Goal: Task Accomplishment & Management: Use online tool/utility

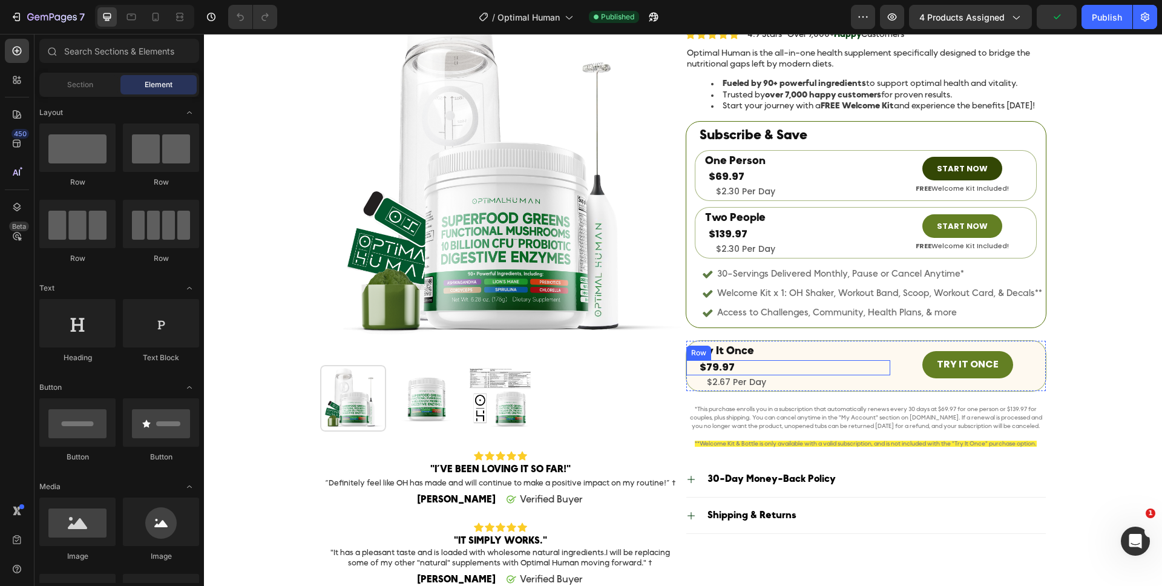
scroll to position [73, 0]
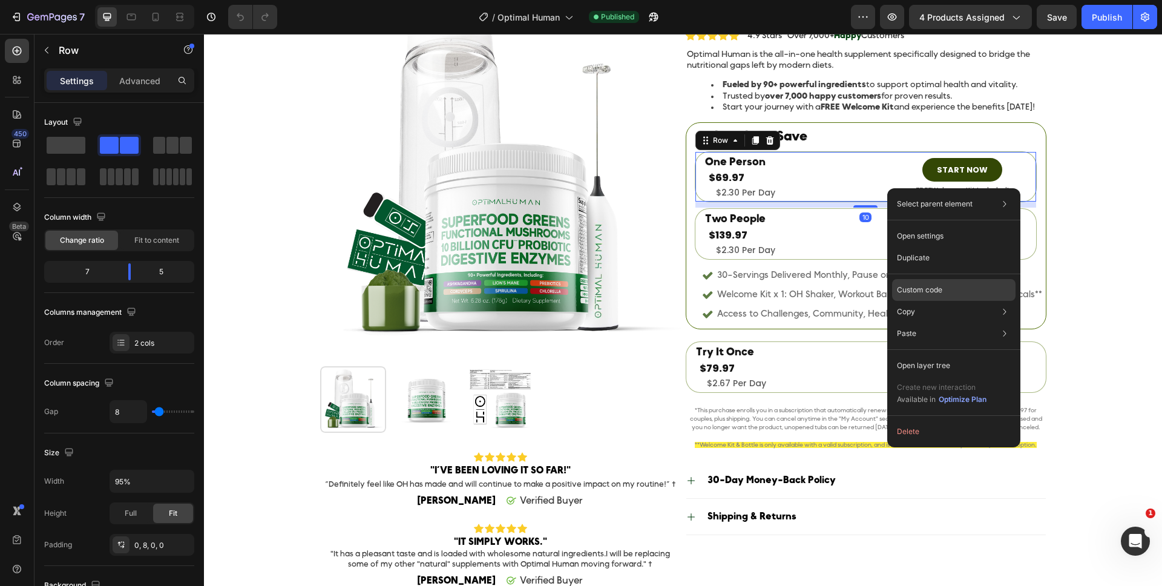
click at [906, 293] on p "Custom code" at bounding box center [919, 289] width 45 height 11
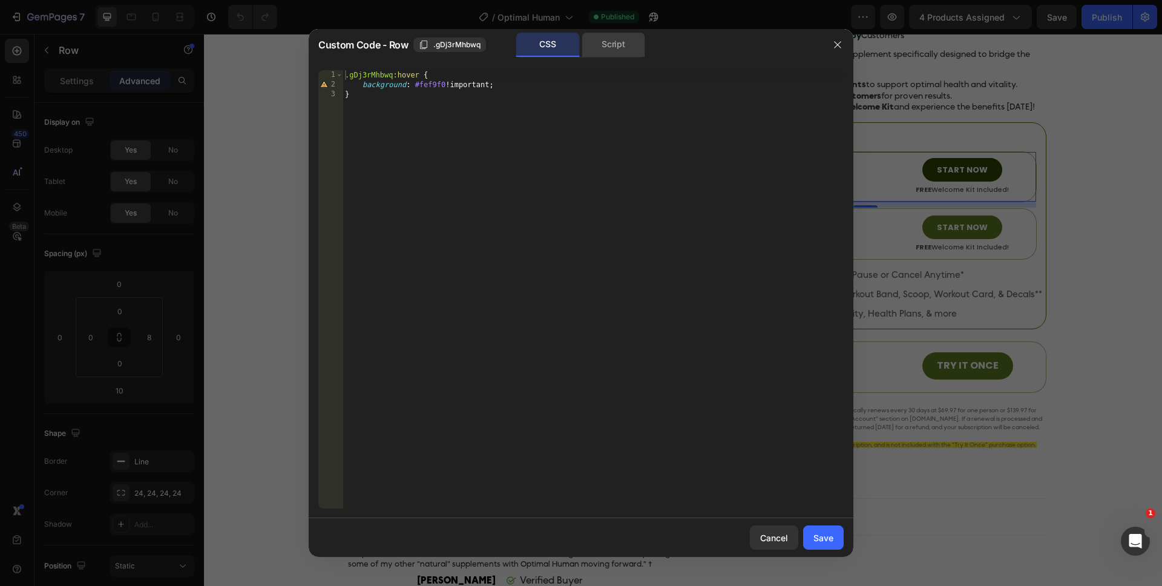
click at [619, 42] on div "Script" at bounding box center [614, 45] width 64 height 24
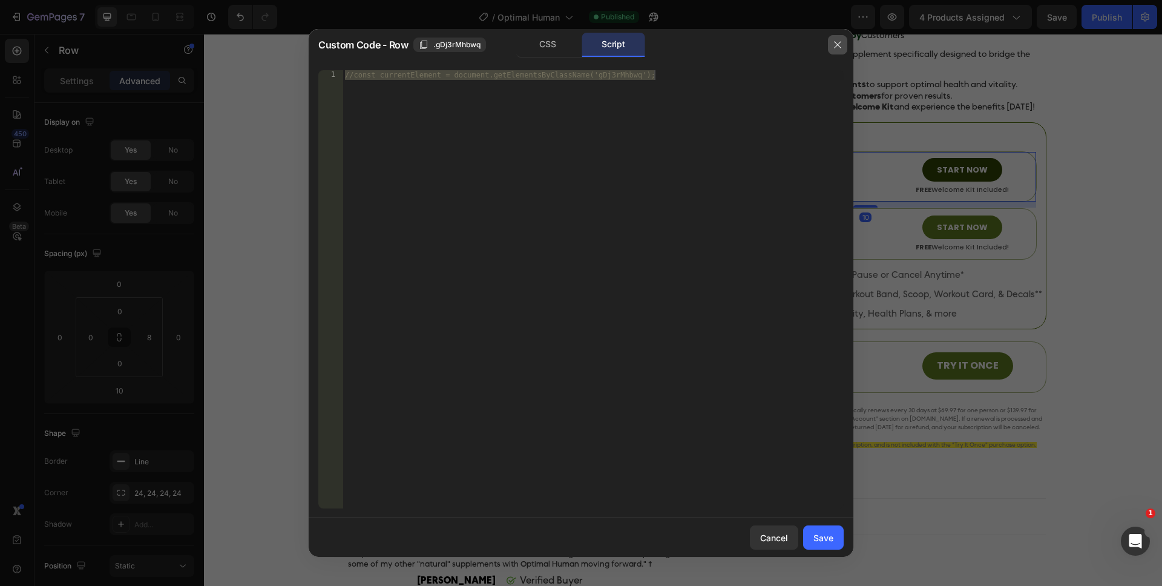
click at [831, 48] on button "button" at bounding box center [837, 44] width 19 height 19
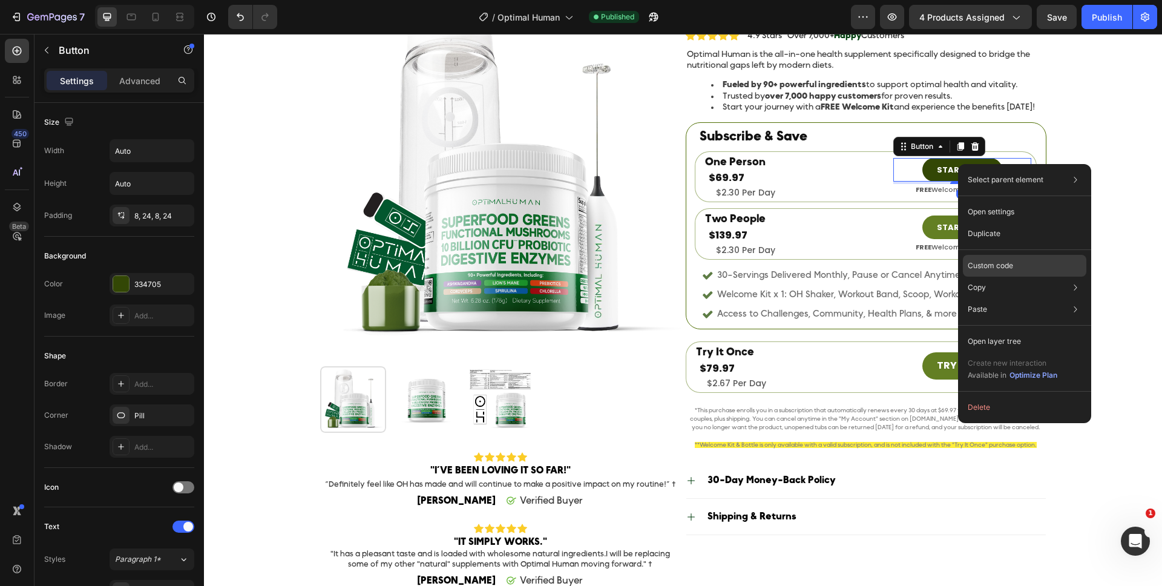
click at [980, 260] on p "Custom code" at bounding box center [990, 265] width 45 height 11
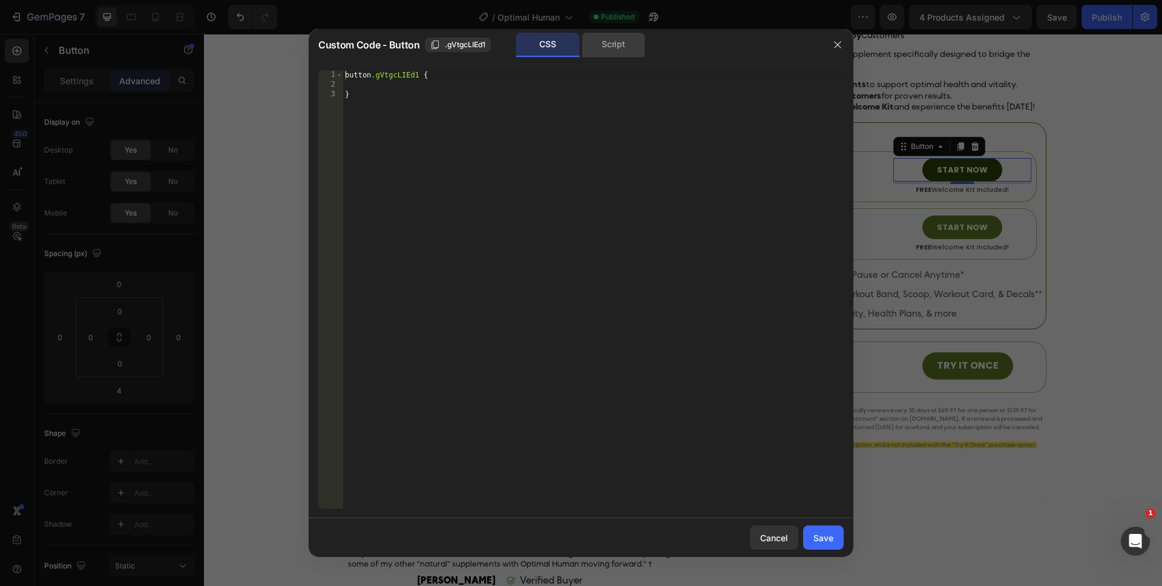
click at [634, 42] on div "Script" at bounding box center [614, 45] width 64 height 24
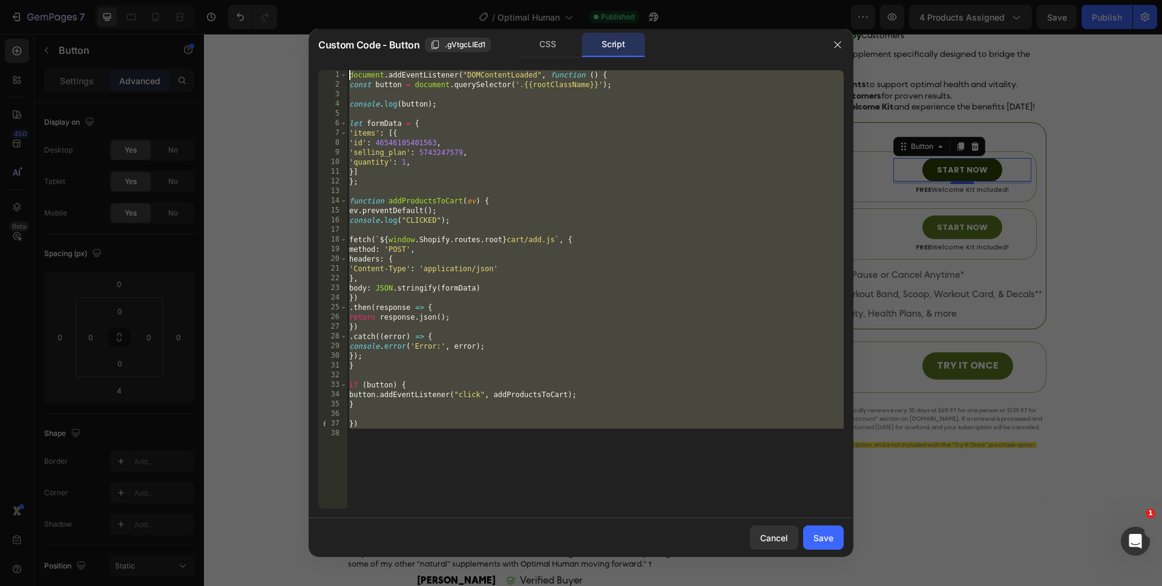
drag, startPoint x: 395, startPoint y: 452, endPoint x: 333, endPoint y: 51, distance: 404.7
click at [333, 51] on div "Custom Code - Button .gVtgcLIEd1 CSS Script }) 1 2 3 4 5 6 7 8 9 10 11 12 13 14…" at bounding box center [581, 293] width 545 height 528
type textarea "document.addEventListener("DOMContentLoaded", function () { const button = docu…"
click at [837, 48] on icon "button" at bounding box center [838, 45] width 10 height 10
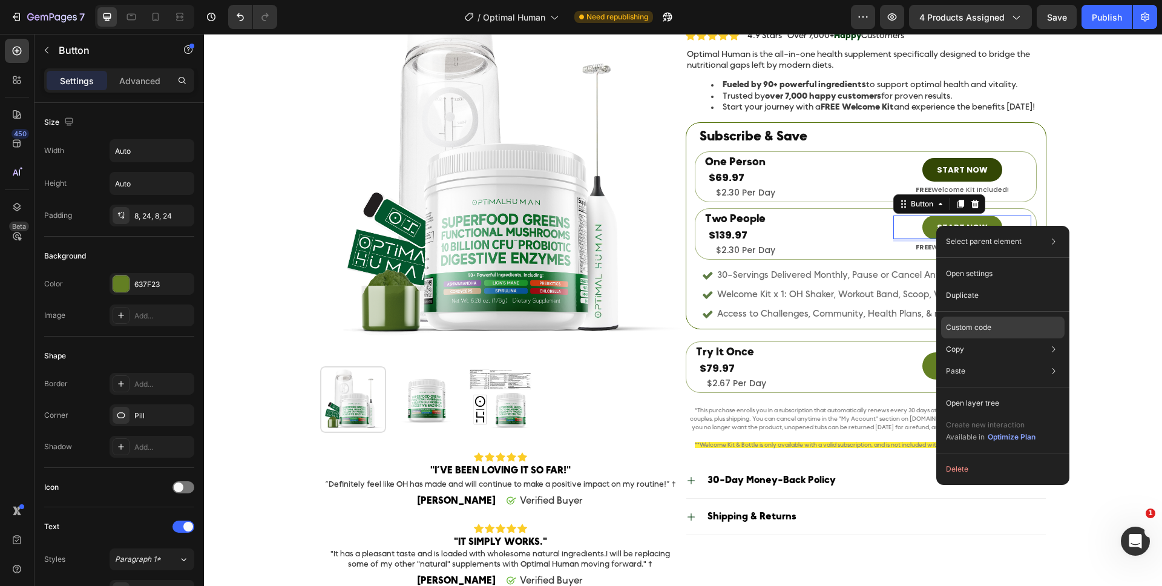
click at [987, 326] on p "Custom code" at bounding box center [968, 327] width 45 height 11
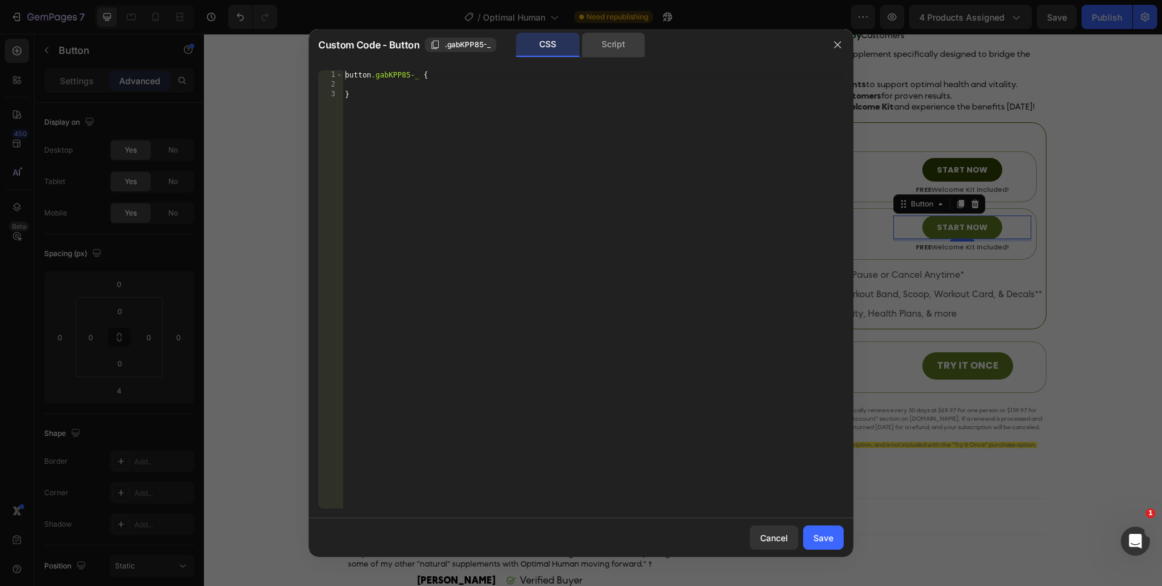
click at [611, 49] on div "Script" at bounding box center [614, 45] width 64 height 24
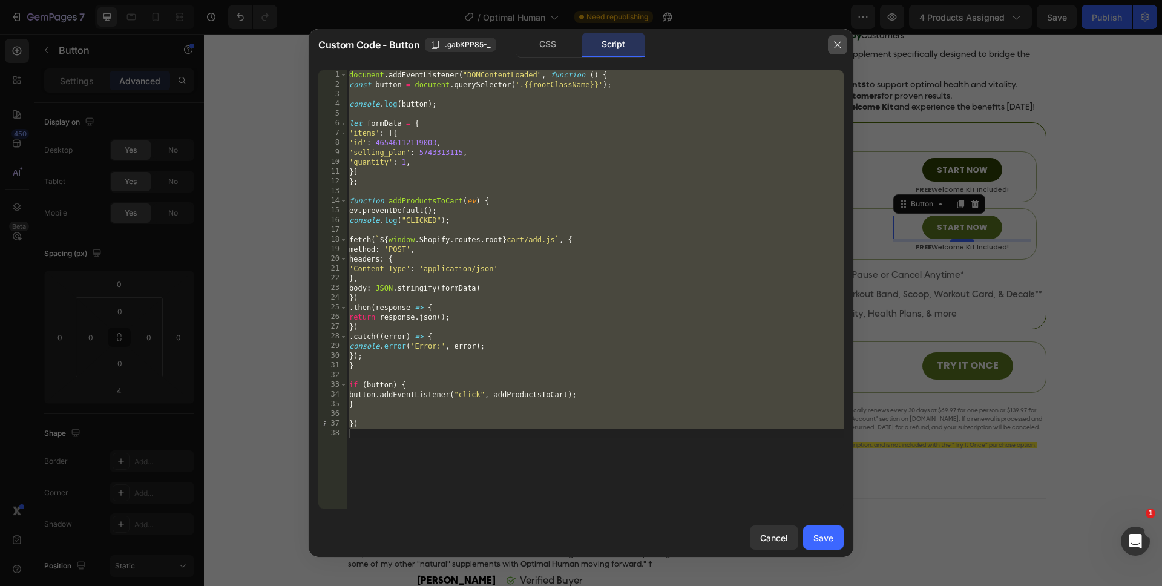
drag, startPoint x: 841, startPoint y: 49, endPoint x: 641, endPoint y: 41, distance: 199.9
click at [841, 49] on icon "button" at bounding box center [838, 45] width 10 height 10
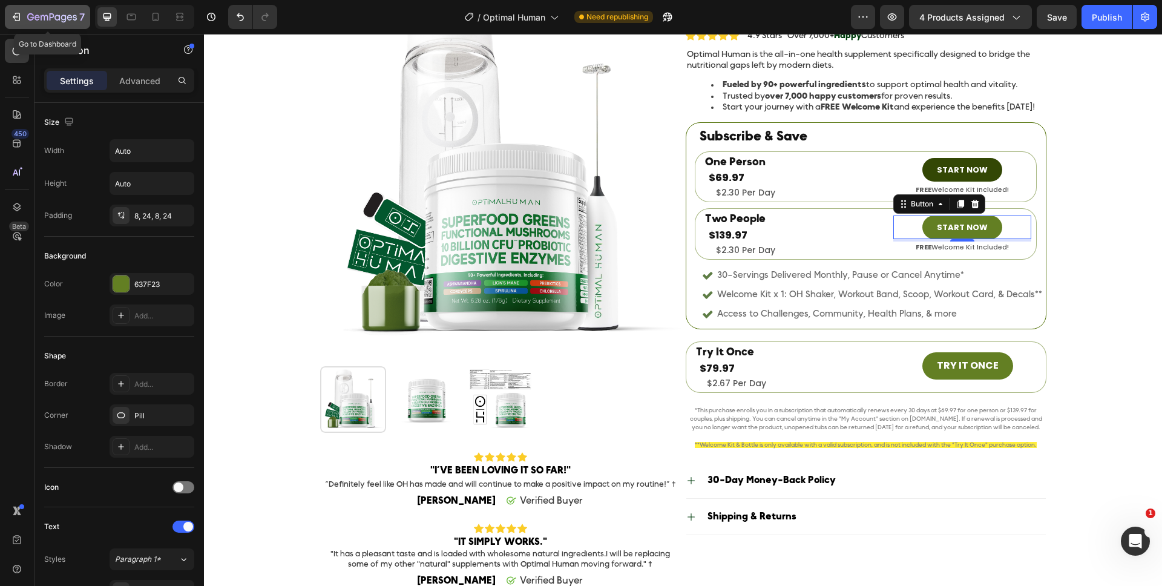
click at [28, 11] on div "7" at bounding box center [55, 17] width 57 height 15
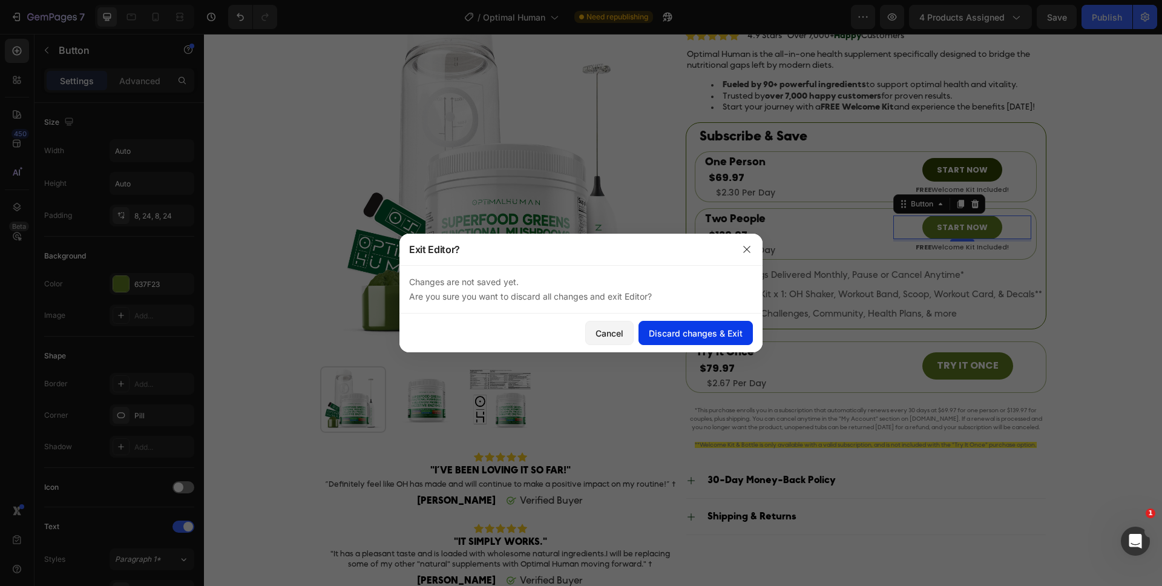
click at [663, 335] on div "Discard changes & Exit" at bounding box center [696, 333] width 94 height 13
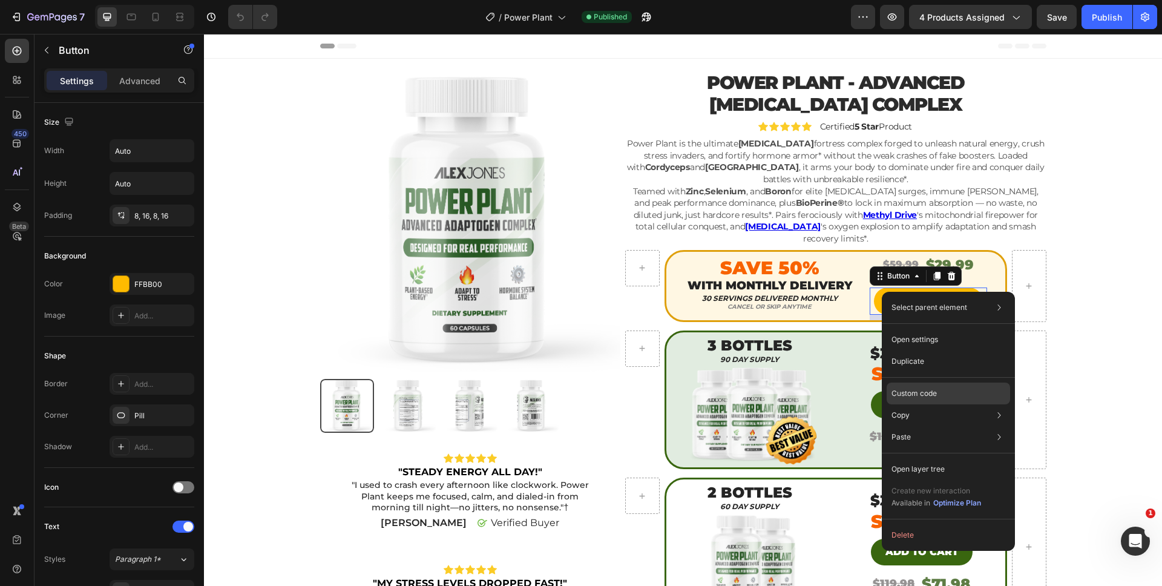
click at [903, 426] on div "Custom code" at bounding box center [948, 437] width 123 height 22
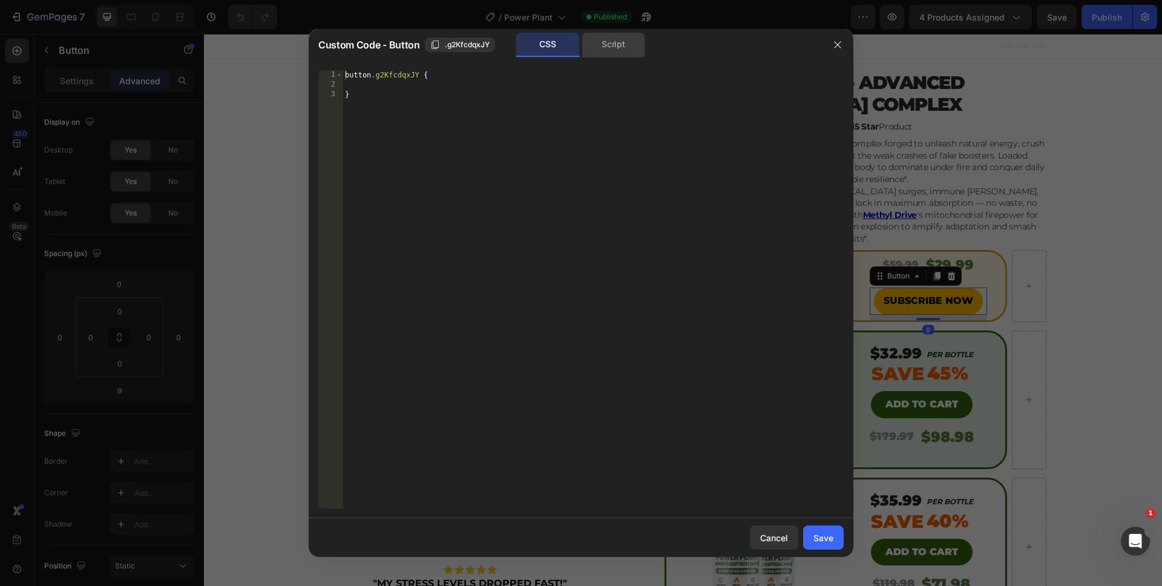
click at [620, 51] on div "Script" at bounding box center [614, 45] width 64 height 24
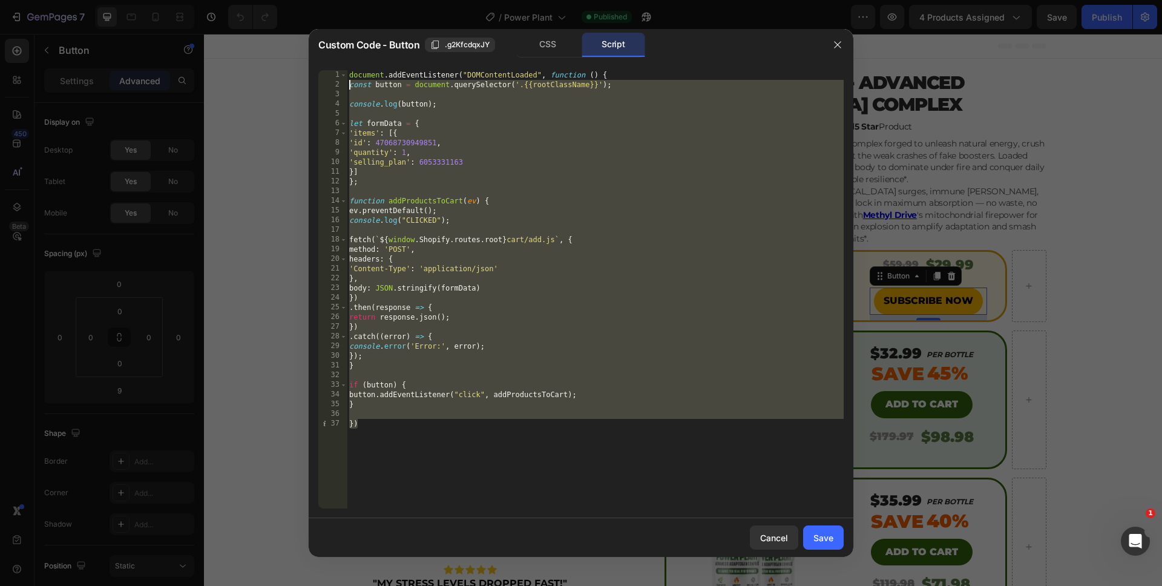
drag, startPoint x: 429, startPoint y: 422, endPoint x: 319, endPoint y: 77, distance: 362.7
click at [319, 77] on div "}) 1 2 3 4 5 6 7 8 9 10 11 12 13 14 15 16 17 18 19 20 21 22 23 24 25 26 27 28 2…" at bounding box center [580, 289] width 525 height 438
type textarea "document.addEventListener("DOMContentLoaded", function () { const button = docu…"
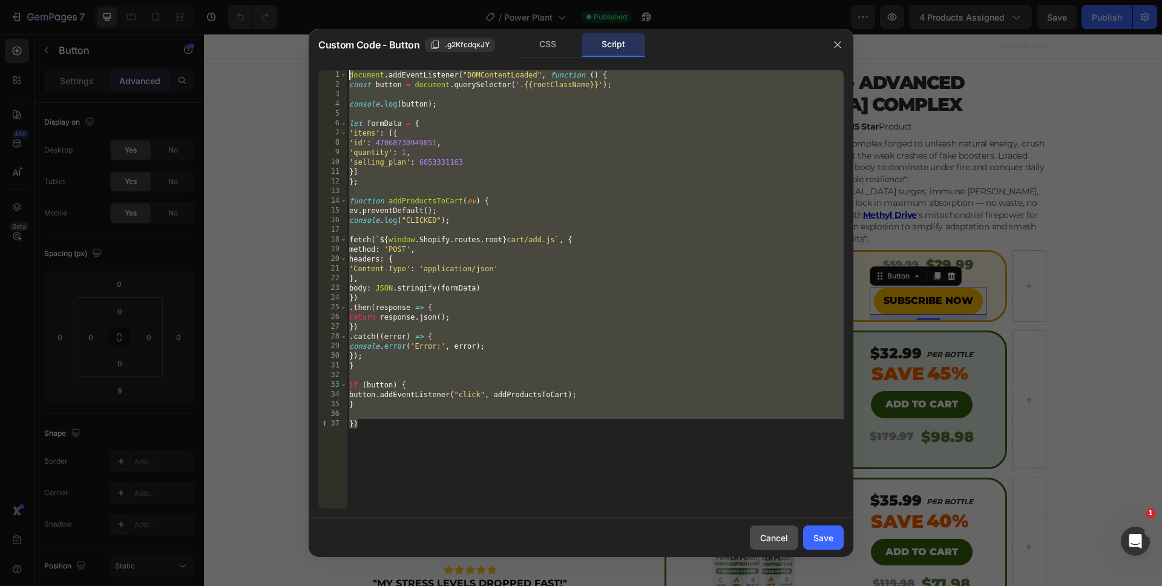
click at [752, 539] on button "Cancel" at bounding box center [774, 537] width 48 height 24
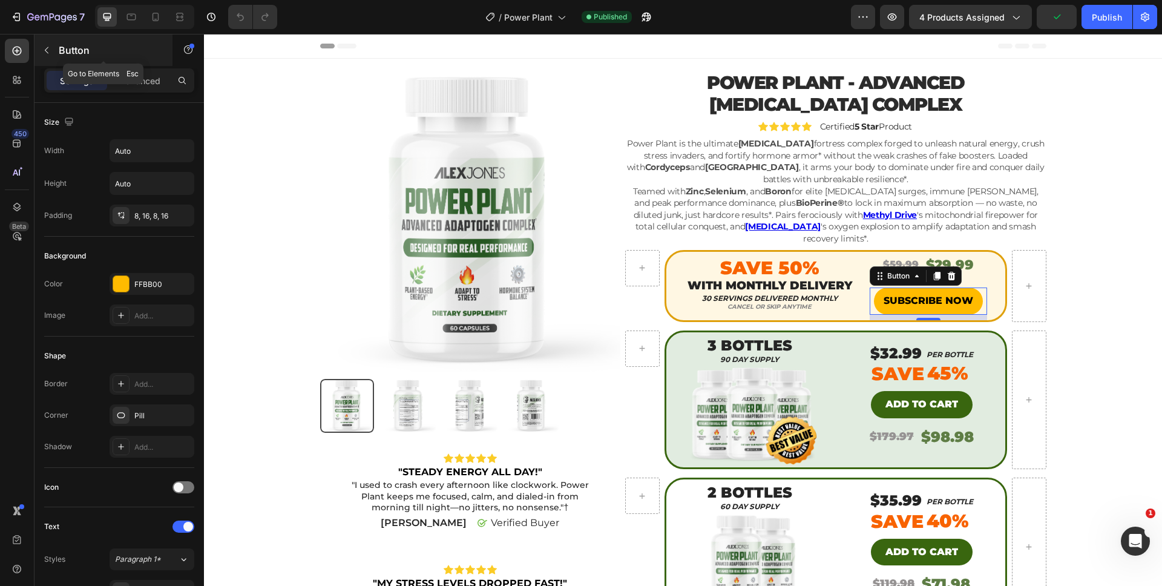
click at [46, 56] on button "button" at bounding box center [46, 50] width 19 height 19
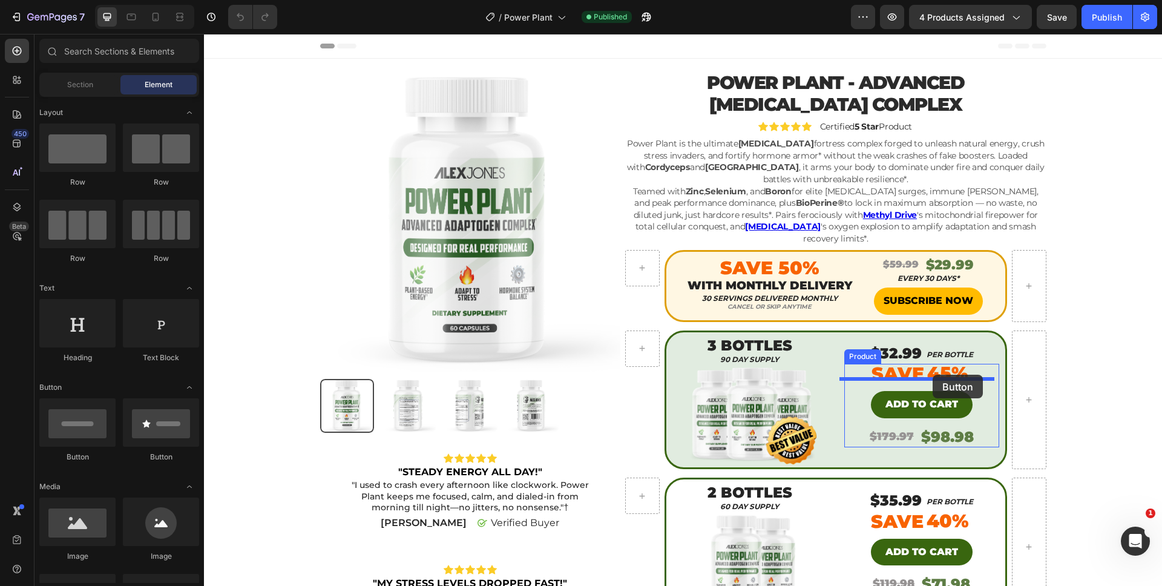
drag, startPoint x: 276, startPoint y: 454, endPoint x: 933, endPoint y: 375, distance: 661.4
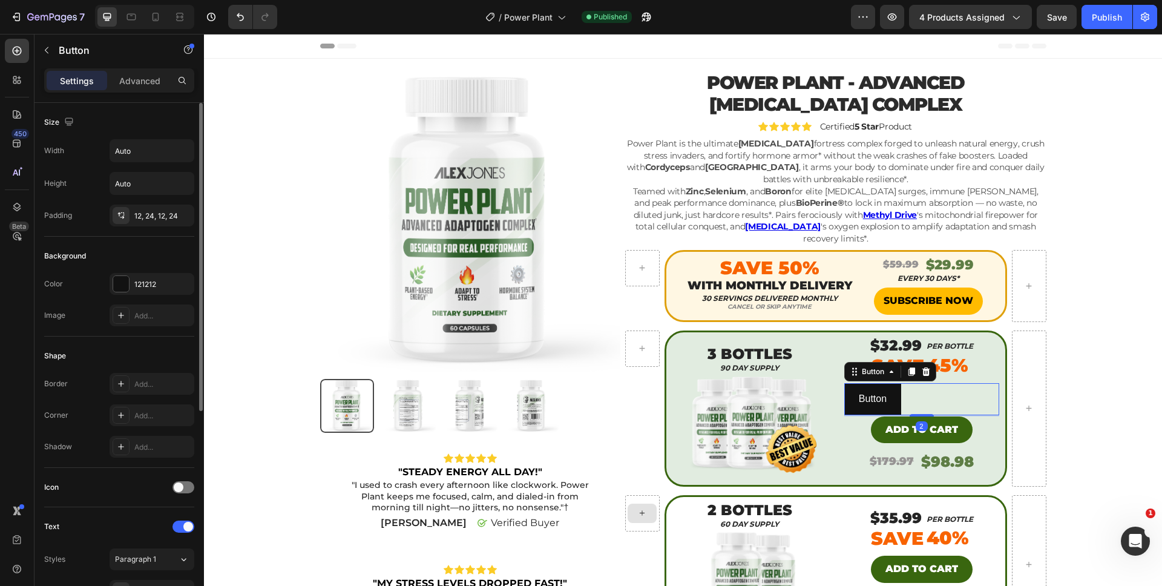
scroll to position [350, 0]
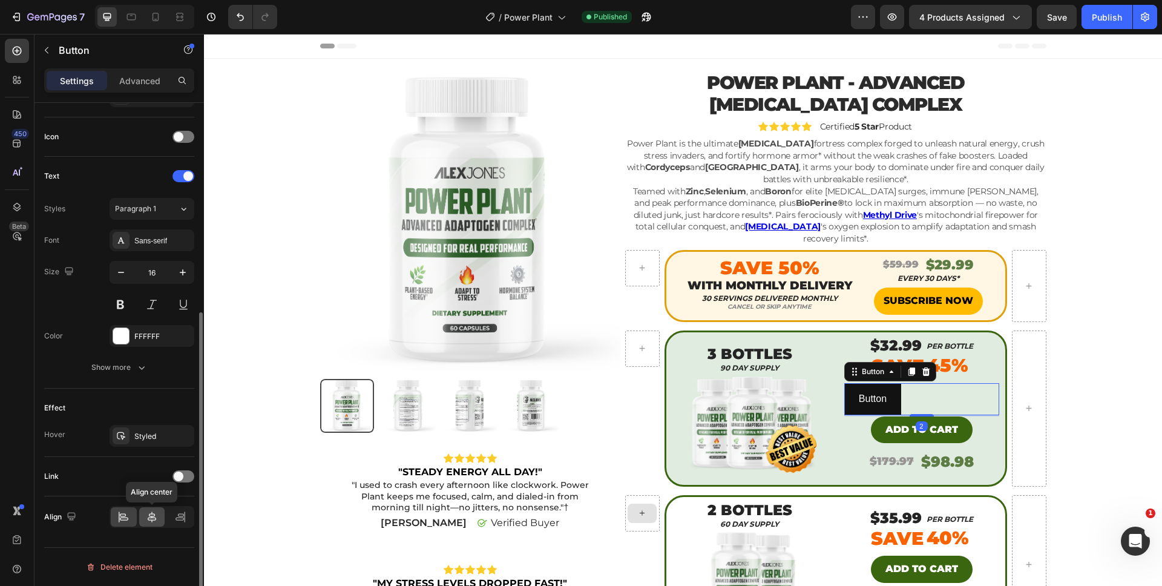
click at [156, 515] on icon at bounding box center [152, 517] width 12 height 12
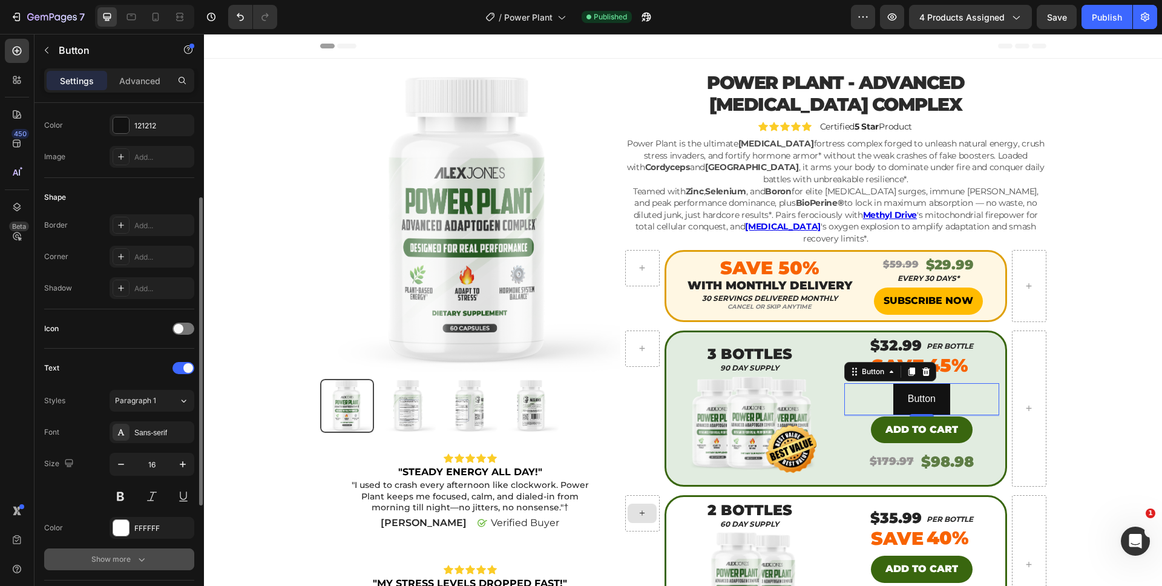
scroll to position [176, 0]
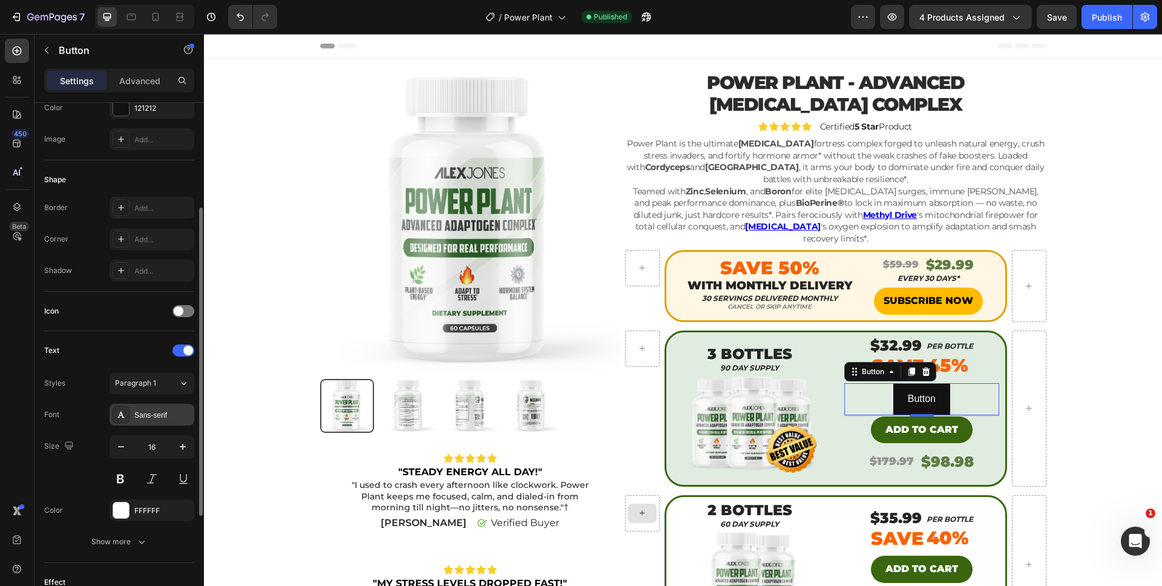
click at [162, 421] on div "Sans-serif" at bounding box center [152, 415] width 85 height 22
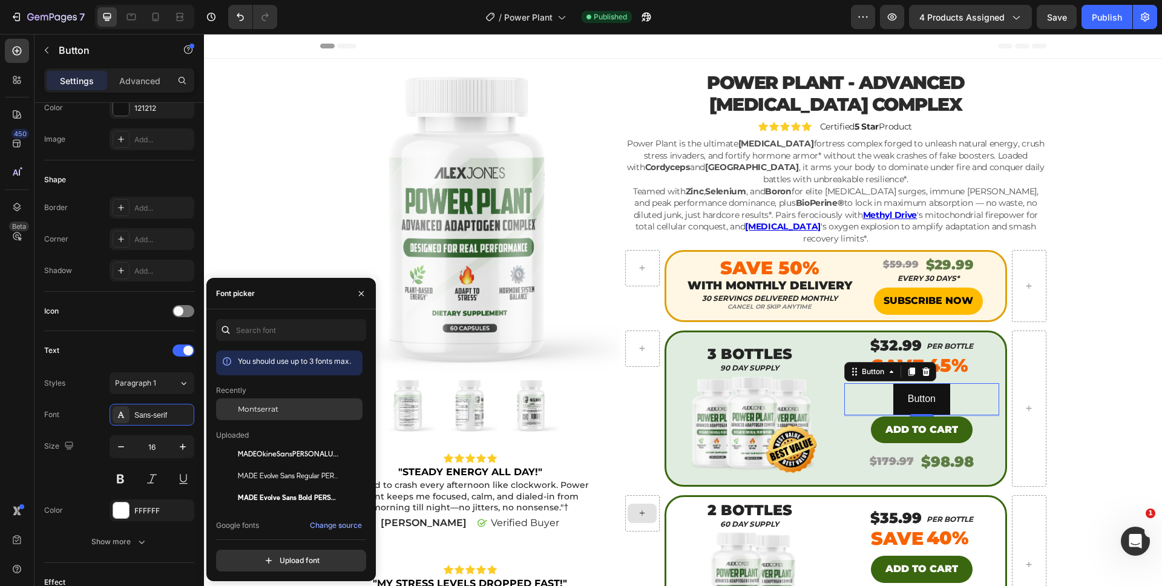
click at [263, 487] on div "Montserrat" at bounding box center [289, 498] width 146 height 22
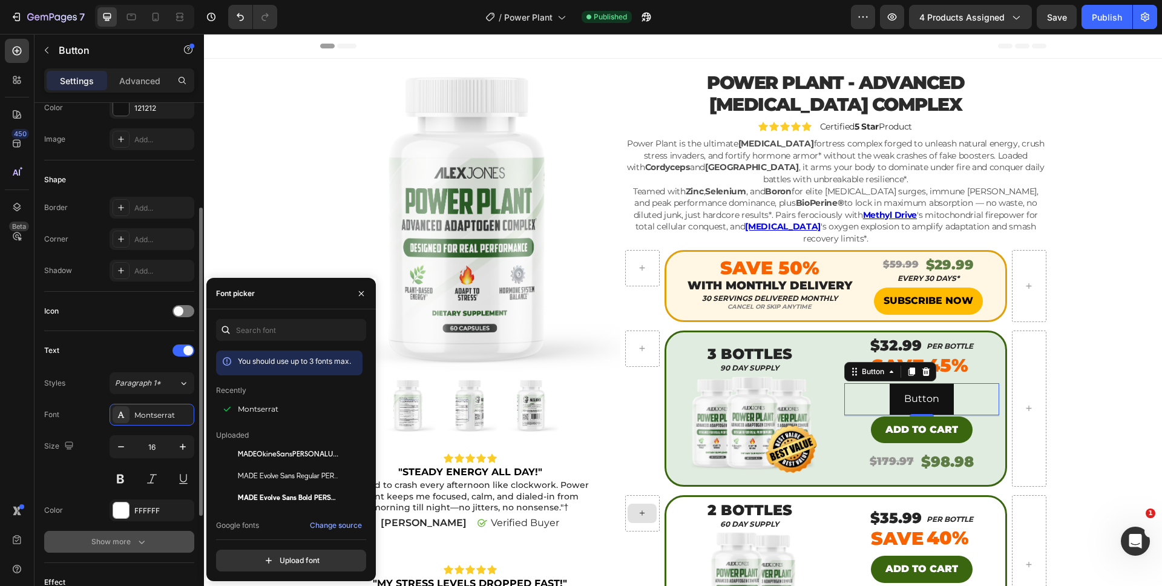
click at [128, 536] on div "Show more" at bounding box center [119, 542] width 56 height 12
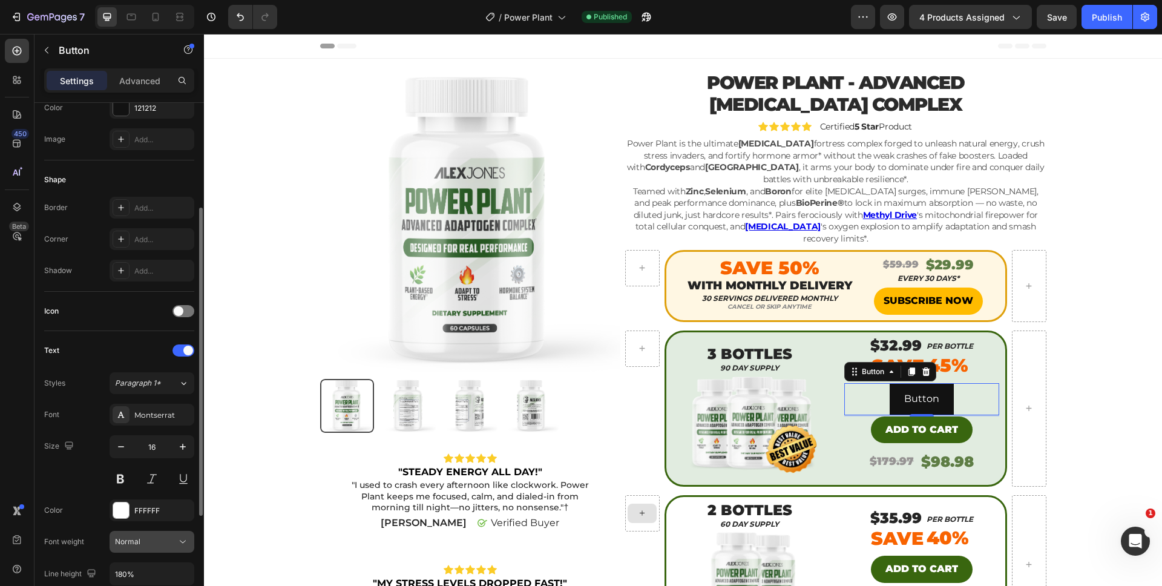
click at [145, 537] on div "Normal" at bounding box center [146, 541] width 62 height 11
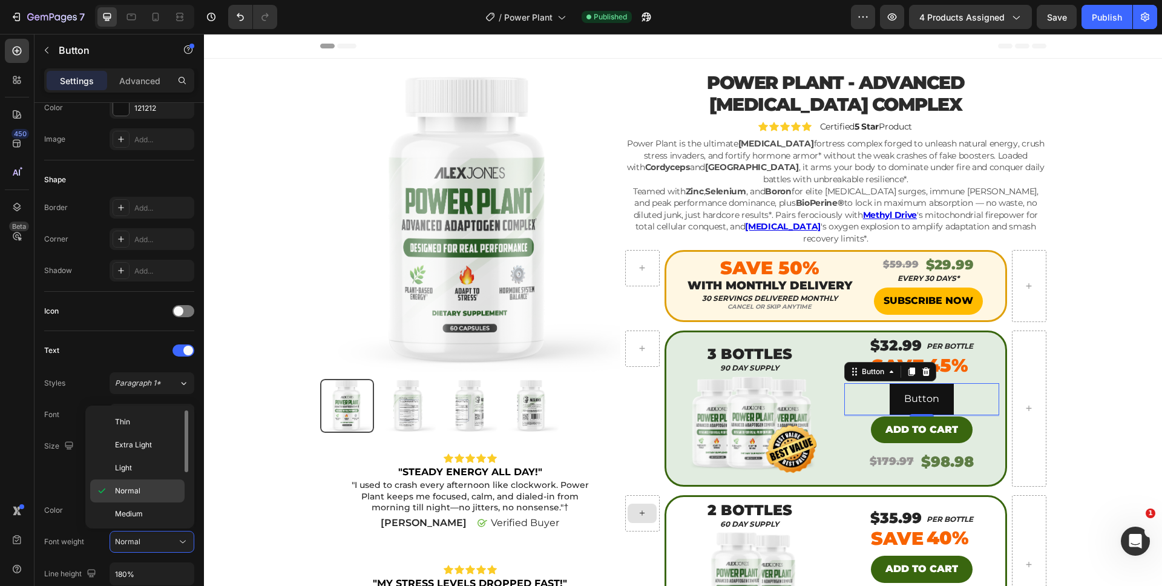
scroll to position [94, 0]
click at [139, 520] on div "Black" at bounding box center [137, 512] width 94 height 23
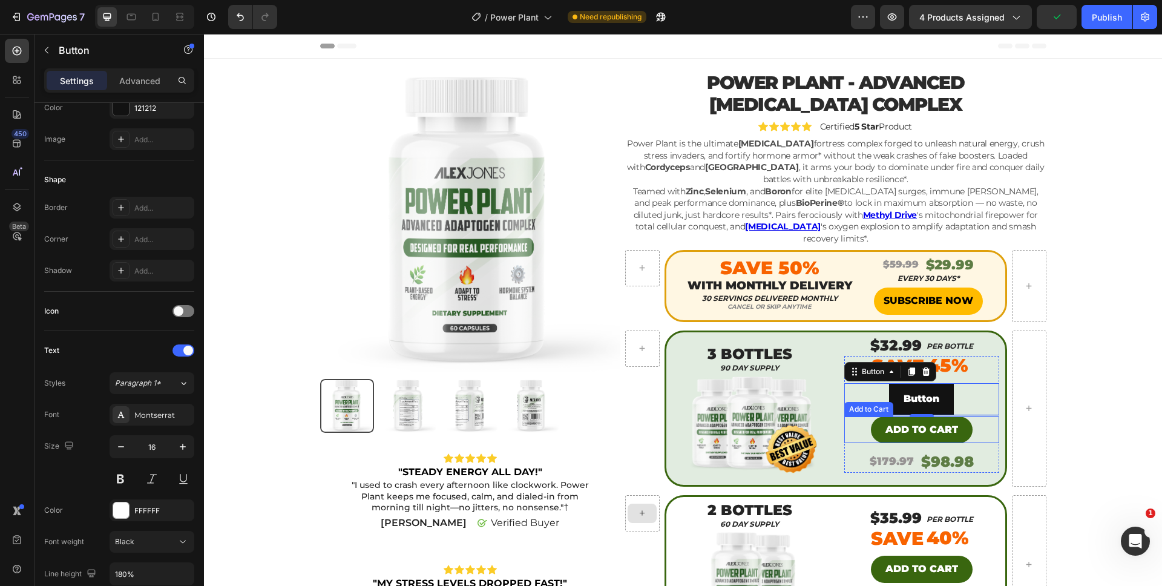
click at [861, 422] on div "Add to cart Add to Cart" at bounding box center [921, 429] width 155 height 27
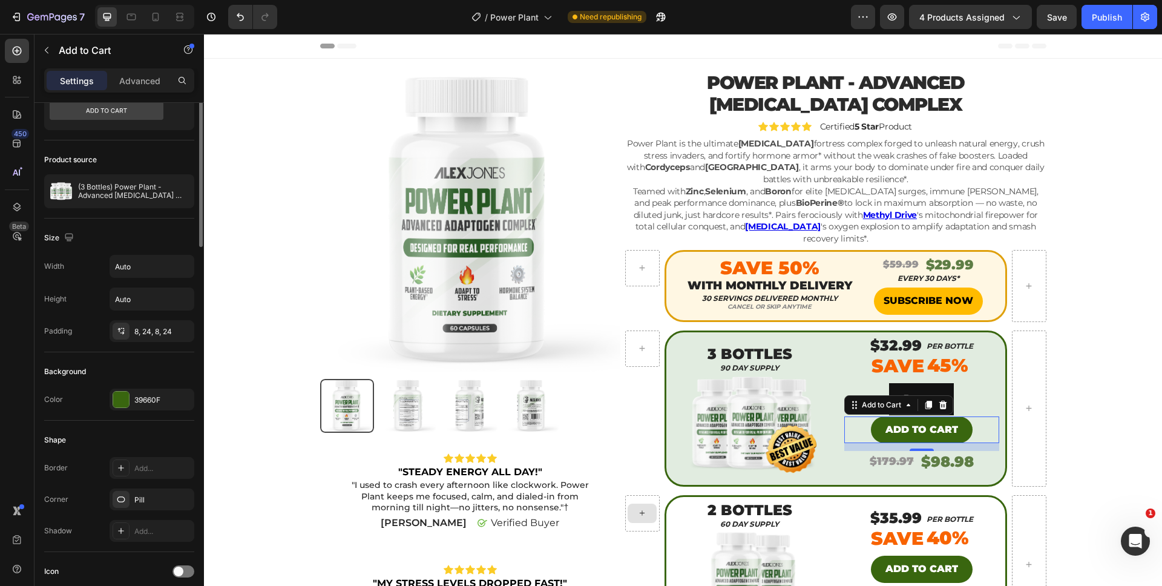
scroll to position [0, 0]
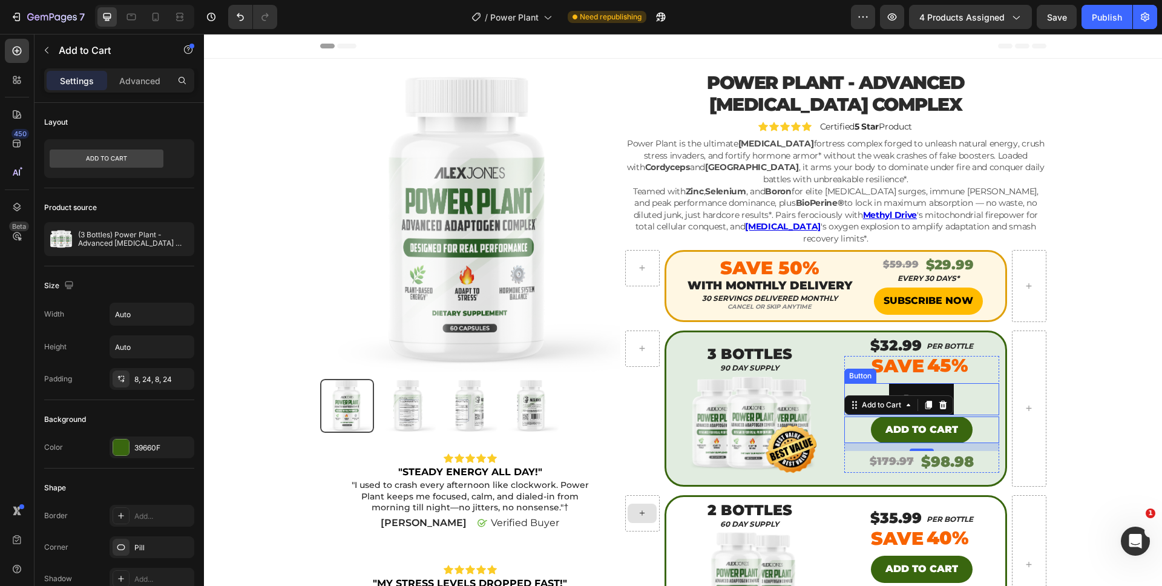
click at [965, 384] on div "Button Button" at bounding box center [921, 399] width 155 height 32
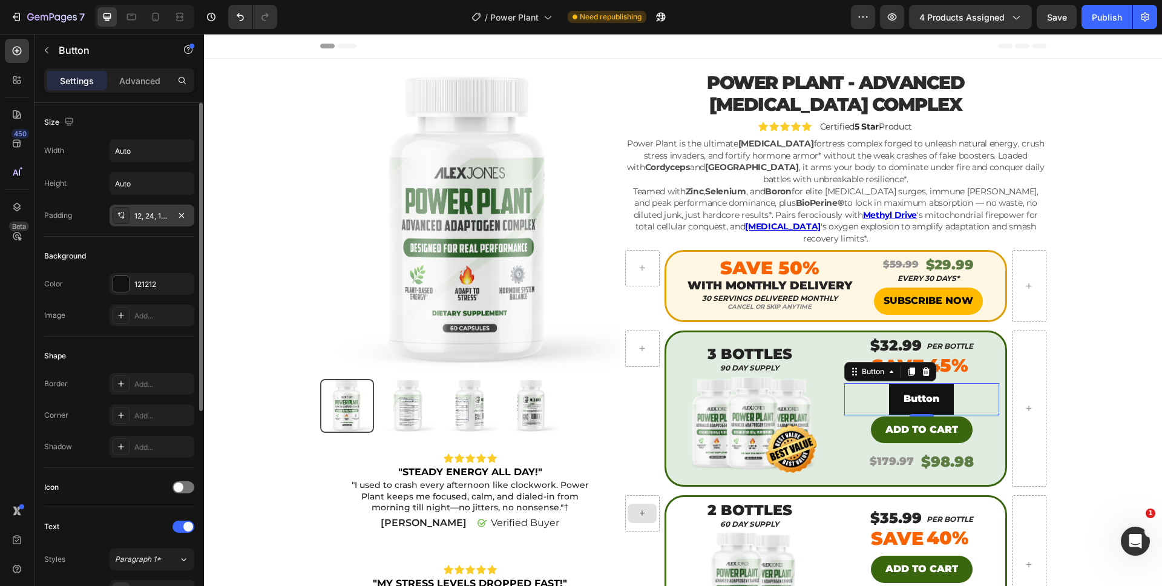
click at [138, 223] on div "12, 24, 12, 24" at bounding box center [152, 216] width 85 height 22
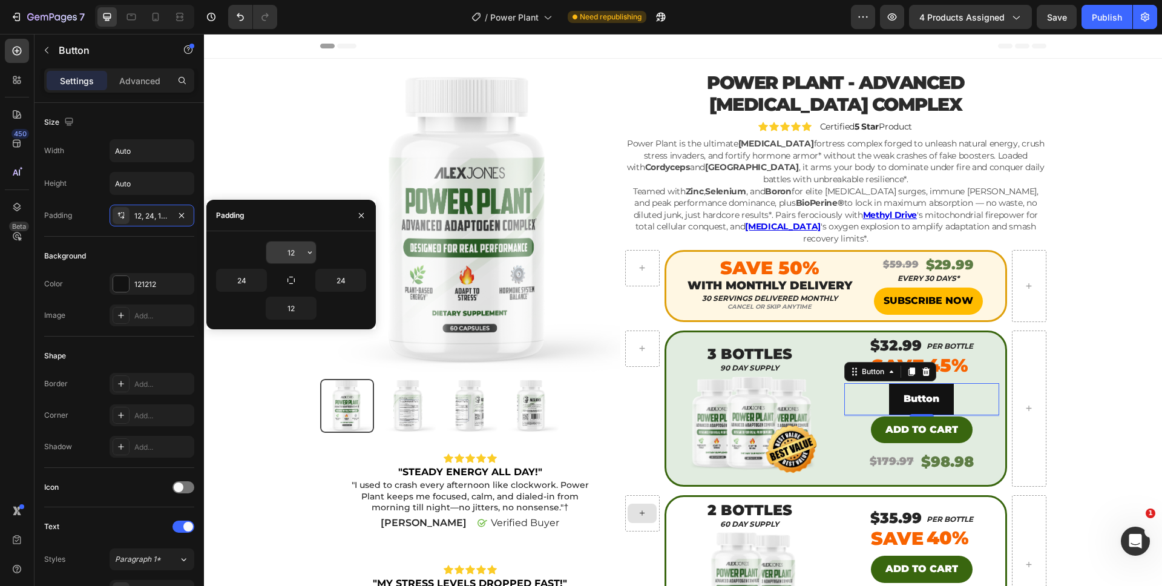
click at [283, 255] on input "12" at bounding box center [291, 252] width 50 height 22
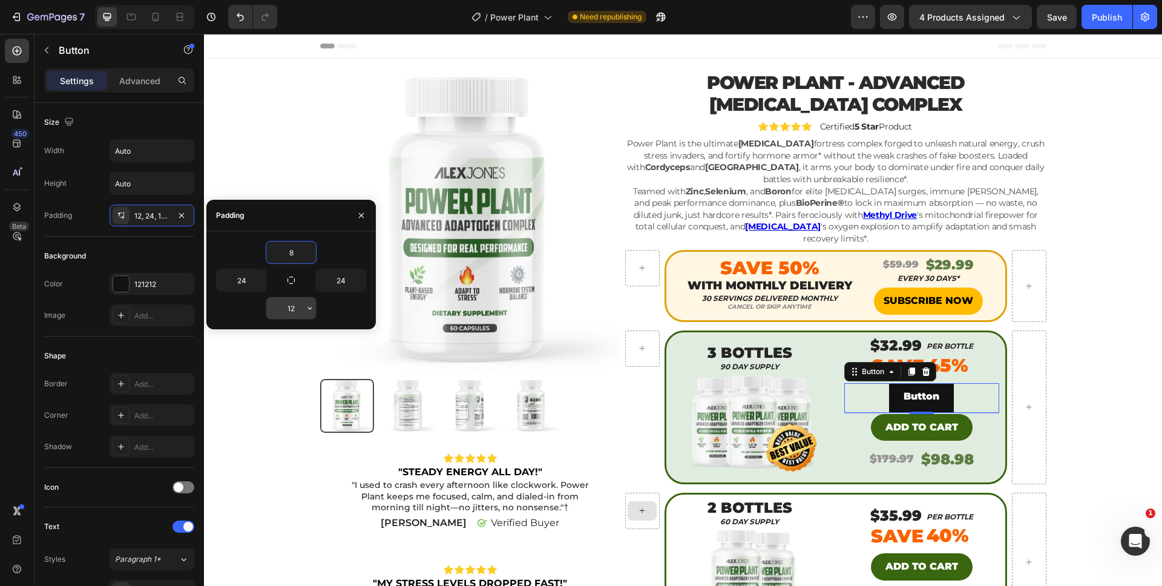
type input "8"
click at [295, 310] on input "12" at bounding box center [291, 308] width 50 height 22
type input "8"
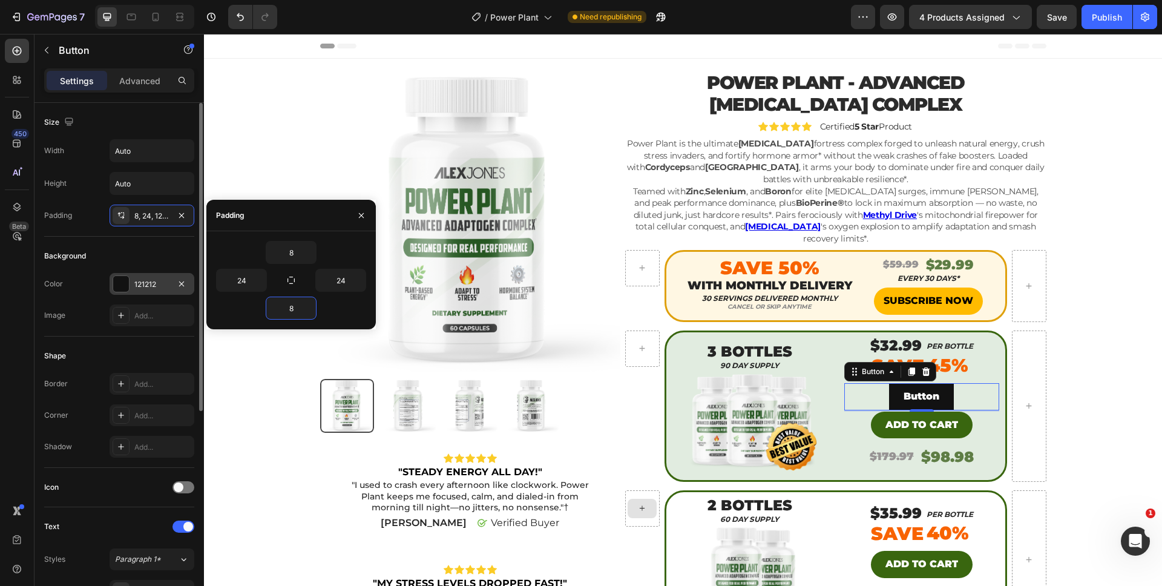
click at [165, 283] on div "121212" at bounding box center [151, 284] width 35 height 11
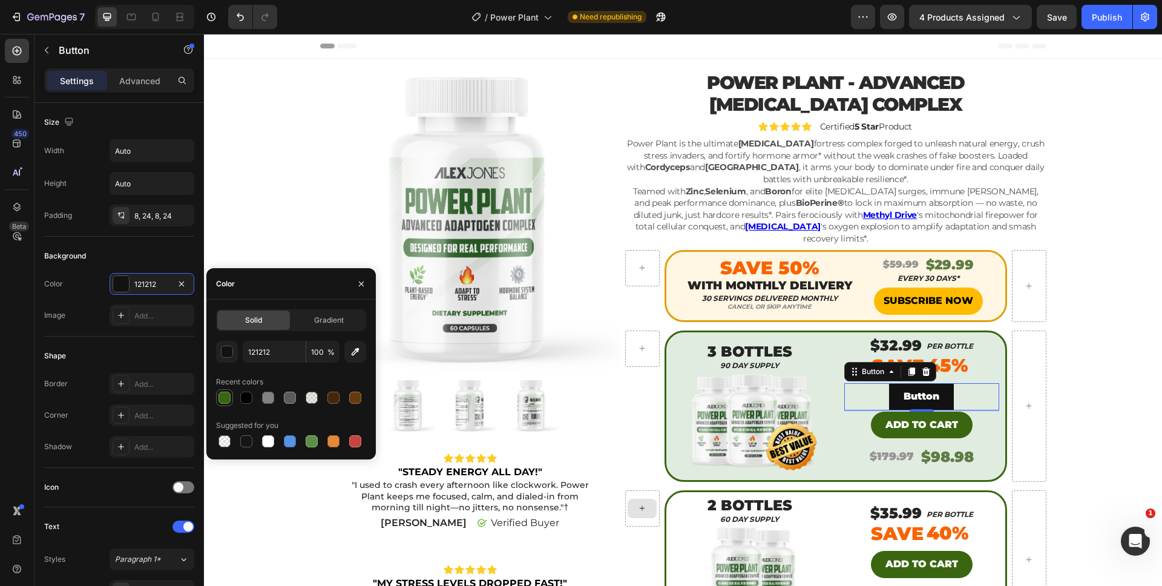
click at [218, 393] on div at bounding box center [224, 398] width 12 height 12
type input "39660F"
click at [122, 421] on div at bounding box center [121, 415] width 17 height 17
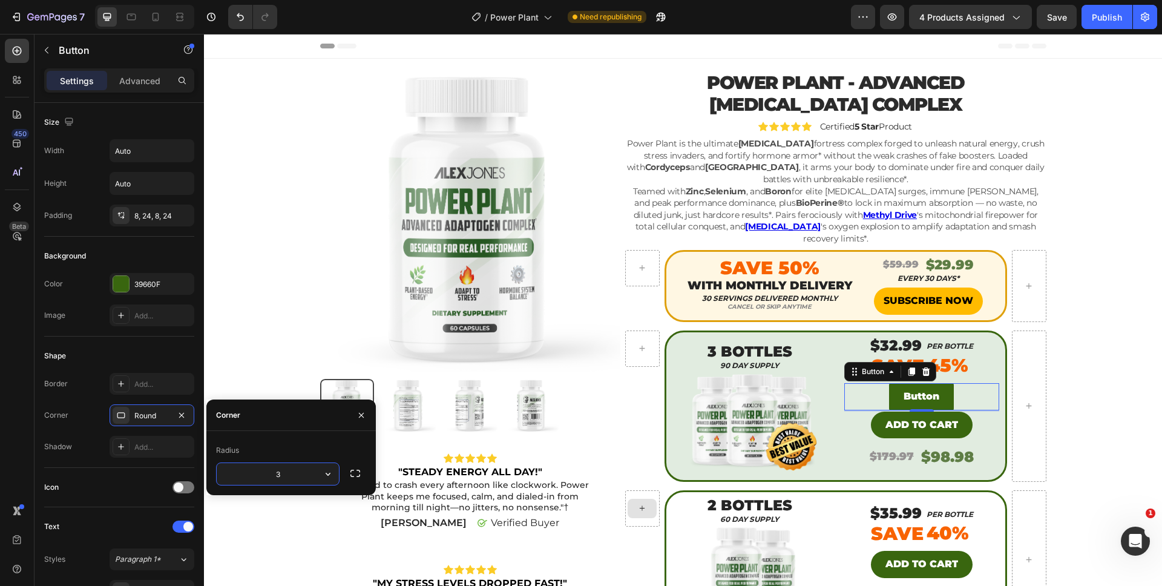
type input "35"
click at [920, 388] on p "Button" at bounding box center [922, 397] width 36 height 18
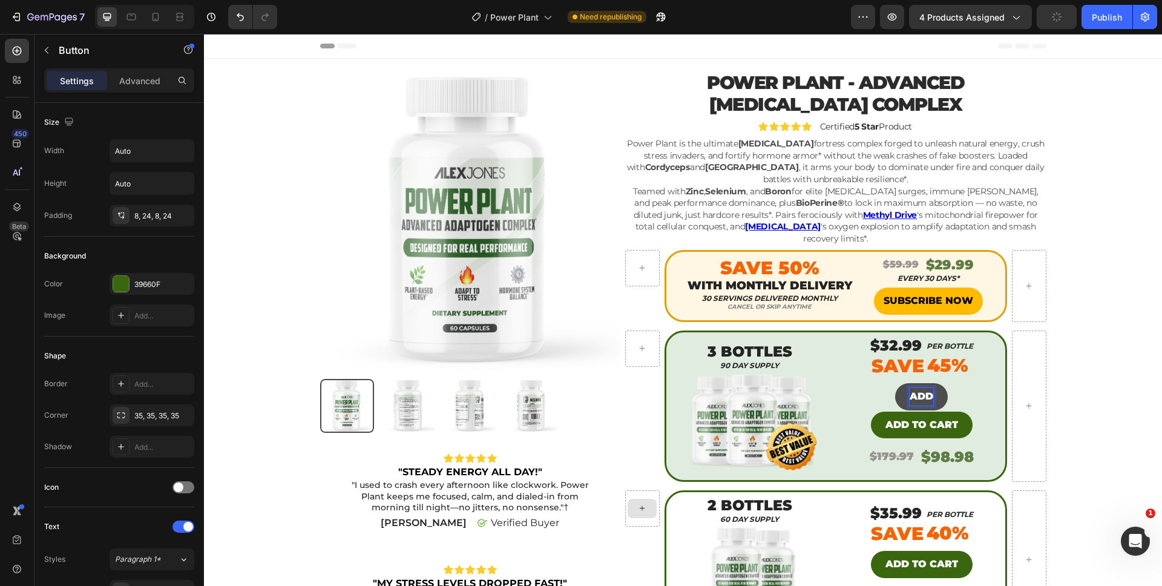
click at [895, 383] on button "ADD" at bounding box center [921, 396] width 53 height 27
click at [887, 383] on button "ADD TO" at bounding box center [922, 396] width 70 height 27
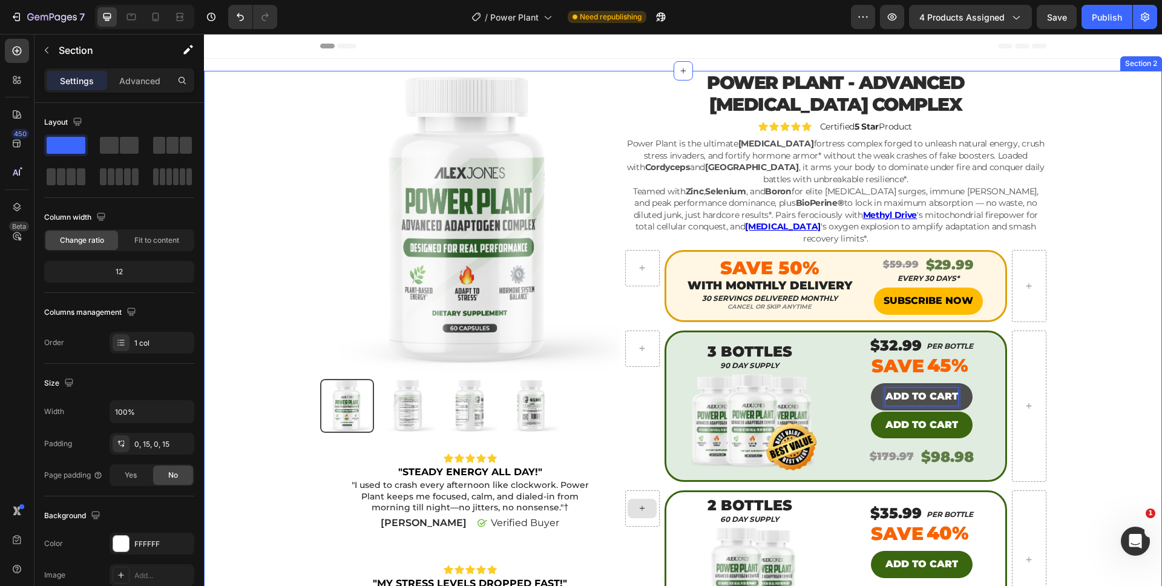
click at [1083, 388] on div "Product Images Icon Icon Icon Icon Icon Icon List "STEADY ENERGY ALL DAY!" Text…" at bounding box center [683, 516] width 940 height 891
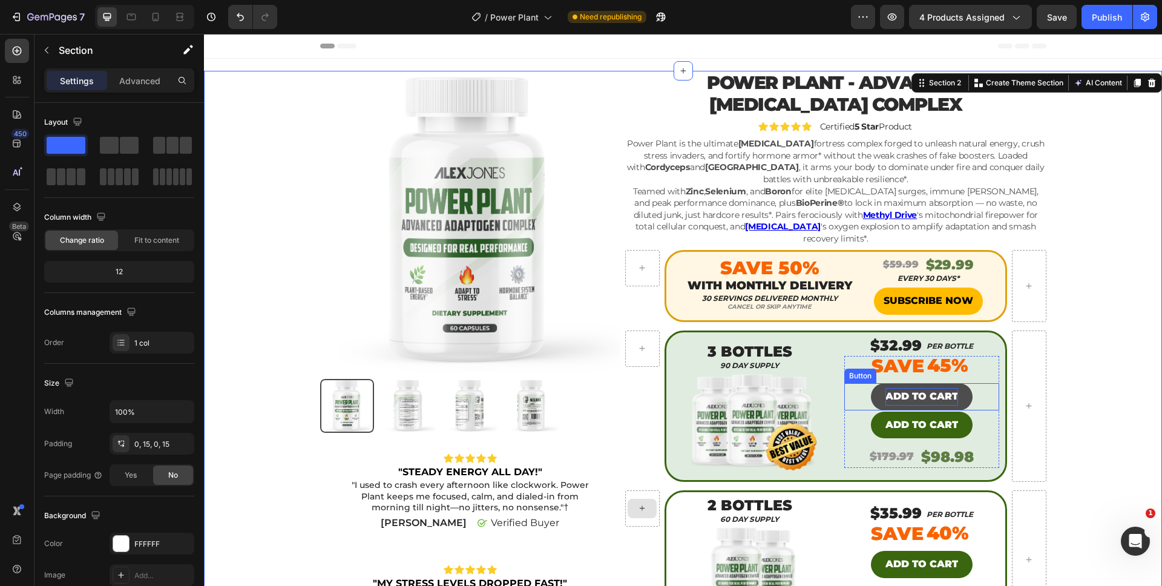
click at [915, 389] on p "ADD TO CART" at bounding box center [921, 397] width 73 height 18
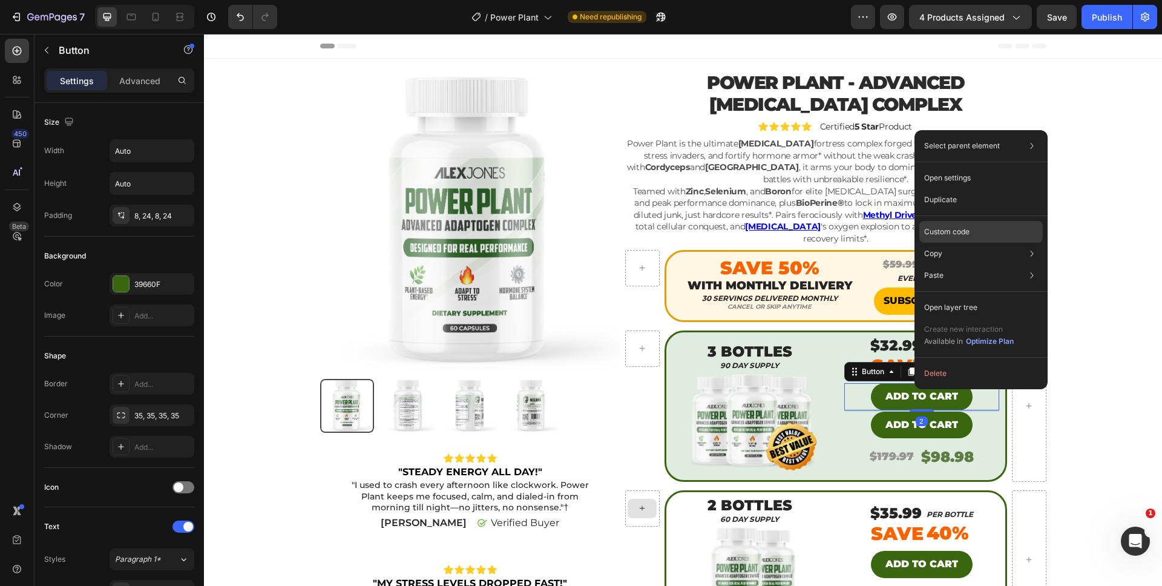
click at [949, 264] on div "Custom code" at bounding box center [980, 275] width 123 height 22
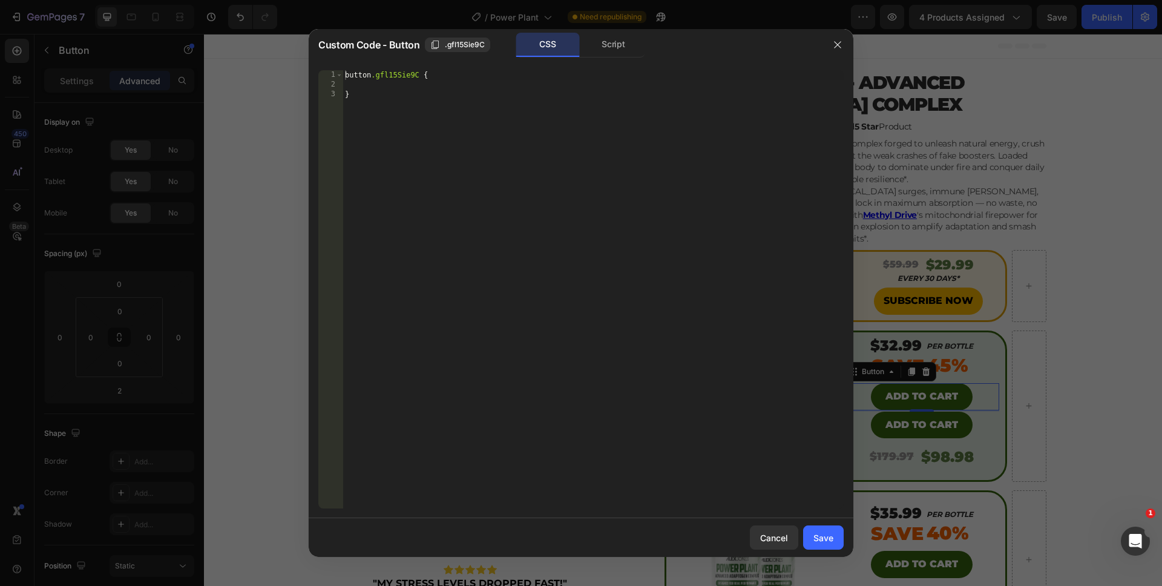
click at [608, 46] on div "Script" at bounding box center [614, 45] width 64 height 24
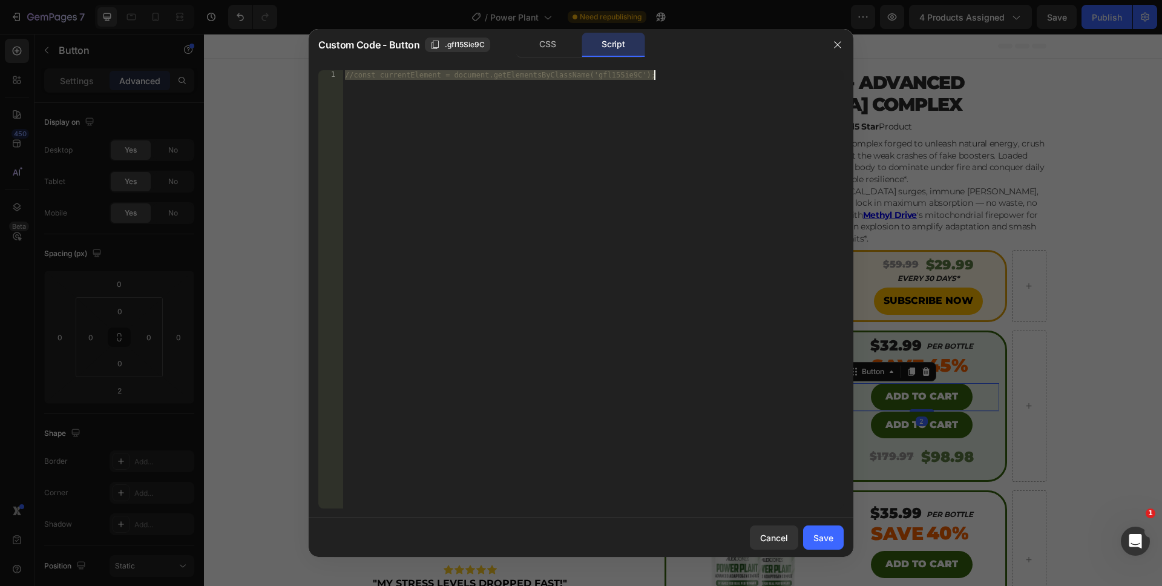
click at [490, 97] on div "//const currentElement = document.getElementsByClassName('gfl15Sie9C');" at bounding box center [593, 299] width 501 height 458
drag, startPoint x: 535, startPoint y: 146, endPoint x: 342, endPoint y: 18, distance: 231.8
click at [342, 18] on div "Custom Code - Button .gfl15Sie9C CSS Script //const currentElement = document.g…" at bounding box center [581, 293] width 1162 height 586
paste textarea "})"
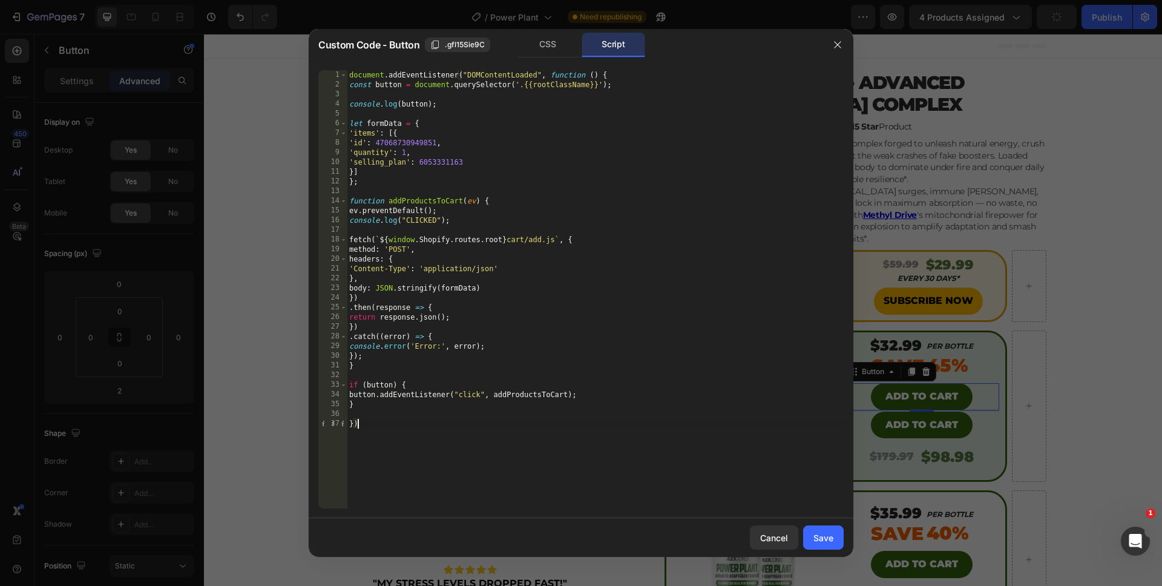
click at [387, 165] on div "document . addEventListener ( "DOMContentLoaded" , function ( ) { const button …" at bounding box center [595, 299] width 497 height 458
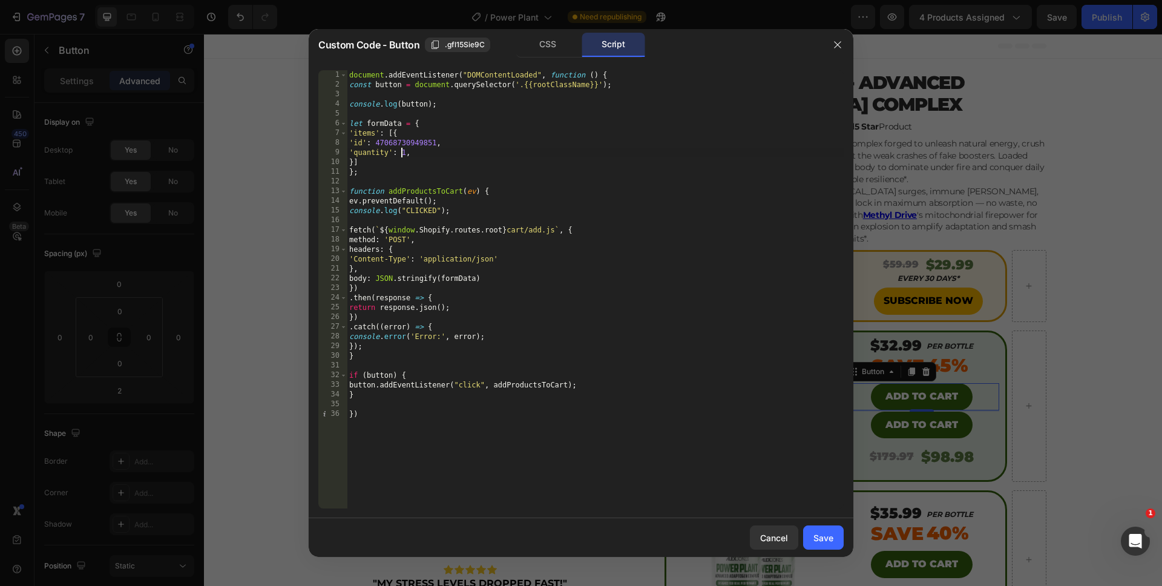
click at [402, 154] on div "document . addEventListener ( "DOMContentLoaded" , function ( ) { const button …" at bounding box center [595, 299] width 497 height 458
click at [401, 376] on div "document . addEventListener ( "DOMContentLoaded" , function ( ) { const button …" at bounding box center [595, 299] width 497 height 458
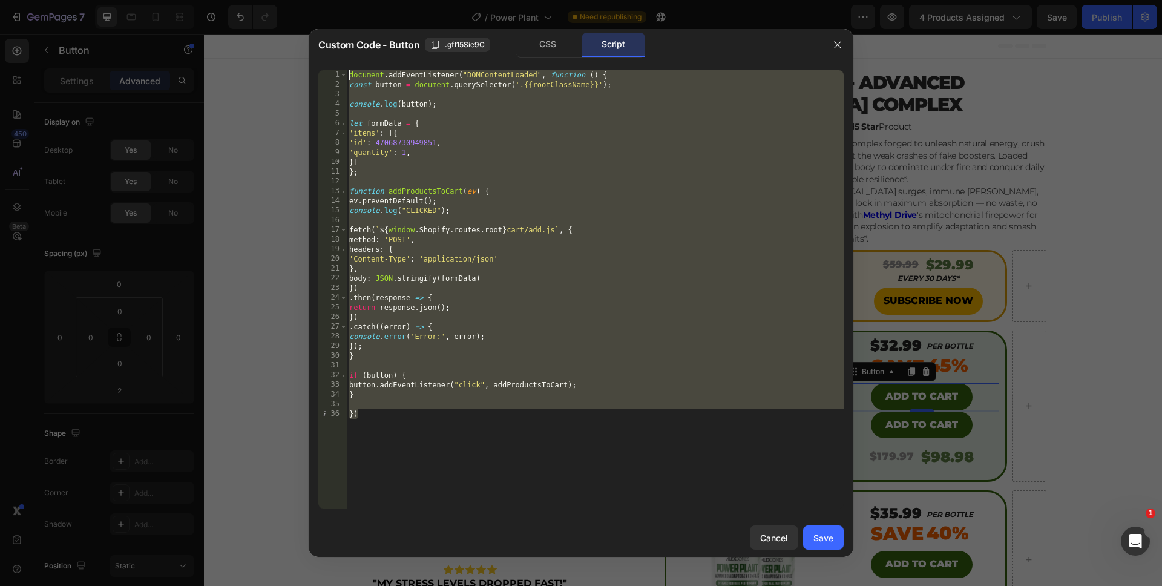
drag, startPoint x: 387, startPoint y: 425, endPoint x: 361, endPoint y: -31, distance: 457.7
click at [361, 0] on html "7 Version history / Power Plant Need republishing Preview 4 products assigned S…" at bounding box center [581, 0] width 1162 height 0
click at [400, 153] on div "document . addEventListener ( "DOMContentLoaded" , function ( ) { const button …" at bounding box center [595, 299] width 497 height 458
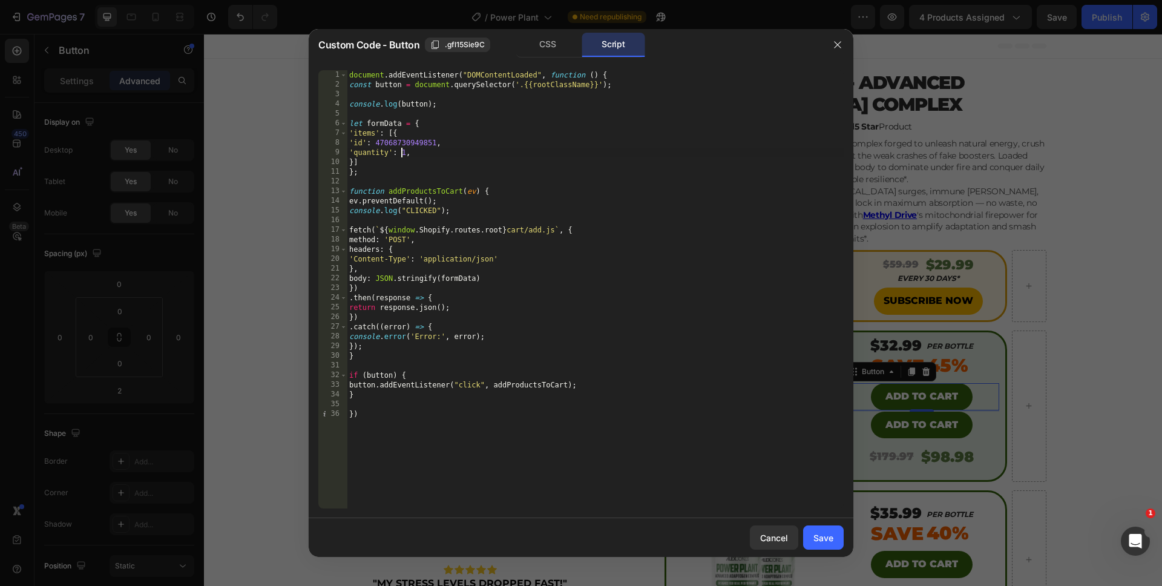
click at [400, 153] on div "document . addEventListener ( "DOMContentLoaded" , function ( ) { const button …" at bounding box center [595, 299] width 497 height 458
click at [616, 473] on div "document . addEventListener ( "DOMContentLoaded" , function ( ) { const button …" at bounding box center [595, 299] width 497 height 458
type textarea "})"
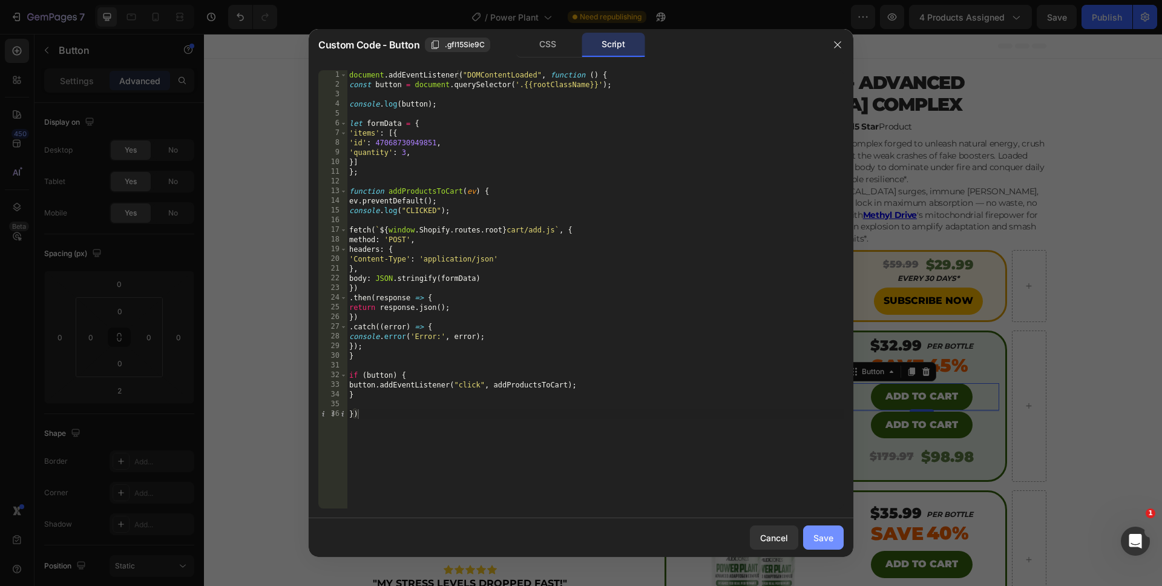
drag, startPoint x: 833, startPoint y: 538, endPoint x: 636, endPoint y: 496, distance: 201.1
click at [833, 538] on div "Save" at bounding box center [823, 537] width 20 height 13
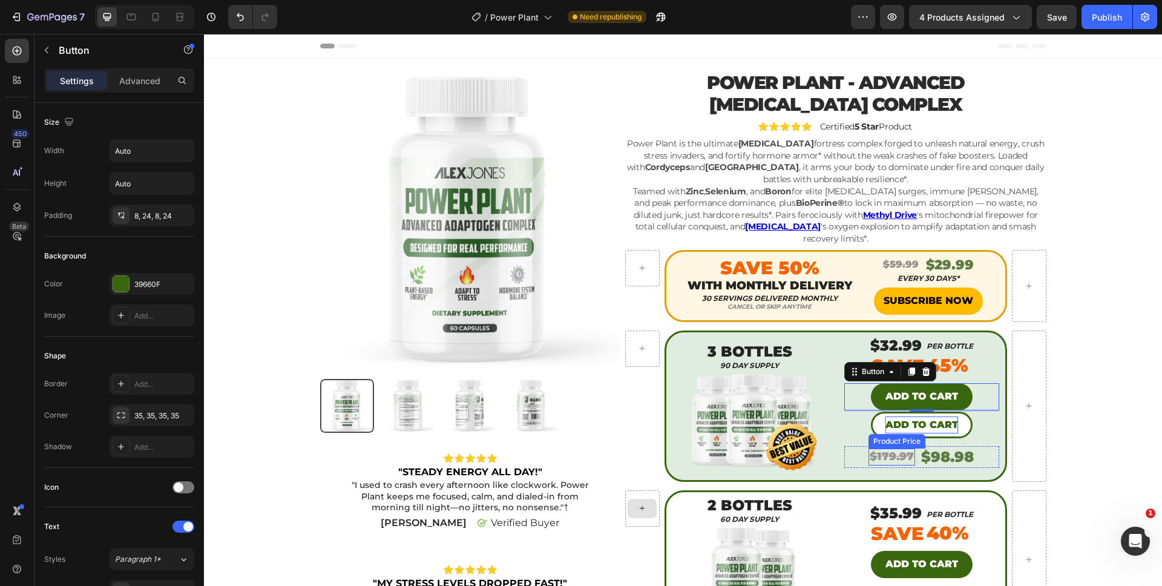
click at [895, 420] on div "Add to cart" at bounding box center [921, 425] width 73 height 18
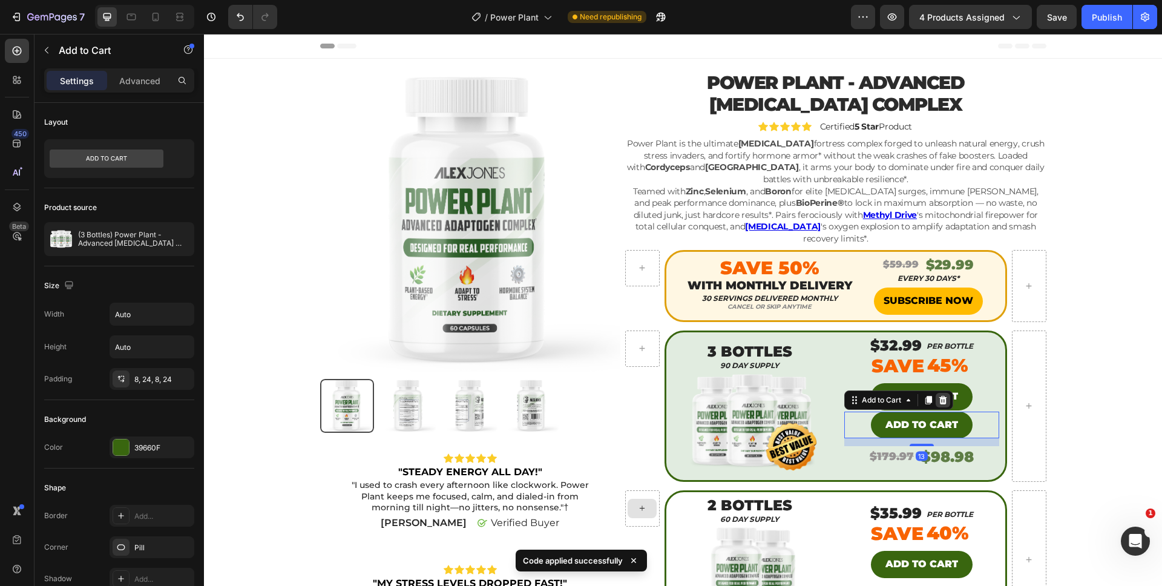
click at [938, 395] on icon at bounding box center [943, 400] width 10 height 10
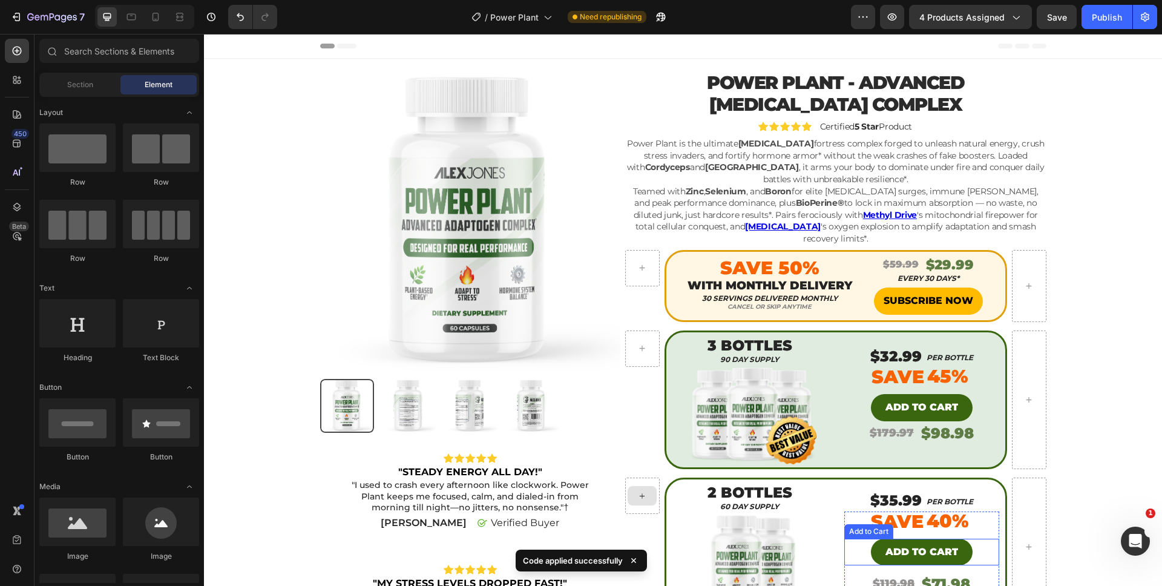
click at [864, 547] on div "Add to cart Add to Cart" at bounding box center [921, 552] width 155 height 27
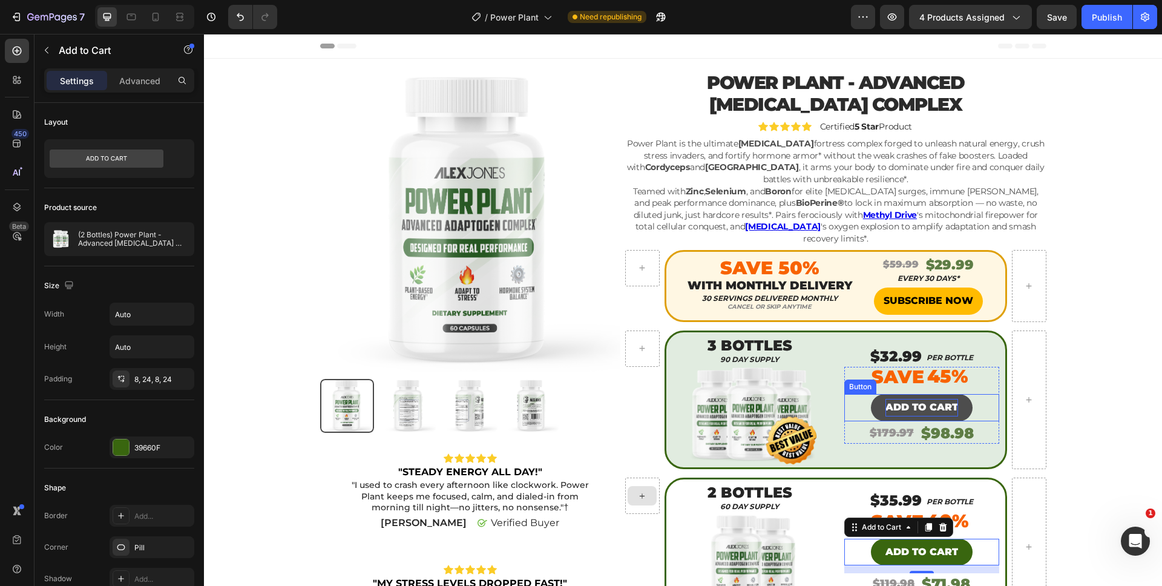
click at [921, 399] on p "ADD TO CART" at bounding box center [921, 408] width 73 height 18
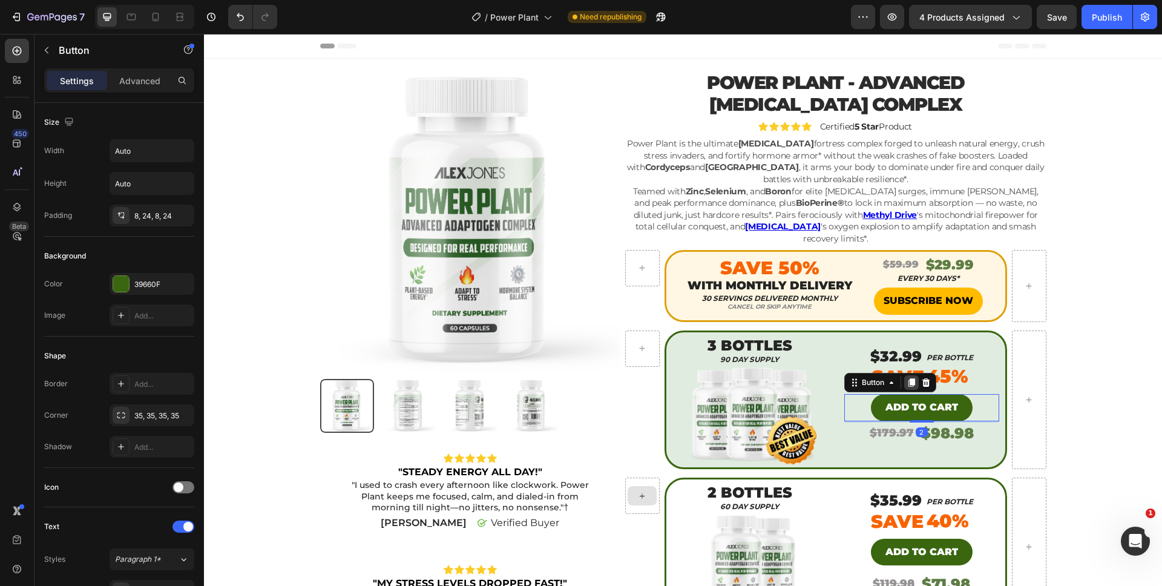
click at [907, 378] on icon at bounding box center [912, 383] width 10 height 10
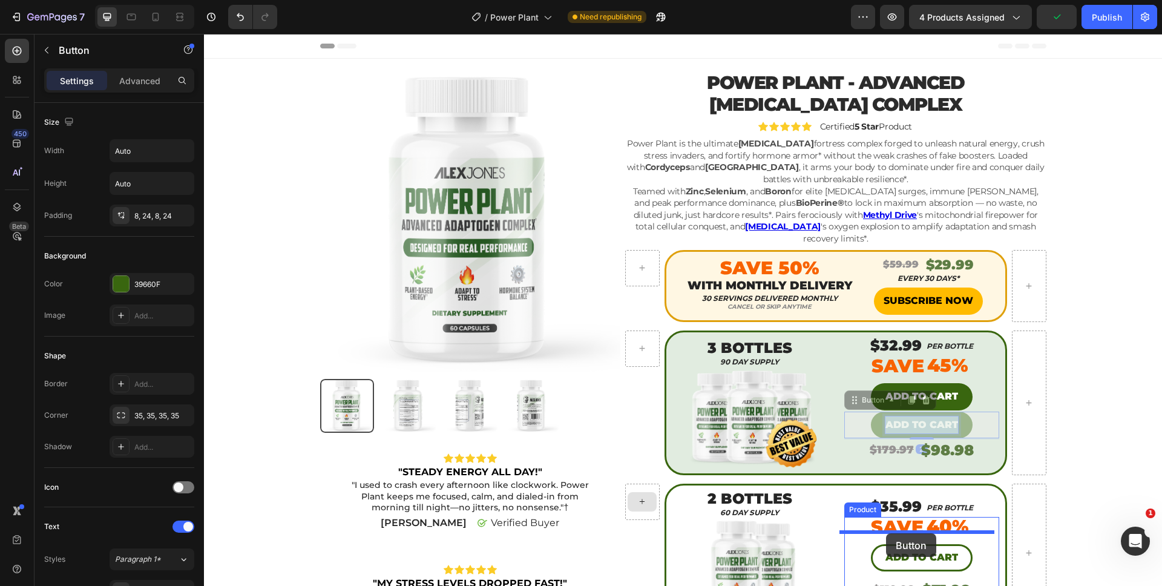
drag, startPoint x: 900, startPoint y: 412, endPoint x: 886, endPoint y: 533, distance: 122.4
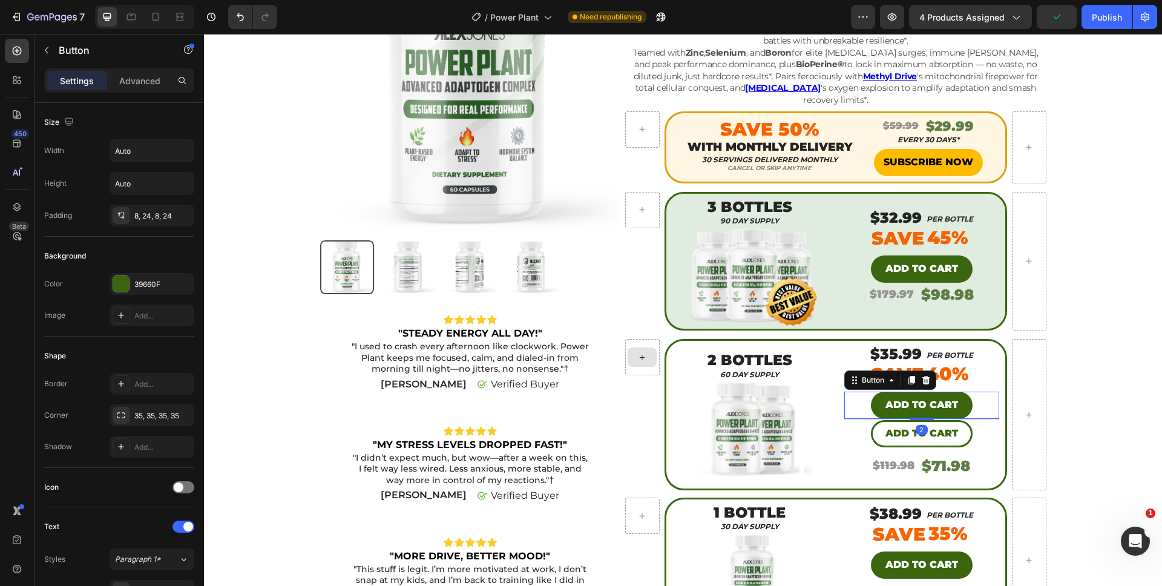
scroll to position [183, 0]
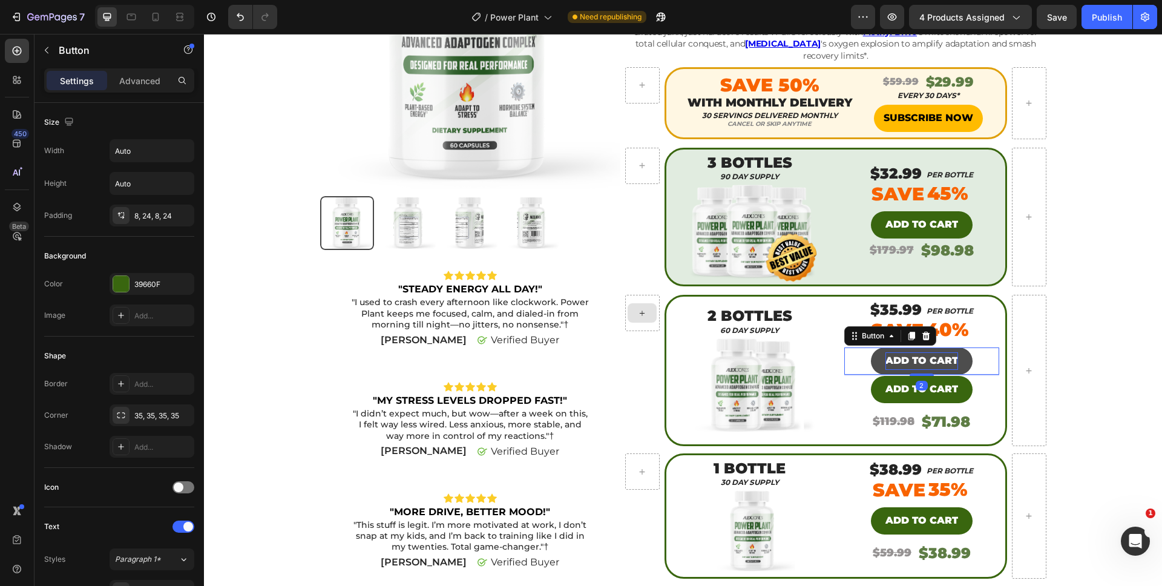
click at [904, 352] on p "ADD TO CART" at bounding box center [921, 361] width 73 height 18
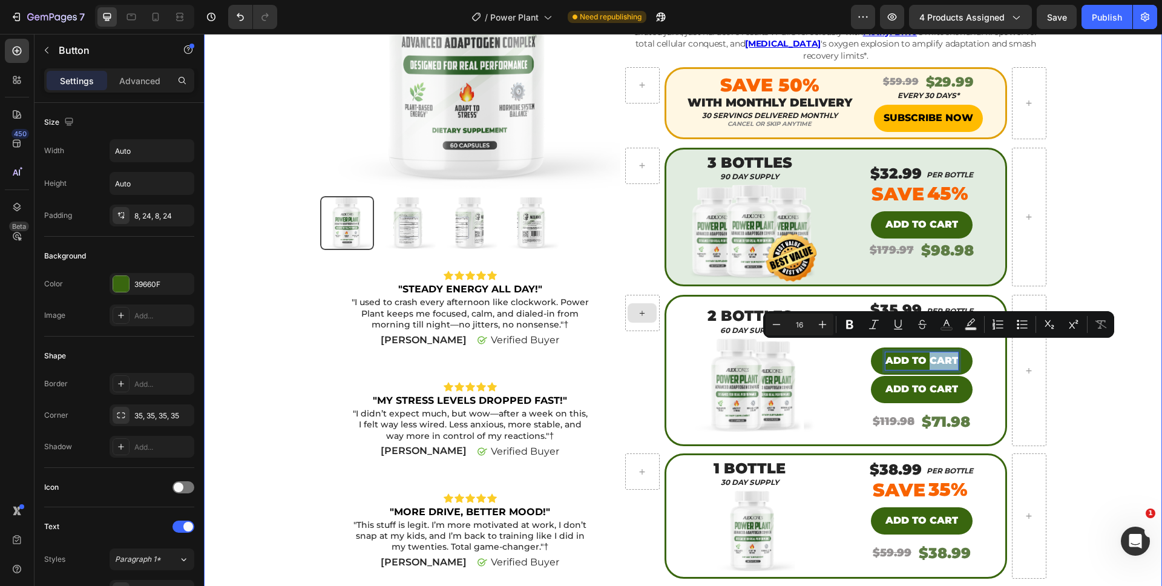
click at [1057, 372] on div "Product Images Icon Icon Icon Icon Icon Icon List "STEADY ENERGY ALL DAY!" Text…" at bounding box center [683, 333] width 940 height 891
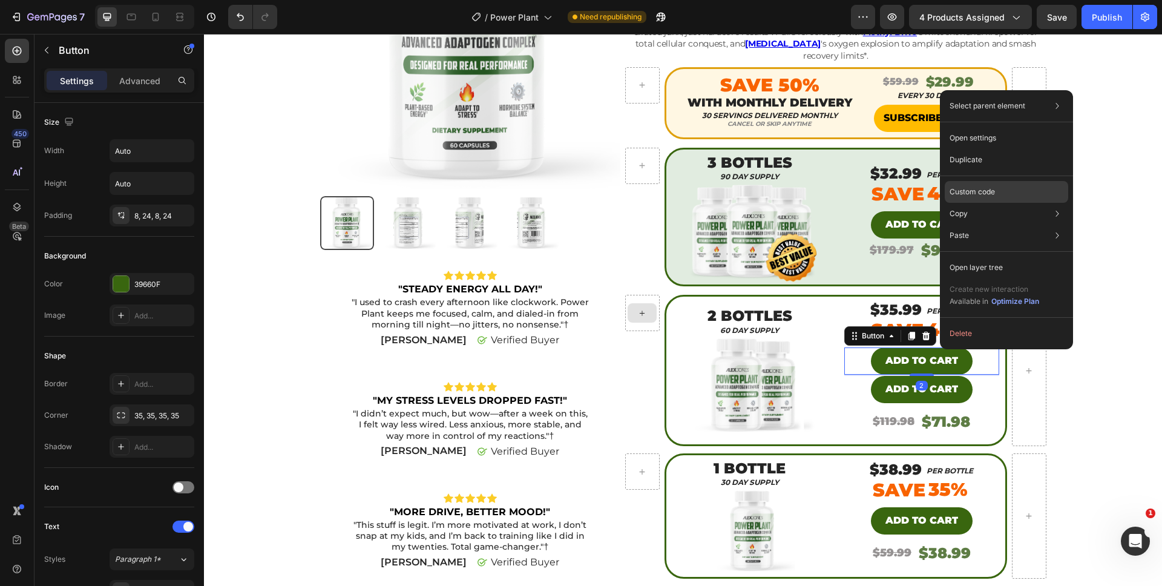
click at [963, 225] on div "Custom code" at bounding box center [1006, 236] width 123 height 22
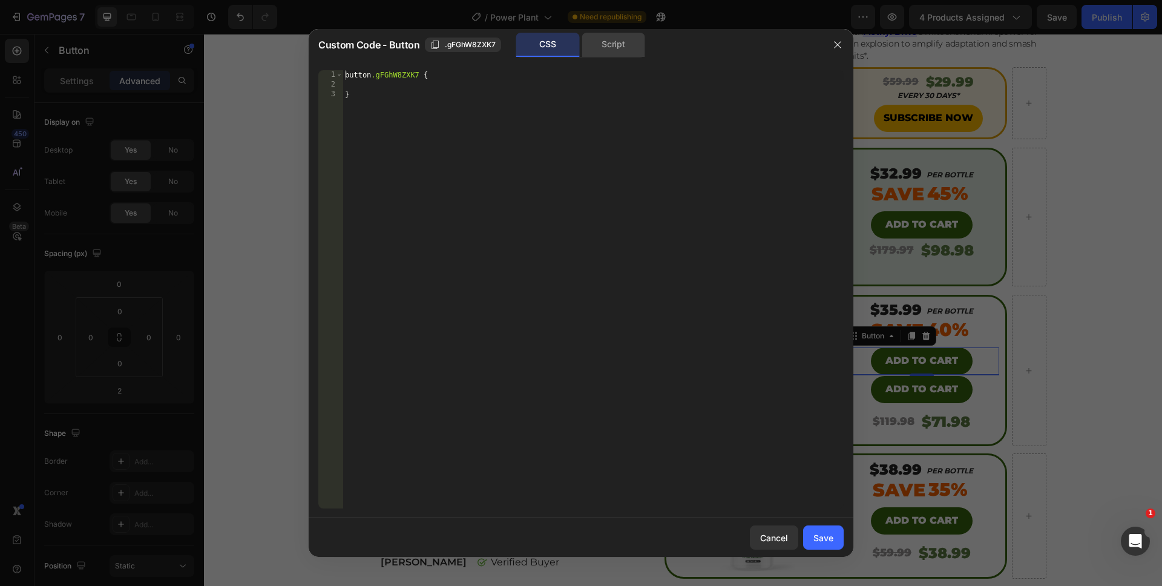
click at [629, 44] on div "Script" at bounding box center [614, 45] width 64 height 24
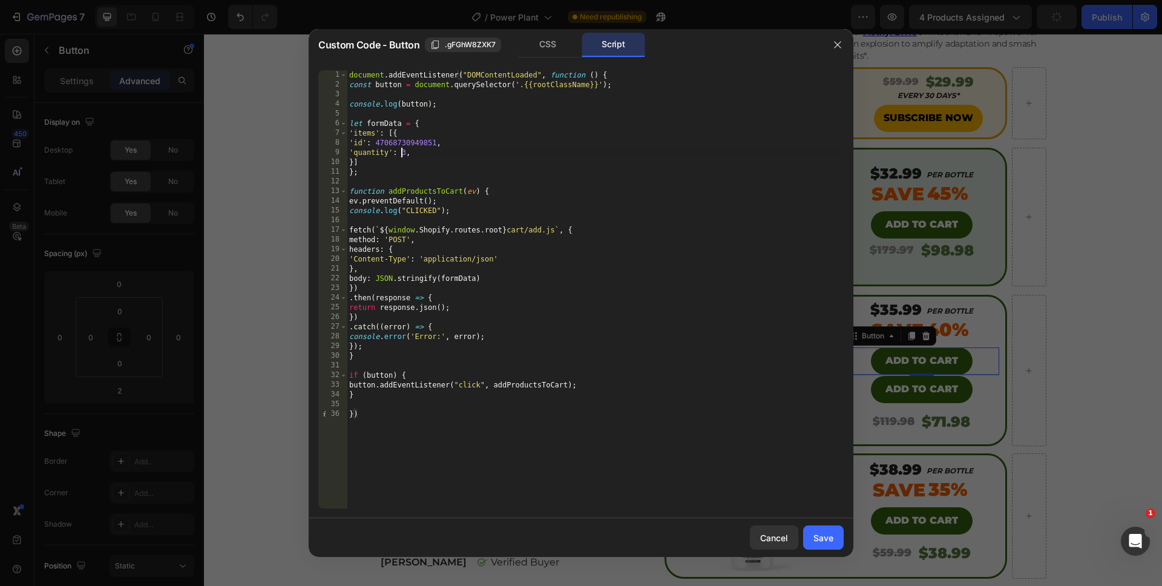
click at [401, 152] on div "document . addEventListener ( "DOMContentLoaded" , function ( ) { const button …" at bounding box center [595, 299] width 497 height 458
click at [660, 485] on div "document . addEventListener ( "DOMContentLoaded" , function ( ) { const button …" at bounding box center [595, 299] width 497 height 458
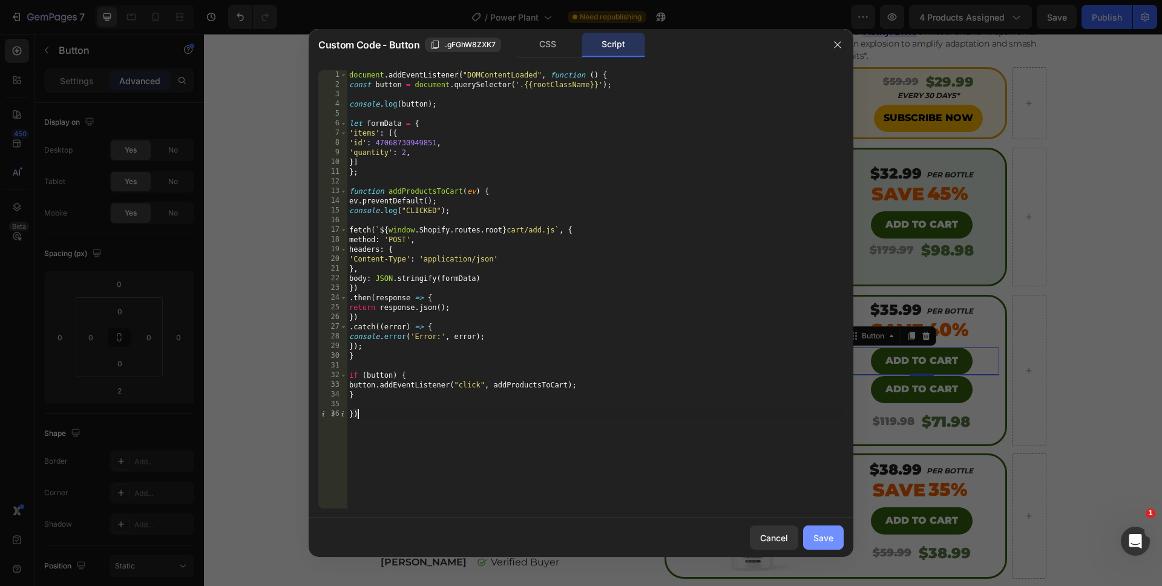
type textarea "})"
click at [826, 536] on div "Save" at bounding box center [823, 537] width 20 height 13
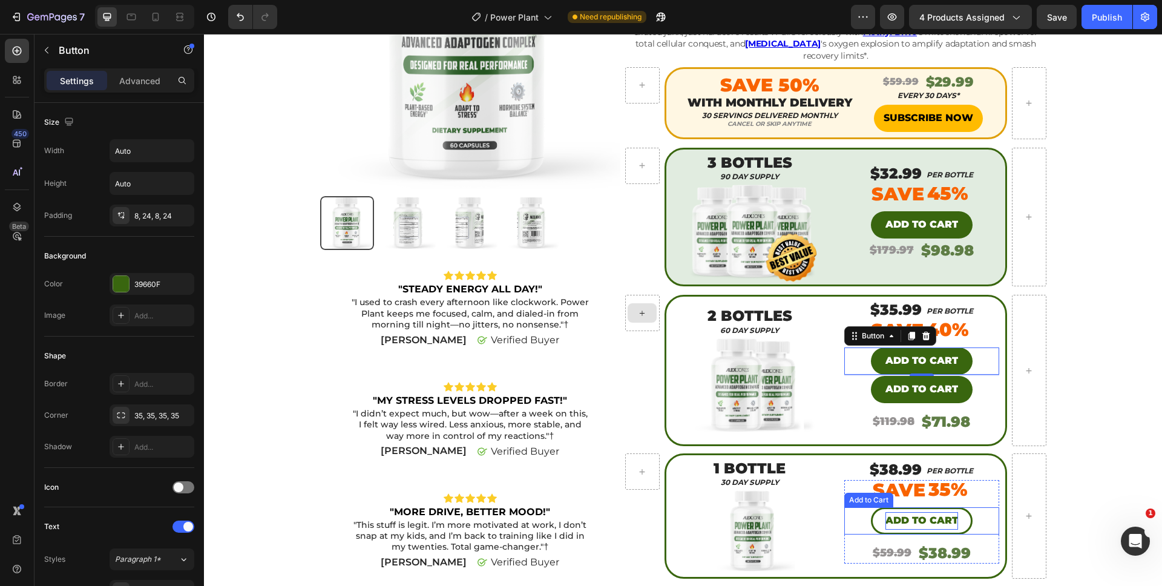
click at [891, 512] on div "Add to cart" at bounding box center [921, 521] width 73 height 18
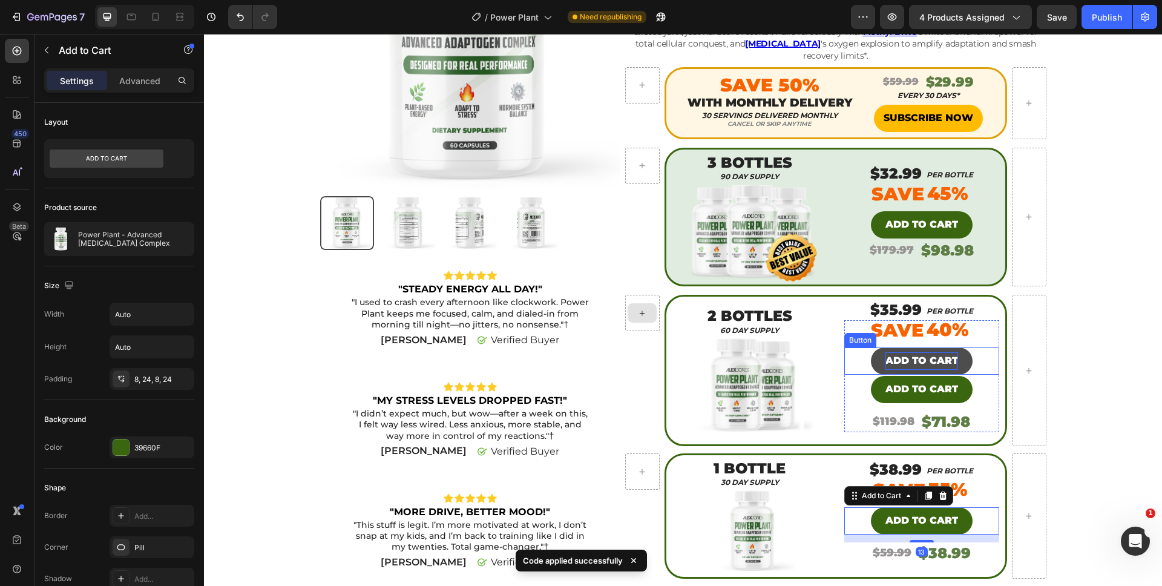
click at [919, 352] on p "ADD TO CART" at bounding box center [921, 361] width 73 height 18
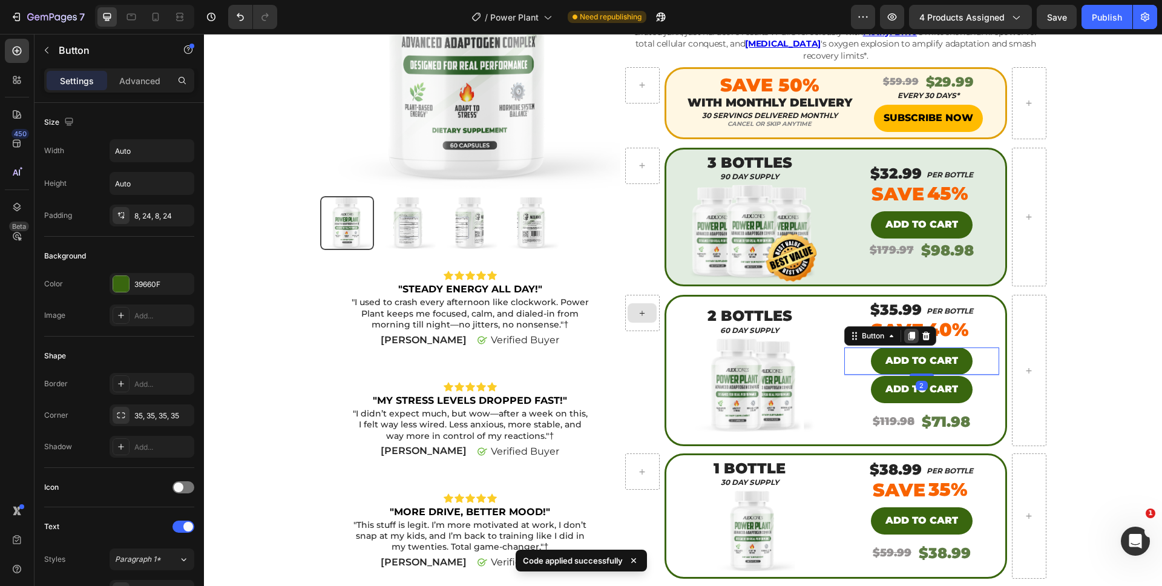
click at [911, 331] on icon at bounding box center [912, 336] width 10 height 10
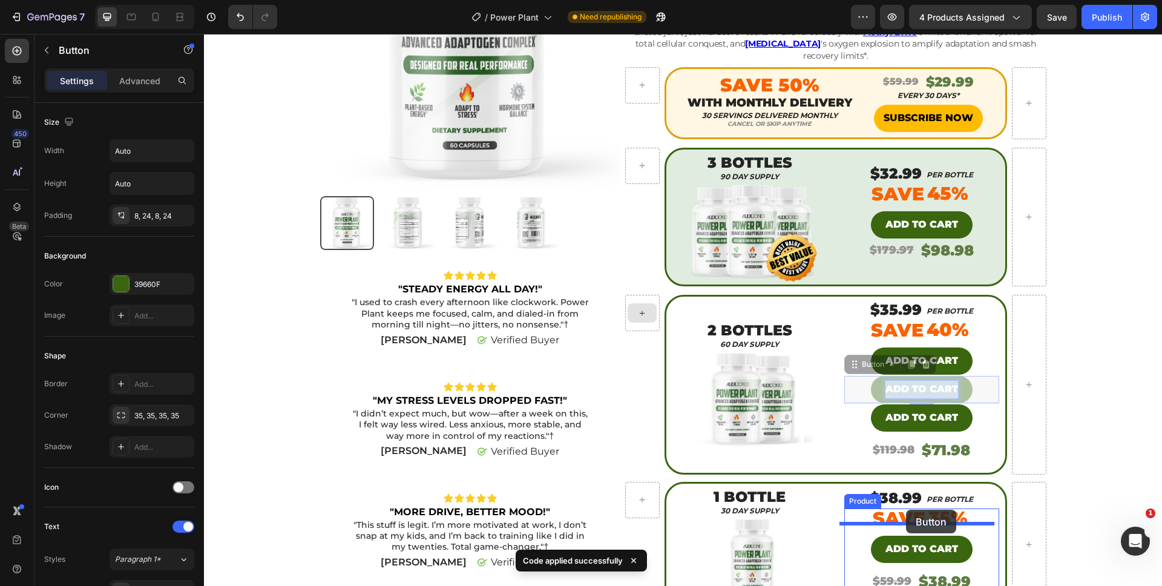
drag, startPoint x: 918, startPoint y: 373, endPoint x: 906, endPoint y: 511, distance: 138.5
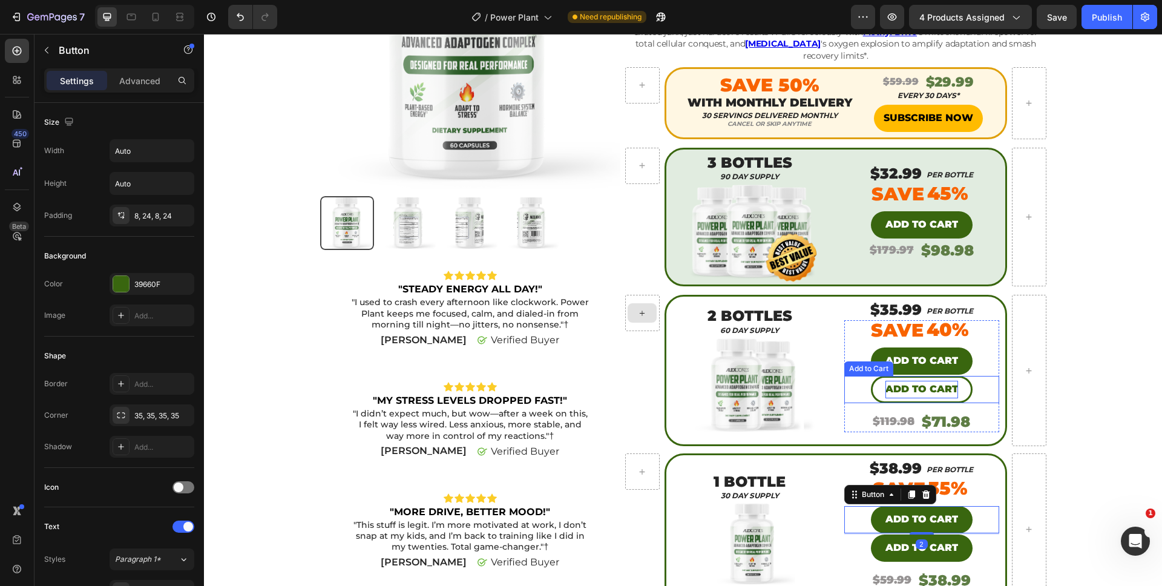
click at [905, 381] on div "Add to cart" at bounding box center [921, 390] width 73 height 18
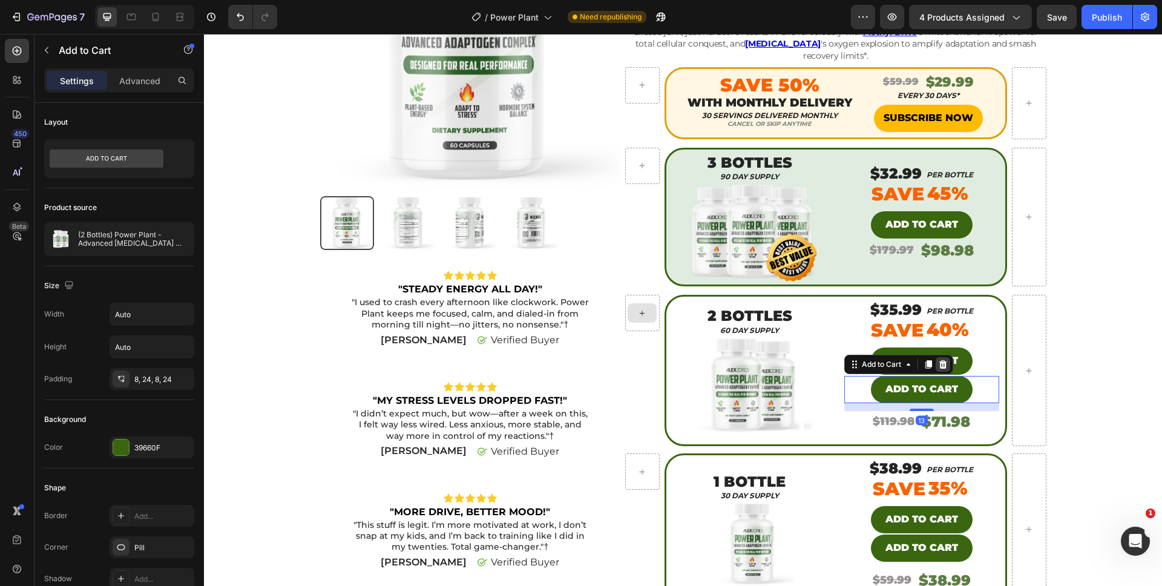
click at [940, 360] on icon at bounding box center [943, 364] width 8 height 8
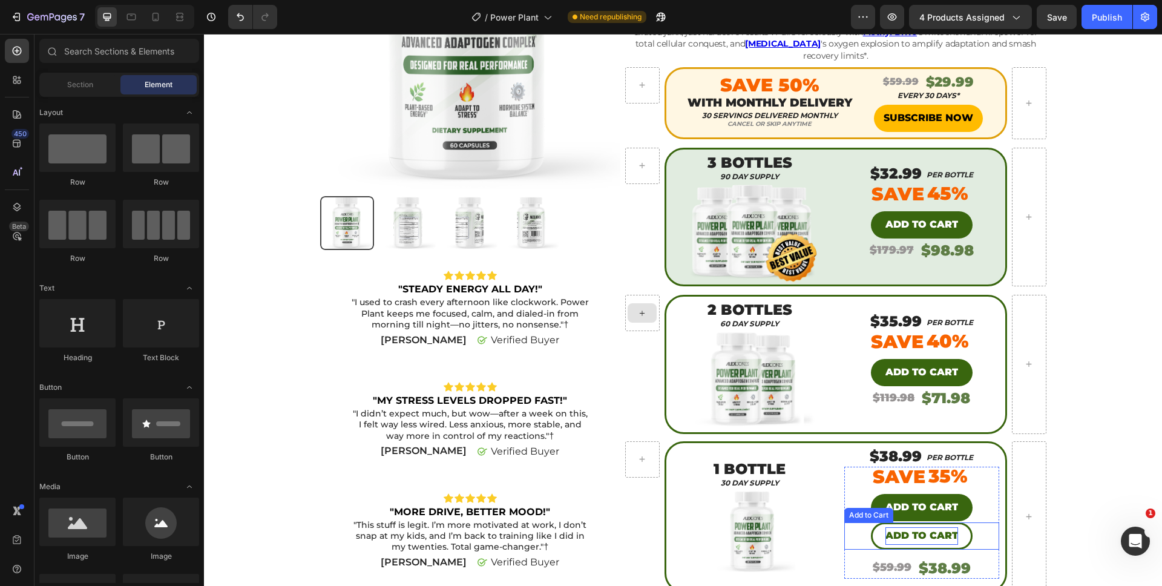
click at [918, 527] on div "Add to cart" at bounding box center [921, 536] width 73 height 18
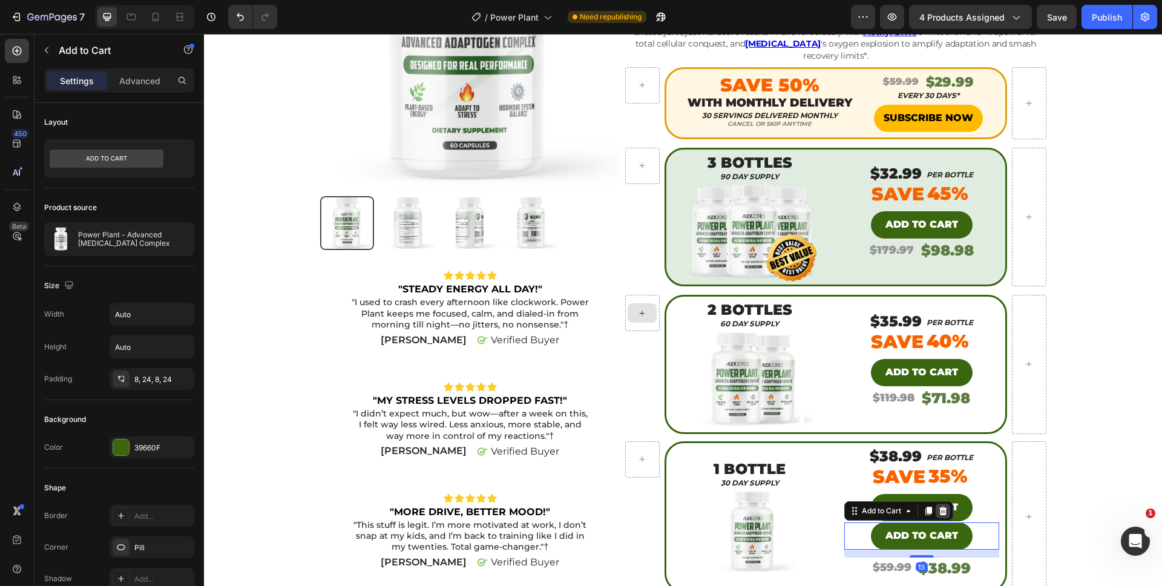
click at [942, 506] on icon at bounding box center [943, 511] width 10 height 10
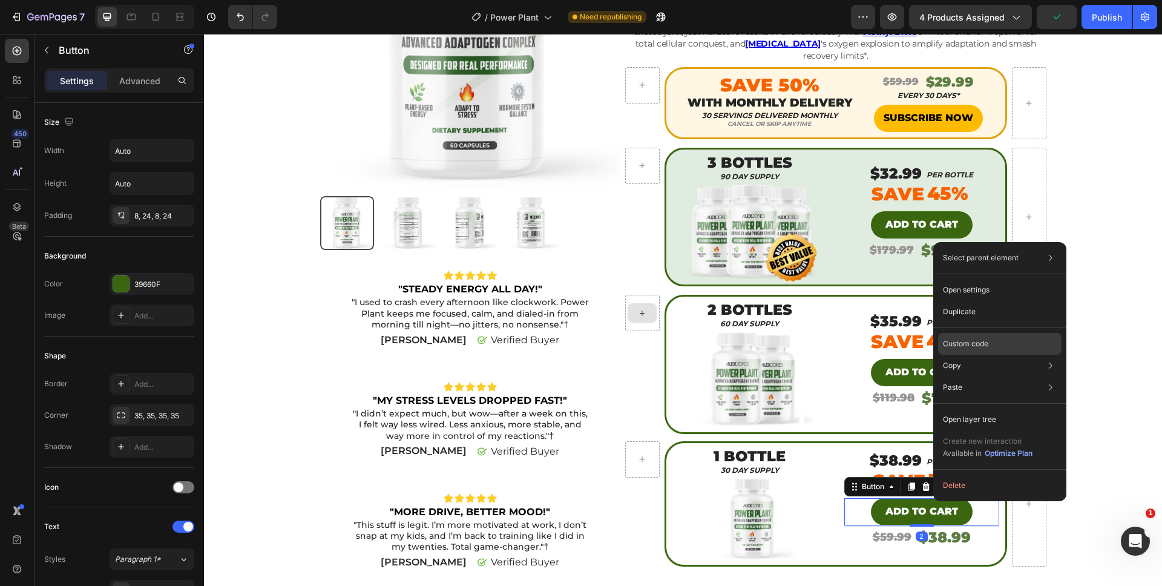
click at [968, 376] on div "Custom code" at bounding box center [999, 387] width 123 height 22
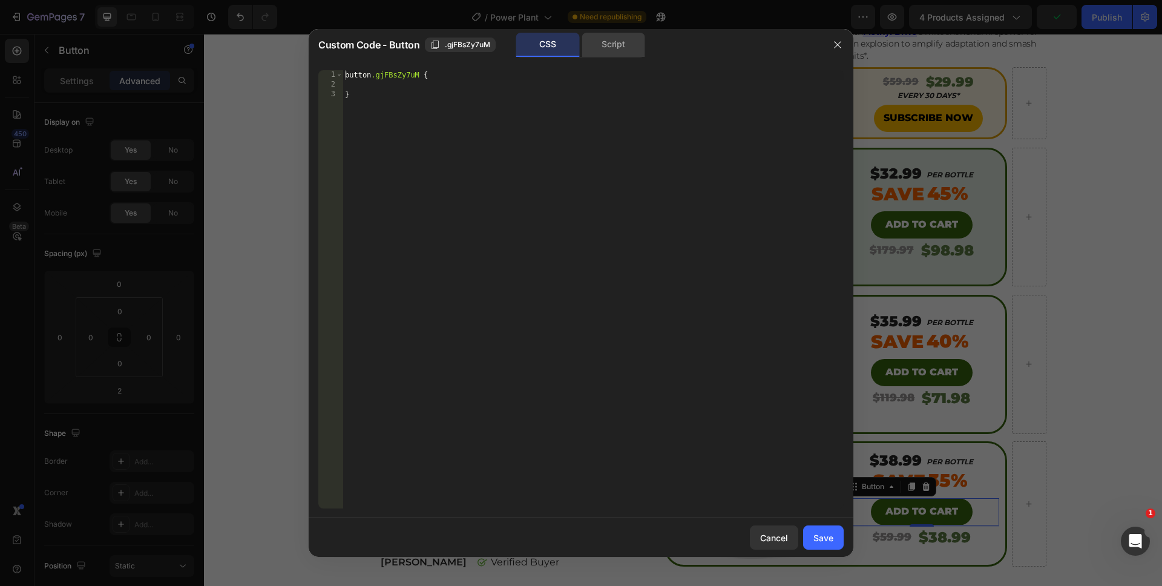
click at [605, 54] on div "Script" at bounding box center [614, 45] width 64 height 24
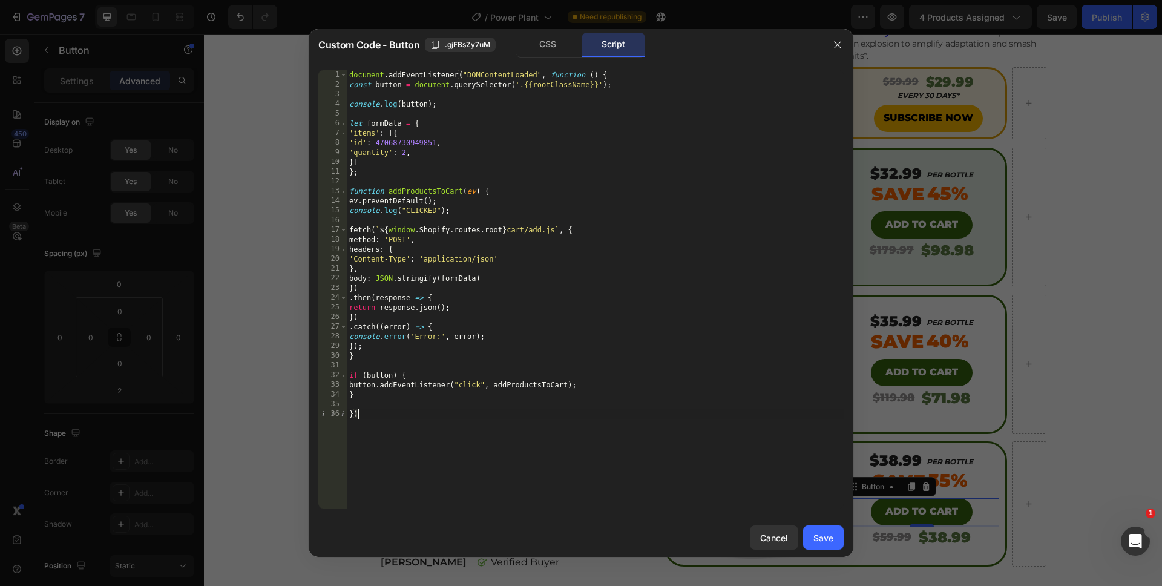
drag, startPoint x: 448, startPoint y: 438, endPoint x: 312, endPoint y: -22, distance: 479.3
click at [312, 0] on html "7 Version history / Power Plant Need republishing Preview 4 products assigned S…" at bounding box center [581, 0] width 1162 height 0
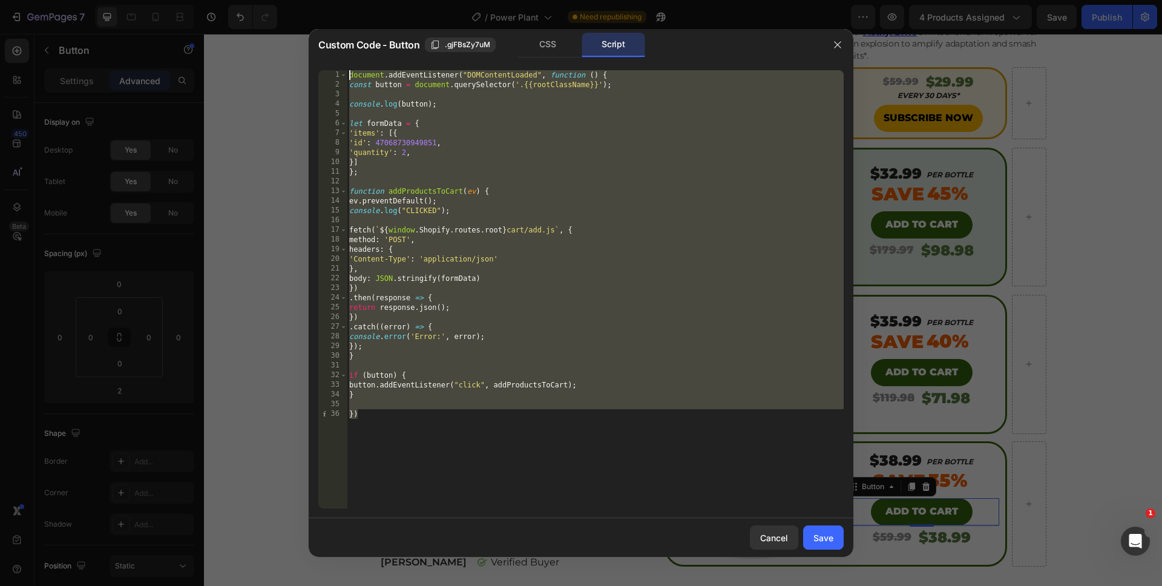
paste textarea "})"
type textarea "})"
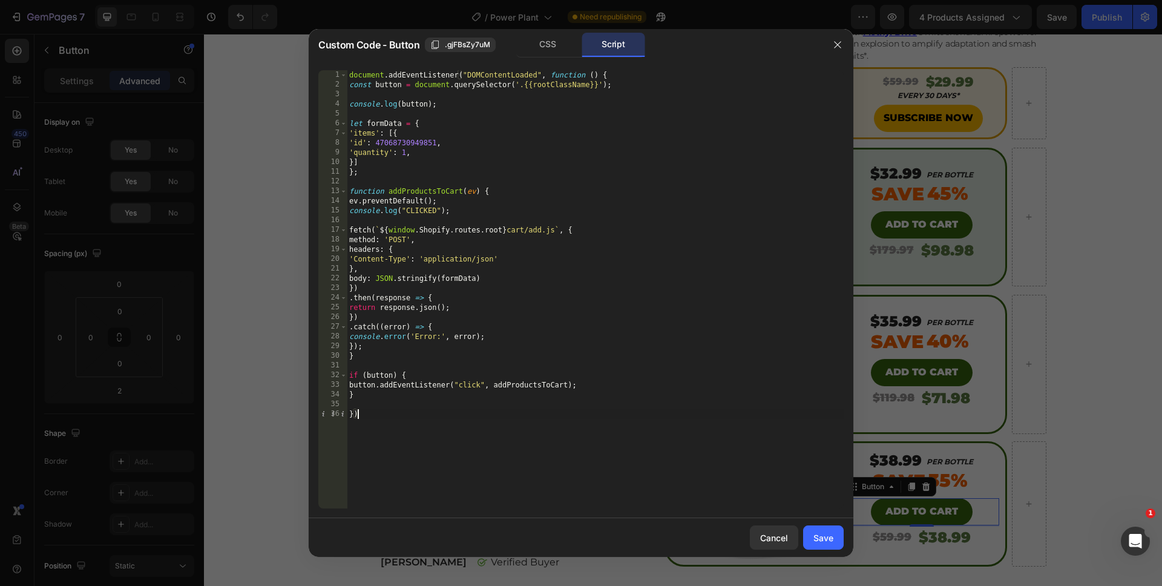
click at [476, 488] on div "document . addEventListener ( "DOMContentLoaded" , function ( ) { const button …" at bounding box center [595, 299] width 497 height 458
click at [826, 530] on button "Save" at bounding box center [823, 537] width 41 height 24
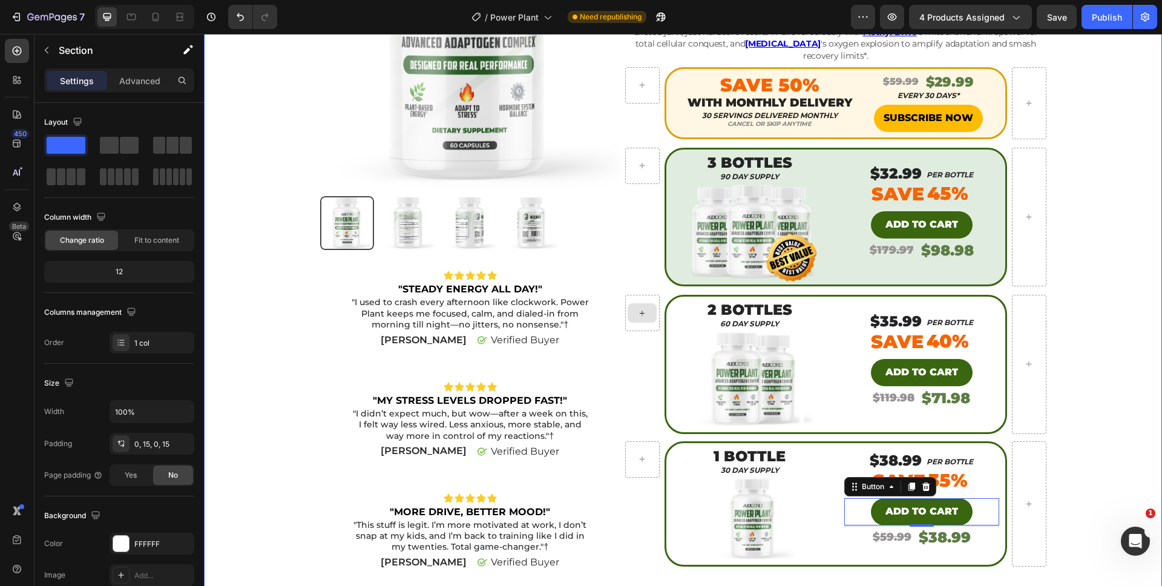
click at [1075, 425] on div "Product Images Icon Icon Icon Icon Icon Icon List "STEADY ENERGY ALL DAY!" Text…" at bounding box center [683, 327] width 940 height 879
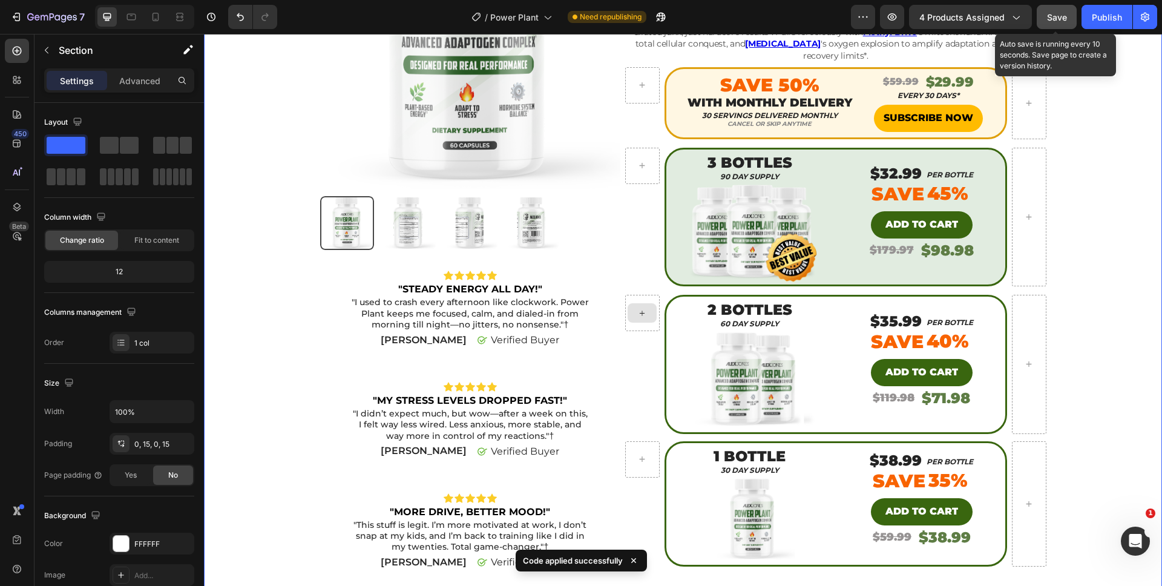
click at [1044, 17] on button "Save" at bounding box center [1057, 17] width 40 height 24
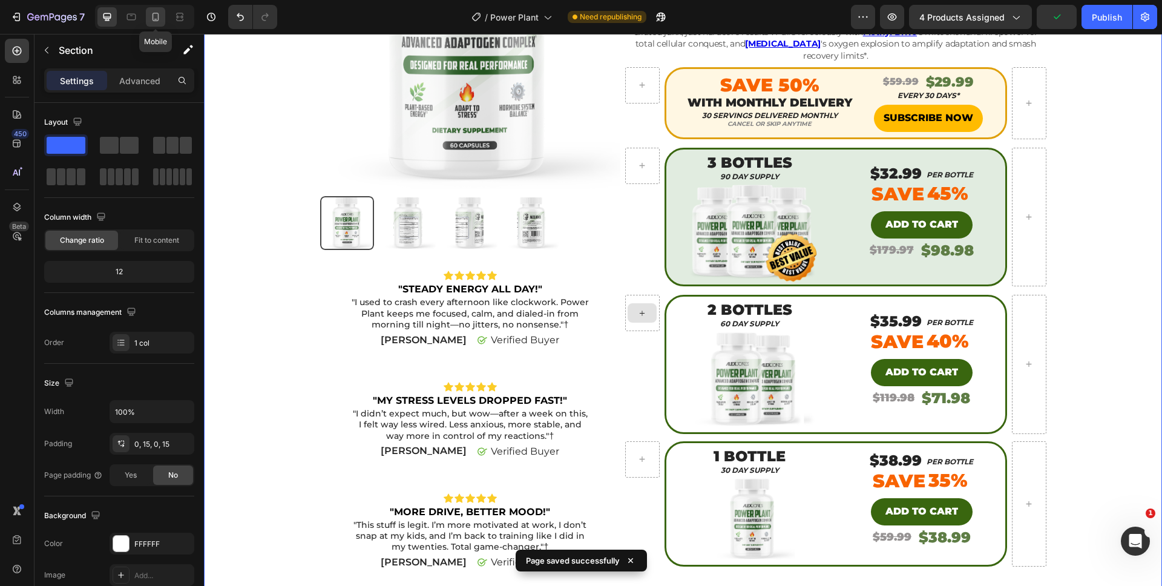
click at [159, 11] on icon at bounding box center [155, 17] width 12 height 12
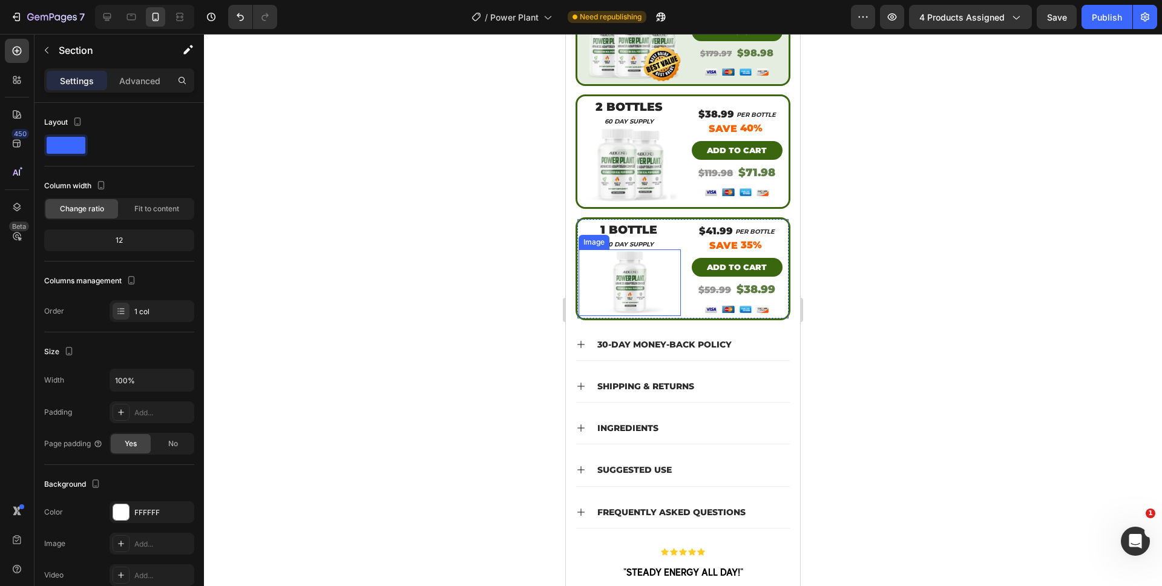
scroll to position [478, 0]
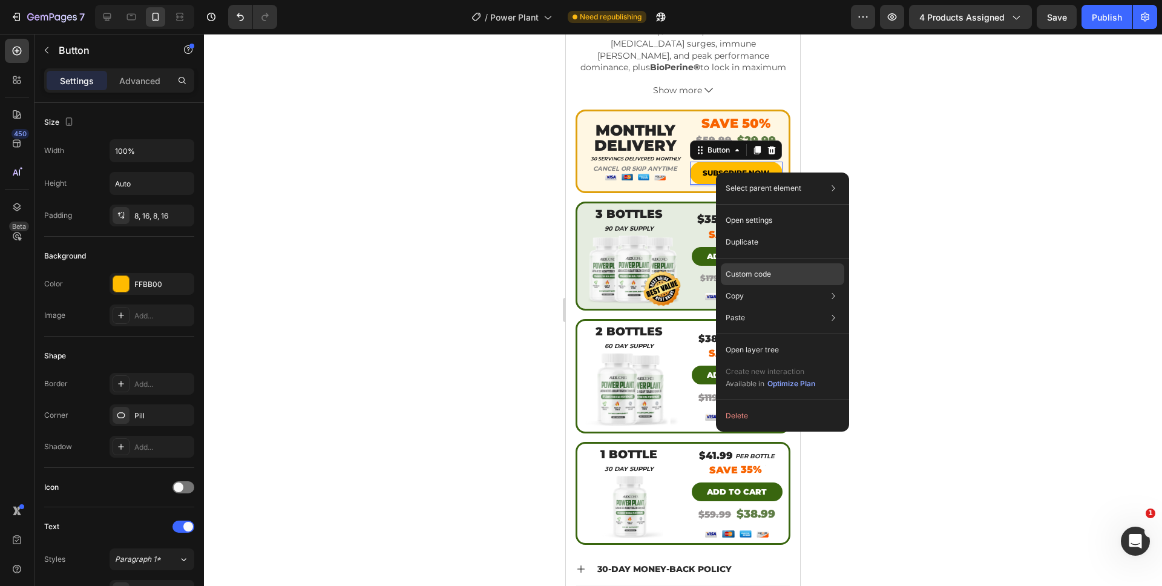
click at [753, 273] on p "Custom code" at bounding box center [748, 274] width 45 height 11
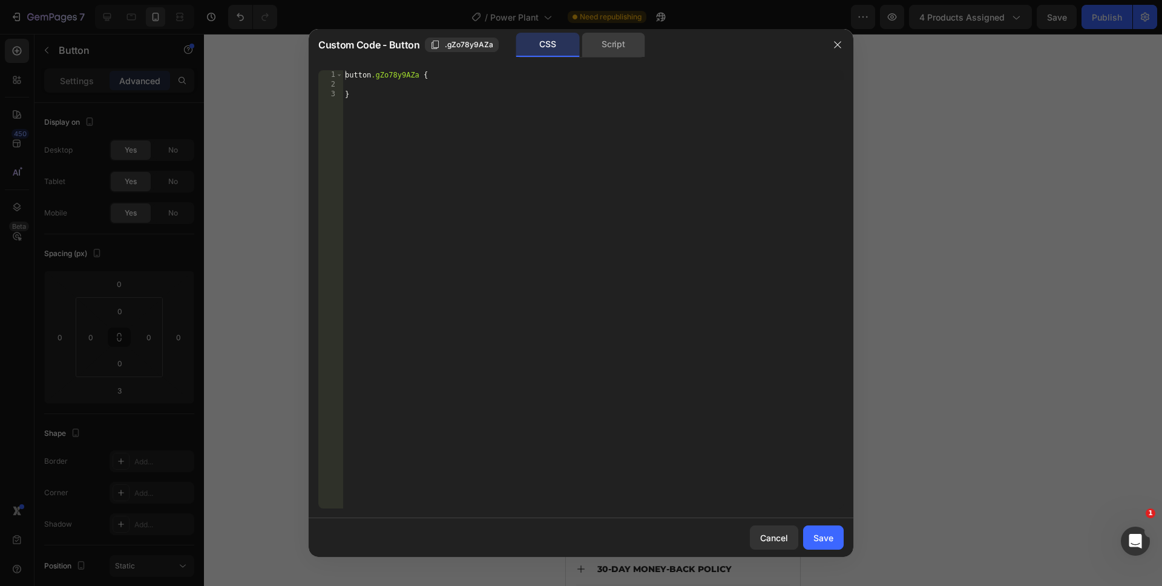
click at [622, 40] on div "Script" at bounding box center [614, 45] width 64 height 24
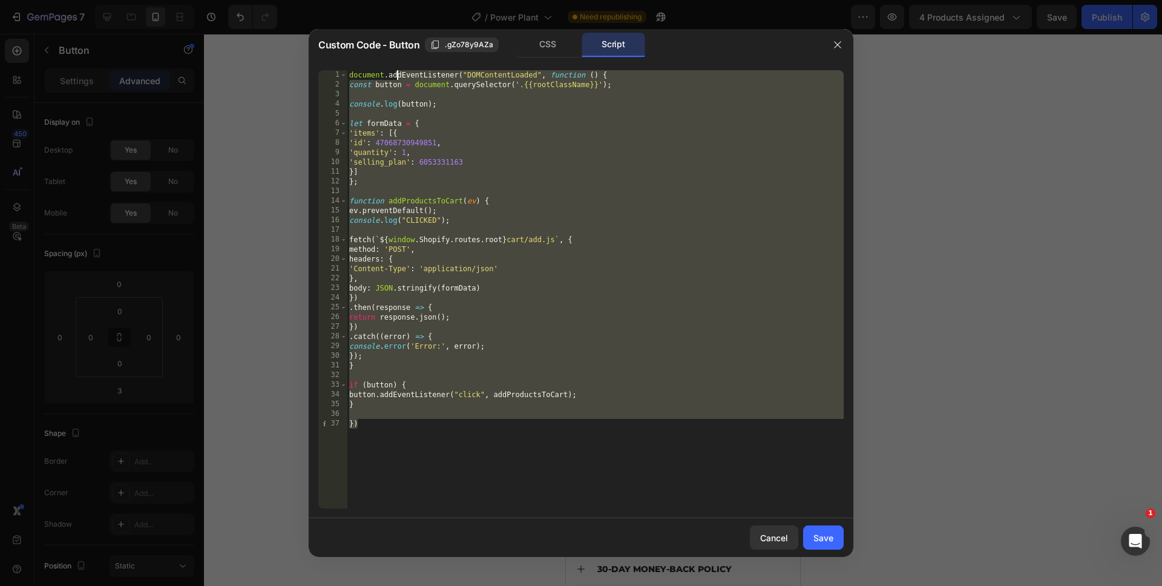
drag, startPoint x: 419, startPoint y: 452, endPoint x: 399, endPoint y: 23, distance: 429.6
click at [399, 23] on div "Custom Code - Button .gZo78y9AZa CSS Script }) 1 2 3 4 5 6 7 8 9 10 11 12 13 14…" at bounding box center [581, 293] width 1162 height 586
type textarea "document.addEventListener("DOMContentLoaded", function () { const button = docu…"
click at [779, 533] on div "Cancel" at bounding box center [774, 537] width 28 height 13
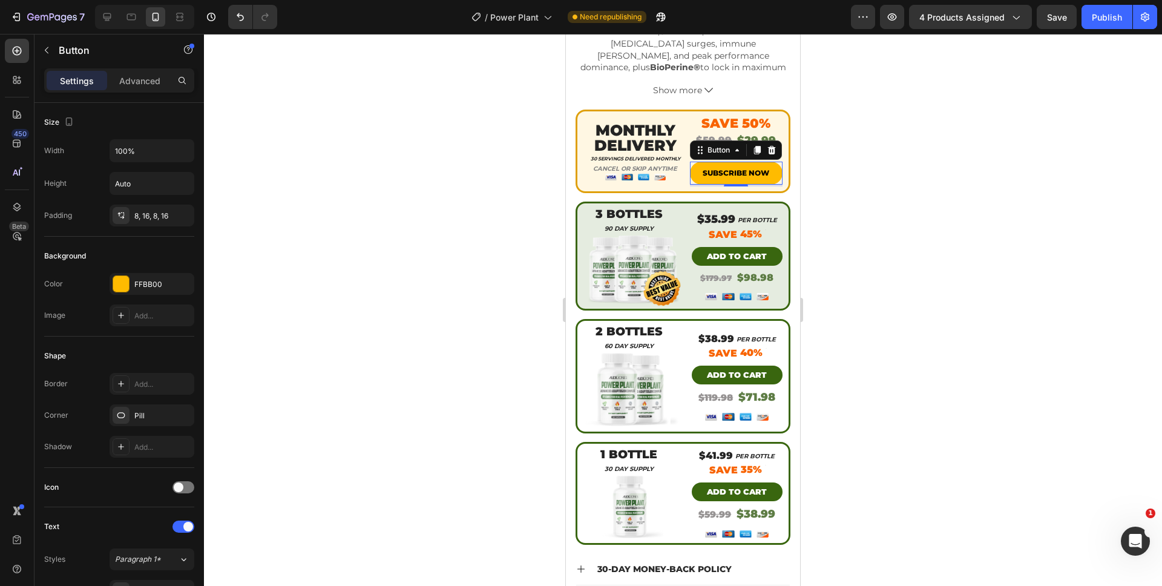
click at [873, 376] on div at bounding box center [683, 310] width 958 height 552
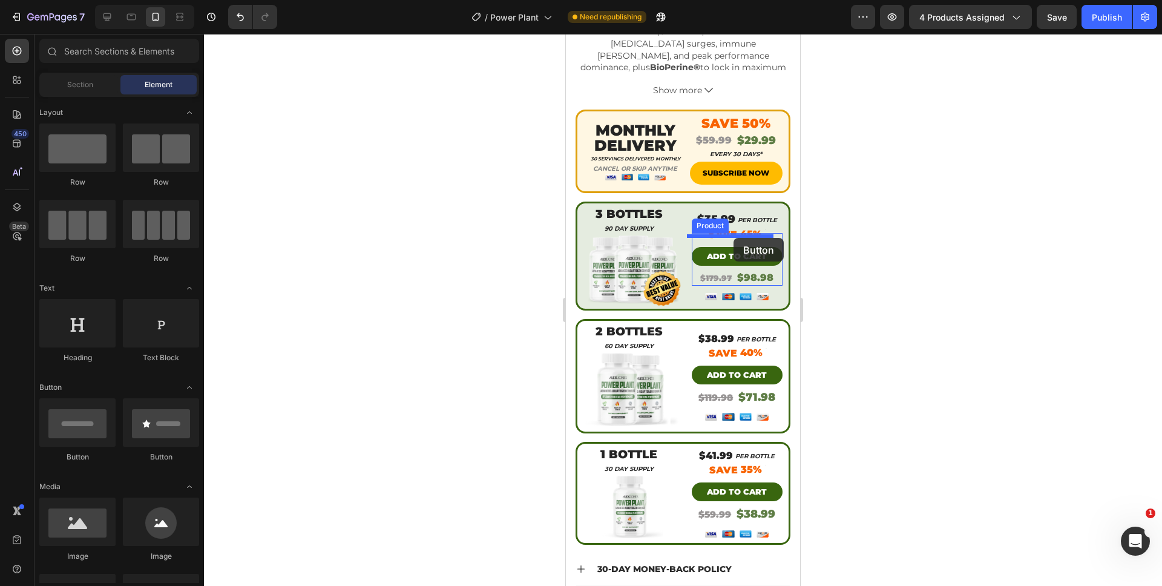
drag, startPoint x: 635, startPoint y: 453, endPoint x: 734, endPoint y: 238, distance: 237.0
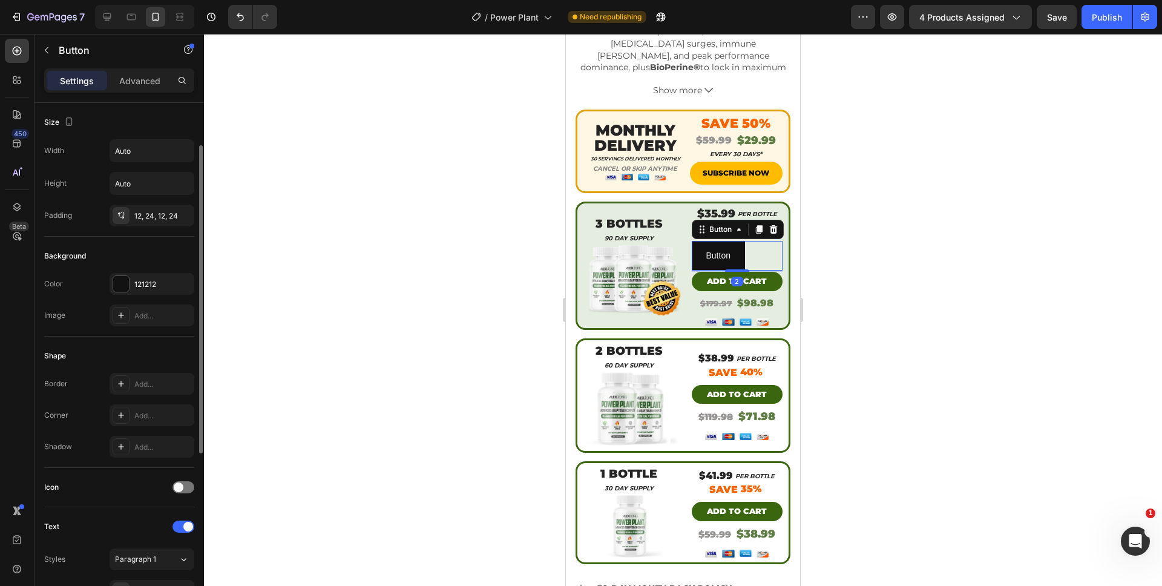
scroll to position [350, 0]
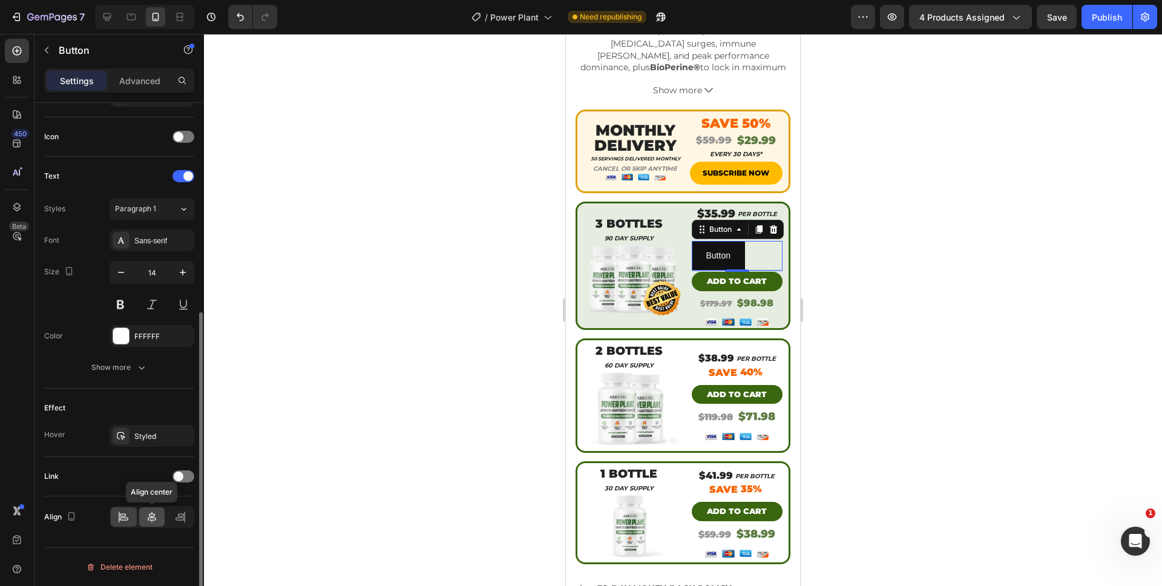
click at [153, 520] on icon at bounding box center [152, 516] width 8 height 11
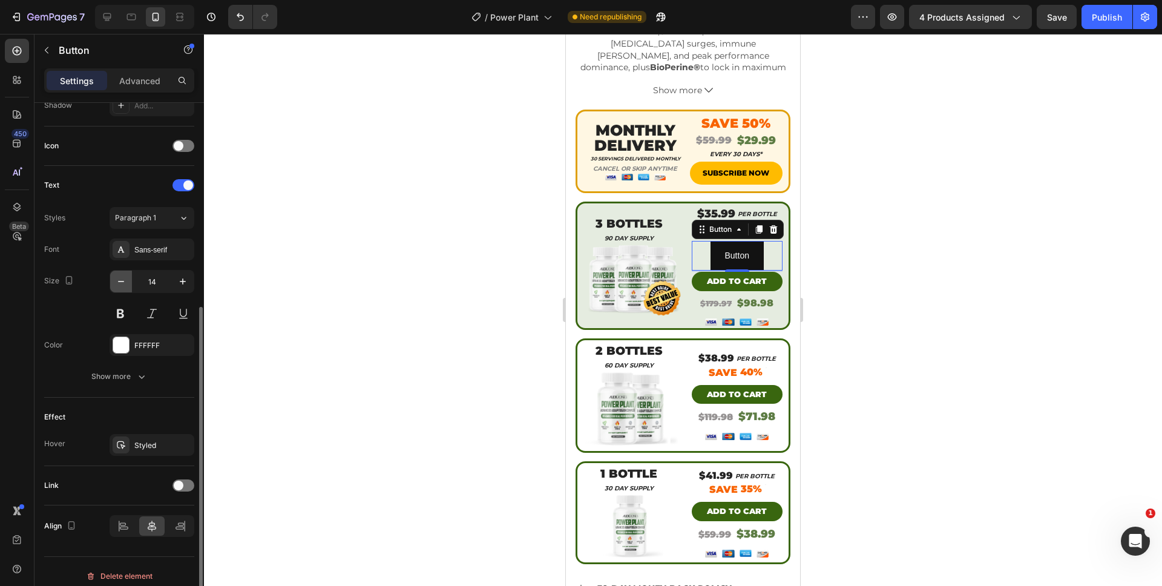
click at [117, 277] on icon "button" at bounding box center [121, 281] width 12 height 12
type input "13"
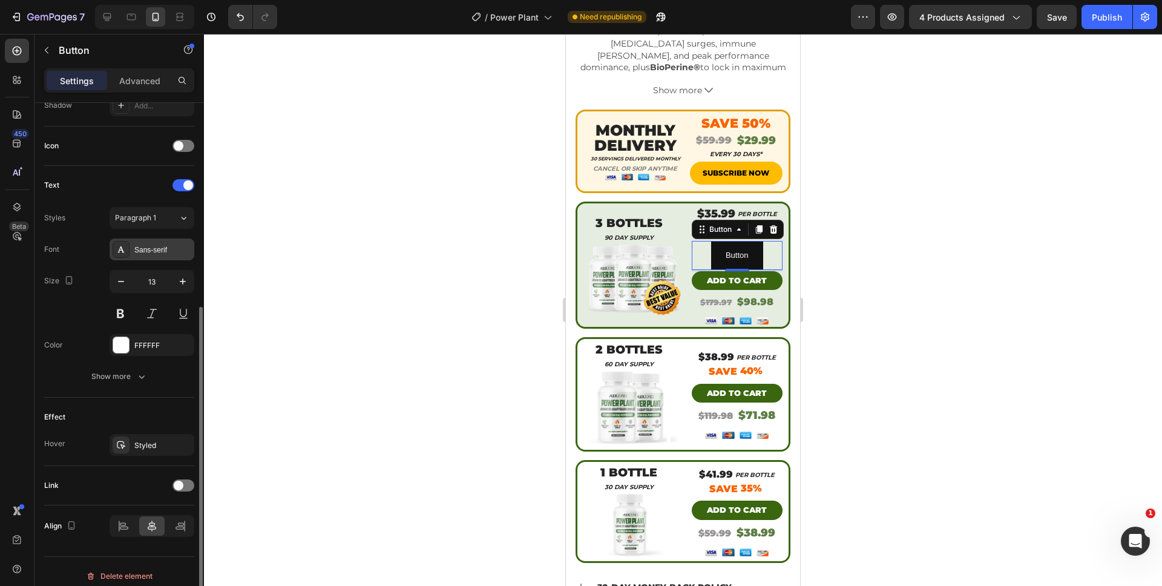
click at [143, 245] on div "Sans-serif" at bounding box center [162, 250] width 57 height 11
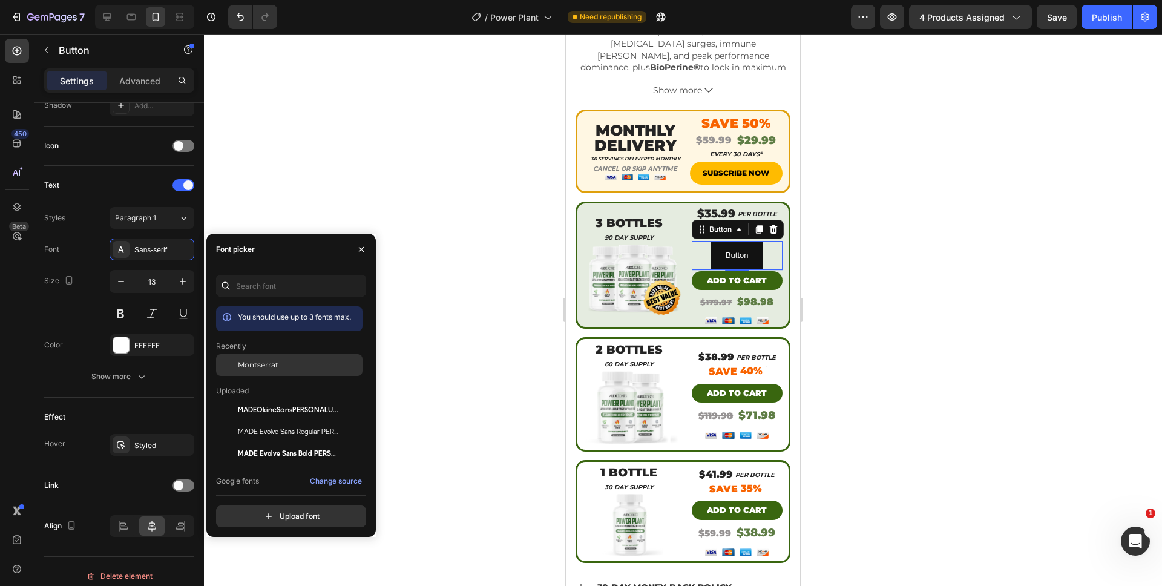
click at [243, 370] on span "Montserrat" at bounding box center [258, 365] width 41 height 11
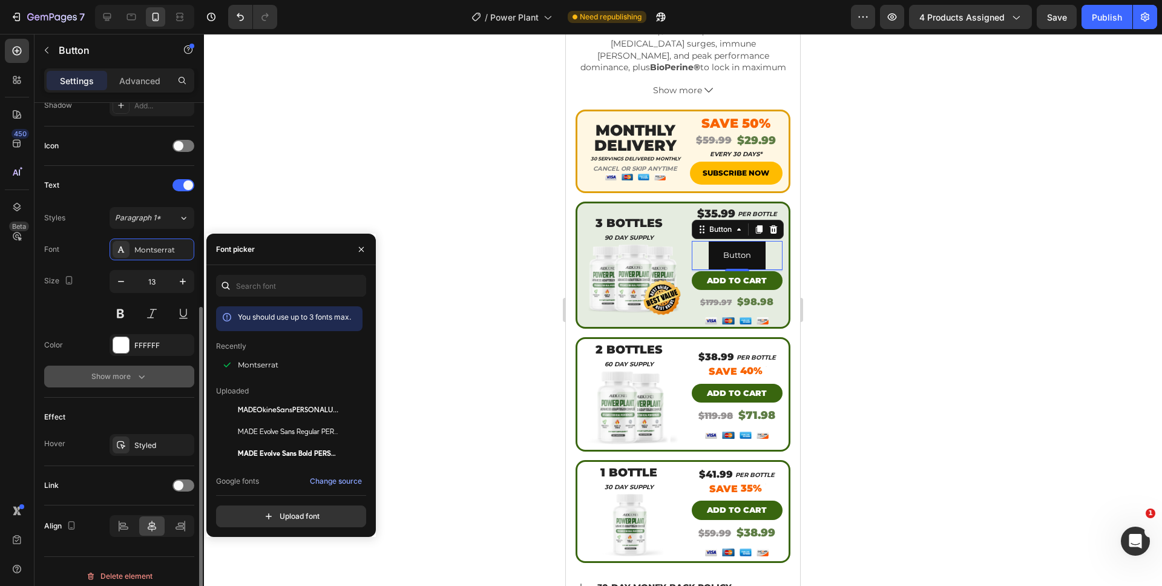
click at [139, 370] on icon "button" at bounding box center [142, 376] width 12 height 12
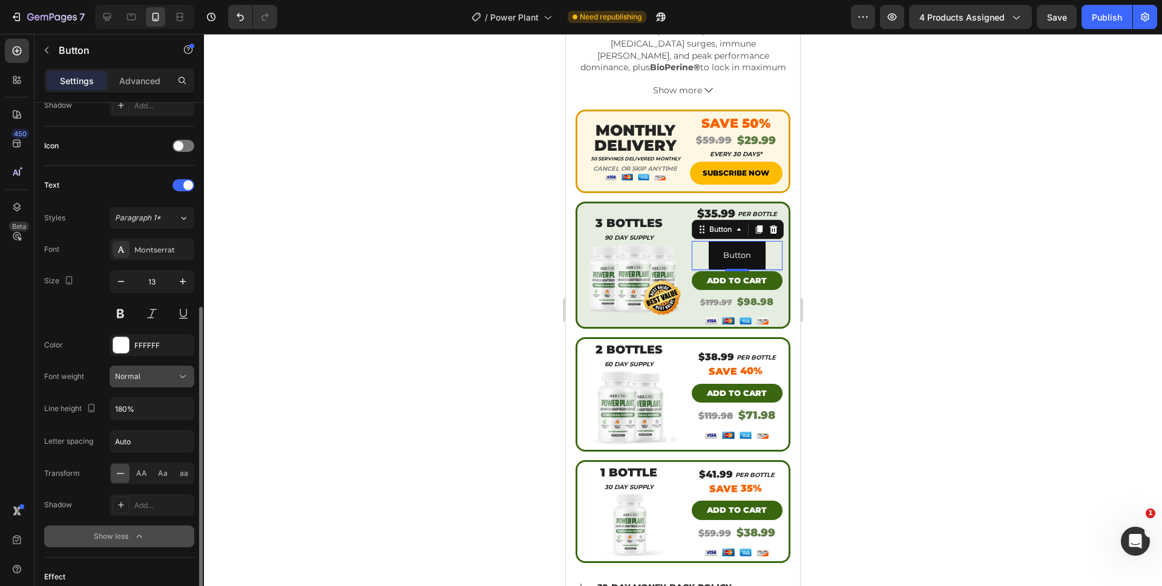
click at [143, 377] on div "Normal" at bounding box center [146, 376] width 62 height 11
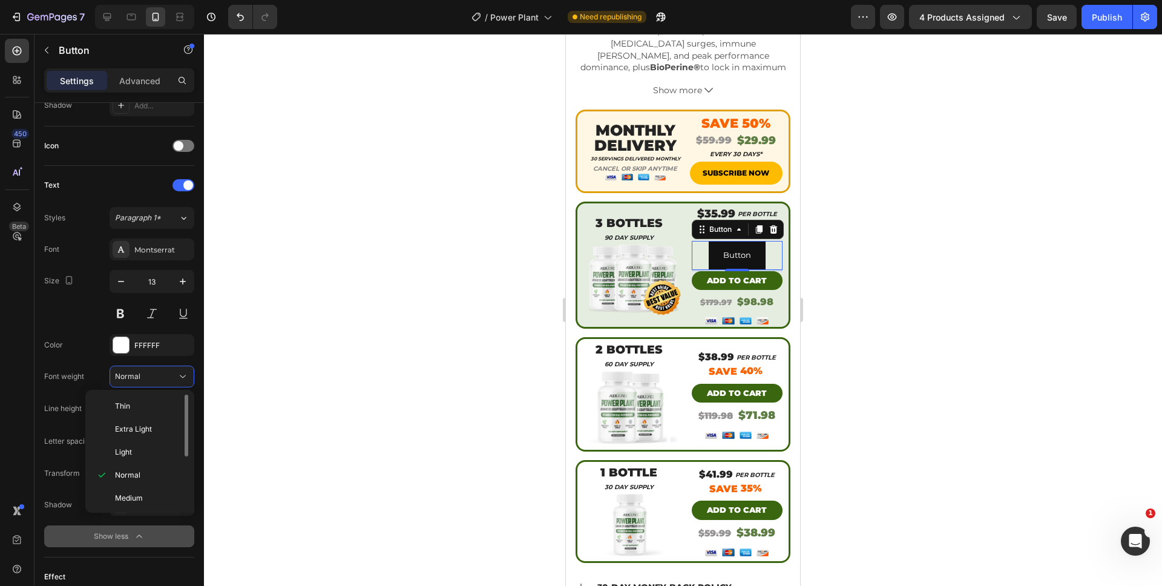
scroll to position [94, 0]
click at [134, 487] on div "Black" at bounding box center [137, 496] width 94 height 23
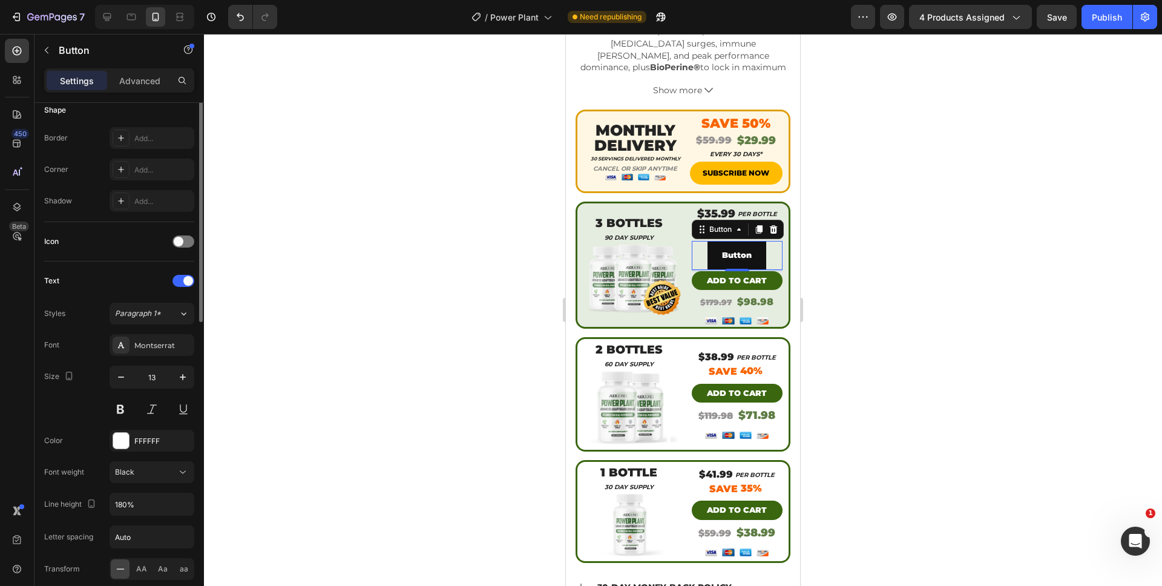
scroll to position [136, 0]
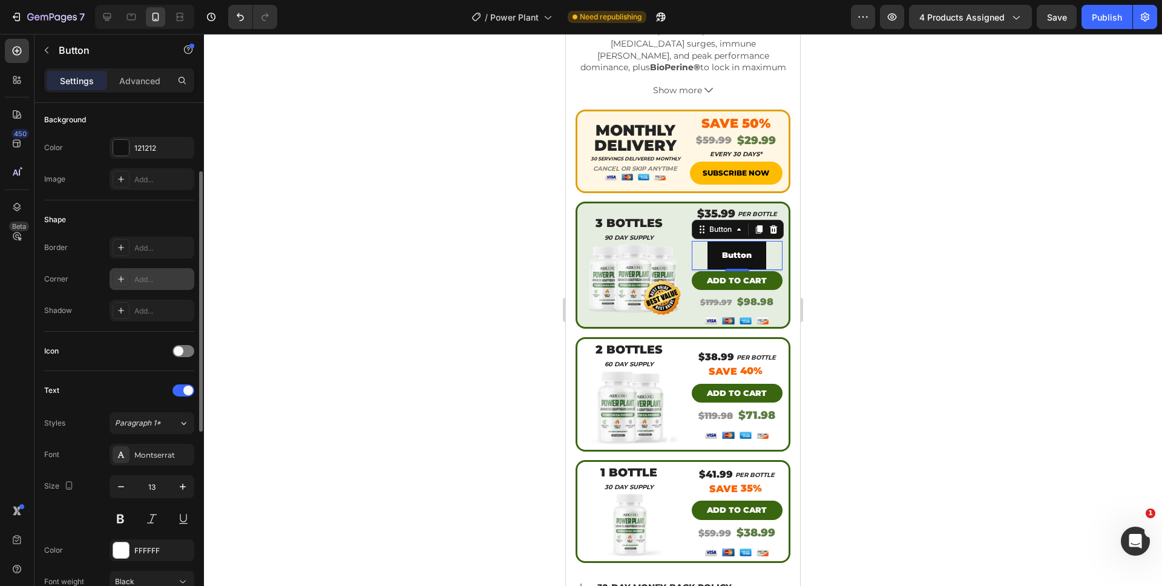
click at [152, 280] on div "Add..." at bounding box center [162, 279] width 57 height 11
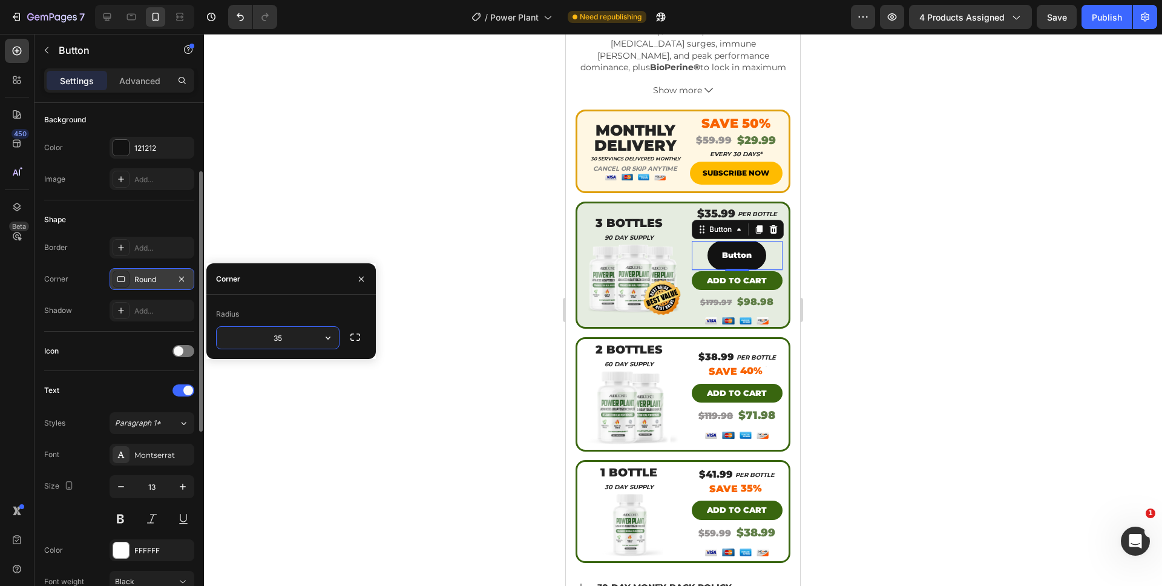
type input "35"
click at [125, 144] on div at bounding box center [121, 148] width 16 height 16
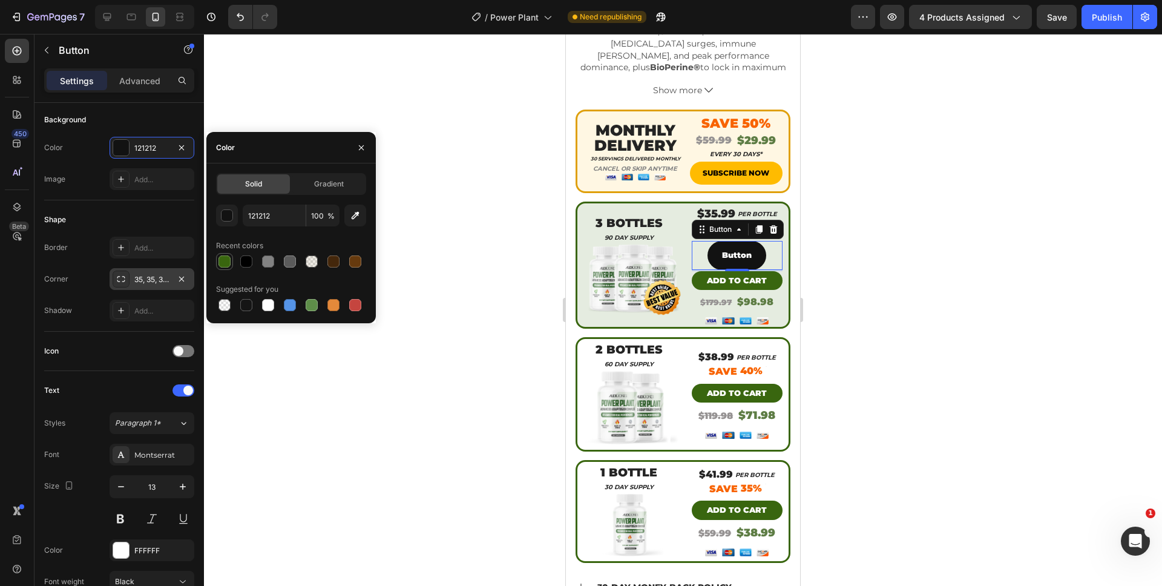
click at [227, 264] on div at bounding box center [224, 261] width 12 height 12
type input "39660F"
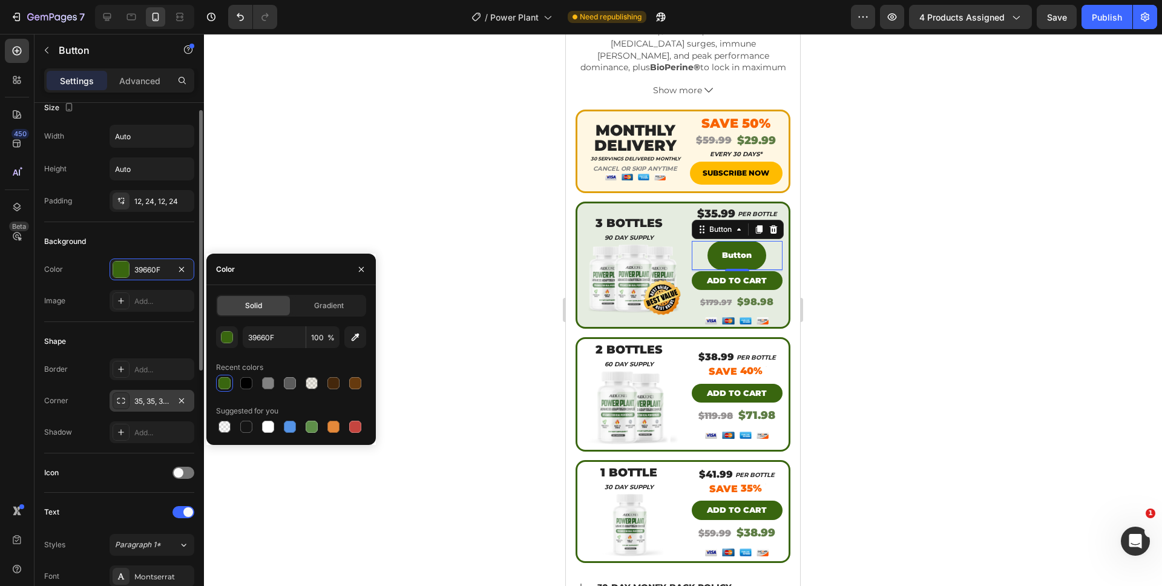
scroll to position [0, 0]
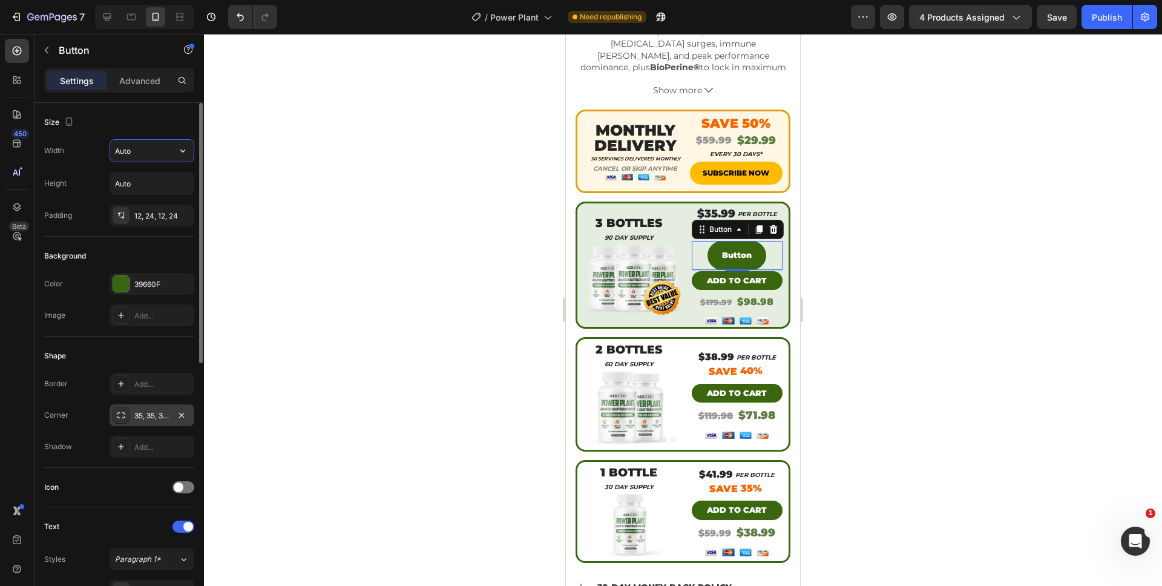
click at [153, 144] on input "Auto" at bounding box center [152, 151] width 84 height 22
click at [183, 156] on icon "button" at bounding box center [183, 151] width 12 height 12
click at [160, 216] on div "Fit content Auto Full 100%" at bounding box center [139, 193] width 109 height 56
click at [159, 212] on div "Full 100%" at bounding box center [139, 204] width 99 height 23
type input "100%"
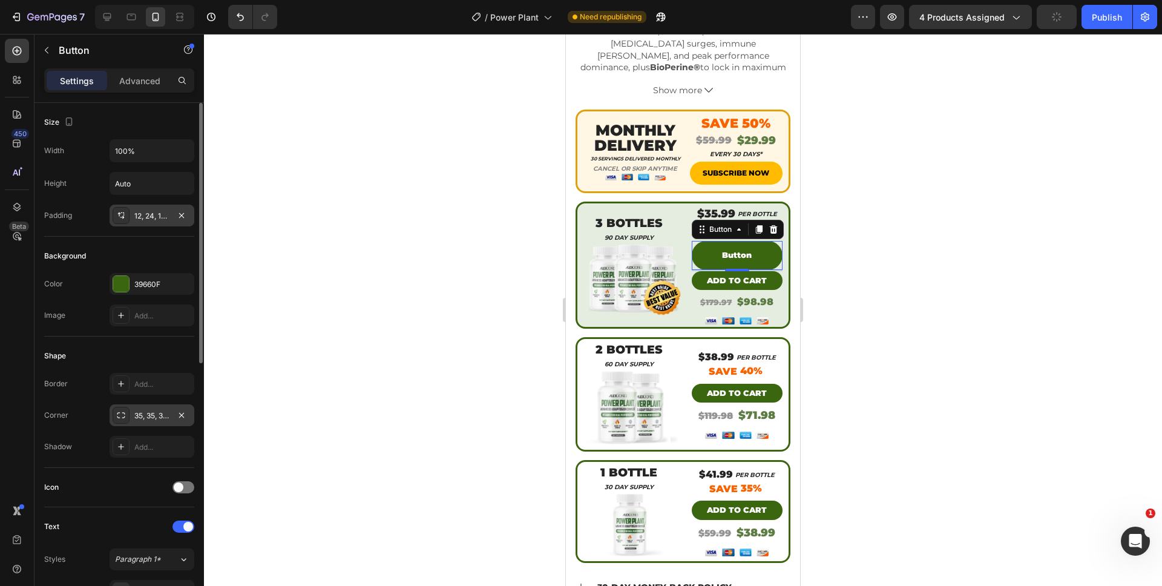
click at [153, 218] on div "12, 24, 12, 24" at bounding box center [151, 216] width 35 height 11
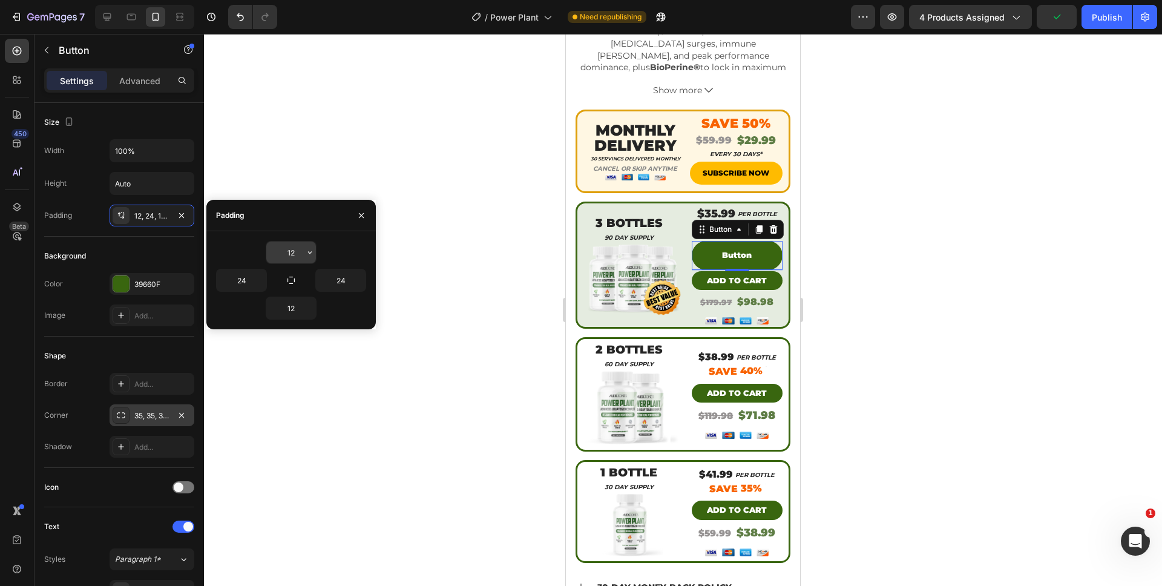
click at [277, 248] on input "12" at bounding box center [291, 252] width 50 height 22
click at [750, 274] on div "Add to cart" at bounding box center [737, 281] width 60 height 14
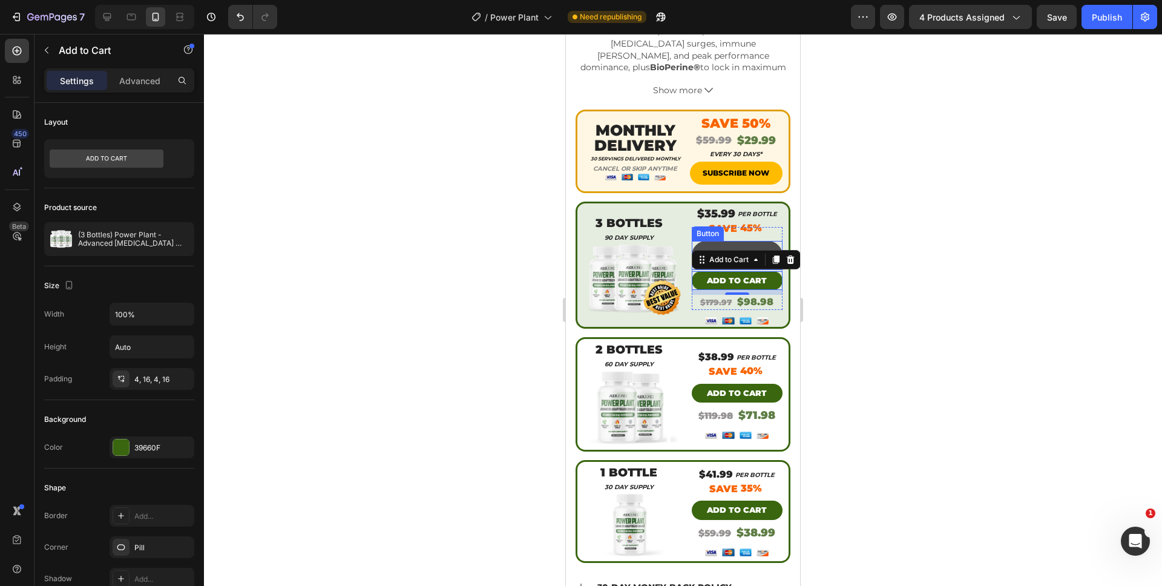
click at [705, 241] on button "Button" at bounding box center [737, 255] width 91 height 28
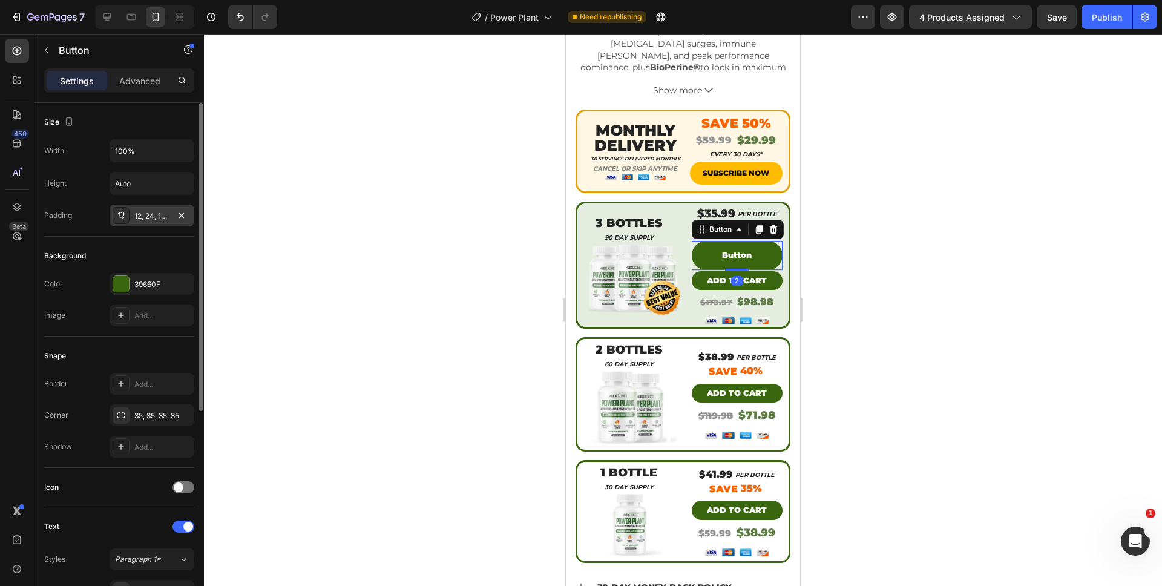
click at [167, 211] on div "12, 24, 12, 24" at bounding box center [151, 216] width 35 height 11
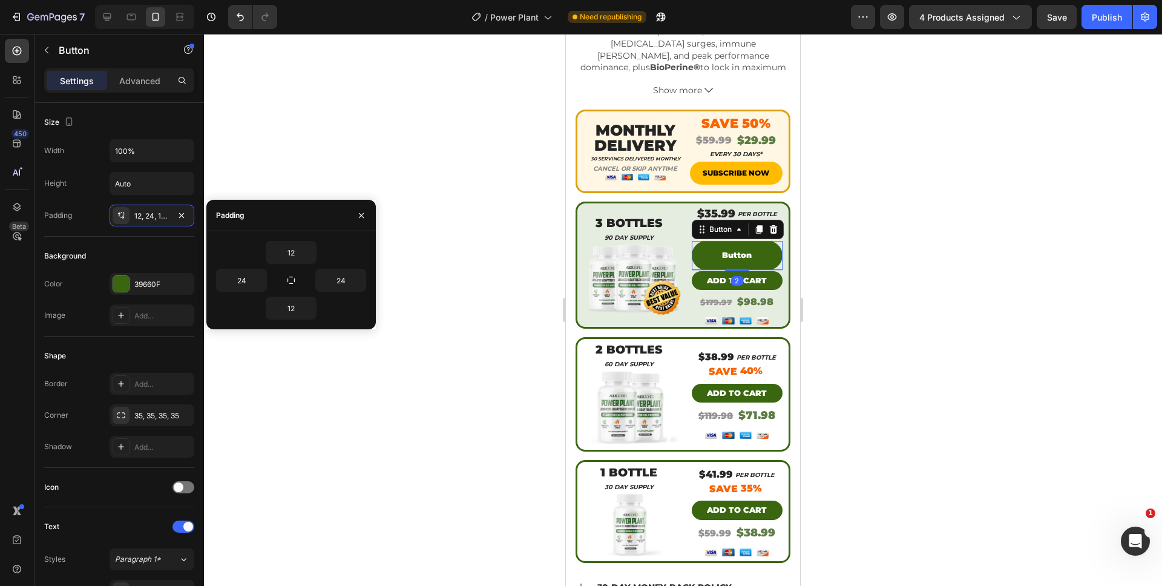
click at [325, 255] on div "12" at bounding box center [291, 252] width 150 height 23
click at [300, 251] on input "12" at bounding box center [291, 252] width 50 height 22
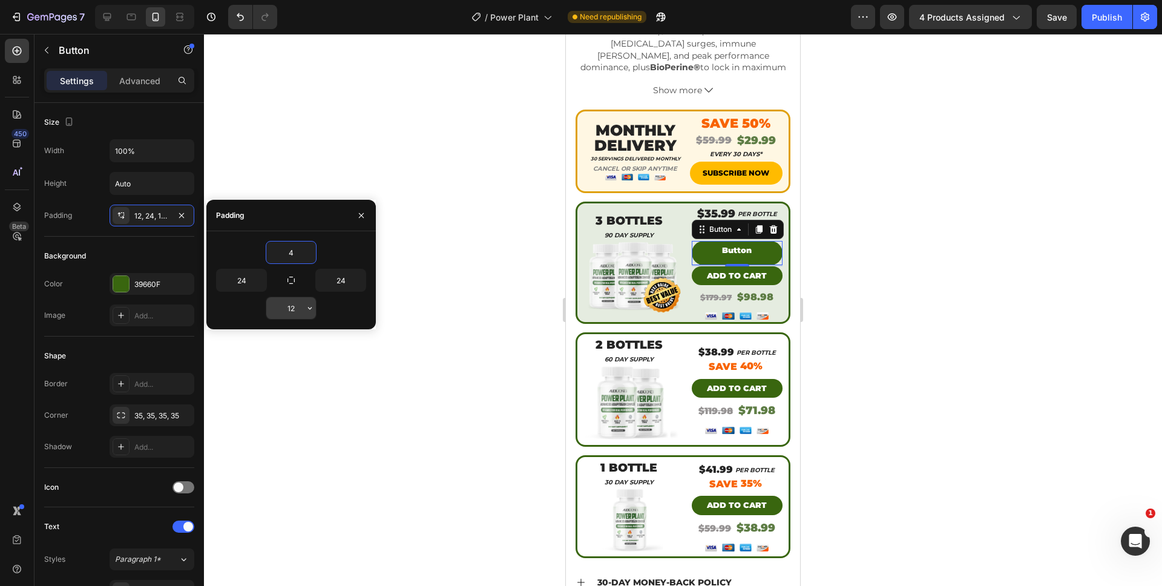
type input "4"
click at [280, 313] on input "12" at bounding box center [291, 308] width 50 height 22
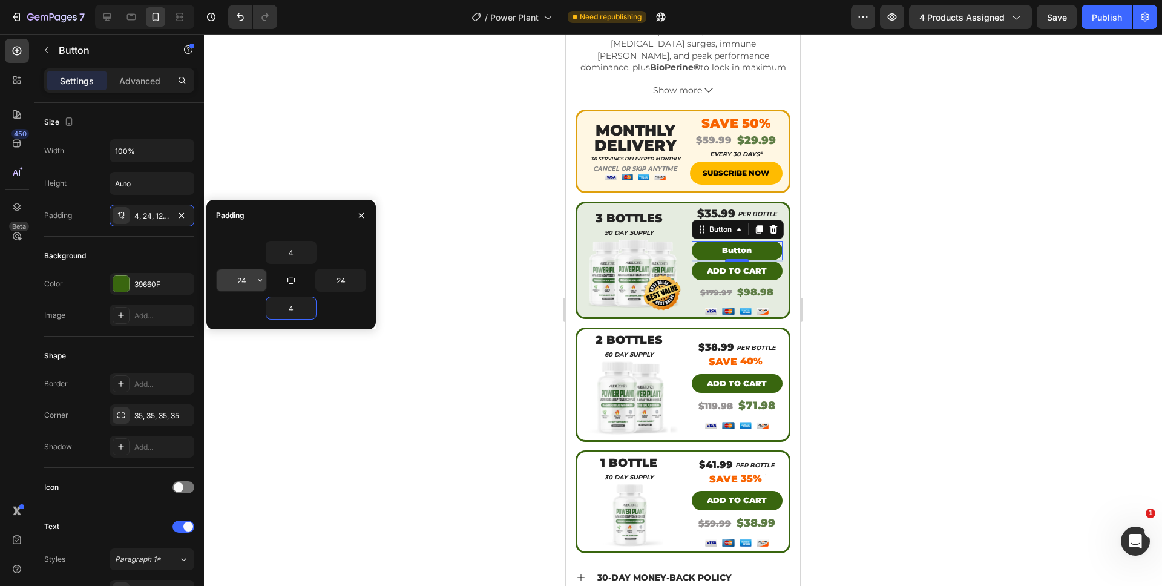
type input "4"
click at [248, 289] on input "24" at bounding box center [242, 280] width 50 height 22
type input "16"
click at [347, 282] on input "24" at bounding box center [341, 280] width 50 height 22
type input "16"
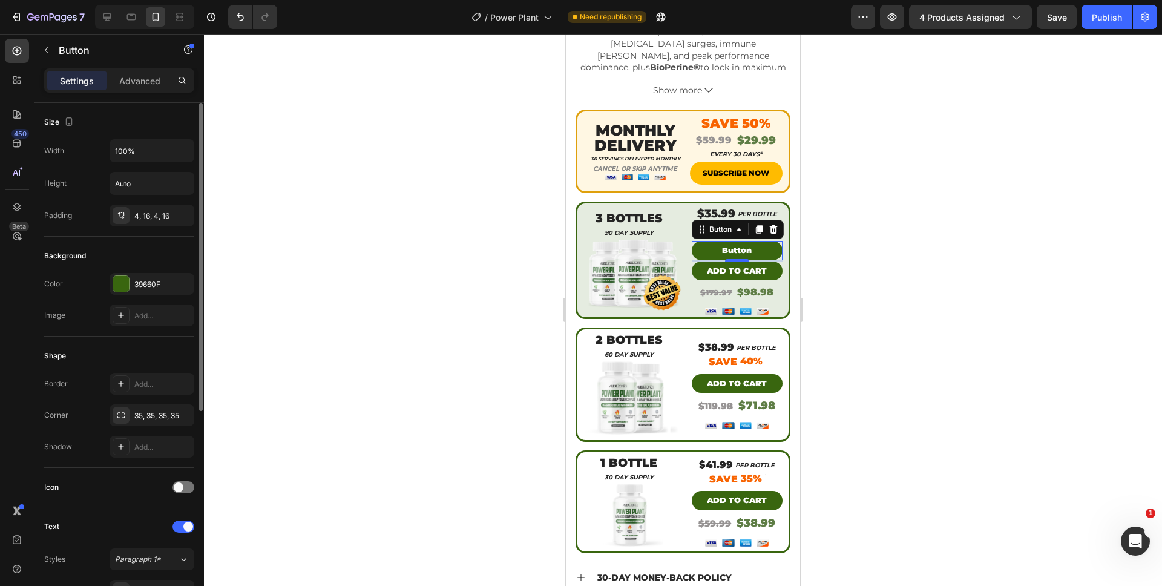
click at [722, 243] on p "Button" at bounding box center [737, 250] width 30 height 14
click at [724, 243] on p "Button" at bounding box center [737, 250] width 30 height 14
click at [692, 241] on button "ADD" at bounding box center [737, 250] width 91 height 19
click at [692, 241] on button "ADD TO" at bounding box center [737, 250] width 91 height 19
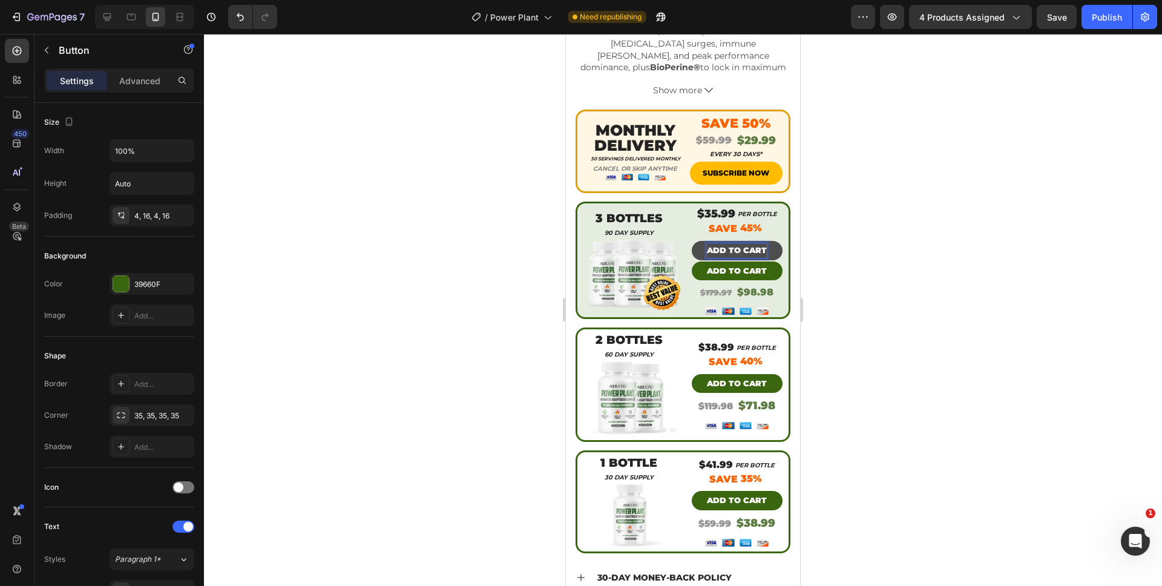
click at [878, 280] on div at bounding box center [683, 310] width 958 height 552
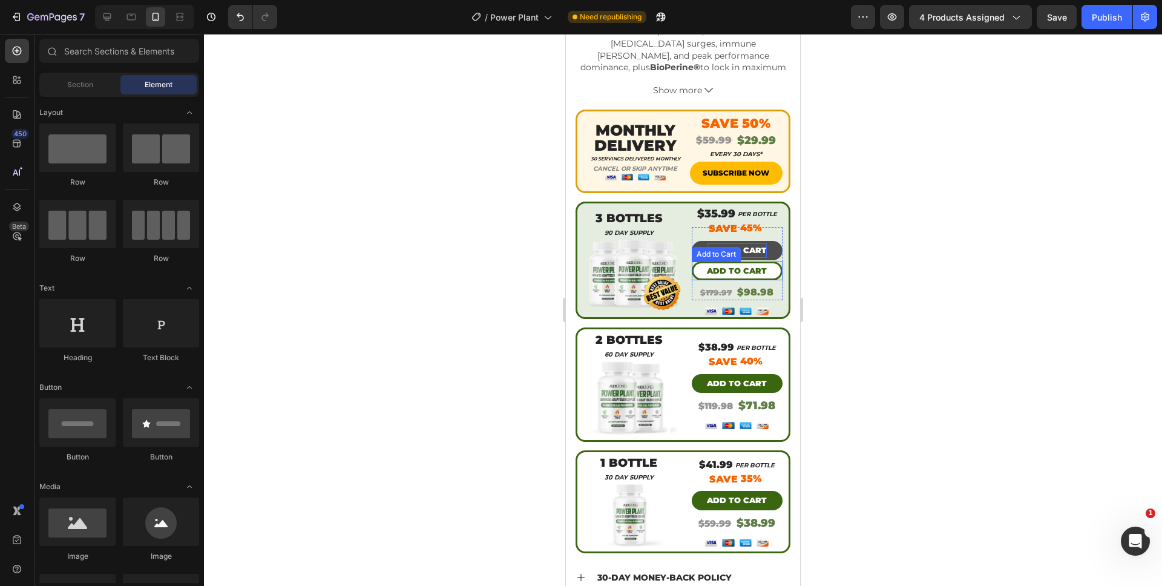
click at [764, 261] on button "Add to cart" at bounding box center [737, 270] width 91 height 19
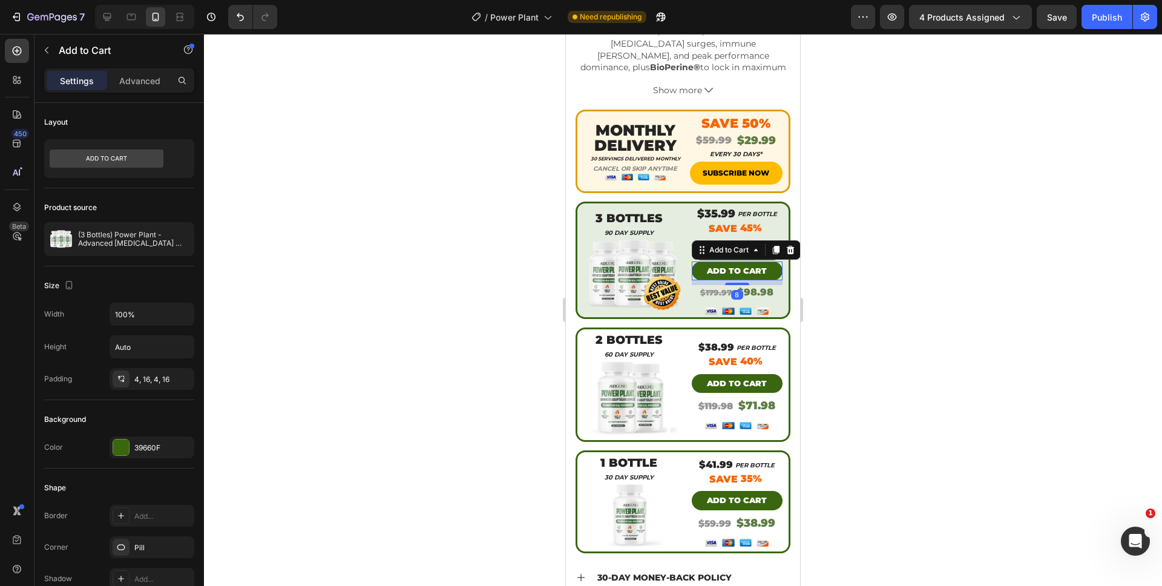
click at [838, 264] on div at bounding box center [683, 310] width 958 height 552
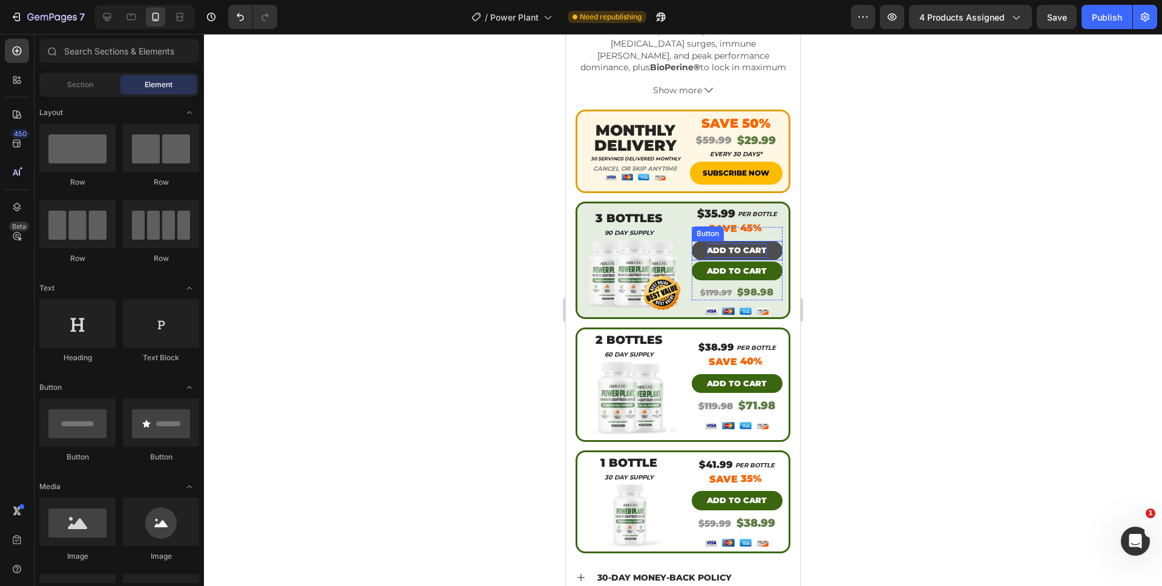
click at [721, 243] on p "ADD TO CART" at bounding box center [737, 250] width 60 height 14
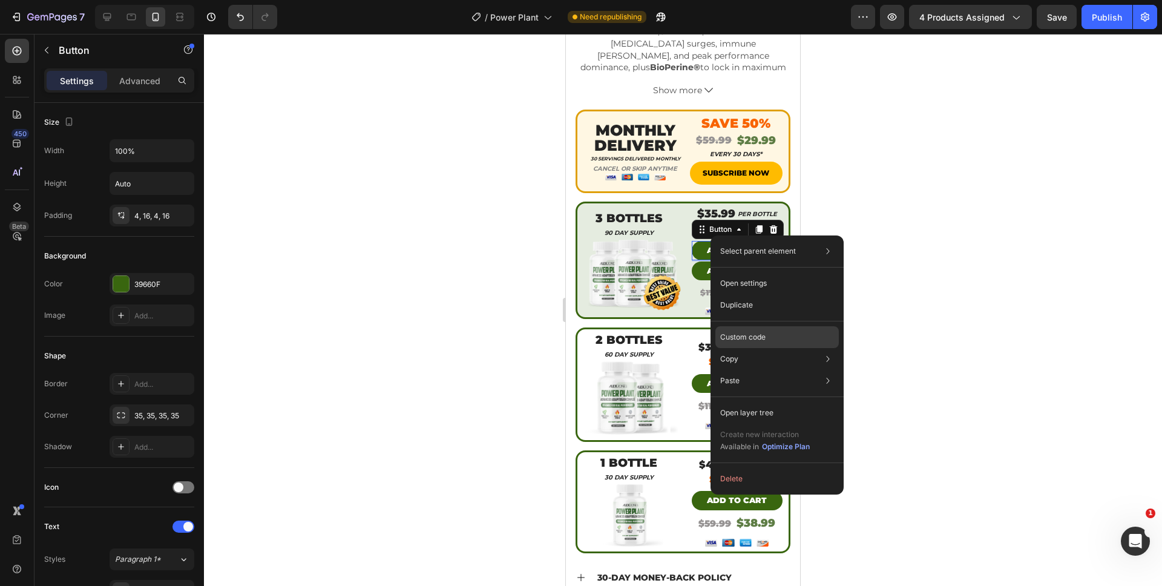
click at [783, 370] on div "Custom code" at bounding box center [776, 381] width 123 height 22
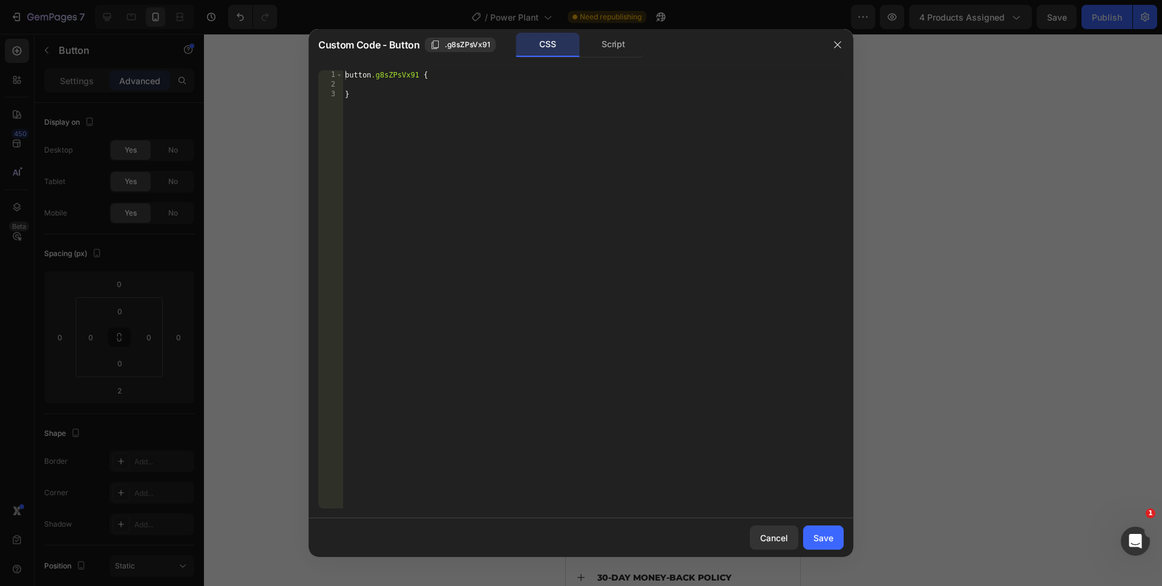
click at [609, 63] on div "1 2 3 button .g8sZPsVx91 { } הההההההההההההההההההההההההההההההההההההההההההההההההה…" at bounding box center [581, 290] width 545 height 458
click at [614, 50] on div "Script" at bounding box center [614, 45] width 64 height 24
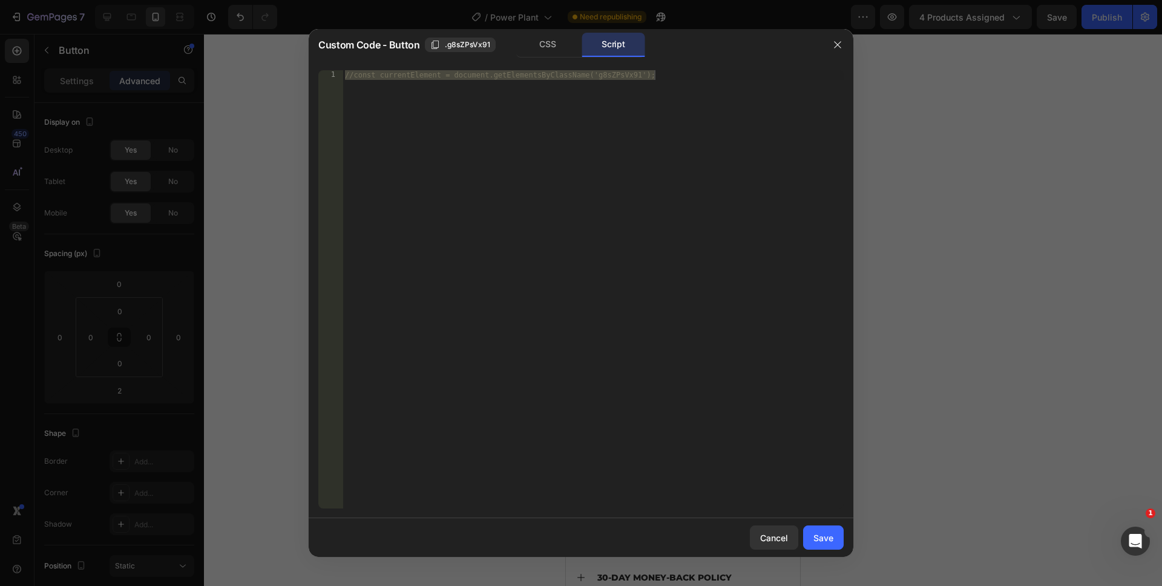
click at [617, 400] on div "//const currentElement = document.getElementsByClassName('g8sZPsVx91');" at bounding box center [593, 299] width 501 height 458
drag, startPoint x: 617, startPoint y: 400, endPoint x: 176, endPoint y: -35, distance: 620.1
click at [176, 0] on html "7 Version history / Power Plant Need republishing Preview 4 products assigned P…" at bounding box center [581, 0] width 1162 height 0
paste textarea "})"
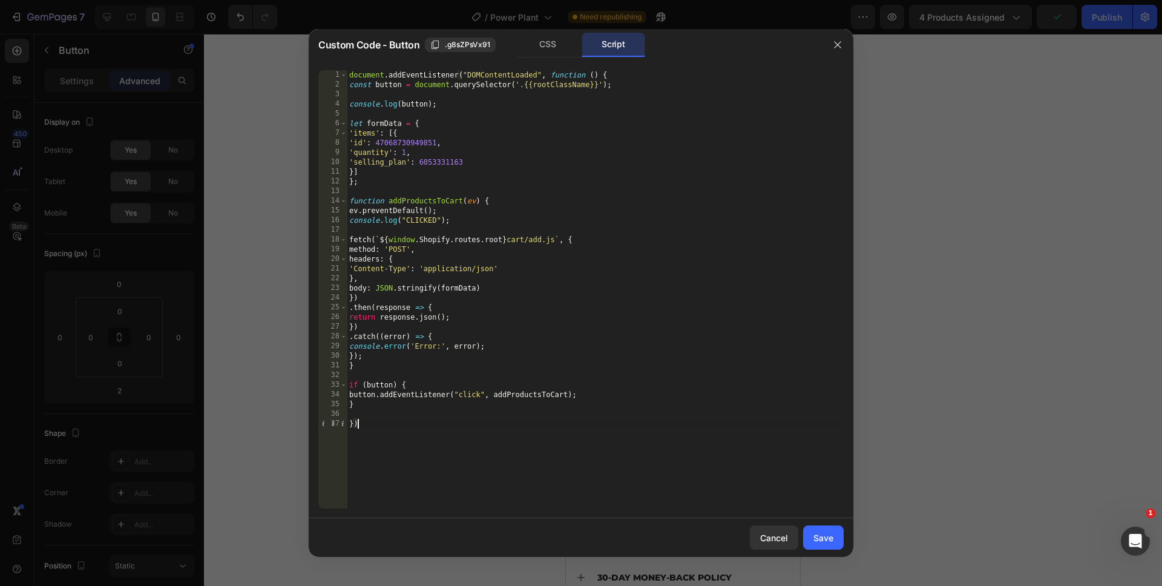
click at [413, 163] on div "document . addEventListener ( "DOMContentLoaded" , function ( ) { const button …" at bounding box center [595, 299] width 497 height 458
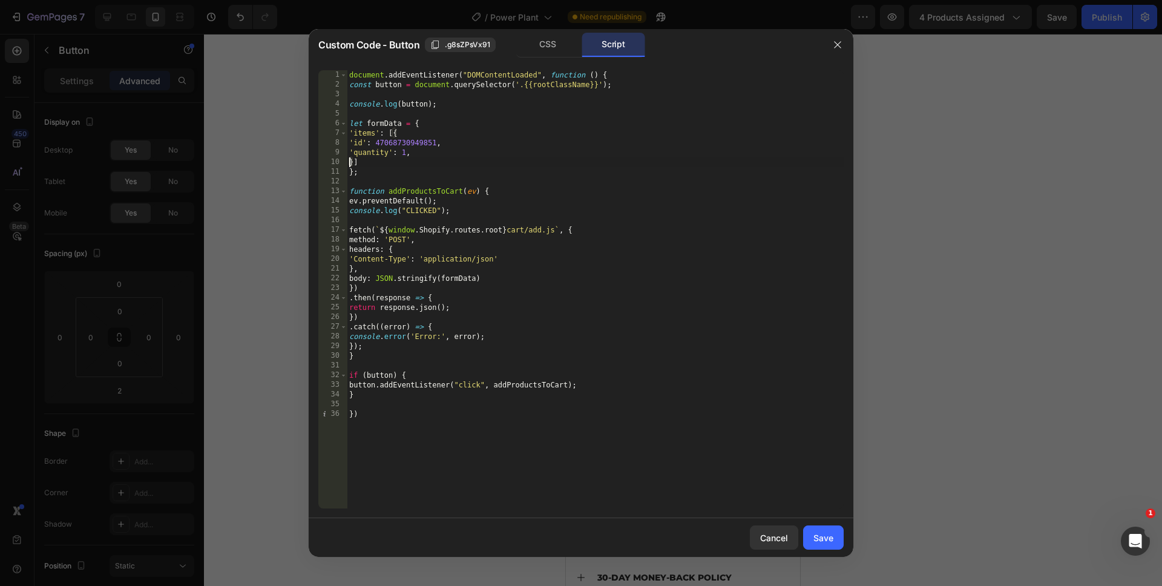
click at [398, 153] on div "document . addEventListener ( "DOMContentLoaded" , function ( ) { const button …" at bounding box center [595, 299] width 497 height 458
click at [401, 153] on div "document . addEventListener ( "DOMContentLoaded" , function ( ) { const button …" at bounding box center [595, 299] width 497 height 458
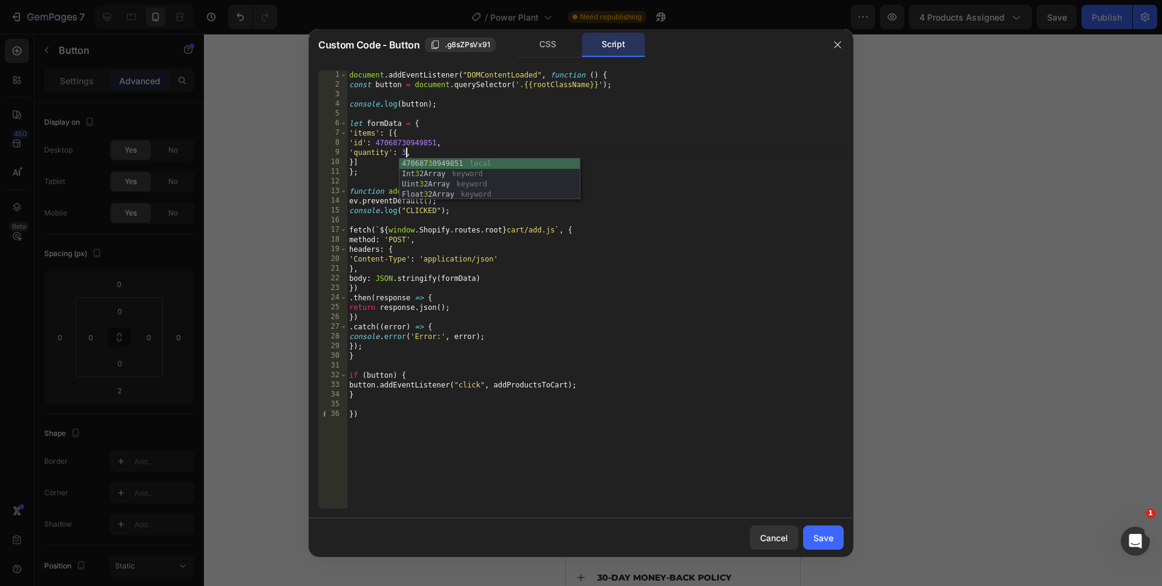
click at [366, 439] on div "document . addEventListener ( "DOMContentLoaded" , function ( ) { const button …" at bounding box center [595, 299] width 497 height 458
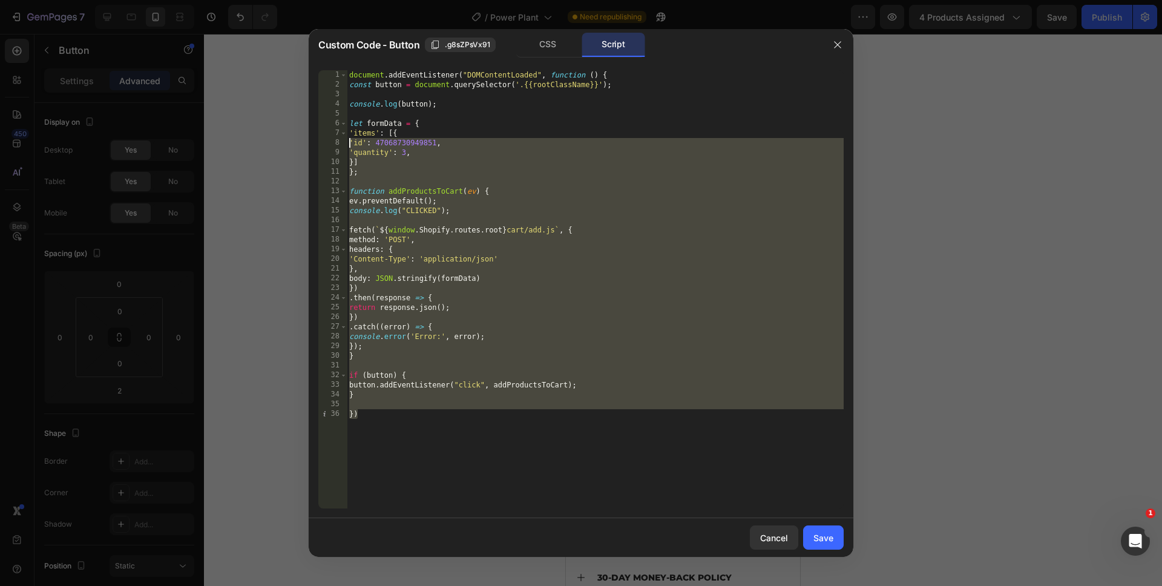
drag, startPoint x: 640, startPoint y: 489, endPoint x: 252, endPoint y: 11, distance: 615.3
click at [252, 11] on div "Custom Code - Button .g8sZPsVx91 CSS Script }) 1 2 3 4 5 6 7 8 9 10 11 12 13 14…" at bounding box center [581, 293] width 1162 height 586
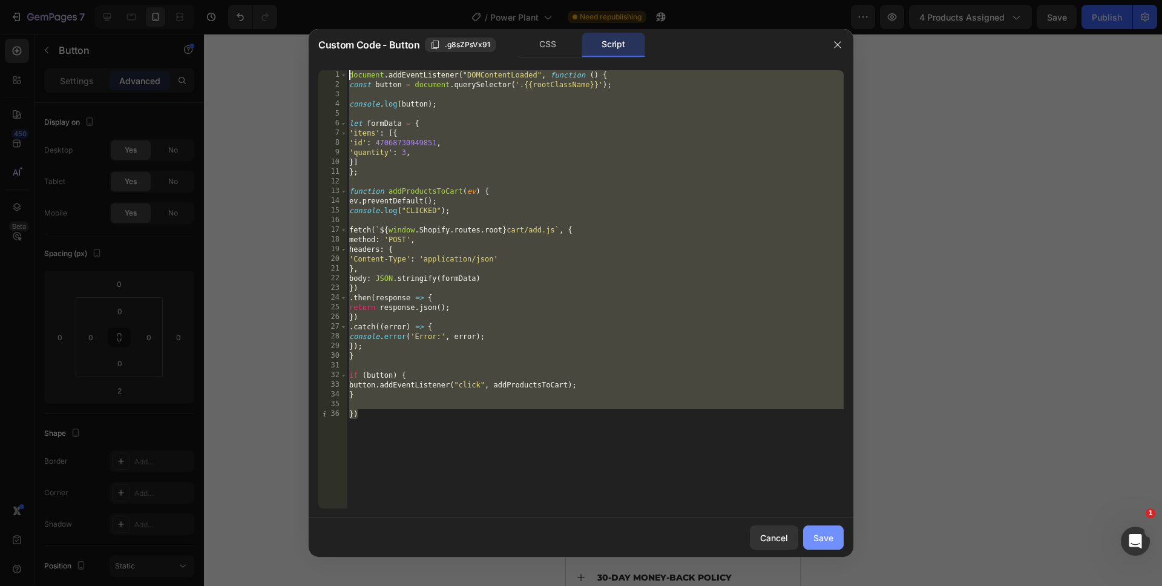
type textarea "document.addEventListener("DOMContentLoaded", function () { const button = docu…"
click at [821, 530] on button "Save" at bounding box center [823, 537] width 41 height 24
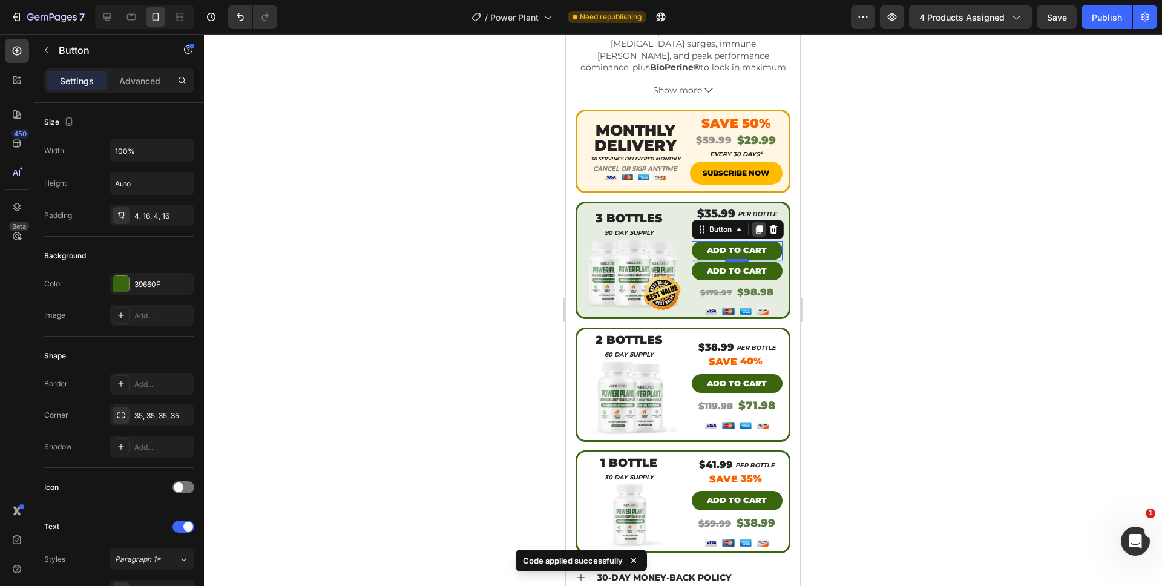
click at [755, 225] on icon at bounding box center [758, 229] width 7 height 8
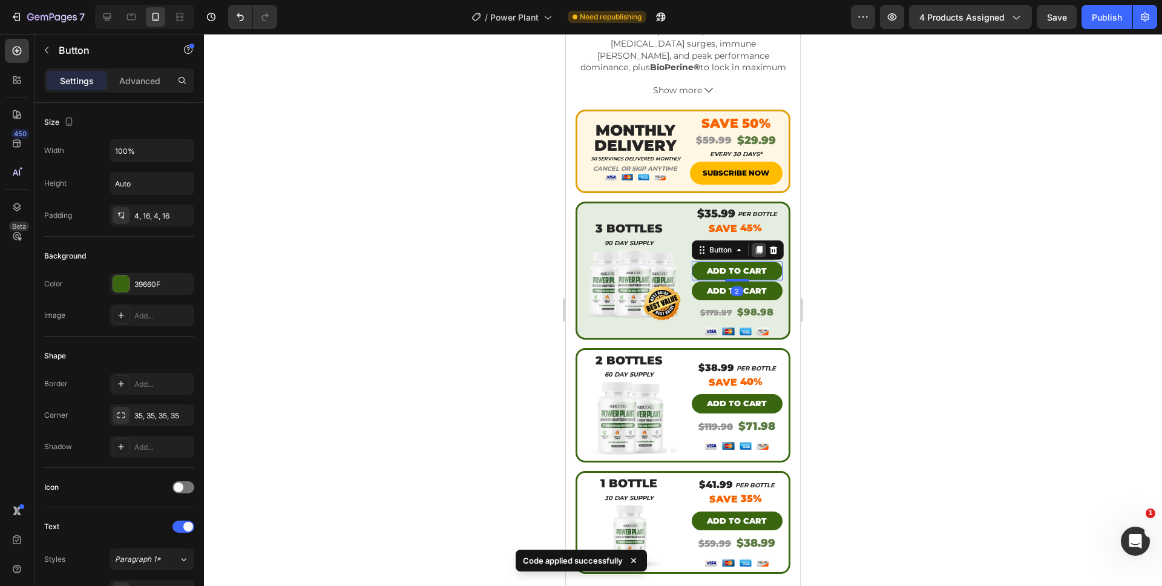
click at [757, 245] on icon at bounding box center [759, 250] width 10 height 10
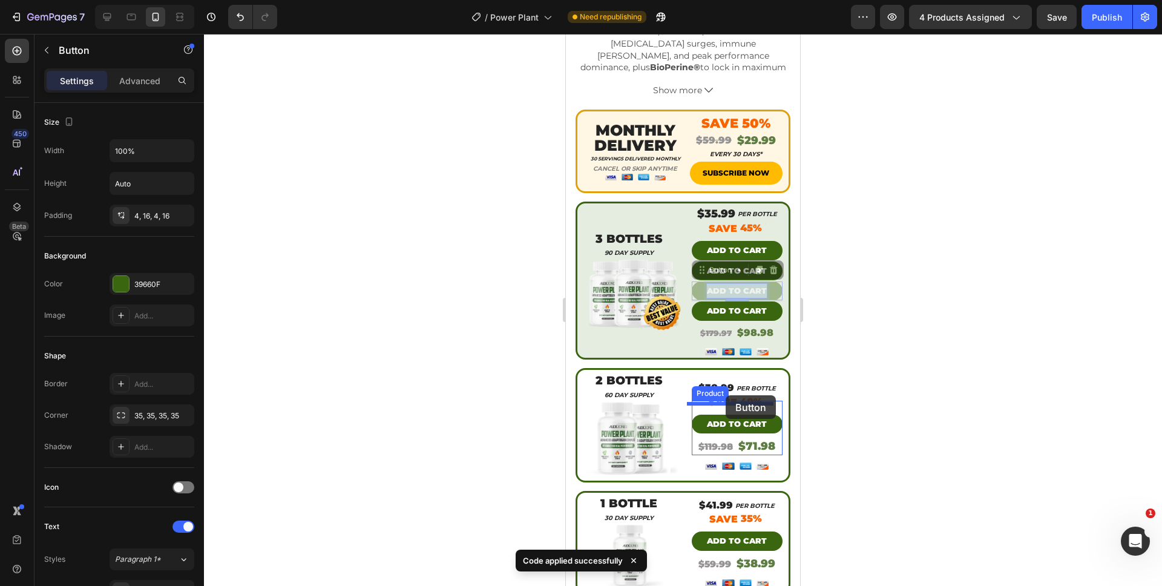
drag, startPoint x: 737, startPoint y: 277, endPoint x: 726, endPoint y: 395, distance: 118.6
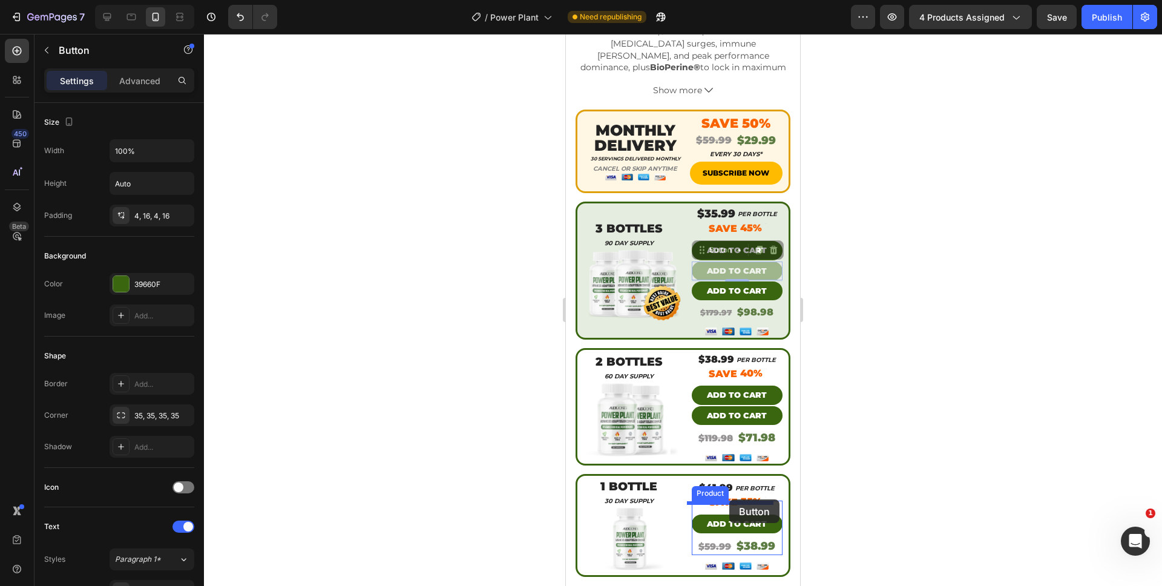
drag, startPoint x: 757, startPoint y: 262, endPoint x: 729, endPoint y: 499, distance: 238.9
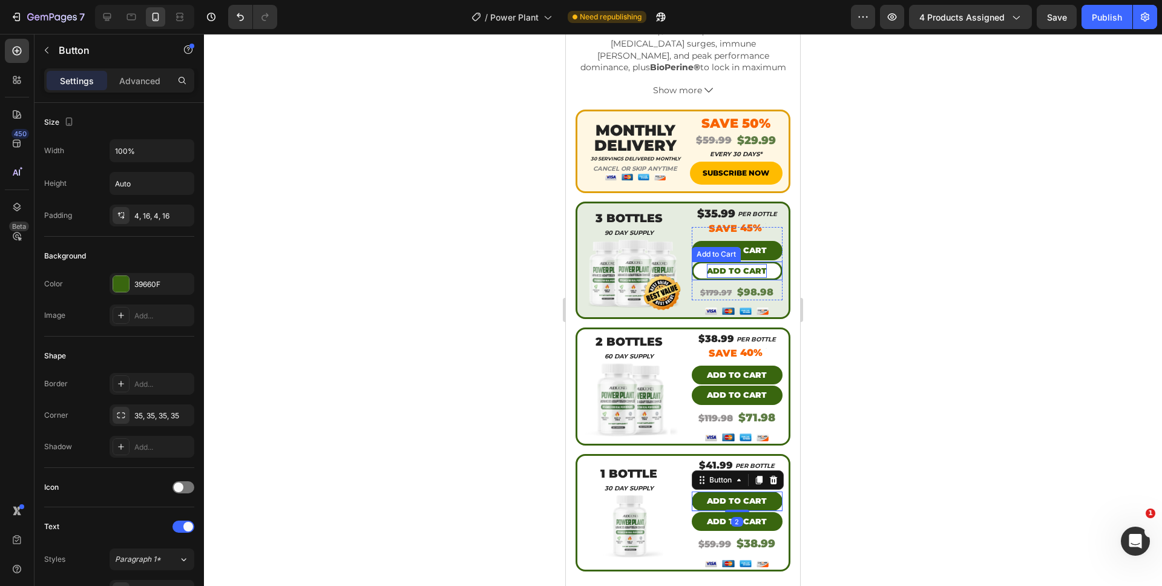
click at [742, 264] on div "Add to cart" at bounding box center [737, 271] width 60 height 14
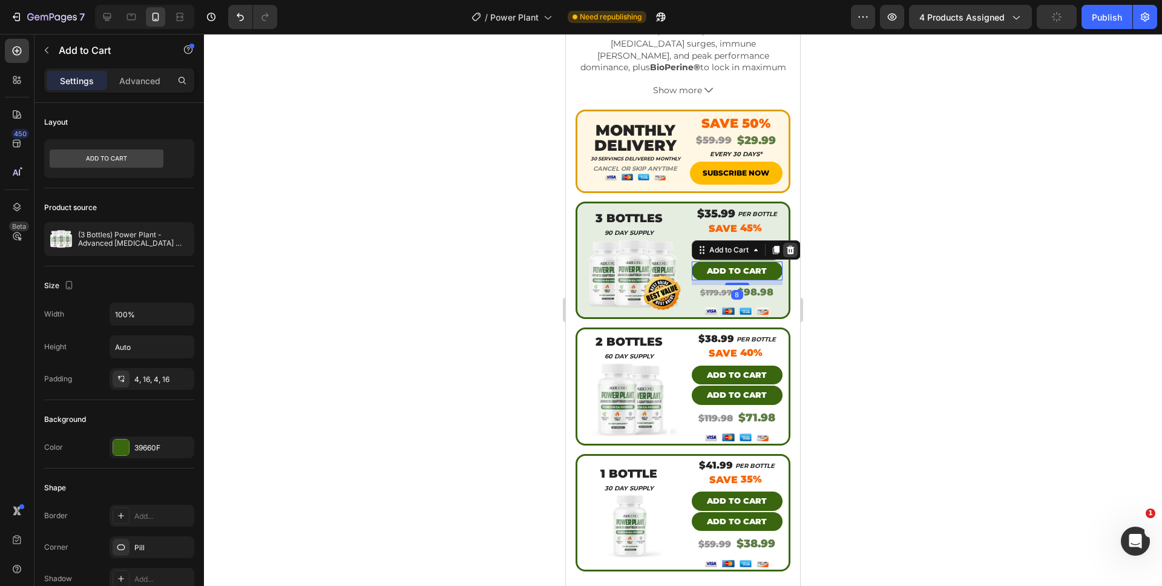
click at [786, 245] on icon at bounding box center [790, 249] width 8 height 8
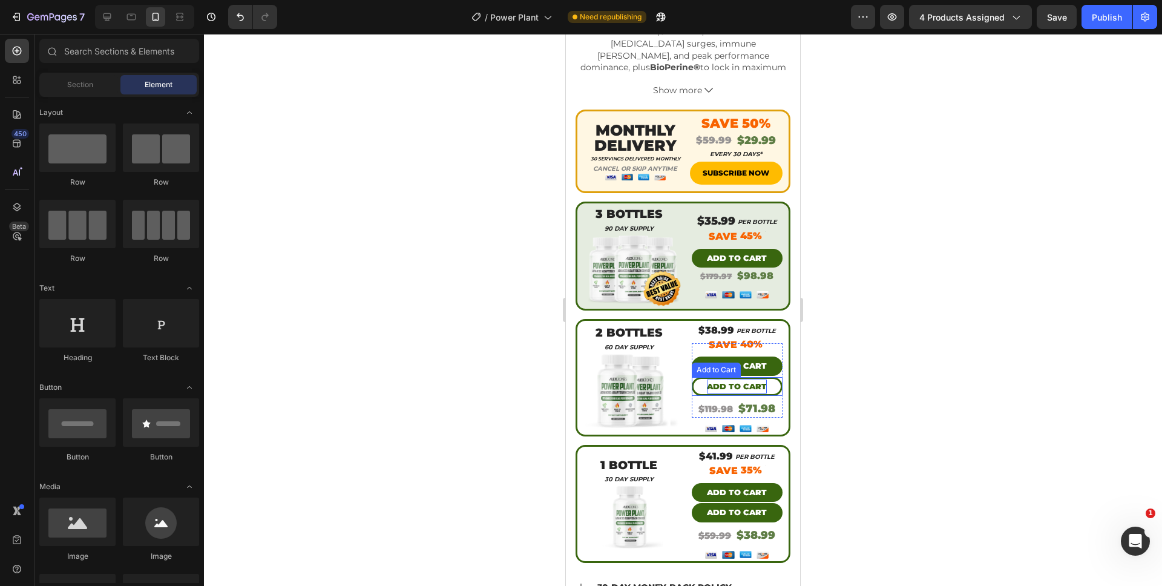
click at [738, 379] on div "Add to cart" at bounding box center [737, 386] width 60 height 14
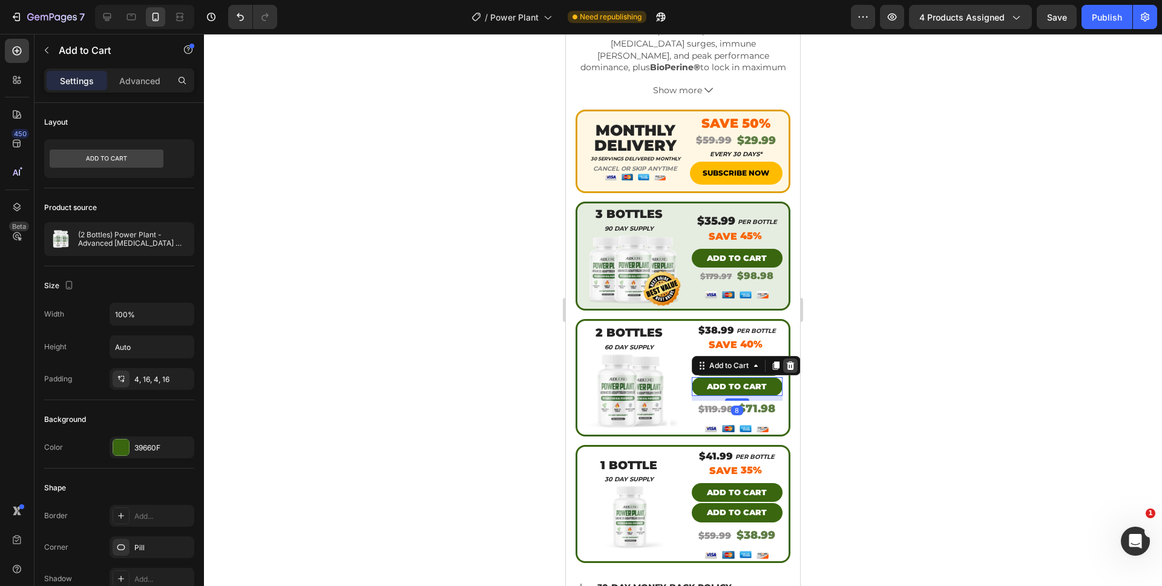
click at [786, 361] on icon at bounding box center [790, 365] width 8 height 8
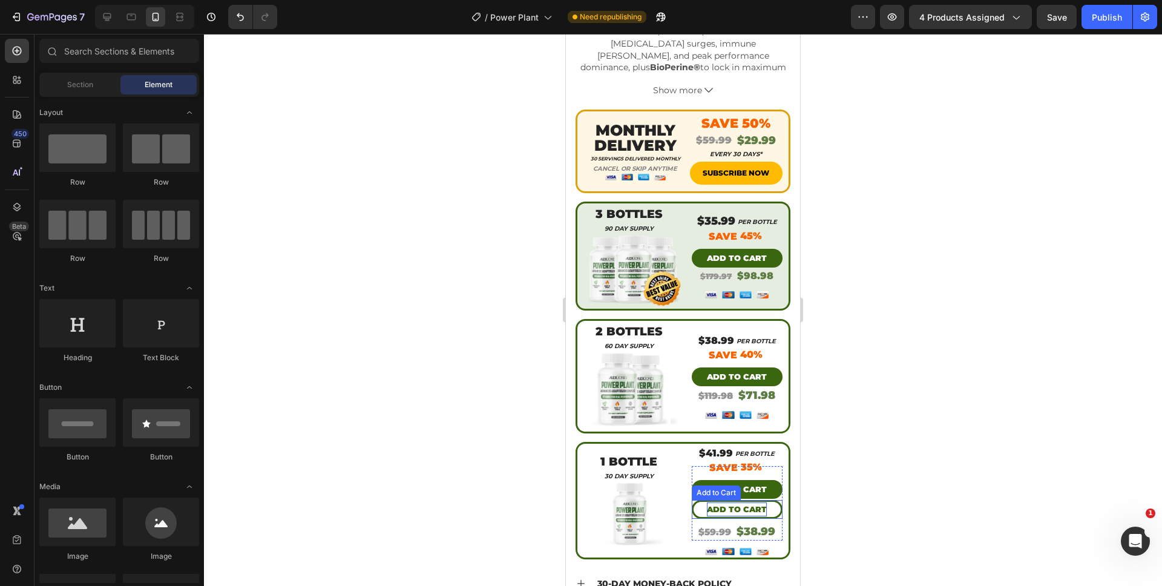
click at [714, 502] on div "Add to cart" at bounding box center [737, 509] width 60 height 14
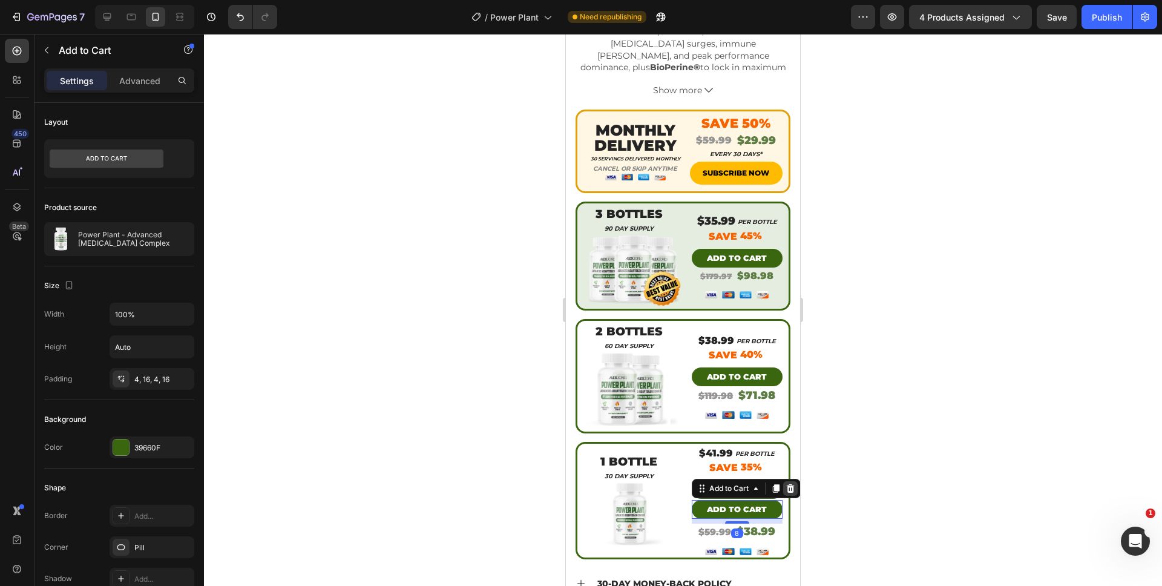
click at [787, 484] on icon at bounding box center [790, 488] width 8 height 8
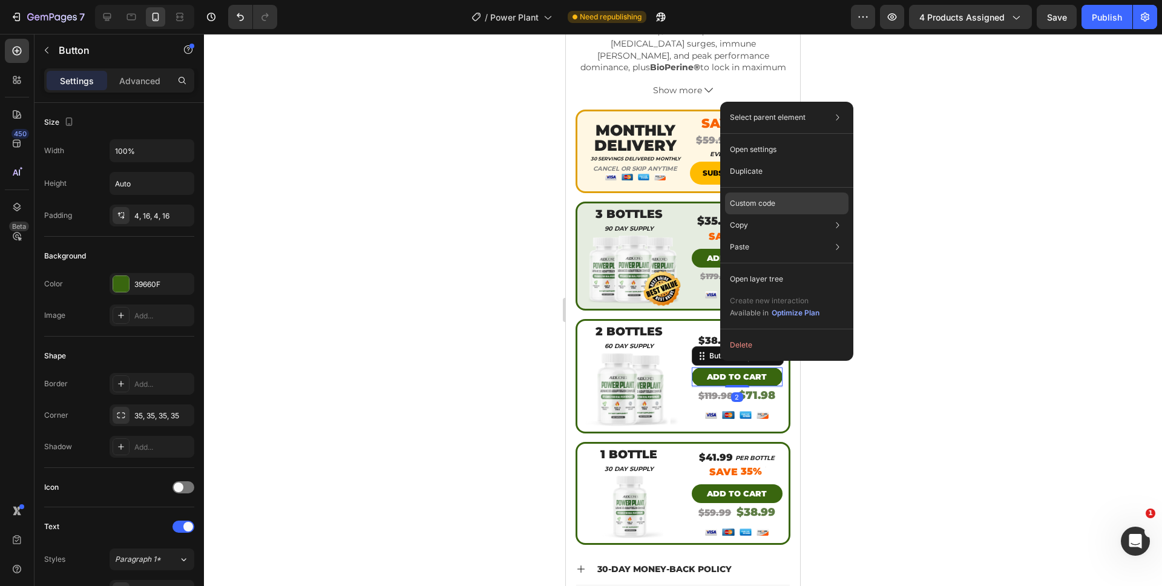
click at [778, 236] on div "Custom code" at bounding box center [786, 247] width 123 height 22
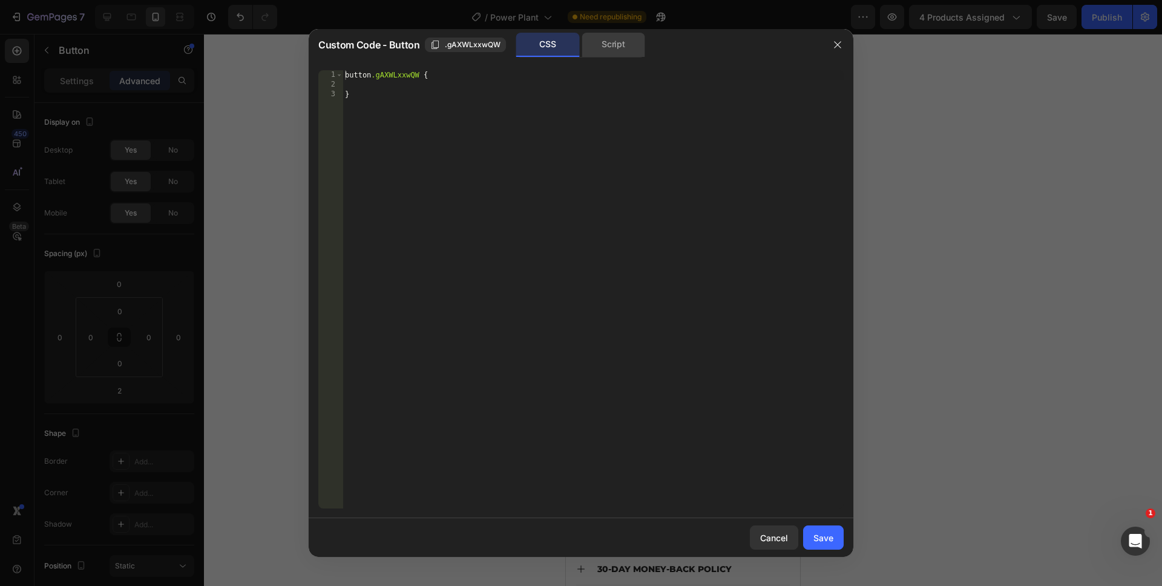
click at [602, 50] on div "Script" at bounding box center [614, 45] width 64 height 24
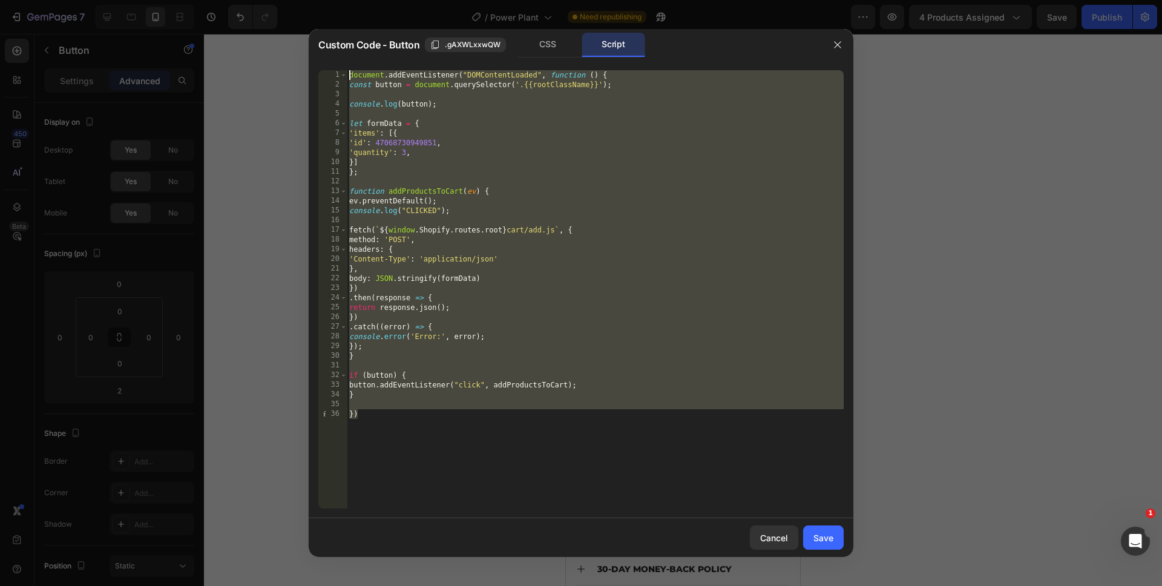
drag, startPoint x: 528, startPoint y: 488, endPoint x: 291, endPoint y: 4, distance: 539.2
click at [291, 4] on div "Custom Code - Button .gAXWLxxwQW CSS Script }) 1 2 3 4 5 6 7 8 9 10 11 12 13 14…" at bounding box center [581, 293] width 1162 height 586
paste textarea "})"
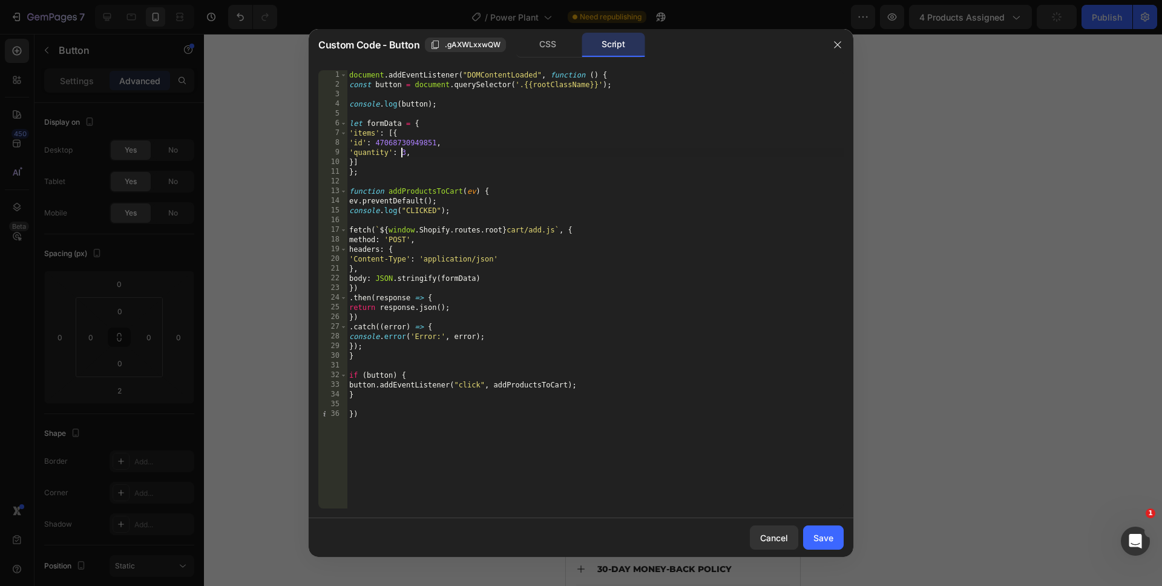
click at [402, 153] on div "document . addEventListener ( "DOMContentLoaded" , function ( ) { const button …" at bounding box center [595, 299] width 497 height 458
click at [505, 481] on div "document . addEventListener ( "DOMContentLoaded" , function ( ) { const button …" at bounding box center [595, 299] width 497 height 458
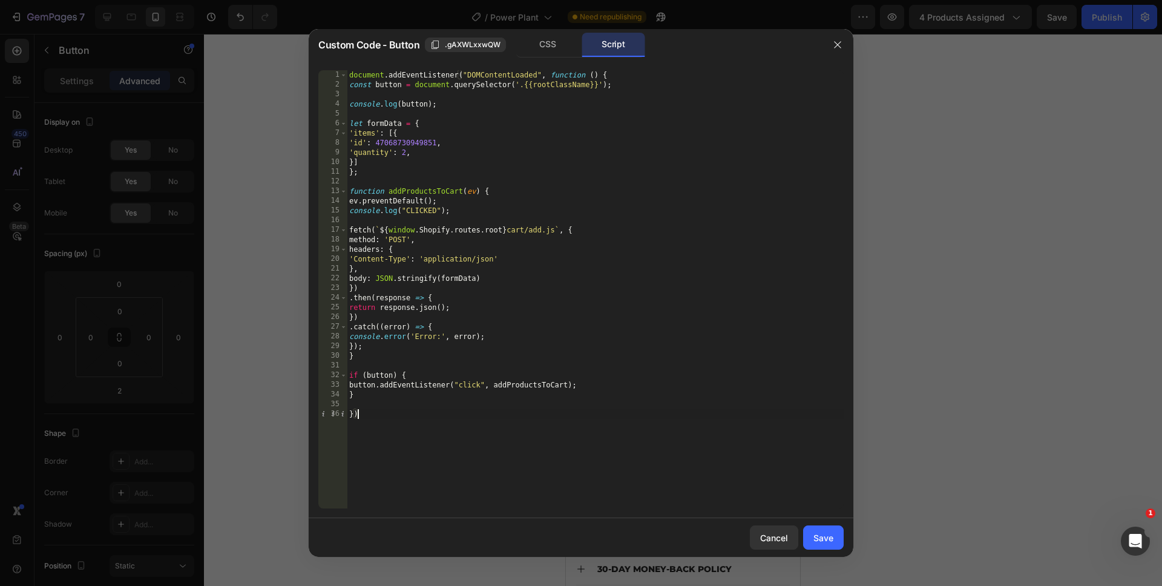
type textarea "})"
click at [823, 532] on div "Save" at bounding box center [823, 537] width 20 height 13
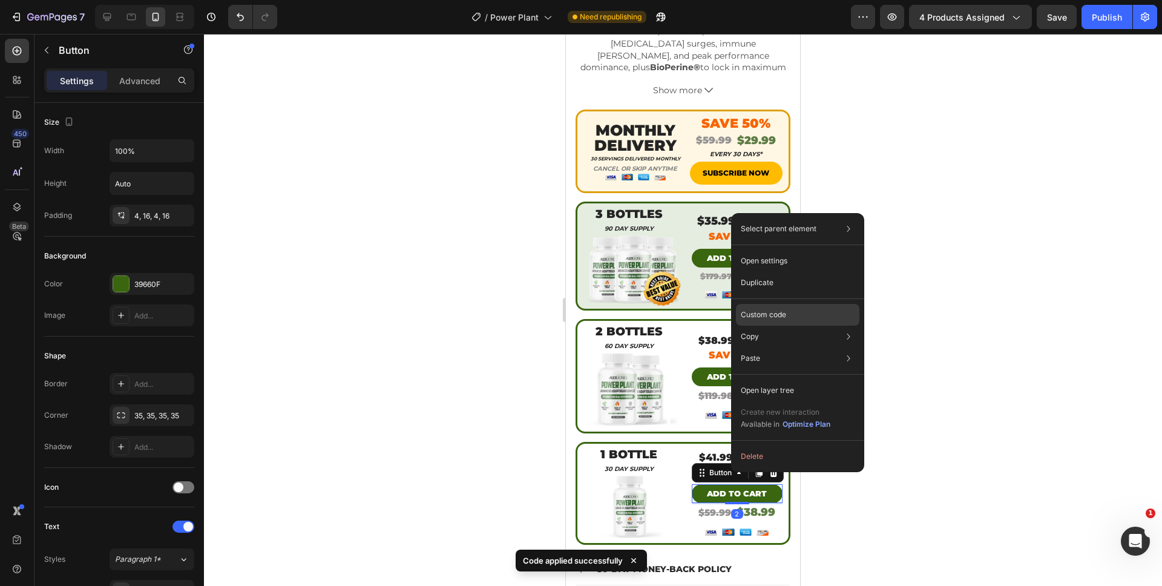
click at [782, 314] on p "Custom code" at bounding box center [763, 314] width 45 height 11
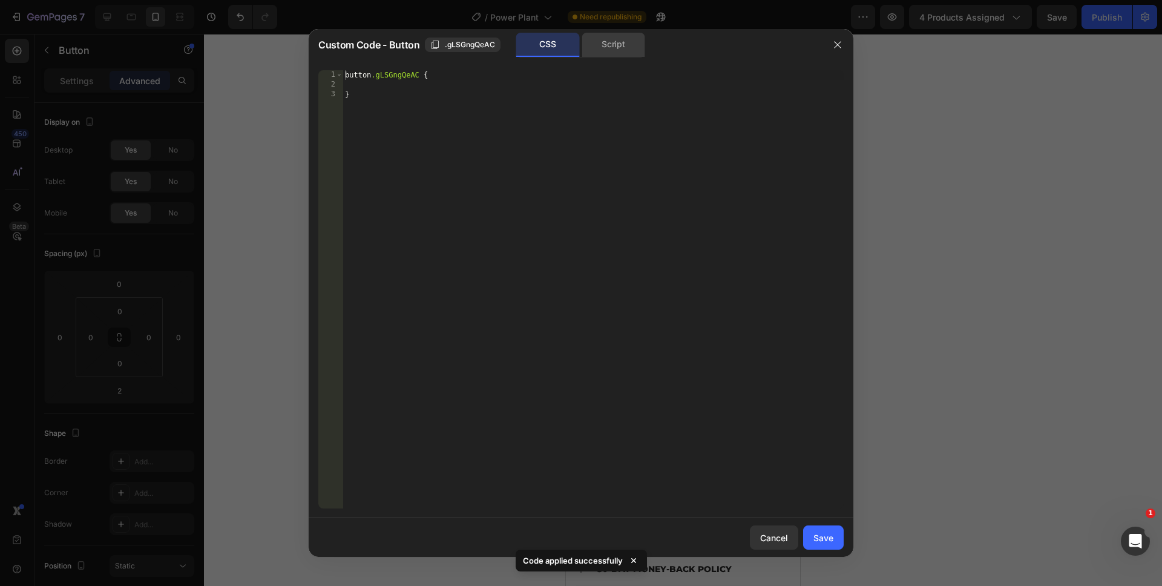
click at [589, 54] on div "Script" at bounding box center [614, 45] width 64 height 24
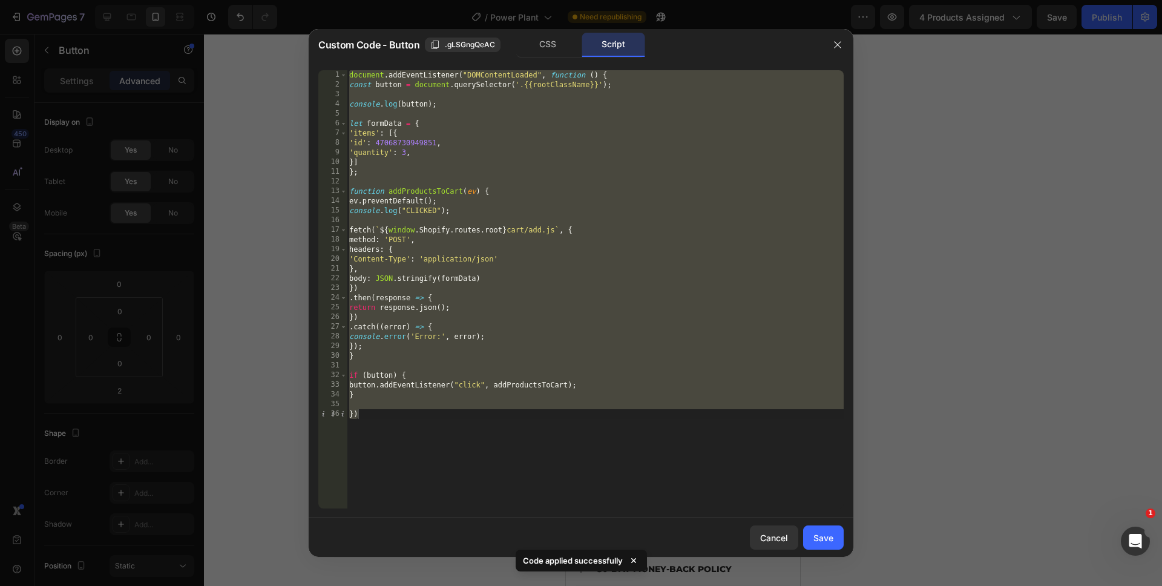
click at [402, 154] on div "document . addEventListener ( "DOMContentLoaded" , function ( ) { const button …" at bounding box center [595, 299] width 497 height 458
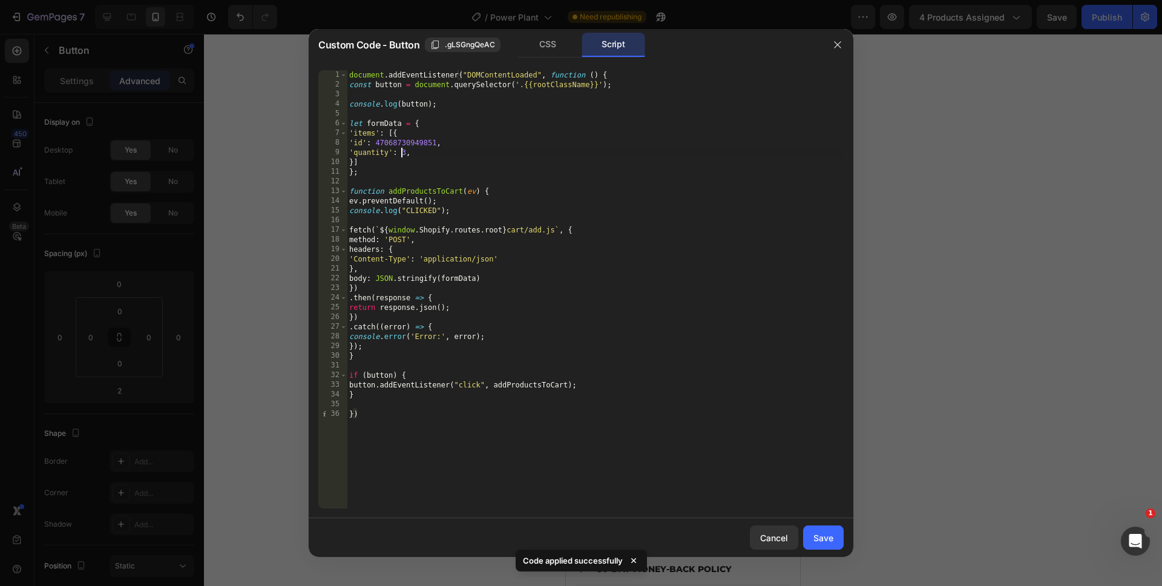
click at [402, 154] on div "document . addEventListener ( "DOMContentLoaded" , function ( ) { const button …" at bounding box center [595, 299] width 497 height 458
click at [493, 466] on div "document . addEventListener ( "DOMContentLoaded" , function ( ) { const button …" at bounding box center [595, 299] width 497 height 458
type textarea "})"
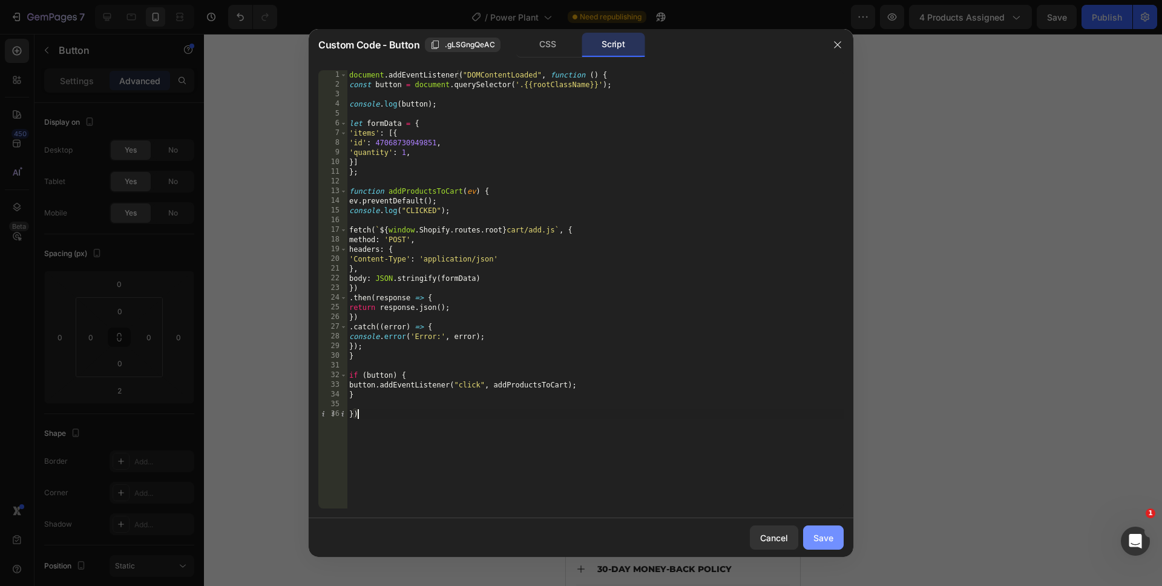
click at [814, 537] on div "Save" at bounding box center [823, 537] width 20 height 13
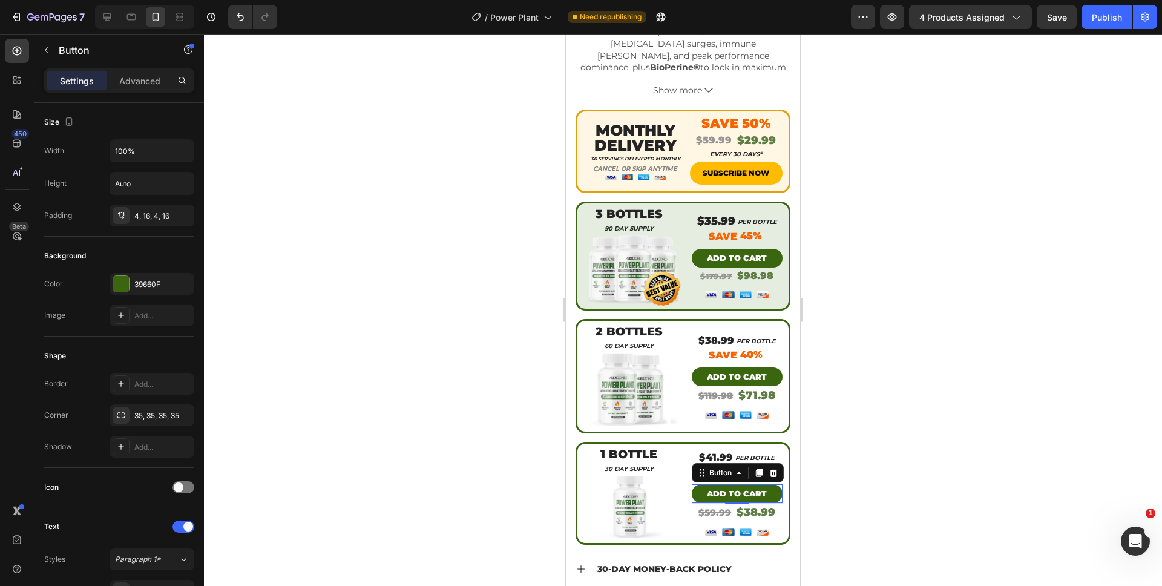
click at [911, 504] on div at bounding box center [683, 310] width 958 height 552
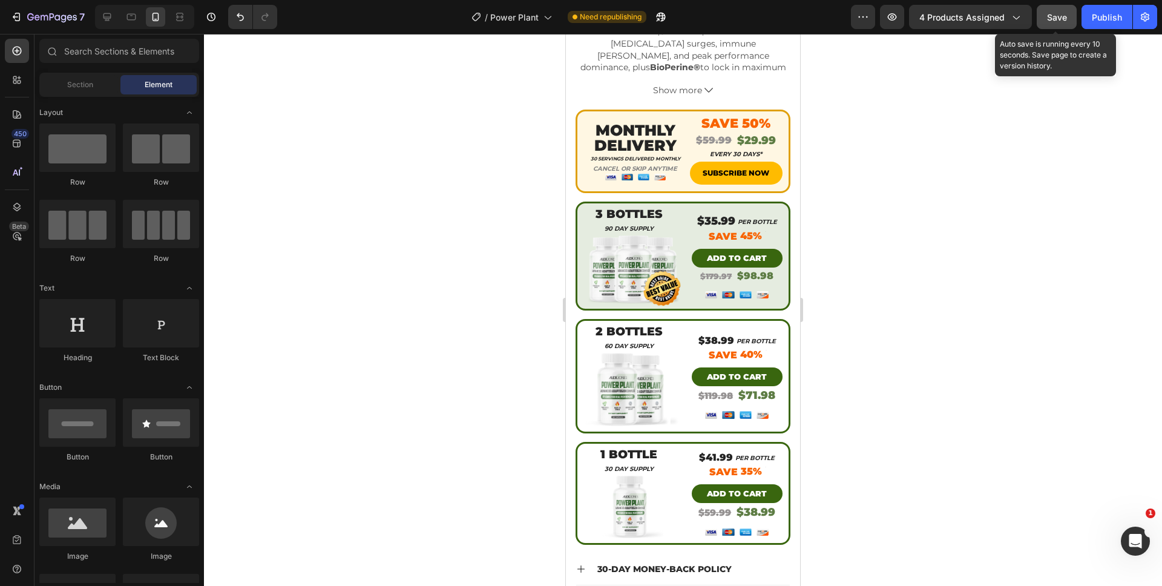
click at [1051, 25] on button "Save" at bounding box center [1057, 17] width 40 height 24
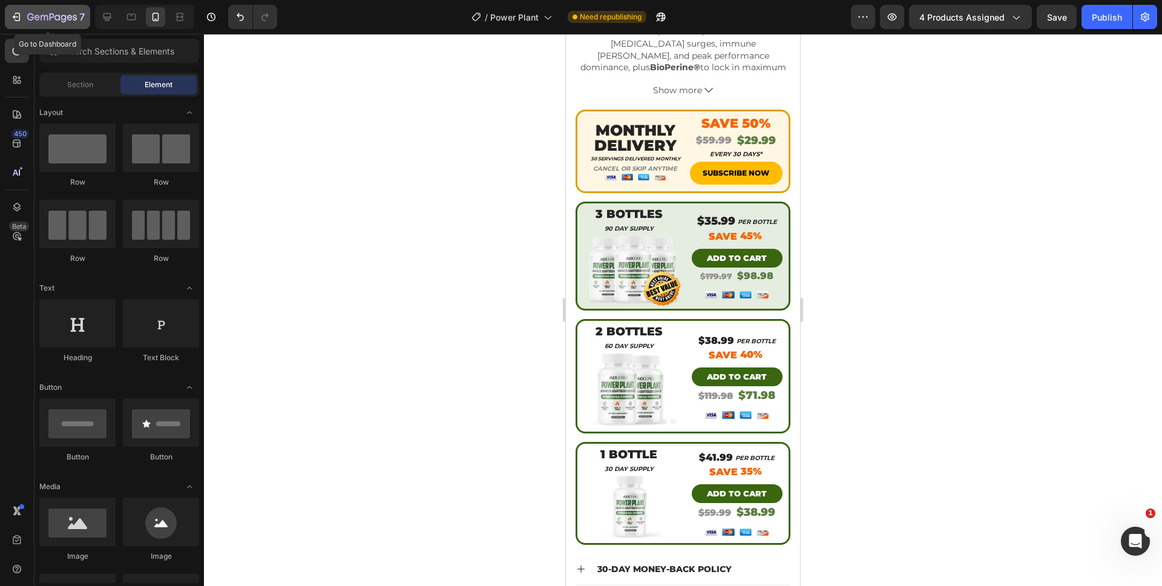
click at [63, 16] on icon "button" at bounding box center [52, 18] width 50 height 10
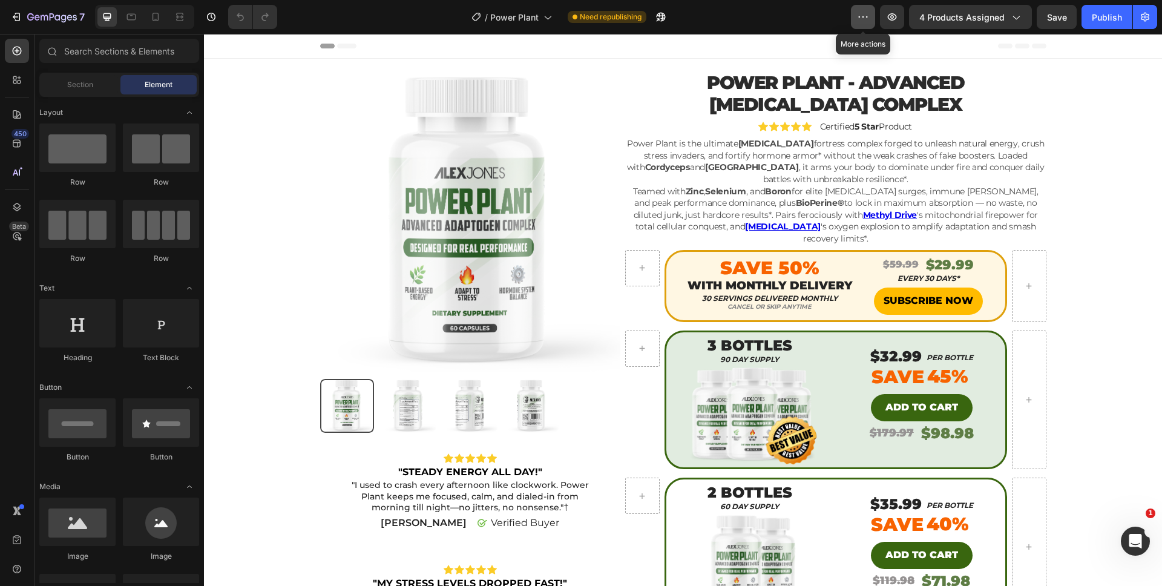
click at [863, 21] on icon "button" at bounding box center [863, 17] width 12 height 12
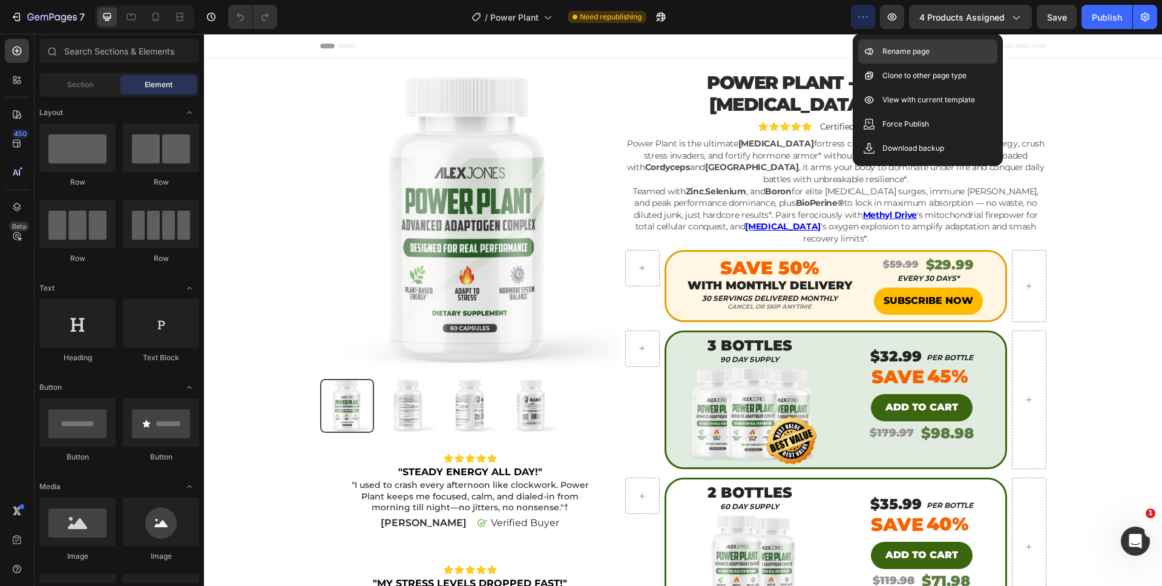
click at [875, 51] on icon at bounding box center [869, 51] width 12 height 12
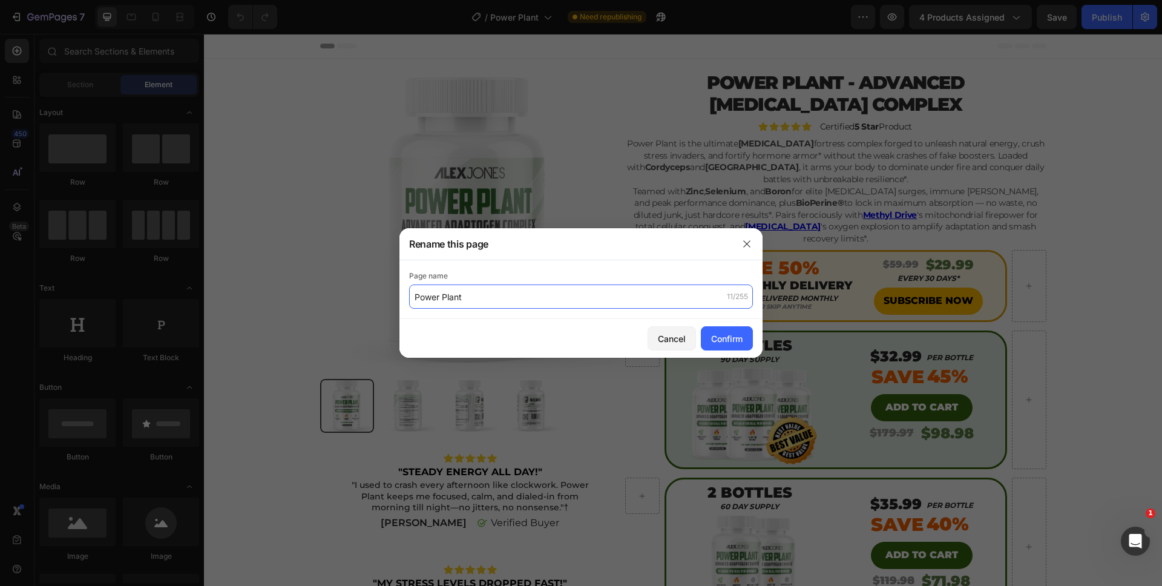
click at [413, 295] on input "Power Plant" at bounding box center [581, 296] width 344 height 24
click at [416, 296] on input "Power Plant" at bounding box center [581, 296] width 344 height 24
type input "(READY FOR SINGLE) Power Plant"
click at [721, 333] on div "Confirm" at bounding box center [726, 338] width 31 height 13
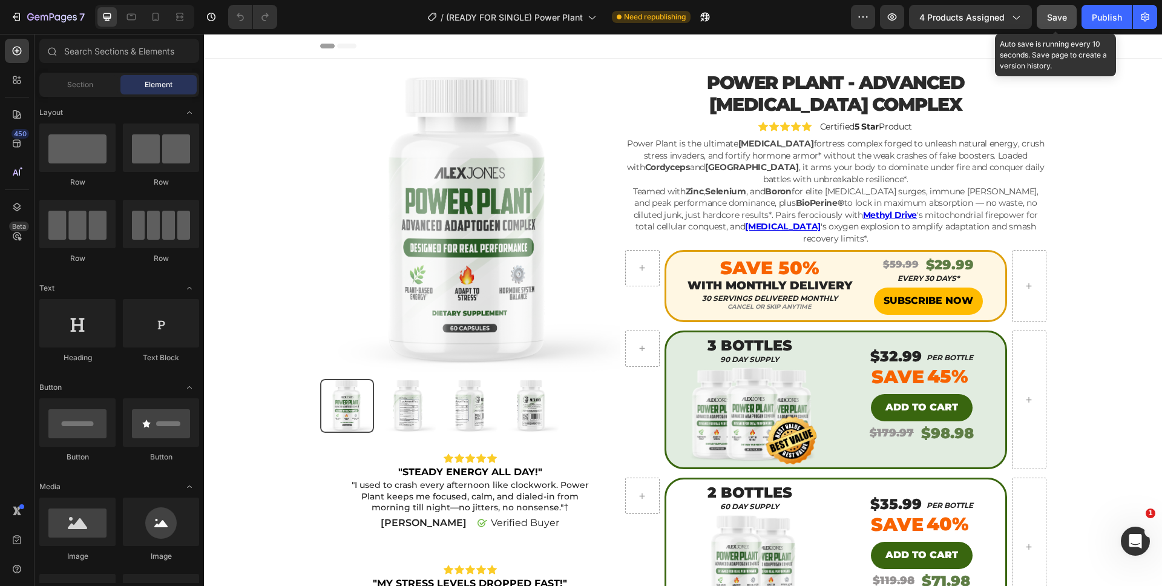
click at [1048, 21] on span "Save" at bounding box center [1057, 17] width 20 height 10
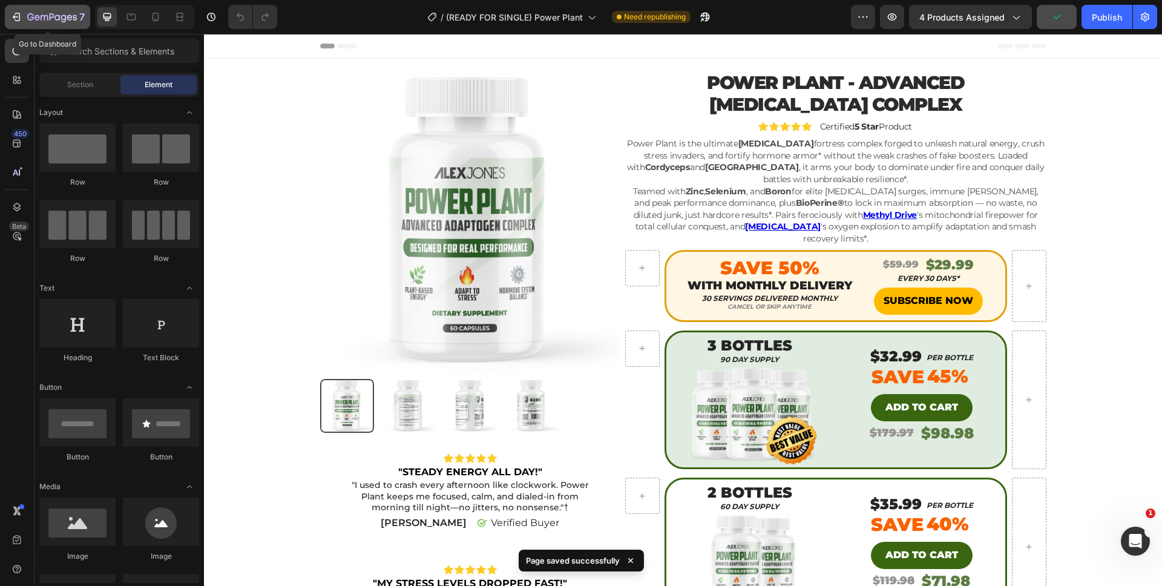
click at [20, 20] on icon "button" at bounding box center [16, 17] width 12 height 12
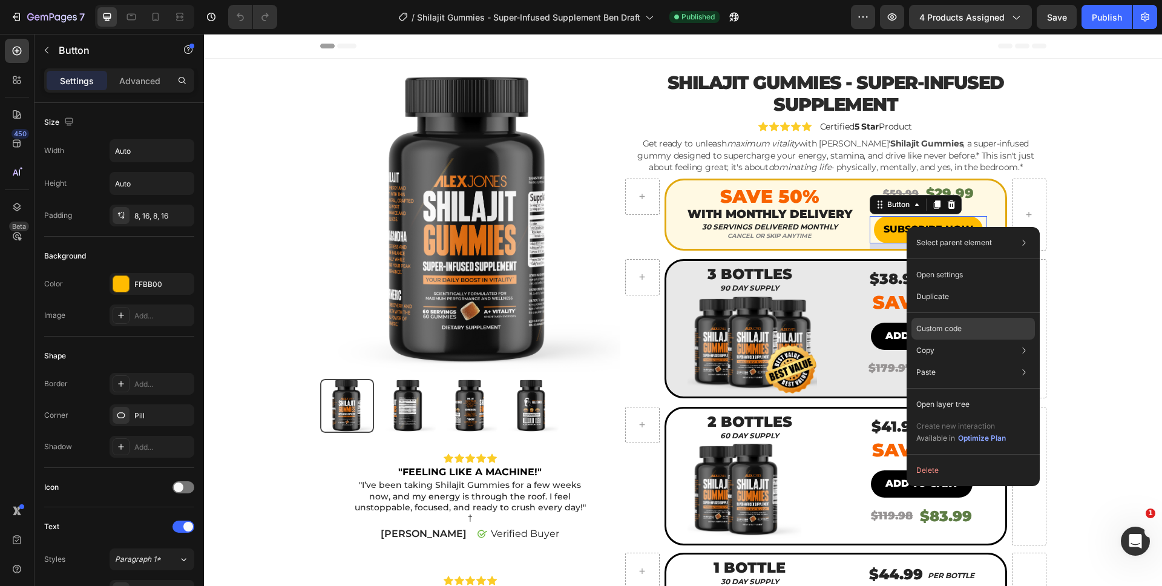
click at [971, 361] on div "Custom code" at bounding box center [972, 372] width 123 height 22
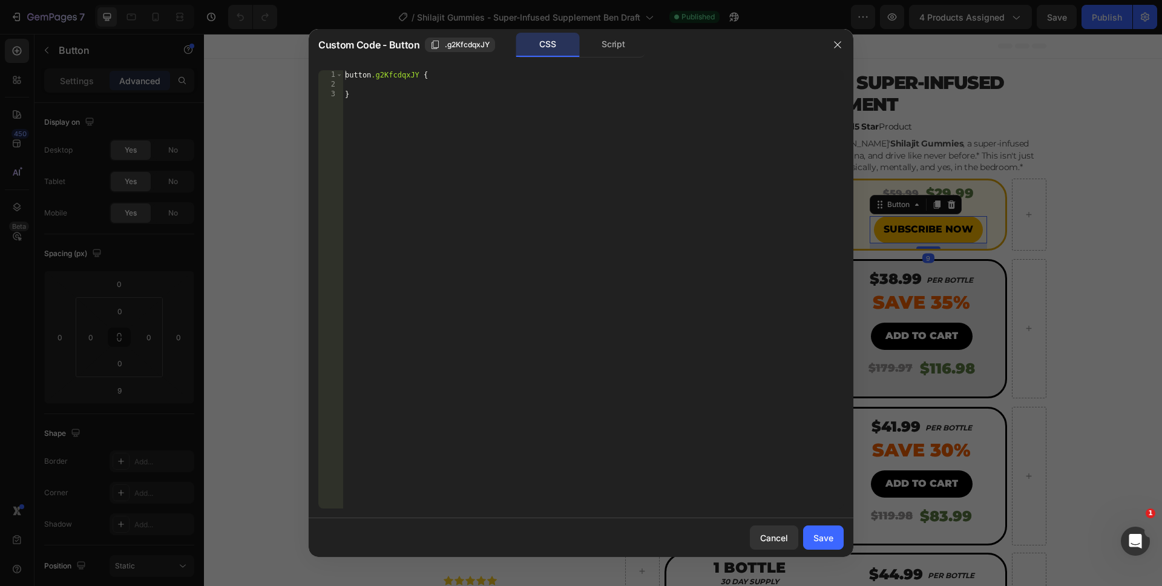
click at [622, 62] on div "1 2 3 button .g2KfcdqxJY { } הההההההההההההההההההההההההההההההההההההההההההההההההה…" at bounding box center [581, 290] width 545 height 458
click at [616, 59] on div "Custom Code - Button .g2KfcdqxJY CSS Script" at bounding box center [565, 44] width 513 height 31
click at [616, 55] on div "Script" at bounding box center [614, 45] width 64 height 24
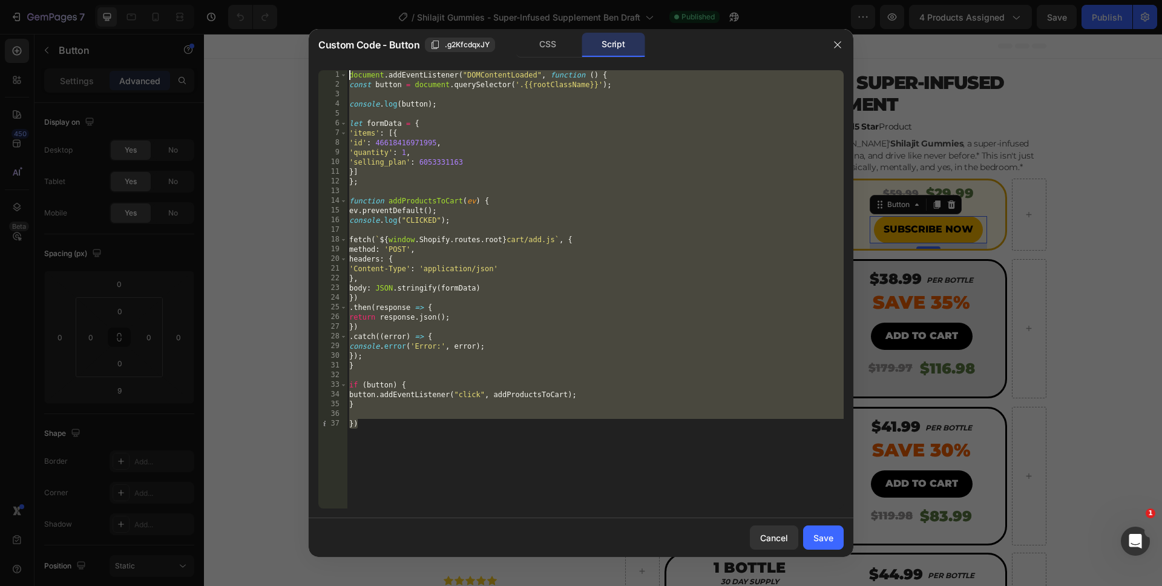
drag, startPoint x: 412, startPoint y: 422, endPoint x: 326, endPoint y: 38, distance: 394.4
click at [326, 38] on div "Custom Code - Button .g2KfcdqxJY CSS Script }) 1 2 3 4 5 6 7 8 9 10 11 12 13 14…" at bounding box center [581, 293] width 545 height 528
type textarea "document.addEventListener("DOMContentLoaded", function () { const button = docu…"
click at [786, 532] on div "Cancel" at bounding box center [774, 537] width 28 height 13
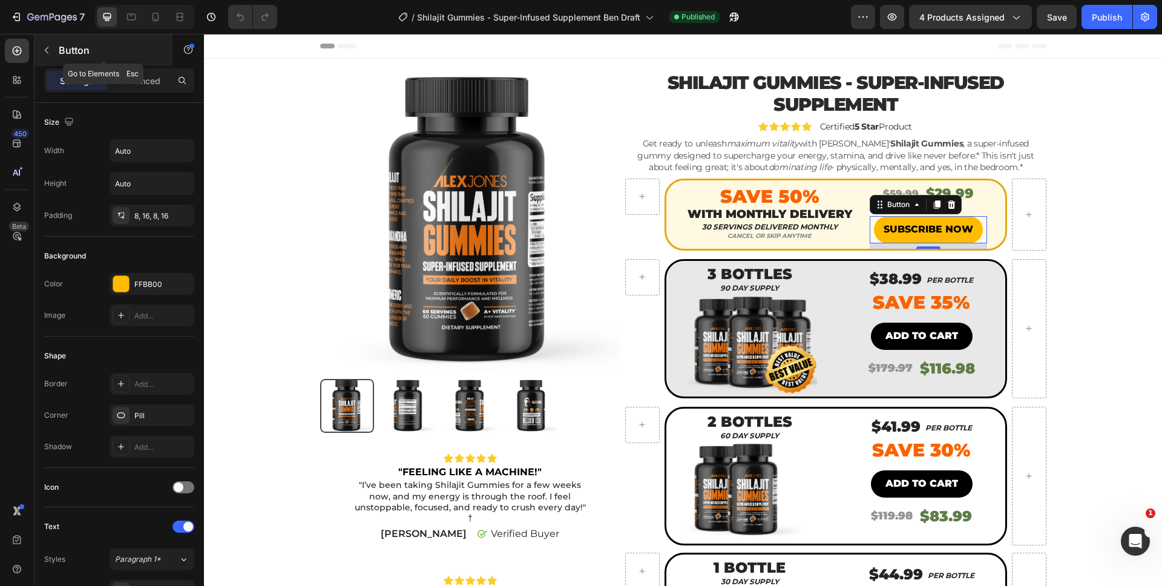
click at [47, 59] on button "button" at bounding box center [46, 50] width 19 height 19
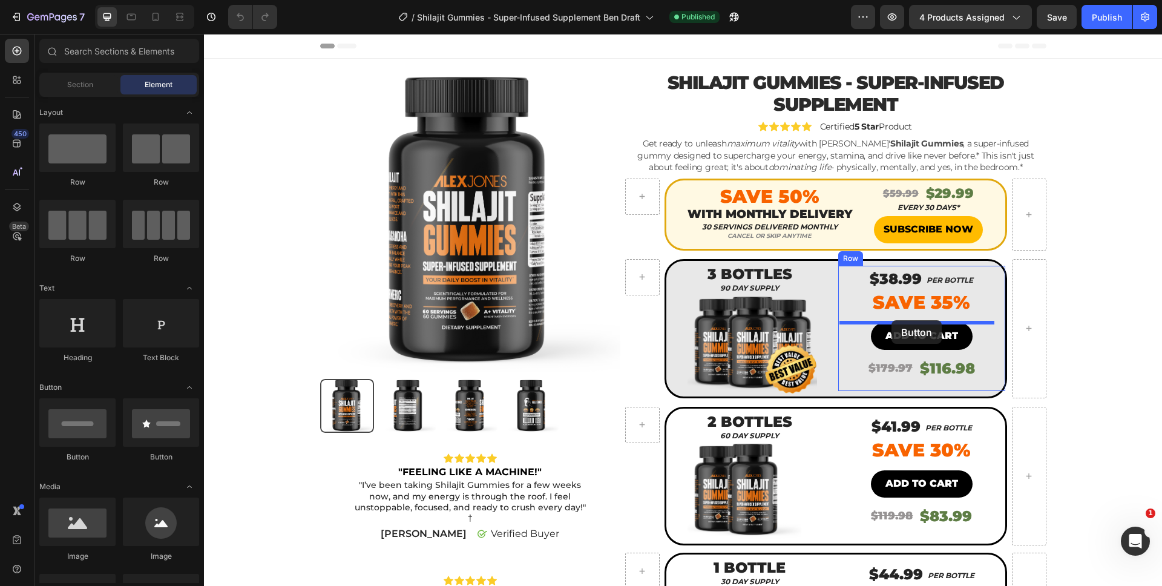
drag, startPoint x: 277, startPoint y: 453, endPoint x: 892, endPoint y: 320, distance: 629.2
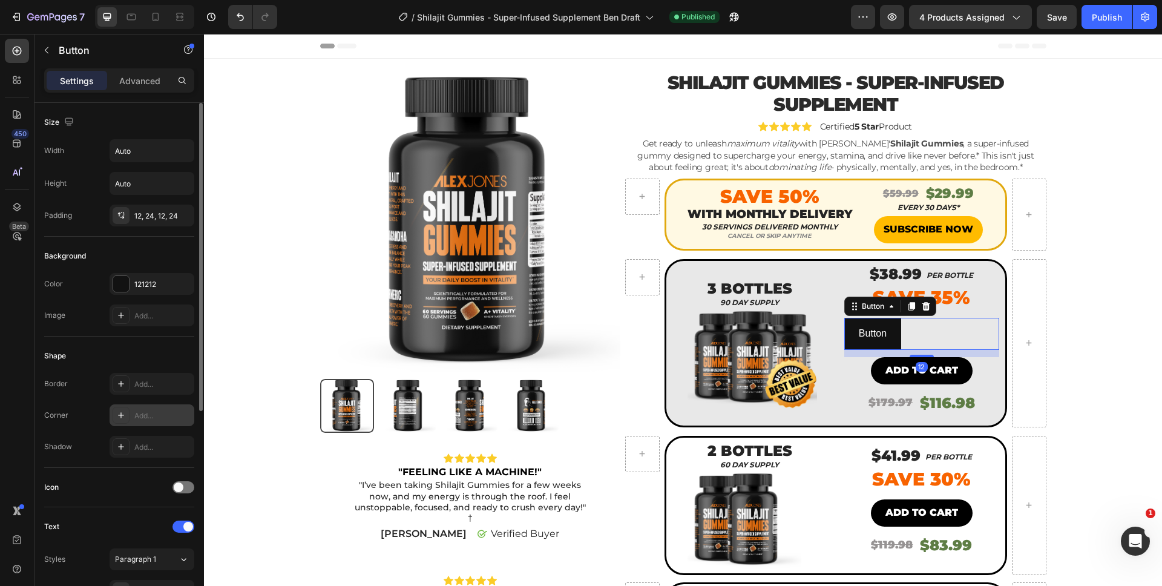
scroll to position [22, 0]
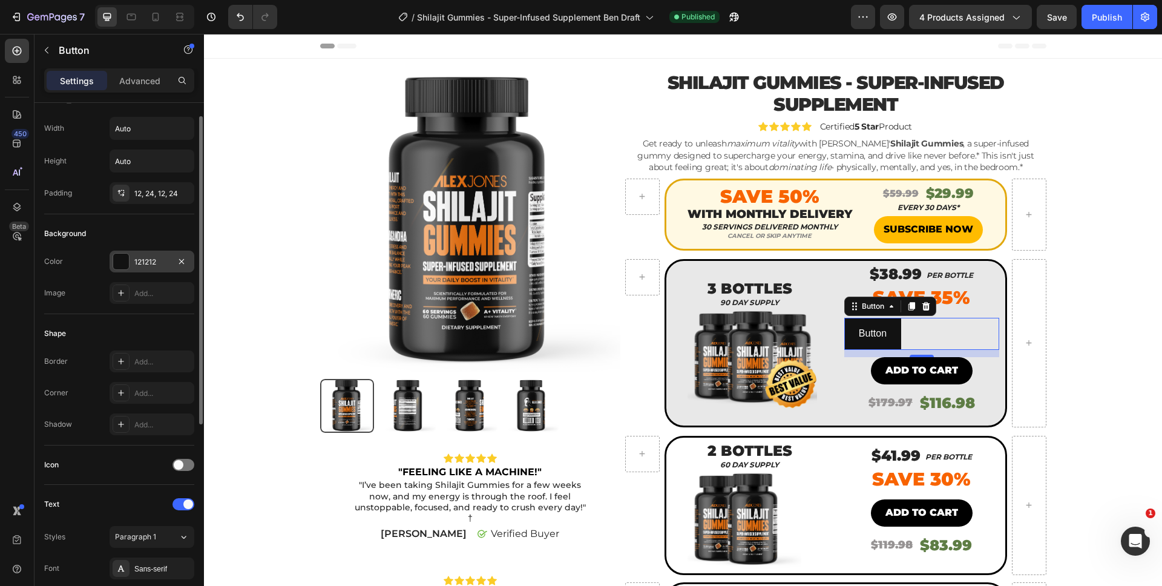
click at [117, 263] on div at bounding box center [121, 262] width 16 height 16
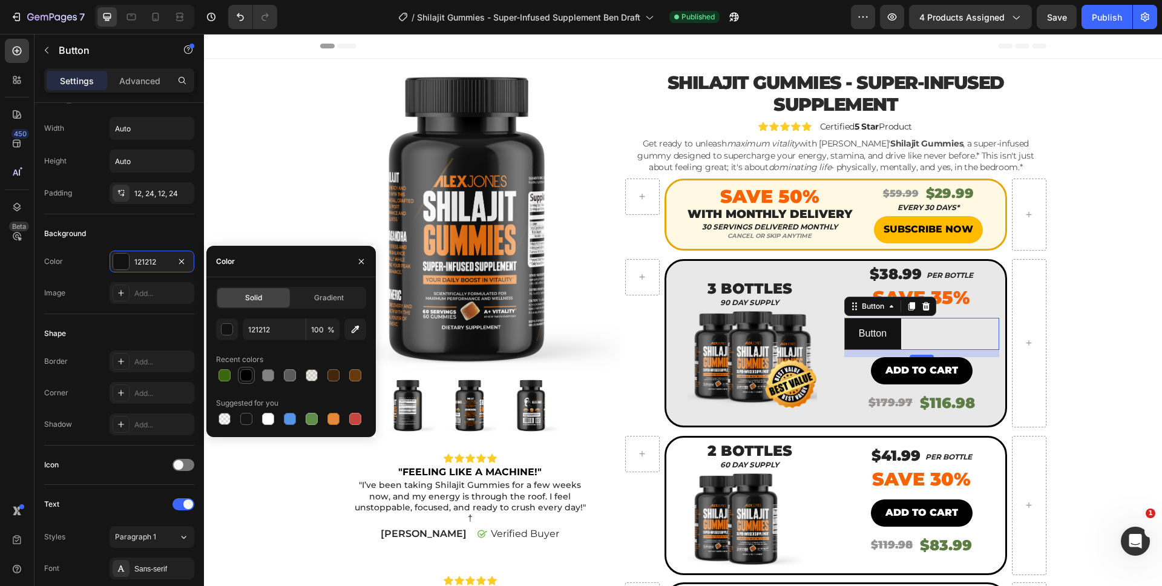
click at [240, 374] on div at bounding box center [246, 375] width 12 height 12
type input "000000"
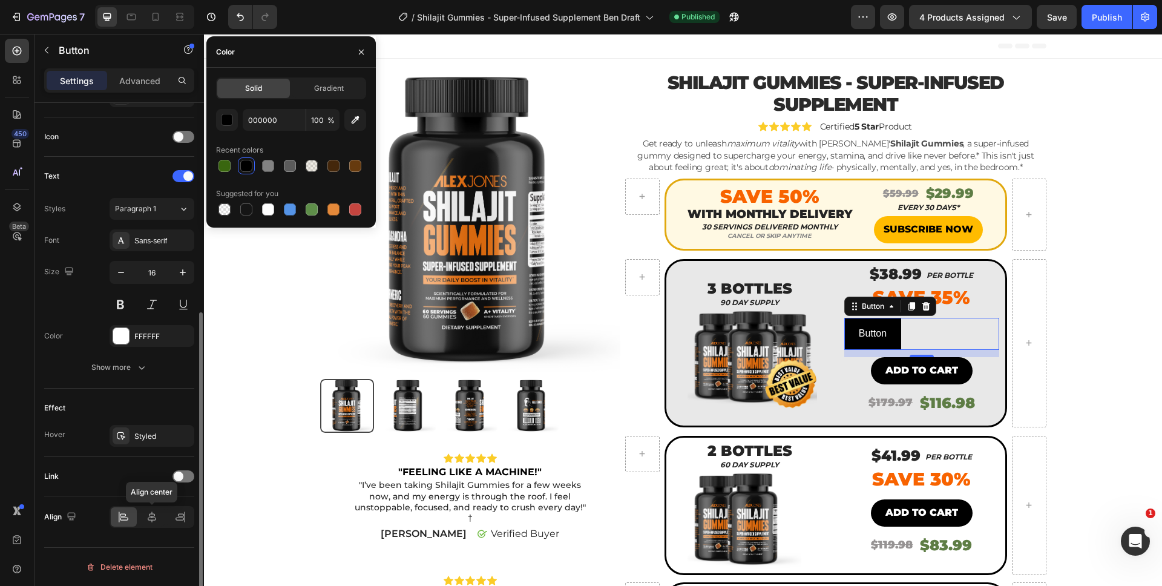
drag, startPoint x: 157, startPoint y: 512, endPoint x: 155, endPoint y: 487, distance: 24.9
click at [157, 511] on icon at bounding box center [152, 517] width 12 height 12
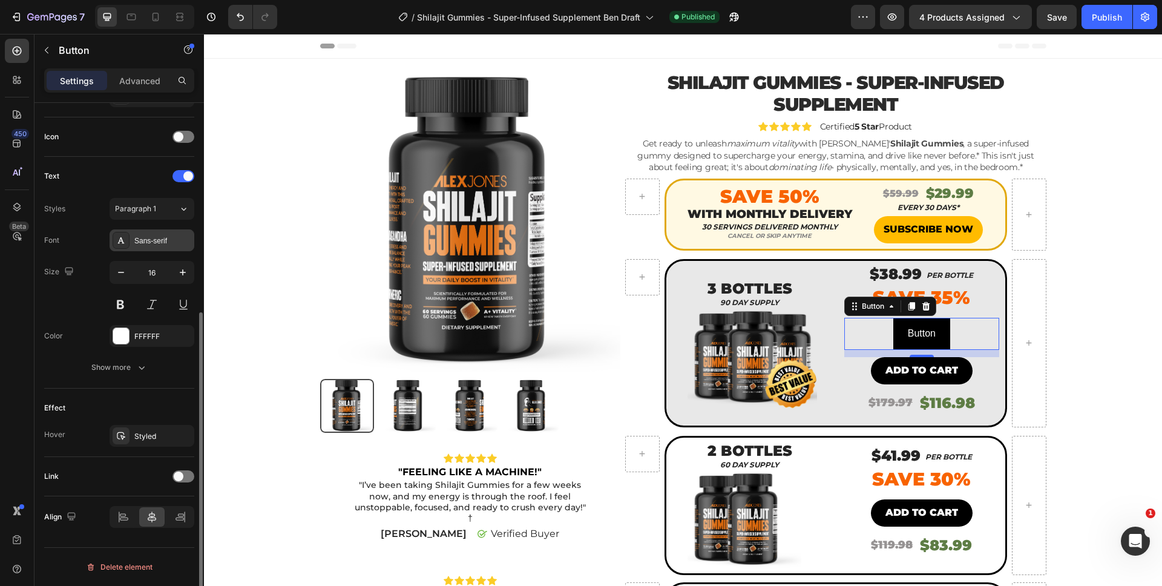
click at [167, 238] on div "Sans-serif" at bounding box center [162, 240] width 57 height 11
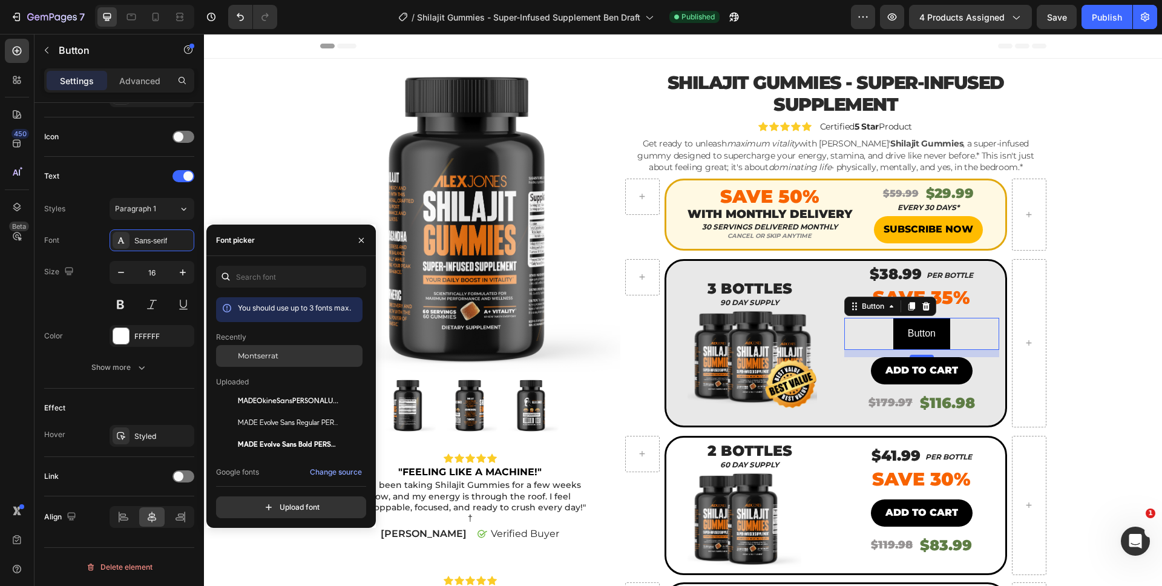
click at [252, 433] on div "Montserrat" at bounding box center [289, 444] width 146 height 22
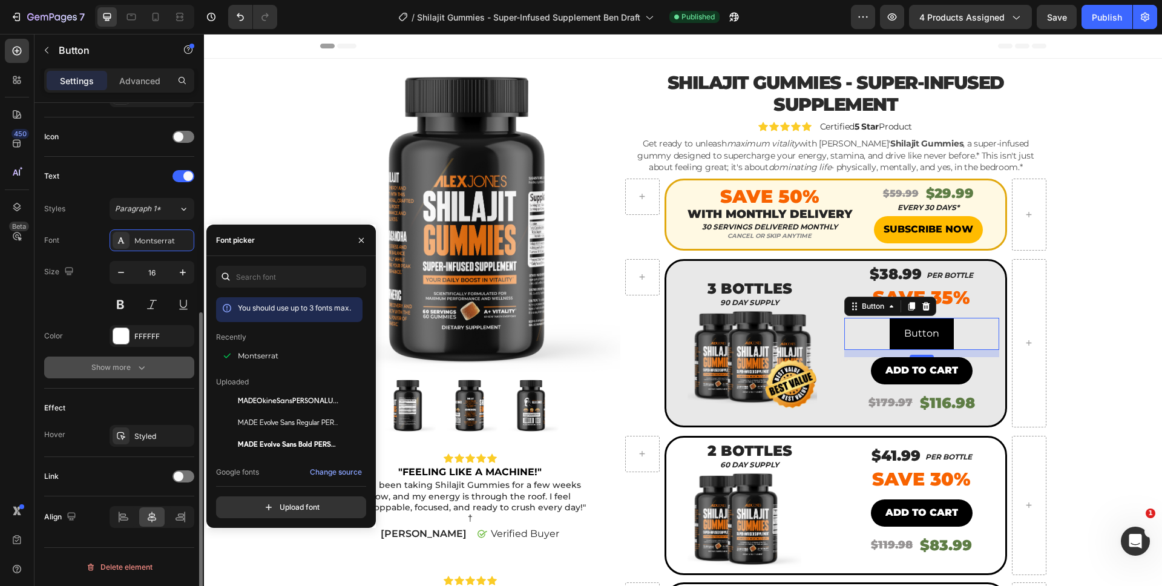
click at [130, 360] on button "Show more" at bounding box center [119, 367] width 150 height 22
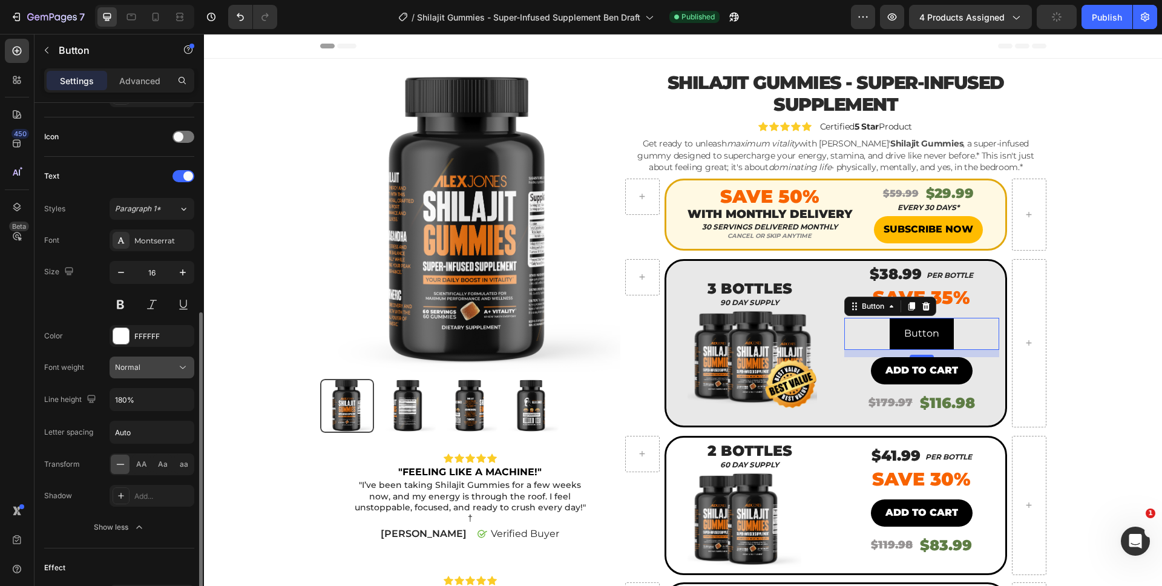
click at [144, 370] on div "Normal" at bounding box center [146, 367] width 62 height 11
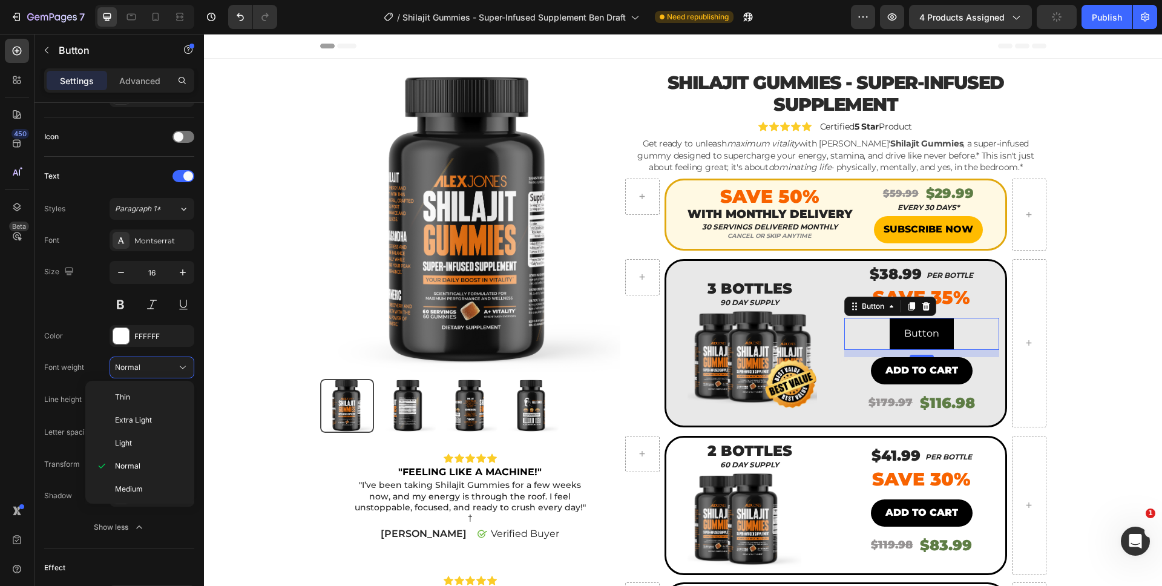
scroll to position [94, 0]
click at [139, 484] on p "Black" at bounding box center [147, 487] width 64 height 11
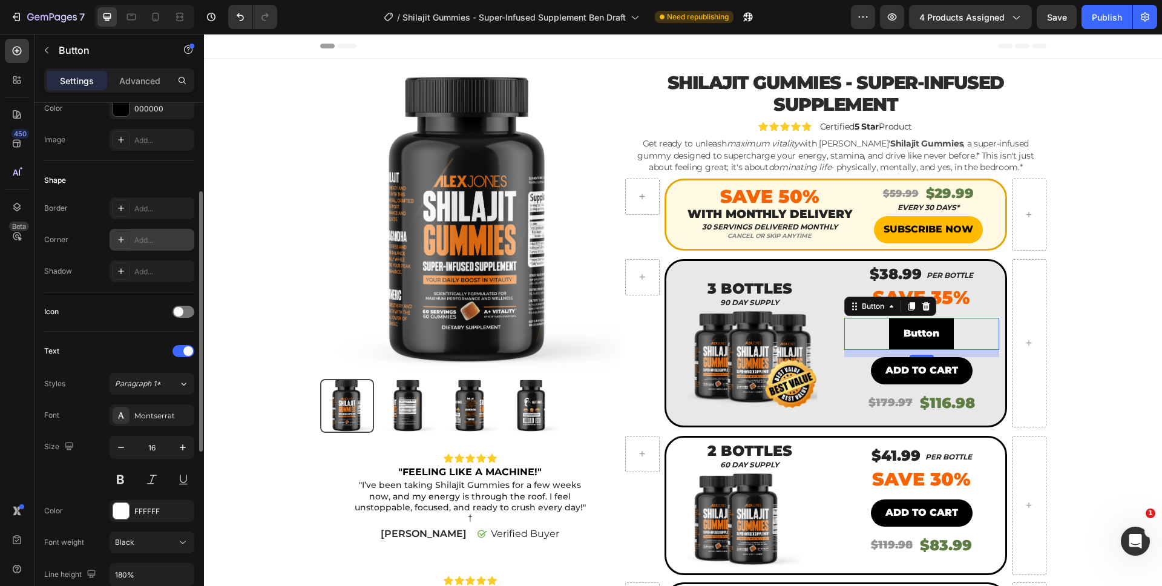
scroll to position [173, 0]
click at [128, 240] on div at bounding box center [121, 242] width 17 height 17
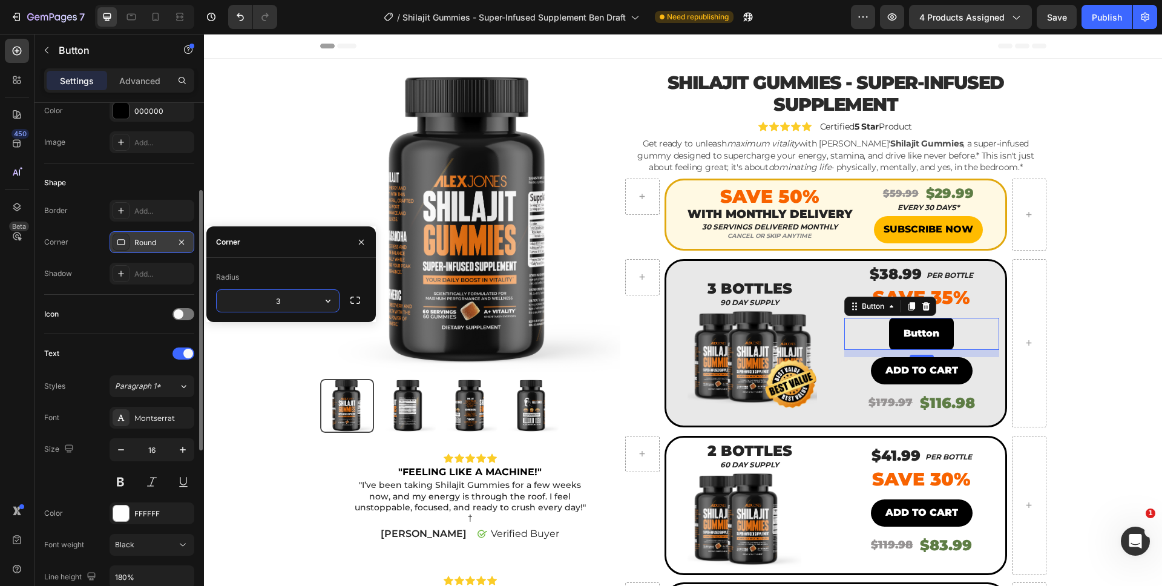
type input "35"
click at [81, 144] on div "Image Add..." at bounding box center [119, 142] width 150 height 22
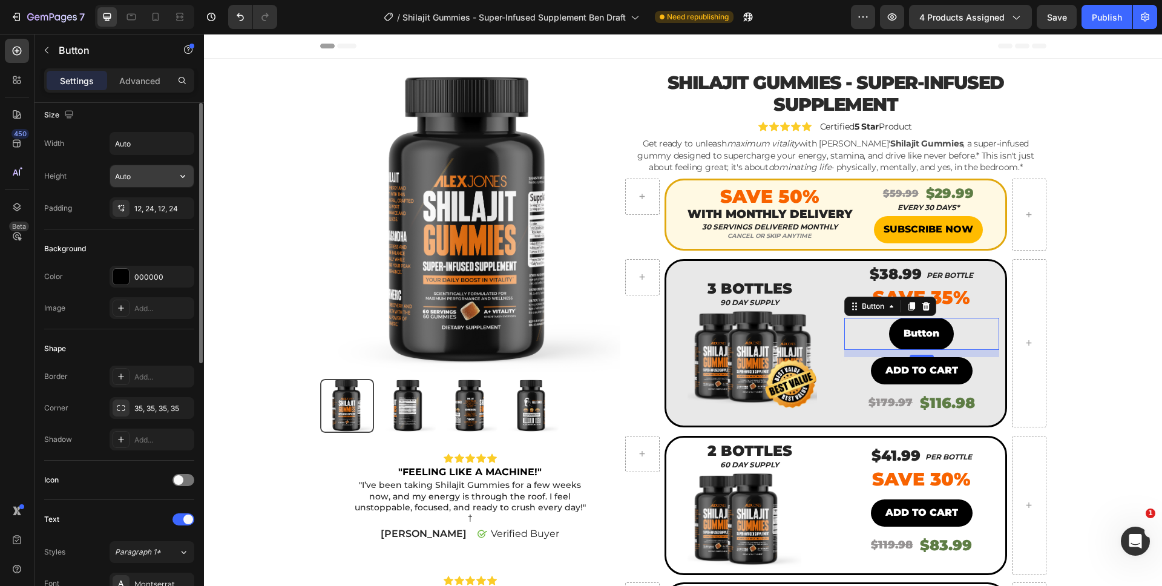
scroll to position [5, 0]
click at [149, 205] on div "12, 24, 12, 24" at bounding box center [152, 211] width 85 height 22
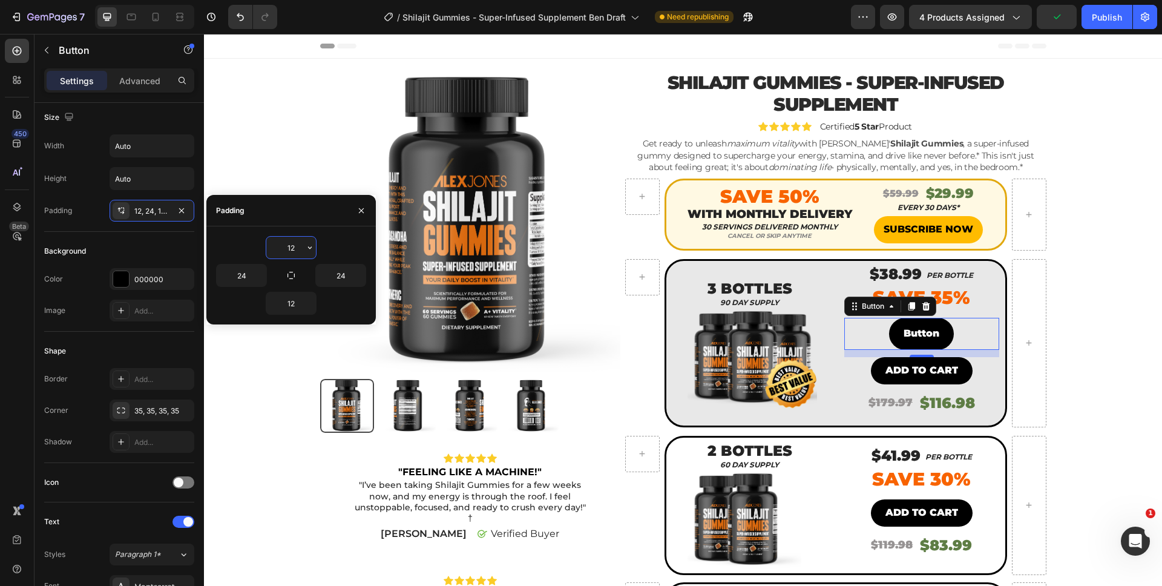
click at [302, 254] on input "12" at bounding box center [291, 248] width 50 height 22
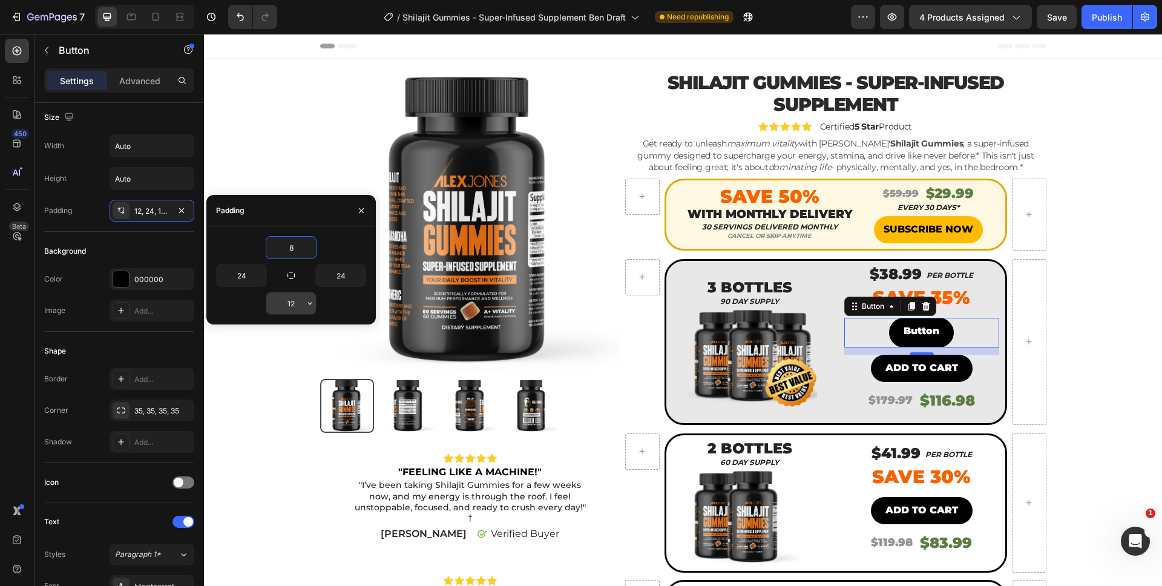
type input "8"
click at [295, 304] on input "12" at bounding box center [291, 303] width 50 height 22
type input "8"
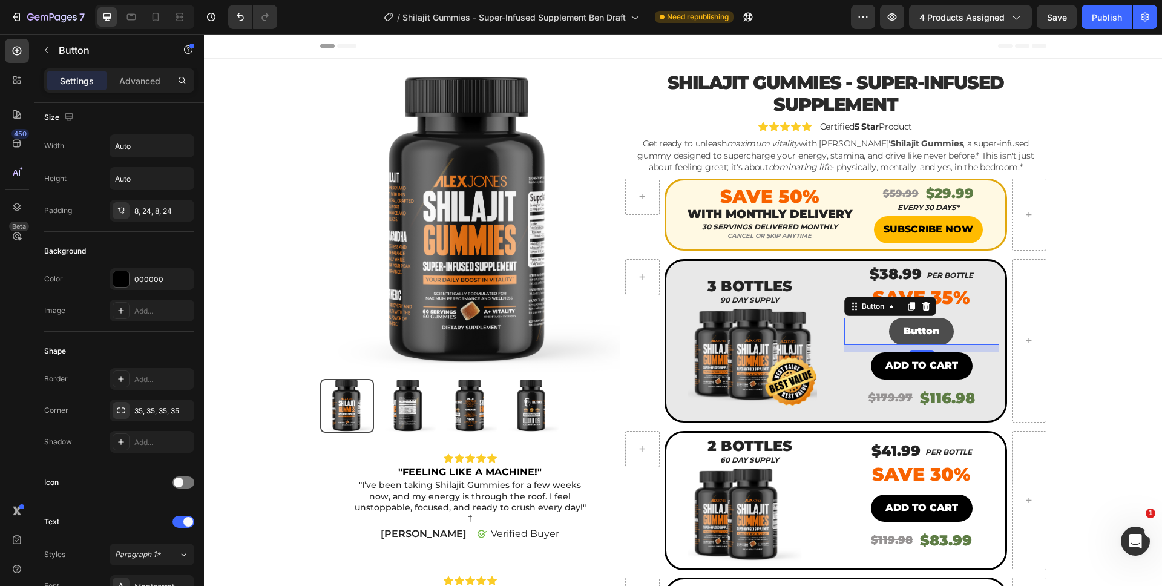
click at [919, 331] on p "Button" at bounding box center [922, 332] width 36 height 18
click at [895, 318] on button "ADD" at bounding box center [921, 331] width 53 height 27
click at [887, 318] on button "ADD TO" at bounding box center [922, 331] width 70 height 27
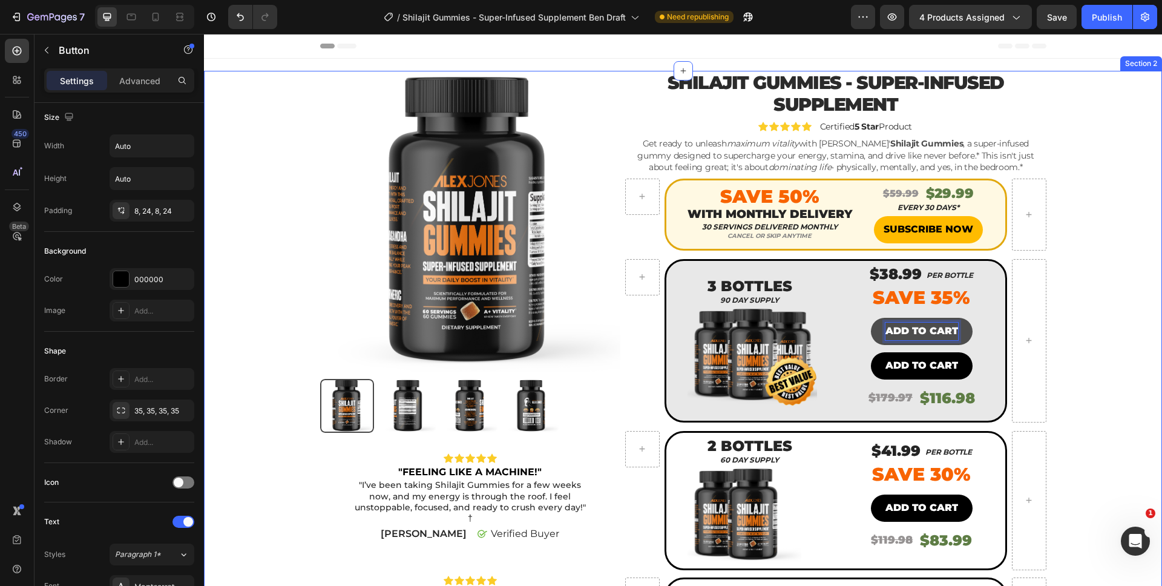
drag, startPoint x: 1130, startPoint y: 313, endPoint x: 1124, endPoint y: 314, distance: 6.2
click at [1130, 313] on div "Product Images Icon Icon Icon Icon Icon Icon List "FEELING LIKE A MACHINE!" Tex…" at bounding box center [683, 459] width 940 height 777
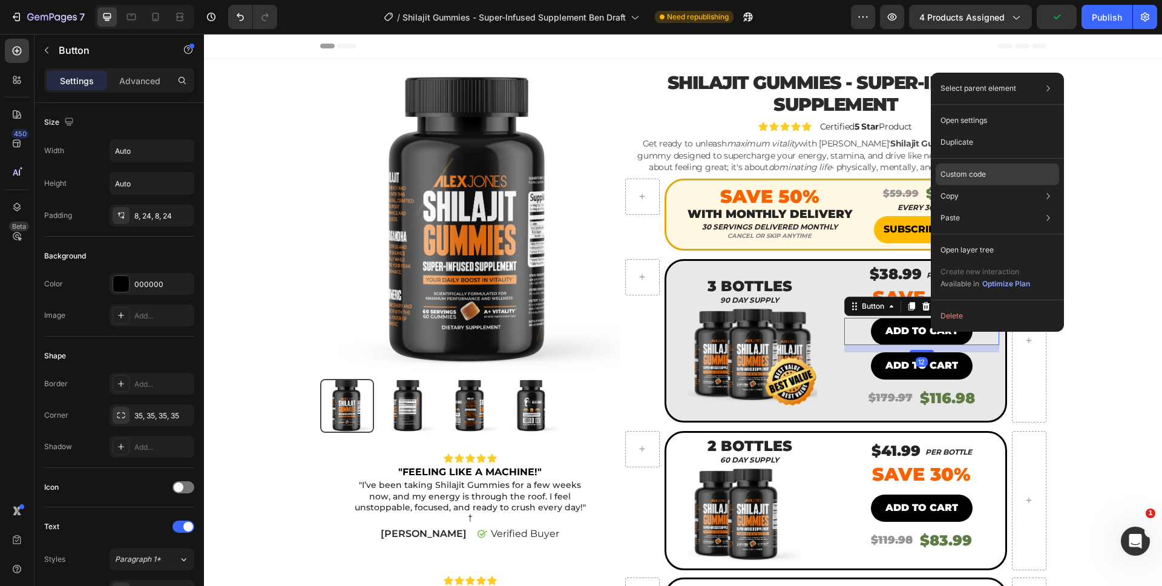
click at [964, 207] on div "Custom code" at bounding box center [997, 218] width 123 height 22
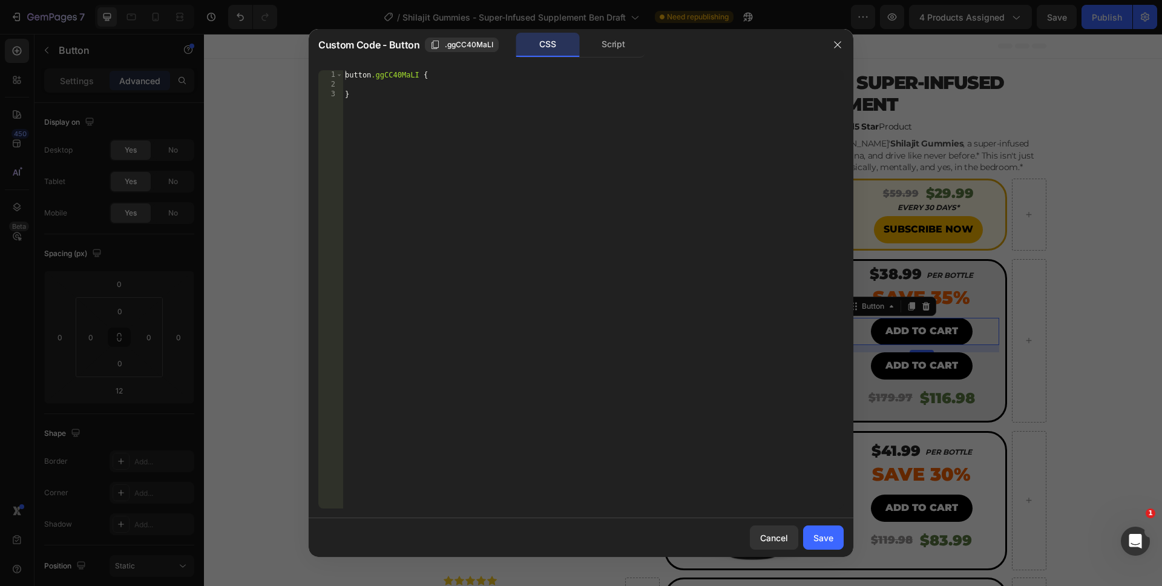
click at [605, 42] on div "Script" at bounding box center [614, 45] width 64 height 24
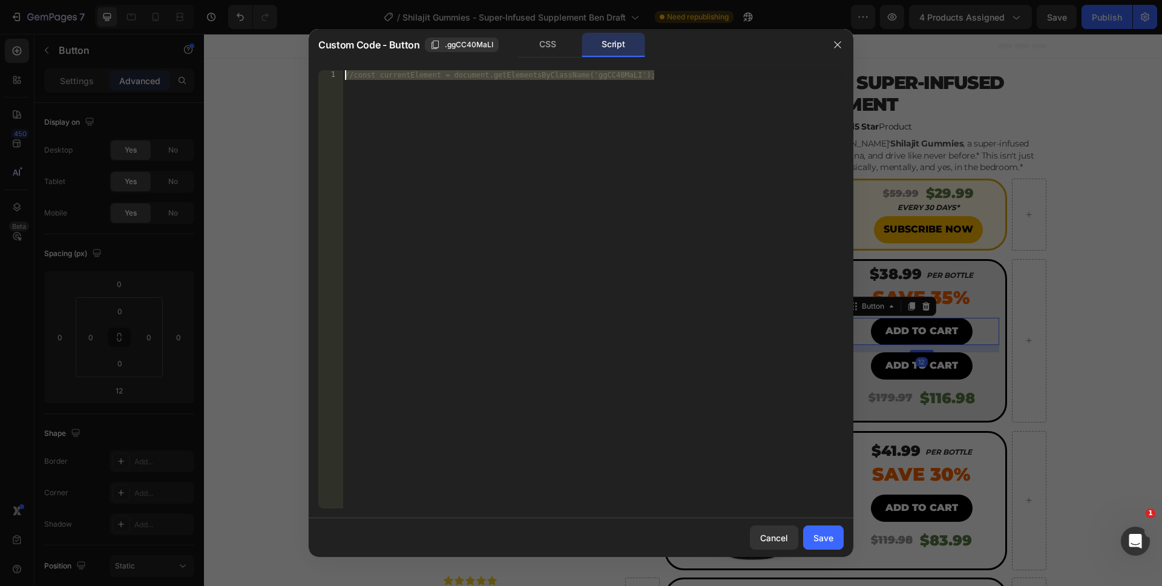
drag, startPoint x: 556, startPoint y: 282, endPoint x: 279, endPoint y: 31, distance: 373.2
click at [279, 31] on div "Custom Code - Button .ggCC40MaLI CSS Script //const currentElement = document.g…" at bounding box center [581, 293] width 1162 height 586
paste textarea "})"
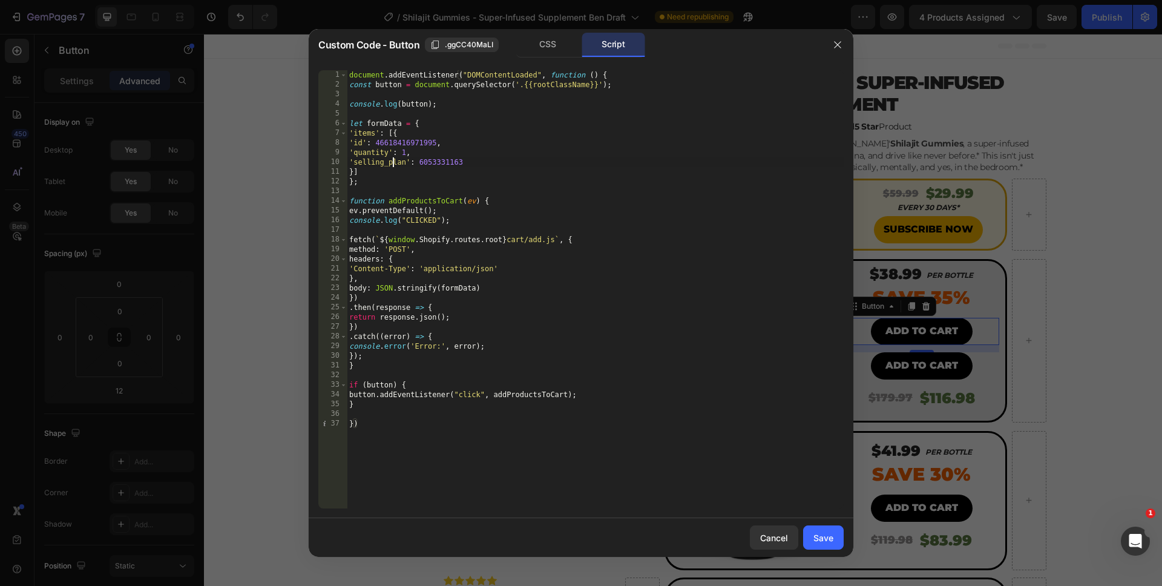
click at [395, 159] on div "document . addEventListener ( "DOMContentLoaded" , function ( ) { const button …" at bounding box center [595, 299] width 497 height 458
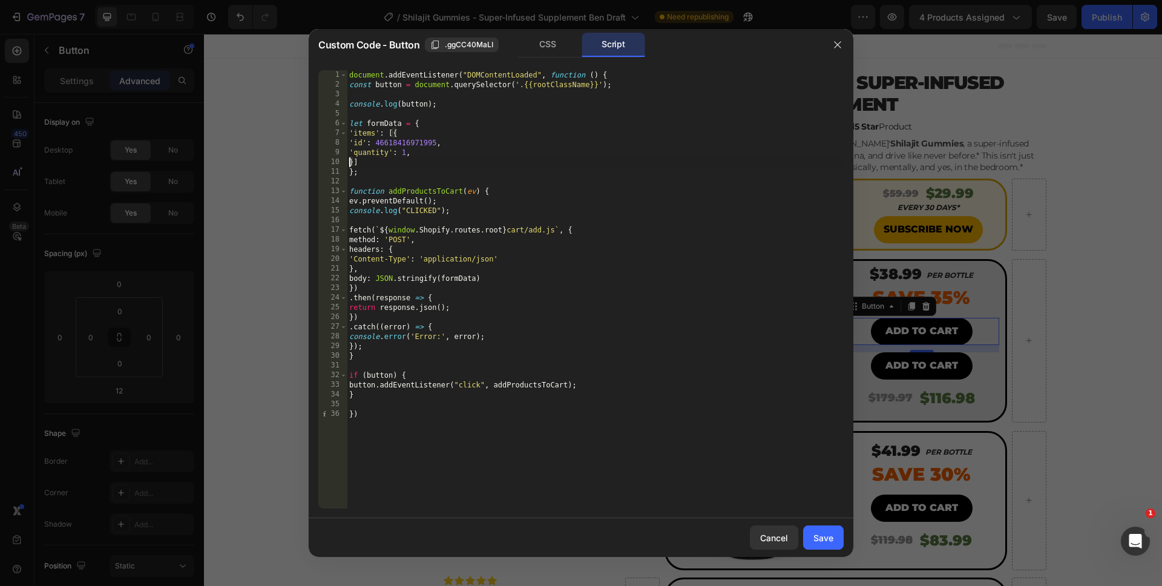
click at [403, 154] on div "document . addEventListener ( "DOMContentLoaded" , function ( ) { const button …" at bounding box center [595, 299] width 497 height 458
click at [398, 442] on div "document . addEventListener ( "DOMContentLoaded" , function ( ) { const button …" at bounding box center [595, 299] width 497 height 458
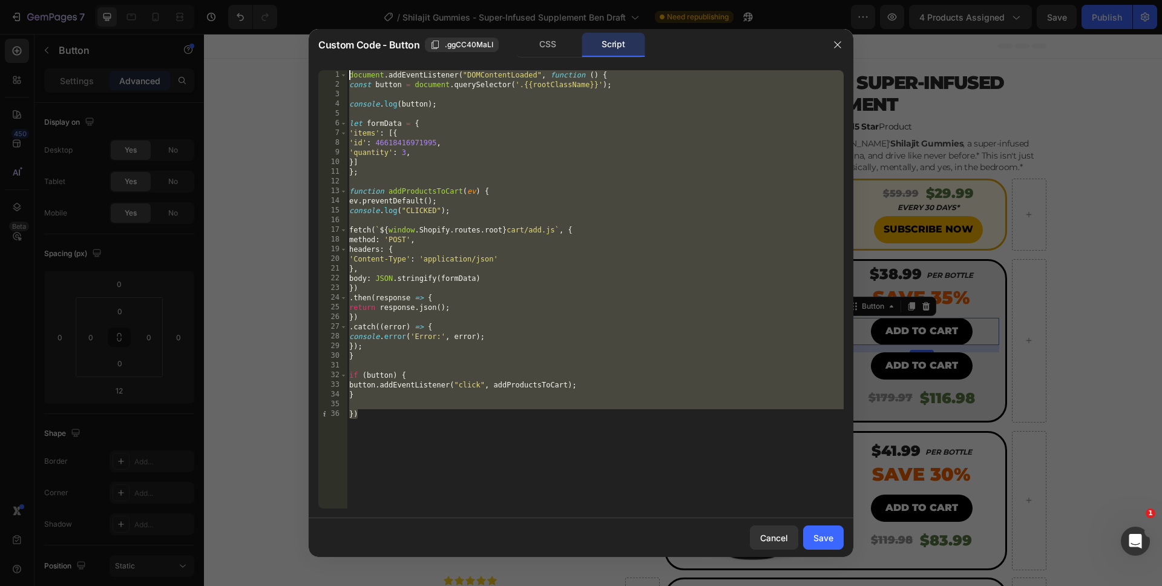
drag, startPoint x: 384, startPoint y: 436, endPoint x: 326, endPoint y: -2, distance: 442.0
click at [326, 0] on html "7 Version history / Shilajit Gummies - Super-Infused Supplement Ben Draft Need …" at bounding box center [581, 0] width 1162 height 0
type textarea "document.addEventListener("DOMContentLoaded", function () { const button = docu…"
click at [813, 533] on div "Save" at bounding box center [823, 537] width 20 height 13
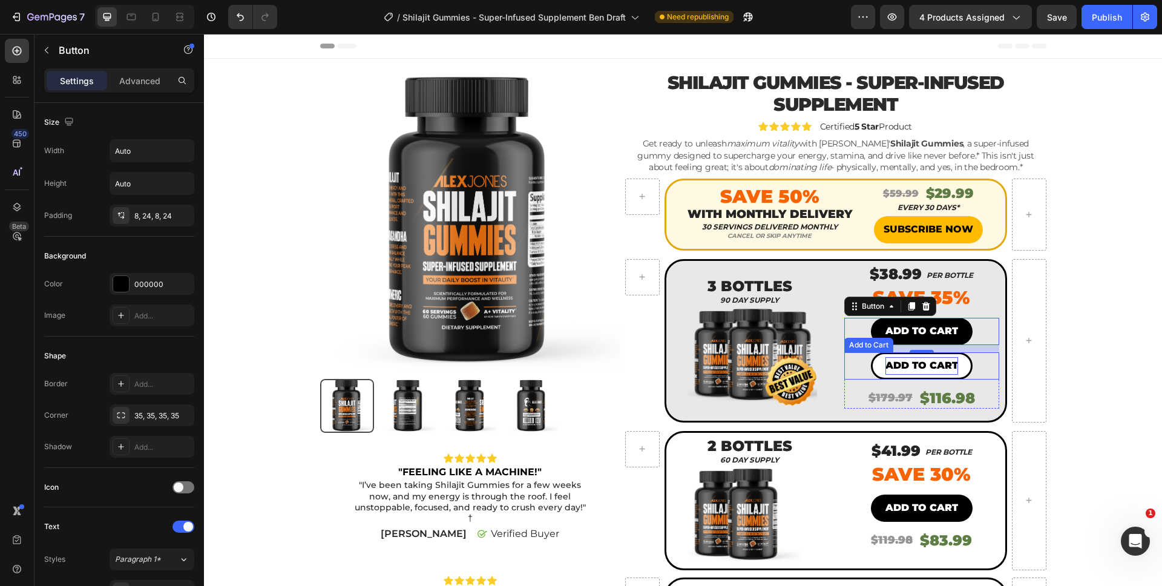
click at [952, 368] on div "Add to cart" at bounding box center [921, 366] width 73 height 18
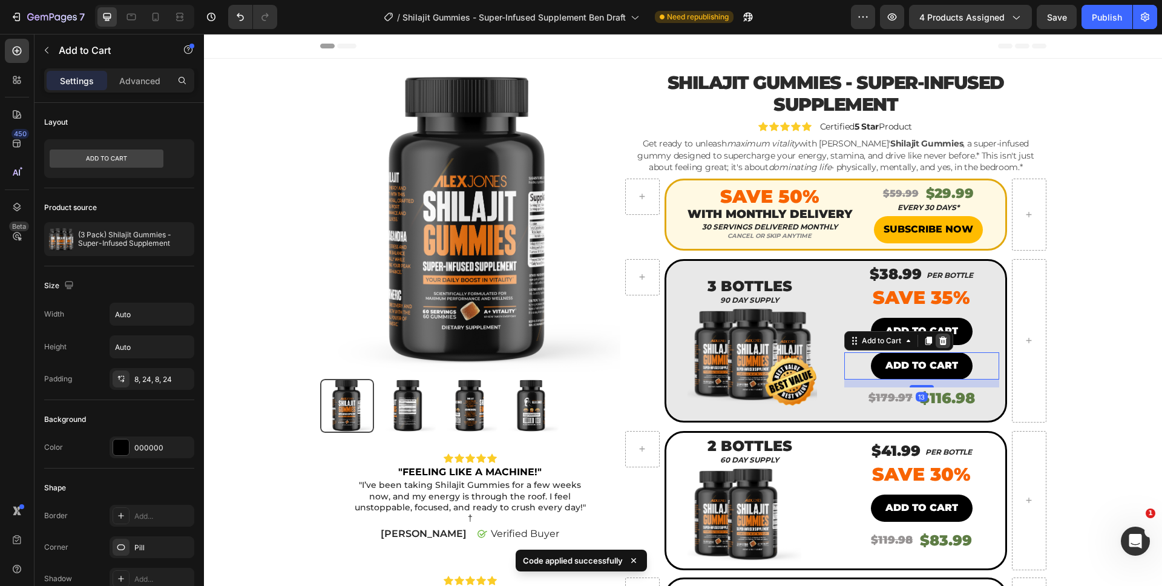
click at [940, 344] on icon at bounding box center [943, 341] width 8 height 8
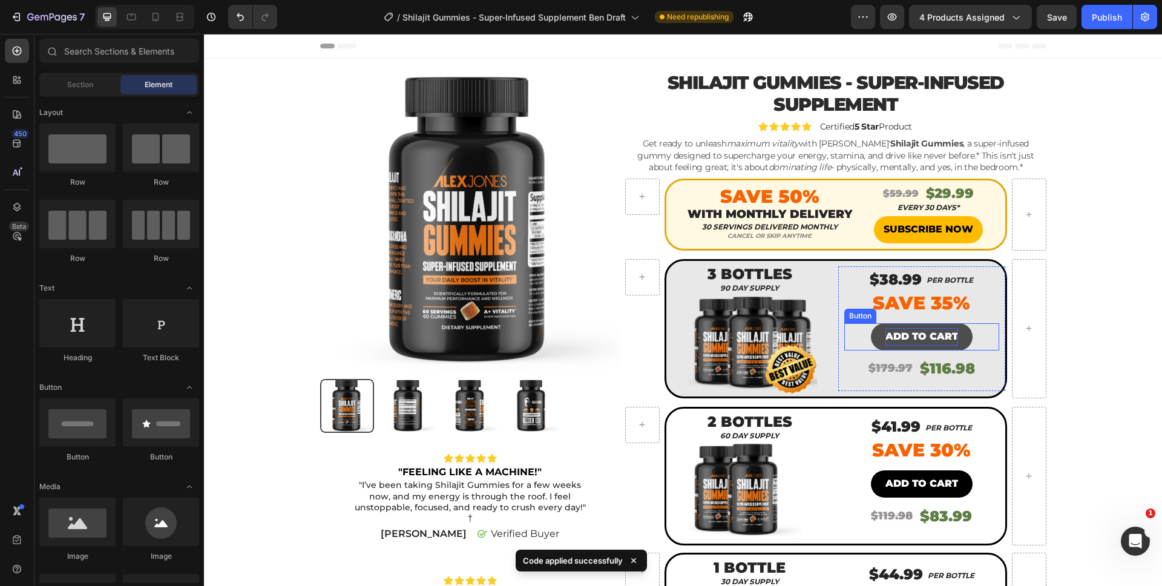
click at [922, 339] on p "ADD TO CART" at bounding box center [921, 337] width 73 height 18
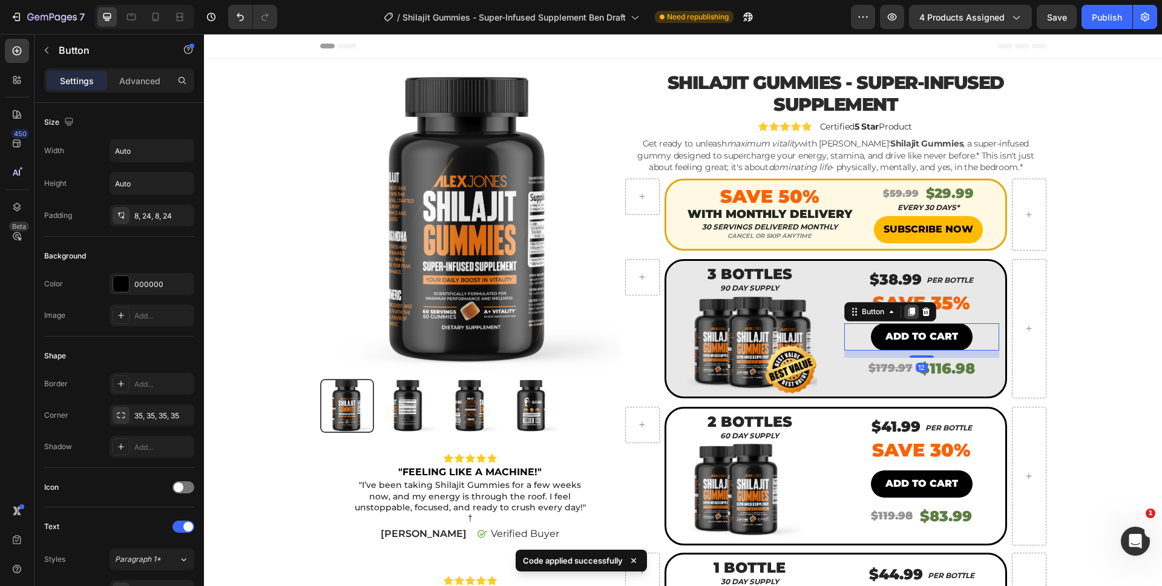
click at [912, 312] on div at bounding box center [911, 311] width 15 height 15
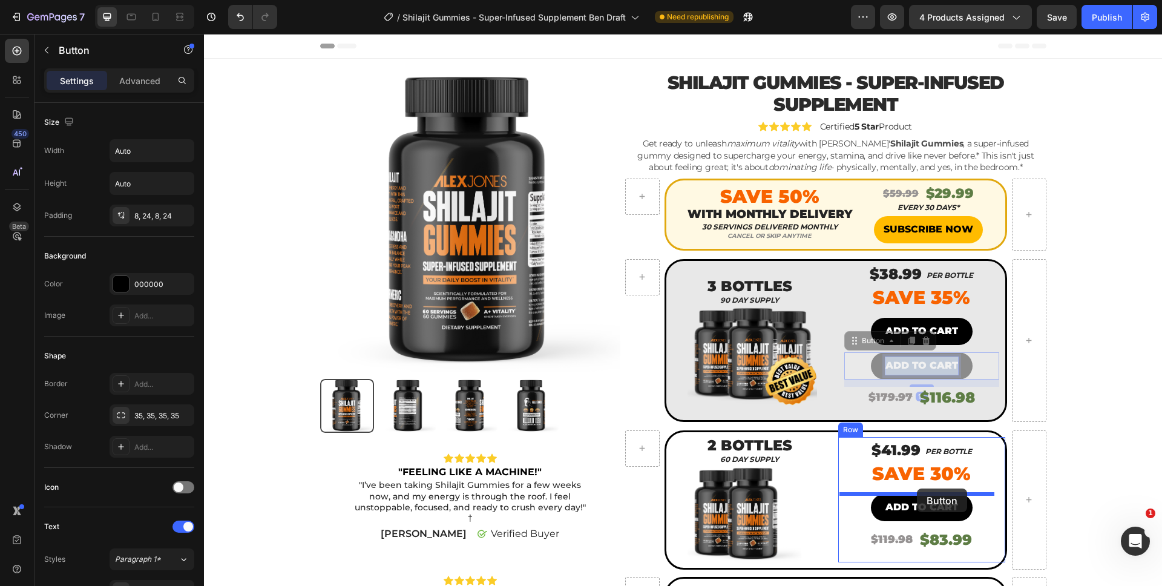
drag, startPoint x: 916, startPoint y: 362, endPoint x: 917, endPoint y: 488, distance: 126.5
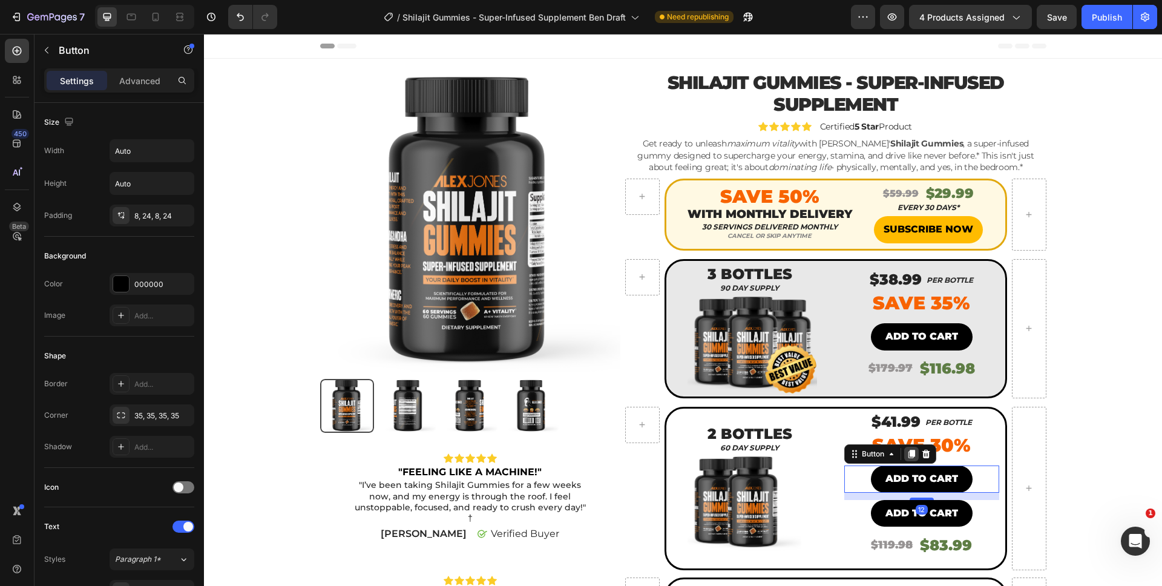
click at [908, 455] on icon at bounding box center [911, 454] width 7 height 8
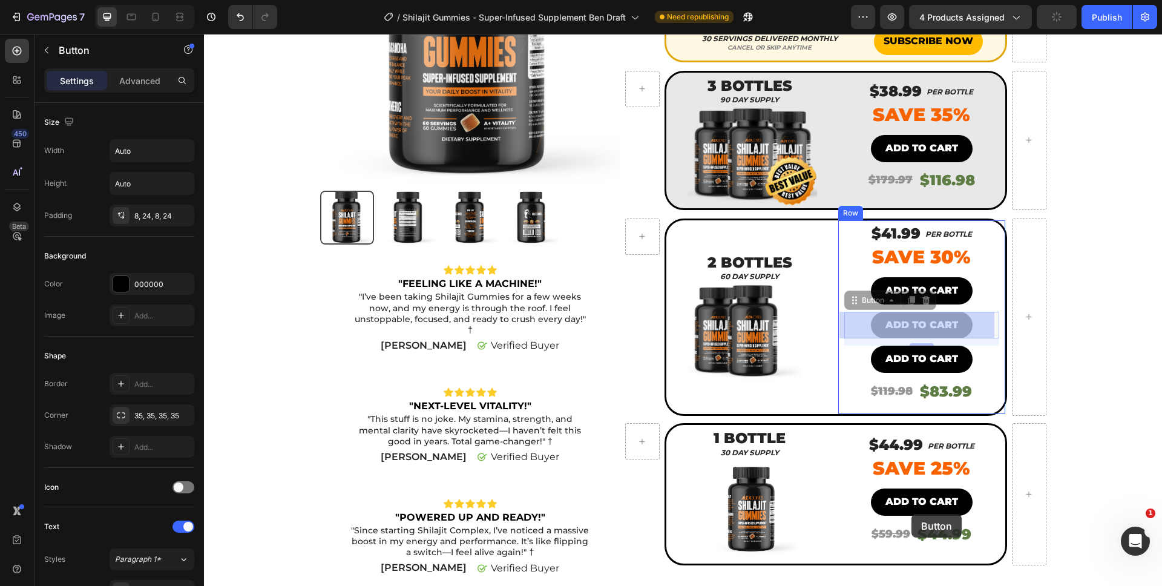
scroll to position [208, 0]
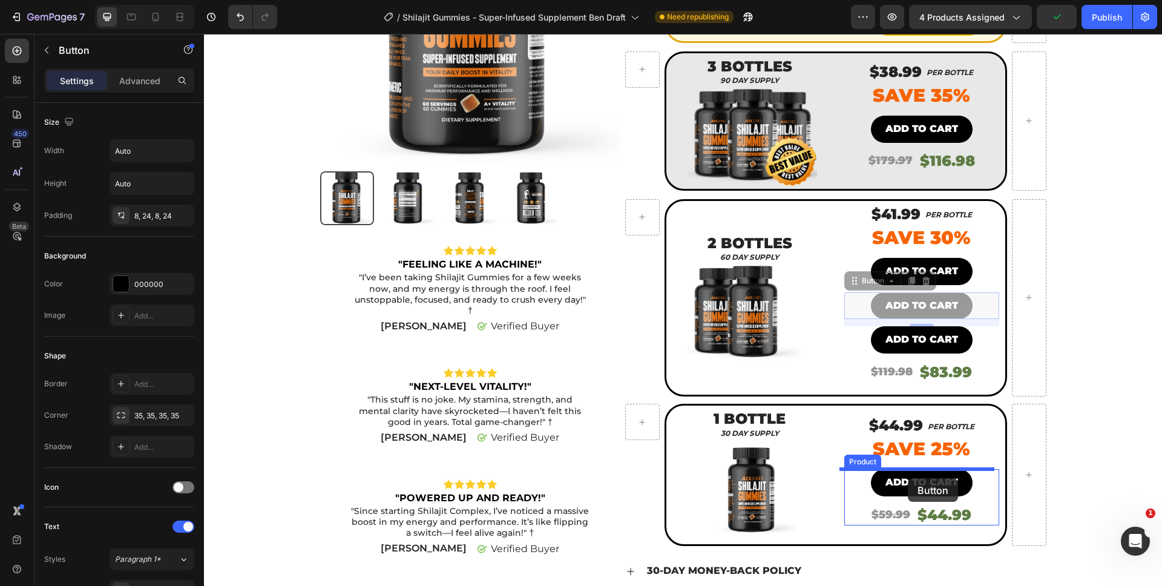
drag, startPoint x: 911, startPoint y: 505, endPoint x: 908, endPoint y: 478, distance: 27.5
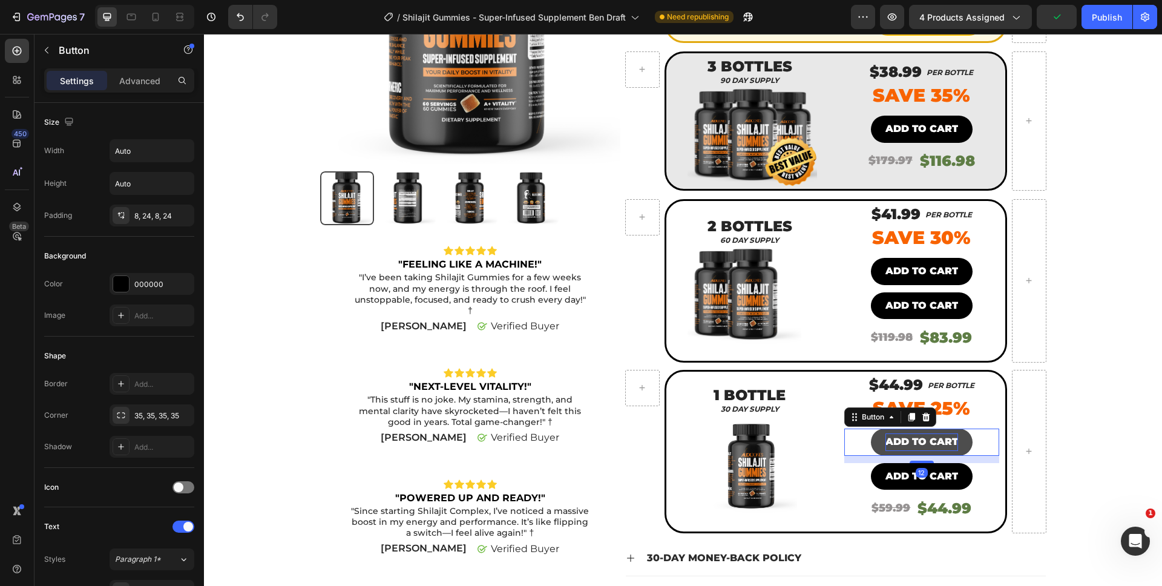
click at [918, 442] on p "ADD TO CART" at bounding box center [921, 442] width 73 height 18
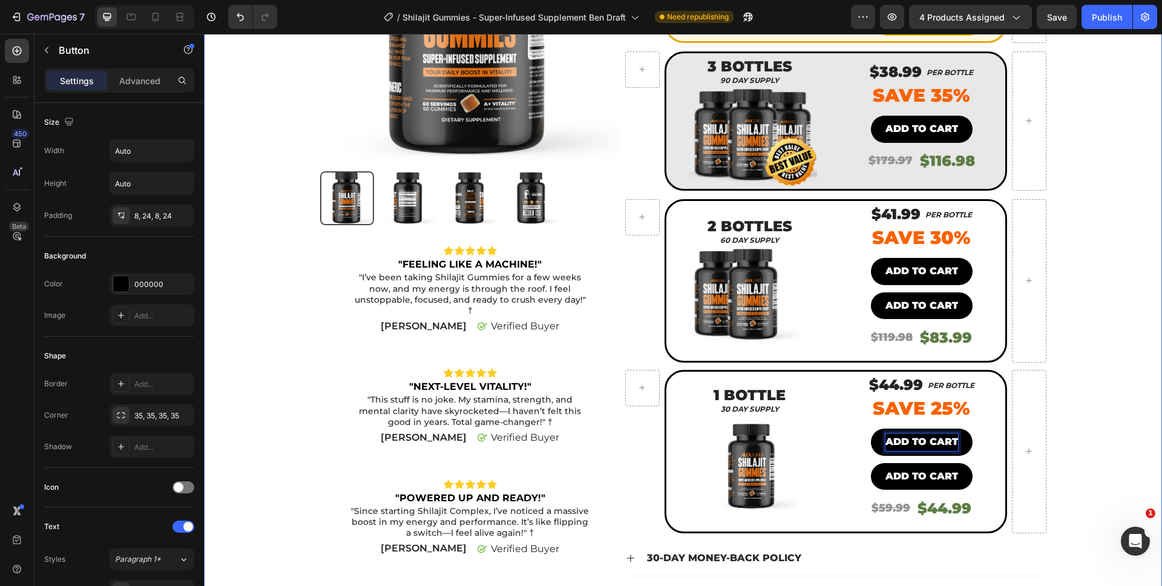
click at [1111, 430] on div "Product Images Icon Icon Icon Icon Icon Icon List "FEELING LIKE A MACHINE!" Tex…" at bounding box center [683, 262] width 940 height 798
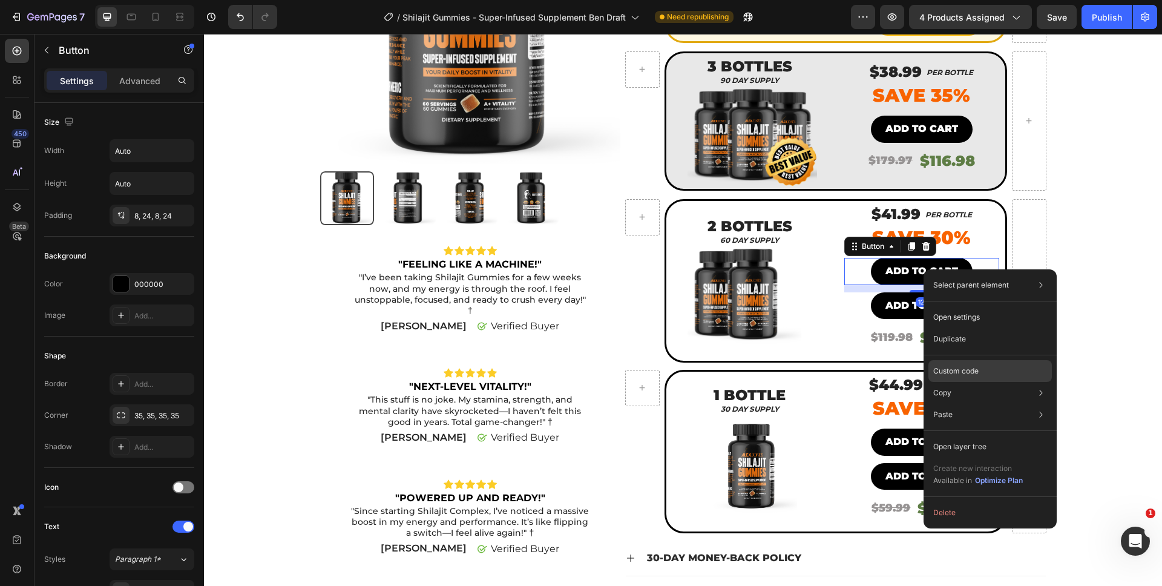
click at [968, 370] on p "Custom code" at bounding box center [955, 371] width 45 height 11
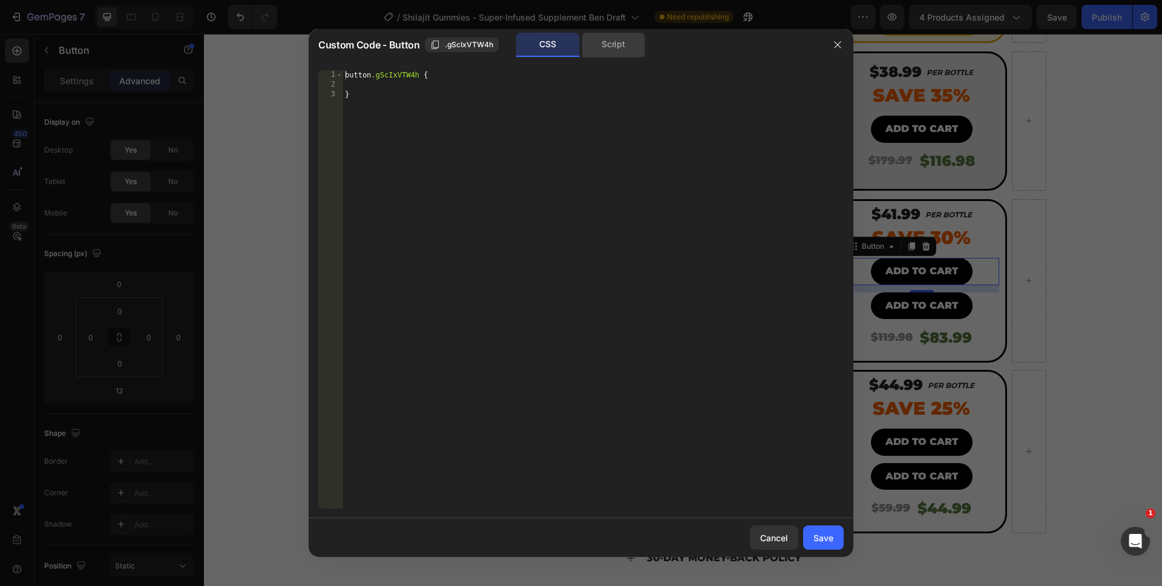
click at [588, 43] on div "Script" at bounding box center [614, 45] width 64 height 24
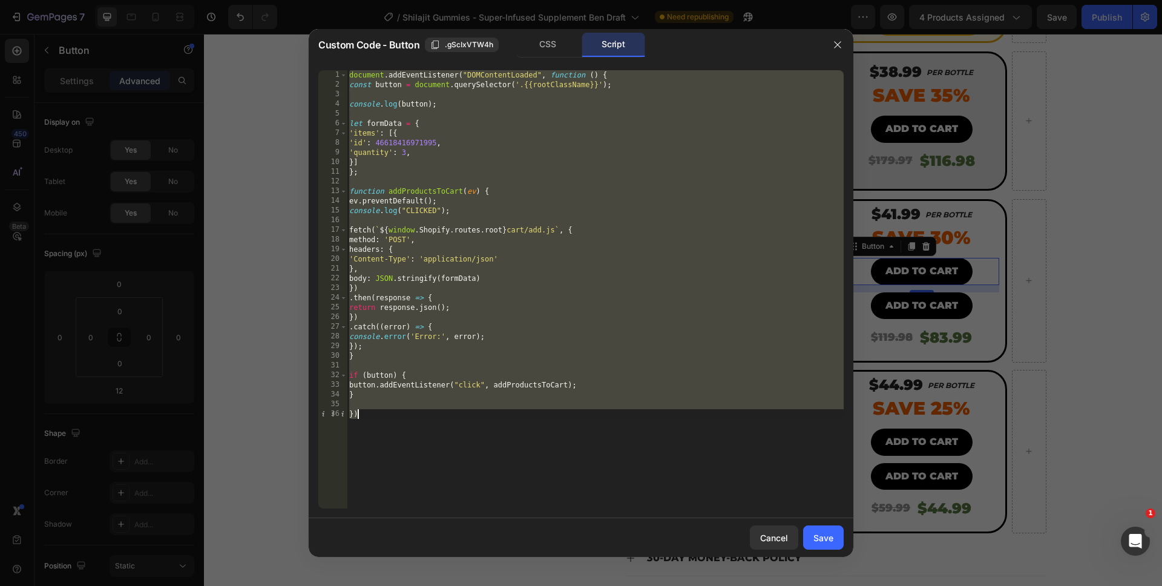
click at [404, 152] on div "document . addEventListener ( "DOMContentLoaded" , function ( ) { const button …" at bounding box center [595, 299] width 497 height 458
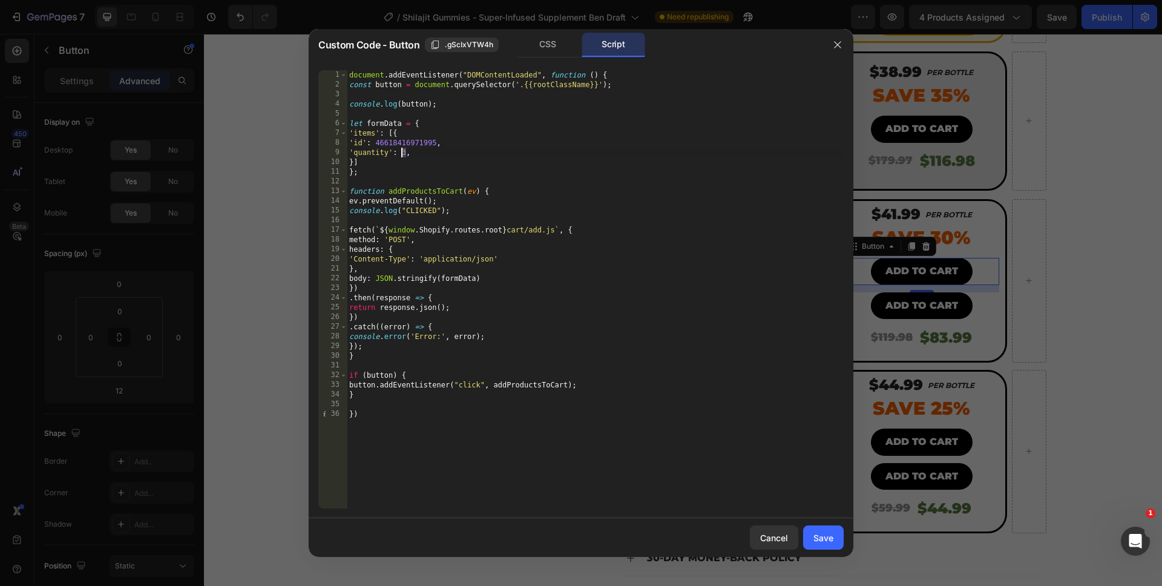
scroll to position [0, 4]
type textarea "'quantity': 2,"
click at [830, 542] on div "Save" at bounding box center [823, 537] width 20 height 13
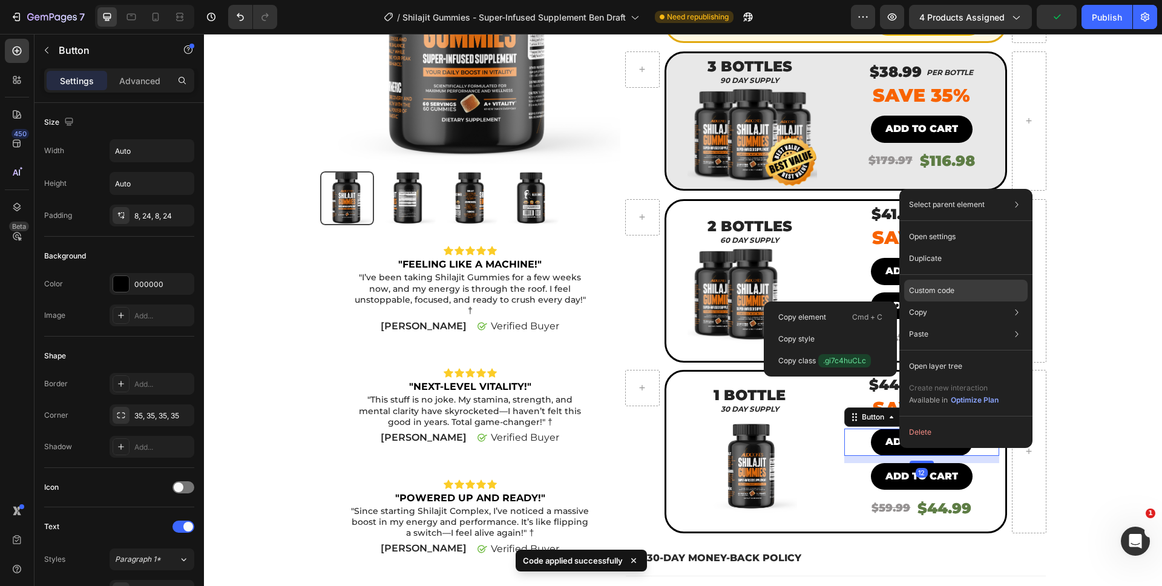
click at [929, 294] on p "Custom code" at bounding box center [931, 290] width 45 height 11
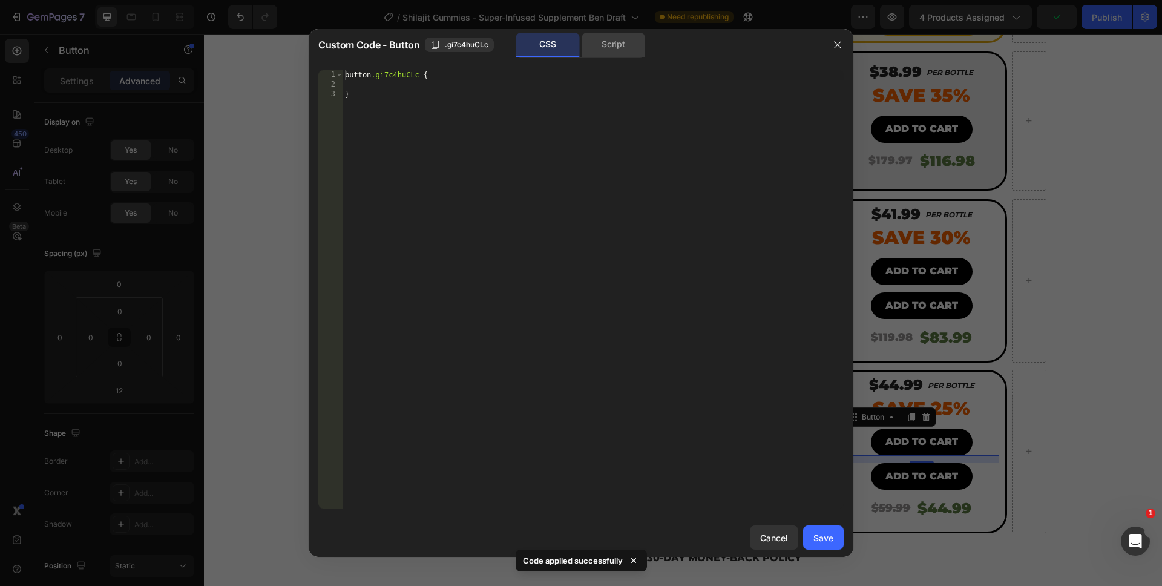
click at [596, 51] on div "Script" at bounding box center [614, 45] width 64 height 24
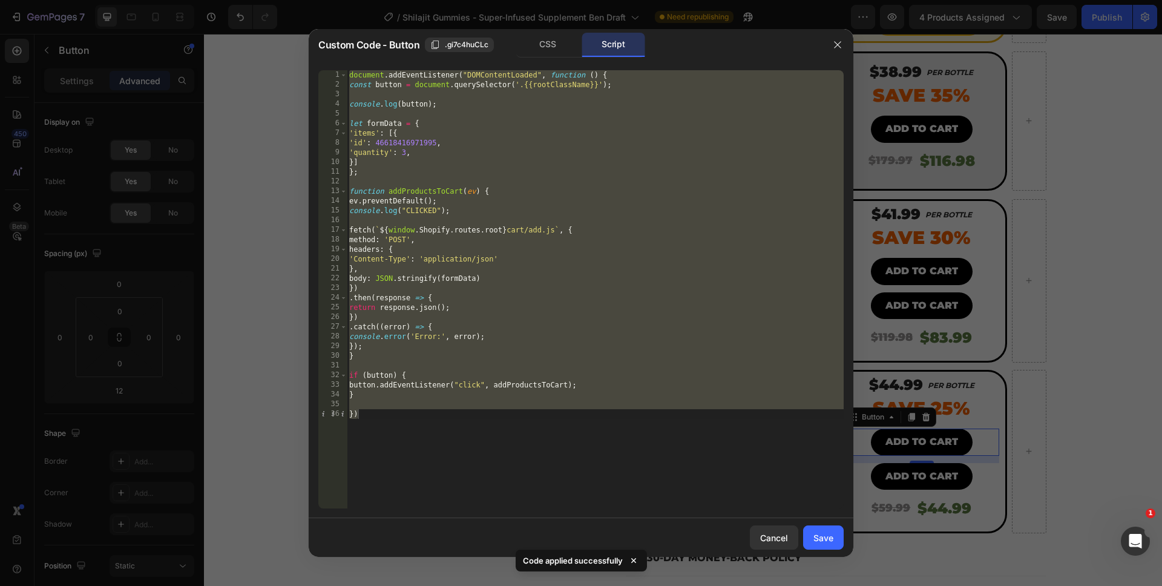
click at [400, 152] on div "document . addEventListener ( "DOMContentLoaded" , function ( ) { const button …" at bounding box center [595, 299] width 497 height 458
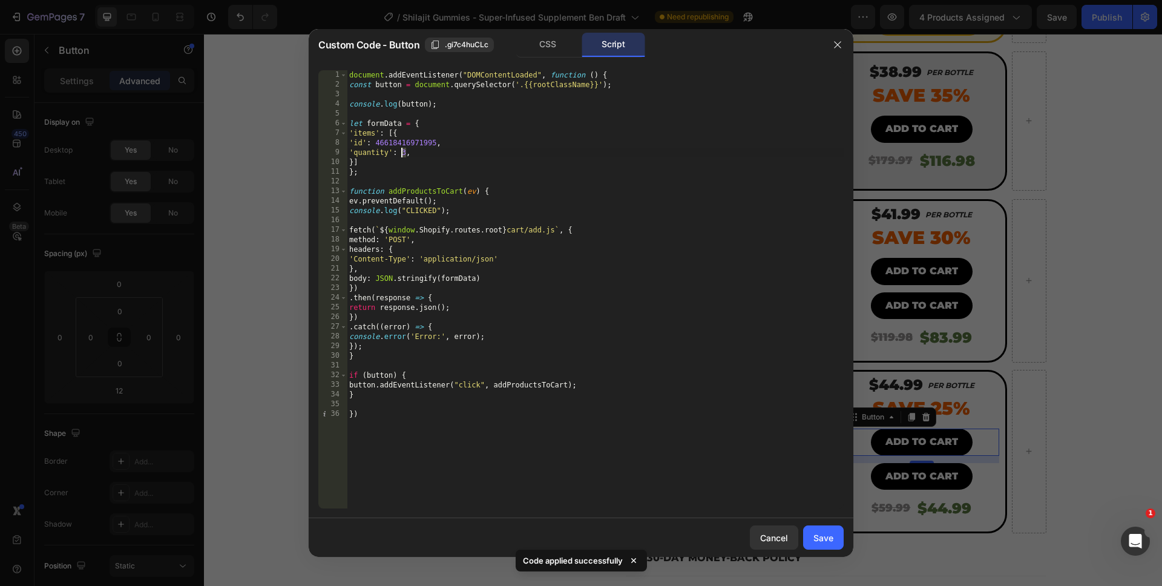
click at [400, 152] on div "document . addEventListener ( "DOMContentLoaded" , function ( ) { const button …" at bounding box center [595, 299] width 497 height 458
click at [619, 472] on div "document . addEventListener ( "DOMContentLoaded" , function ( ) { const button …" at bounding box center [595, 299] width 497 height 458
type textarea "})"
click at [834, 542] on button "Save" at bounding box center [823, 537] width 41 height 24
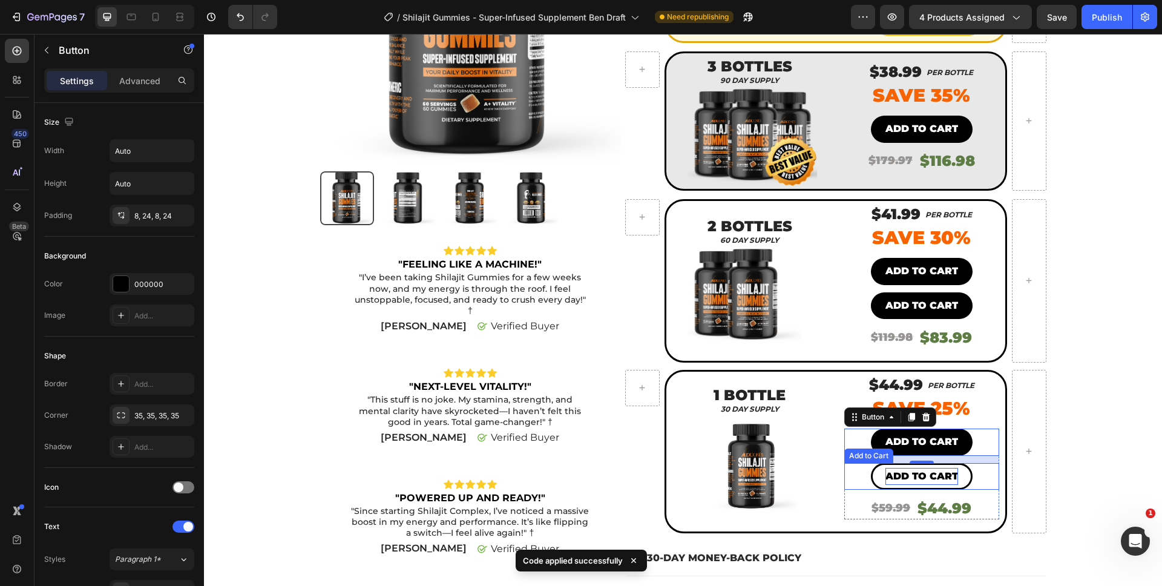
click at [894, 483] on div "Add to cart" at bounding box center [921, 477] width 73 height 18
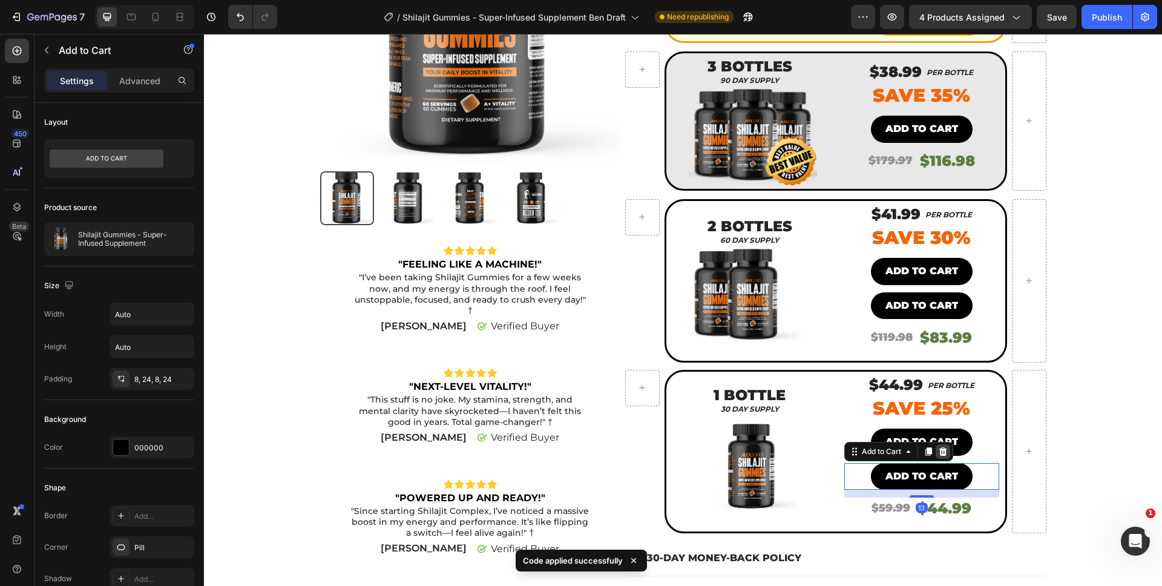
click at [938, 453] on icon at bounding box center [943, 452] width 10 height 10
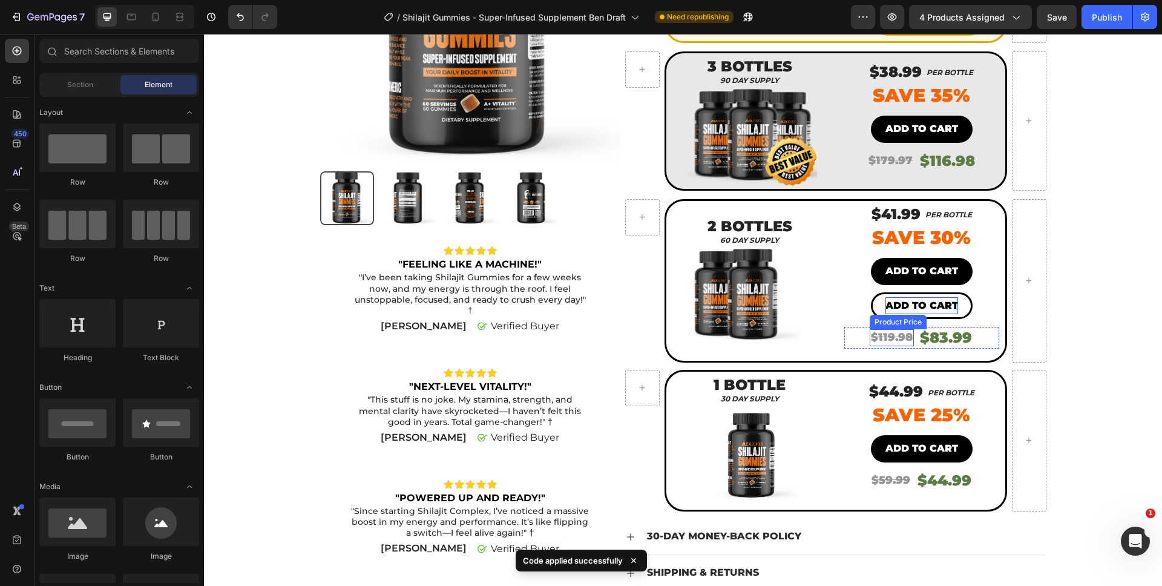
click at [896, 312] on div "Add to cart" at bounding box center [921, 306] width 73 height 18
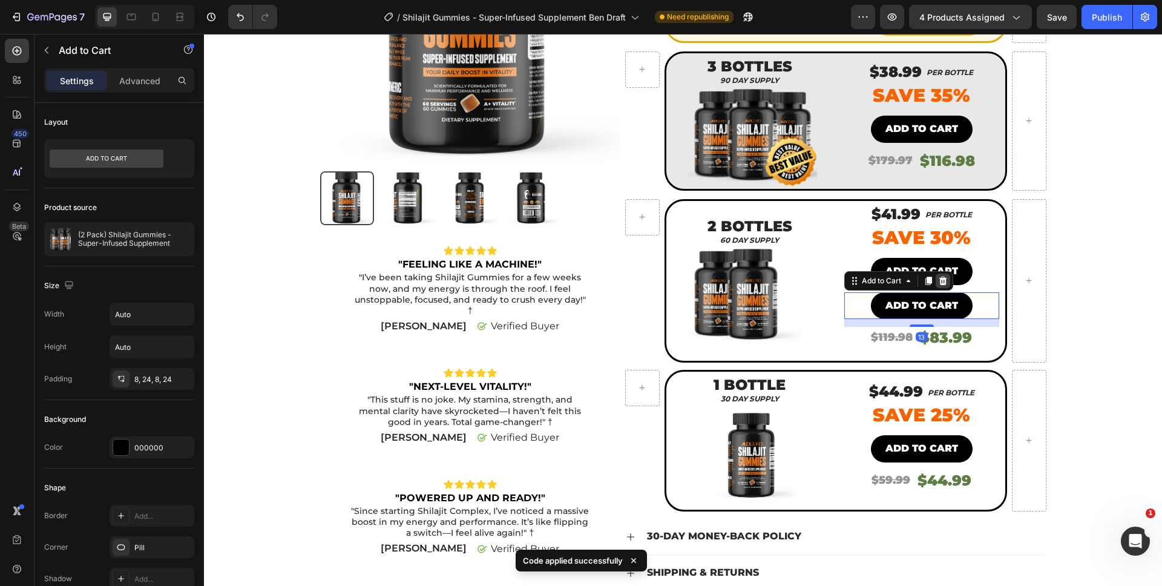
click at [944, 275] on div at bounding box center [943, 281] width 15 height 15
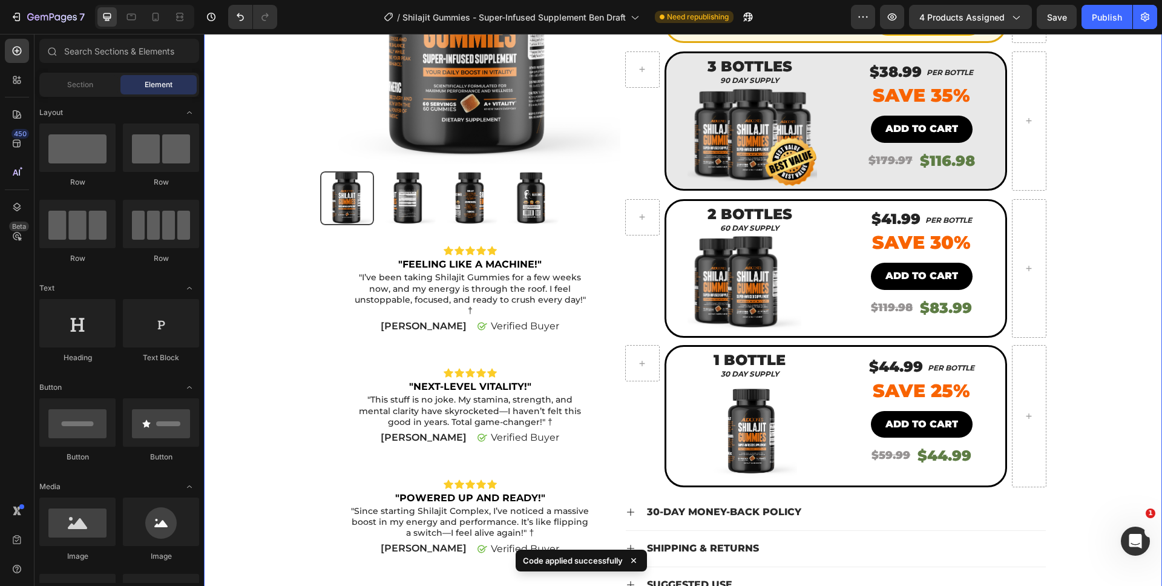
click at [1120, 297] on div "Product Images Icon Icon Icon Icon Icon Icon List "FEELING LIKE A MACHINE!" Tex…" at bounding box center [683, 239] width 940 height 752
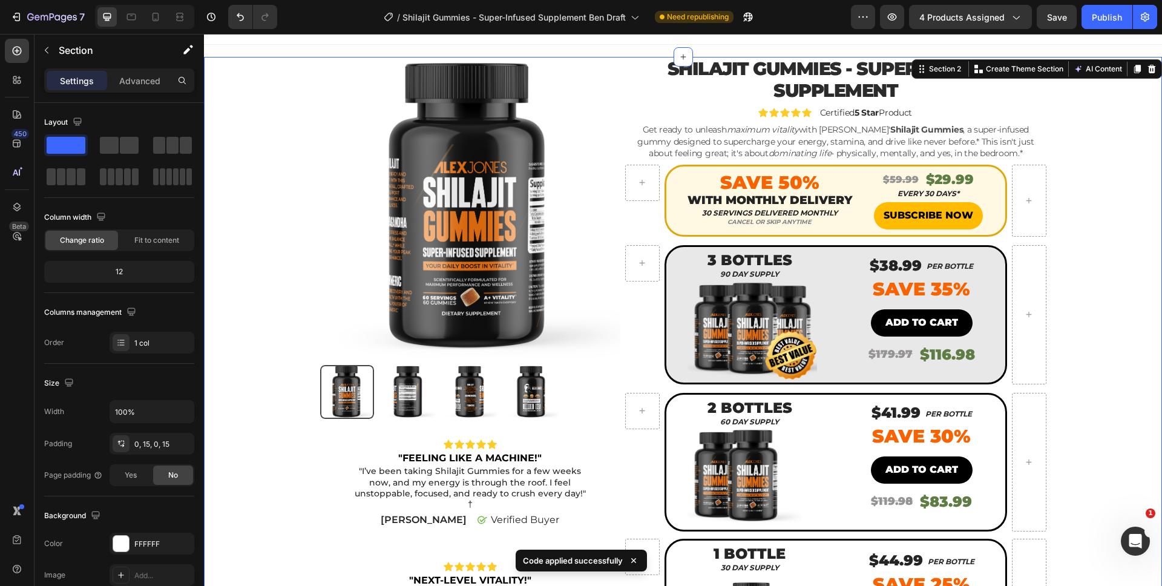
scroll to position [11, 0]
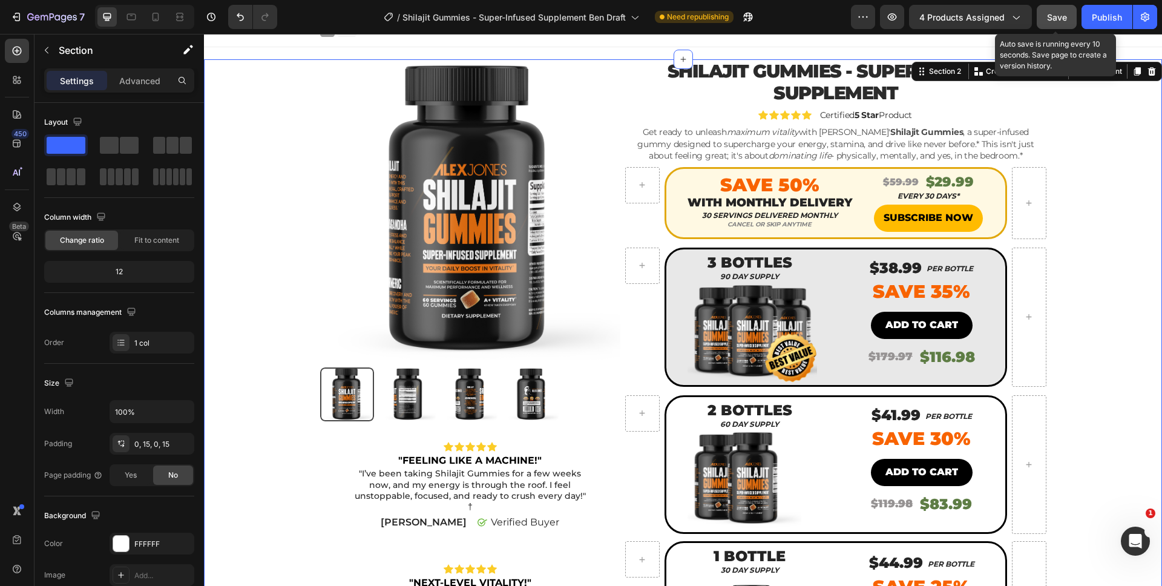
click at [1051, 17] on span "Save" at bounding box center [1057, 17] width 20 height 10
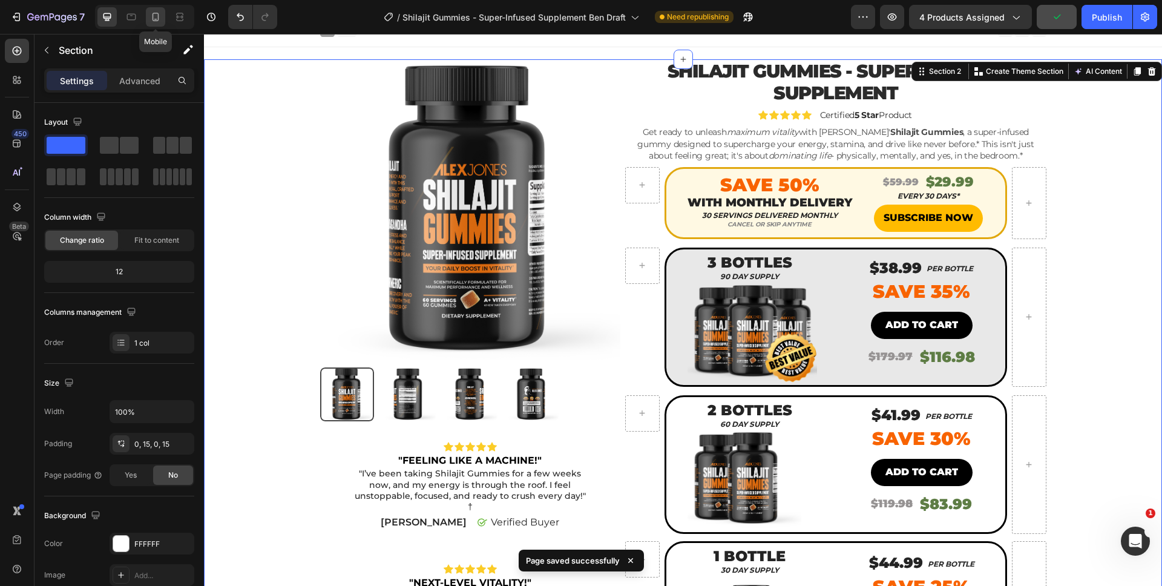
click at [155, 25] on div at bounding box center [155, 16] width 19 height 19
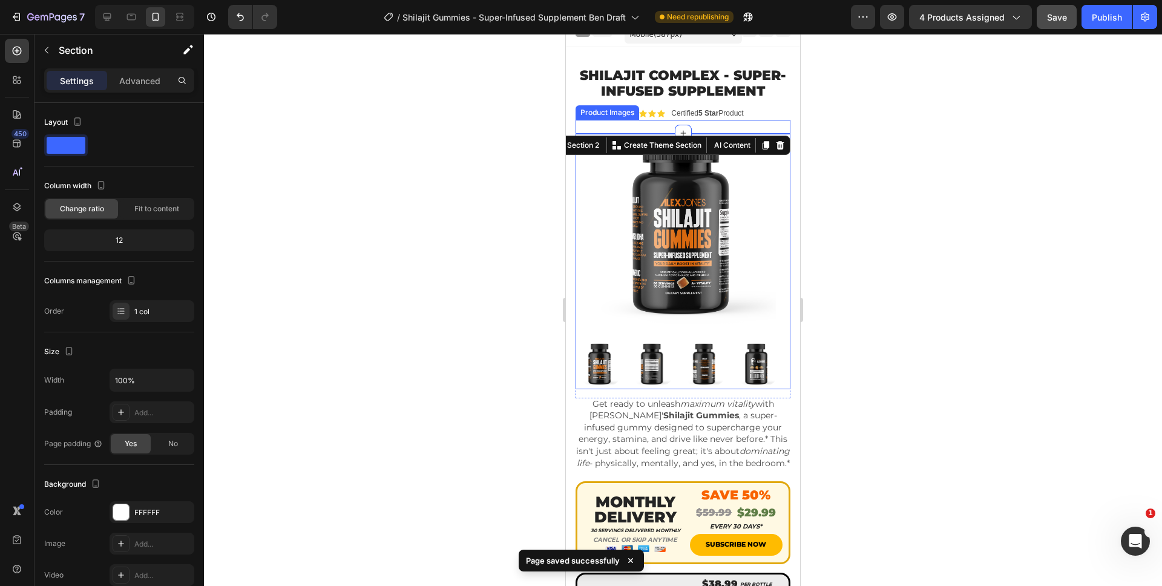
scroll to position [68, 0]
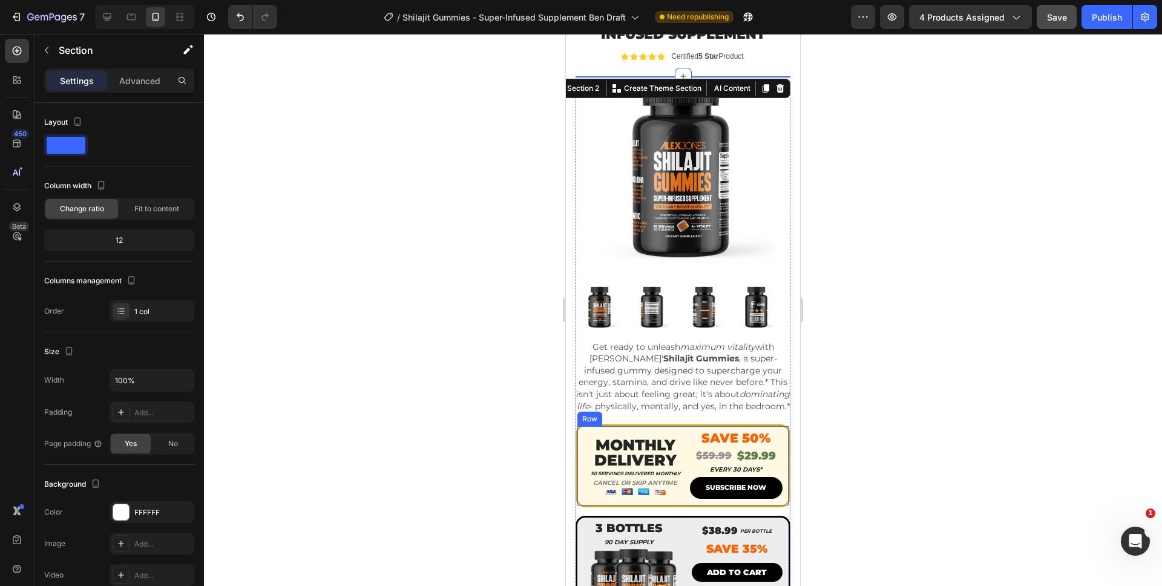
click at [726, 499] on button "SUBSCRIBE NOW" at bounding box center [736, 488] width 93 height 22
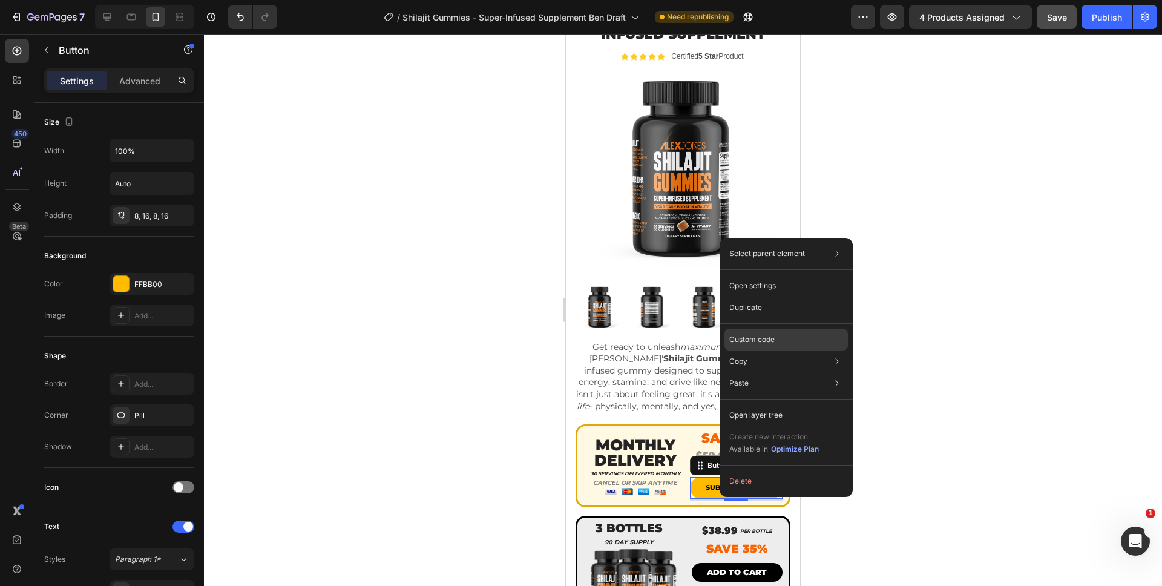
click at [786, 372] on div "Custom code" at bounding box center [785, 383] width 123 height 22
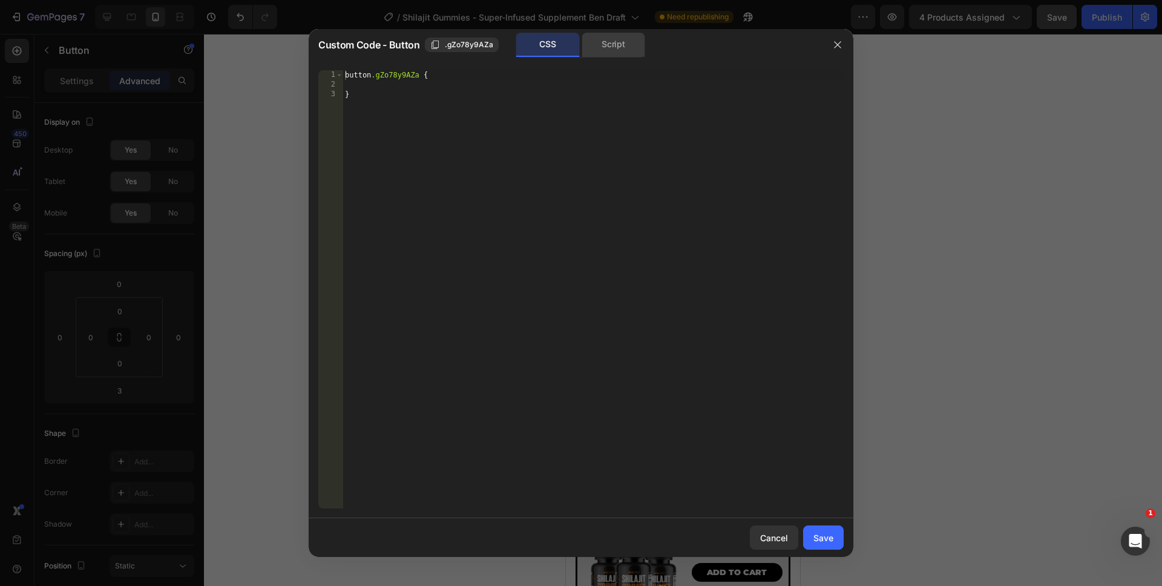
click at [601, 50] on div "Script" at bounding box center [614, 45] width 64 height 24
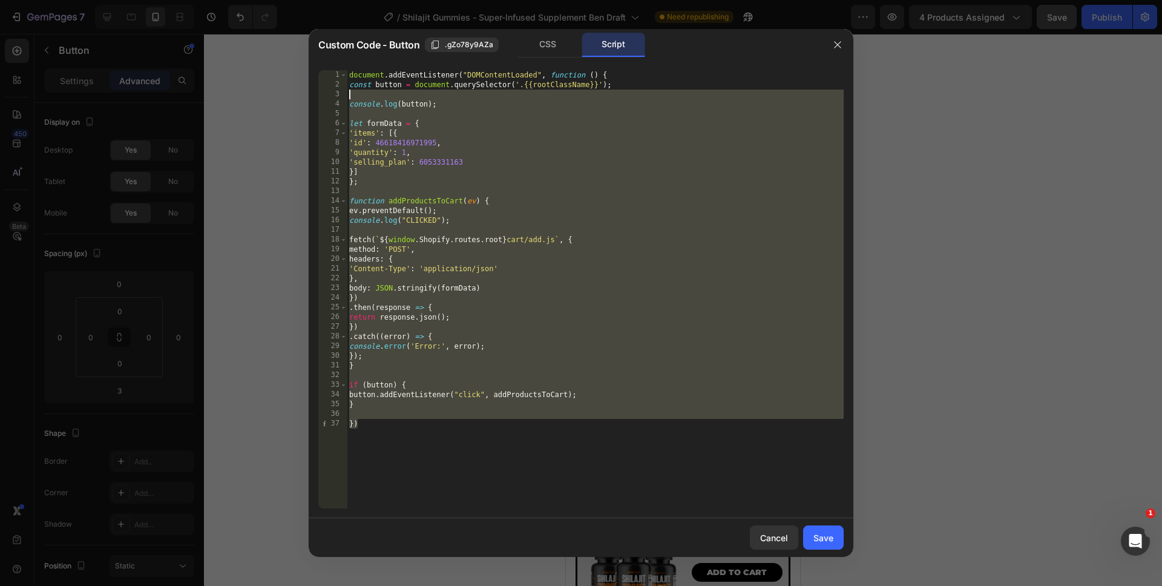
drag, startPoint x: 461, startPoint y: 457, endPoint x: 321, endPoint y: 23, distance: 455.9
click at [312, 14] on div "Custom Code - Button .gZo78y9AZa CSS Script }) 1 2 3 4 5 6 7 8 9 10 11 12 13 14…" at bounding box center [581, 293] width 1162 height 586
type textarea "document.addEventListener("DOMContentLoaded", function () { const button = docu…"
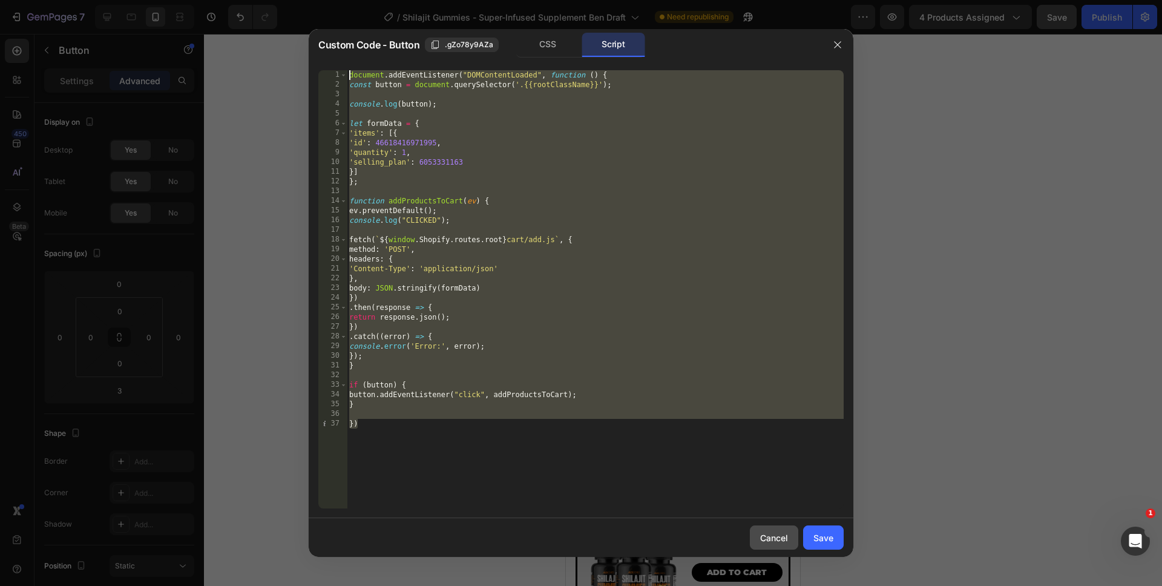
click at [778, 534] on div "Cancel" at bounding box center [774, 537] width 28 height 13
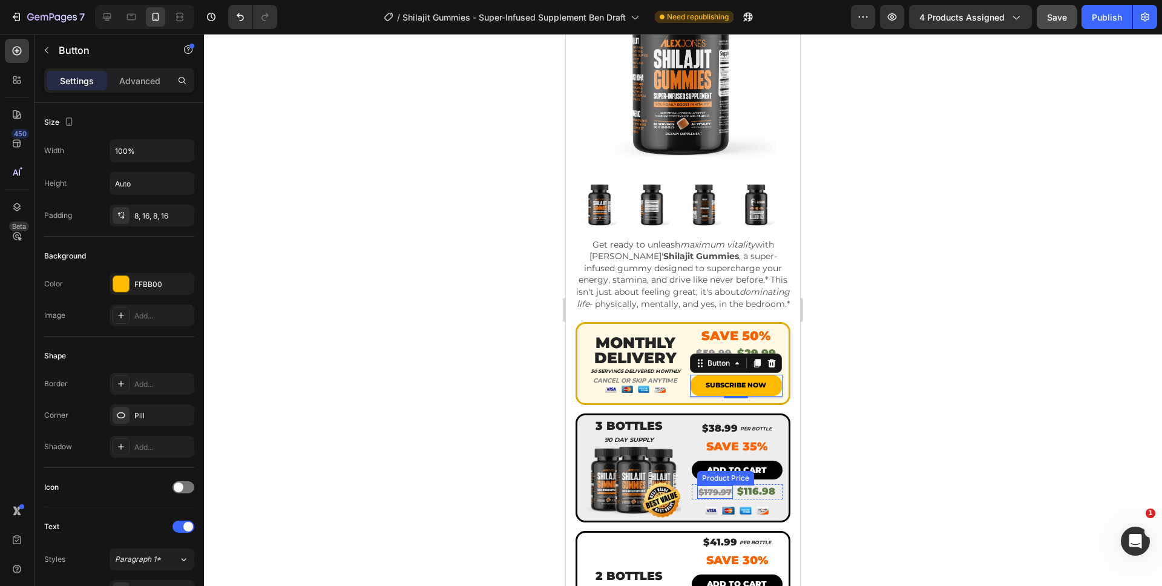
scroll to position [170, 0]
click at [39, 56] on button "button" at bounding box center [46, 50] width 19 height 19
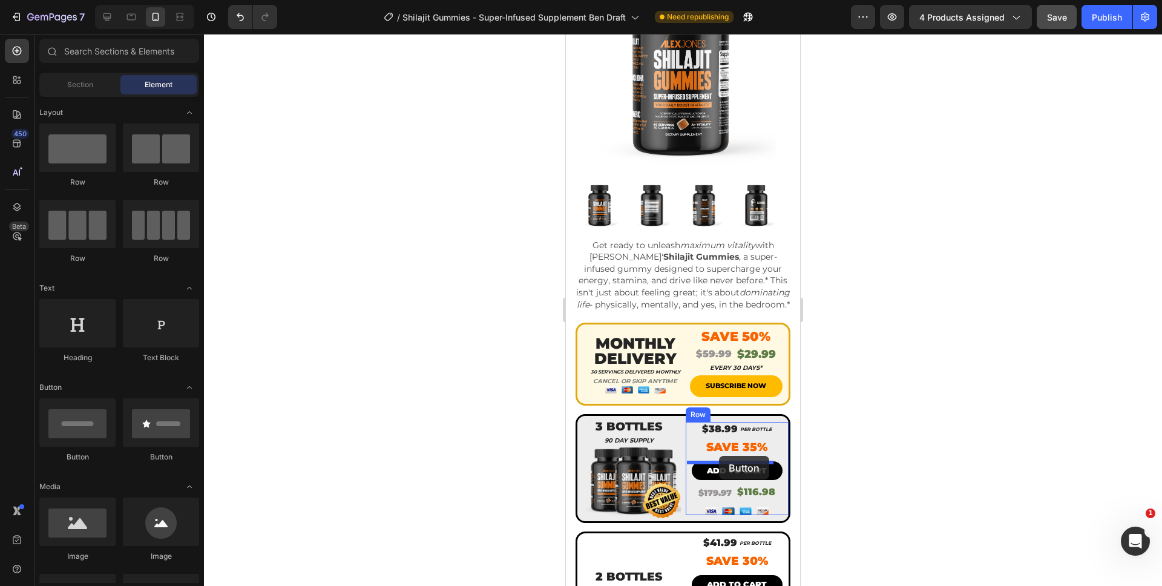
drag, startPoint x: 772, startPoint y: 447, endPoint x: 719, endPoint y: 456, distance: 53.4
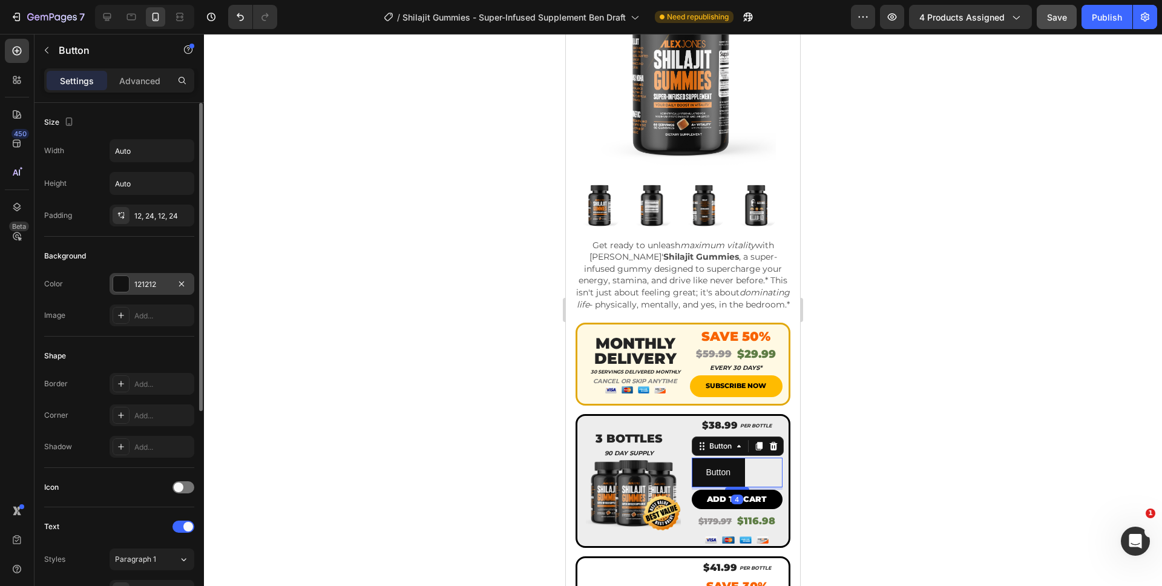
click at [121, 281] on div at bounding box center [121, 284] width 16 height 16
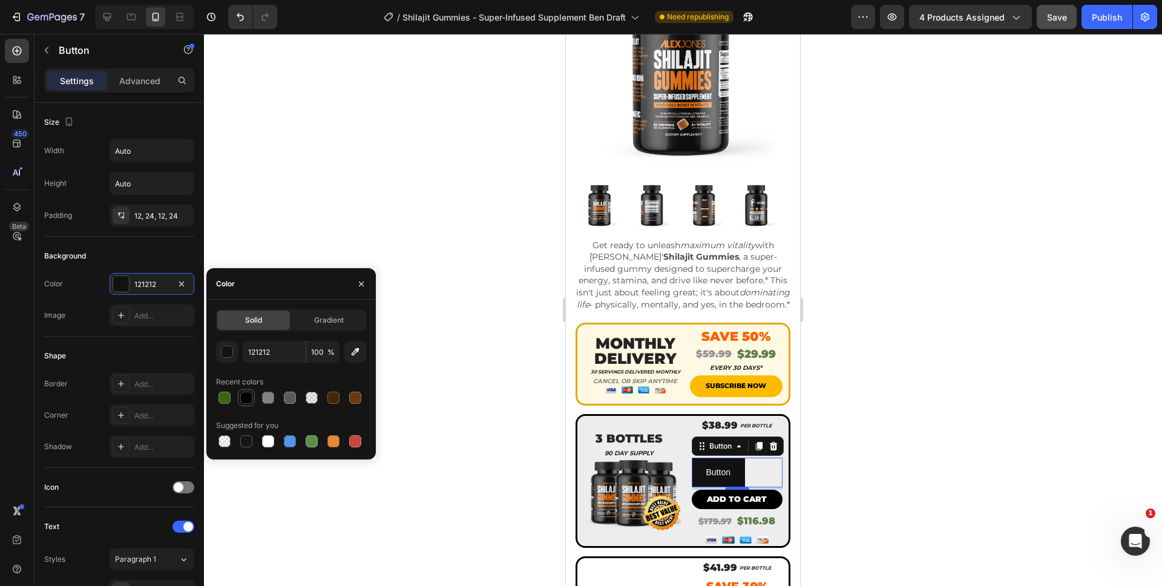
click at [246, 401] on div at bounding box center [246, 398] width 12 height 12
type input "000000"
click at [150, 208] on div "12, 24, 12, 24" at bounding box center [152, 216] width 85 height 22
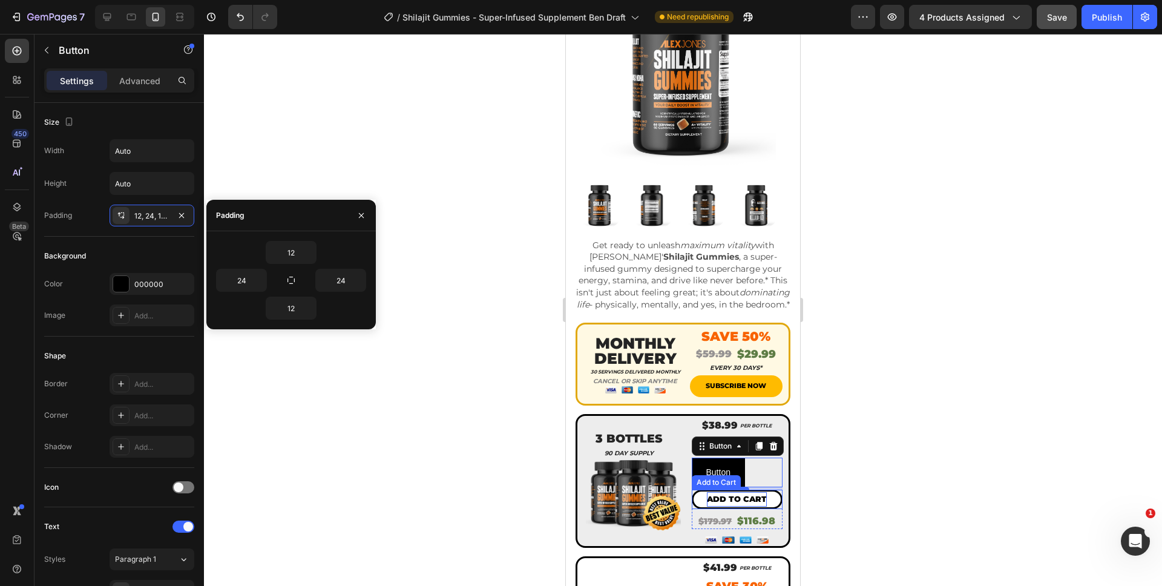
click at [707, 502] on div "Add to cart" at bounding box center [737, 499] width 60 height 14
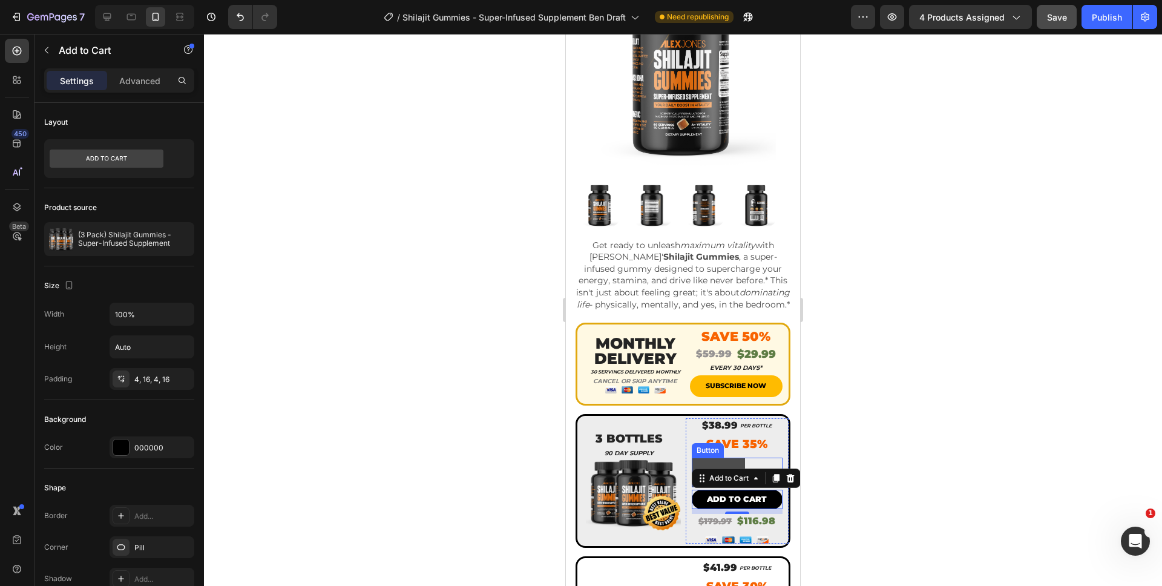
click at [699, 467] on button "Button" at bounding box center [718, 473] width 53 height 30
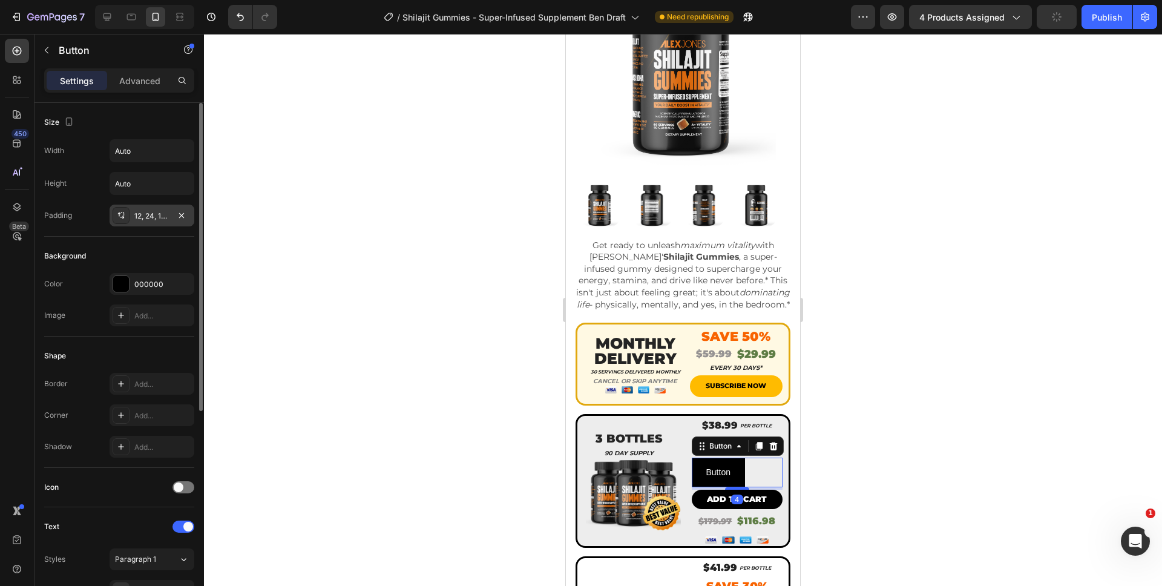
click at [137, 218] on div "12, 24, 12, 24" at bounding box center [151, 216] width 35 height 11
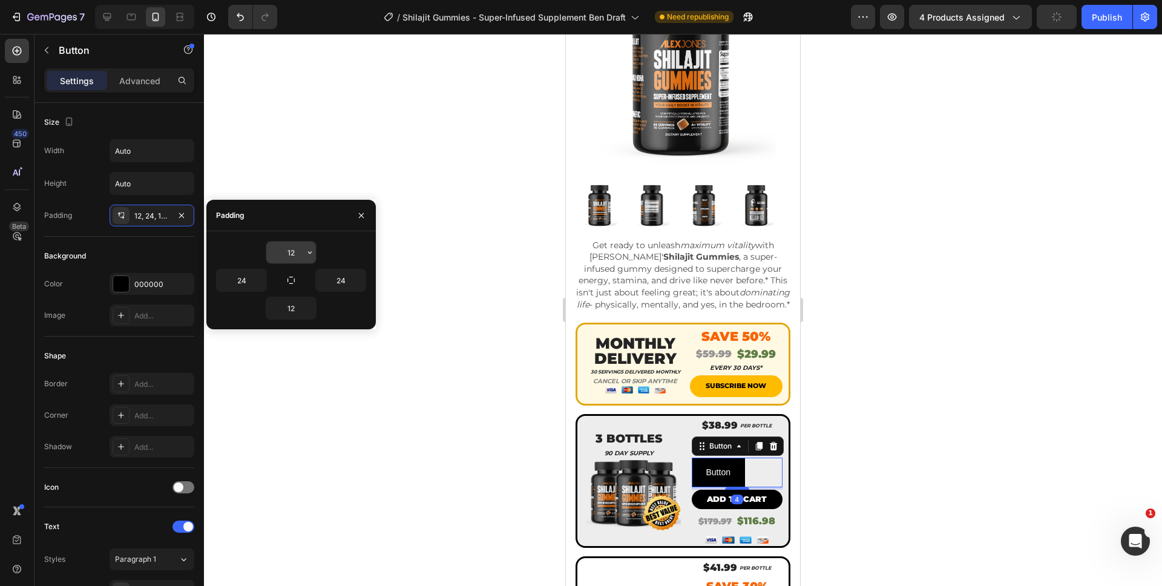
click at [292, 258] on input "12" at bounding box center [291, 252] width 50 height 22
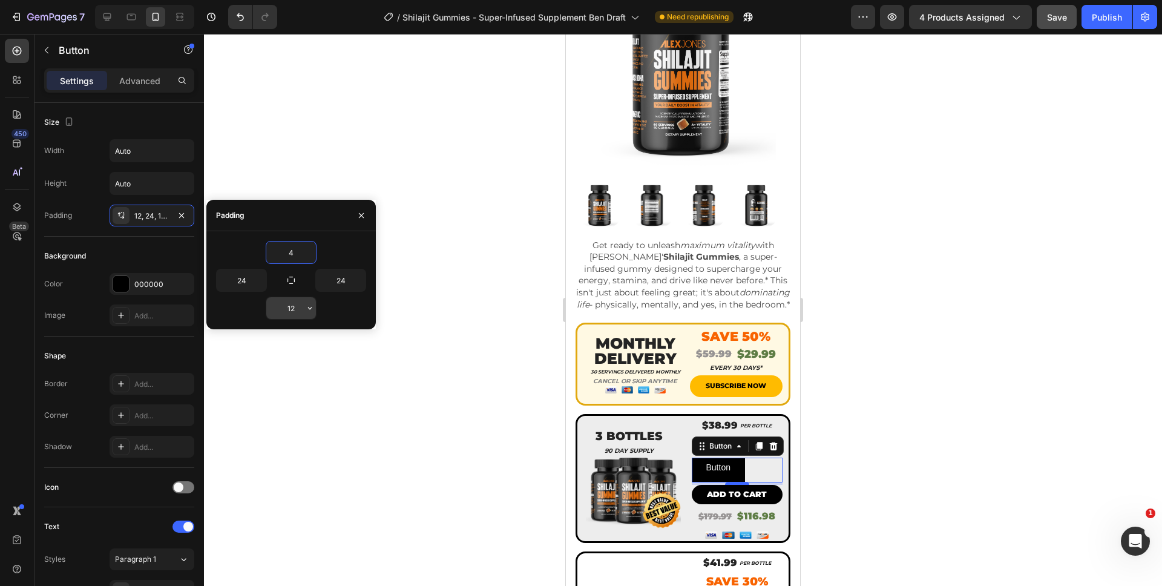
type input "4"
click at [291, 315] on input "12" at bounding box center [291, 308] width 50 height 22
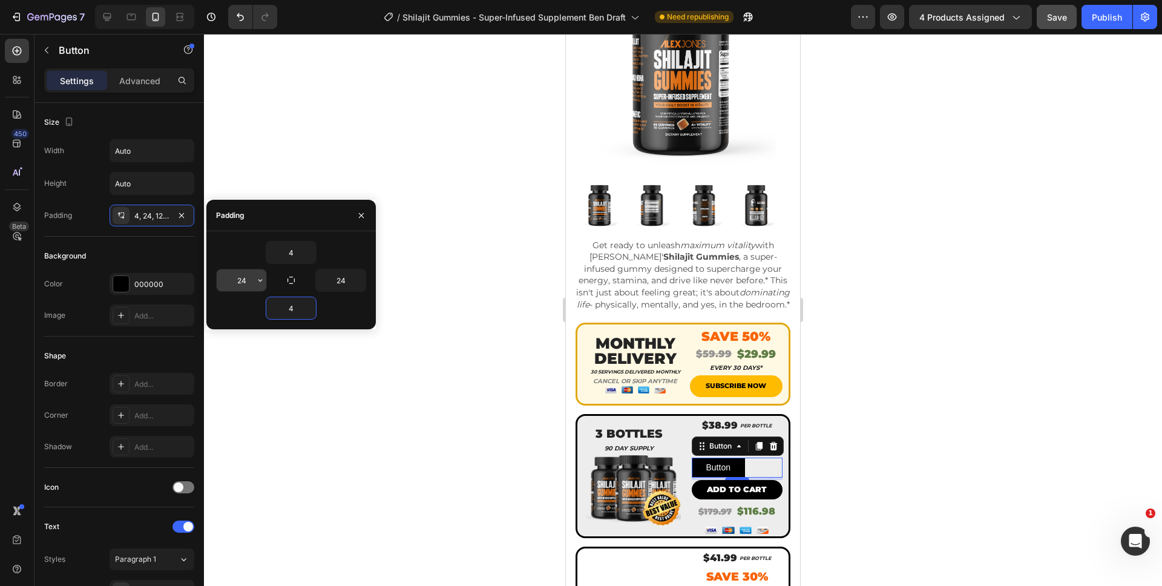
type input "4"
click at [225, 275] on input "24" at bounding box center [242, 280] width 50 height 22
type input "16"
click at [341, 287] on input "24" at bounding box center [341, 280] width 50 height 22
type input "16"
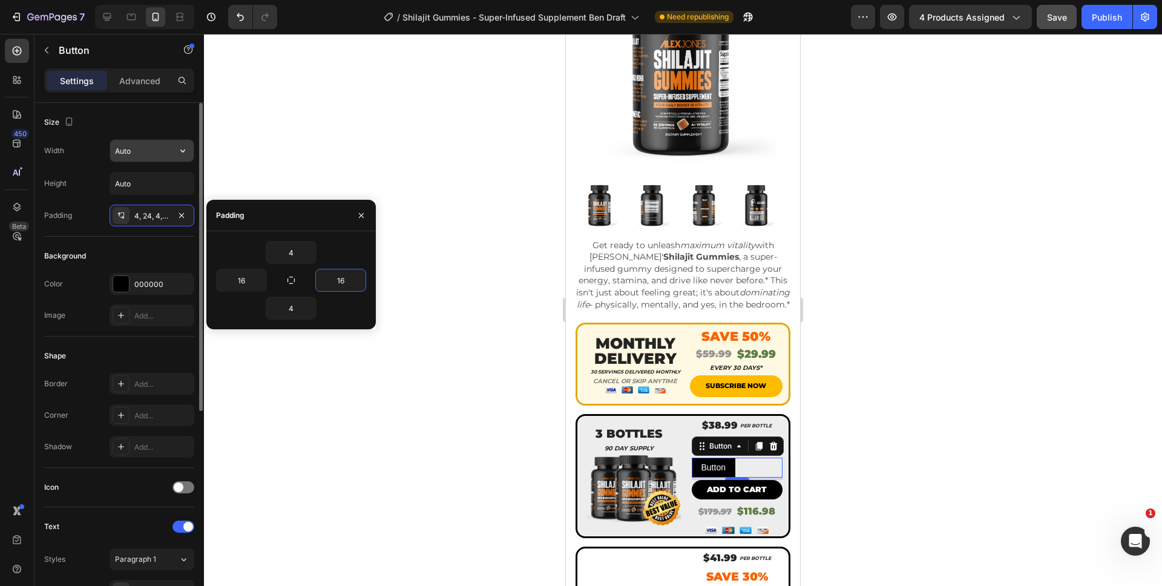
click at [140, 158] on input "Auto" at bounding box center [152, 151] width 84 height 22
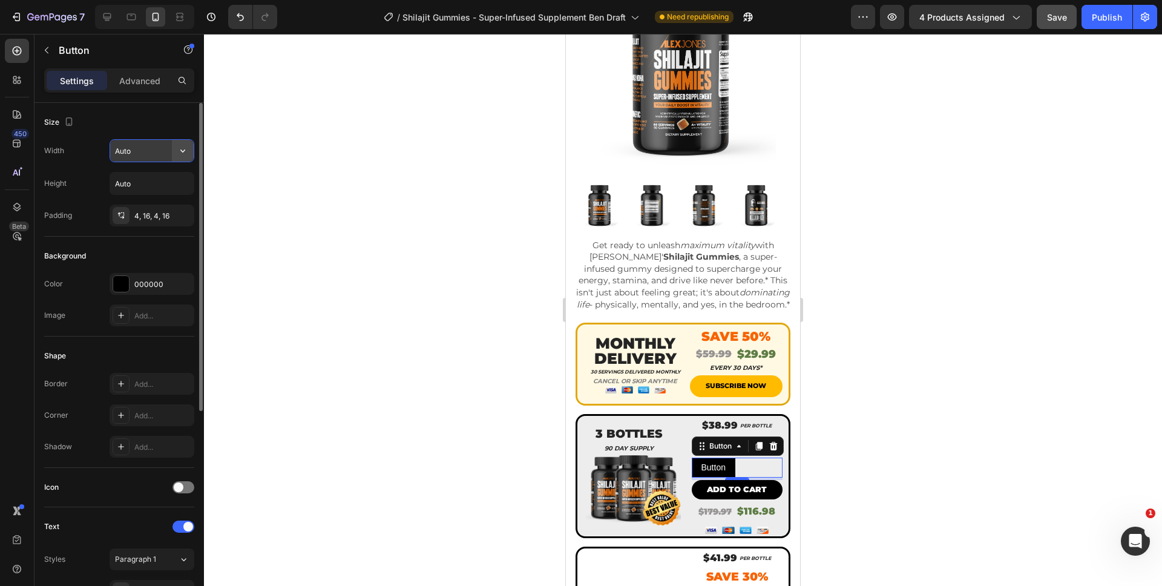
click at [179, 159] on button "button" at bounding box center [183, 151] width 22 height 22
click at [145, 214] on div "Full 100%" at bounding box center [139, 204] width 99 height 23
type input "100%"
click at [149, 424] on div "Add..." at bounding box center [152, 415] width 85 height 22
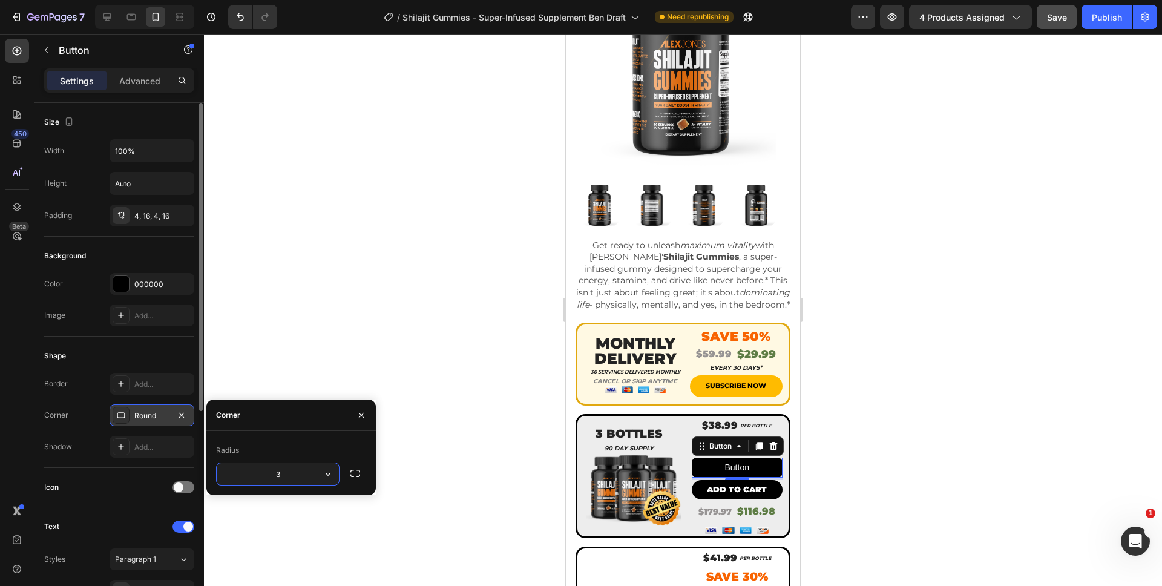
type input "35"
click at [92, 414] on div "Corner Round" at bounding box center [119, 415] width 150 height 22
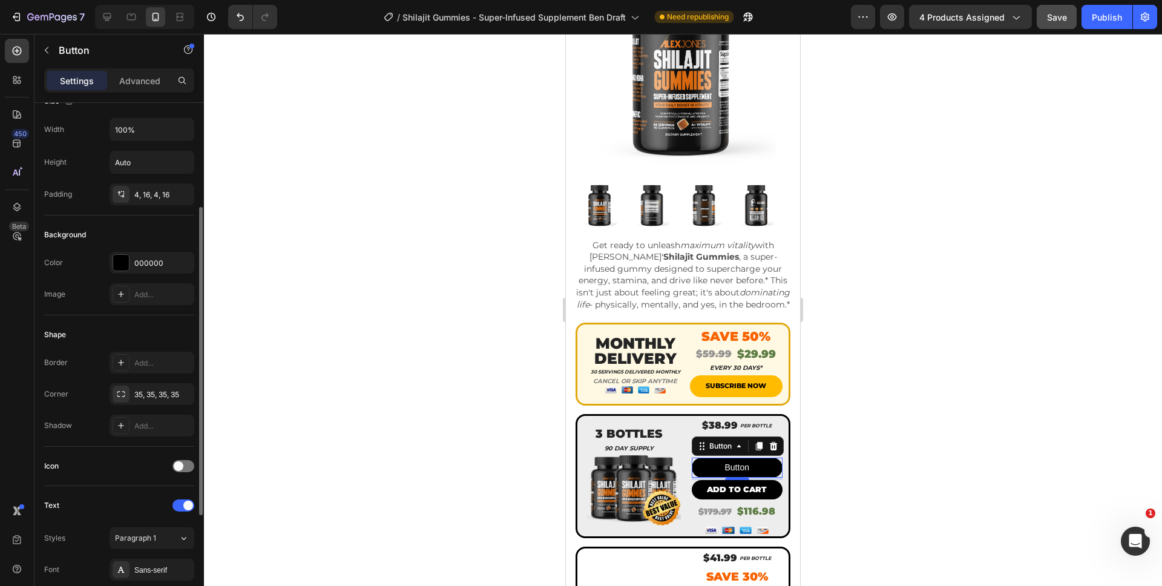
scroll to position [165, 0]
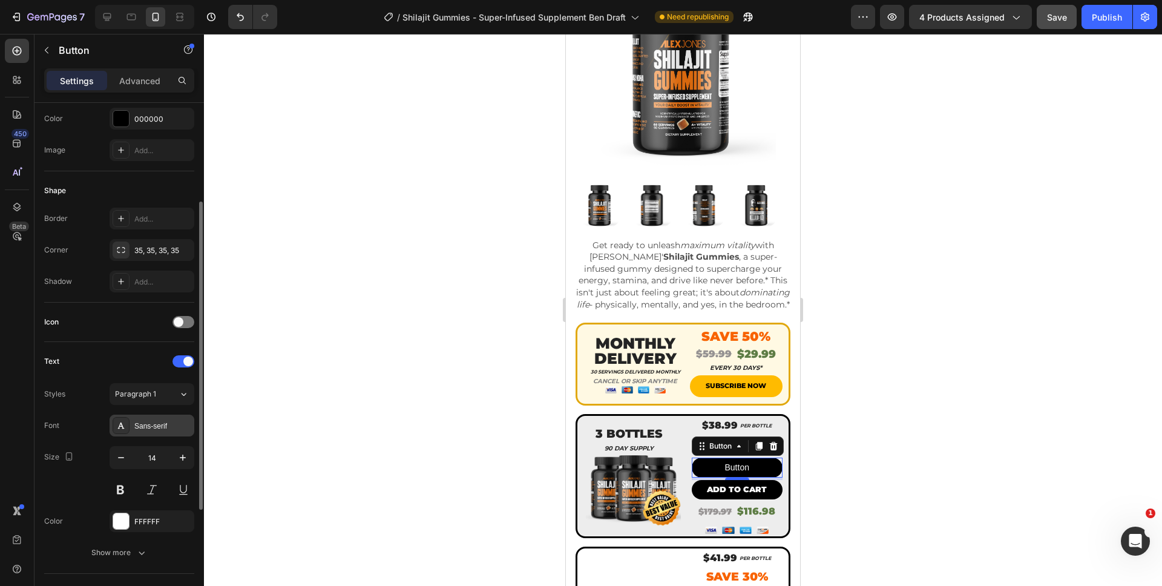
click at [143, 435] on div "Sans-serif" at bounding box center [152, 426] width 85 height 22
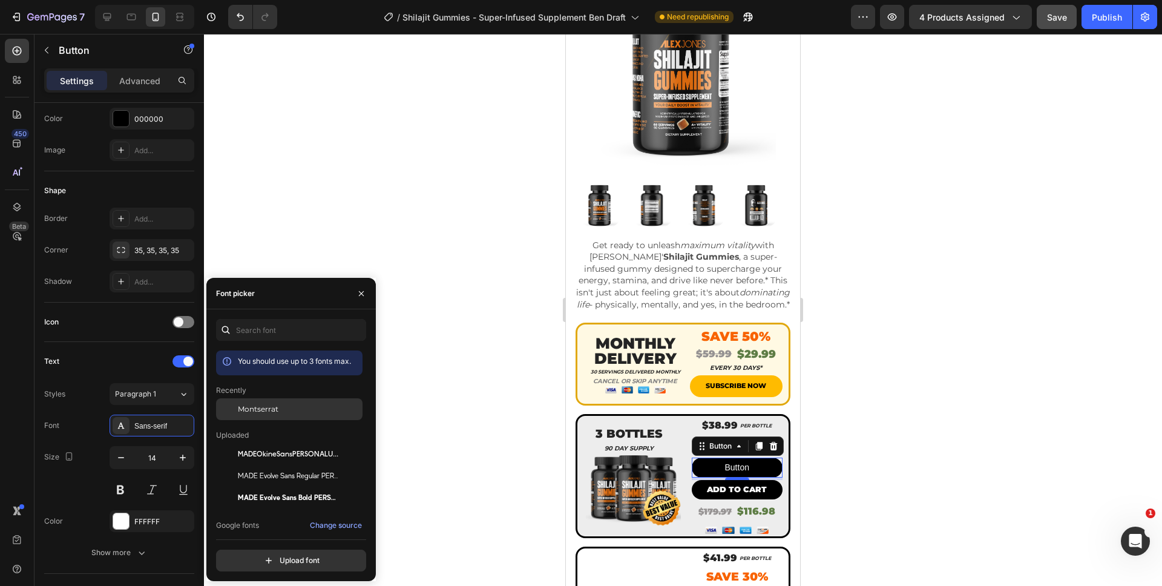
click at [254, 487] on div "Montserrat" at bounding box center [289, 498] width 146 height 22
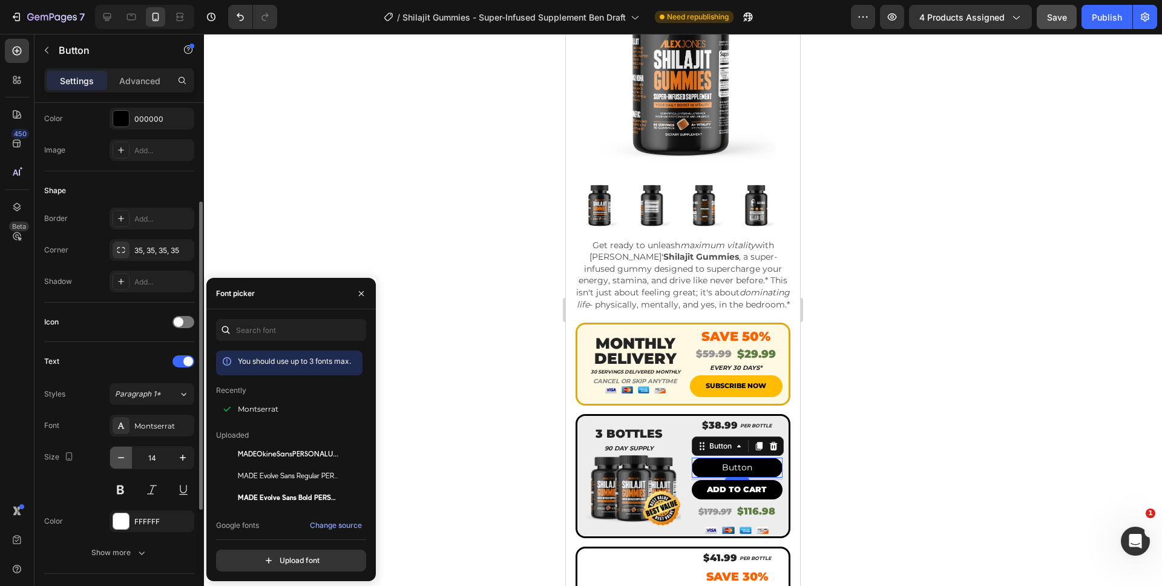
click at [119, 458] on icon "button" at bounding box center [121, 458] width 12 height 12
type input "13"
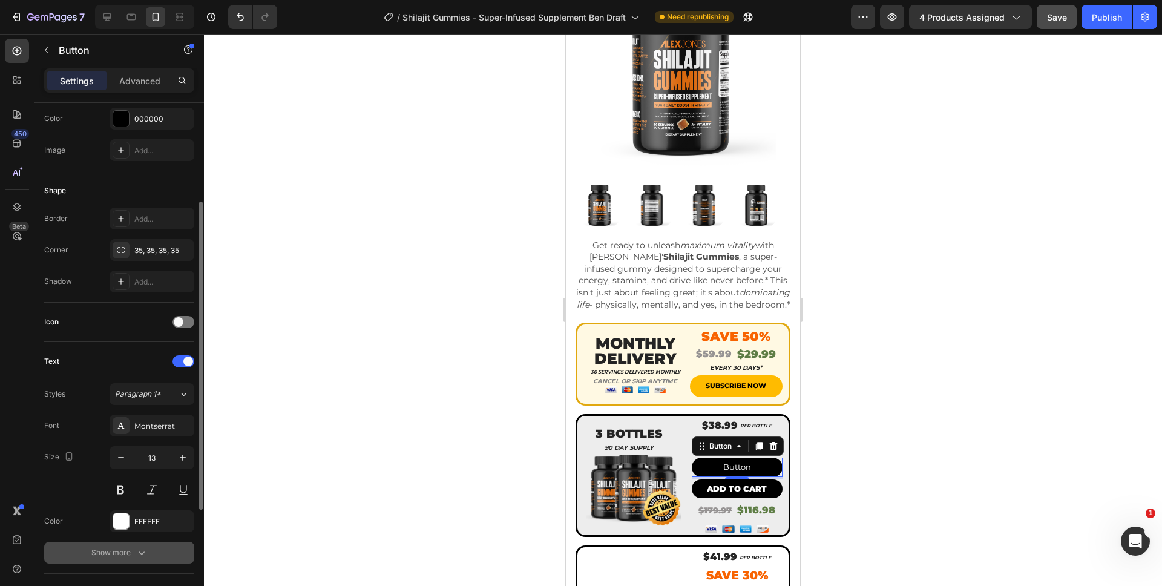
click at [130, 548] on div "Show more" at bounding box center [119, 553] width 56 height 12
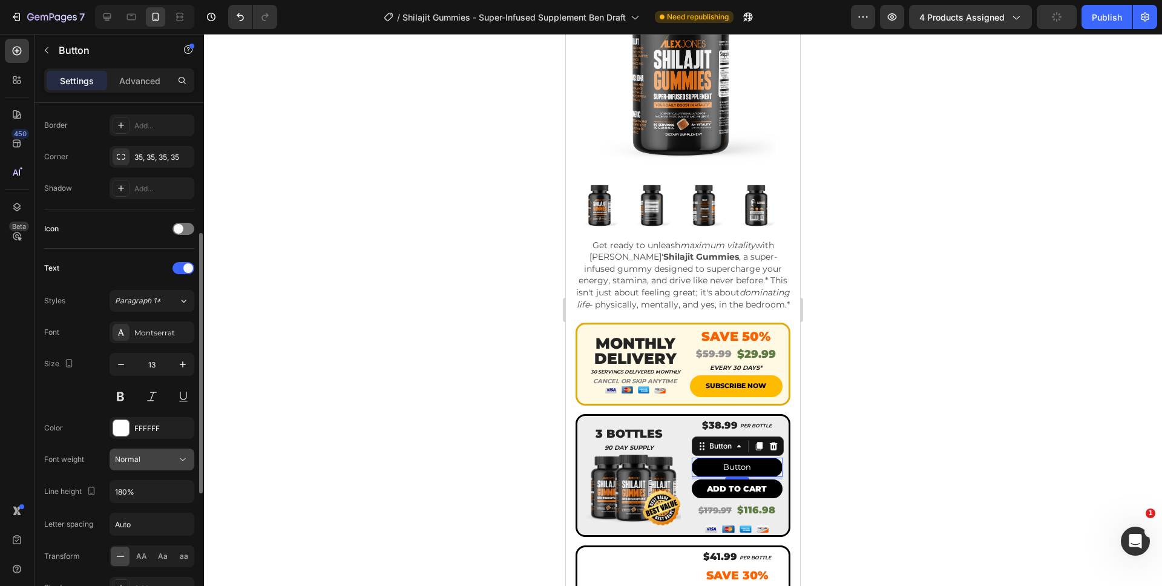
click at [123, 461] on span "Normal" at bounding box center [127, 459] width 25 height 9
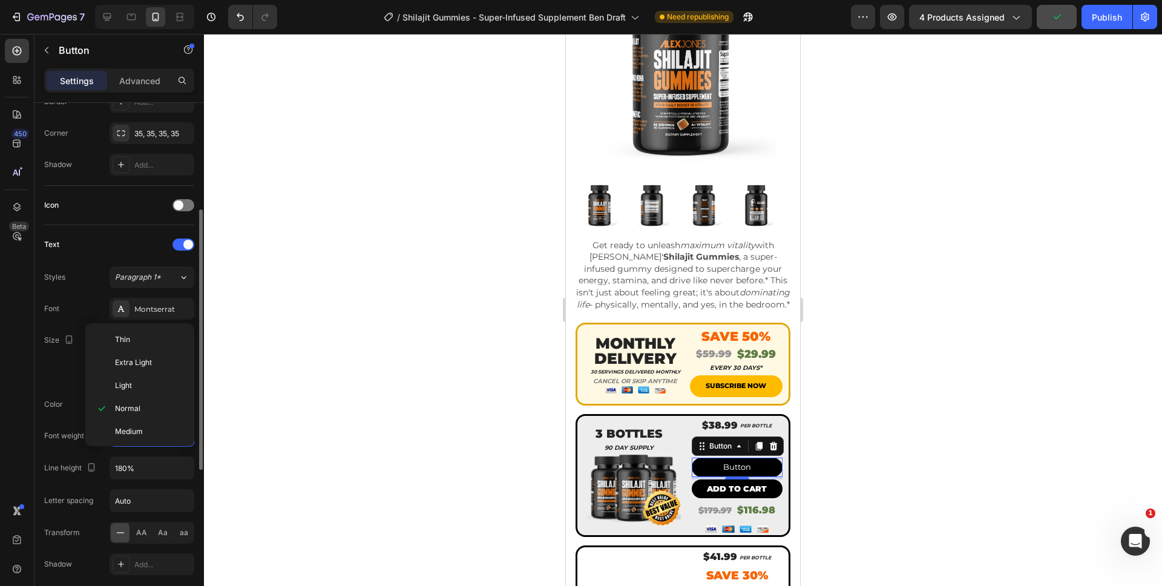
scroll to position [94, 0]
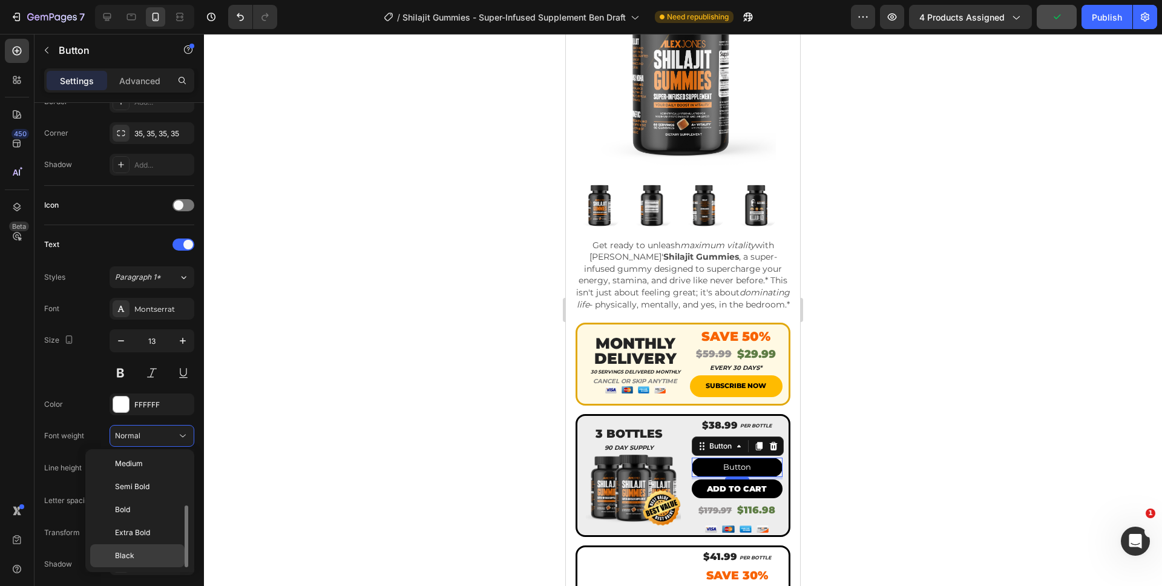
click at [146, 549] on div "Black" at bounding box center [137, 555] width 94 height 23
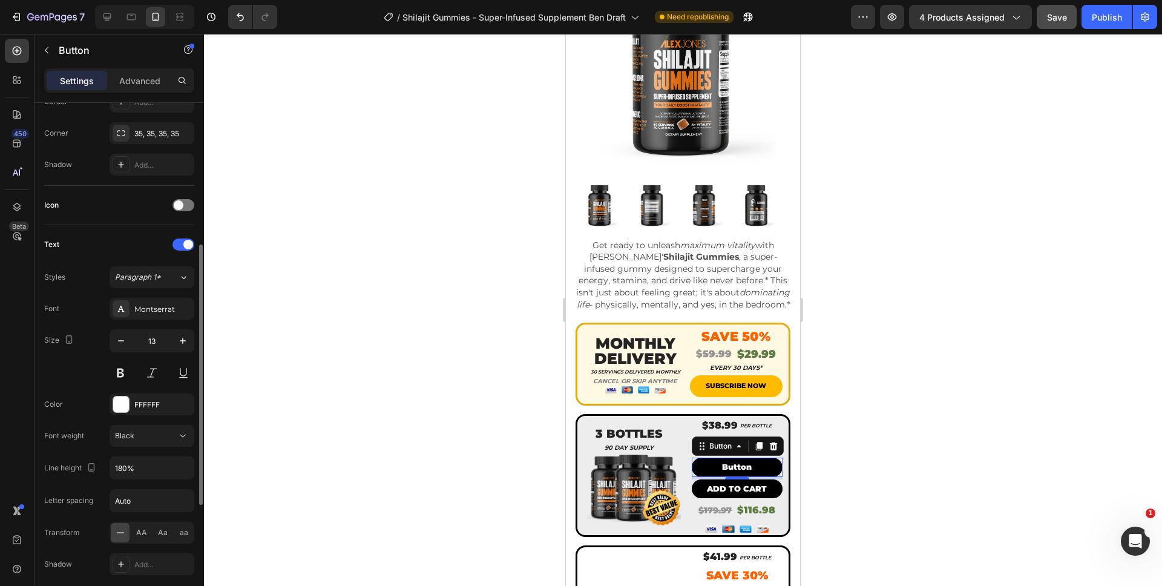
click at [43, 383] on div "Size Width 100% Height Auto Padding 4, 16, 4, 16 Background Color 000000 Image …" at bounding box center [118, 335] width 169 height 1028
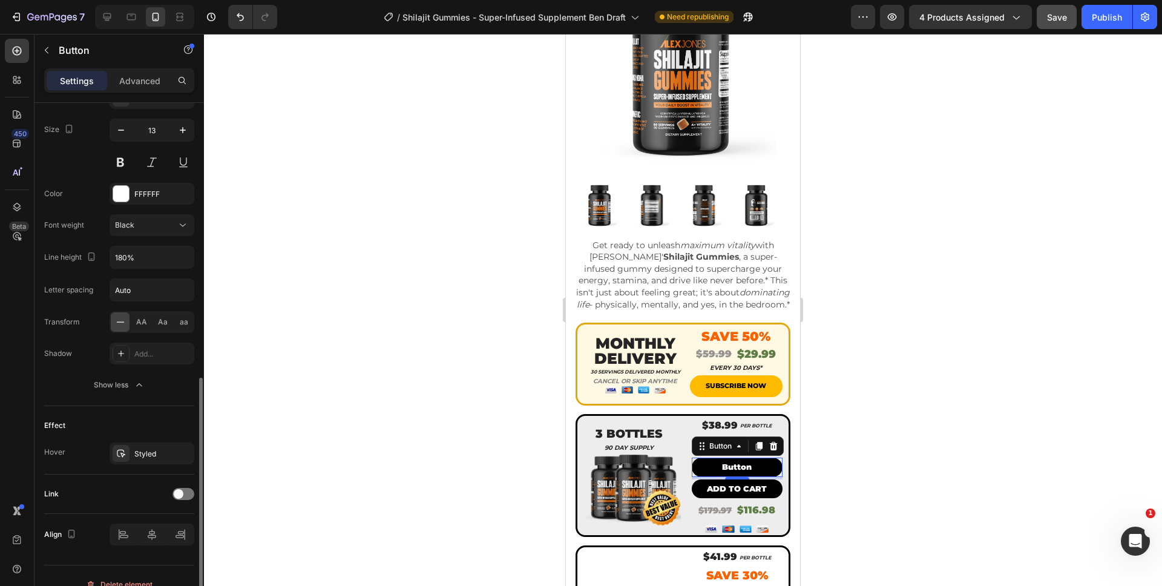
scroll to position [510, 0]
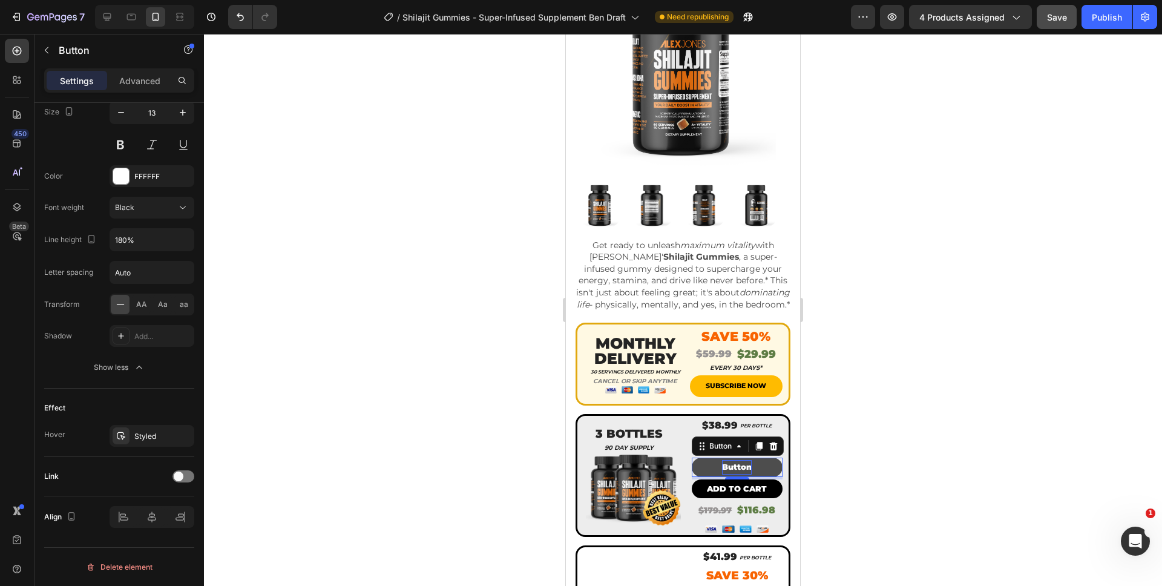
click at [730, 470] on p "Button" at bounding box center [737, 467] width 30 height 14
click at [692, 458] on button "ADD" at bounding box center [737, 467] width 91 height 19
click at [692, 458] on button "ADD TO" at bounding box center [737, 467] width 91 height 19
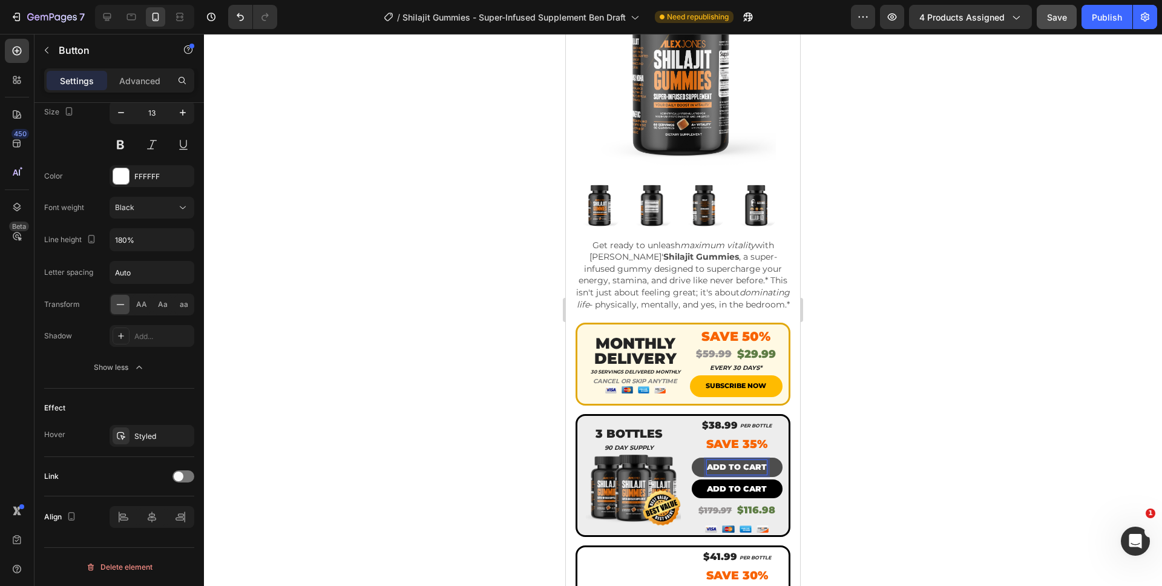
click at [934, 516] on div at bounding box center [683, 310] width 958 height 552
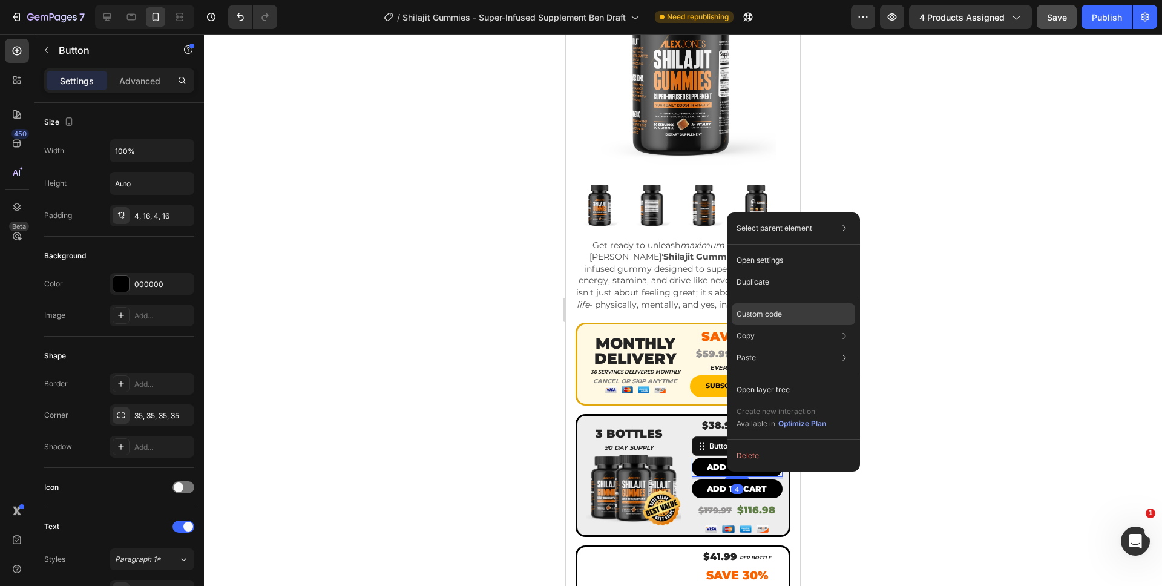
click at [770, 317] on p "Custom code" at bounding box center [759, 314] width 45 height 11
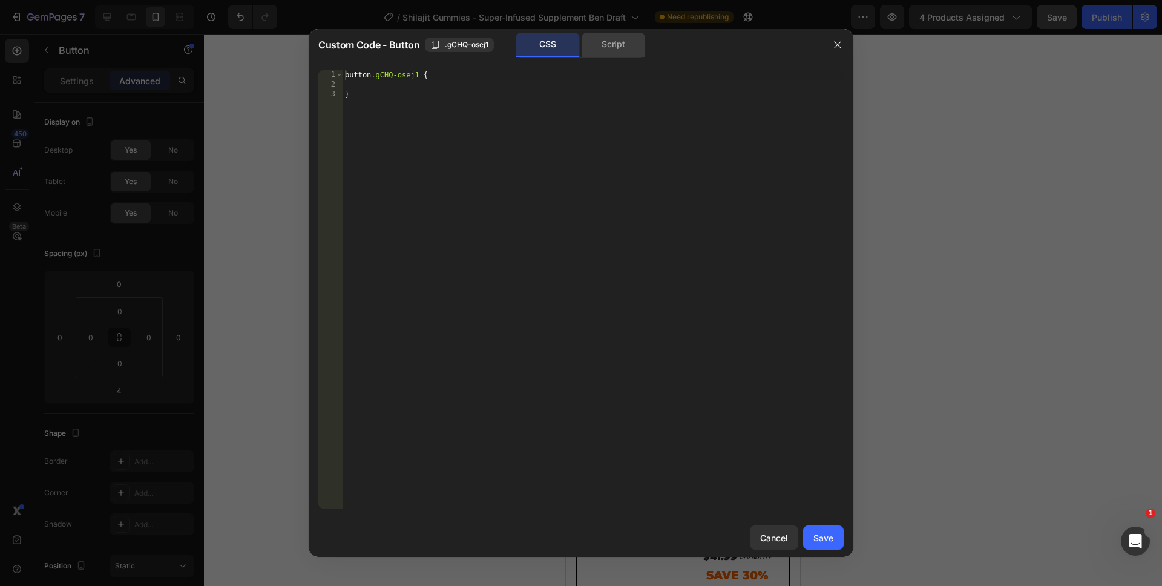
click at [613, 38] on div "Script" at bounding box center [614, 45] width 64 height 24
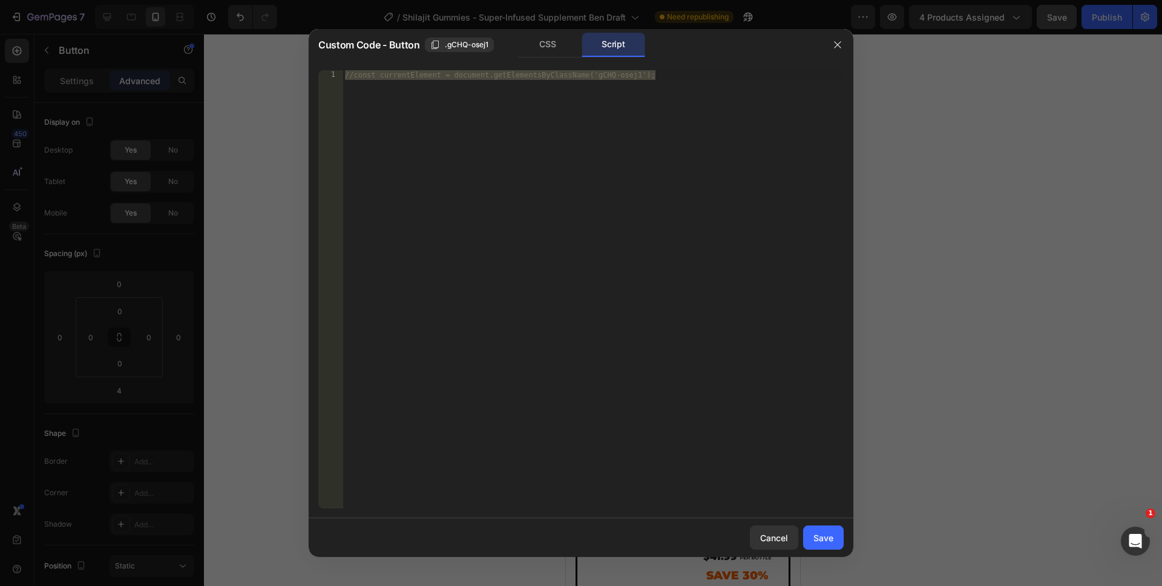
click at [471, 244] on div "//const currentElement = document.getElementsByClassName('gCHQ-osej1');" at bounding box center [593, 299] width 501 height 458
drag, startPoint x: 516, startPoint y: 284, endPoint x: 252, endPoint y: 18, distance: 374.9
click at [252, 18] on div "Custom Code - Button .gCHQ-osej1 CSS Script //const currentElement = document.g…" at bounding box center [581, 293] width 1162 height 586
paste textarea "})"
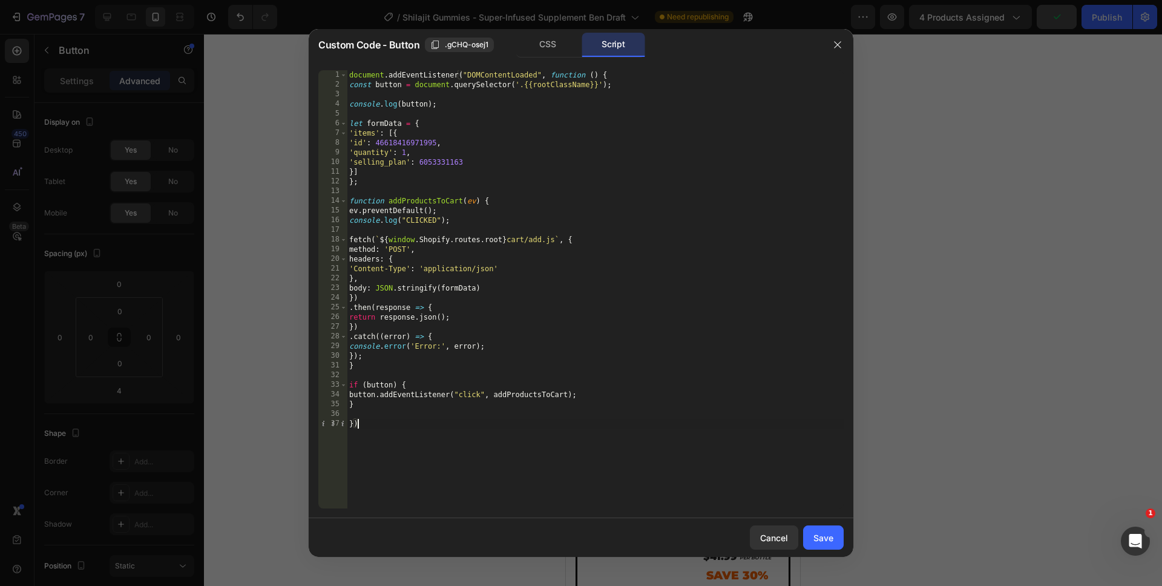
click at [425, 165] on div "document . addEventListener ( "DOMContentLoaded" , function ( ) { const button …" at bounding box center [595, 299] width 497 height 458
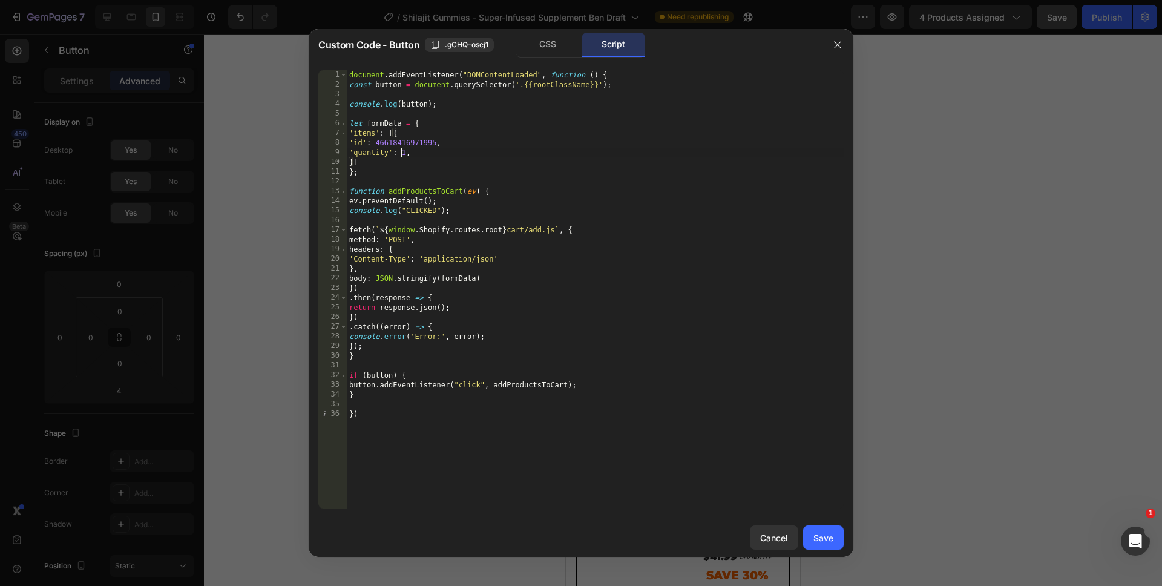
click at [402, 153] on div "document . addEventListener ( "DOMContentLoaded" , function ( ) { const button …" at bounding box center [595, 299] width 497 height 458
click at [473, 479] on div "document . addEventListener ( "DOMContentLoaded" , function ( ) { const button …" at bounding box center [595, 299] width 497 height 458
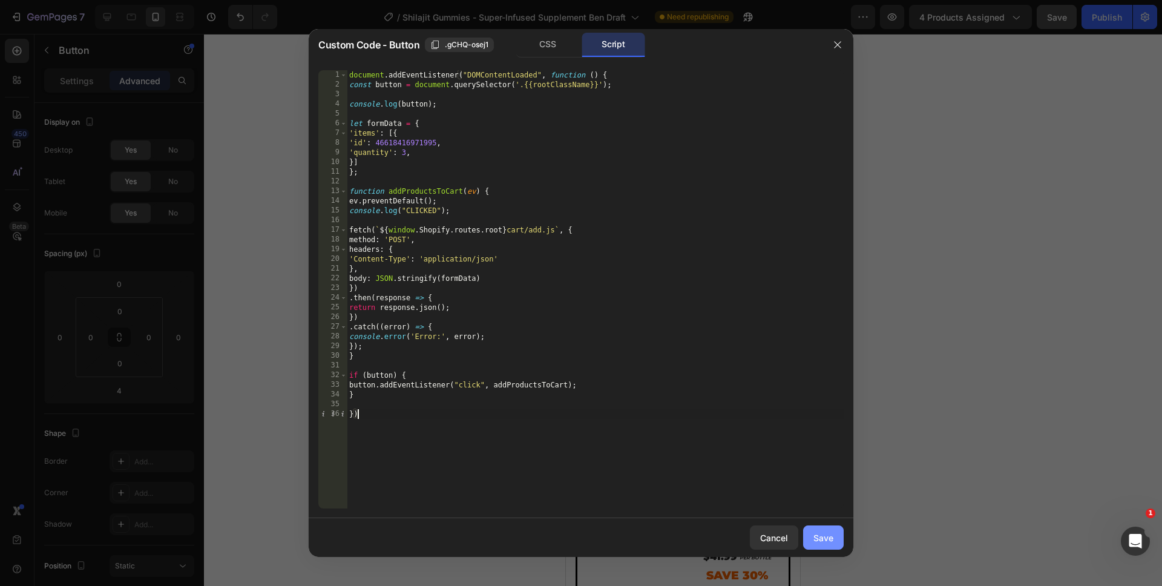
type textarea "})"
click at [833, 541] on div "Save" at bounding box center [823, 537] width 20 height 13
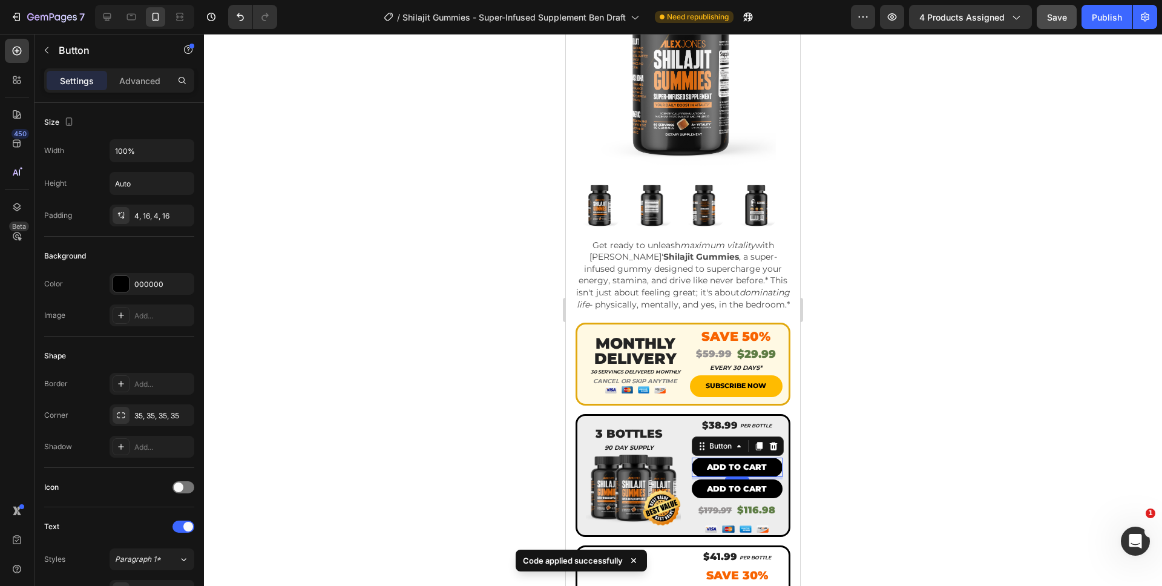
click at [855, 476] on div at bounding box center [683, 310] width 958 height 552
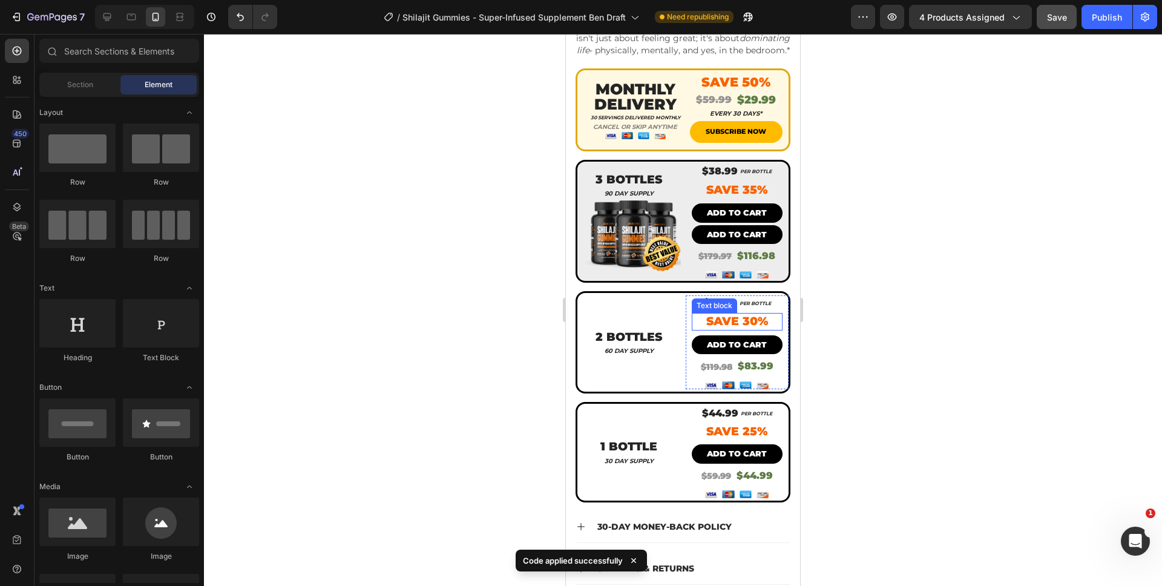
scroll to position [424, 0]
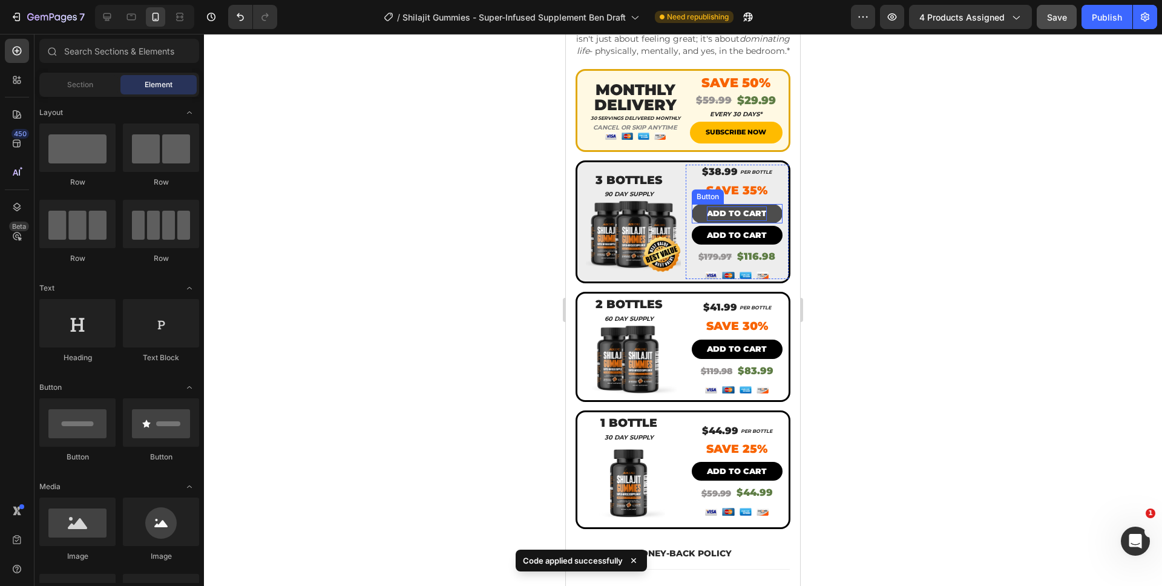
click at [744, 214] on p "ADD TO CART" at bounding box center [737, 213] width 60 height 14
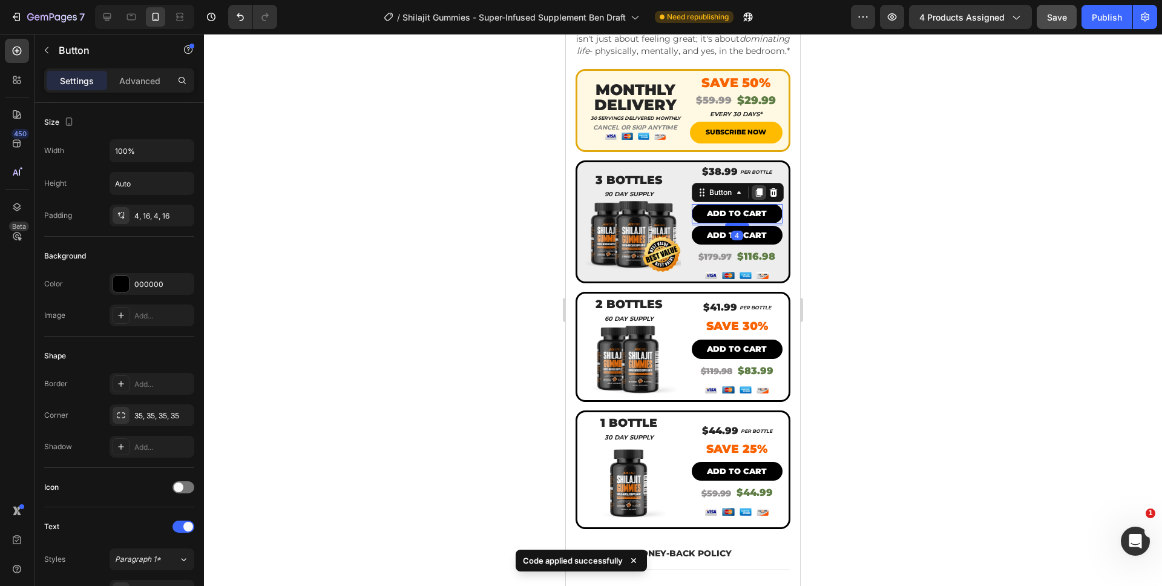
click at [752, 200] on div at bounding box center [759, 192] width 15 height 15
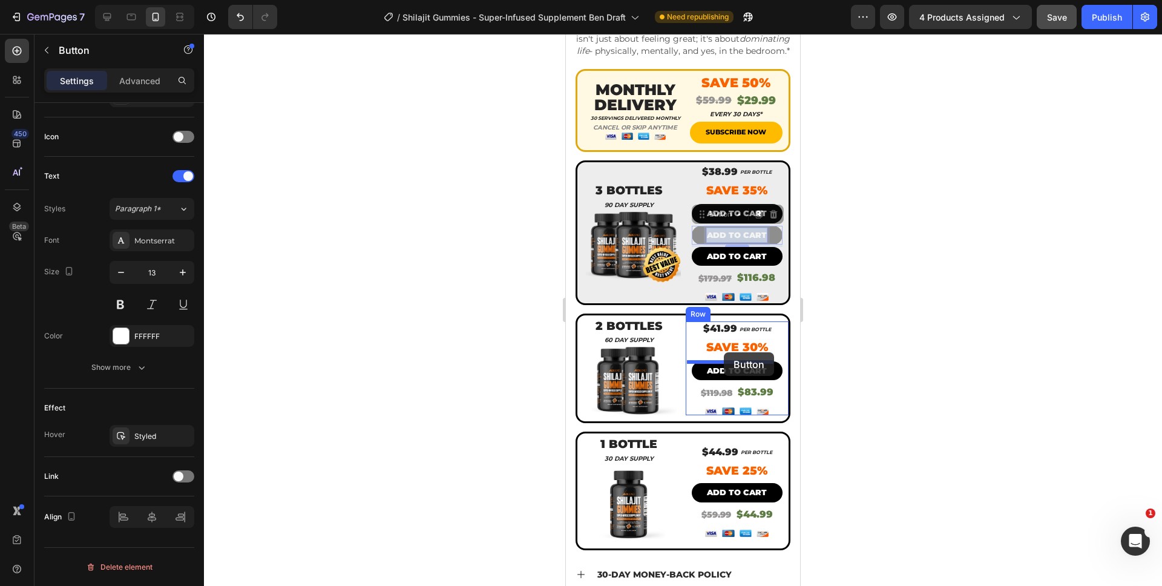
drag, startPoint x: 737, startPoint y: 237, endPoint x: 730, endPoint y: 312, distance: 75.3
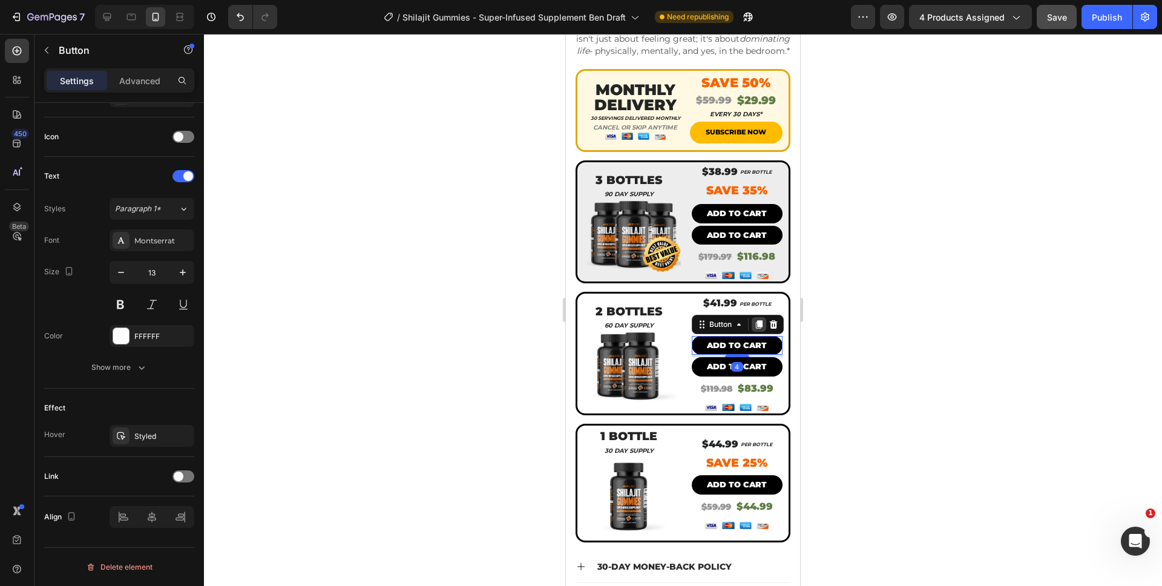
click at [754, 329] on icon at bounding box center [759, 325] width 10 height 10
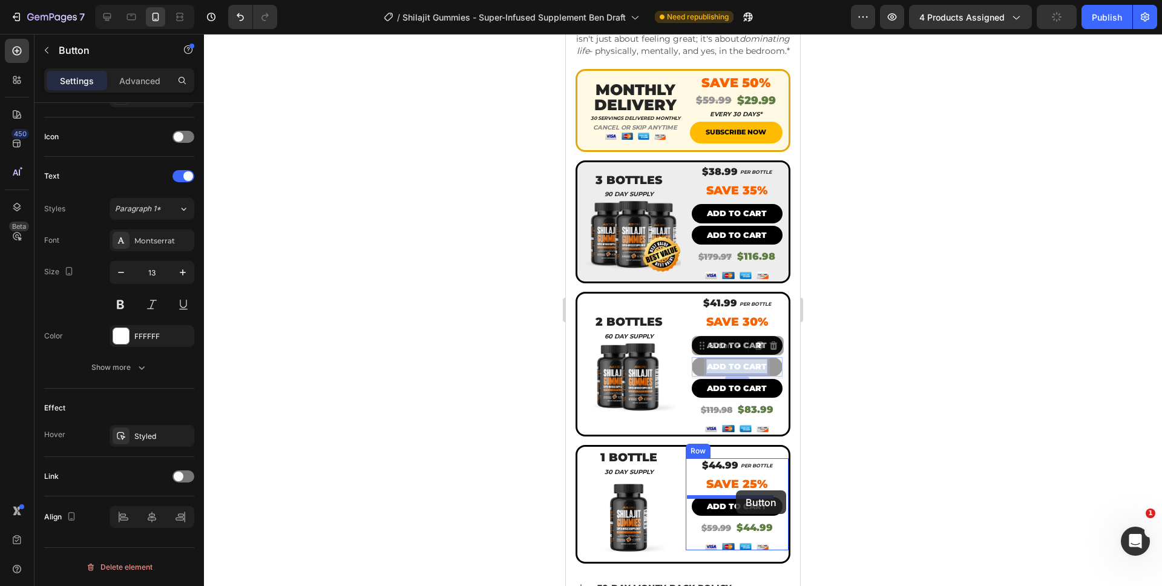
drag, startPoint x: 738, startPoint y: 372, endPoint x: 1378, endPoint y: 527, distance: 657.8
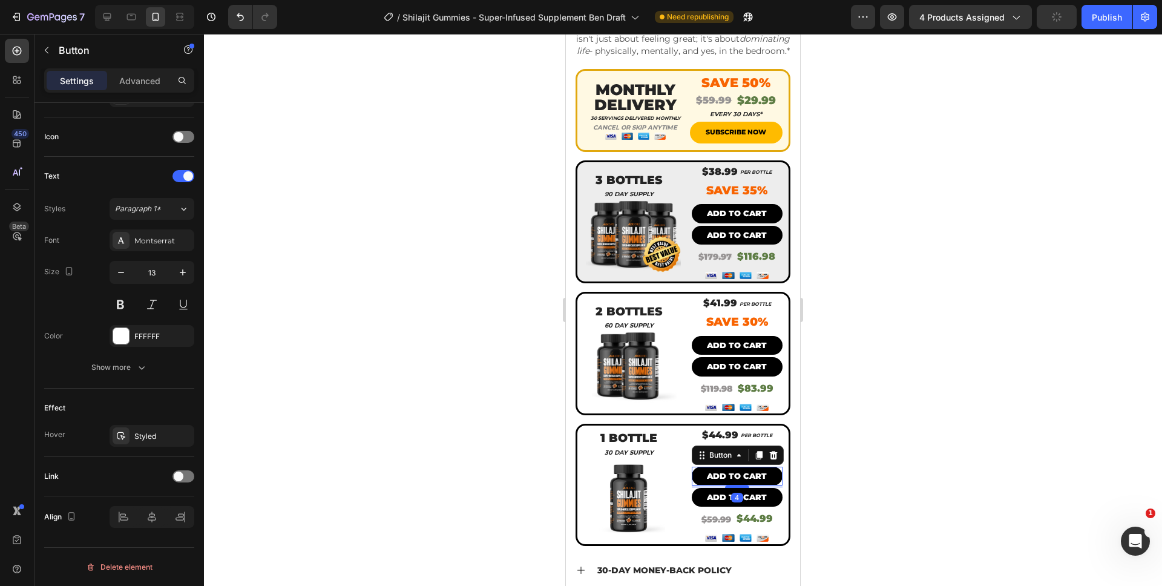
click at [897, 491] on div at bounding box center [683, 310] width 958 height 552
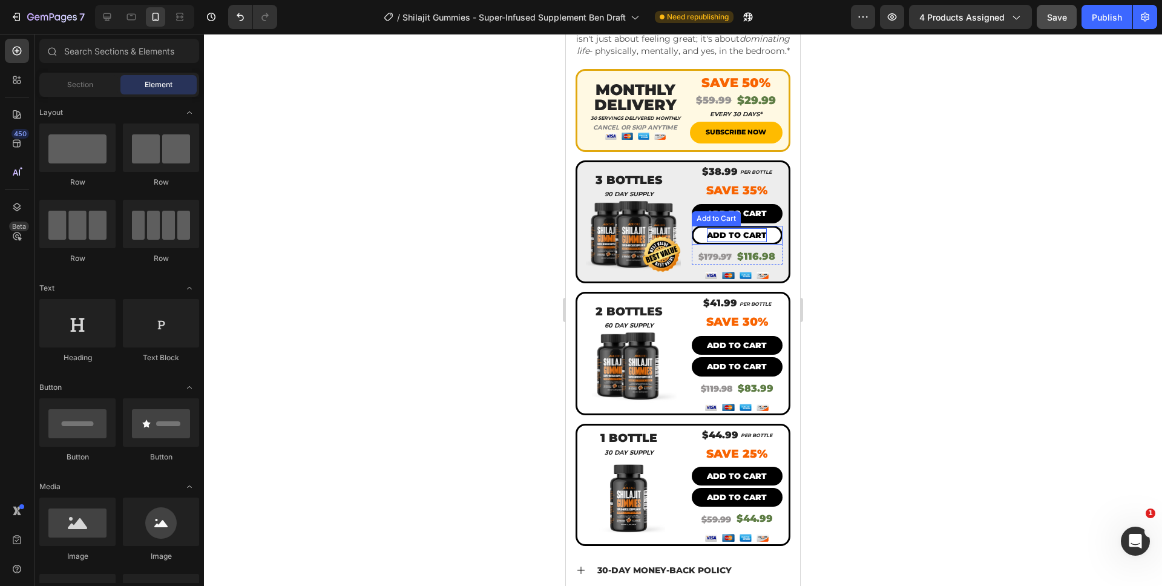
click at [728, 242] on div "Add to cart" at bounding box center [737, 235] width 60 height 14
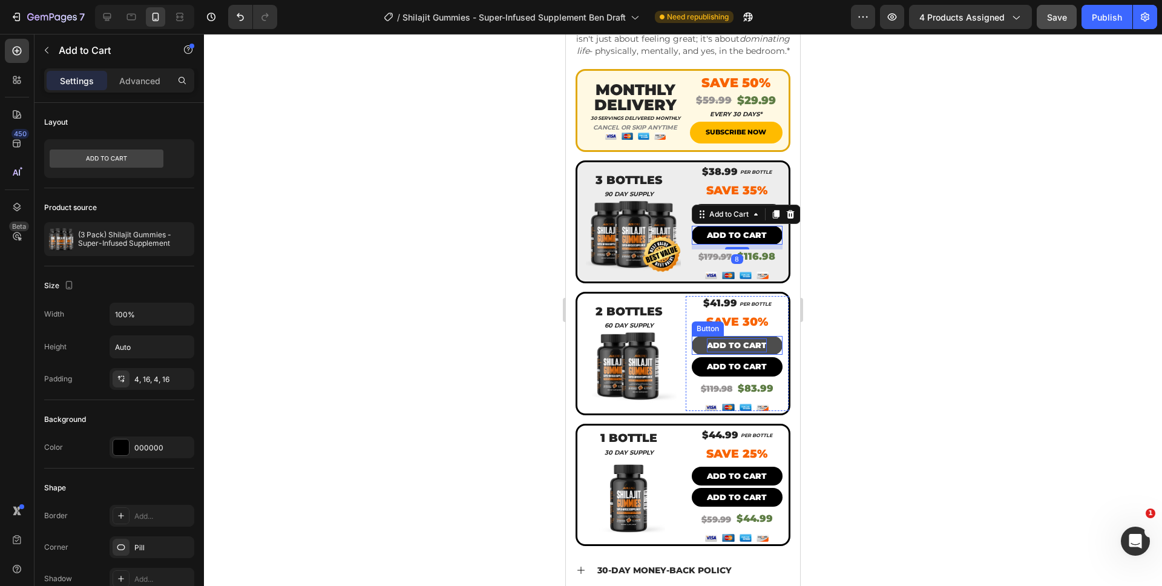
click at [736, 343] on p "ADD TO CART" at bounding box center [737, 345] width 60 height 14
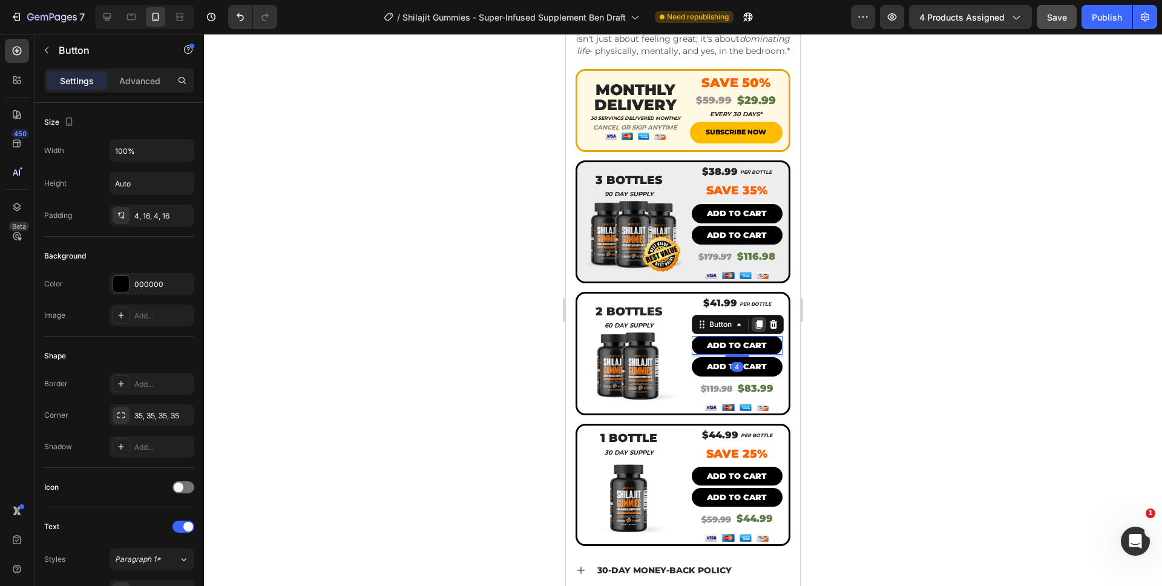
click at [755, 326] on icon at bounding box center [758, 324] width 7 height 8
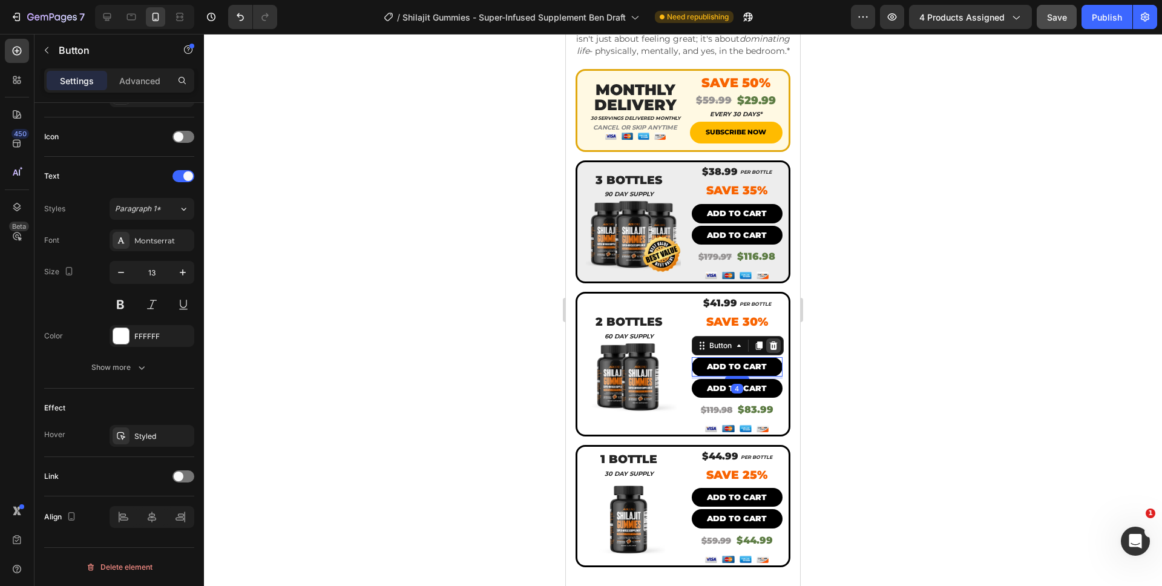
click at [769, 344] on icon at bounding box center [774, 346] width 10 height 10
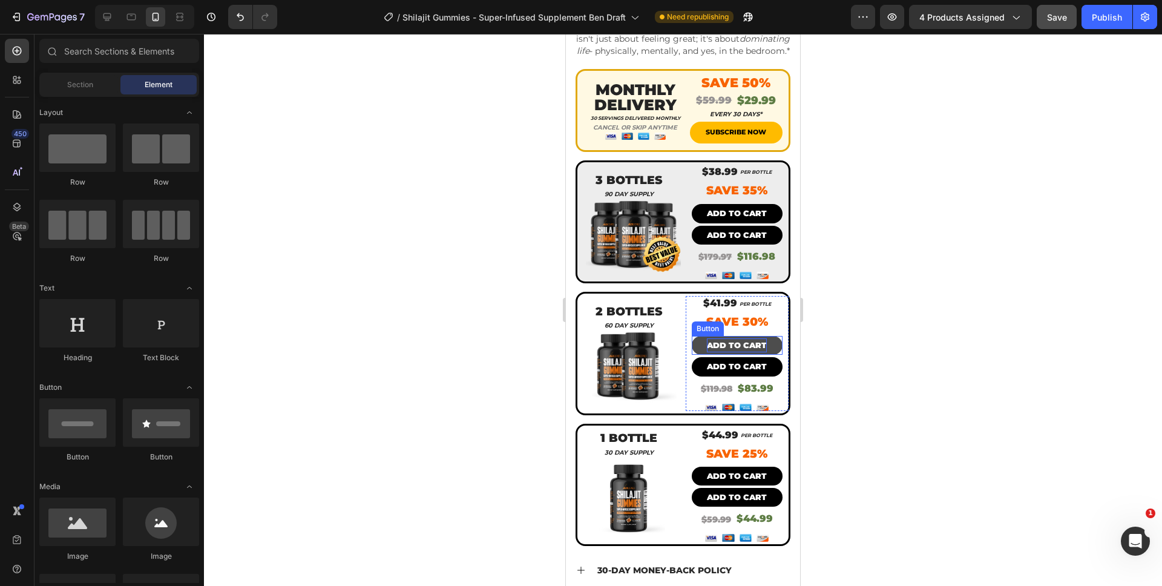
click at [752, 347] on p "ADD TO CART" at bounding box center [737, 345] width 60 height 14
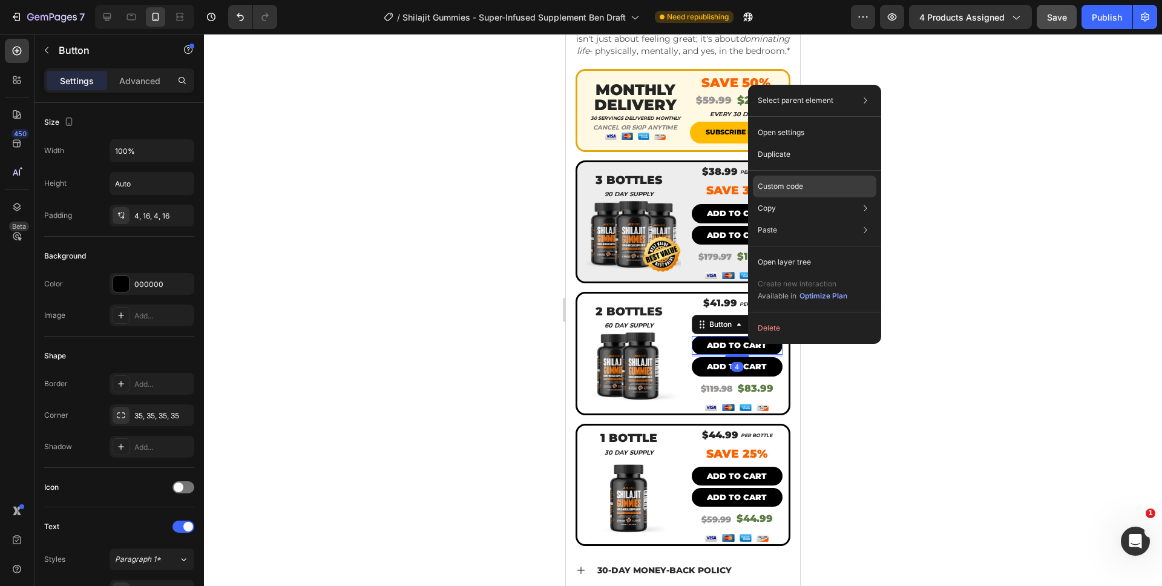
click at [783, 219] on div "Custom code" at bounding box center [814, 230] width 123 height 22
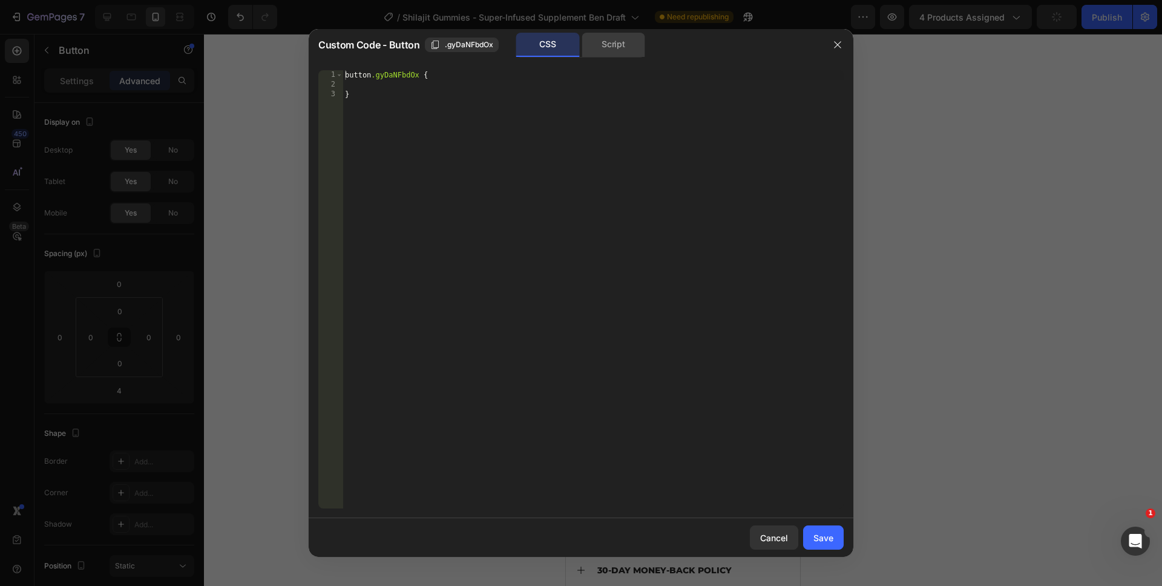
click at [608, 43] on div "Script" at bounding box center [614, 45] width 64 height 24
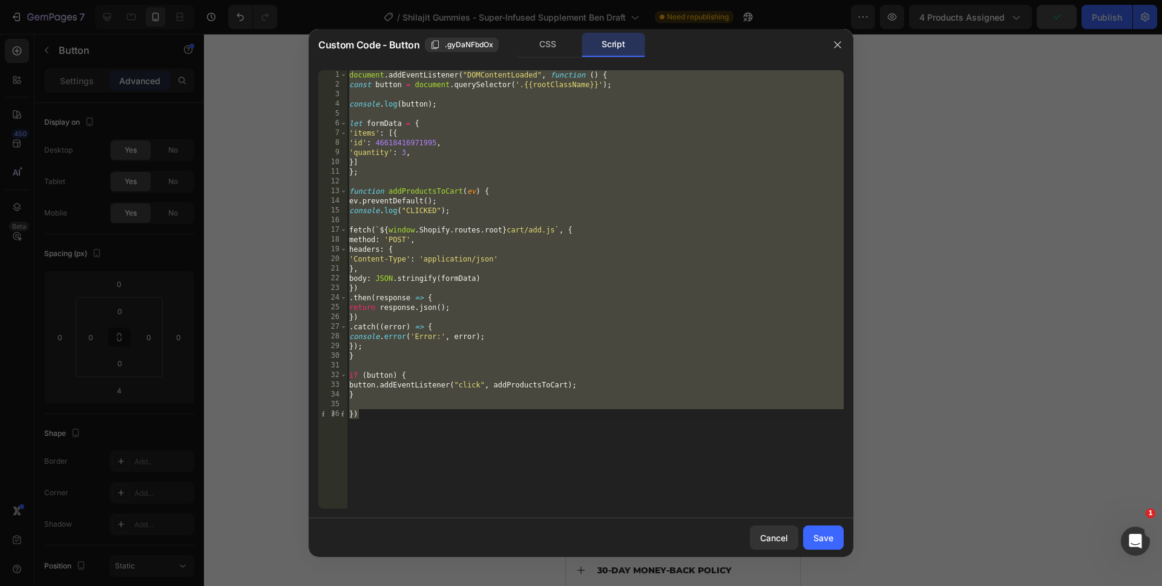
click at [404, 153] on div "document . addEventListener ( "DOMContentLoaded" , function ( ) { const button …" at bounding box center [595, 299] width 497 height 458
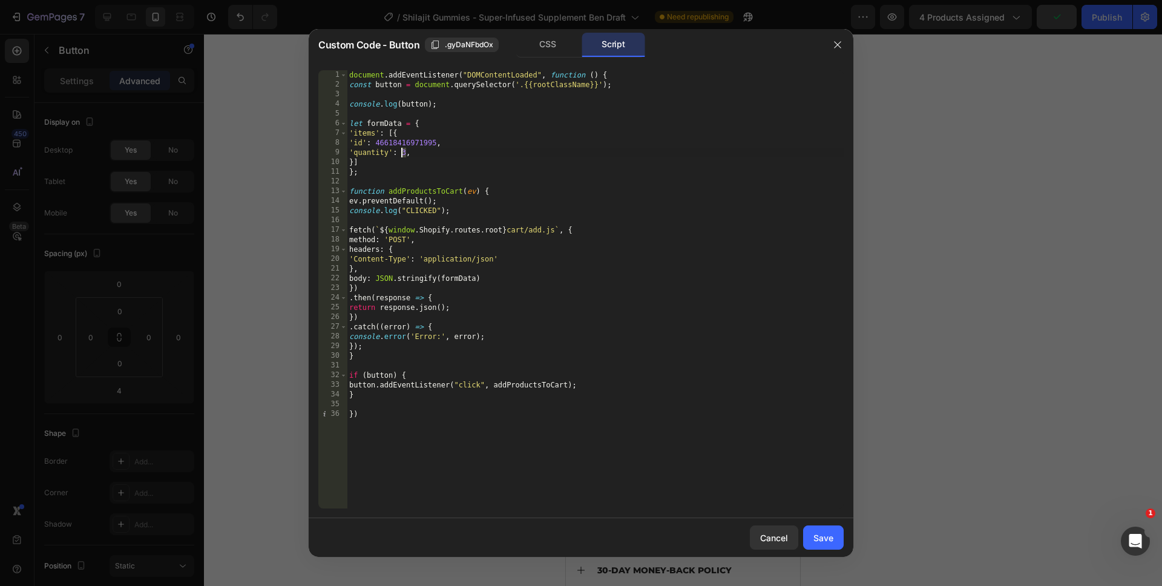
click at [404, 153] on div "document . addEventListener ( "DOMContentLoaded" , function ( ) { const button …" at bounding box center [595, 299] width 497 height 458
click at [501, 488] on div "document . addEventListener ( "DOMContentLoaded" , function ( ) { const button …" at bounding box center [595, 299] width 497 height 458
type textarea "})"
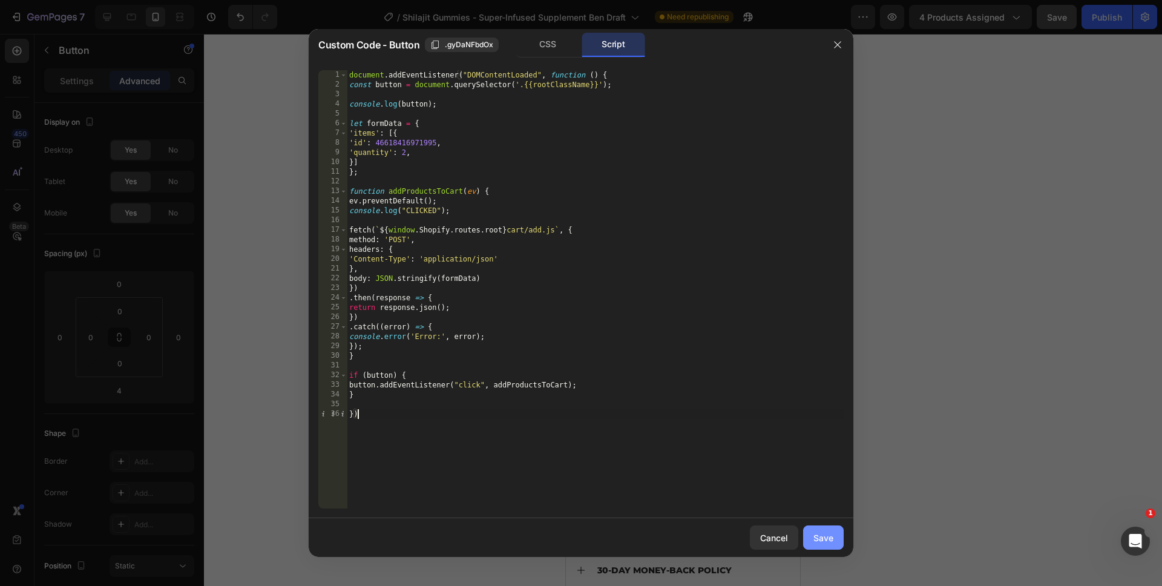
click at [812, 535] on button "Save" at bounding box center [823, 537] width 41 height 24
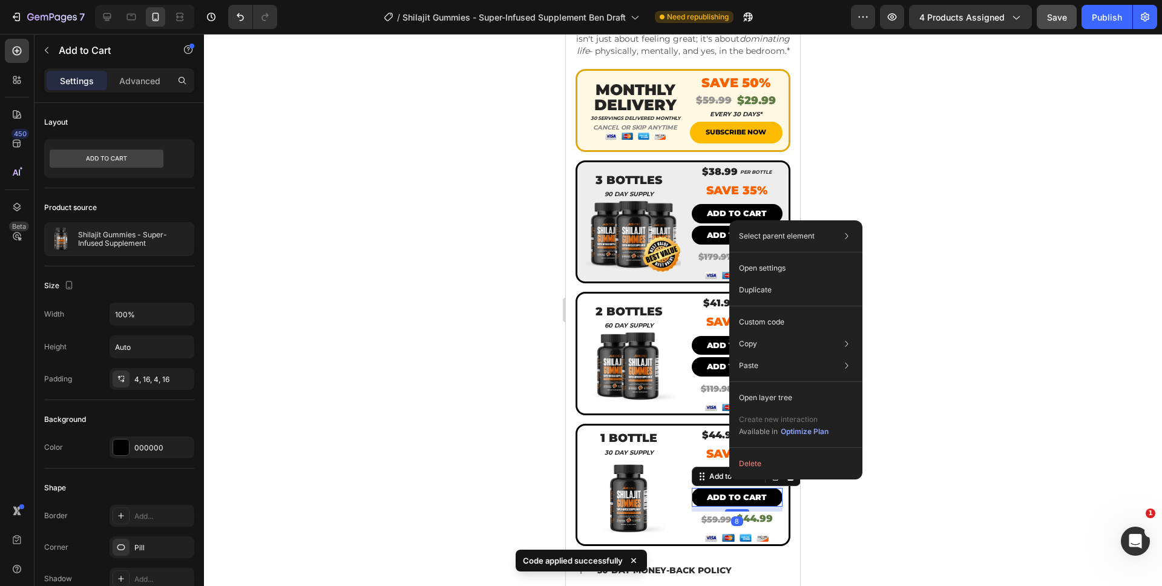
click at [861, 518] on div at bounding box center [683, 310] width 958 height 552
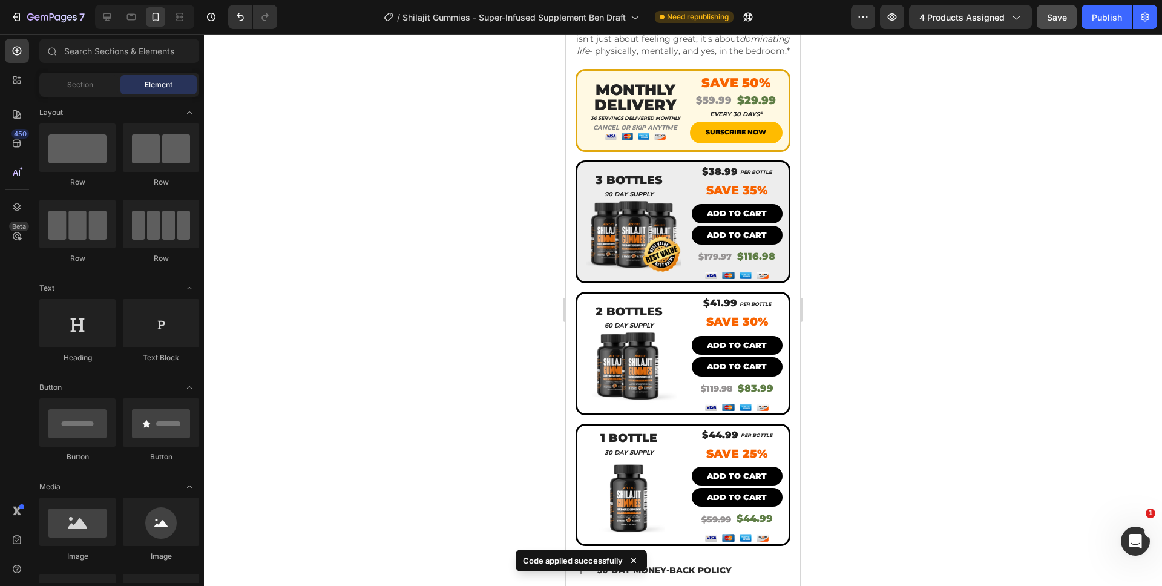
click at [859, 517] on div at bounding box center [683, 310] width 958 height 552
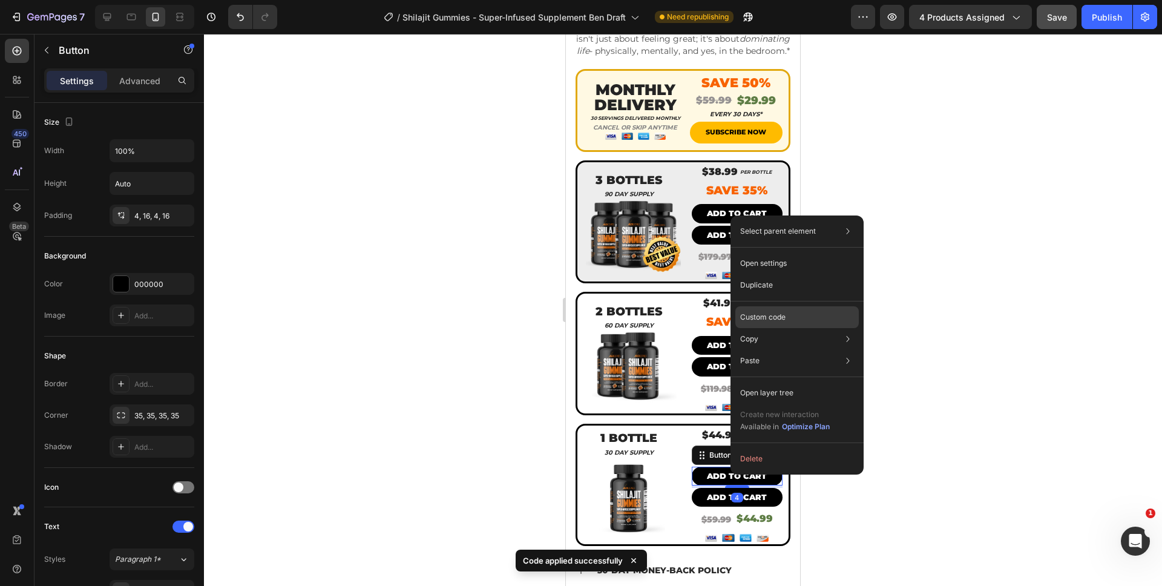
click at [774, 350] on div "Custom code" at bounding box center [796, 361] width 123 height 22
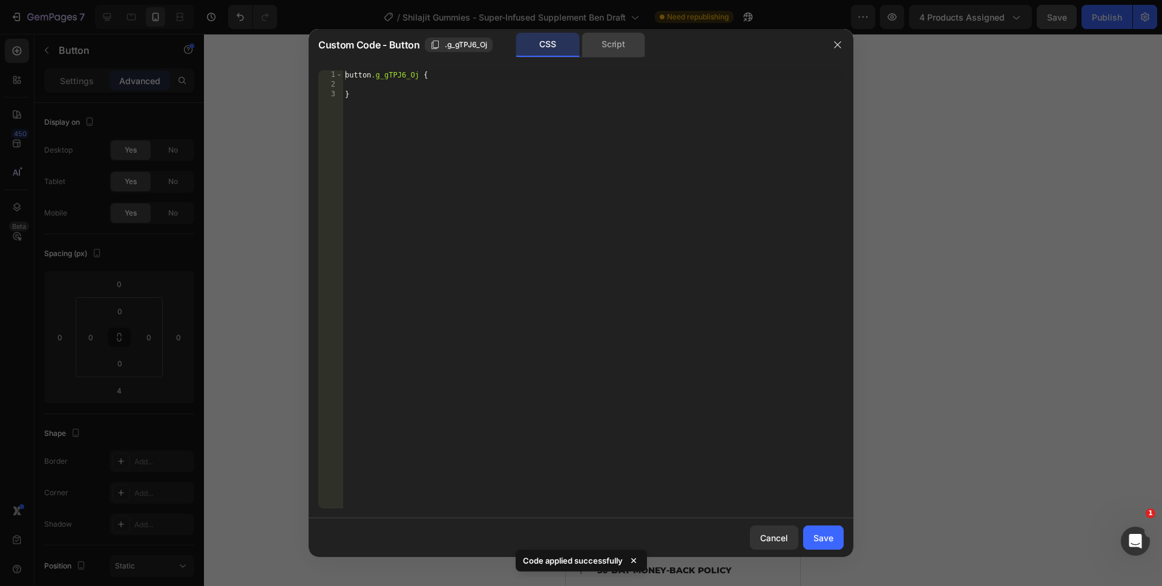
click at [606, 55] on div "Script" at bounding box center [614, 45] width 64 height 24
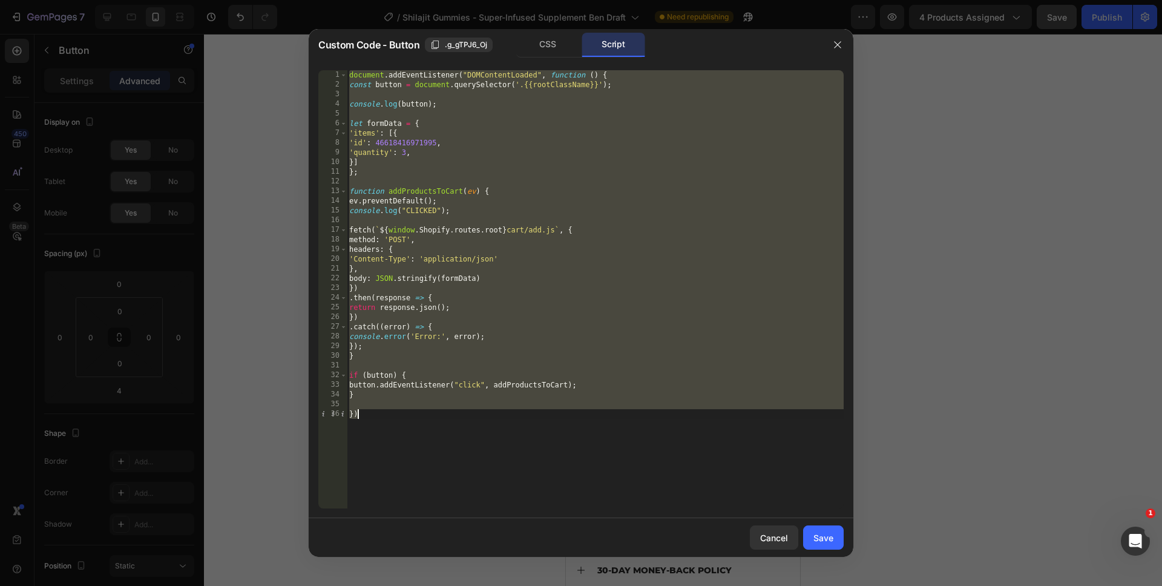
click at [402, 156] on div "document . addEventListener ( "DOMContentLoaded" , function ( ) { const button …" at bounding box center [595, 289] width 497 height 438
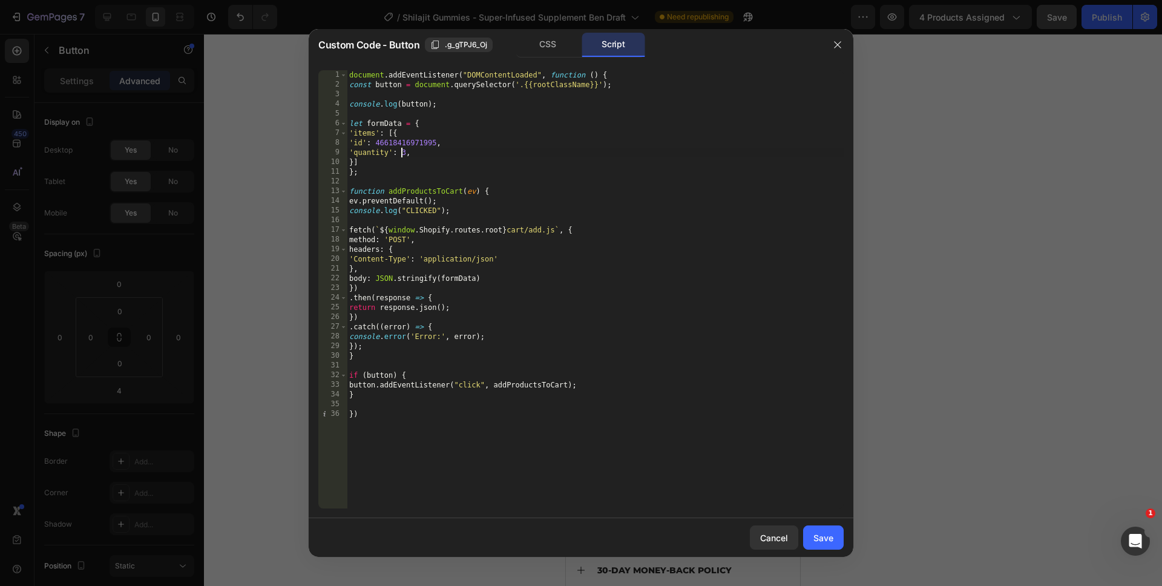
click at [402, 156] on div "document . addEventListener ( "DOMContentLoaded" , function ( ) { const button …" at bounding box center [595, 299] width 497 height 458
click at [518, 486] on div "document . addEventListener ( "DOMContentLoaded" , function ( ) { const button …" at bounding box center [595, 299] width 497 height 458
type textarea "})"
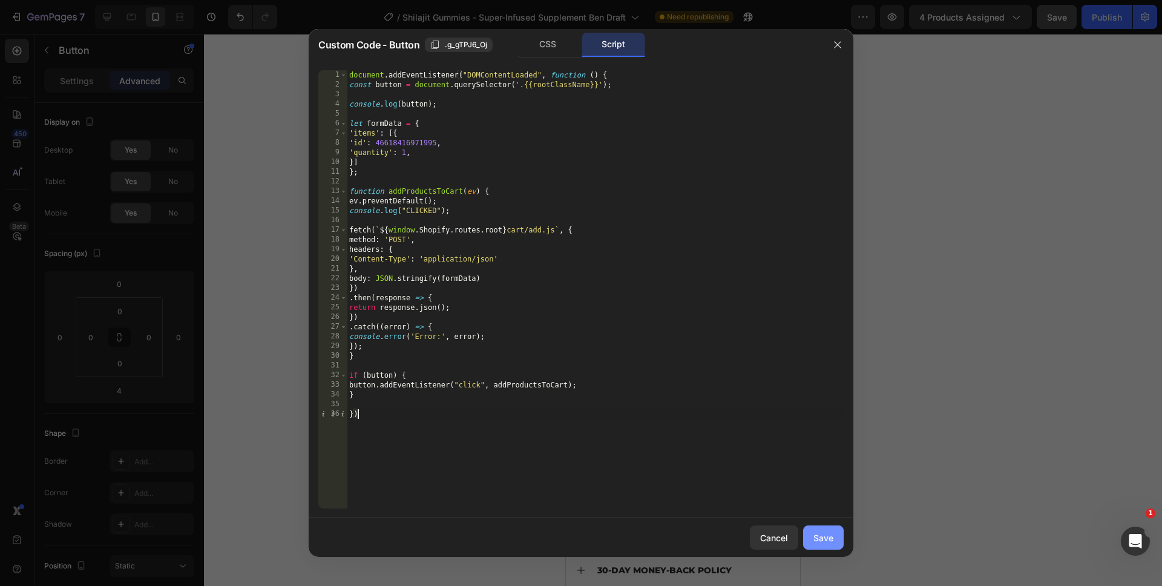
click at [820, 548] on button "Save" at bounding box center [823, 537] width 41 height 24
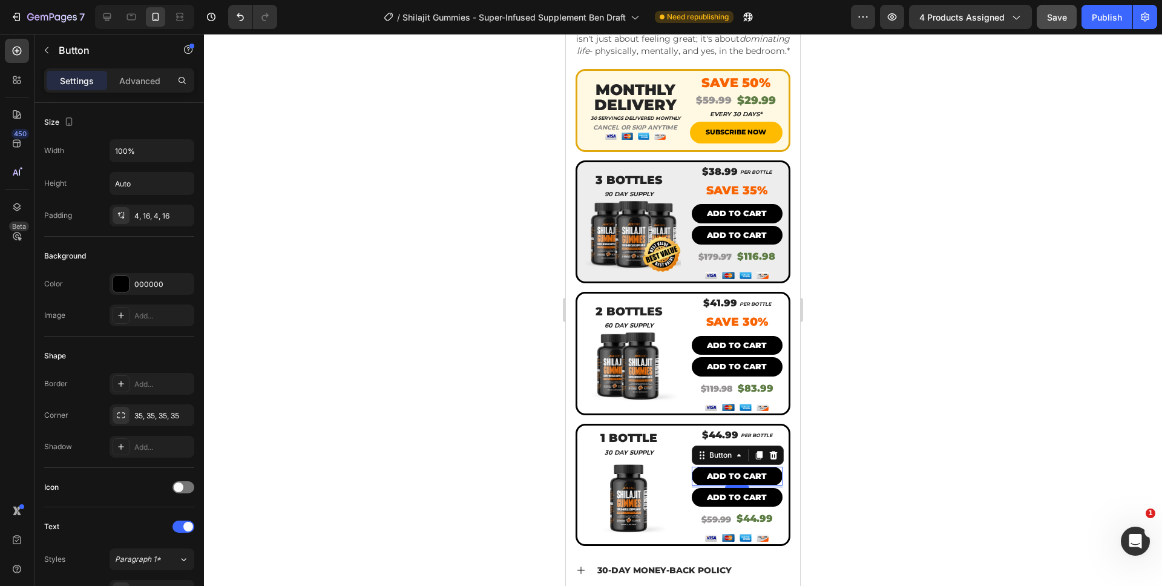
click at [849, 537] on div at bounding box center [683, 310] width 958 height 552
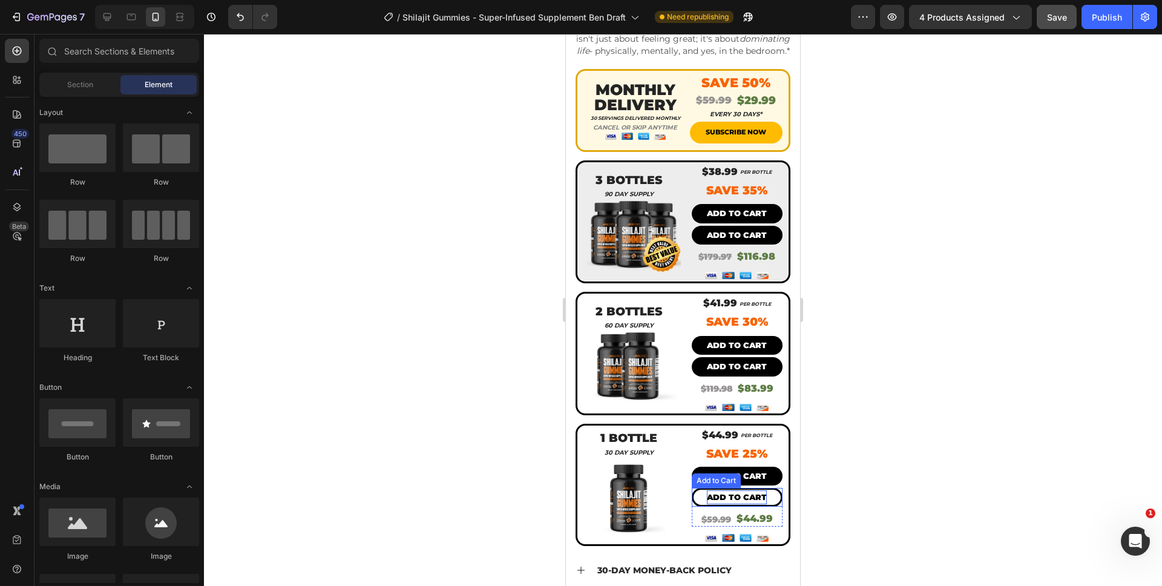
click at [736, 496] on div "Add to cart" at bounding box center [737, 497] width 60 height 14
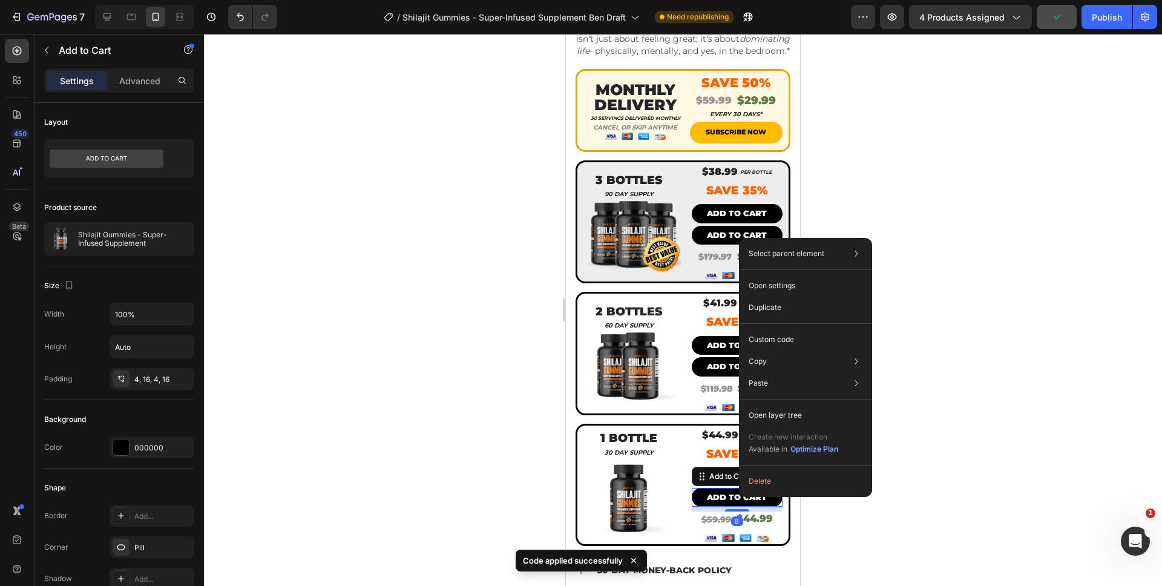
click at [847, 521] on div at bounding box center [683, 310] width 958 height 552
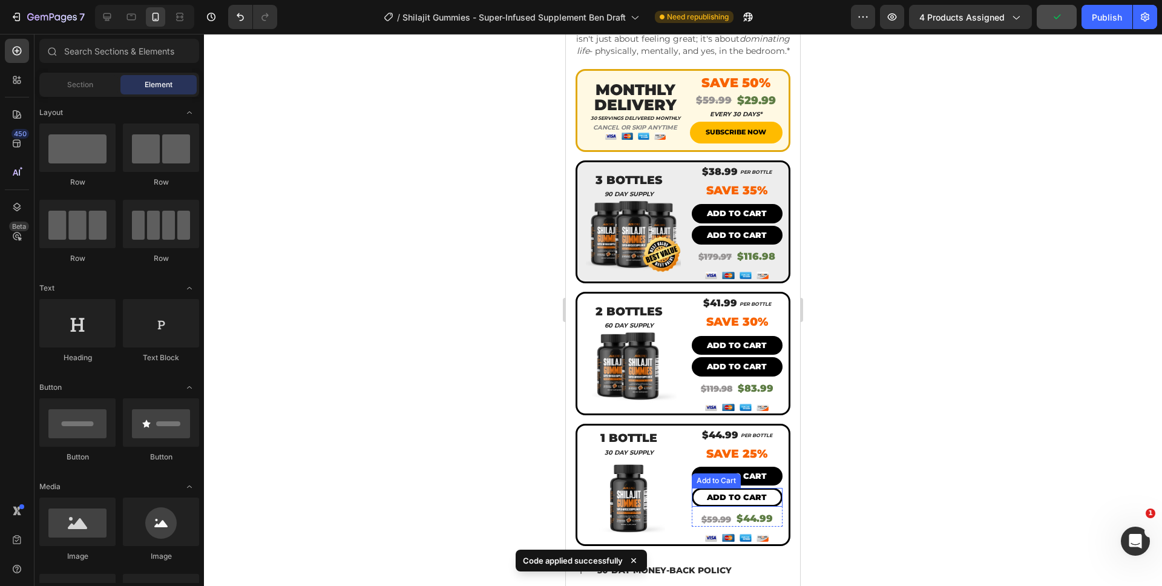
click at [729, 490] on button "Add to cart" at bounding box center [737, 497] width 91 height 19
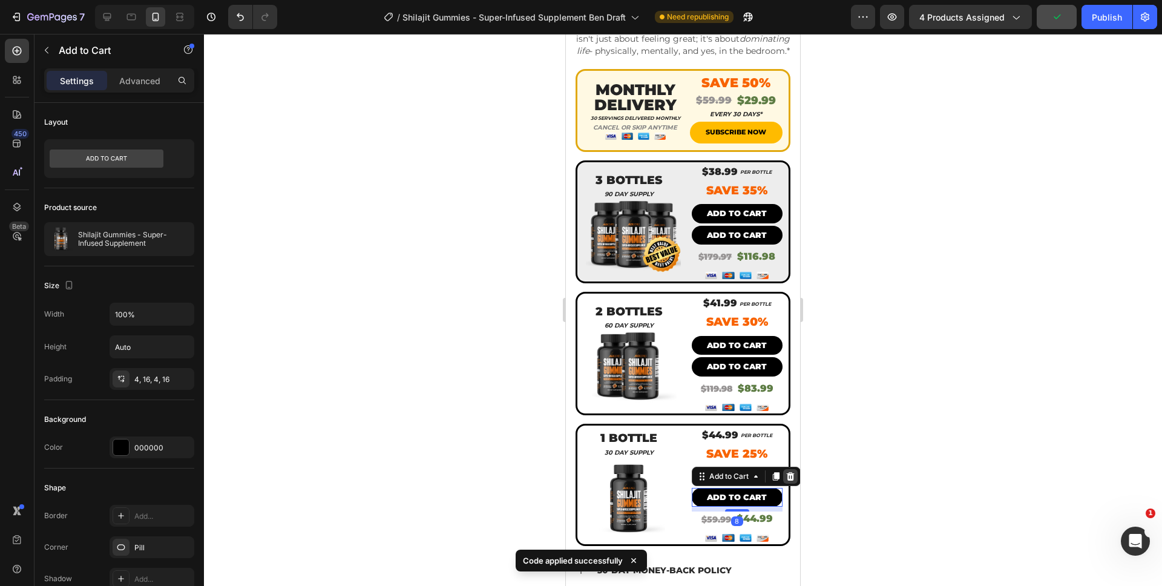
click at [786, 481] on icon at bounding box center [790, 476] width 8 height 8
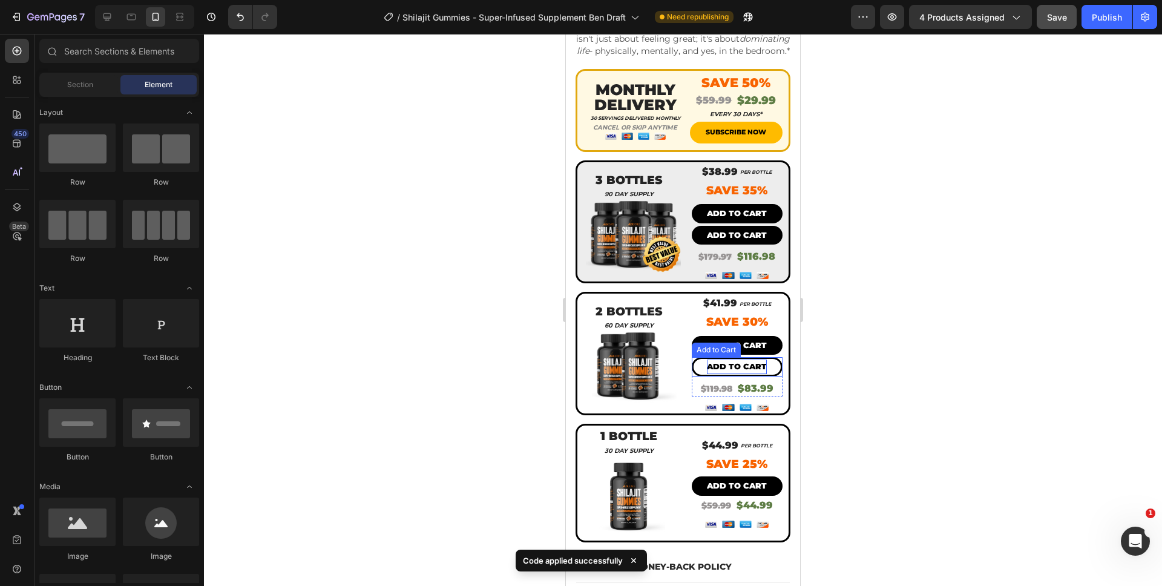
click at [717, 365] on div "Add to cart" at bounding box center [737, 367] width 60 height 14
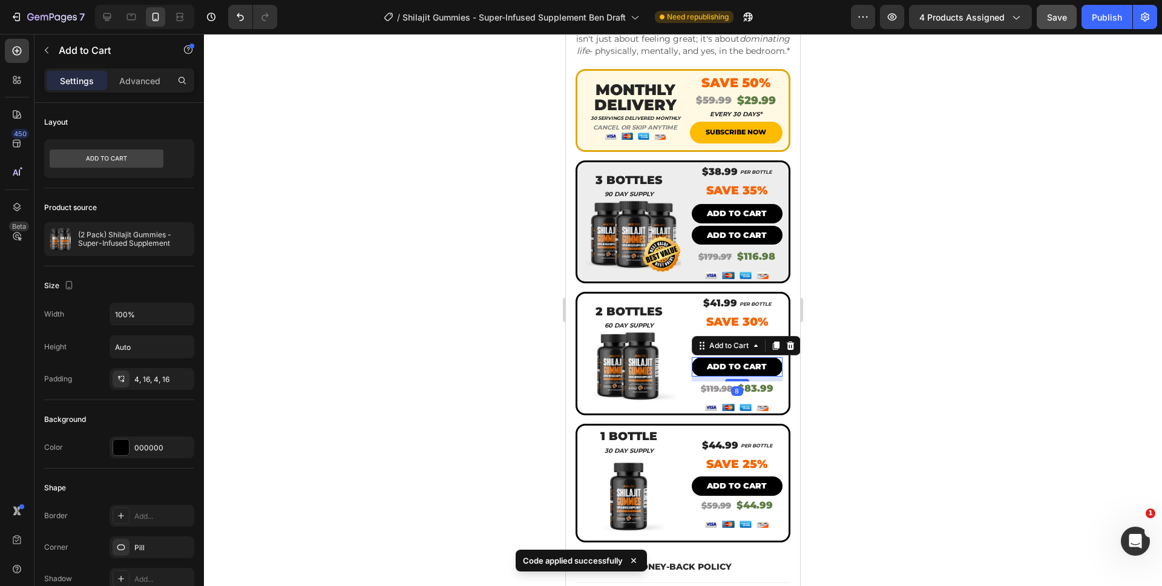
drag, startPoint x: 787, startPoint y: 349, endPoint x: 783, endPoint y: 334, distance: 15.0
click at [787, 349] on icon at bounding box center [791, 346] width 10 height 10
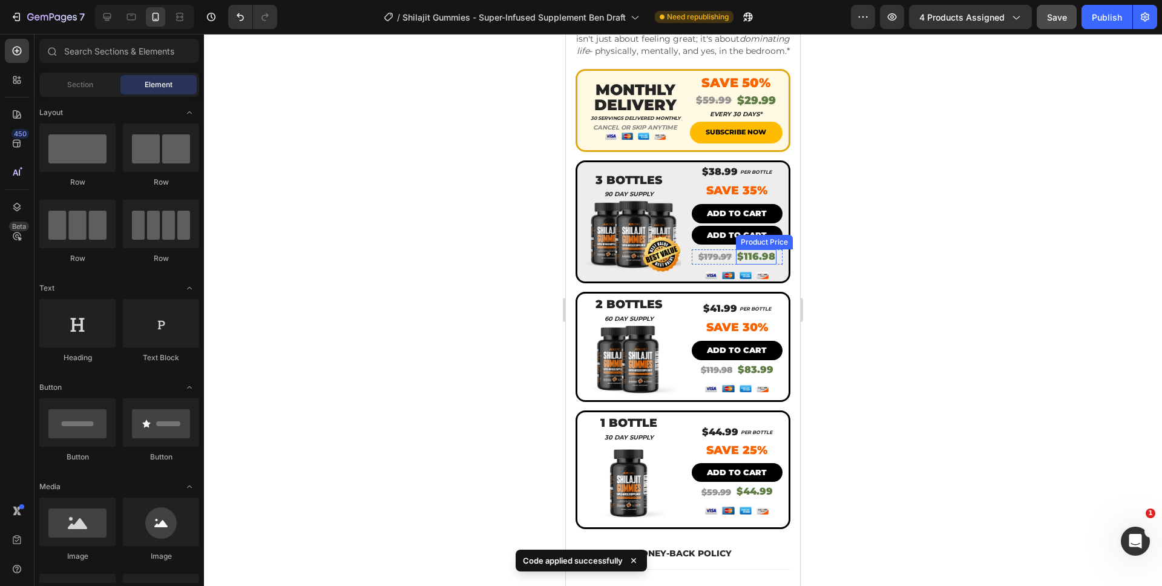
click at [747, 245] on div "Product Price" at bounding box center [764, 242] width 52 height 11
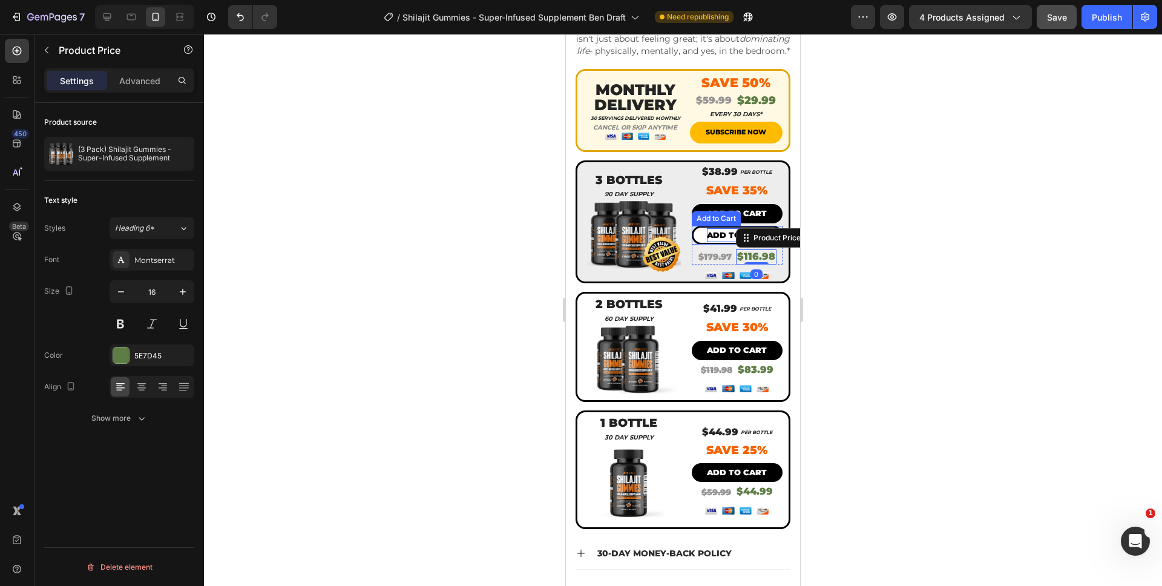
click at [707, 238] on div "Add to cart" at bounding box center [737, 235] width 60 height 14
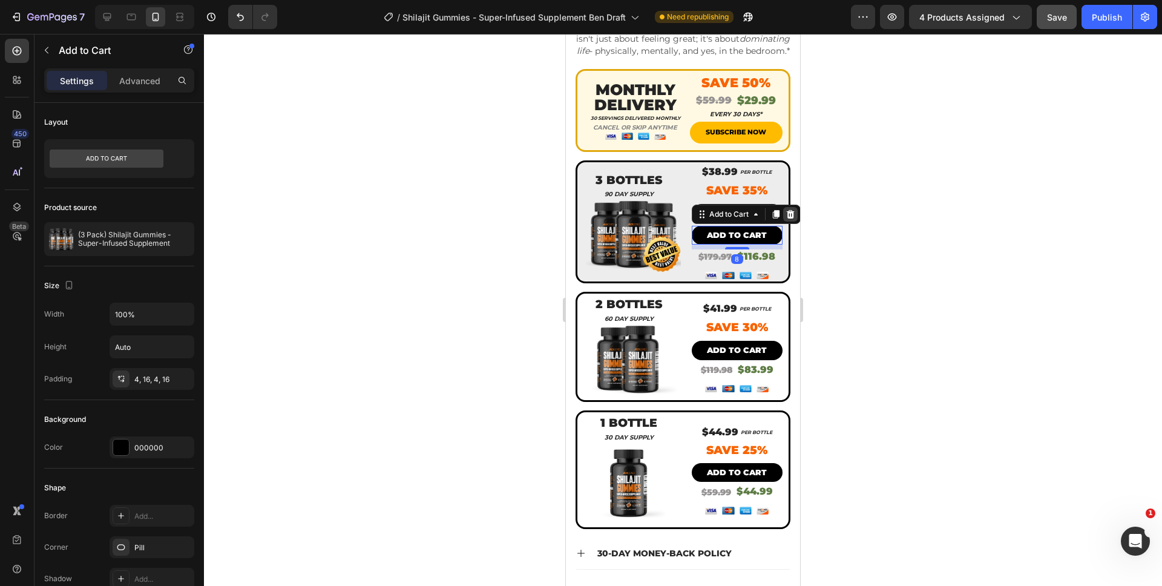
click at [786, 218] on icon at bounding box center [791, 214] width 10 height 10
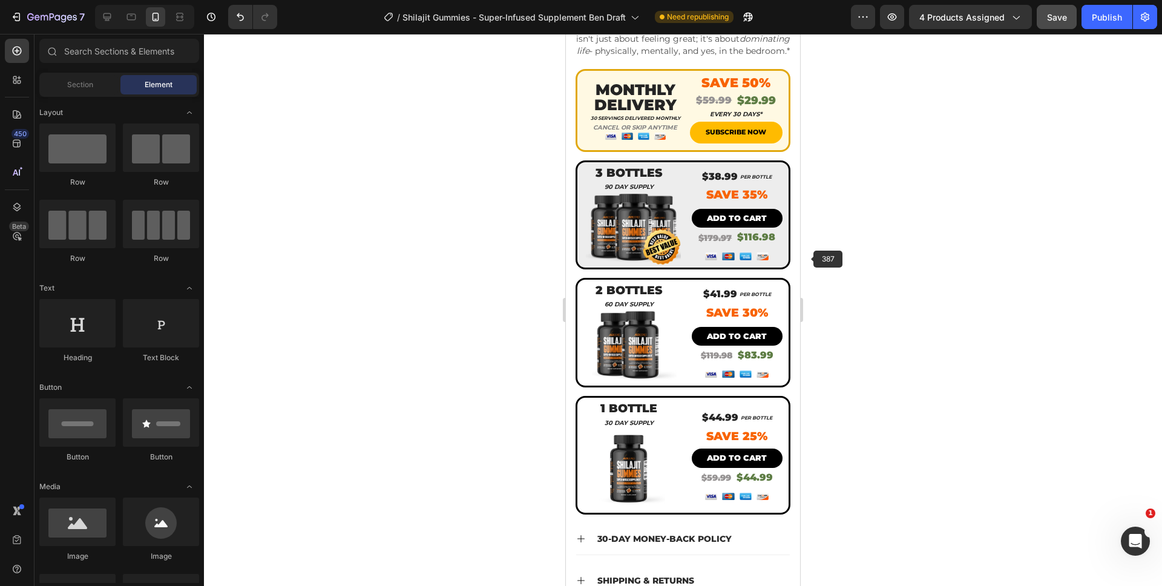
click at [847, 346] on div at bounding box center [683, 310] width 958 height 552
click at [1055, 24] on button "Save" at bounding box center [1057, 17] width 40 height 24
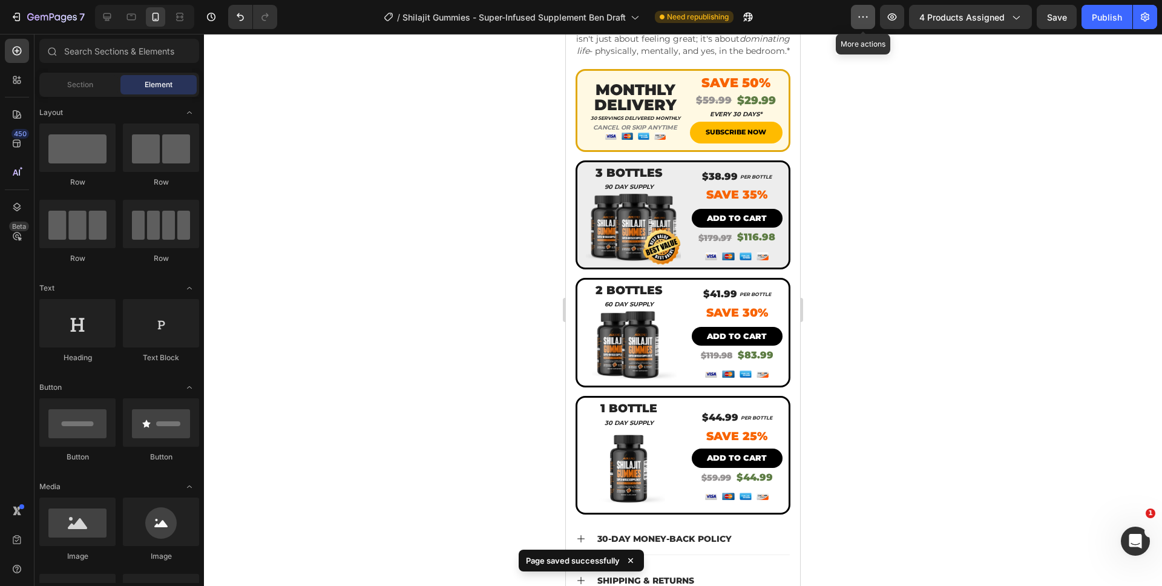
click at [869, 21] on icon "button" at bounding box center [863, 17] width 12 height 12
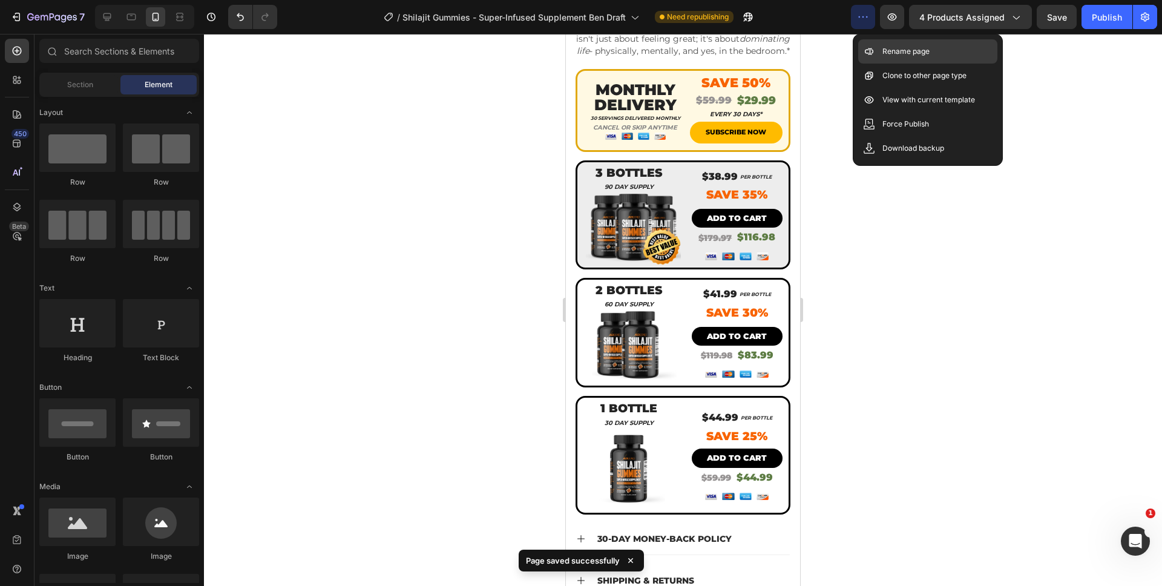
click at [885, 54] on p "Rename page" at bounding box center [905, 51] width 47 height 12
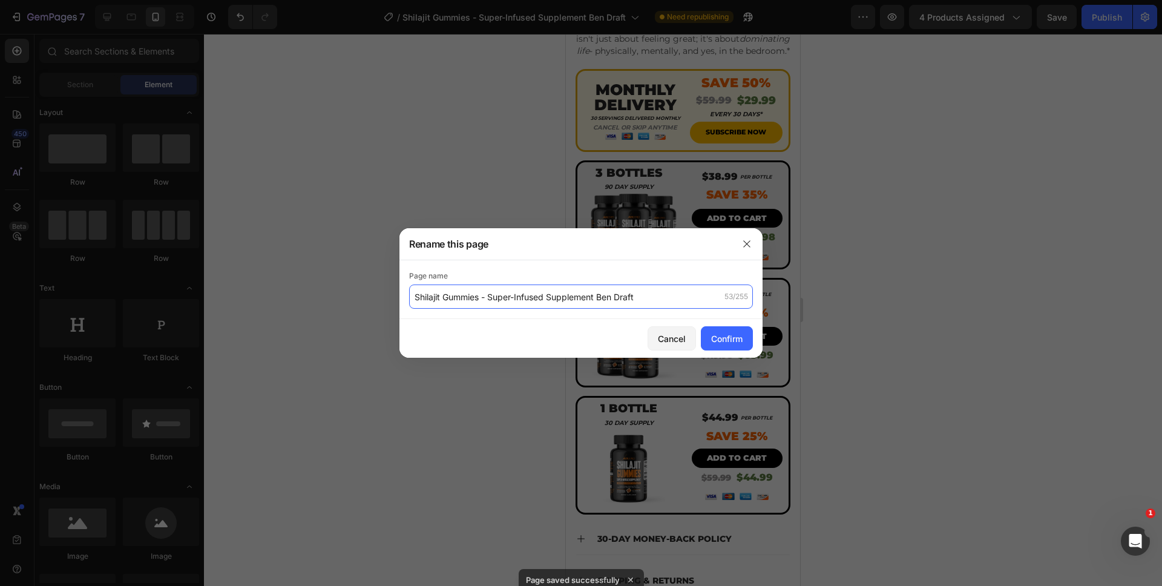
click at [416, 295] on input "Shilajit Gummies - Super-Infused Supplement Ben Draft" at bounding box center [581, 296] width 344 height 24
click at [411, 297] on input "Shilajit Gummies - Super-Infused Supplement Ben Draft" at bounding box center [581, 296] width 344 height 24
type input "(READY FOR SINGLE) Shilajit Gummies - Super-Infused Supplement Ben Draft"
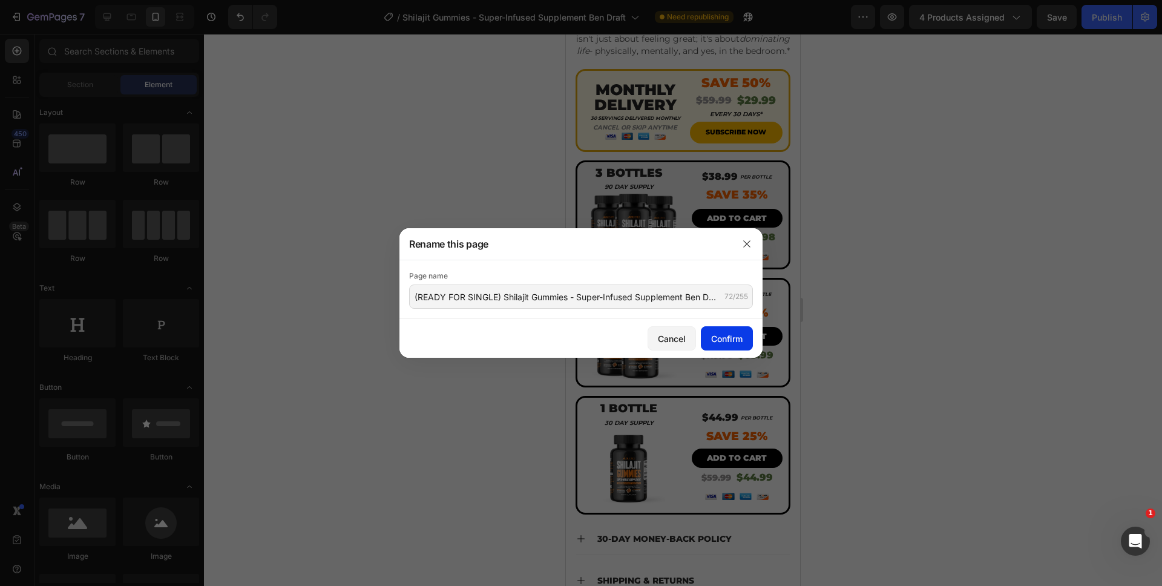
click at [731, 345] on button "Confirm" at bounding box center [727, 338] width 52 height 24
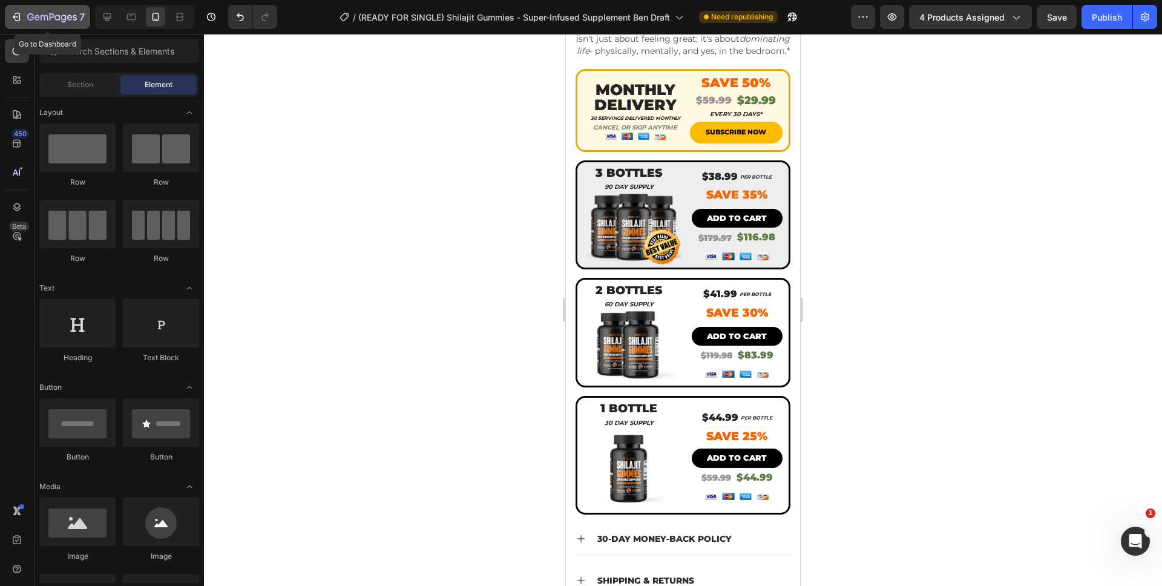
click at [27, 17] on icon "button" at bounding box center [52, 18] width 50 height 10
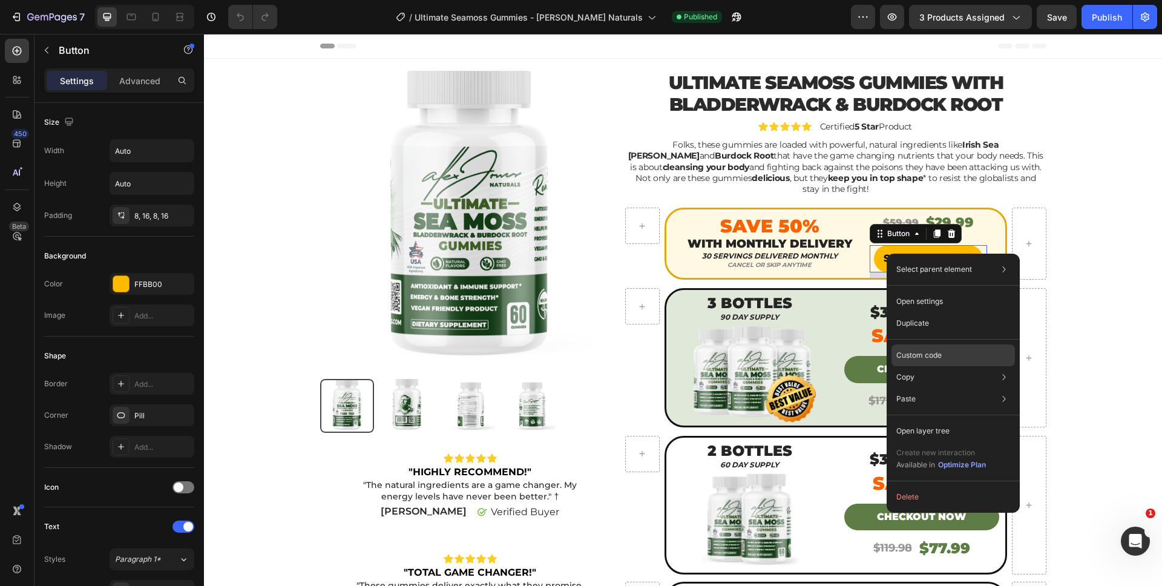
click at [911, 360] on p "Custom code" at bounding box center [918, 355] width 45 height 11
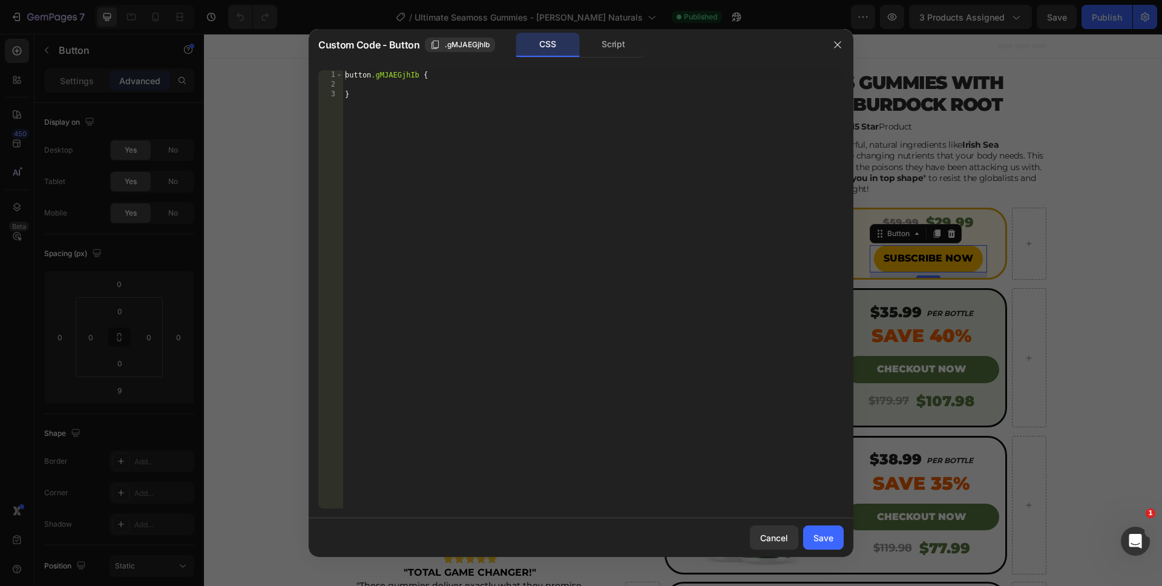
click at [620, 57] on div "CSS Script" at bounding box center [580, 45] width 129 height 25
click at [620, 54] on div "Script" at bounding box center [614, 45] width 64 height 24
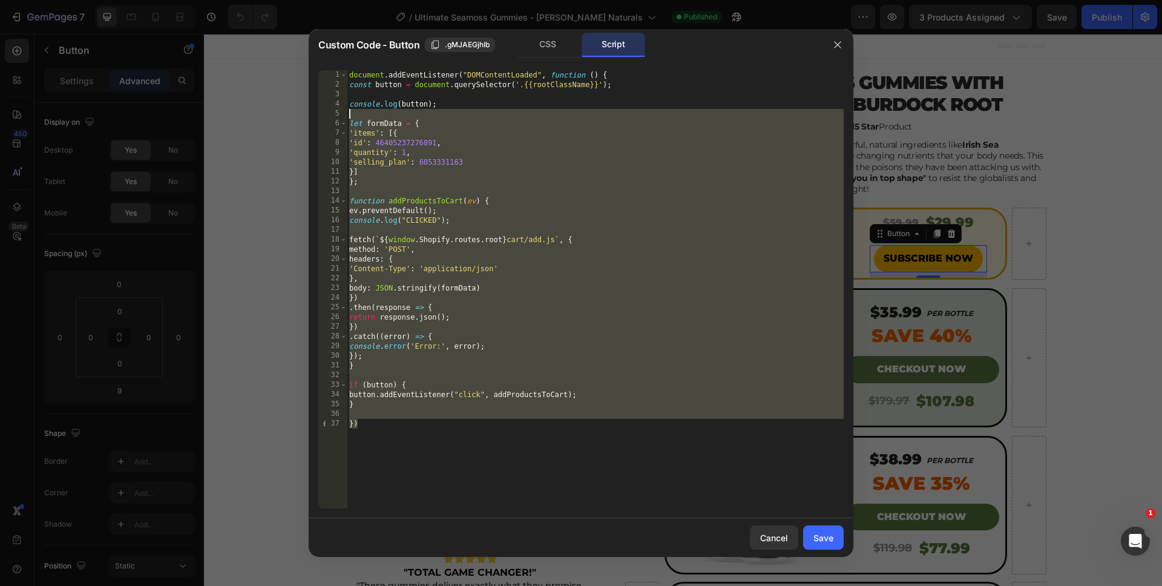
drag, startPoint x: 427, startPoint y: 478, endPoint x: 310, endPoint y: -22, distance: 513.3
click at [310, 0] on html "7 Version history / Ultimate Seamoss Gummies - [PERSON_NAME] Naturals Published…" at bounding box center [581, 0] width 1162 height 0
type textarea "document.addEventListener("DOMContentLoaded", function () { const button = docu…"
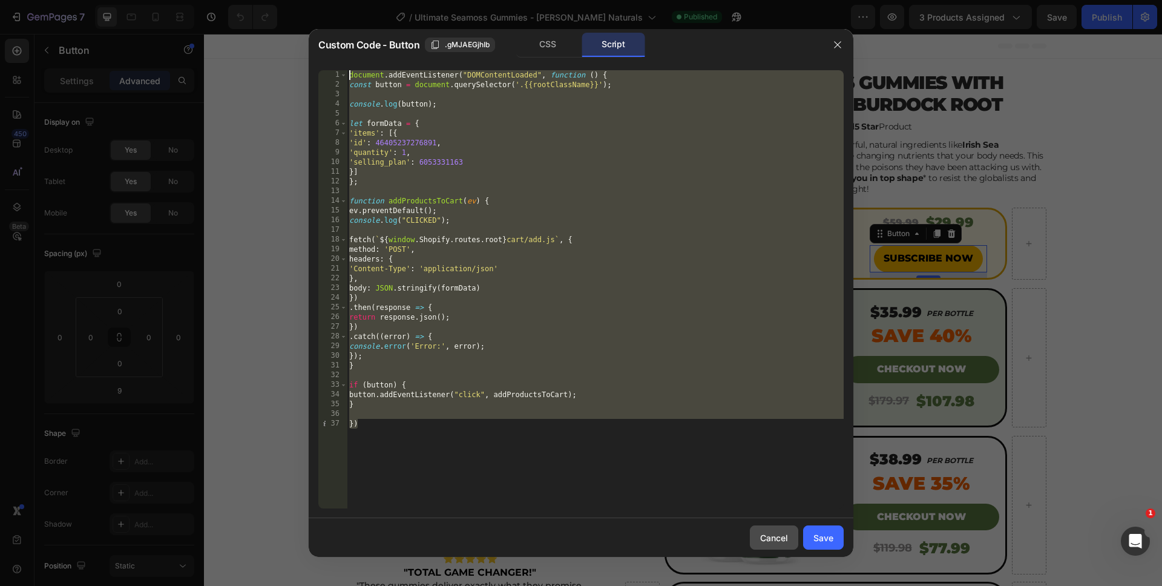
click at [761, 536] on div "Cancel" at bounding box center [774, 537] width 28 height 13
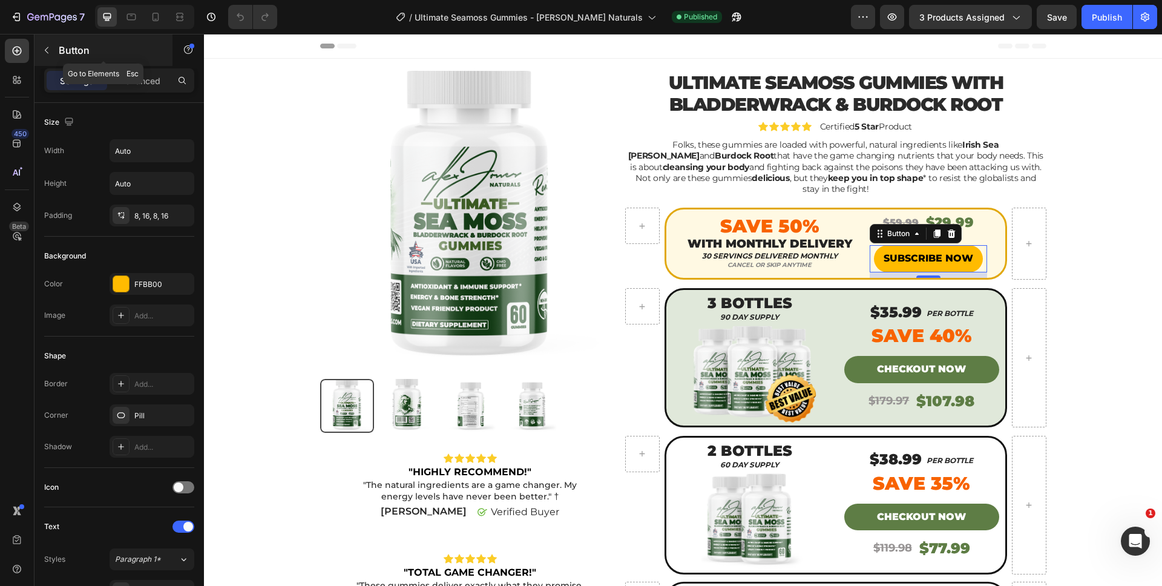
click at [96, 54] on p "Button" at bounding box center [110, 50] width 103 height 15
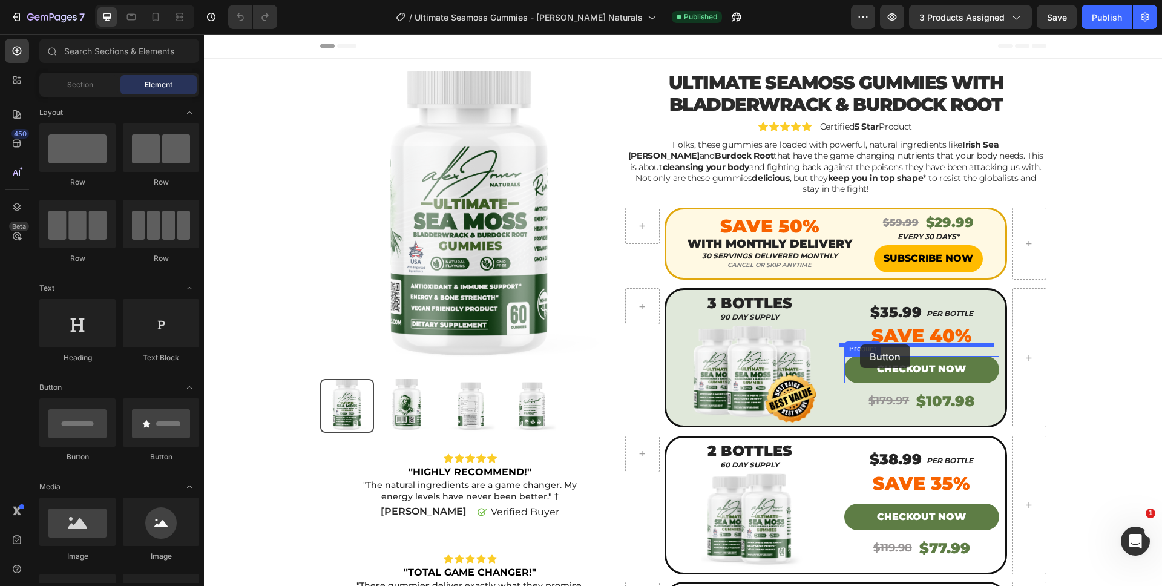
drag, startPoint x: 311, startPoint y: 444, endPoint x: 860, endPoint y: 344, distance: 558.0
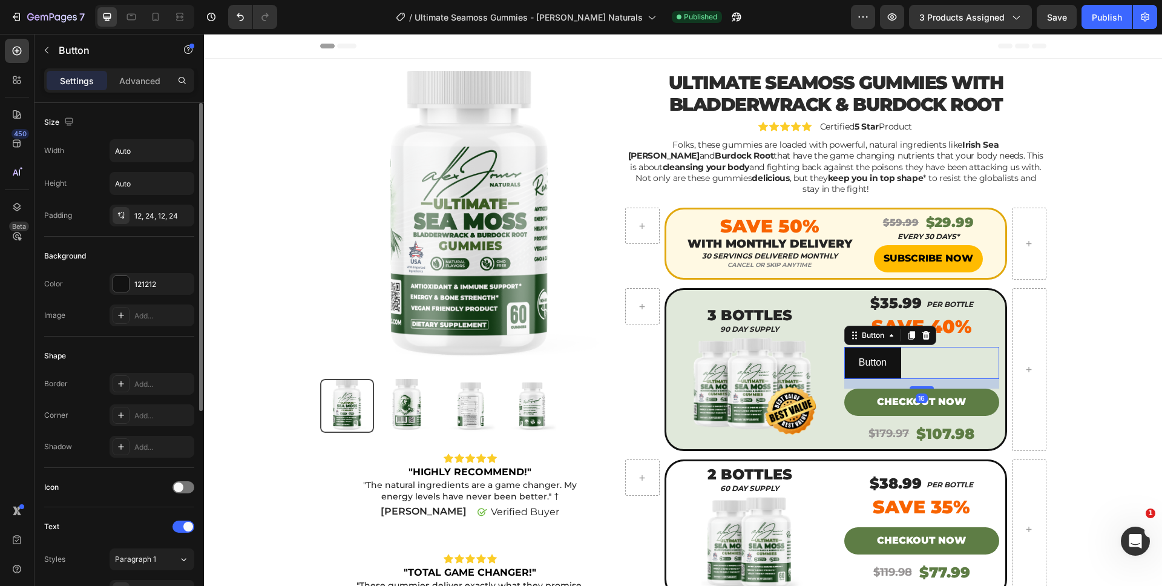
scroll to position [350, 0]
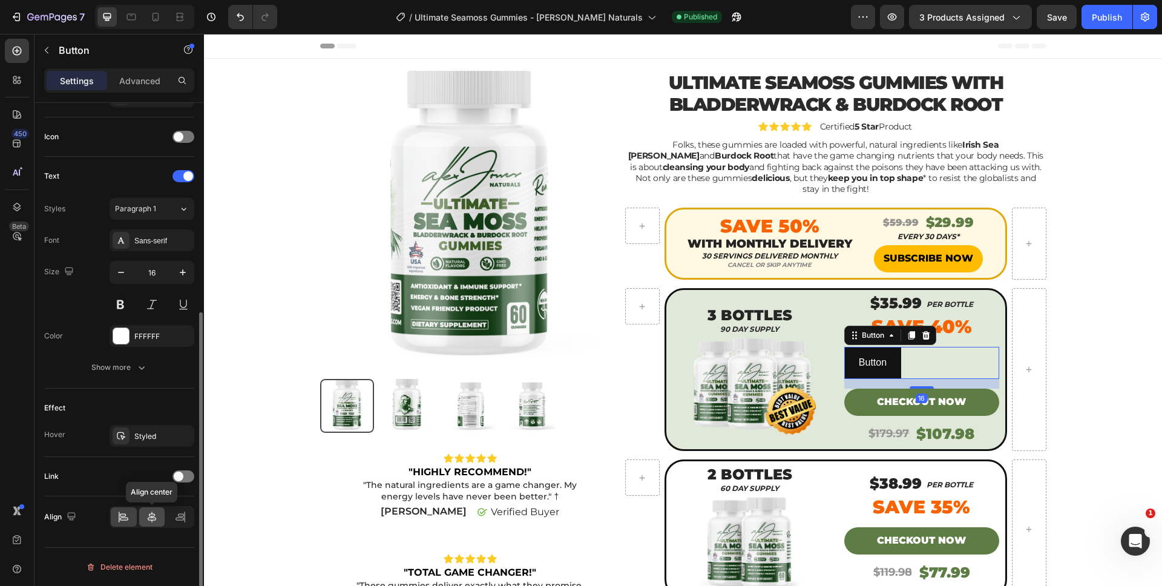
click at [157, 514] on icon at bounding box center [152, 517] width 12 height 12
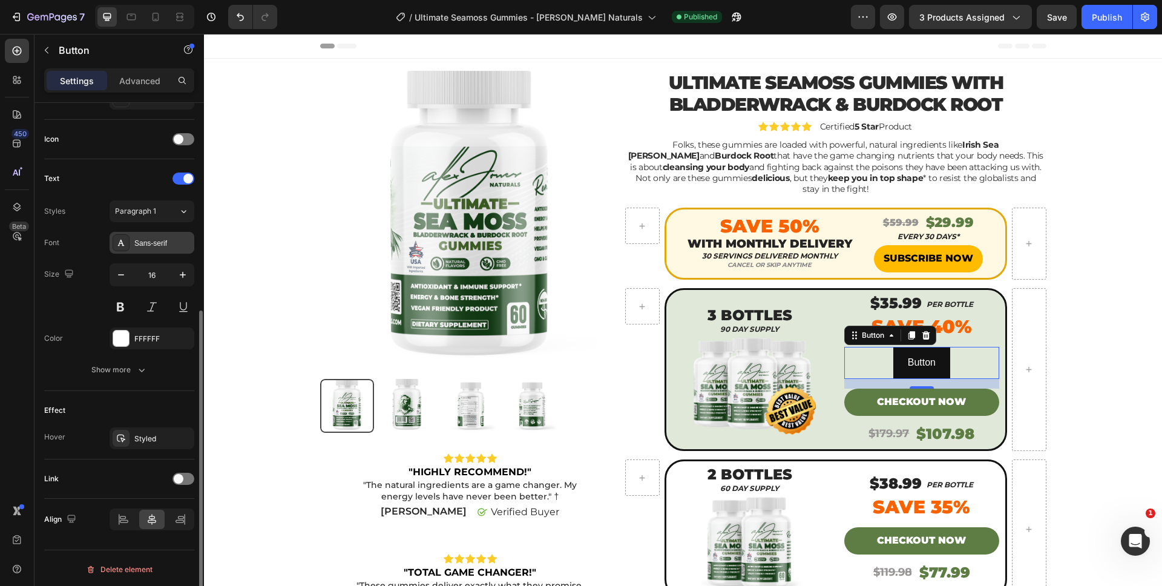
click at [152, 246] on div "Sans-serif" at bounding box center [162, 243] width 57 height 11
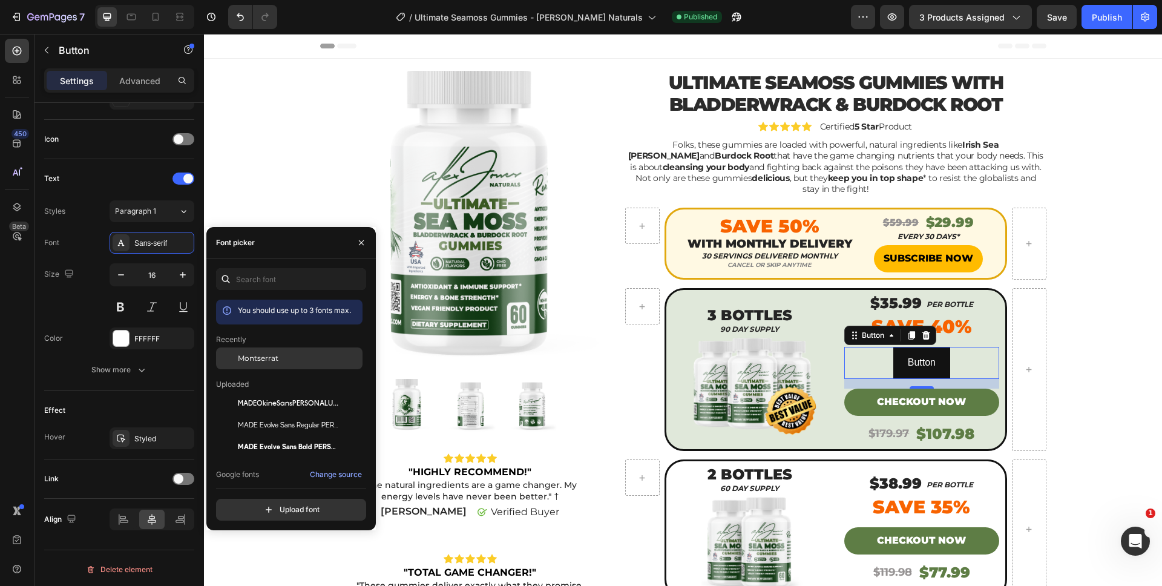
click at [263, 436] on div "Montserrat" at bounding box center [289, 447] width 146 height 22
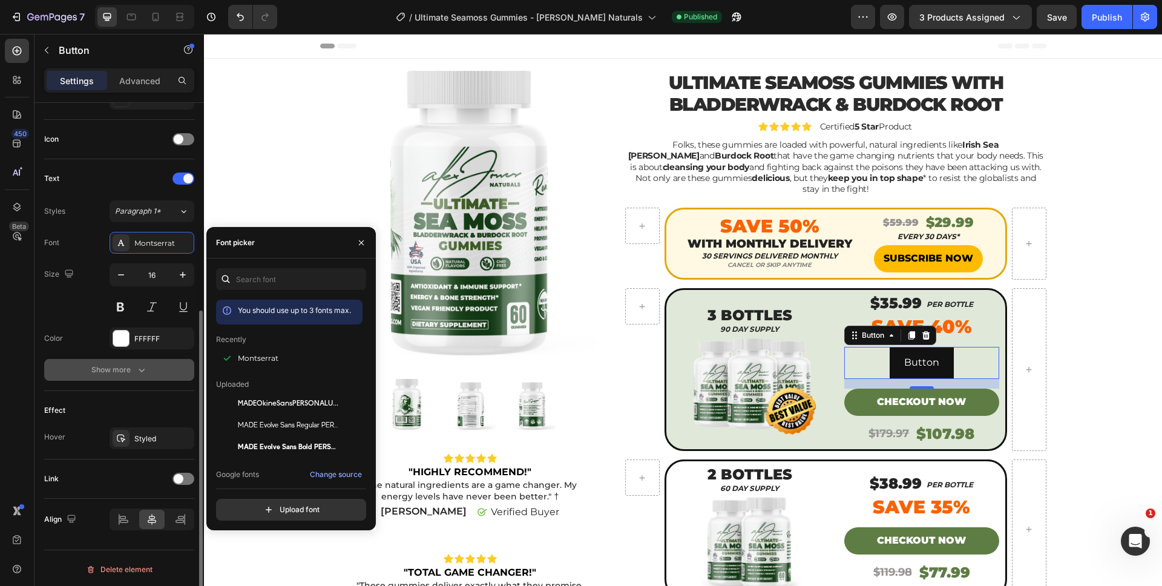
click at [136, 364] on icon "button" at bounding box center [142, 370] width 12 height 12
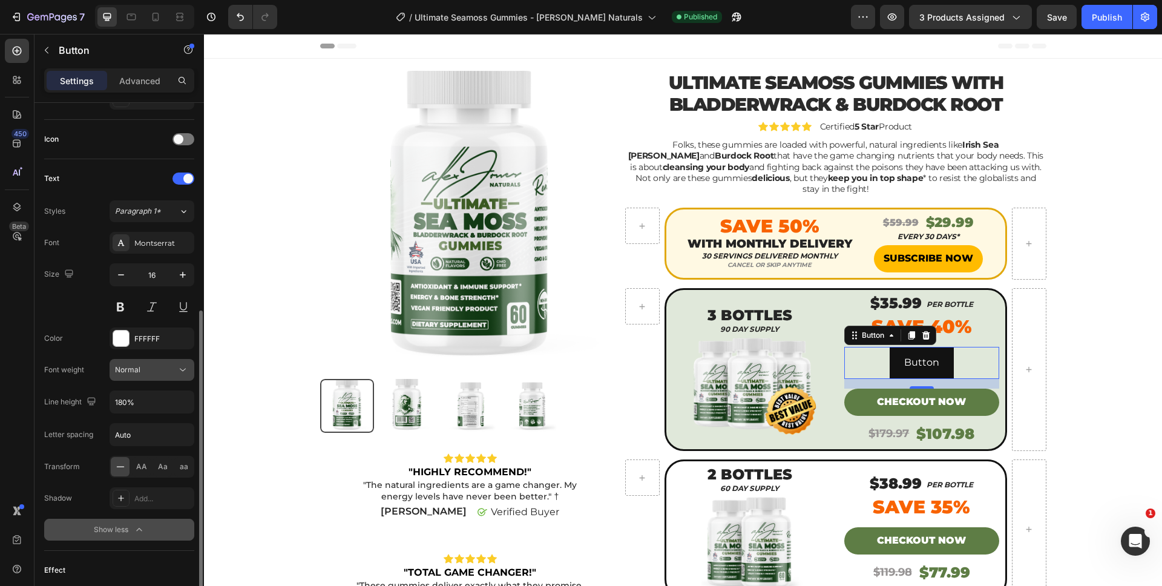
click at [136, 379] on button "Normal" at bounding box center [152, 370] width 85 height 22
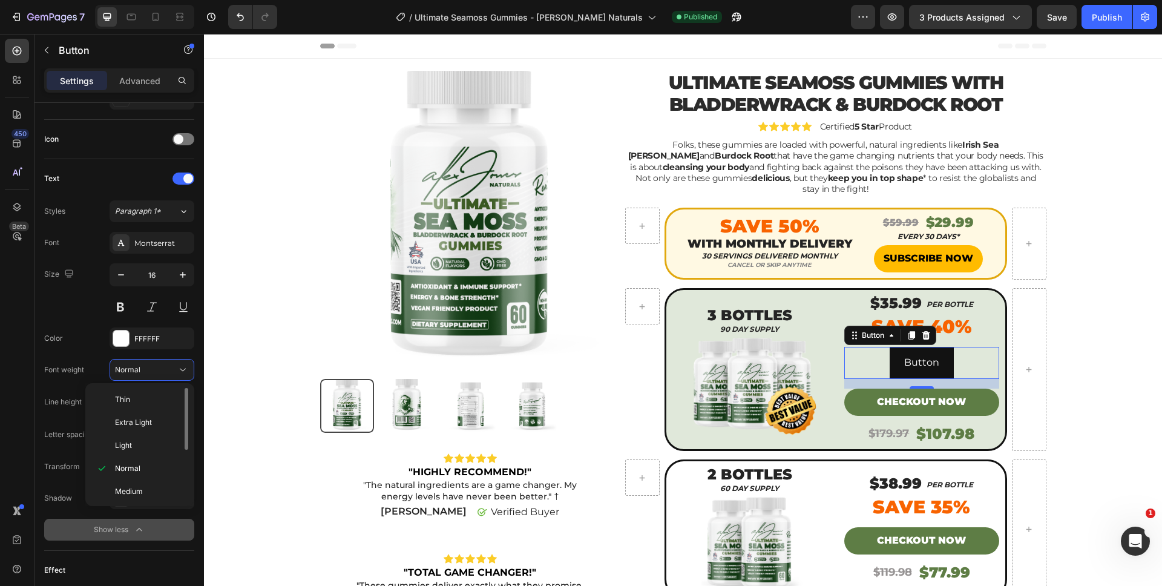
scroll to position [94, 0]
click at [149, 483] on div "Black" at bounding box center [137, 489] width 94 height 23
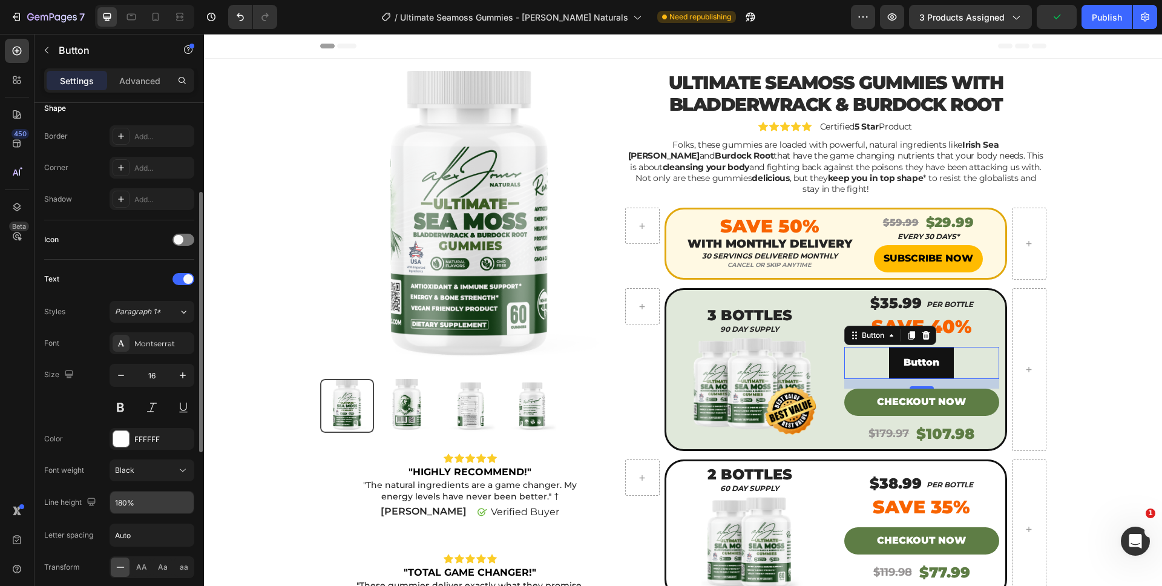
scroll to position [224, 0]
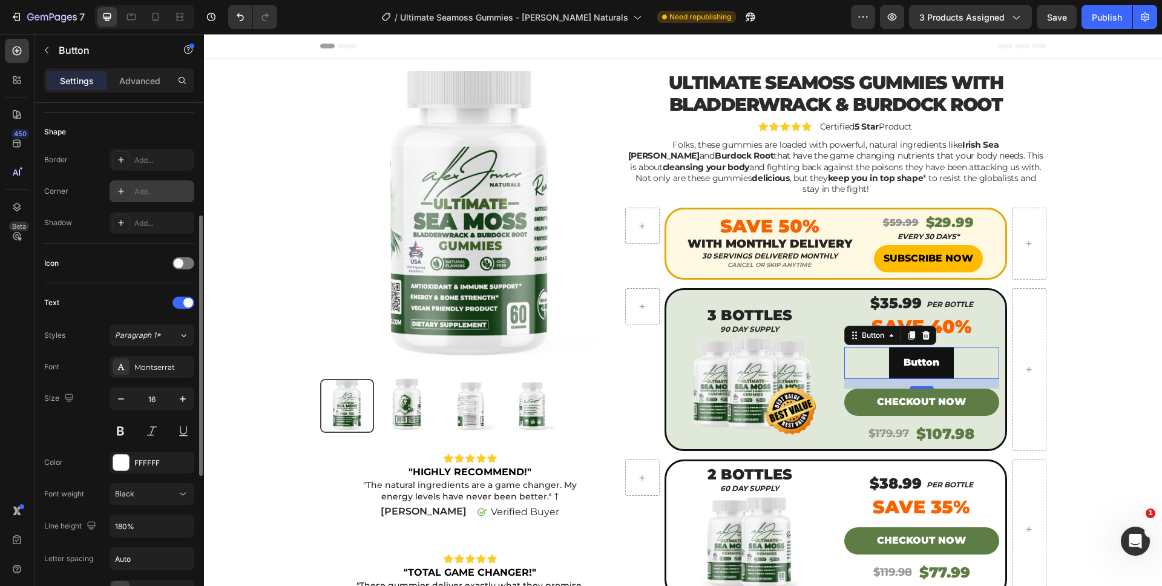
click at [146, 193] on div "Add..." at bounding box center [162, 191] width 57 height 11
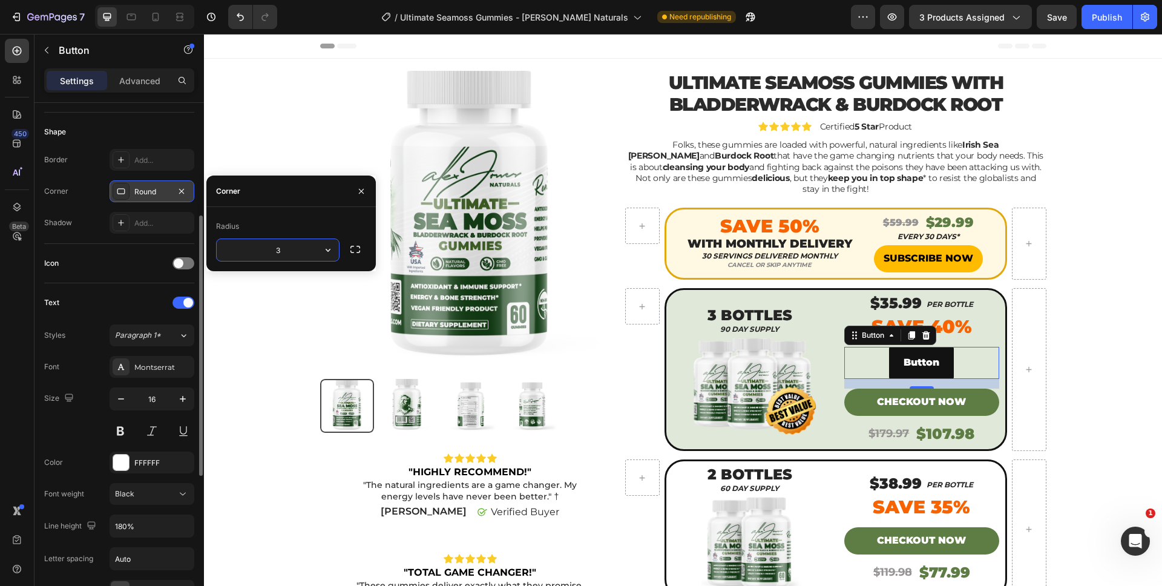
type input "35"
click at [88, 194] on div "Corner Round" at bounding box center [119, 191] width 150 height 22
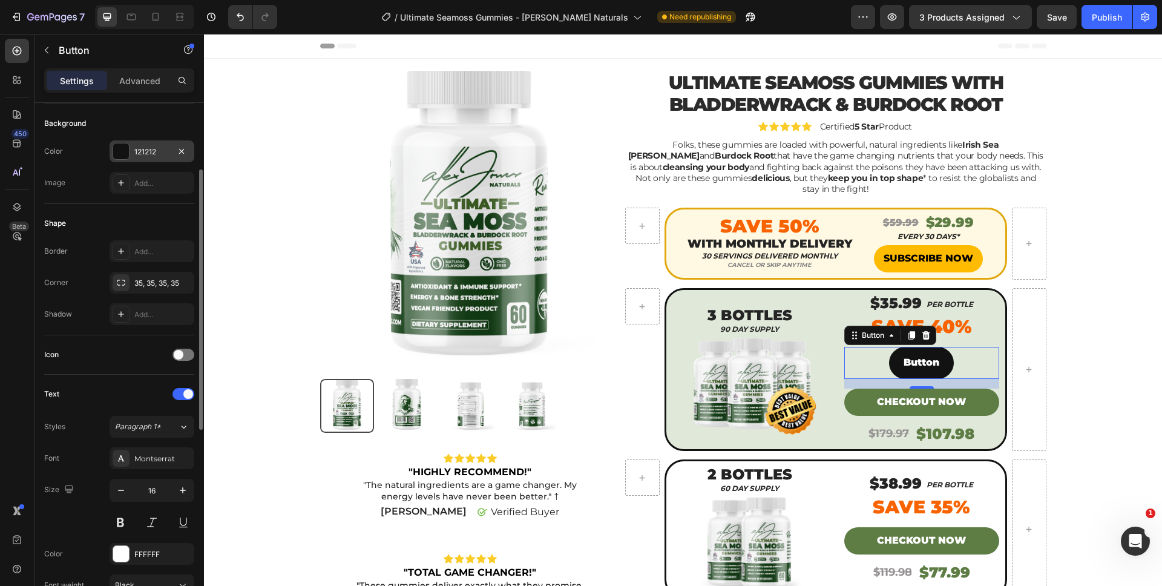
scroll to position [42, 0]
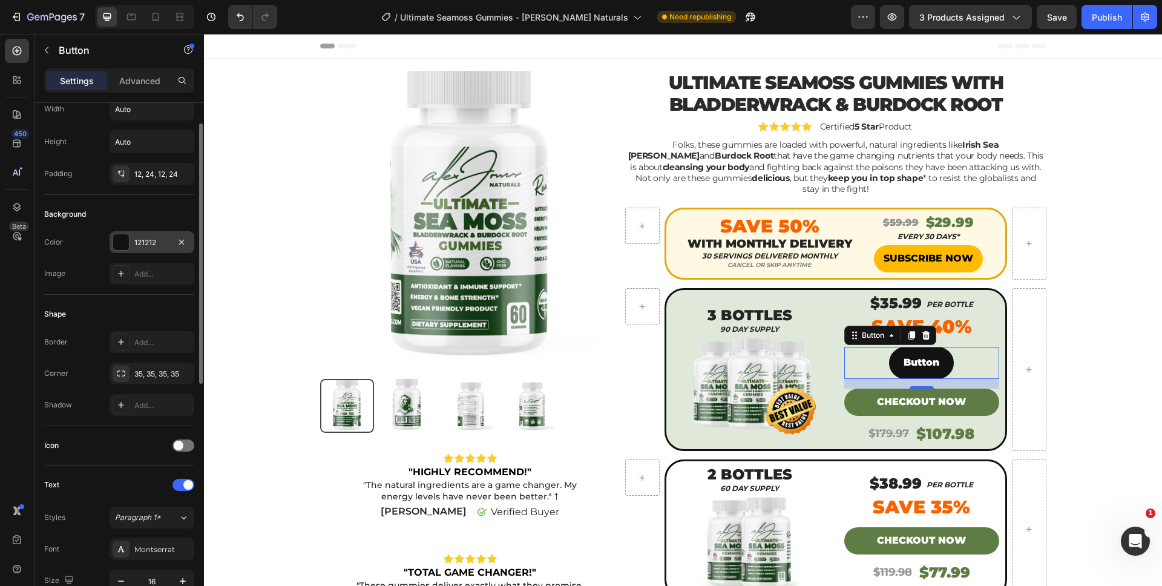
click at [126, 239] on div at bounding box center [121, 242] width 16 height 16
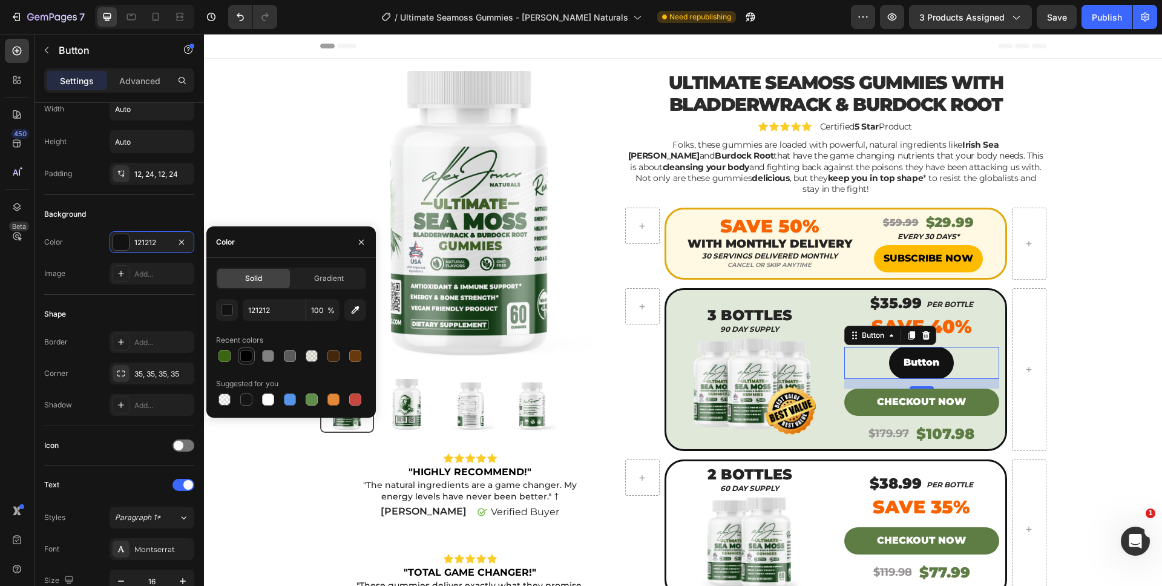
click at [250, 361] on div at bounding box center [246, 356] width 12 height 12
type input "000000"
click at [96, 237] on div "Color 000000" at bounding box center [119, 242] width 150 height 22
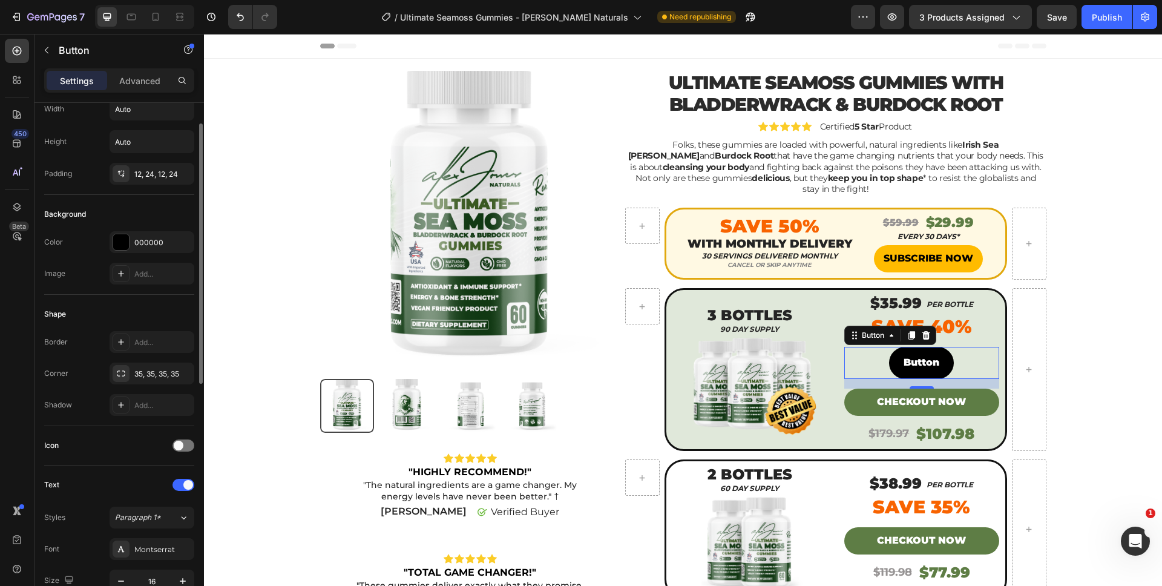
scroll to position [0, 0]
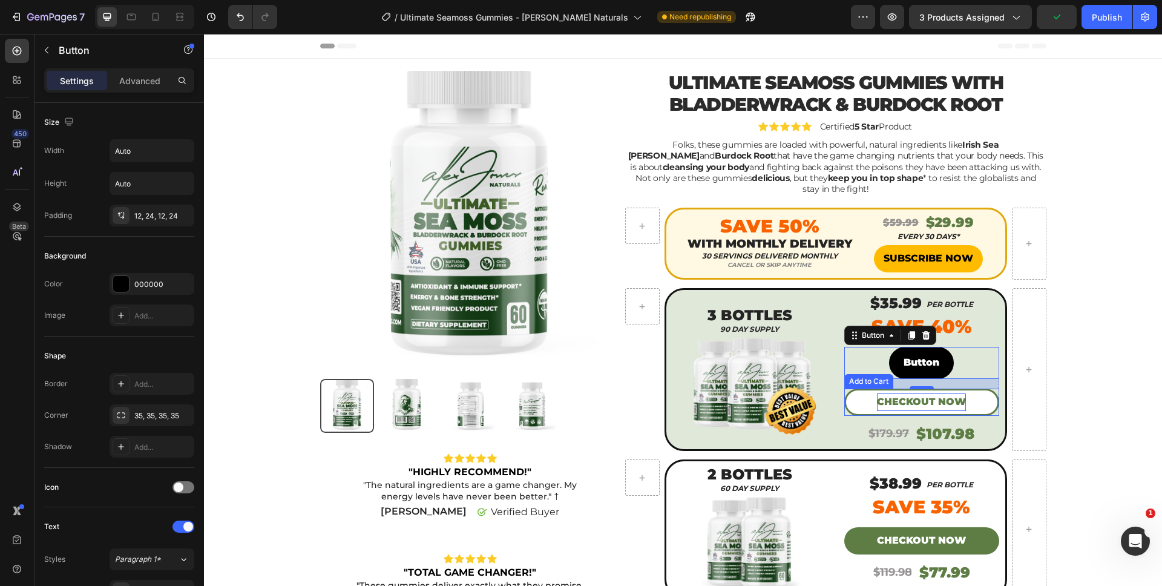
click at [927, 393] on div "CHECKOUT NOW" at bounding box center [921, 402] width 89 height 18
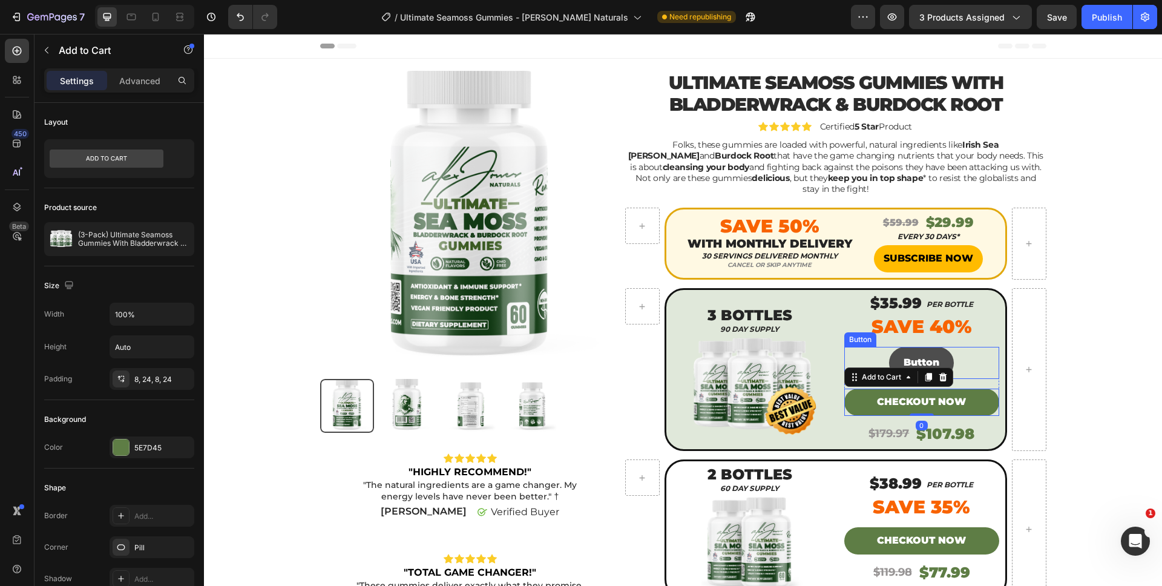
click at [908, 347] on button "Button" at bounding box center [921, 363] width 65 height 32
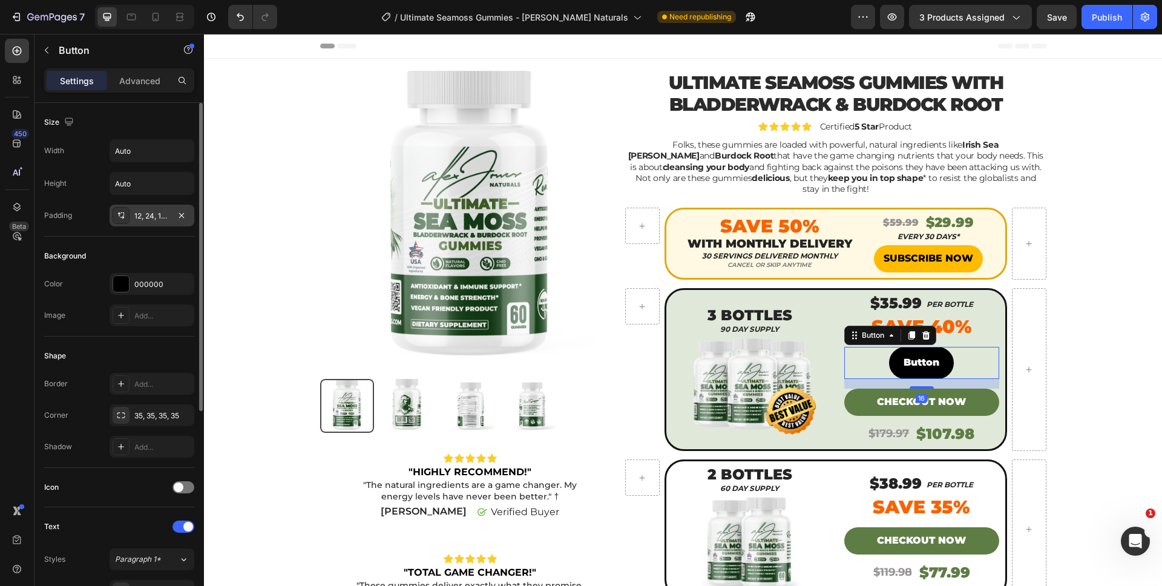
click at [157, 220] on div "12, 24, 12, 24" at bounding box center [151, 216] width 35 height 11
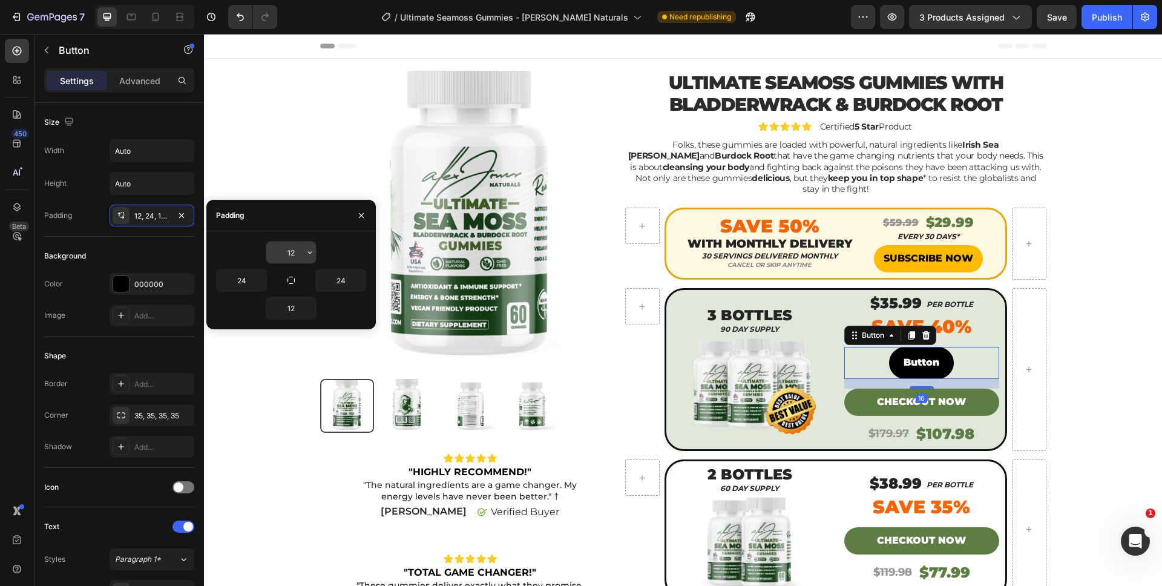
click at [292, 256] on input "12" at bounding box center [291, 252] width 50 height 22
type input "8"
click at [296, 303] on input "12" at bounding box center [291, 308] width 50 height 22
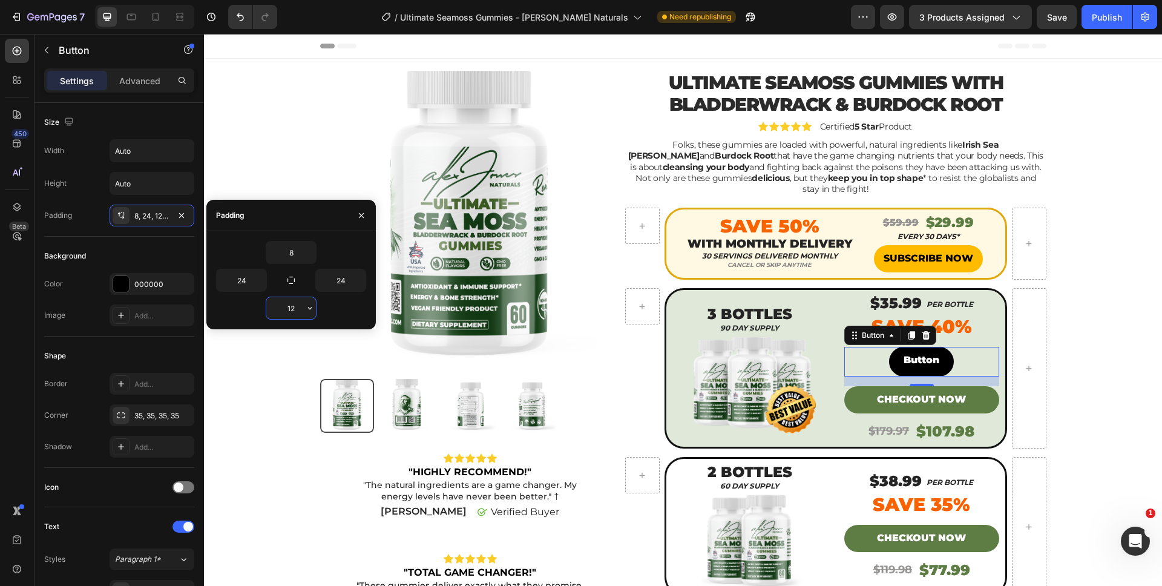
type input "8"
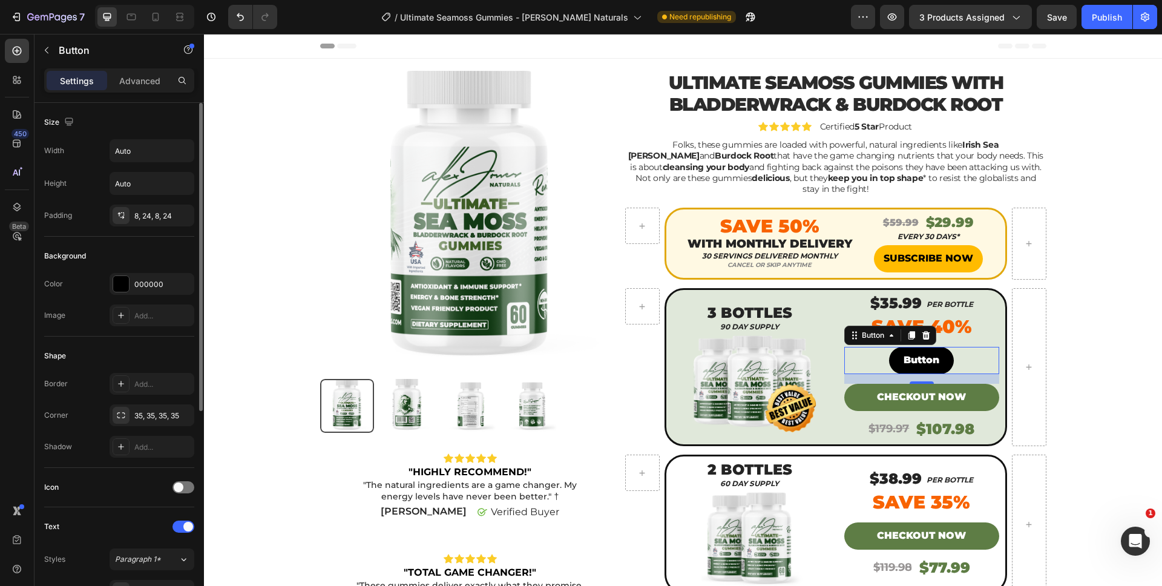
click at [100, 337] on div "Size Width Auto Height Auto Padding 8, 24, 8, 24" at bounding box center [119, 402] width 150 height 131
click at [928, 352] on p "Button" at bounding box center [922, 361] width 36 height 18
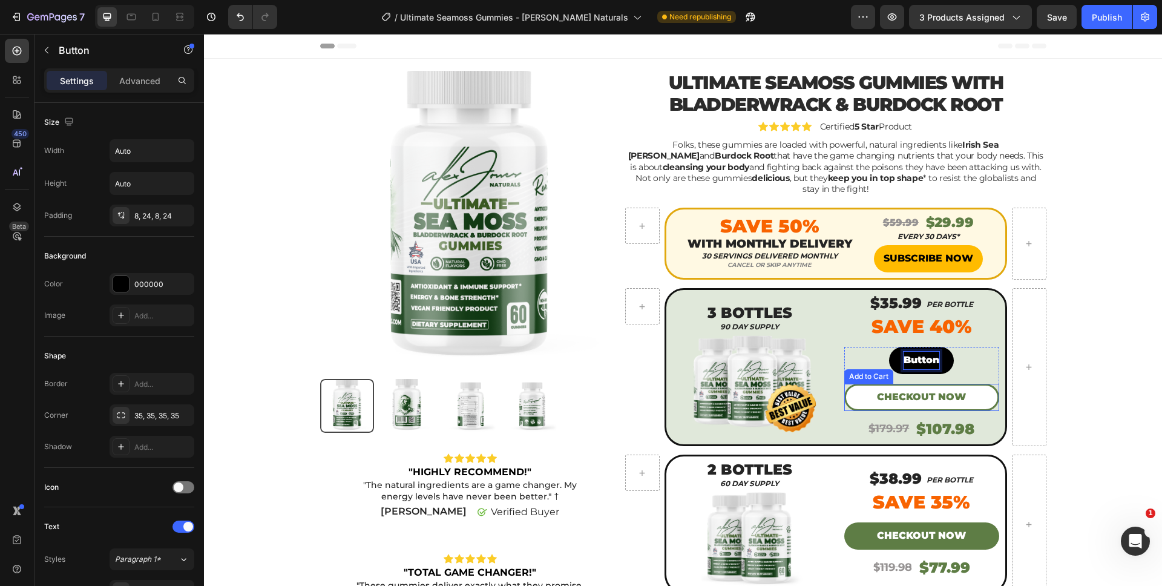
click at [864, 384] on button "CHECKOUT NOW" at bounding box center [921, 397] width 155 height 27
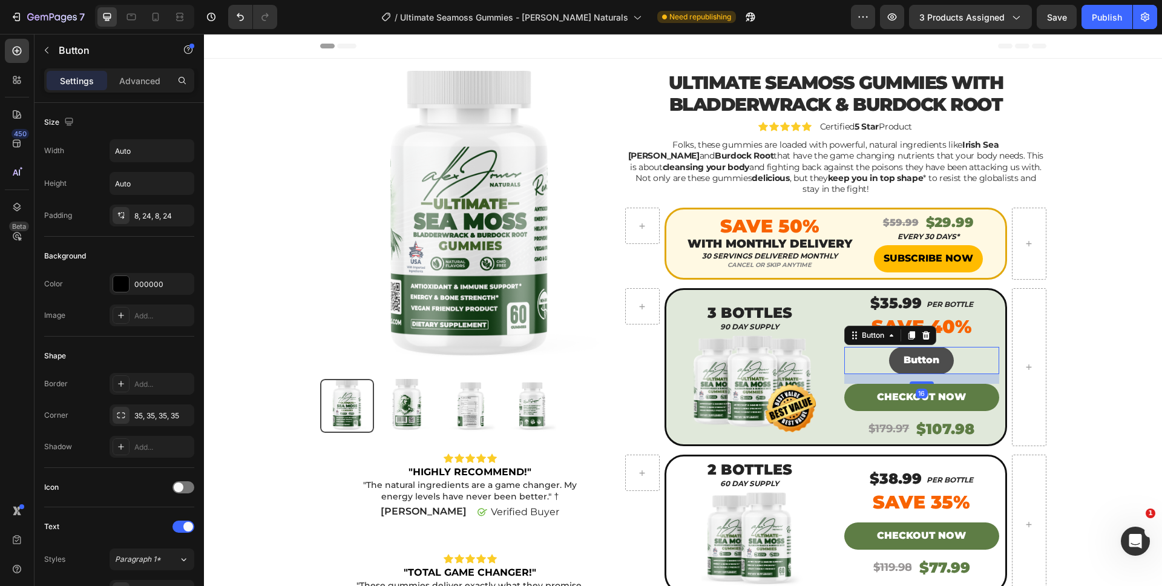
click at [902, 347] on button "Button" at bounding box center [921, 360] width 65 height 27
click at [907, 352] on p "Button" at bounding box center [922, 361] width 36 height 18
click at [895, 347] on button "ADD" at bounding box center [921, 360] width 53 height 27
click at [887, 347] on button "ADD TO" at bounding box center [922, 360] width 70 height 27
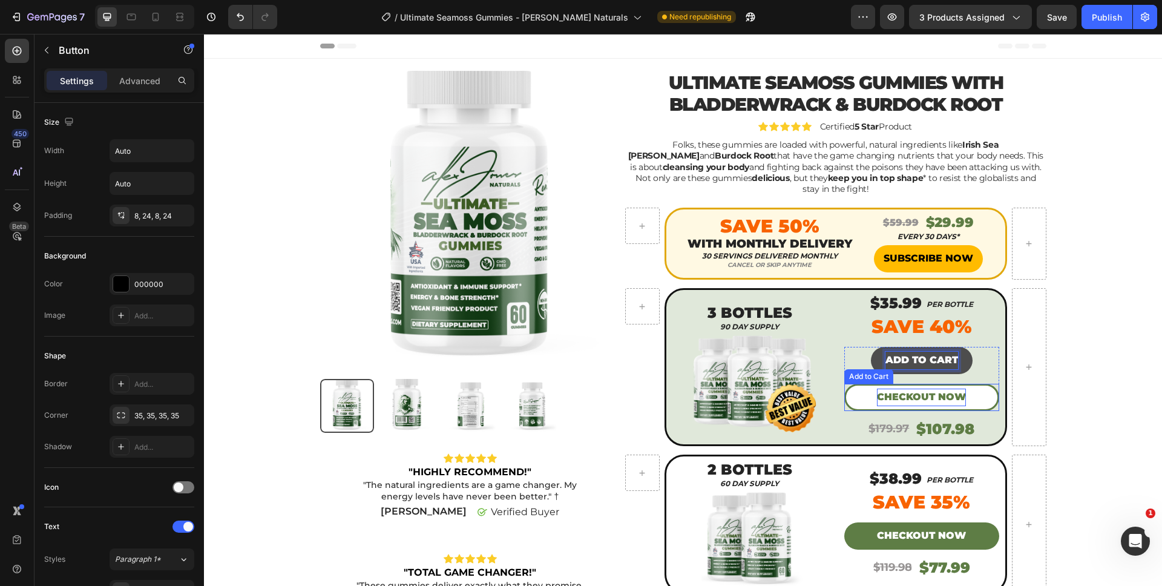
click at [904, 389] on div "CHECKOUT NOW" at bounding box center [921, 398] width 89 height 18
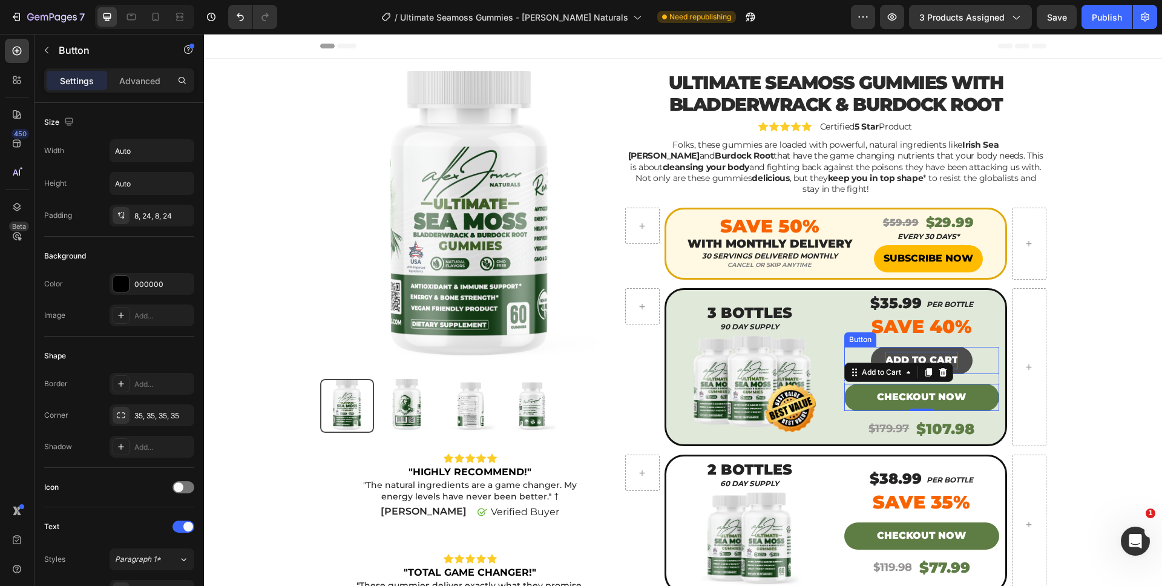
click at [933, 352] on p "ADD TO CART" at bounding box center [921, 361] width 73 height 18
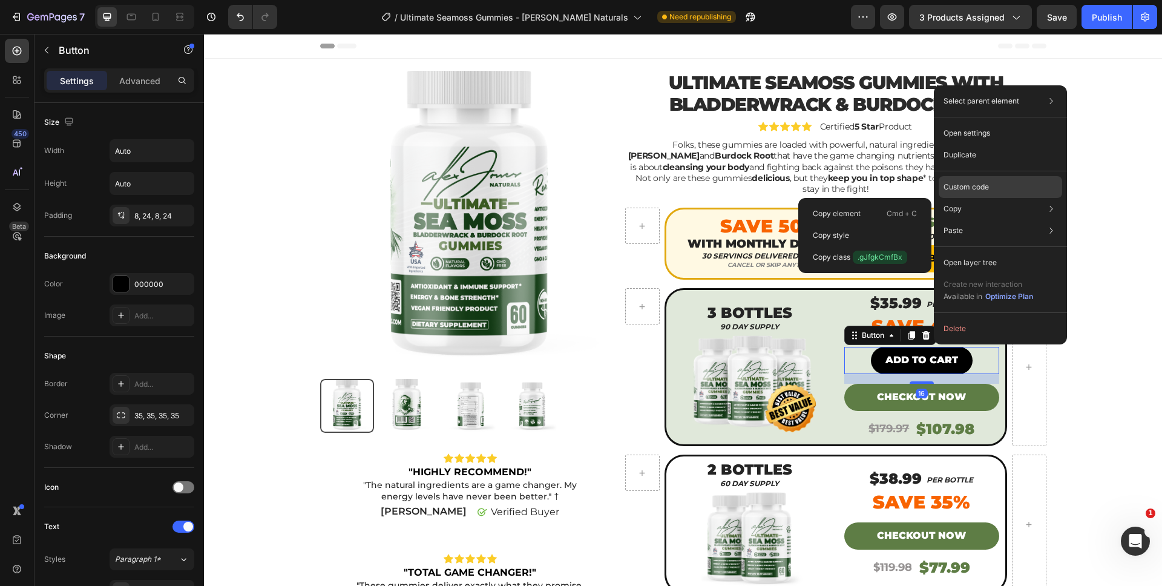
click at [984, 185] on p "Custom code" at bounding box center [966, 187] width 45 height 11
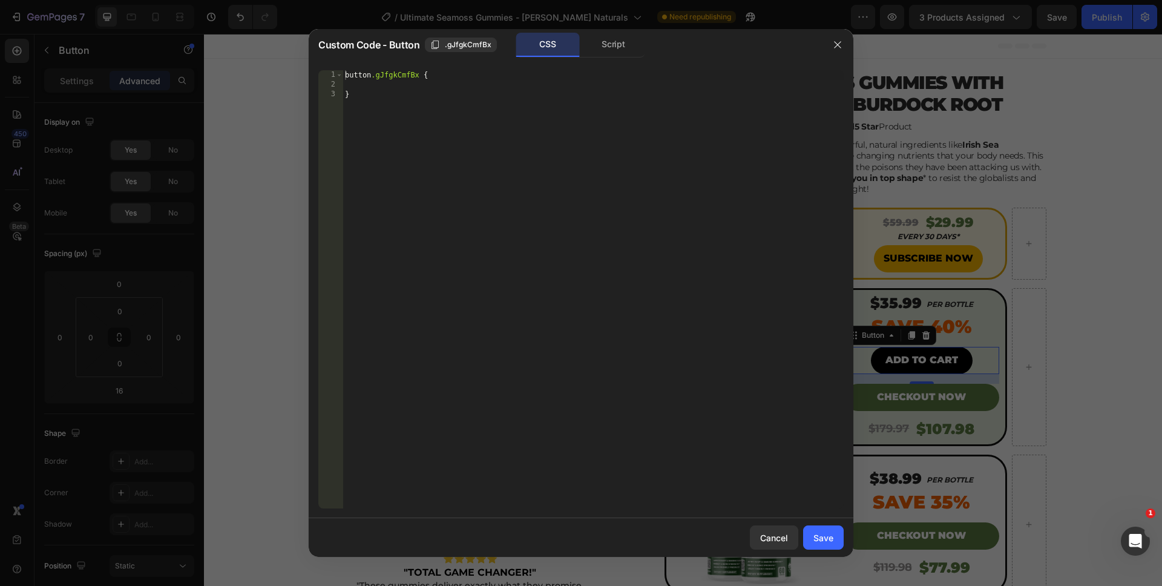
click at [634, 43] on div "Script" at bounding box center [614, 45] width 64 height 24
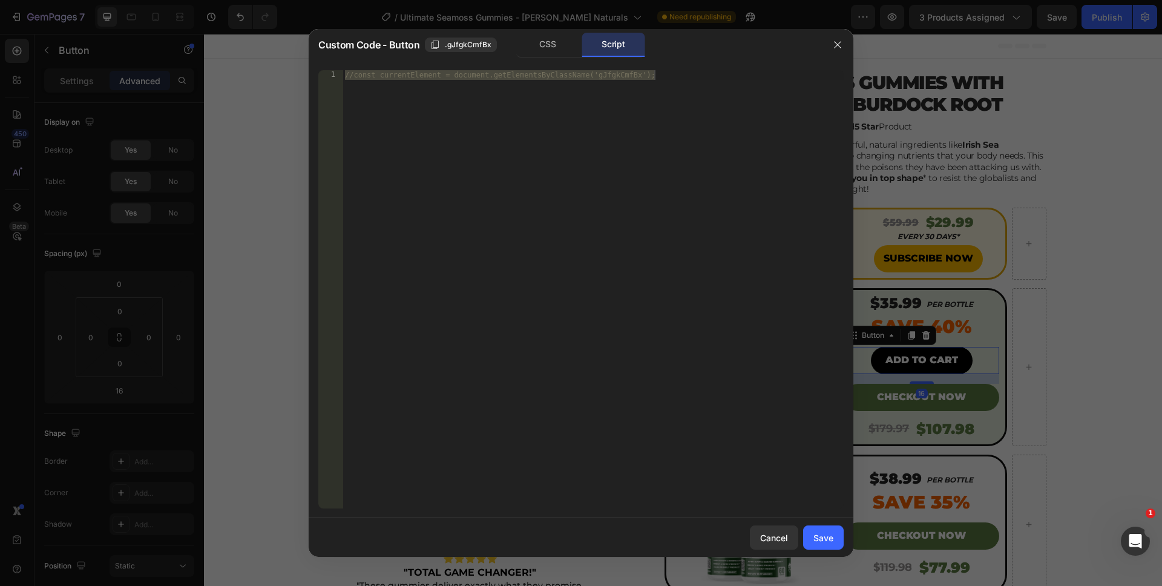
click at [542, 130] on div "//const currentElement = document.getElementsByClassName('gJfgkCmfBx');" at bounding box center [593, 299] width 501 height 458
drag, startPoint x: 517, startPoint y: 174, endPoint x: 294, endPoint y: 49, distance: 255.8
click at [294, 49] on div "Custom Code - Button .gJfgkCmfBx CSS Script //const currentElement = document.g…" at bounding box center [581, 293] width 1162 height 586
paste textarea "})"
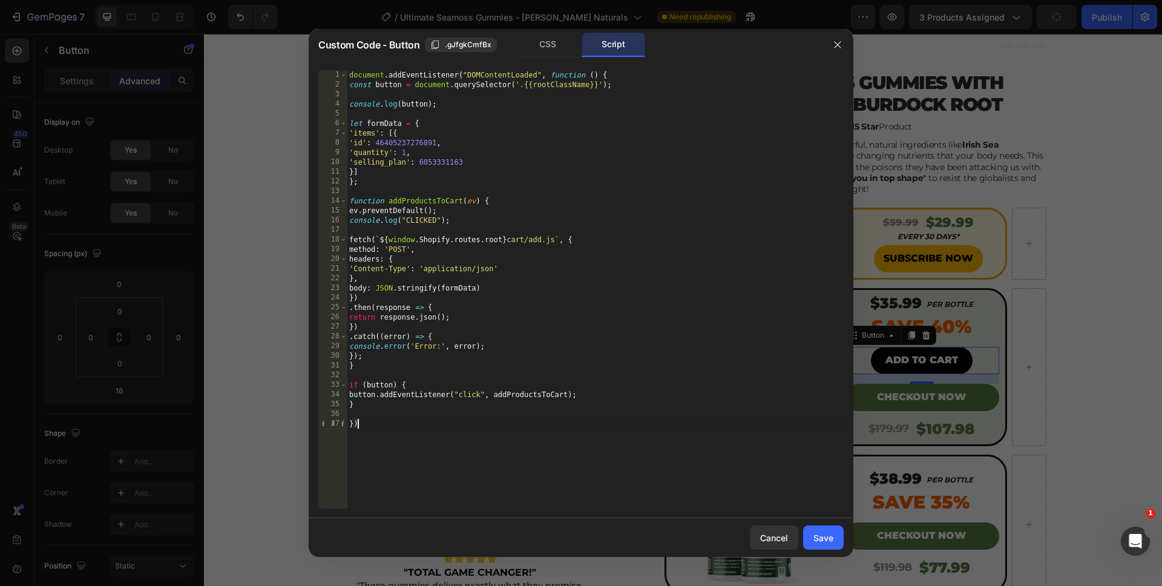
click at [405, 163] on div "document . addEventListener ( "DOMContentLoaded" , function ( ) { const button …" at bounding box center [595, 299] width 497 height 458
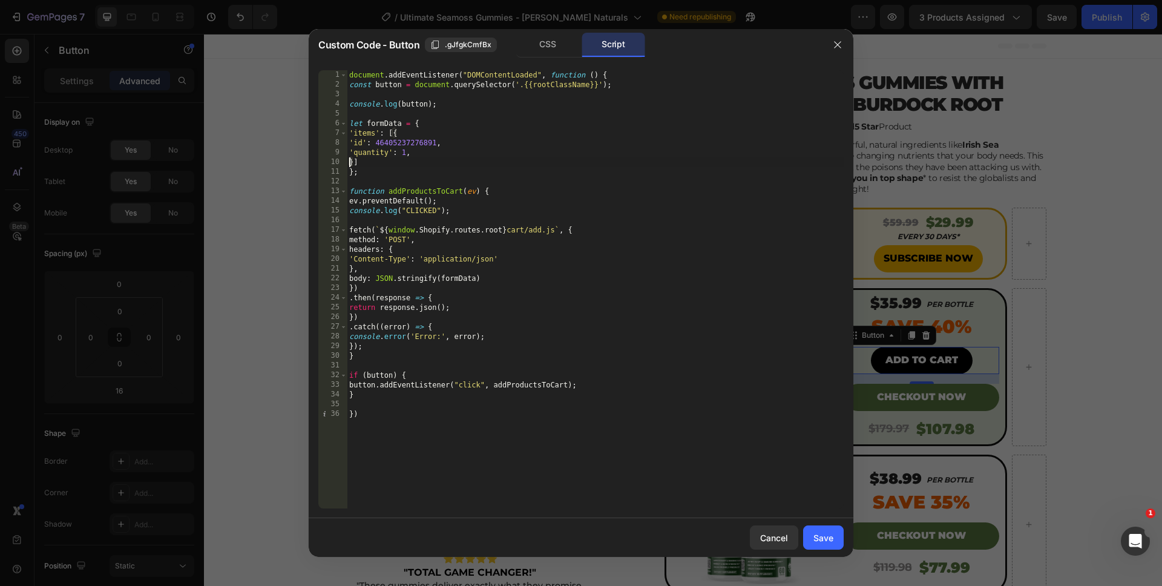
click at [403, 153] on div "document . addEventListener ( "DOMContentLoaded" , function ( ) { const button …" at bounding box center [595, 299] width 497 height 458
click at [515, 492] on div "document . addEventListener ( "DOMContentLoaded" , function ( ) { const button …" at bounding box center [595, 299] width 497 height 458
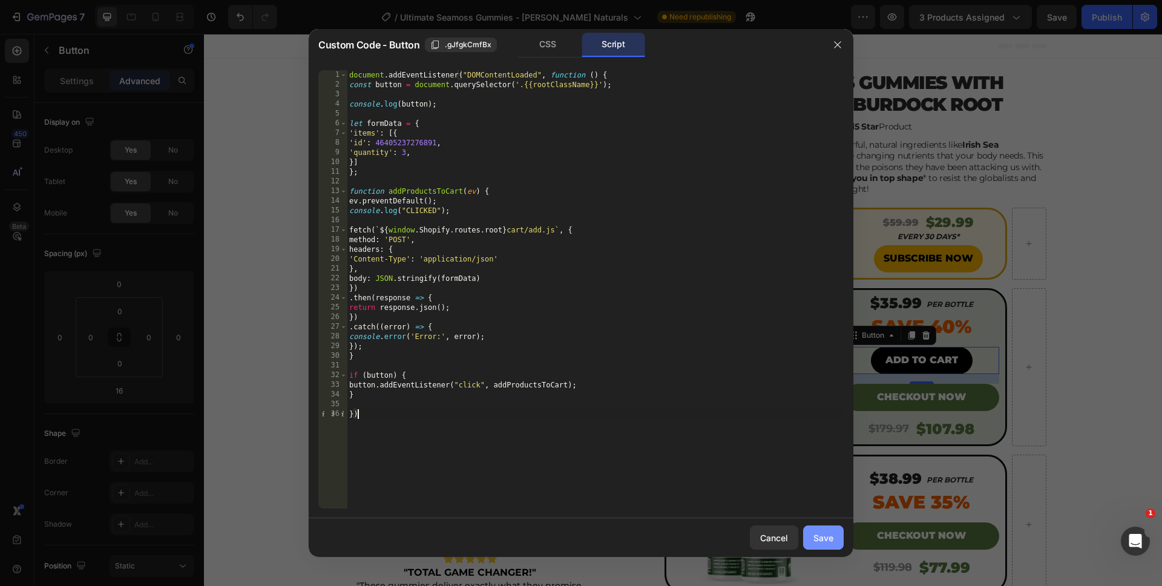
type textarea "})"
click at [816, 535] on div "Save" at bounding box center [823, 537] width 20 height 13
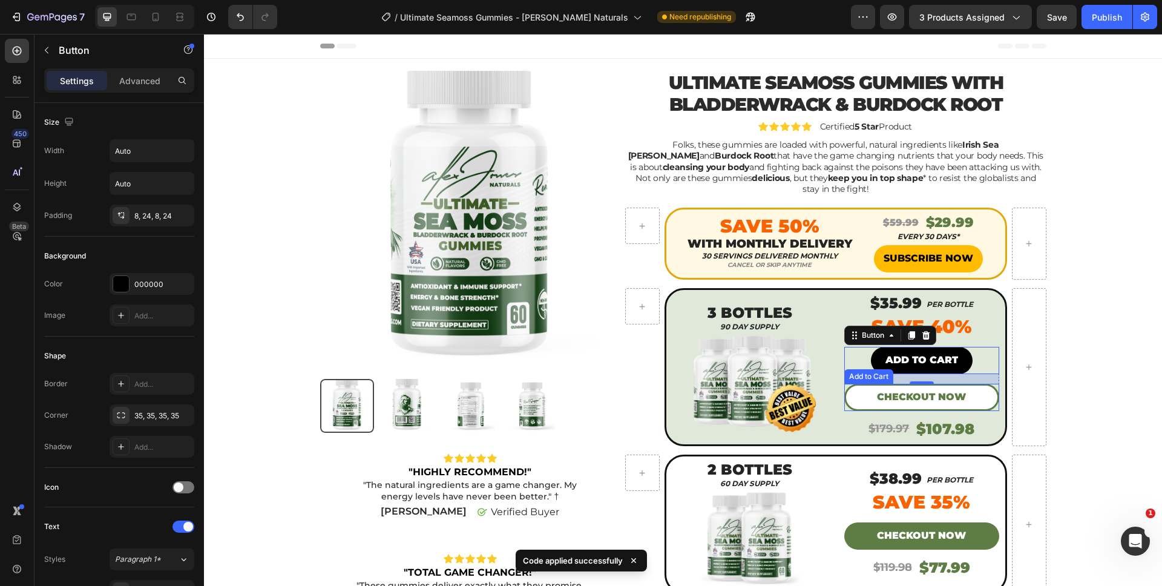
click at [870, 391] on button "CHECKOUT NOW" at bounding box center [921, 397] width 155 height 27
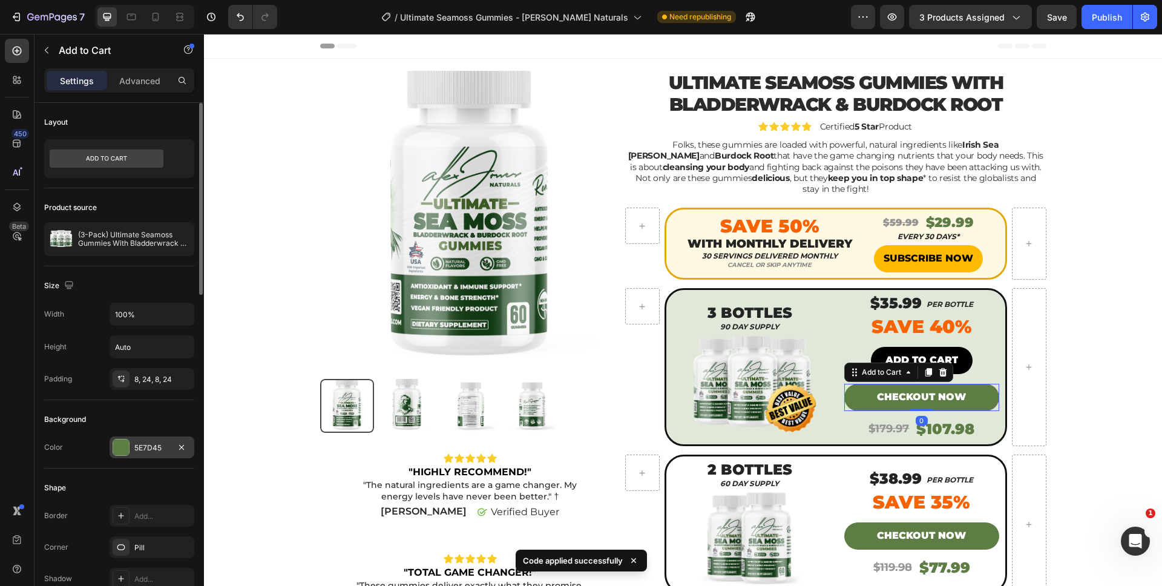
click at [144, 448] on div "5E7D45" at bounding box center [151, 447] width 35 height 11
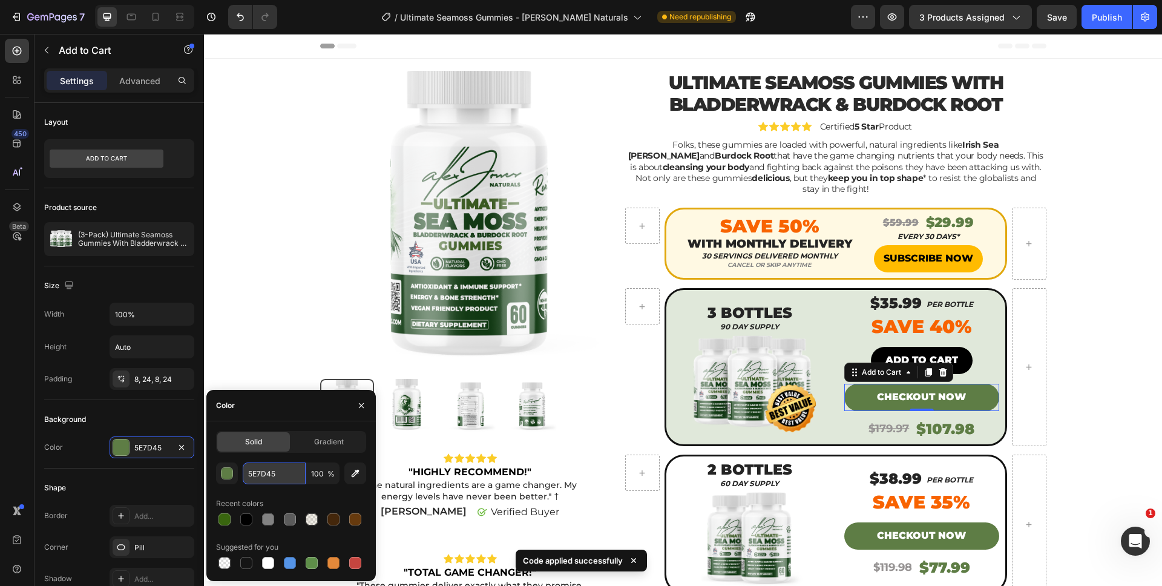
click at [272, 473] on input "5E7D45" at bounding box center [274, 473] width 63 height 22
click at [896, 347] on button "ADD TO CART" at bounding box center [922, 360] width 102 height 27
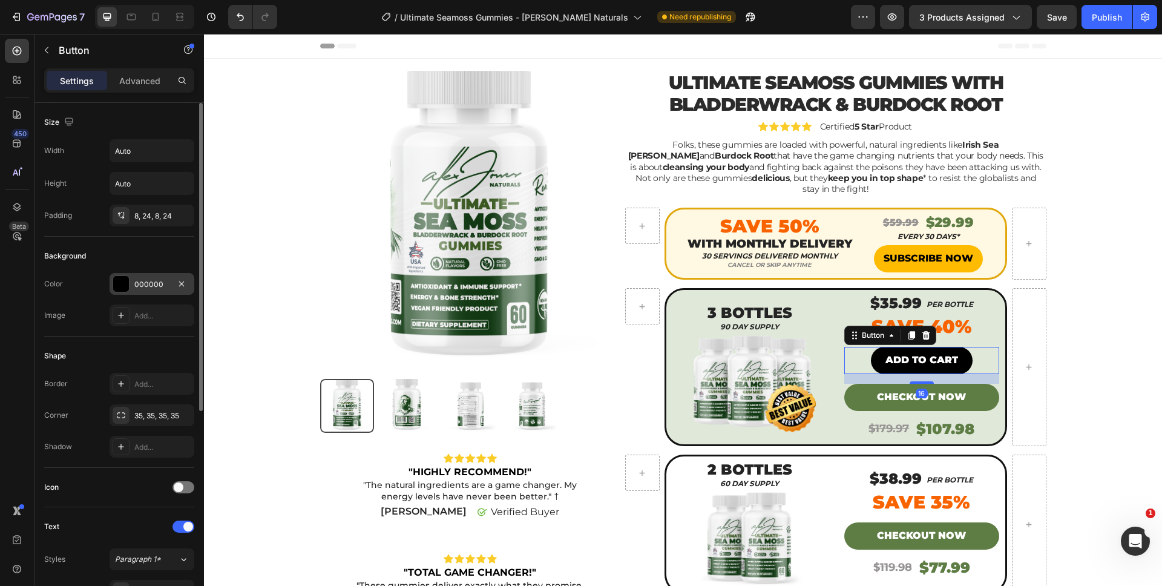
click at [168, 277] on div "000000" at bounding box center [152, 284] width 85 height 22
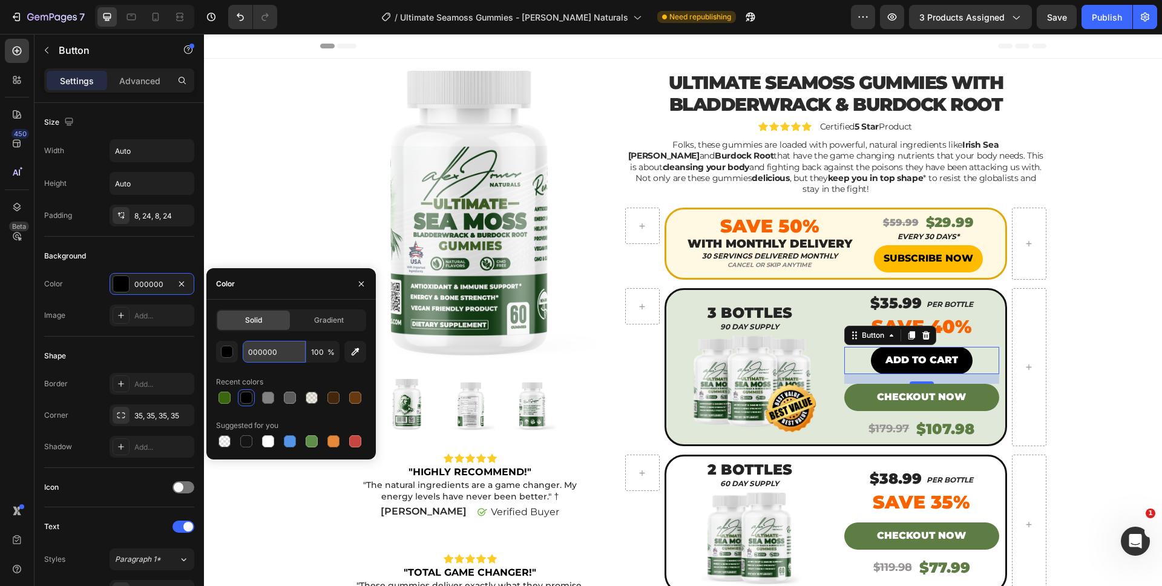
click at [274, 346] on input "000000" at bounding box center [274, 352] width 63 height 22
paste input "5E7D45"
type input "5E7D45"
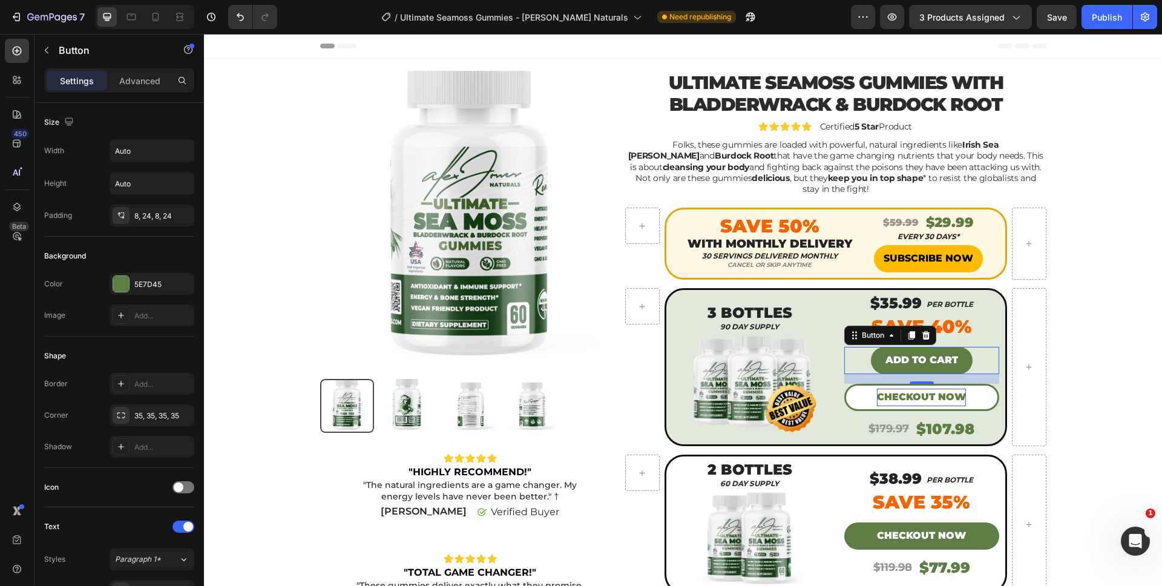
click at [959, 390] on div "CHECKOUT NOW" at bounding box center [921, 398] width 89 height 18
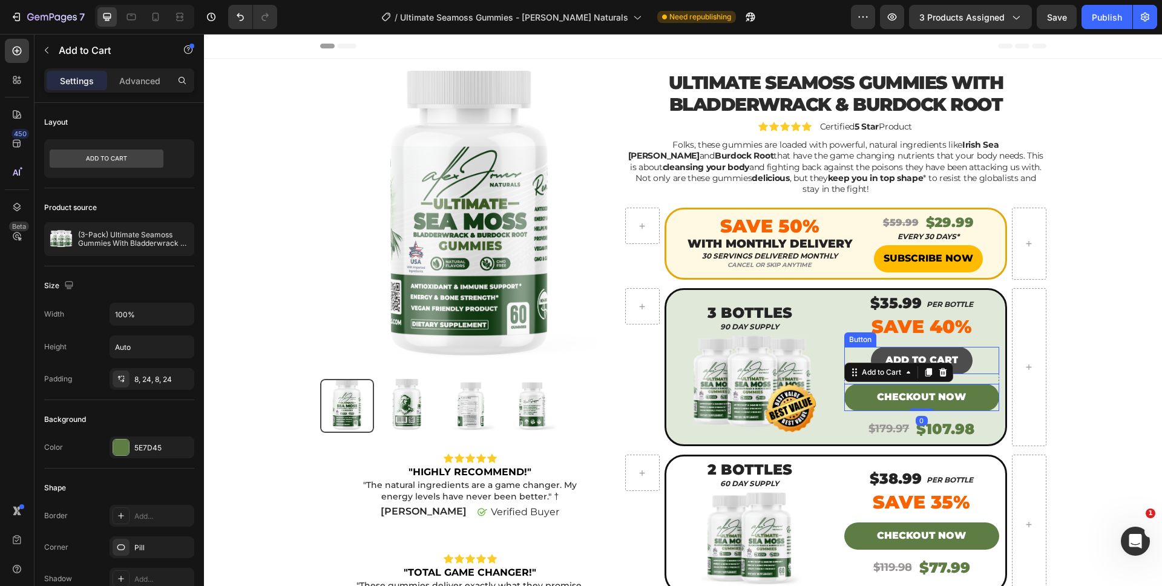
click at [956, 347] on button "ADD TO CART" at bounding box center [922, 360] width 102 height 27
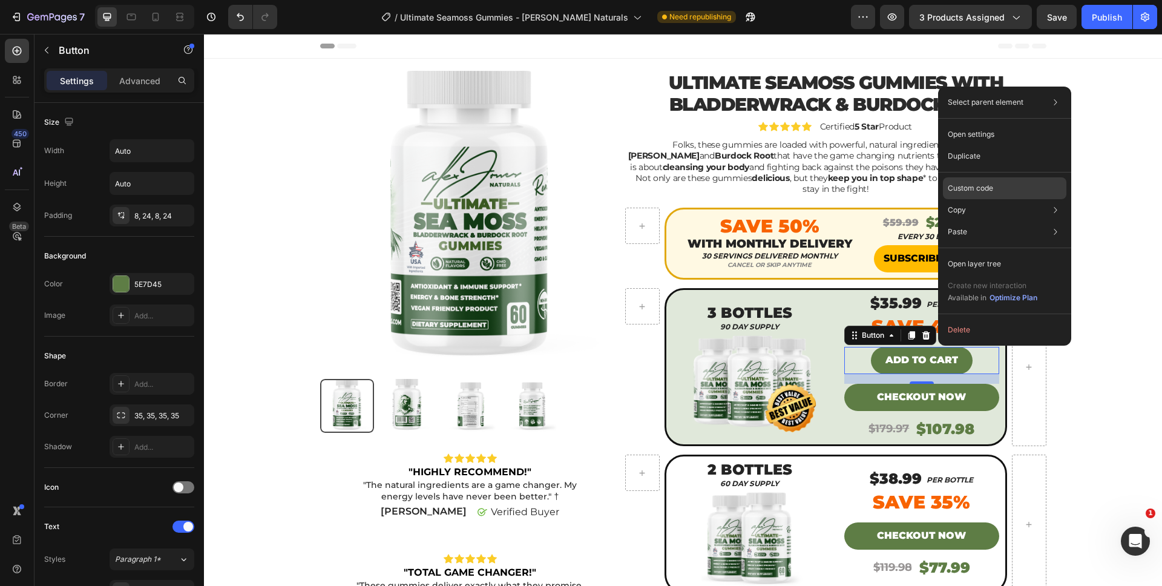
click at [1002, 221] on div "Custom code" at bounding box center [1004, 232] width 123 height 22
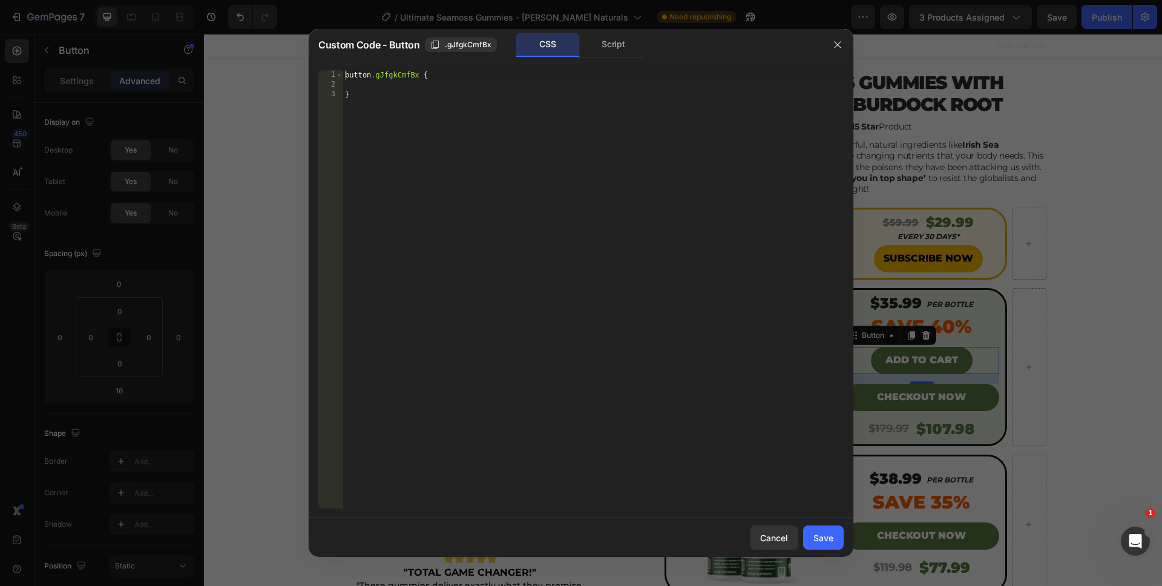
click at [567, 39] on div "CSS" at bounding box center [548, 45] width 64 height 24
click at [612, 50] on div "Script" at bounding box center [614, 45] width 64 height 24
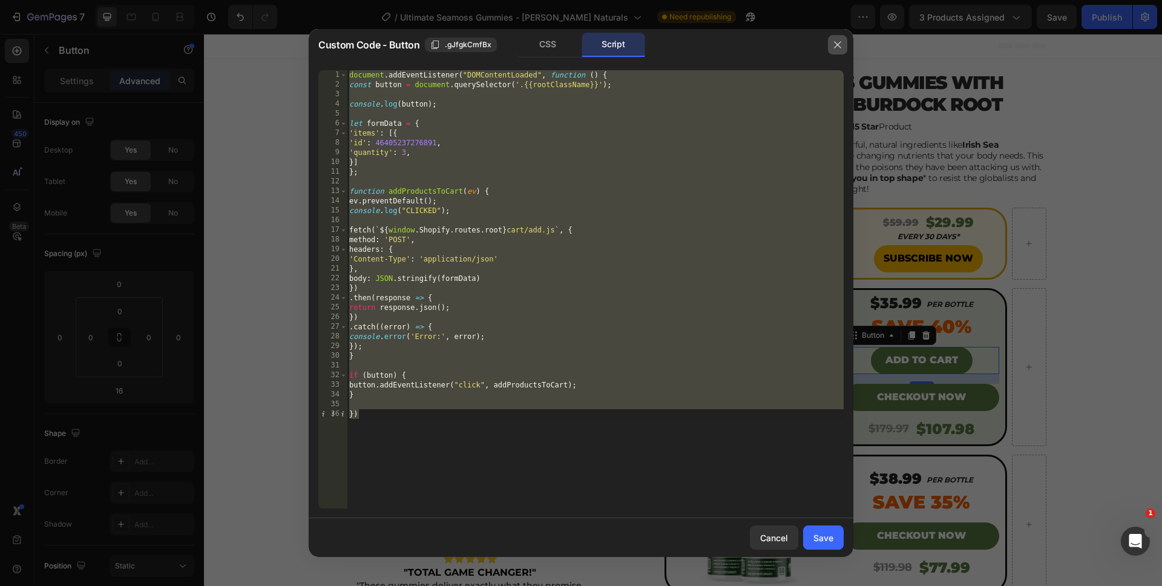
click at [841, 53] on button "button" at bounding box center [837, 44] width 19 height 19
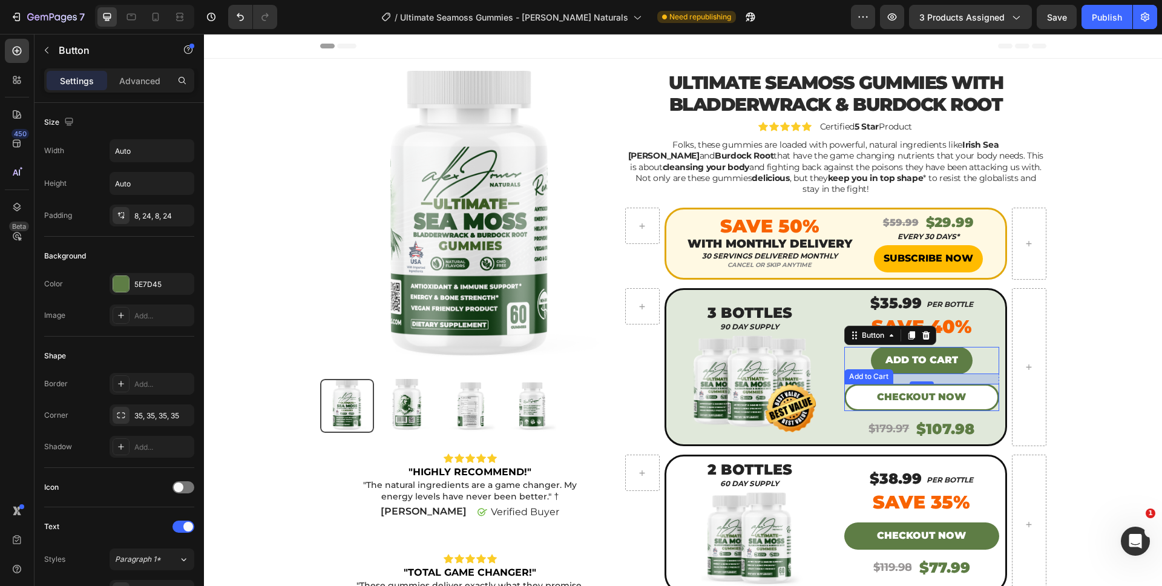
click at [962, 387] on button "CHECKOUT NOW" at bounding box center [921, 397] width 155 height 27
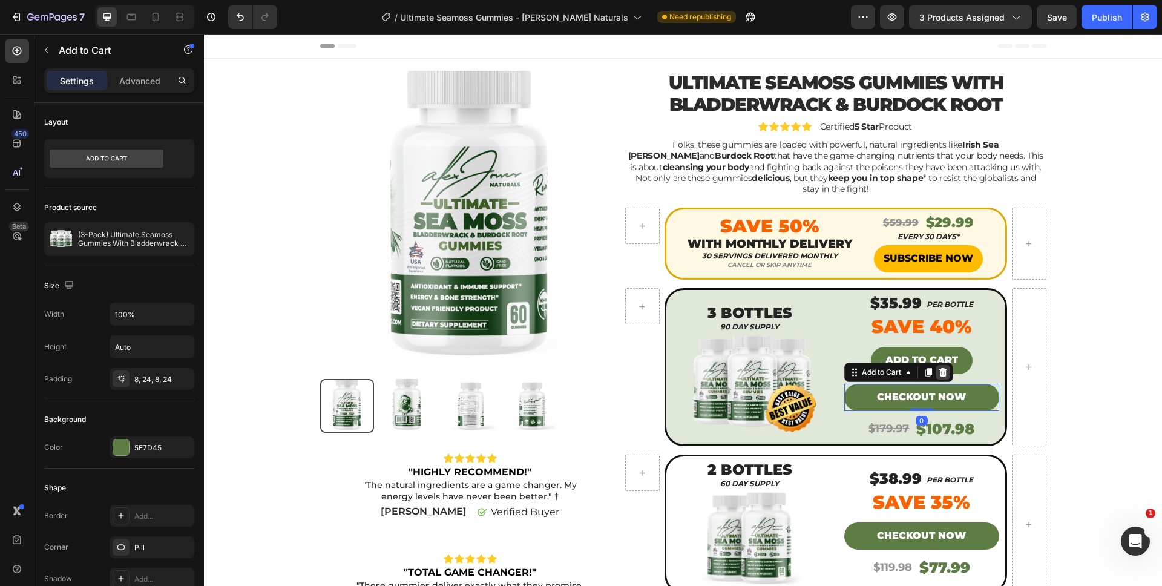
click at [943, 367] on icon at bounding box center [943, 372] width 10 height 10
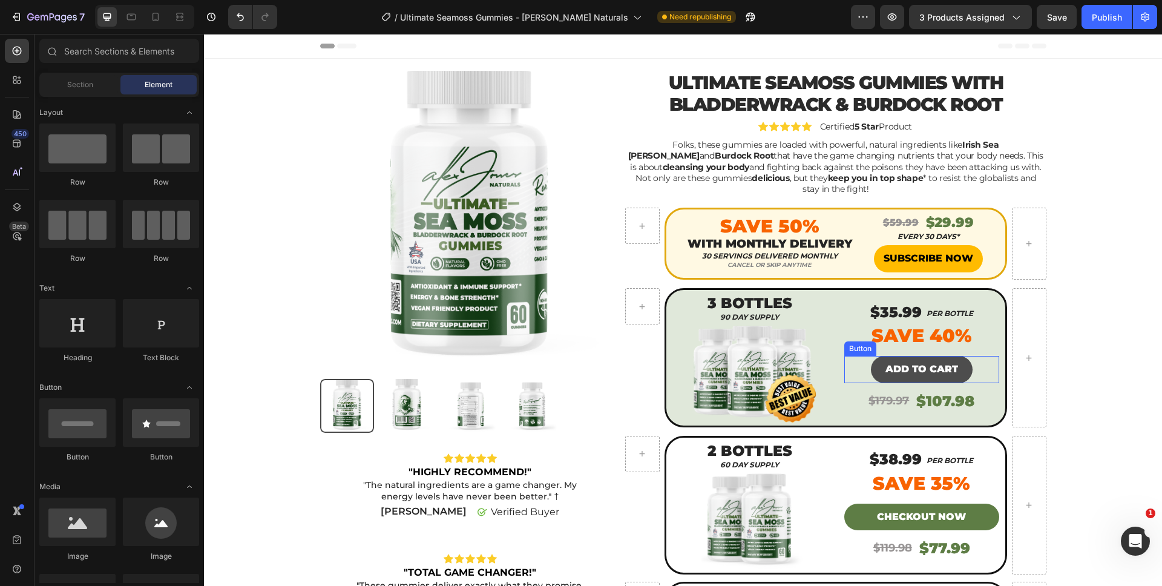
click at [956, 367] on button "ADD TO CART" at bounding box center [922, 369] width 102 height 27
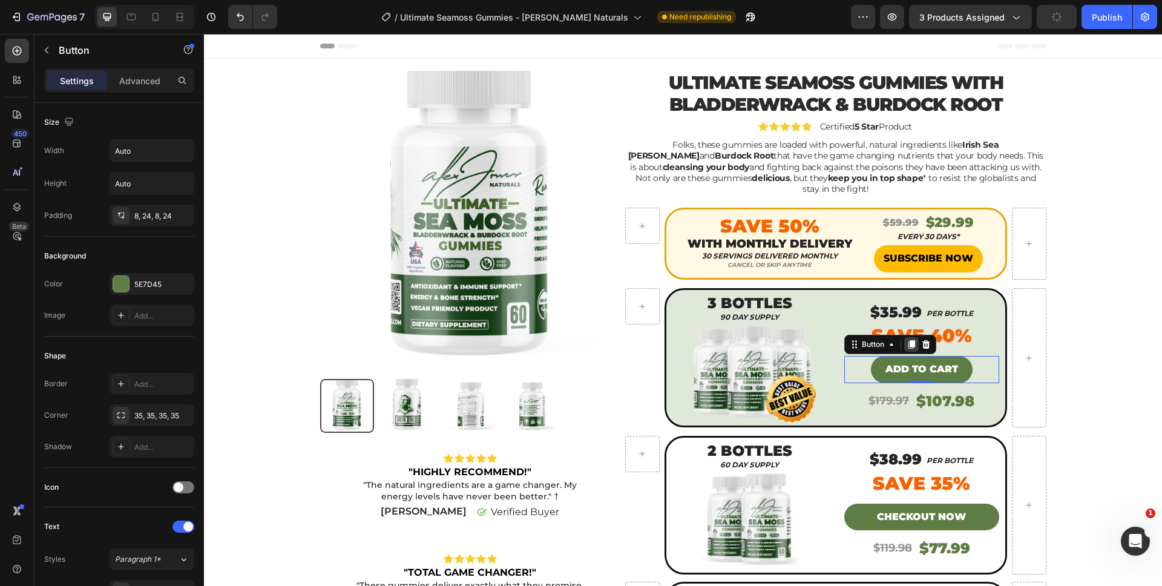
click at [907, 340] on icon at bounding box center [912, 345] width 10 height 10
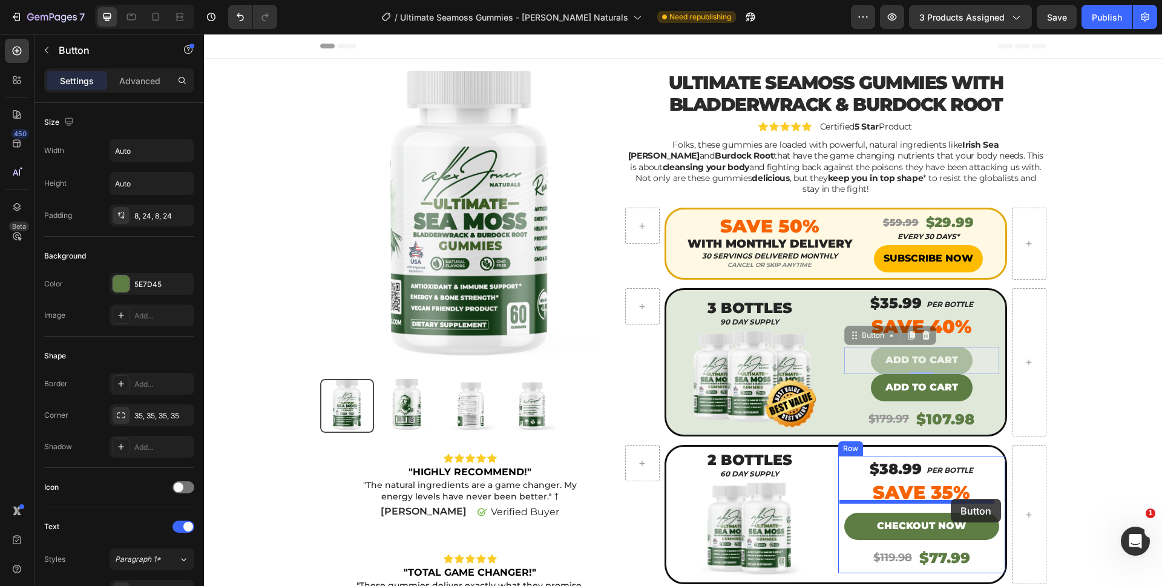
drag, startPoint x: 959, startPoint y: 349, endPoint x: 951, endPoint y: 499, distance: 149.7
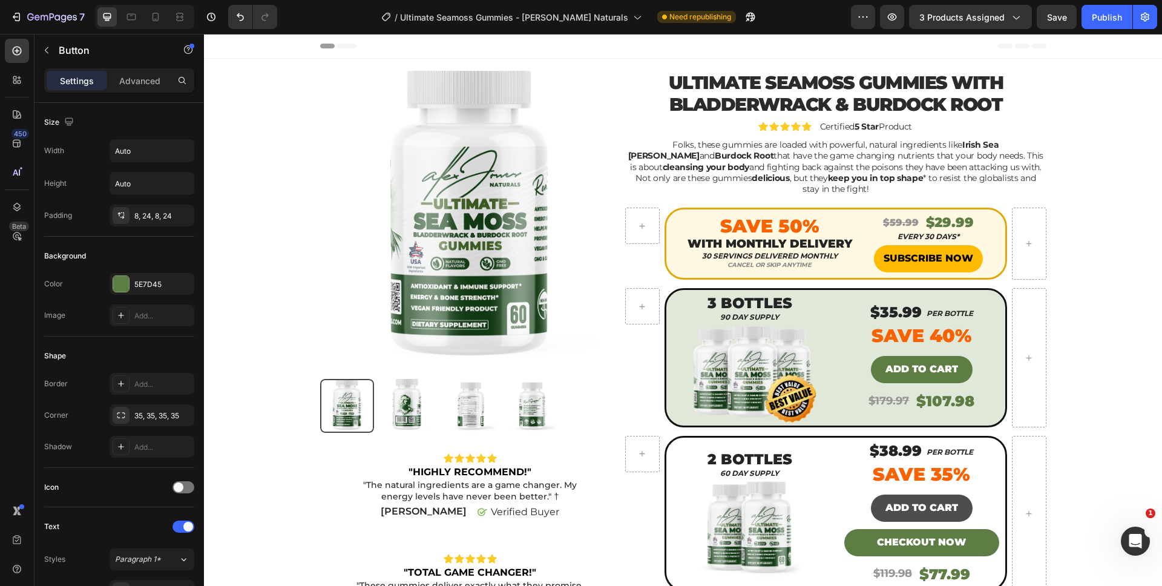
click at [929, 508] on button "ADD TO CART" at bounding box center [922, 507] width 102 height 27
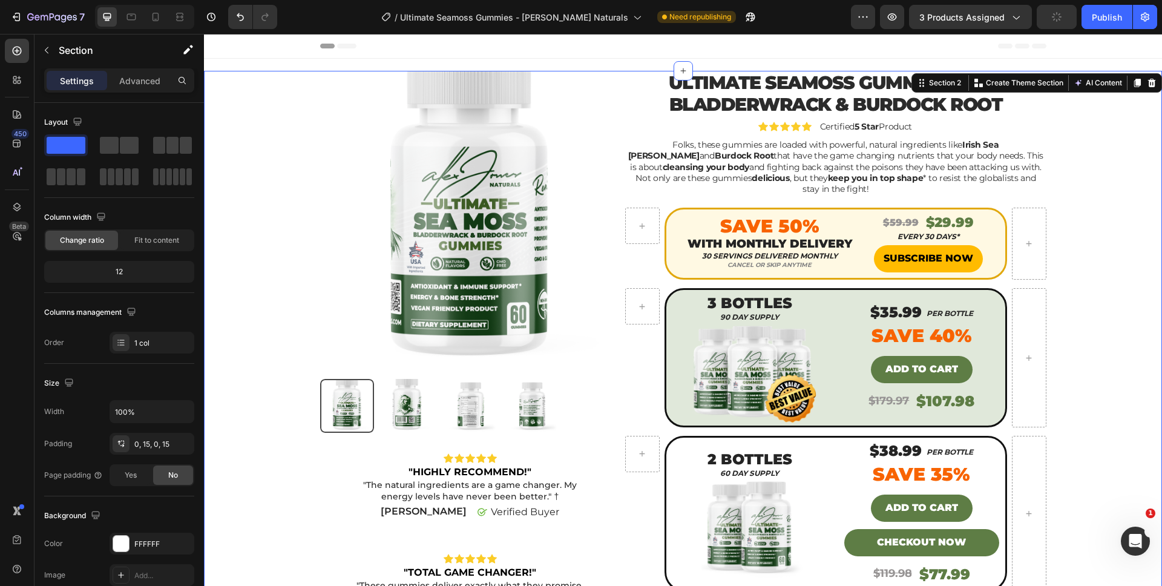
click at [1098, 478] on div "Product Images Icon Icon Icon Icon Icon Icon List "HIGHLY RECOMMEND!" Text Bloc…" at bounding box center [683, 505] width 940 height 868
click at [930, 501] on p "ADD TO CART" at bounding box center [921, 508] width 73 height 18
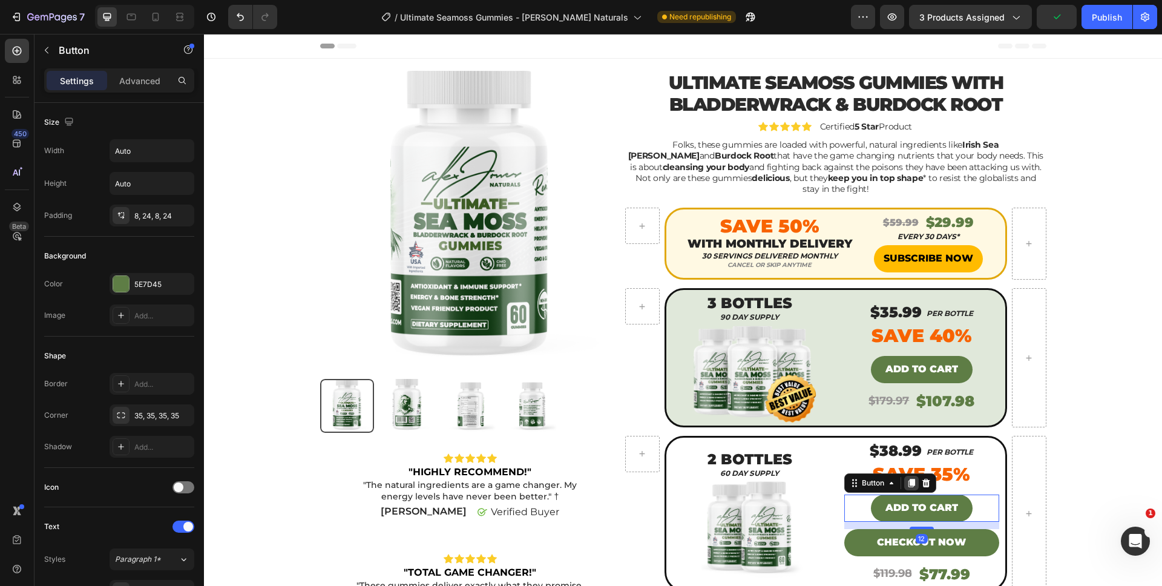
click at [907, 478] on icon at bounding box center [912, 483] width 10 height 10
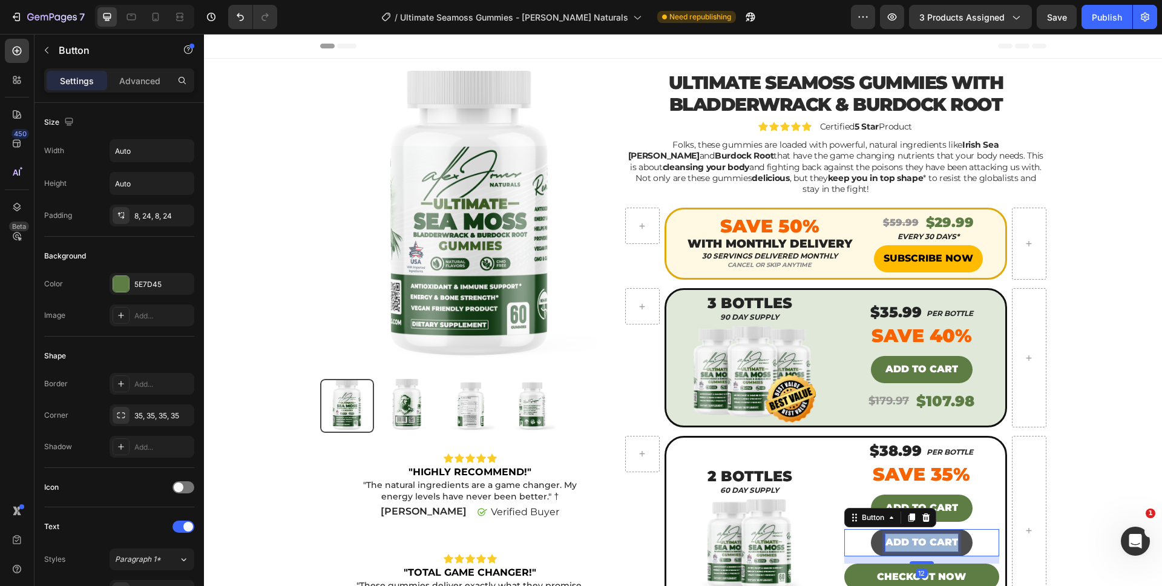
scroll to position [2, 0]
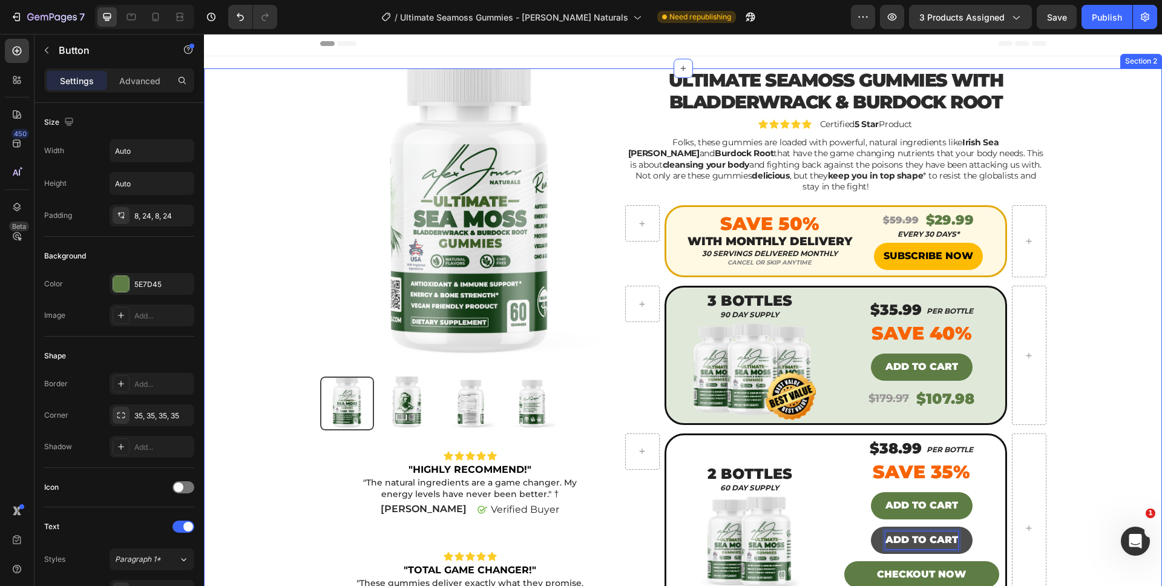
click at [1058, 507] on div "Product Images Icon Icon Icon Icon Icon Icon List "HIGHLY RECOMMEND!" Text Bloc…" at bounding box center [683, 519] width 940 height 902
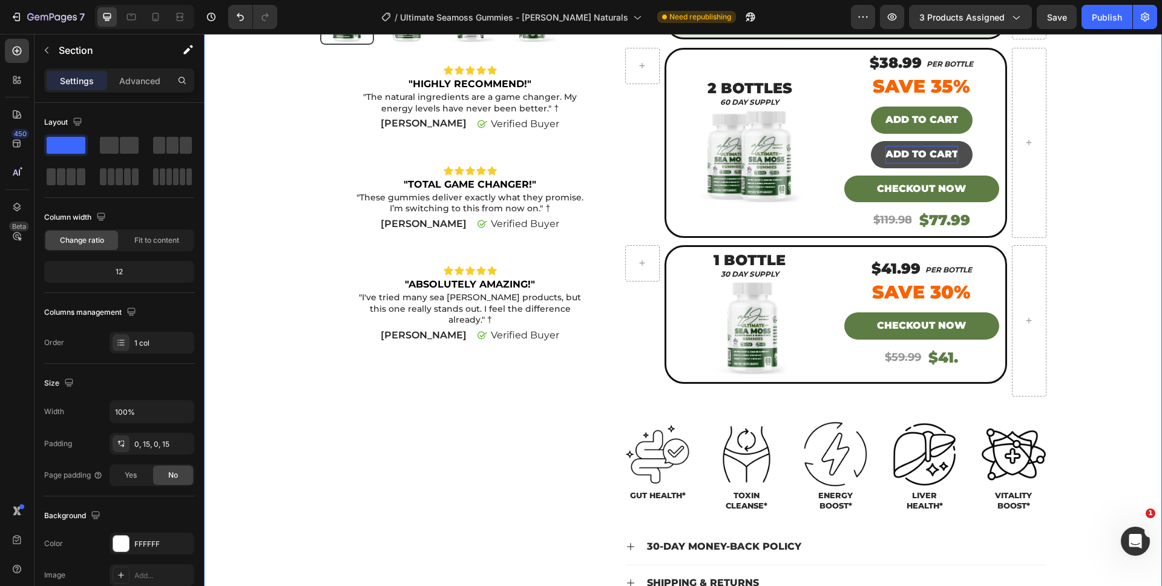
scroll to position [387, 0]
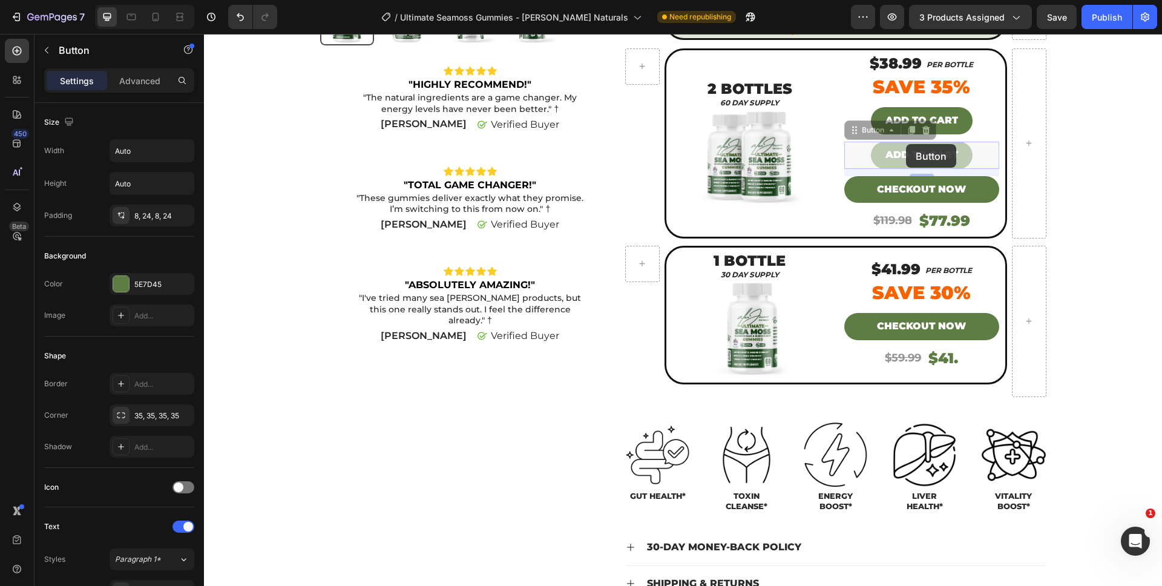
click at [204, 34] on div at bounding box center [204, 34] width 0 height 0
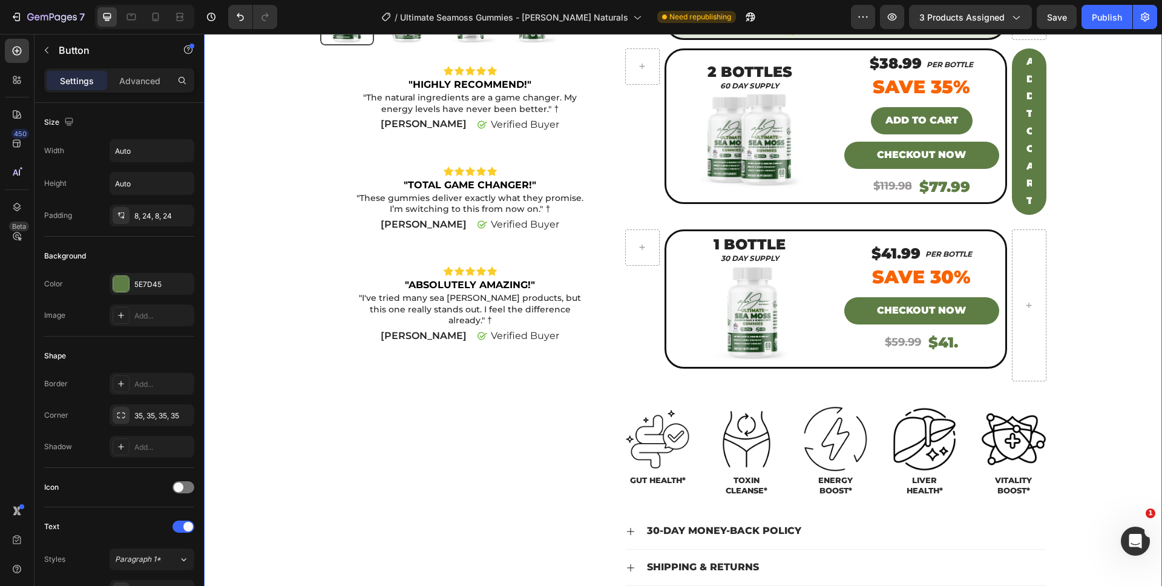
click at [1102, 186] on div "Product Images Icon Icon Icon Icon Icon Icon List "HIGHLY RECOMMEND!" Text Bloc…" at bounding box center [683, 158] width 940 height 951
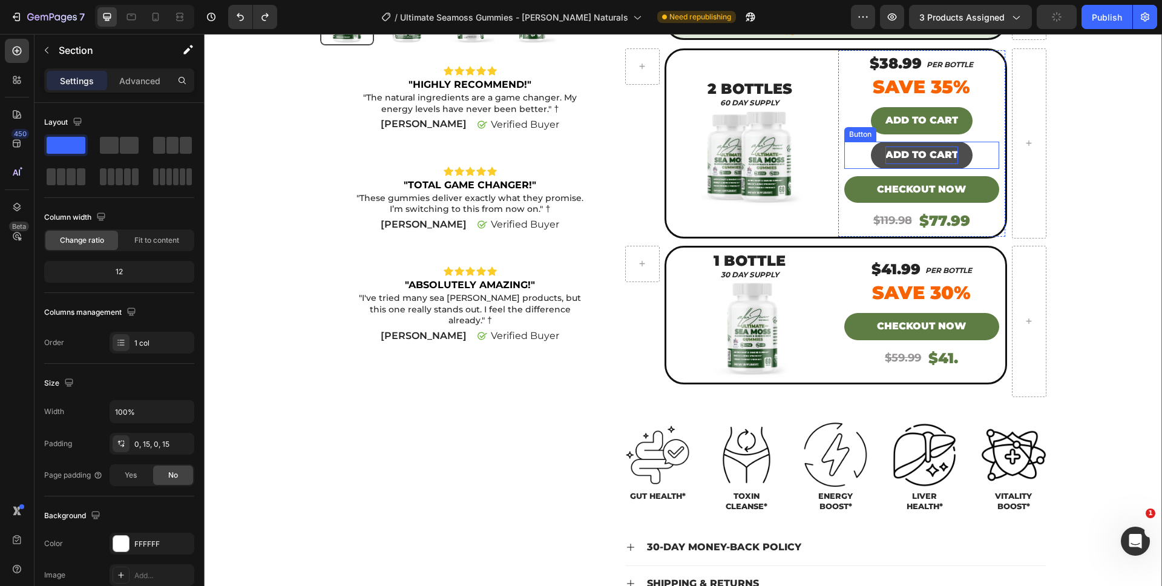
click at [942, 146] on p "ADD TO CART" at bounding box center [921, 155] width 73 height 18
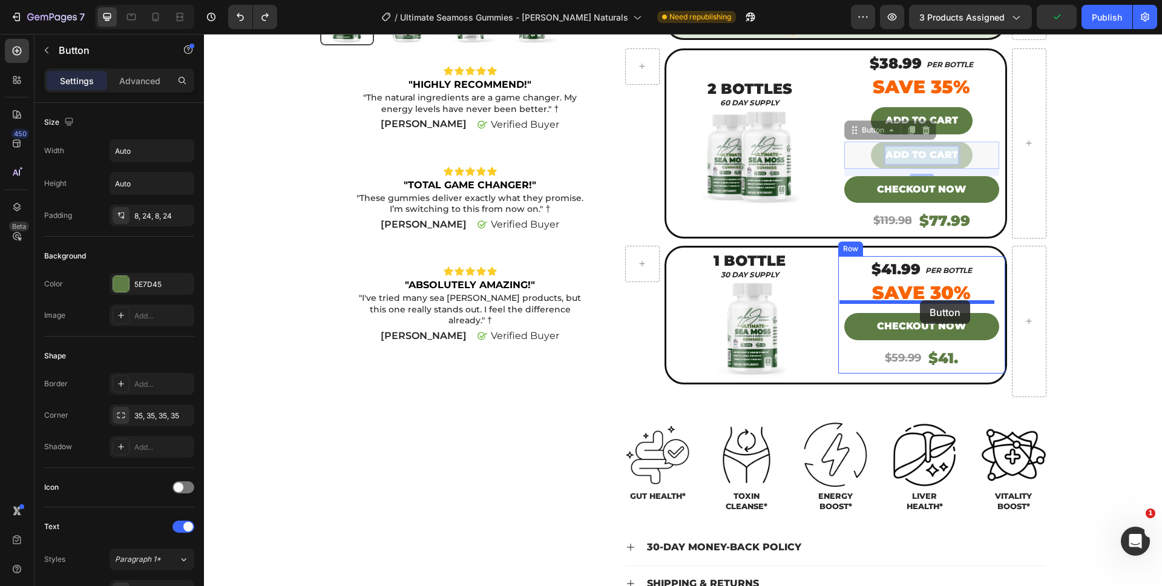
drag, startPoint x: 918, startPoint y: 135, endPoint x: 920, endPoint y: 300, distance: 165.2
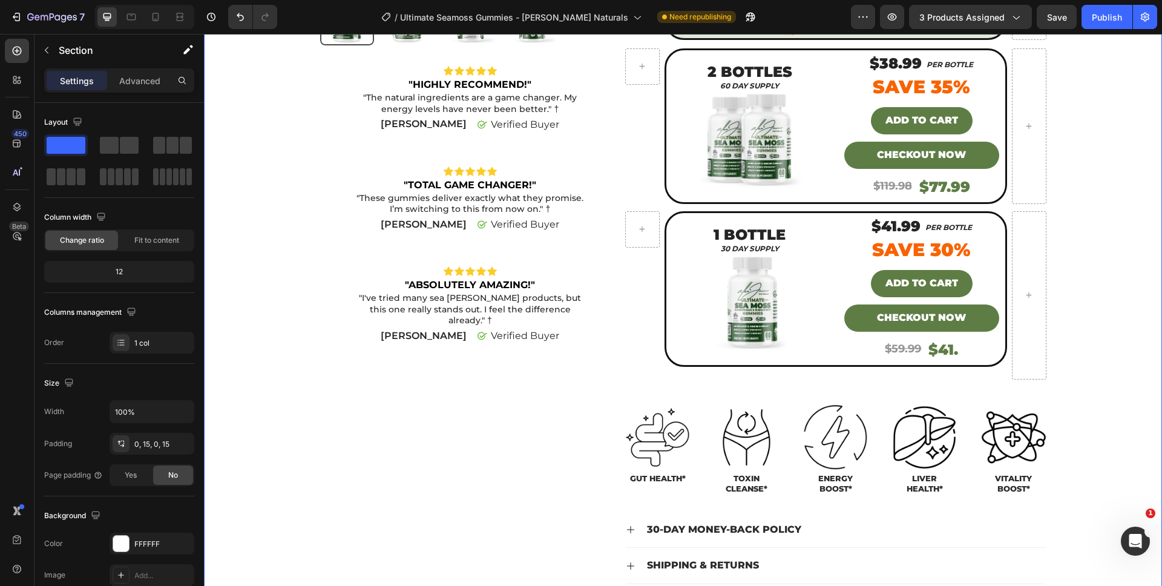
click at [1075, 335] on div "Product Images Icon Icon Icon Icon Icon Icon List "HIGHLY RECOMMEND!" Text Bloc…" at bounding box center [683, 157] width 940 height 949
click at [909, 309] on div "CHECKOUT NOW" at bounding box center [921, 318] width 89 height 18
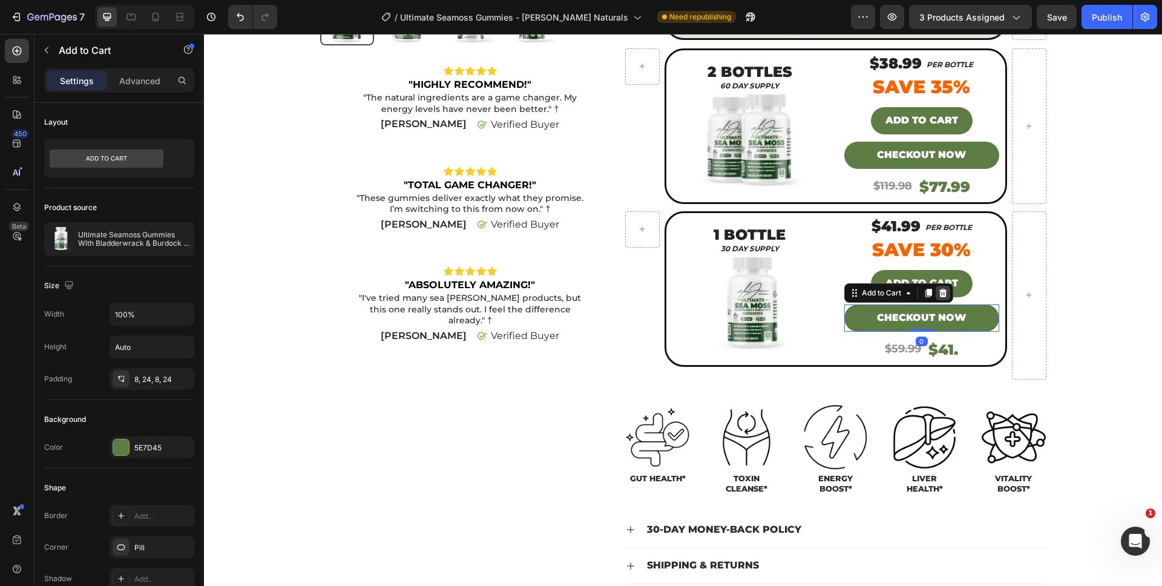
click at [944, 286] on div at bounding box center [943, 293] width 15 height 15
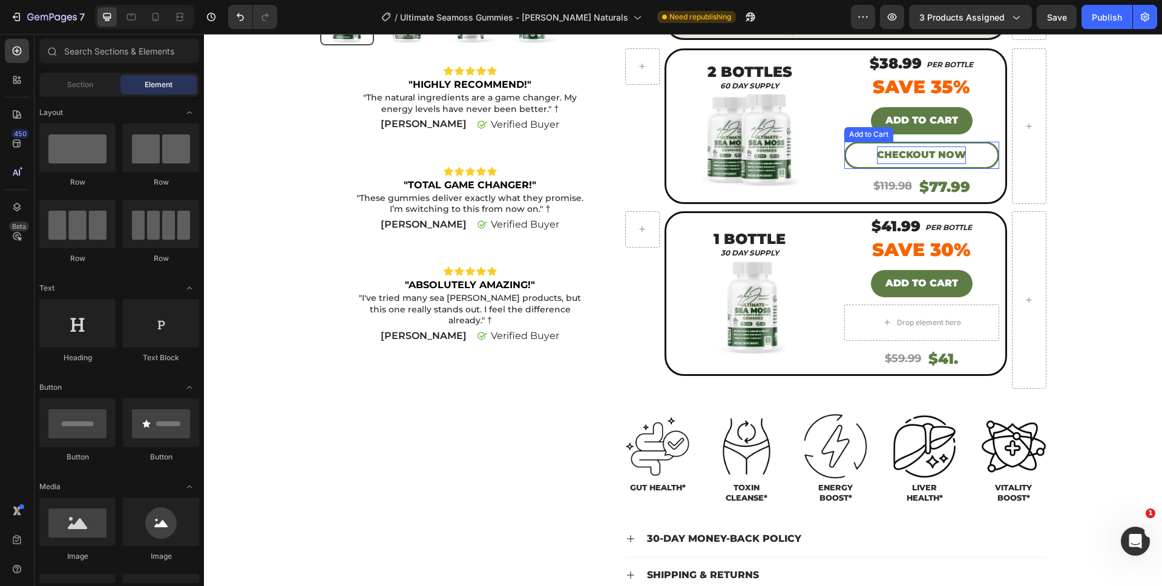
click at [954, 146] on div "CHECKOUT NOW" at bounding box center [921, 155] width 89 height 18
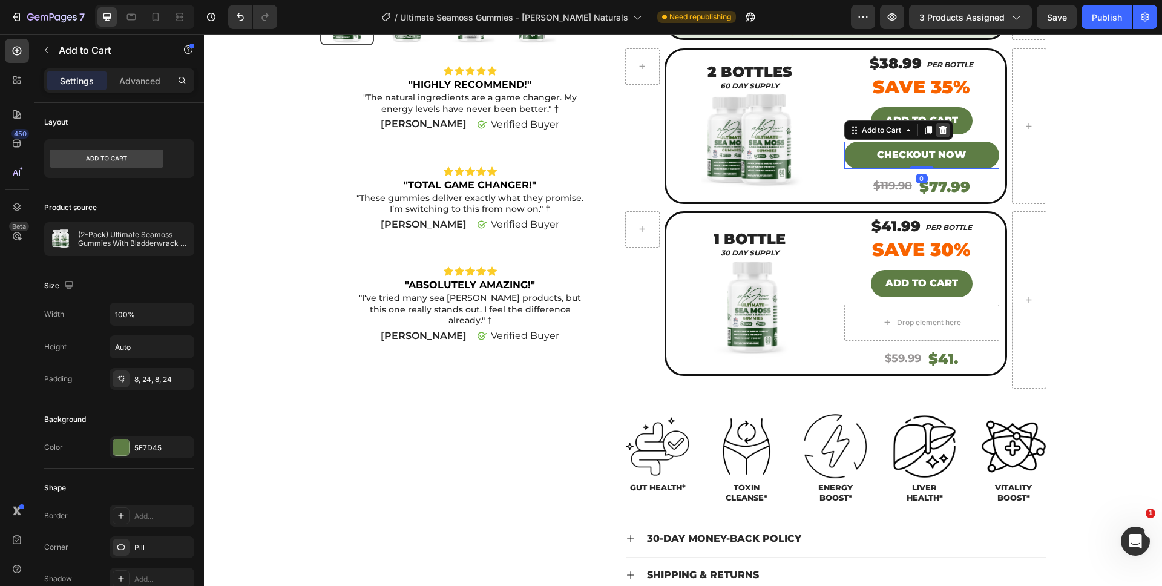
click at [943, 125] on icon at bounding box center [943, 130] width 10 height 10
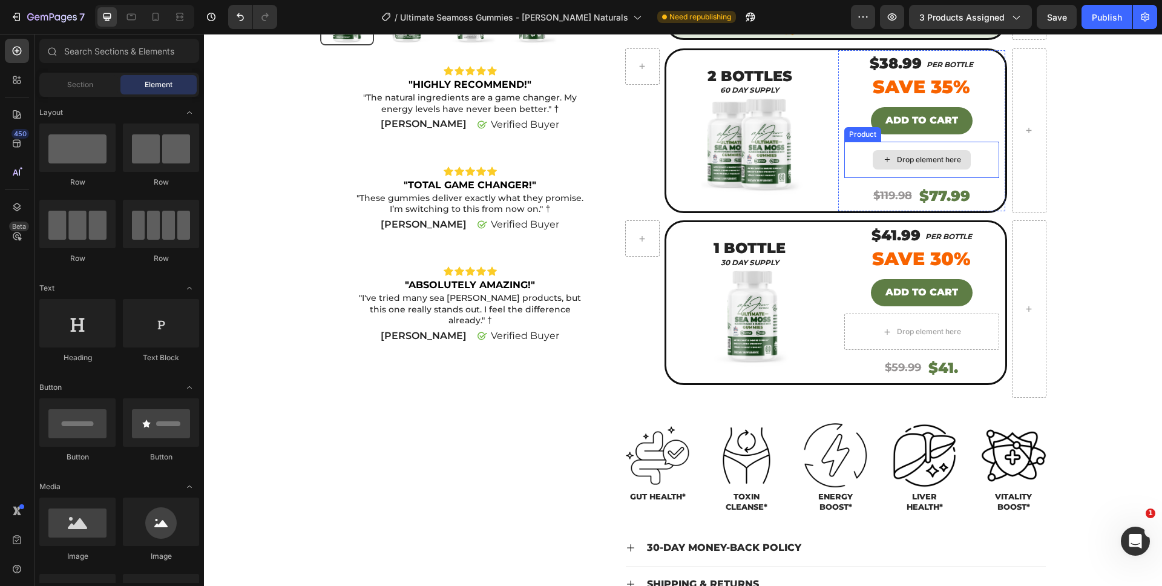
click at [921, 155] on div "Drop element here" at bounding box center [929, 160] width 64 height 10
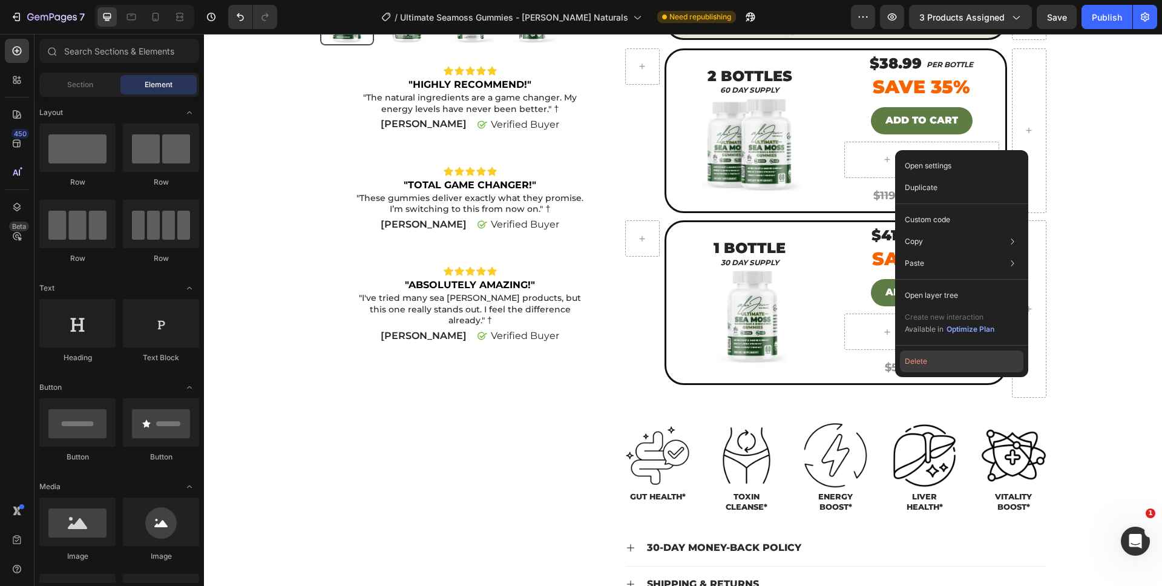
click at [906, 355] on button "Delete" at bounding box center [961, 361] width 123 height 22
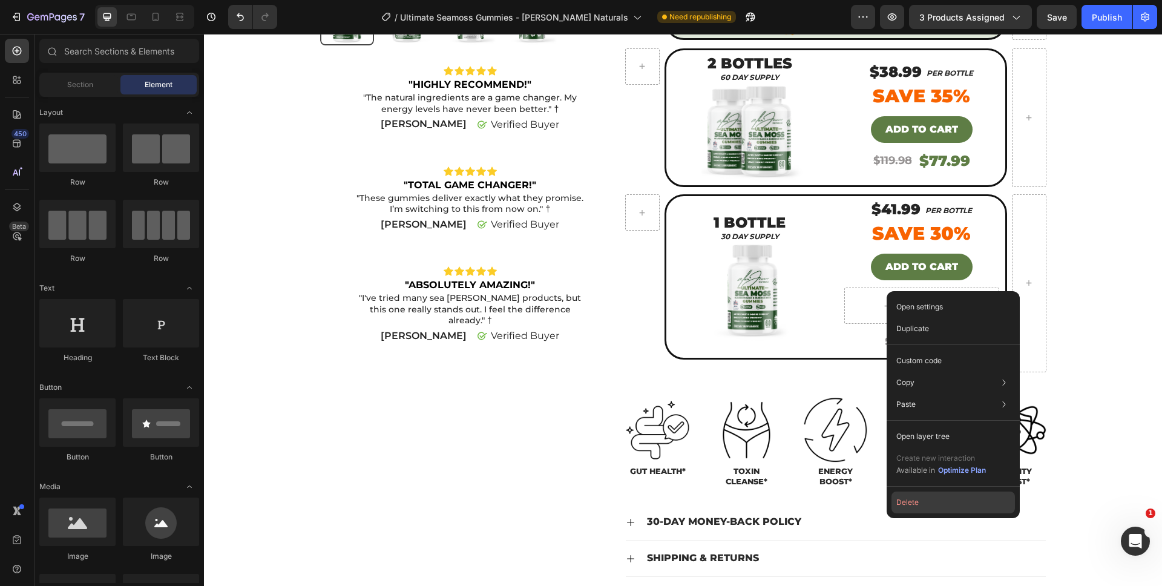
drag, startPoint x: 910, startPoint y: 496, endPoint x: 705, endPoint y: 459, distance: 207.9
click at [910, 496] on button "Delete" at bounding box center [953, 502] width 123 height 22
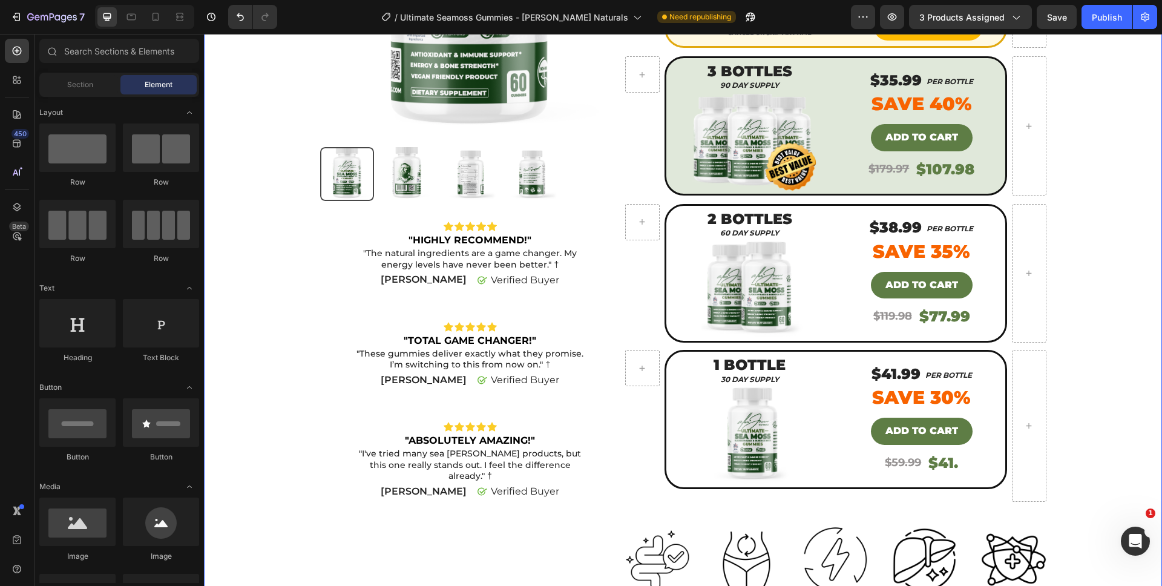
scroll to position [228, 0]
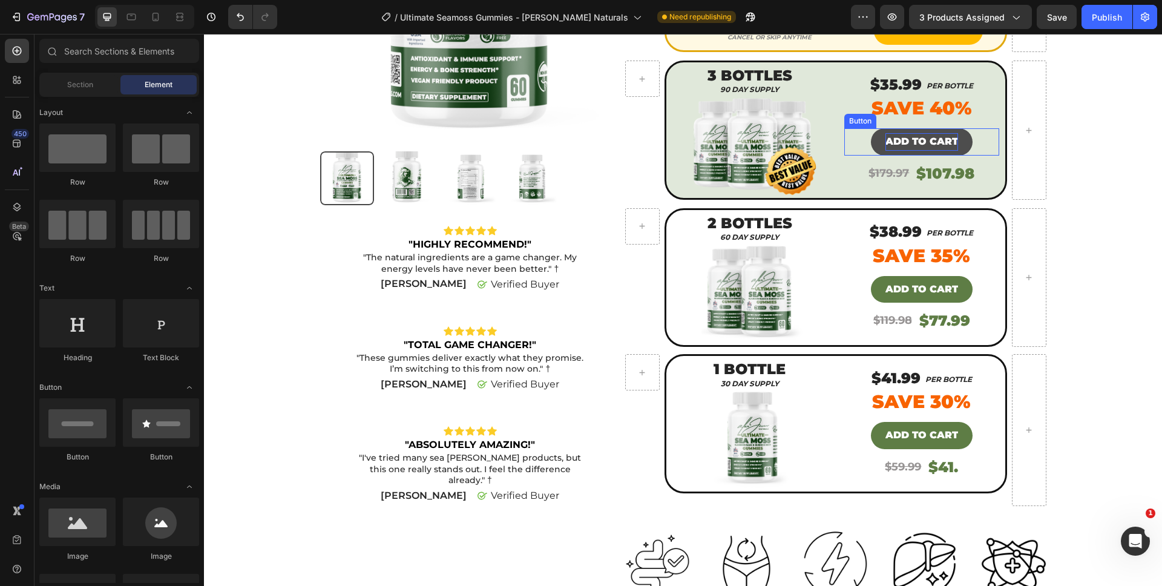
click at [933, 135] on p "ADD TO CART" at bounding box center [921, 142] width 73 height 18
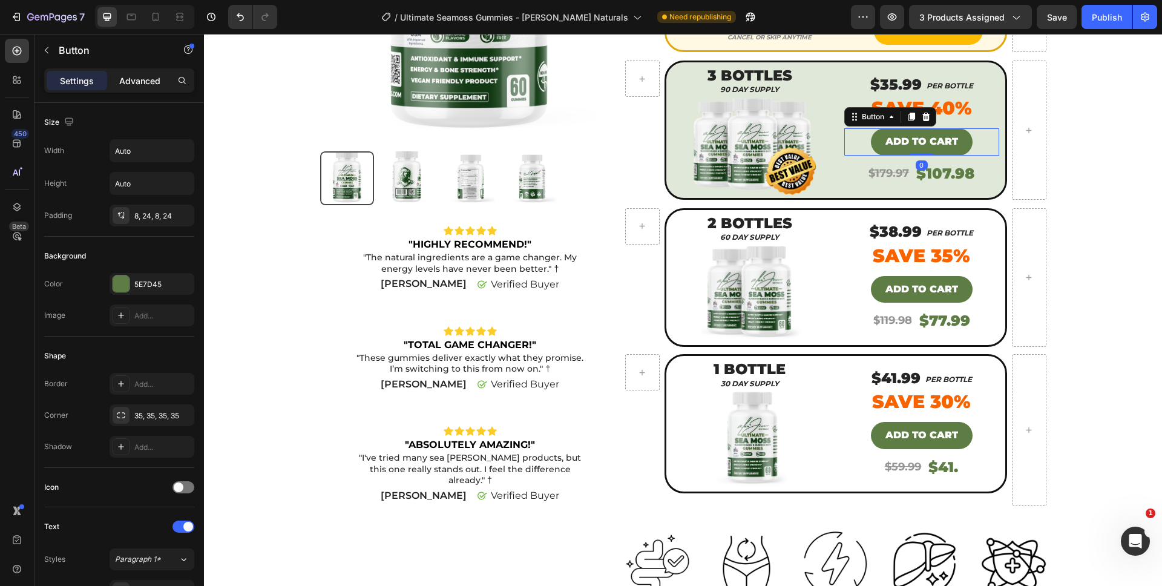
click at [135, 85] on p "Advanced" at bounding box center [139, 80] width 41 height 13
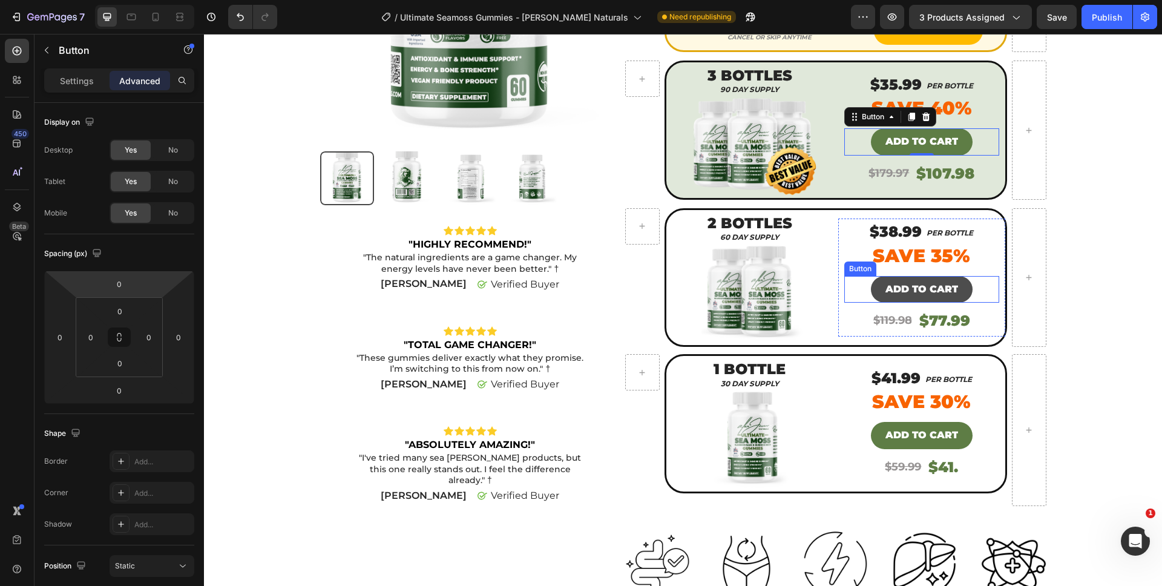
click at [915, 289] on button "ADD TO CART" at bounding box center [922, 289] width 102 height 27
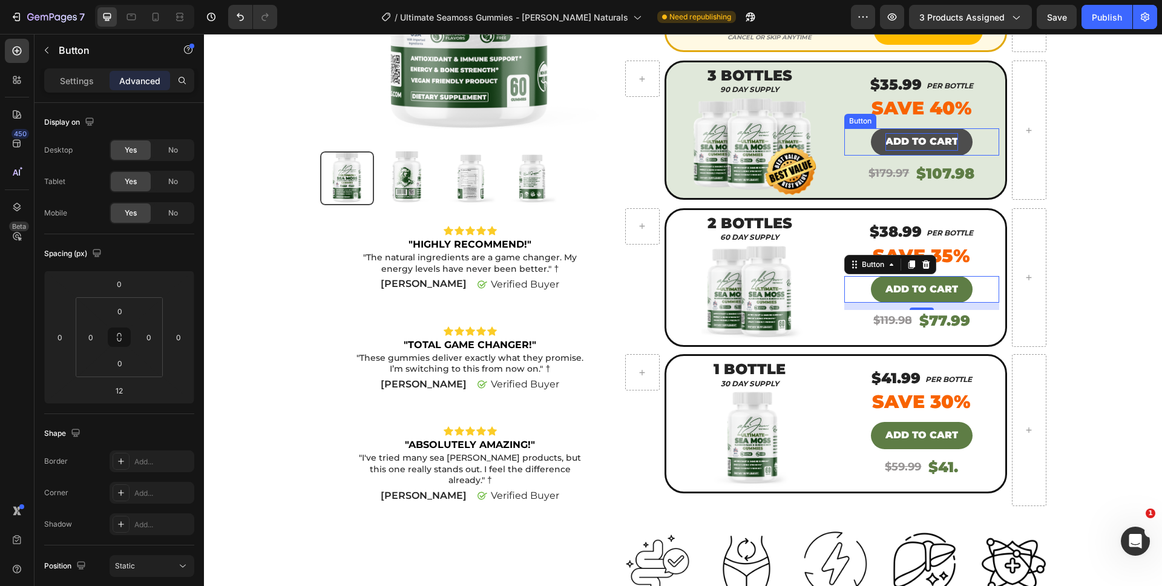
click at [902, 133] on p "ADD TO CART" at bounding box center [921, 142] width 73 height 18
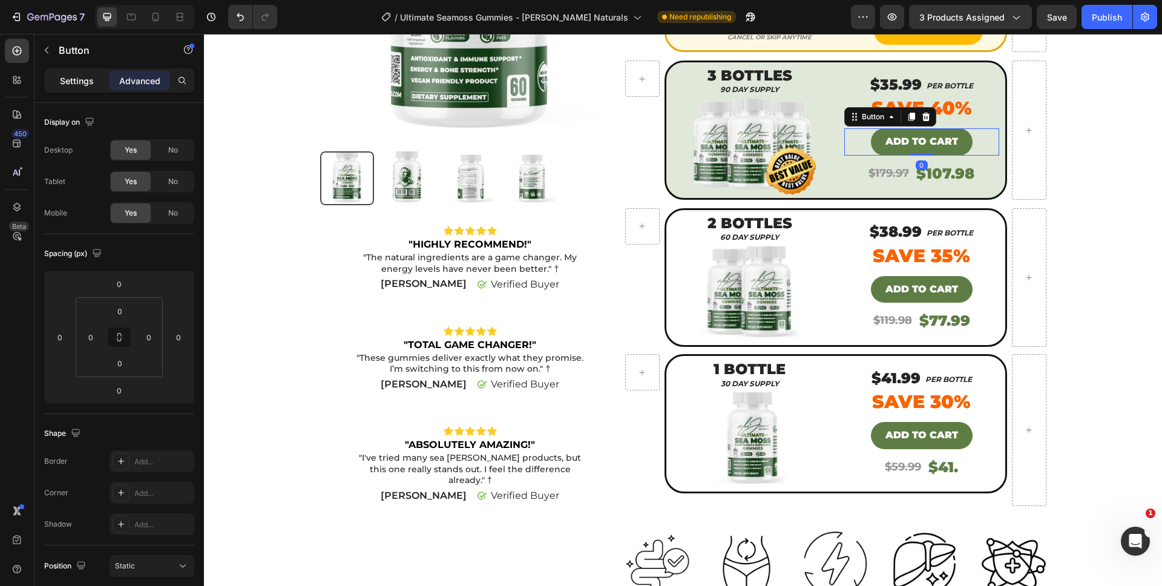
click at [75, 76] on p "Settings" at bounding box center [77, 80] width 34 height 13
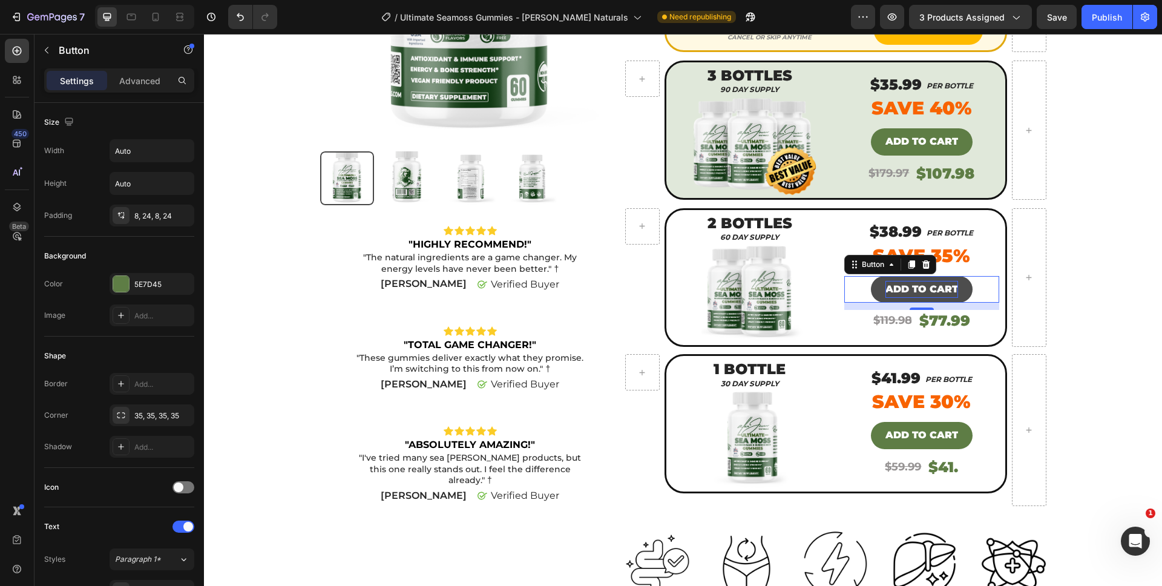
click at [898, 281] on p "ADD TO CART" at bounding box center [921, 290] width 73 height 18
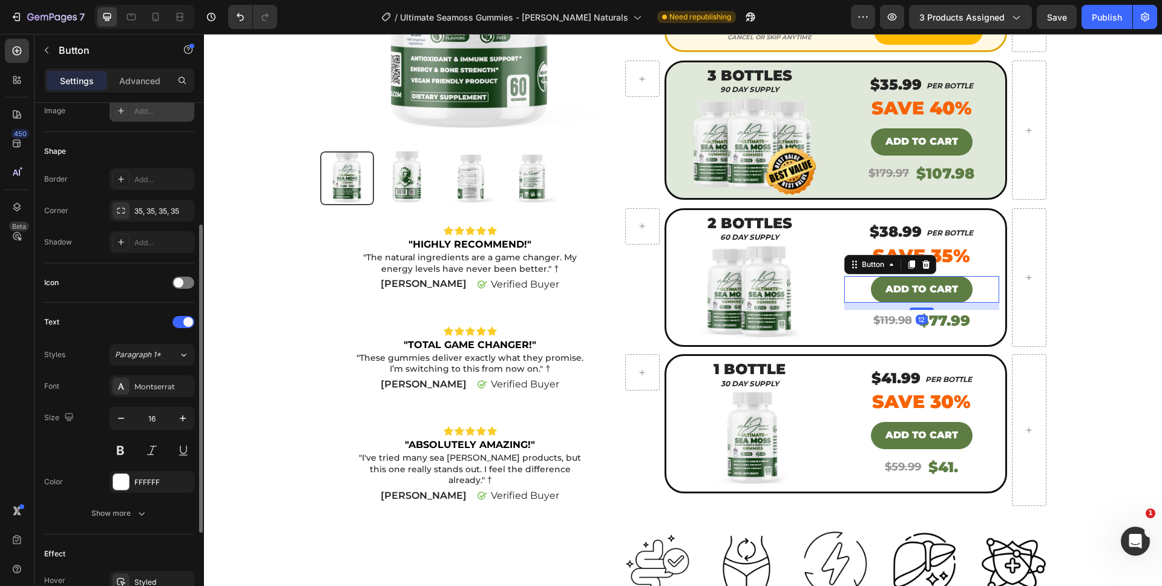
scroll to position [202, 0]
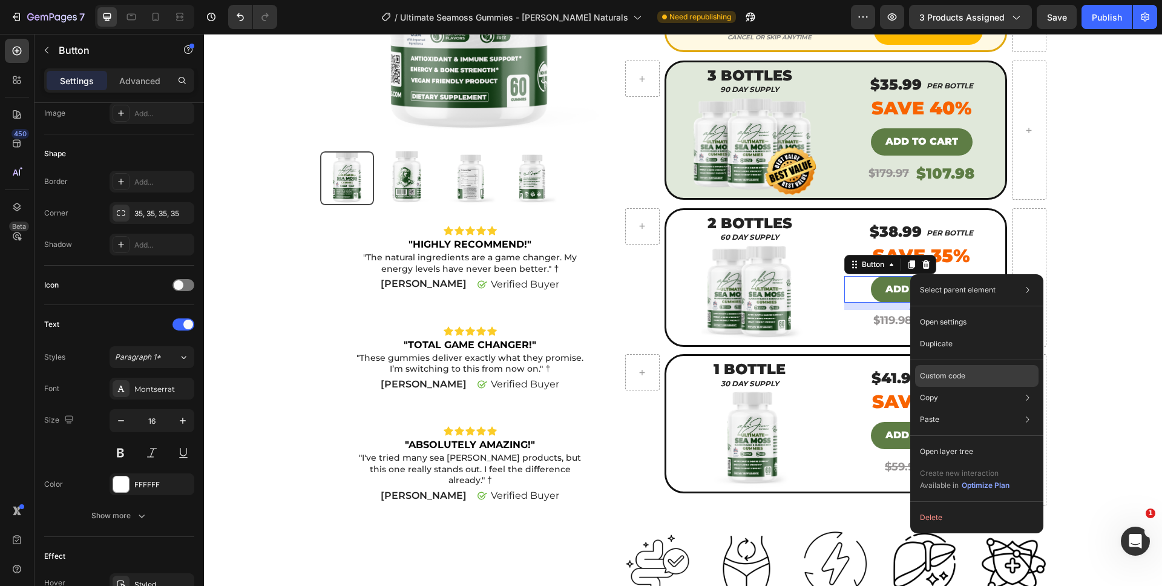
click at [951, 373] on p "Custom code" at bounding box center [942, 375] width 45 height 11
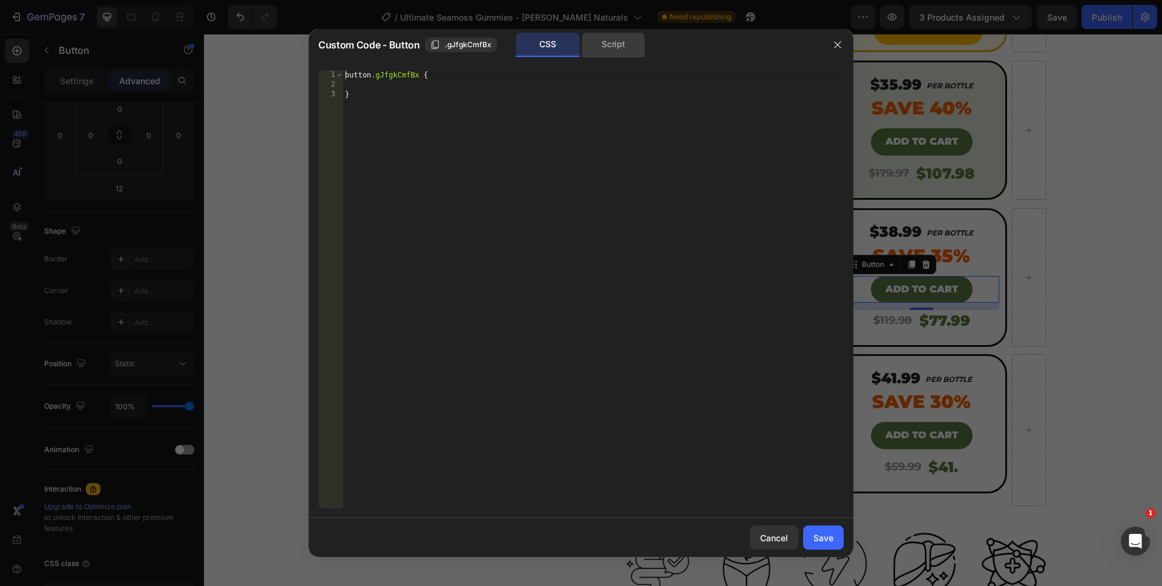
click at [599, 34] on div "Script" at bounding box center [614, 45] width 64 height 24
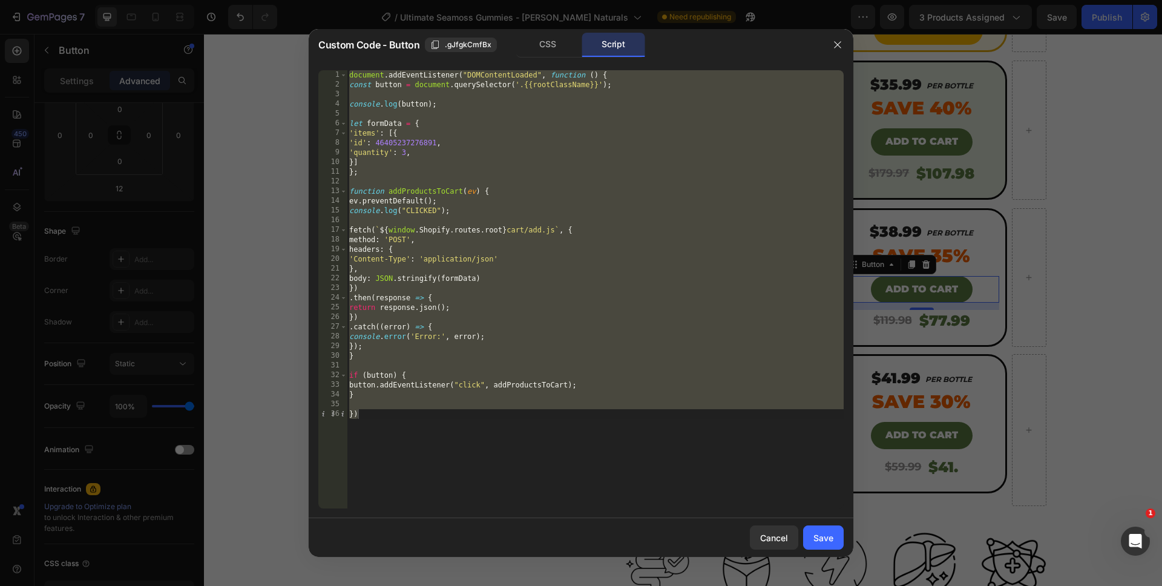
click at [404, 152] on div "document . addEventListener ( "DOMContentLoaded" , function ( ) { const button …" at bounding box center [595, 299] width 497 height 458
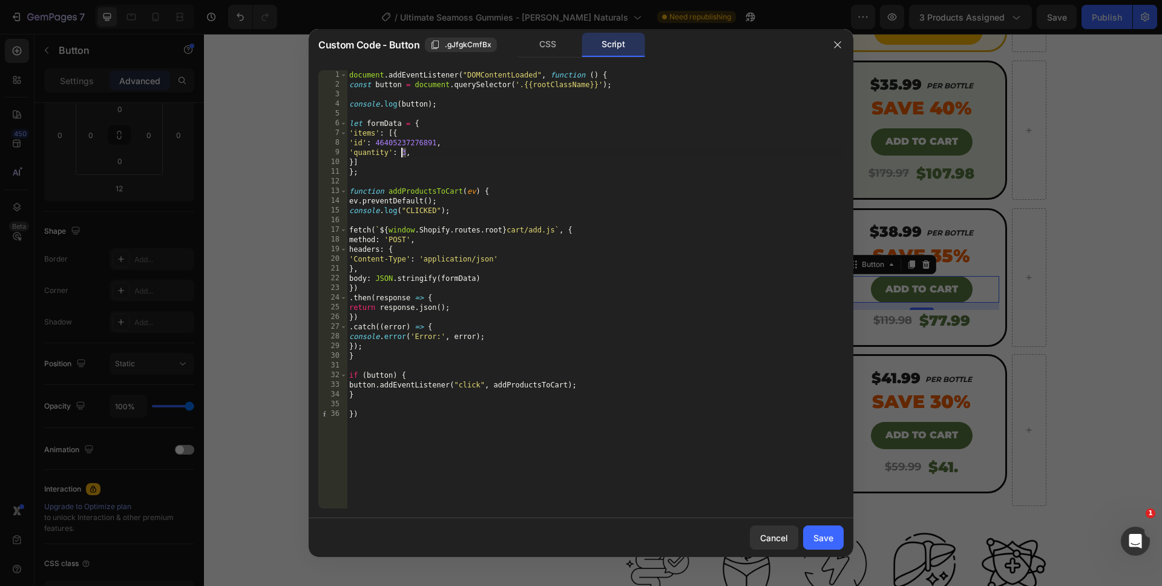
click at [404, 152] on div "document . addEventListener ( "DOMContentLoaded" , function ( ) { const button …" at bounding box center [595, 299] width 497 height 458
click at [551, 499] on div "document . addEventListener ( "DOMContentLoaded" , function ( ) { const button …" at bounding box center [595, 299] width 497 height 458
type textarea "})"
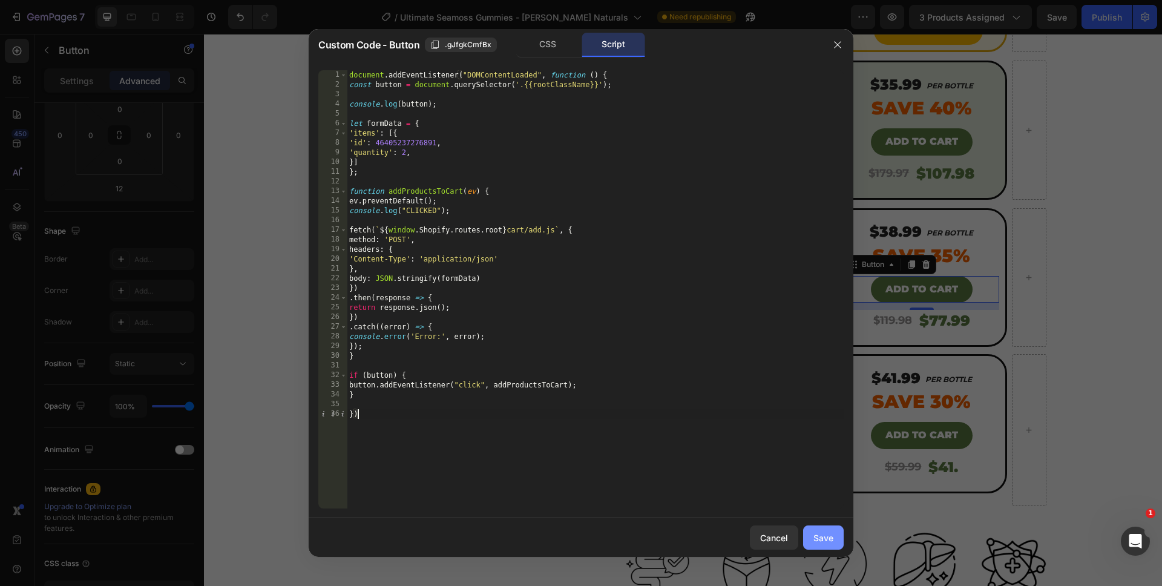
click at [815, 545] on button "Save" at bounding box center [823, 537] width 41 height 24
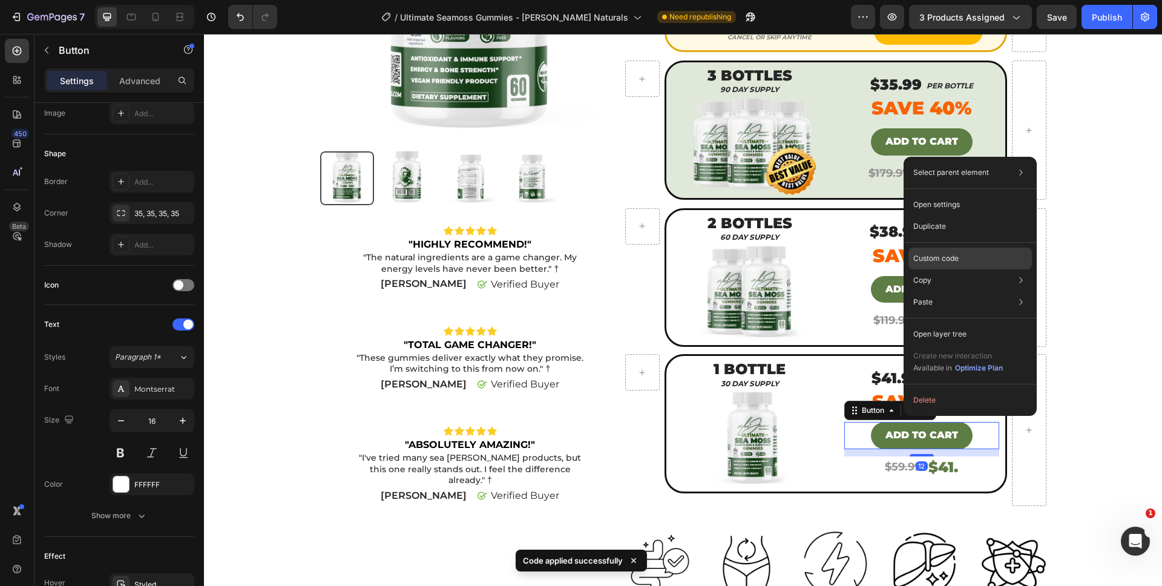
click at [939, 291] on div "Custom code" at bounding box center [969, 302] width 123 height 22
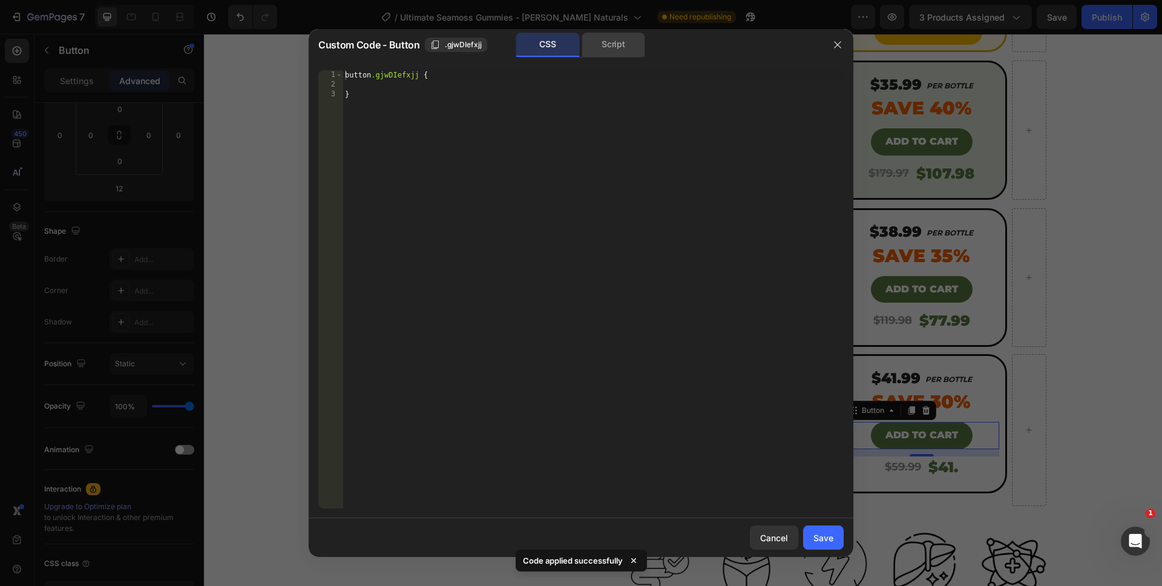
click at [616, 53] on div "Script" at bounding box center [614, 45] width 64 height 24
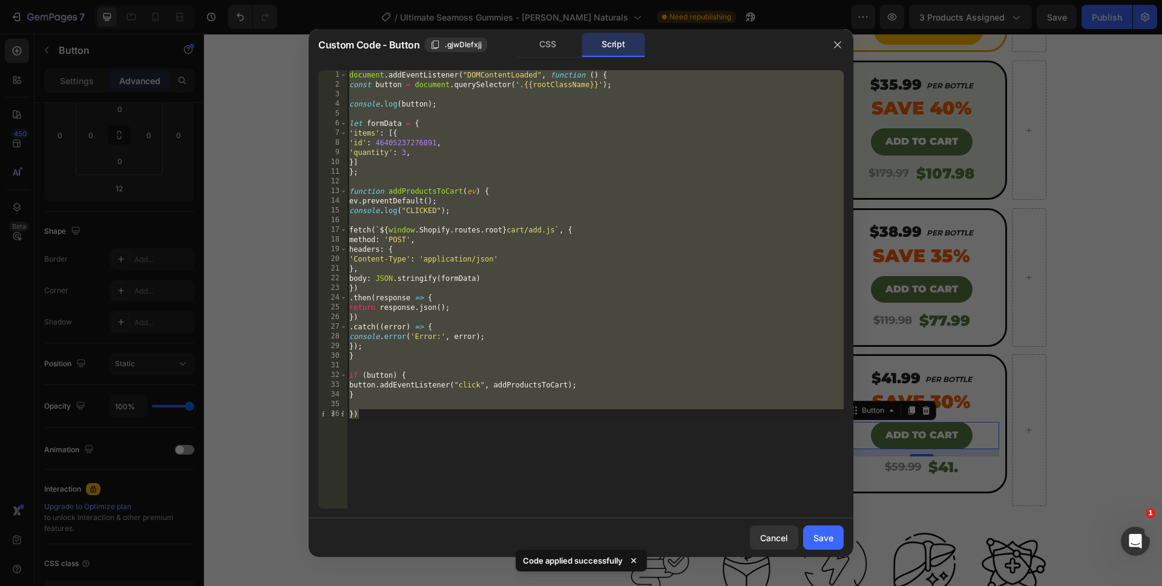
click at [402, 154] on div "document . addEventListener ( "DOMContentLoaded" , function ( ) { const button …" at bounding box center [595, 299] width 497 height 458
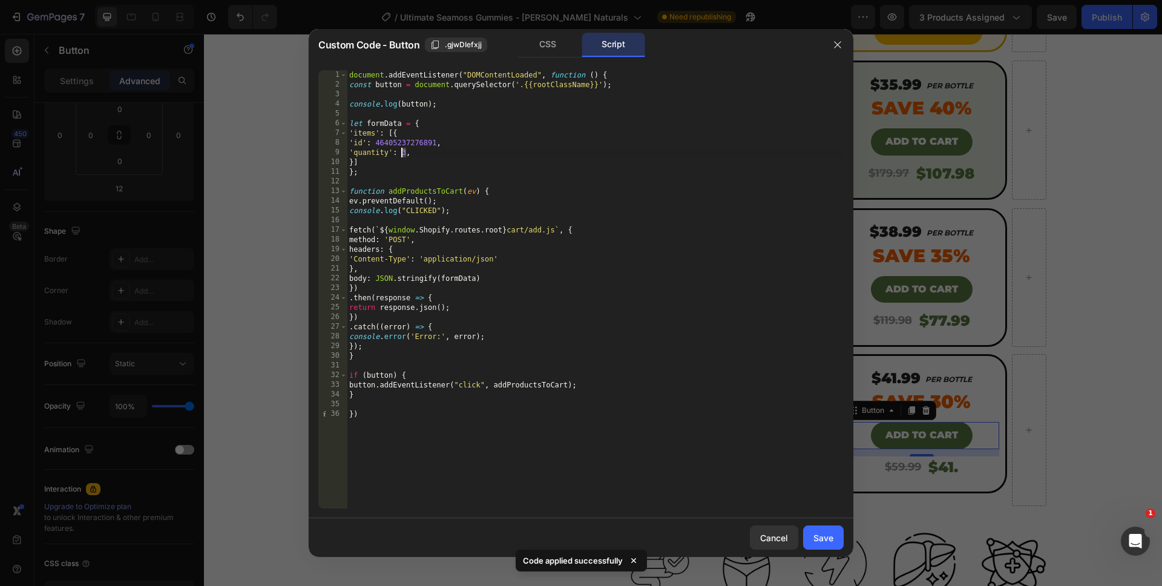
click at [402, 154] on div "document . addEventListener ( "DOMContentLoaded" , function ( ) { const button …" at bounding box center [595, 299] width 497 height 458
click at [507, 486] on div "document . addEventListener ( "DOMContentLoaded" , function ( ) { const button …" at bounding box center [595, 299] width 497 height 458
type textarea "})"
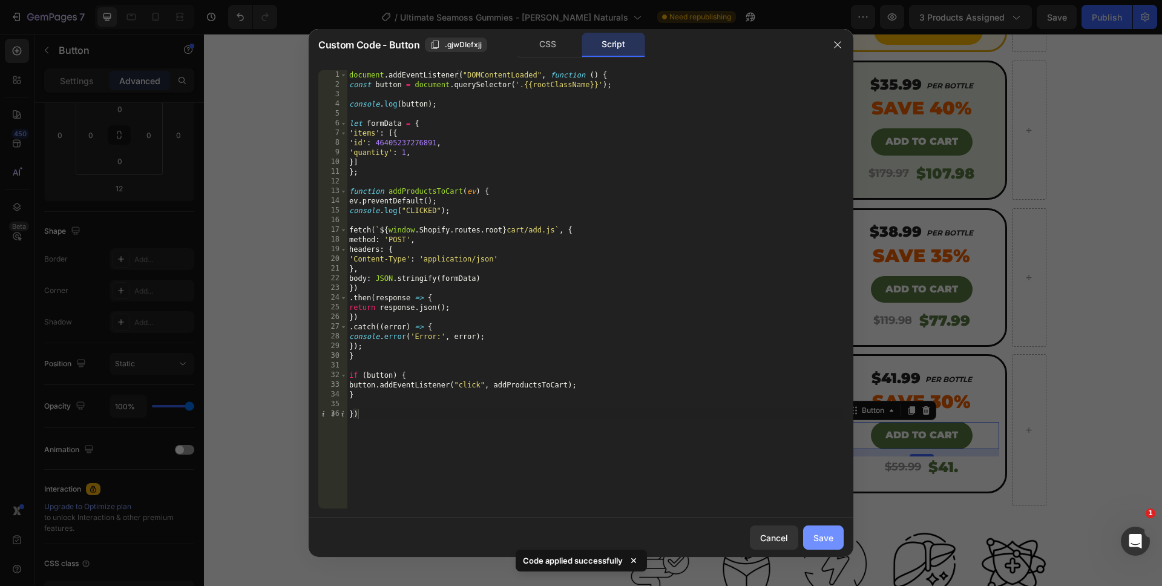
click at [821, 536] on div "Save" at bounding box center [823, 537] width 20 height 13
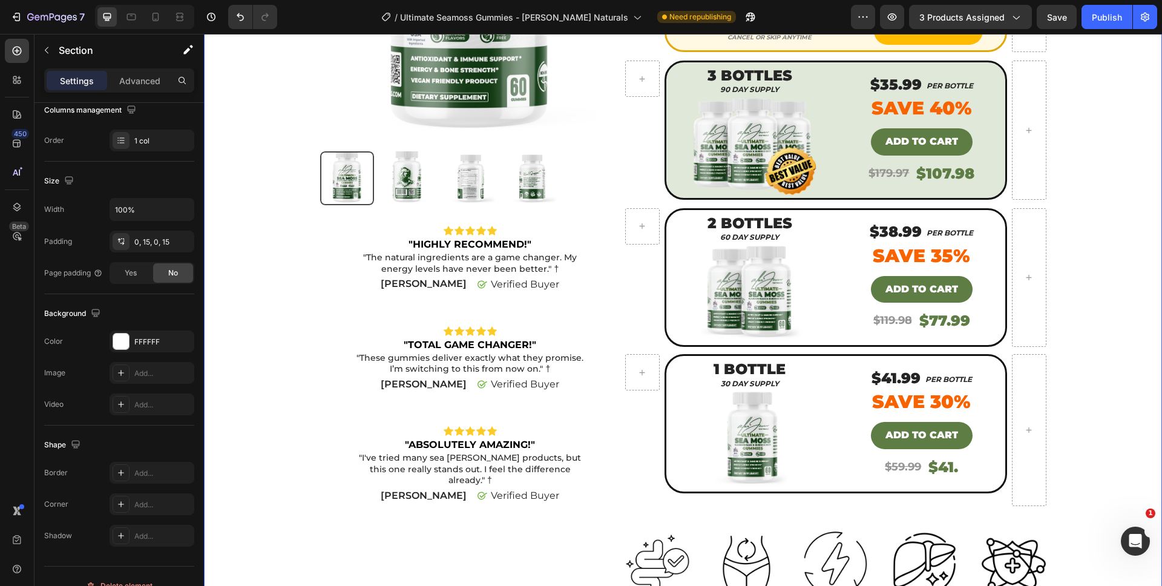
click at [1089, 448] on div "Product Images Icon Icon Icon Icon Icon Icon List "HIGHLY RECOMMEND!" Text Bloc…" at bounding box center [683, 301] width 940 height 916
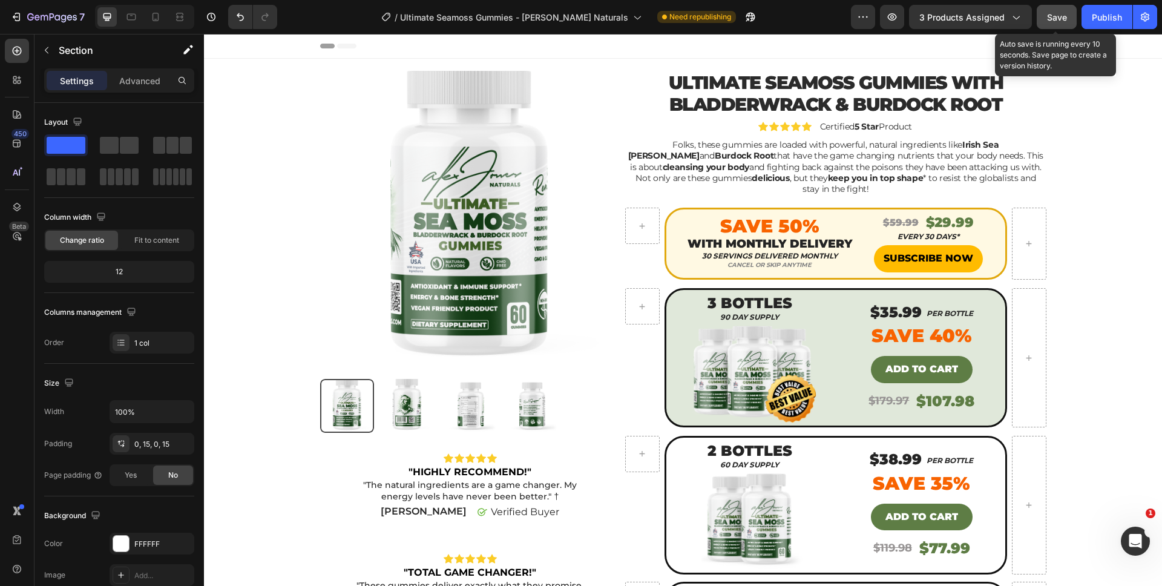
click at [1044, 19] on button "Save" at bounding box center [1057, 17] width 40 height 24
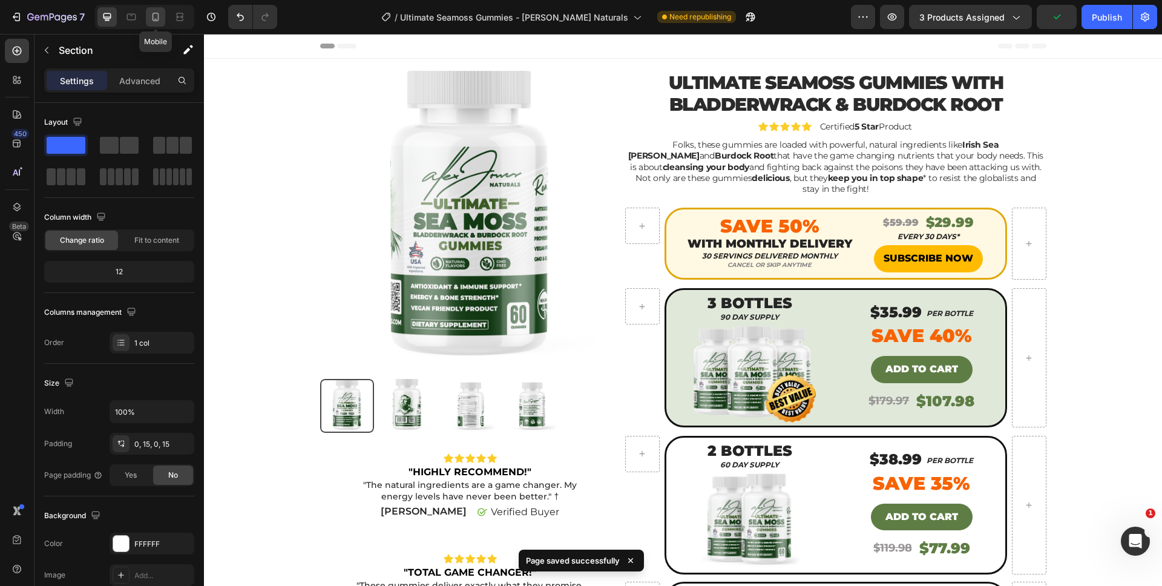
click at [162, 21] on div at bounding box center [155, 16] width 19 height 19
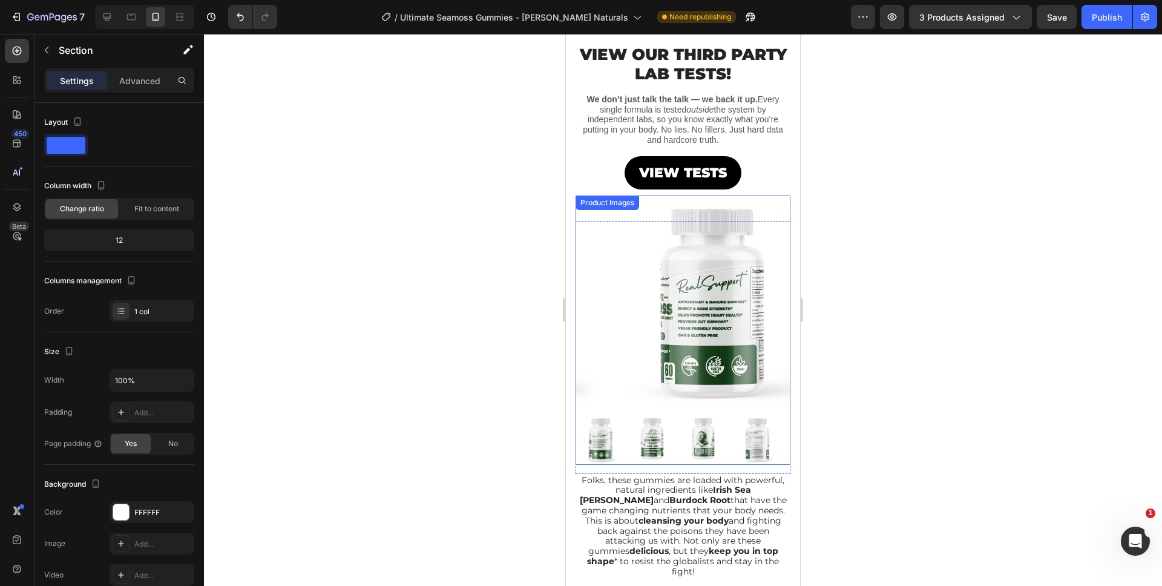
scroll to position [8, 0]
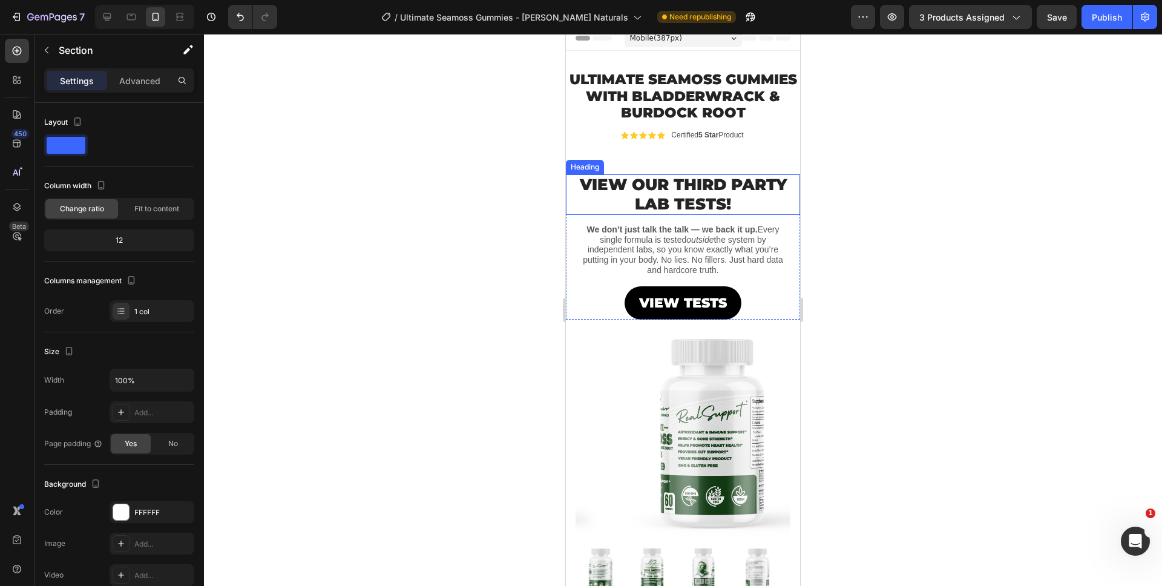
click at [632, 214] on h2 "VIEW OUR THIRD PARTY LAB TESTS!" at bounding box center [683, 194] width 234 height 40
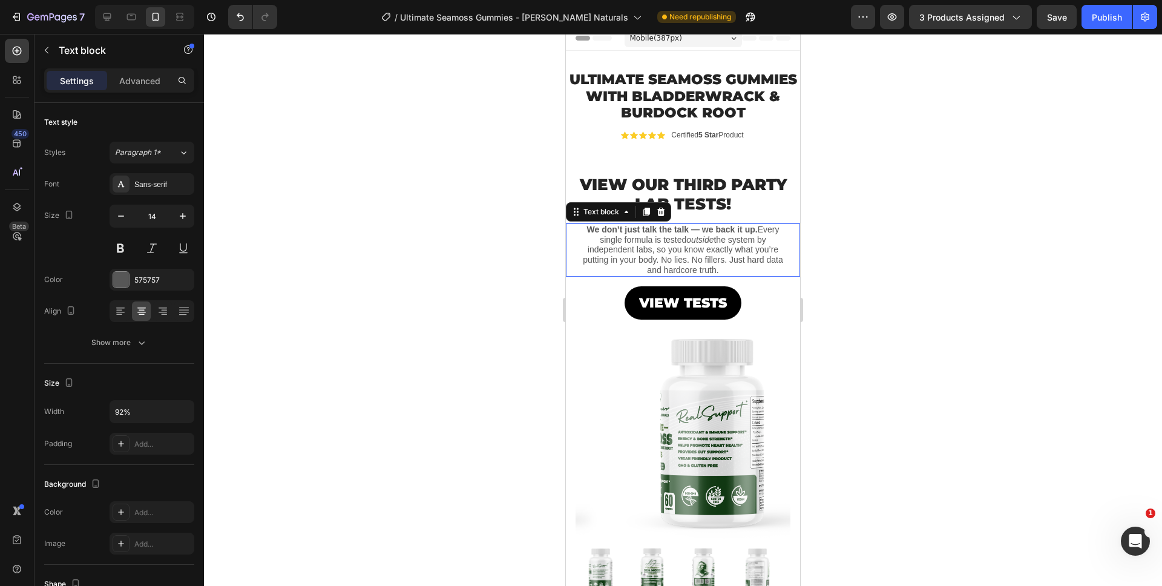
click at [635, 261] on p "We don’t just talk the talk — we back it up. Every single formula is tested out…" at bounding box center [682, 250] width 213 height 51
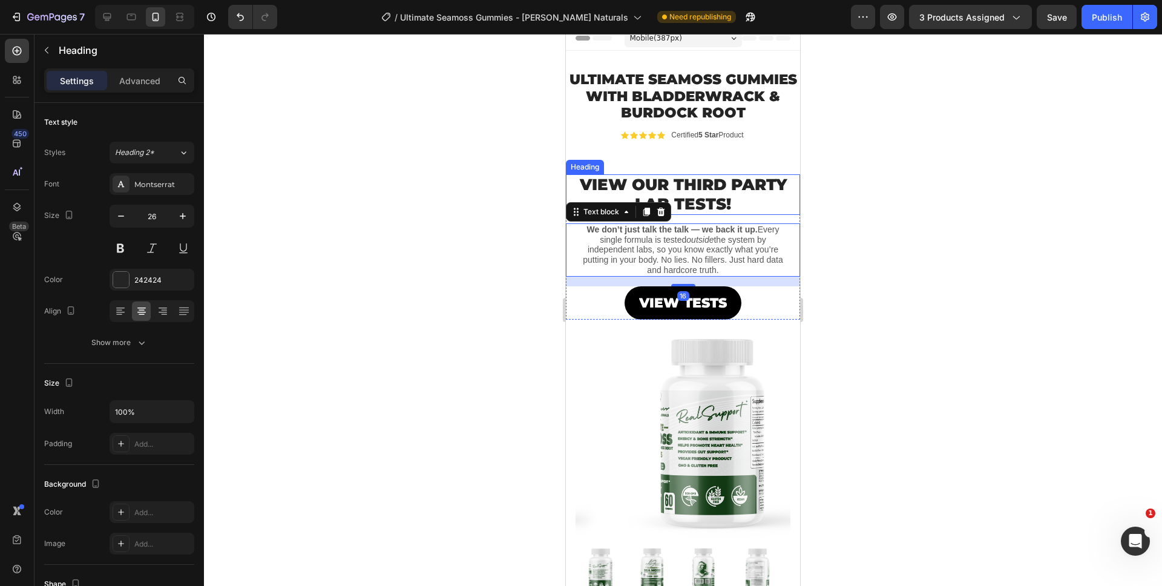
click at [683, 214] on h2 "VIEW OUR THIRD PARTY LAB TESTS!" at bounding box center [683, 194] width 234 height 40
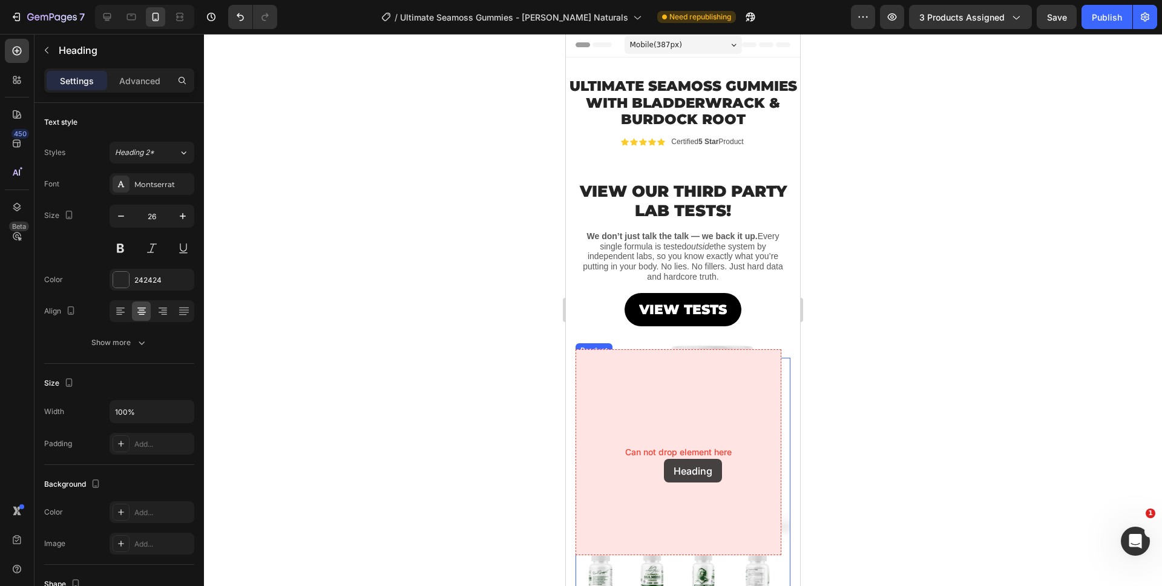
scroll to position [0, 0]
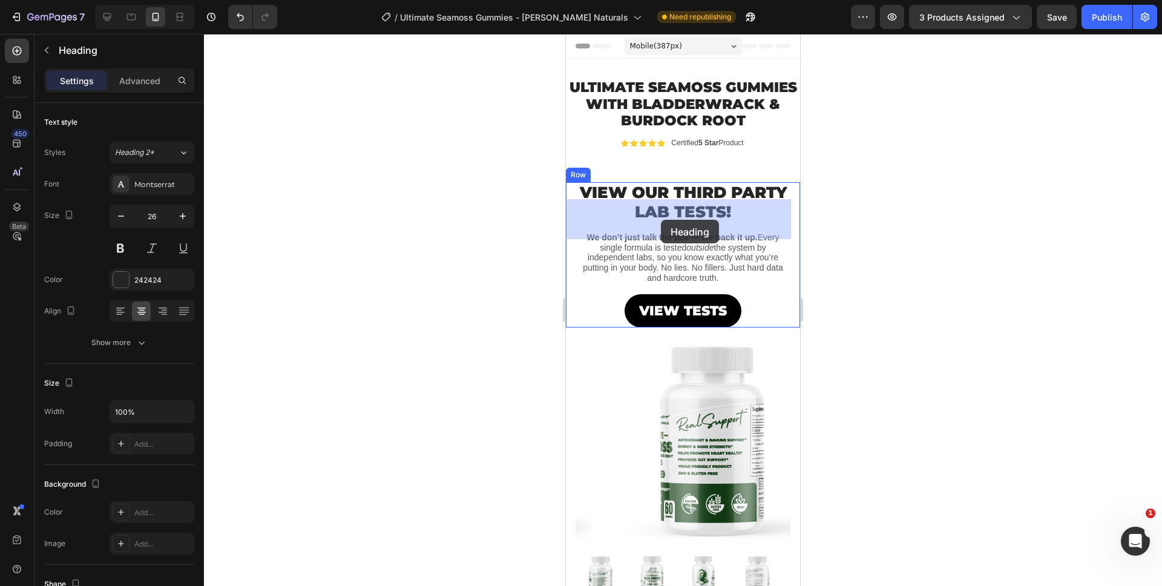
drag, startPoint x: 685, startPoint y: 214, endPoint x: 661, endPoint y: 220, distance: 24.8
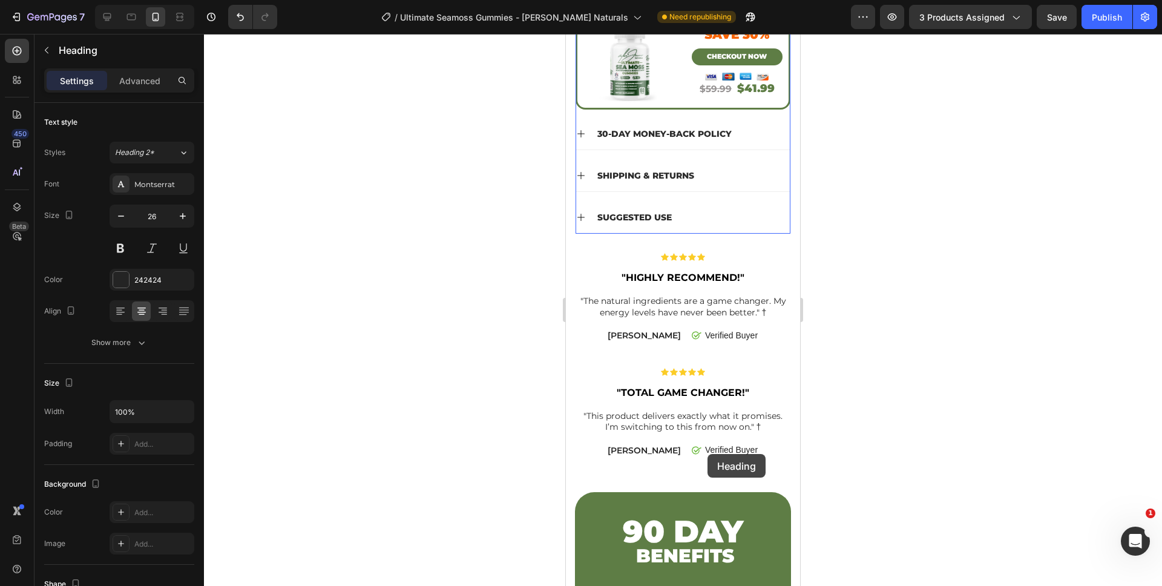
scroll to position [1118, 0]
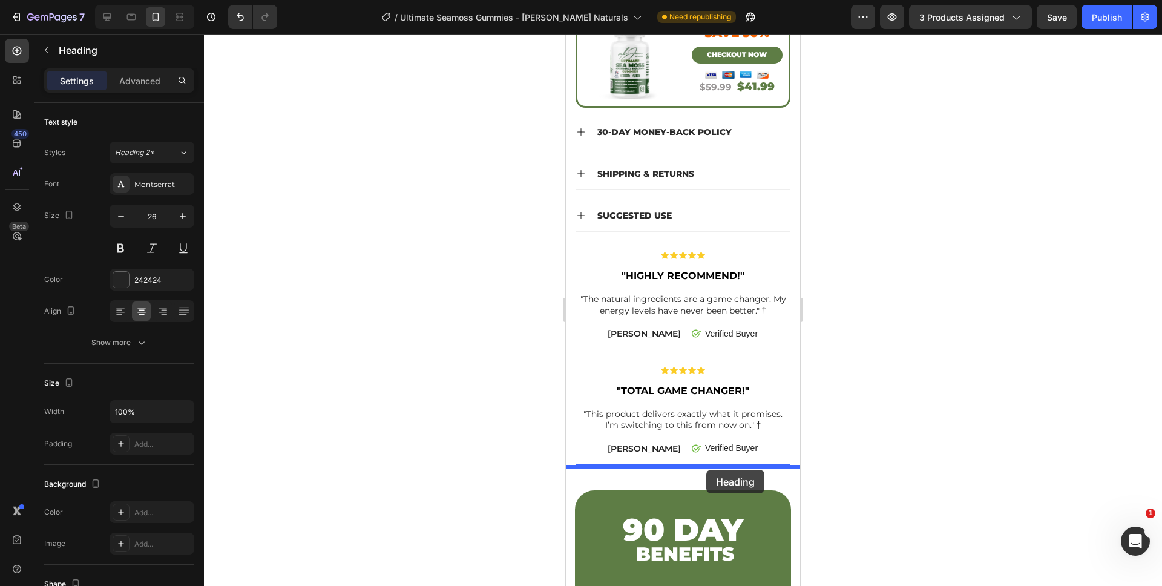
drag, startPoint x: 696, startPoint y: 223, endPoint x: 706, endPoint y: 470, distance: 247.1
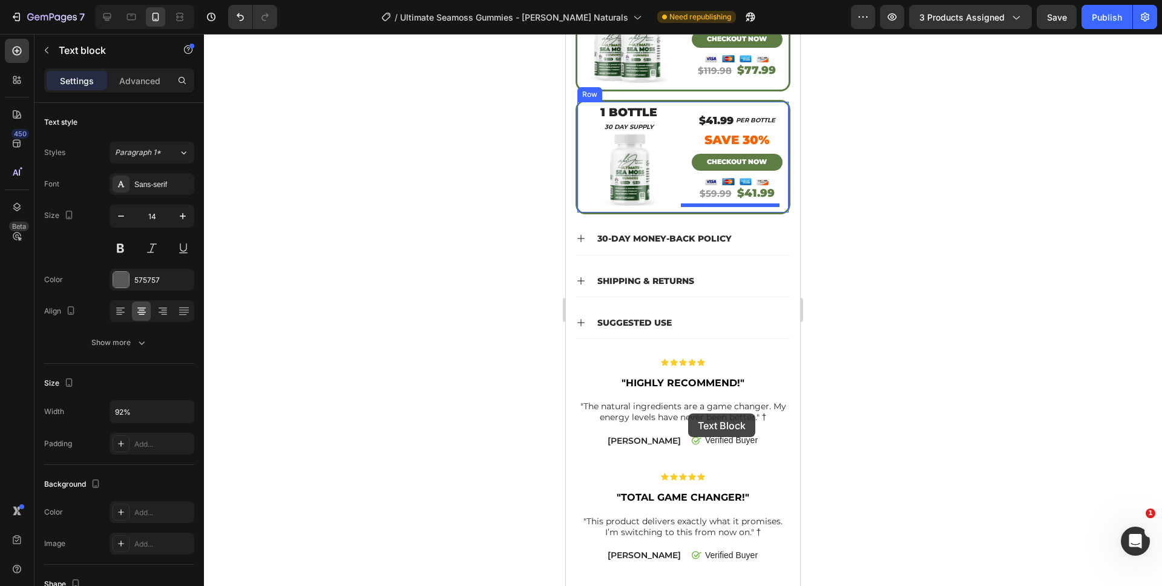
scroll to position [1321, 0]
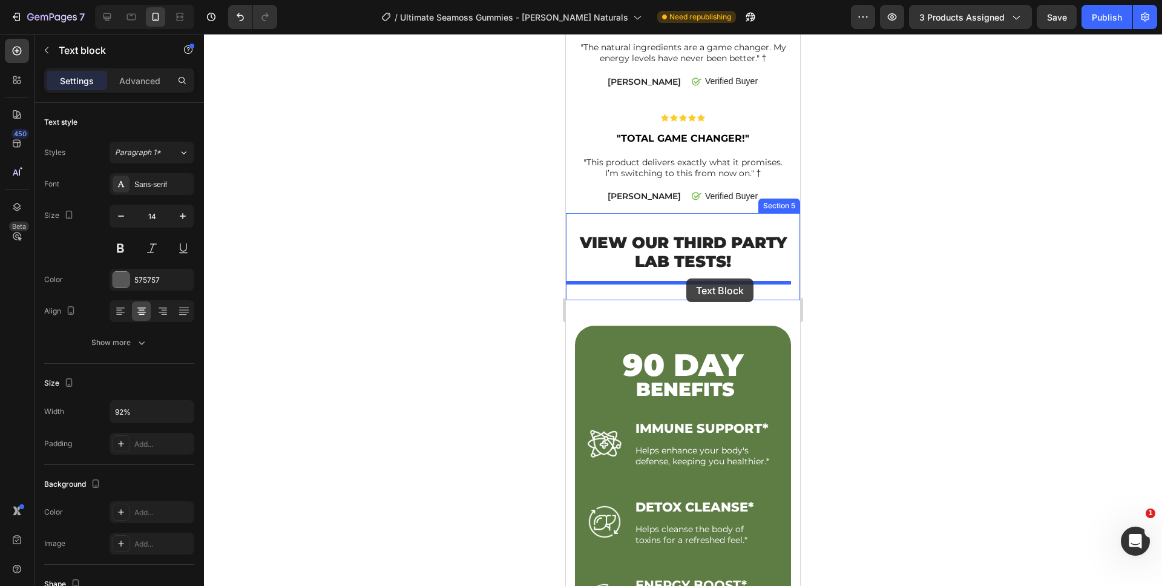
drag, startPoint x: 677, startPoint y: 231, endPoint x: 686, endPoint y: 278, distance: 48.8
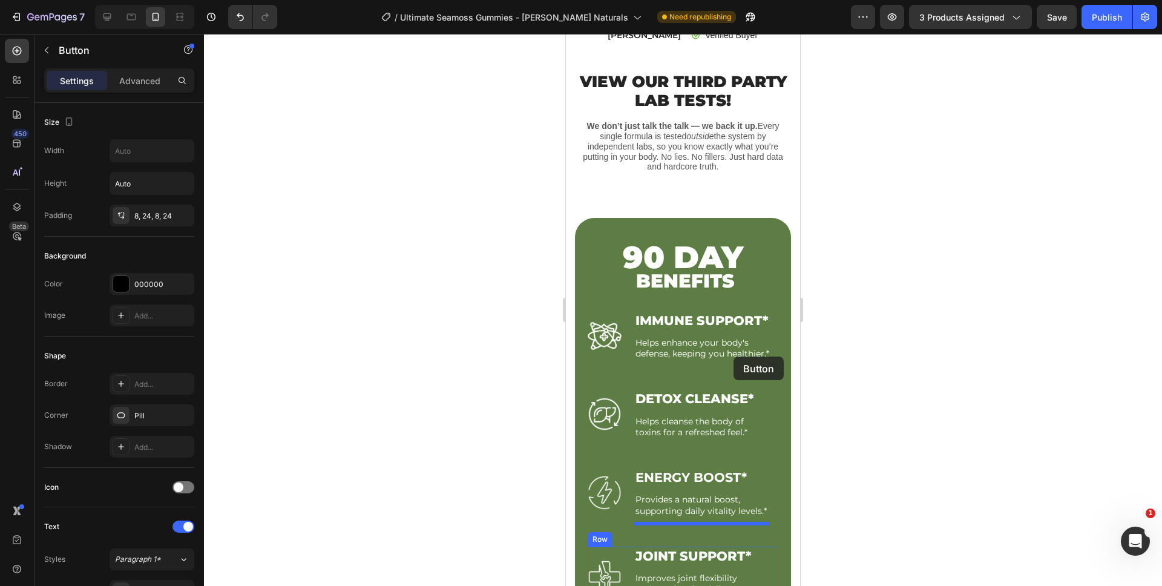
scroll to position [1301, 0]
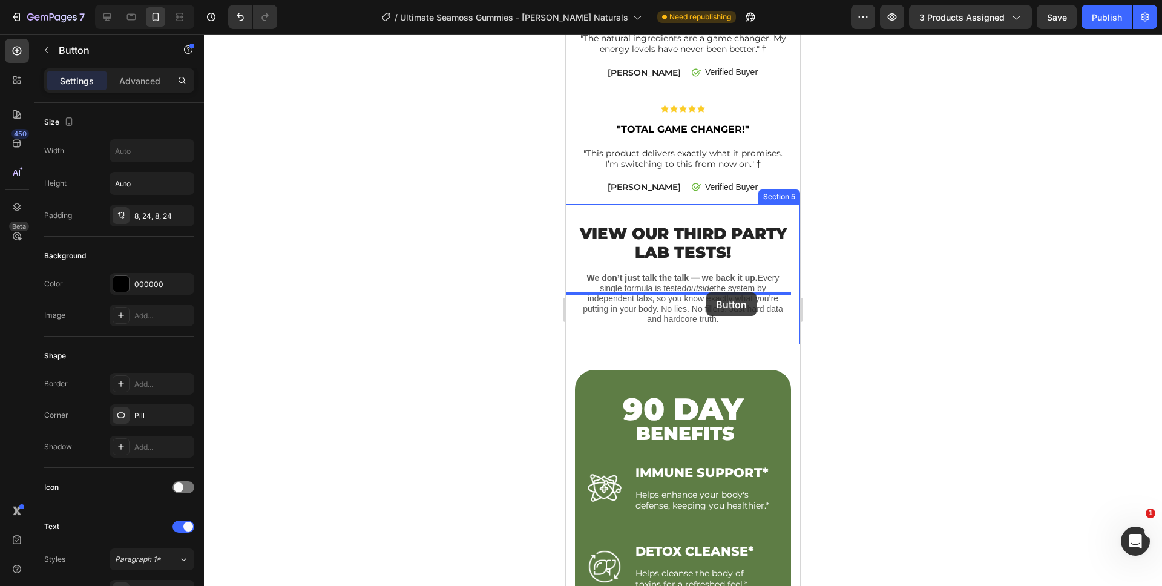
drag, startPoint x: 725, startPoint y: 212, endPoint x: 706, endPoint y: 292, distance: 82.1
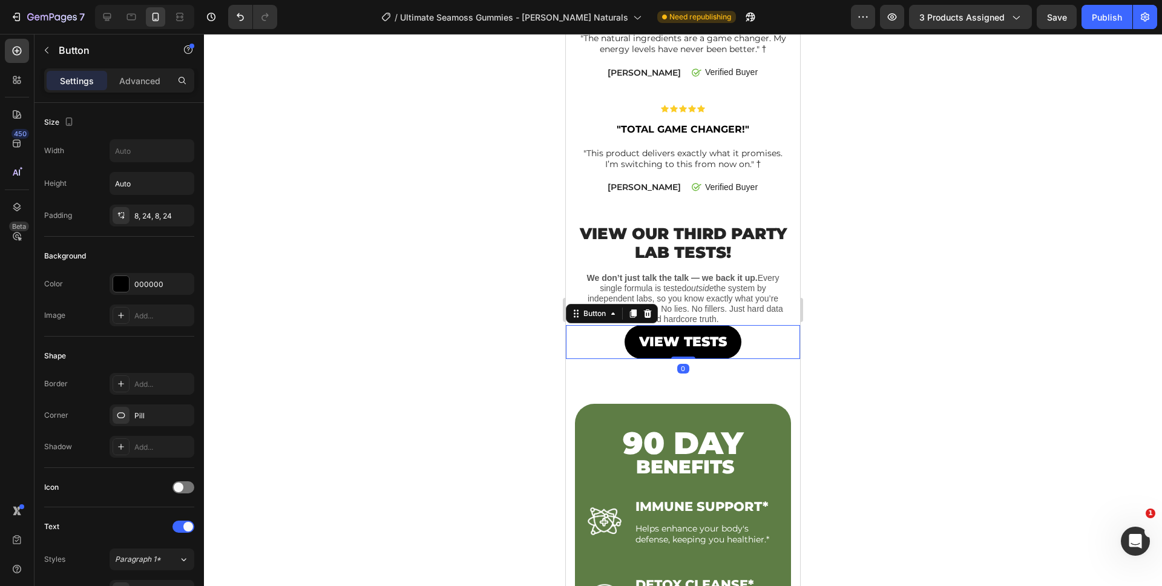
click at [870, 303] on div at bounding box center [683, 310] width 958 height 552
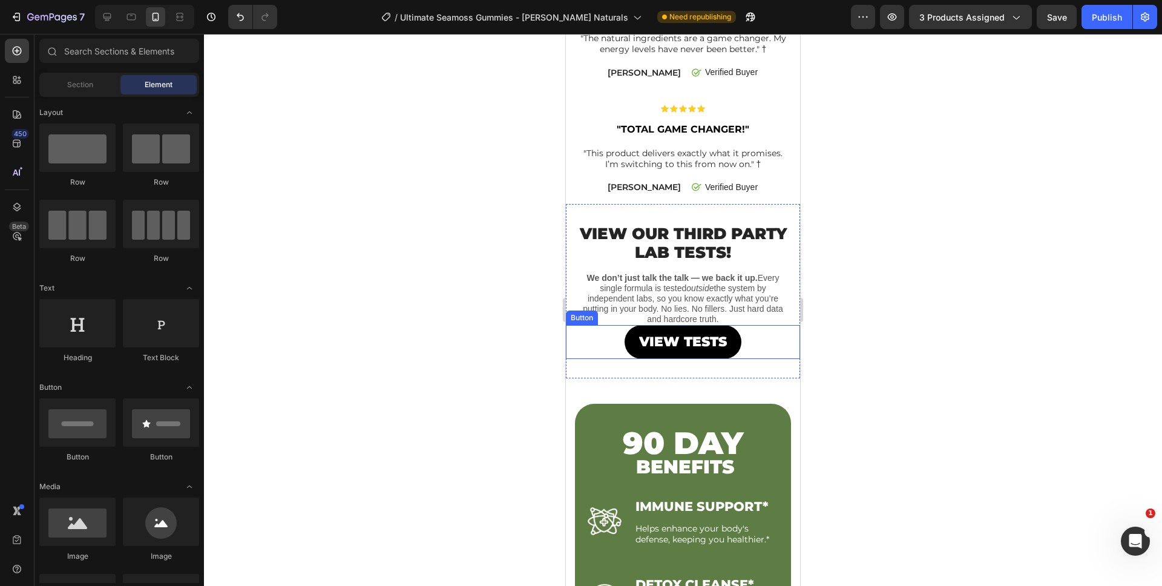
click at [734, 325] on div "VIEW TESTS Button" at bounding box center [683, 342] width 234 height 34
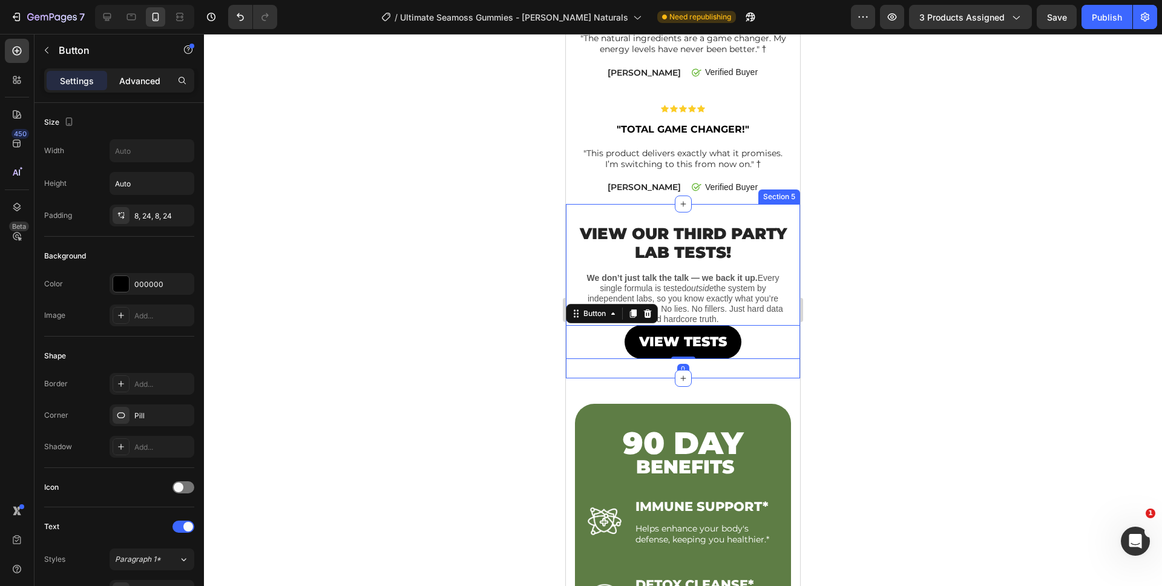
click at [123, 79] on p "Advanced" at bounding box center [139, 80] width 41 height 13
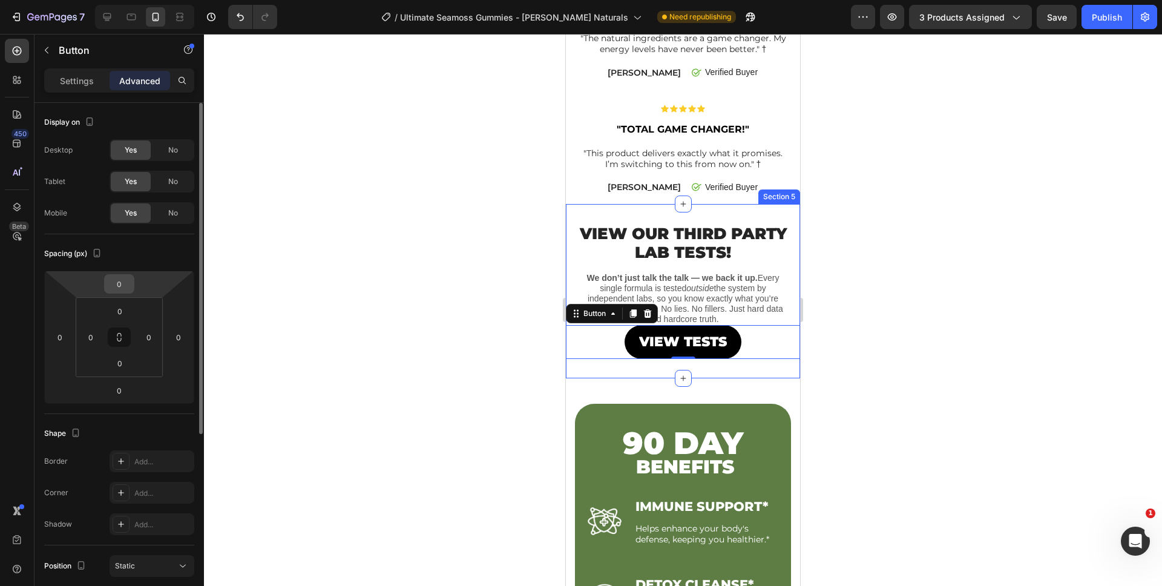
click at [126, 284] on input "0" at bounding box center [119, 284] width 24 height 18
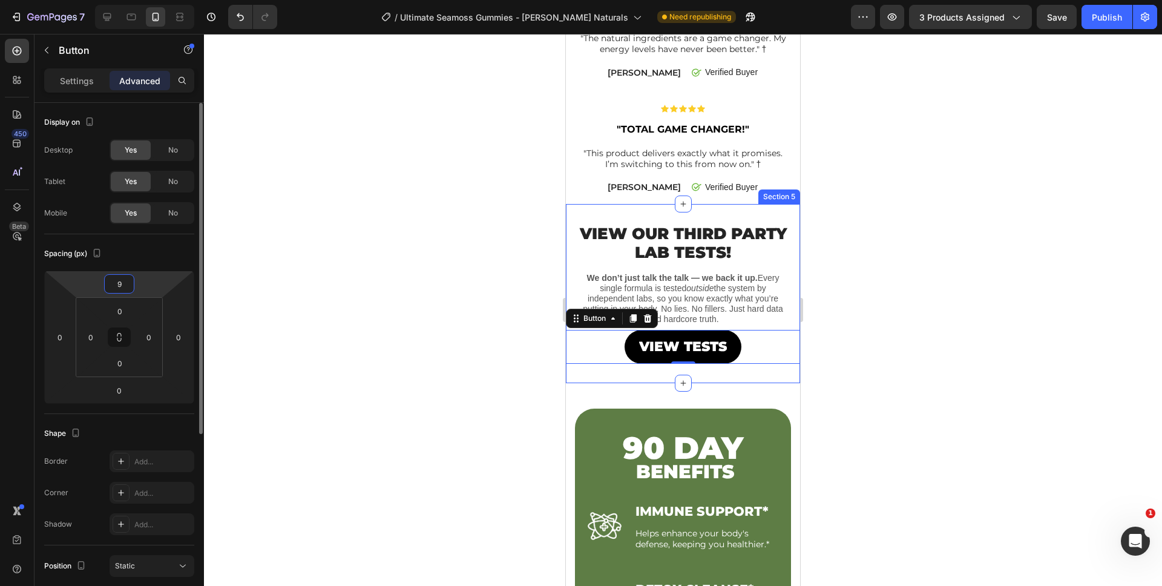
type input "10"
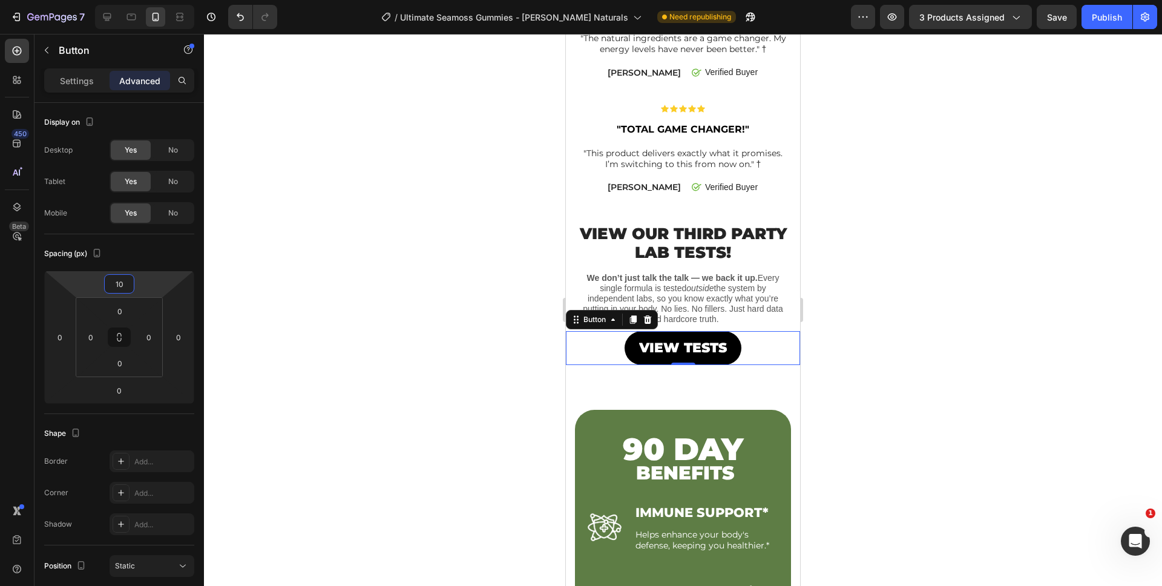
click at [895, 326] on div at bounding box center [683, 310] width 958 height 552
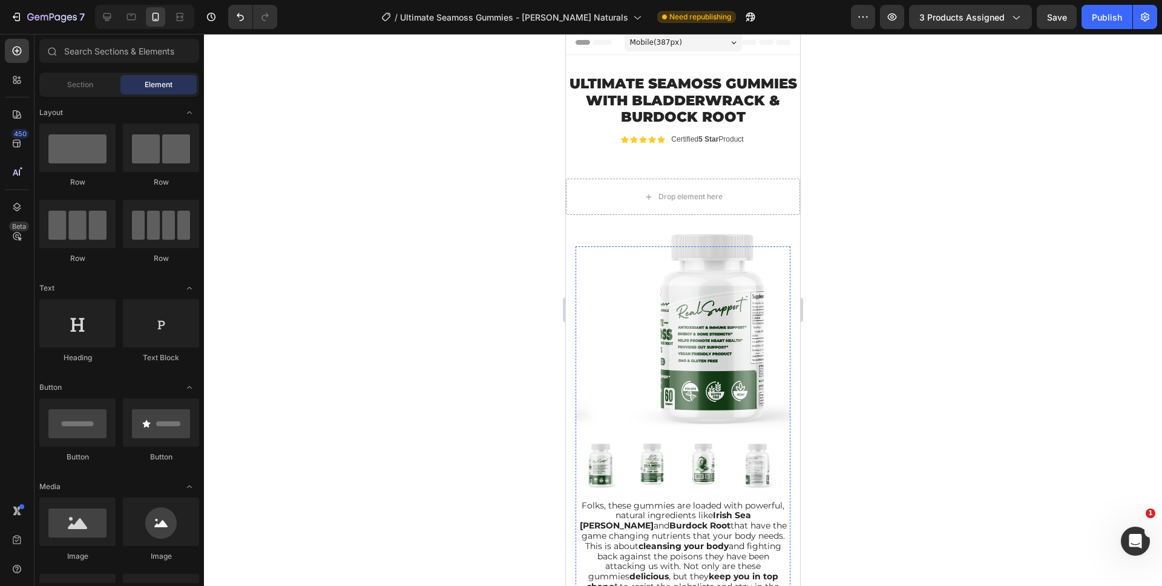
scroll to position [0, 0]
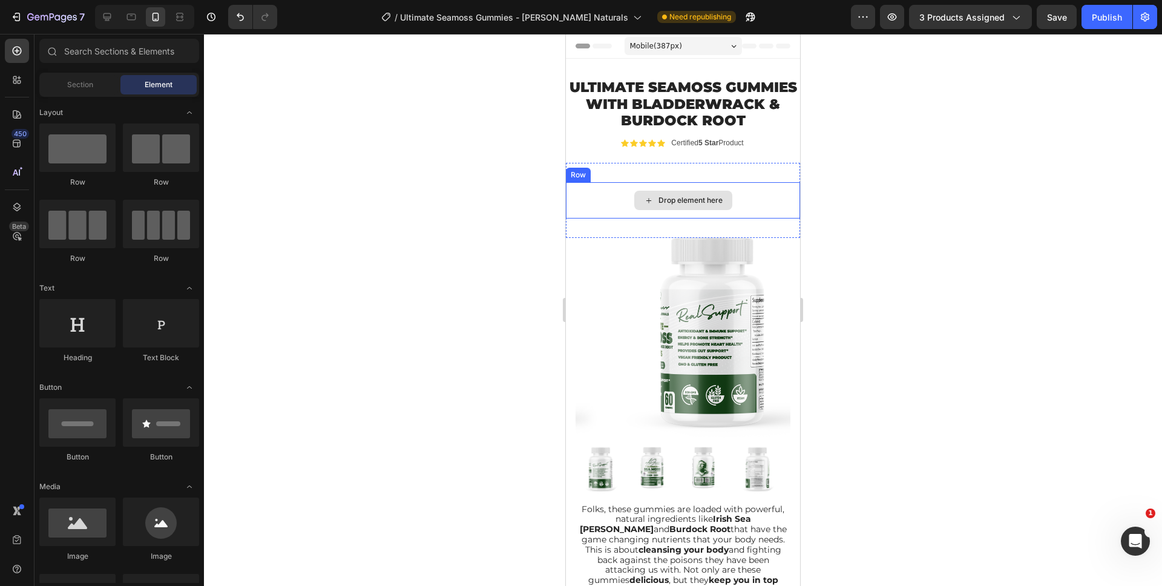
click at [721, 203] on div "Drop element here" at bounding box center [683, 200] width 234 height 36
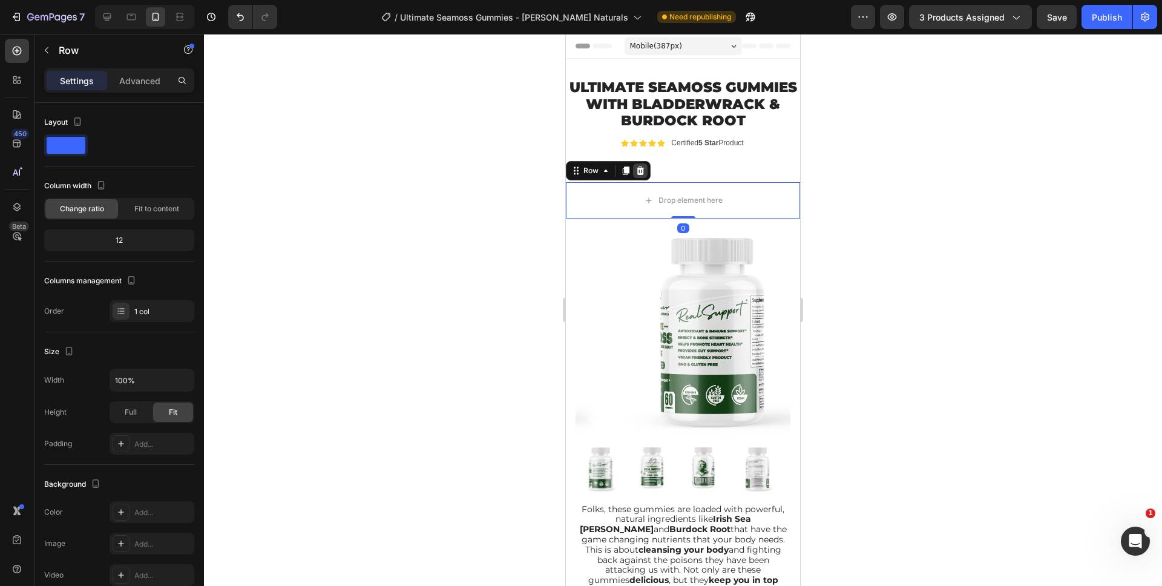
click at [643, 176] on icon at bounding box center [640, 171] width 10 height 10
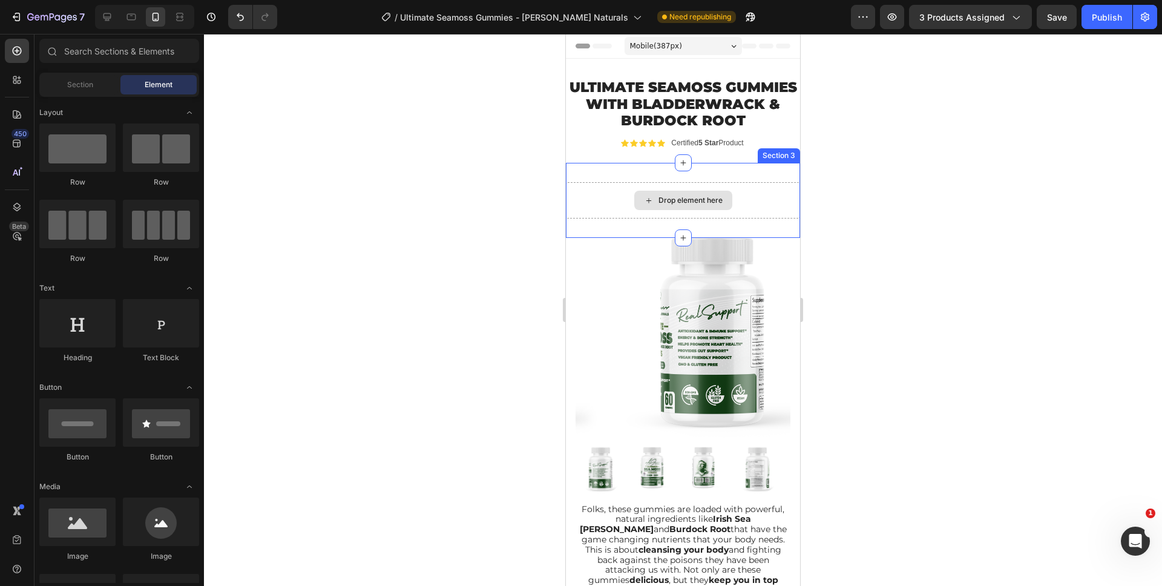
click at [738, 208] on div "Drop element here" at bounding box center [683, 200] width 234 height 36
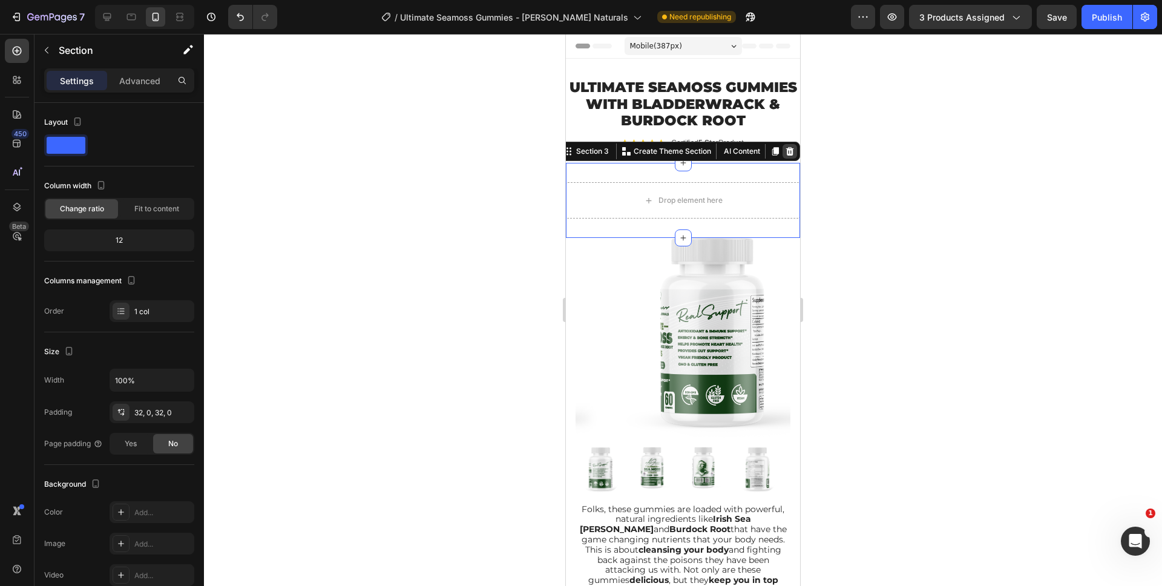
click at [786, 156] on icon at bounding box center [790, 151] width 8 height 8
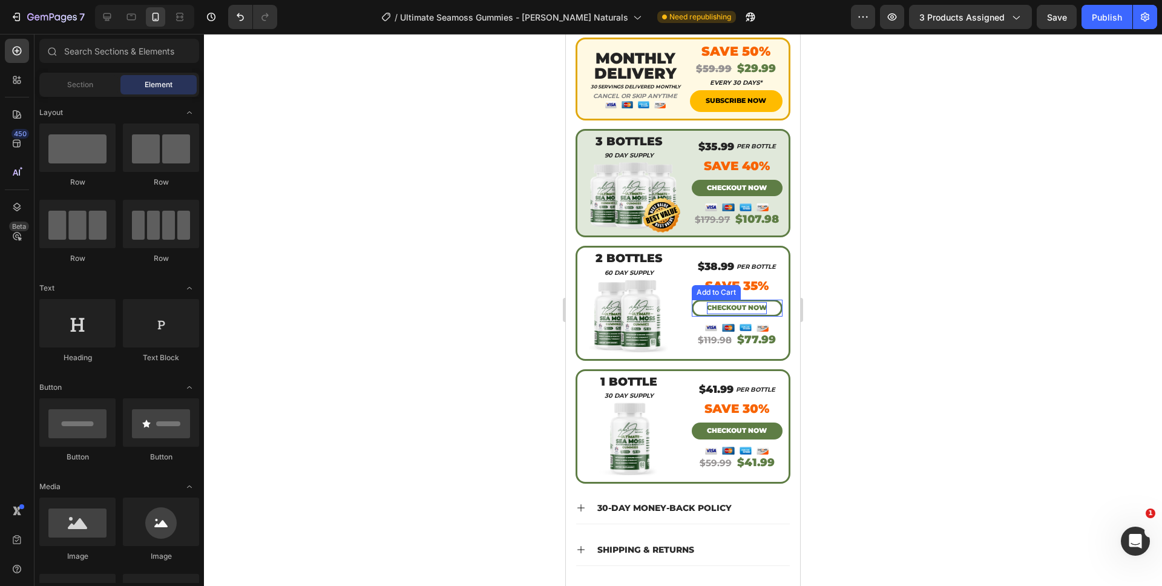
scroll to position [456, 0]
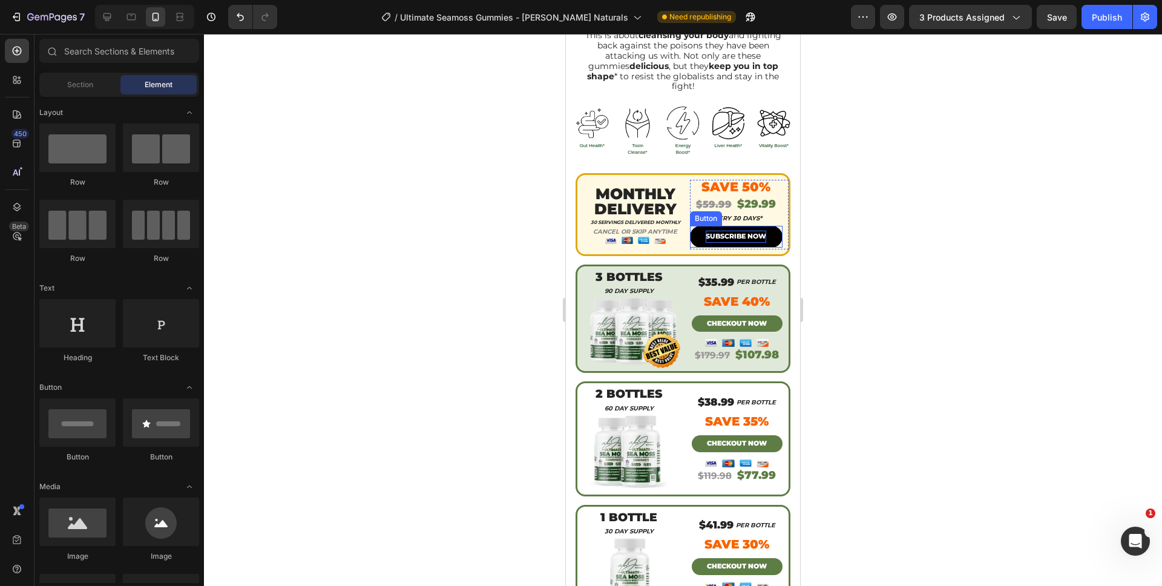
click at [732, 231] on p "SUBSCRIBE NOW" at bounding box center [736, 237] width 61 height 12
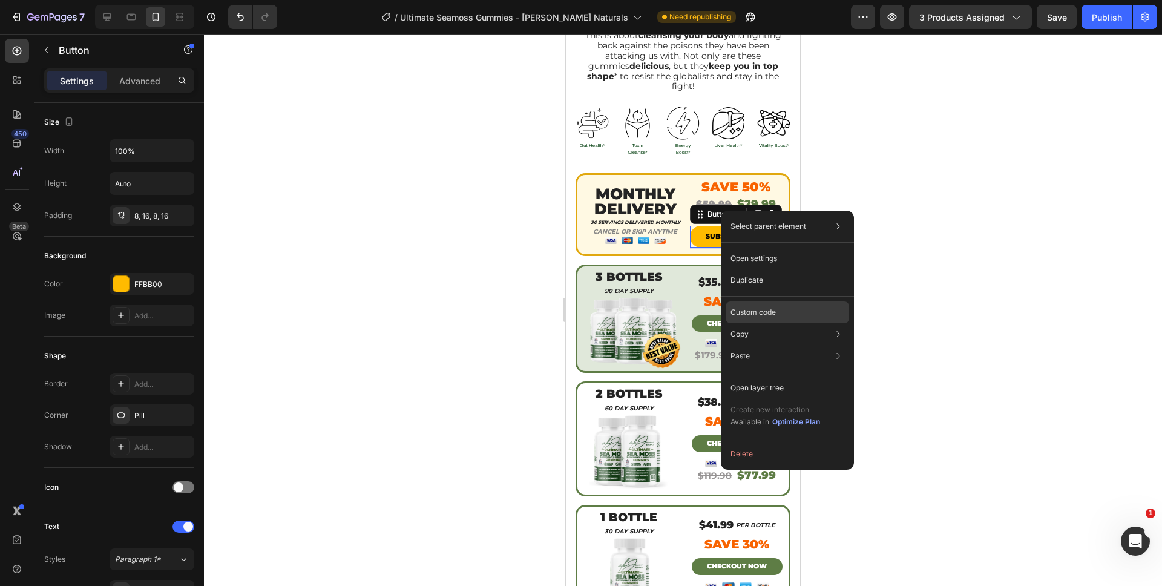
click at [764, 313] on p "Custom code" at bounding box center [753, 312] width 45 height 11
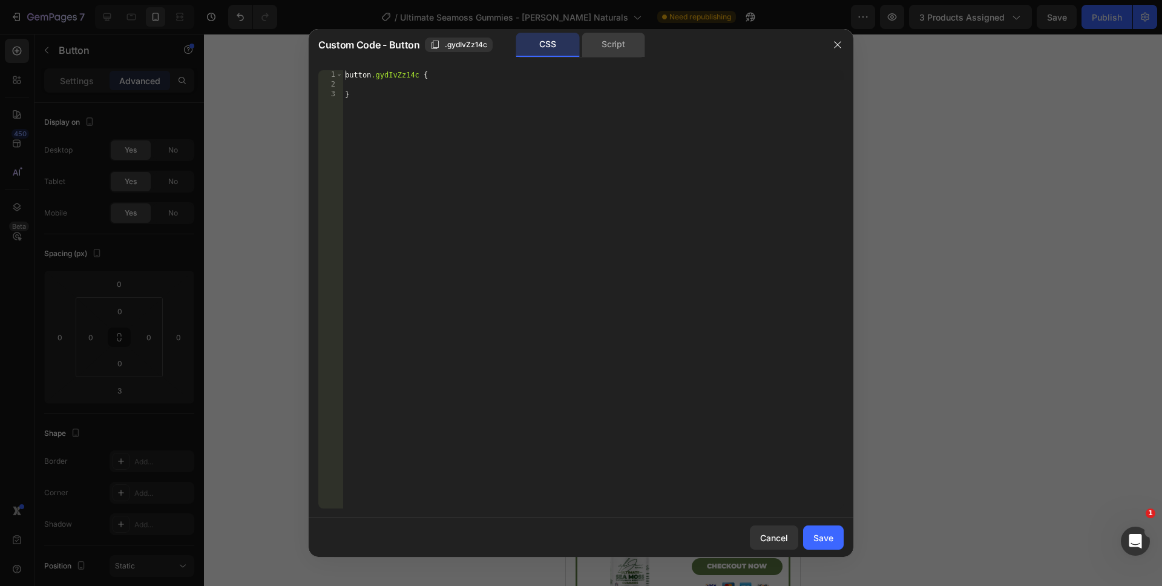
click at [597, 36] on div "Script" at bounding box center [614, 45] width 64 height 24
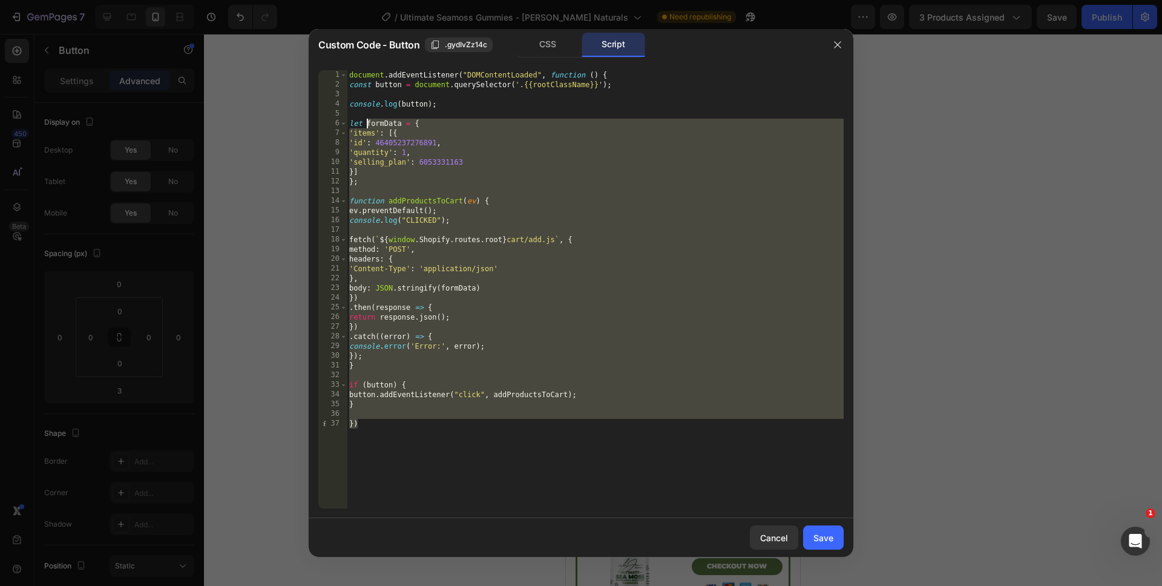
drag, startPoint x: 430, startPoint y: 456, endPoint x: 345, endPoint y: 47, distance: 418.4
click at [345, 47] on div "Custom Code - Button .gydIvZz14c CSS Script }) 1 2 3 4 5 6 7 8 9 10 11 12 13 14…" at bounding box center [581, 293] width 545 height 528
type textarea "document.addEventListener("DOMContentLoaded", function () { const button = docu…"
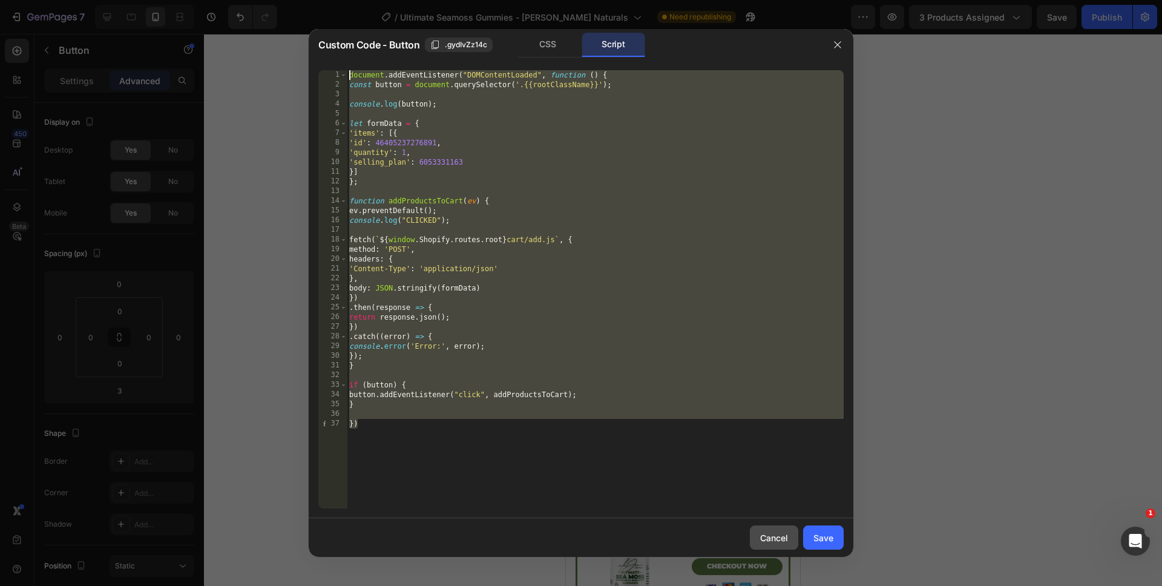
click at [775, 543] on div "Cancel" at bounding box center [774, 537] width 28 height 13
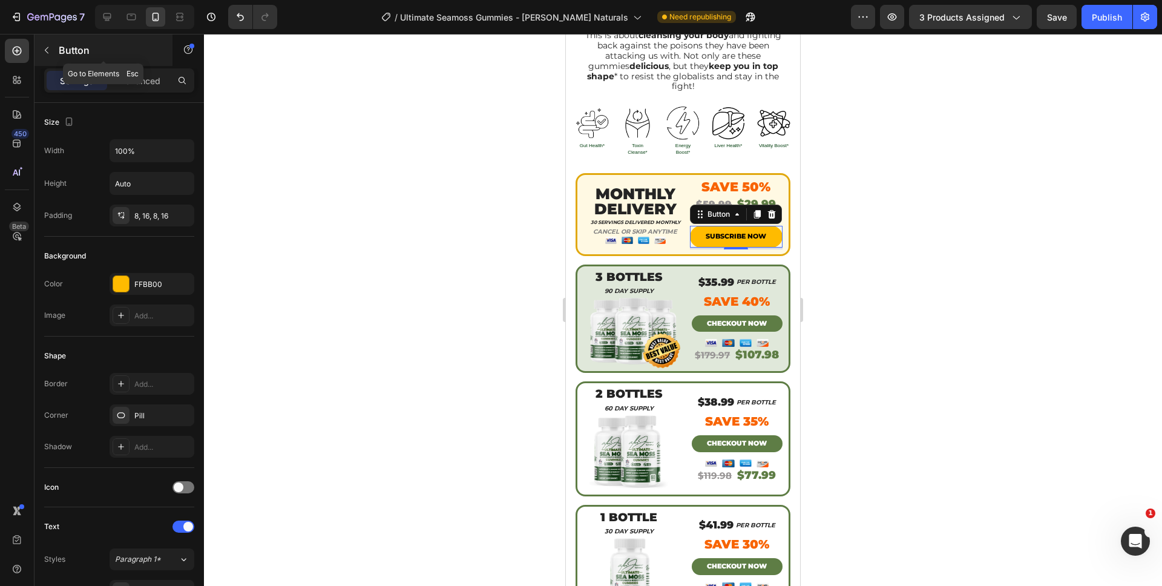
click at [47, 47] on icon "button" at bounding box center [47, 50] width 4 height 7
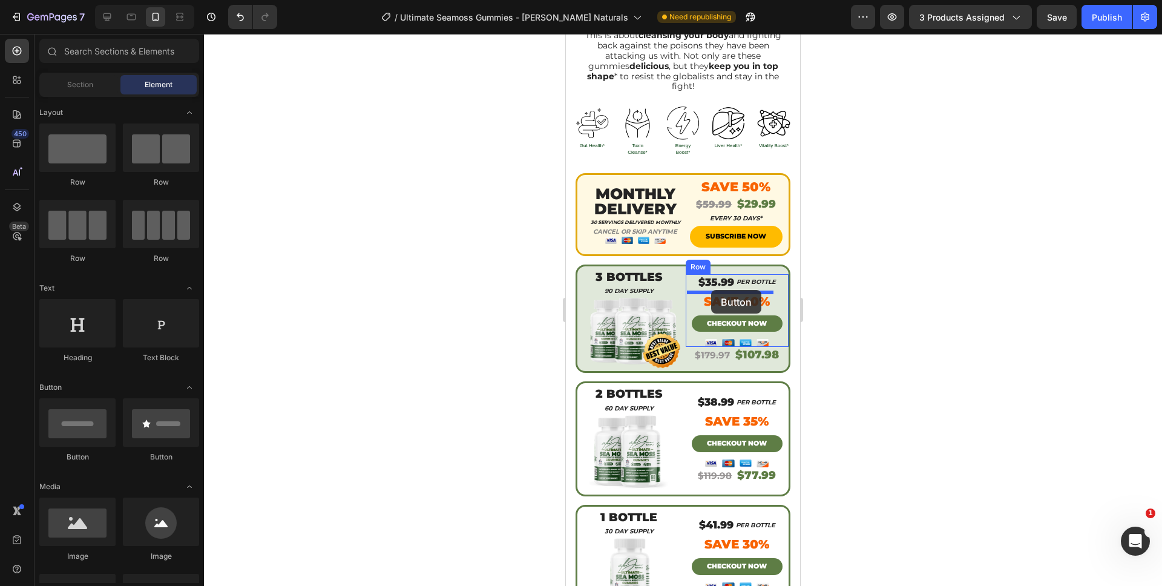
drag, startPoint x: 643, startPoint y: 465, endPoint x: 711, endPoint y: 290, distance: 187.8
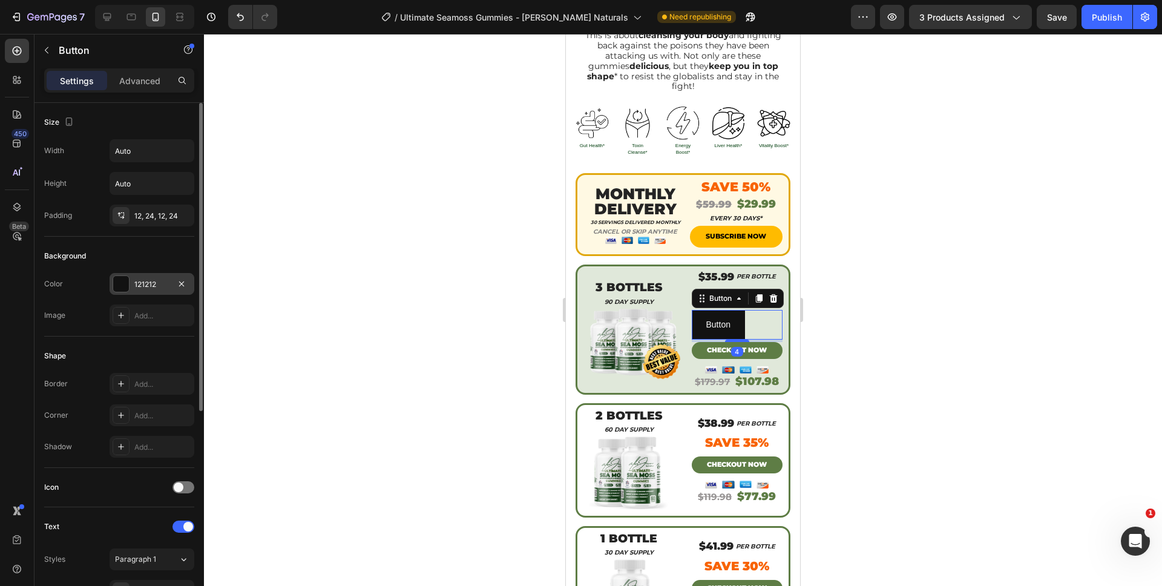
click at [127, 287] on div at bounding box center [121, 284] width 16 height 16
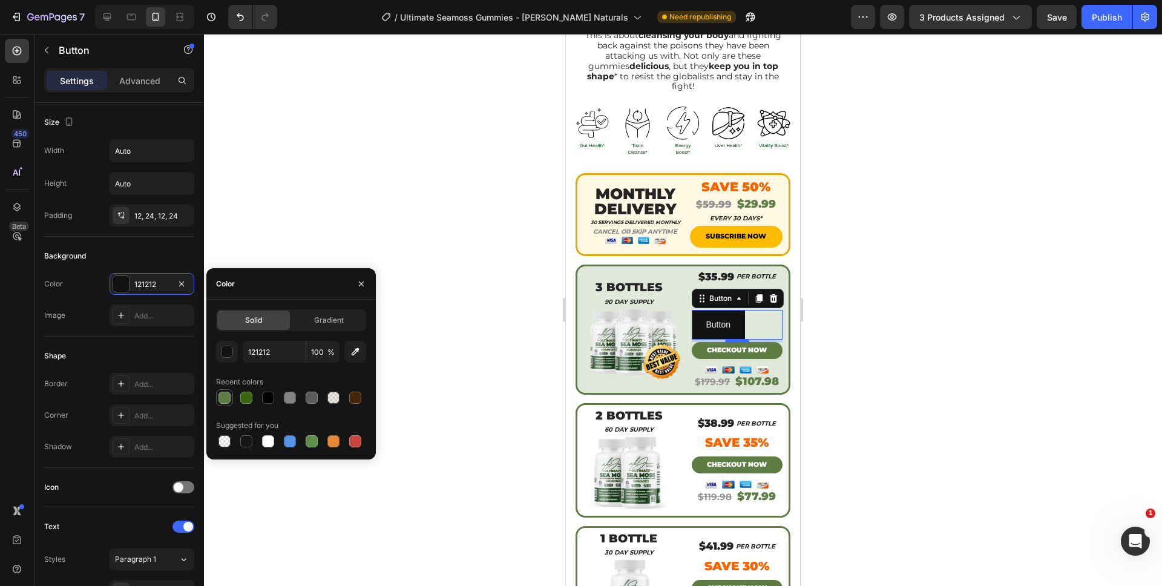
click at [222, 397] on div at bounding box center [224, 398] width 12 height 12
type input "5E7D45"
click at [148, 408] on div "Add..." at bounding box center [152, 415] width 85 height 22
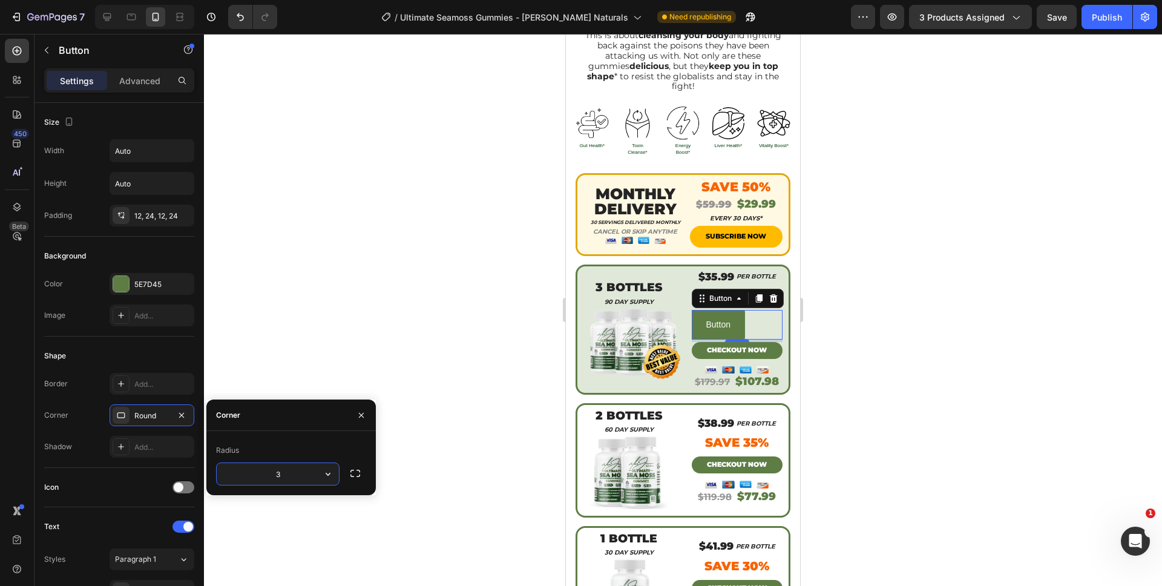
type input "35"
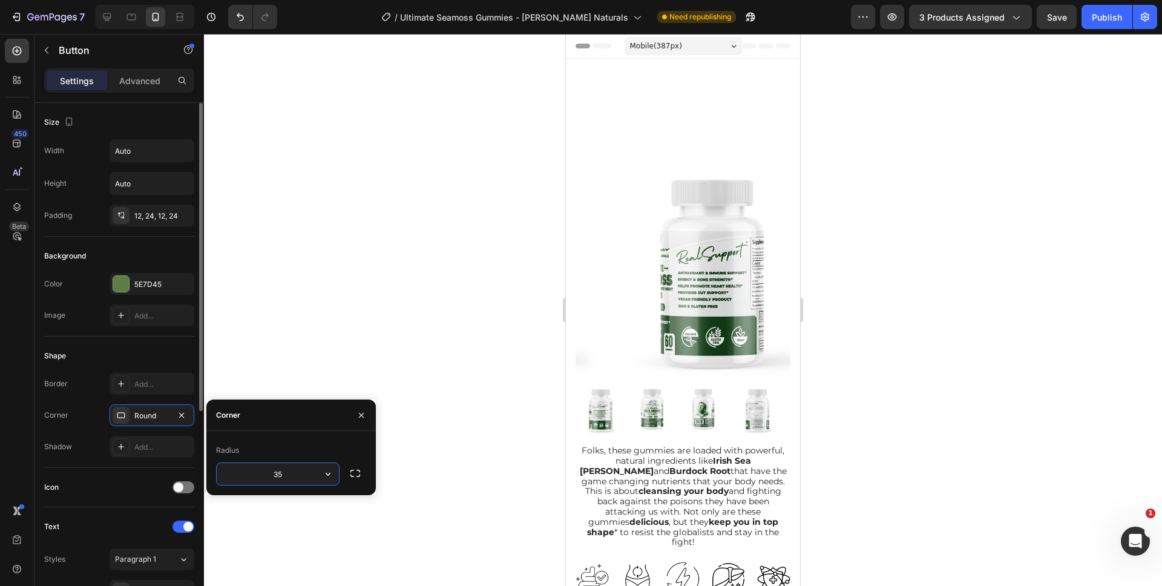
scroll to position [456, 0]
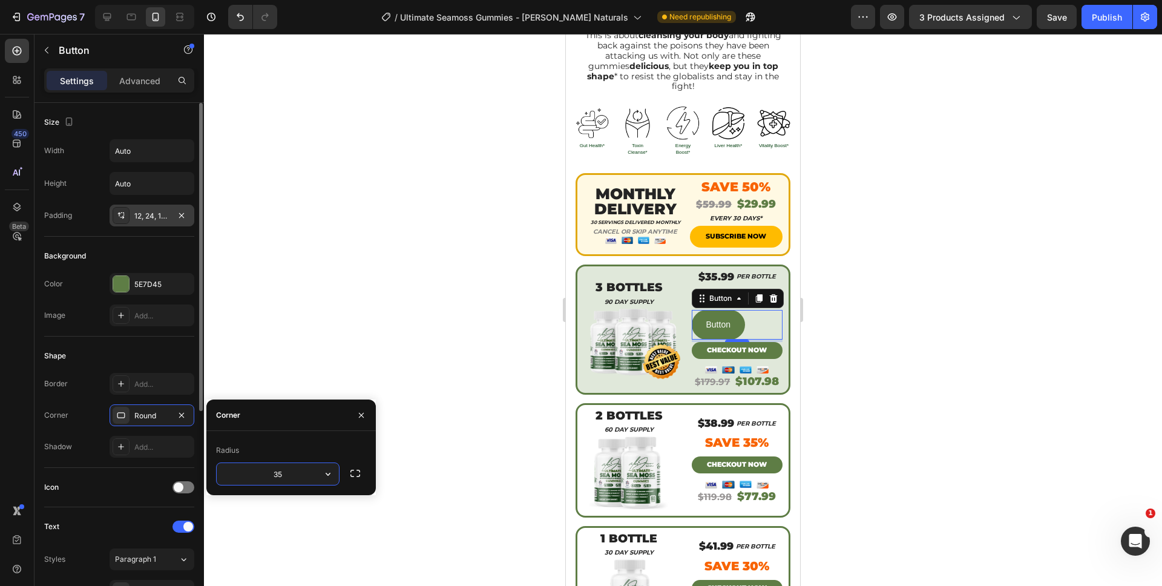
click at [148, 220] on div "12, 24, 12, 24" at bounding box center [151, 216] width 35 height 11
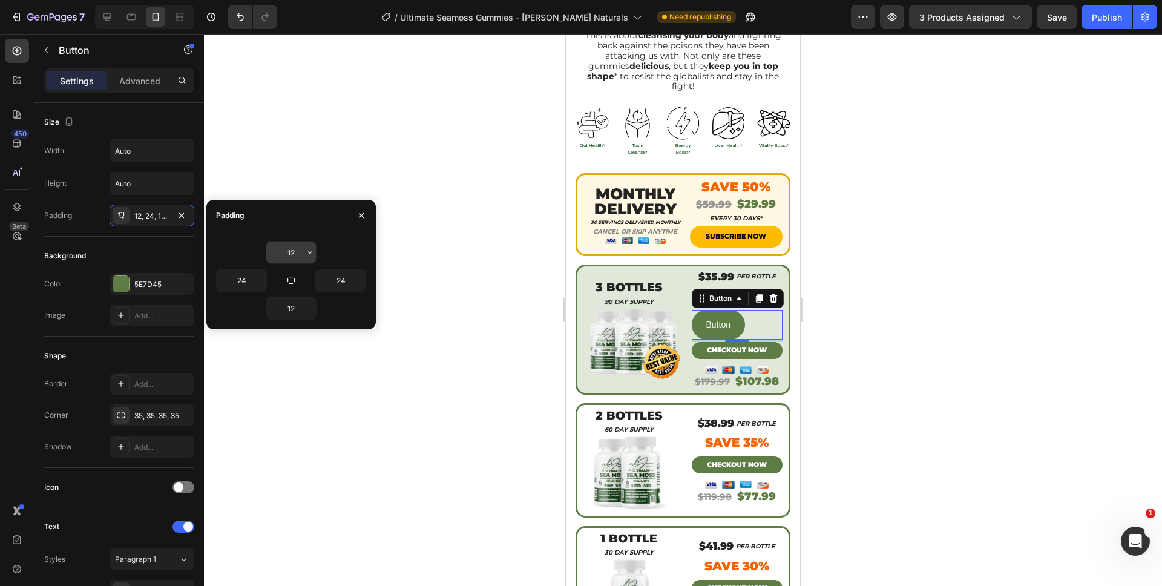
click at [288, 257] on input "12" at bounding box center [291, 252] width 50 height 22
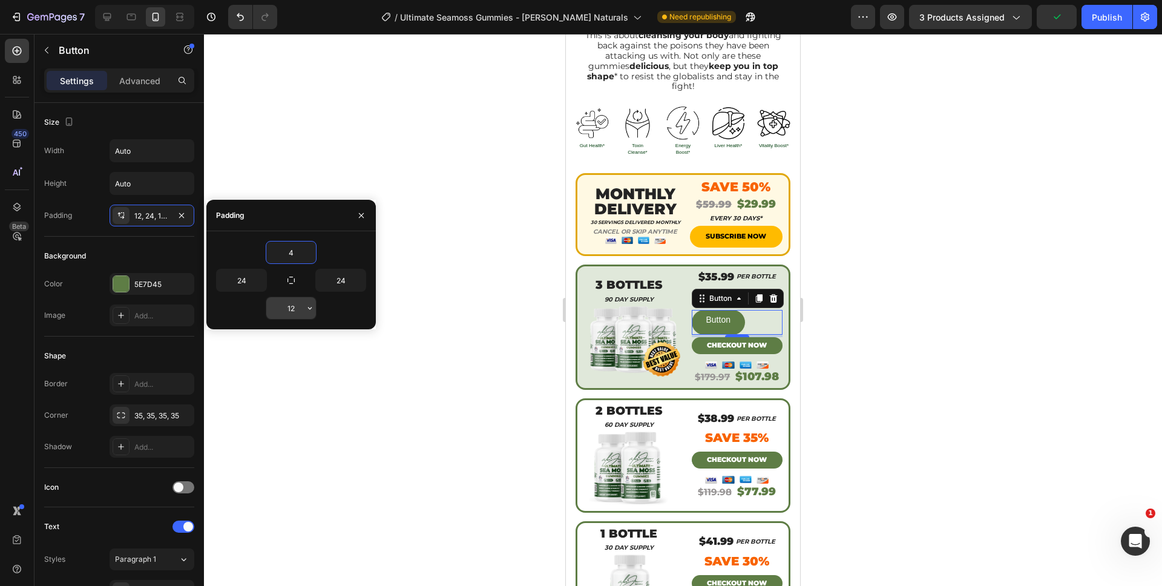
type input "4"
click at [303, 304] on input "12" at bounding box center [291, 308] width 50 height 22
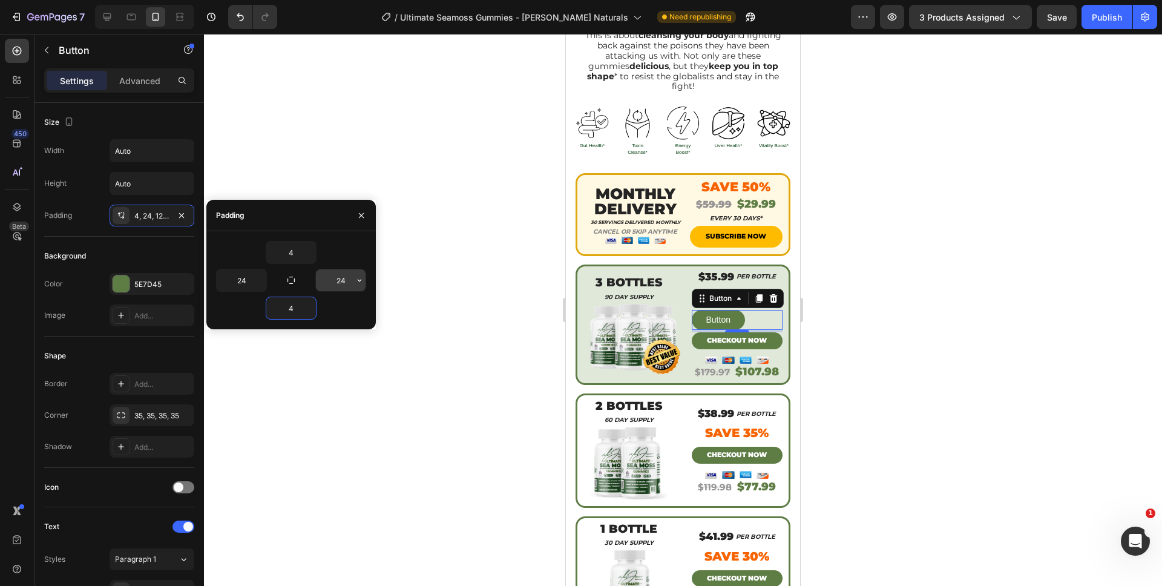
type input "4"
click at [331, 289] on input "24" at bounding box center [341, 280] width 50 height 22
type input "8"
click at [237, 285] on input "24" at bounding box center [242, 280] width 50 height 22
type input "8"
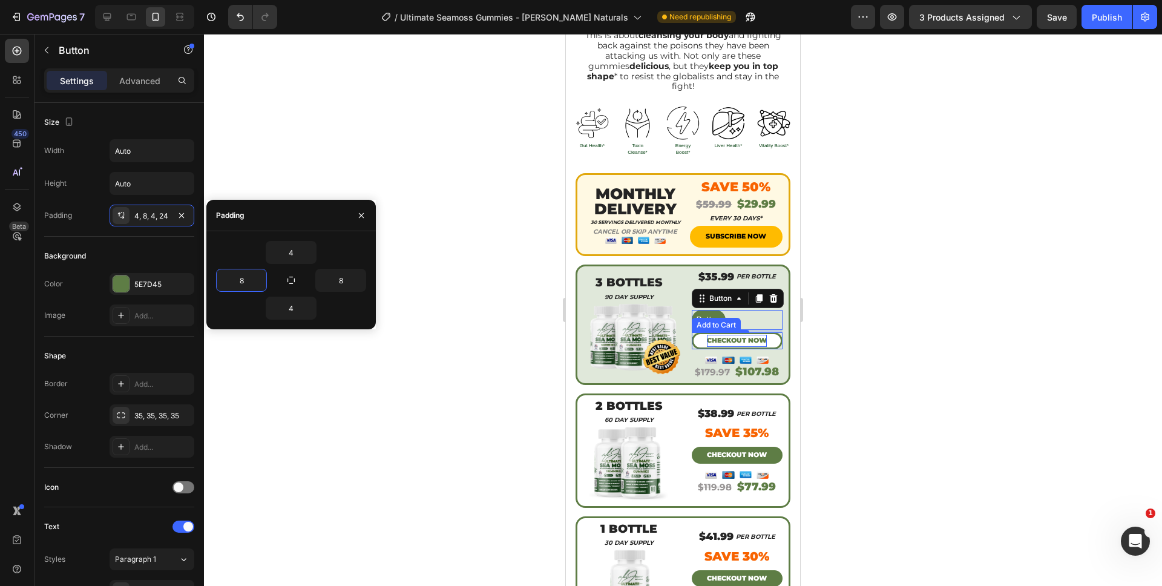
click at [715, 335] on div "CHECKOUT NOW" at bounding box center [737, 341] width 60 height 12
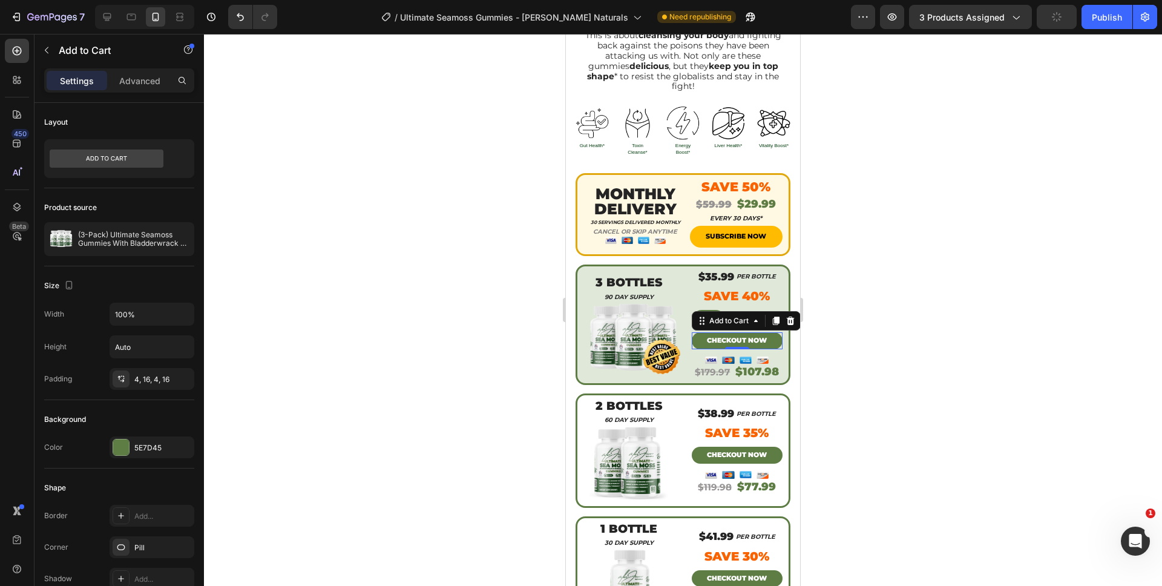
click at [898, 316] on div at bounding box center [683, 310] width 958 height 552
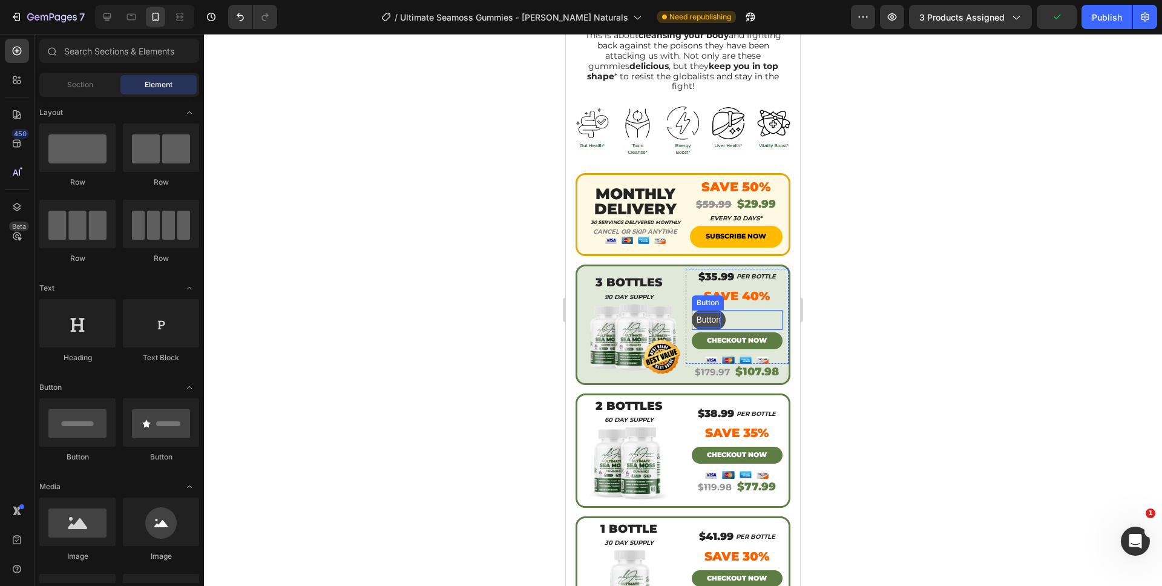
click at [708, 312] on p "Button" at bounding box center [709, 319] width 24 height 15
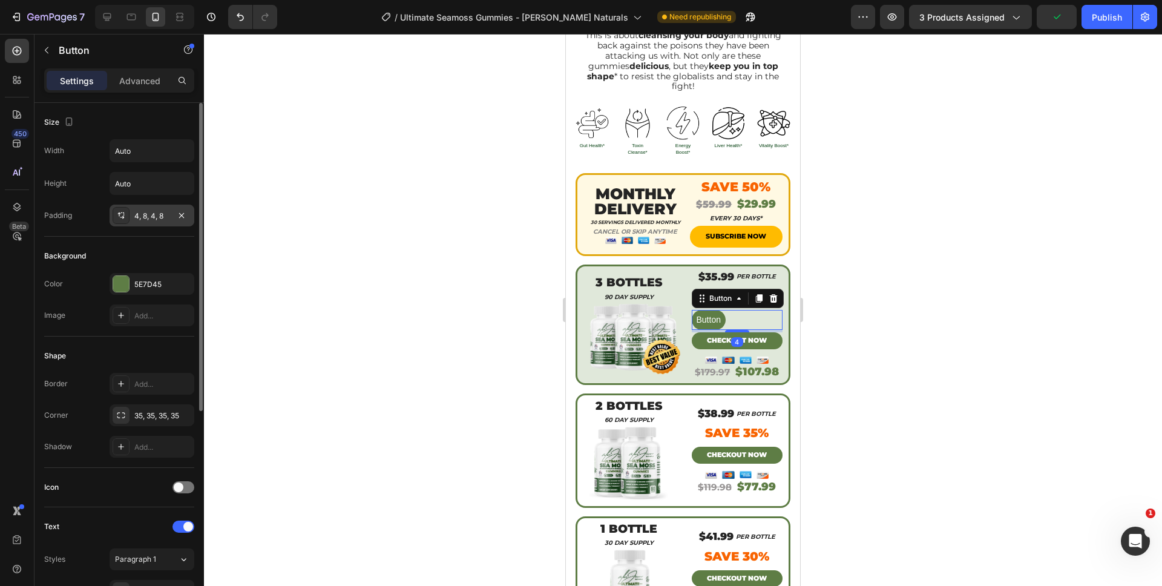
click at [148, 211] on div "4, 8, 4, 8" at bounding box center [151, 216] width 35 height 11
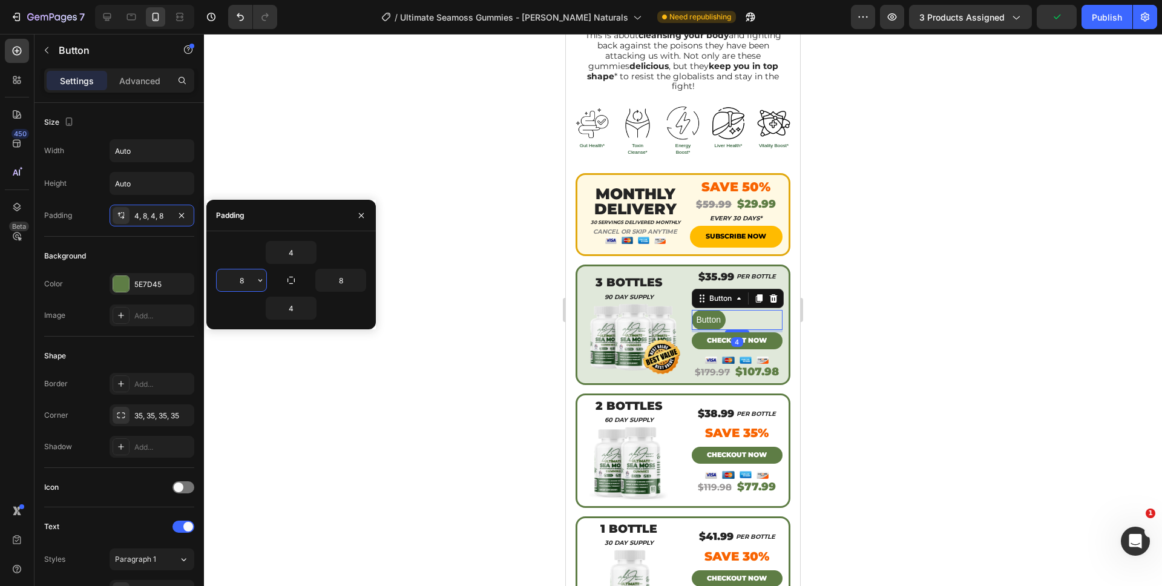
click at [241, 277] on input "8" at bounding box center [242, 280] width 50 height 22
click at [254, 281] on button "button" at bounding box center [260, 280] width 12 height 22
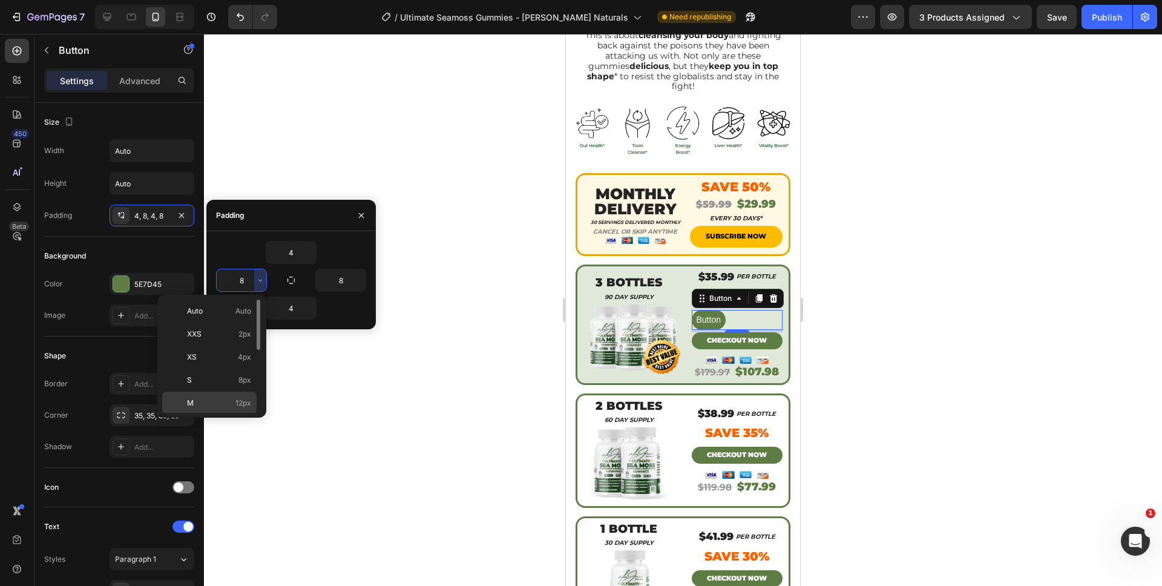
click at [251, 415] on div "M 12px" at bounding box center [209, 426] width 94 height 23
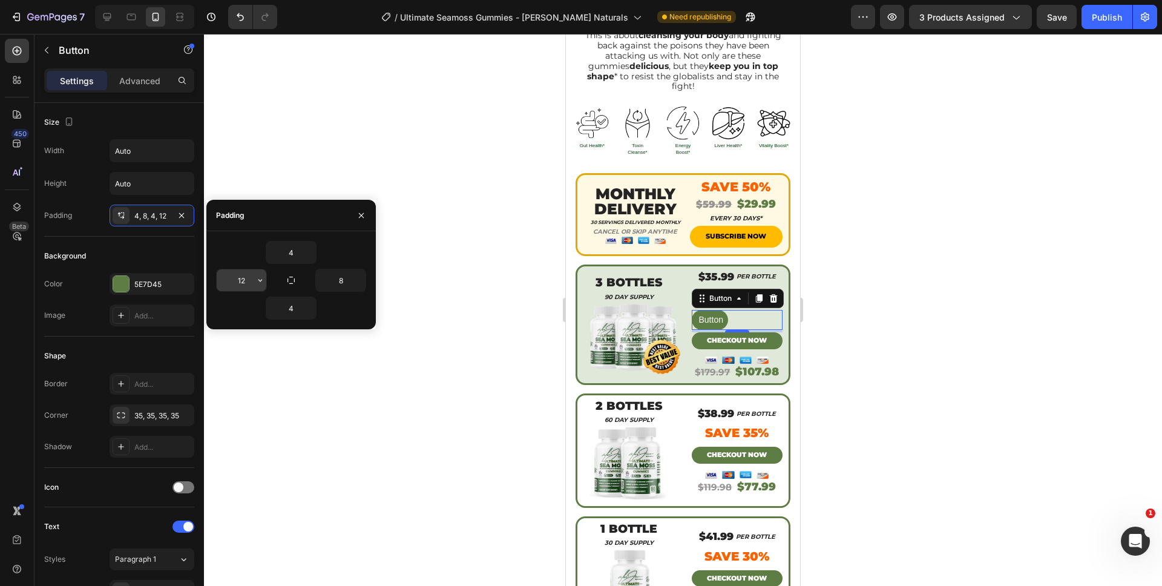
click at [247, 285] on input "12" at bounding box center [242, 280] width 50 height 22
type input "16"
click at [323, 286] on input "8" at bounding box center [341, 280] width 50 height 22
type input "16"
click at [153, 142] on input "Auto" at bounding box center [152, 151] width 84 height 22
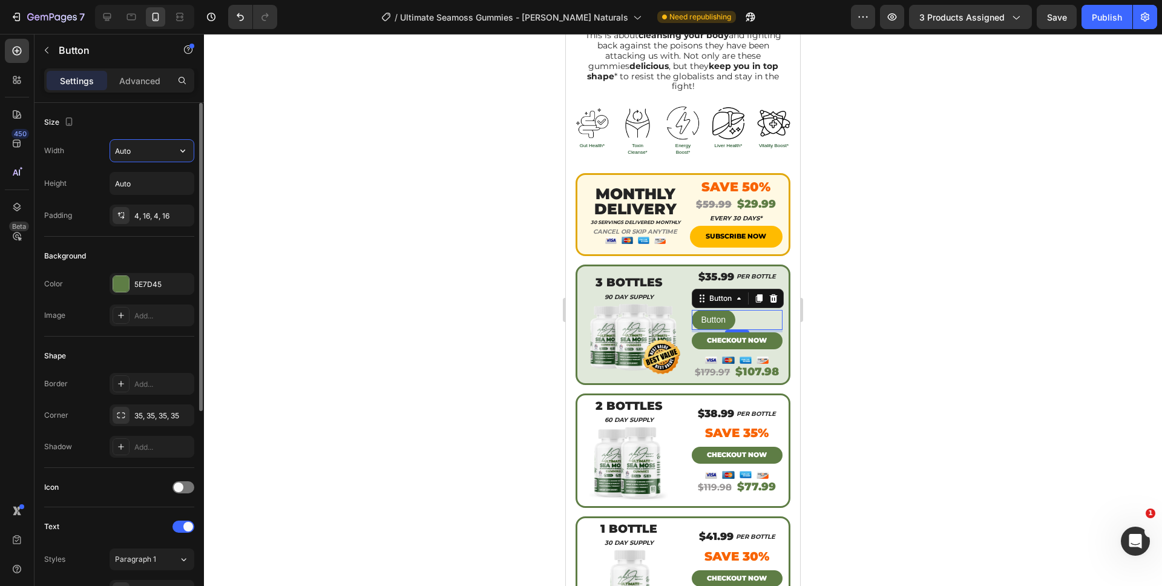
click at [165, 153] on input "Auto" at bounding box center [152, 151] width 84 height 22
click at [177, 157] on button "button" at bounding box center [183, 151] width 22 height 22
click at [161, 200] on p "Full 100%" at bounding box center [148, 204] width 69 height 11
type input "100%"
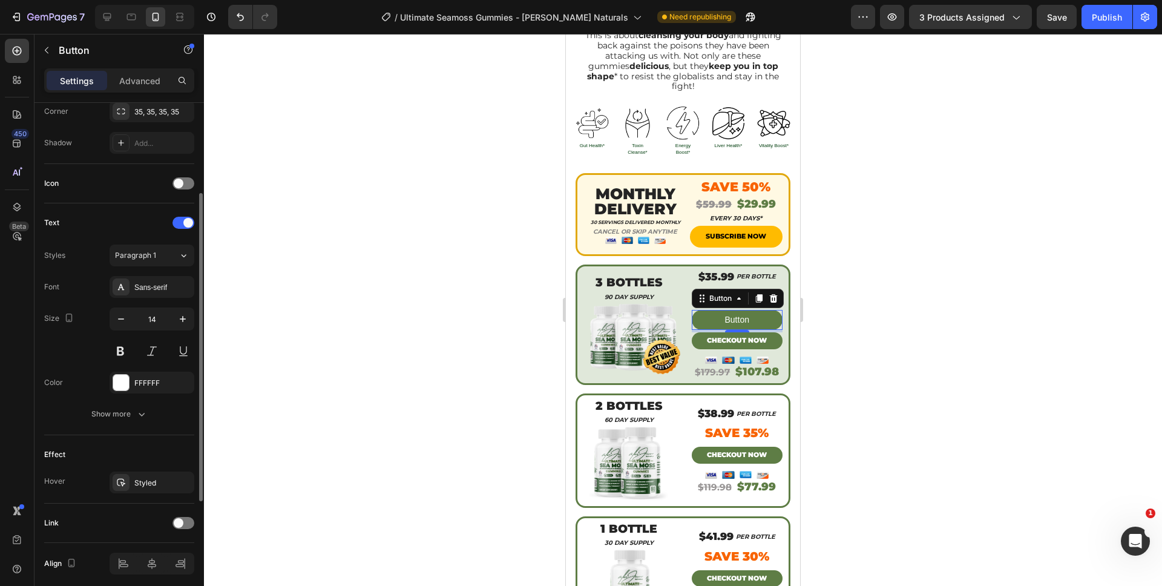
scroll to position [247, 0]
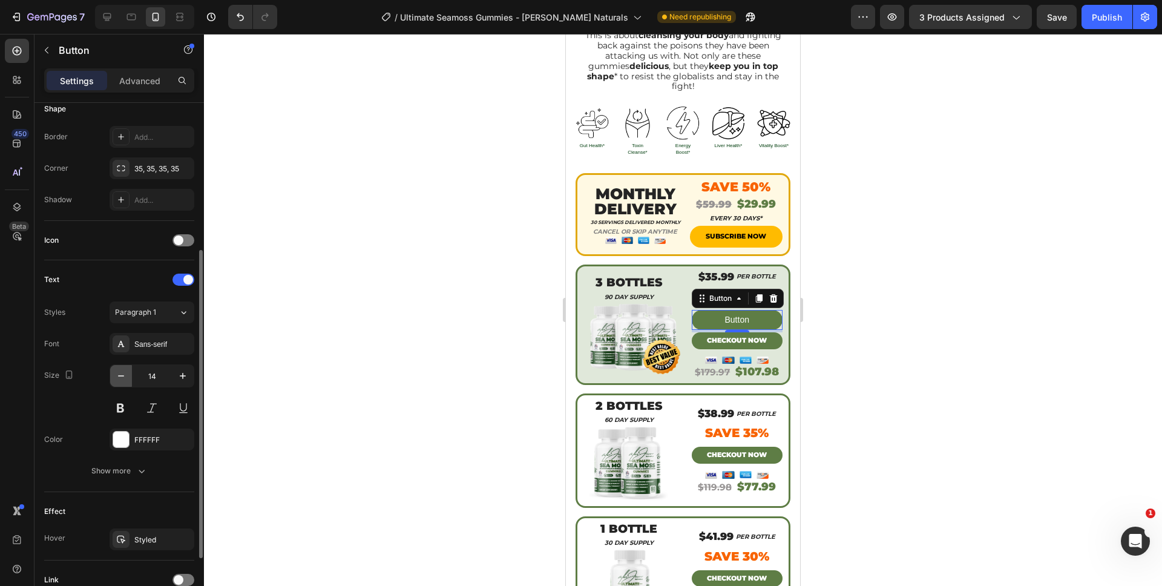
click at [125, 374] on icon "button" at bounding box center [121, 376] width 12 height 12
type input "13"
click at [148, 340] on div "Sans-serif" at bounding box center [162, 344] width 57 height 11
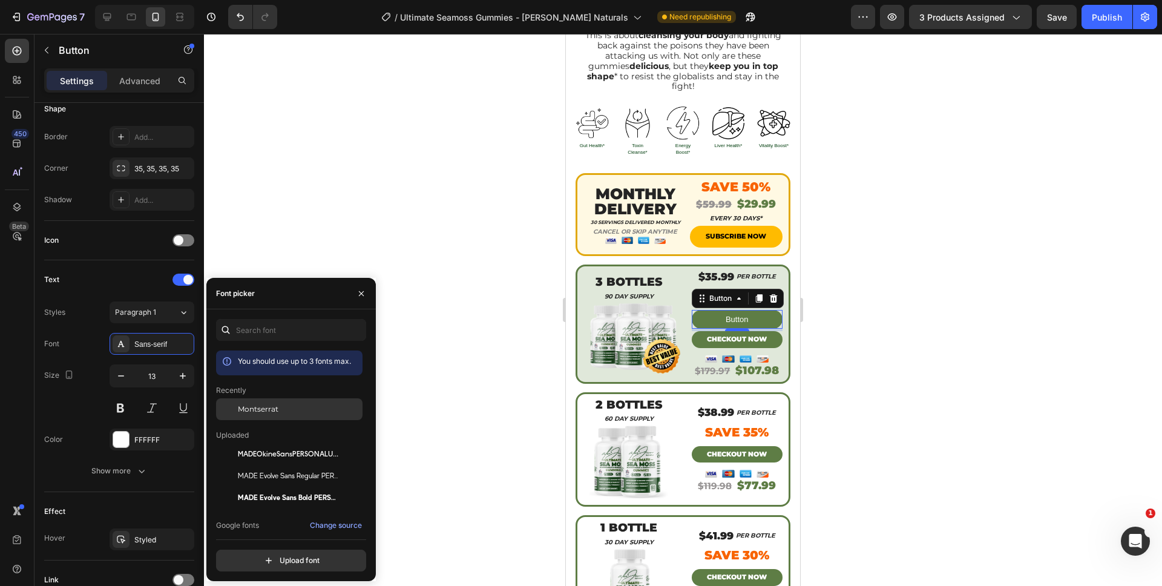
click at [261, 410] on span "Montserrat" at bounding box center [258, 409] width 41 height 11
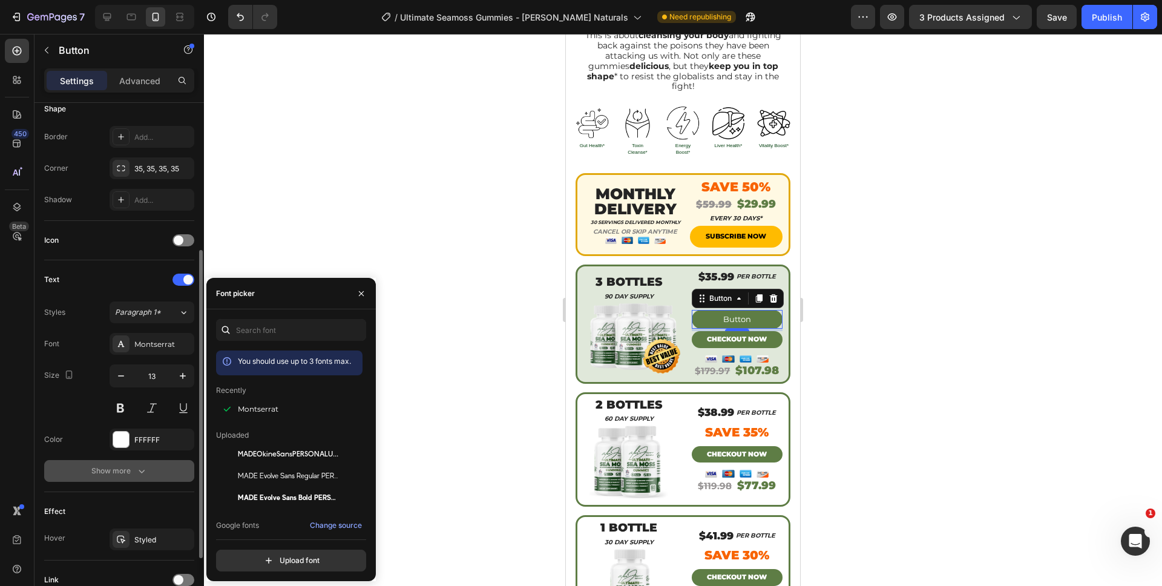
click at [138, 477] on button "Show more" at bounding box center [119, 471] width 150 height 22
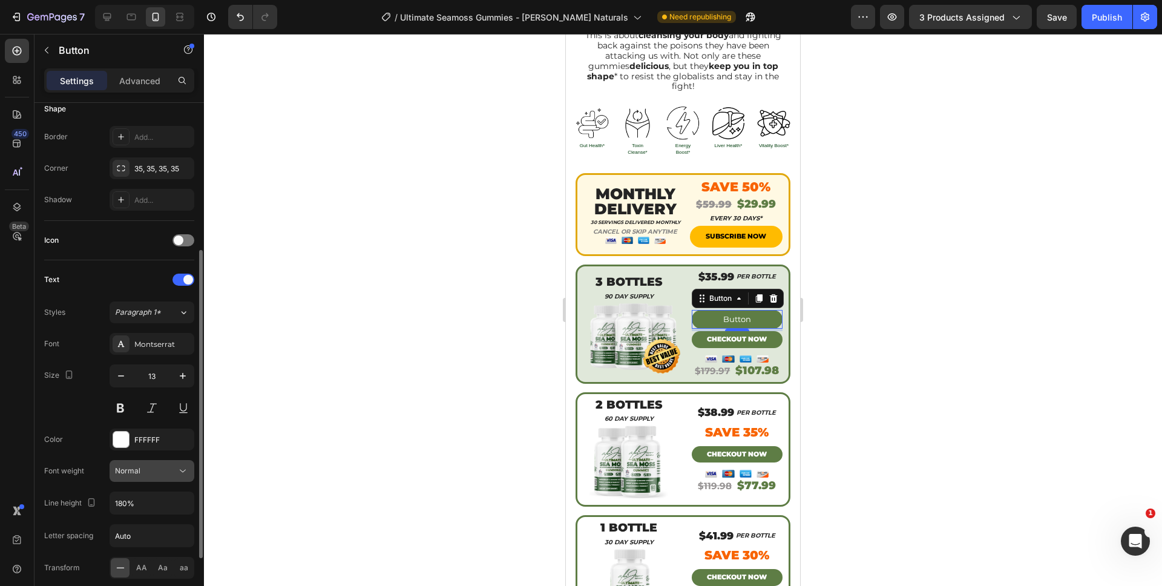
click at [136, 476] on span "Normal" at bounding box center [127, 470] width 25 height 11
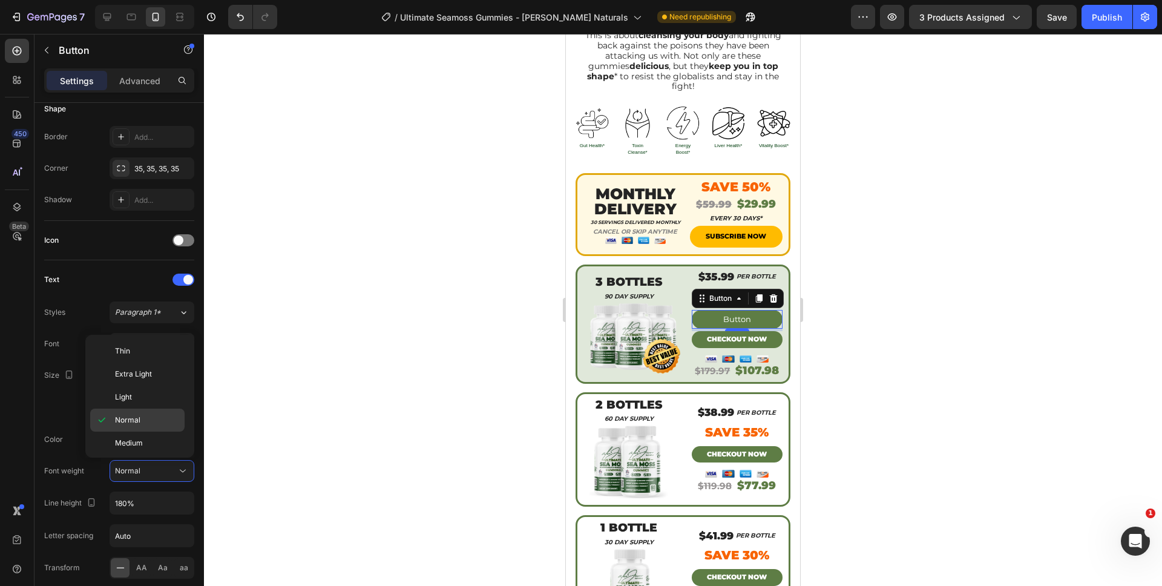
scroll to position [94, 0]
click at [131, 446] on span "Black" at bounding box center [124, 441] width 19 height 11
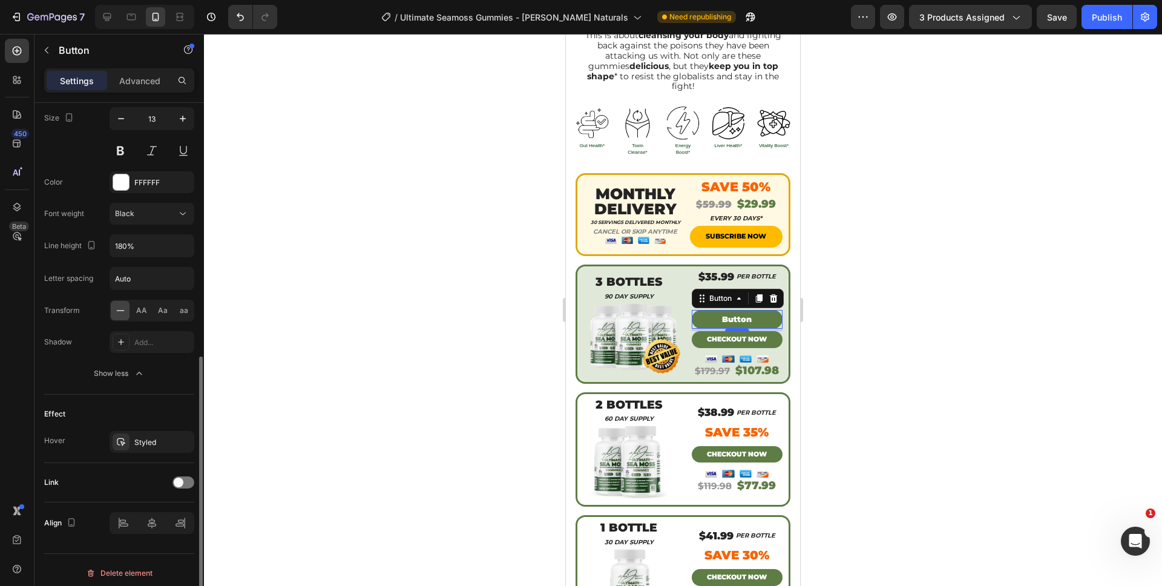
scroll to position [510, 0]
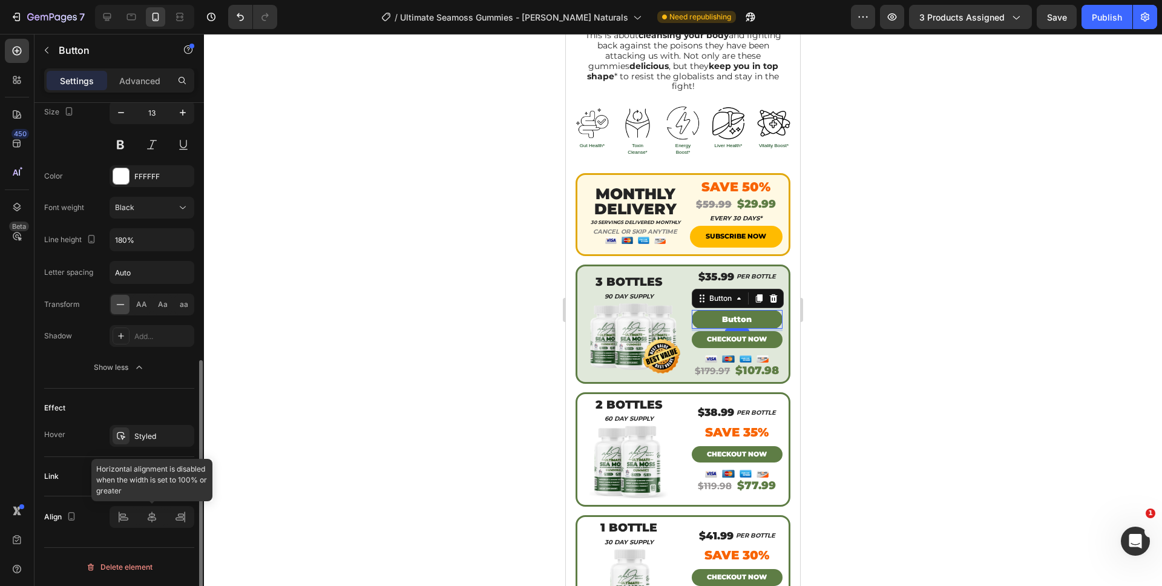
click at [148, 508] on div at bounding box center [152, 517] width 85 height 22
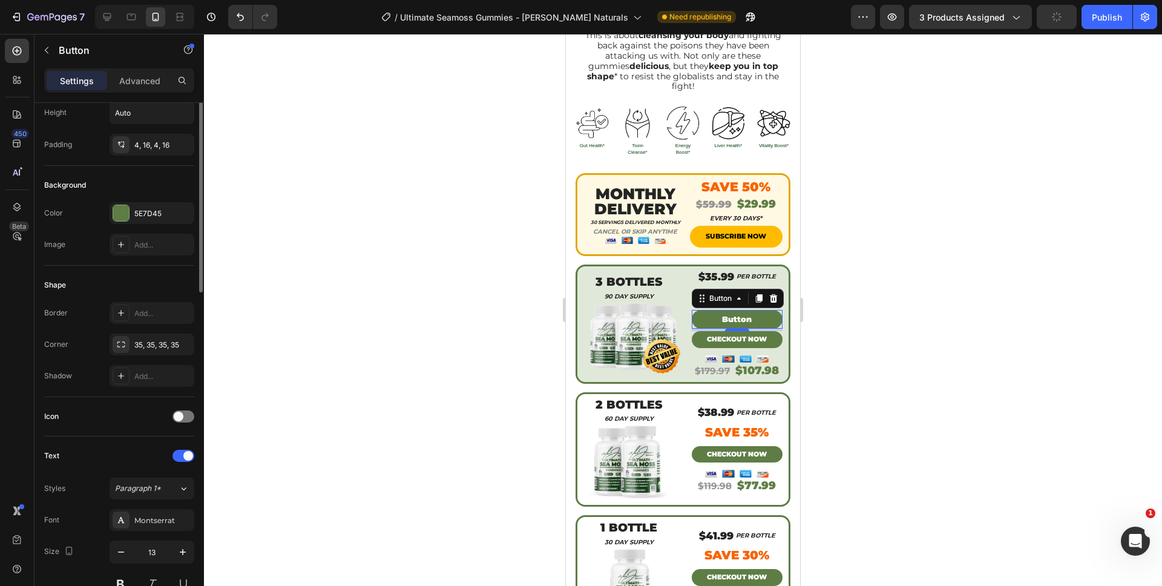
scroll to position [0, 0]
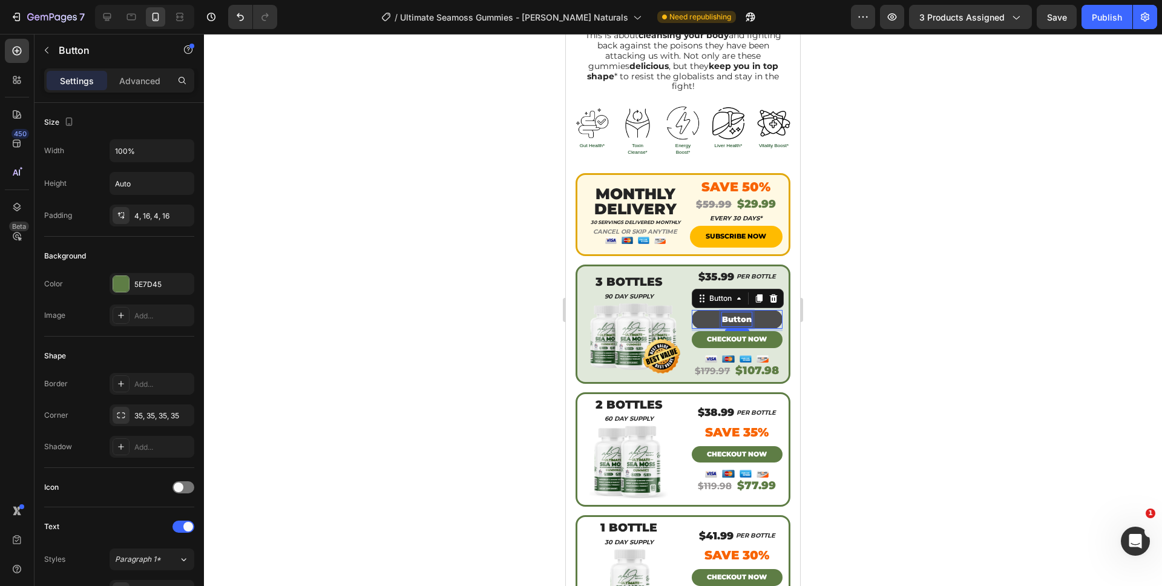
click at [739, 312] on p "Button" at bounding box center [737, 319] width 30 height 14
click at [692, 310] on button "ADD" at bounding box center [737, 319] width 91 height 19
click at [692, 310] on button "ADD T" at bounding box center [737, 319] width 91 height 19
click at [875, 328] on div at bounding box center [683, 310] width 958 height 552
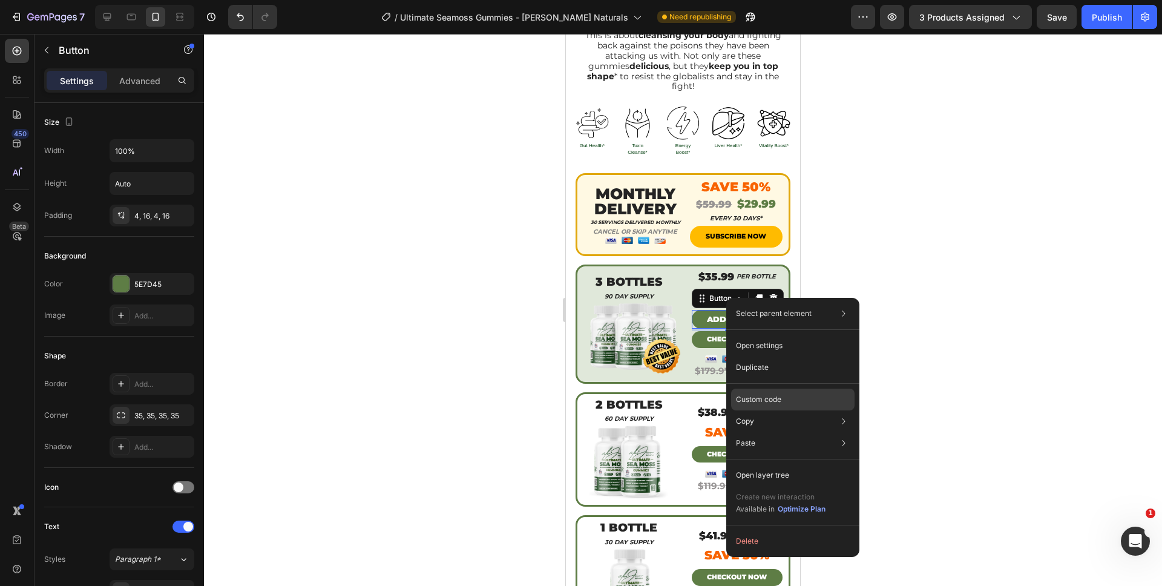
click at [768, 402] on p "Custom code" at bounding box center [758, 399] width 45 height 11
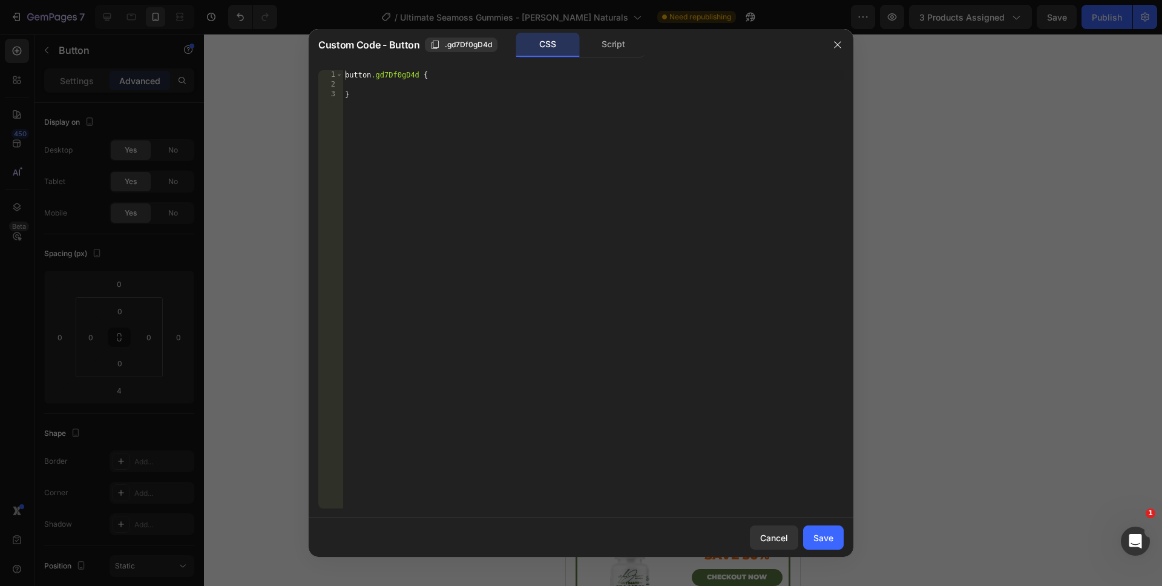
click at [622, 51] on div "Script" at bounding box center [614, 45] width 64 height 24
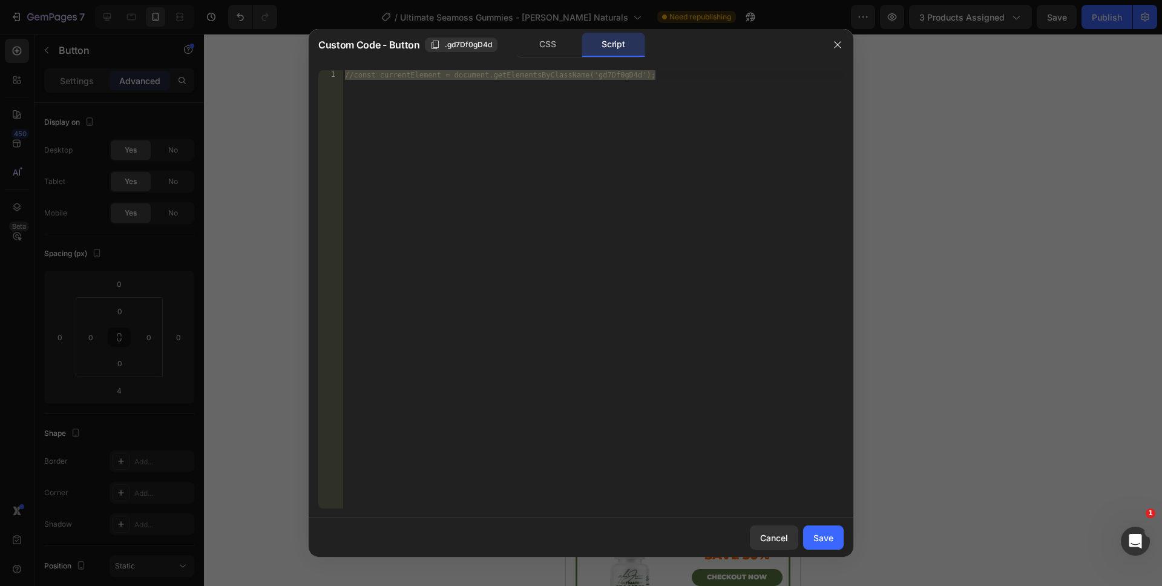
click at [594, 208] on div "//const currentElement = document.getElementsByClassName('gd7Df0gD4d');" at bounding box center [593, 299] width 501 height 458
drag, startPoint x: 581, startPoint y: 225, endPoint x: 259, endPoint y: -19, distance: 403.6
click at [259, 0] on html "7 Version history / Ultimate Seamoss Gummies - [PERSON_NAME] Naturals Need repu…" at bounding box center [581, 0] width 1162 height 0
paste textarea "})"
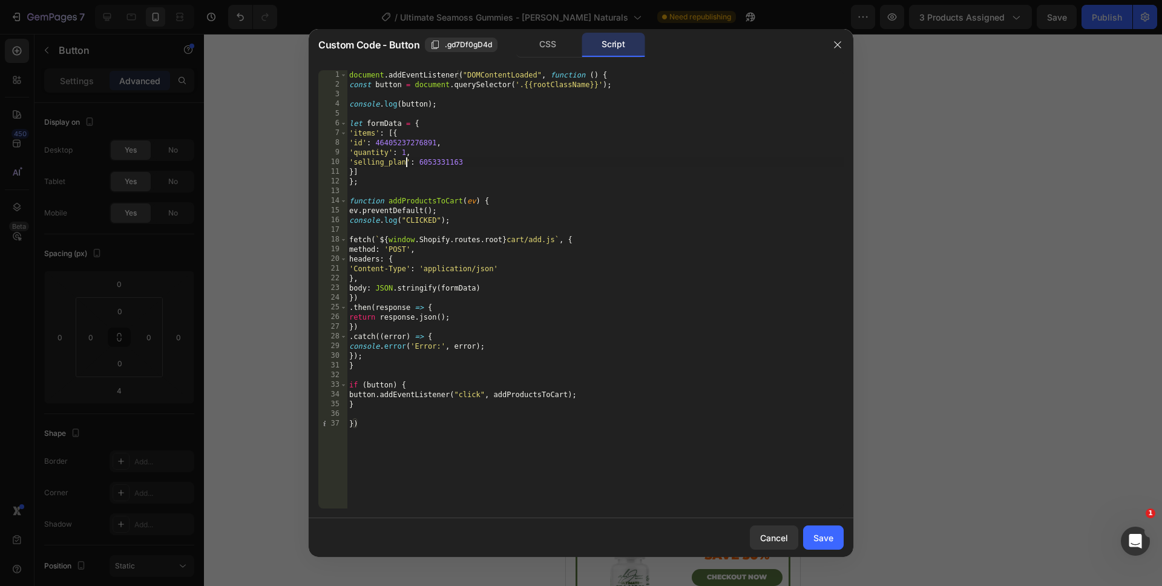
click at [406, 163] on div "document . addEventListener ( "DOMContentLoaded" , function ( ) { const button …" at bounding box center [595, 299] width 497 height 458
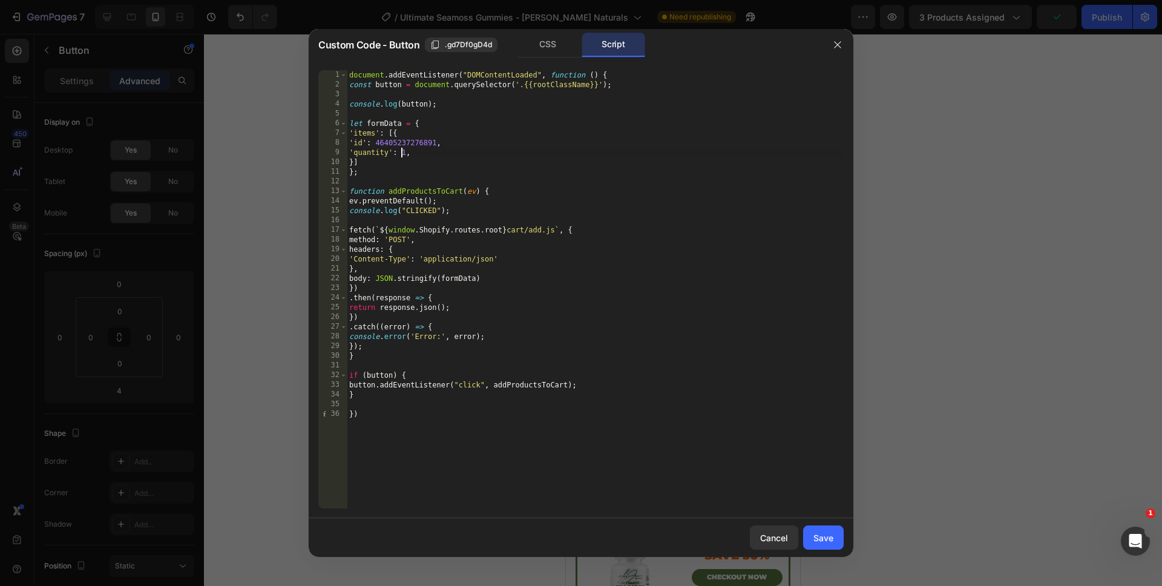
click at [402, 155] on div "document . addEventListener ( "DOMContentLoaded" , function ( ) { const button …" at bounding box center [595, 299] width 497 height 458
type textarea "'quantity': 3,"
click at [497, 513] on div "'quantity': 3, 1 2 3 4 5 6 7 8 9 10 11 12 13 14 15 16 17 18 19 20 21 22 23 24 2…" at bounding box center [581, 290] width 545 height 458
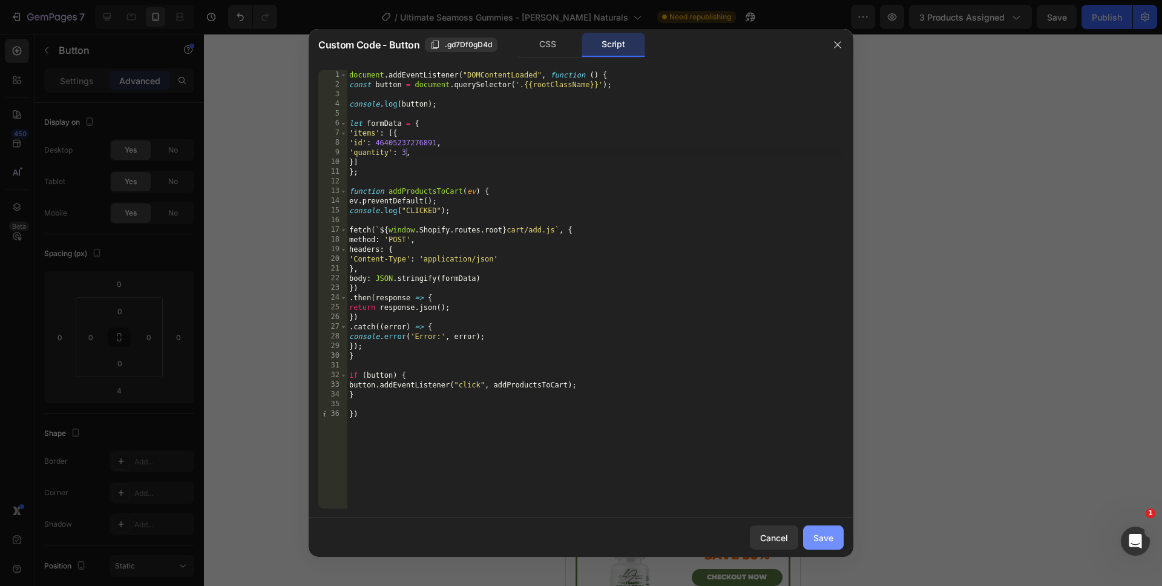
click at [823, 543] on div "Save" at bounding box center [823, 537] width 20 height 13
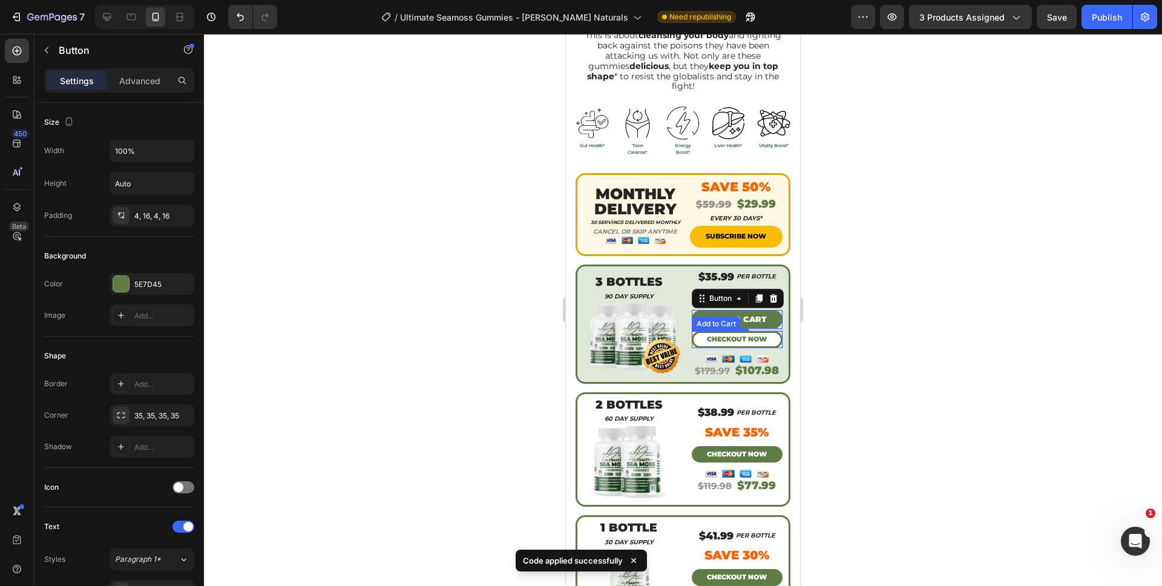
click at [760, 331] on button "CHECKOUT NOW" at bounding box center [737, 339] width 91 height 17
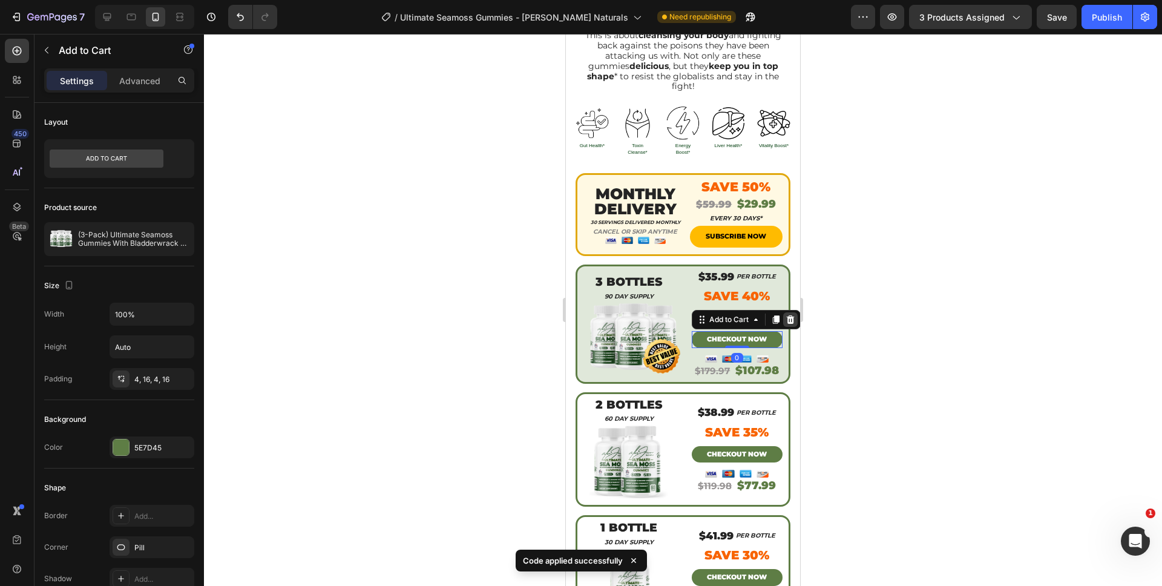
click at [786, 315] on icon at bounding box center [790, 319] width 8 height 8
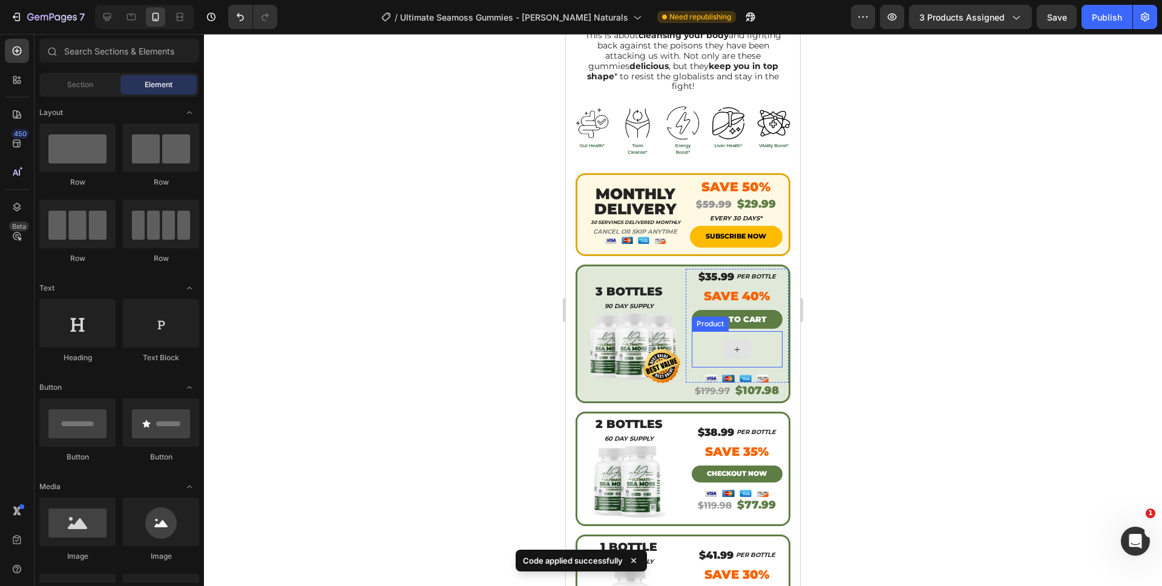
click at [744, 331] on div at bounding box center [737, 349] width 91 height 36
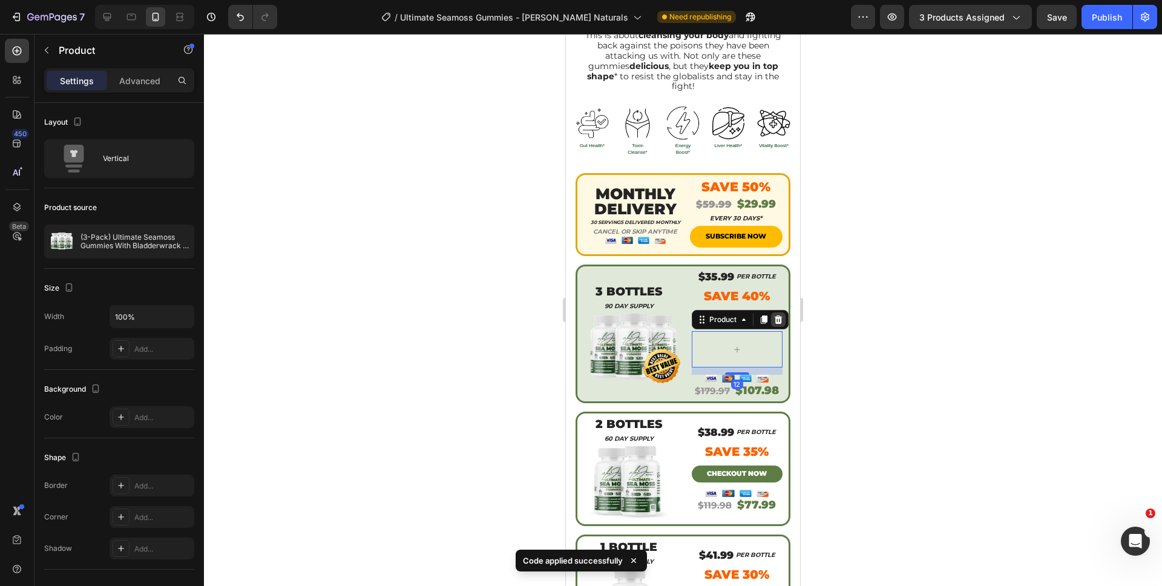
click at [774, 315] on icon at bounding box center [778, 319] width 8 height 8
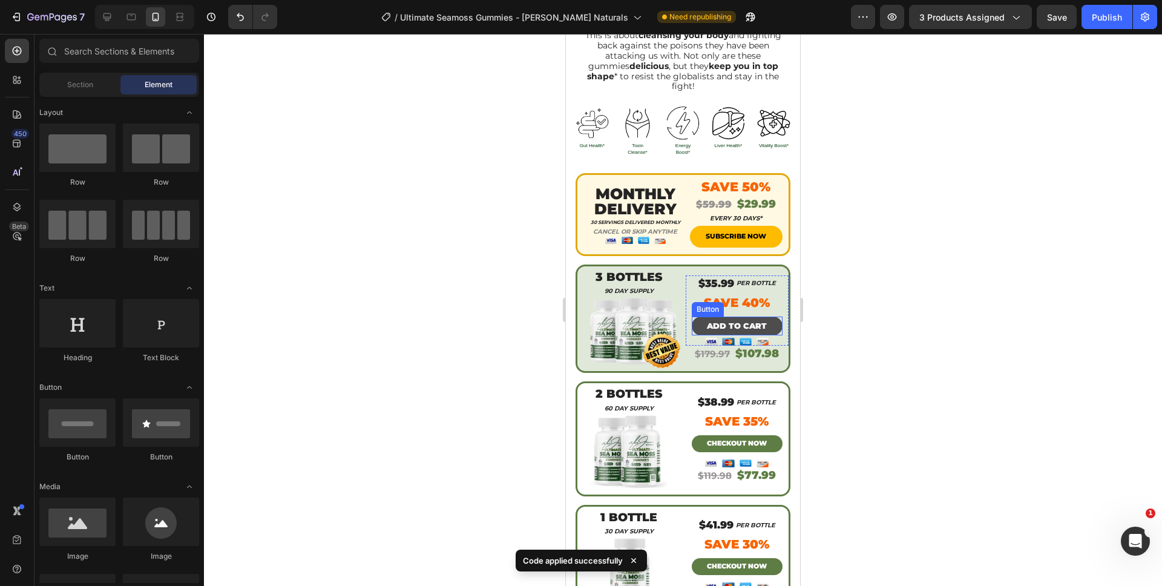
click at [761, 317] on button "ADD TO CART" at bounding box center [737, 326] width 91 height 19
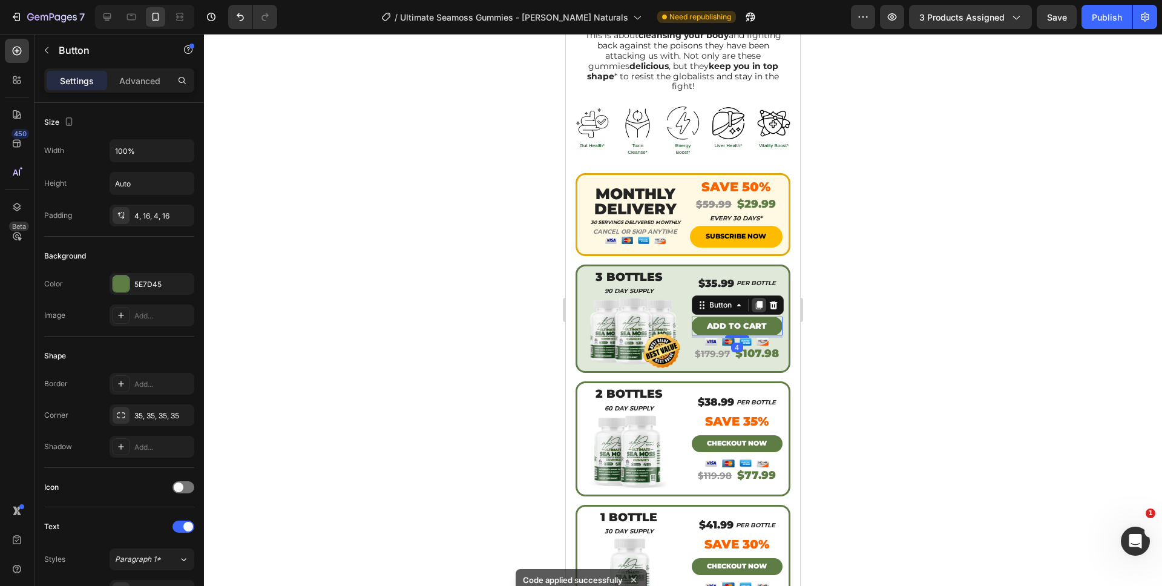
click at [758, 300] on icon at bounding box center [759, 305] width 10 height 10
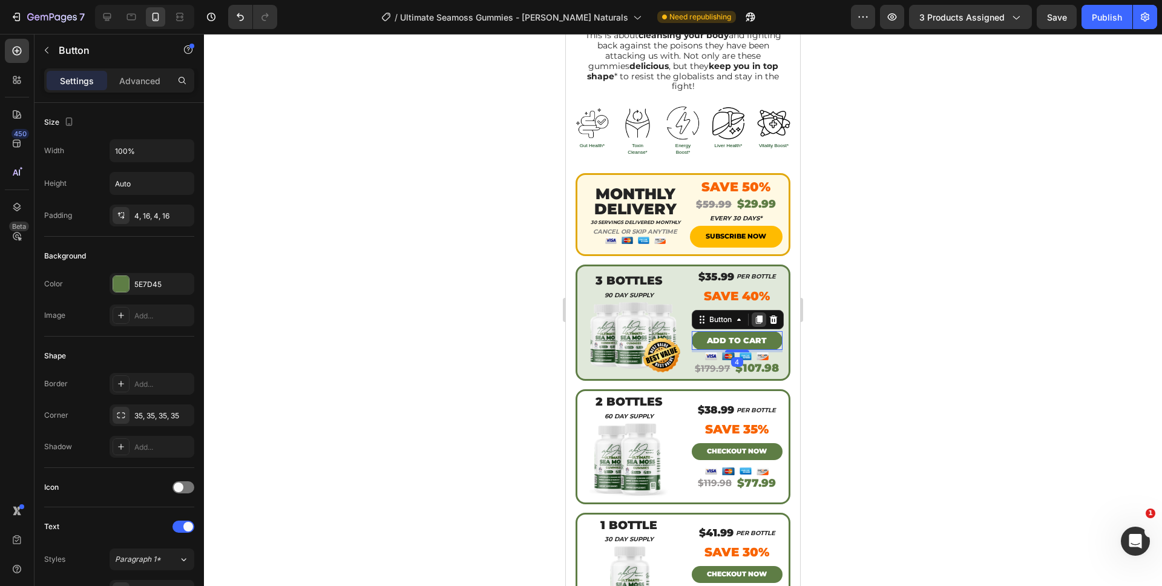
click at [756, 315] on icon at bounding box center [759, 320] width 10 height 10
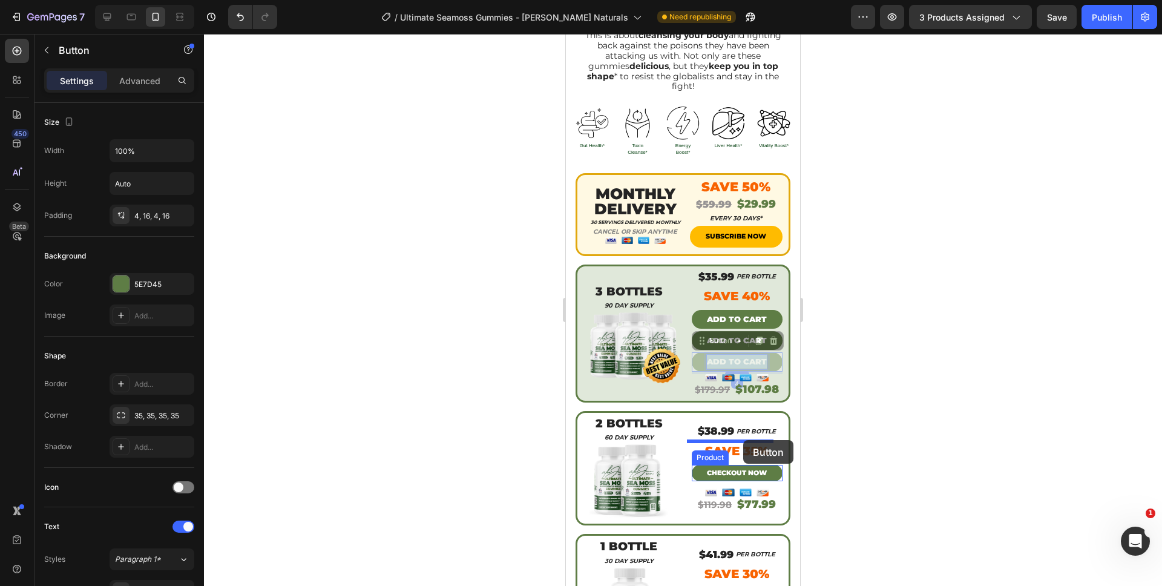
drag, startPoint x: 749, startPoint y: 343, endPoint x: 743, endPoint y: 439, distance: 96.4
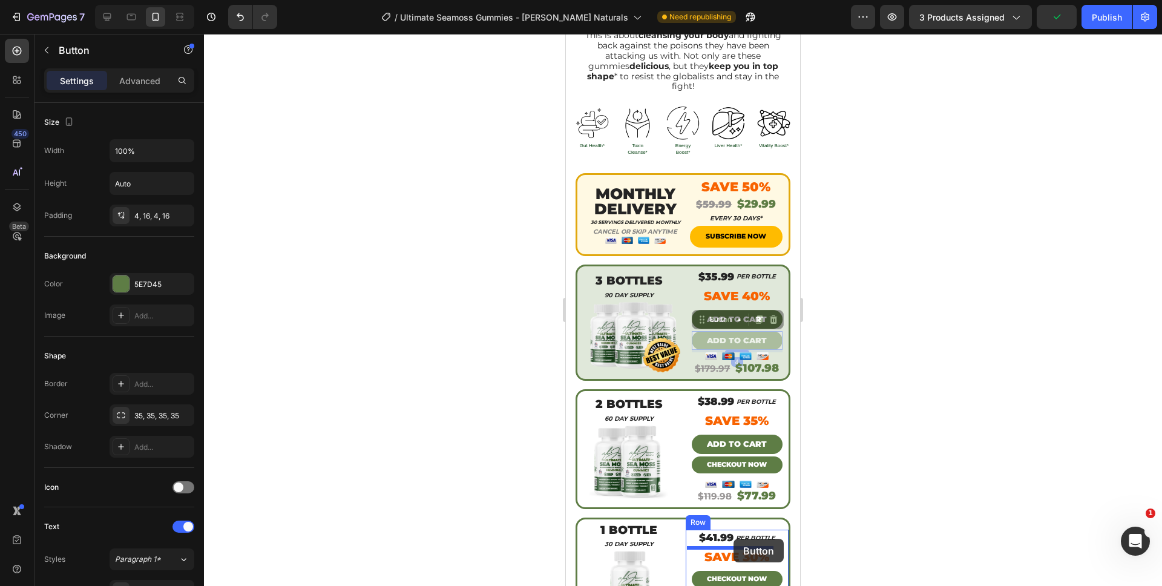
drag, startPoint x: 746, startPoint y: 315, endPoint x: 734, endPoint y: 539, distance: 223.7
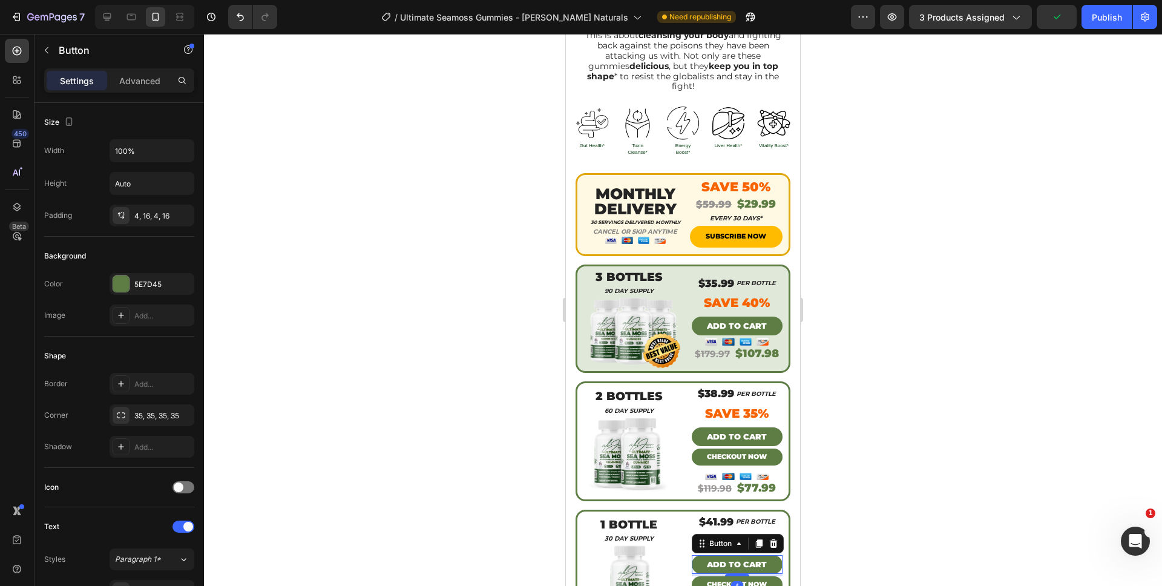
click at [842, 533] on div at bounding box center [683, 310] width 958 height 552
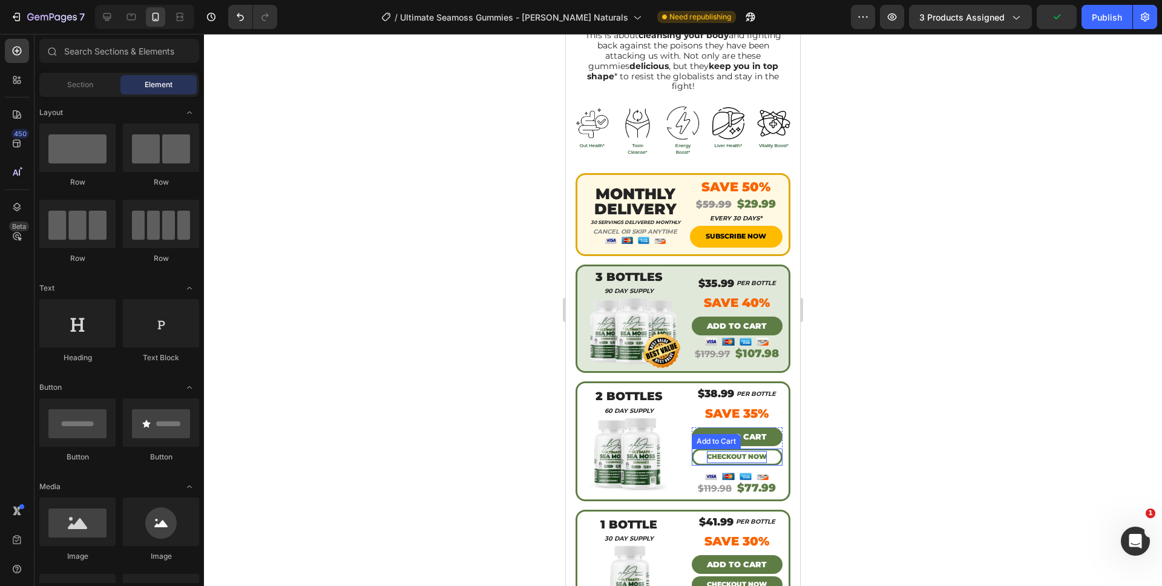
click at [751, 451] on div "CHECKOUT NOW" at bounding box center [737, 457] width 60 height 12
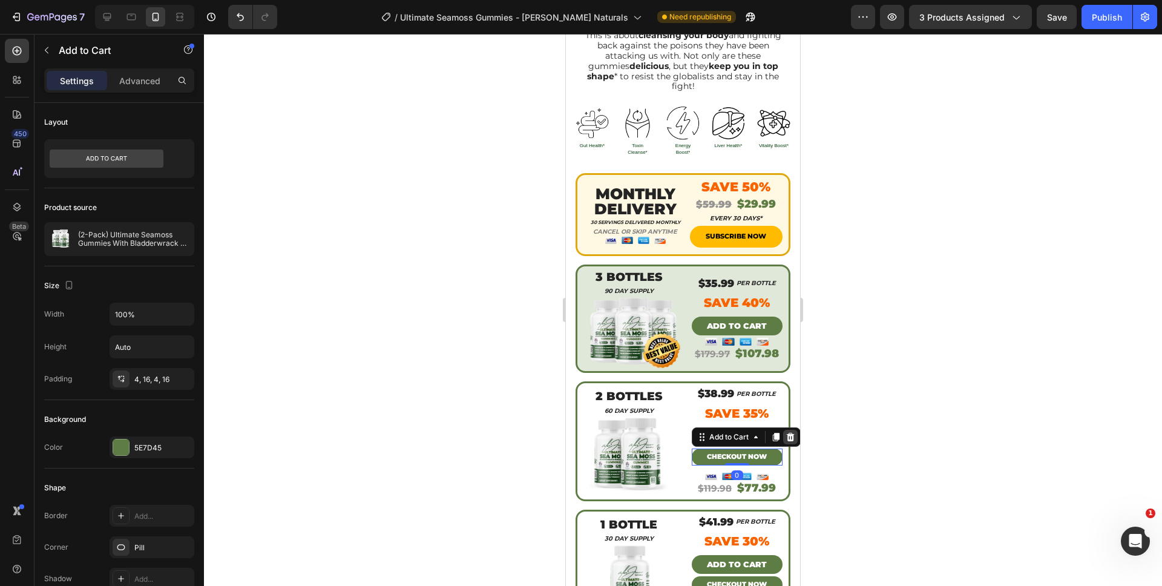
click at [786, 432] on icon at bounding box center [791, 437] width 10 height 10
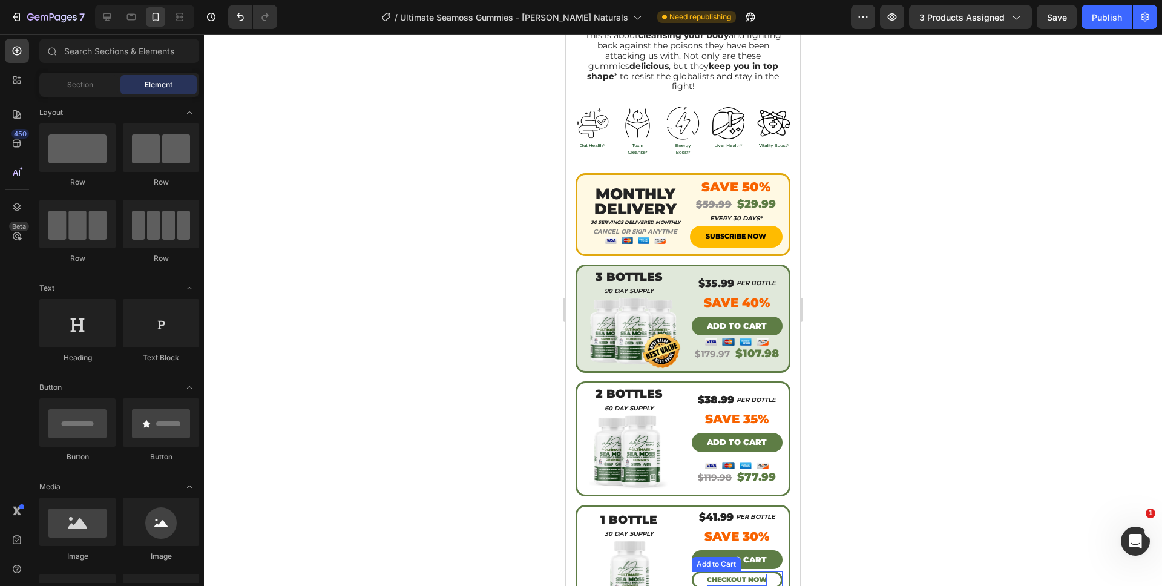
click at [731, 574] on div "CHECKOUT NOW" at bounding box center [737, 580] width 60 height 12
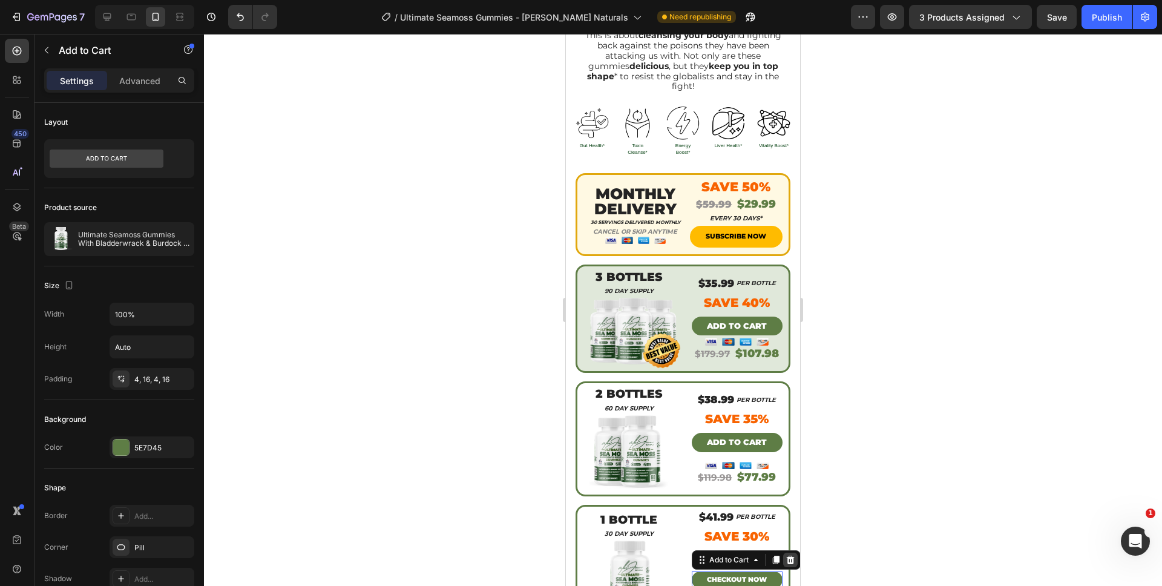
click at [789, 556] on icon at bounding box center [790, 560] width 8 height 8
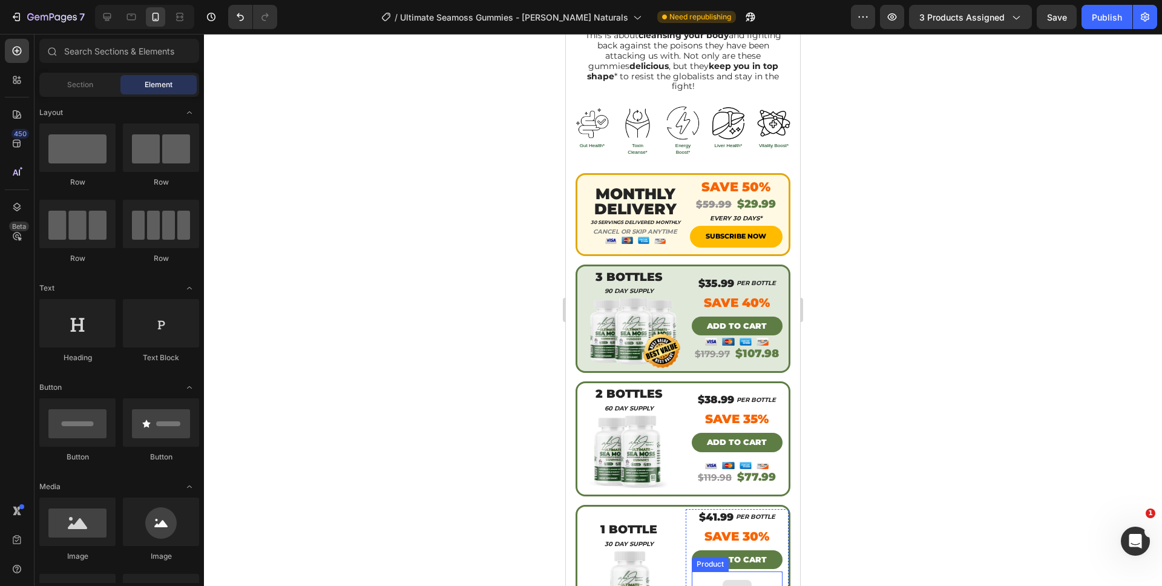
click at [733, 585] on icon at bounding box center [737, 590] width 10 height 10
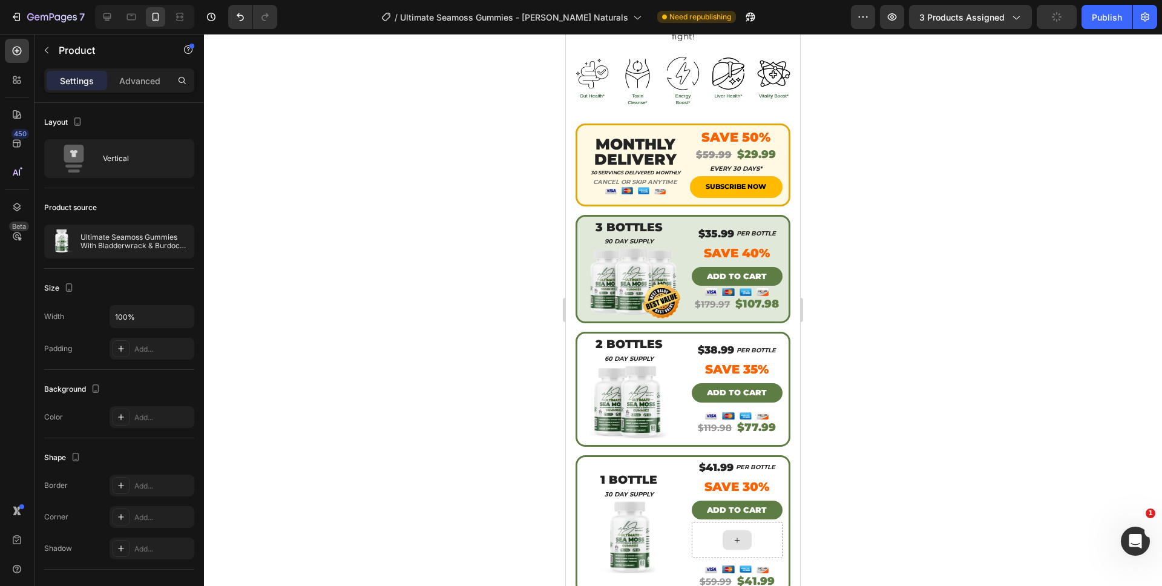
scroll to position [524, 0]
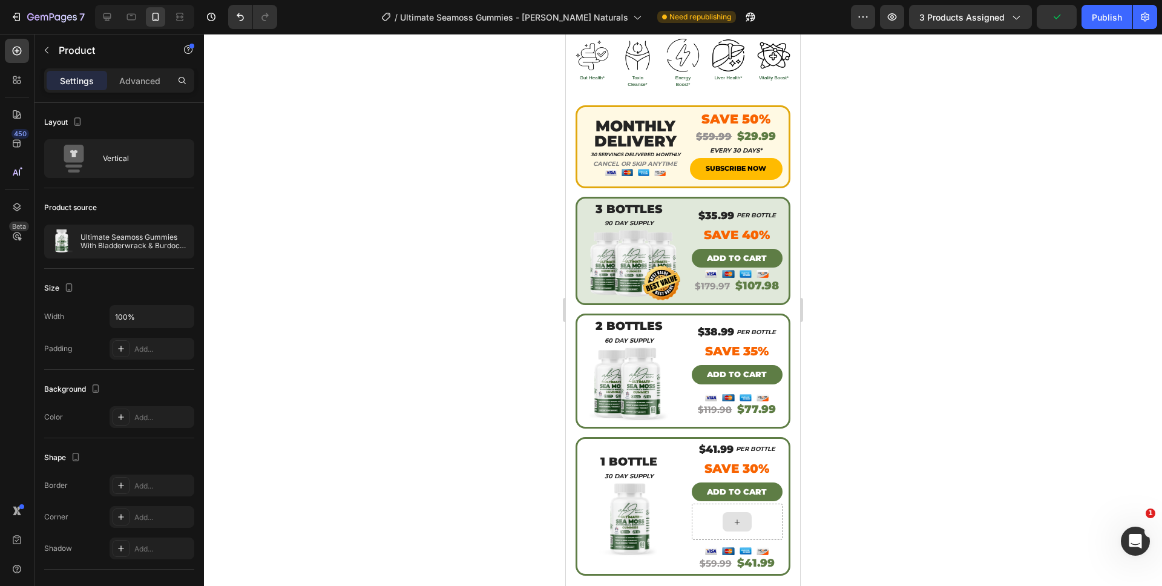
click at [755, 504] on div at bounding box center [737, 522] width 91 height 36
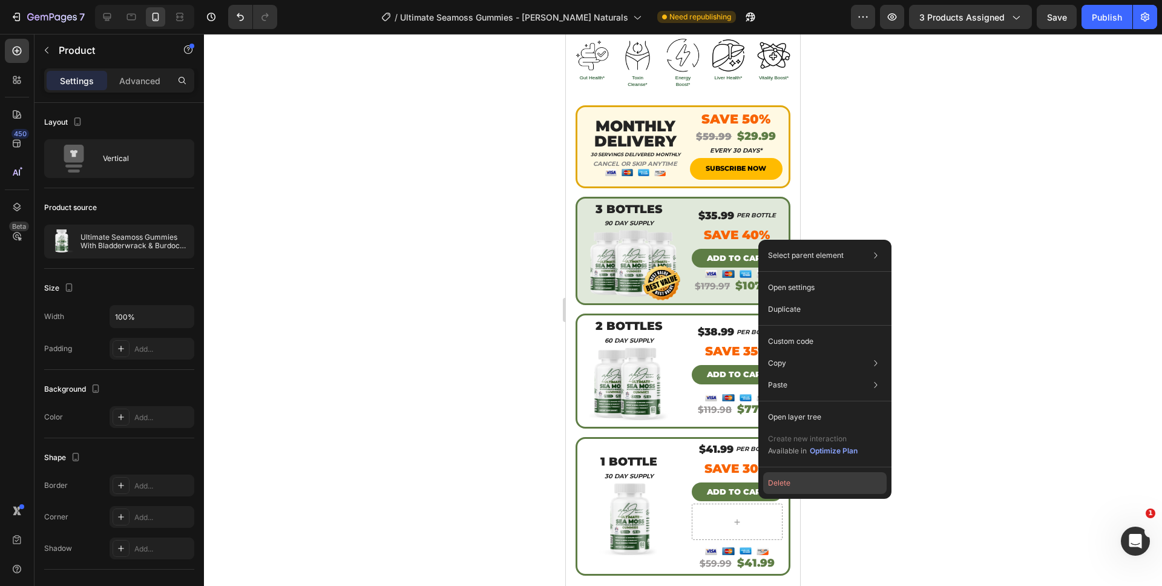
click at [769, 488] on button "Delete" at bounding box center [824, 483] width 123 height 22
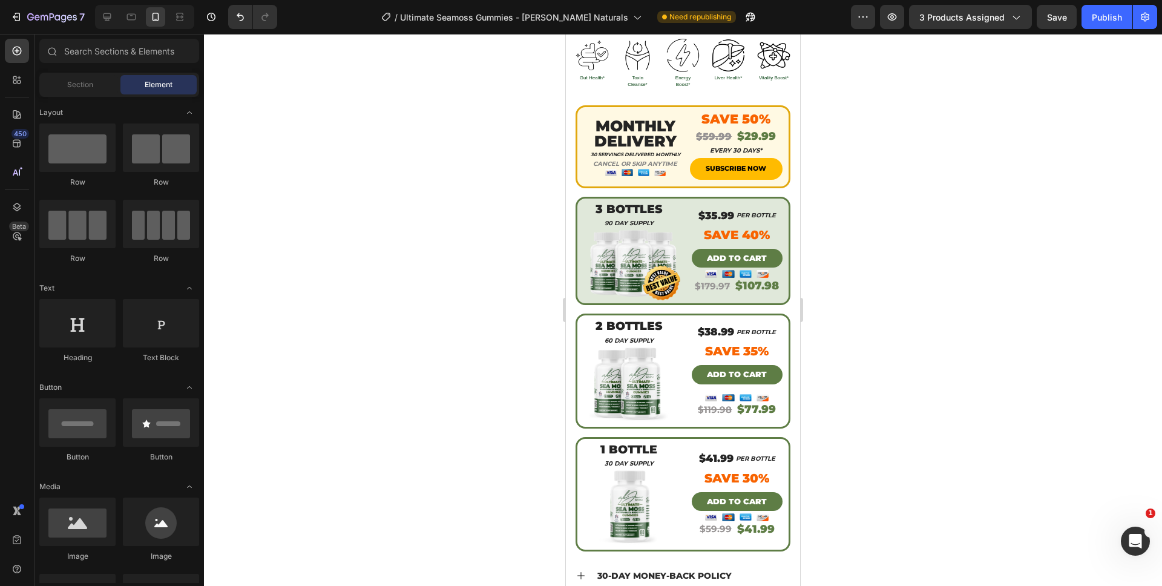
click at [899, 494] on div at bounding box center [683, 310] width 958 height 552
click at [739, 367] on p "ADD TO CART" at bounding box center [737, 374] width 60 height 14
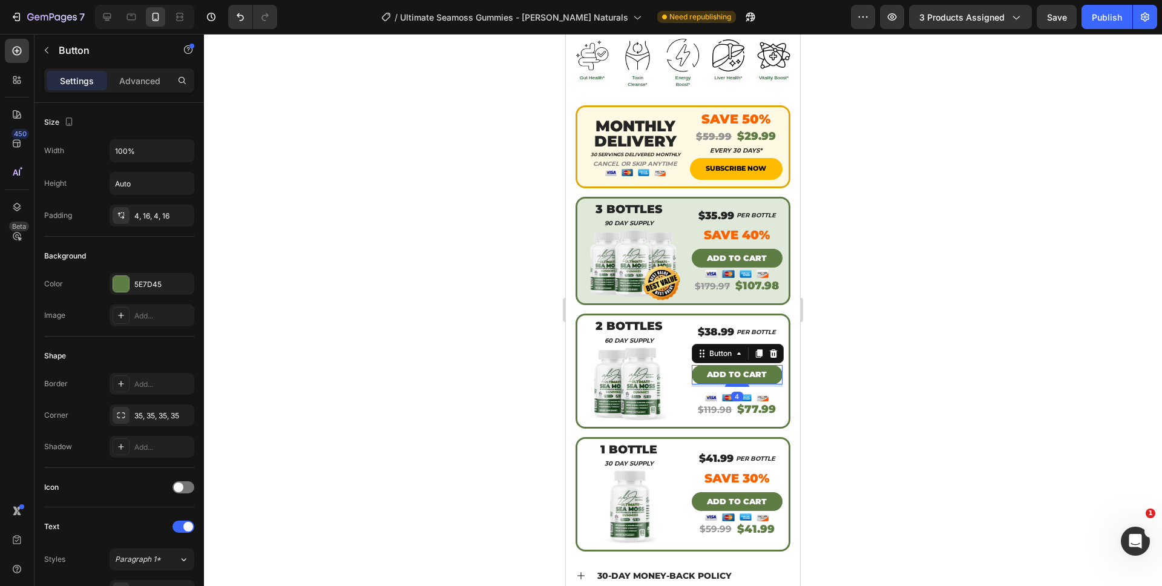
click at [903, 347] on div at bounding box center [683, 310] width 958 height 552
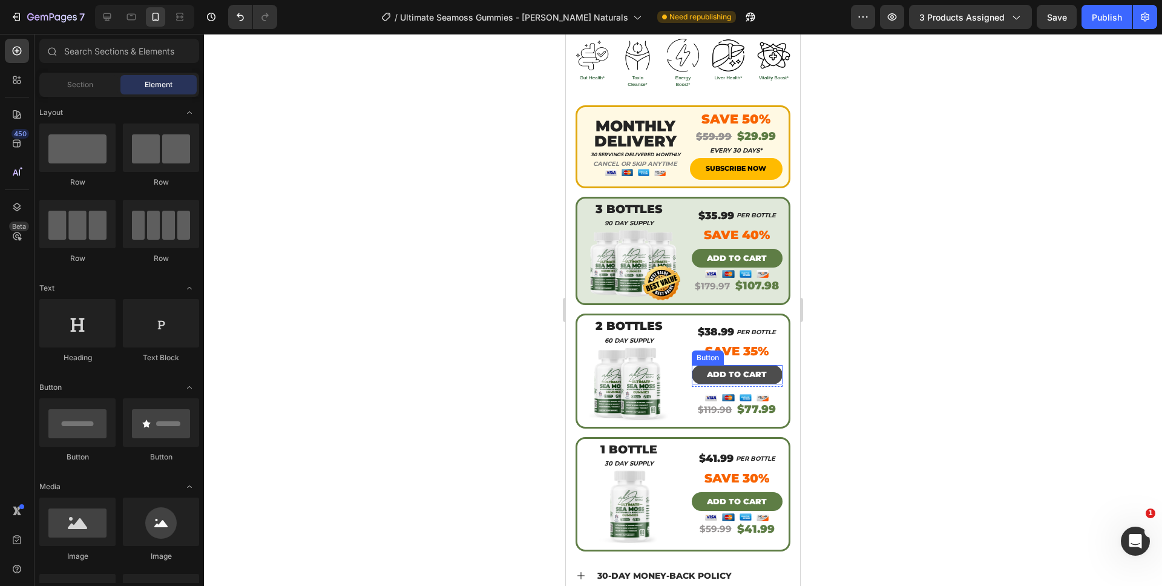
click at [763, 365] on button "ADD TO CART" at bounding box center [737, 374] width 91 height 19
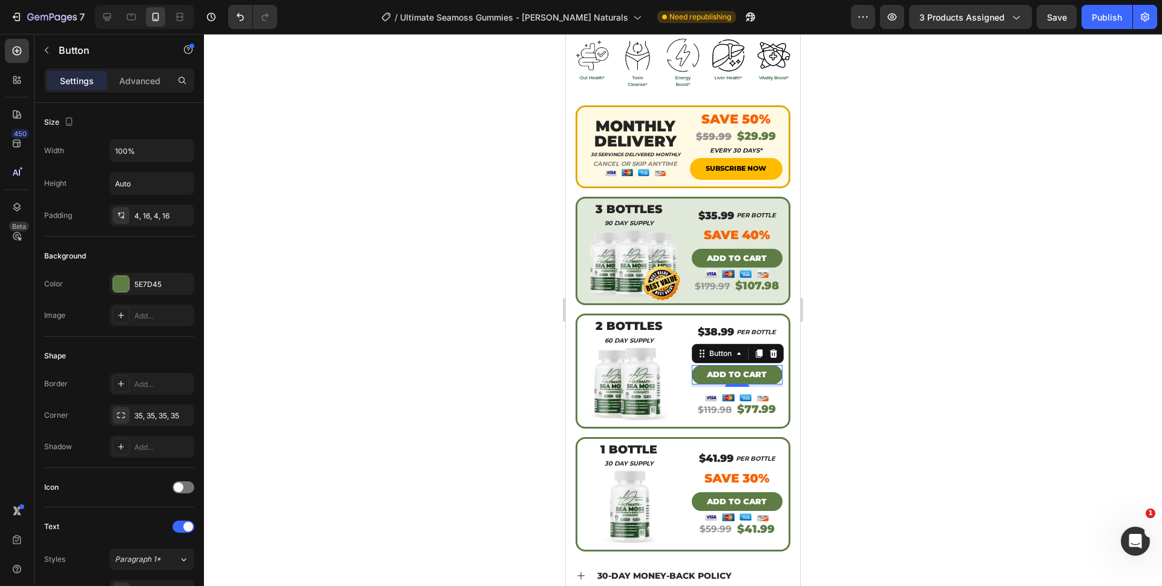
click at [893, 317] on div at bounding box center [683, 310] width 958 height 552
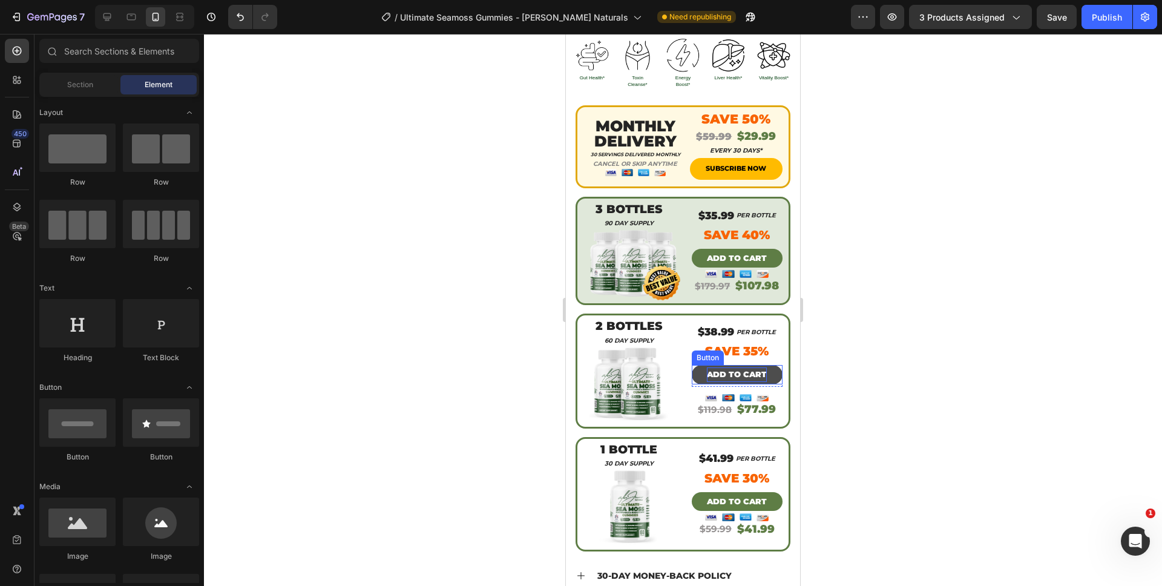
click at [738, 367] on p "ADD TO CART" at bounding box center [737, 374] width 60 height 14
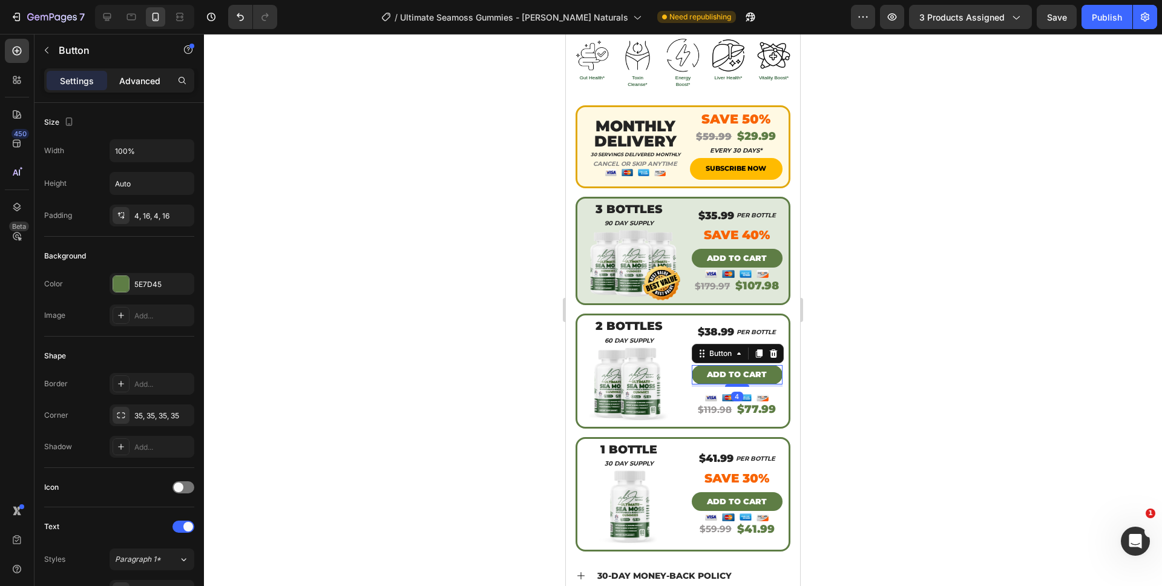
click at [122, 79] on p "Advanced" at bounding box center [139, 80] width 41 height 13
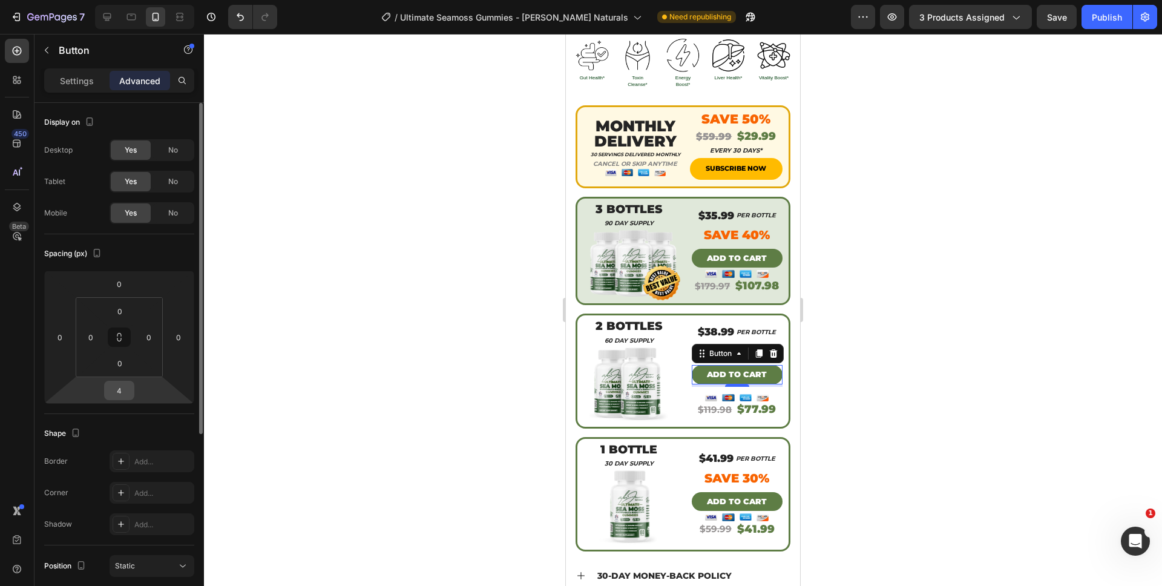
click at [116, 390] on input "4" at bounding box center [119, 390] width 24 height 18
type input "0"
click at [327, 361] on div at bounding box center [683, 310] width 958 height 552
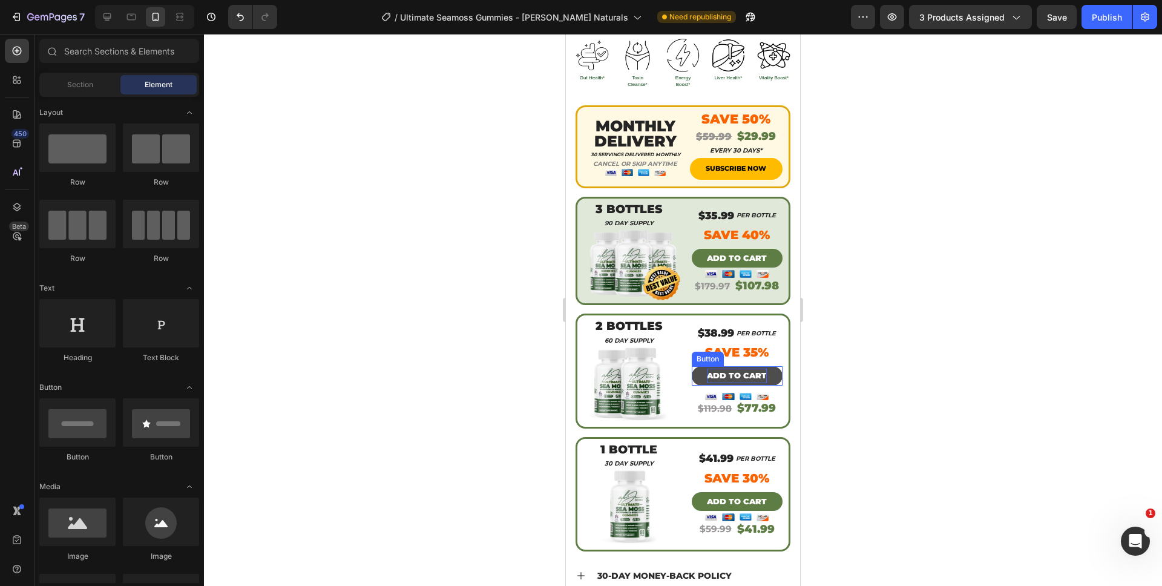
click at [744, 369] on p "ADD TO CART" at bounding box center [737, 376] width 60 height 14
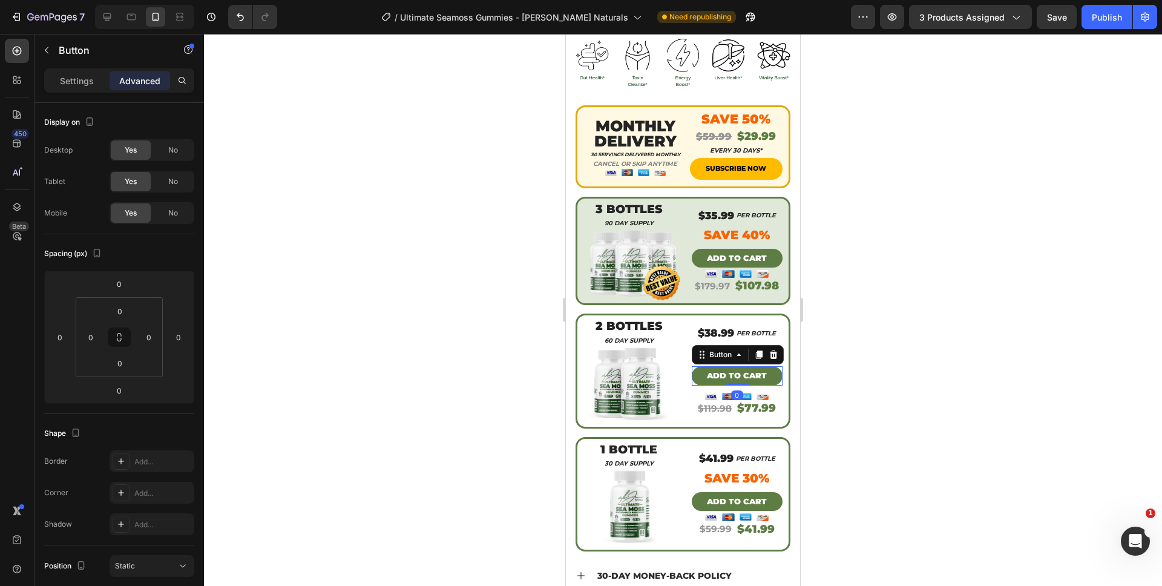
click at [850, 390] on div at bounding box center [683, 310] width 958 height 552
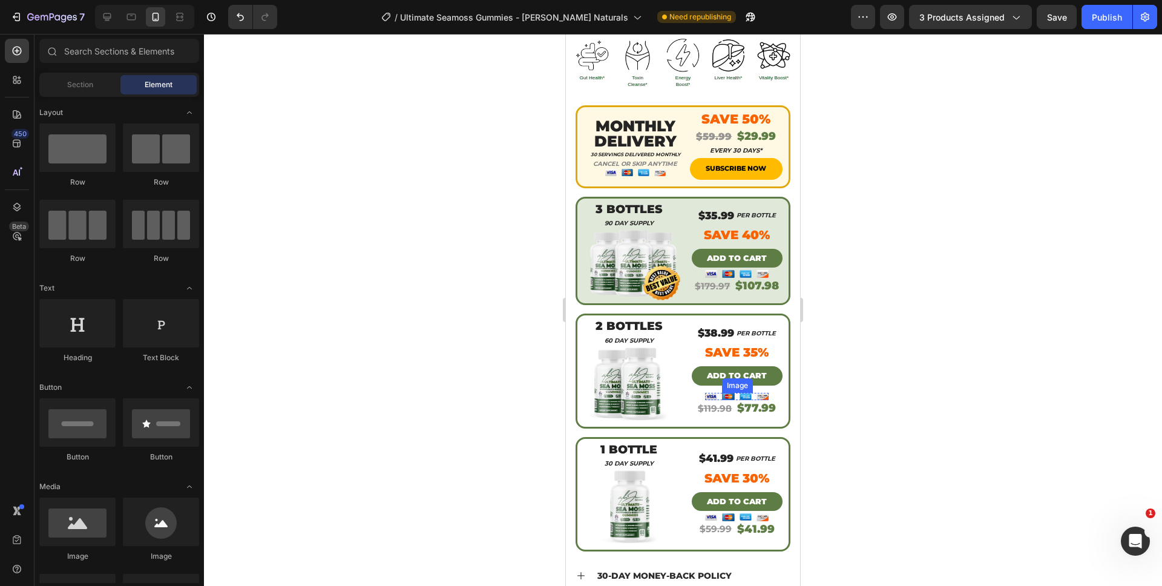
click at [727, 393] on img at bounding box center [728, 397] width 12 height 8
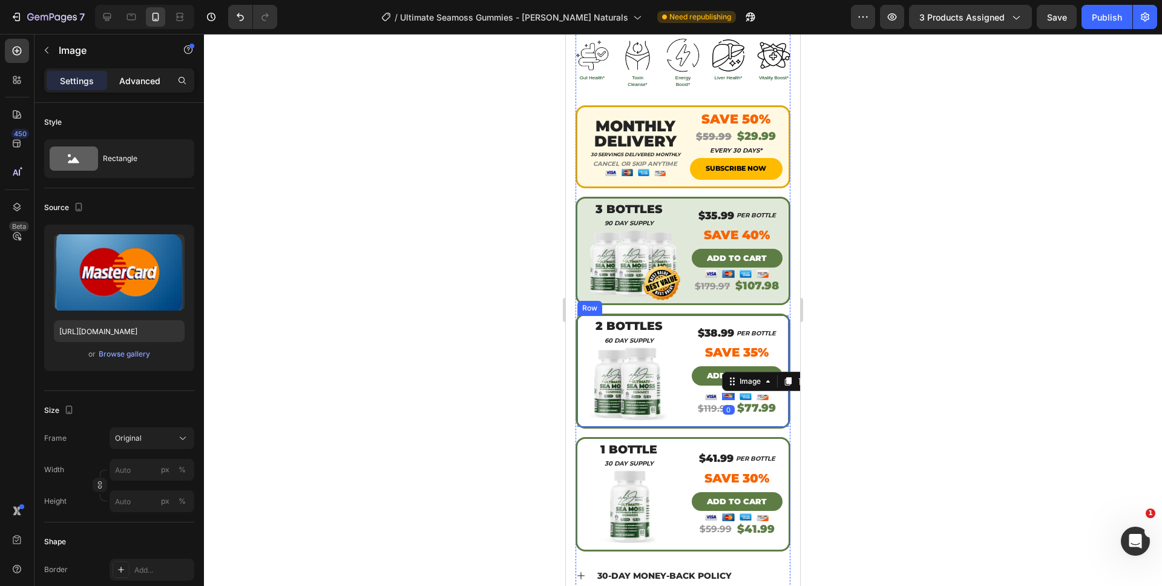
click at [134, 84] on p "Advanced" at bounding box center [139, 80] width 41 height 13
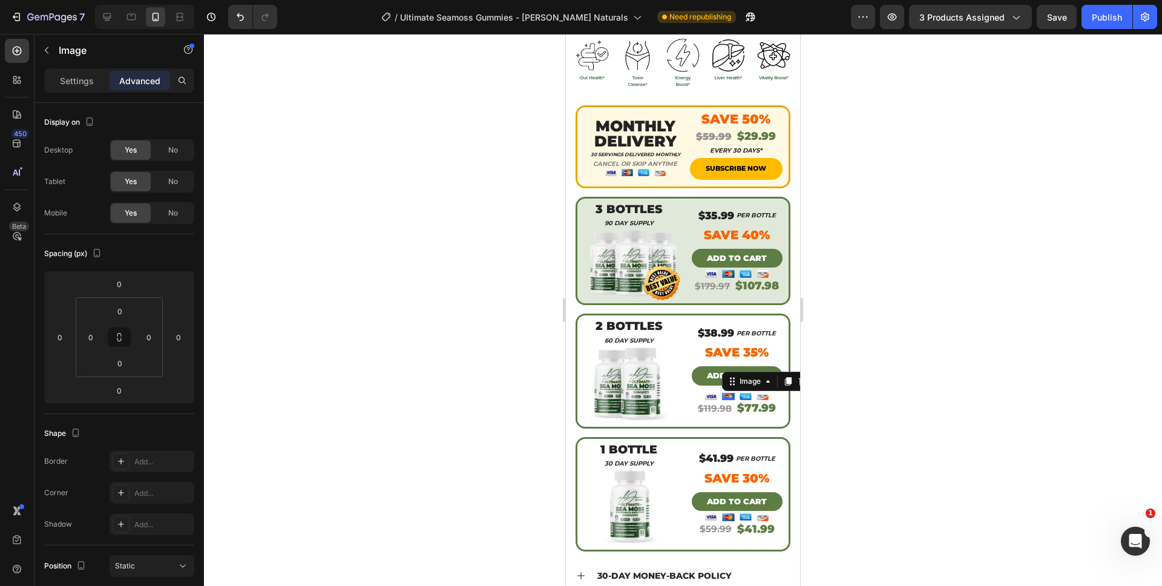
click at [911, 363] on div at bounding box center [683, 310] width 958 height 552
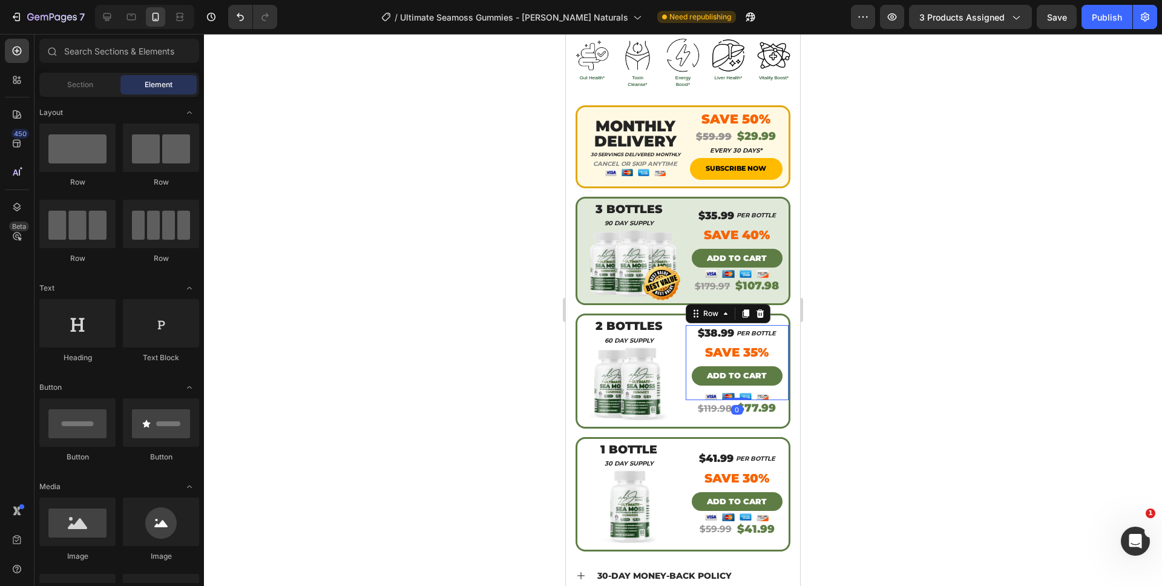
click at [724, 360] on div "$38.99 Heading PER BOTTLE Heading Row Save 35% Text block ADD TO CART Button Pr…" at bounding box center [737, 362] width 91 height 75
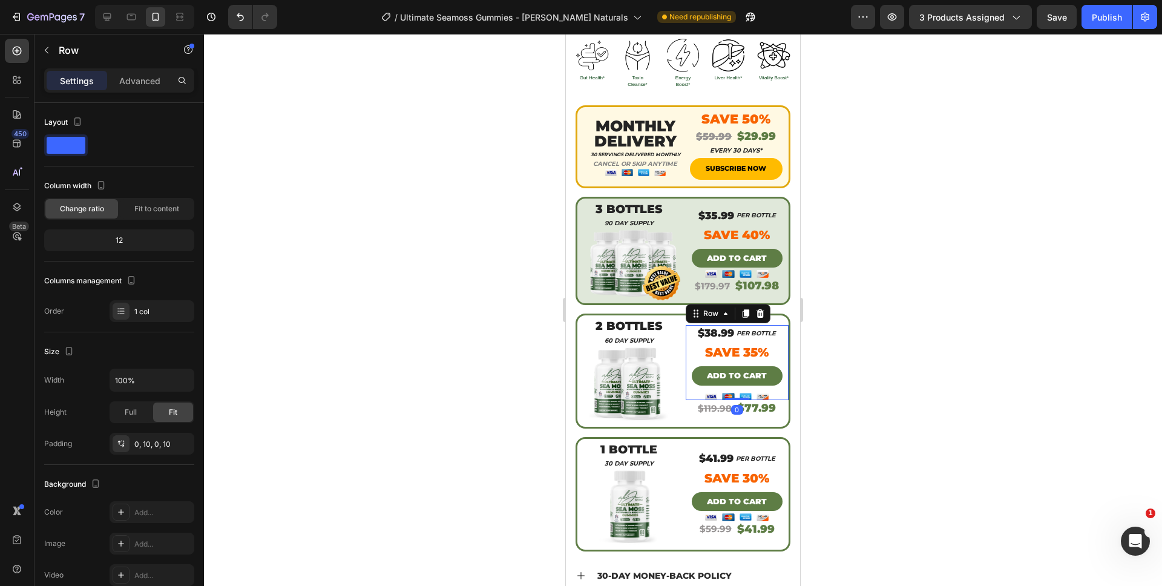
click at [869, 364] on div at bounding box center [683, 310] width 958 height 552
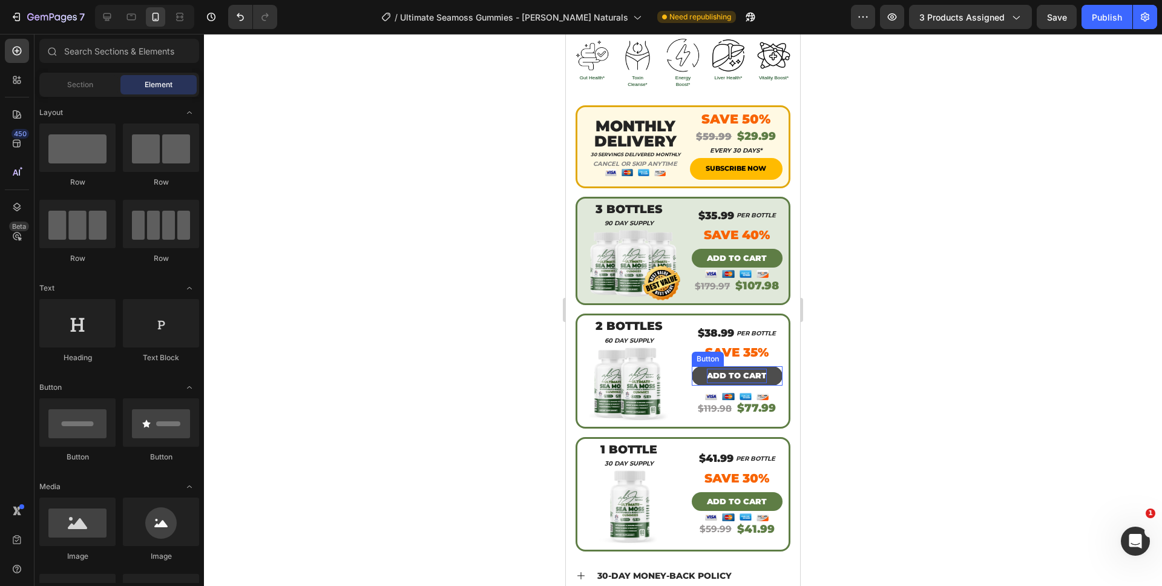
click at [712, 369] on p "ADD TO CART" at bounding box center [737, 376] width 60 height 14
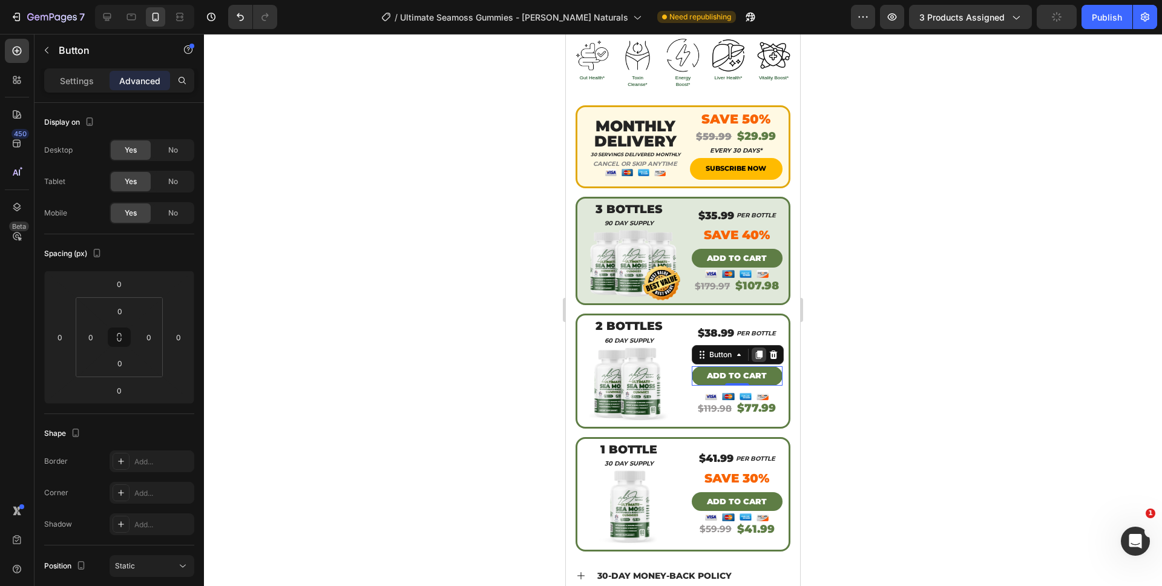
click at [755, 351] on icon at bounding box center [758, 355] width 7 height 8
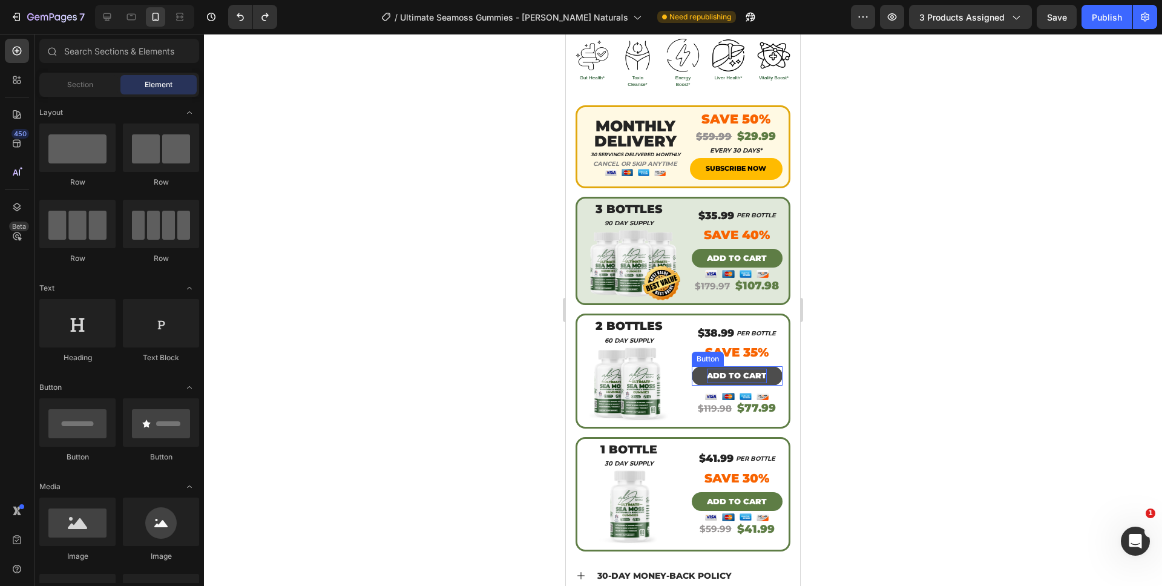
click at [726, 369] on p "ADD TO CART" at bounding box center [737, 376] width 60 height 14
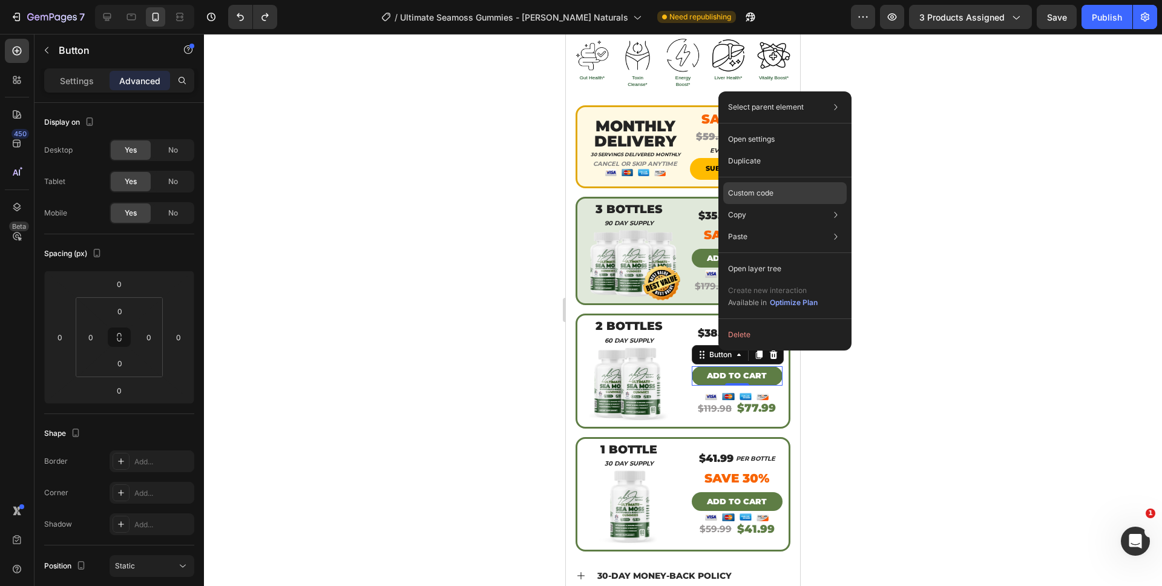
click at [748, 226] on div "Custom code" at bounding box center [784, 237] width 123 height 22
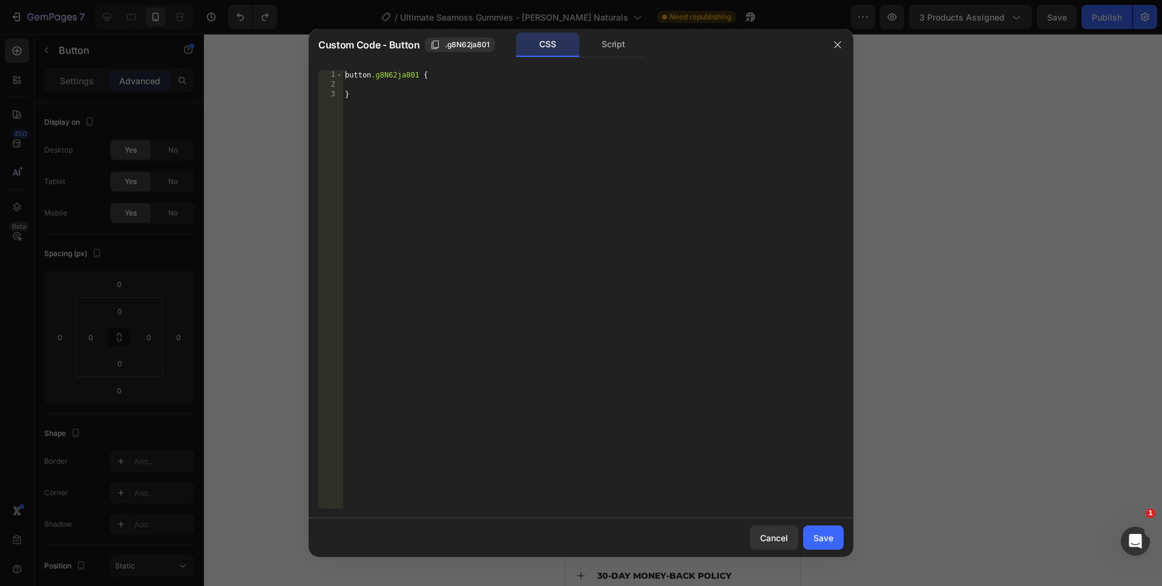
click at [595, 58] on div "Custom Code - Button .g8N62ja801 CSS Script" at bounding box center [565, 44] width 513 height 31
click at [596, 55] on div "Script" at bounding box center [614, 45] width 64 height 24
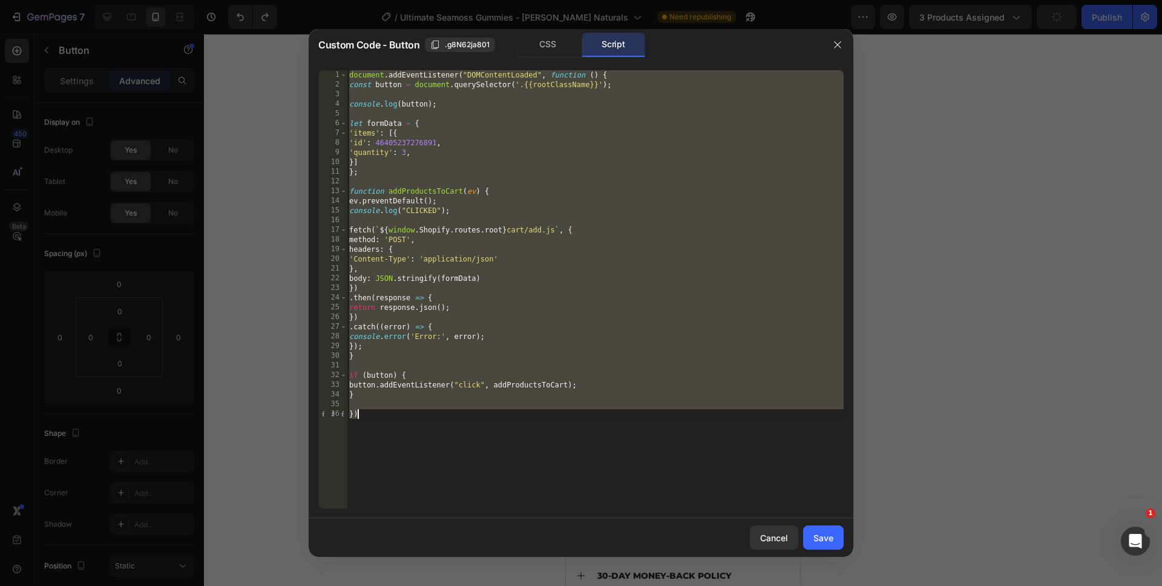
click at [402, 151] on div "document . addEventListener ( "DOMContentLoaded" , function ( ) { const button …" at bounding box center [595, 299] width 497 height 458
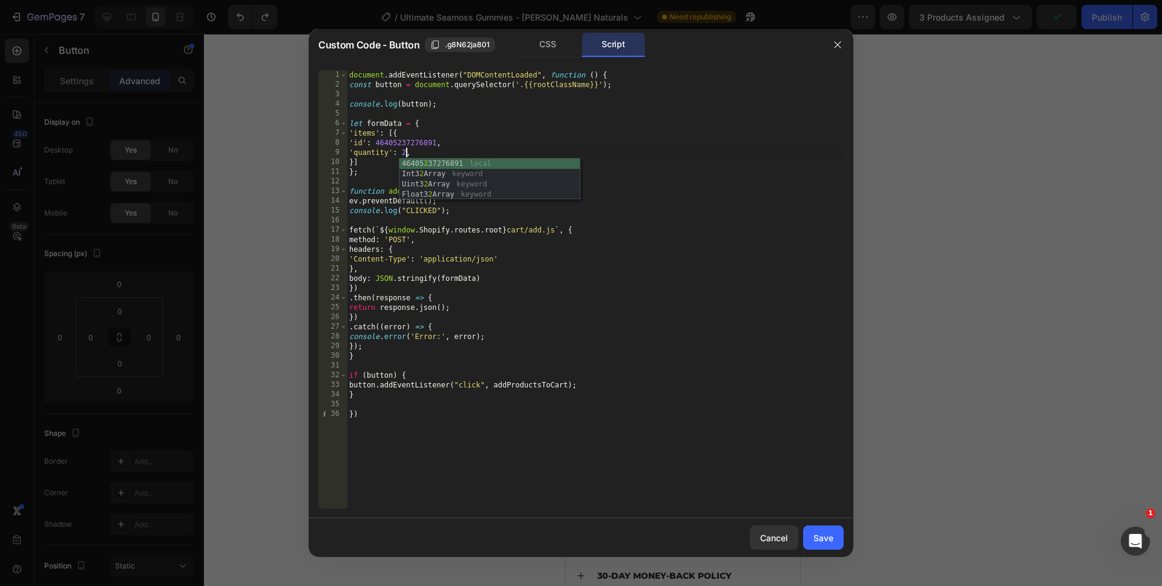
scroll to position [0, 4]
type textarea "'quantity': 2,"
click at [835, 545] on button "Save" at bounding box center [823, 537] width 41 height 24
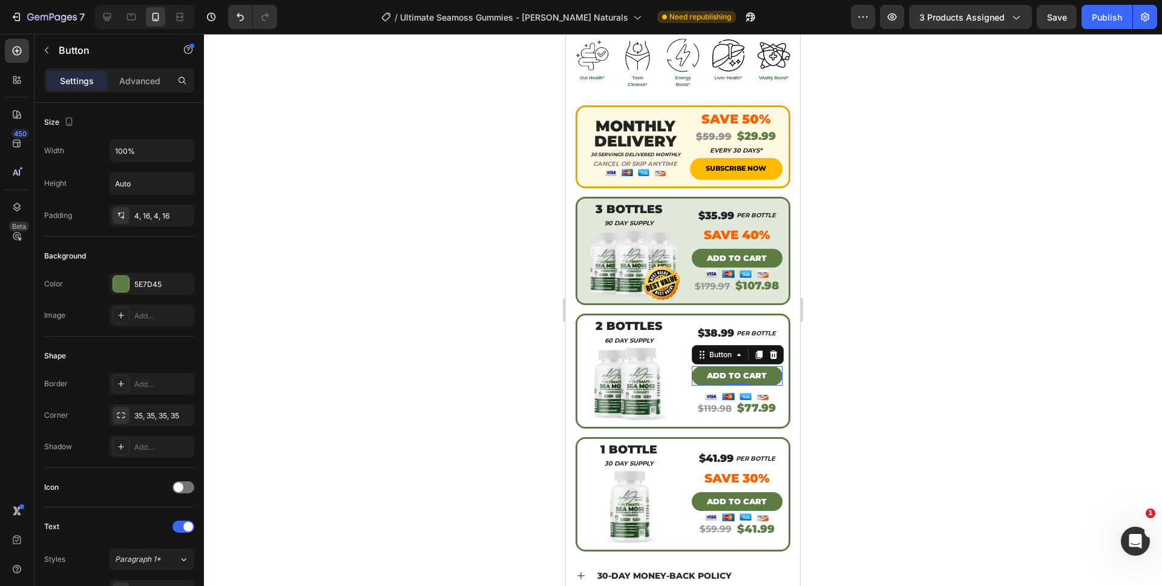
click at [868, 475] on div at bounding box center [683, 310] width 958 height 552
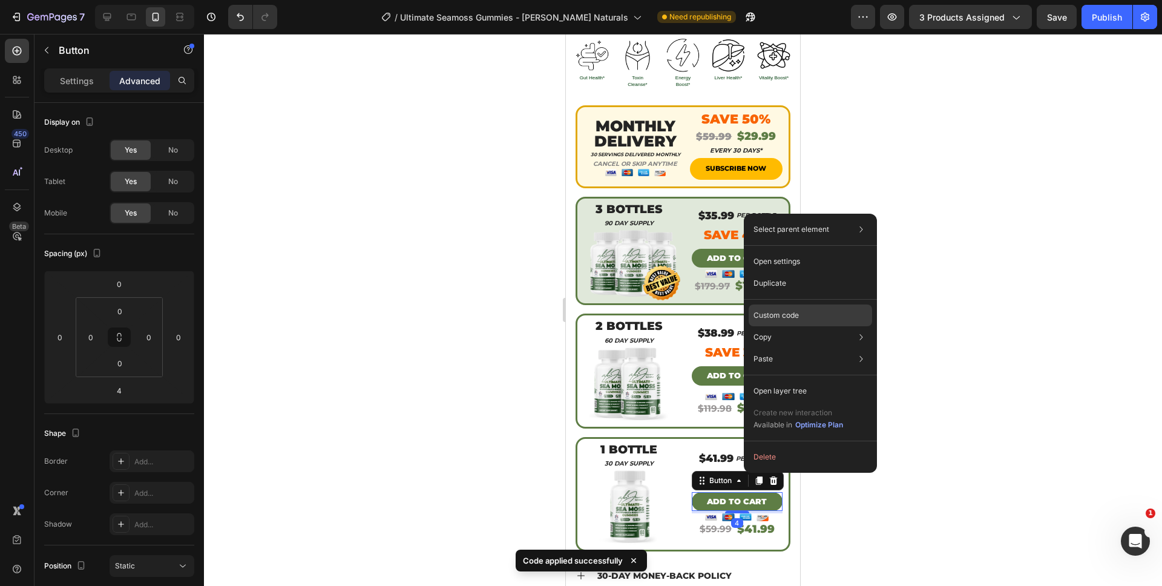
click at [781, 310] on p "Custom code" at bounding box center [776, 315] width 45 height 11
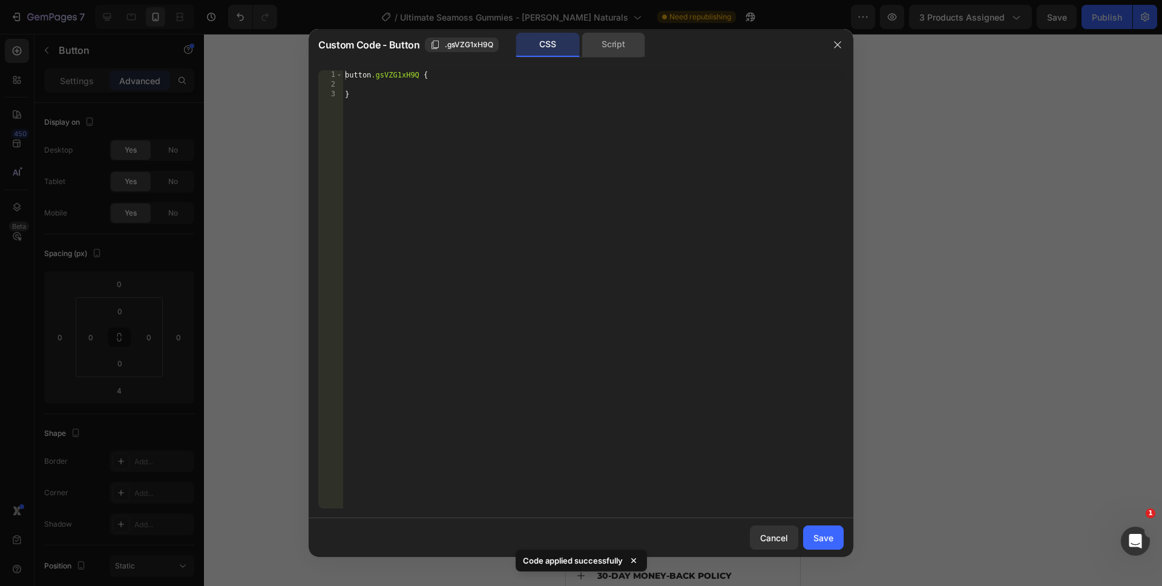
click at [610, 54] on div "Script" at bounding box center [614, 45] width 64 height 24
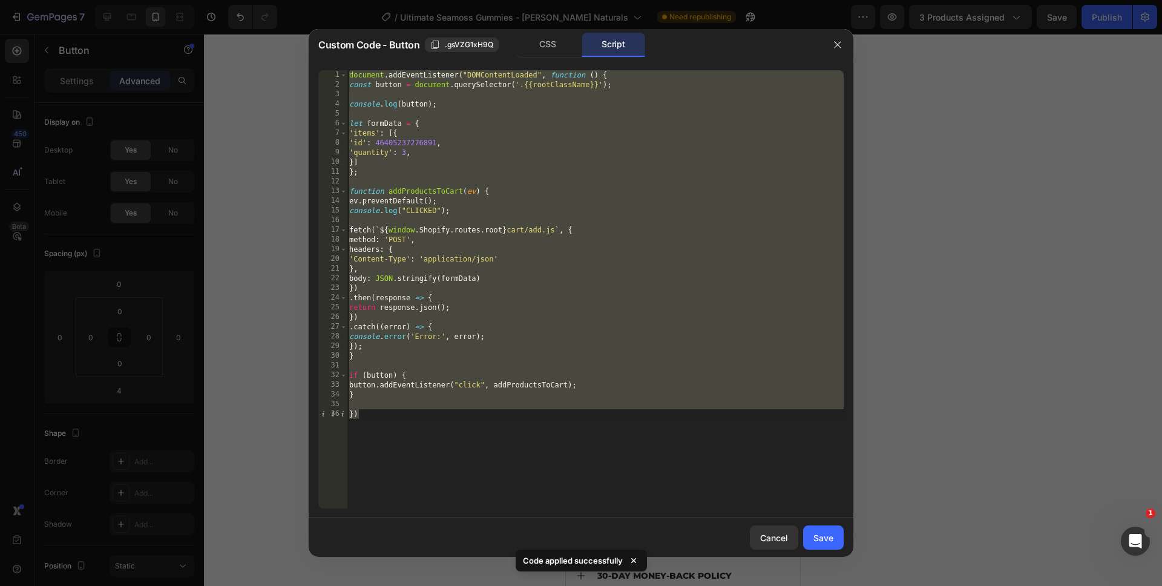
click at [403, 155] on div "document . addEventListener ( "DOMContentLoaded" , function ( ) { const button …" at bounding box center [595, 299] width 497 height 458
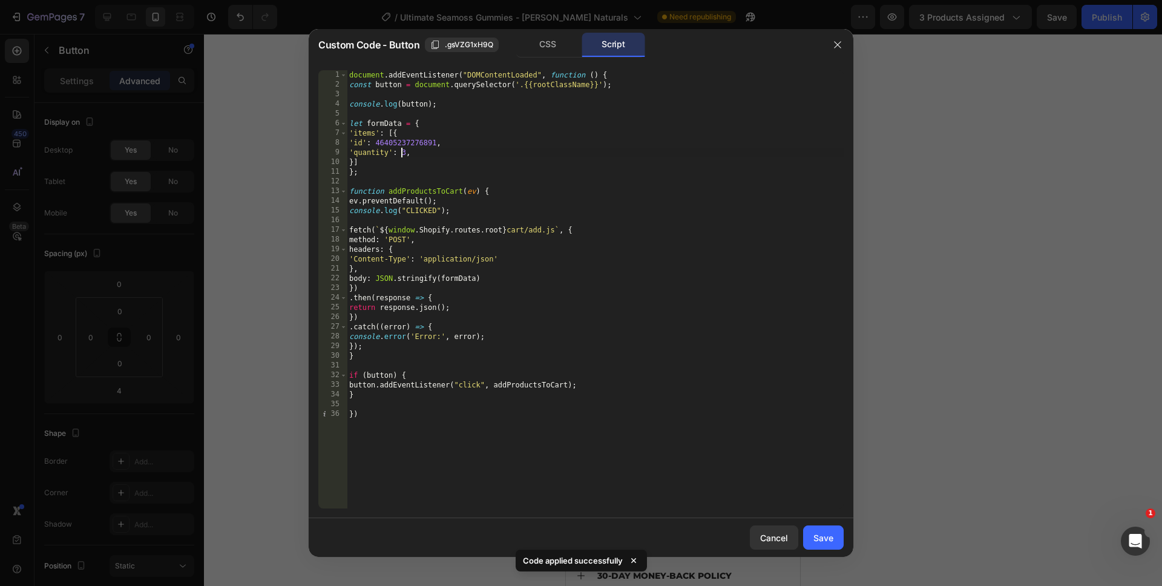
click at [403, 155] on div "document . addEventListener ( "DOMContentLoaded" , function ( ) { const button …" at bounding box center [595, 299] width 497 height 458
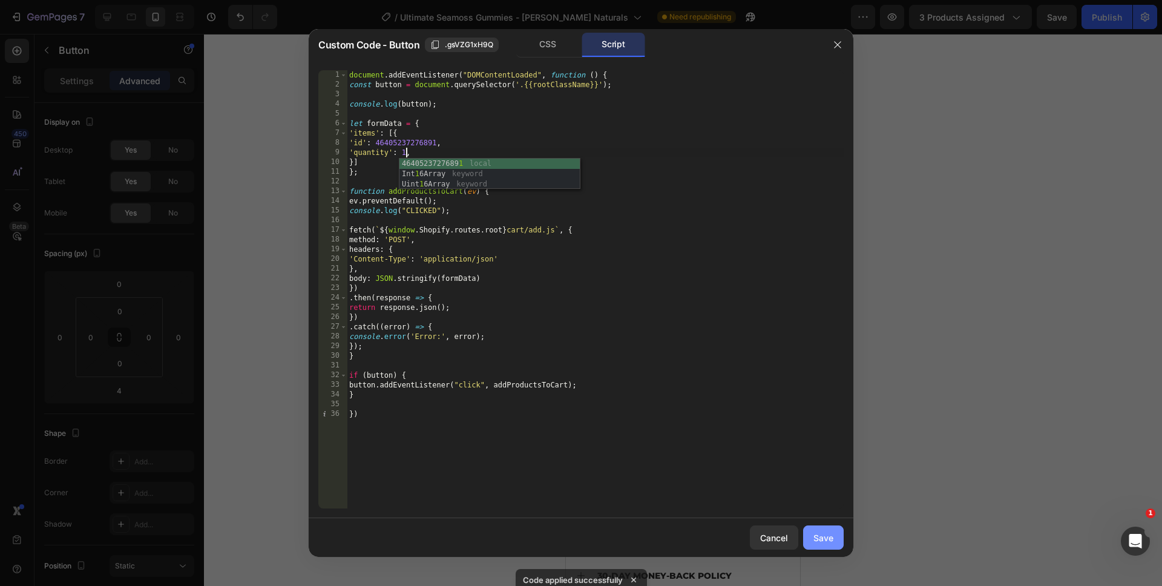
type textarea "'quantity': 1,"
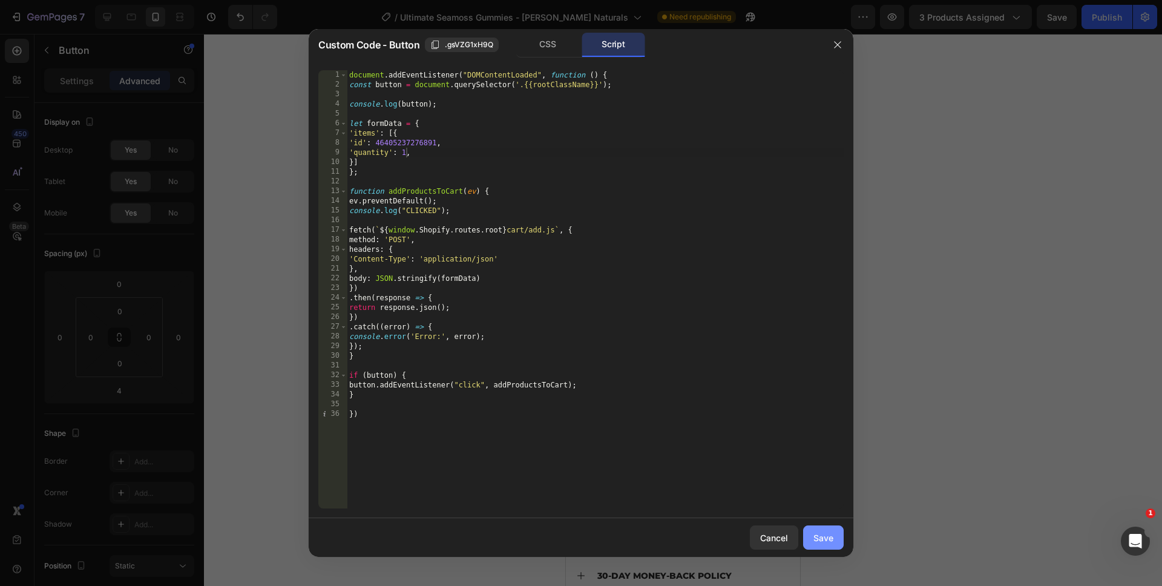
click at [824, 542] on div "Save" at bounding box center [823, 537] width 20 height 13
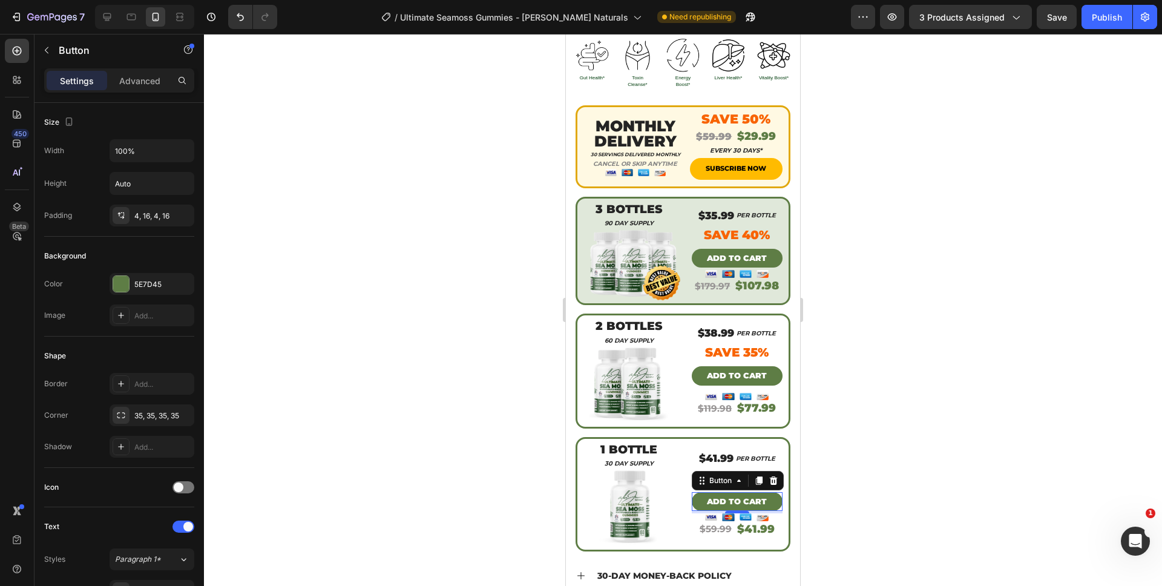
click at [865, 478] on div at bounding box center [683, 310] width 958 height 552
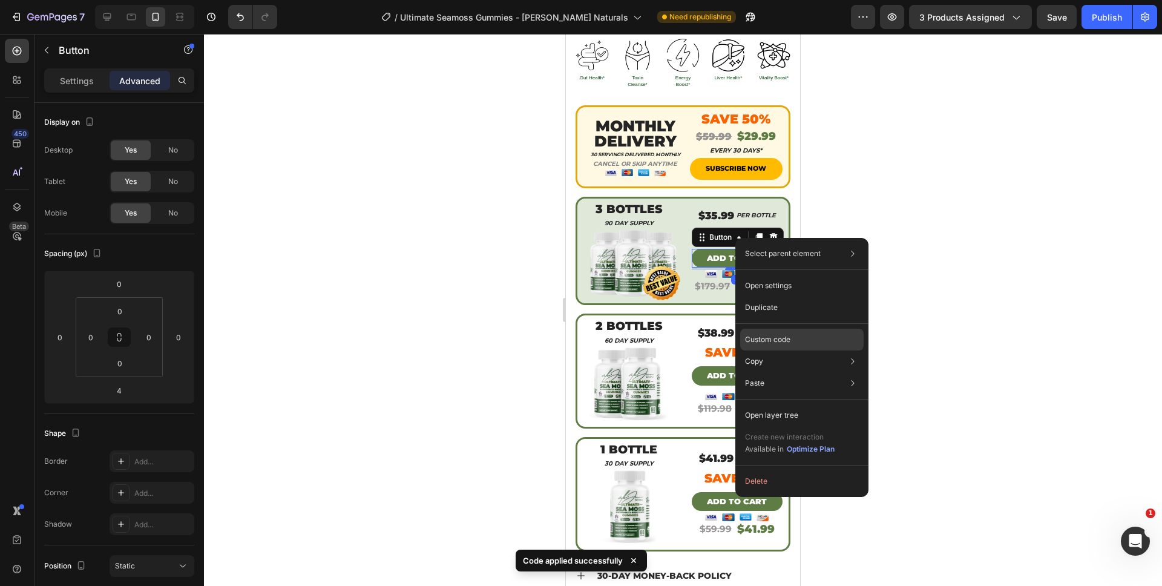
click at [807, 372] on div "Custom code" at bounding box center [801, 383] width 123 height 22
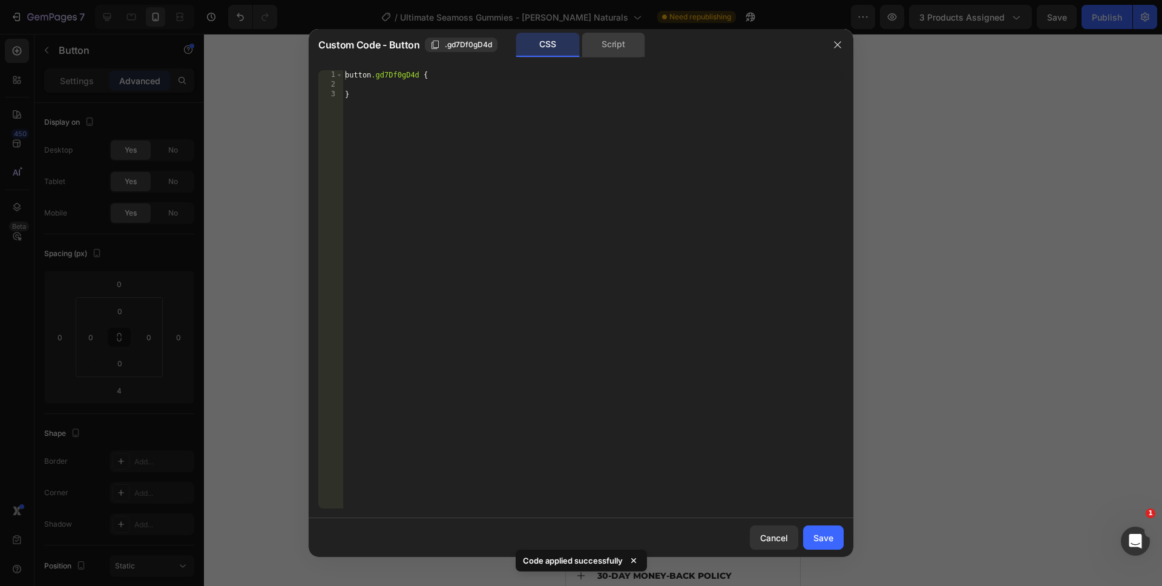
click at [605, 45] on div "Script" at bounding box center [614, 45] width 64 height 24
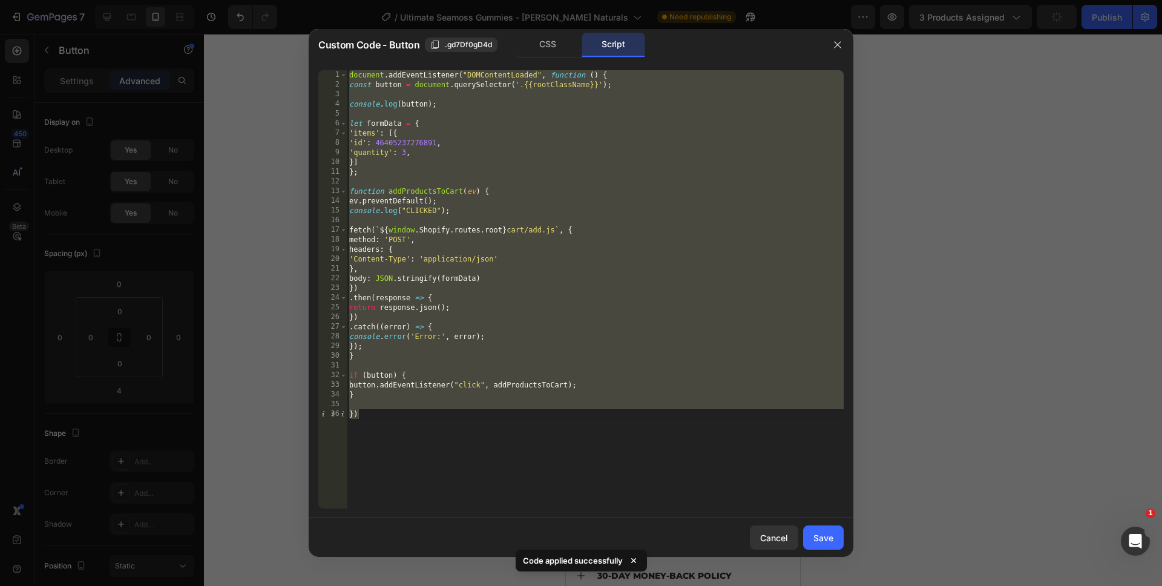
click at [873, 317] on div at bounding box center [581, 293] width 1162 height 586
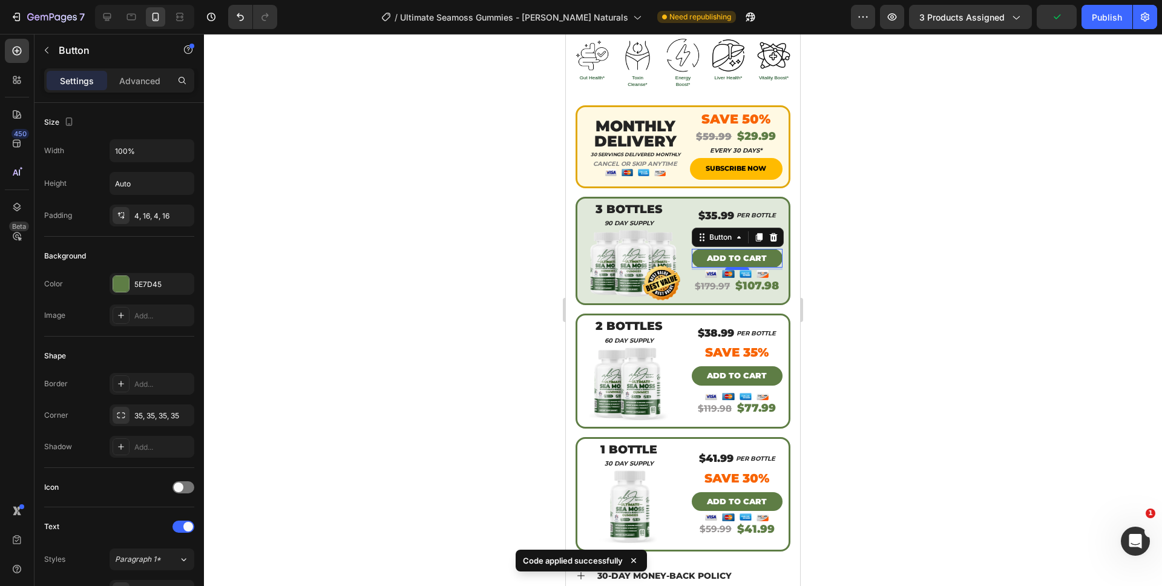
click at [875, 320] on div at bounding box center [683, 310] width 958 height 552
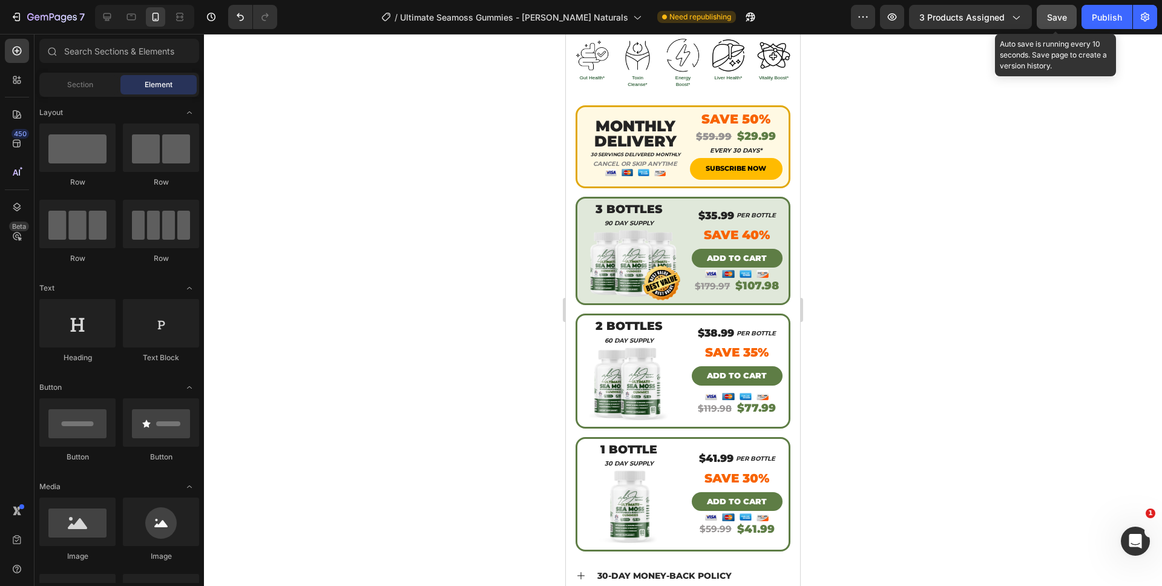
click at [1049, 11] on div "Save" at bounding box center [1057, 17] width 20 height 13
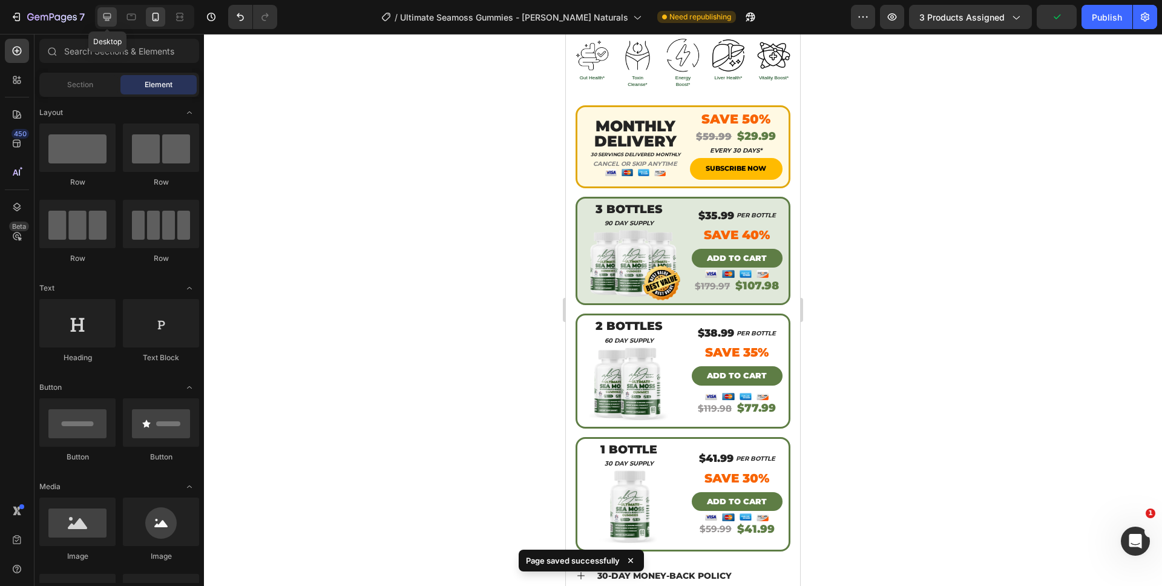
click at [112, 17] on icon at bounding box center [107, 17] width 12 height 12
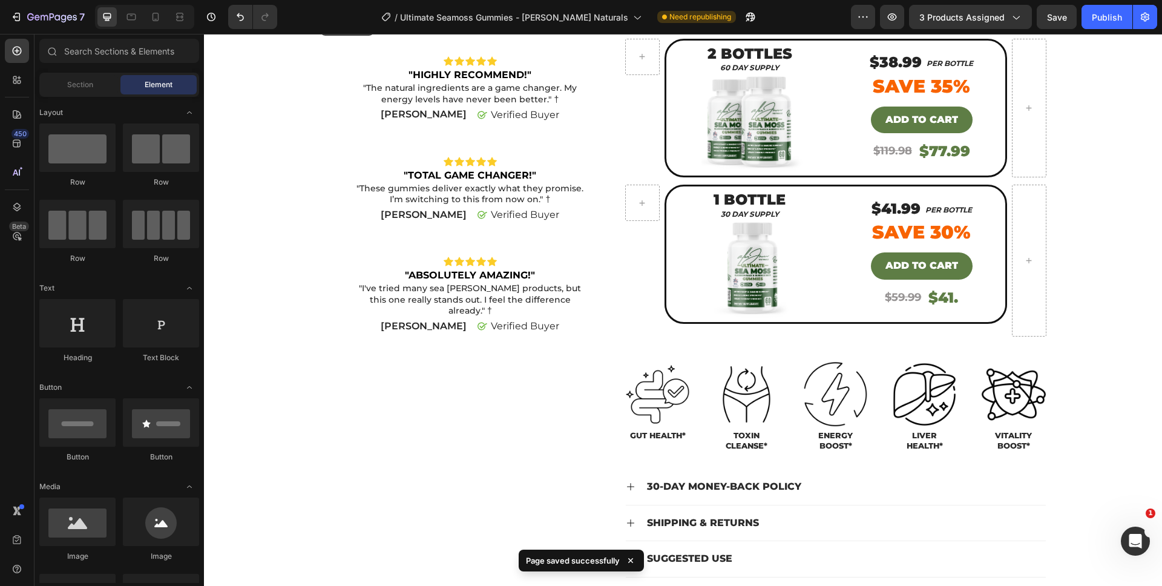
scroll to position [366, 0]
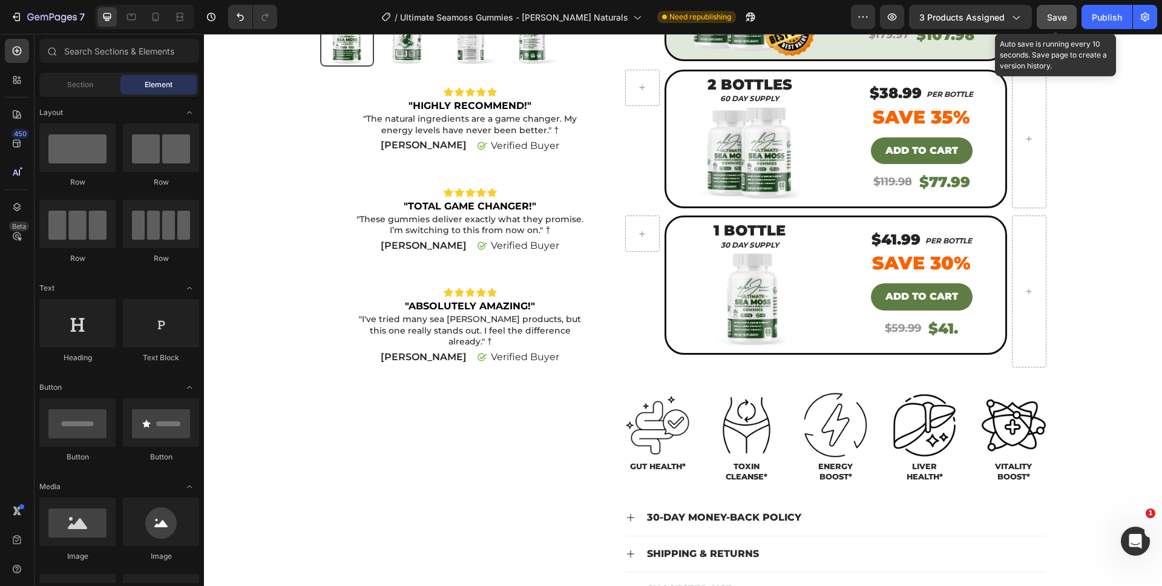
click at [1054, 12] on span "Save" at bounding box center [1057, 17] width 20 height 10
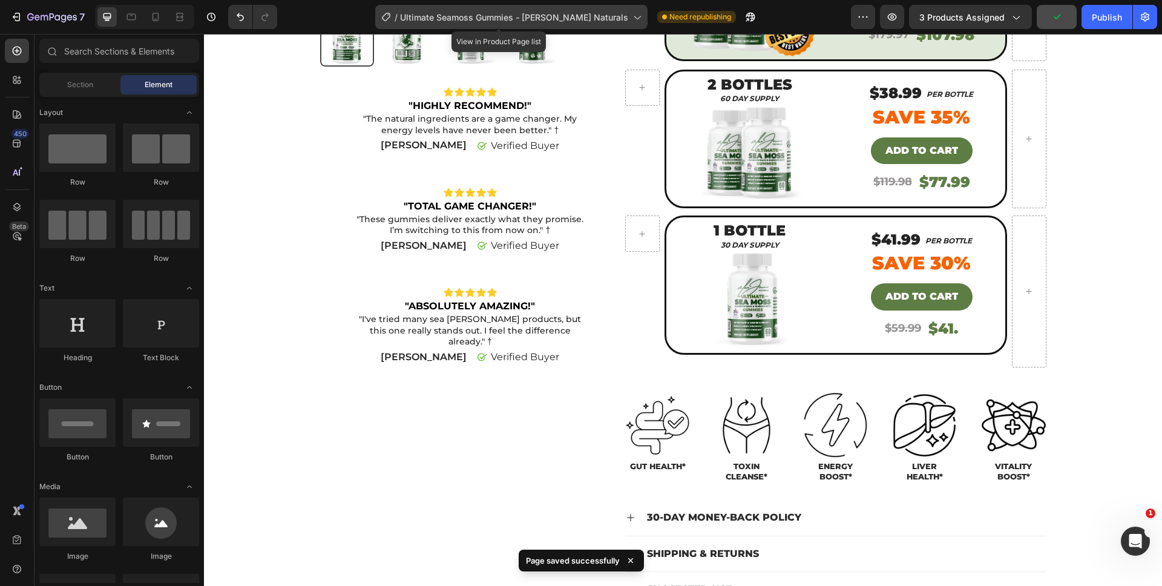
click at [434, 11] on span "Ultimate Seamoss Gummies - [PERSON_NAME] Naturals" at bounding box center [514, 17] width 228 height 13
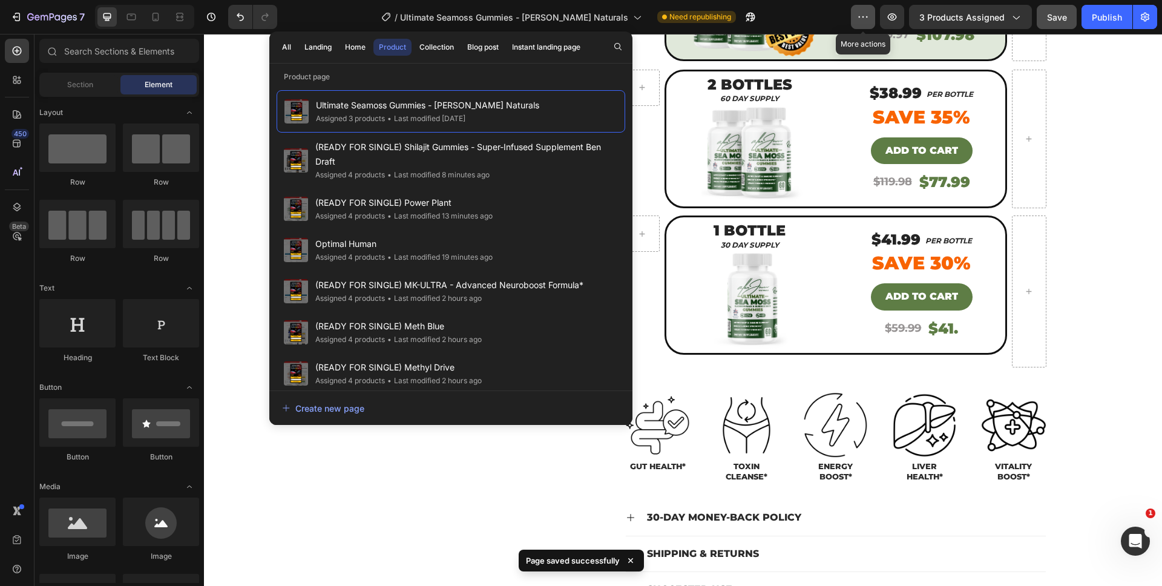
click at [858, 17] on icon "button" at bounding box center [863, 17] width 12 height 12
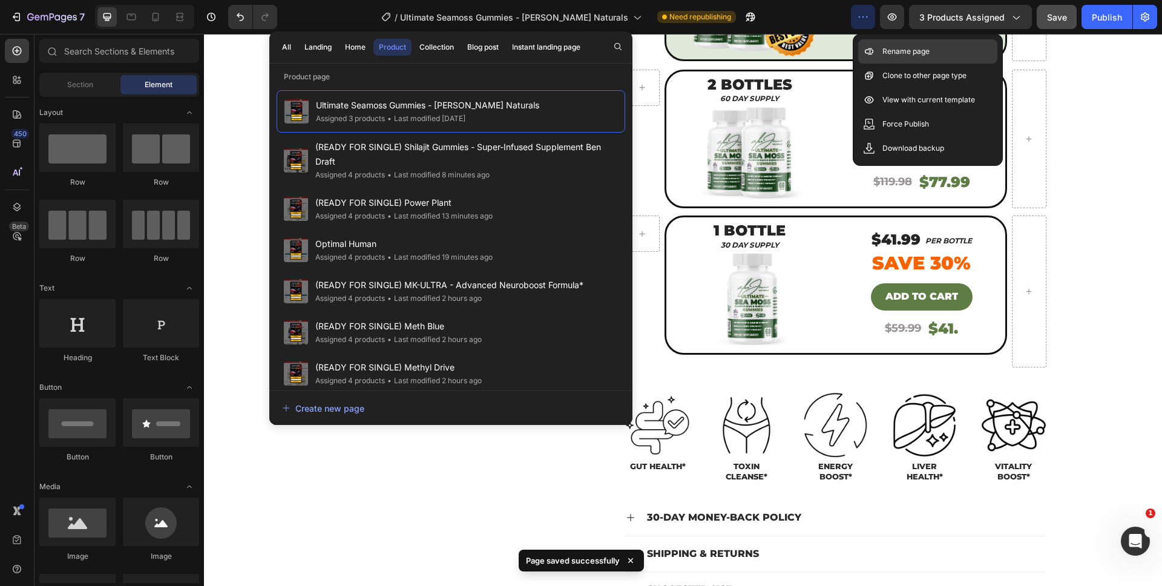
click at [868, 64] on div "Rename page" at bounding box center [927, 76] width 139 height 24
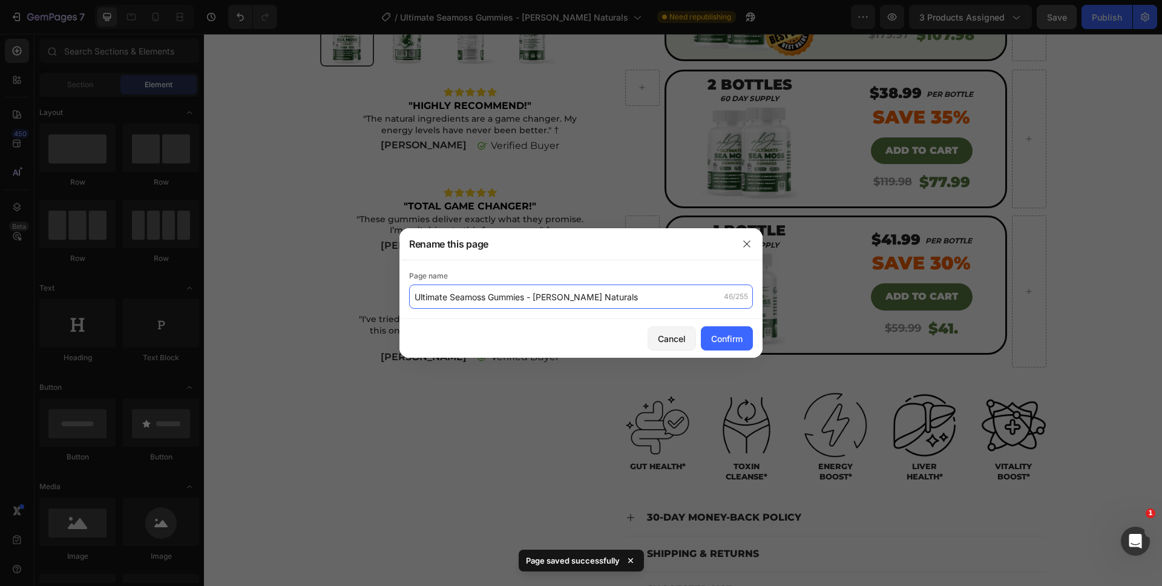
click at [416, 296] on input "Ultimate Seamoss Gummies - [PERSON_NAME] Naturals" at bounding box center [581, 296] width 344 height 24
click at [413, 295] on input "Ultimate Seamoss Gummies - [PERSON_NAME] Naturals" at bounding box center [581, 296] width 344 height 24
type input "(READY FOR SINGLE) Ultimate Seamoss Gummies - [PERSON_NAME] Naturals"
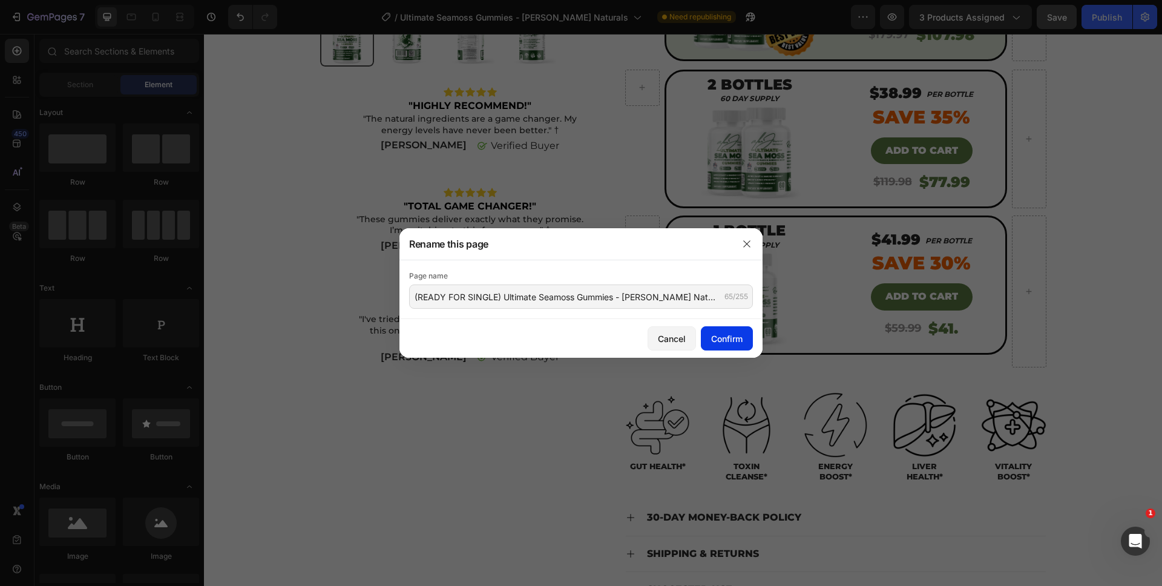
click at [719, 338] on div "Confirm" at bounding box center [726, 338] width 31 height 13
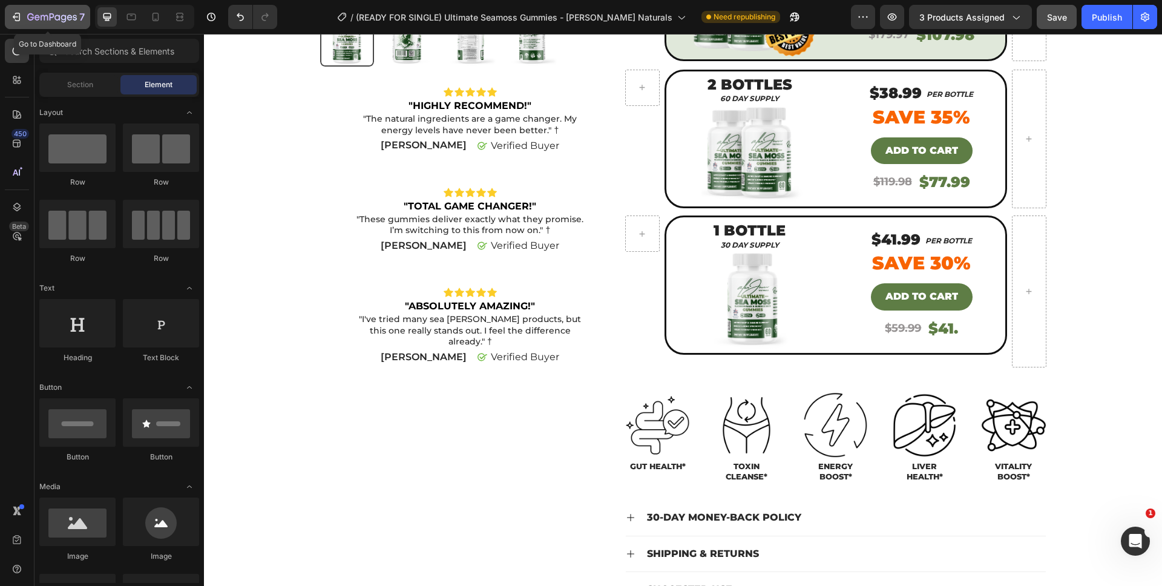
click at [26, 19] on div "7" at bounding box center [47, 17] width 74 height 15
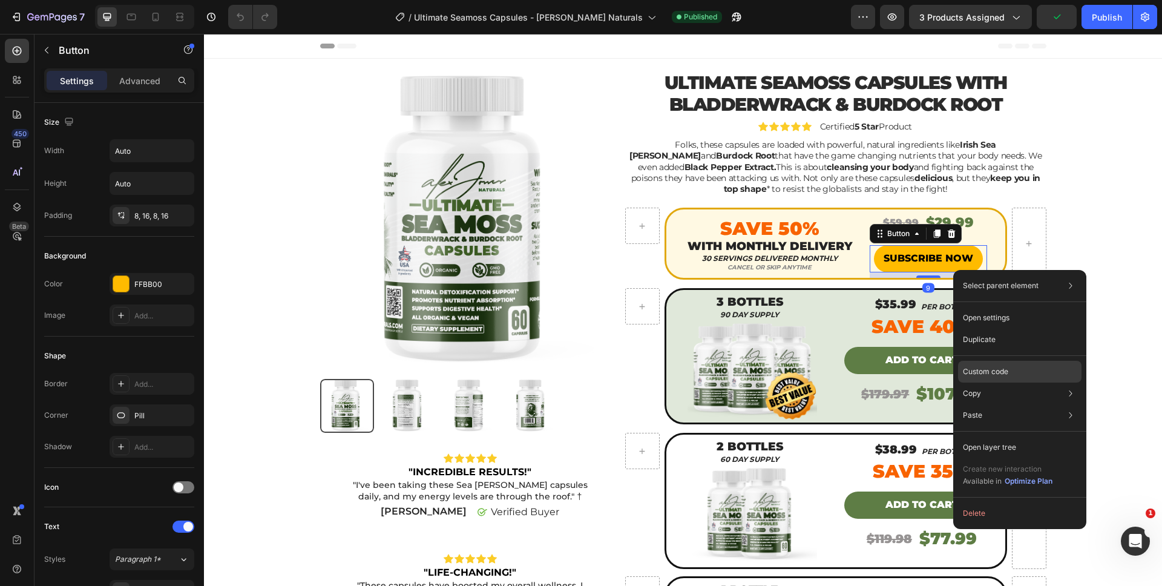
click at [1010, 404] on div "Custom code" at bounding box center [1019, 415] width 123 height 22
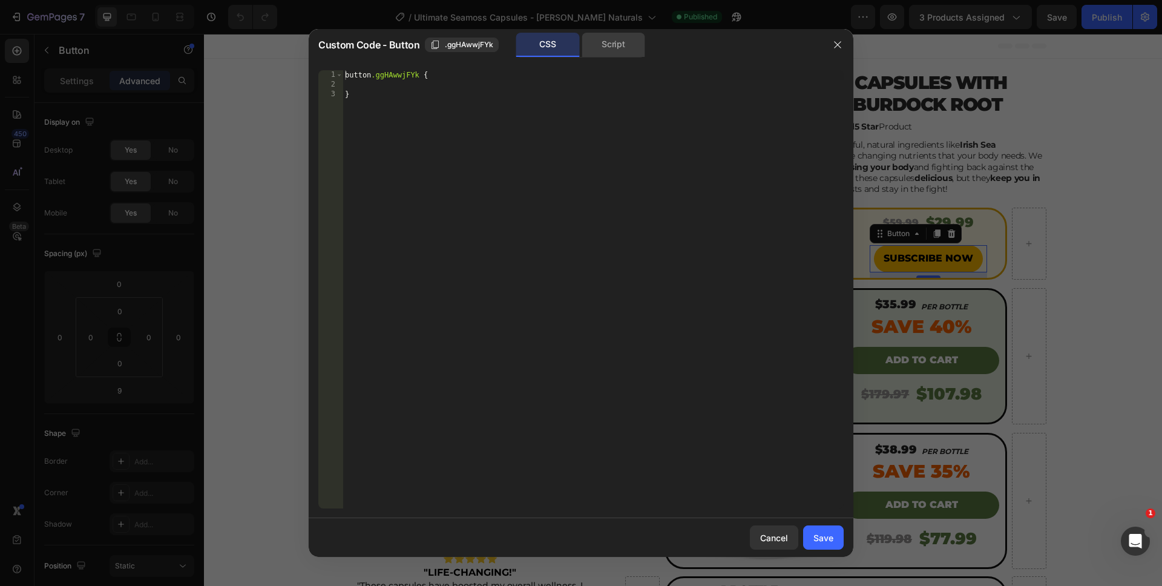
click at [629, 50] on div "Script" at bounding box center [614, 45] width 64 height 24
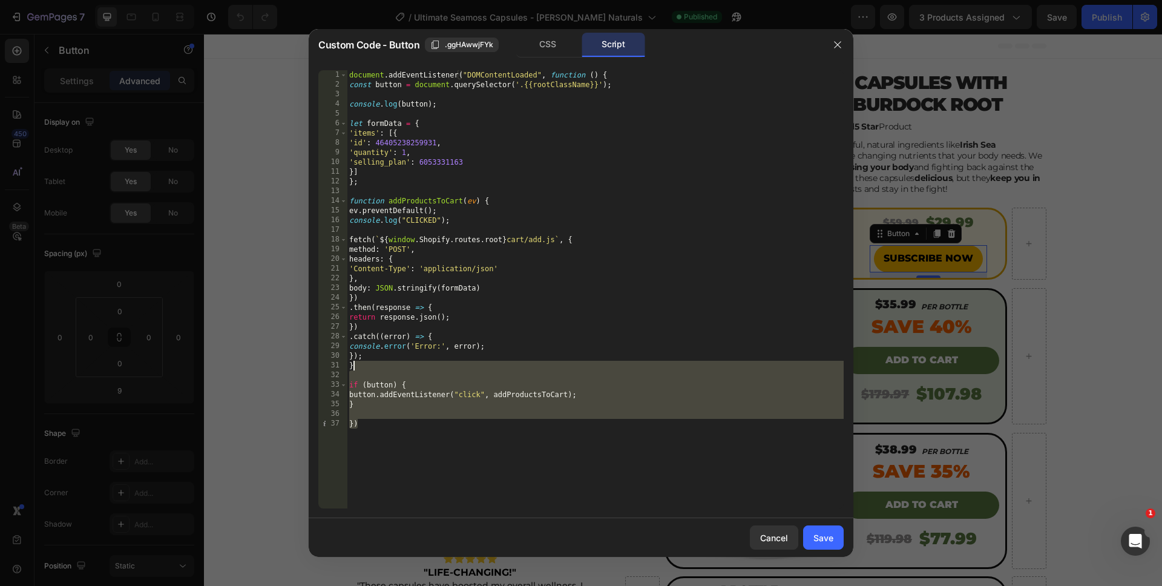
drag, startPoint x: 449, startPoint y: 448, endPoint x: 304, endPoint y: -26, distance: 496.2
click at [304, 0] on html "7 Version history / Ultimate Seamoss Capsules - [PERSON_NAME] Naturals Publishe…" at bounding box center [581, 0] width 1162 height 0
type textarea "document.addEventListener("DOMContentLoaded", function () { const button = docu…"
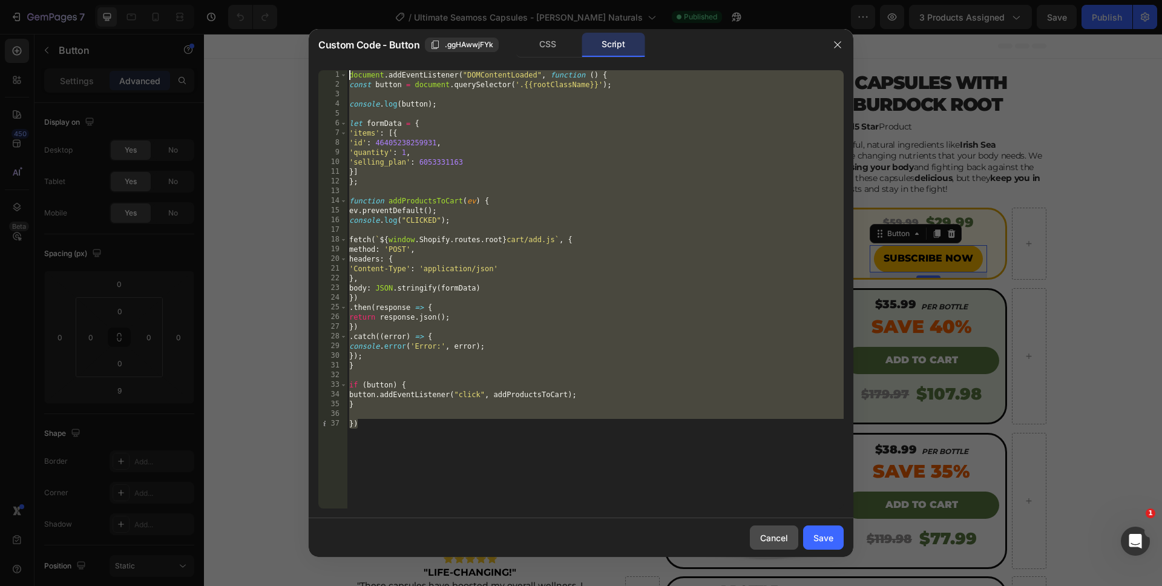
click at [783, 534] on div "Cancel" at bounding box center [774, 537] width 28 height 13
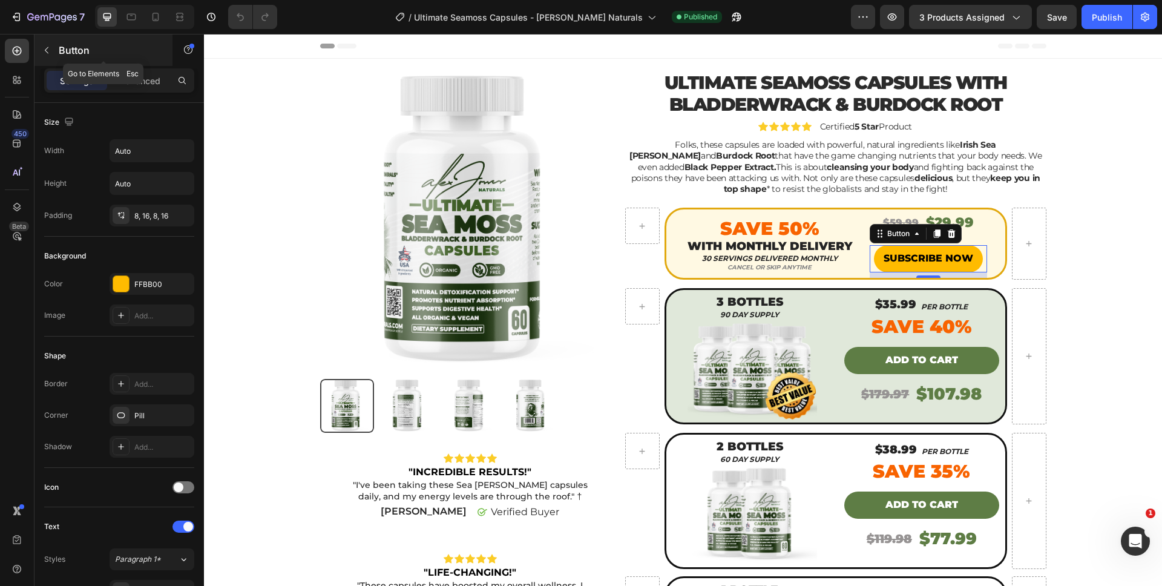
click at [40, 50] on button "button" at bounding box center [46, 50] width 19 height 19
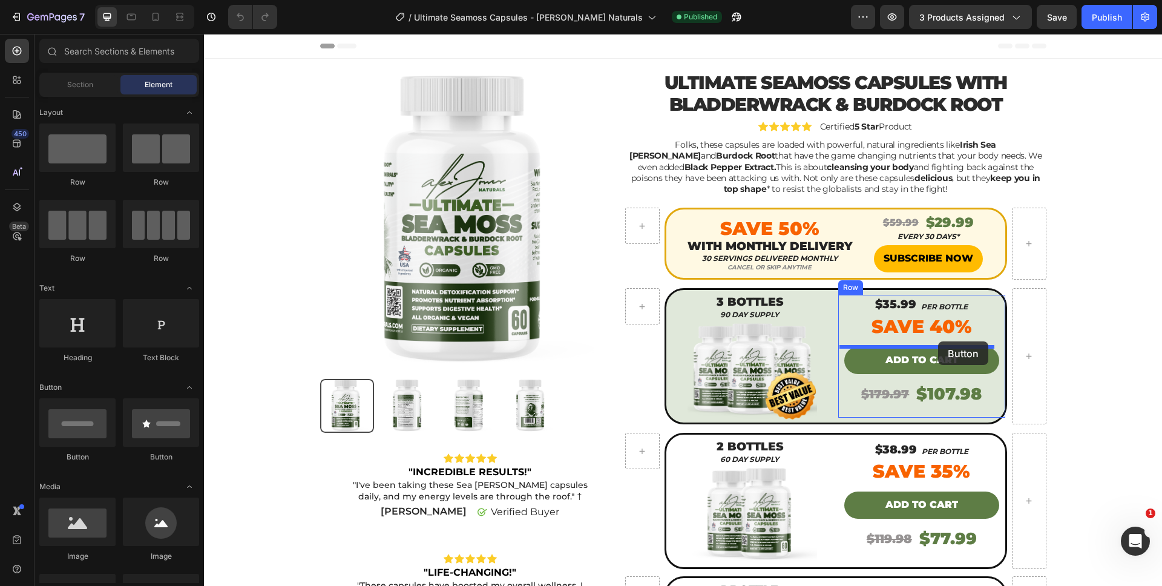
drag, startPoint x: 269, startPoint y: 467, endPoint x: 938, endPoint y: 341, distance: 681.1
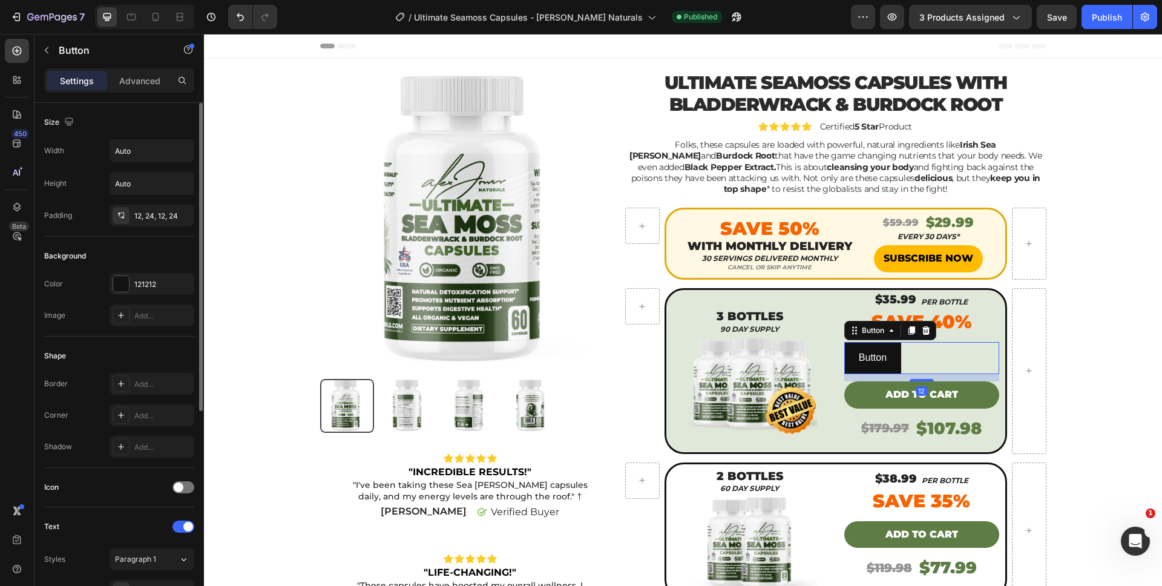
scroll to position [350, 0]
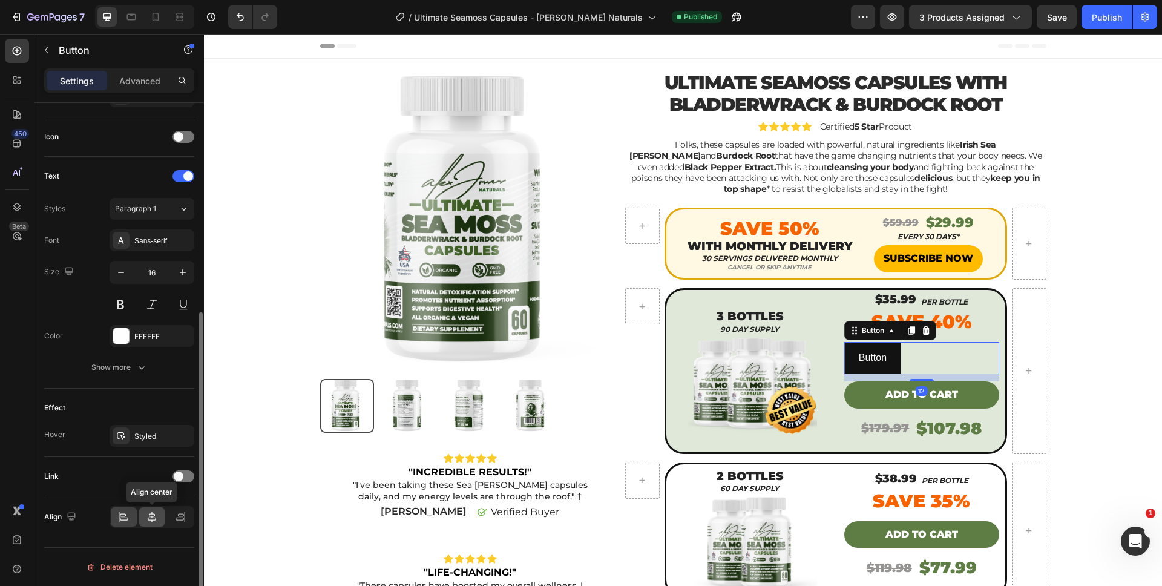
click at [143, 514] on div at bounding box center [152, 516] width 26 height 19
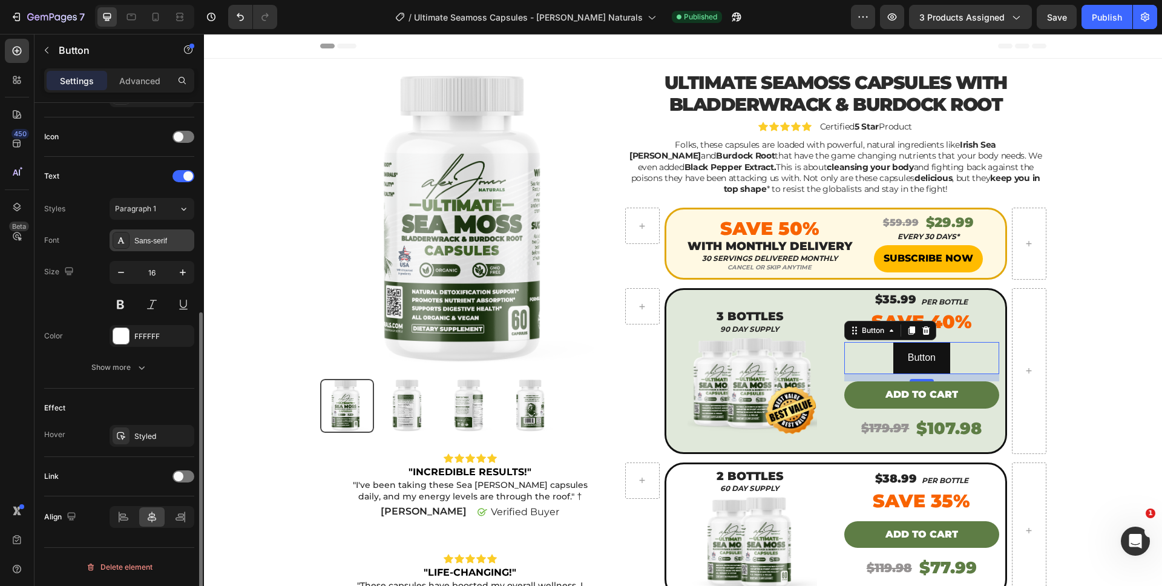
click at [149, 231] on div "Sans-serif" at bounding box center [152, 240] width 85 height 22
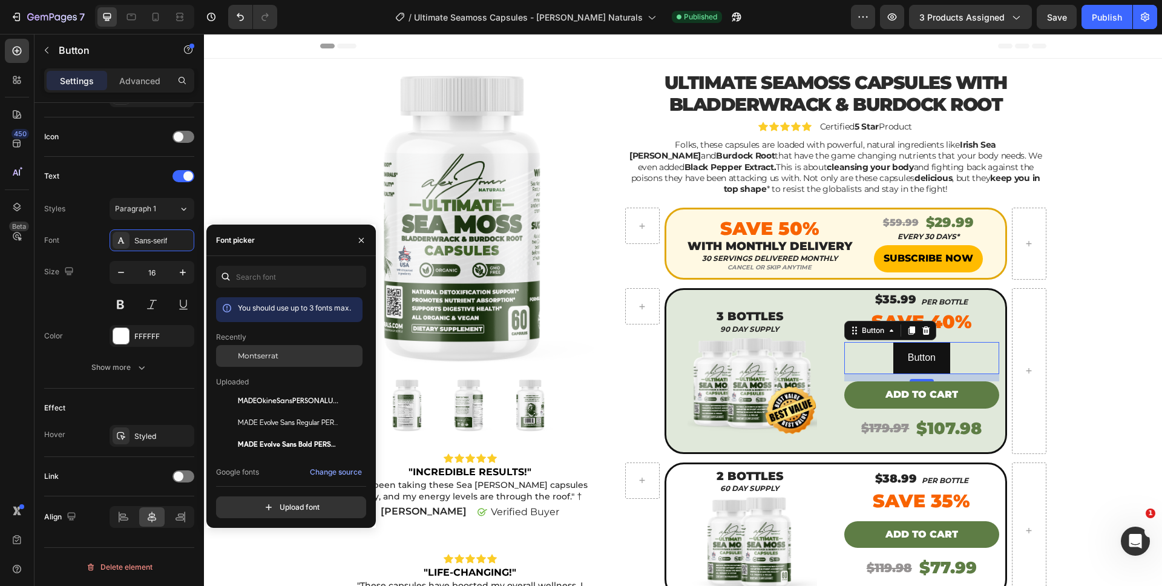
click at [245, 356] on span "Montserrat" at bounding box center [258, 355] width 41 height 11
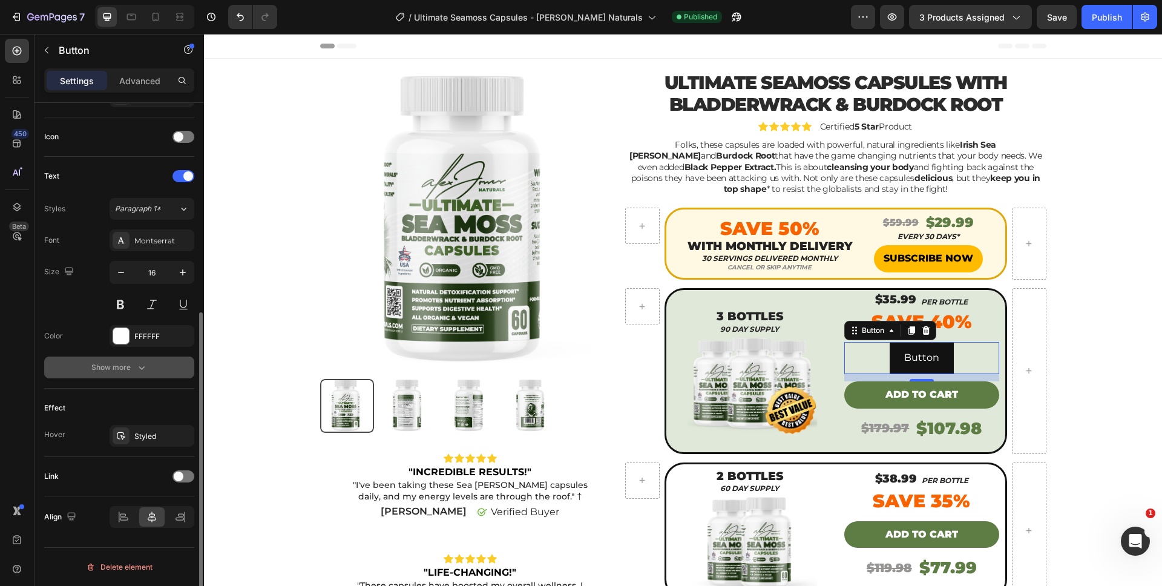
click at [139, 358] on button "Show more" at bounding box center [119, 367] width 150 height 22
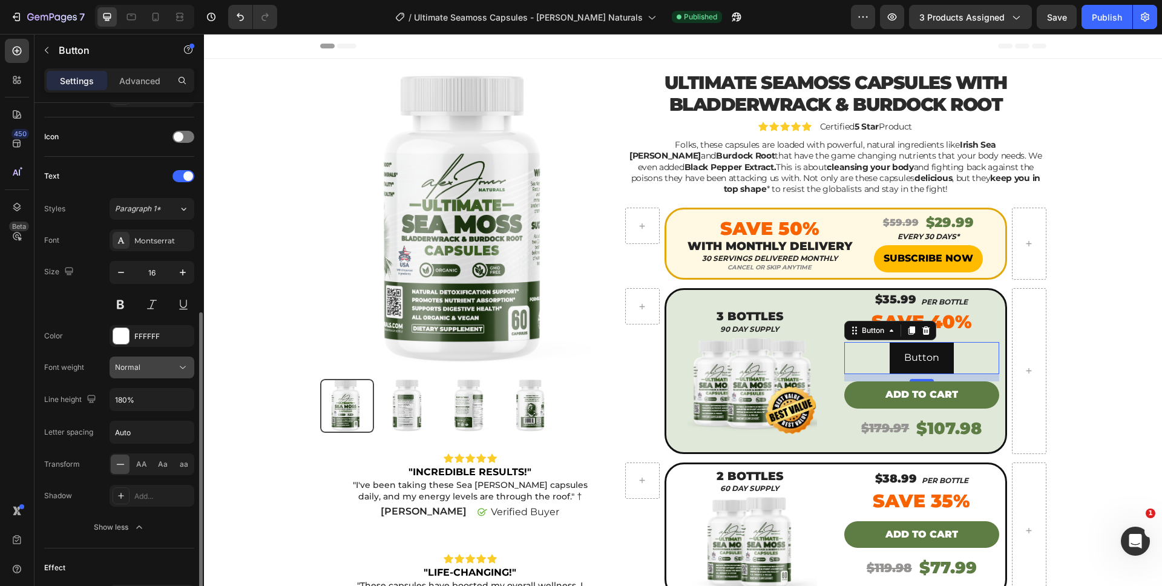
click at [136, 370] on span "Normal" at bounding box center [127, 367] width 25 height 9
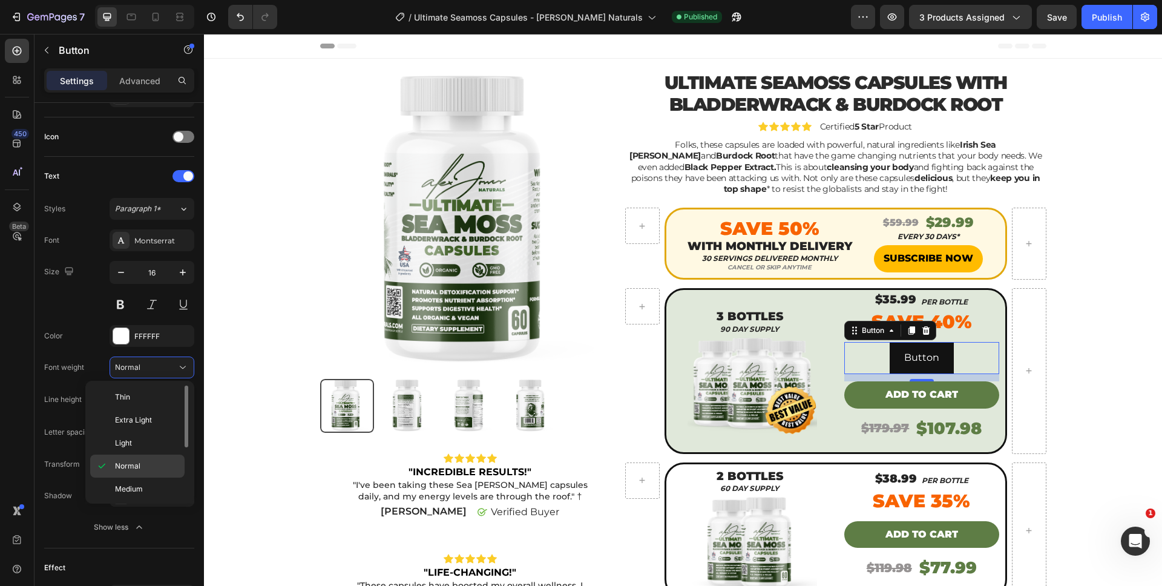
scroll to position [94, 0]
click at [133, 482] on span "Black" at bounding box center [124, 487] width 19 height 11
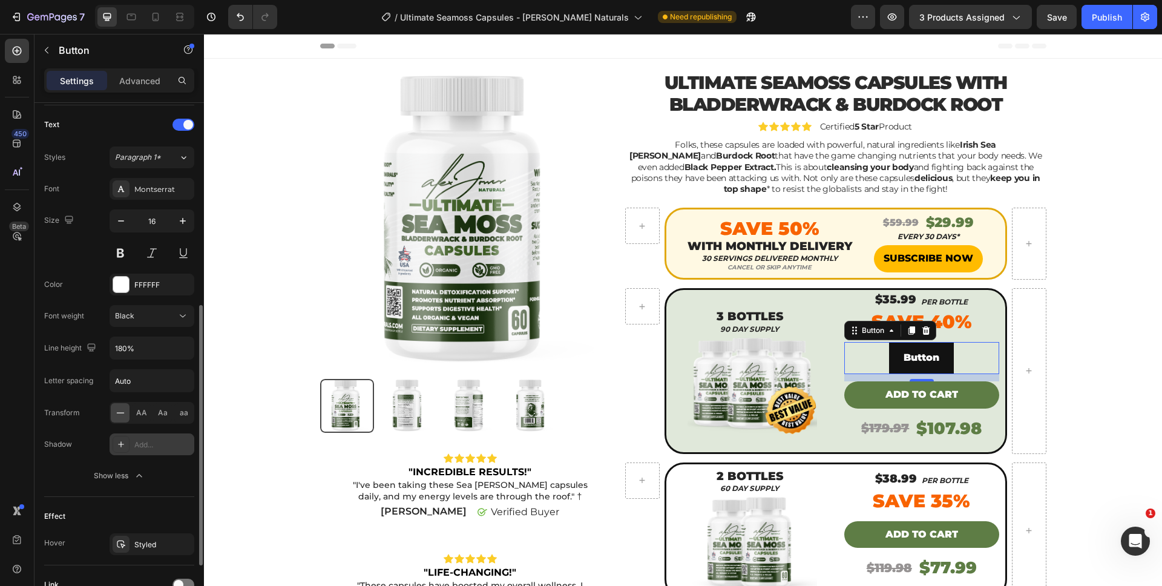
scroll to position [0, 0]
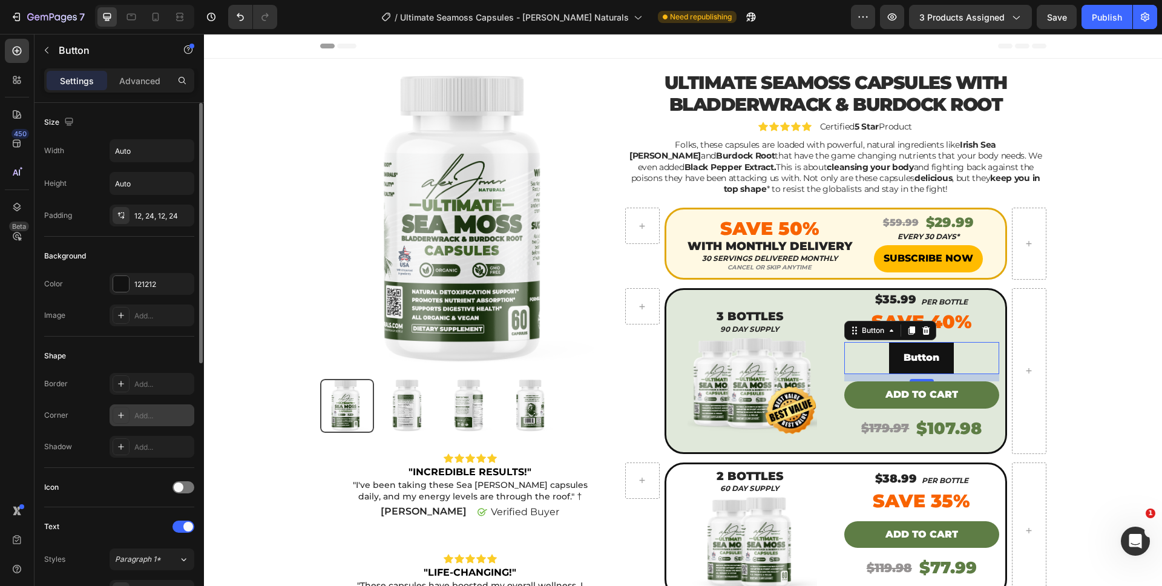
click at [143, 415] on div "Add..." at bounding box center [162, 415] width 57 height 11
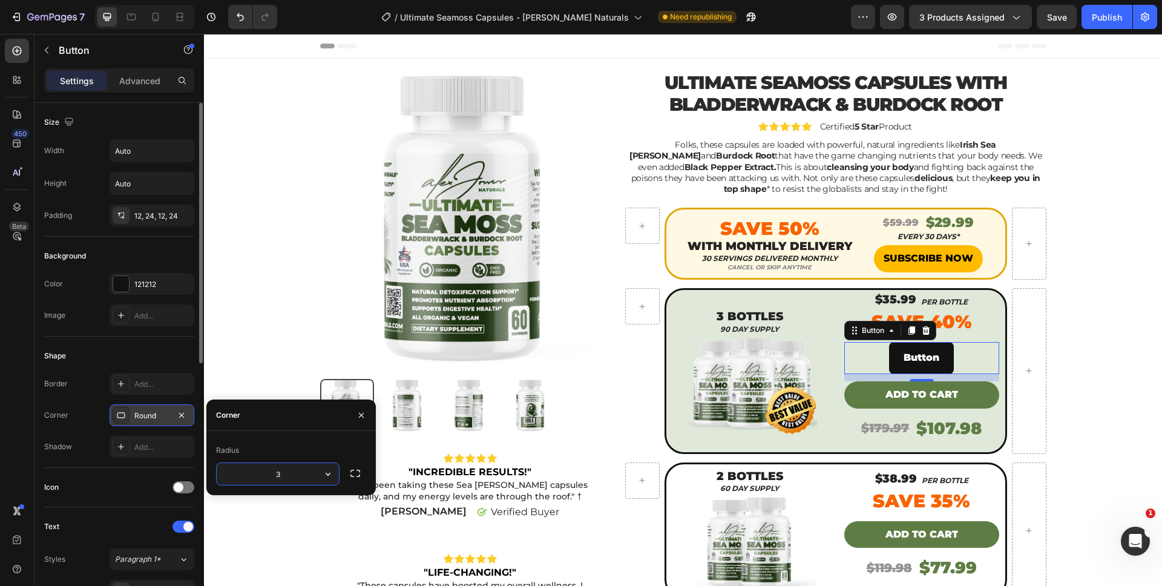
type input "35"
click at [143, 288] on div "121212" at bounding box center [151, 284] width 35 height 11
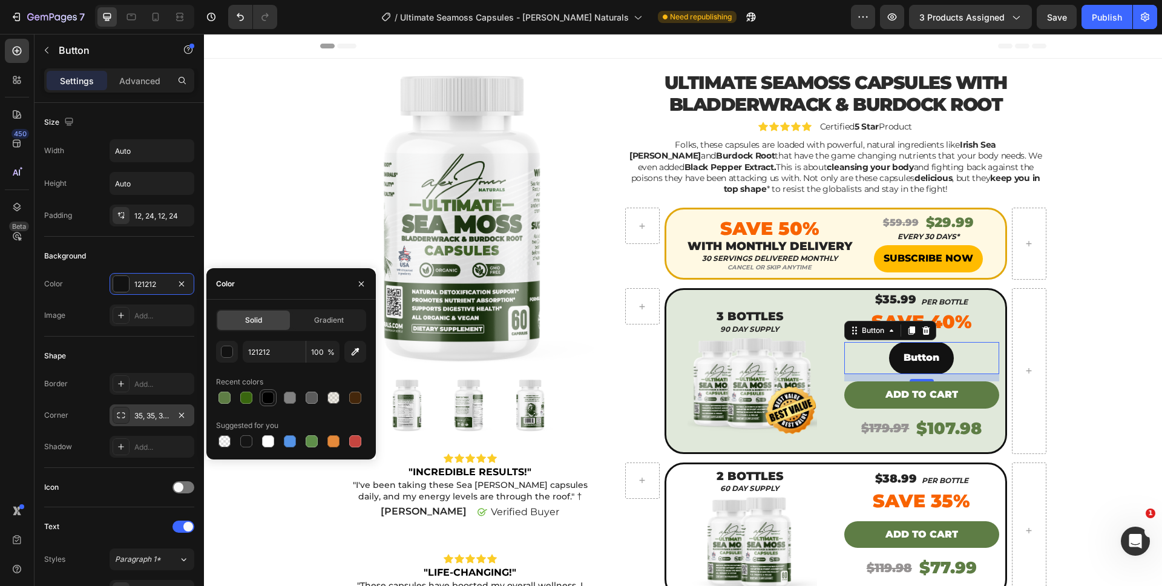
click at [260, 402] on div at bounding box center [268, 397] width 17 height 17
type input "000000"
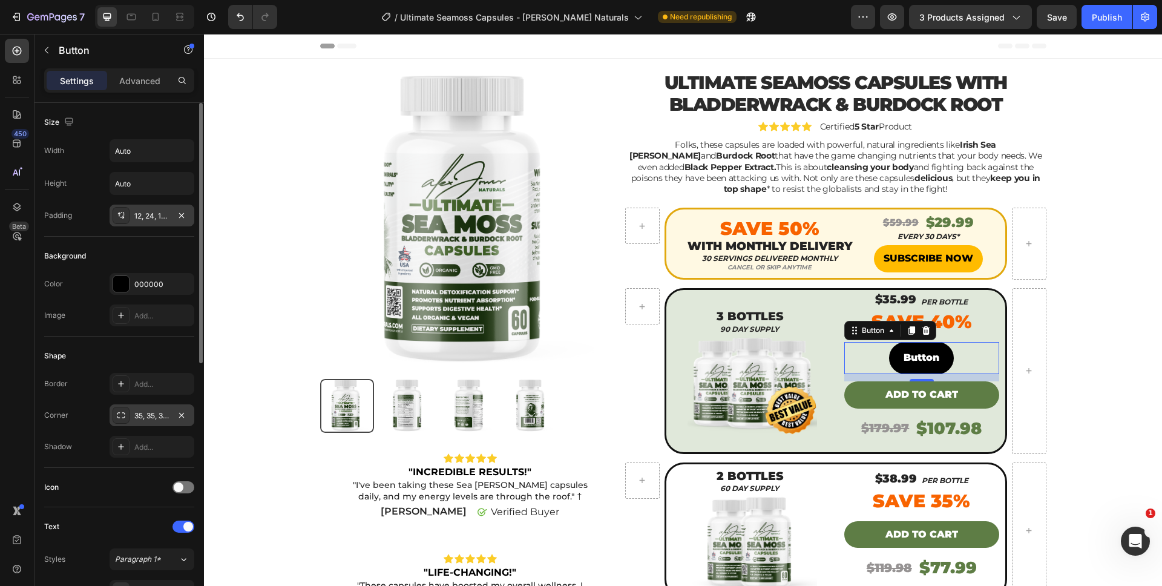
click at [134, 213] on div "12, 24, 12, 24" at bounding box center [151, 216] width 35 height 11
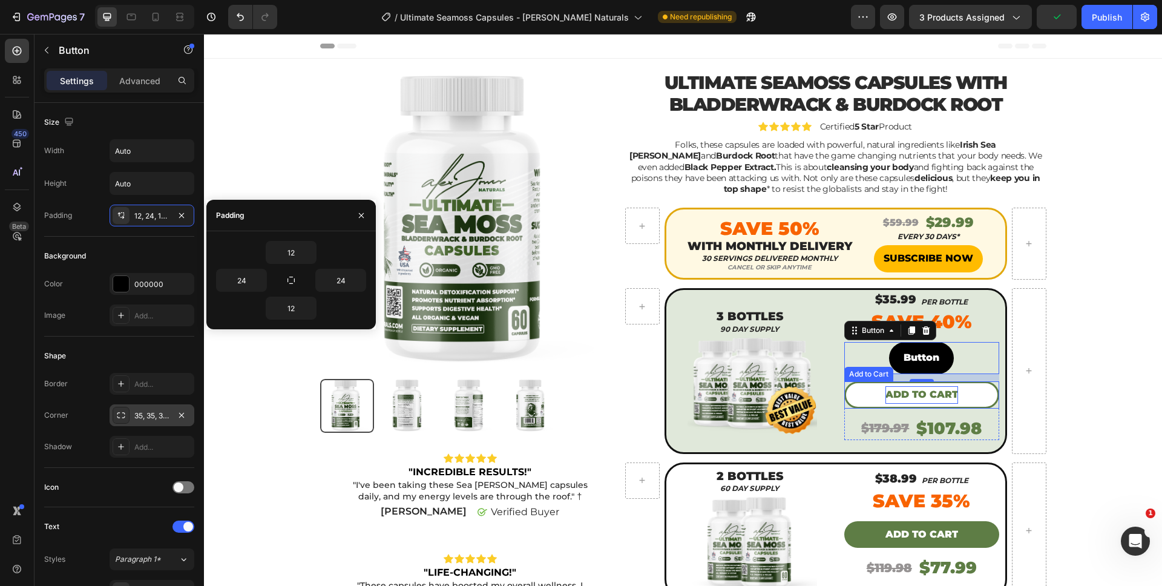
click at [892, 393] on div "Add to cart" at bounding box center [921, 395] width 73 height 18
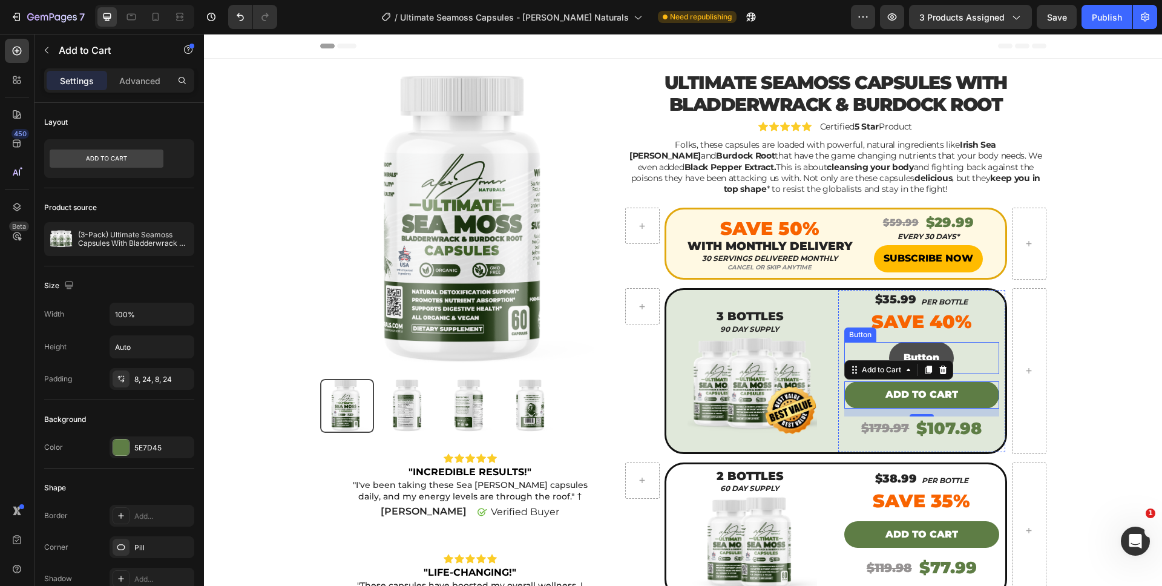
click at [938, 352] on button "Button" at bounding box center [921, 358] width 65 height 32
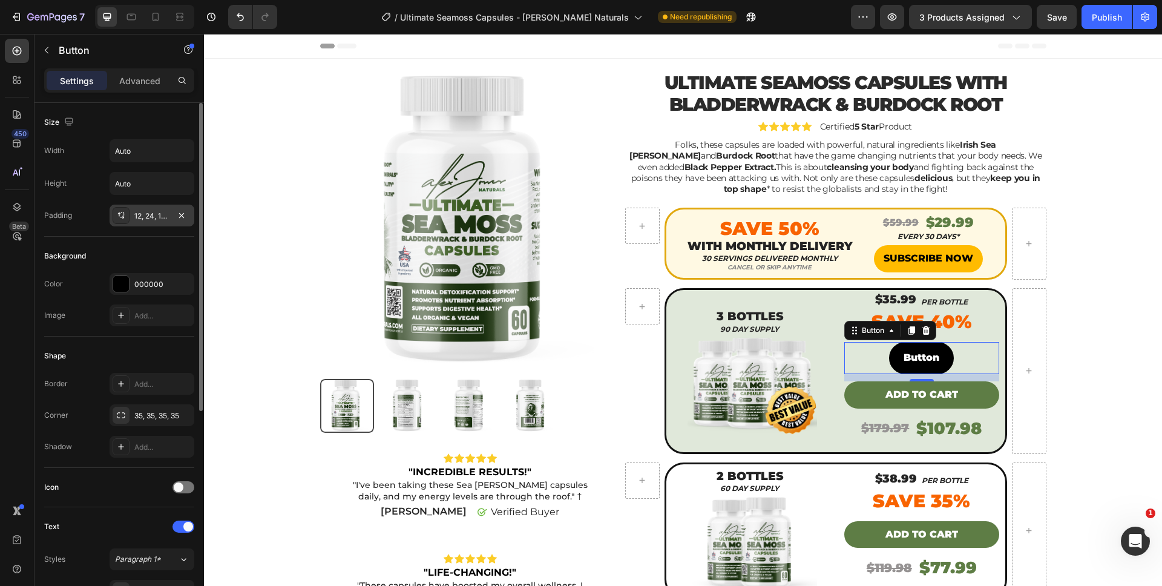
click at [152, 220] on div "12, 24, 12, 24" at bounding box center [151, 216] width 35 height 11
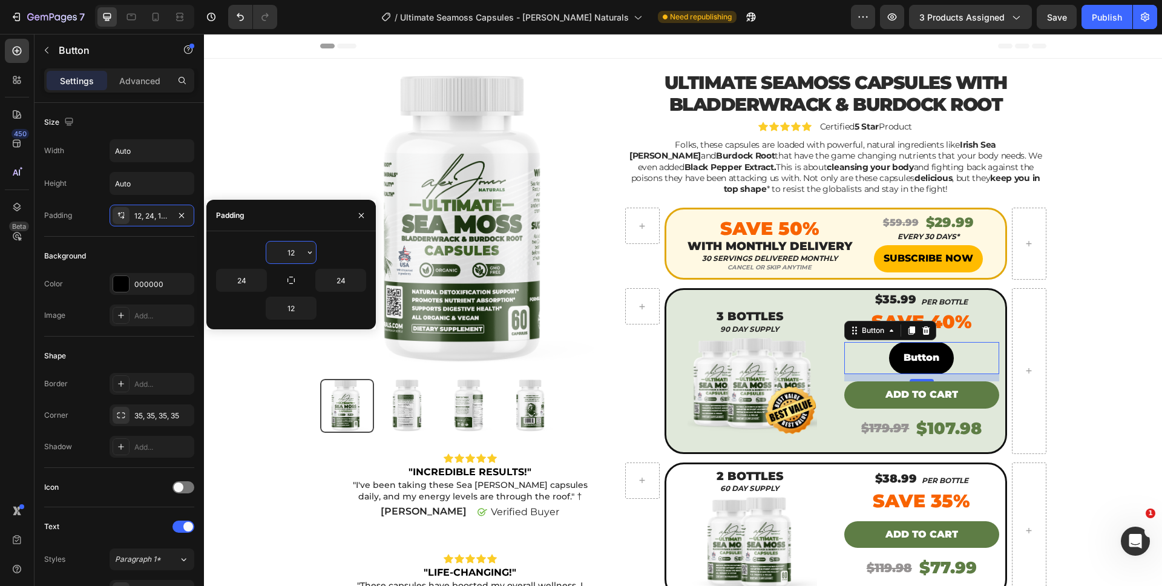
click at [278, 252] on input "12" at bounding box center [291, 252] width 50 height 22
type input "8"
click at [281, 309] on input "12" at bounding box center [291, 308] width 50 height 22
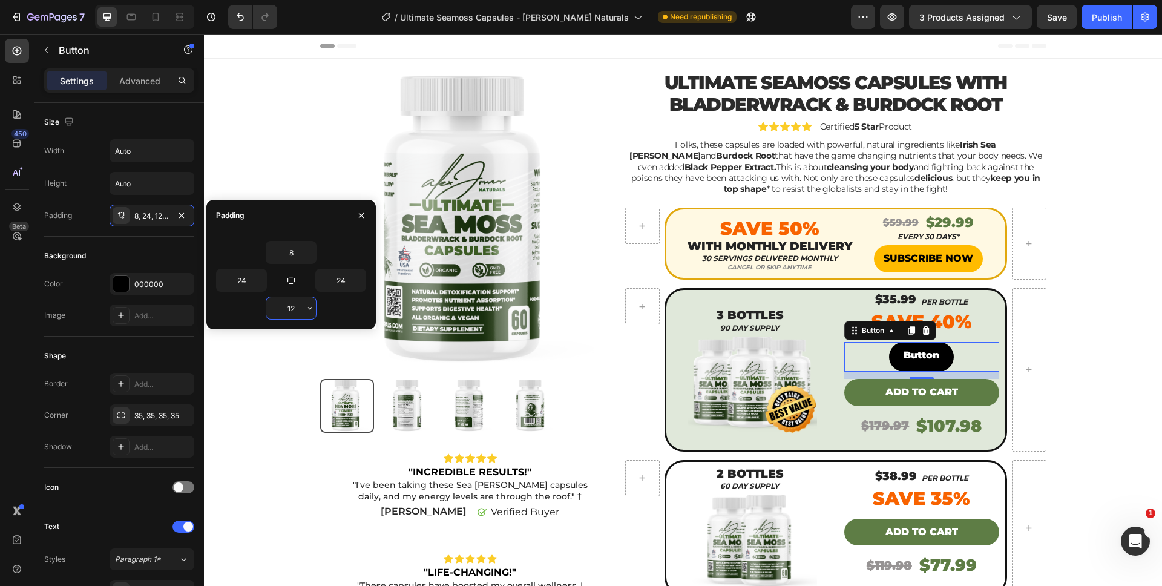
type input "8"
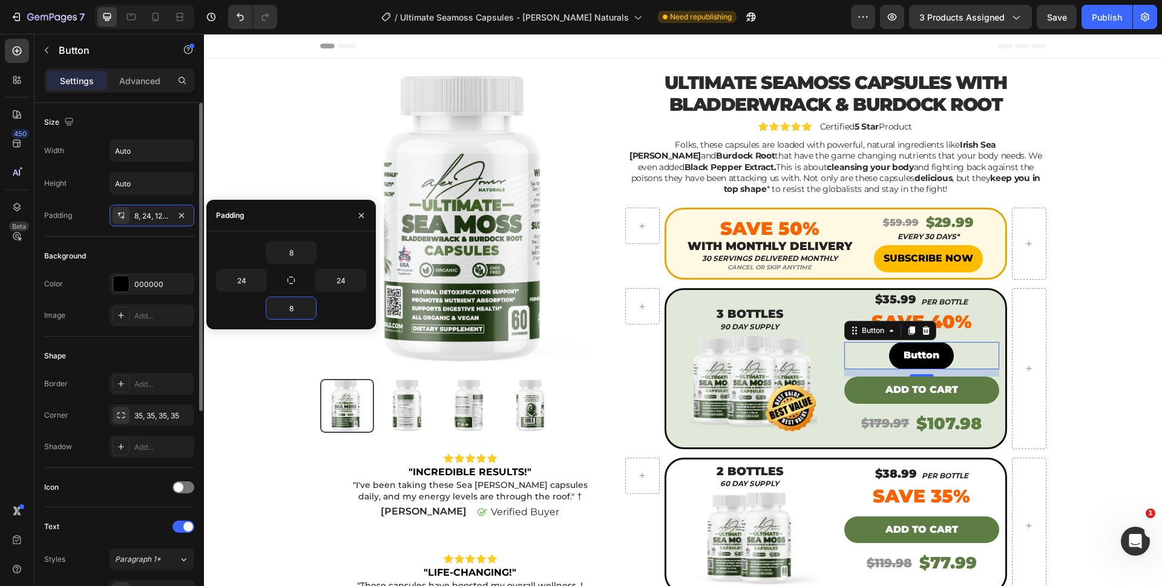
click at [117, 249] on div "Background" at bounding box center [119, 255] width 150 height 19
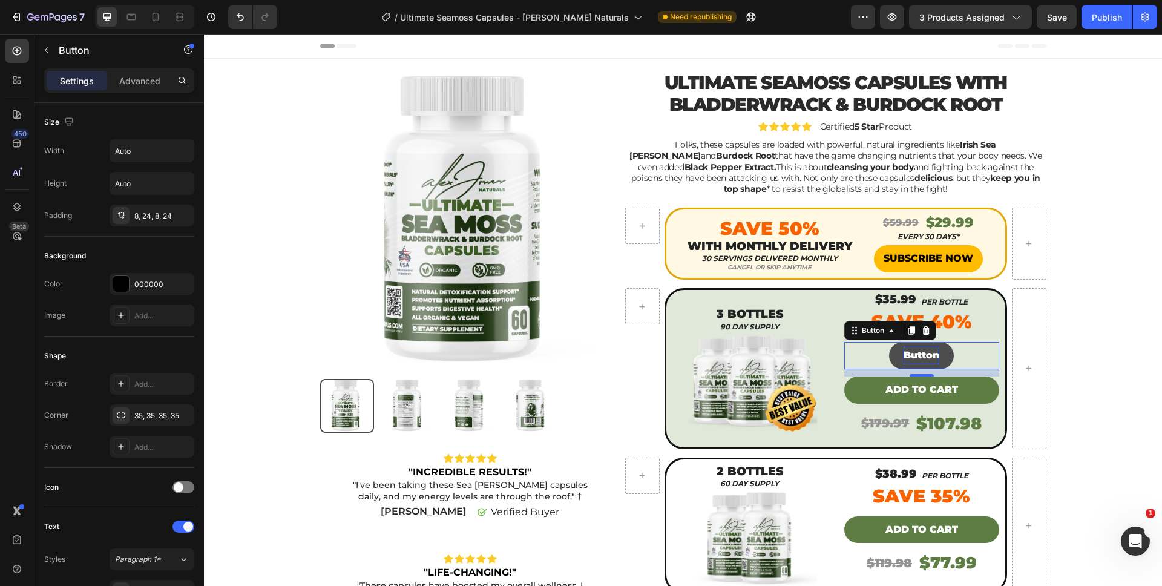
click at [914, 349] on p "Button" at bounding box center [922, 356] width 36 height 18
click at [895, 342] on button "ADD" at bounding box center [921, 355] width 53 height 27
click at [887, 342] on button "ADD TO" at bounding box center [922, 355] width 70 height 27
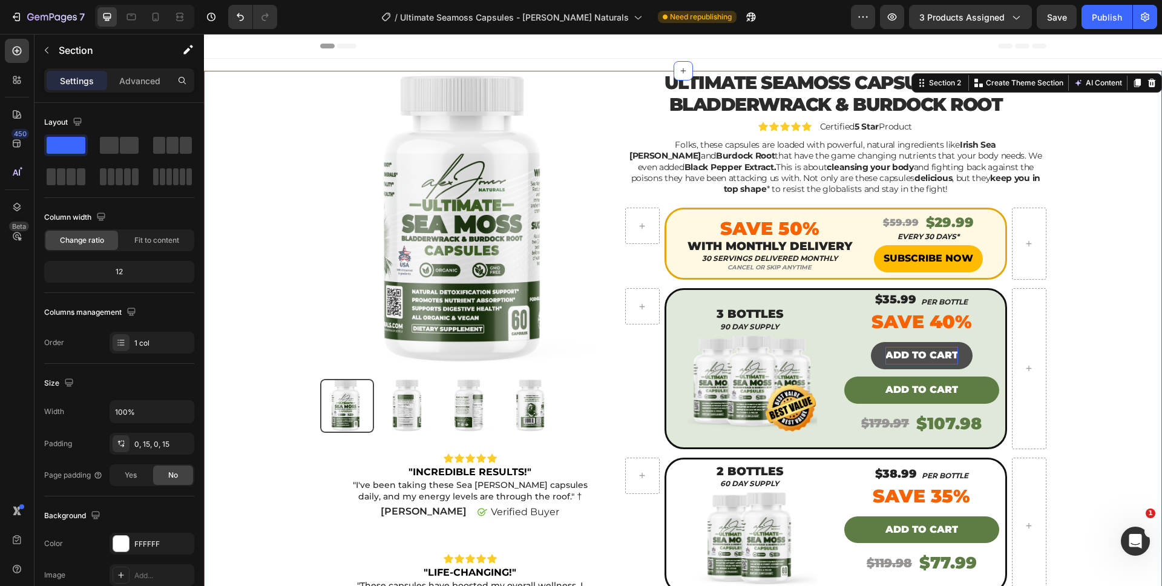
click at [1108, 360] on div "Product Images Icon Icon Icon Icon Icon Icon List "INCREDIBLE RESULTS!" Text Bl…" at bounding box center [683, 573] width 940 height 1005
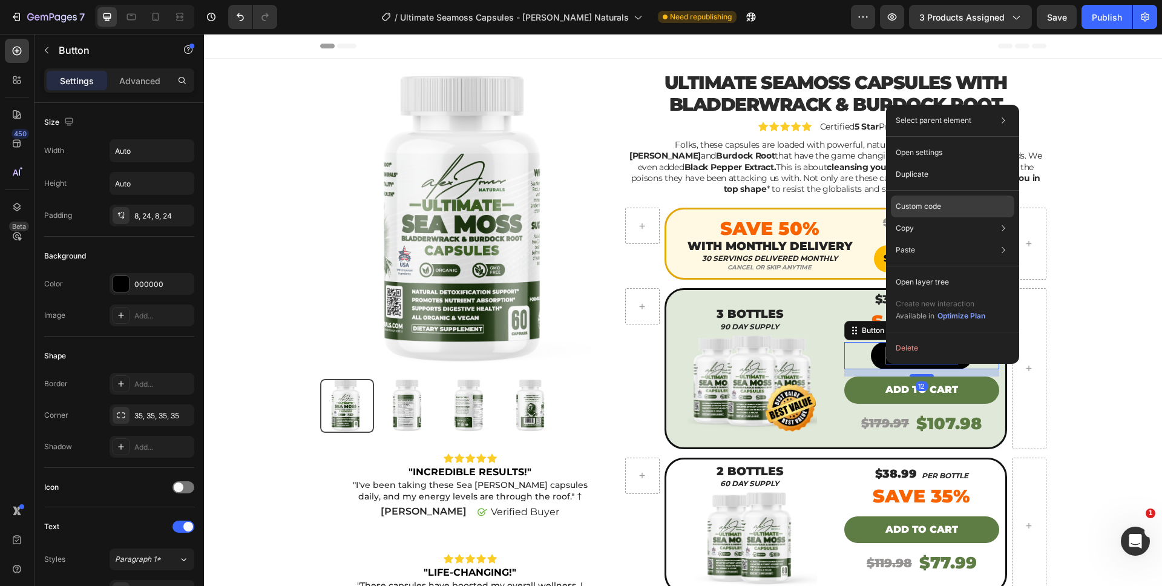
click at [947, 239] on div "Custom code" at bounding box center [952, 250] width 123 height 22
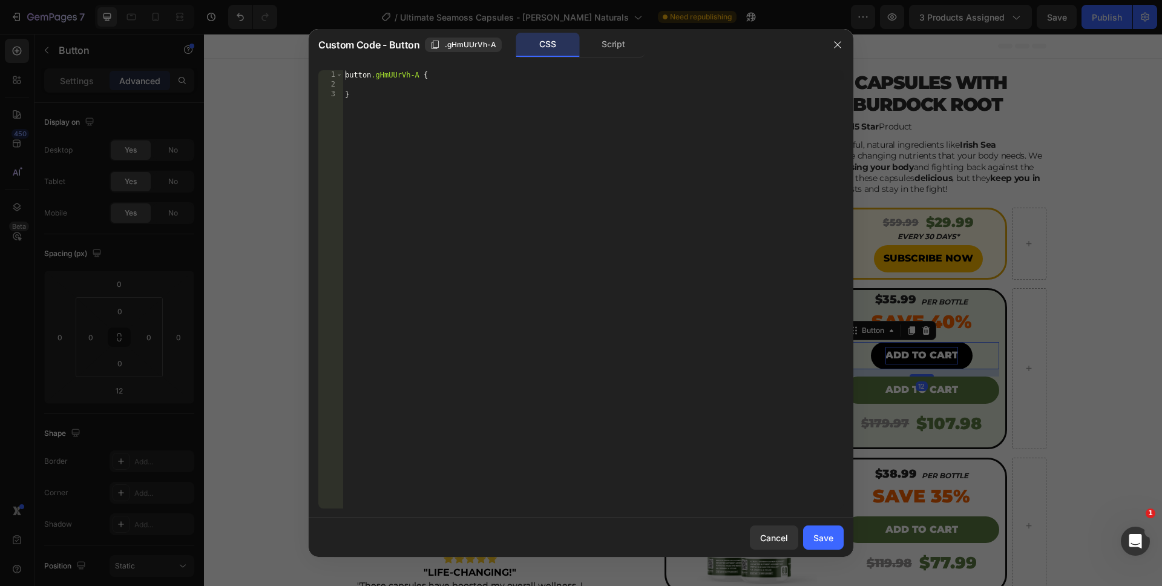
click at [639, 45] on div "Script" at bounding box center [614, 45] width 64 height 24
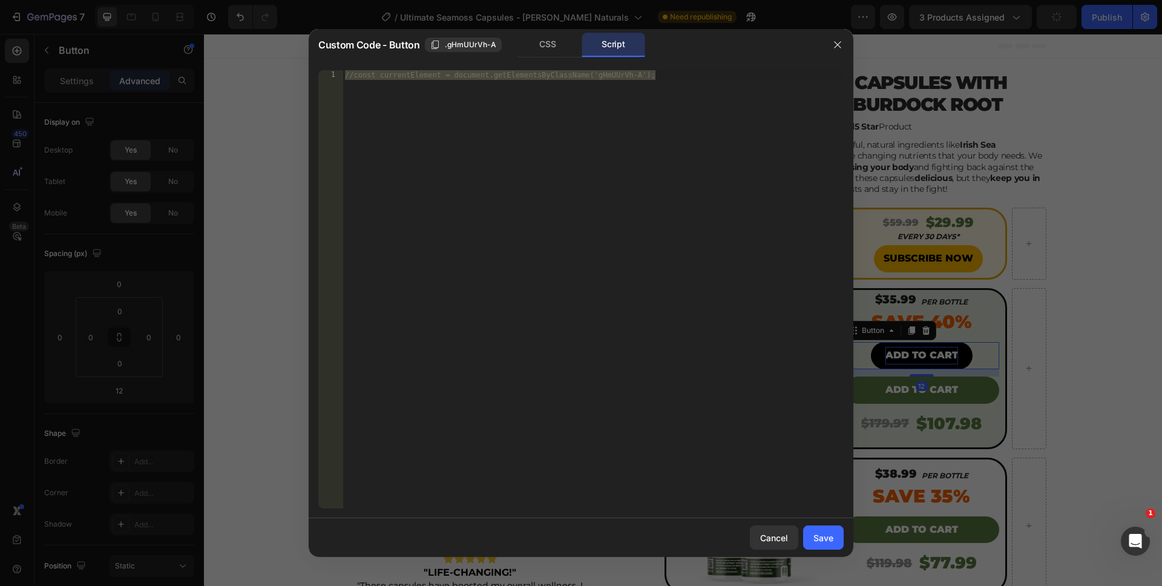
click at [523, 338] on div "//const currentElement = document.getElementsByClassName('gHmUUrVh-A');" at bounding box center [593, 299] width 501 height 458
drag, startPoint x: 553, startPoint y: 346, endPoint x: 317, endPoint y: 4, distance: 415.2
click at [317, 4] on div "Custom Code - Button .gHmUUrVh-A CSS Script //const currentElement = document.g…" at bounding box center [581, 293] width 1162 height 586
paste textarea "})"
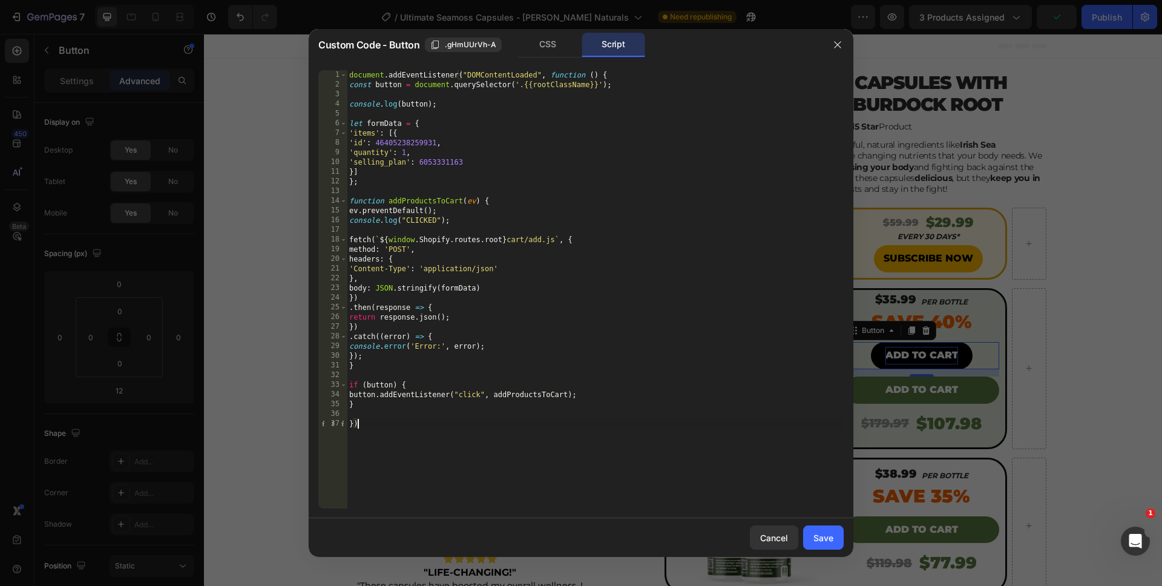
click at [514, 442] on div "document . addEventListener ( "DOMContentLoaded" , function ( ) { const button …" at bounding box center [595, 299] width 497 height 458
click at [406, 163] on div "document . addEventListener ( "DOMContentLoaded" , function ( ) { const button …" at bounding box center [595, 299] width 497 height 458
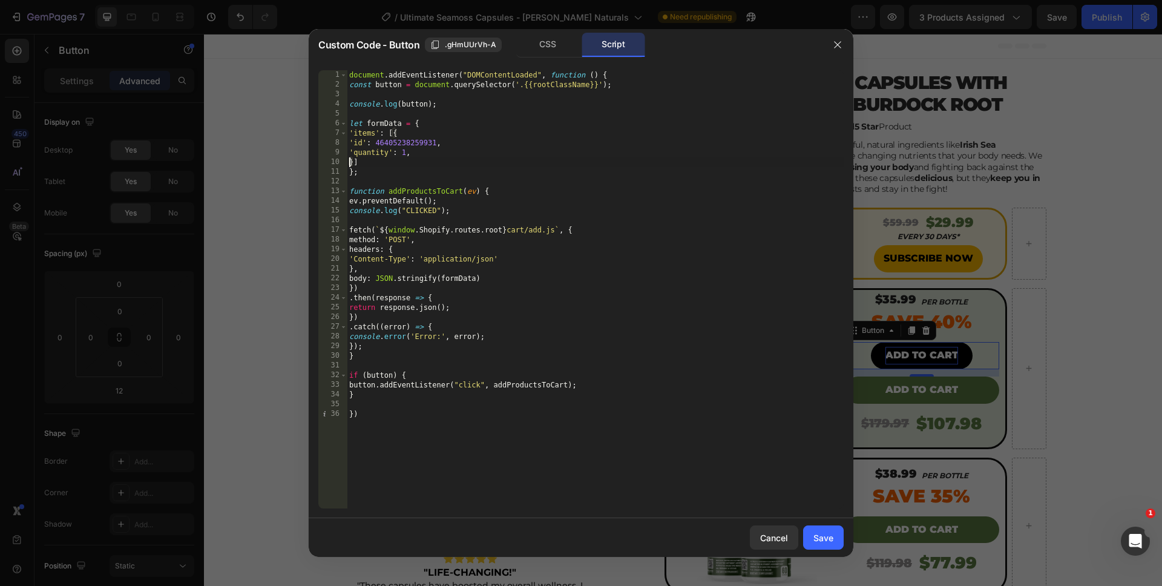
click at [404, 154] on div "document . addEventListener ( "DOMContentLoaded" , function ( ) { const button …" at bounding box center [595, 299] width 497 height 458
click at [441, 479] on div "document . addEventListener ( "DOMContentLoaded" , function ( ) { const button …" at bounding box center [595, 299] width 497 height 458
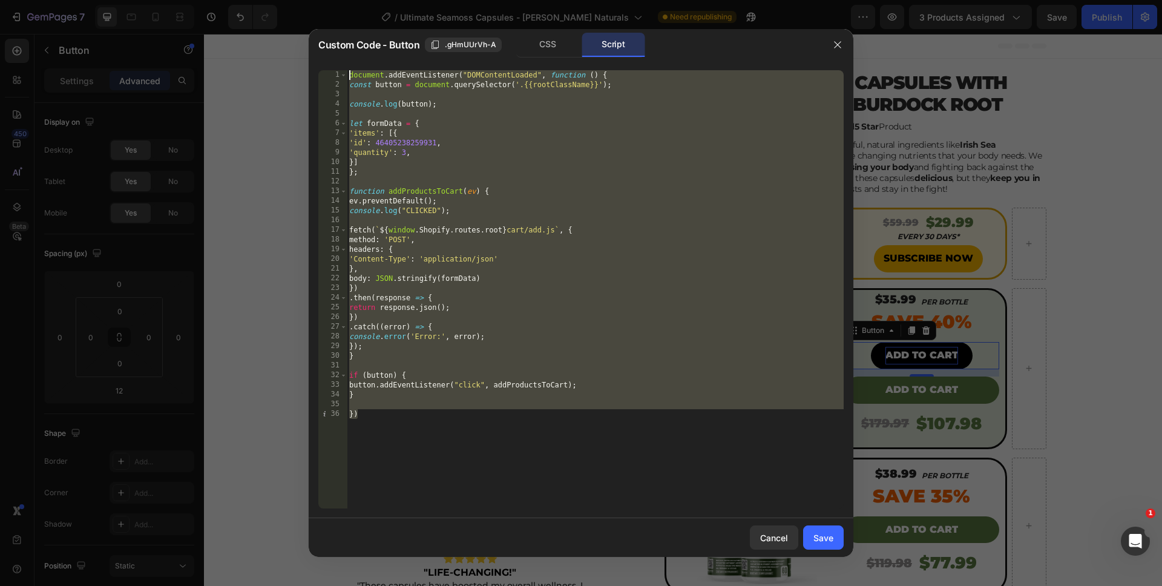
drag, startPoint x: 442, startPoint y: 490, endPoint x: 330, endPoint y: -34, distance: 535.4
click at [330, 0] on html "7 Version history / Ultimate Seamoss Capsules - Alex Jones Naturals Need republ…" at bounding box center [581, 0] width 1162 height 0
type textarea "})"
click at [645, 478] on div "document . addEventListener ( "DOMContentLoaded" , function ( ) { const button …" at bounding box center [595, 299] width 497 height 458
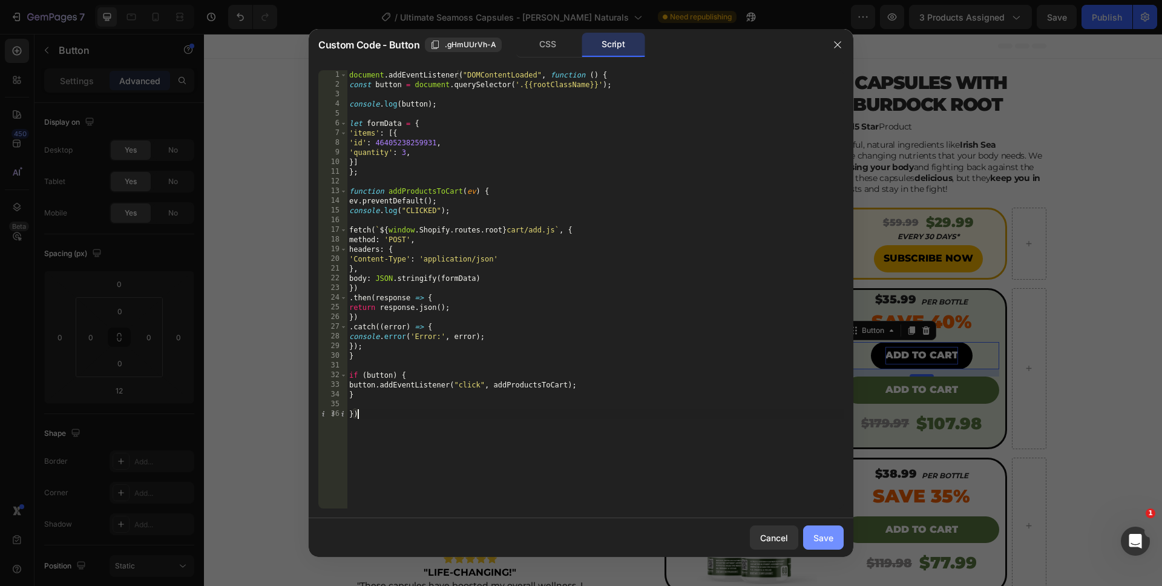
click at [831, 539] on div "Save" at bounding box center [823, 537] width 20 height 13
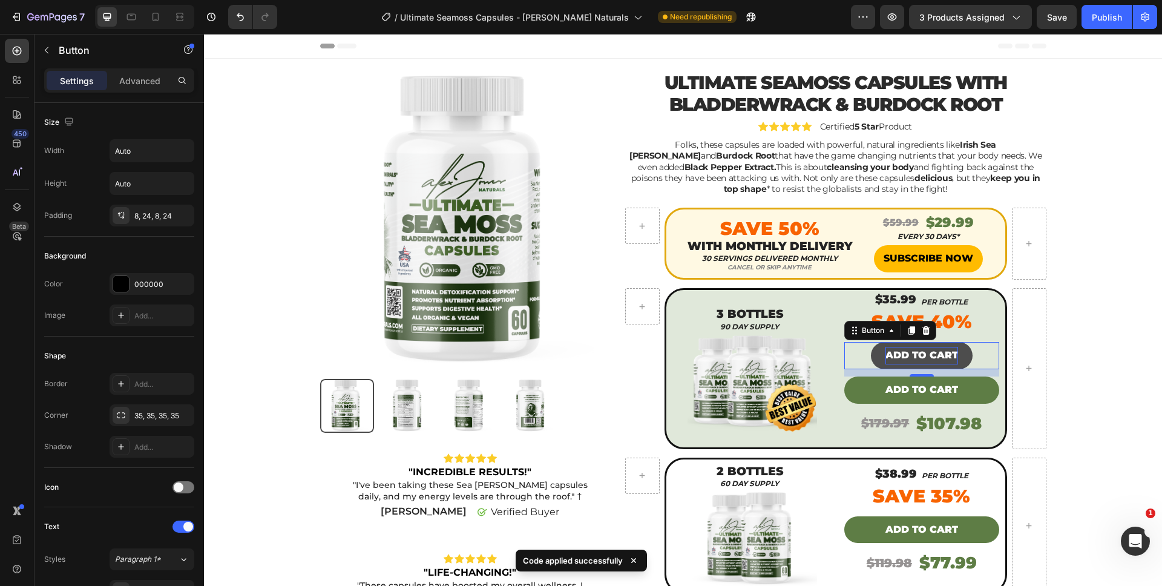
click at [927, 364] on button "ADD TO CART" at bounding box center [922, 355] width 102 height 27
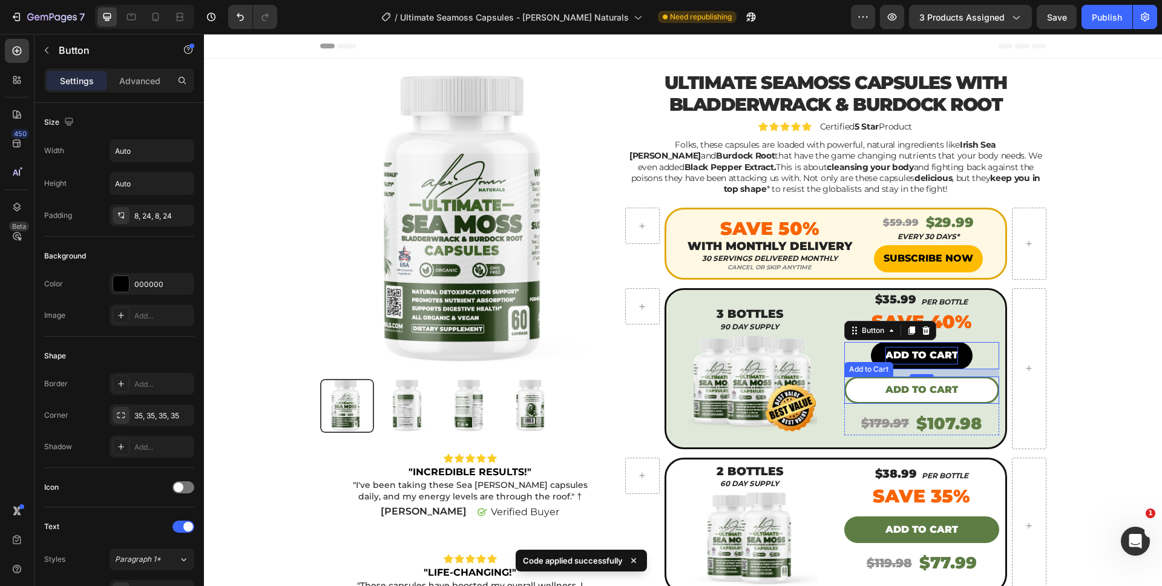
click at [878, 387] on button "Add to cart" at bounding box center [921, 389] width 155 height 27
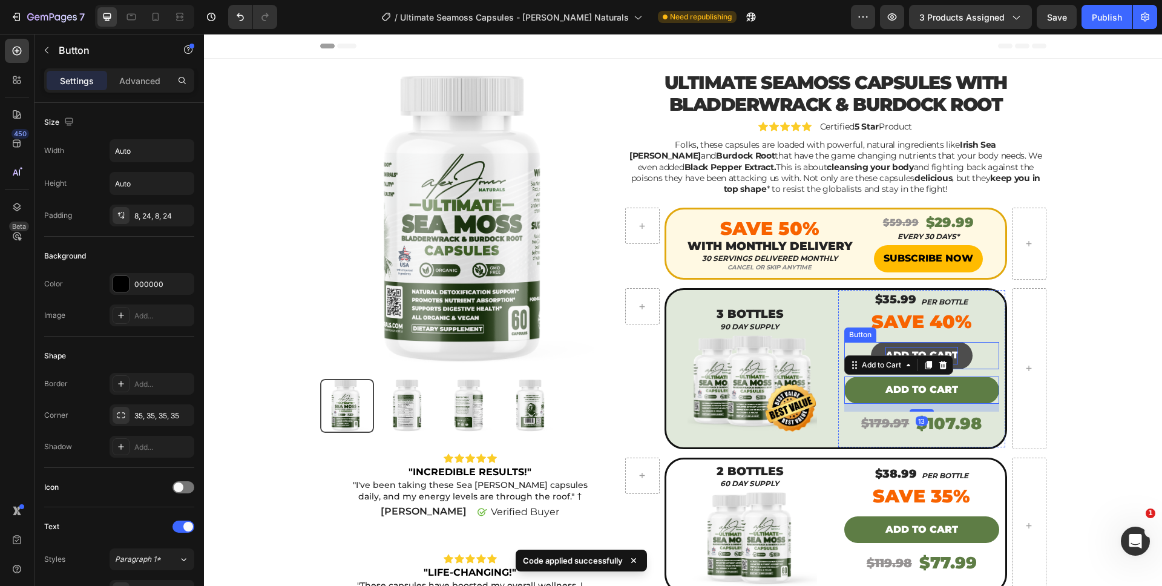
click at [960, 349] on button "ADD TO CART" at bounding box center [922, 355] width 102 height 27
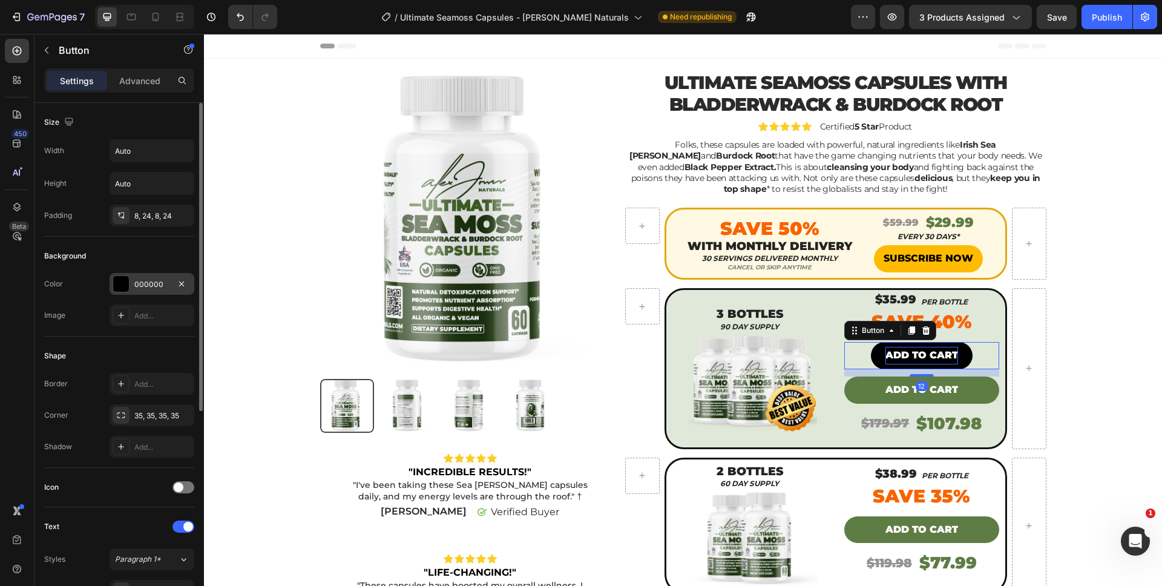
click at [136, 287] on div "000000" at bounding box center [151, 284] width 35 height 11
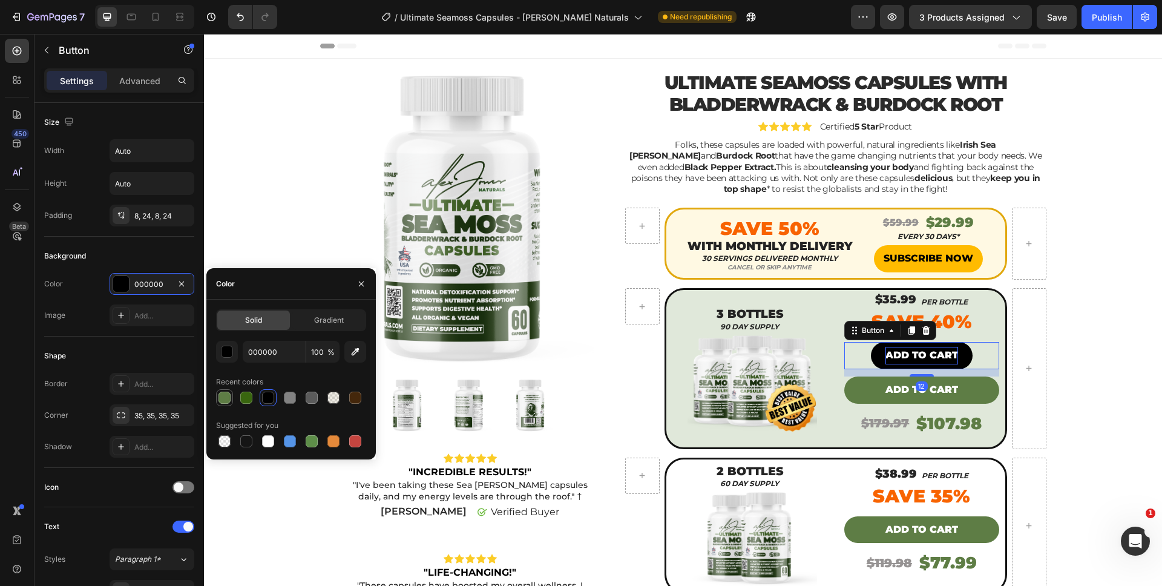
click at [224, 393] on div at bounding box center [224, 398] width 12 height 12
type input "5E7D45"
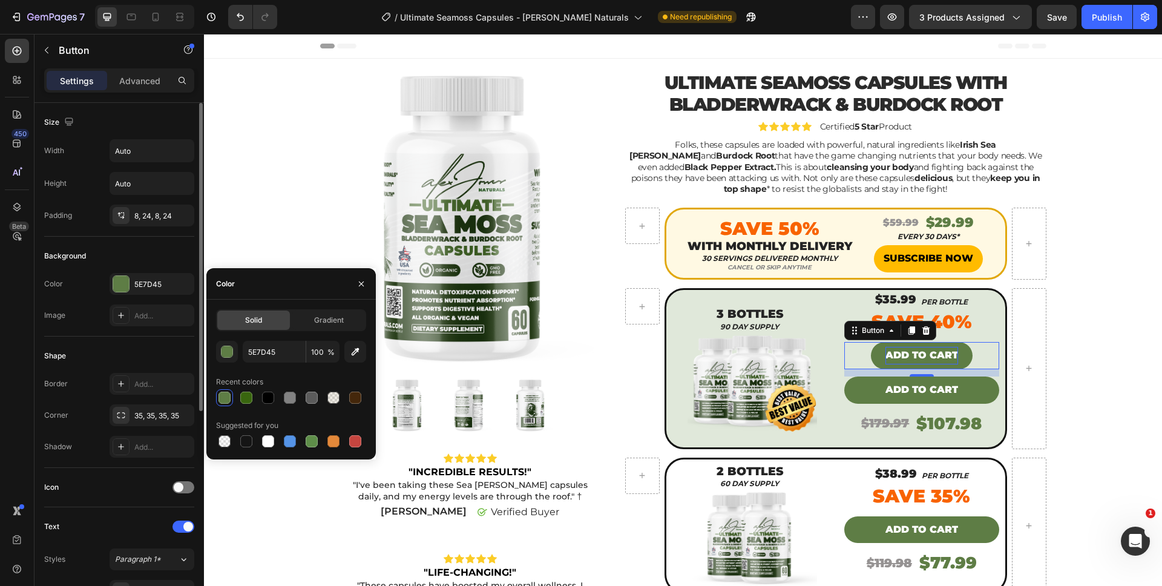
click at [94, 326] on div "Image Add..." at bounding box center [119, 315] width 150 height 22
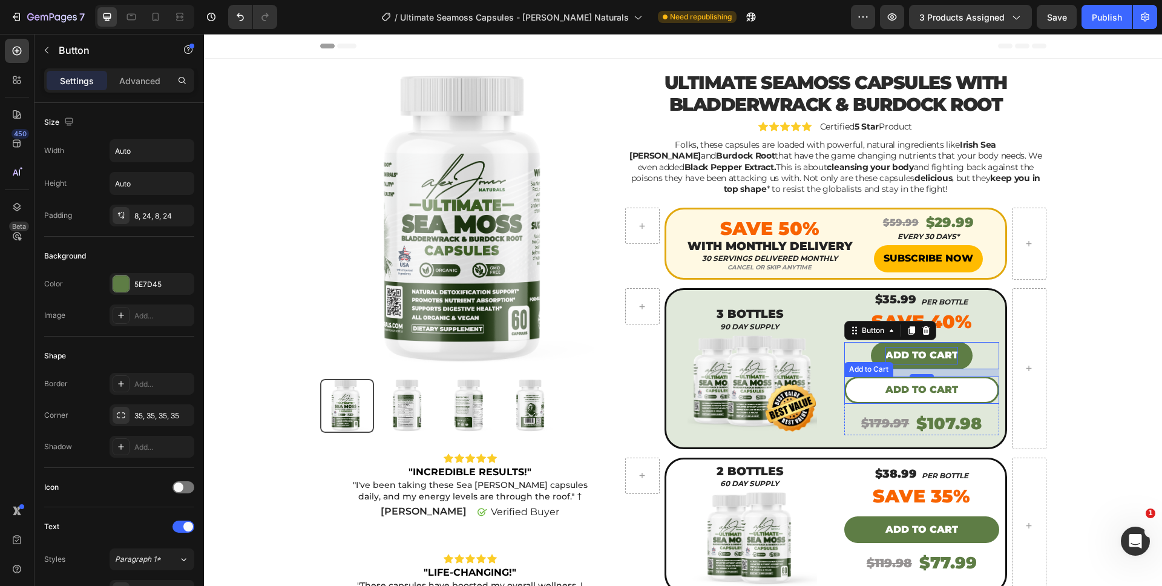
click at [954, 390] on button "Add to cart" at bounding box center [921, 389] width 155 height 27
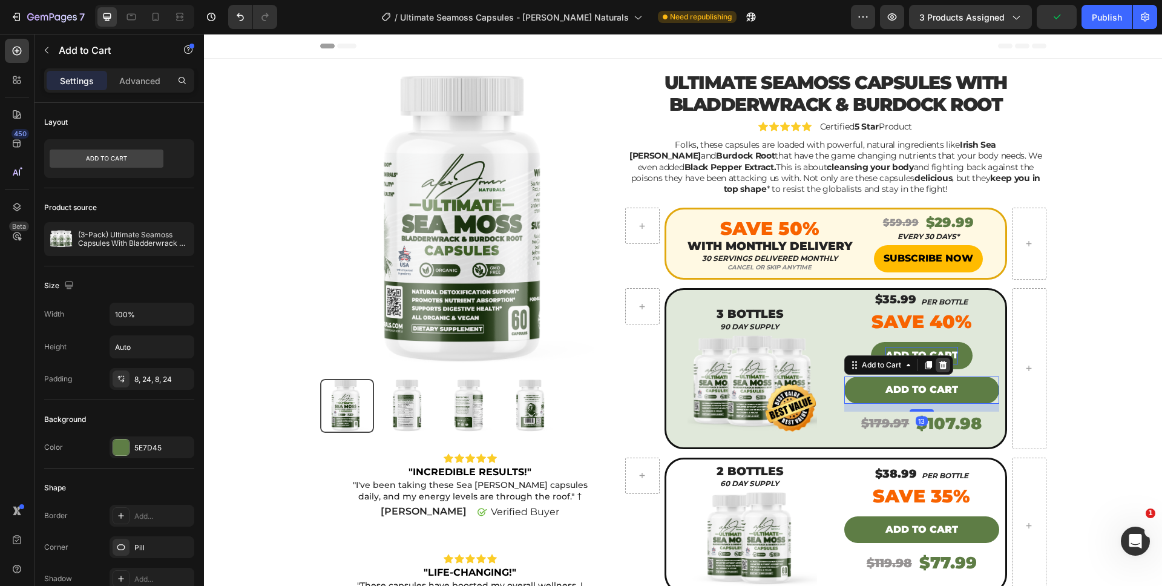
click at [941, 367] on icon at bounding box center [943, 365] width 8 height 8
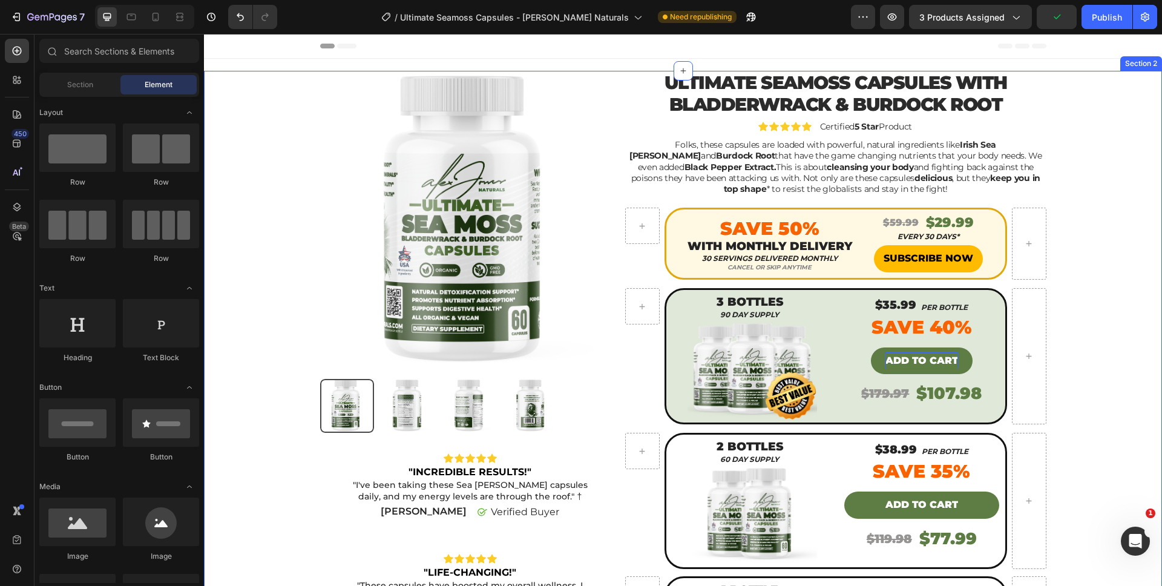
click at [941, 366] on p "ADD TO CART" at bounding box center [921, 361] width 73 height 18
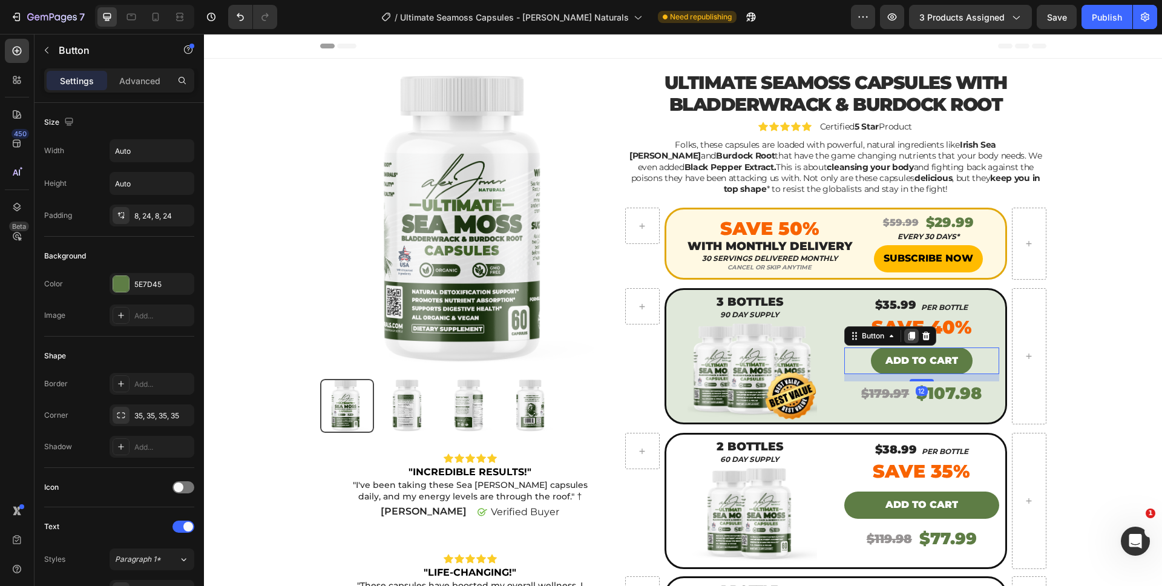
click at [908, 335] on icon at bounding box center [911, 336] width 7 height 8
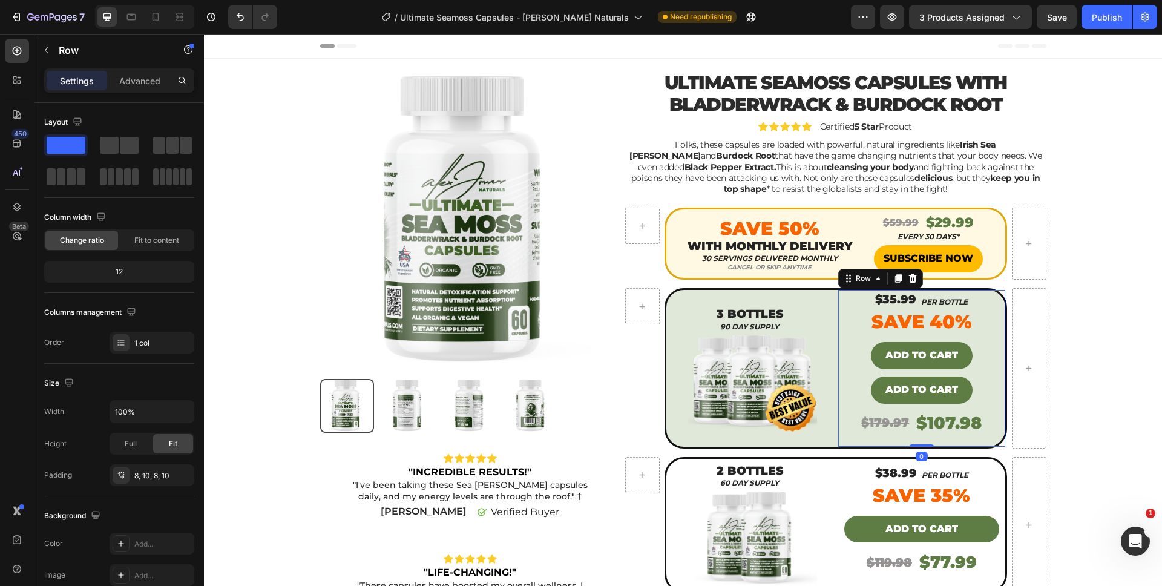
click at [908, 335] on div "$35.99 Heading PER BOTTLE Heading Row Save 40% Text block ADD TO CART Button AD…" at bounding box center [921, 368] width 155 height 146
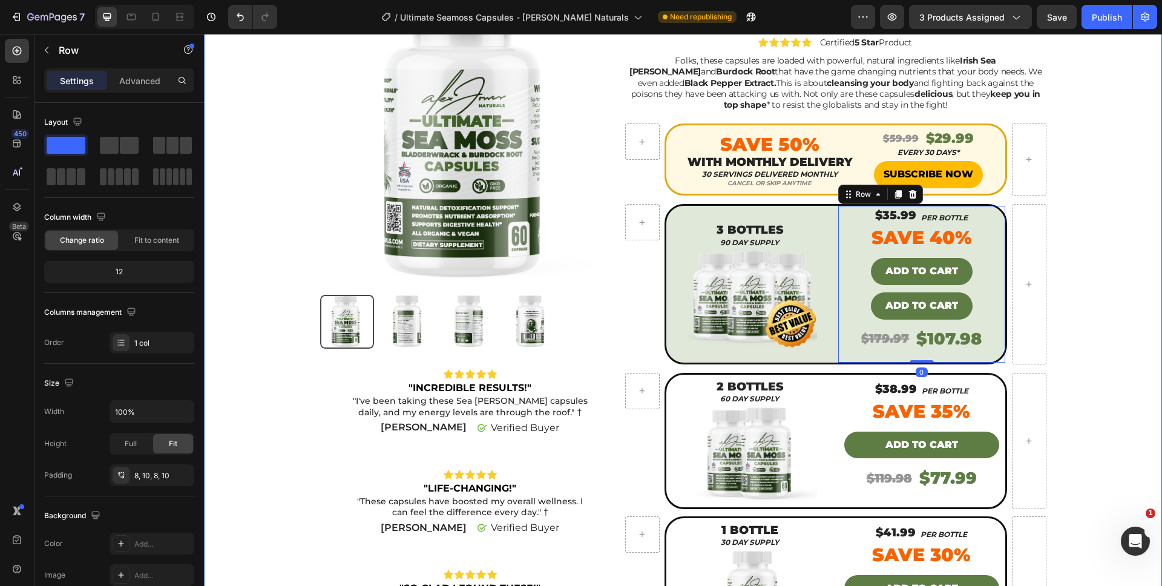
scroll to position [93, 0]
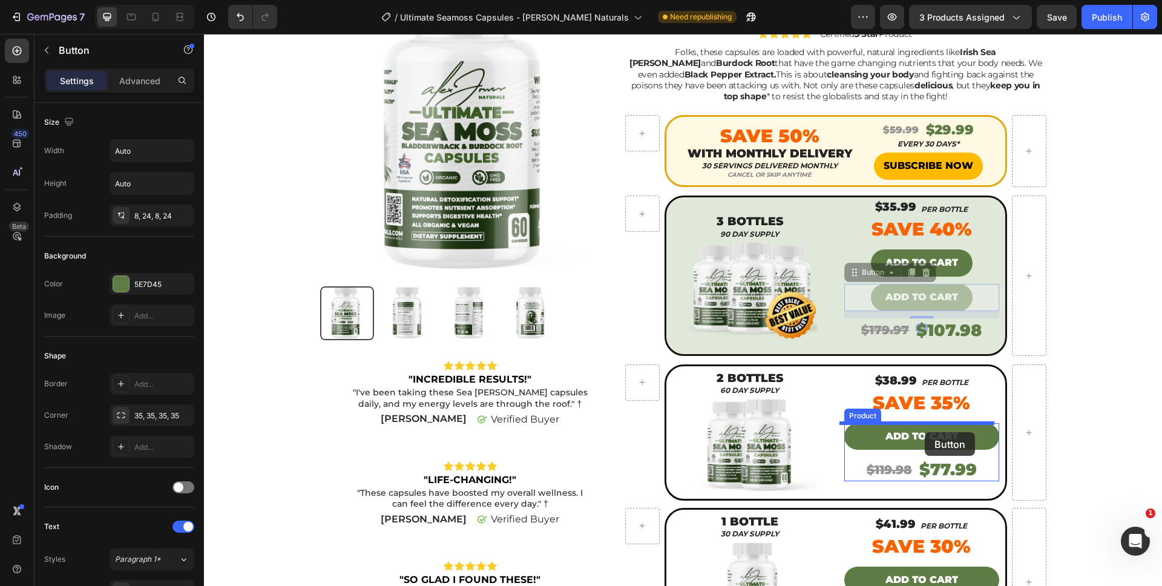
drag, startPoint x: 918, startPoint y: 298, endPoint x: 925, endPoint y: 432, distance: 133.9
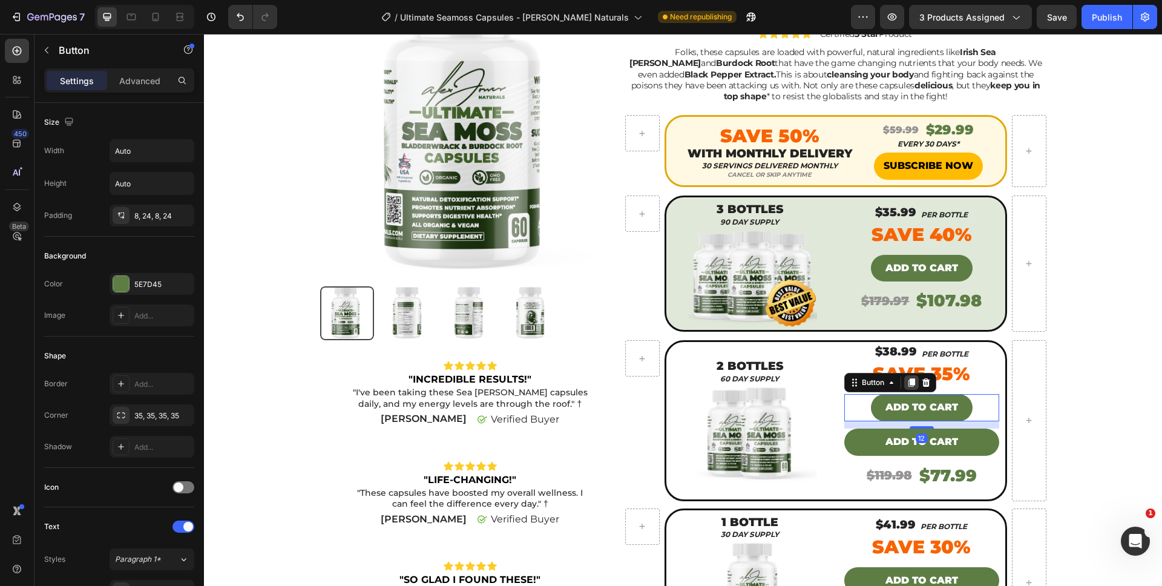
click at [908, 379] on icon at bounding box center [911, 382] width 7 height 8
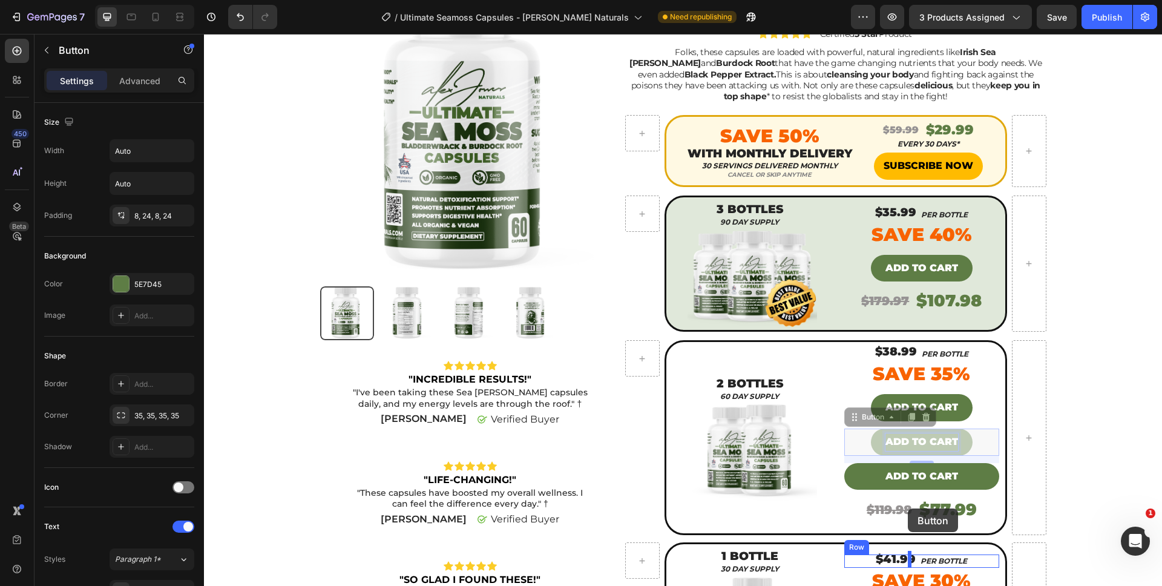
scroll to position [314, 0]
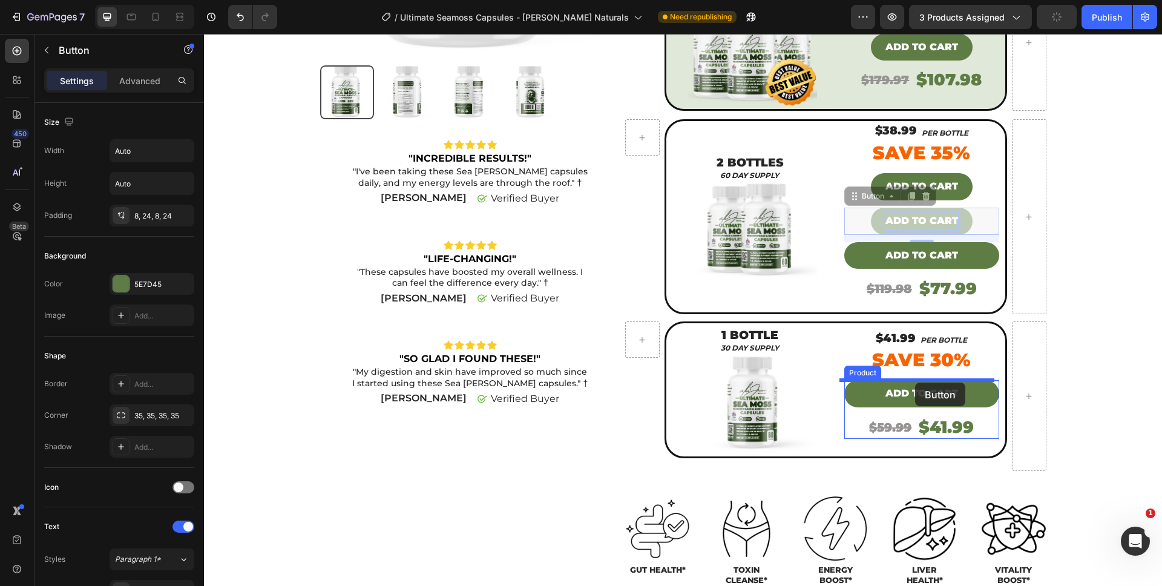
drag, startPoint x: 906, startPoint y: 442, endPoint x: 915, endPoint y: 383, distance: 60.6
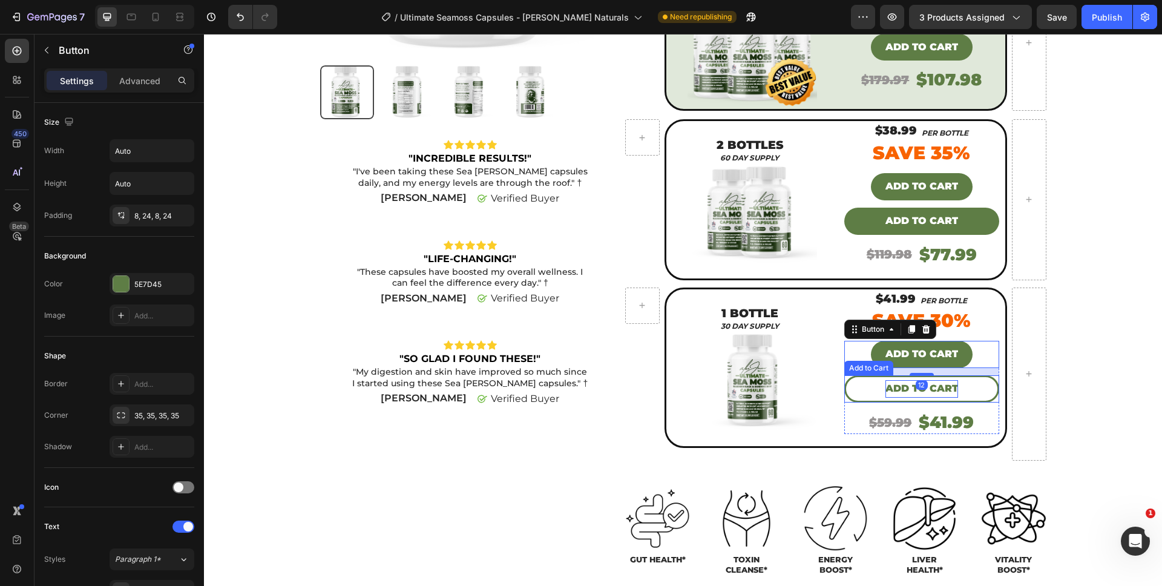
click at [894, 389] on div "Add to cart" at bounding box center [921, 389] width 73 height 18
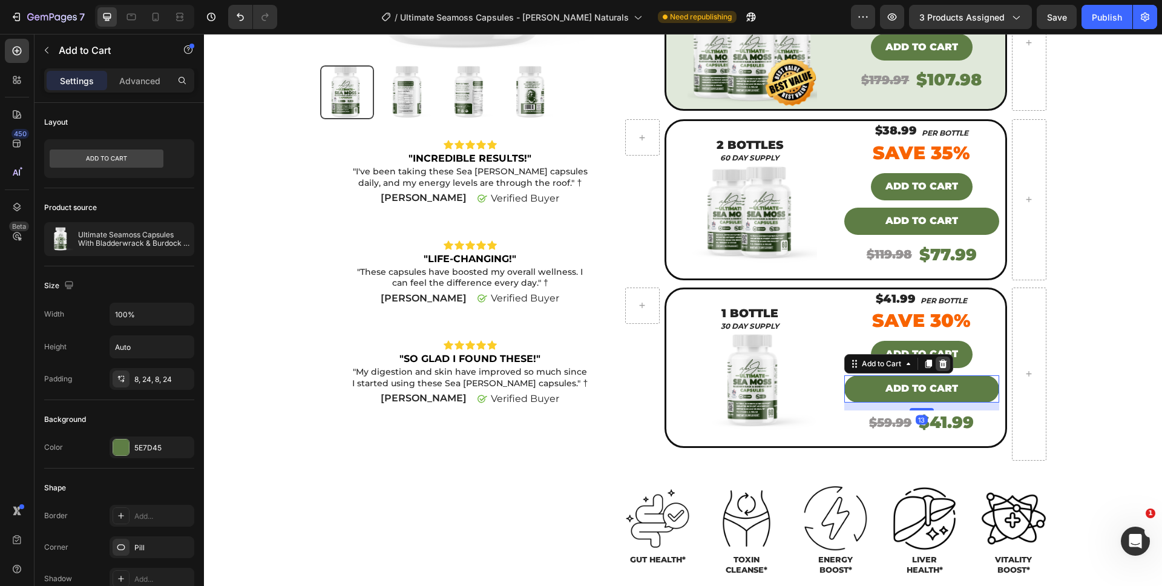
click at [939, 365] on icon at bounding box center [943, 364] width 8 height 8
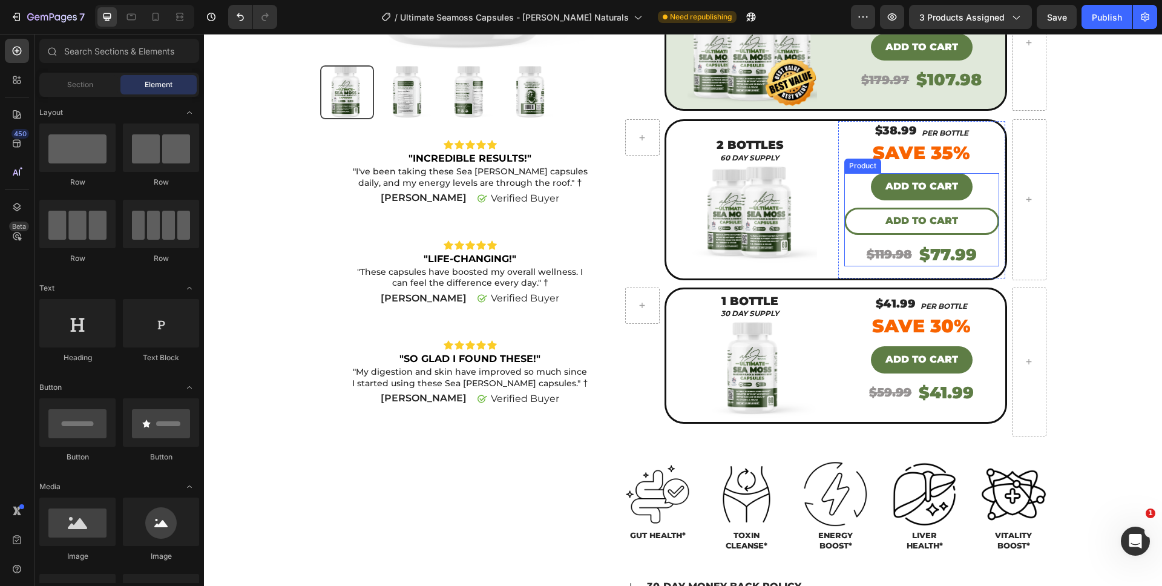
click at [906, 232] on button "Add to cart" at bounding box center [921, 221] width 155 height 27
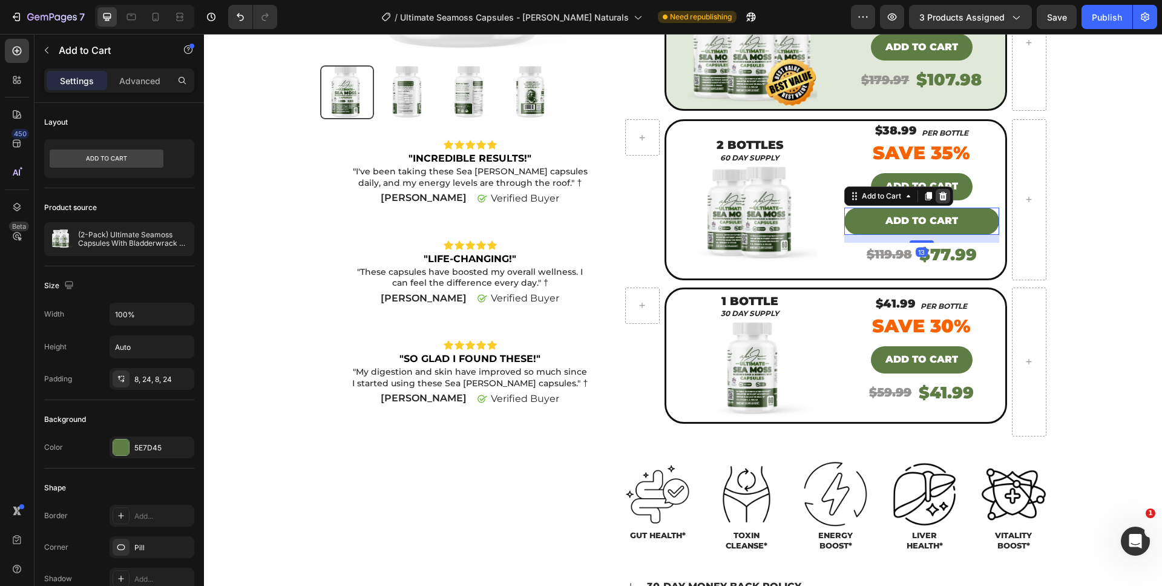
click at [939, 195] on icon at bounding box center [943, 196] width 8 height 8
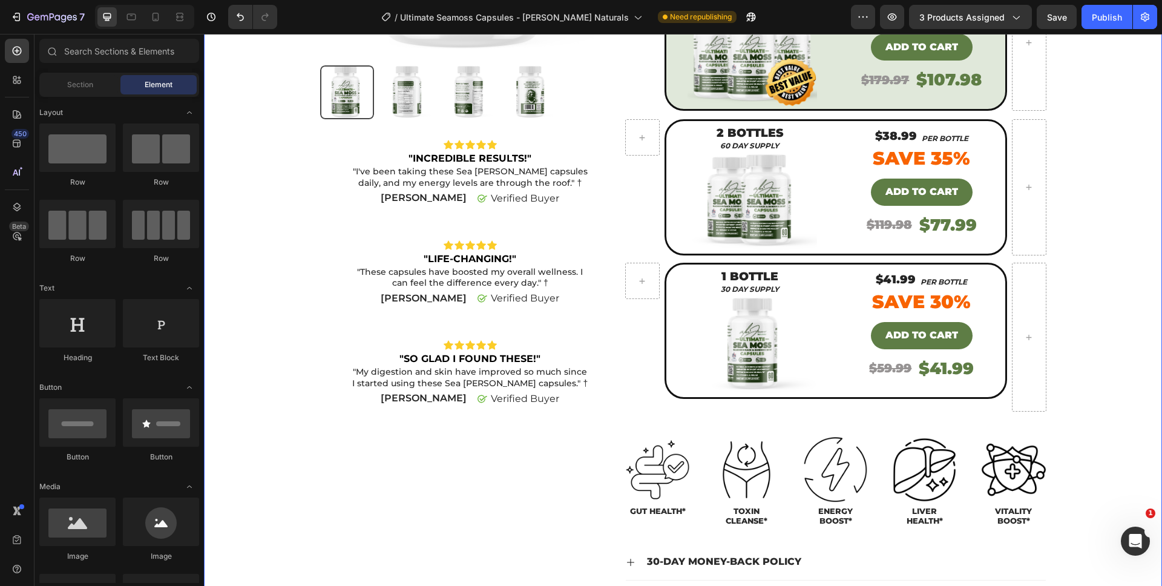
click at [1091, 265] on div "Product Images Icon Icon Icon Icon Icon Icon List "INCREDIBLE RESULTS!" Text Bl…" at bounding box center [683, 247] width 940 height 980
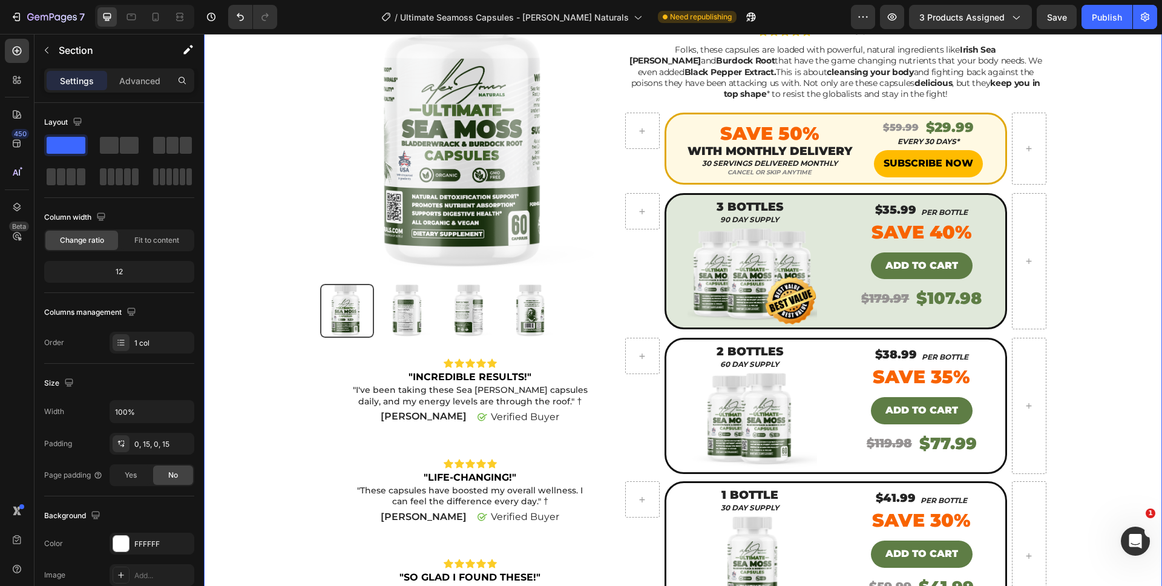
scroll to position [100, 0]
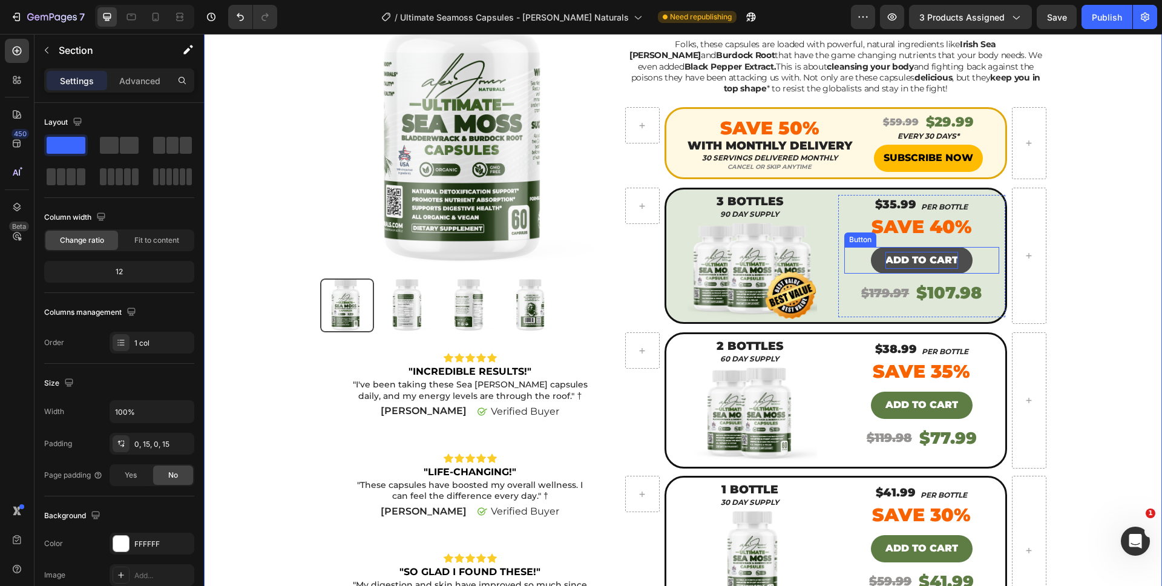
click at [917, 259] on p "ADD TO CART" at bounding box center [921, 261] width 73 height 18
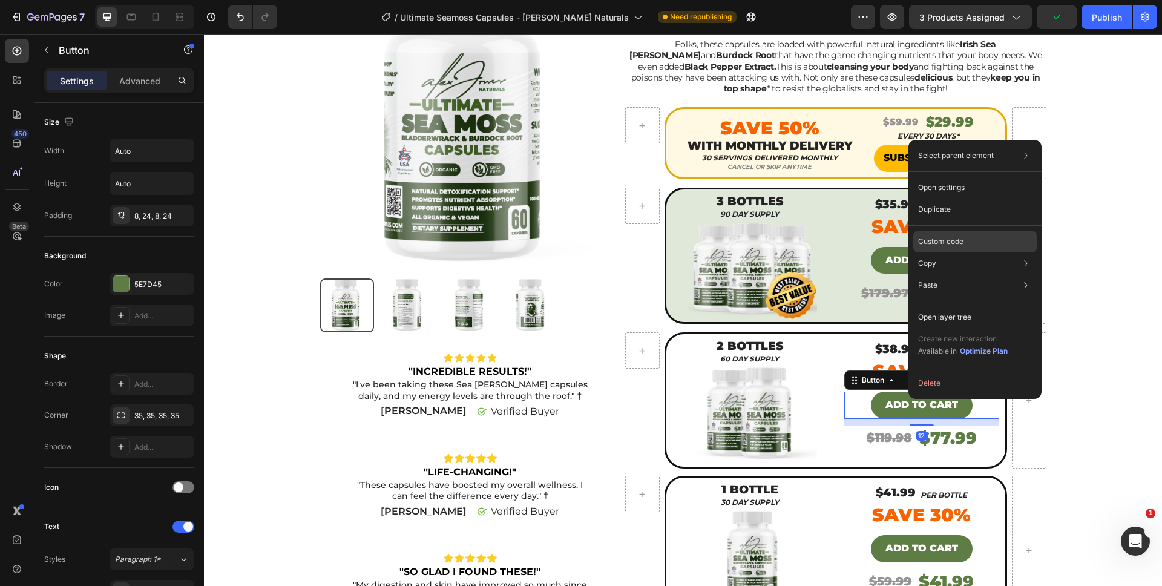
click at [954, 236] on p "Custom code" at bounding box center [940, 241] width 45 height 11
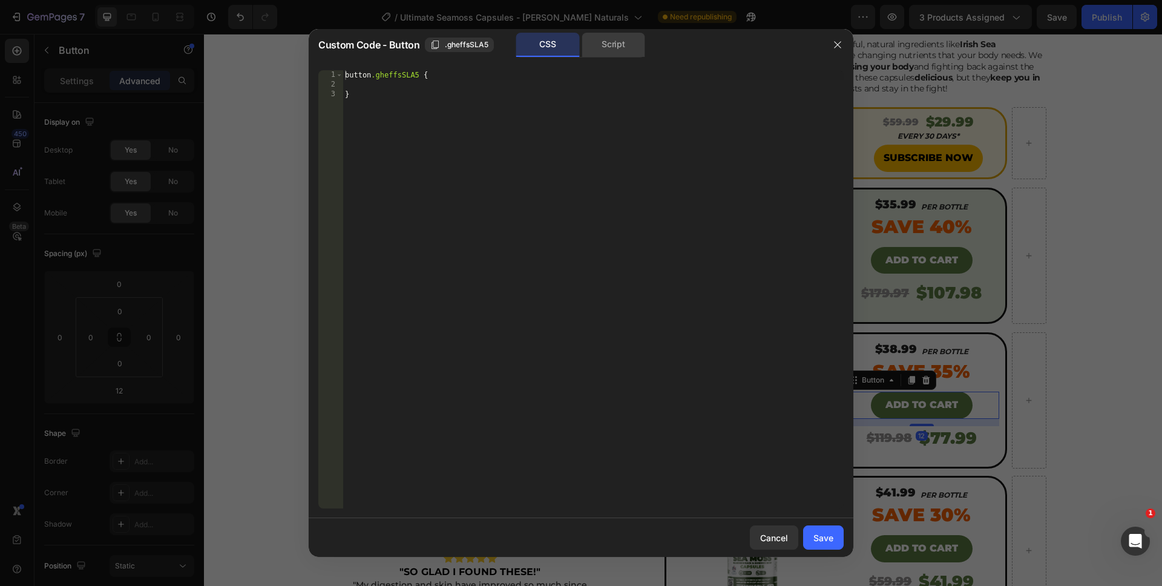
click at [629, 48] on div "Script" at bounding box center [614, 45] width 64 height 24
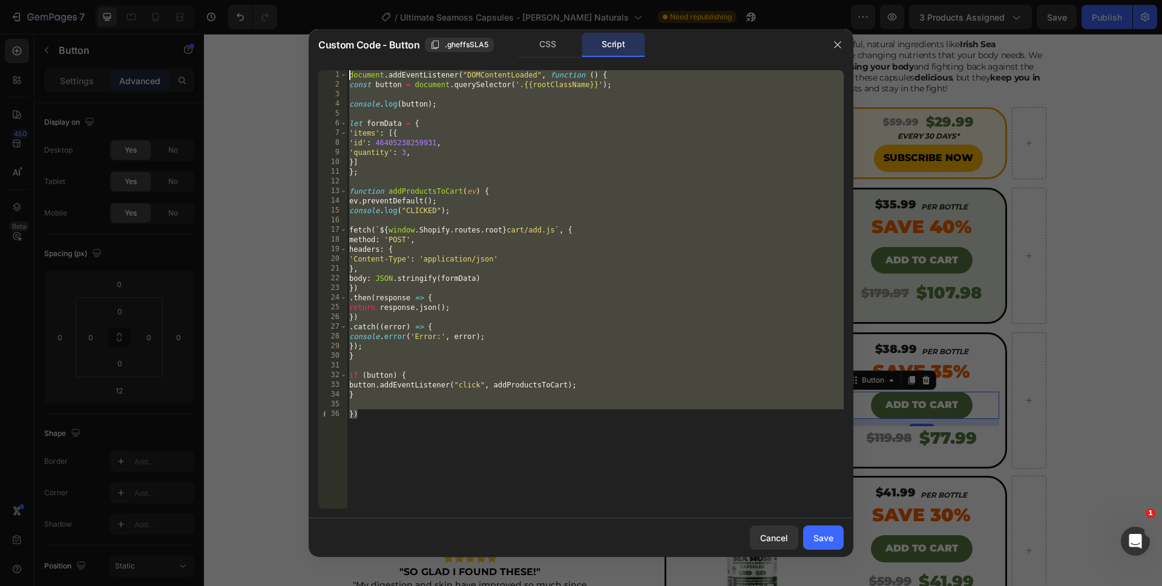
drag, startPoint x: 468, startPoint y: 417, endPoint x: 281, endPoint y: -7, distance: 463.7
click at [281, 0] on html "7 Version history / Ultimate Seamoss Capsules - Alex Jones Naturals Need republ…" at bounding box center [581, 0] width 1162 height 0
paste textarea "})"
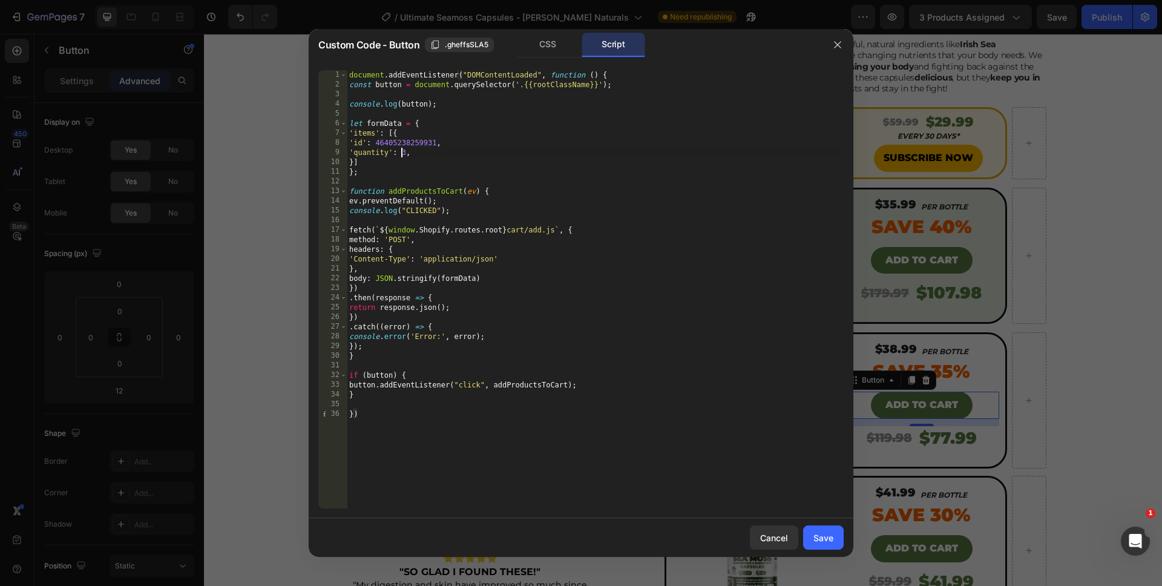
click at [404, 155] on div "document . addEventListener ( "DOMContentLoaded" , function ( ) { const button …" at bounding box center [595, 299] width 497 height 458
drag, startPoint x: 436, startPoint y: 419, endPoint x: 475, endPoint y: 429, distance: 39.5
click at [436, 419] on div "document . addEventListener ( "DOMContentLoaded" , function ( ) { const button …" at bounding box center [595, 299] width 497 height 458
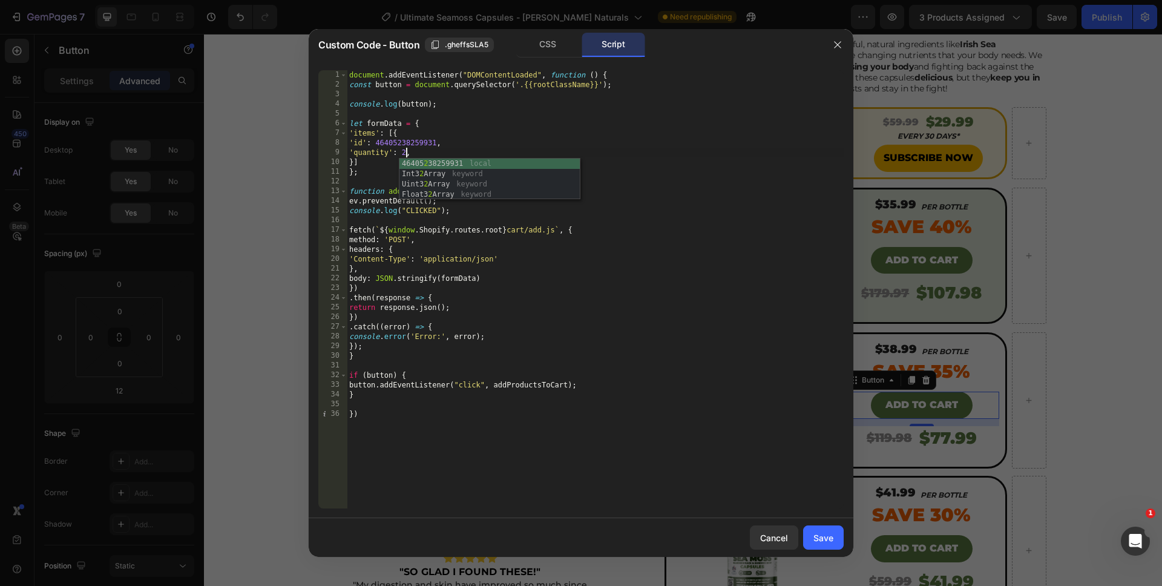
scroll to position [0, 0]
type textarea "})"
click at [821, 539] on div "Save" at bounding box center [823, 537] width 20 height 13
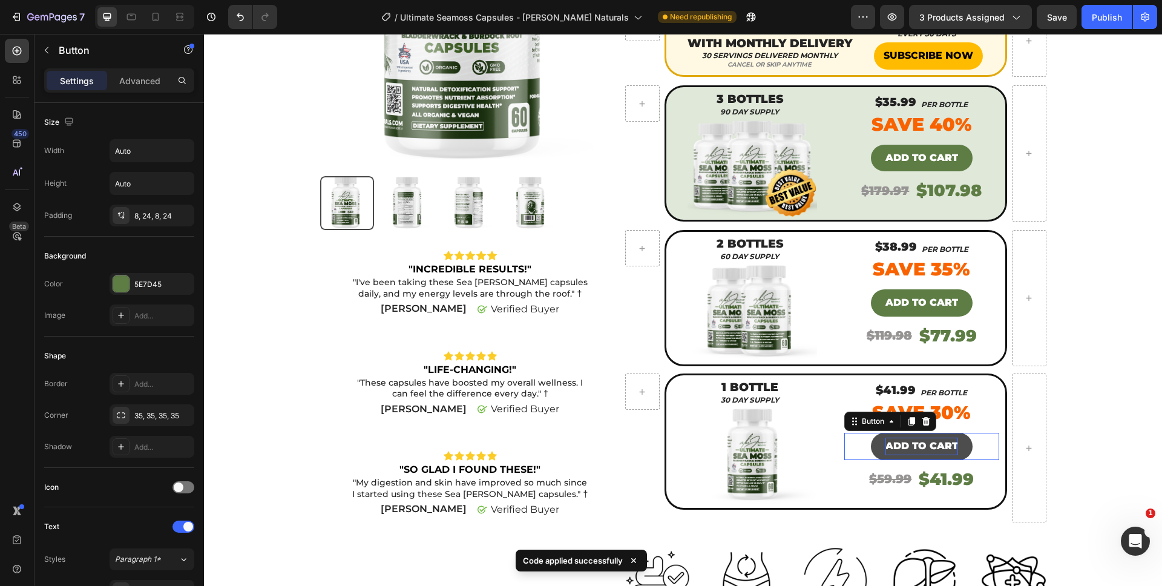
scroll to position [205, 0]
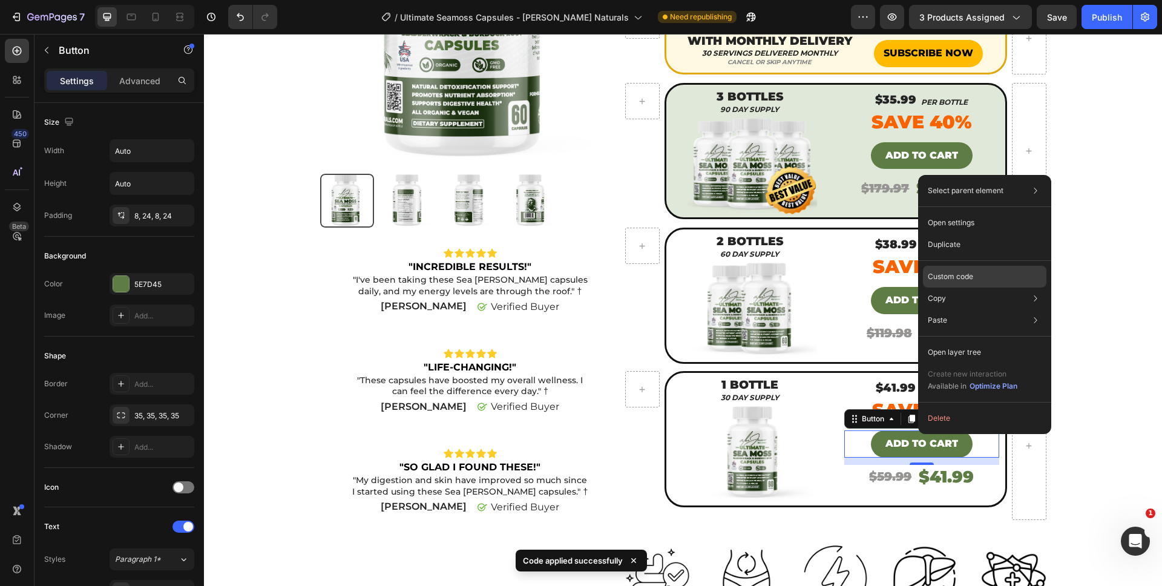
click at [972, 275] on p "Custom code" at bounding box center [950, 276] width 45 height 11
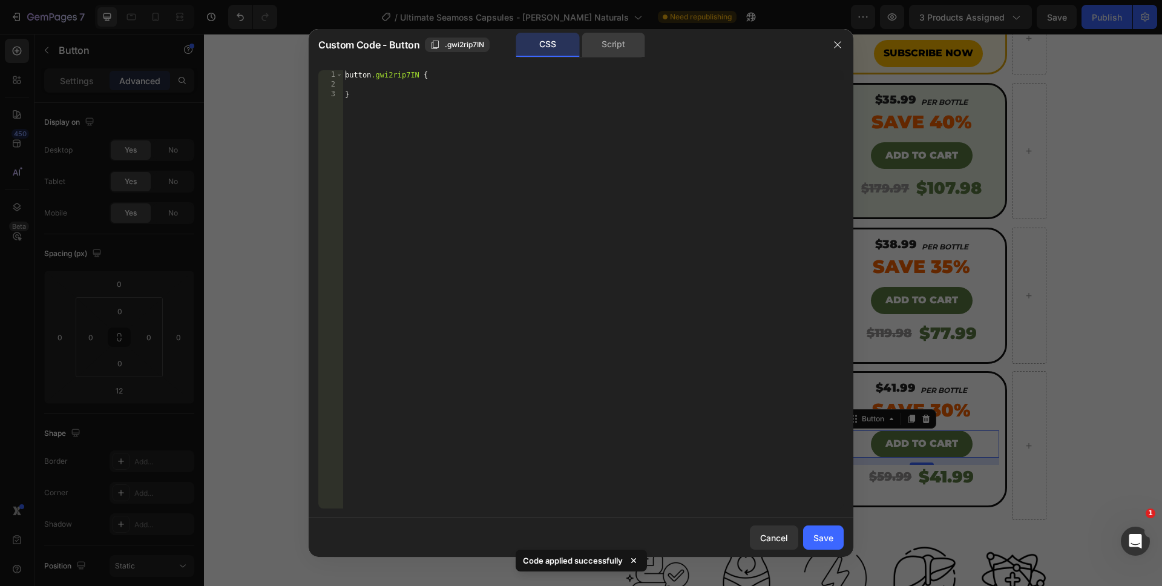
click at [611, 50] on div "Script" at bounding box center [614, 45] width 64 height 24
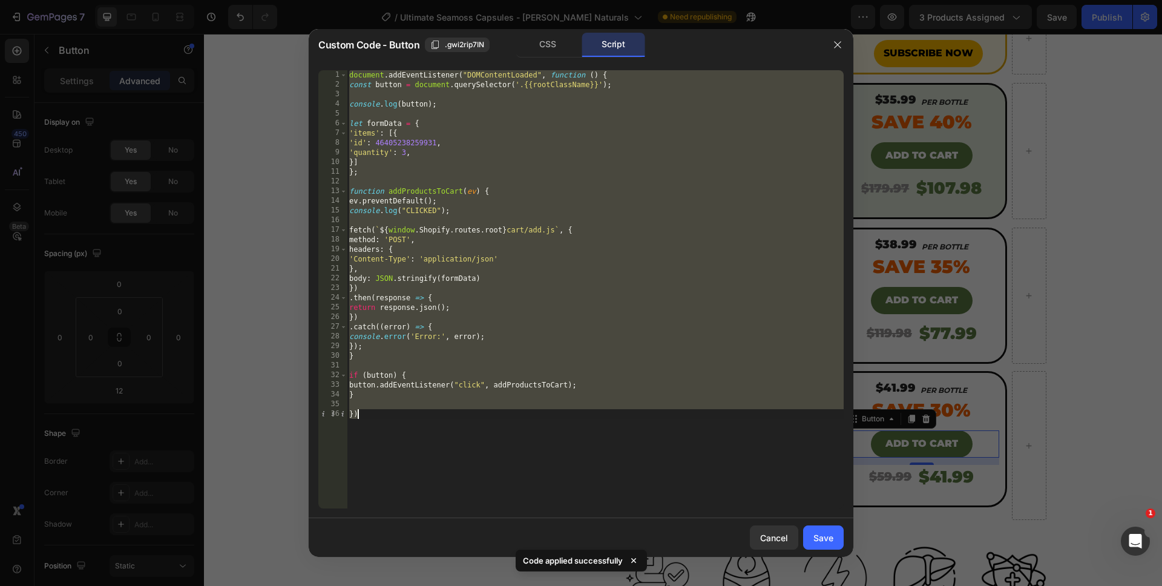
click at [401, 152] on div "document . addEventListener ( "DOMContentLoaded" , function ( ) { const button …" at bounding box center [595, 299] width 497 height 458
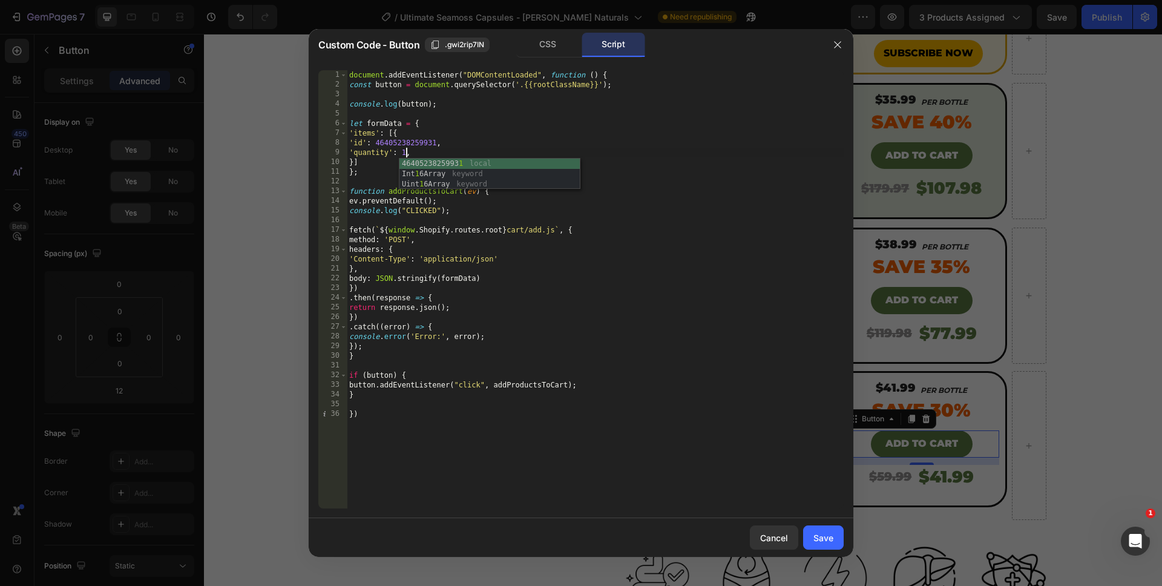
scroll to position [0, 4]
type textarea "'quantity': 1,"
click at [493, 516] on div "'quantity': 1, 1 2 3 4 5 6 7 8 9 10 11 12 13 14 15 16 17 18 19 20 21 22 23 24 2…" at bounding box center [581, 290] width 545 height 458
click at [820, 536] on div "Save" at bounding box center [823, 537] width 20 height 13
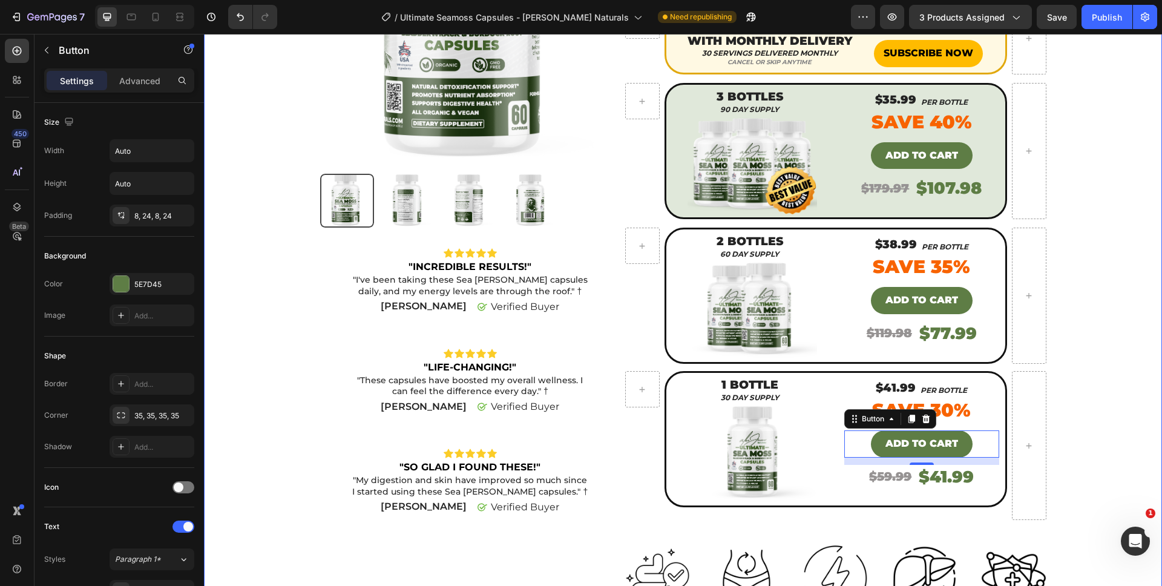
click at [1074, 432] on div "Product Images Icon Icon Icon Icon Icon Icon List "INCREDIBLE RESULTS!" Text Bl…" at bounding box center [683, 356] width 940 height 980
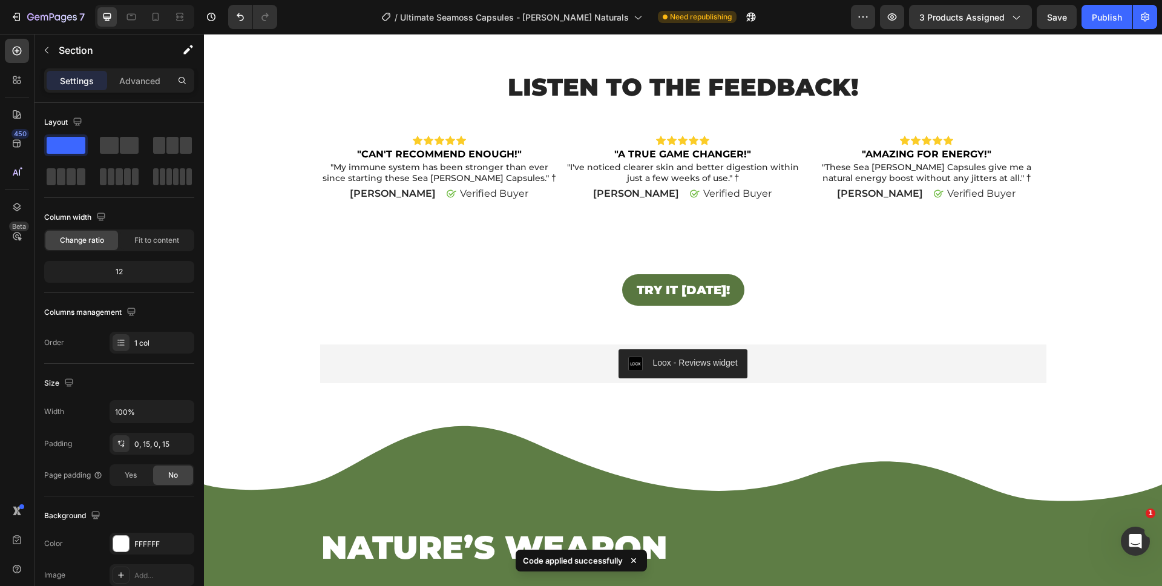
scroll to position [2997, 0]
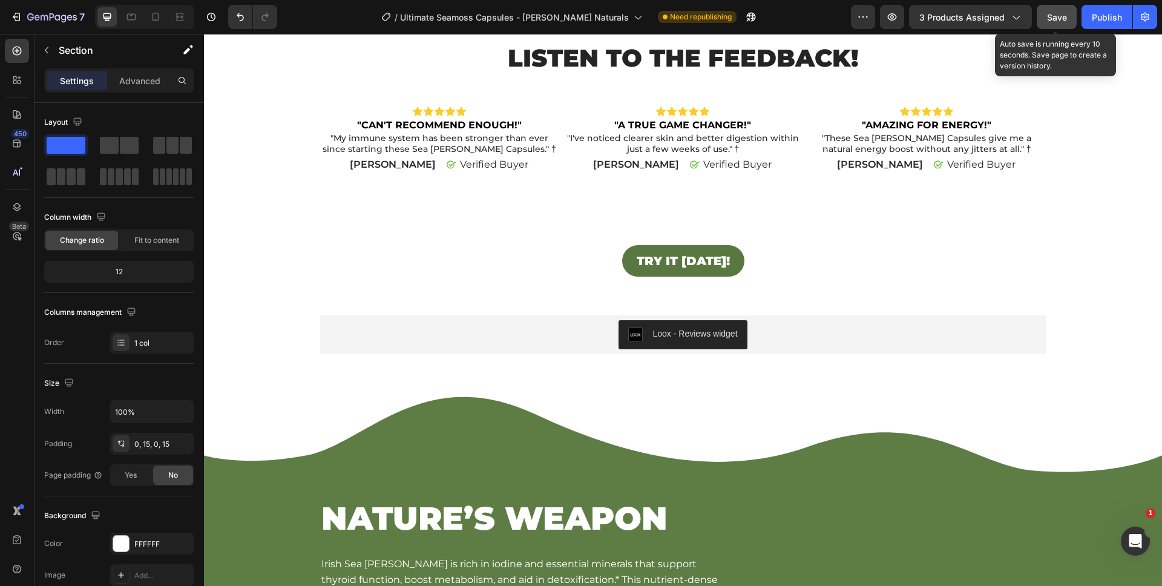
click at [1069, 15] on button "Save" at bounding box center [1057, 17] width 40 height 24
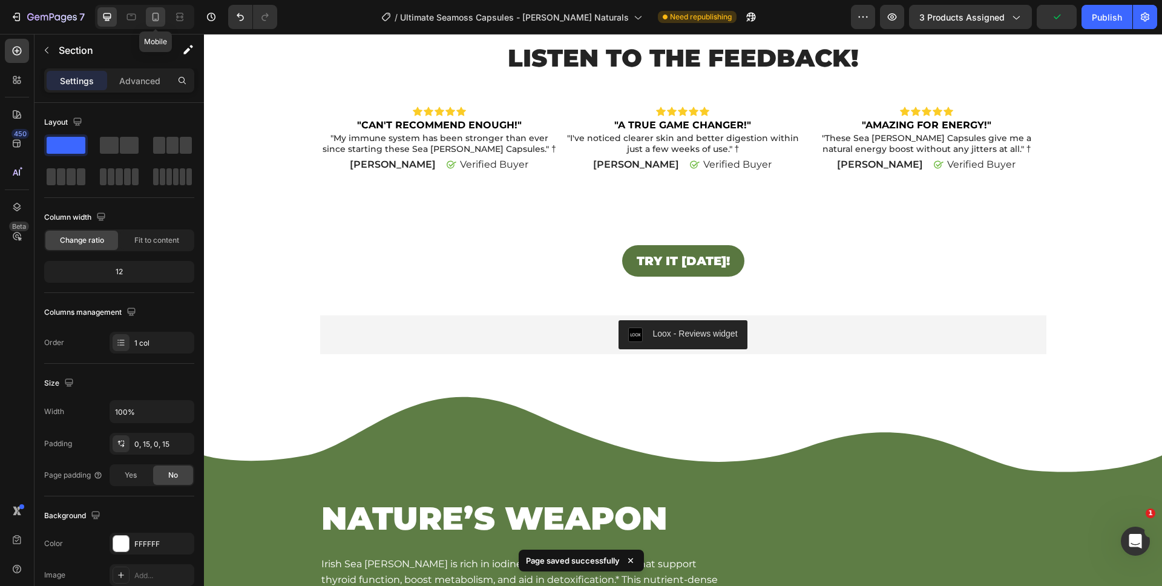
click at [159, 18] on icon at bounding box center [155, 17] width 12 height 12
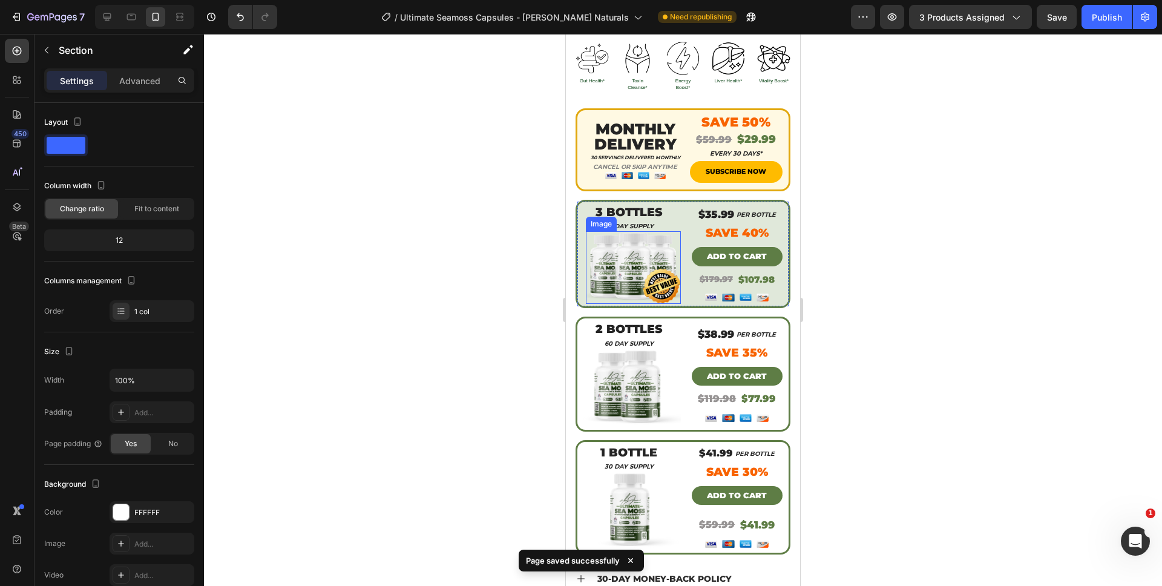
scroll to position [520, 0]
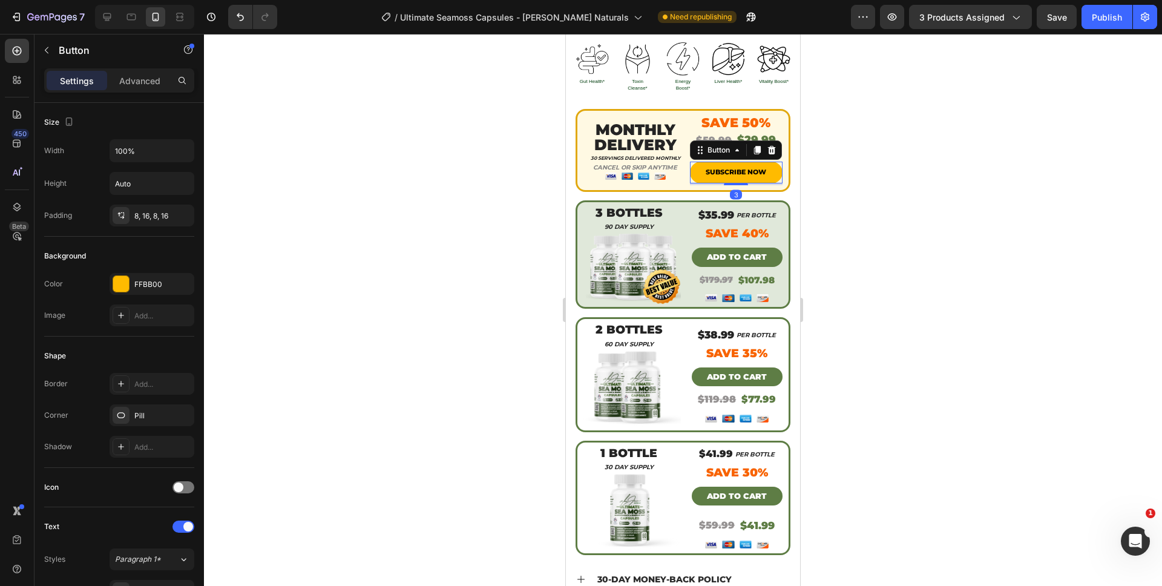
click at [923, 335] on div at bounding box center [683, 310] width 958 height 552
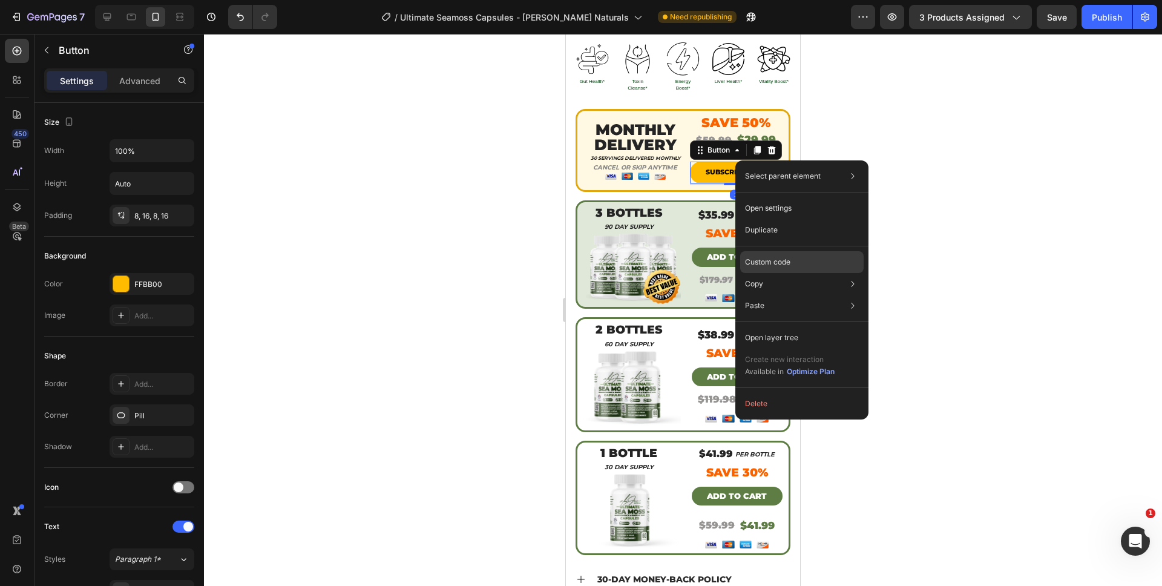
click at [778, 266] on p "Custom code" at bounding box center [767, 262] width 45 height 11
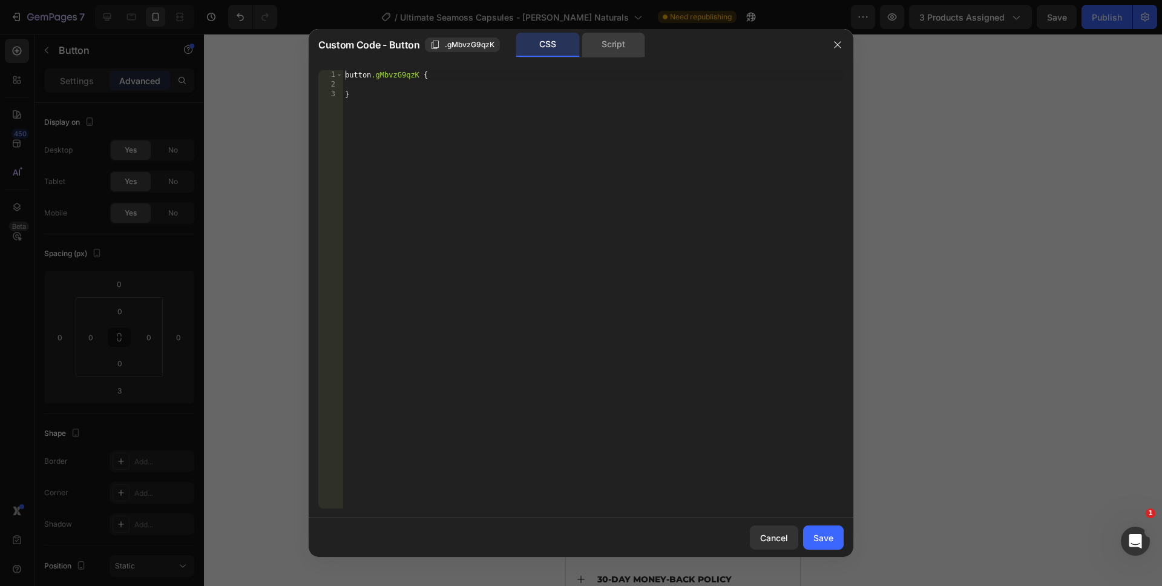
click at [622, 45] on div "Script" at bounding box center [614, 45] width 64 height 24
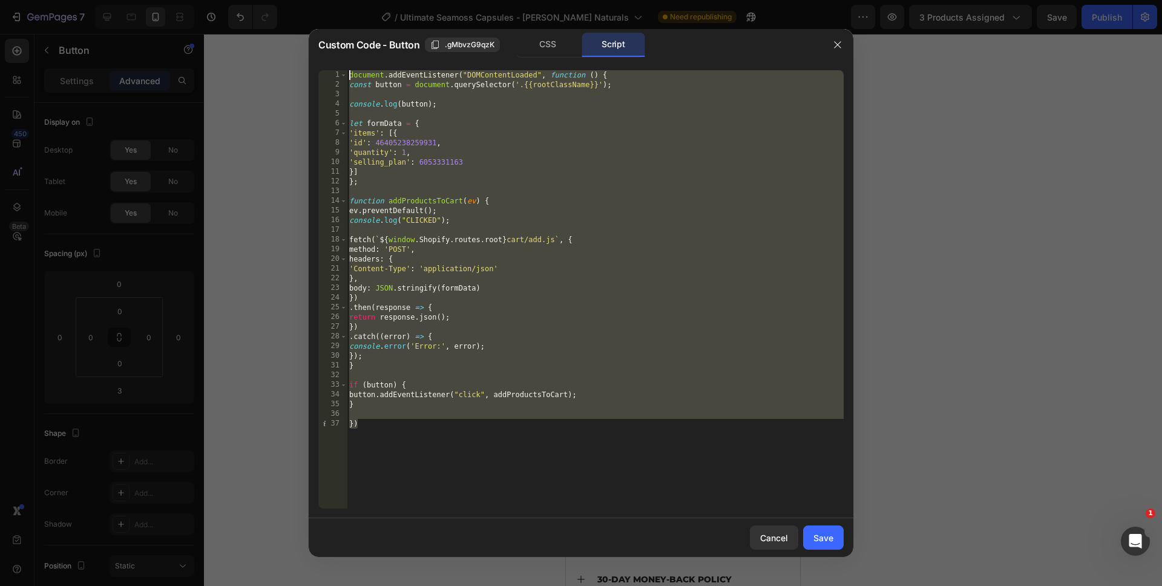
drag, startPoint x: 423, startPoint y: 461, endPoint x: 327, endPoint y: 38, distance: 433.7
click at [327, 38] on div "Custom Code - Button .gMbvzG9qzK CSS Script }) 1 2 3 4 5 6 7 8 9 10 11 12 13 14…" at bounding box center [581, 293] width 545 height 528
click at [648, 468] on div "document . addEventListener ( "DOMContentLoaded" , function ( ) { const button …" at bounding box center [595, 299] width 497 height 458
type textarea "})"
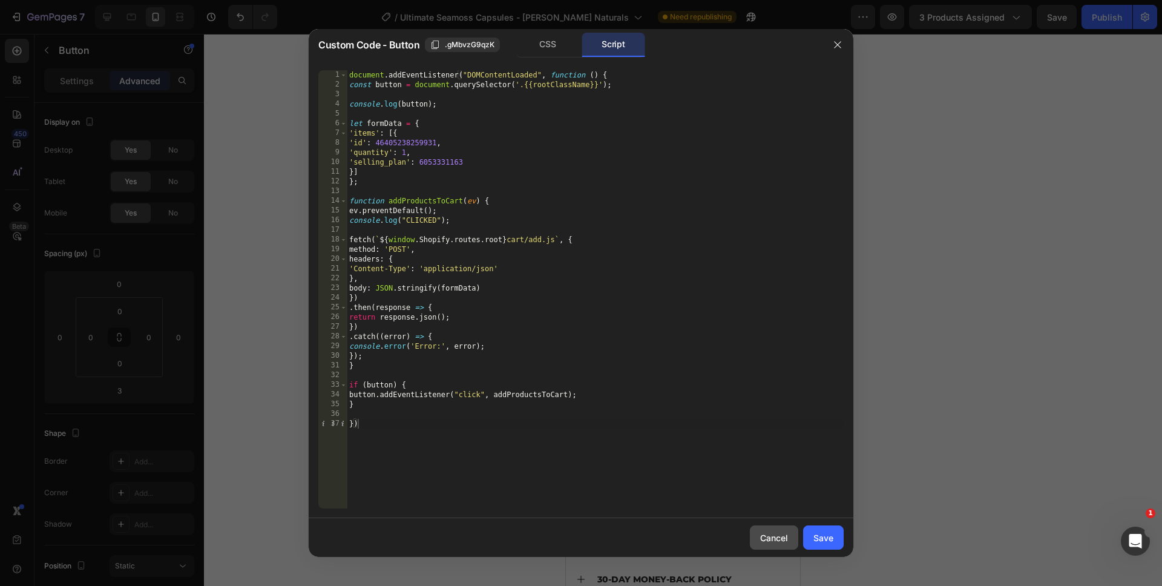
click at [777, 540] on div "Cancel" at bounding box center [774, 537] width 28 height 13
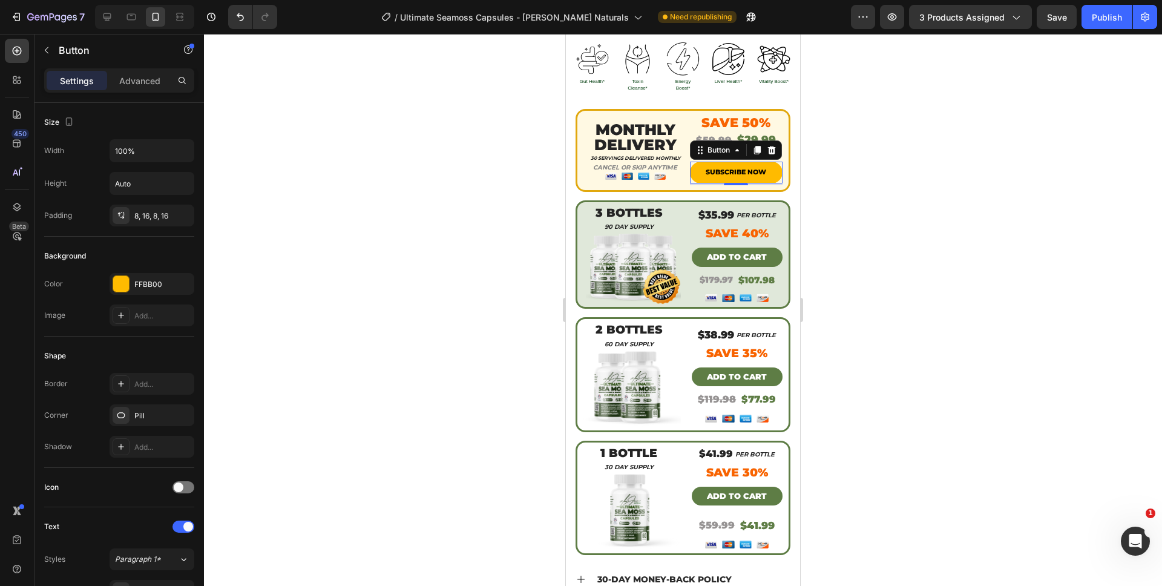
click at [893, 439] on div at bounding box center [683, 310] width 958 height 552
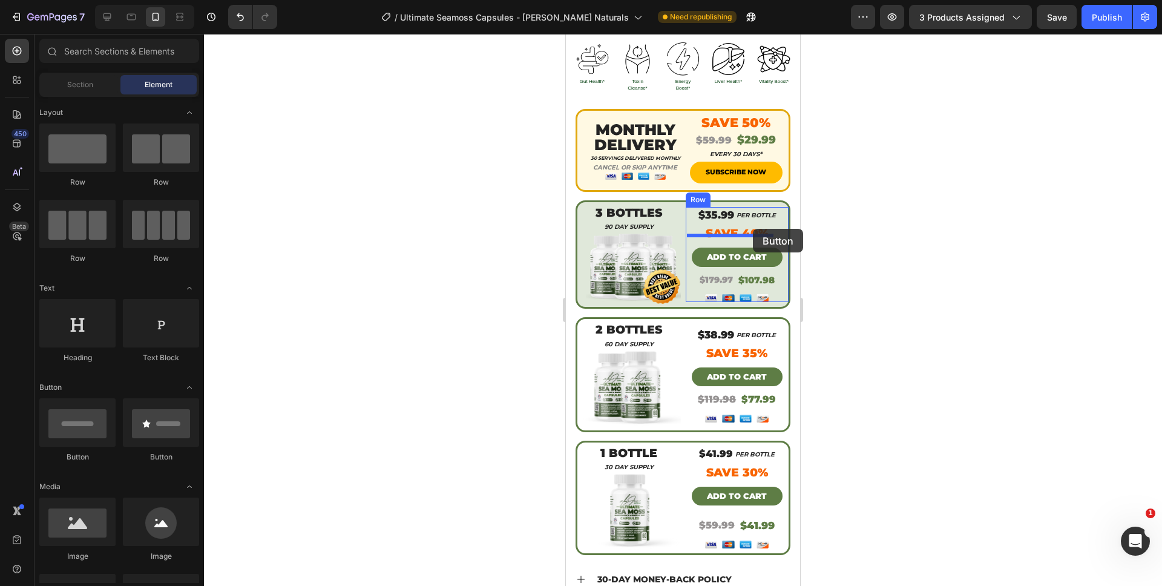
drag, startPoint x: 646, startPoint y: 470, endPoint x: 753, endPoint y: 229, distance: 263.4
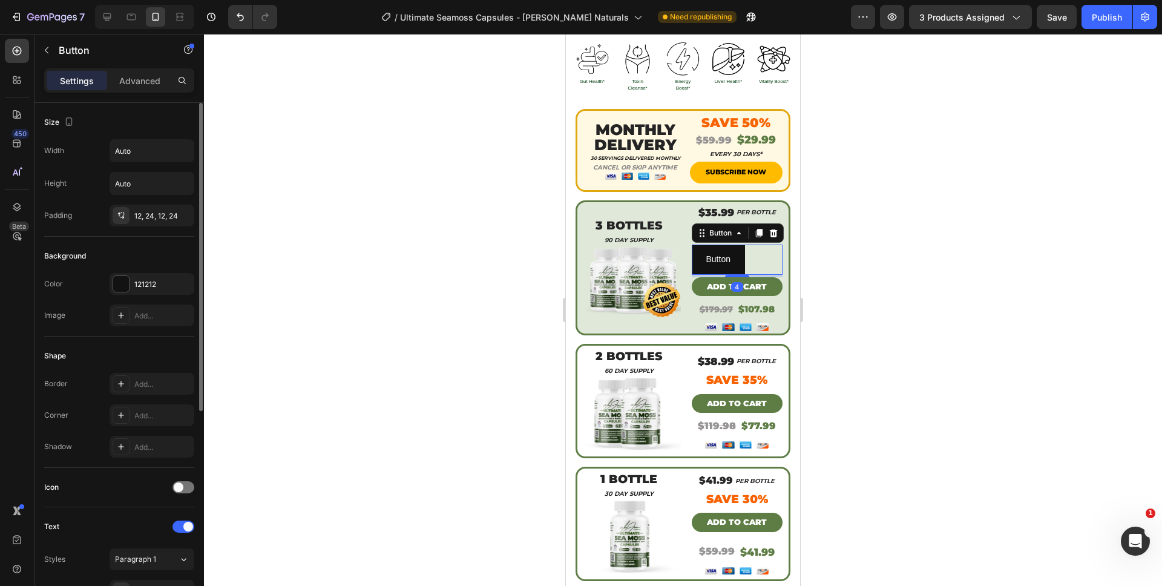
scroll to position [350, 0]
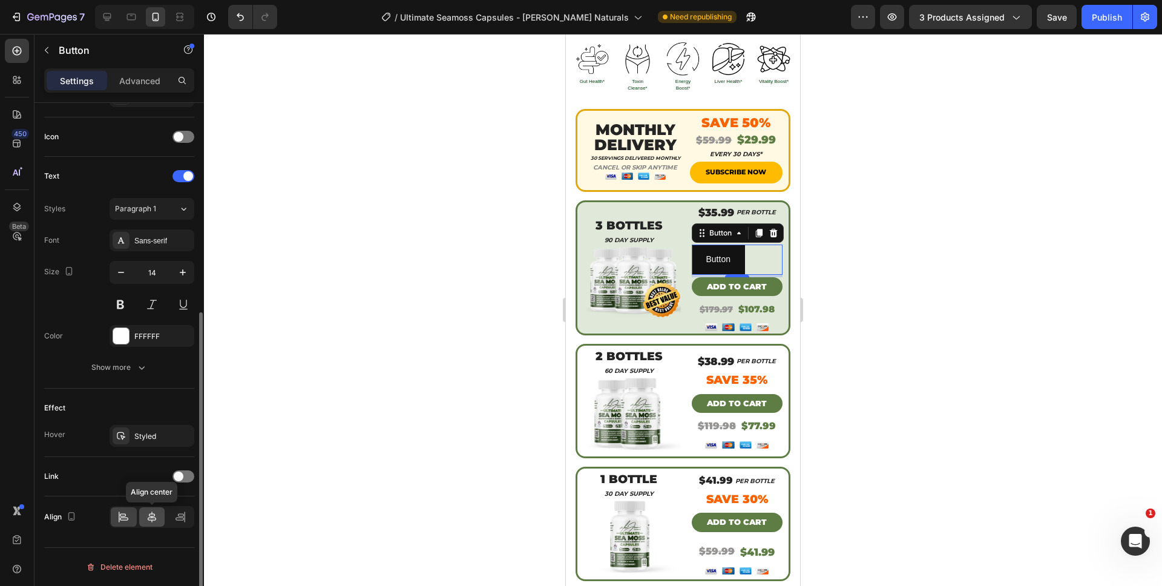
click at [147, 511] on icon at bounding box center [152, 517] width 12 height 12
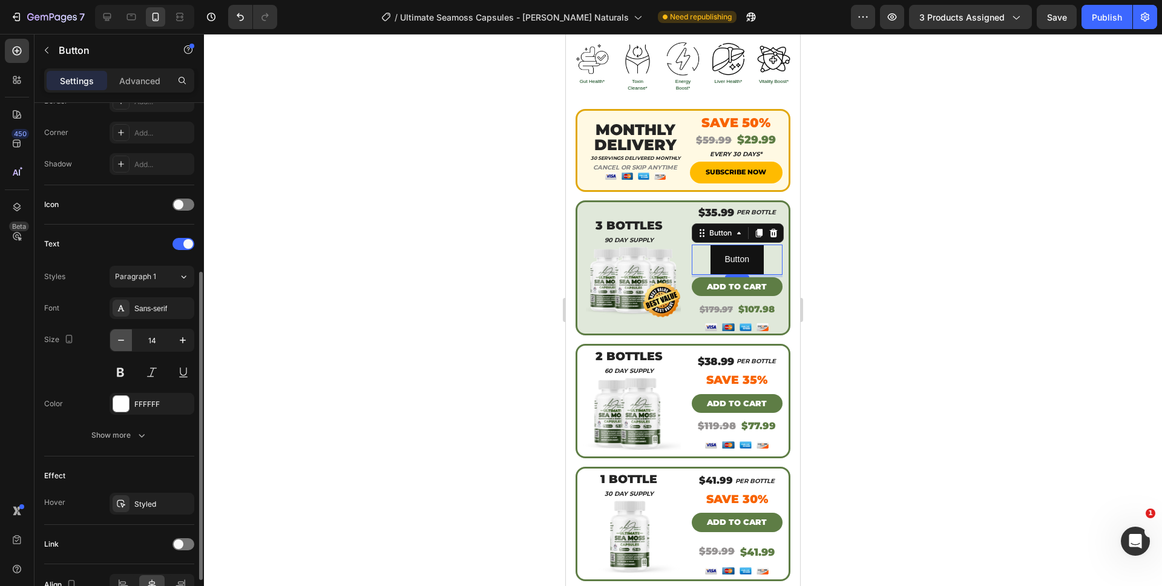
click at [122, 339] on icon "button" at bounding box center [121, 340] width 12 height 12
type input "13"
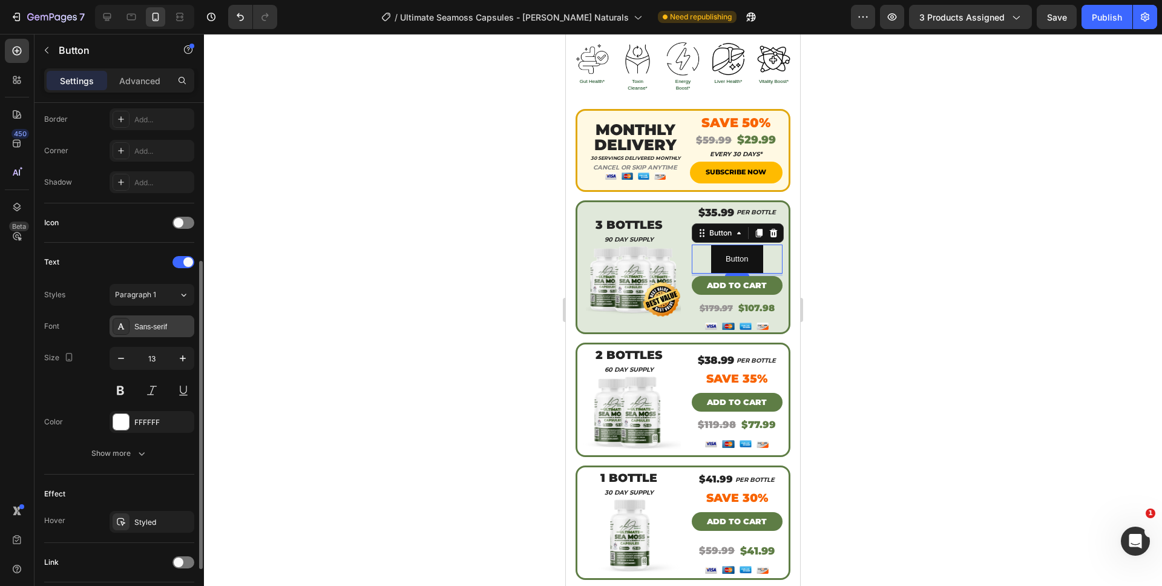
click at [144, 332] on div "Sans-serif" at bounding box center [152, 326] width 85 height 22
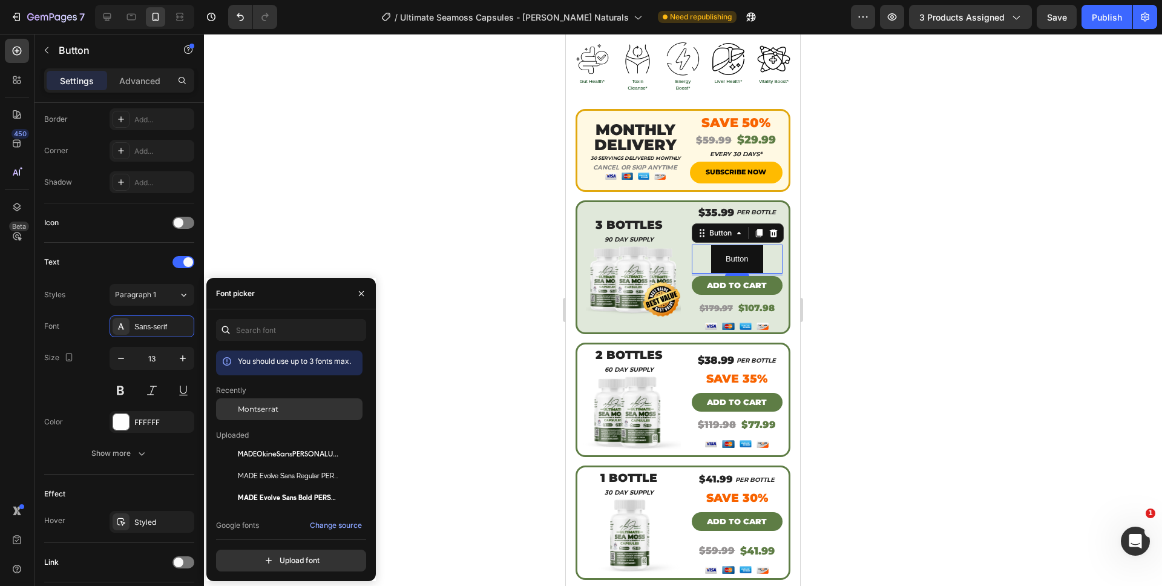
click at [243, 487] on div "Montserrat" at bounding box center [289, 498] width 146 height 22
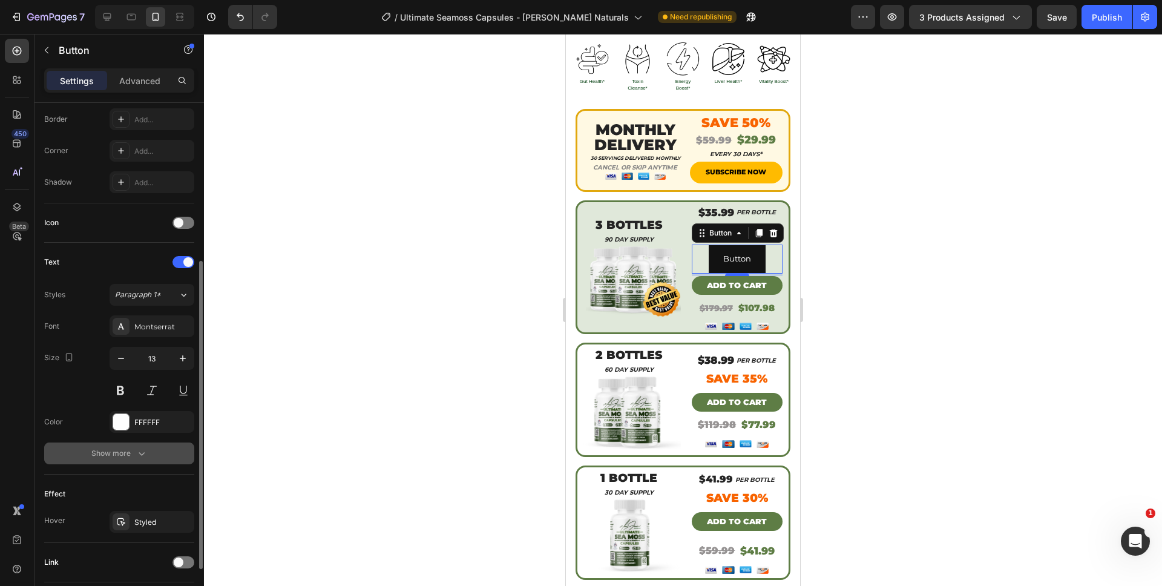
click at [142, 454] on icon "button" at bounding box center [142, 454] width 6 height 4
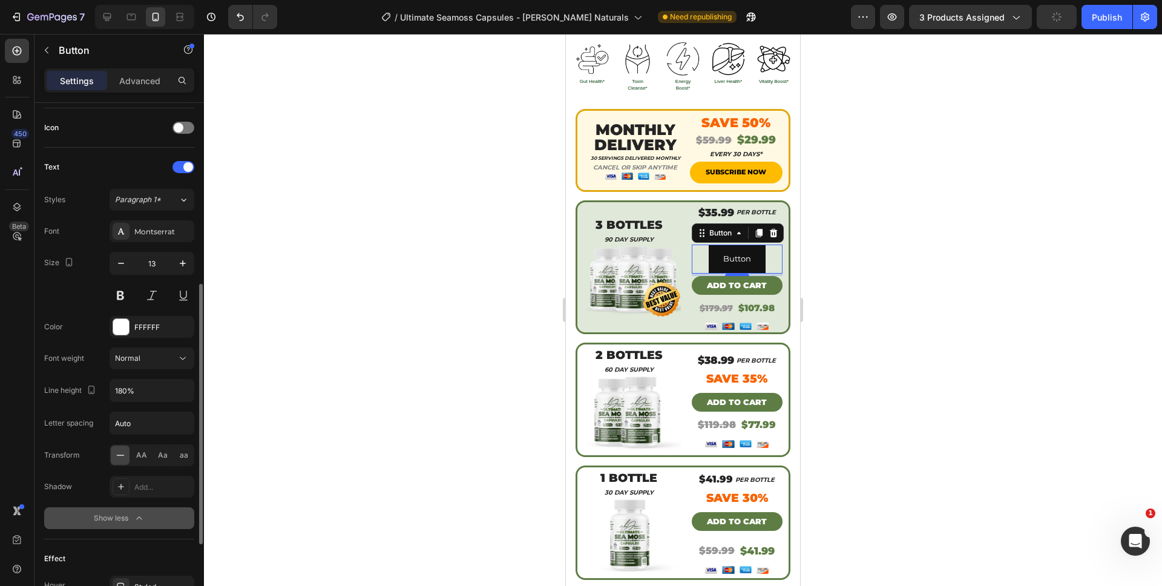
scroll to position [357, 0]
click at [162, 365] on div "Normal" at bounding box center [146, 360] width 62 height 11
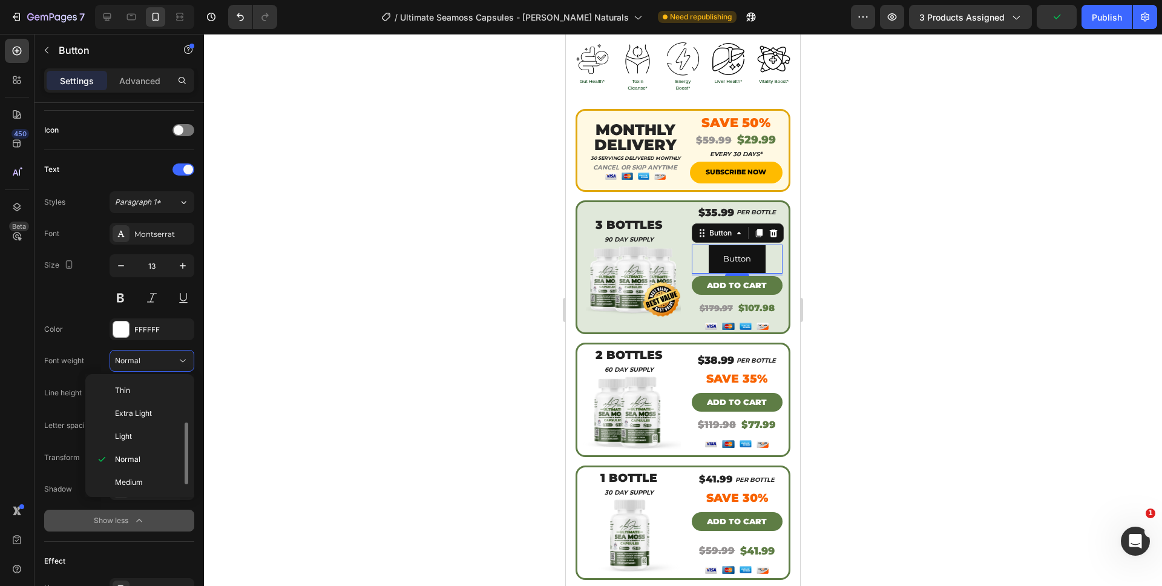
scroll to position [94, 0]
click at [145, 473] on div "Black" at bounding box center [137, 480] width 94 height 23
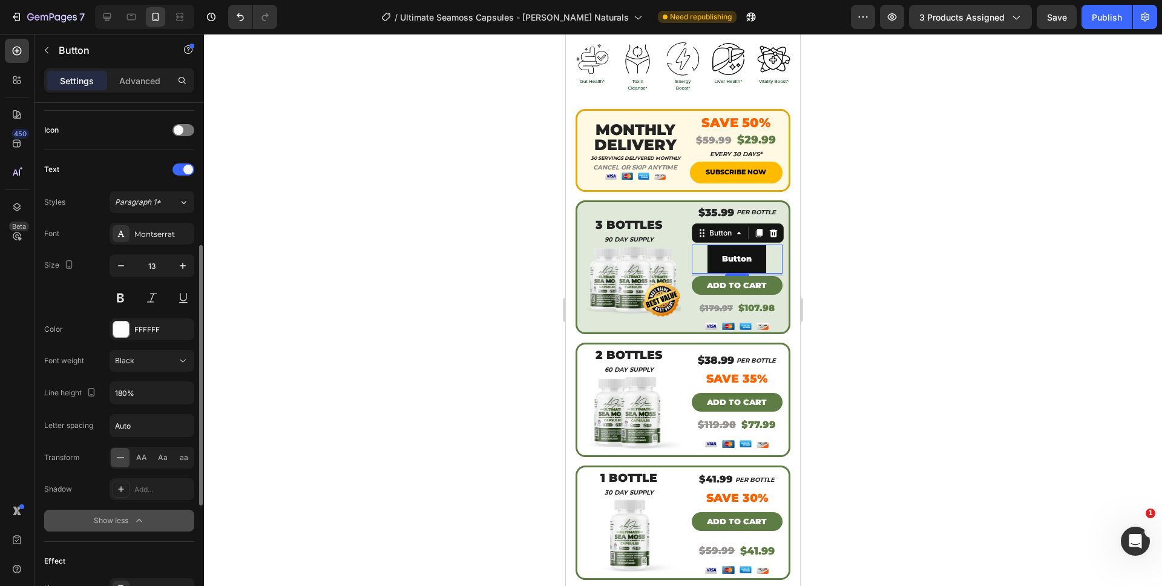
scroll to position [248, 0]
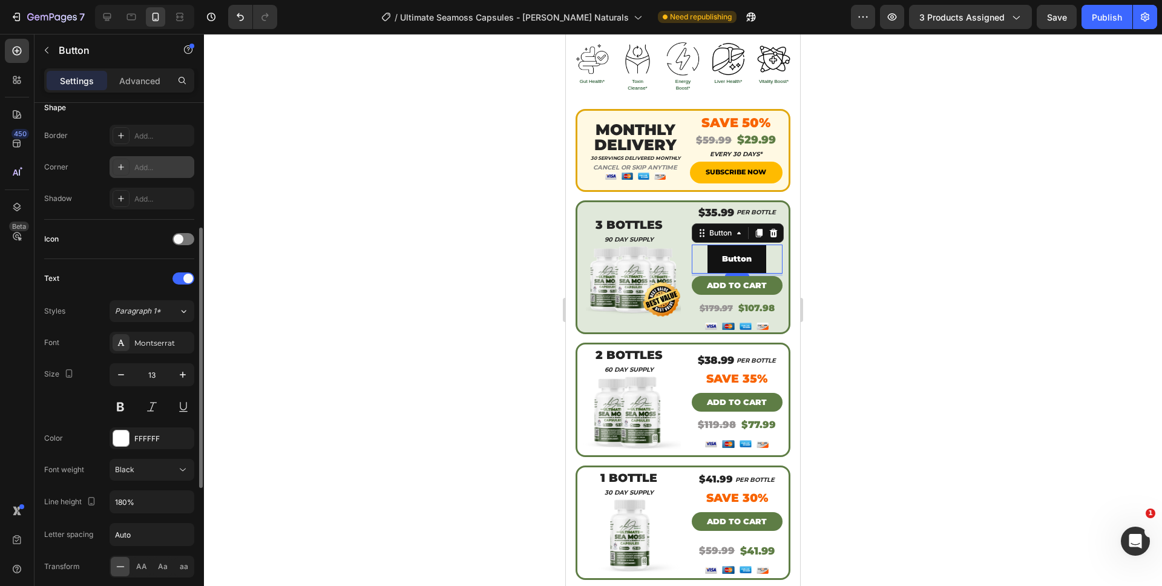
click at [140, 162] on div "Add..." at bounding box center [162, 167] width 57 height 11
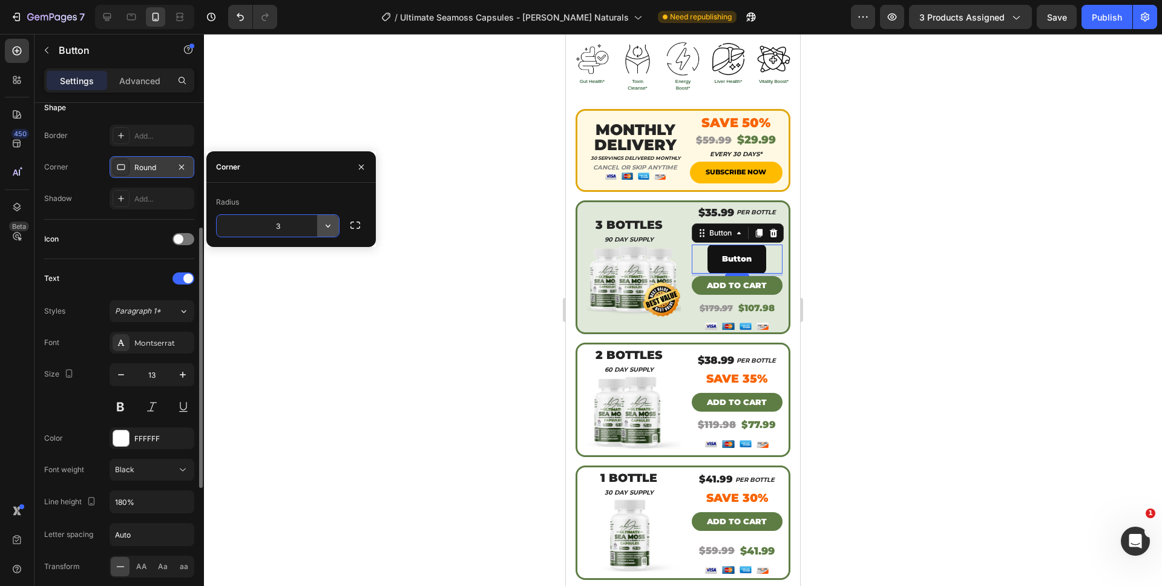
type input "35"
click at [79, 180] on div "Border Add... Corner Round Shadow Add..." at bounding box center [119, 167] width 150 height 85
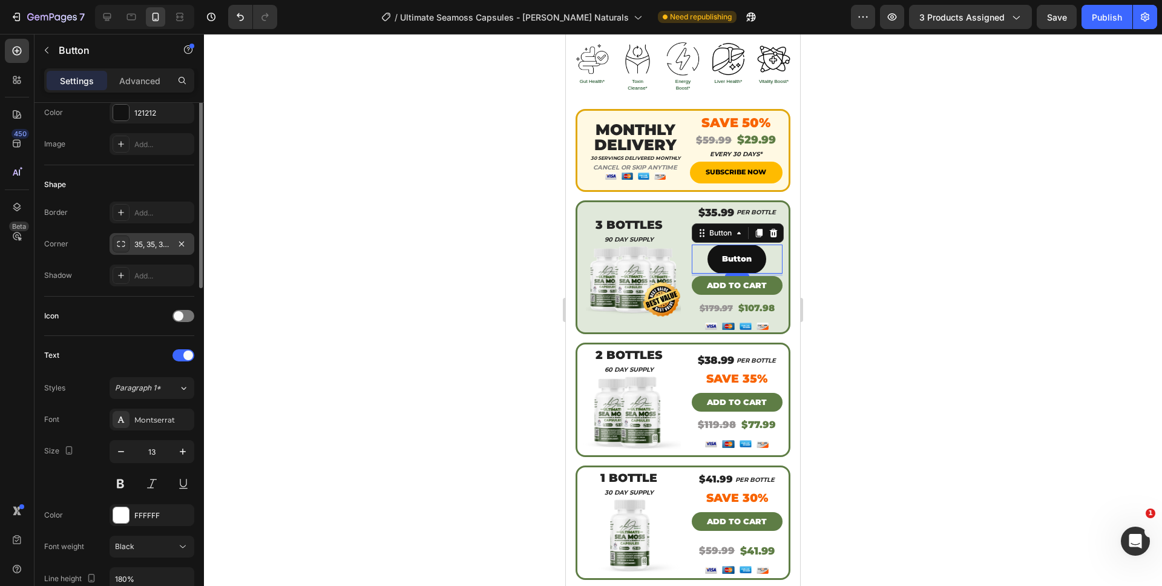
scroll to position [0, 0]
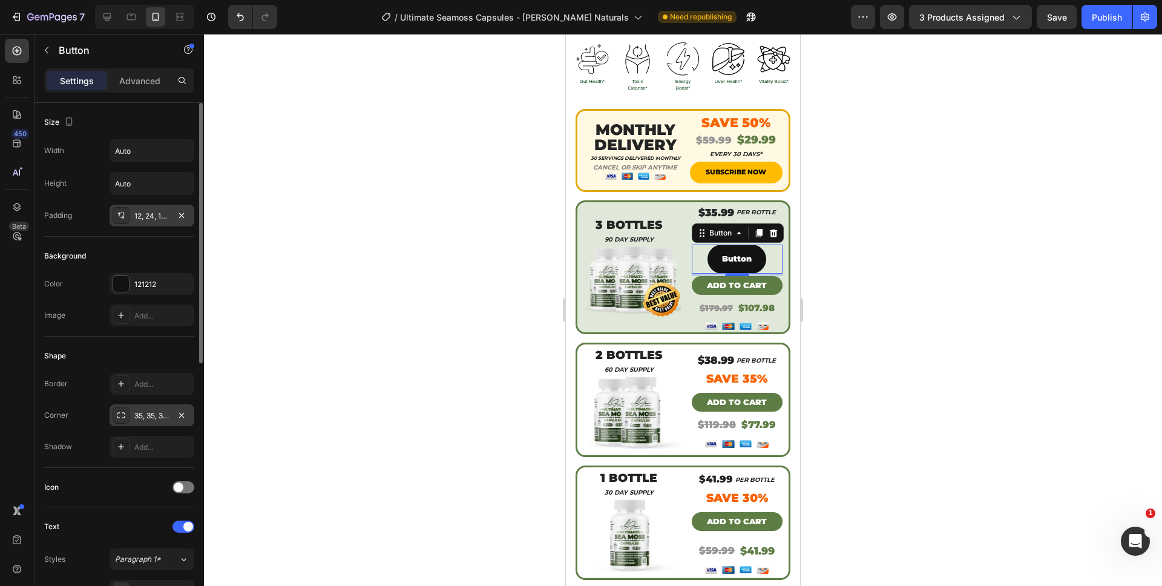
click at [154, 218] on div "12, 24, 12, 24" at bounding box center [151, 216] width 35 height 11
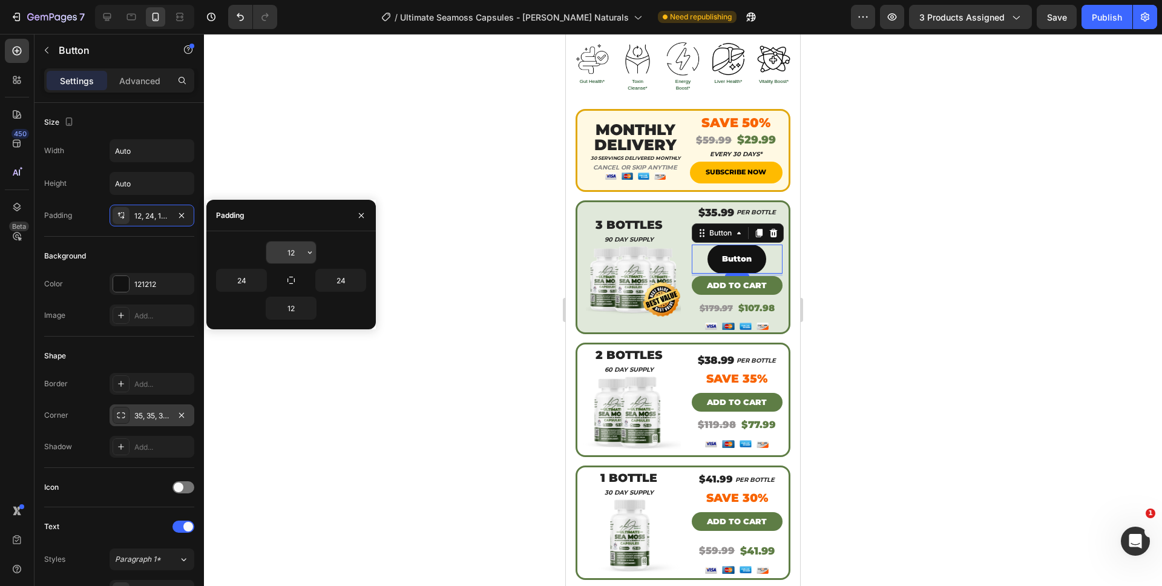
click at [294, 260] on input "12" at bounding box center [291, 252] width 50 height 22
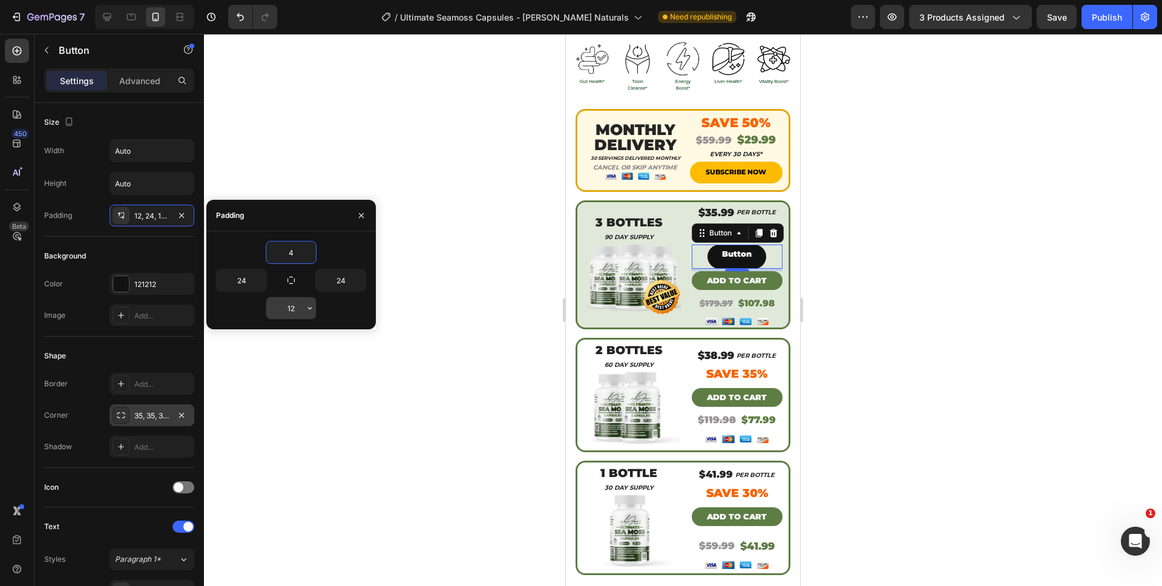
type input "4"
click at [291, 312] on input "12" at bounding box center [291, 308] width 50 height 22
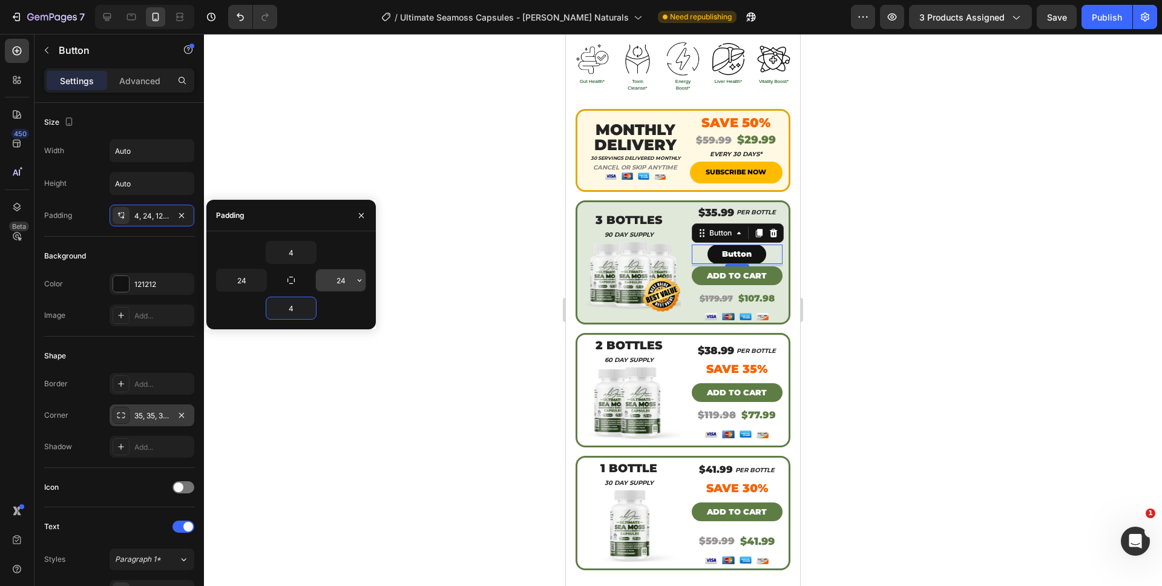
type input "4"
click at [332, 282] on input "24" at bounding box center [341, 280] width 50 height 22
type input "8"
type input "16"
click at [235, 278] on input "24" at bounding box center [242, 280] width 50 height 22
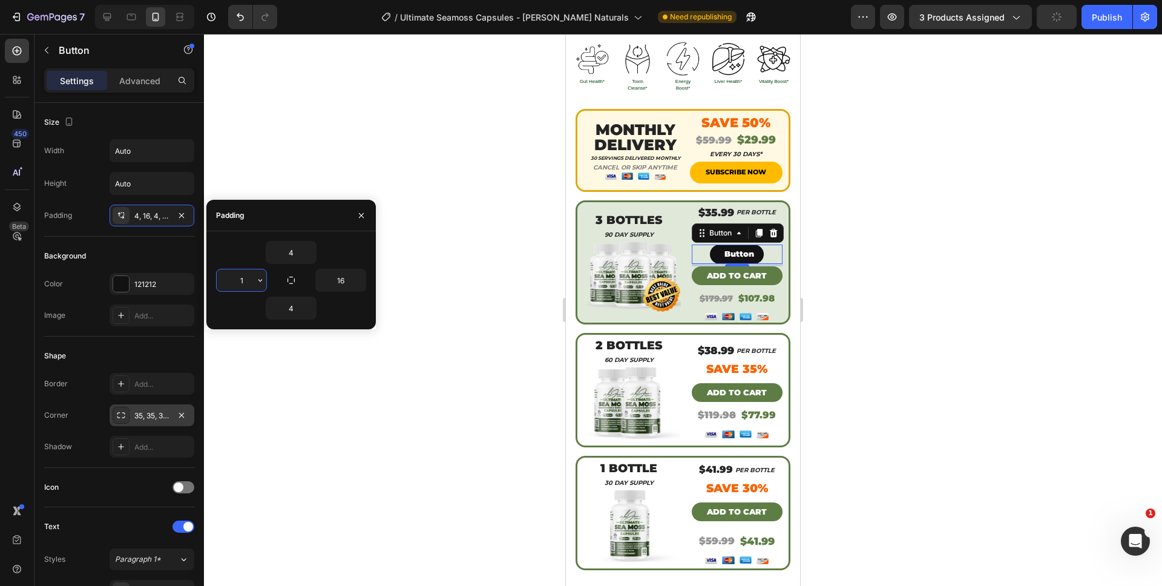
type input "16"
click at [85, 337] on div "Size Width Auto Height Auto Padding 4, 16, 4, 24" at bounding box center [119, 402] width 150 height 131
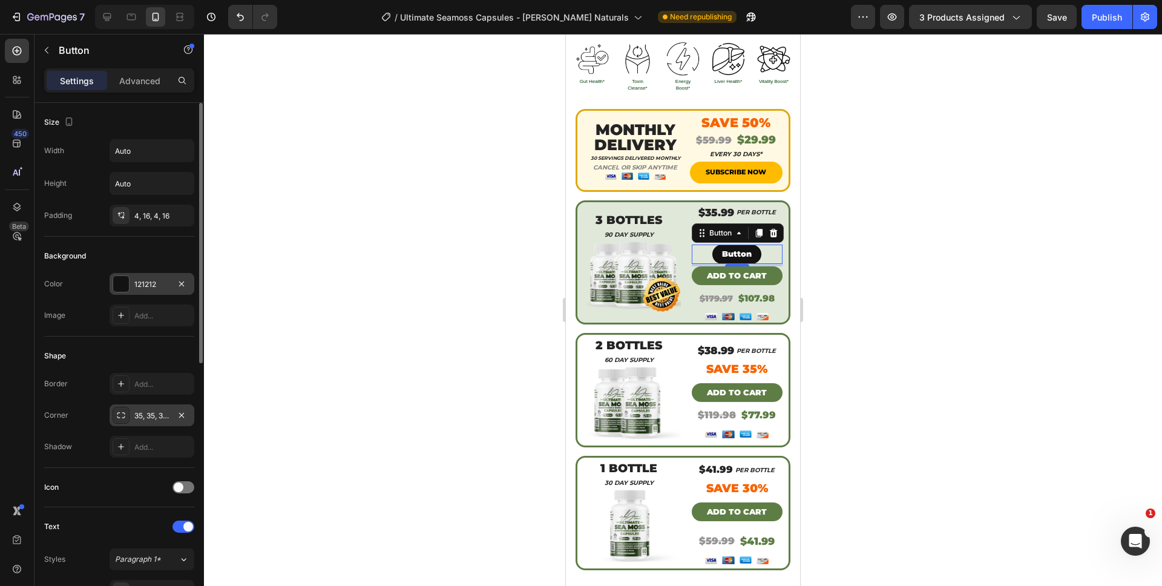
click at [122, 285] on div at bounding box center [121, 284] width 16 height 16
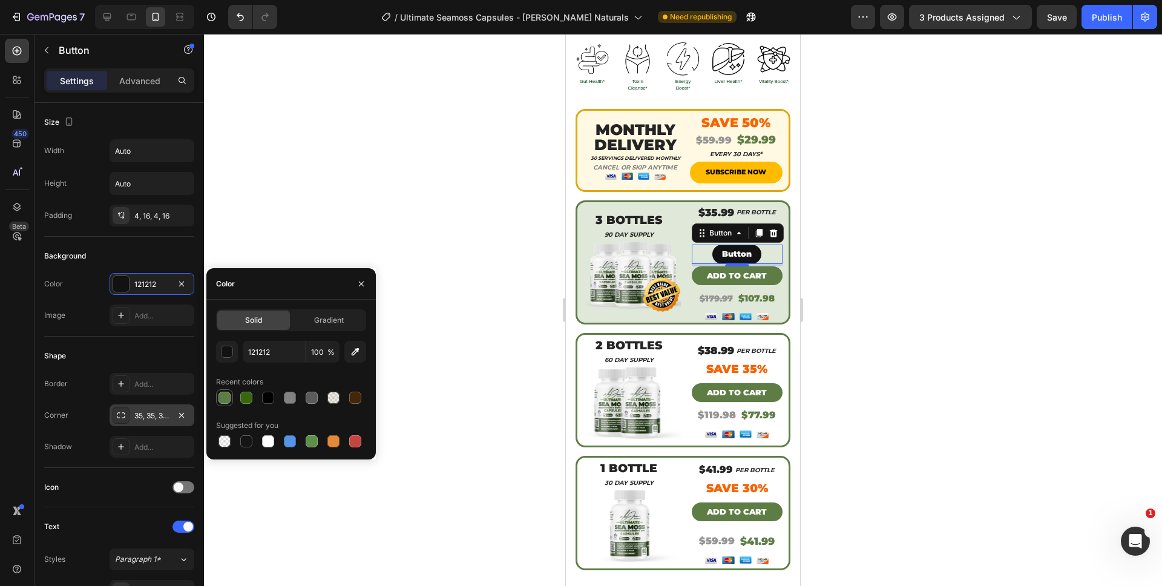
click at [222, 395] on div at bounding box center [224, 398] width 12 height 12
type input "5E7D45"
click at [170, 148] on input "Auto" at bounding box center [152, 151] width 84 height 22
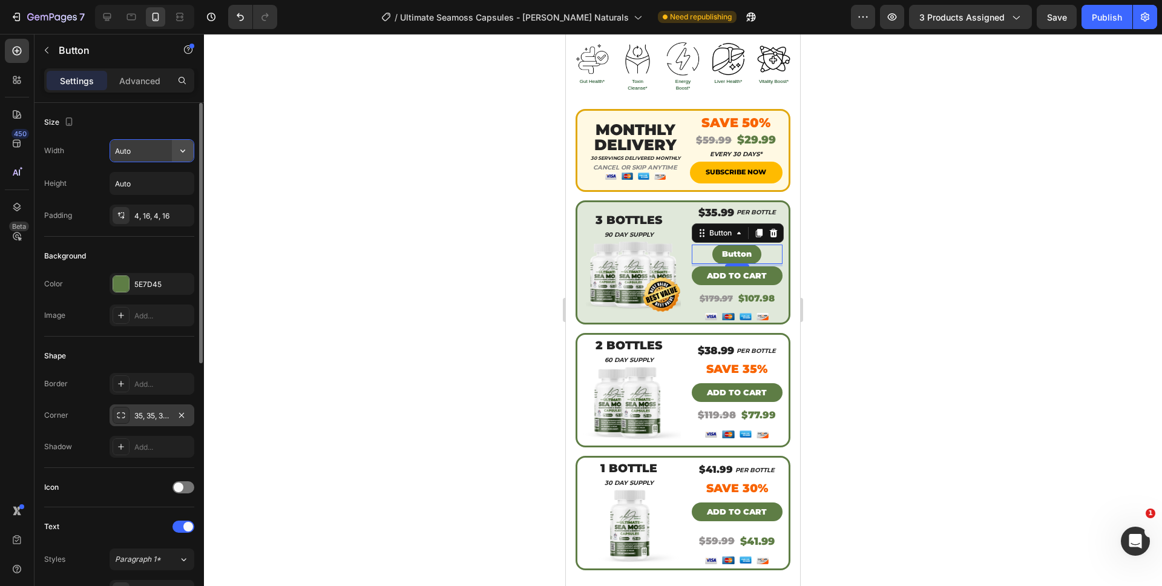
click at [190, 152] on button "button" at bounding box center [183, 151] width 22 height 22
click at [172, 208] on span "100%" at bounding box center [173, 204] width 20 height 11
type input "100%"
click at [832, 255] on div at bounding box center [683, 310] width 958 height 552
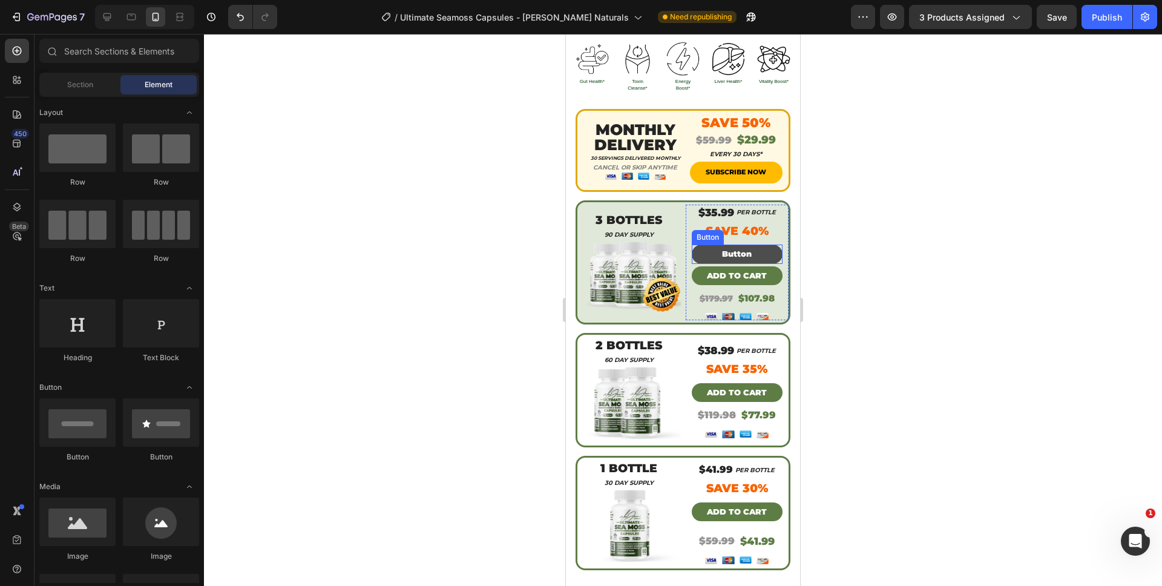
click at [747, 245] on button "Button" at bounding box center [737, 254] width 91 height 19
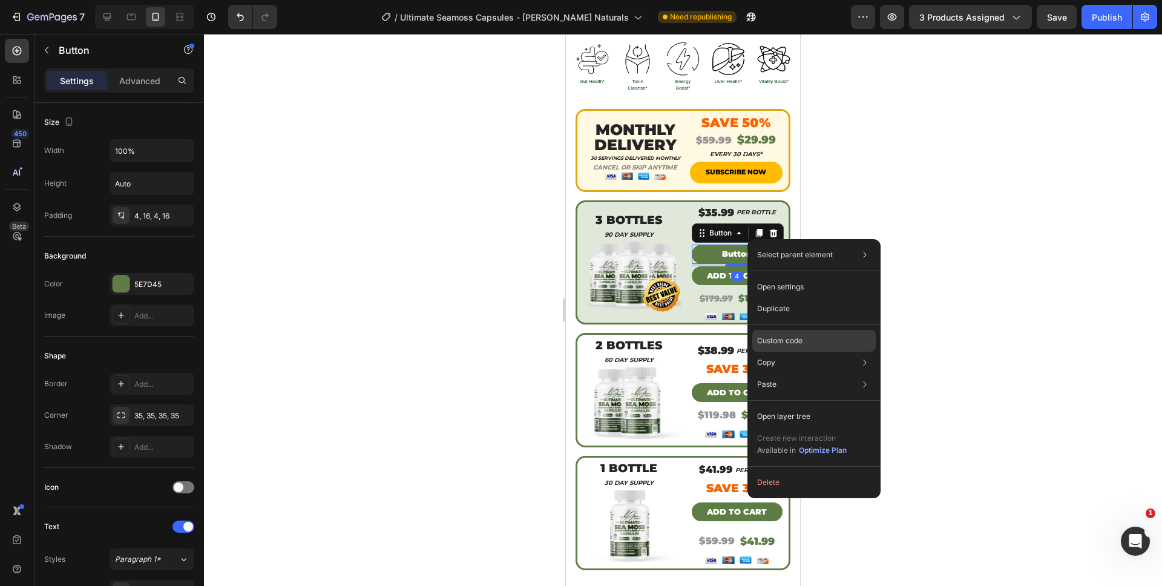
click at [803, 335] on p "Custom code" at bounding box center [779, 340] width 45 height 11
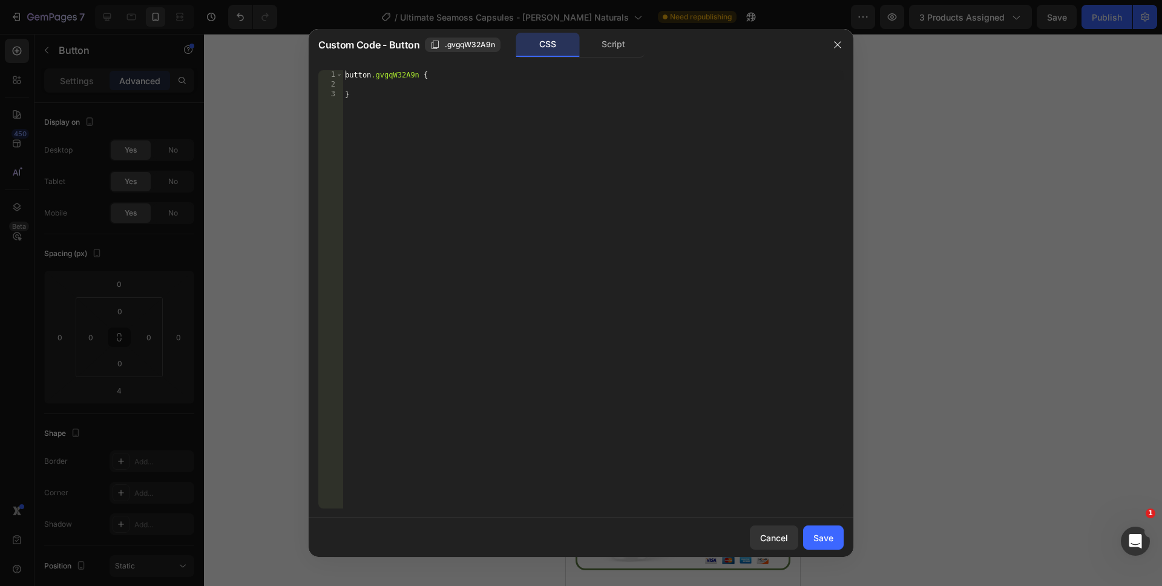
click at [620, 50] on div "Script" at bounding box center [614, 45] width 64 height 24
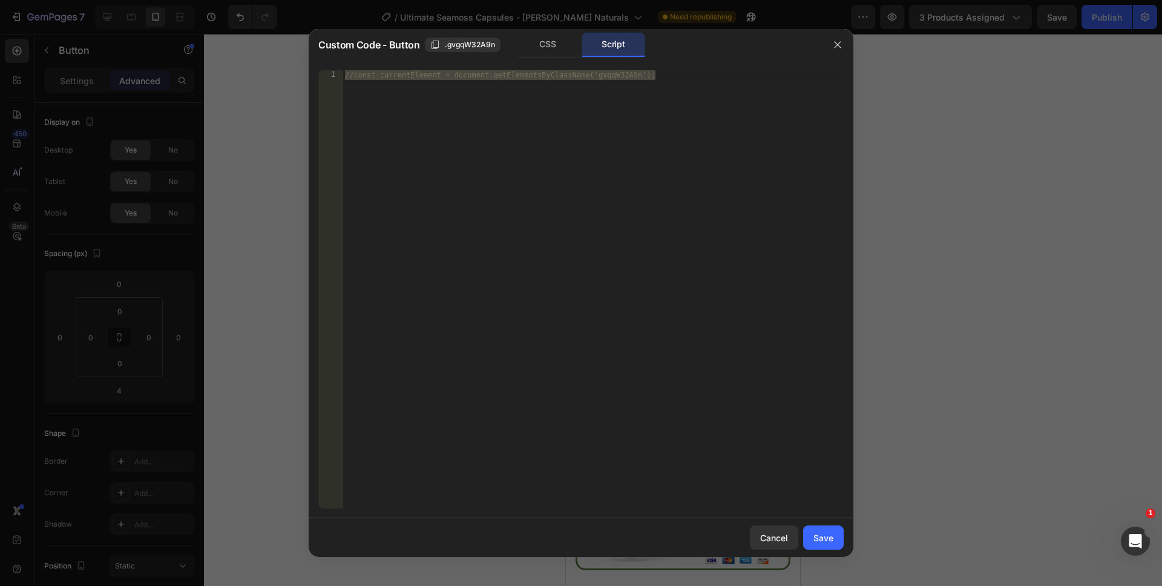
click at [543, 220] on div "//const currentElement = document.getElementsByClassName('gvgqW32A9n');" at bounding box center [593, 299] width 501 height 458
drag, startPoint x: 475, startPoint y: 182, endPoint x: 266, endPoint y: 4, distance: 274.4
click at [274, 1] on div "Custom Code - Button .gvgqW32A9n CSS Script //const currentElement = document.g…" at bounding box center [581, 293] width 1162 height 586
paste textarea "})"
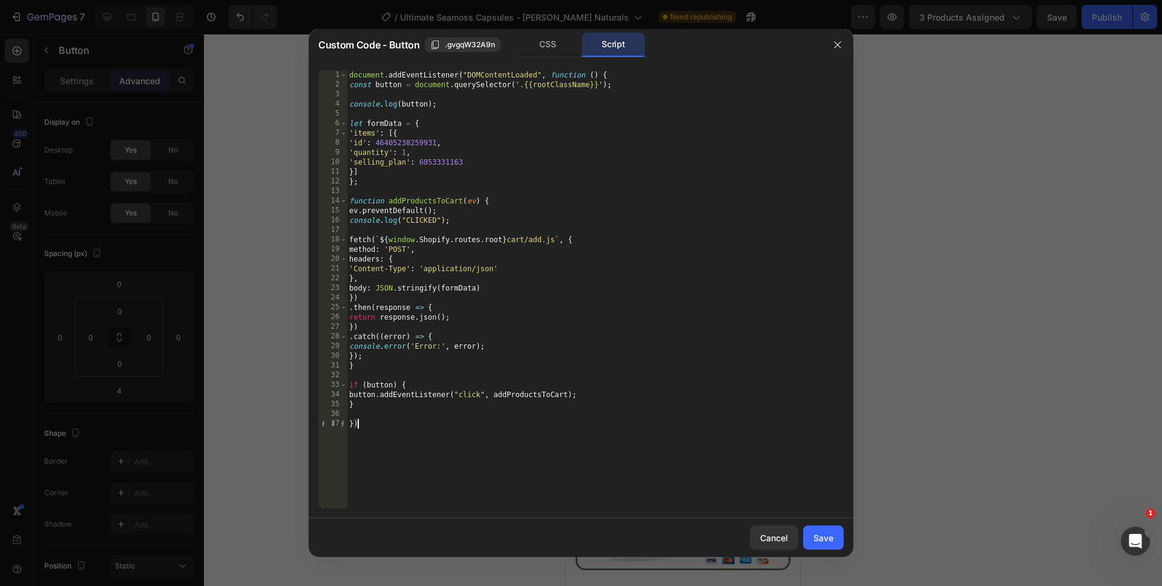
click at [424, 162] on div "document . addEventListener ( "DOMContentLoaded" , function ( ) { const button …" at bounding box center [595, 299] width 497 height 458
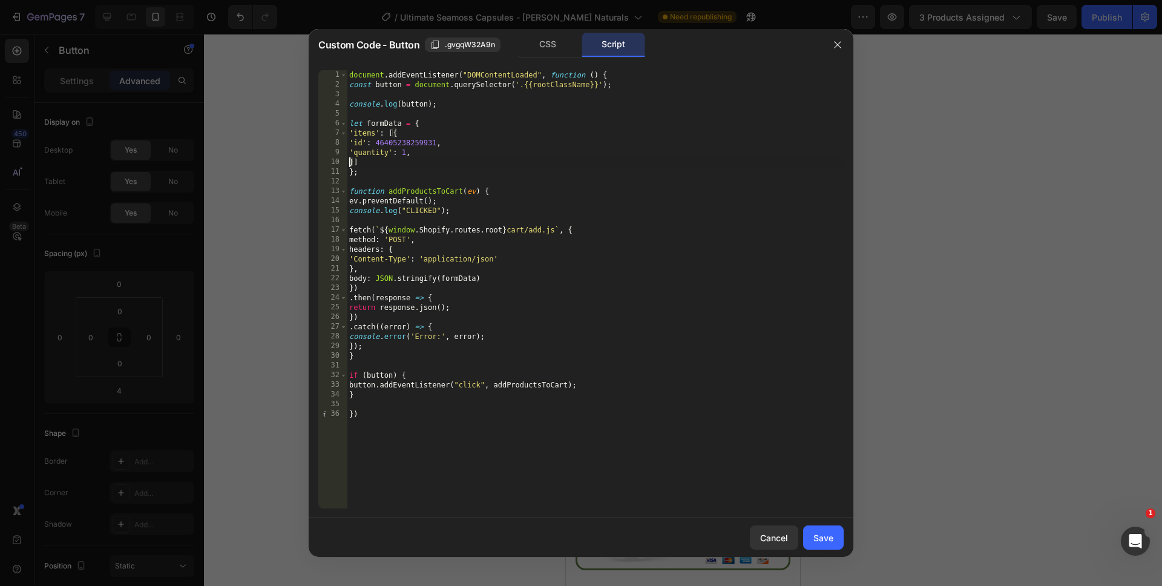
click at [396, 153] on div "document . addEventListener ( "DOMContentLoaded" , function ( ) { const button …" at bounding box center [595, 299] width 497 height 458
click at [400, 154] on div "document . addEventListener ( "DOMContentLoaded" , function ( ) { const button …" at bounding box center [595, 299] width 497 height 458
click at [564, 488] on div "document . addEventListener ( "DOMContentLoaded" , function ( ) { const button …" at bounding box center [595, 299] width 497 height 458
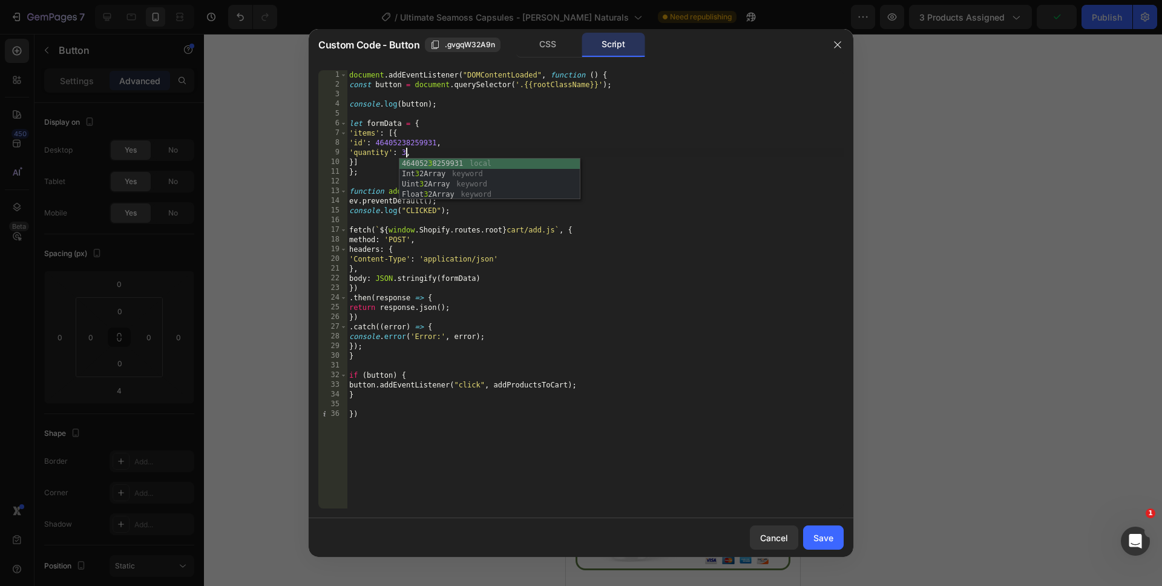
scroll to position [0, 0]
type textarea "})"
click at [841, 534] on button "Save" at bounding box center [823, 537] width 41 height 24
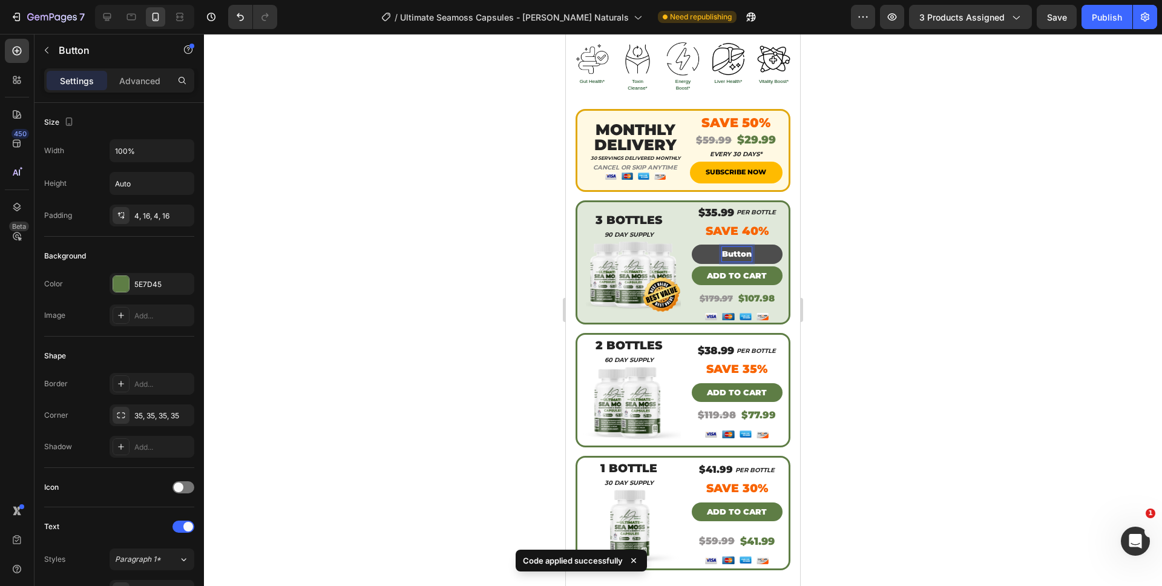
click at [734, 247] on p "Button" at bounding box center [737, 254] width 30 height 14
click at [692, 245] on button "ADD" at bounding box center [737, 254] width 91 height 19
click at [692, 245] on button "ADD T" at bounding box center [737, 254] width 91 height 19
click at [848, 287] on div at bounding box center [683, 310] width 958 height 552
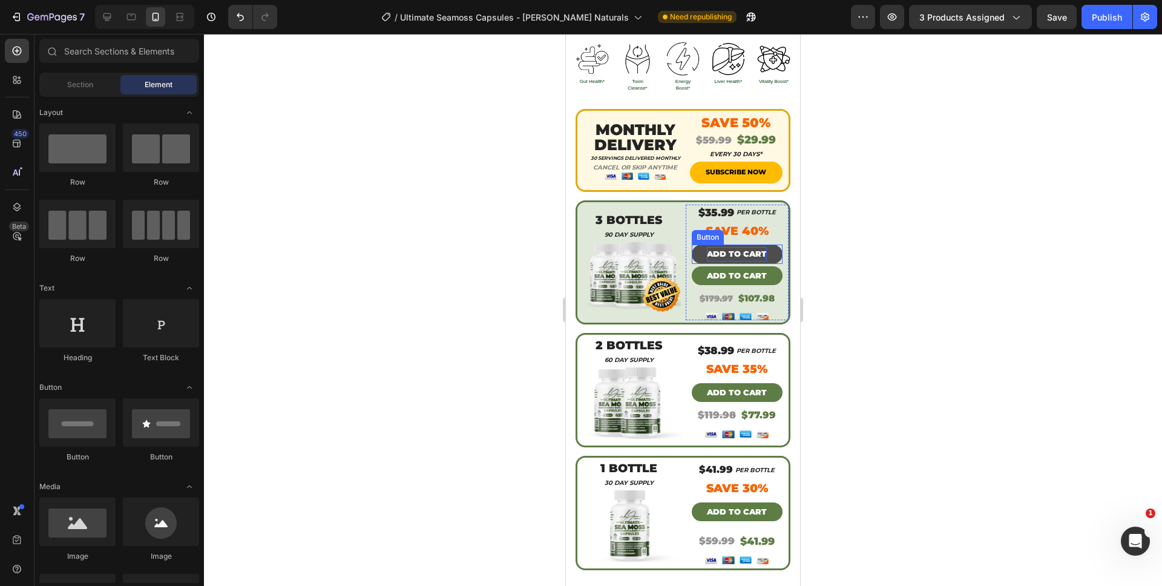
click at [757, 247] on p "ADD TO CART" at bounding box center [737, 254] width 60 height 14
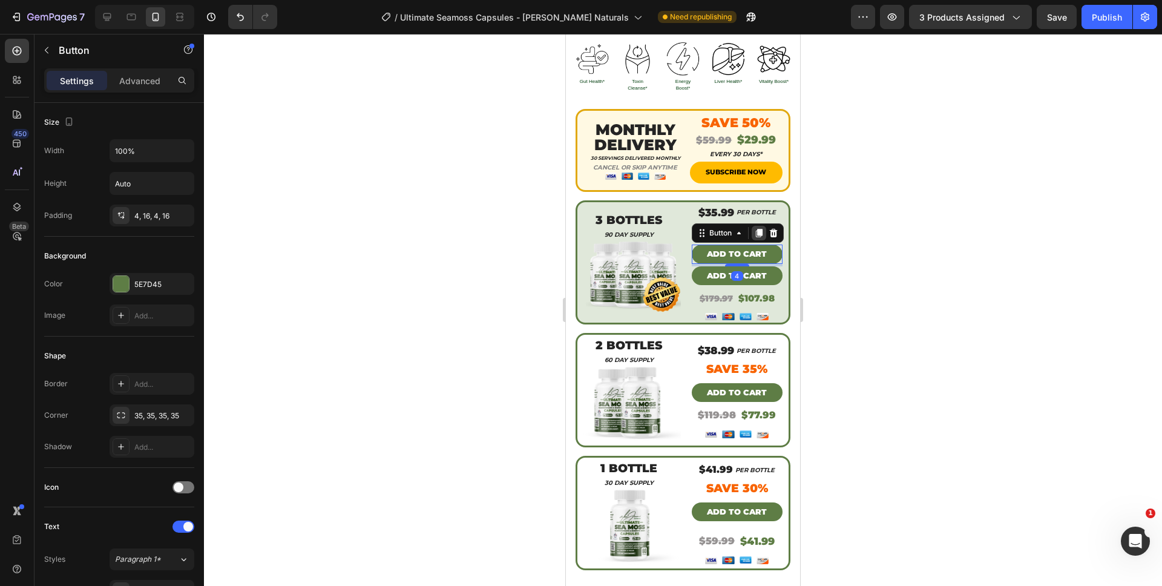
click at [754, 228] on icon at bounding box center [759, 233] width 10 height 10
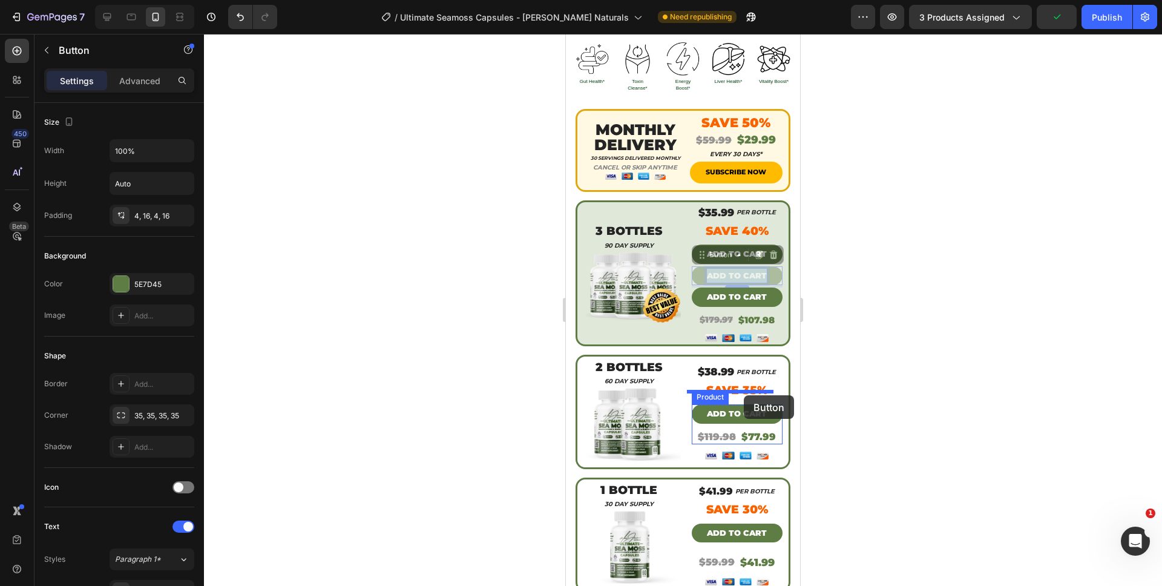
drag, startPoint x: 750, startPoint y: 258, endPoint x: 743, endPoint y: 394, distance: 136.4
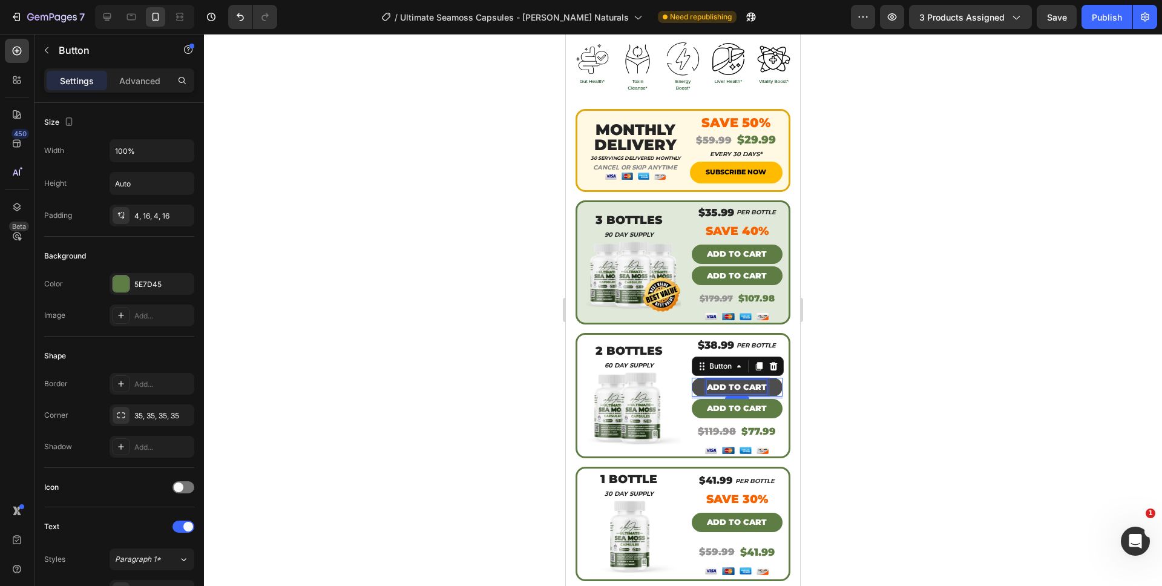
click at [709, 380] on p "ADD TO CART" at bounding box center [737, 387] width 60 height 14
click at [854, 376] on div at bounding box center [683, 310] width 958 height 552
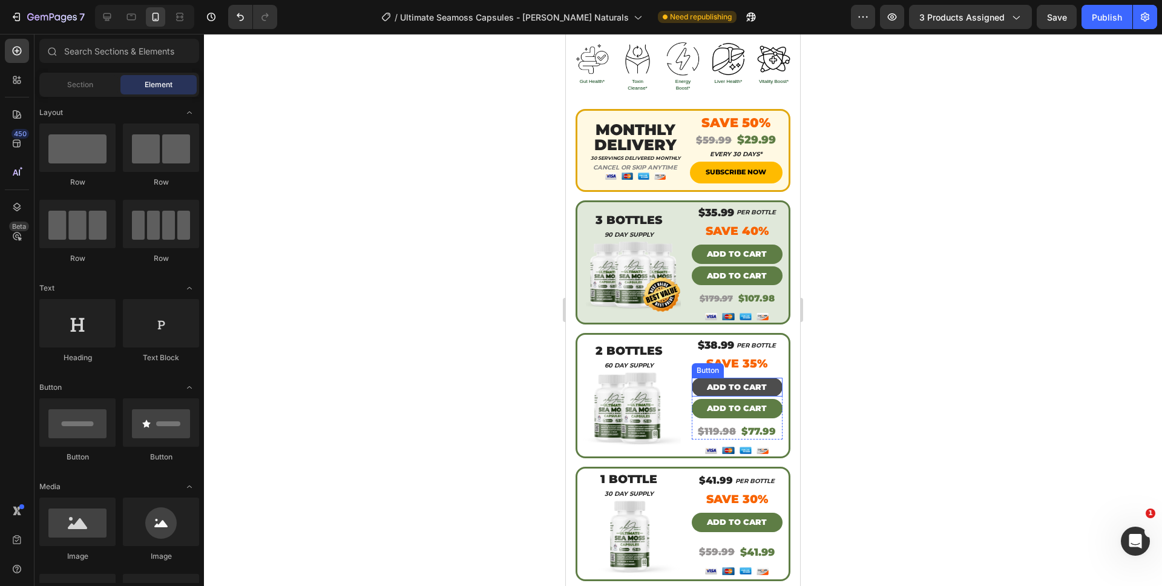
click at [767, 378] on button "ADD TO CART" at bounding box center [737, 387] width 91 height 19
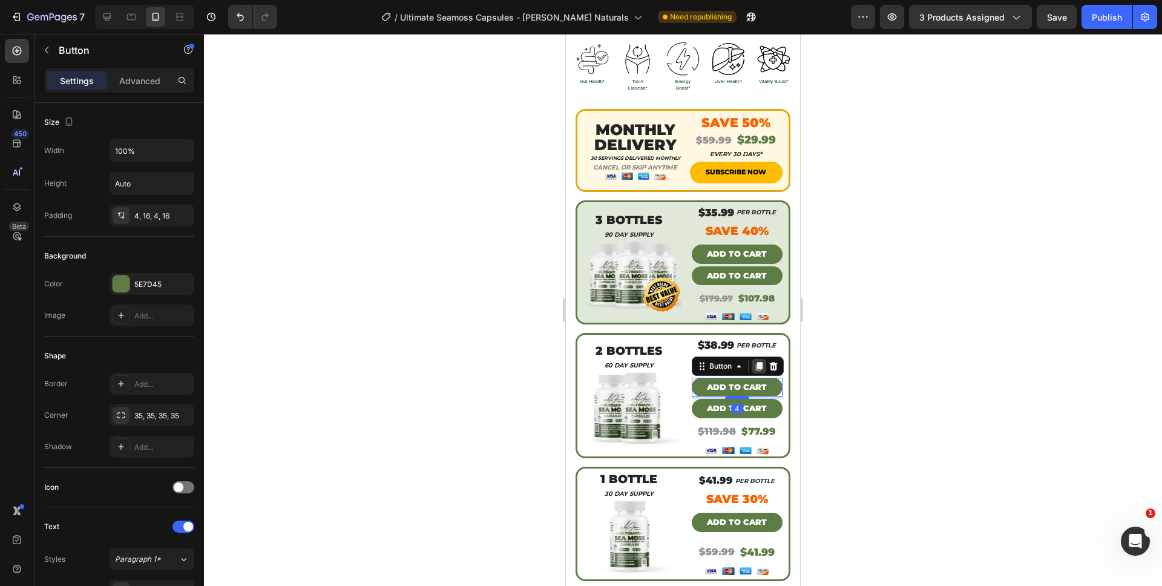
click at [756, 362] on icon at bounding box center [758, 366] width 7 height 8
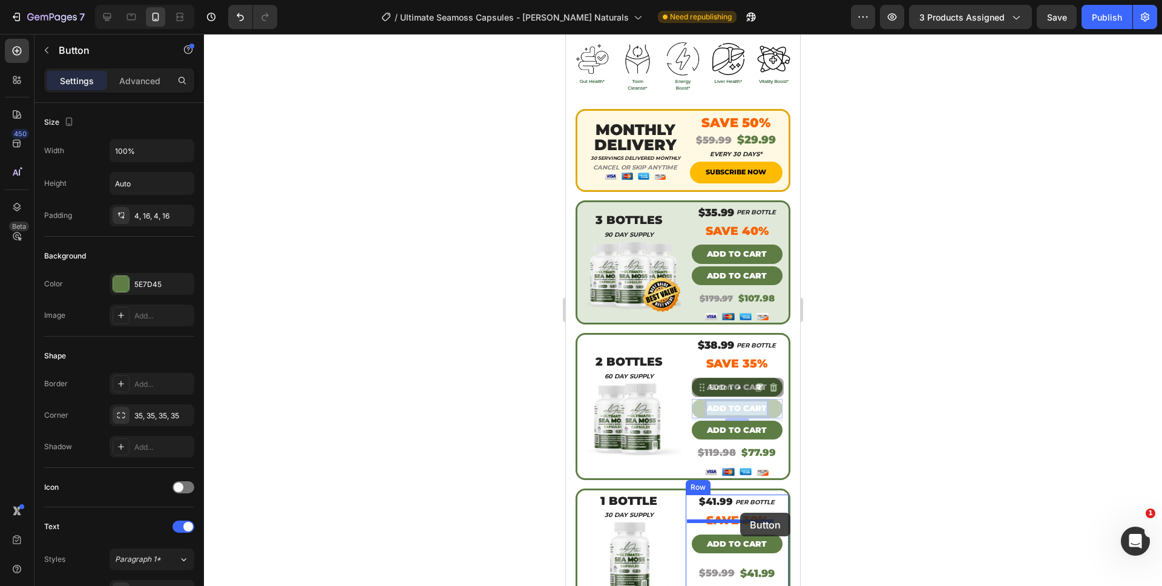
drag, startPoint x: 758, startPoint y: 396, endPoint x: 740, endPoint y: 513, distance: 118.1
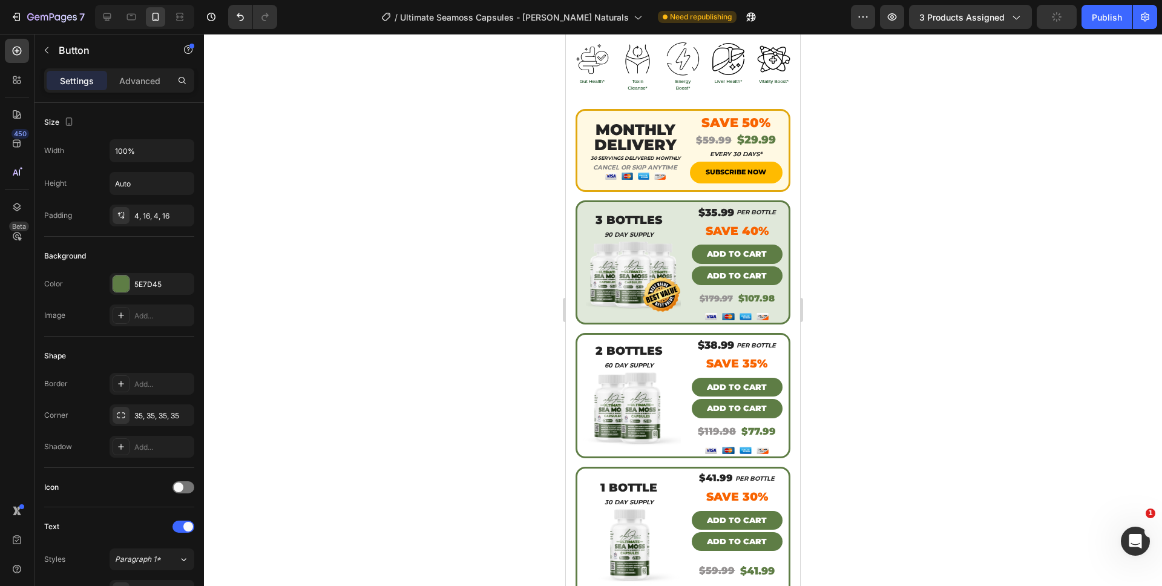
click at [869, 498] on div at bounding box center [683, 310] width 958 height 552
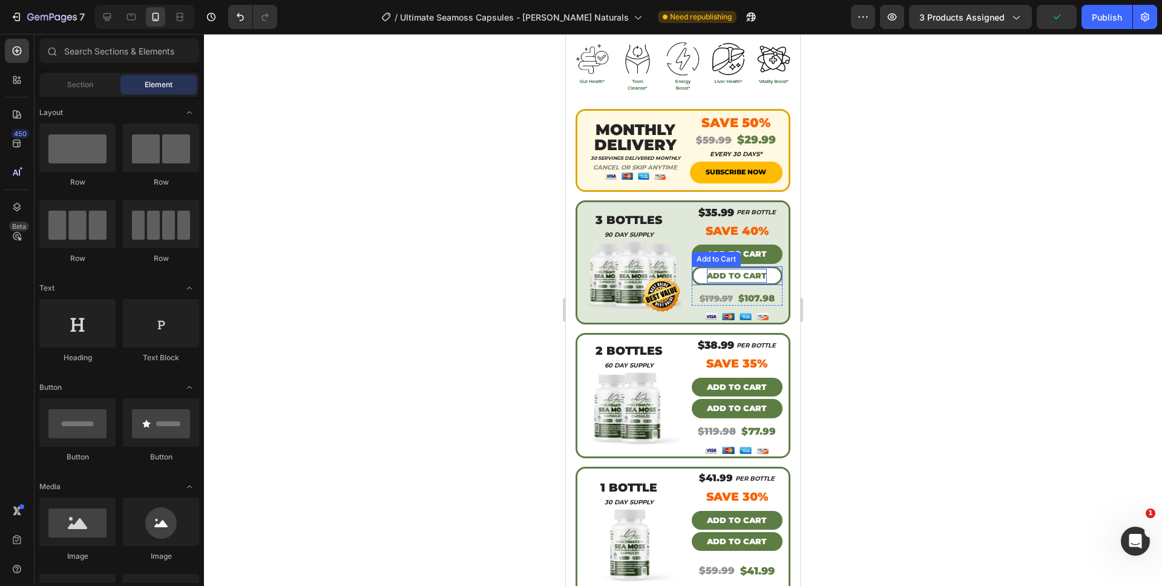
click at [726, 269] on div "Add to cart" at bounding box center [737, 276] width 60 height 14
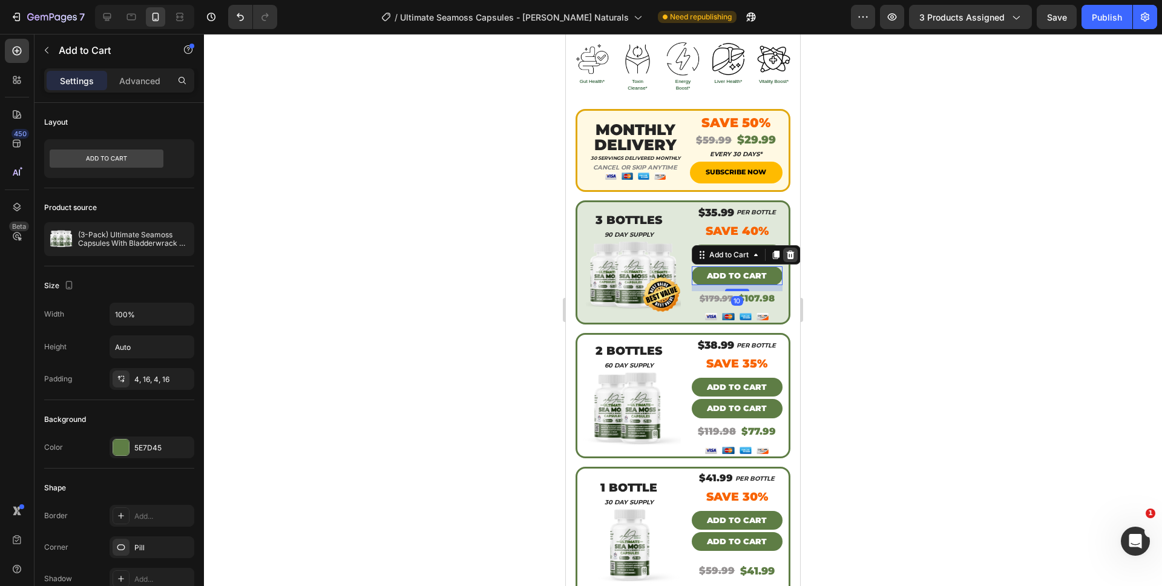
click at [787, 251] on icon at bounding box center [790, 255] width 8 height 8
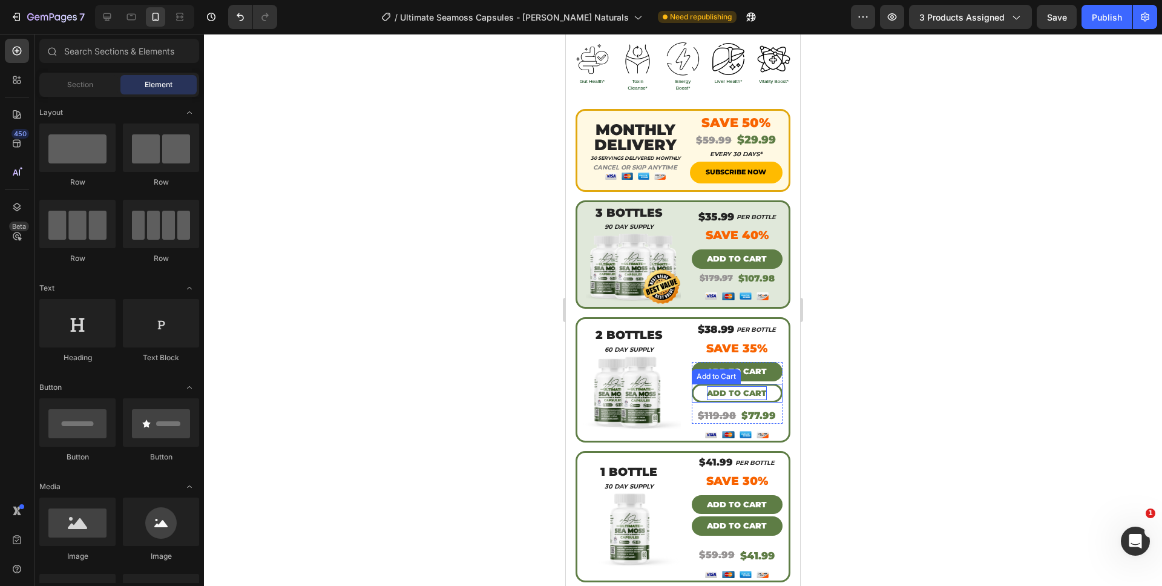
click at [736, 386] on div "Add to cart" at bounding box center [737, 393] width 60 height 14
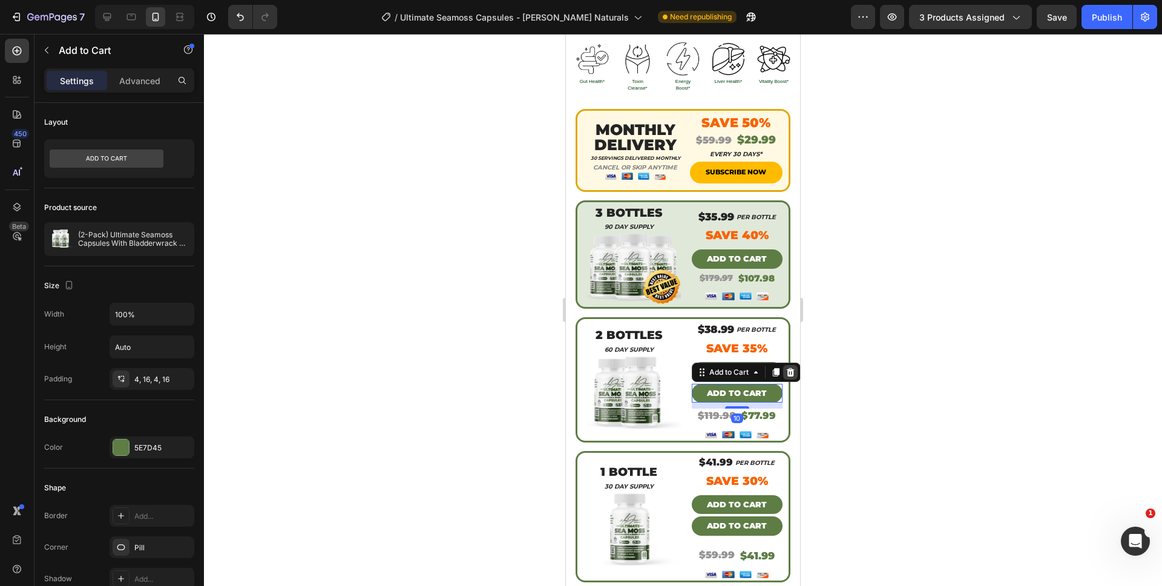
click at [786, 368] on icon at bounding box center [790, 372] width 8 height 8
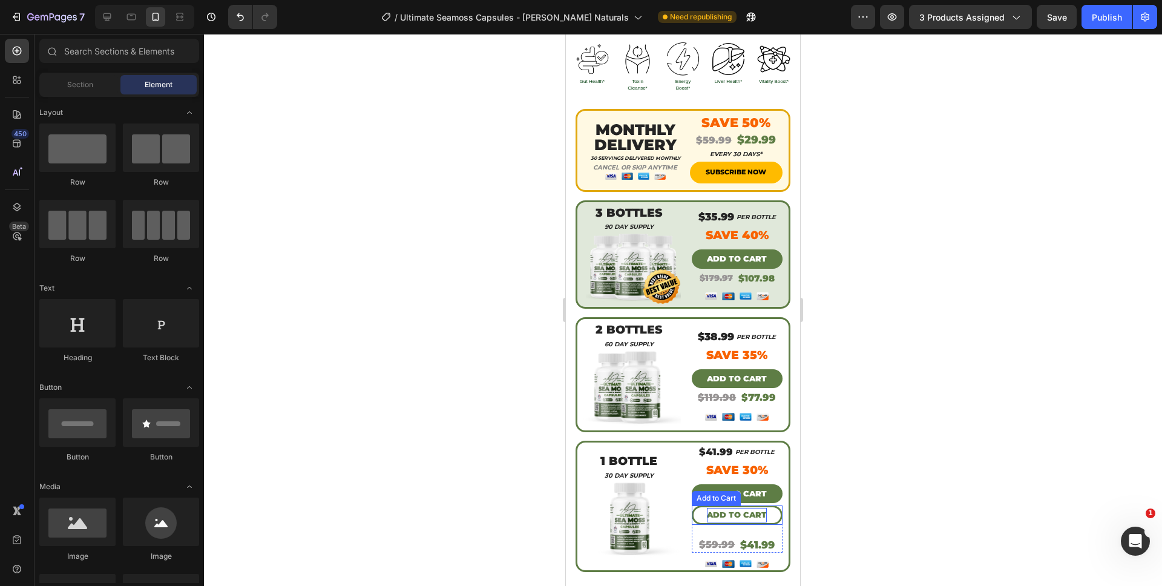
click at [729, 508] on div "Add to cart" at bounding box center [737, 515] width 60 height 14
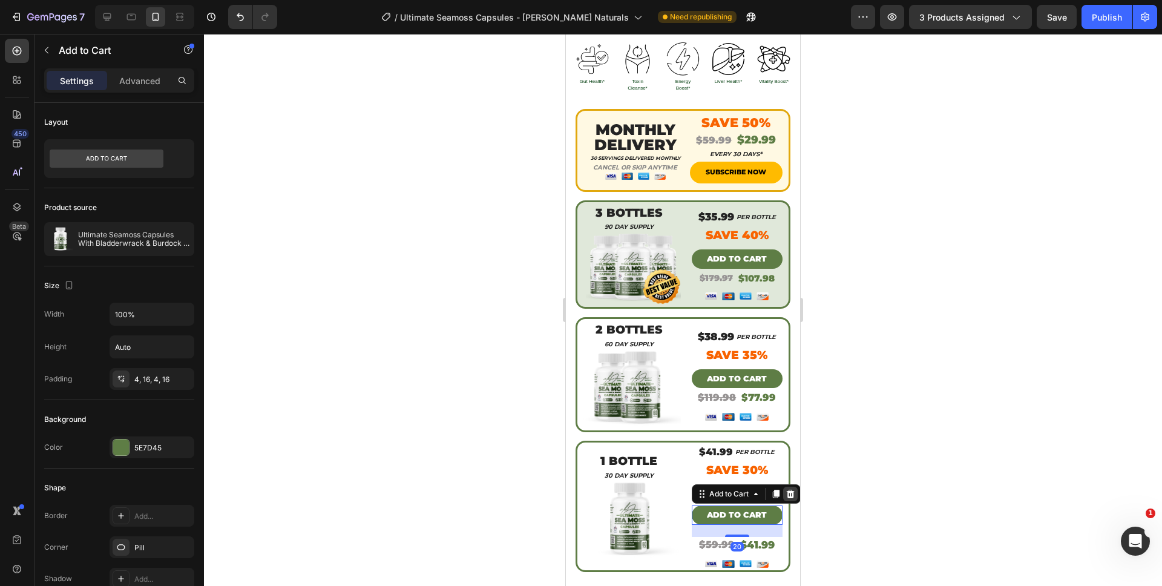
click at [786, 490] on icon at bounding box center [790, 494] width 8 height 8
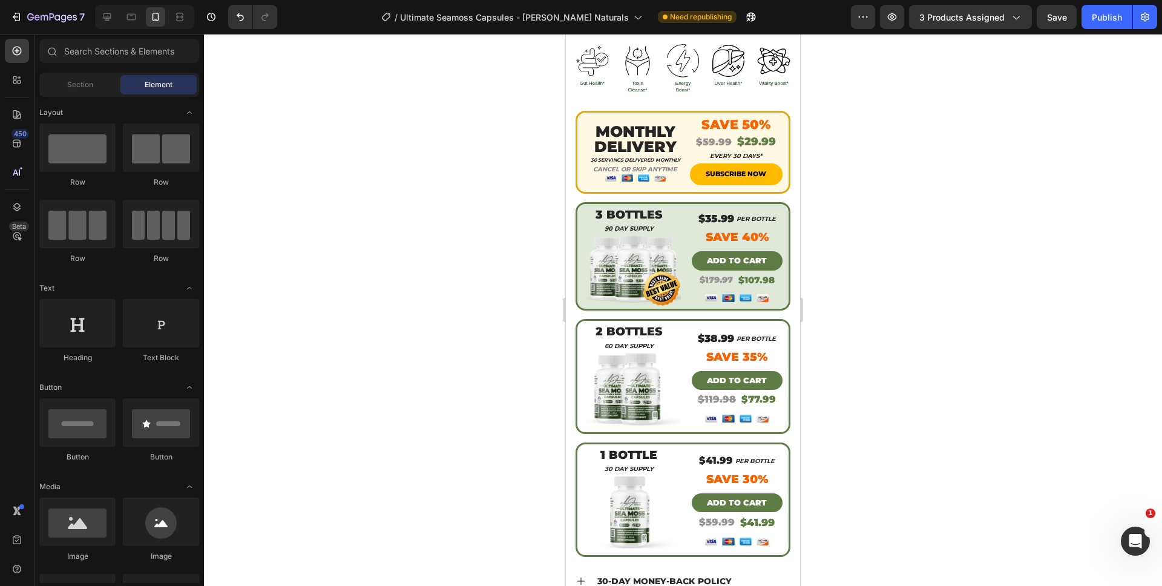
scroll to position [517, 0]
click at [841, 471] on div at bounding box center [683, 310] width 958 height 552
click at [736, 374] on p "ADD TO CART" at bounding box center [737, 381] width 60 height 14
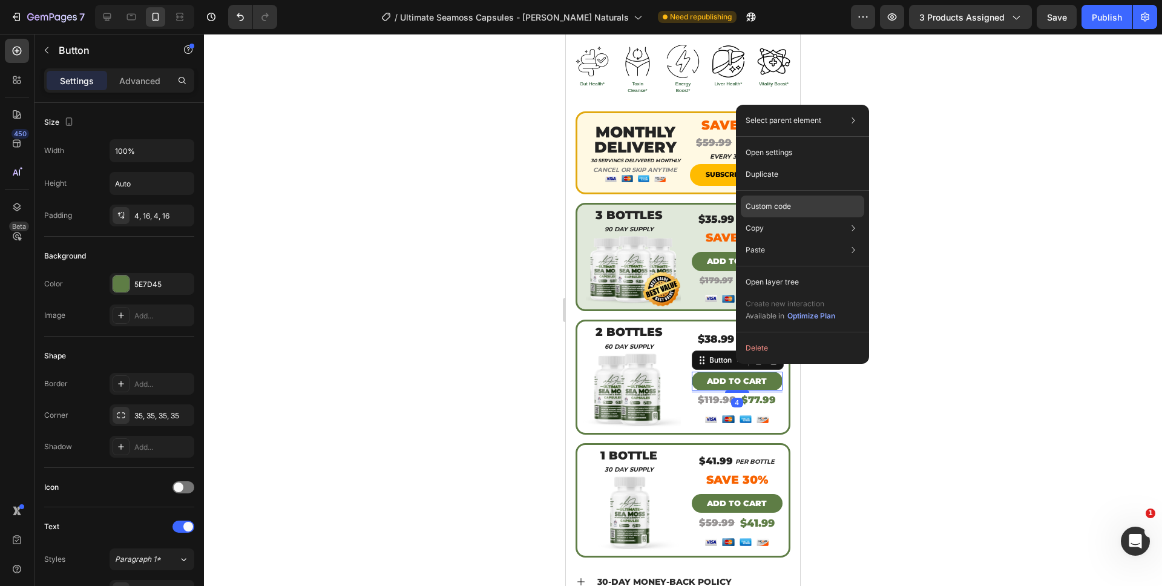
click at [773, 204] on p "Custom code" at bounding box center [768, 206] width 45 height 11
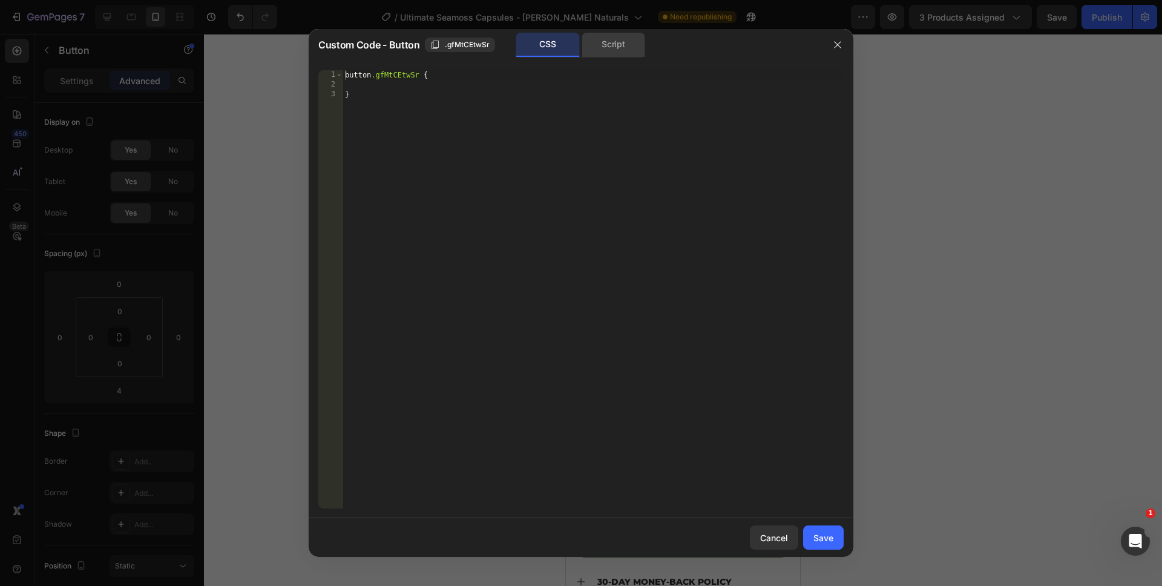
click at [614, 47] on div "Script" at bounding box center [614, 45] width 64 height 24
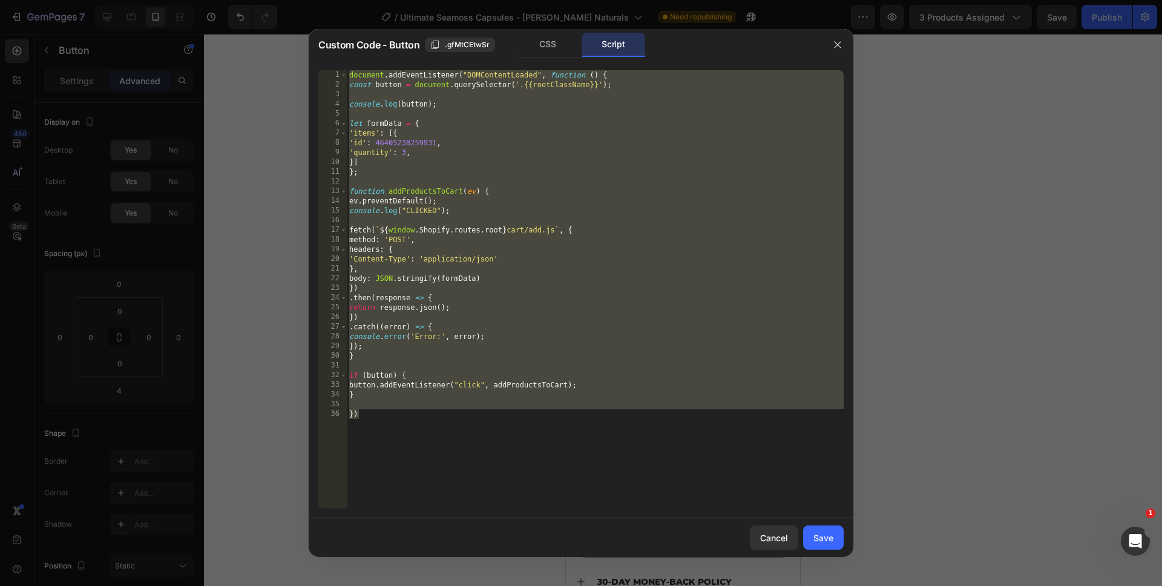
click at [576, 428] on div "document . addEventListener ( "DOMContentLoaded" , function ( ) { const button …" at bounding box center [595, 299] width 497 height 458
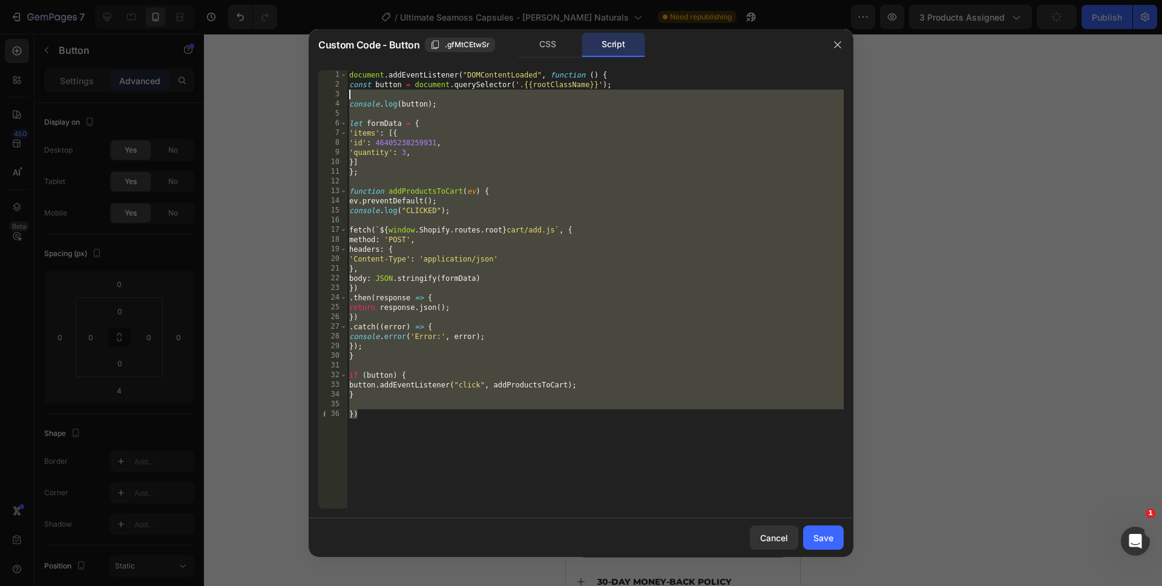
drag, startPoint x: 556, startPoint y: 475, endPoint x: 369, endPoint y: 48, distance: 466.4
click at [369, 48] on div "Custom Code - Button .gfMtCEtwSr CSS Script }) 1 2 3 4 5 6 7 8 9 10 11 12 13 14…" at bounding box center [581, 293] width 545 height 528
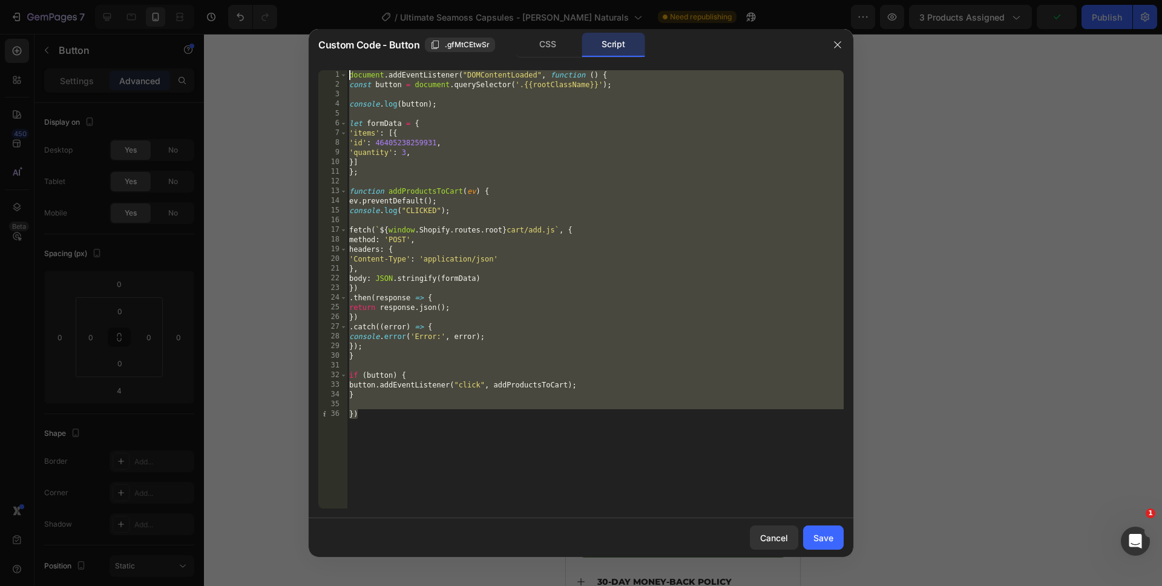
click at [433, 203] on div "document . addEventListener ( "DOMContentLoaded" , function ( ) { const button …" at bounding box center [595, 299] width 497 height 458
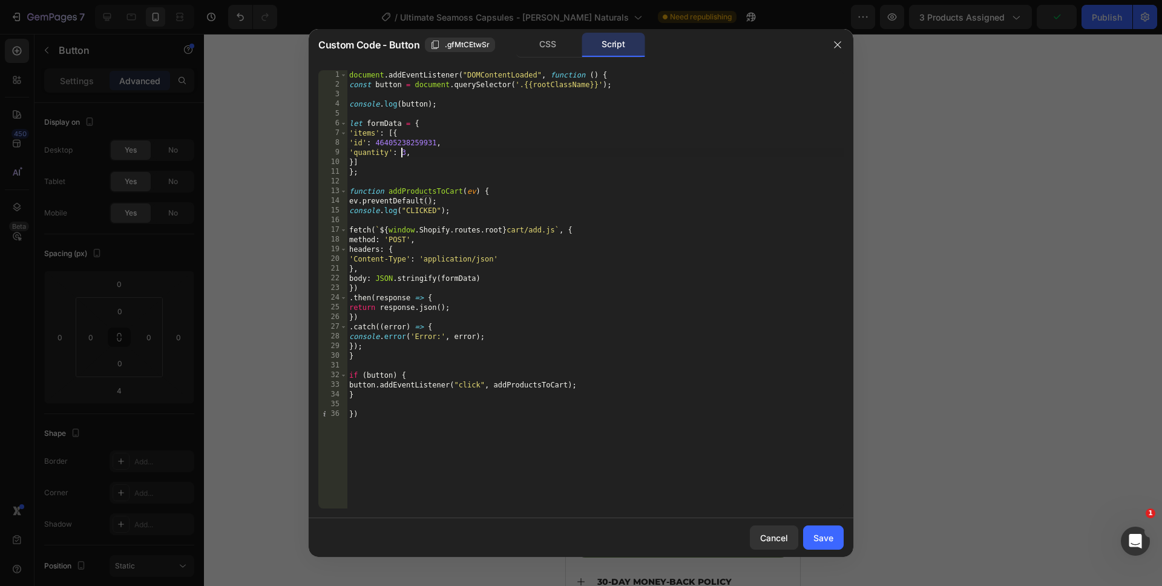
click at [402, 150] on div "document . addEventListener ( "DOMContentLoaded" , function ( ) { const button …" at bounding box center [595, 299] width 497 height 458
click at [465, 482] on div "document . addEventListener ( "DOMContentLoaded" , function ( ) { const button …" at bounding box center [595, 299] width 497 height 458
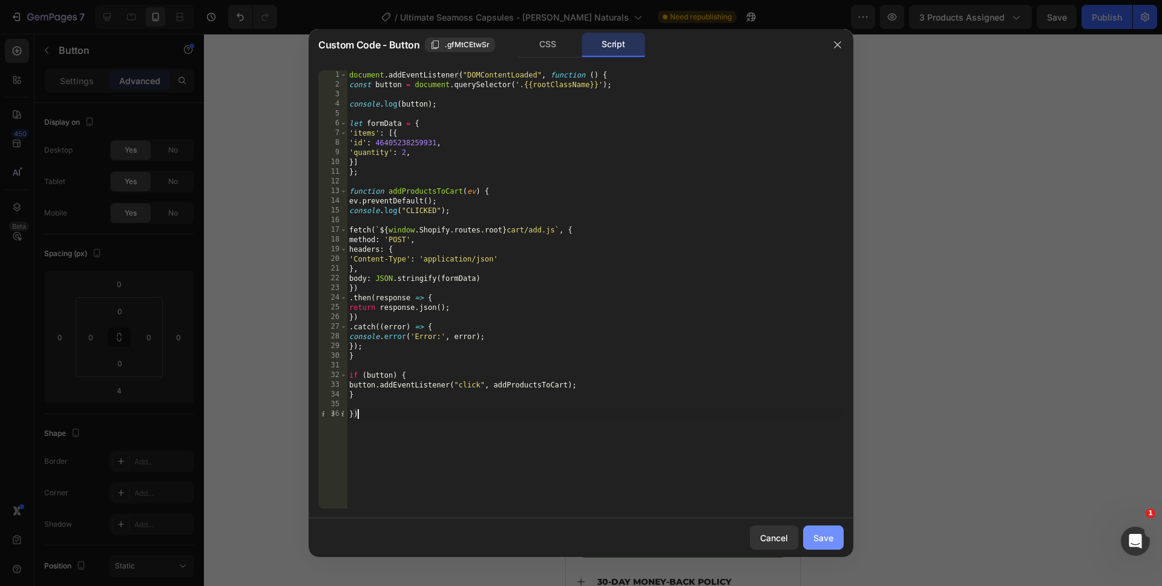
type textarea "})"
click at [826, 541] on div "Save" at bounding box center [823, 537] width 20 height 13
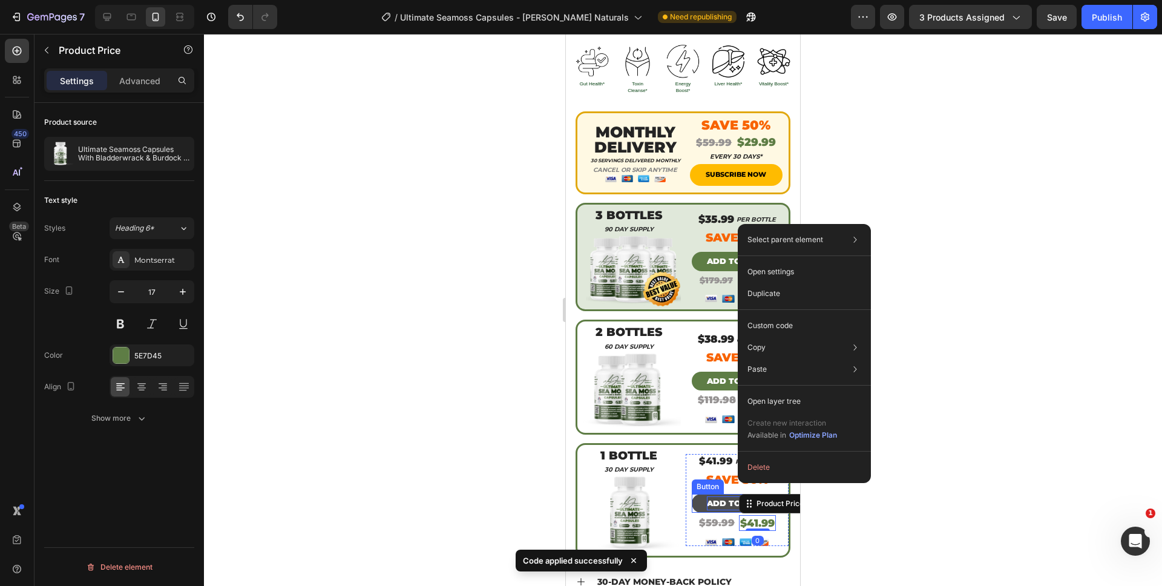
click at [709, 496] on p "ADD TO CART" at bounding box center [737, 503] width 60 height 14
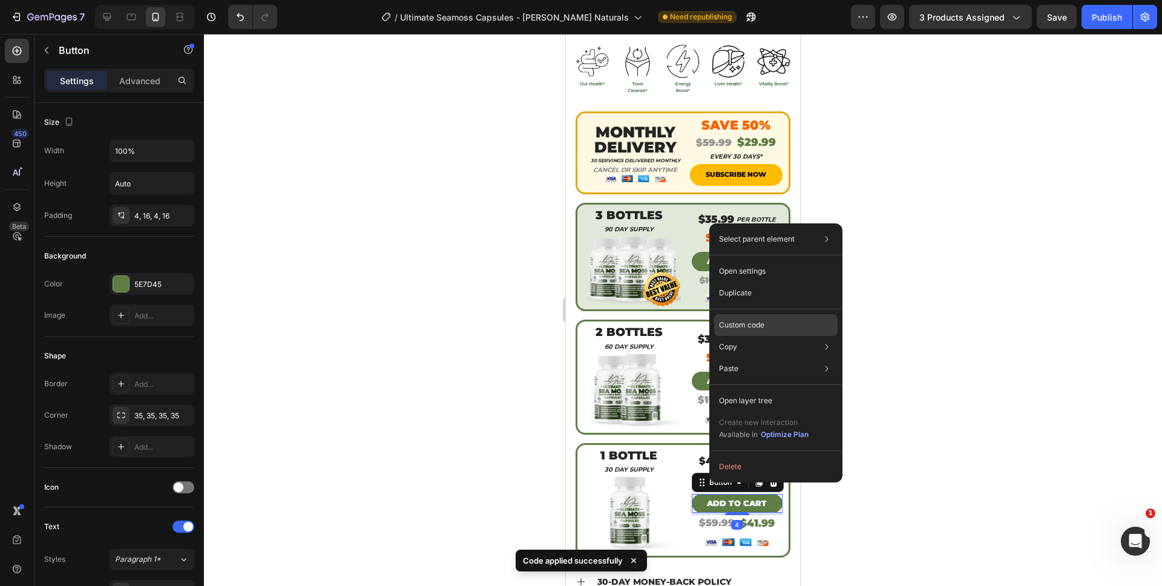
click at [751, 322] on p "Custom code" at bounding box center [741, 325] width 45 height 11
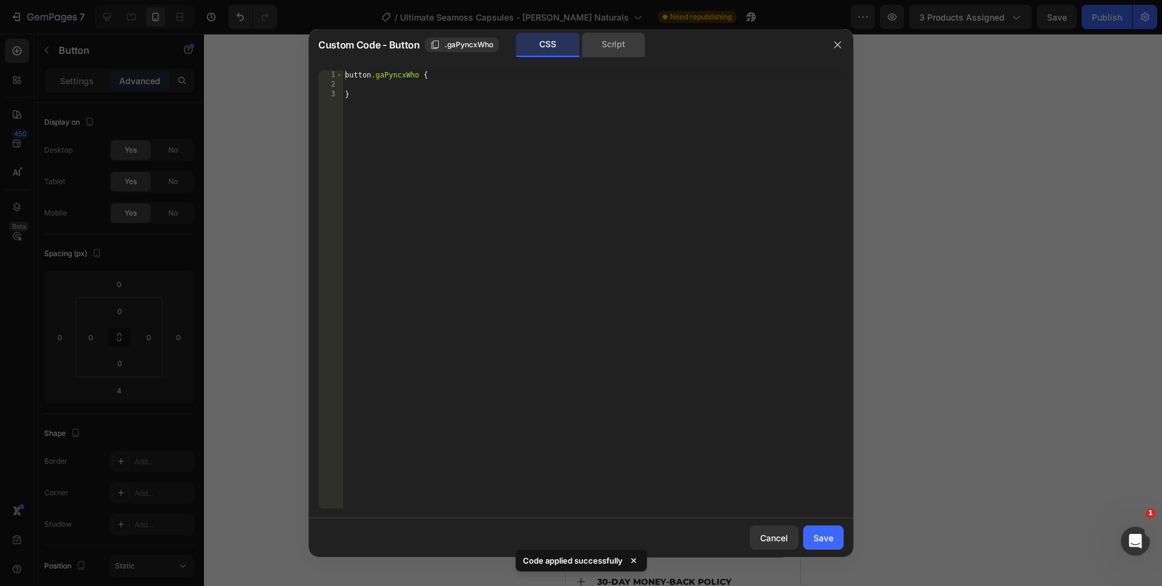
click at [589, 47] on div "Script" at bounding box center [614, 45] width 64 height 24
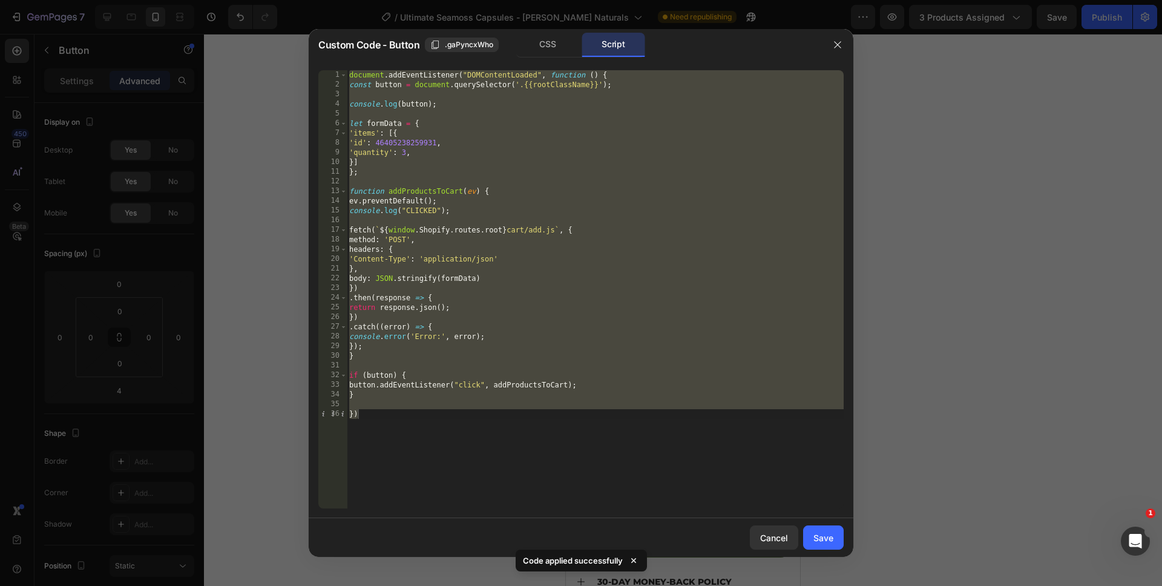
click at [401, 154] on div "document . addEventListener ( "DOMContentLoaded" , function ( ) { const button …" at bounding box center [595, 299] width 497 height 458
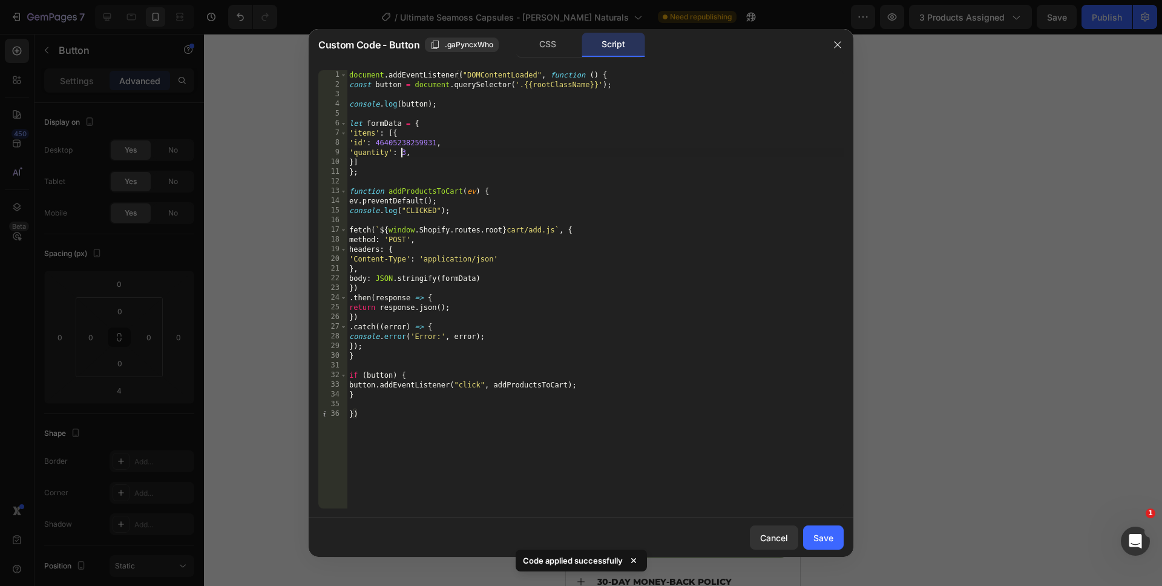
click at [401, 154] on div "document . addEventListener ( "DOMContentLoaded" , function ( ) { const button …" at bounding box center [595, 299] width 497 height 458
click at [427, 479] on div "document . addEventListener ( "DOMContentLoaded" , function ( ) { const button …" at bounding box center [595, 299] width 497 height 458
type textarea "})"
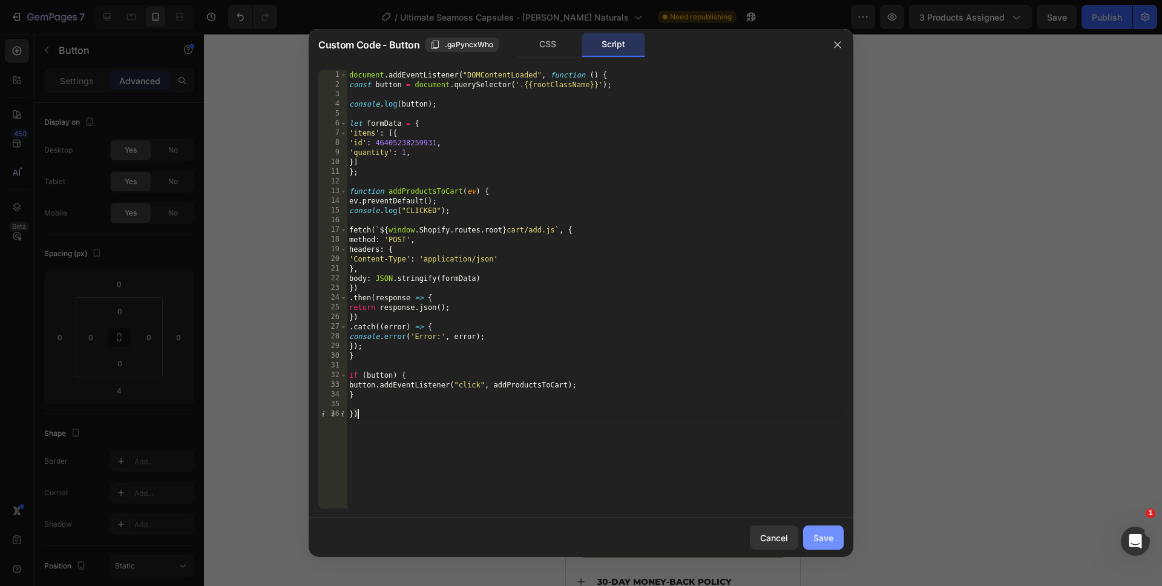
click at [836, 543] on button "Save" at bounding box center [823, 537] width 41 height 24
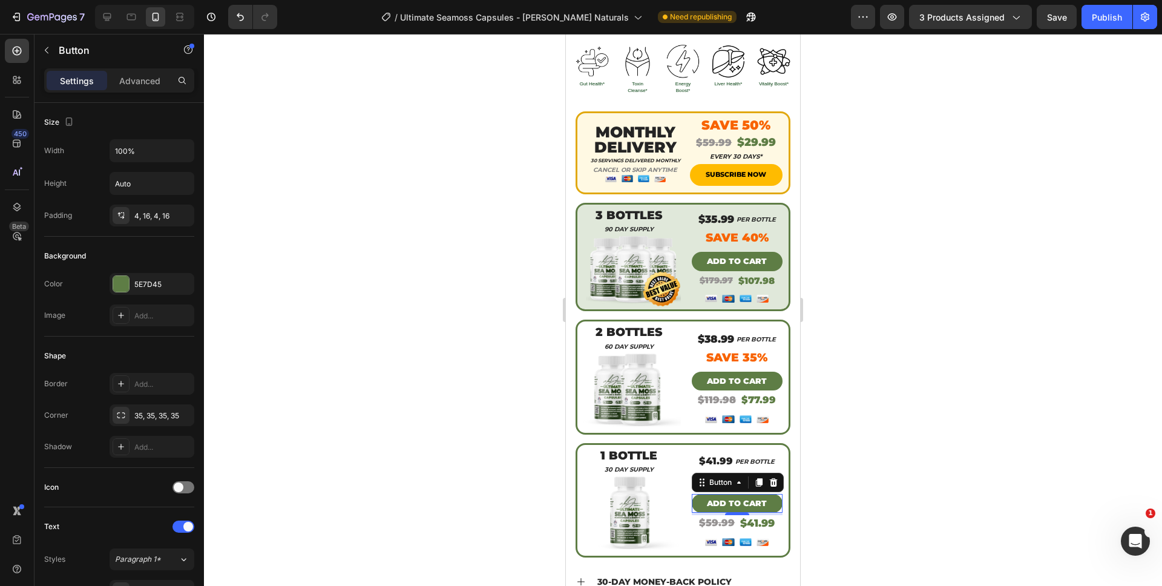
click at [898, 536] on div at bounding box center [683, 310] width 958 height 552
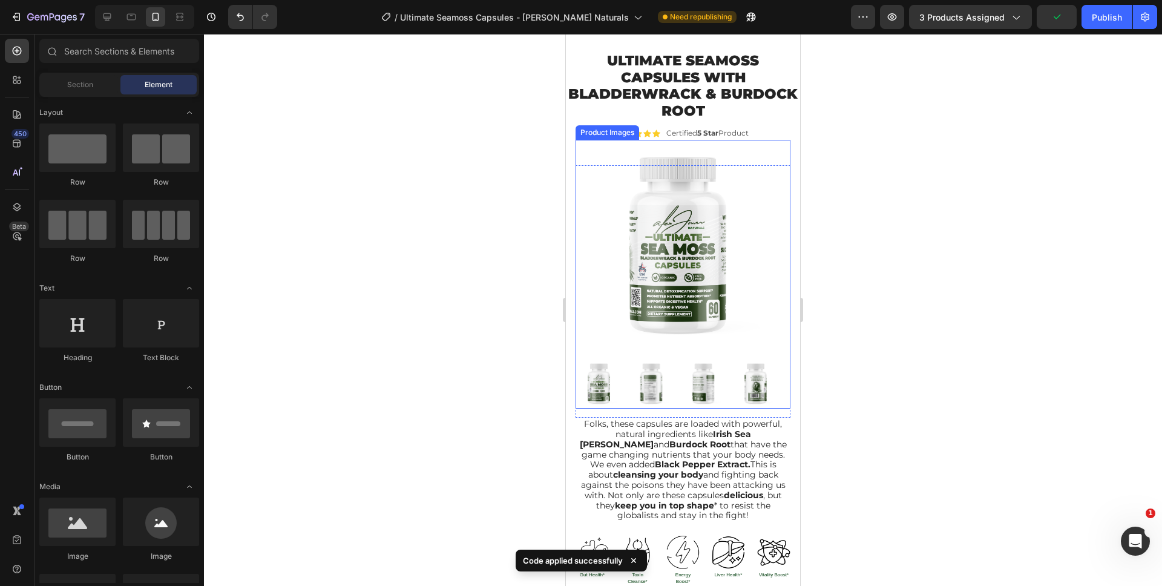
scroll to position [28, 0]
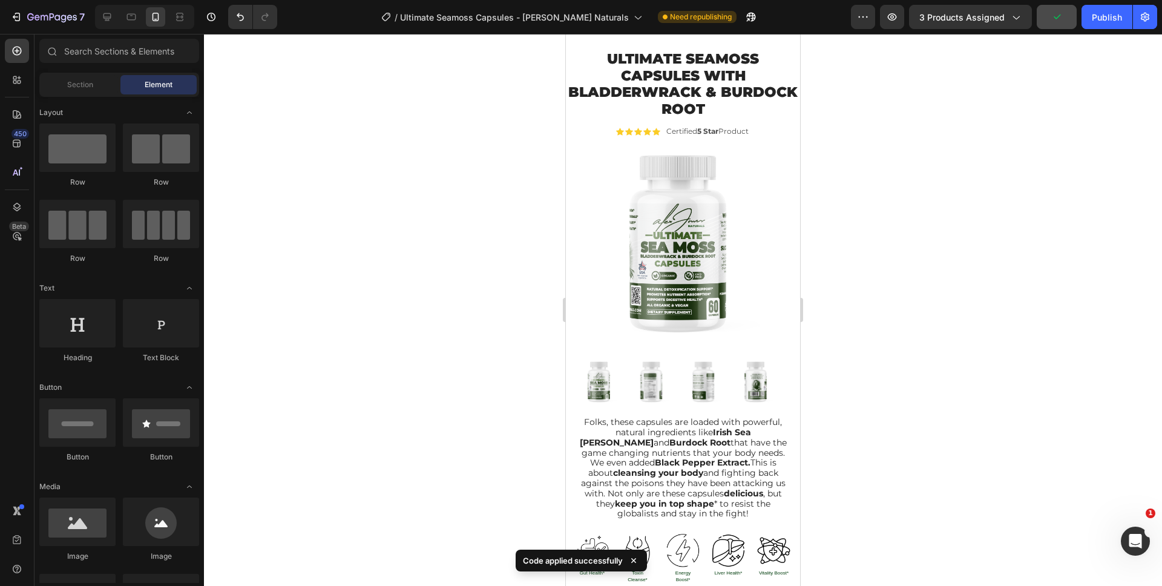
click at [1048, 26] on button "button" at bounding box center [1057, 17] width 40 height 24
click at [1051, 24] on button "button" at bounding box center [1057, 17] width 40 height 24
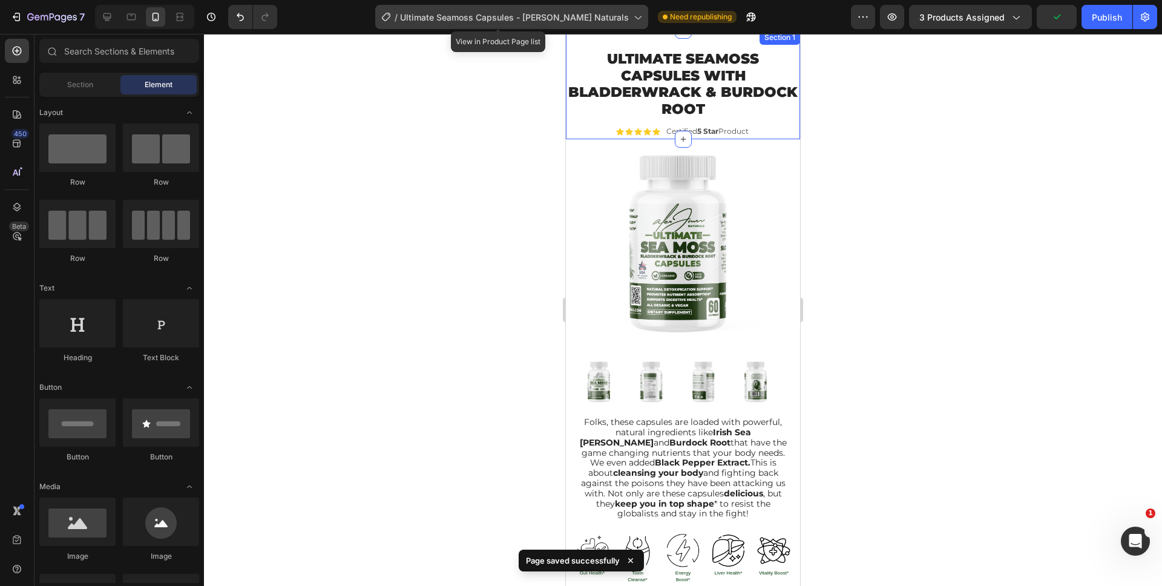
click at [471, 25] on div "/ Ultimate Seamoss Capsules - Alex Jones Naturals" at bounding box center [511, 17] width 273 height 24
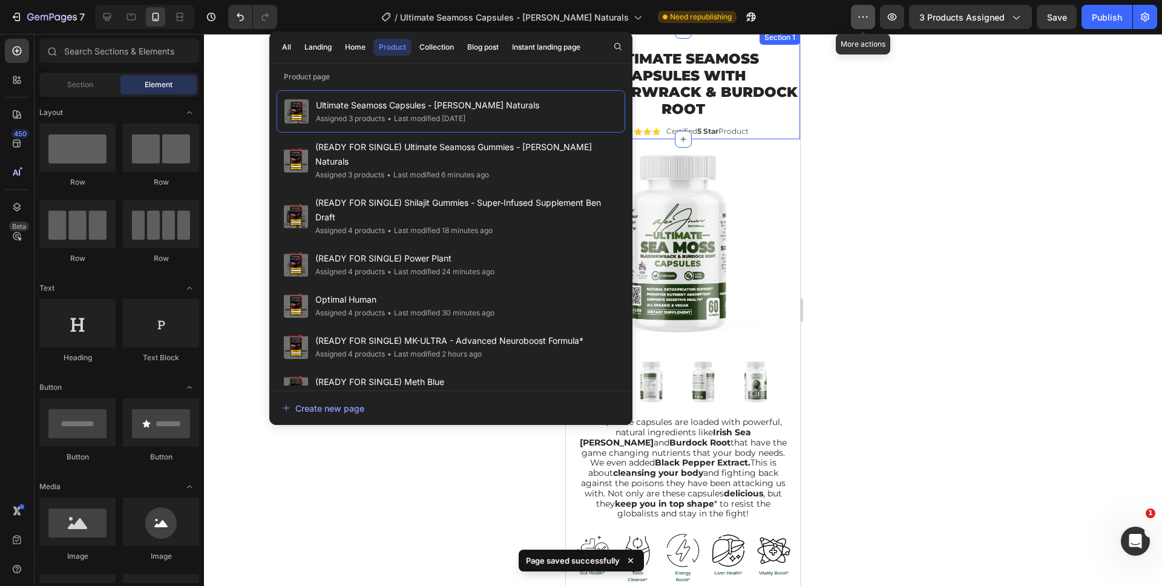
click at [861, 13] on icon "button" at bounding box center [863, 17] width 12 height 12
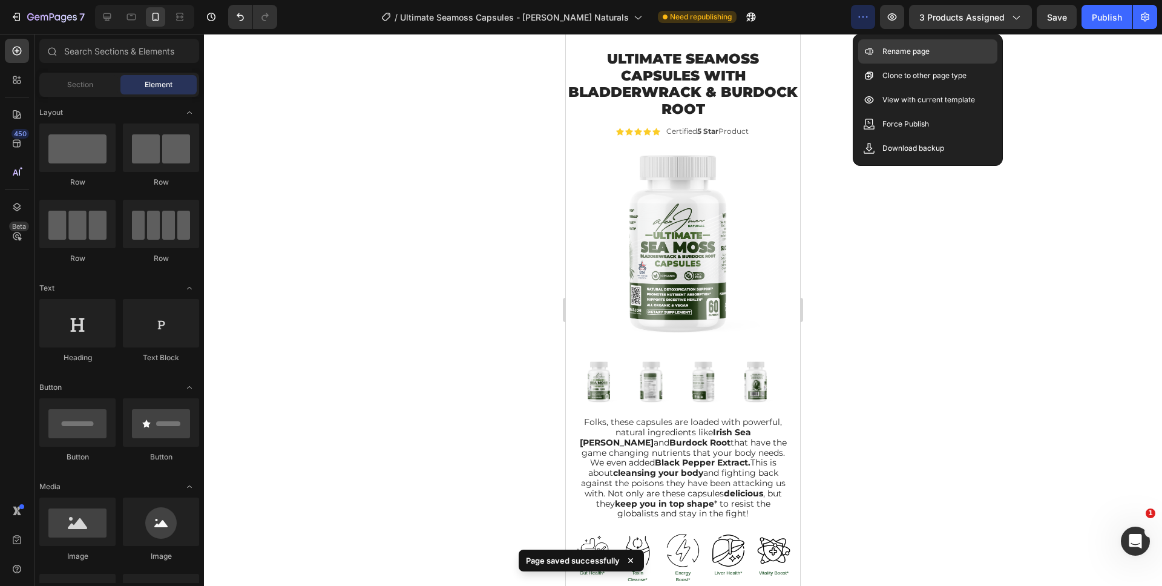
click at [908, 56] on p "Rename page" at bounding box center [905, 51] width 47 height 12
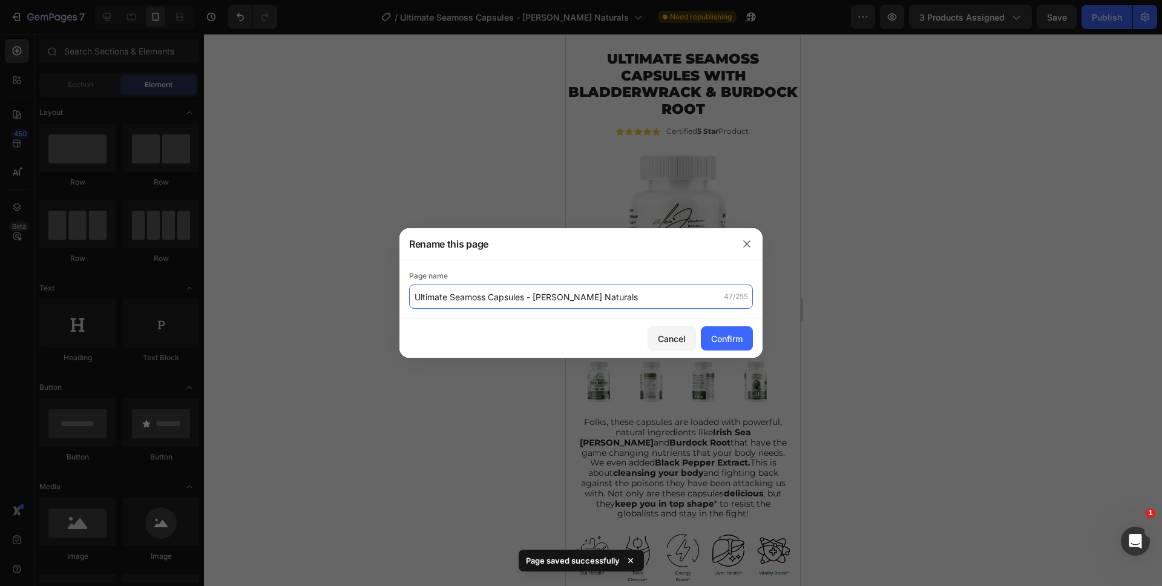
click at [412, 297] on input "Ultimate Seamoss Capsules - Alex Jones Naturals" at bounding box center [581, 296] width 344 height 24
click at [415, 297] on input "Ultimate Seamoss Capsules - Alex Jones Naturals" at bounding box center [581, 296] width 344 height 24
type input "(READY FOR SINGLE) Ultimate Seamoss Capsules - [PERSON_NAME] Naturals"
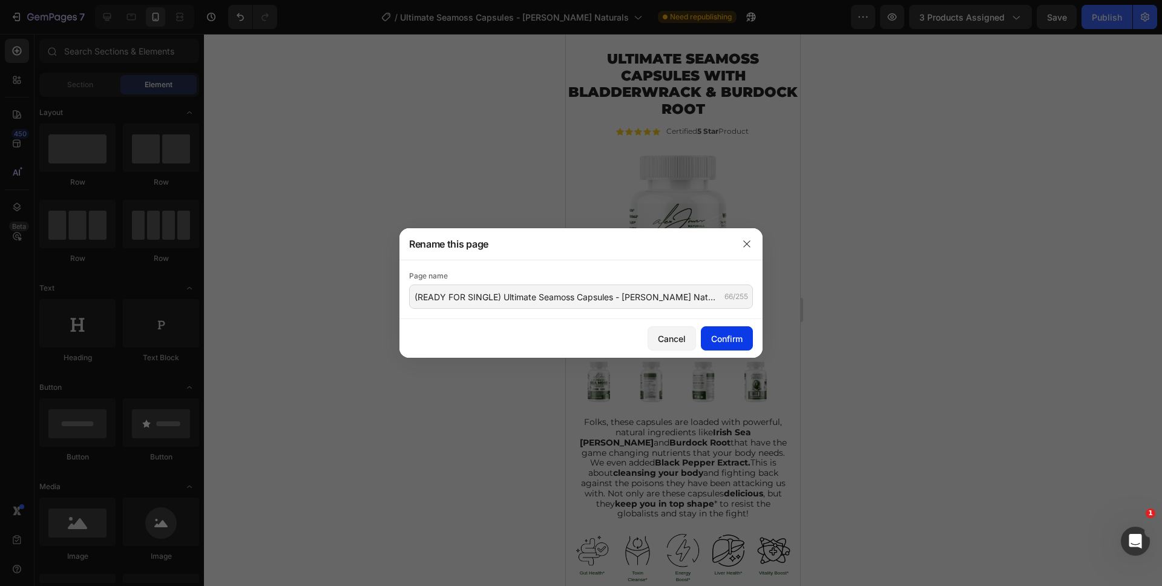
click at [734, 332] on div "Confirm" at bounding box center [726, 338] width 31 height 13
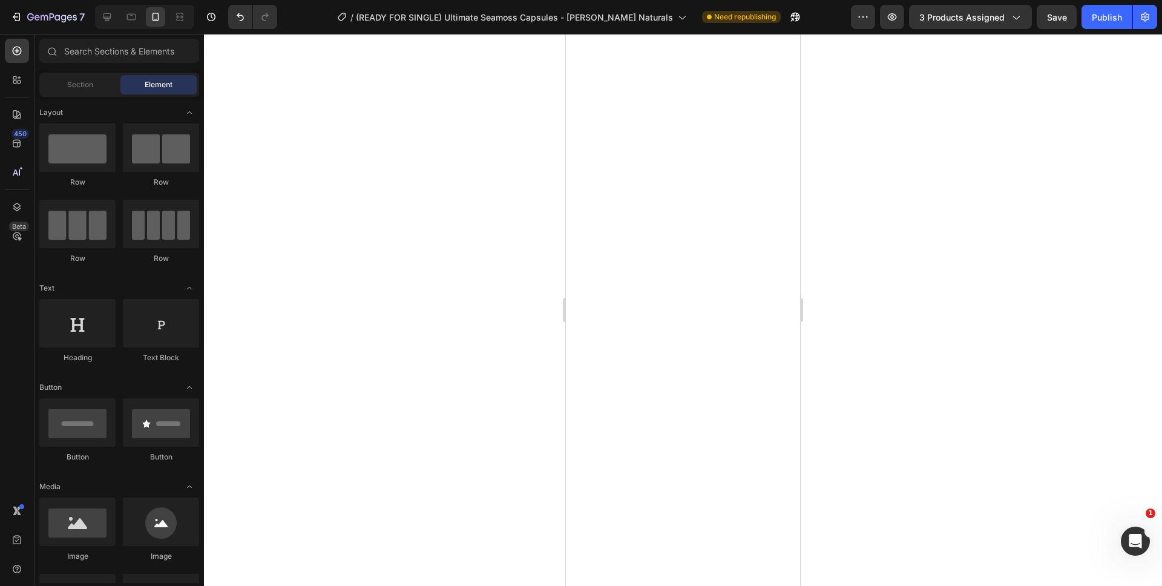
scroll to position [0, 0]
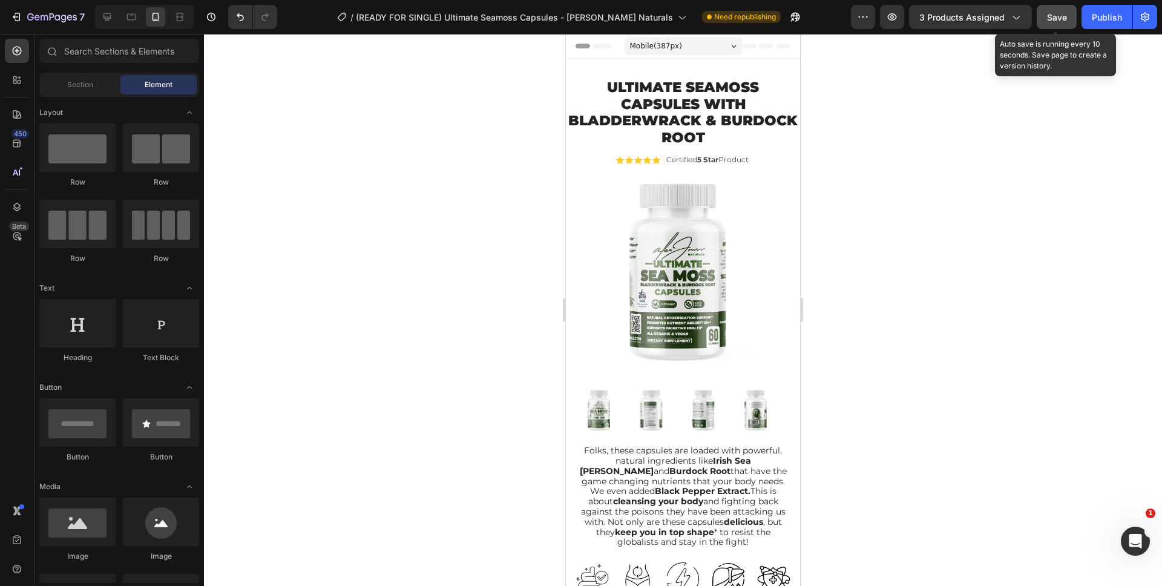
click at [1053, 27] on button "Save" at bounding box center [1057, 17] width 40 height 24
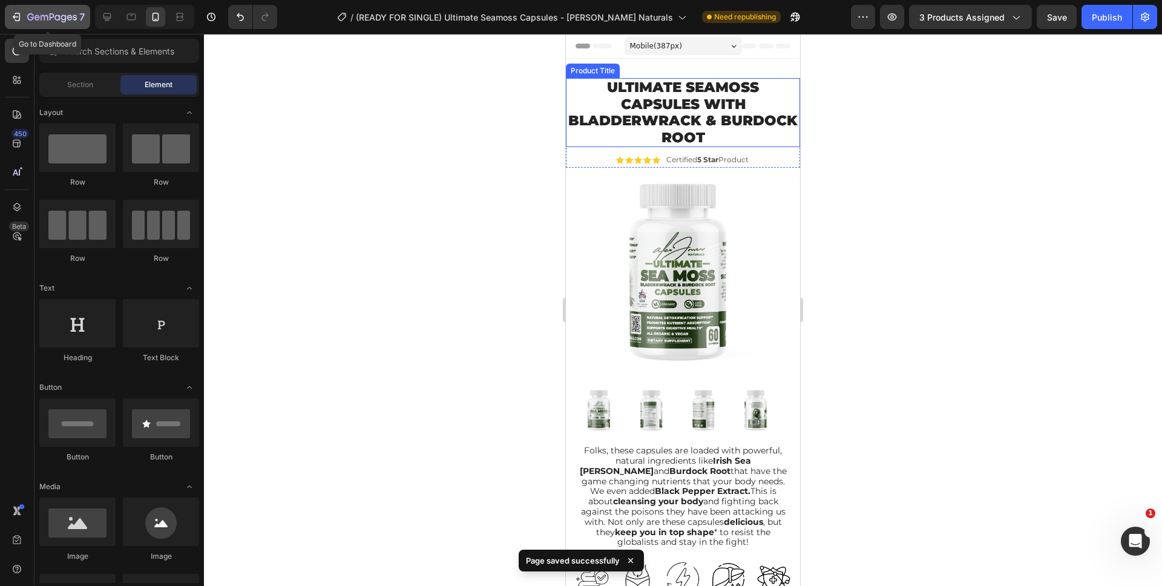
click at [50, 21] on icon "button" at bounding box center [52, 18] width 50 height 10
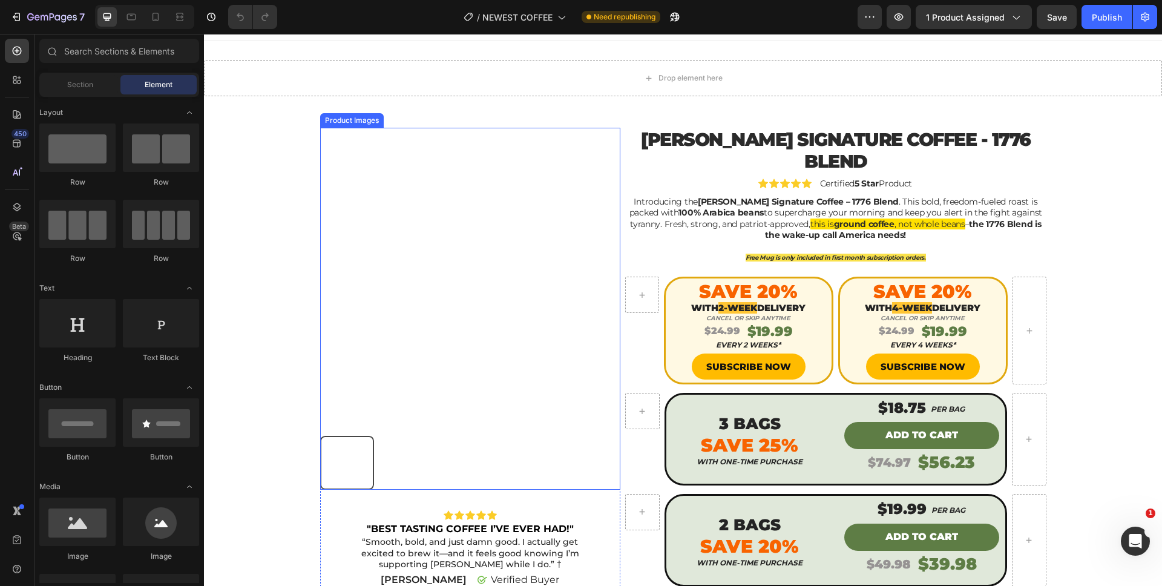
scroll to position [87, 0]
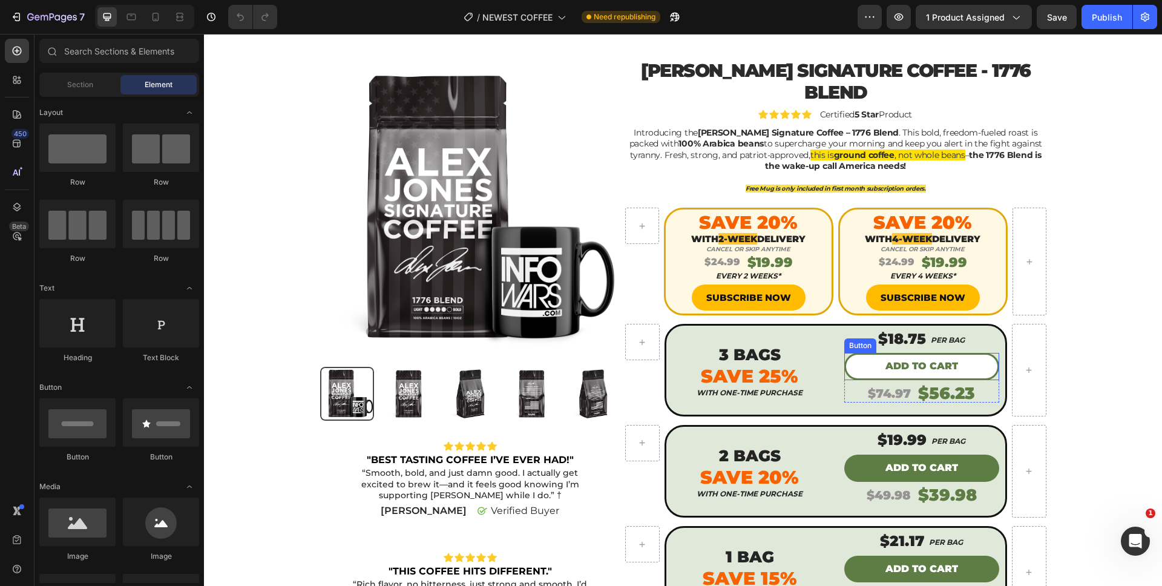
click at [847, 353] on button "ADD TO CART" at bounding box center [921, 366] width 155 height 27
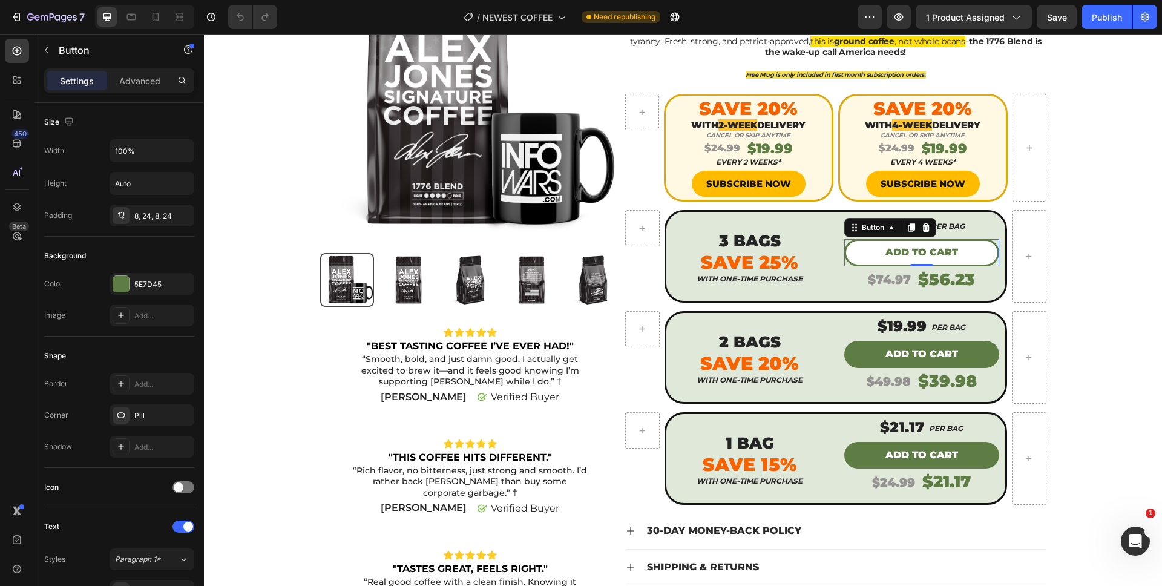
scroll to position [199, 0]
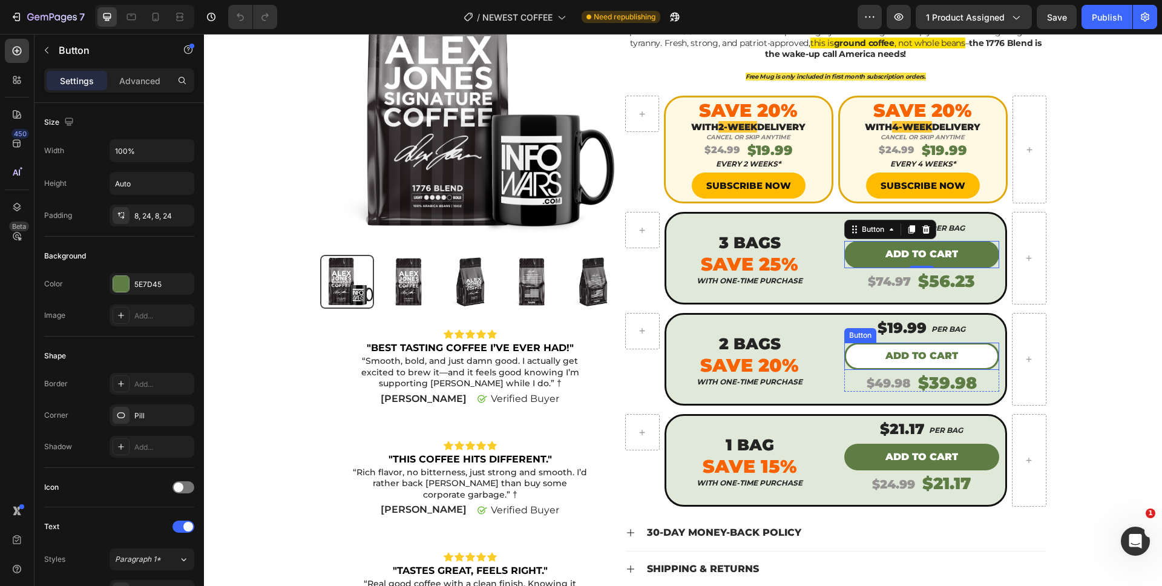
click at [864, 343] on button "ADD TO CART" at bounding box center [921, 356] width 155 height 27
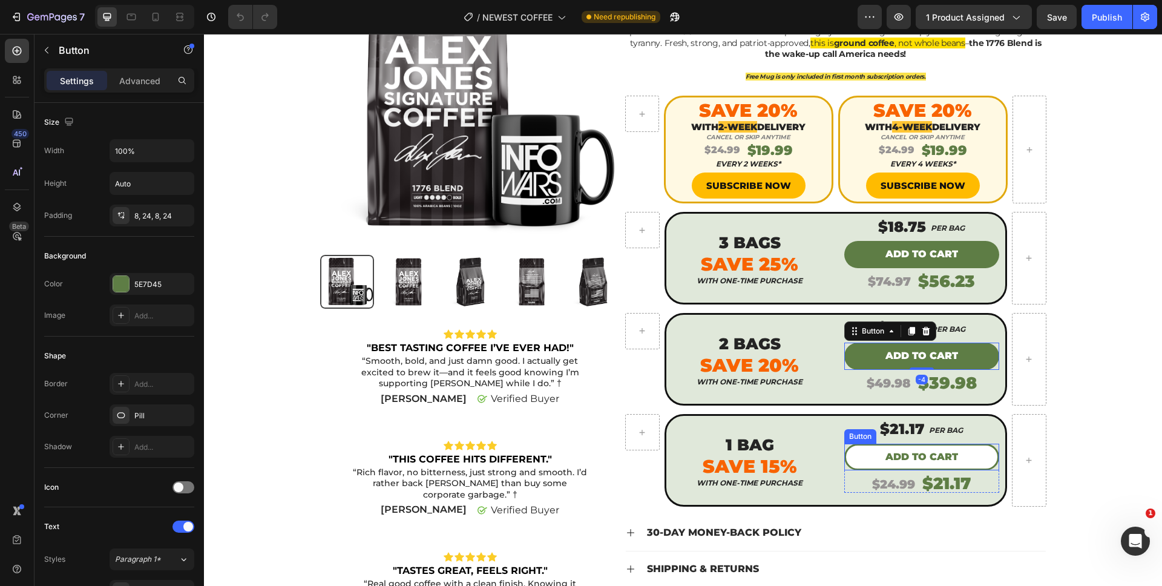
click at [859, 444] on button "ADD TO CART" at bounding box center [921, 457] width 155 height 27
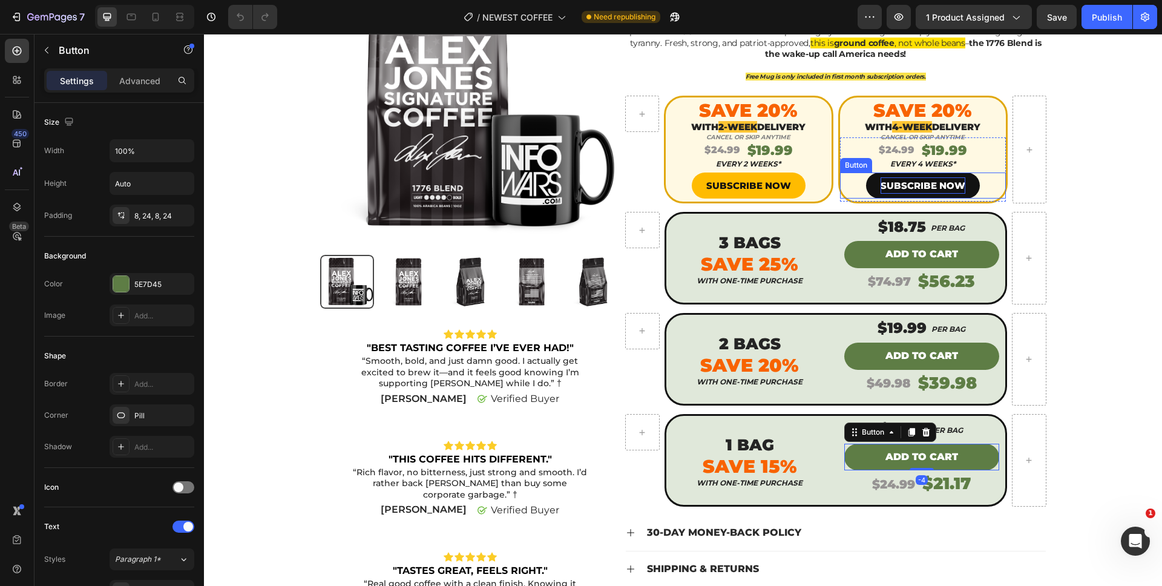
click at [893, 177] on p "SUBSCRIBE NOW" at bounding box center [923, 185] width 85 height 16
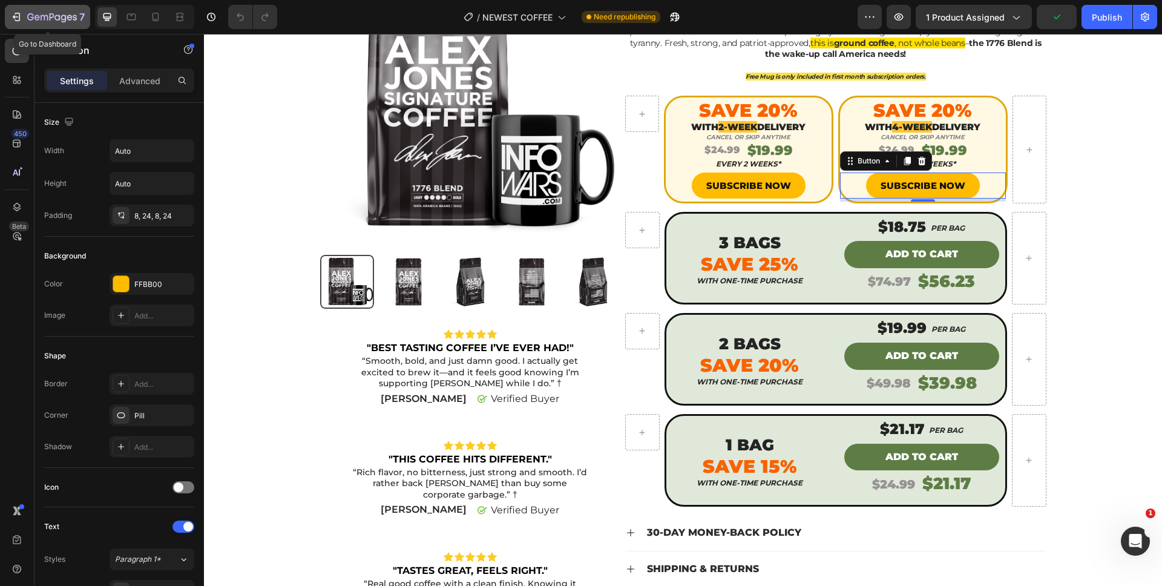
click at [23, 11] on div "7" at bounding box center [47, 17] width 74 height 15
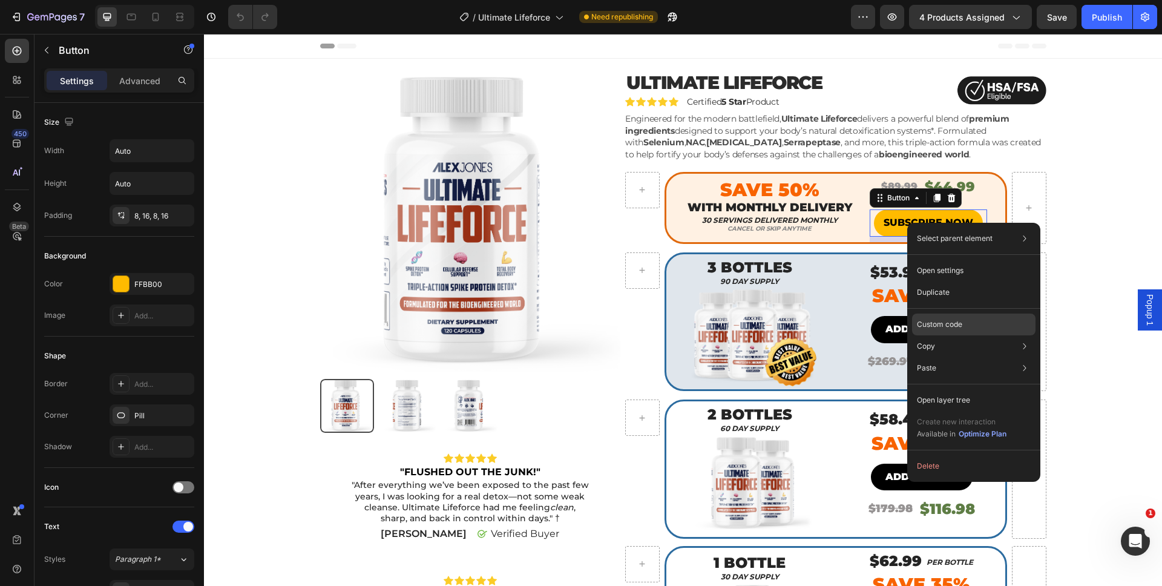
click at [949, 323] on p "Custom code" at bounding box center [939, 324] width 45 height 11
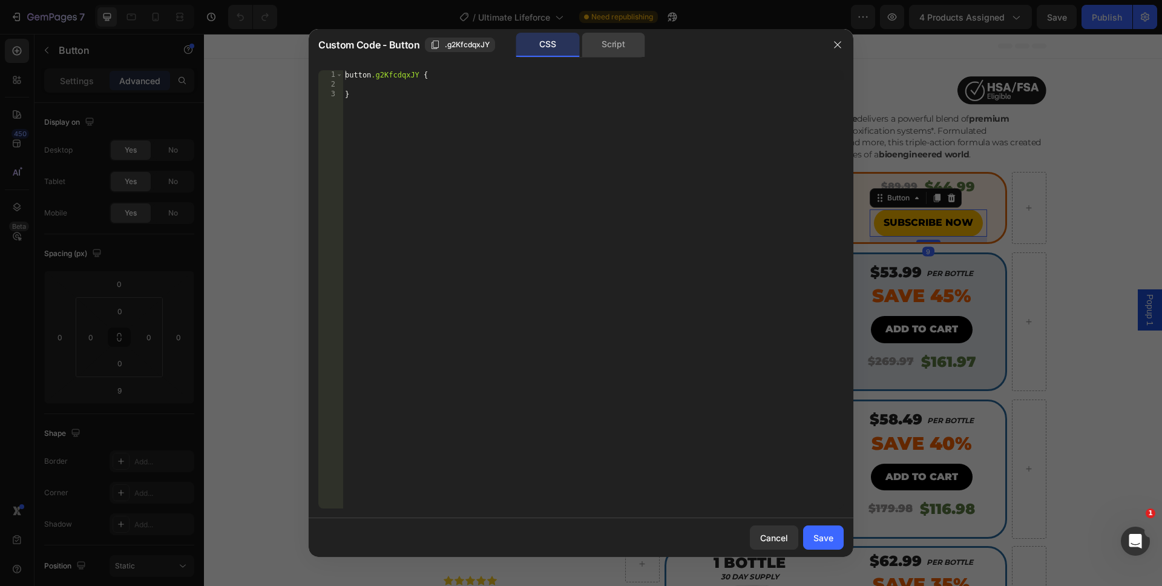
click at [625, 45] on div "Script" at bounding box center [614, 45] width 64 height 24
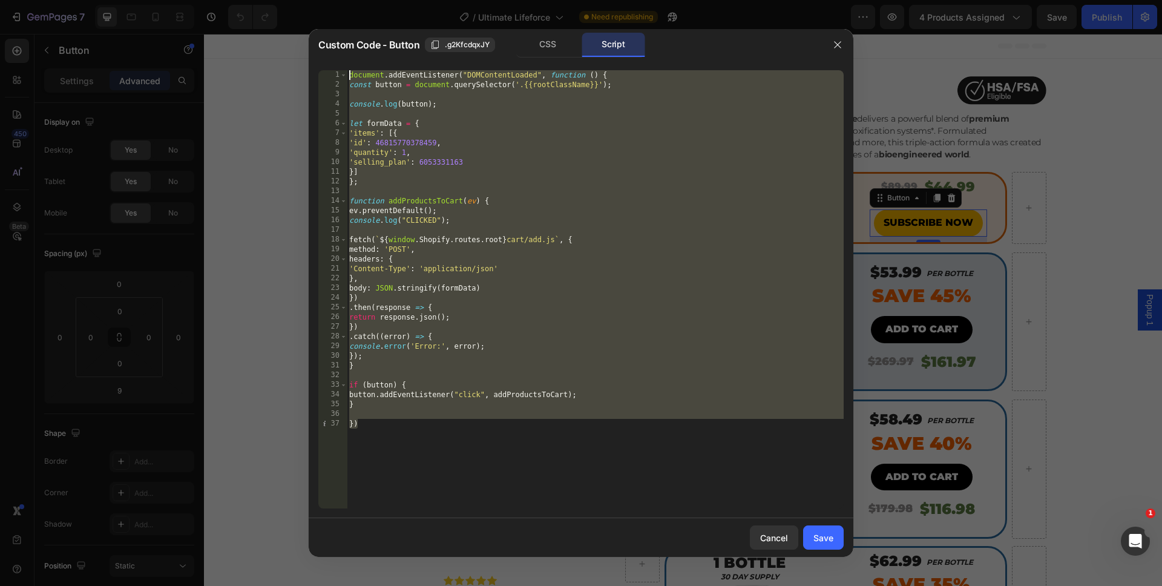
drag, startPoint x: 419, startPoint y: 436, endPoint x: 367, endPoint y: 23, distance: 416.0
click at [367, 23] on div "Custom Code - Button .g2KfcdqxJY CSS Script }) 1 2 3 4 5 6 7 8 9 10 11 12 13 14…" at bounding box center [581, 293] width 1162 height 586
click at [419, 160] on div "document . addEventListener ( "DOMContentLoaded" , function ( ) { const button …" at bounding box center [595, 299] width 497 height 458
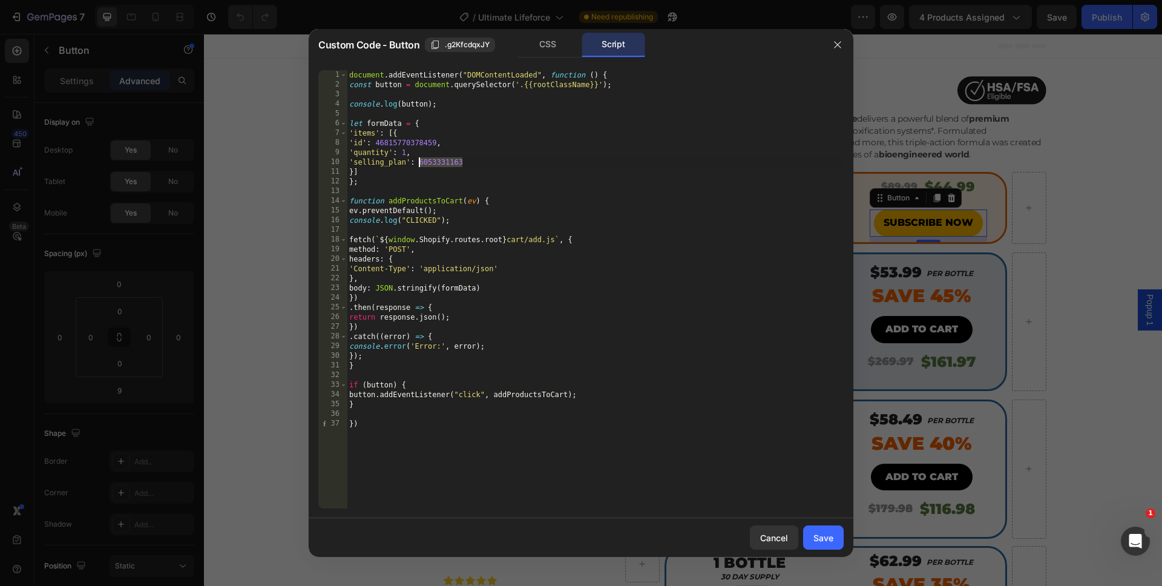
click at [419, 160] on div "document . addEventListener ( "DOMContentLoaded" , function ( ) { const button …" at bounding box center [595, 299] width 497 height 458
click at [569, 468] on div "document . addEventListener ( "DOMContentLoaded" , function ( ) { const button …" at bounding box center [595, 299] width 497 height 458
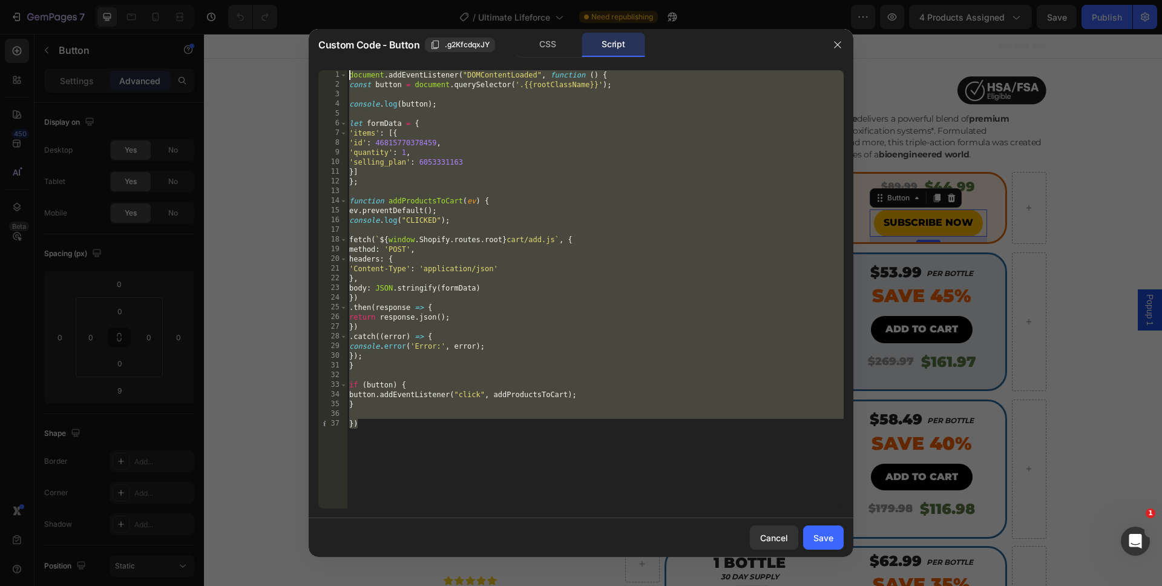
drag, startPoint x: 487, startPoint y: 485, endPoint x: 329, endPoint y: 70, distance: 444.8
click at [329, 70] on div "}) 1 2 3 4 5 6 7 8 9 10 11 12 13 14 15 16 17 18 19 20 21 22 23 24 25 26 27 28 2…" at bounding box center [581, 290] width 545 height 458
type textarea "document.addEventListener("DOMContentLoaded", function () { const button = docu…"
click at [769, 540] on div "Cancel" at bounding box center [774, 537] width 28 height 13
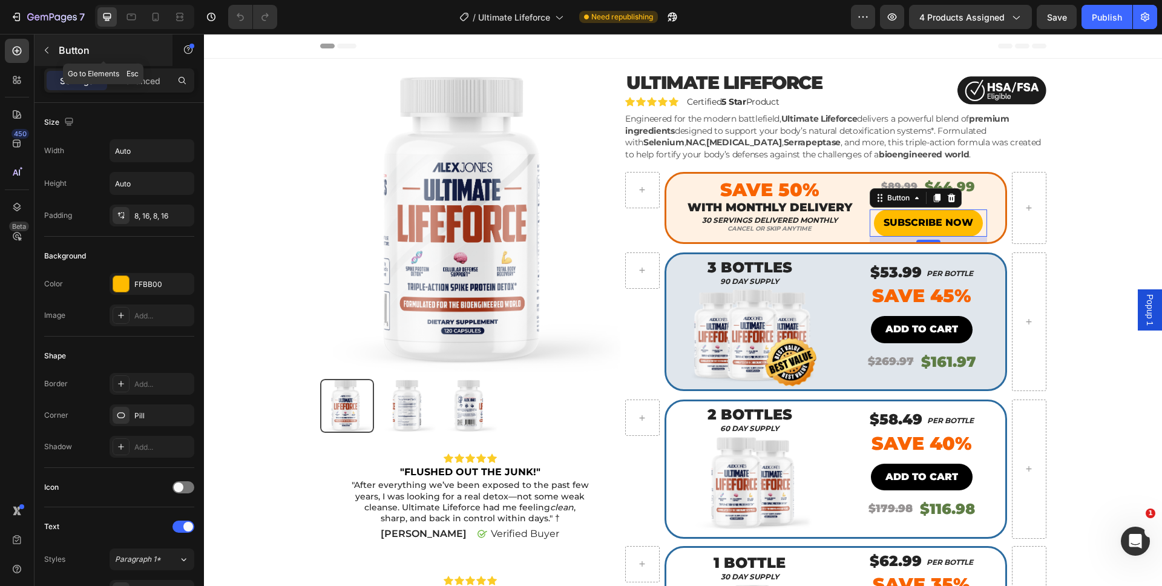
click at [57, 56] on div "Button" at bounding box center [103, 49] width 138 height 31
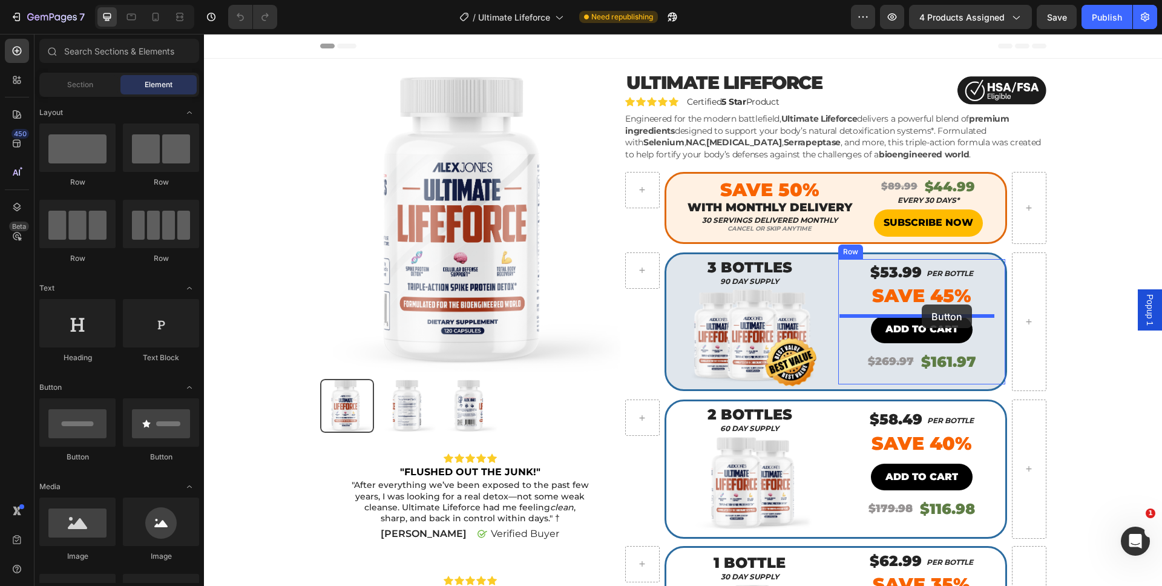
drag, startPoint x: 325, startPoint y: 445, endPoint x: 921, endPoint y: 309, distance: 610.9
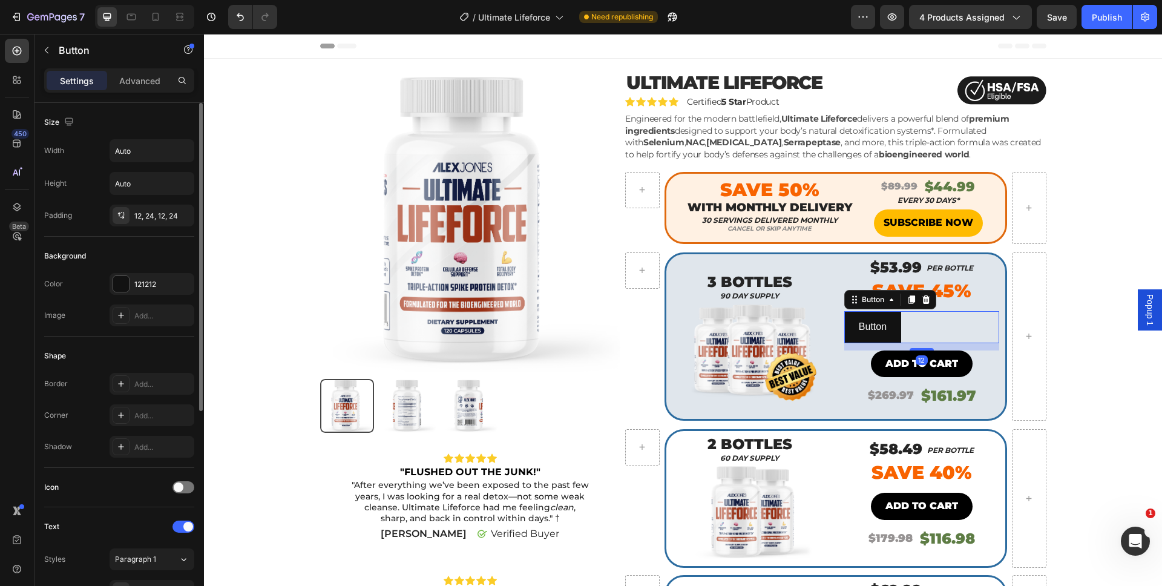
scroll to position [350, 0]
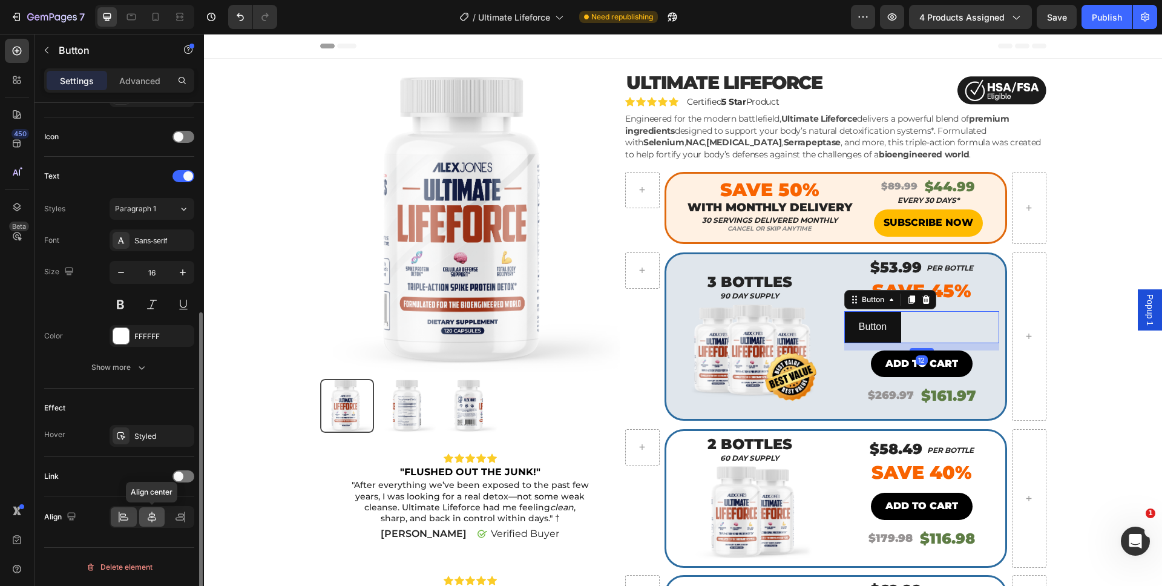
click at [157, 521] on icon at bounding box center [152, 517] width 12 height 12
click at [152, 235] on div "Sans-serif" at bounding box center [162, 240] width 57 height 11
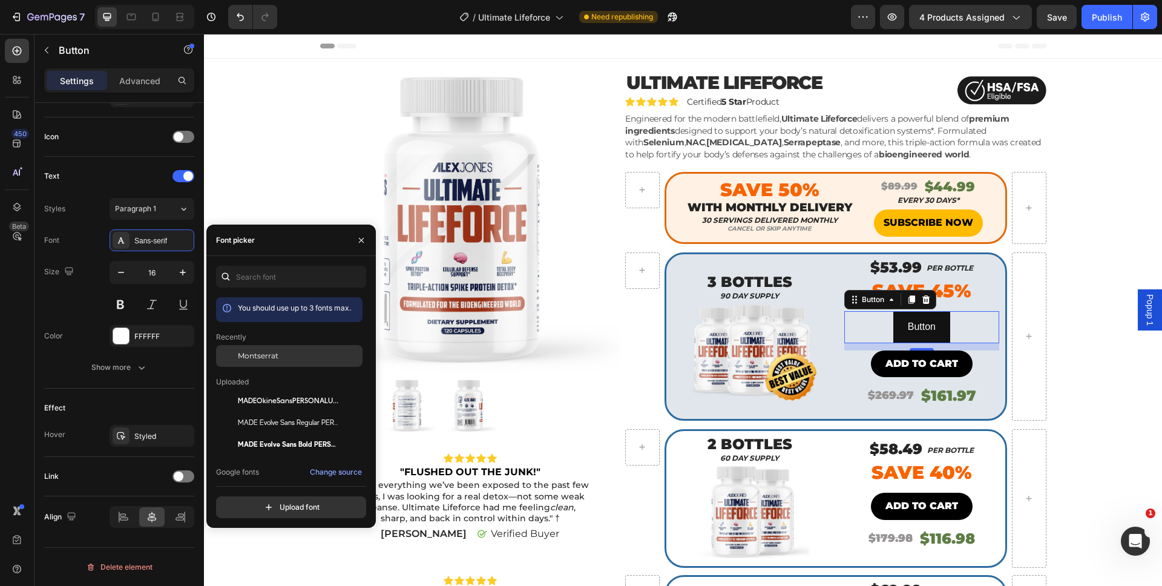
click at [273, 353] on span "Montserrat" at bounding box center [258, 355] width 41 height 11
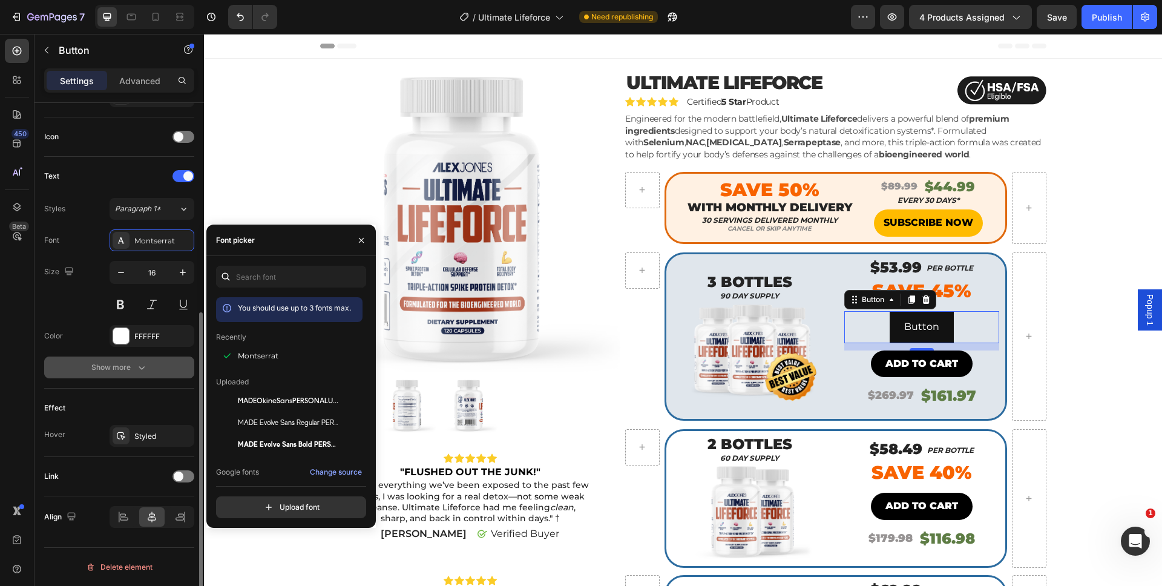
click at [130, 363] on div "Show more" at bounding box center [119, 367] width 56 height 12
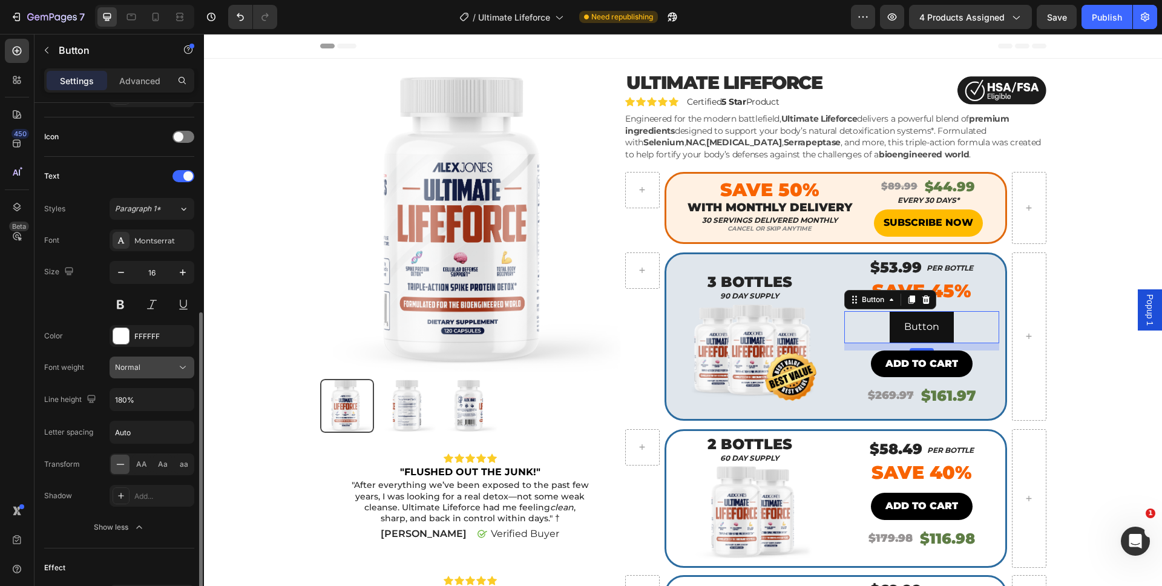
click at [133, 376] on button "Normal" at bounding box center [152, 367] width 85 height 22
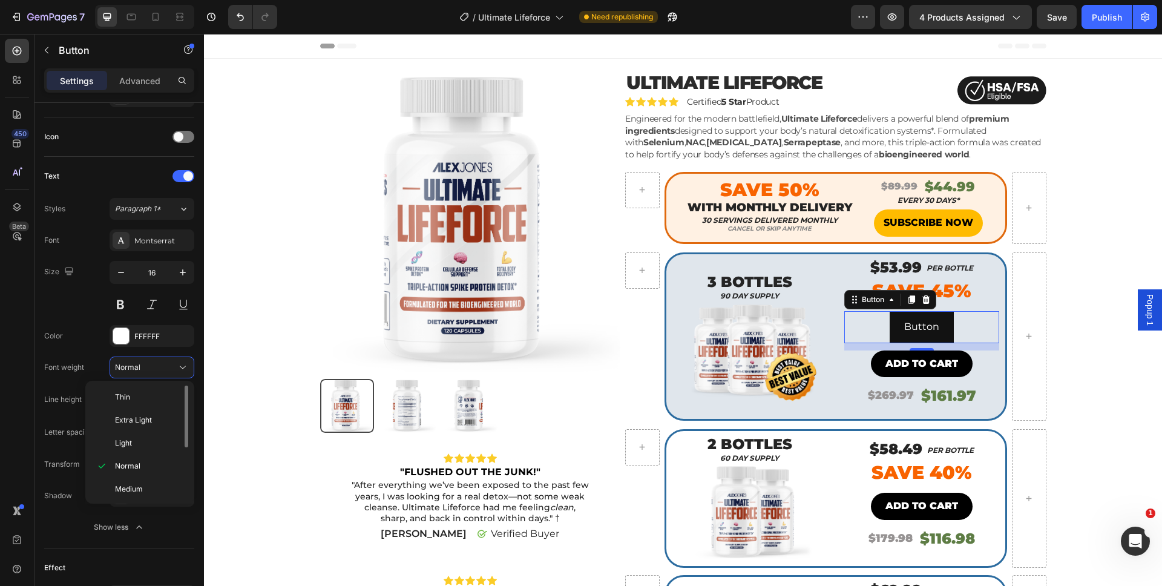
scroll to position [94, 0]
click at [140, 476] on div "Black" at bounding box center [137, 487] width 94 height 23
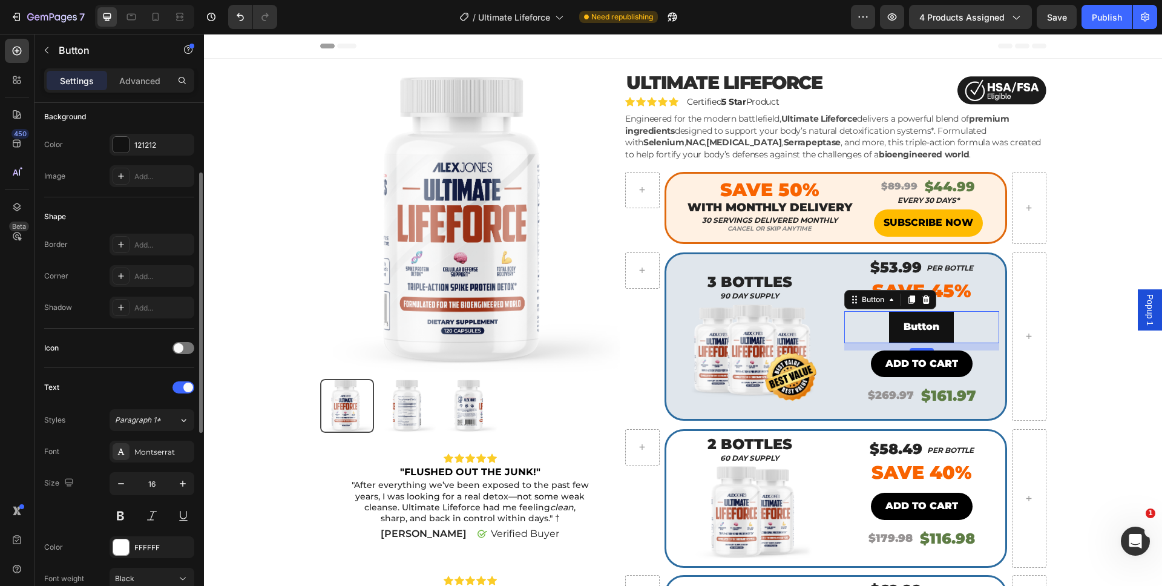
scroll to position [2, 0]
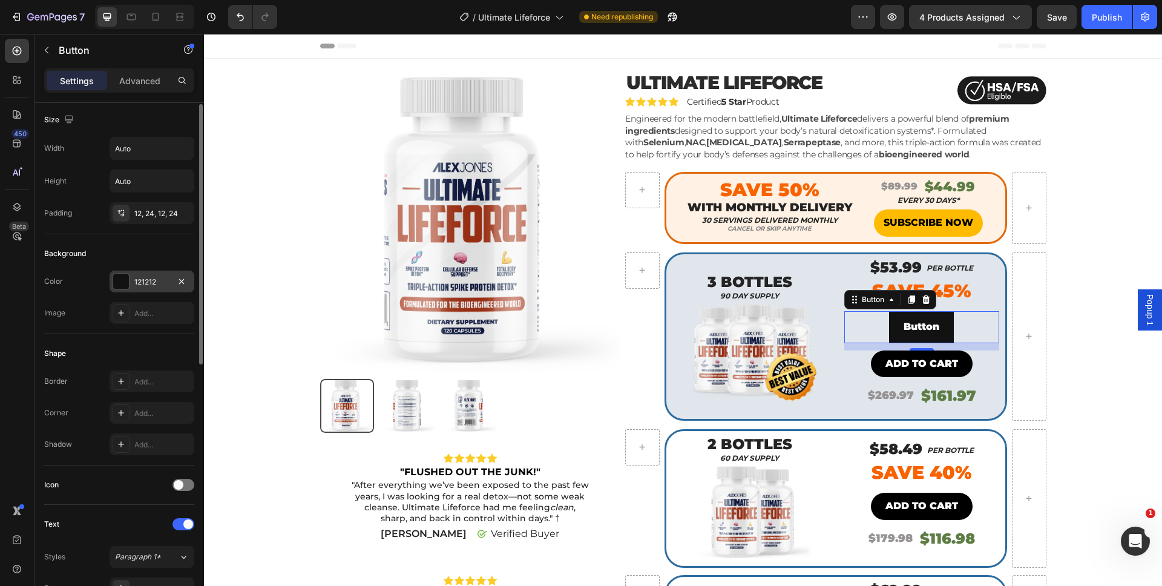
click at [122, 287] on div at bounding box center [121, 282] width 16 height 16
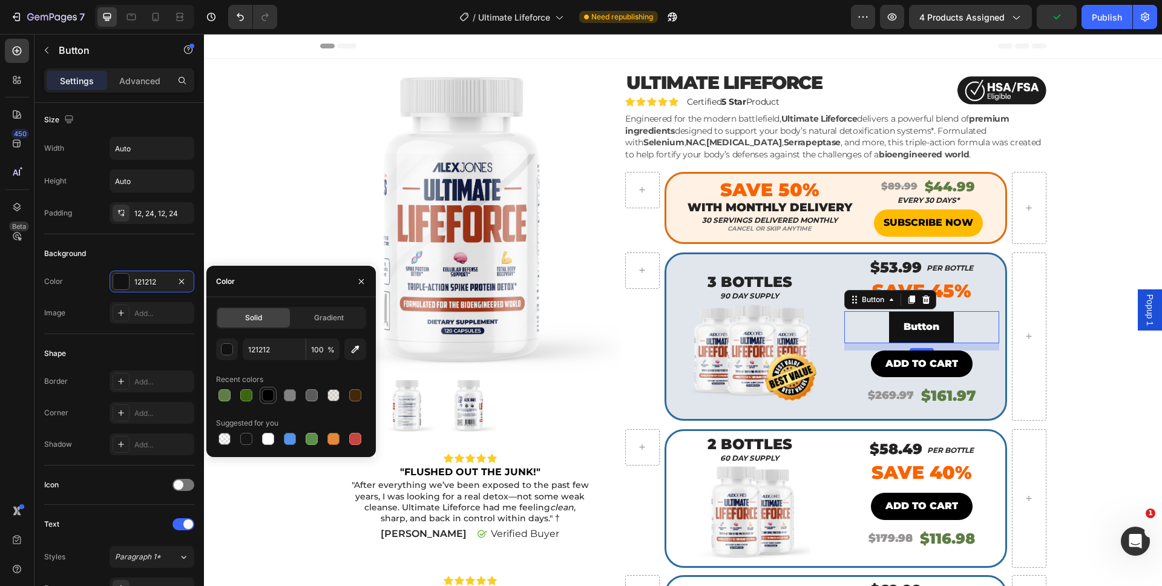
click at [264, 390] on div at bounding box center [268, 395] width 12 height 12
type input "000000"
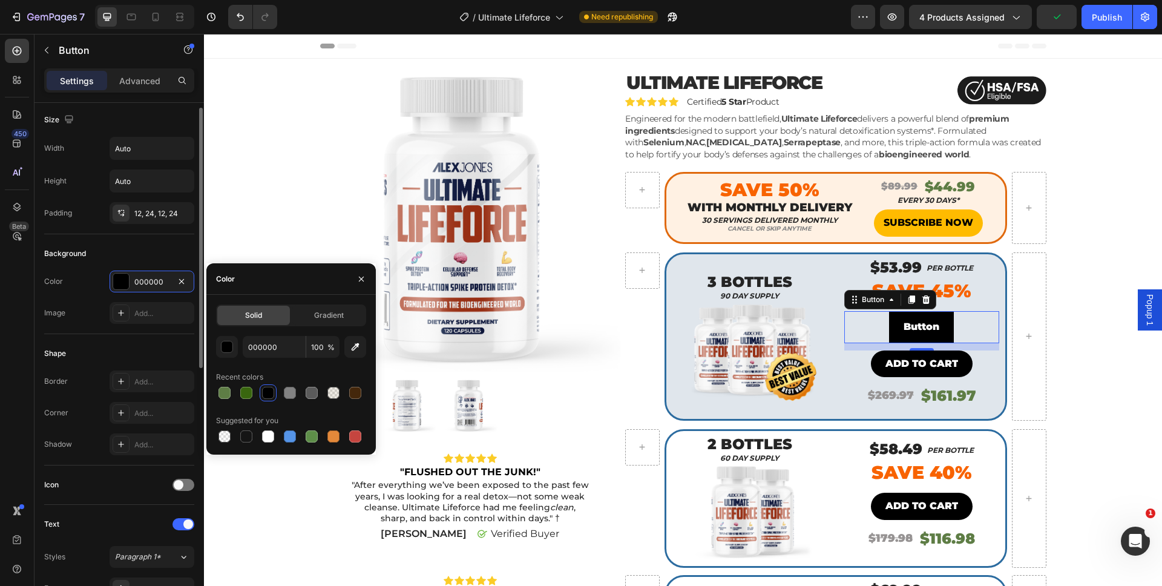
scroll to position [48, 0]
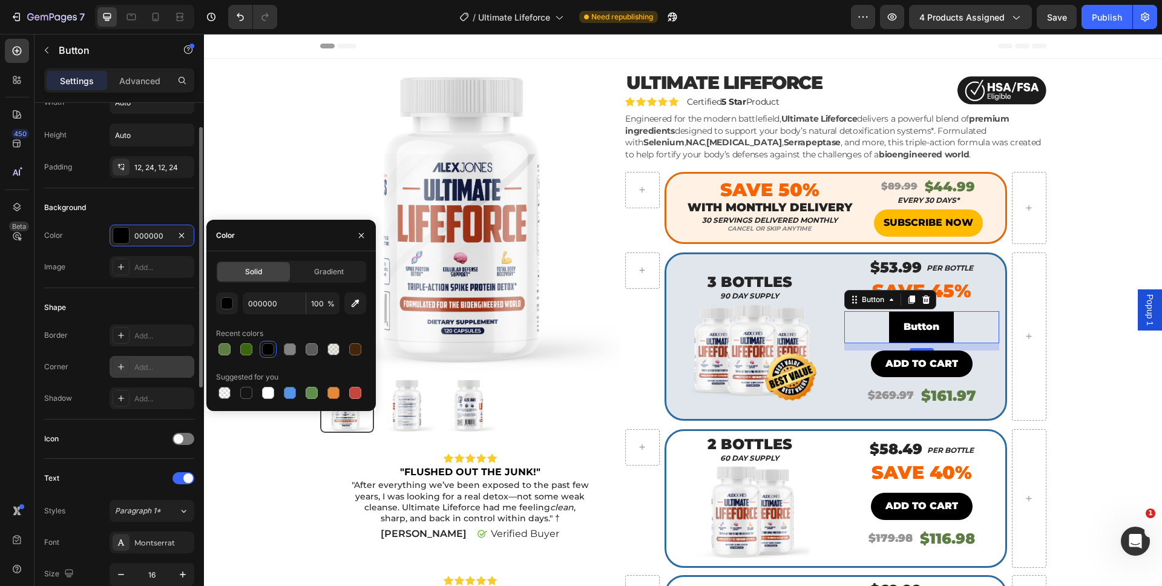
click at [150, 371] on div "Add..." at bounding box center [162, 367] width 57 height 11
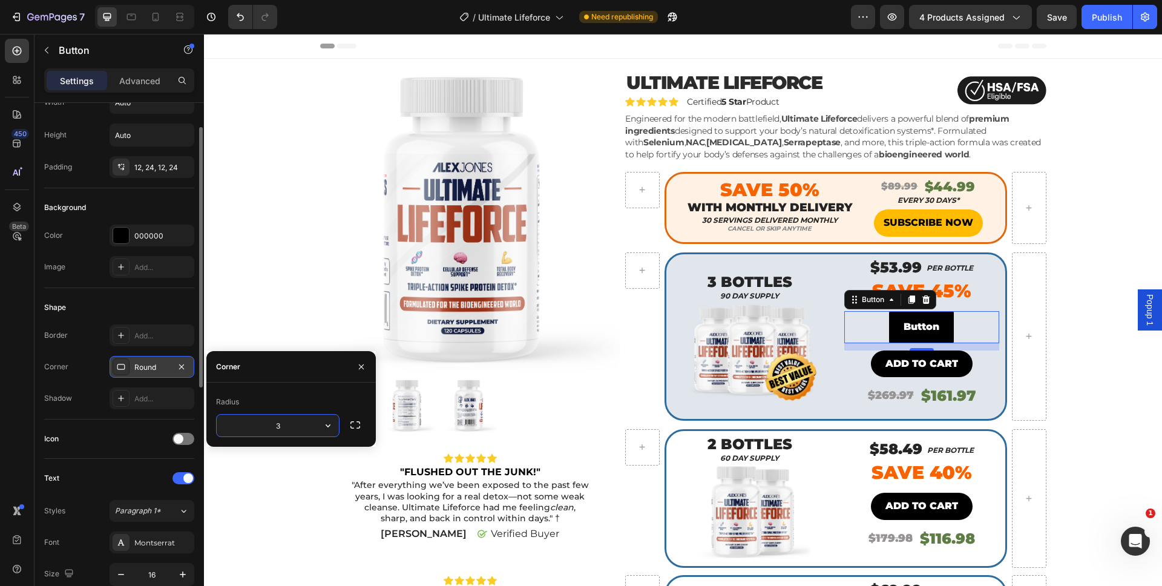
type input "35"
click at [88, 358] on div "Corner Round" at bounding box center [119, 367] width 150 height 22
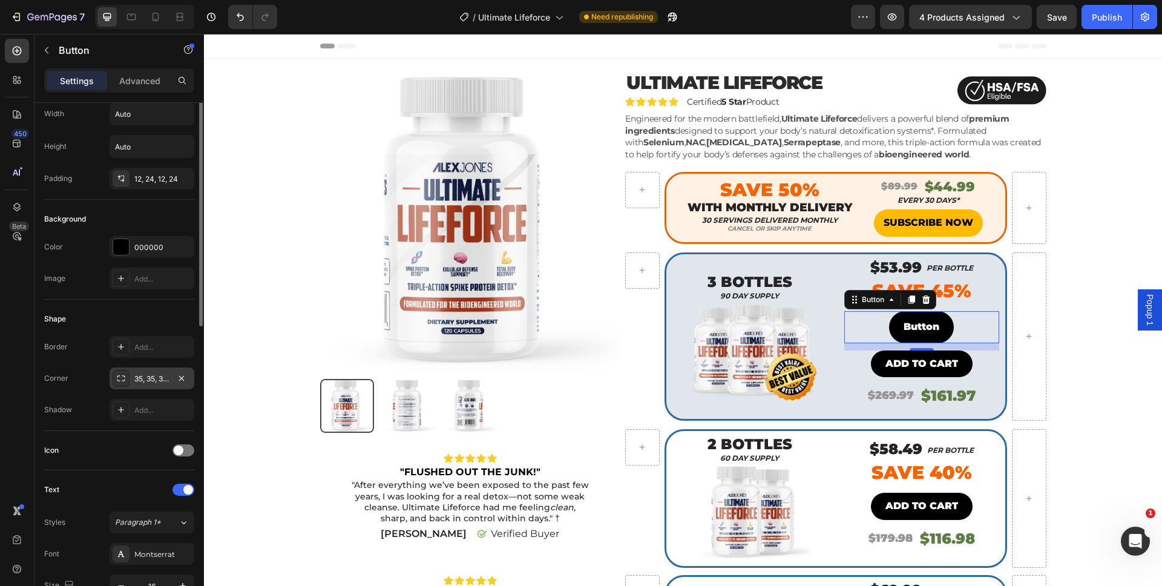
scroll to position [0, 0]
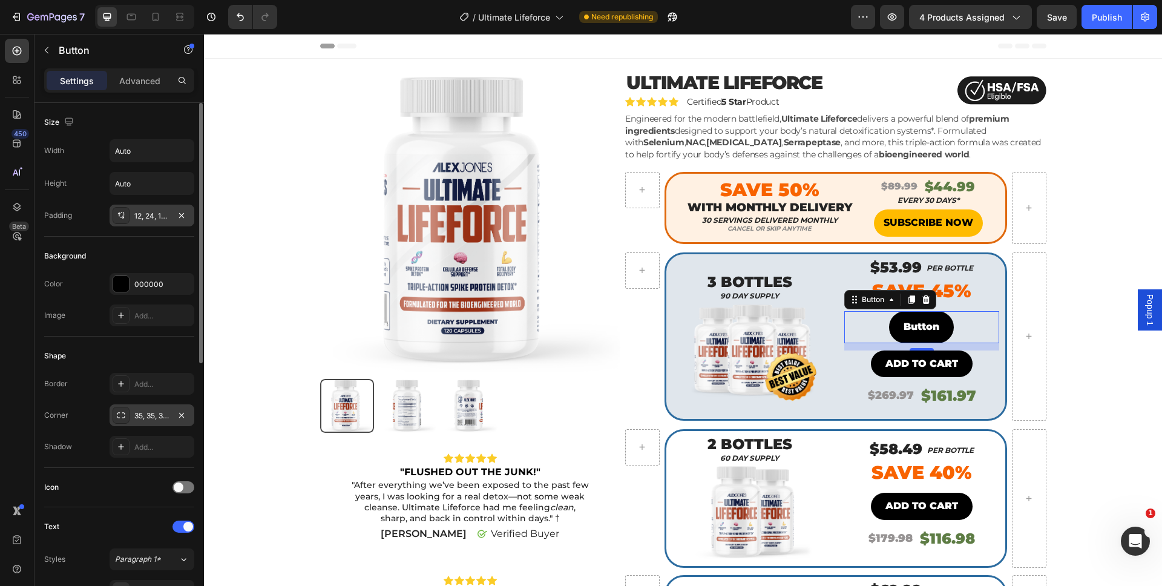
click at [158, 211] on div "12, 24, 12, 24" at bounding box center [151, 216] width 35 height 11
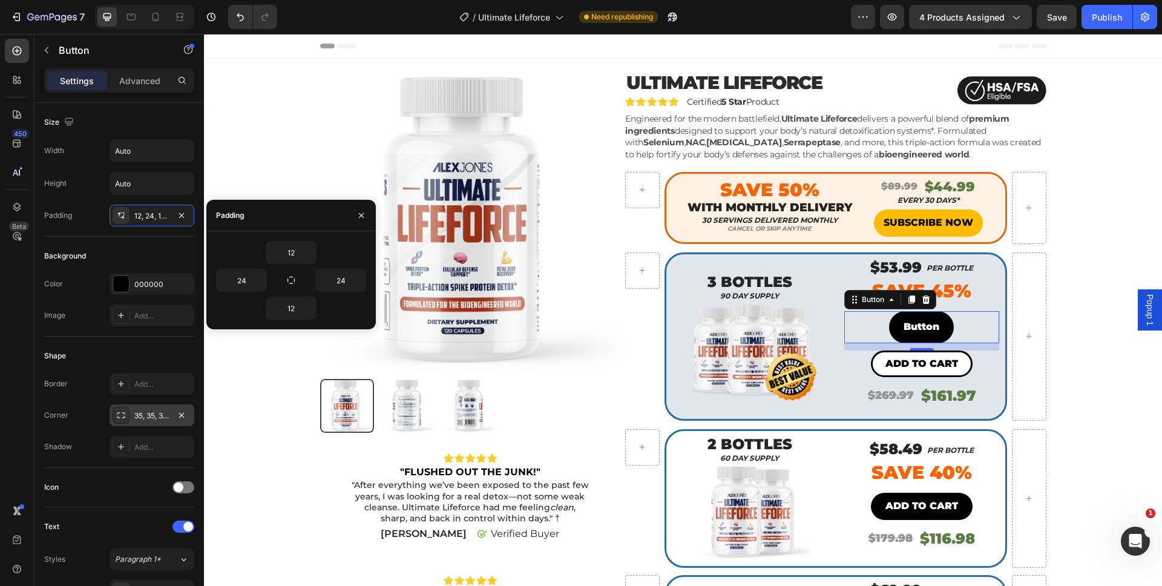
click at [878, 363] on button "Add to cart" at bounding box center [922, 363] width 102 height 27
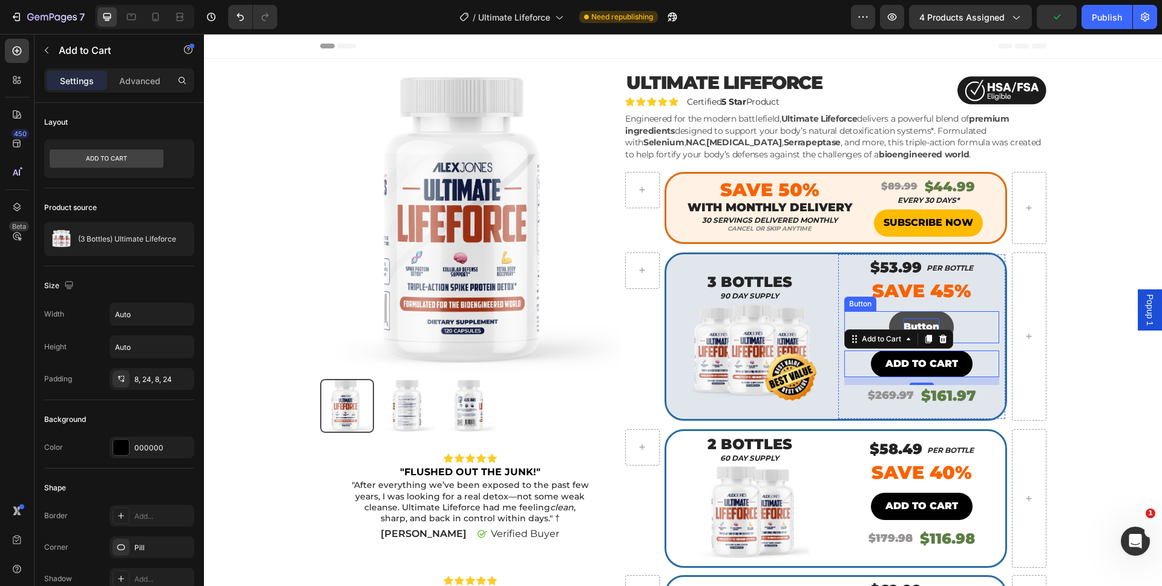
click at [926, 318] on p "Button" at bounding box center [922, 327] width 36 height 18
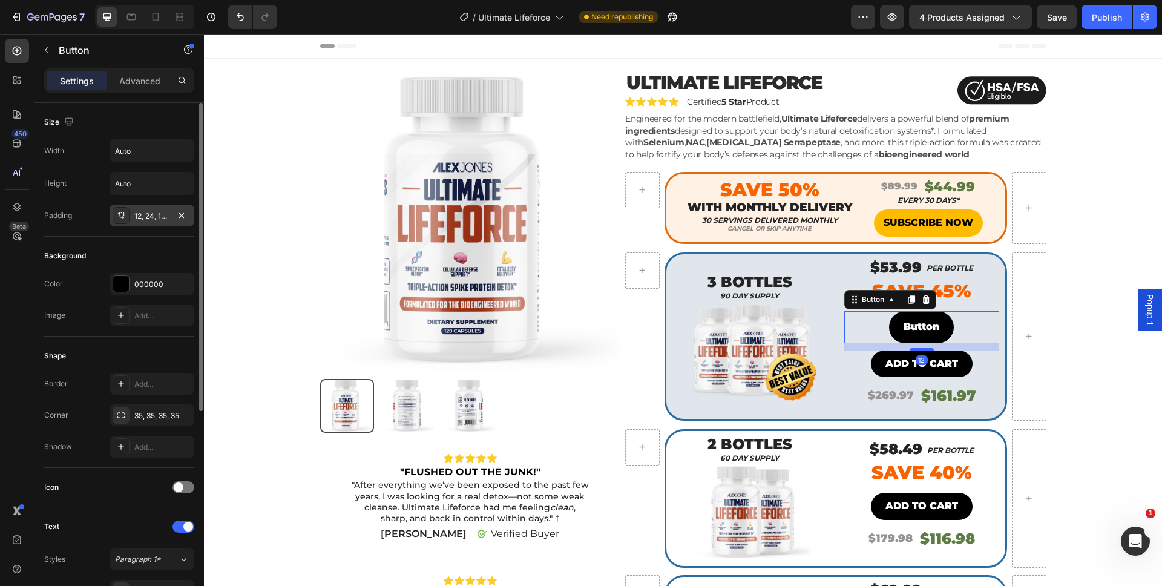
click at [152, 214] on div "12, 24, 12, 24" at bounding box center [151, 216] width 35 height 11
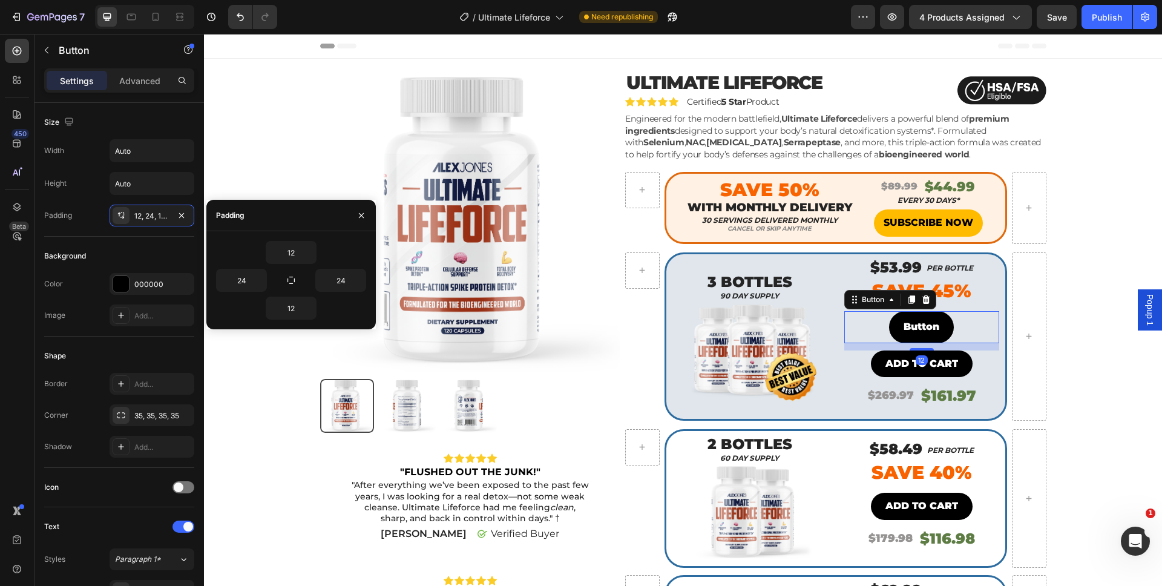
click at [295, 264] on div "12 24 24 12" at bounding box center [291, 280] width 150 height 79
click at [294, 260] on input "12" at bounding box center [291, 252] width 50 height 22
type input "8"
click at [291, 309] on input "12" at bounding box center [291, 308] width 50 height 22
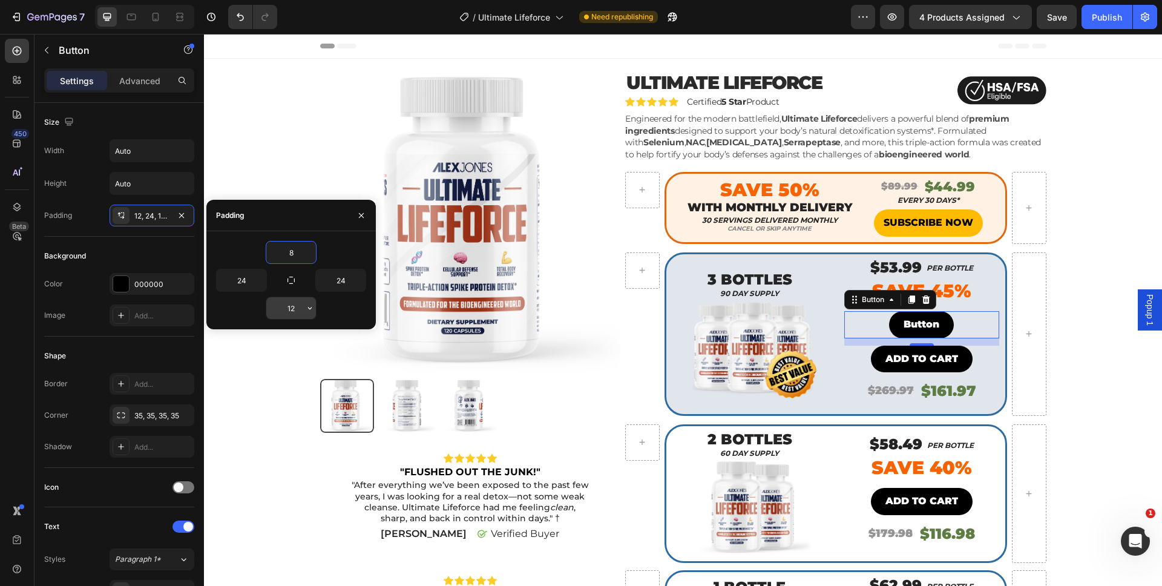
type input "8"
click at [99, 252] on div "Background" at bounding box center [119, 255] width 150 height 19
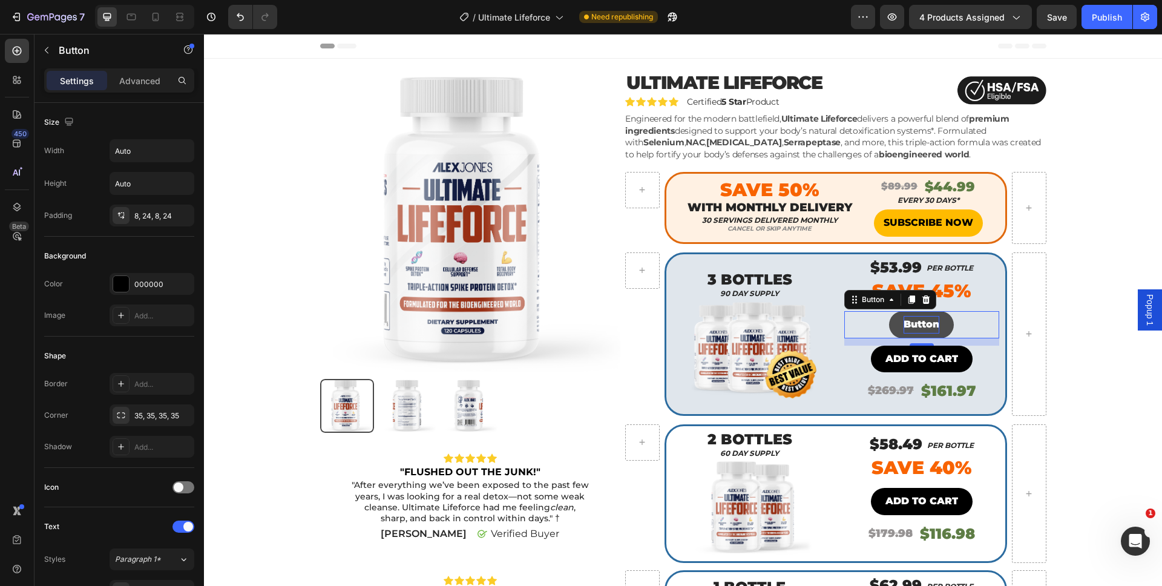
click at [917, 317] on p "Button" at bounding box center [922, 325] width 36 height 18
click at [895, 311] on button "ADD" at bounding box center [921, 324] width 53 height 27
click at [887, 311] on button "ADD TO" at bounding box center [922, 324] width 70 height 27
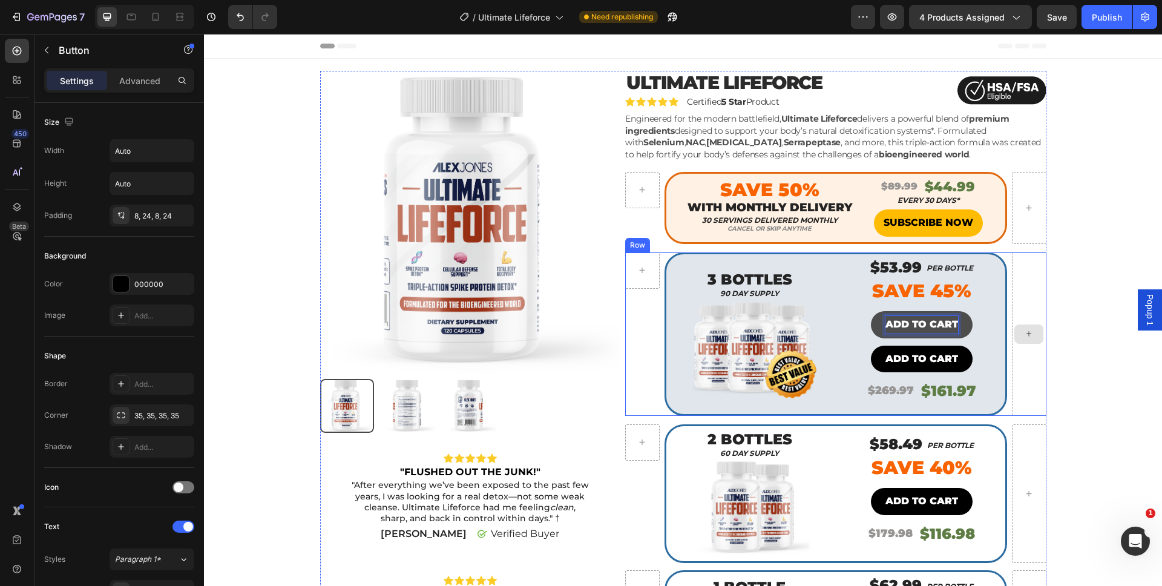
click at [1061, 357] on div "Product Images Icon Icon Icon Icon Icon Icon List "FLUSHED OUT THE JUNK!" Text …" at bounding box center [683, 485] width 940 height 829
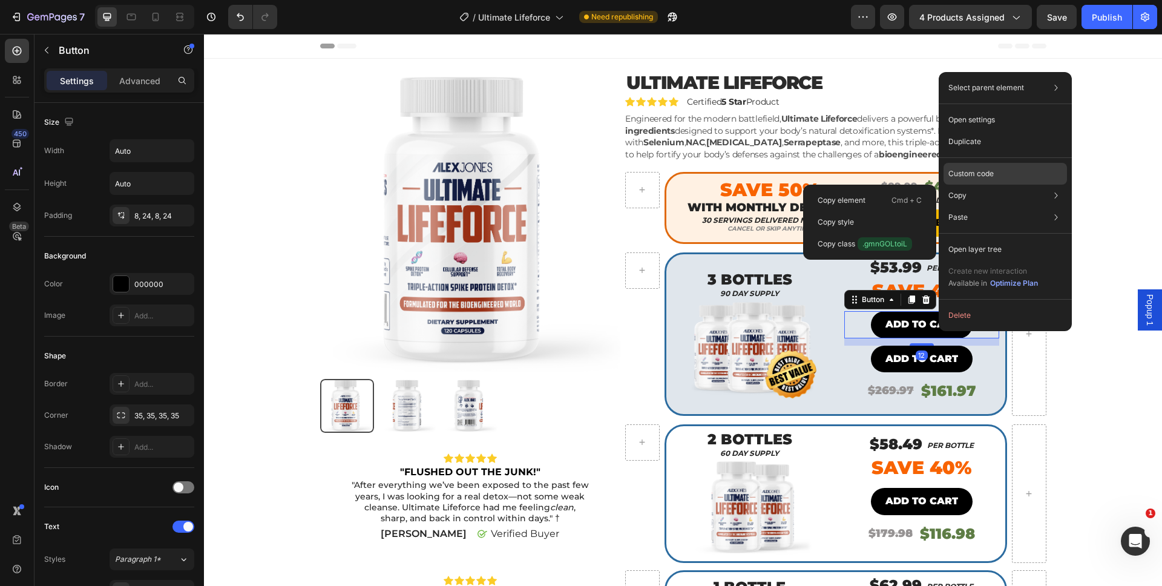
click at [959, 173] on p "Custom code" at bounding box center [970, 173] width 45 height 11
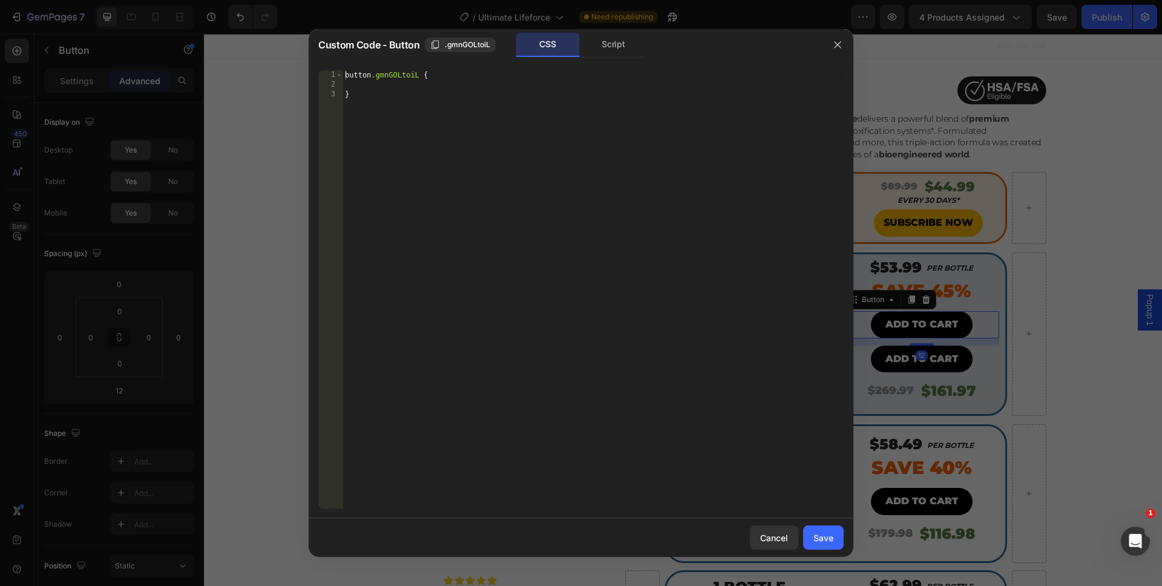
click at [599, 48] on div "Script" at bounding box center [614, 45] width 64 height 24
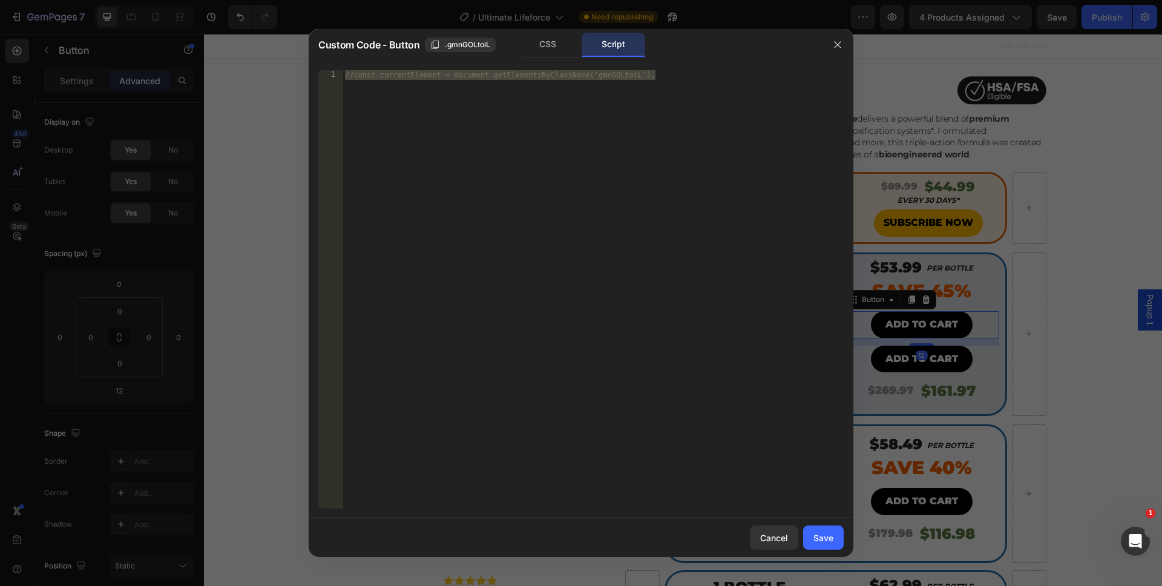
click at [552, 295] on div "//const currentElement = document.getElementsByClassName('gmnGOLtoiL');" at bounding box center [593, 299] width 501 height 458
drag, startPoint x: 554, startPoint y: 311, endPoint x: 234, endPoint y: 22, distance: 431.5
click at [234, 22] on div "Custom Code - Button .gmnGOLtoiL CSS Script //const currentElement = document.g…" at bounding box center [581, 293] width 1162 height 586
paste textarea "})"
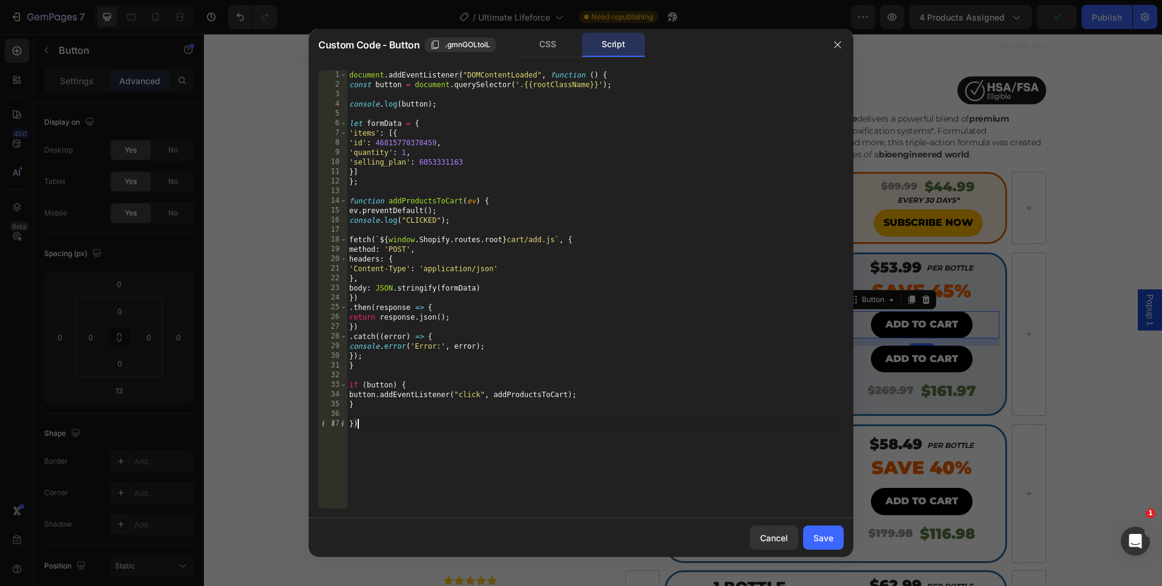
click at [391, 165] on div "document . addEventListener ( "DOMContentLoaded" , function ( ) { const button …" at bounding box center [595, 299] width 497 height 458
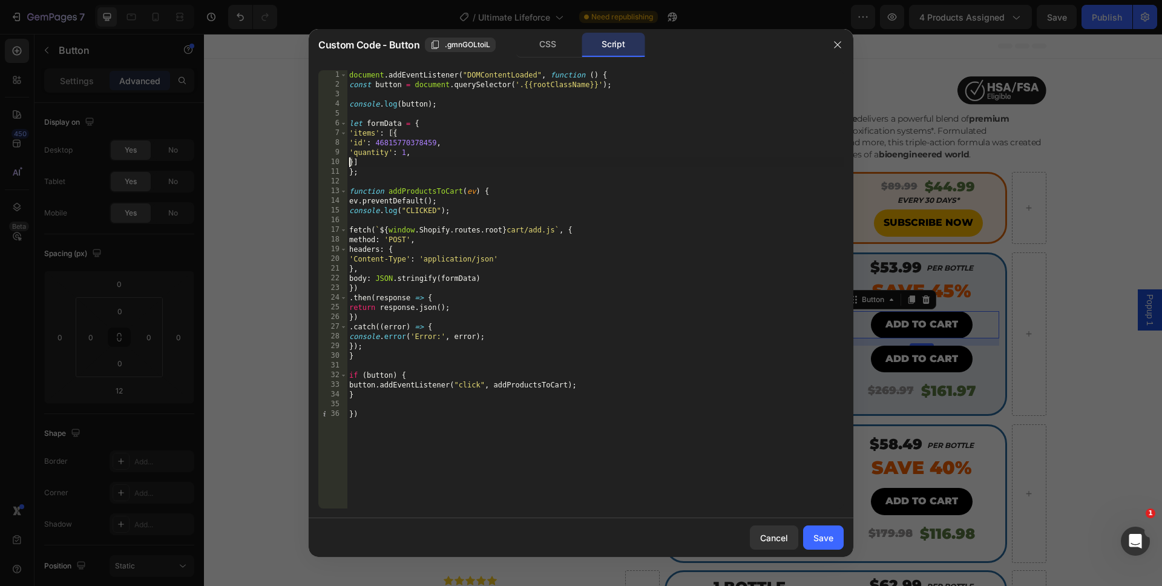
click at [406, 153] on div "document . addEventListener ( "DOMContentLoaded" , function ( ) { const button …" at bounding box center [595, 299] width 497 height 458
click at [404, 152] on div "document . addEventListener ( "DOMContentLoaded" , function ( ) { const button …" at bounding box center [595, 299] width 497 height 458
click at [404, 153] on div "document . addEventListener ( "DOMContentLoaded" , function ( ) { const button …" at bounding box center [595, 299] width 497 height 458
click at [409, 433] on div "document . addEventListener ( "DOMContentLoaded" , function ( ) { const button …" at bounding box center [595, 299] width 497 height 458
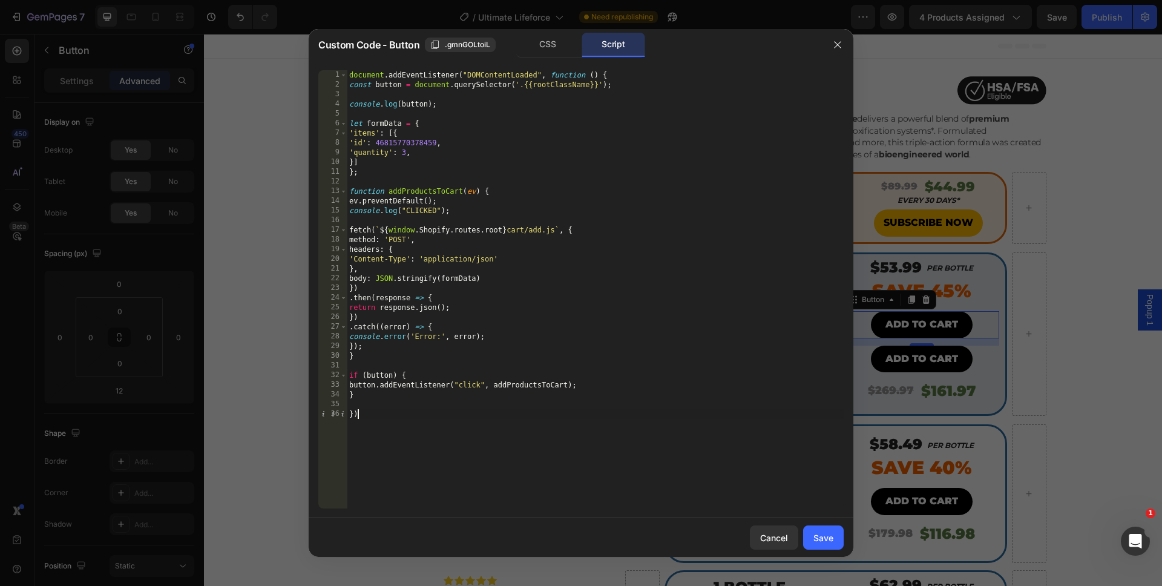
scroll to position [0, 0]
type textarea "})"
click at [819, 527] on button "Save" at bounding box center [823, 537] width 41 height 24
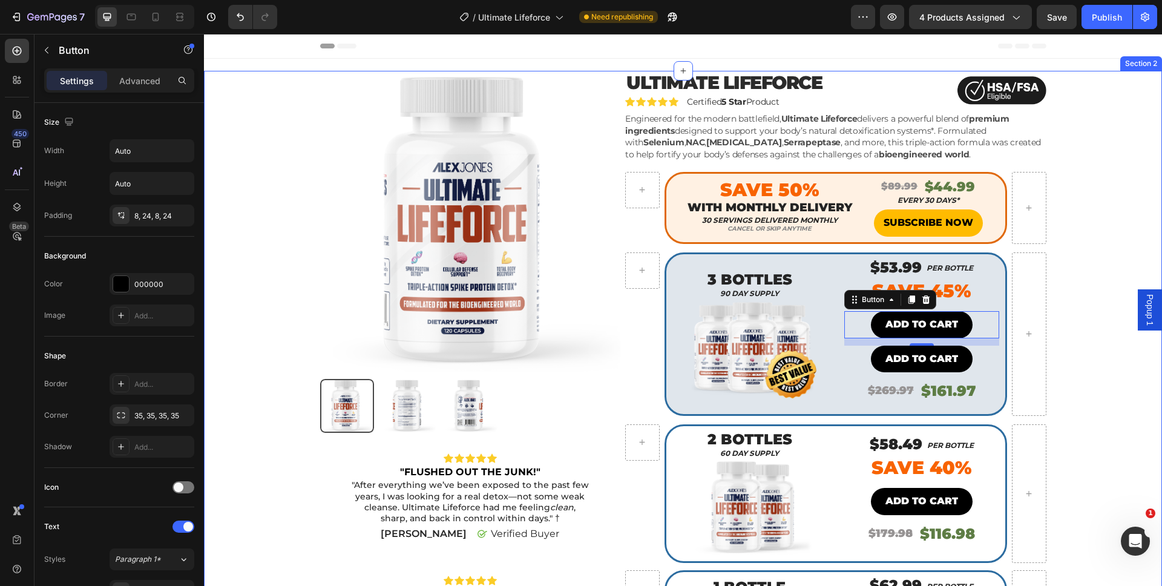
click at [1093, 429] on div "Product Images Icon Icon Icon Icon Icon Icon List "FLUSHED OUT THE JUNK!" Text …" at bounding box center [683, 485] width 940 height 829
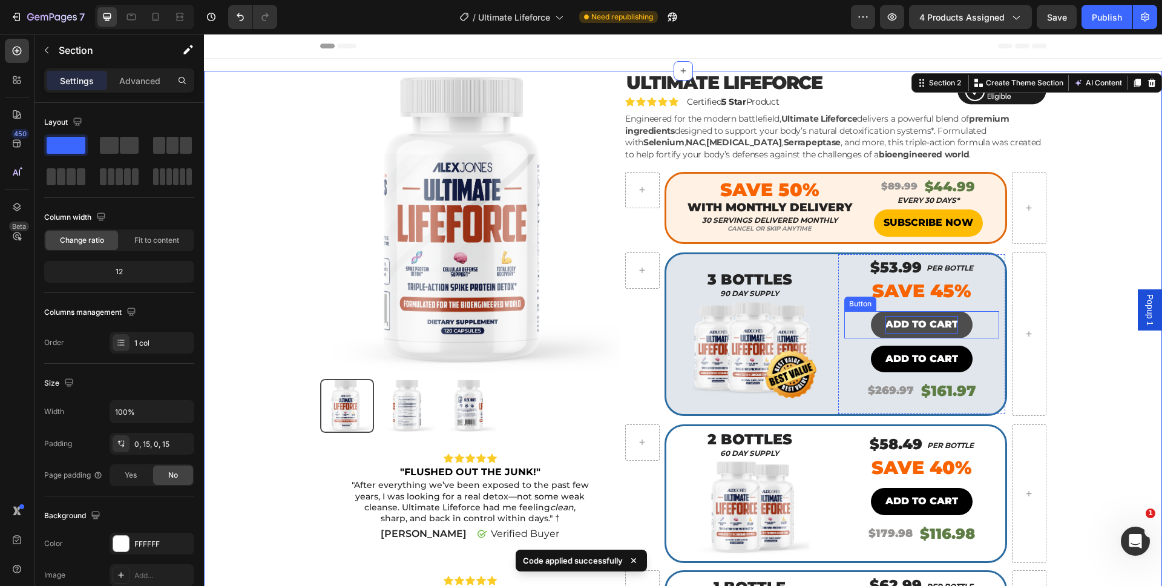
click at [933, 319] on p "ADD TO CART" at bounding box center [921, 325] width 73 height 18
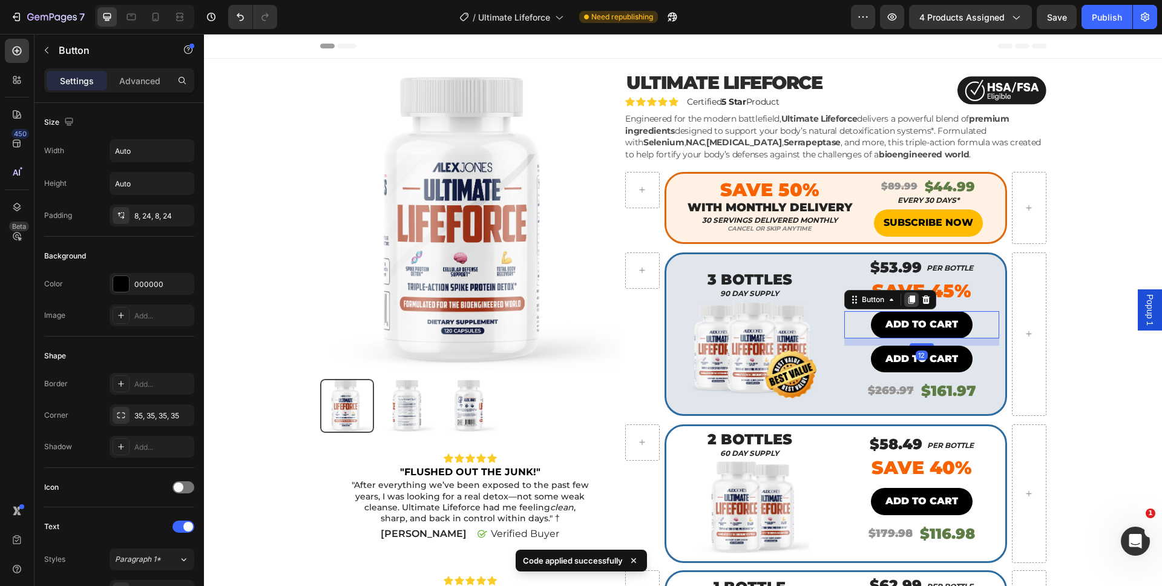
click at [910, 296] on icon at bounding box center [911, 299] width 7 height 8
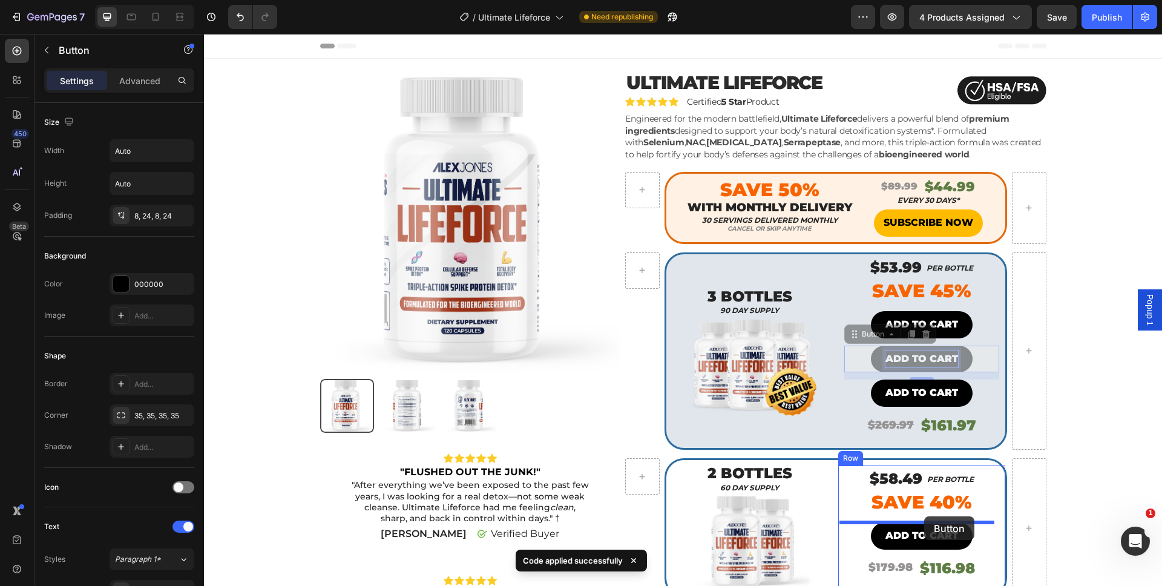
drag, startPoint x: 910, startPoint y: 361, endPoint x: 924, endPoint y: 516, distance: 156.2
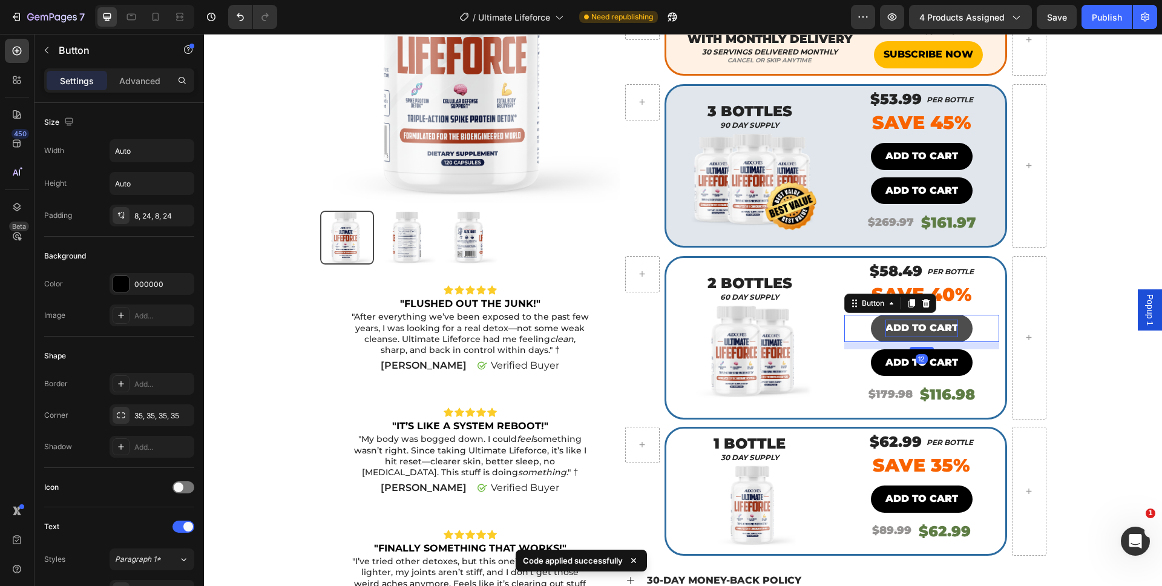
scroll to position [195, 0]
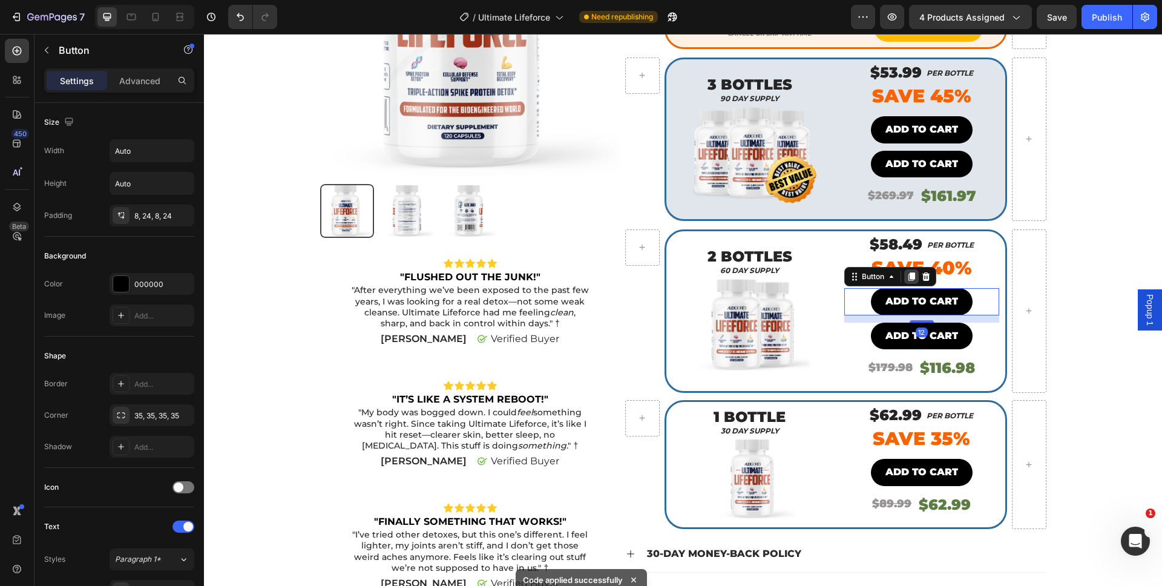
click at [908, 274] on icon at bounding box center [911, 276] width 7 height 8
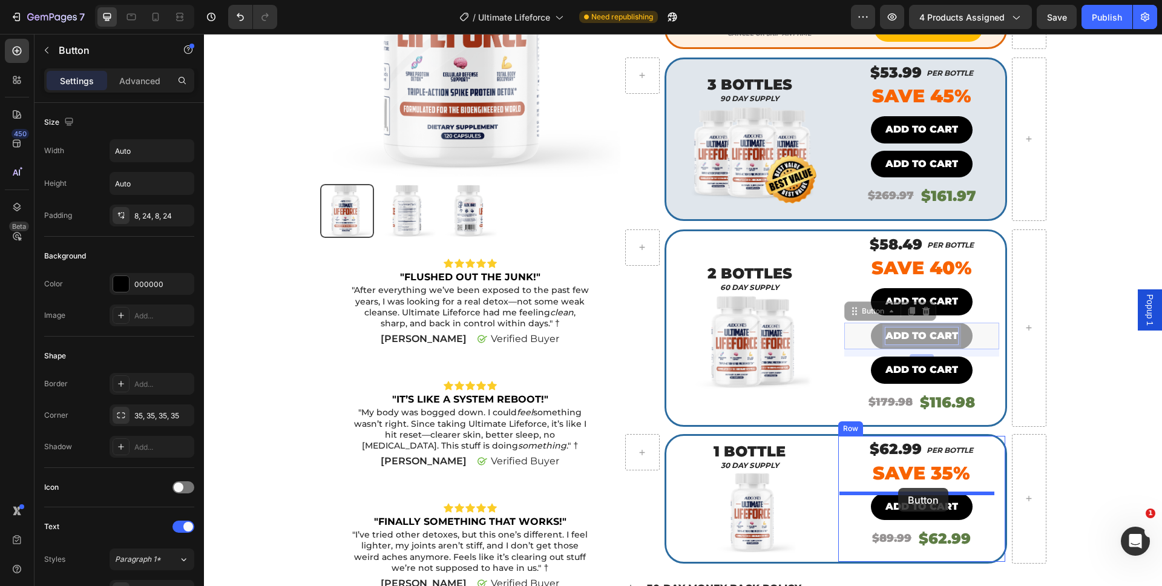
drag, startPoint x: 915, startPoint y: 343, endPoint x: 898, endPoint y: 488, distance: 145.6
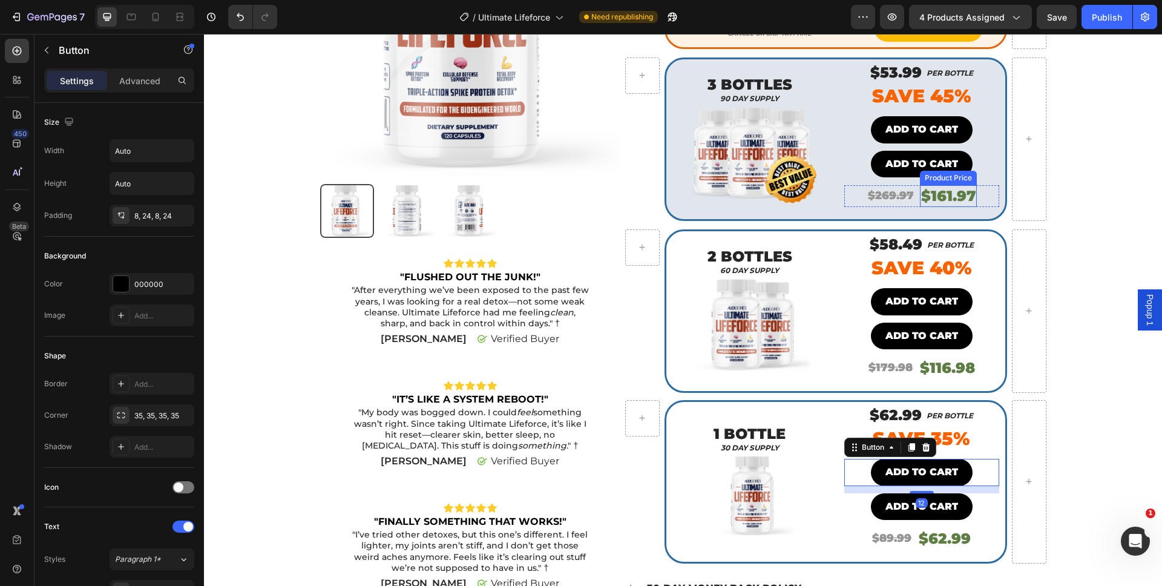
click at [938, 174] on div "Product Price" at bounding box center [948, 177] width 52 height 11
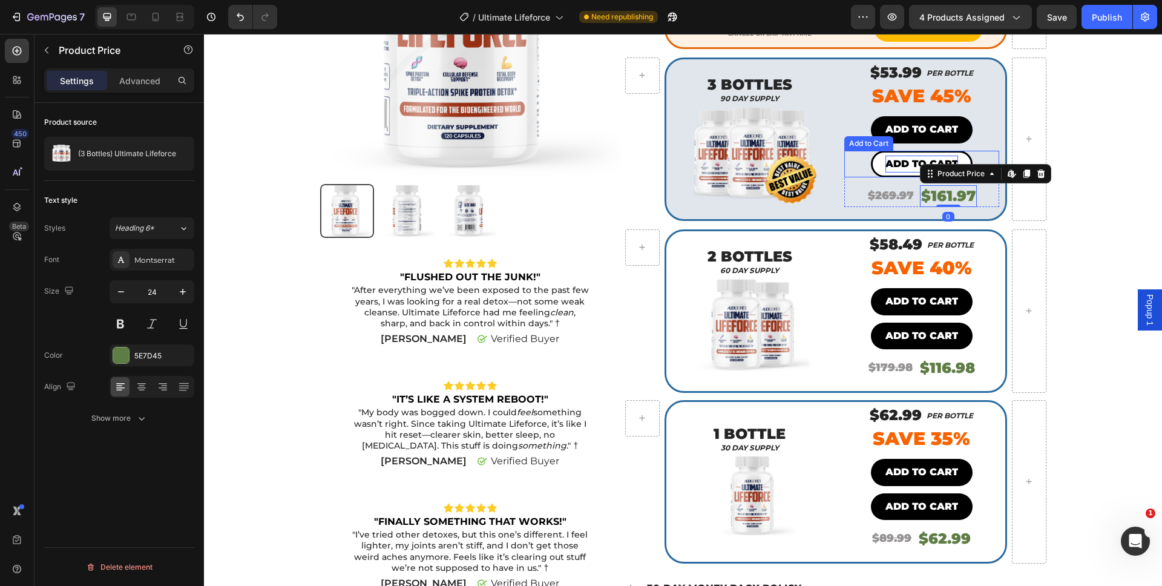
click at [901, 169] on div "Add to cart" at bounding box center [921, 165] width 73 height 18
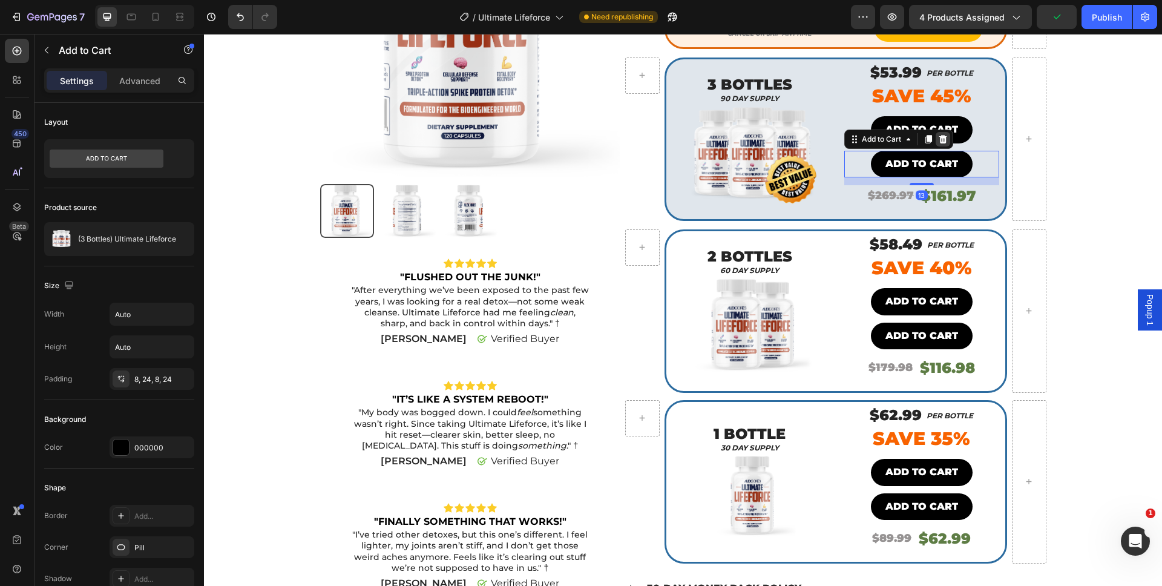
click at [939, 142] on icon at bounding box center [943, 138] width 8 height 8
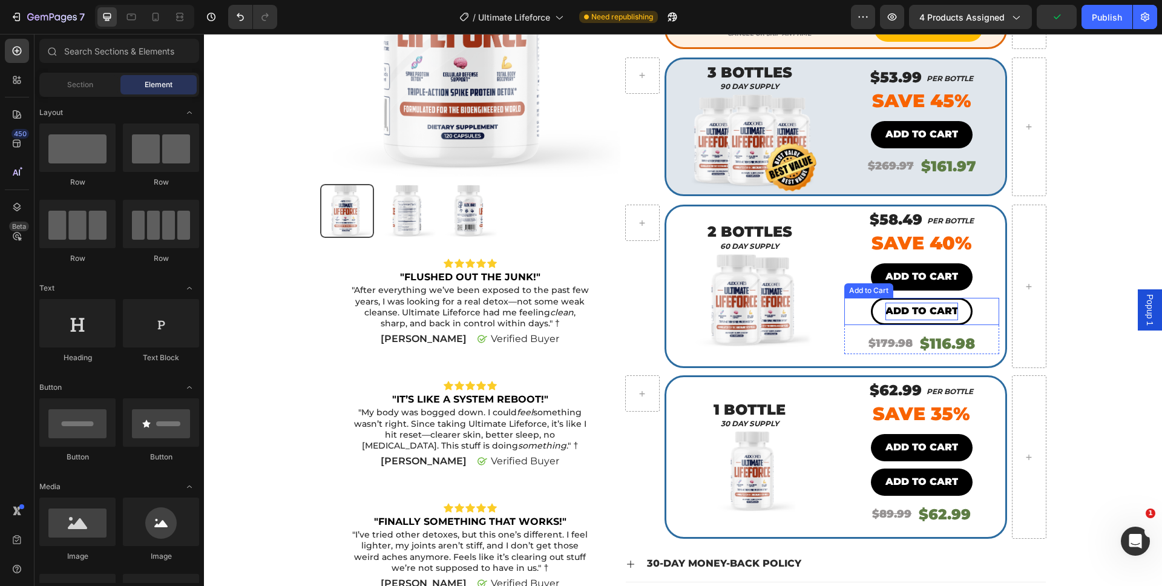
click at [920, 317] on div "Add to cart" at bounding box center [921, 312] width 73 height 18
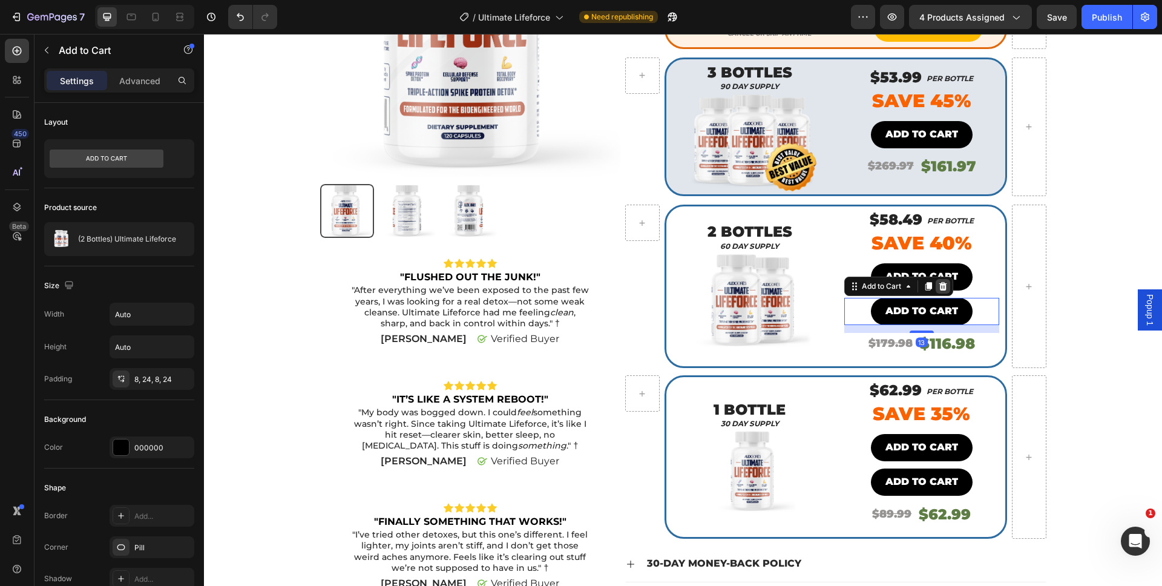
click at [939, 285] on icon at bounding box center [943, 286] width 10 height 10
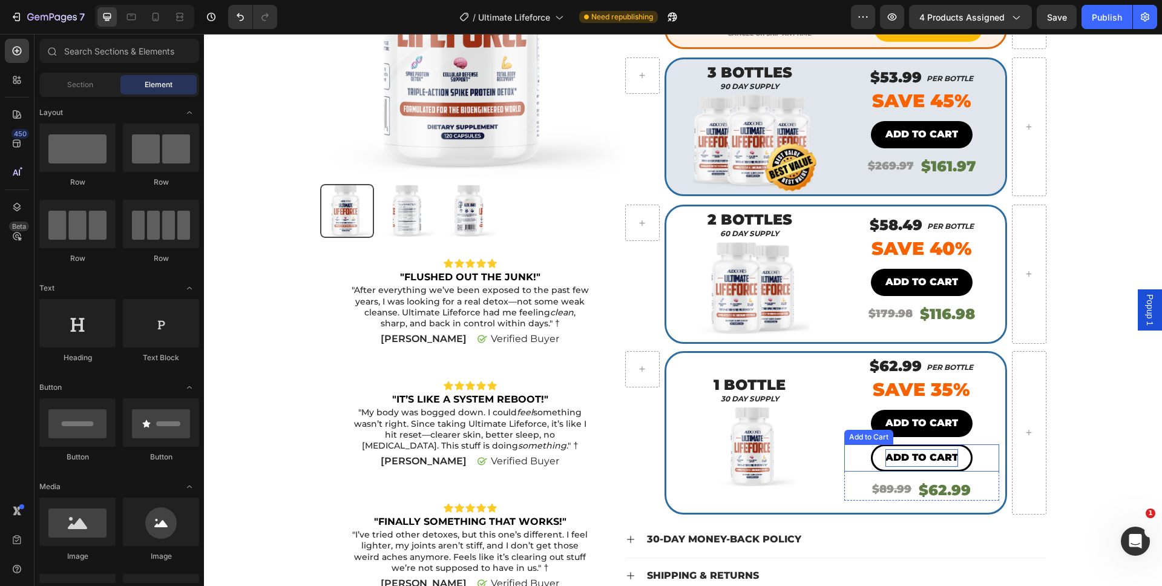
click at [906, 449] on div "Add to cart" at bounding box center [921, 458] width 73 height 18
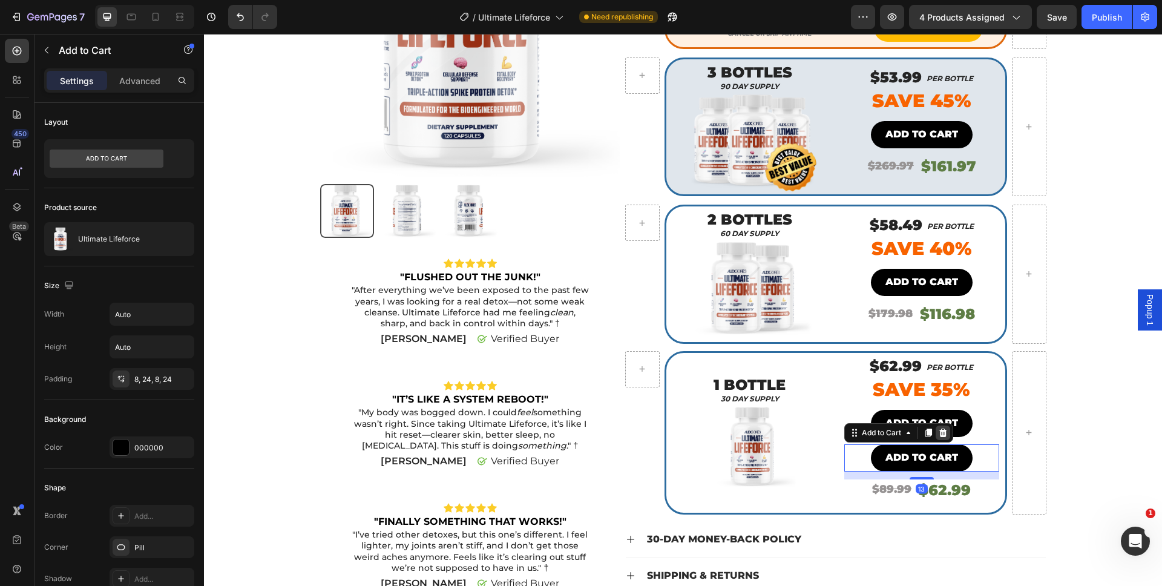
click at [939, 433] on icon at bounding box center [943, 433] width 8 height 8
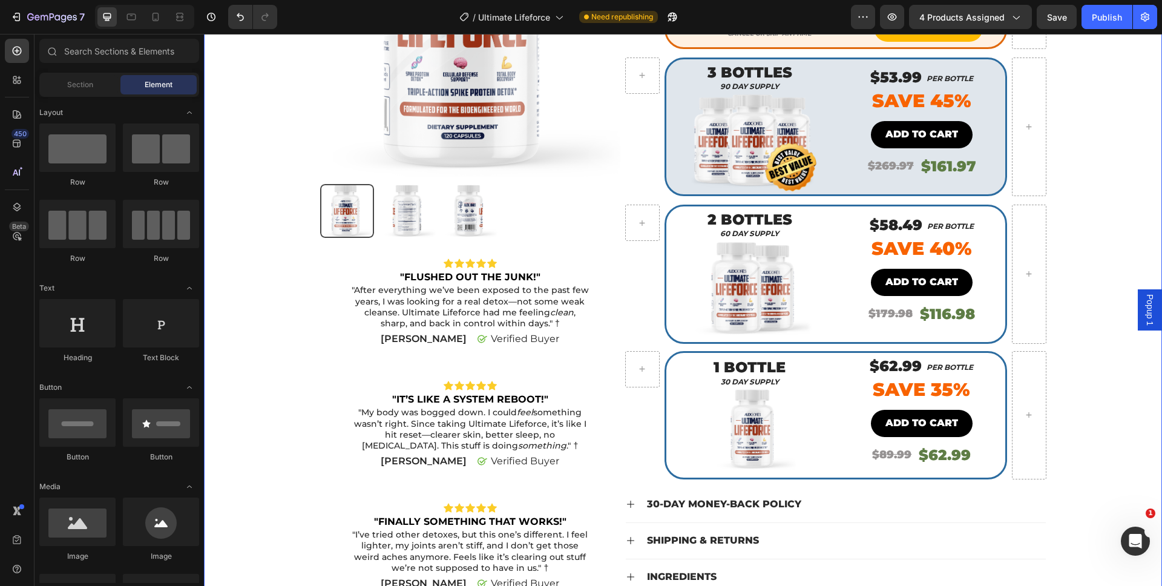
click at [1082, 408] on div "Product Images Icon Icon Icon Icon Icon Icon List "FLUSHED OUT THE JUNK!" Text …" at bounding box center [683, 278] width 940 height 804
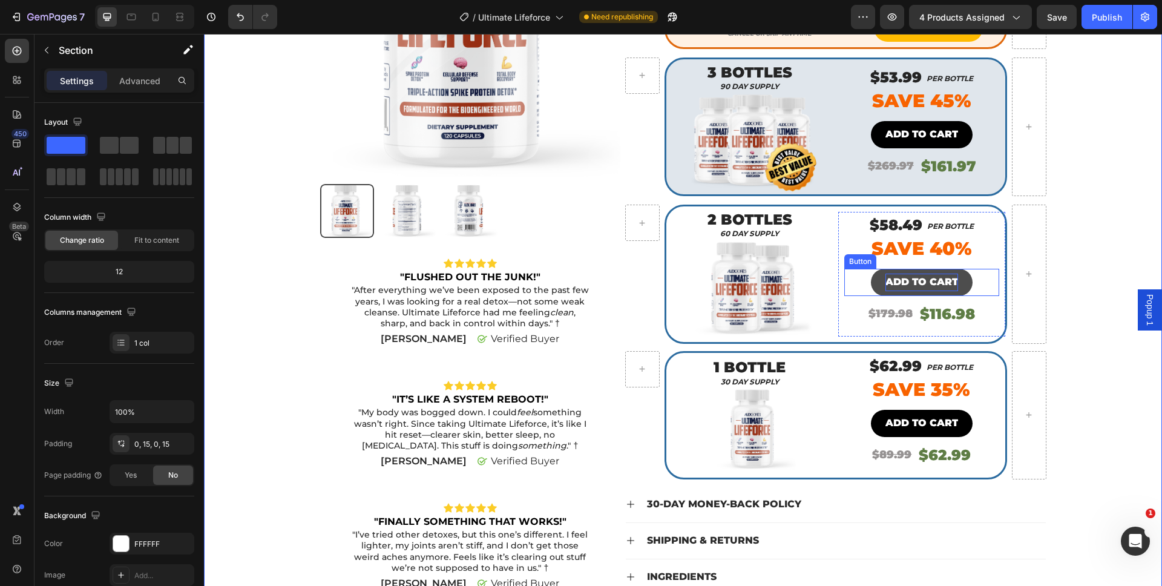
click at [925, 282] on p "ADD TO CART" at bounding box center [921, 283] width 73 height 18
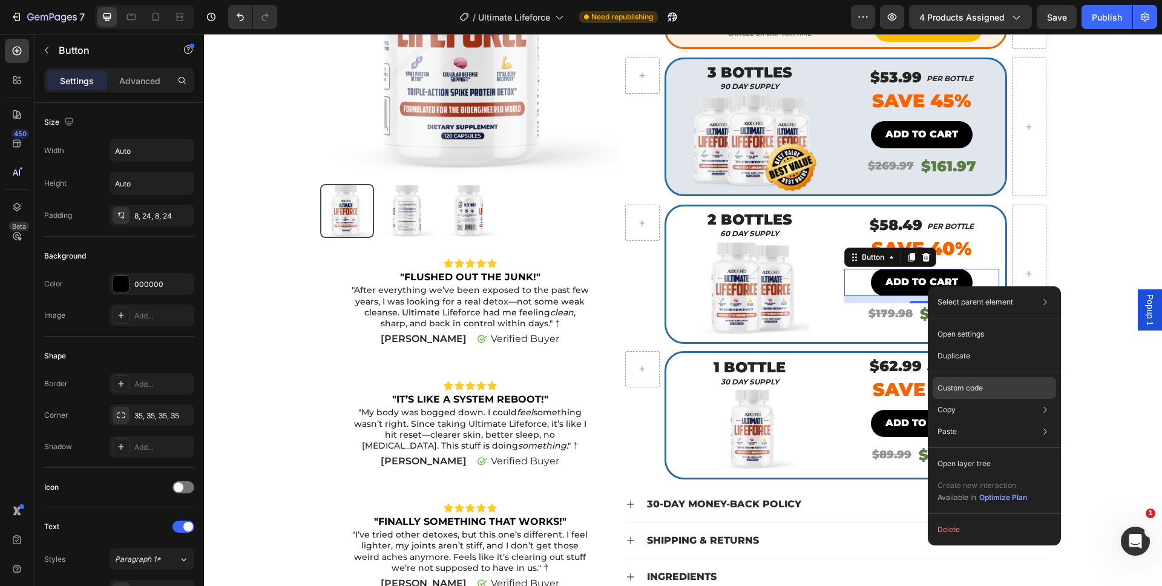
click at [980, 421] on div "Custom code" at bounding box center [994, 432] width 123 height 22
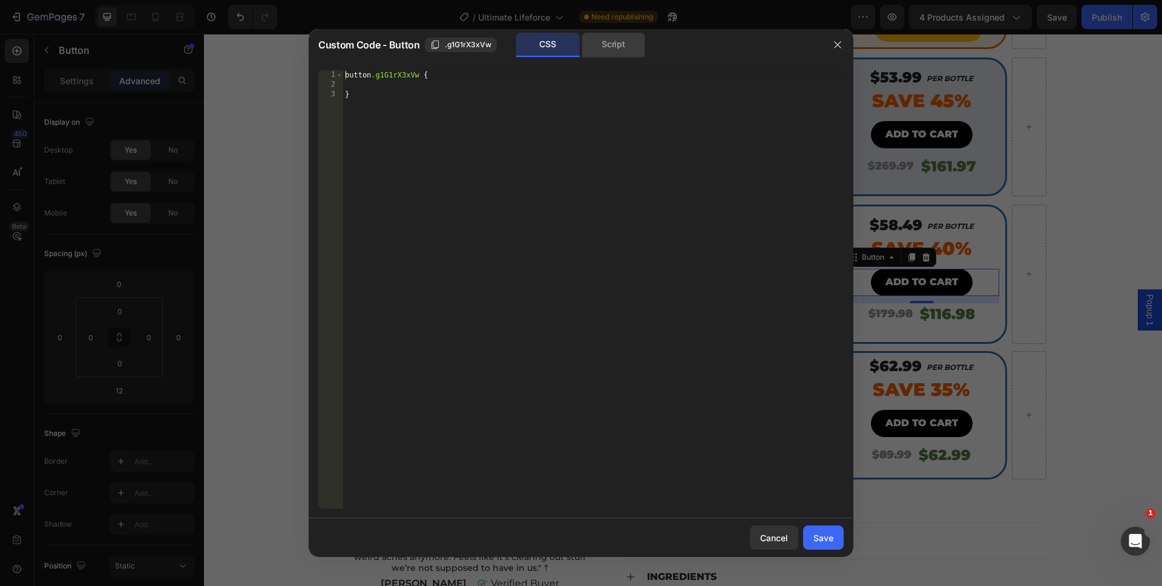
click at [629, 48] on div "Script" at bounding box center [614, 45] width 64 height 24
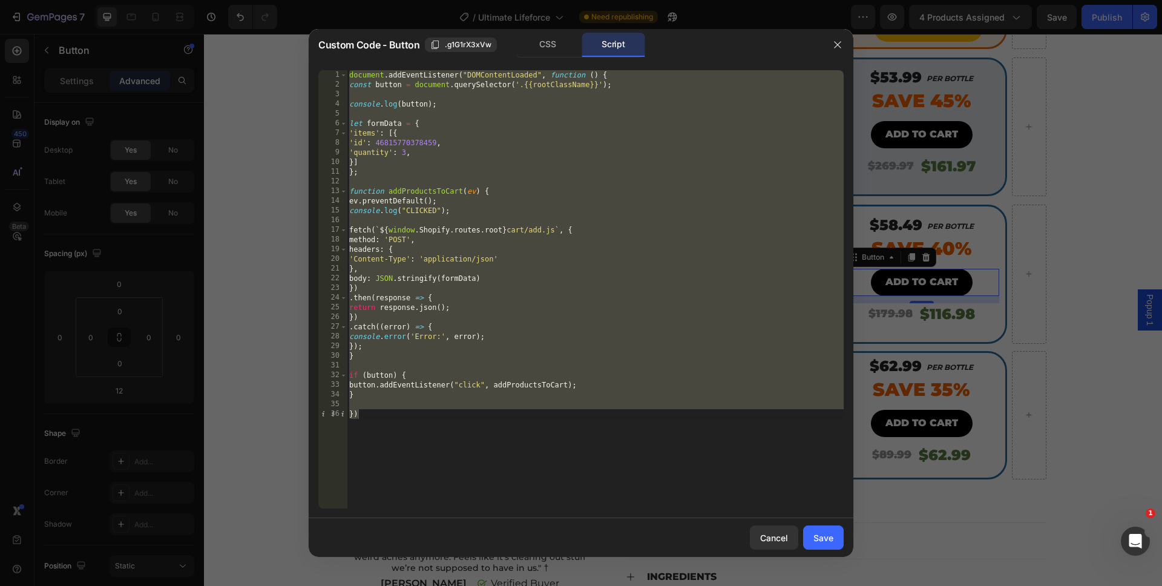
click at [622, 243] on div "document . addEventListener ( "DOMContentLoaded" , function ( ) { const button …" at bounding box center [595, 299] width 497 height 458
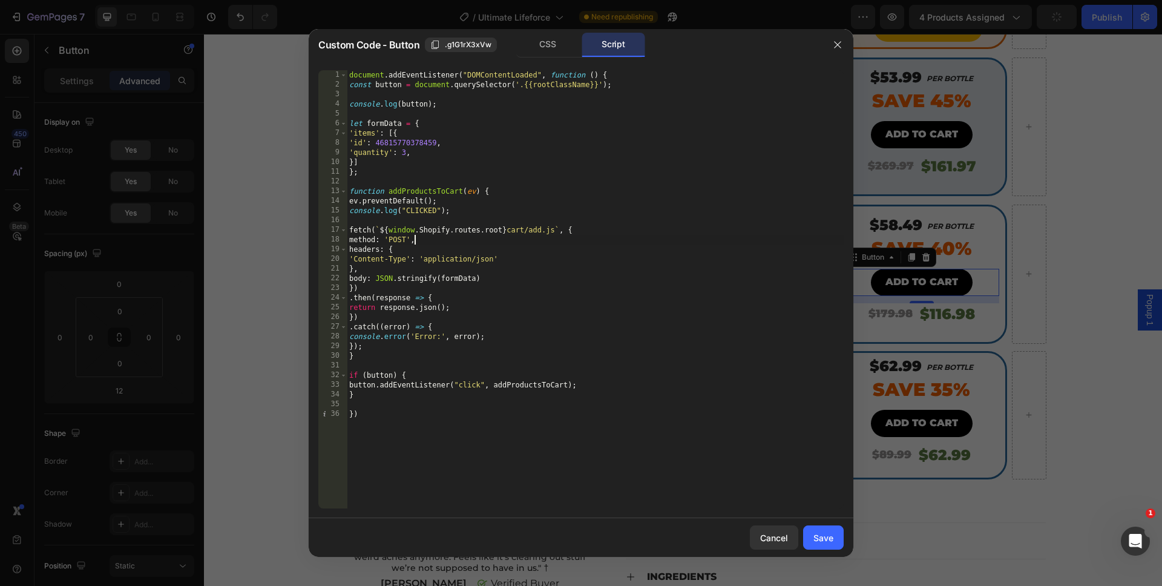
click at [404, 154] on div "document . addEventListener ( "DOMContentLoaded" , function ( ) { const button …" at bounding box center [595, 299] width 497 height 458
click at [475, 438] on div "document . addEventListener ( "DOMContentLoaded" , function ( ) { const button …" at bounding box center [595, 299] width 497 height 458
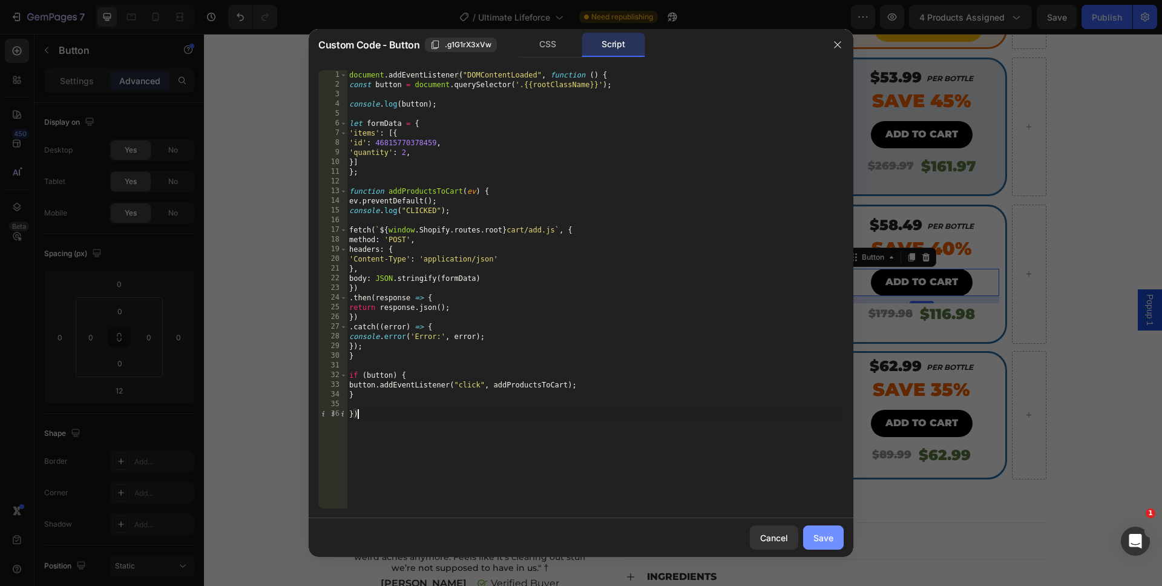
type textarea "})"
click at [823, 530] on button "Save" at bounding box center [823, 537] width 41 height 24
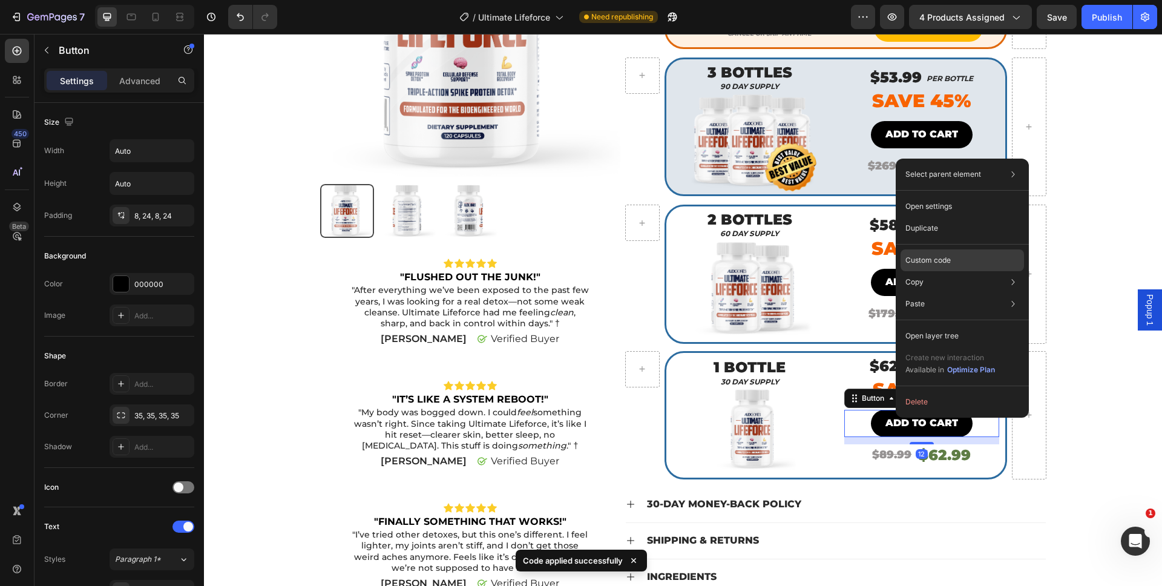
click at [932, 258] on p "Custom code" at bounding box center [927, 260] width 45 height 11
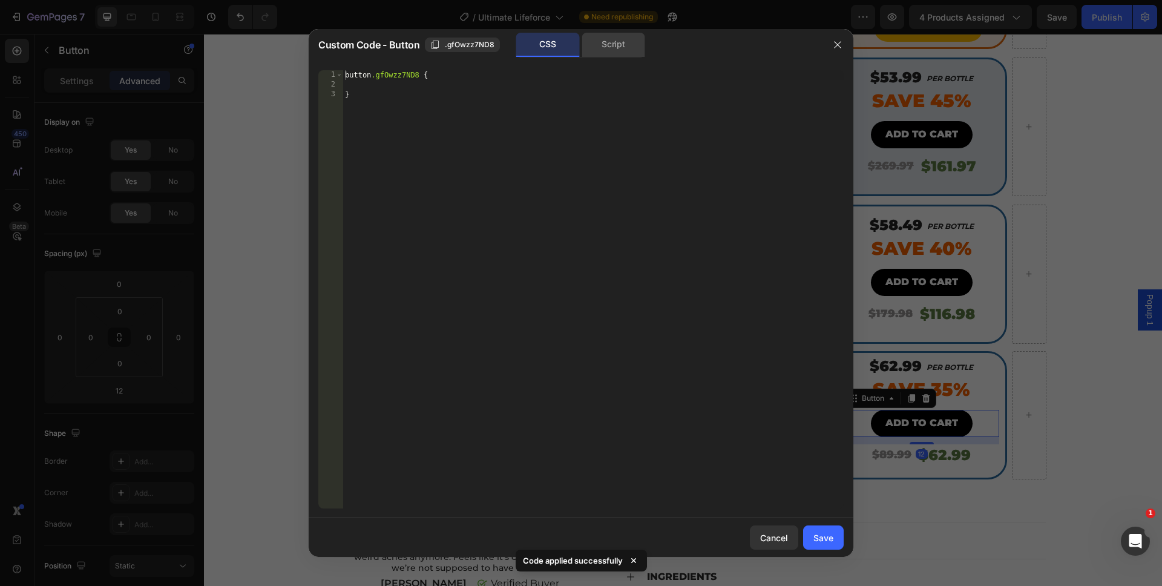
click at [627, 48] on div "Script" at bounding box center [614, 45] width 64 height 24
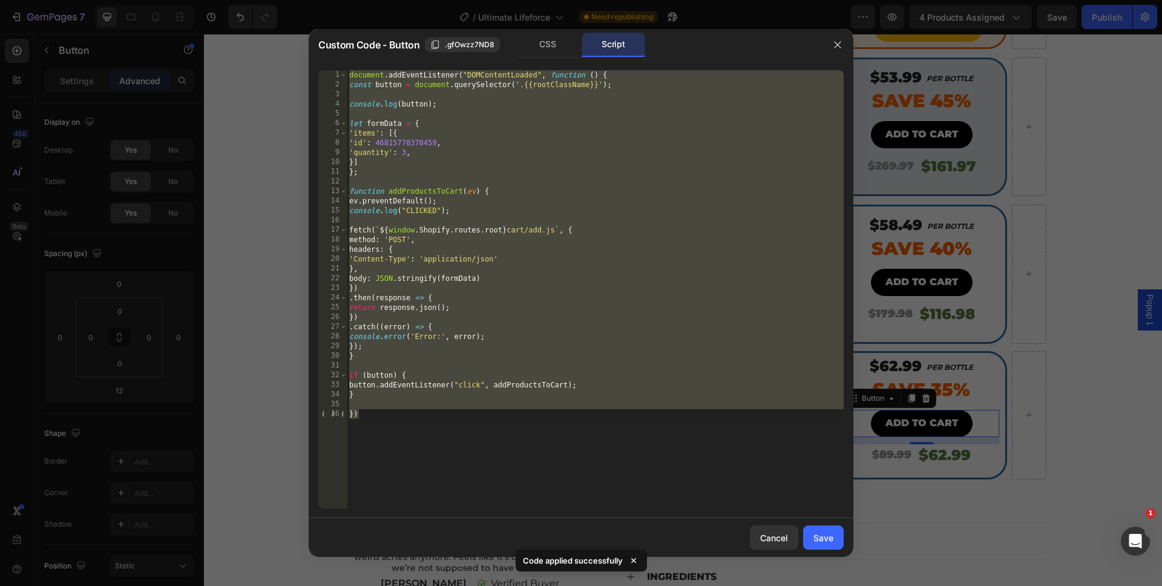
click at [401, 151] on div "document . addEventListener ( "DOMContentLoaded" , function ( ) { const button …" at bounding box center [595, 299] width 497 height 458
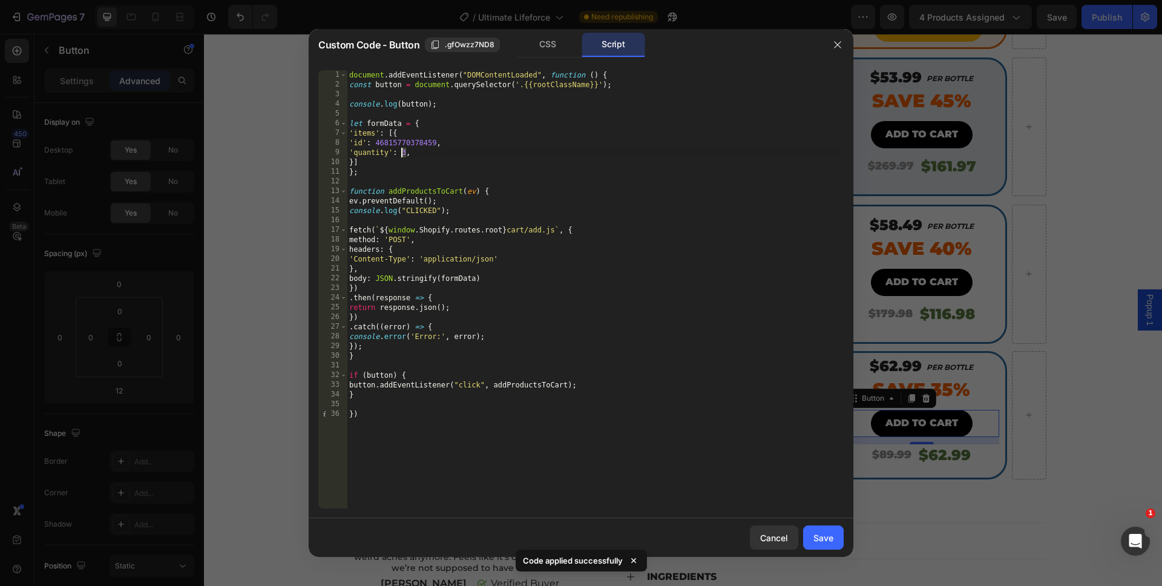
scroll to position [0, 4]
click at [501, 497] on div "document . addEventListener ( "DOMContentLoaded" , function ( ) { const button …" at bounding box center [595, 299] width 497 height 458
type textarea "})"
click at [824, 540] on div "Save" at bounding box center [823, 537] width 20 height 13
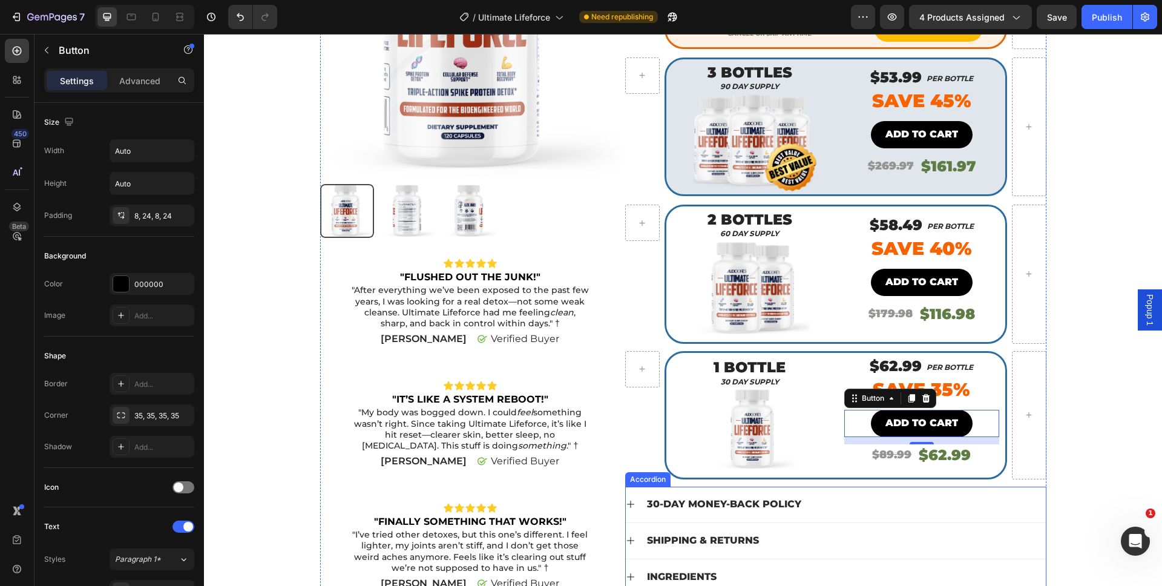
click at [991, 546] on div "Shipping & Returns" at bounding box center [845, 541] width 400 height 16
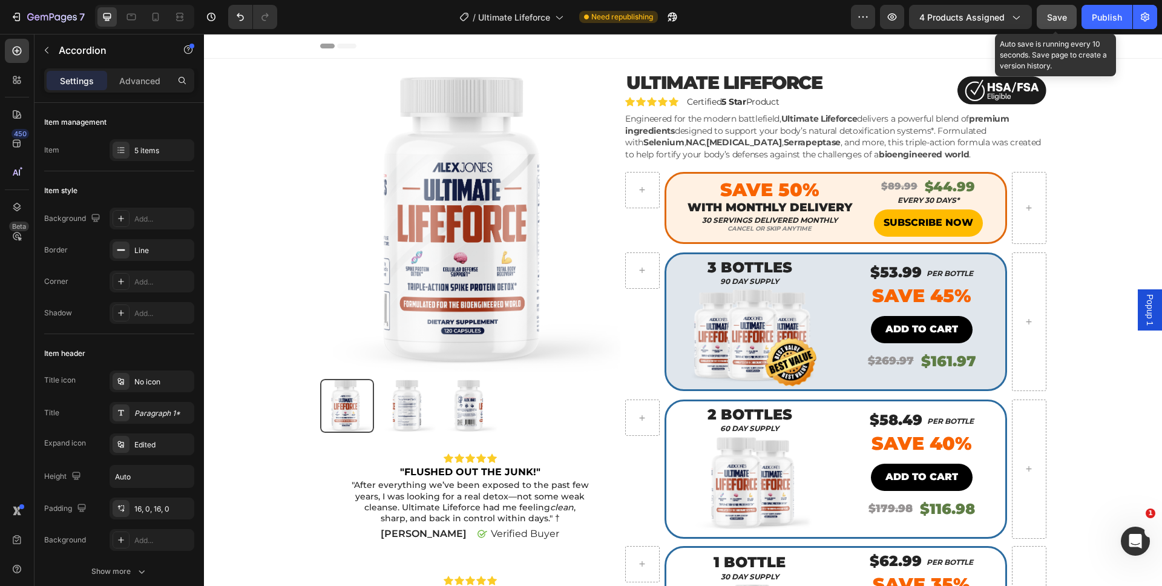
click at [1046, 15] on button "Save" at bounding box center [1057, 17] width 40 height 24
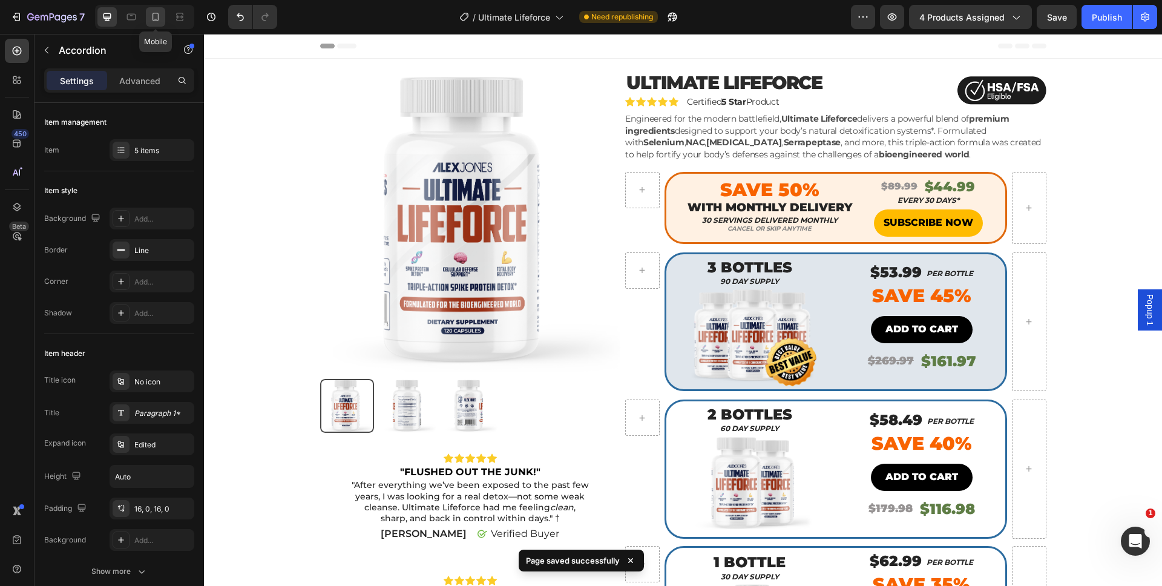
click at [157, 25] on div at bounding box center [155, 16] width 19 height 19
type input "16"
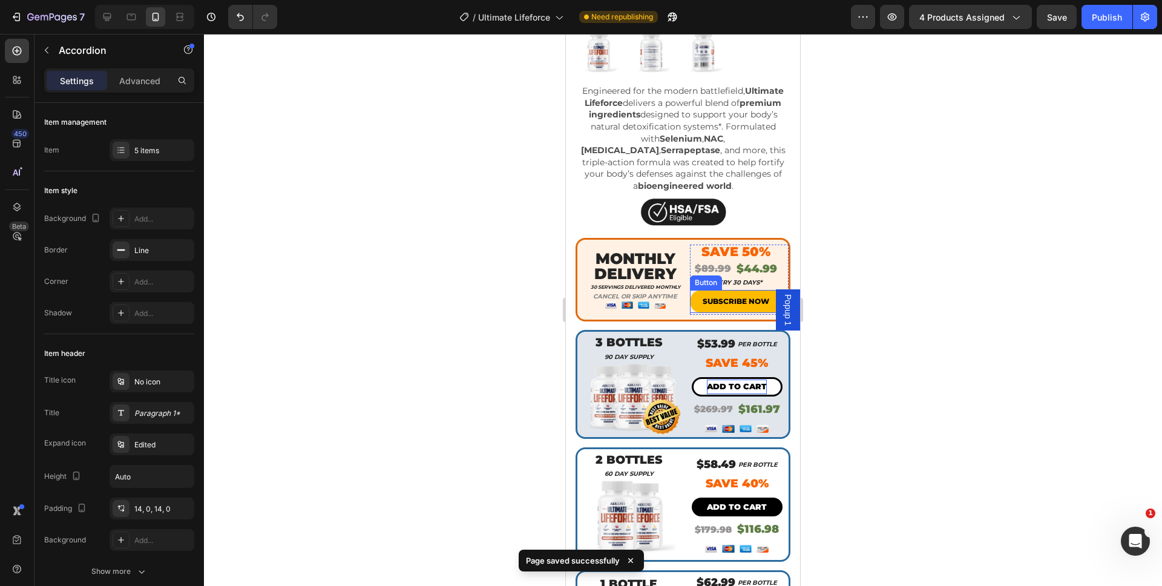
scroll to position [318, 0]
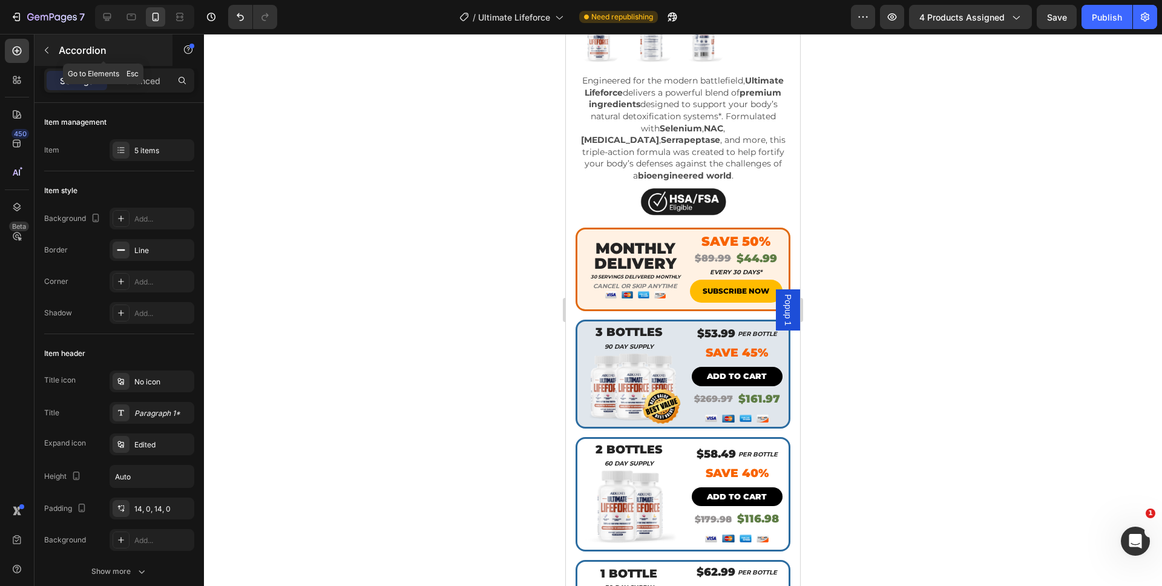
click at [44, 56] on button "button" at bounding box center [46, 50] width 19 height 19
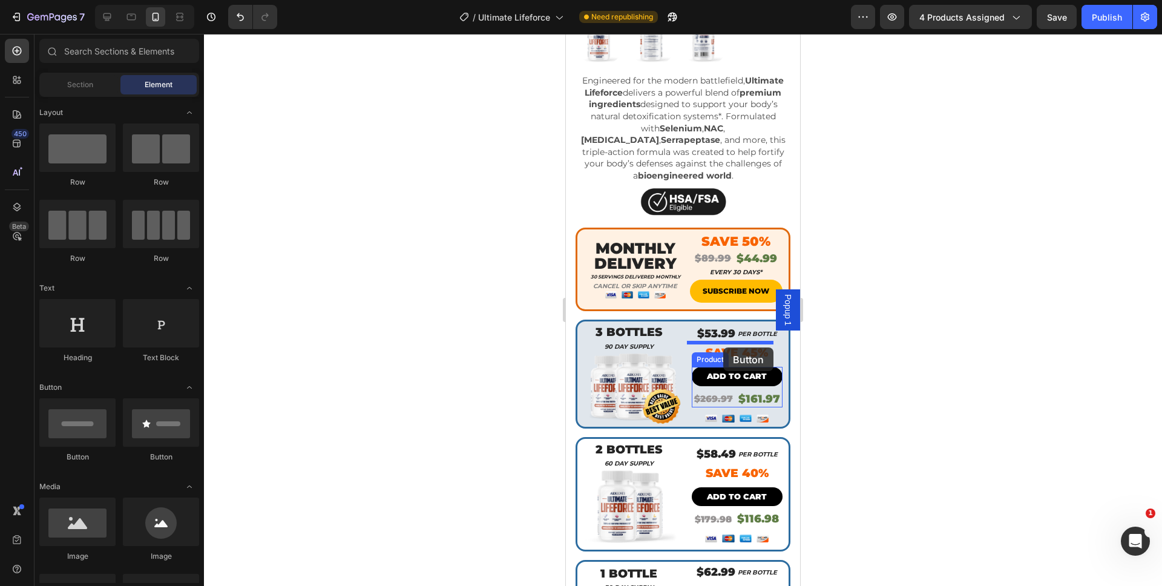
drag, startPoint x: 839, startPoint y: 408, endPoint x: 723, endPoint y: 347, distance: 131.0
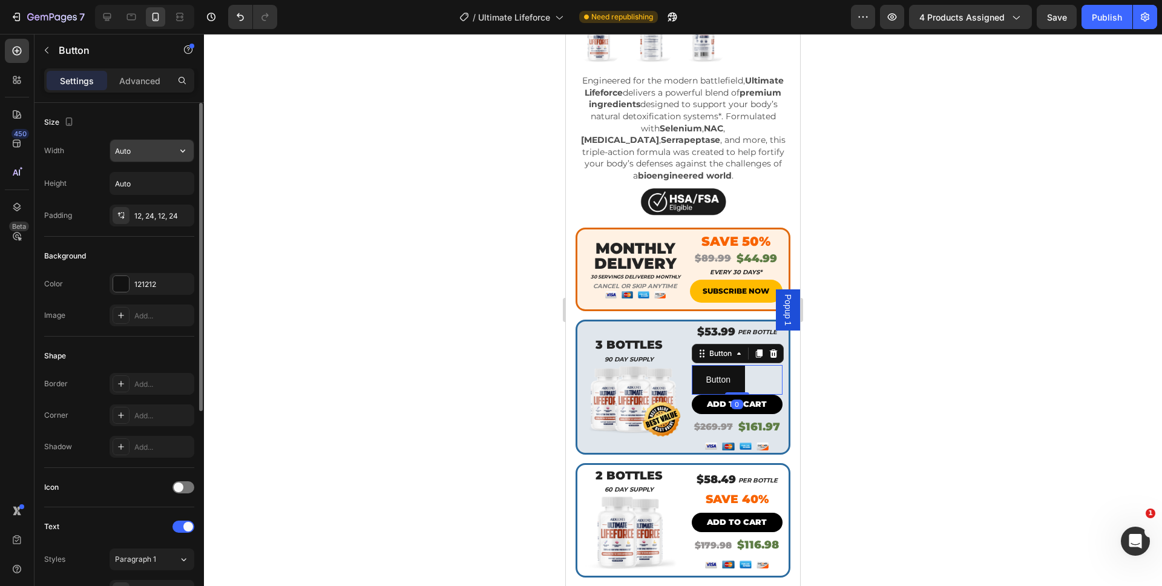
click at [126, 155] on input "Auto" at bounding box center [152, 151] width 84 height 22
click at [173, 156] on button "button" at bounding box center [183, 151] width 22 height 22
click at [172, 212] on div "Full 100%" at bounding box center [139, 204] width 99 height 23
type input "100%"
click at [139, 289] on div "121212" at bounding box center [151, 284] width 35 height 11
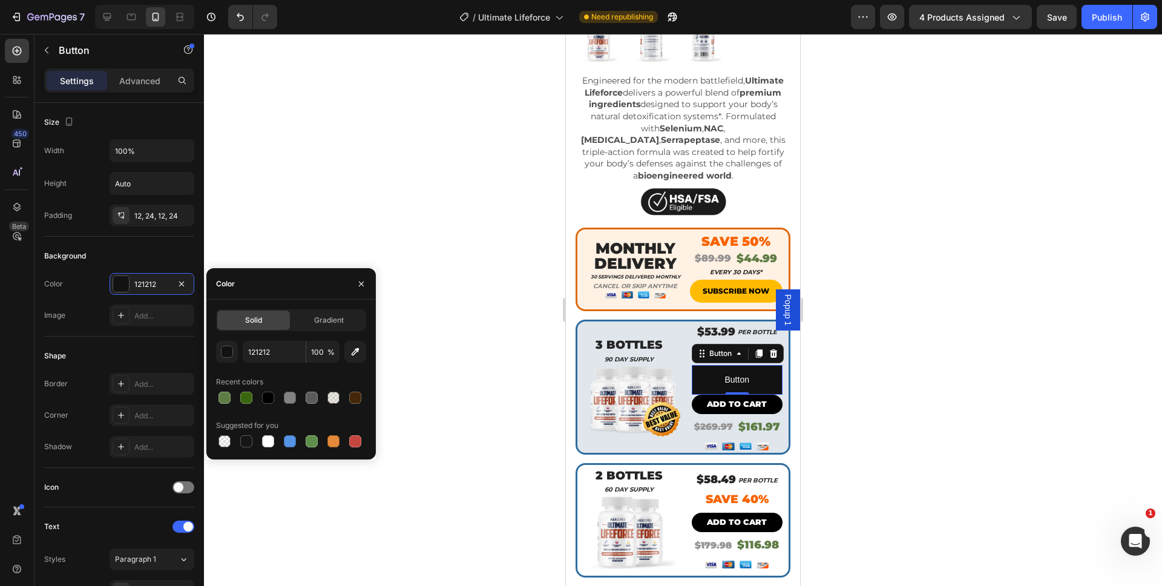
click at [266, 392] on div at bounding box center [268, 398] width 12 height 12
type input "000000"
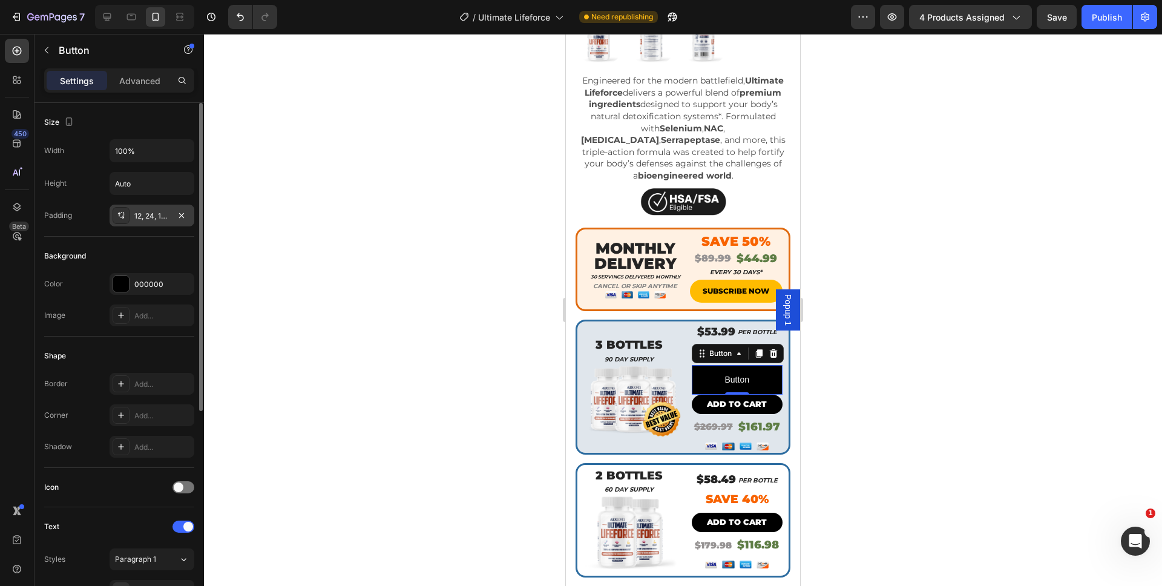
click at [144, 206] on div "12, 24, 12, 24" at bounding box center [152, 216] width 85 height 22
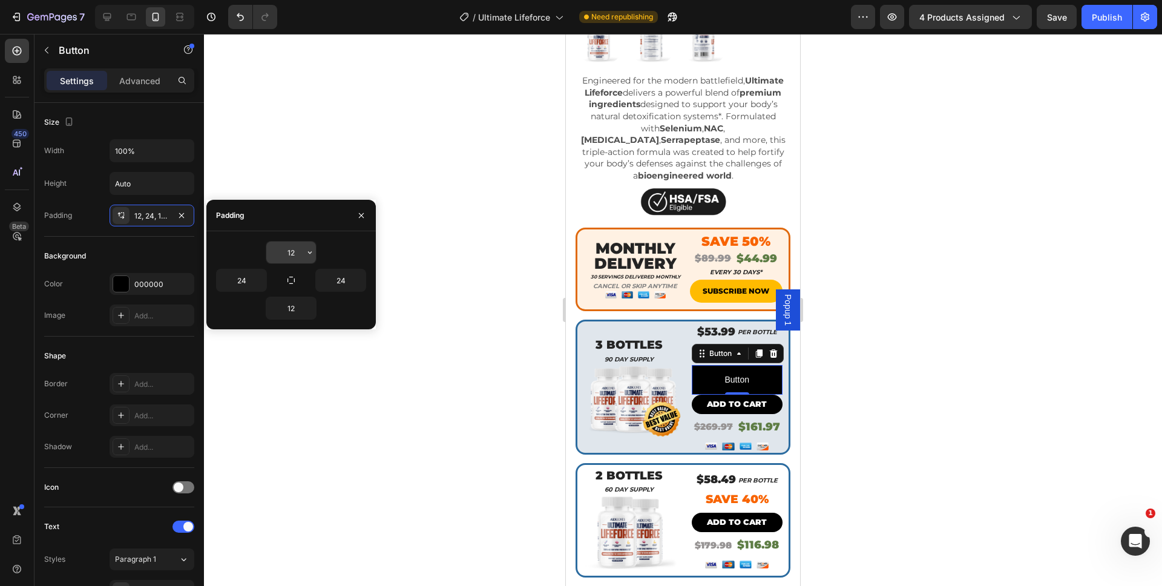
click at [286, 258] on input "12" at bounding box center [291, 252] width 50 height 22
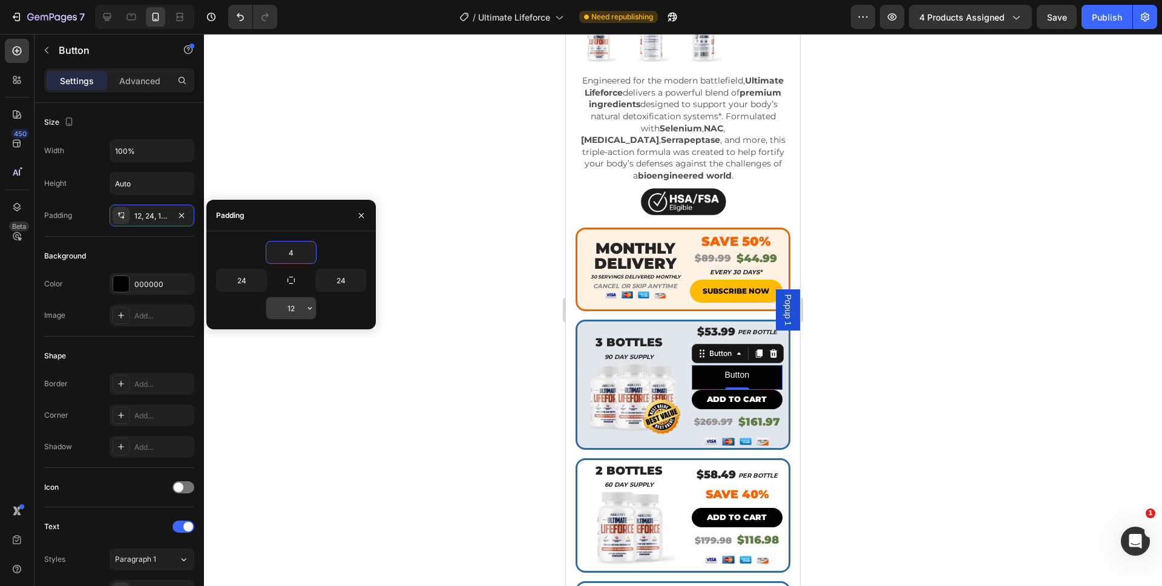
type input "4"
click at [291, 309] on input "12" at bounding box center [291, 308] width 50 height 22
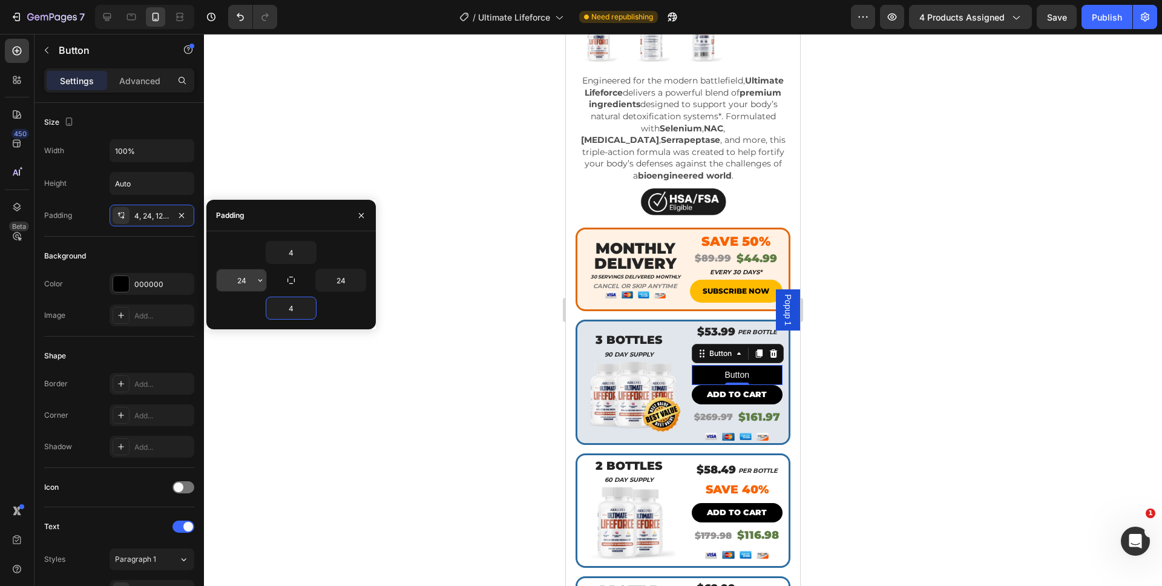
type input "4"
click at [228, 277] on input "24" at bounding box center [242, 280] width 50 height 22
type input "16"
click at [325, 286] on input "24" at bounding box center [341, 280] width 50 height 22
type input "16"
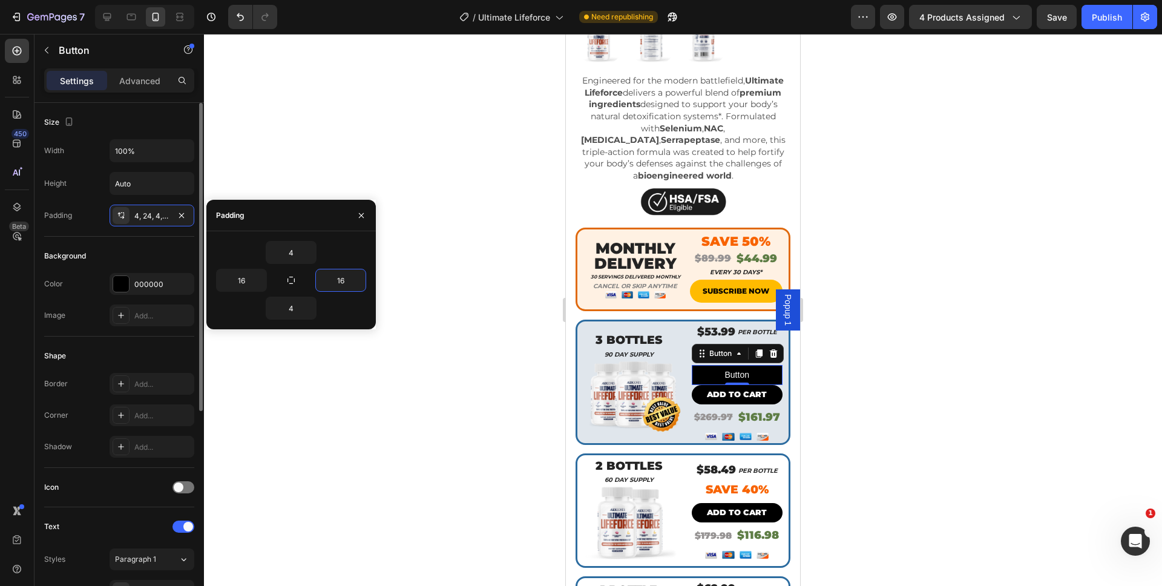
click at [168, 251] on div "Background" at bounding box center [119, 255] width 150 height 19
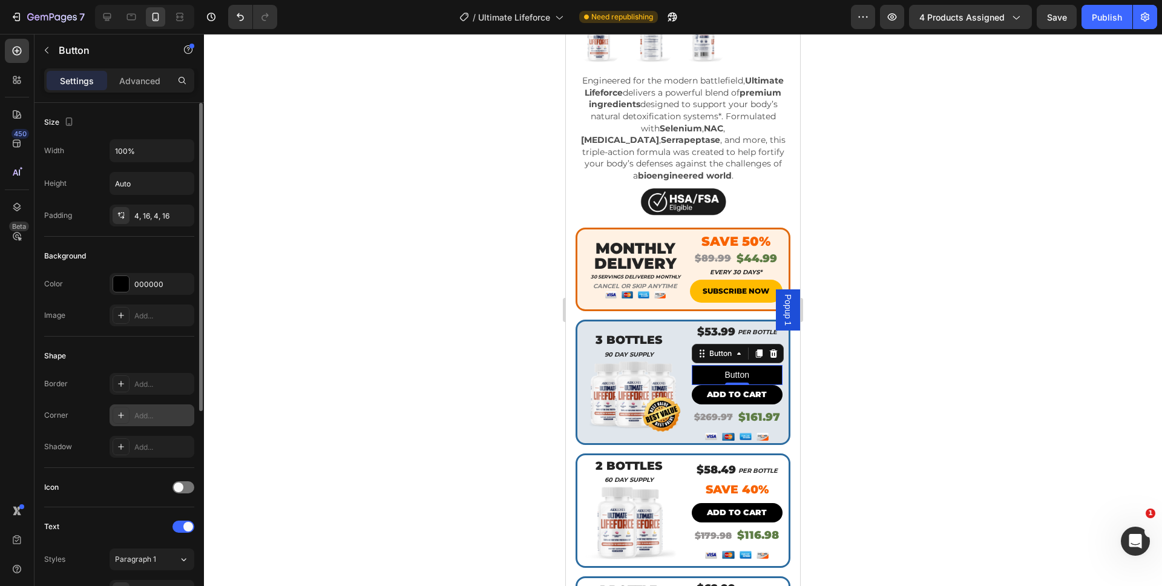
click at [156, 415] on div "Add..." at bounding box center [162, 415] width 57 height 11
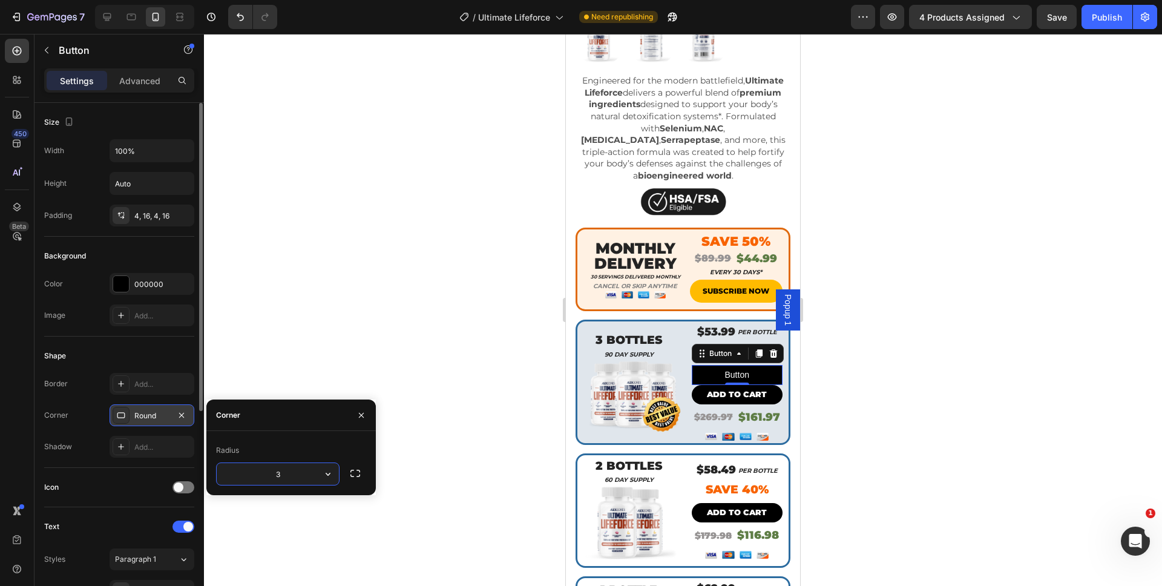
type input "35"
click at [82, 353] on div "Shape" at bounding box center [119, 355] width 150 height 19
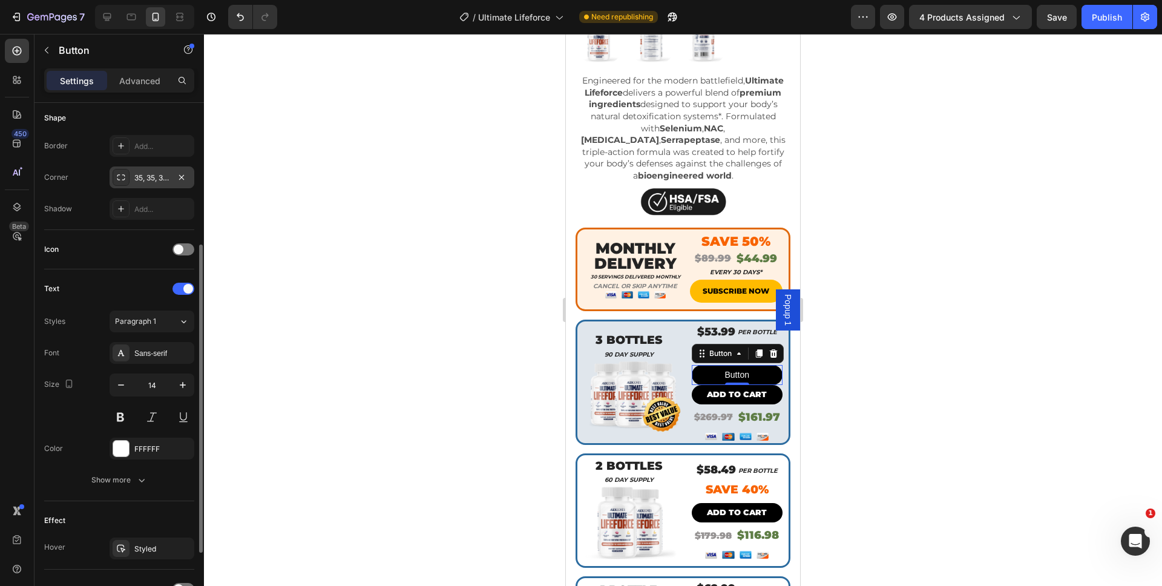
scroll to position [225, 0]
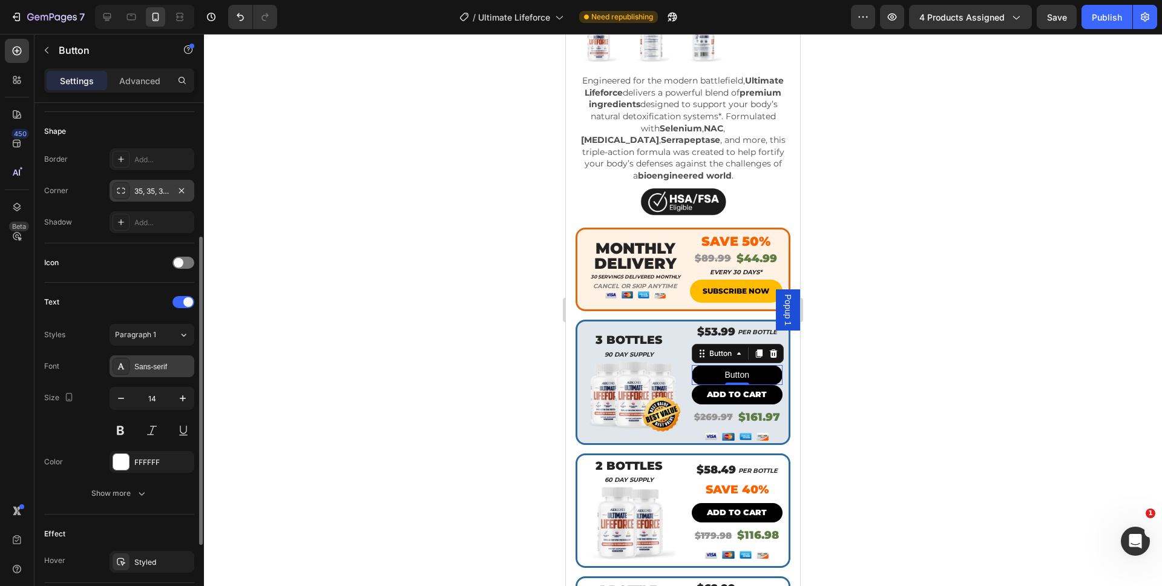
click at [145, 362] on div "Sans-serif" at bounding box center [162, 366] width 57 height 11
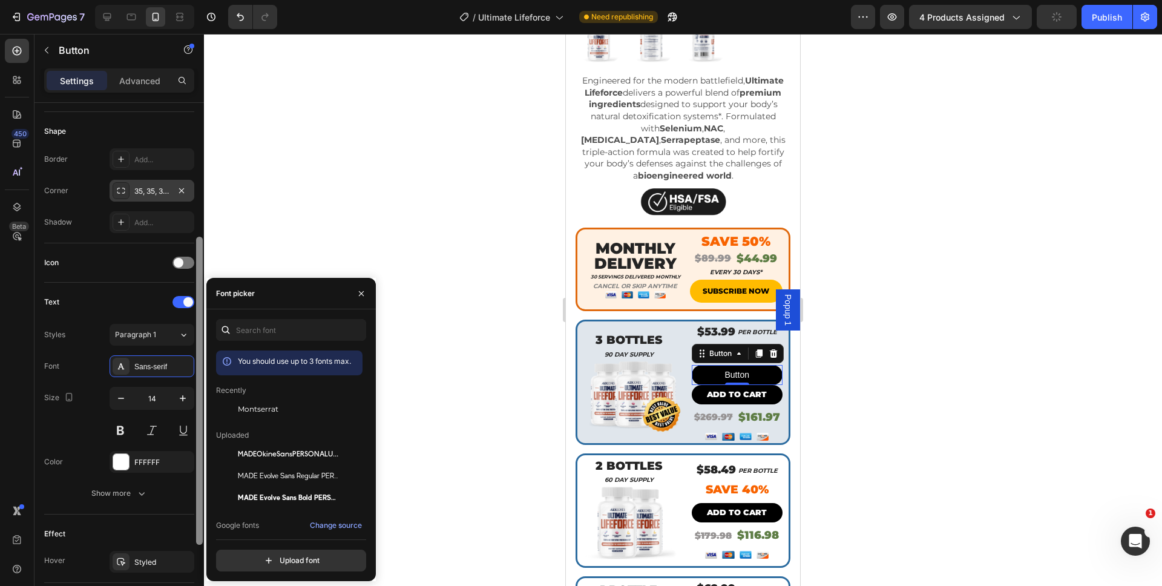
click at [249, 406] on span "Montserrat" at bounding box center [258, 409] width 41 height 11
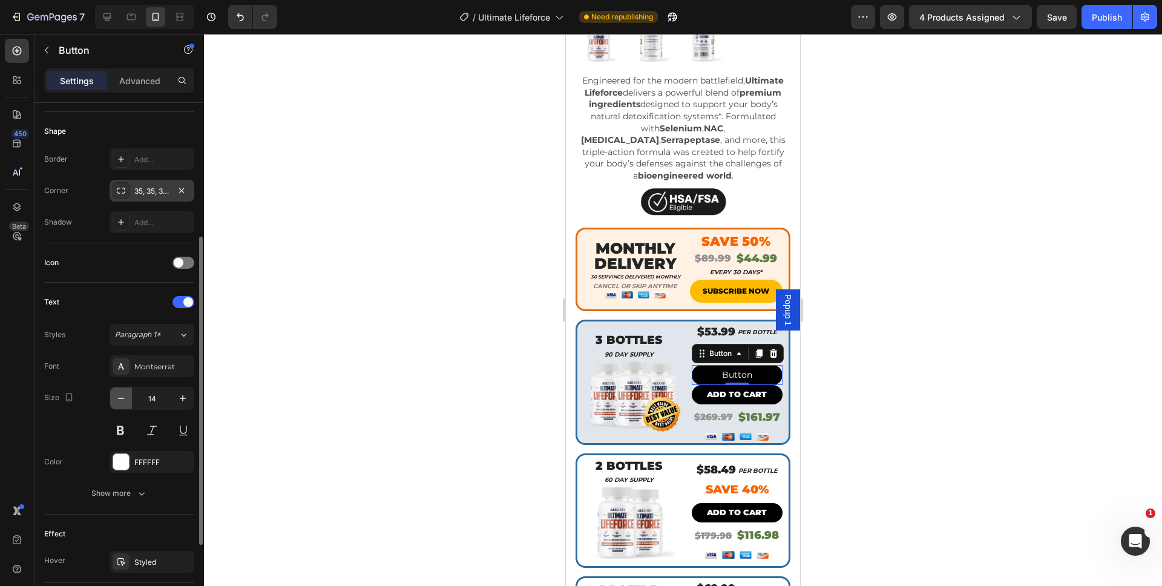
click at [115, 400] on icon "button" at bounding box center [121, 398] width 12 height 12
type input "13"
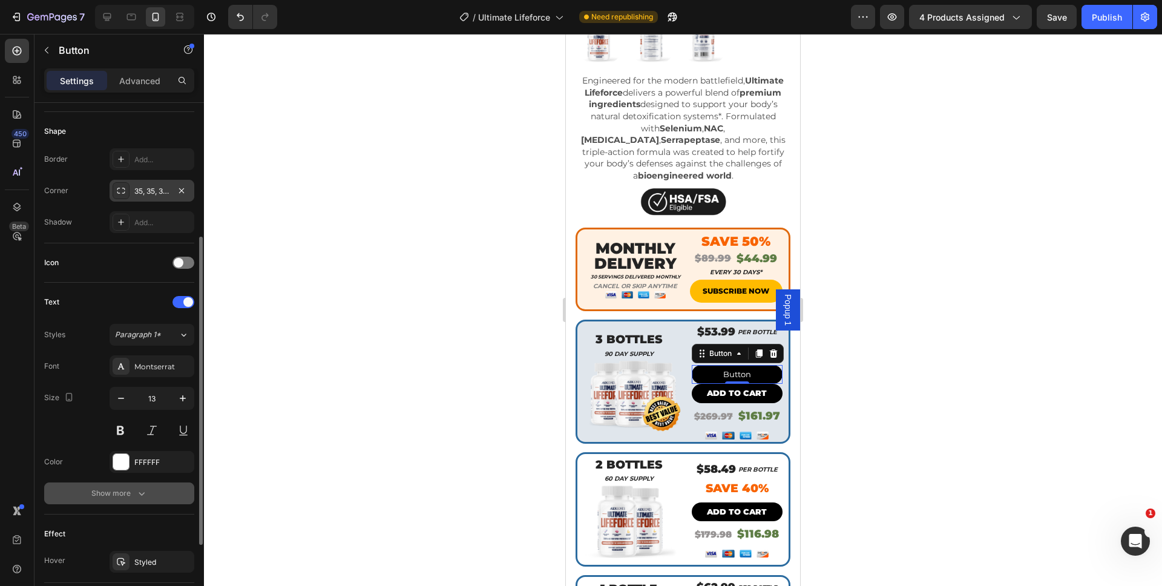
click at [114, 499] on button "Show more" at bounding box center [119, 493] width 150 height 22
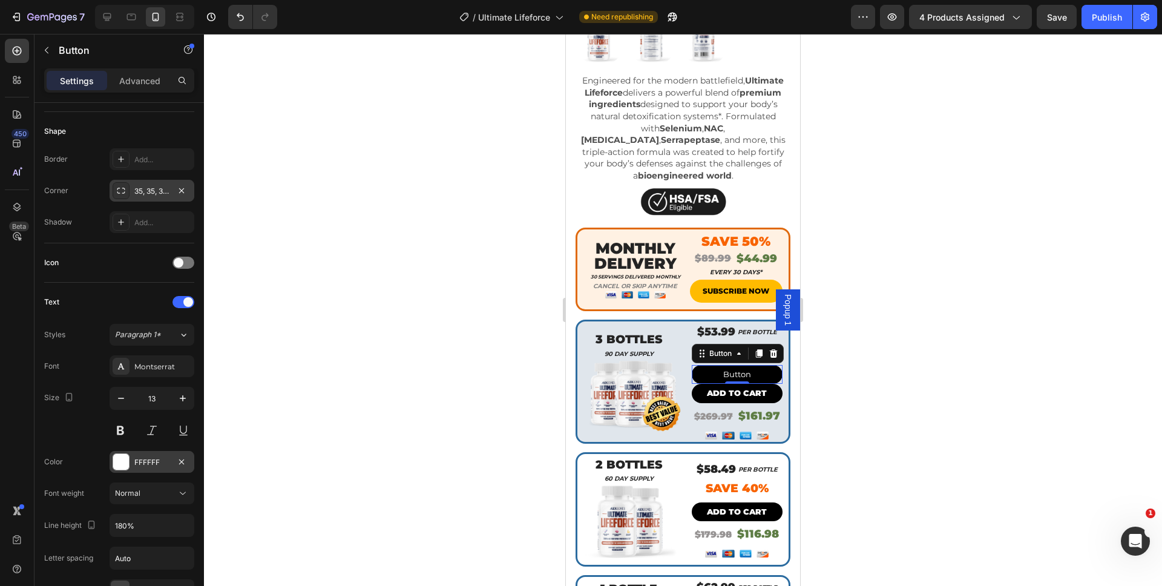
scroll to position [487, 0]
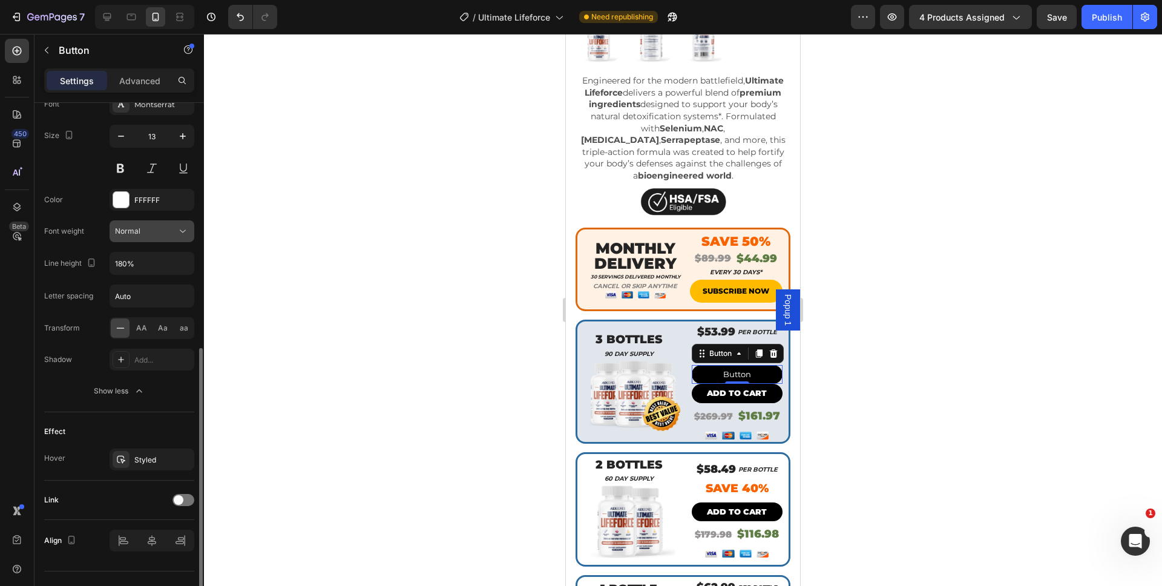
click at [133, 228] on span "Normal" at bounding box center [127, 230] width 25 height 9
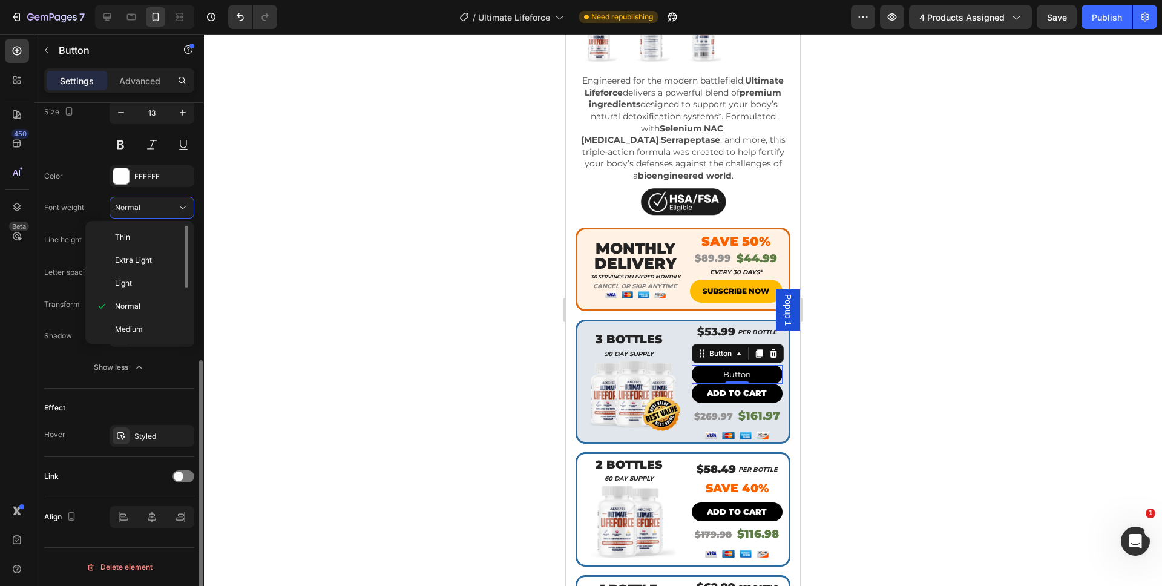
scroll to position [94, 0]
click at [130, 324] on span "Black" at bounding box center [124, 327] width 19 height 11
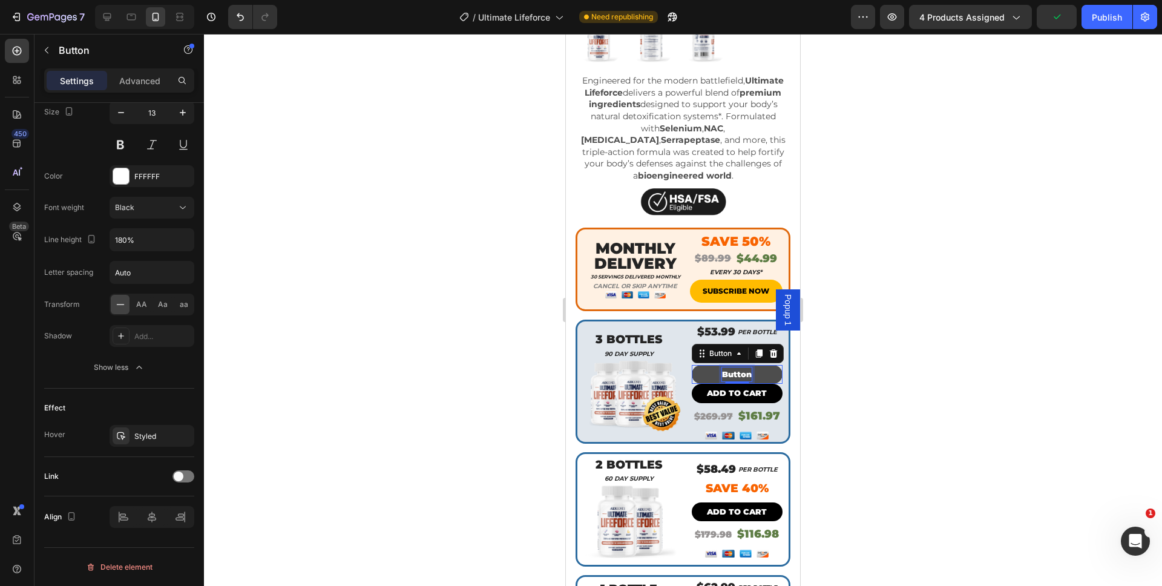
click at [739, 367] on p "Button" at bounding box center [737, 374] width 30 height 14
click at [692, 365] on button "ADD" at bounding box center [737, 374] width 91 height 19
click at [692, 365] on button "ADD T" at bounding box center [737, 374] width 91 height 19
click at [827, 358] on div at bounding box center [683, 310] width 958 height 552
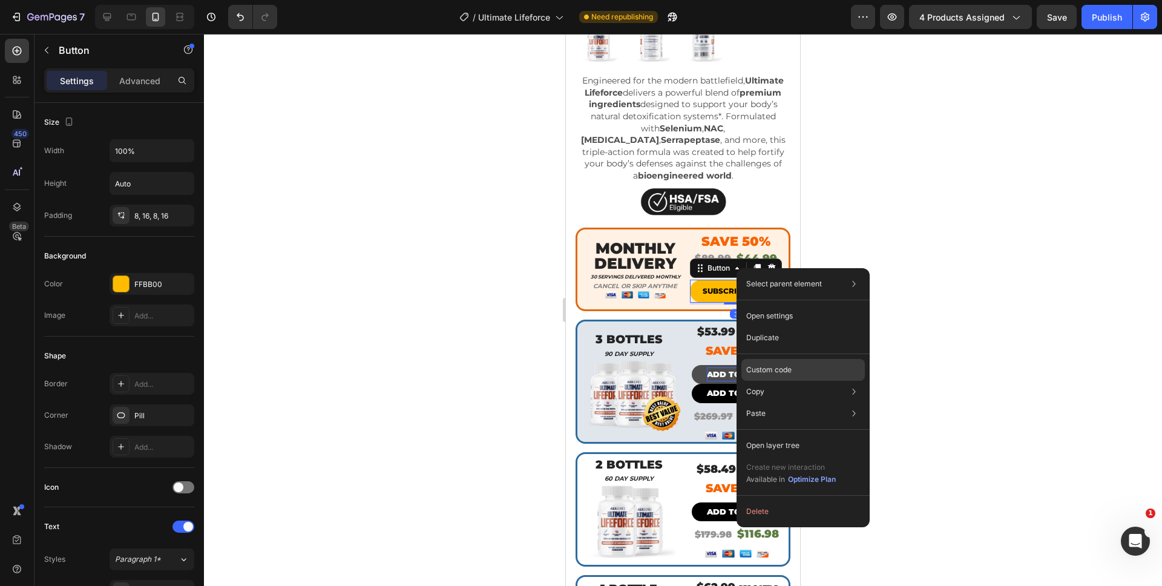
click at [774, 402] on div "Custom code" at bounding box center [802, 413] width 123 height 22
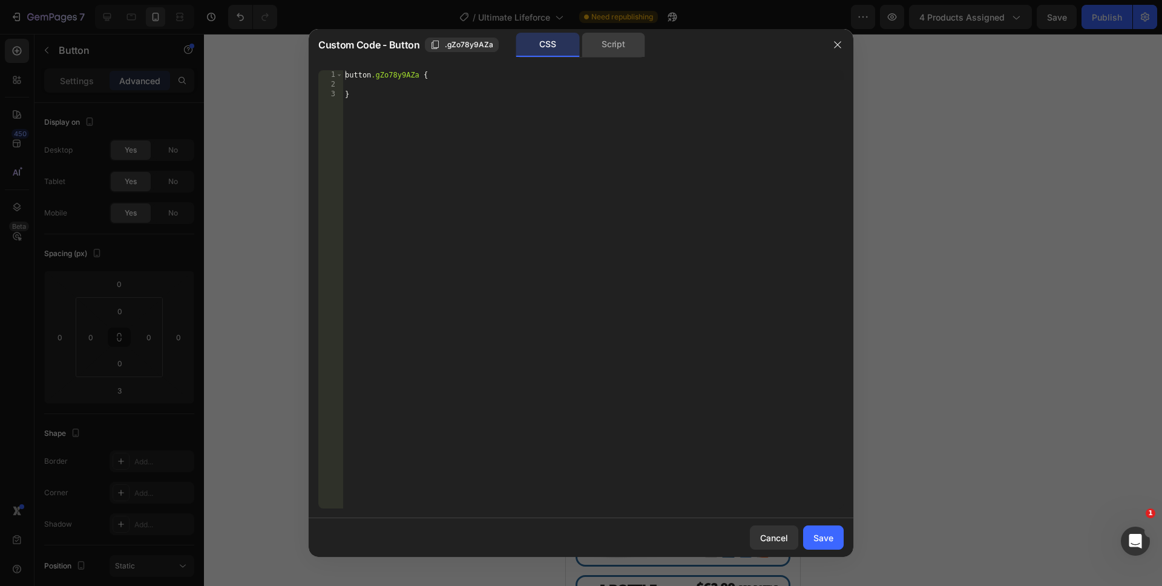
click at [629, 47] on div "Script" at bounding box center [614, 45] width 64 height 24
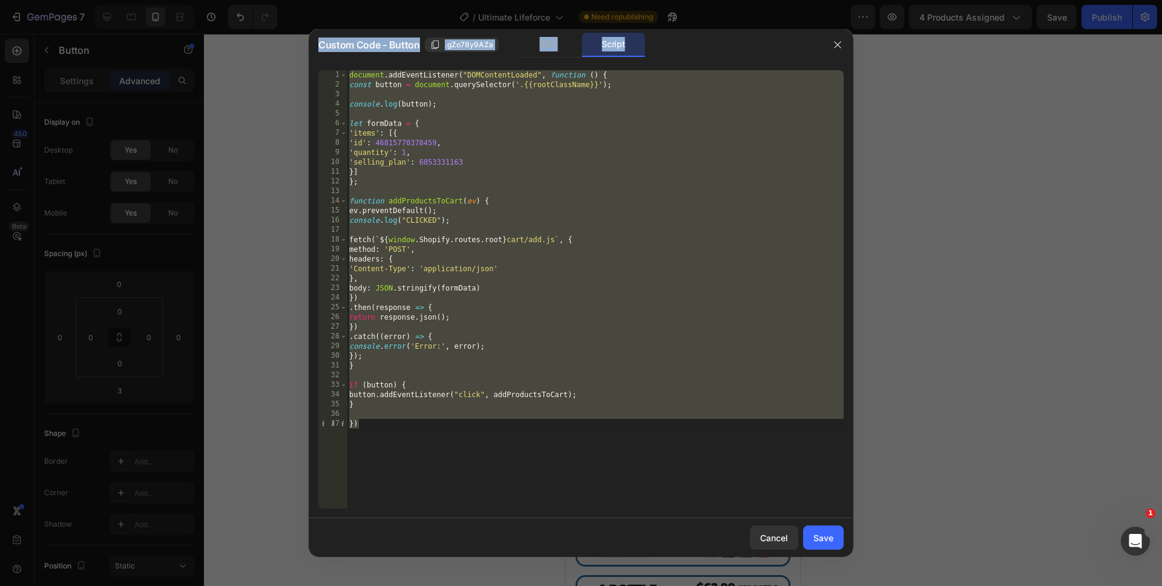
drag, startPoint x: 507, startPoint y: 511, endPoint x: 228, endPoint y: 44, distance: 545.0
click at [228, 44] on div "Custom Code - Button .gZo78y9AZa CSS Script 1 2 3 4 5 6 7 8 9 10 11 12 13 14 15…" at bounding box center [581, 293] width 1162 height 586
click at [426, 393] on div "document . addEventListener ( "DOMContentLoaded" , function ( ) { const button …" at bounding box center [595, 299] width 497 height 458
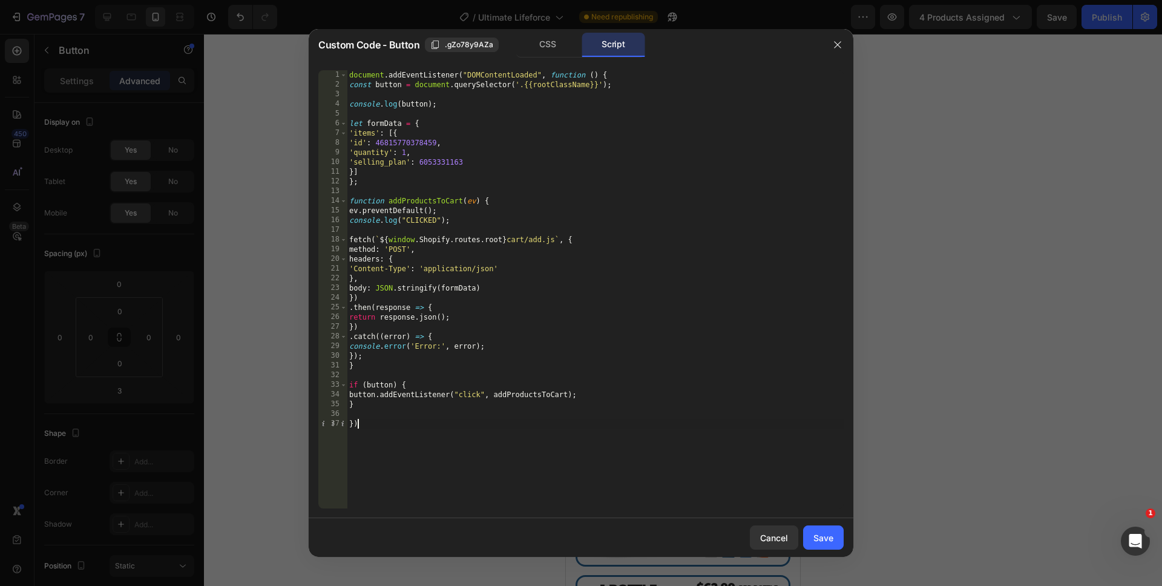
click at [407, 447] on div "document . addEventListener ( "DOMContentLoaded" , function ( ) { const button …" at bounding box center [595, 299] width 497 height 458
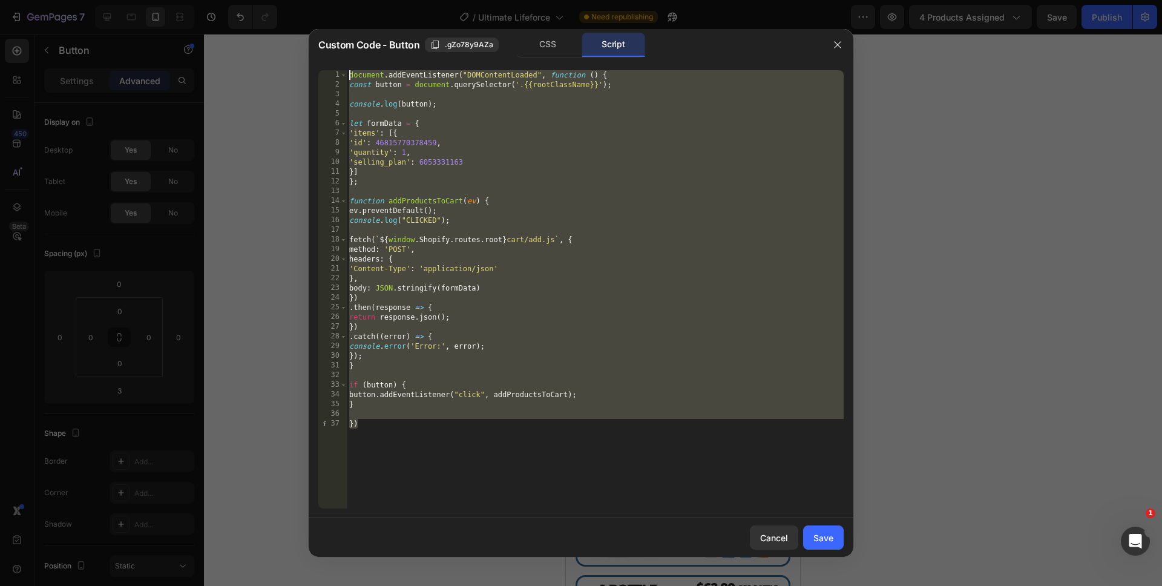
drag, startPoint x: 396, startPoint y: 477, endPoint x: 327, endPoint y: 38, distance: 444.8
click at [327, 38] on div "Custom Code - Button .gZo78y9AZa CSS Script }) 1 2 3 4 5 6 7 8 9 10 11 12 13 14…" at bounding box center [581, 293] width 545 height 528
type textarea "document.addEventListener("DOMContentLoaded", function () { const button = docu…"
click at [775, 532] on div "Cancel" at bounding box center [774, 537] width 28 height 13
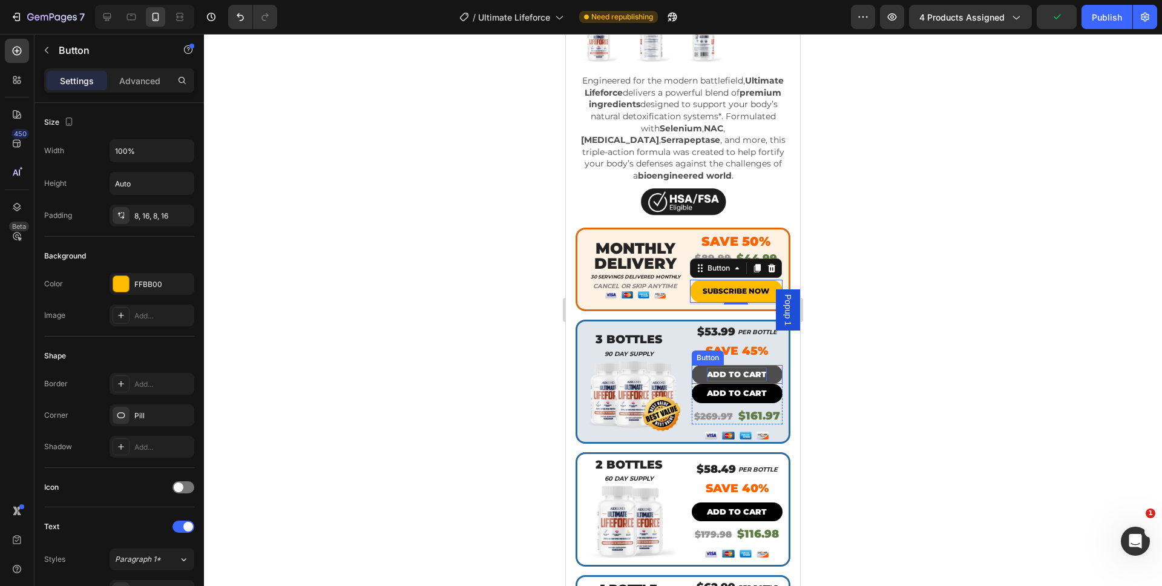
click at [747, 367] on p "ADD TO CART" at bounding box center [737, 374] width 60 height 14
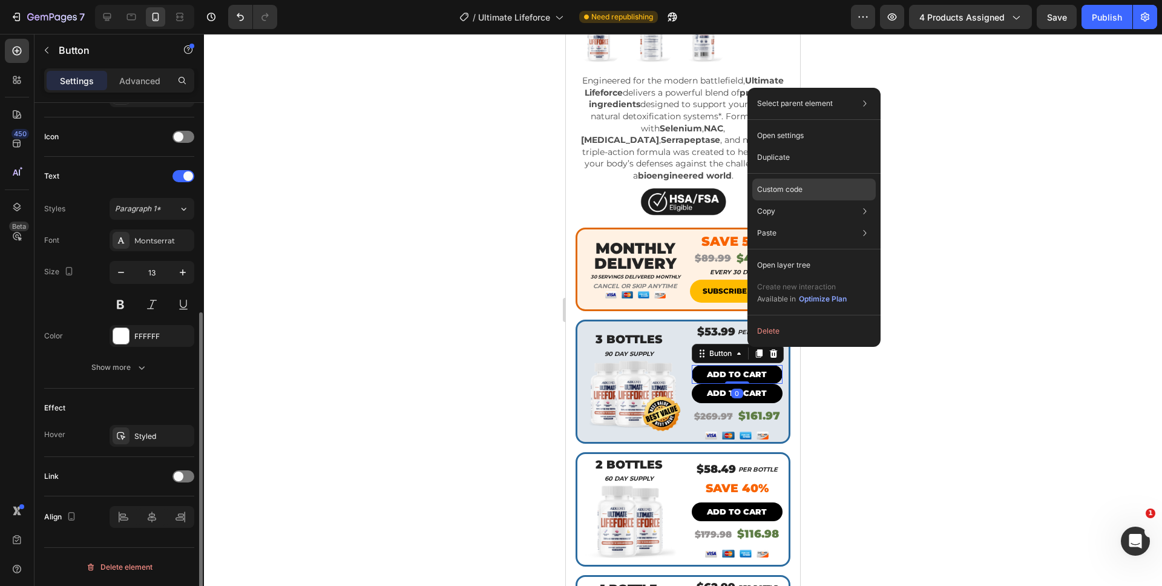
click at [790, 188] on p "Custom code" at bounding box center [779, 189] width 45 height 11
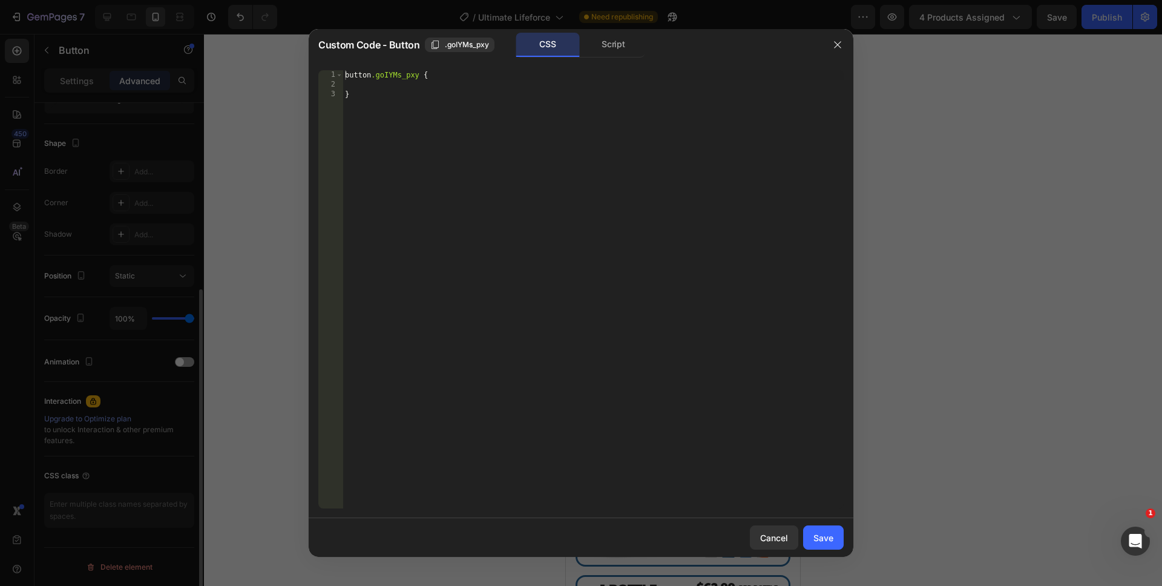
scroll to position [290, 0]
click at [602, 39] on div "Script" at bounding box center [614, 45] width 64 height 24
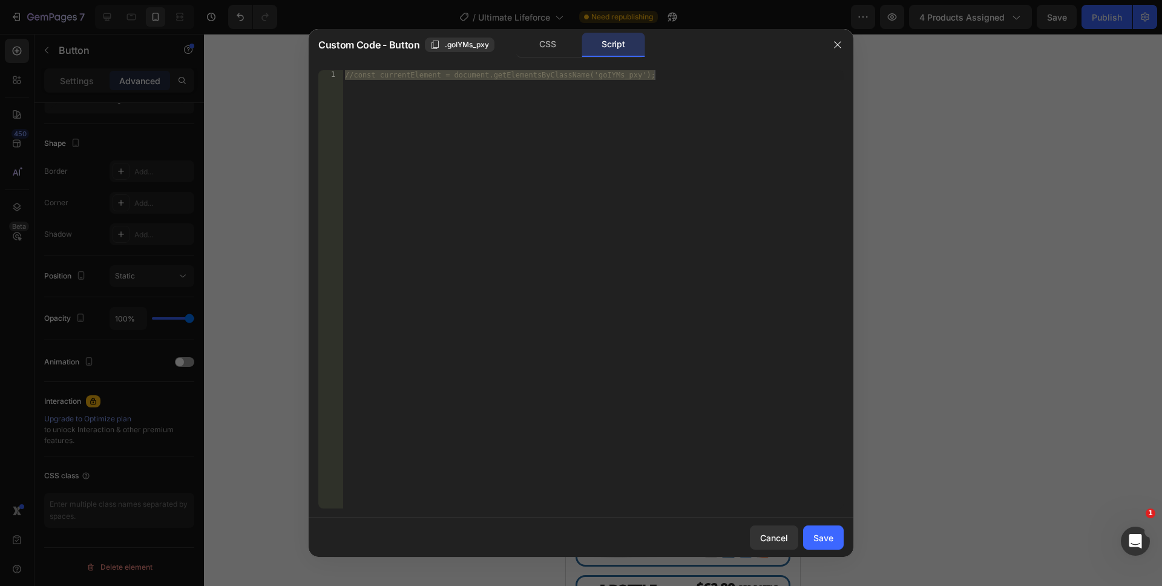
click at [481, 317] on div "//const currentElement = document.getElementsByClassName('goIYMs_pxy');" at bounding box center [593, 299] width 501 height 458
drag, startPoint x: 484, startPoint y: 368, endPoint x: 278, endPoint y: 5, distance: 416.6
click at [278, 1] on div "Custom Code - Button .goIYMs_pxy CSS Script //const currentElement = document.g…" at bounding box center [581, 293] width 1162 height 586
paste textarea "})"
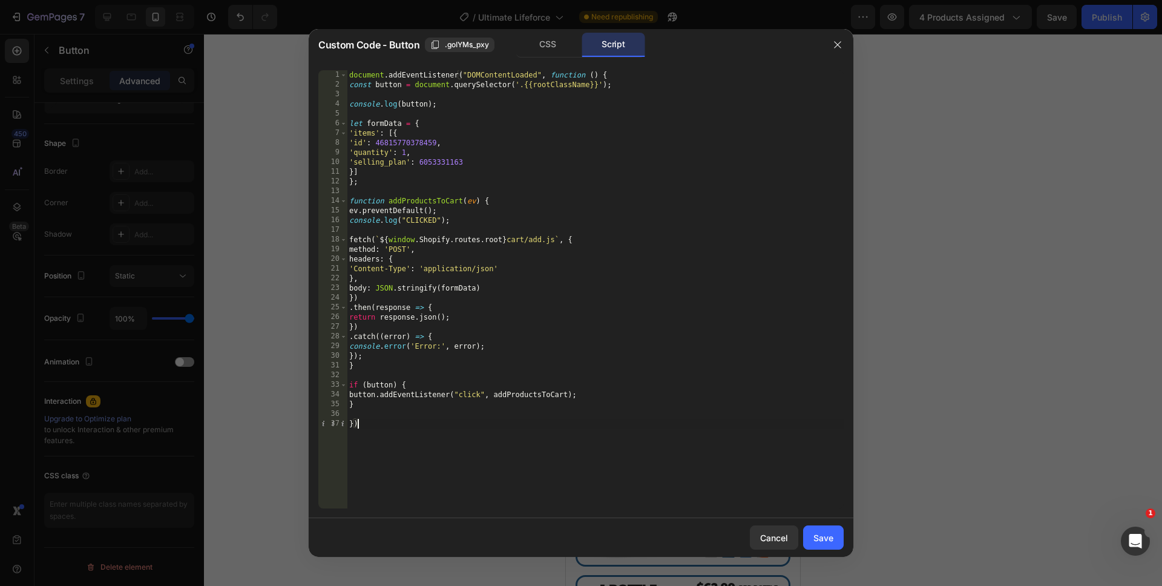
click at [424, 162] on div "document . addEventListener ( "DOMContentLoaded" , function ( ) { const button …" at bounding box center [595, 299] width 497 height 458
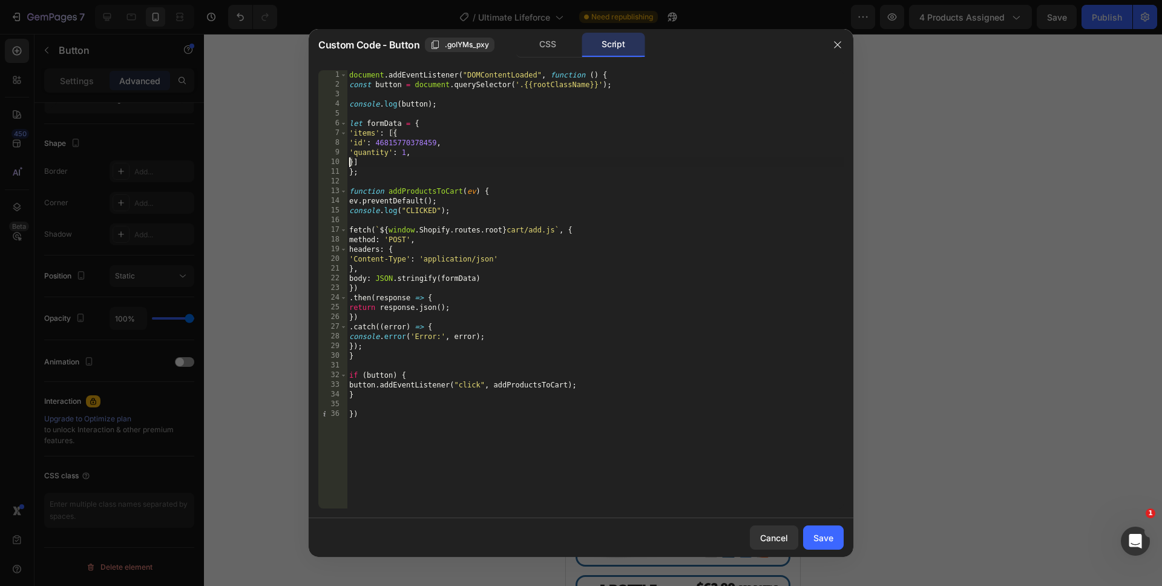
click at [403, 153] on div "document . addEventListener ( "DOMContentLoaded" , function ( ) { const button …" at bounding box center [595, 299] width 497 height 458
click at [498, 455] on div "document . addEventListener ( "DOMContentLoaded" , function ( ) { const button …" at bounding box center [595, 299] width 497 height 458
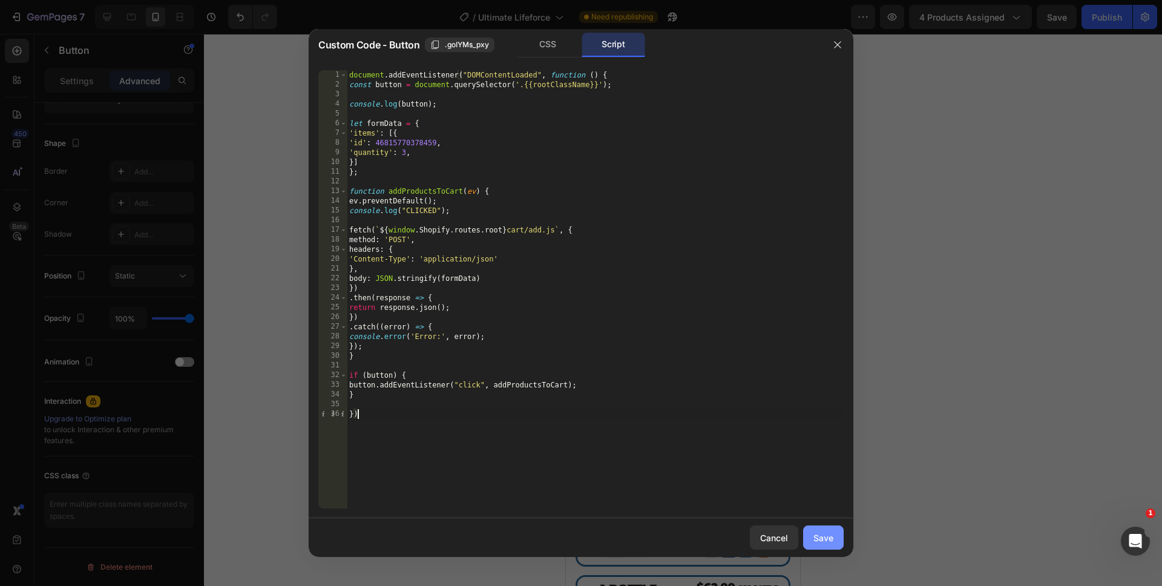
type textarea "})"
click at [838, 539] on button "Save" at bounding box center [823, 537] width 41 height 24
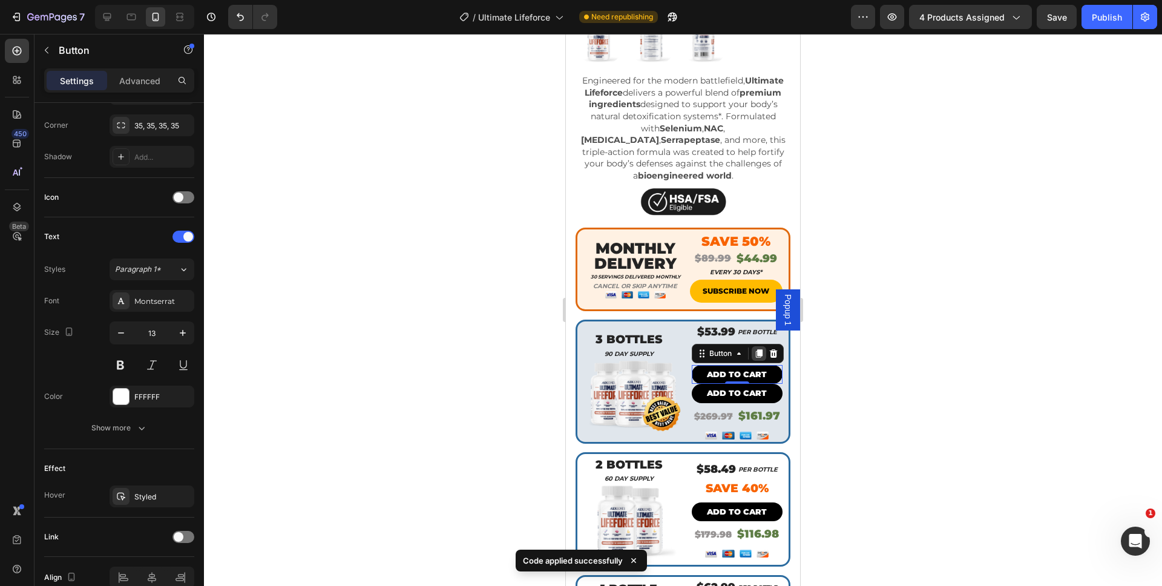
click at [755, 349] on icon at bounding box center [758, 353] width 7 height 8
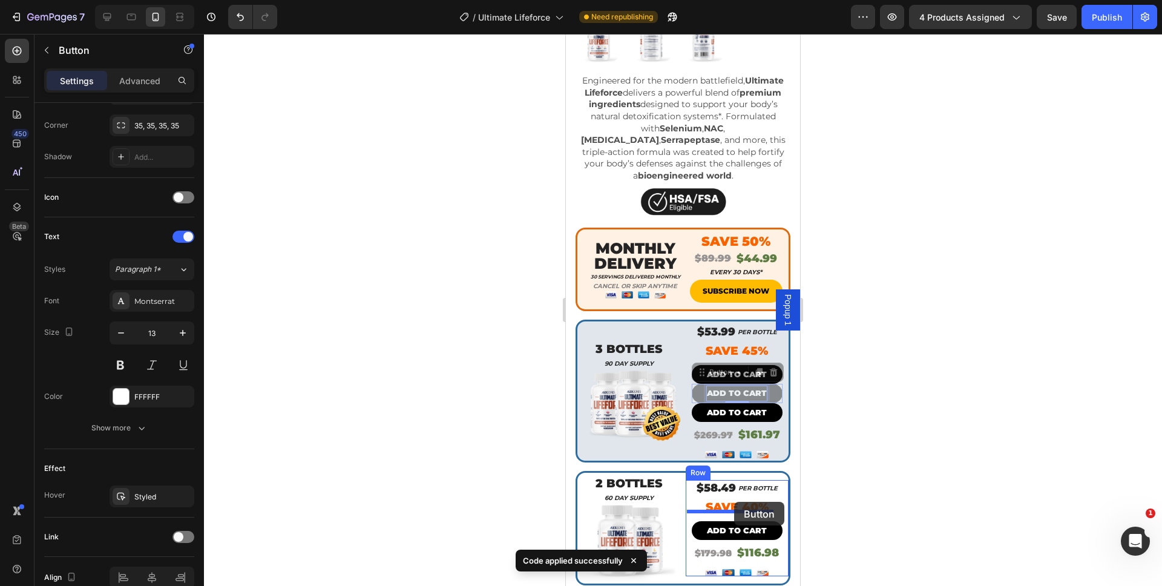
drag, startPoint x: 744, startPoint y: 373, endPoint x: 734, endPoint y: 503, distance: 130.5
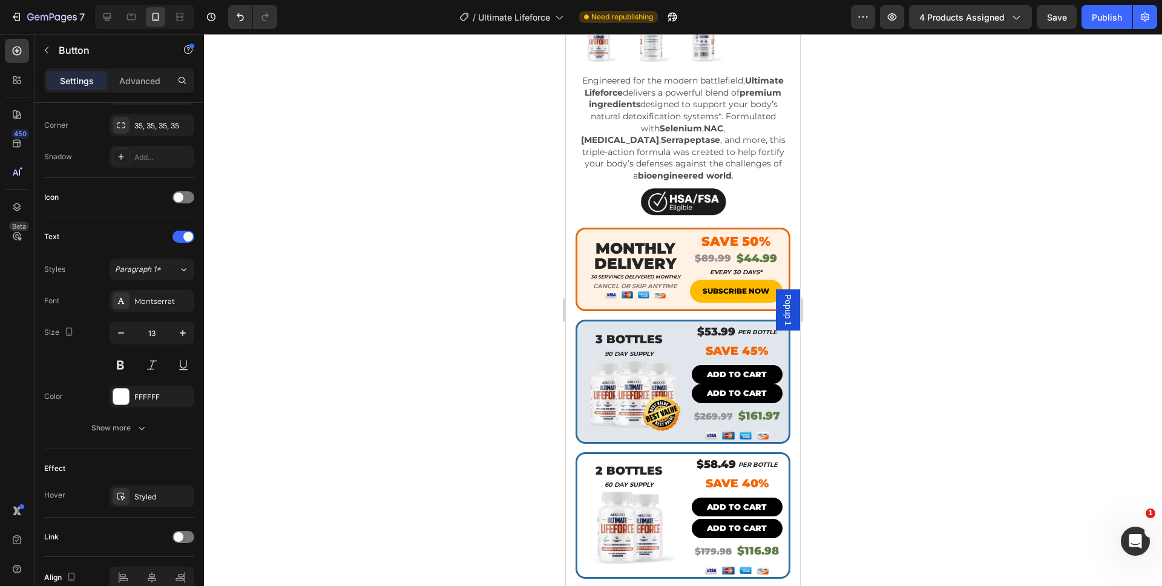
click at [888, 578] on div at bounding box center [683, 310] width 958 height 552
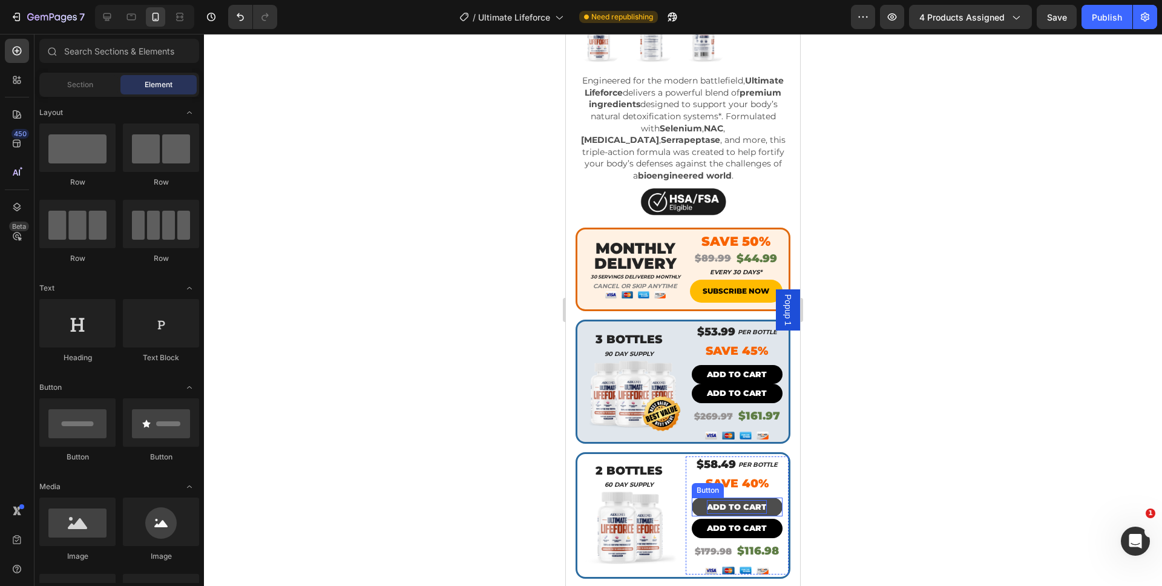
click at [749, 500] on p "ADD TO CART" at bounding box center [737, 507] width 60 height 14
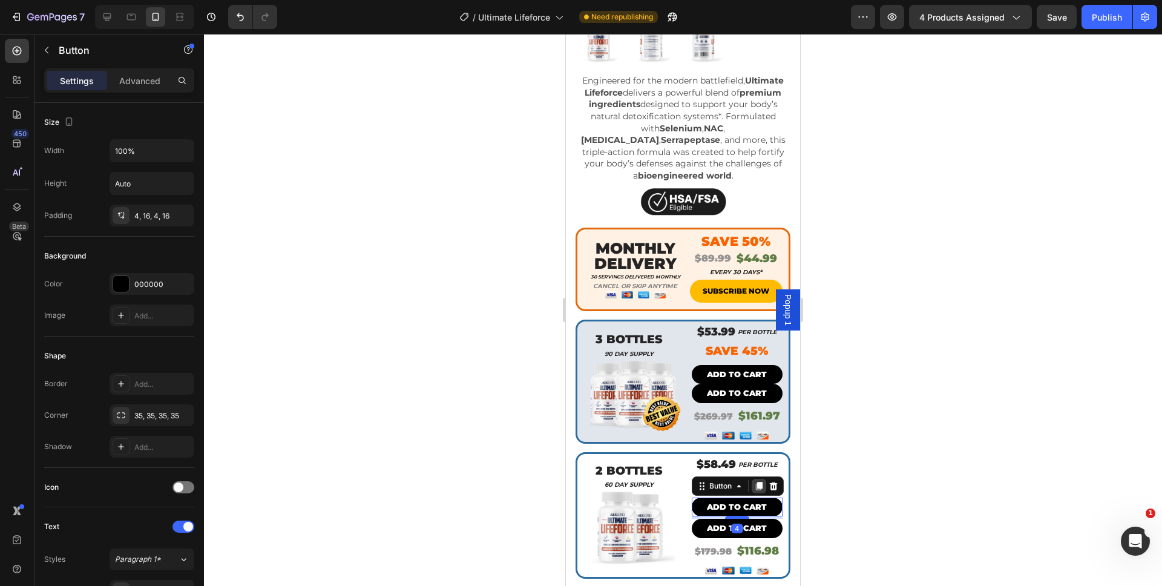
click at [754, 481] on icon at bounding box center [759, 486] width 10 height 10
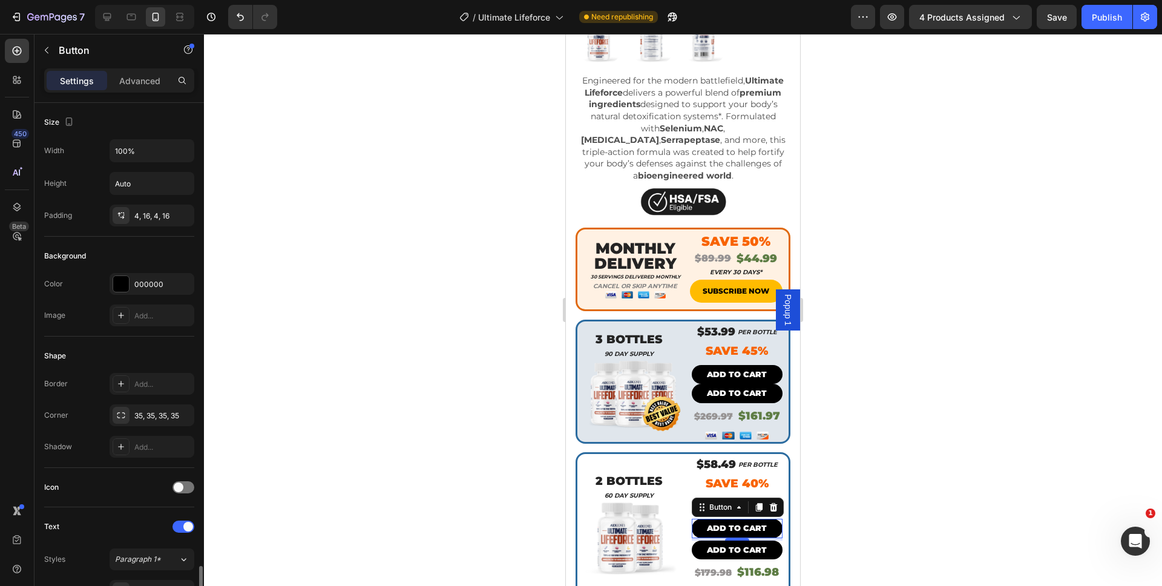
scroll to position [290, 0]
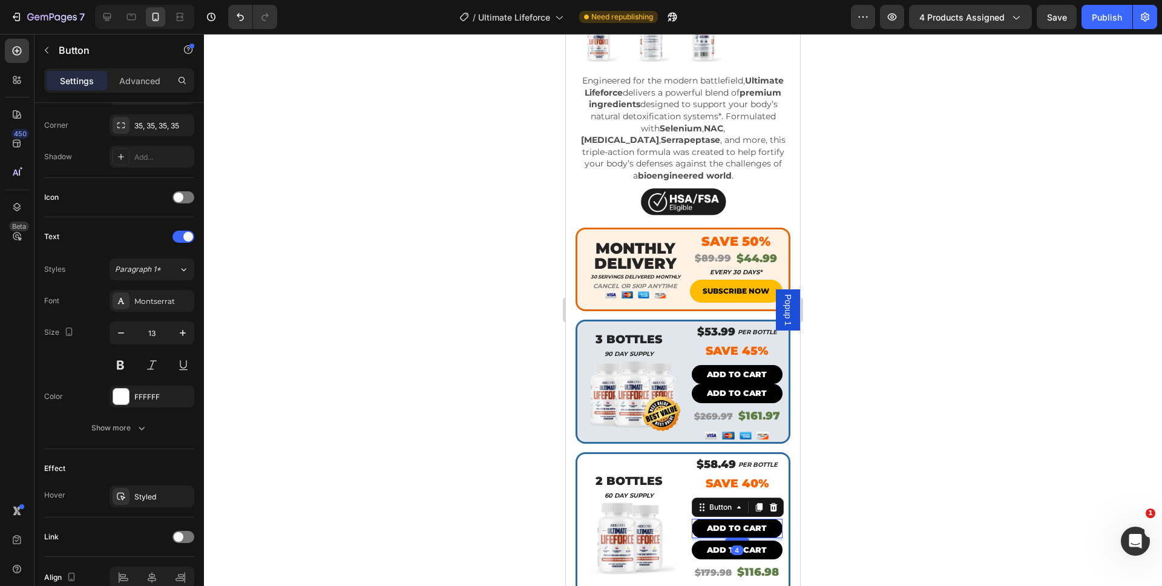
click at [827, 529] on div at bounding box center [683, 310] width 958 height 552
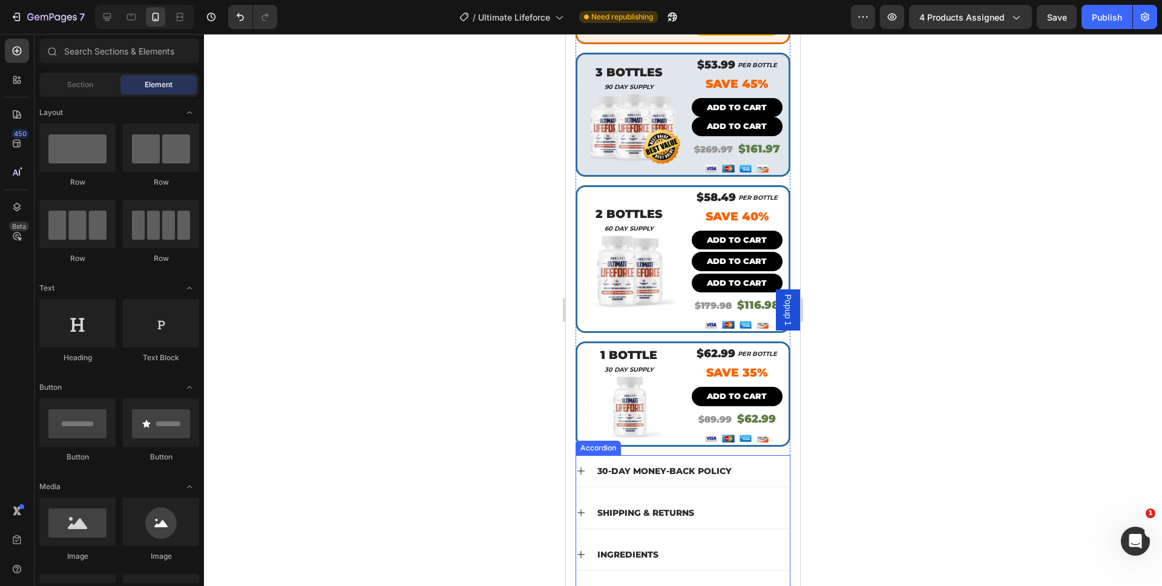
scroll to position [580, 0]
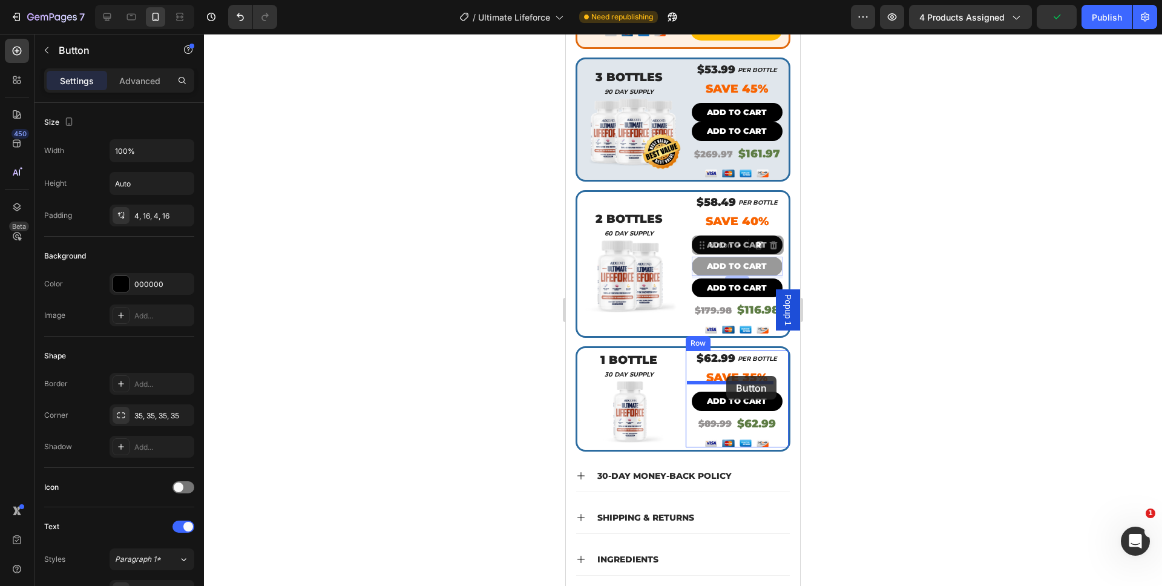
drag, startPoint x: 719, startPoint y: 254, endPoint x: 726, endPoint y: 376, distance: 121.9
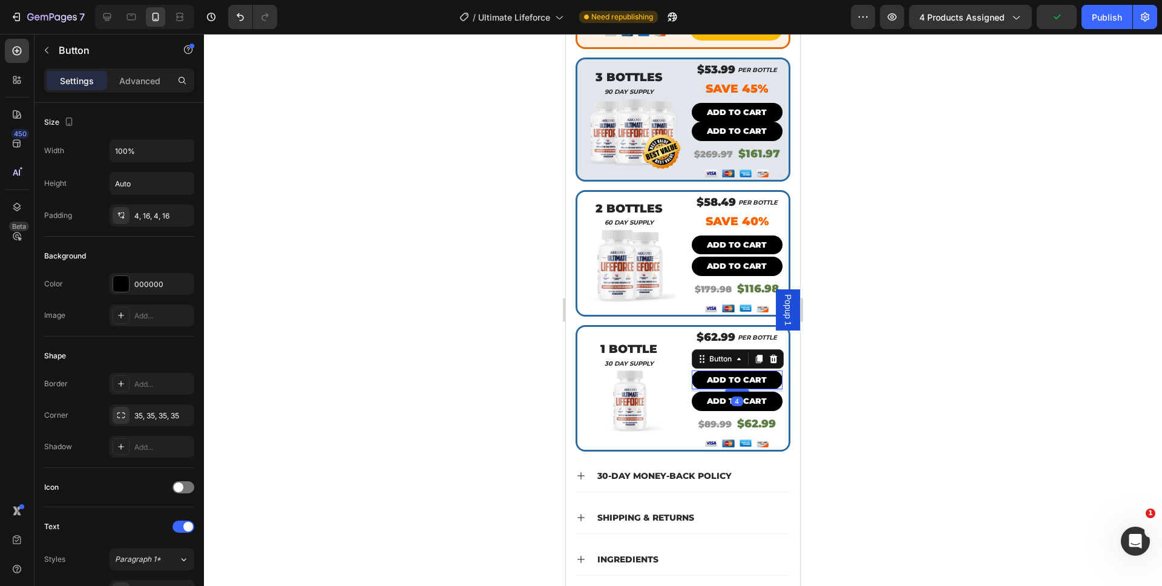
click at [878, 432] on div at bounding box center [683, 310] width 958 height 552
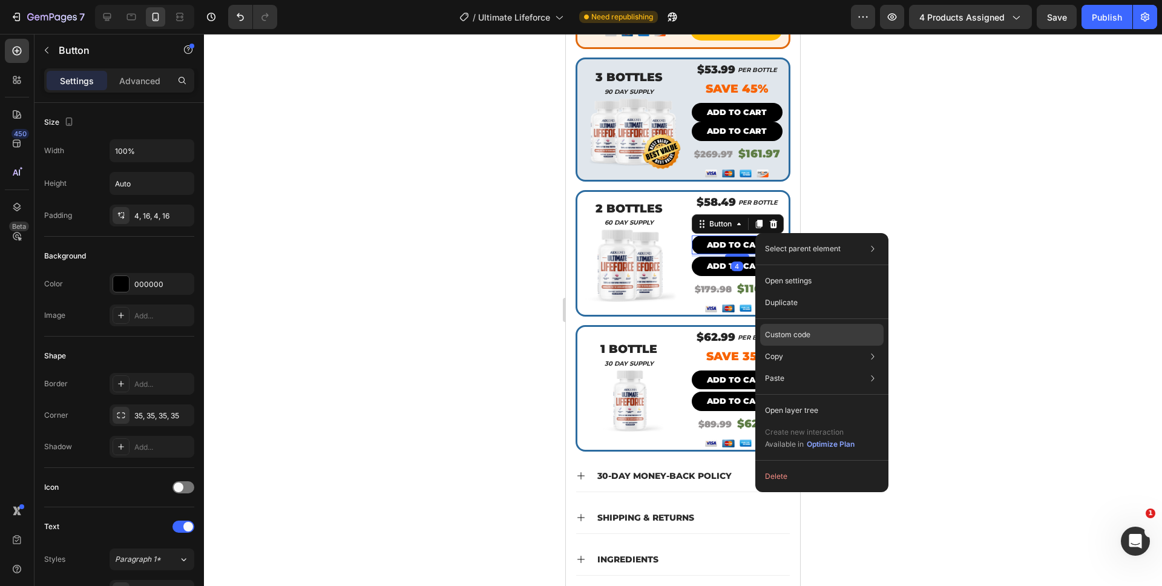
click at [816, 367] on div "Custom code" at bounding box center [821, 378] width 123 height 22
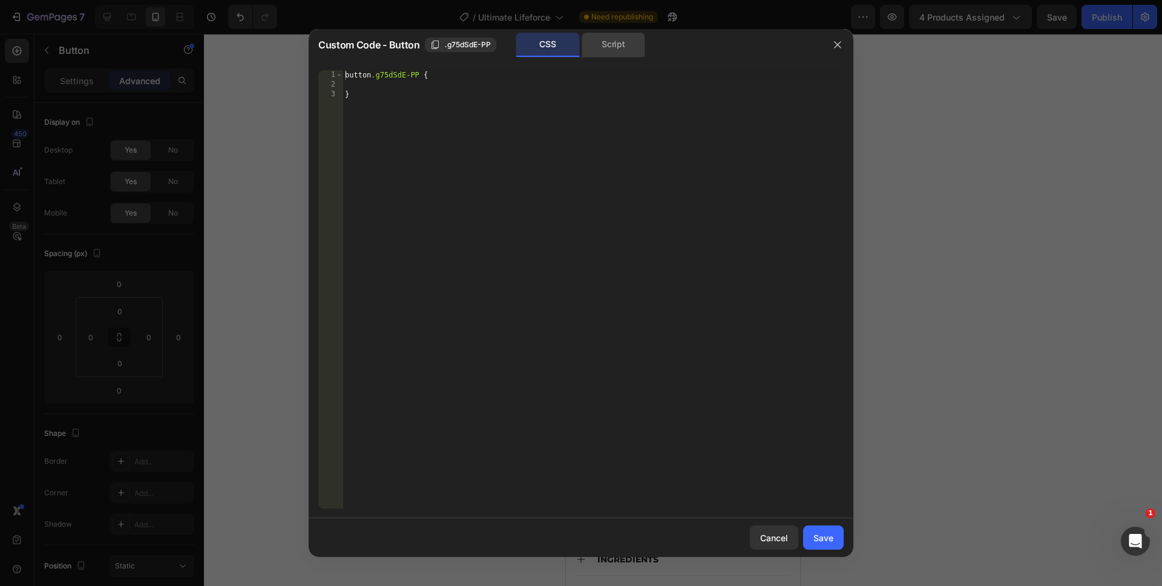
click at [597, 56] on div "Script" at bounding box center [614, 45] width 64 height 24
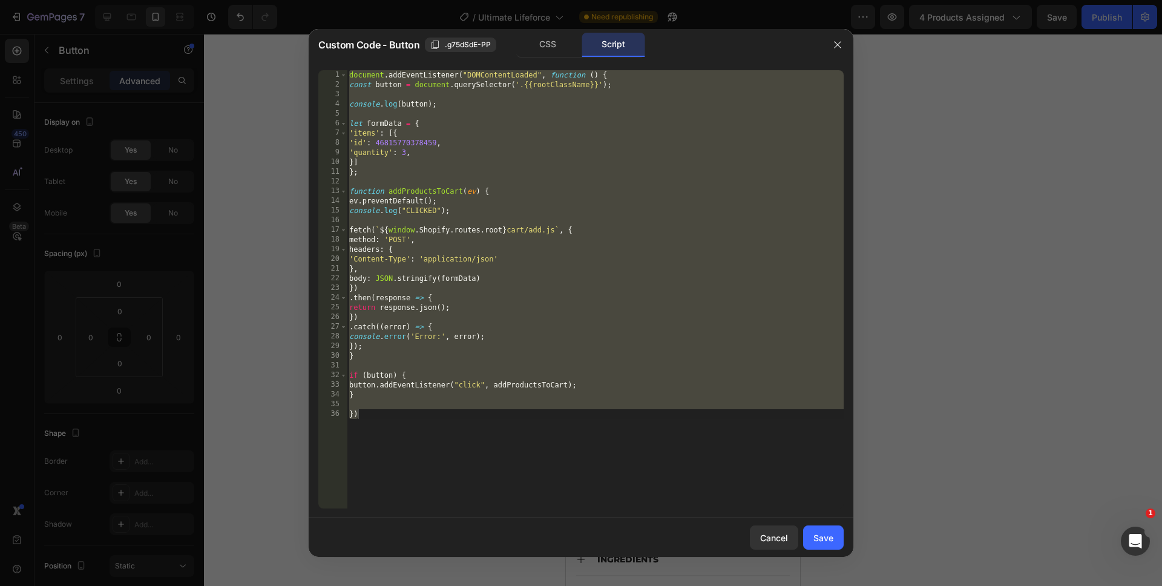
click at [488, 488] on div "document . addEventListener ( "DOMContentLoaded" , function ( ) { const button …" at bounding box center [595, 299] width 497 height 458
drag, startPoint x: 458, startPoint y: 480, endPoint x: 301, endPoint y: 58, distance: 450.0
click at [301, 58] on div "Custom Code - Button .g75dSdE-PP CSS Script }) 1 2 3 4 5 6 7 8 9 10 11 12 13 14…" at bounding box center [581, 293] width 1162 height 586
paste textarea "})"
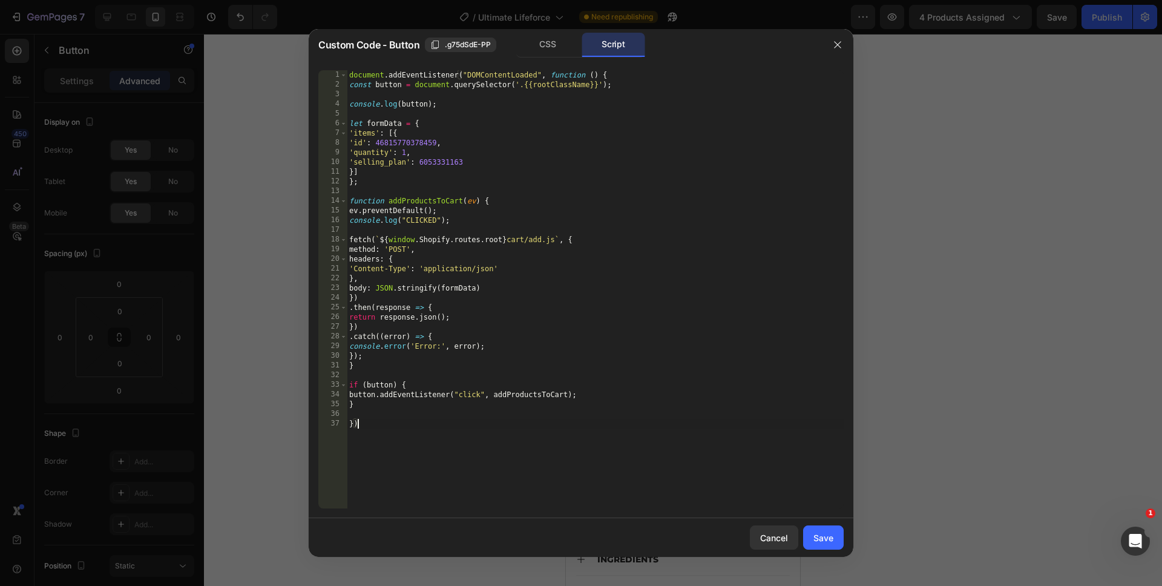
click at [494, 441] on div "document . addEventListener ( "DOMContentLoaded" , function ( ) { const button …" at bounding box center [595, 299] width 497 height 458
click at [401, 150] on div "document . addEventListener ( "DOMContentLoaded" , function ( ) { const button …" at bounding box center [595, 299] width 497 height 458
click at [483, 478] on div "document . addEventListener ( "DOMContentLoaded" , function ( ) { const button …" at bounding box center [595, 299] width 497 height 458
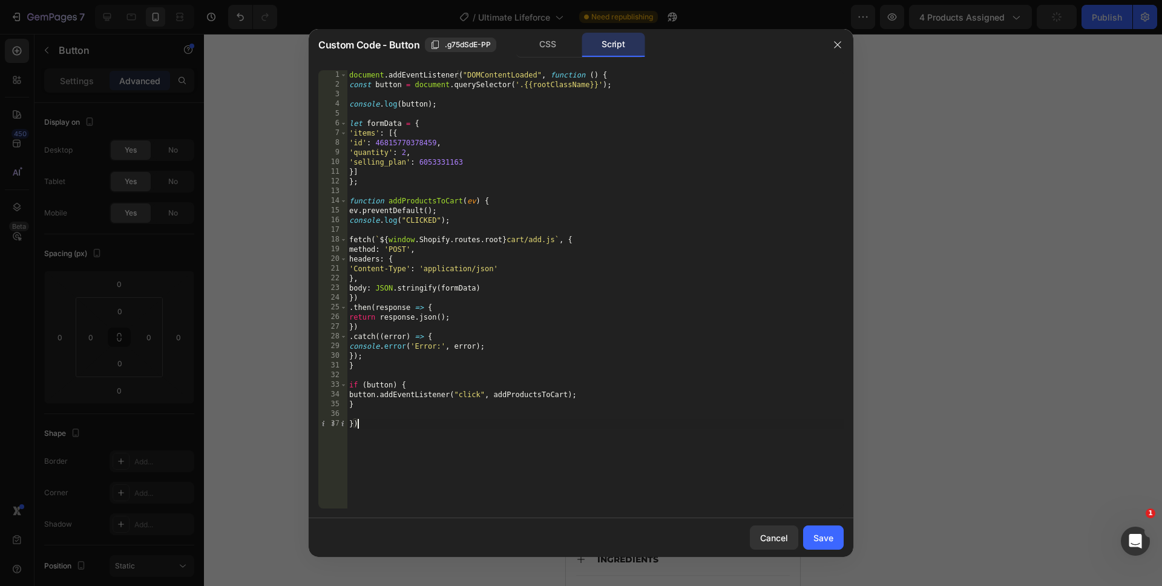
scroll to position [0, 0]
type textarea "})"
click at [833, 539] on div "Save" at bounding box center [823, 537] width 20 height 13
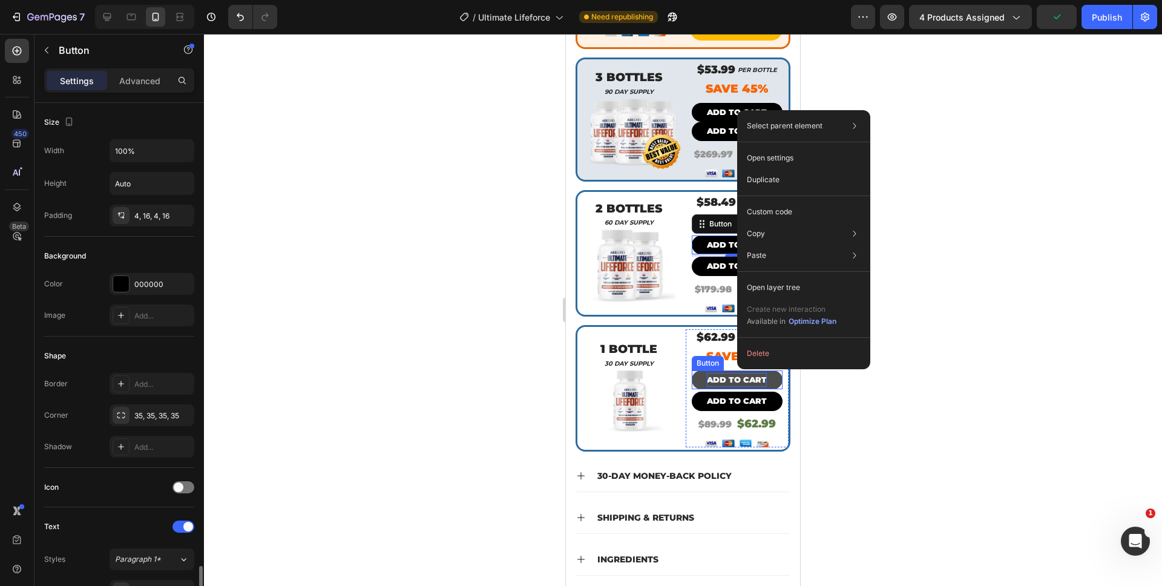
scroll to position [290, 0]
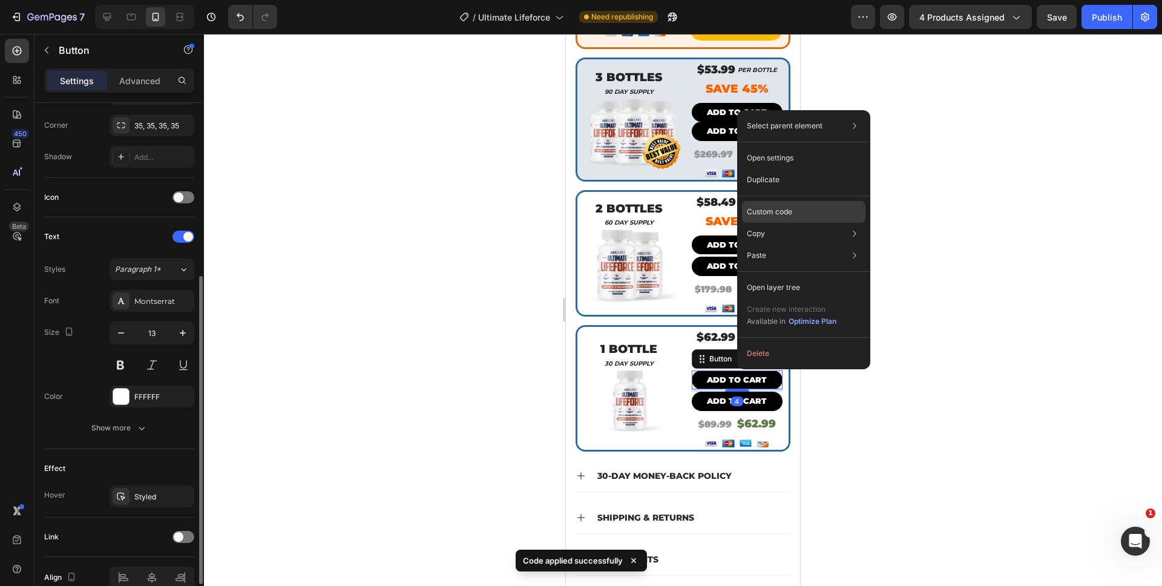
click at [802, 245] on div "Custom code" at bounding box center [803, 256] width 123 height 22
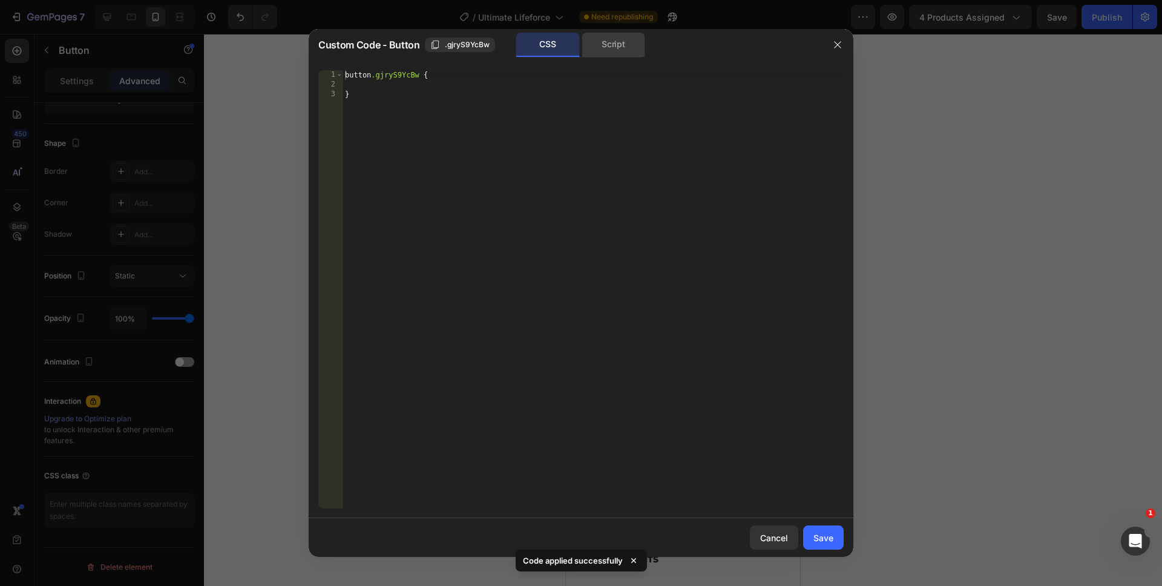
click at [606, 51] on div "Script" at bounding box center [614, 45] width 64 height 24
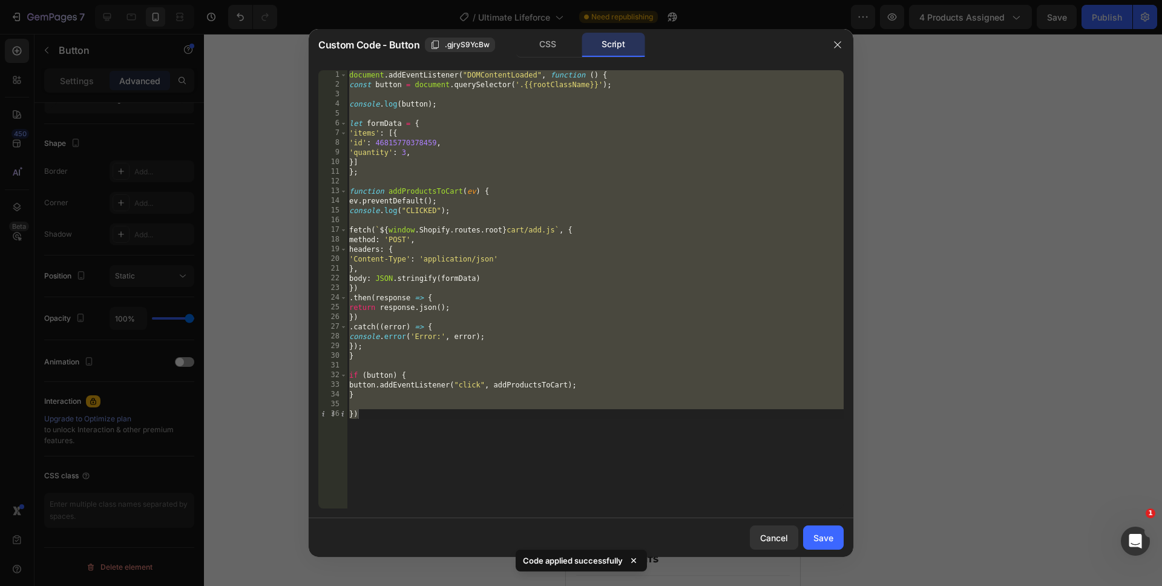
click at [401, 156] on div "document . addEventListener ( "DOMContentLoaded" , function ( ) { const button …" at bounding box center [595, 299] width 497 height 458
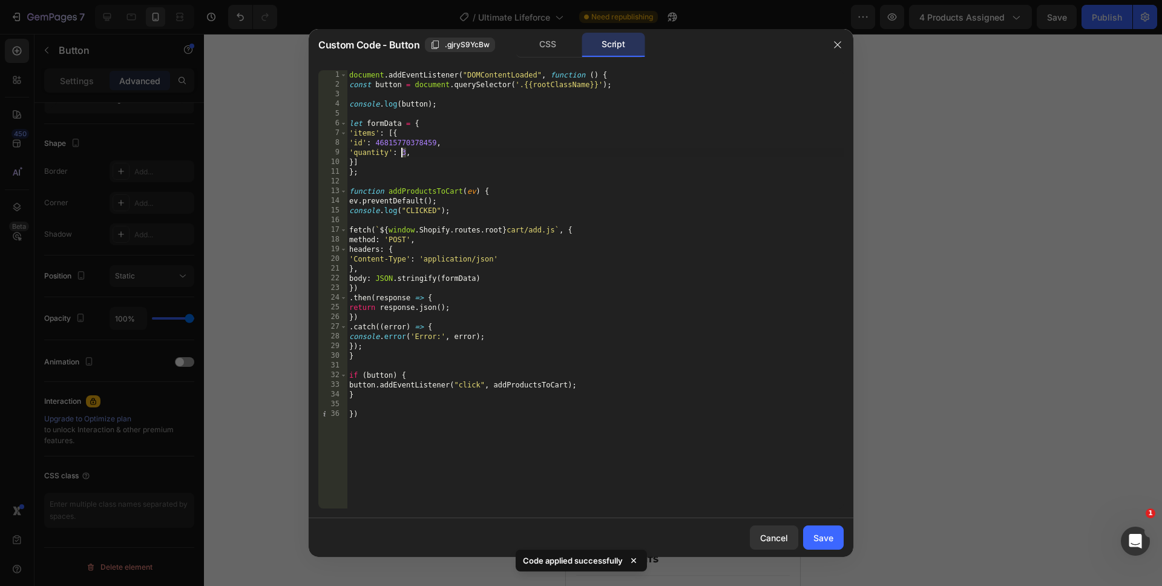
click at [401, 156] on div "document . addEventListener ( "DOMContentLoaded" , function ( ) { const button …" at bounding box center [595, 299] width 497 height 458
click at [489, 415] on div "document . addEventListener ( "DOMContentLoaded" , function ( ) { const button …" at bounding box center [595, 299] width 497 height 458
type textarea "})"
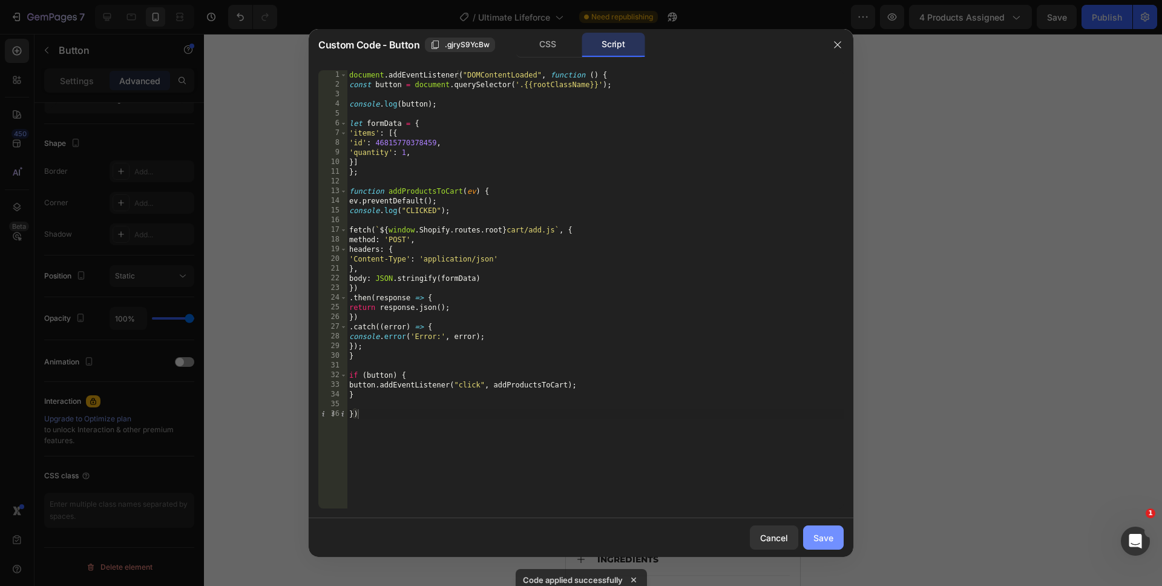
click at [807, 529] on button "Save" at bounding box center [823, 537] width 41 height 24
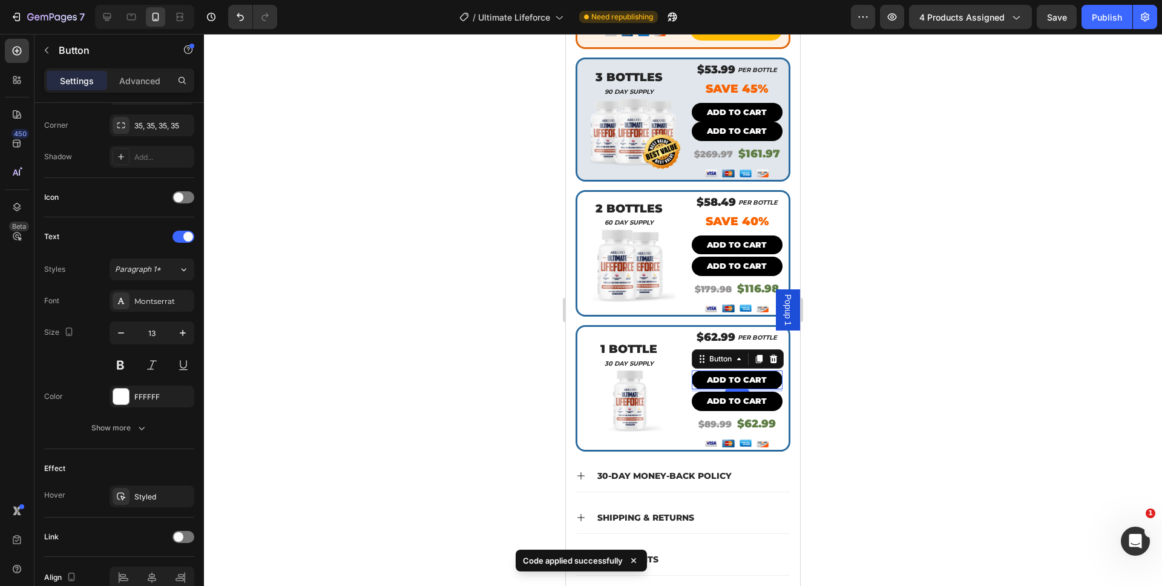
click at [731, 396] on div "4" at bounding box center [737, 401] width 12 height 10
click at [743, 396] on div "Add to cart" at bounding box center [737, 401] width 60 height 14
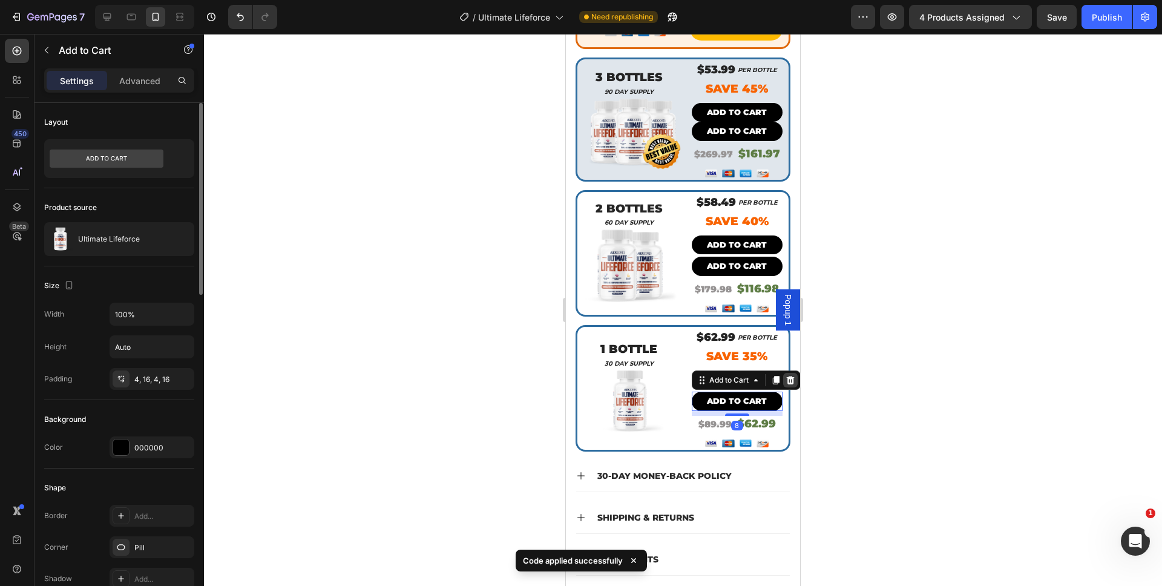
click at [787, 376] on icon at bounding box center [790, 380] width 8 height 8
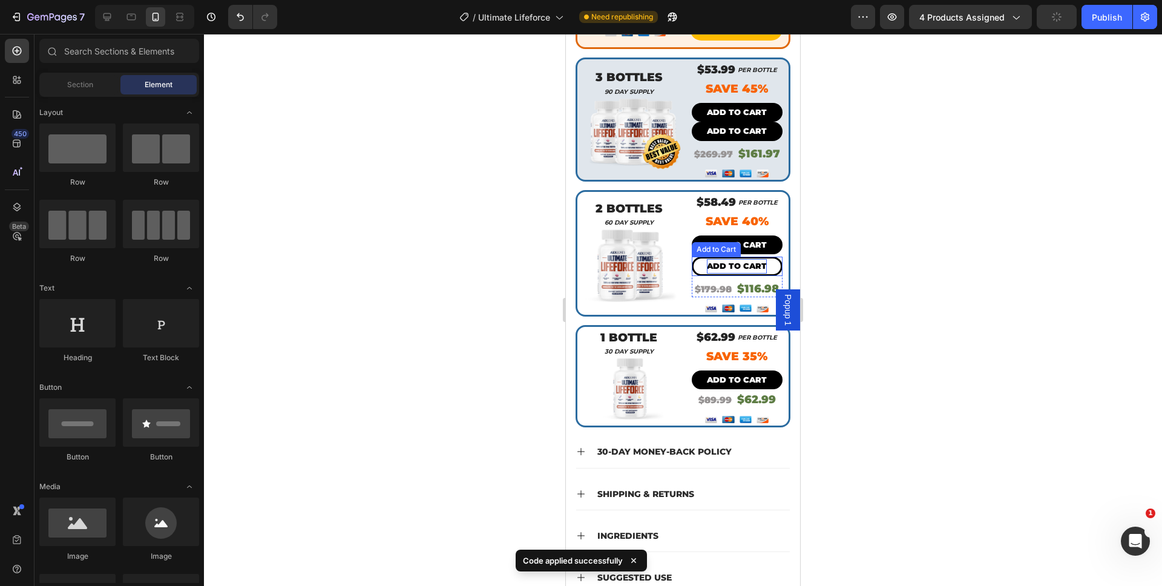
click at [748, 259] on div "Add to cart" at bounding box center [737, 266] width 60 height 14
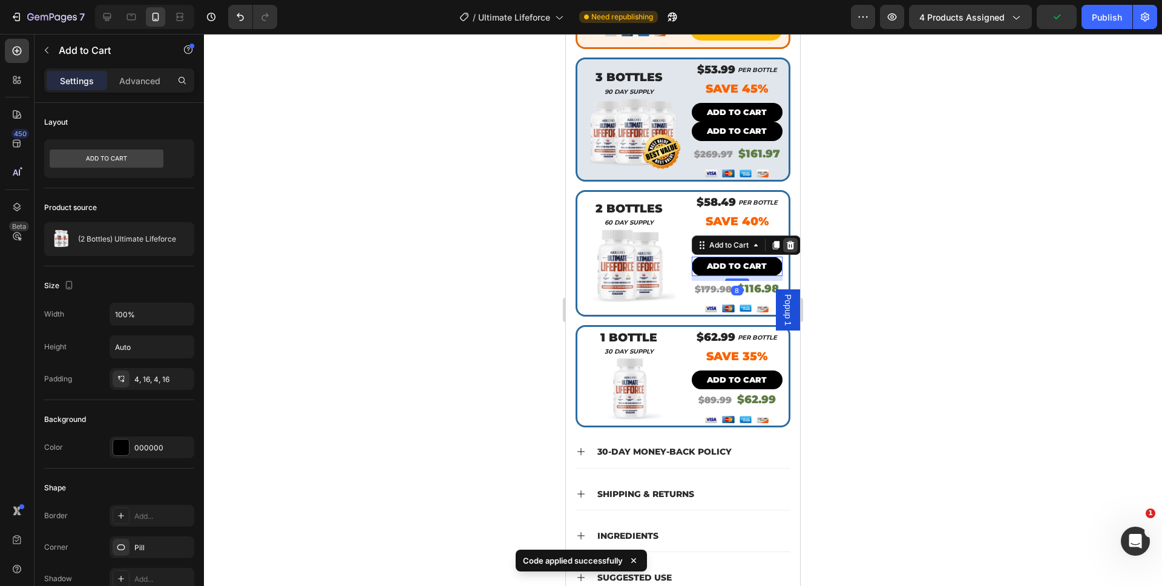
click at [786, 240] on icon at bounding box center [791, 245] width 10 height 10
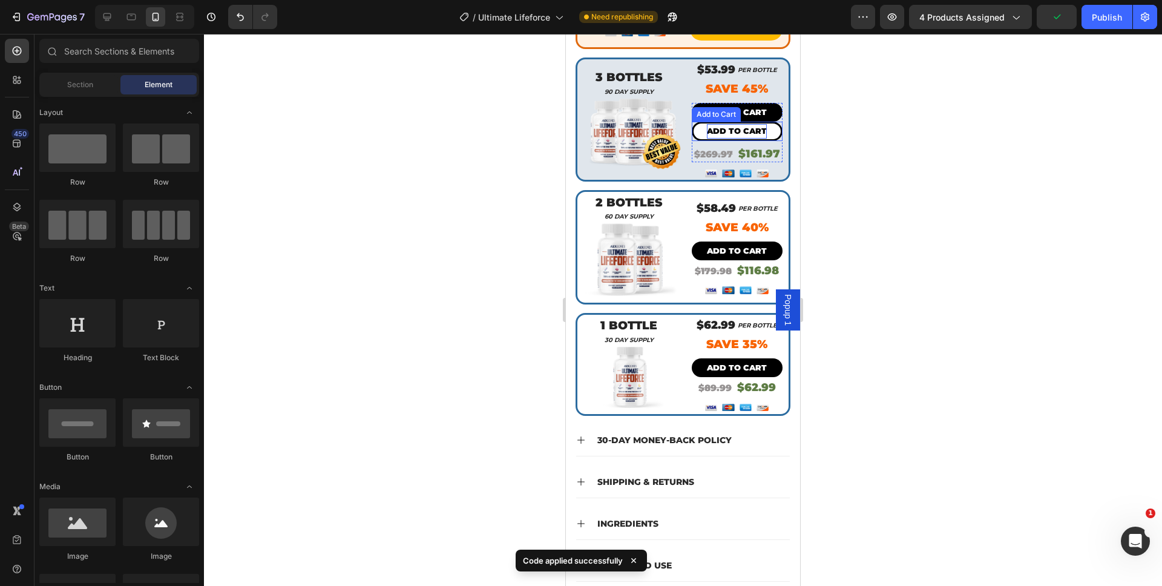
click at [708, 124] on div "Add to cart" at bounding box center [737, 131] width 60 height 14
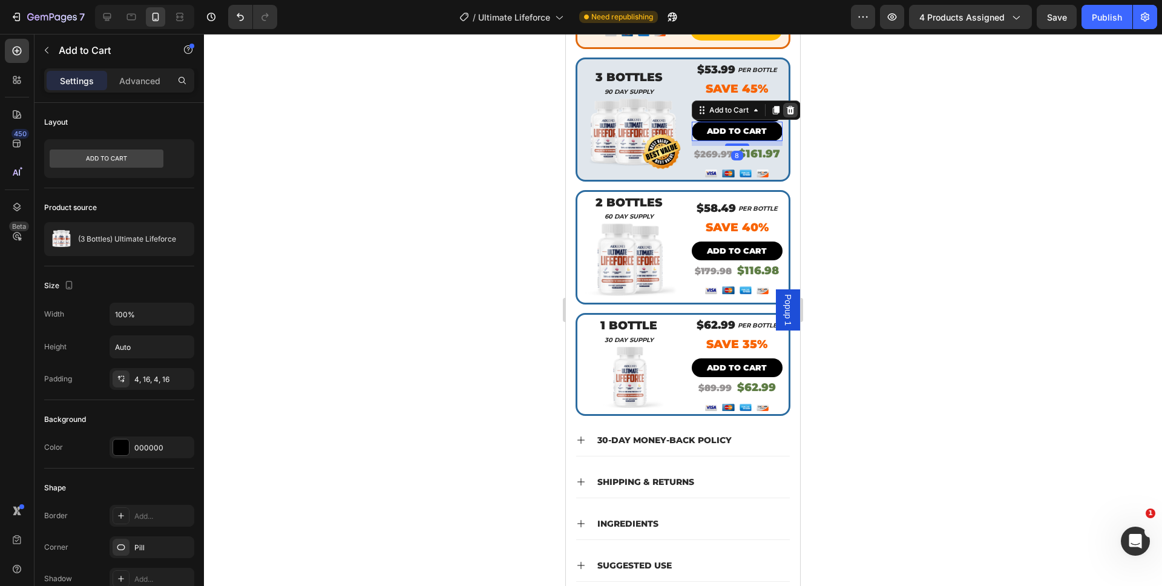
click at [786, 106] on icon at bounding box center [790, 110] width 8 height 8
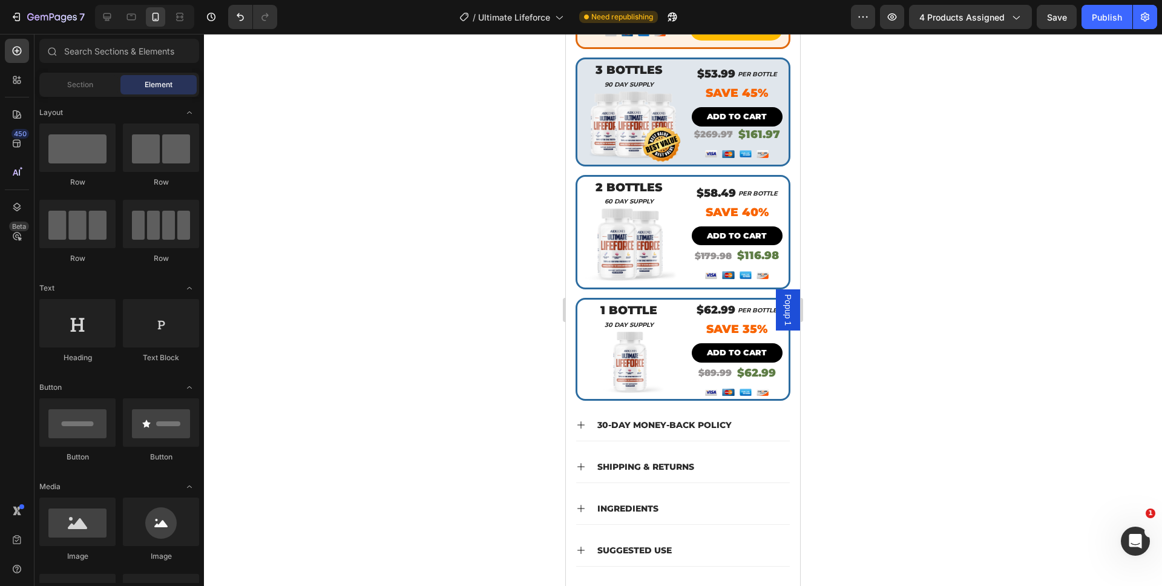
click at [855, 245] on div at bounding box center [683, 310] width 958 height 552
click at [742, 126] on div "$161.97" at bounding box center [759, 134] width 44 height 16
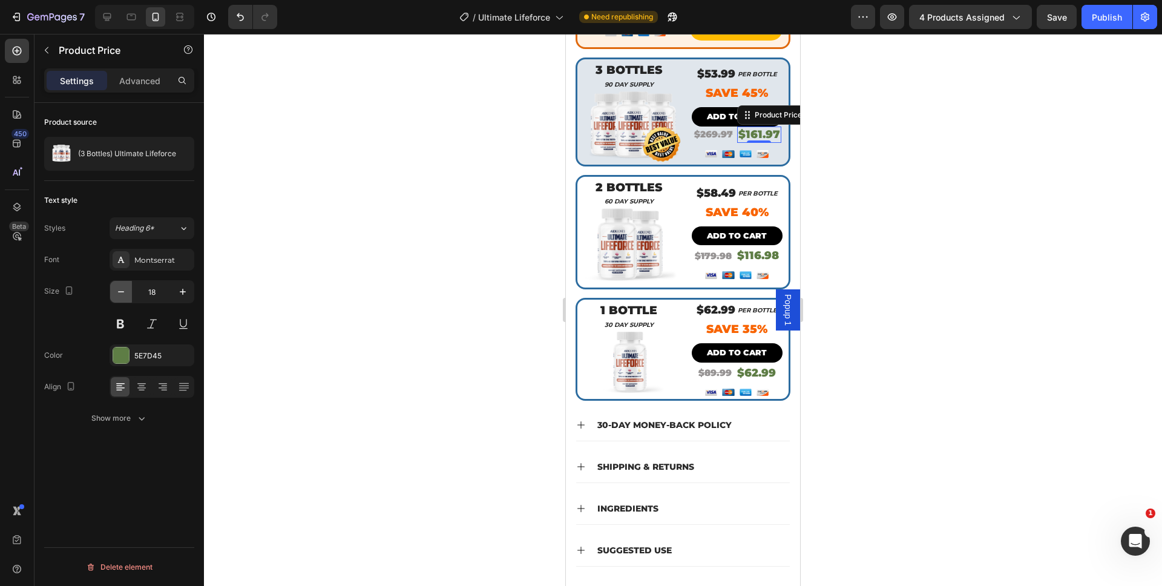
click at [123, 299] on button "button" at bounding box center [121, 292] width 22 height 22
type input "17"
click at [891, 391] on div at bounding box center [683, 310] width 958 height 552
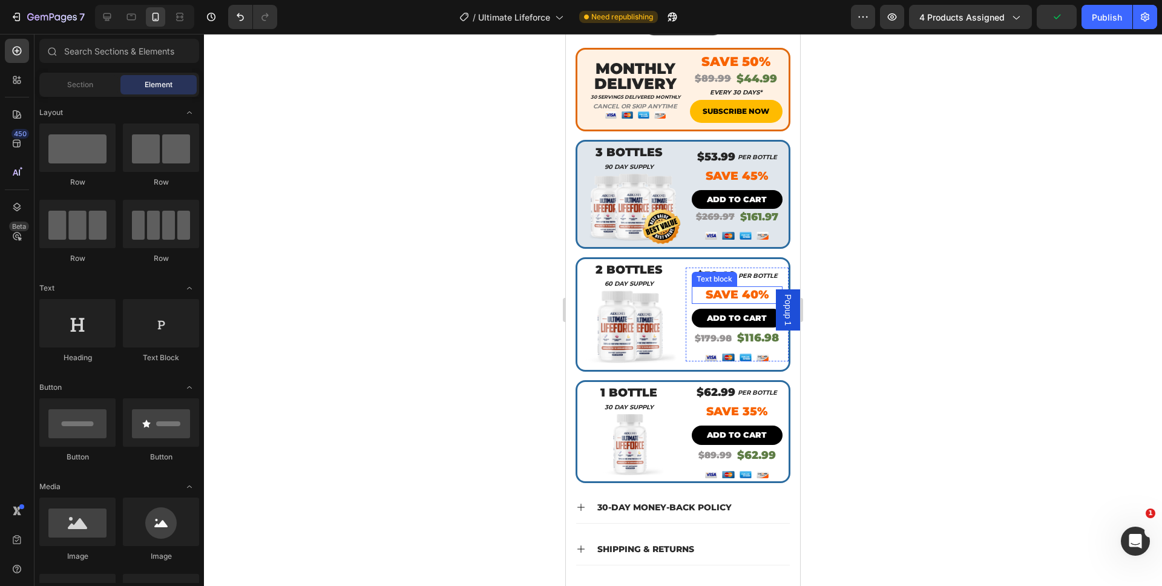
scroll to position [344, 0]
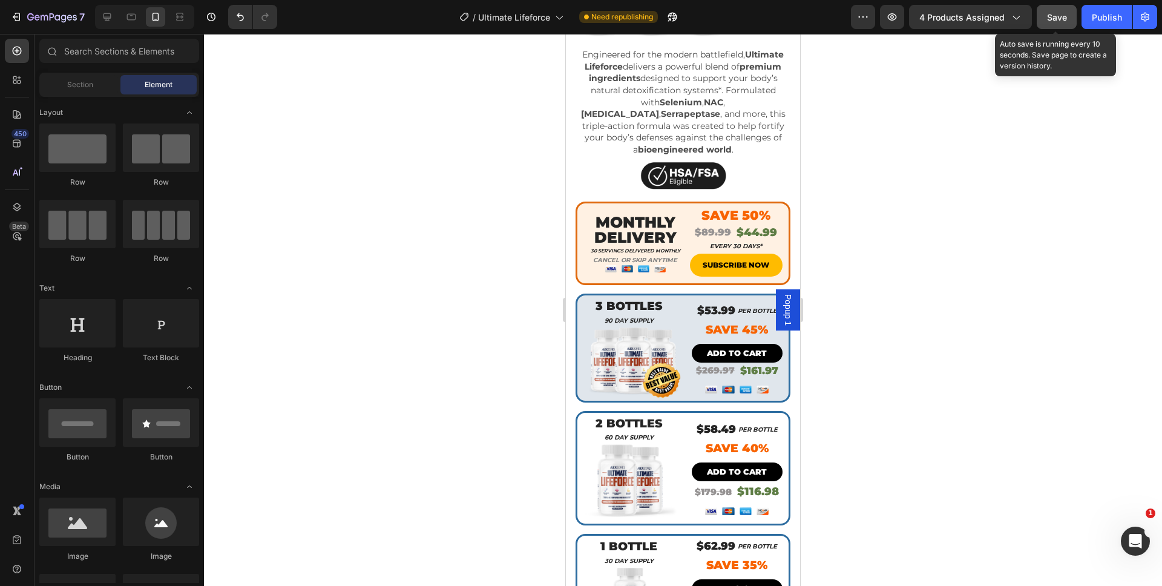
click at [1071, 19] on button "Save" at bounding box center [1057, 17] width 40 height 24
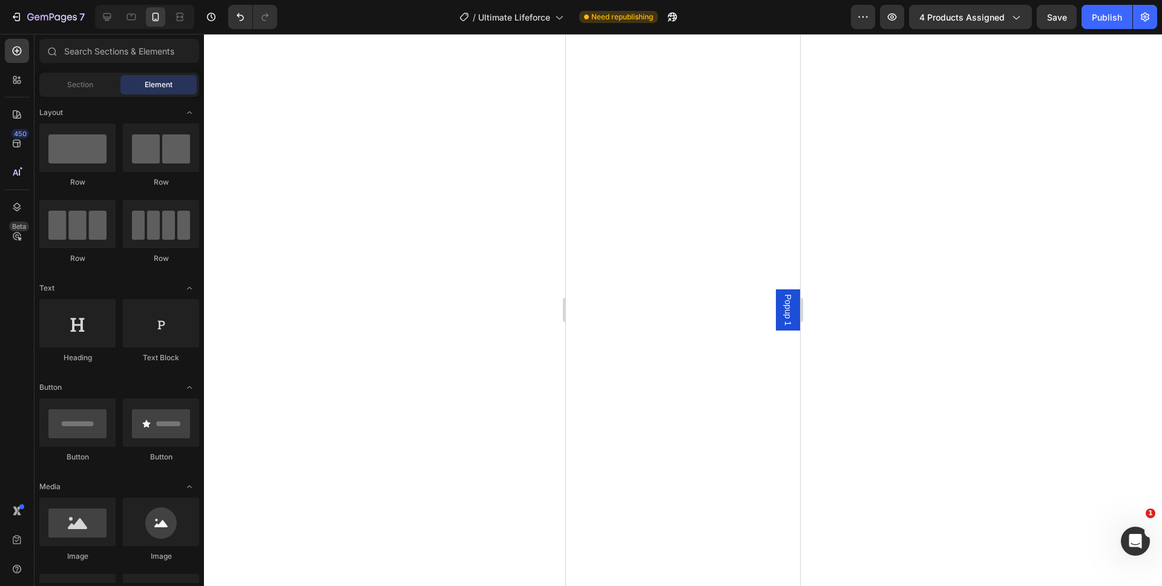
scroll to position [0, 0]
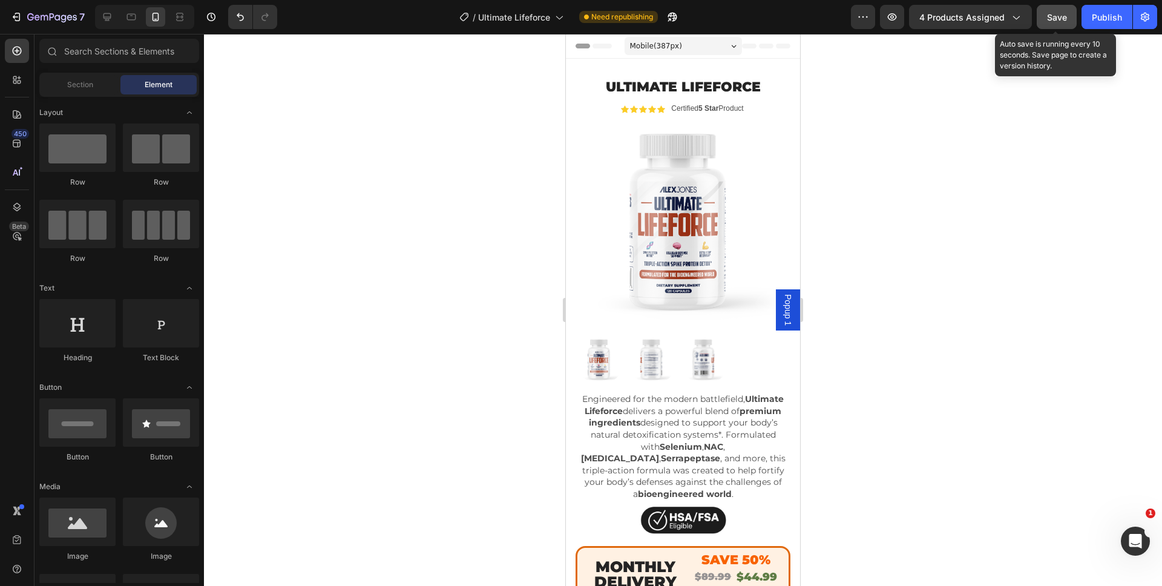
click at [1053, 18] on span "Save" at bounding box center [1057, 17] width 20 height 10
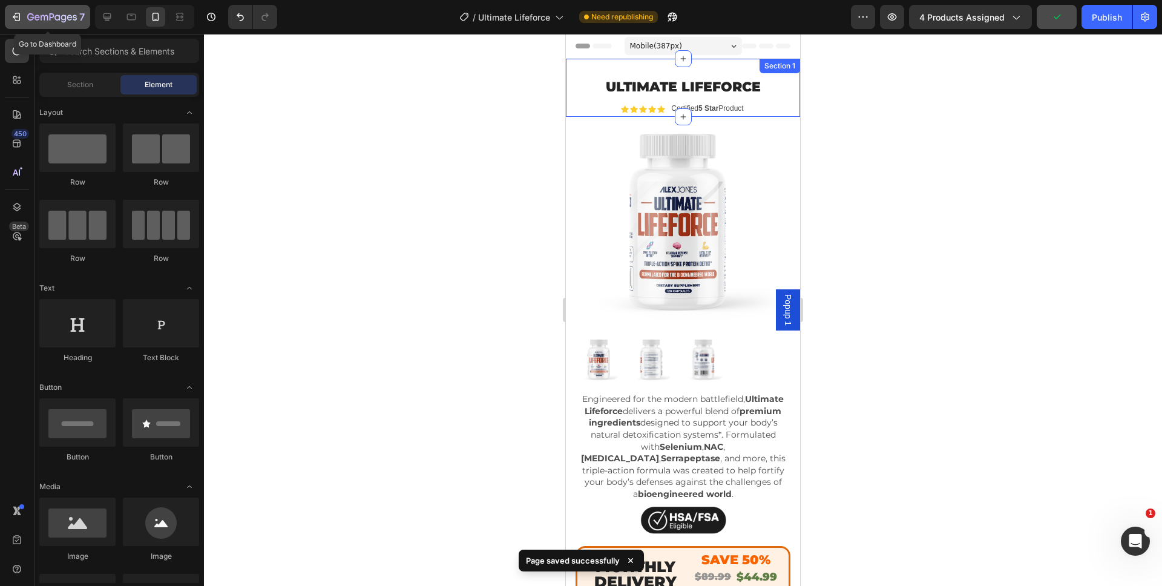
click at [19, 23] on div "7" at bounding box center [47, 17] width 74 height 15
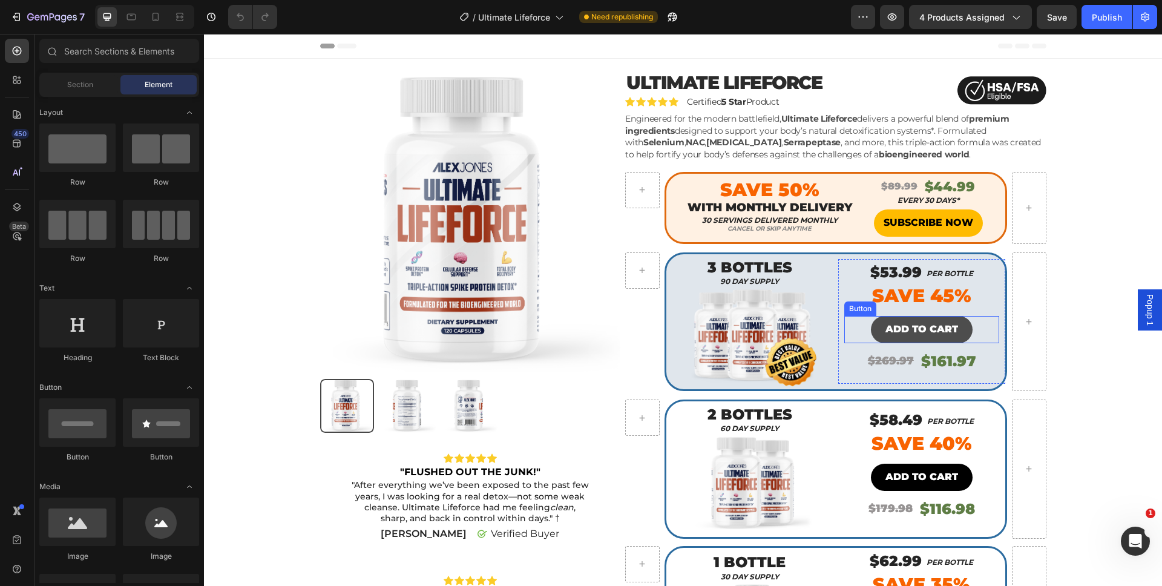
click at [871, 323] on button "ADD TO CART" at bounding box center [922, 329] width 102 height 27
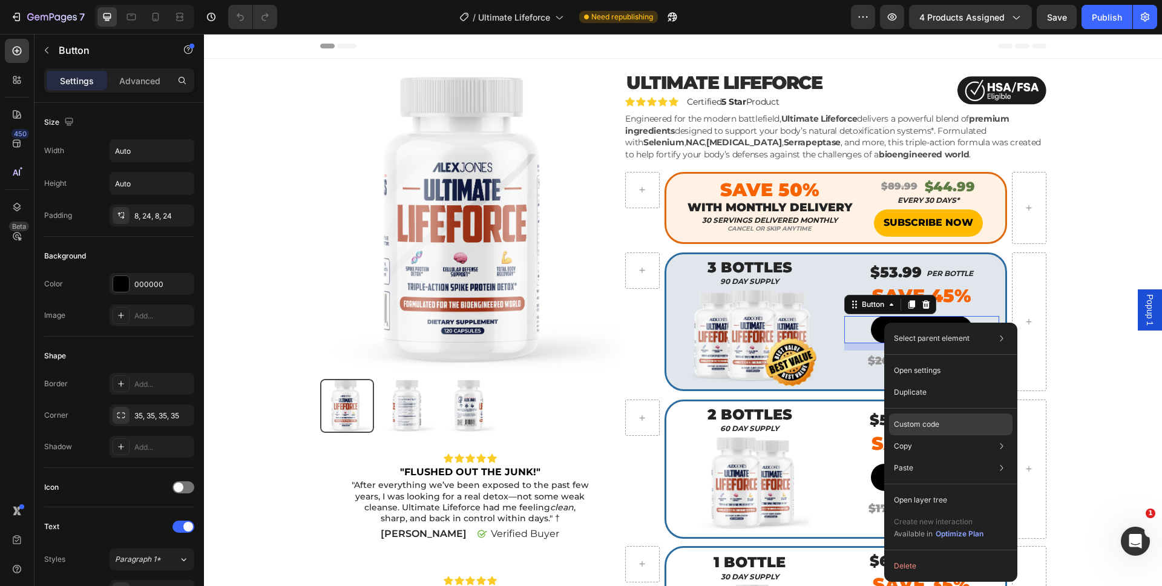
click at [958, 457] on div "Custom code" at bounding box center [950, 468] width 123 height 22
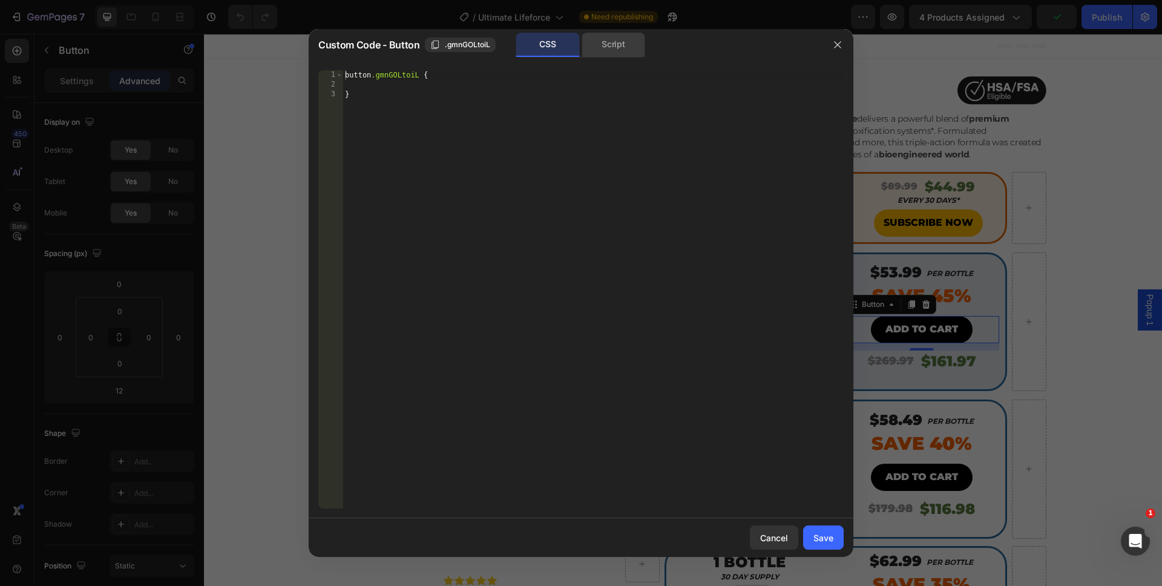
click at [596, 56] on div "Script" at bounding box center [614, 45] width 64 height 24
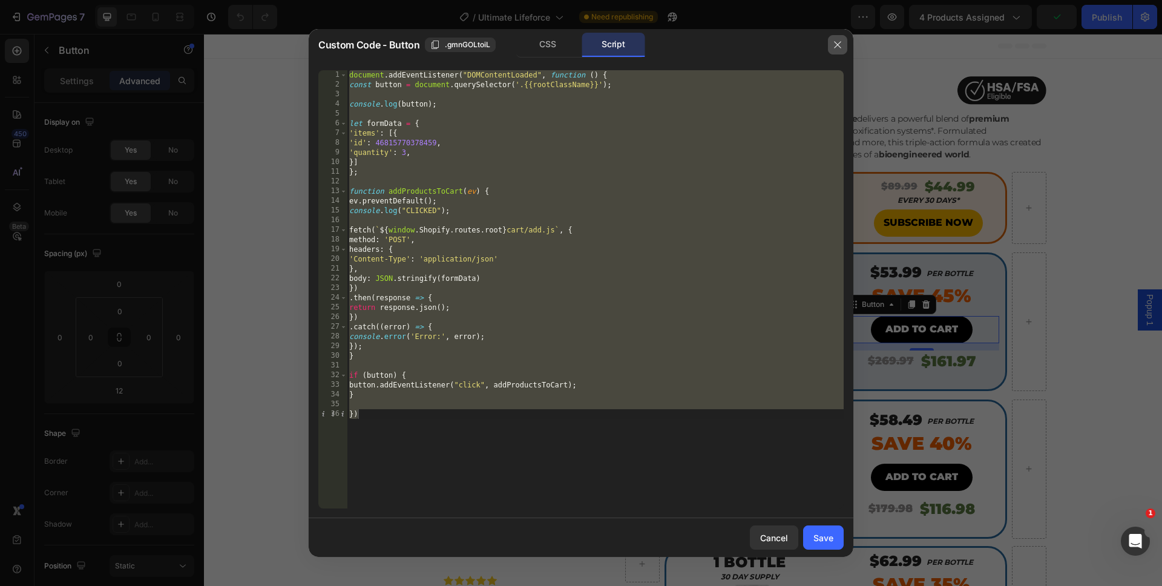
click at [846, 44] on button "button" at bounding box center [837, 44] width 19 height 19
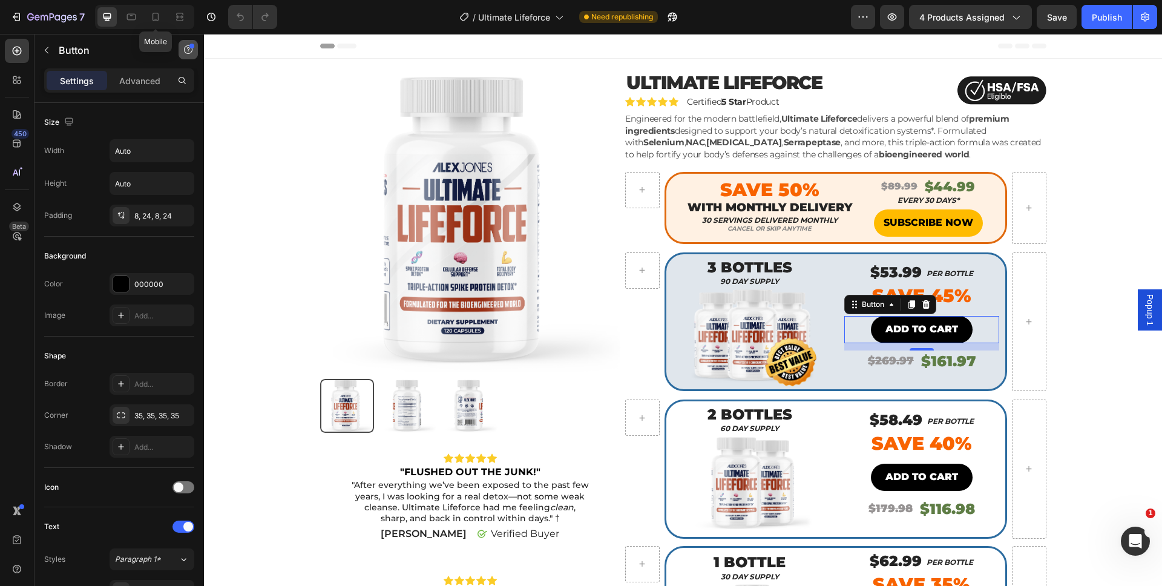
drag, startPoint x: 151, startPoint y: 15, endPoint x: 183, endPoint y: 39, distance: 40.1
click at [151, 15] on icon at bounding box center [155, 17] width 12 height 12
type input "14"
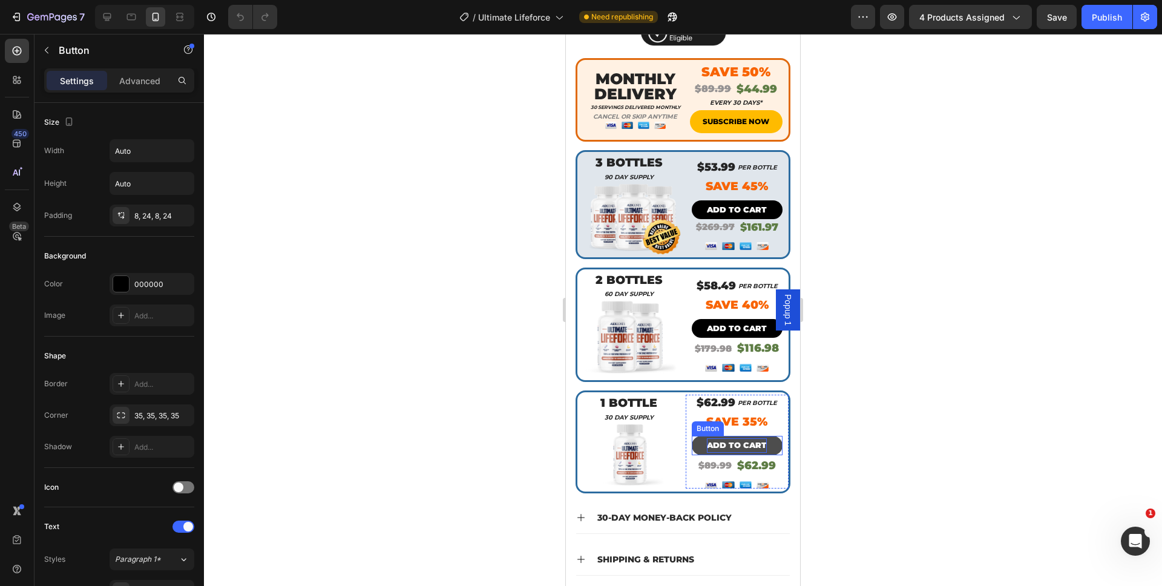
scroll to position [490, 0]
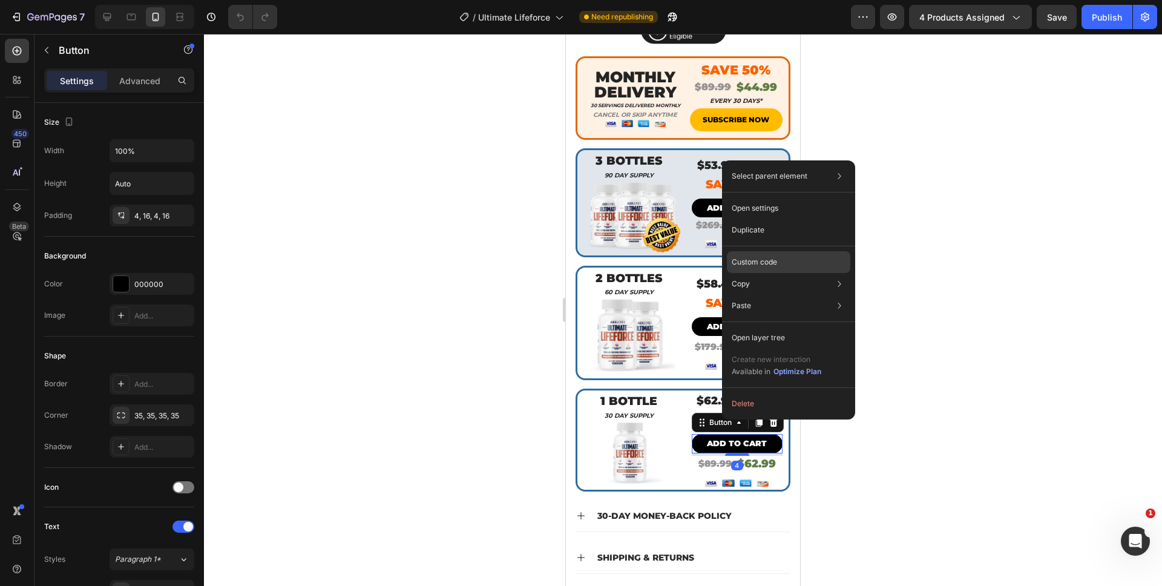
click at [774, 295] on div "Custom code" at bounding box center [788, 306] width 123 height 22
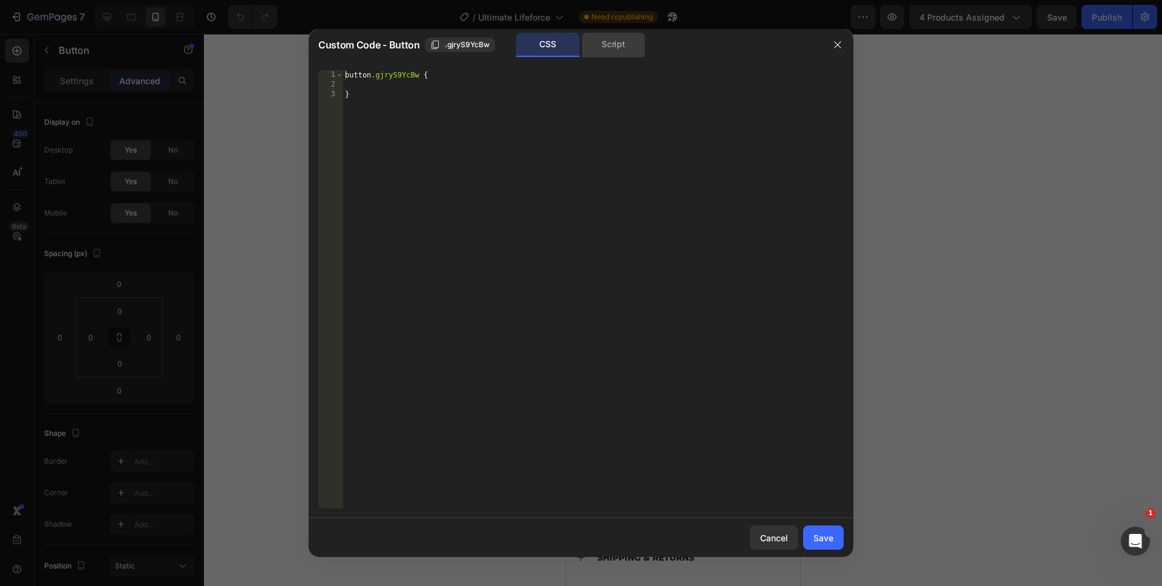
click at [623, 39] on div "Script" at bounding box center [614, 45] width 64 height 24
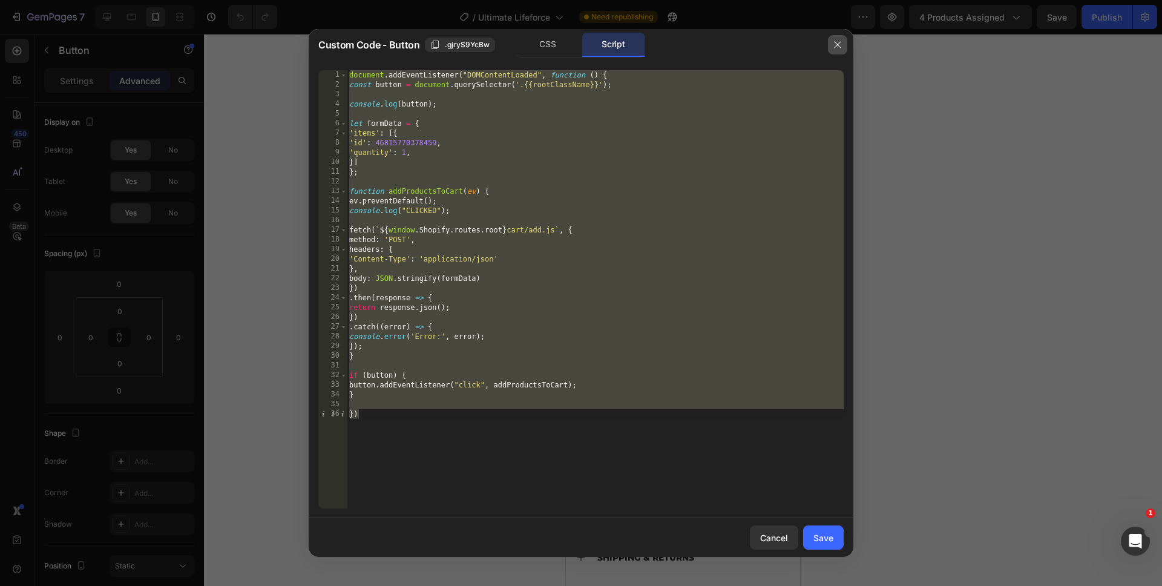
click at [841, 37] on button "button" at bounding box center [837, 44] width 19 height 19
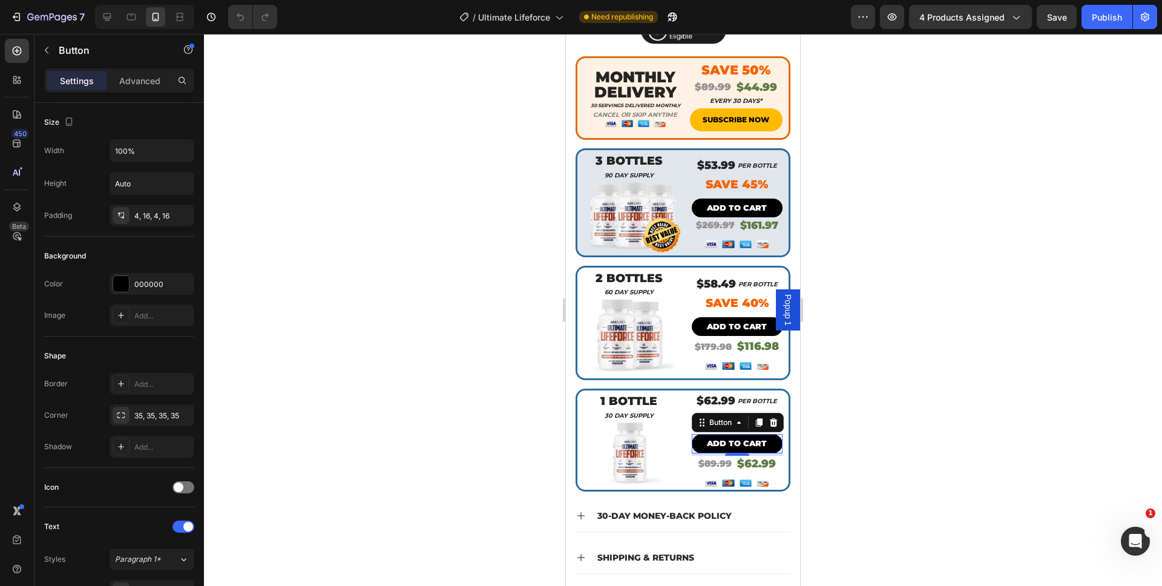
click at [961, 124] on div at bounding box center [683, 310] width 958 height 552
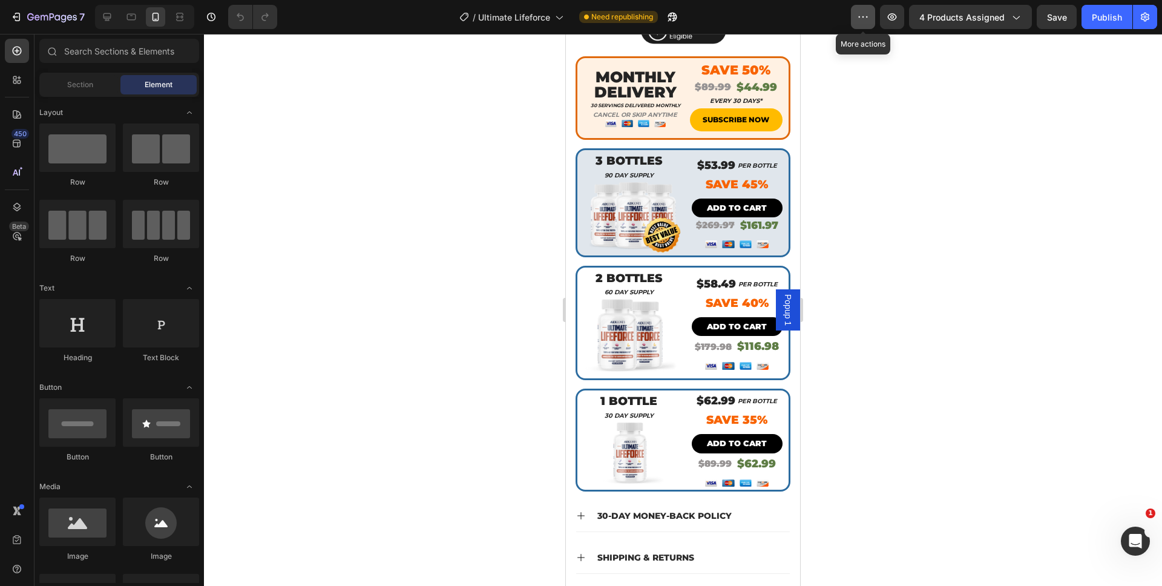
click at [862, 9] on button "button" at bounding box center [863, 17] width 24 height 24
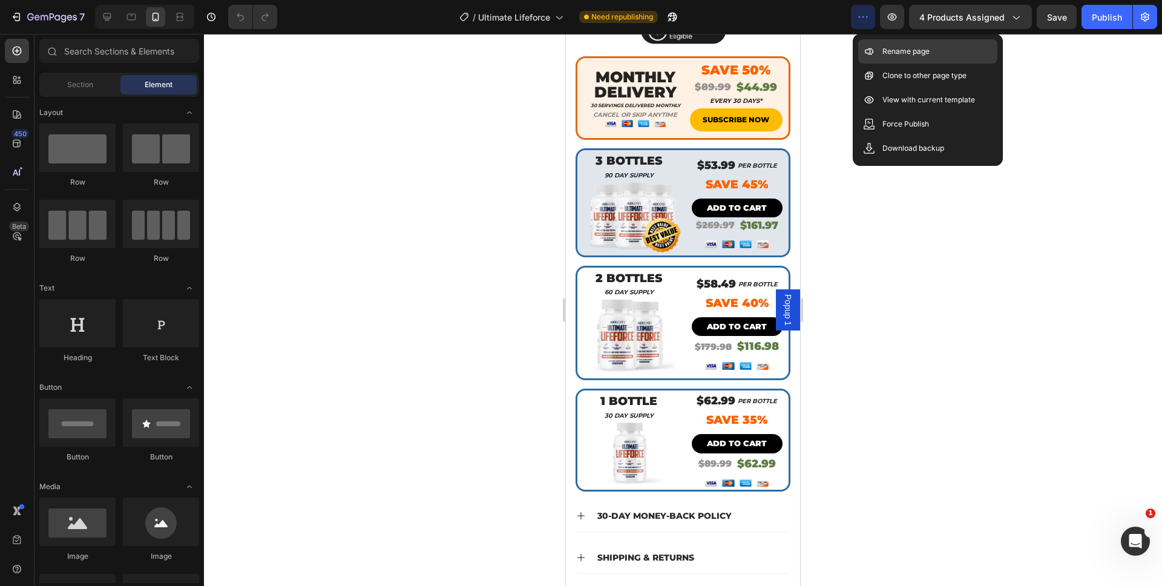
click at [865, 64] on div "Rename page" at bounding box center [927, 76] width 139 height 24
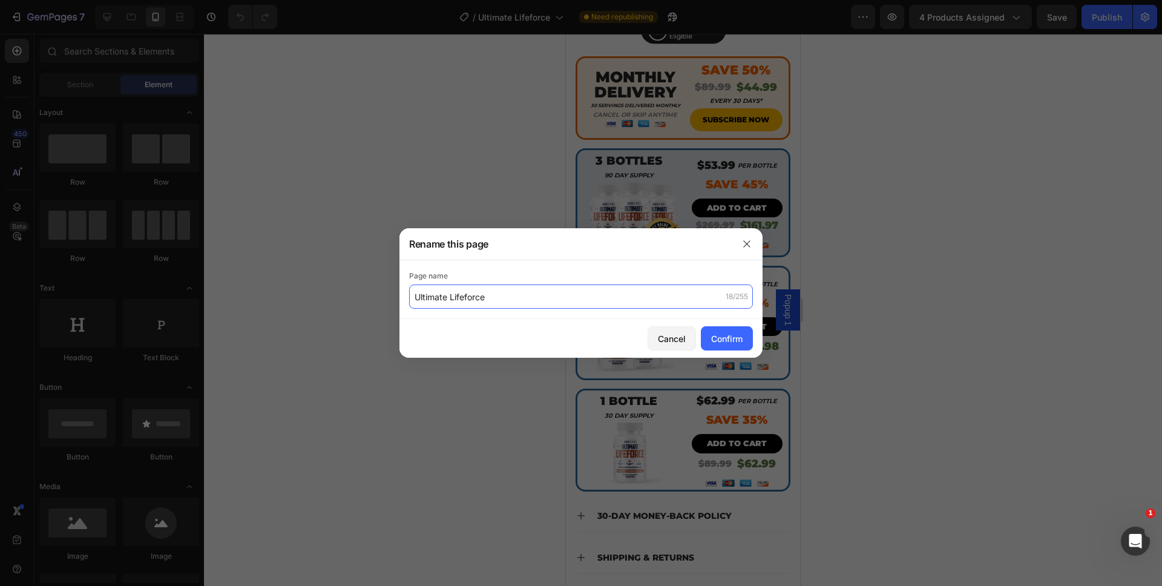
click at [415, 297] on input "Ultimate Lifeforce" at bounding box center [581, 296] width 344 height 24
click at [419, 298] on input "Ultimate Lifeforce" at bounding box center [581, 296] width 344 height 24
type input "(READY FOR SINGLE) Ultimate Lifeforce"
click at [491, 341] on div "Cancel Confirm" at bounding box center [580, 338] width 363 height 39
click at [740, 343] on div "Confirm" at bounding box center [726, 338] width 31 height 13
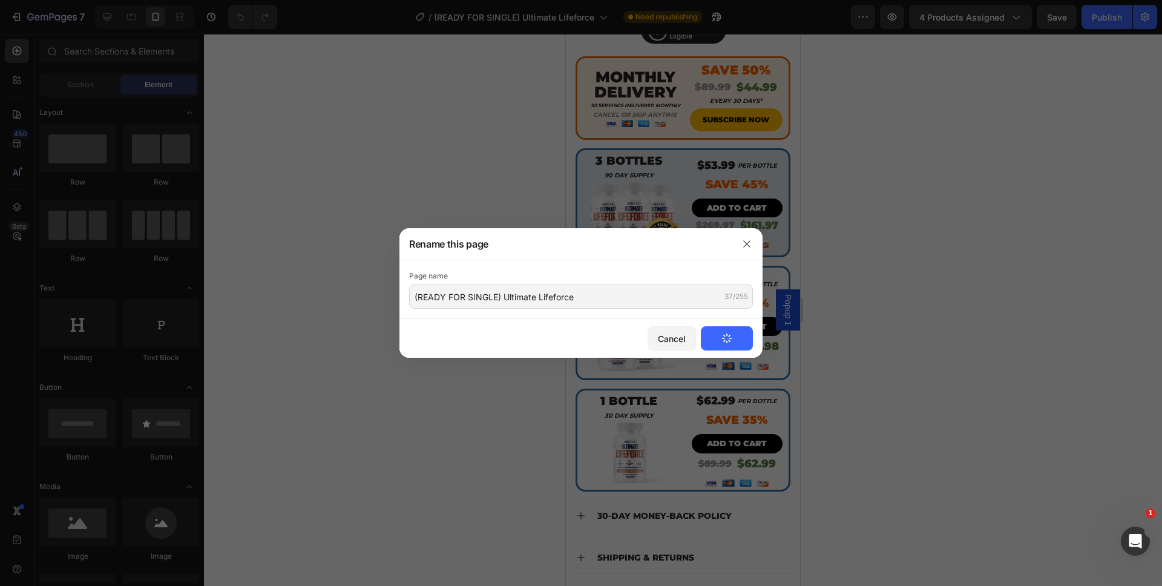
click at [882, 375] on div at bounding box center [581, 293] width 1162 height 586
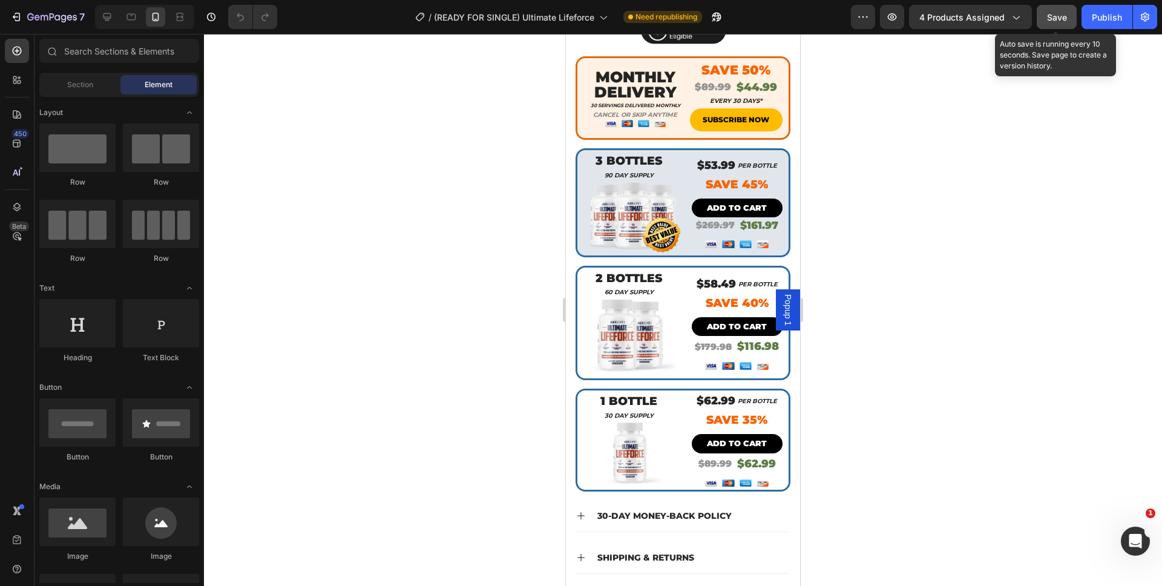
click at [1063, 16] on span "Save" at bounding box center [1057, 17] width 20 height 10
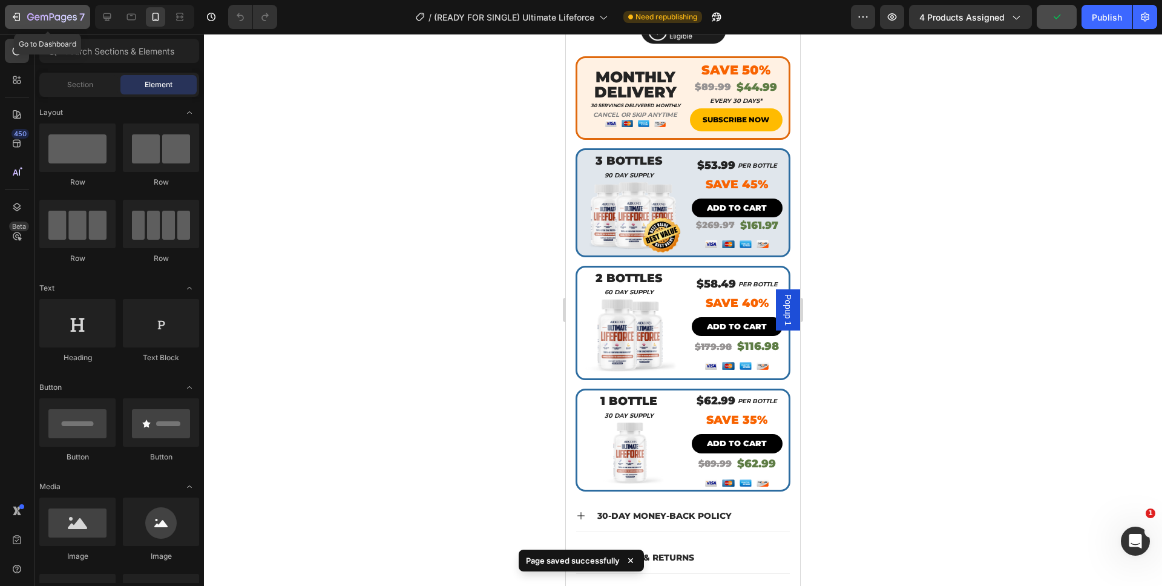
click at [36, 17] on icon "button" at bounding box center [36, 17] width 5 height 5
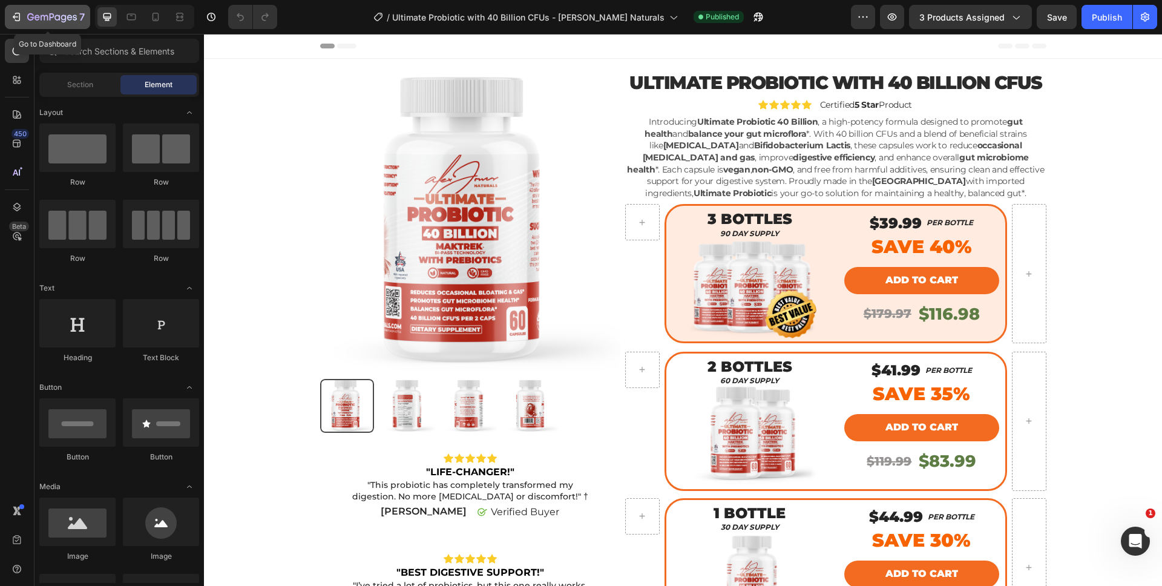
click at [57, 18] on icon "button" at bounding box center [52, 18] width 50 height 10
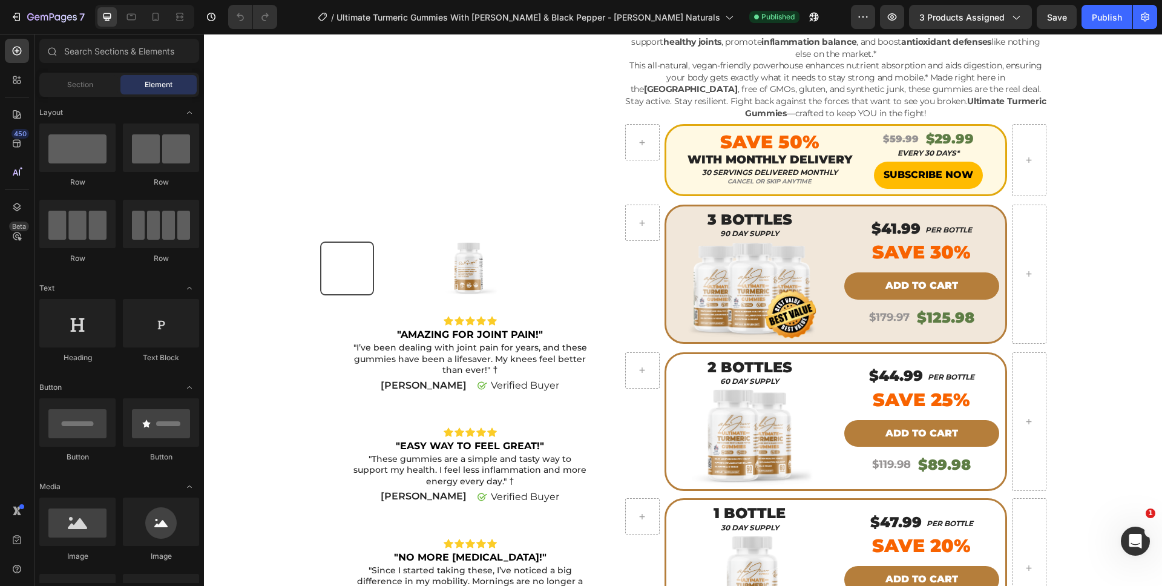
scroll to position [211, 0]
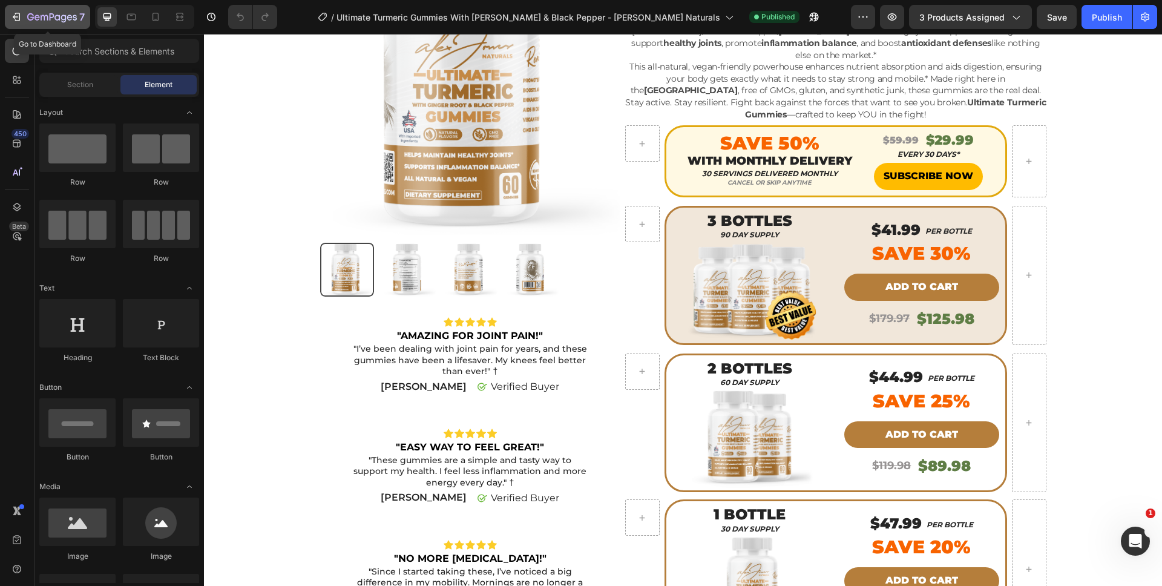
click at [62, 16] on icon "button" at bounding box center [63, 19] width 5 height 8
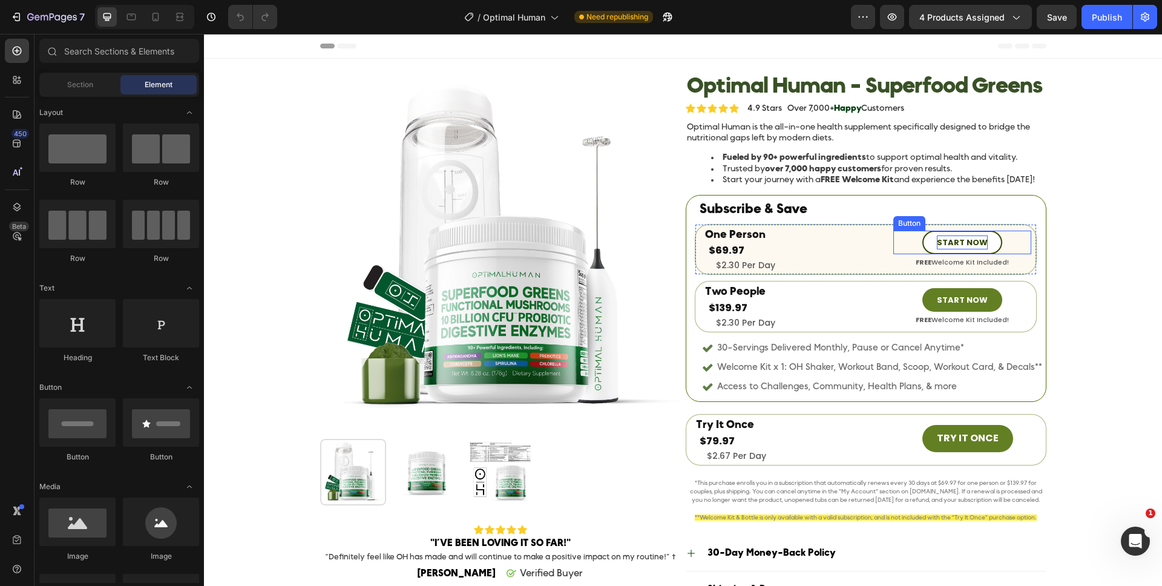
click at [971, 246] on p "START NOW" at bounding box center [962, 242] width 51 height 14
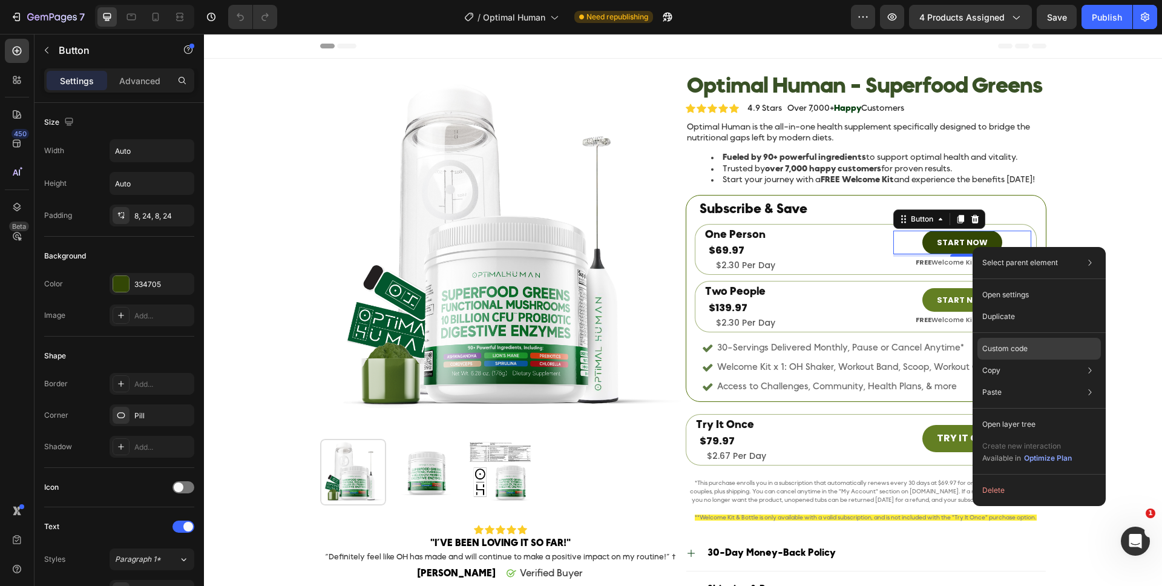
click at [1019, 344] on p "Custom code" at bounding box center [1004, 348] width 45 height 11
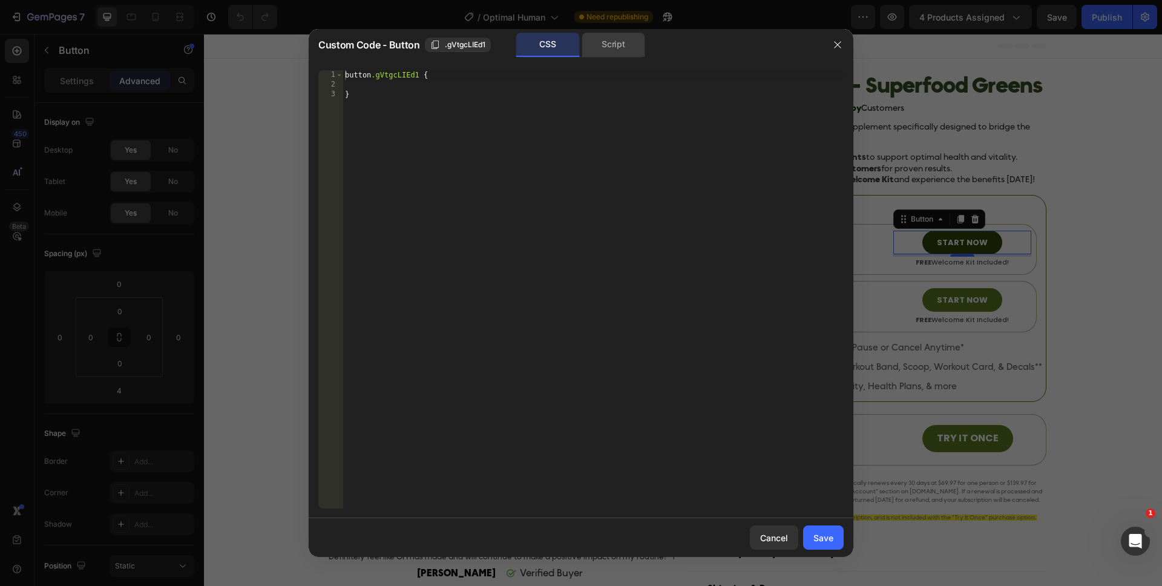
click at [627, 47] on div "Script" at bounding box center [614, 45] width 64 height 24
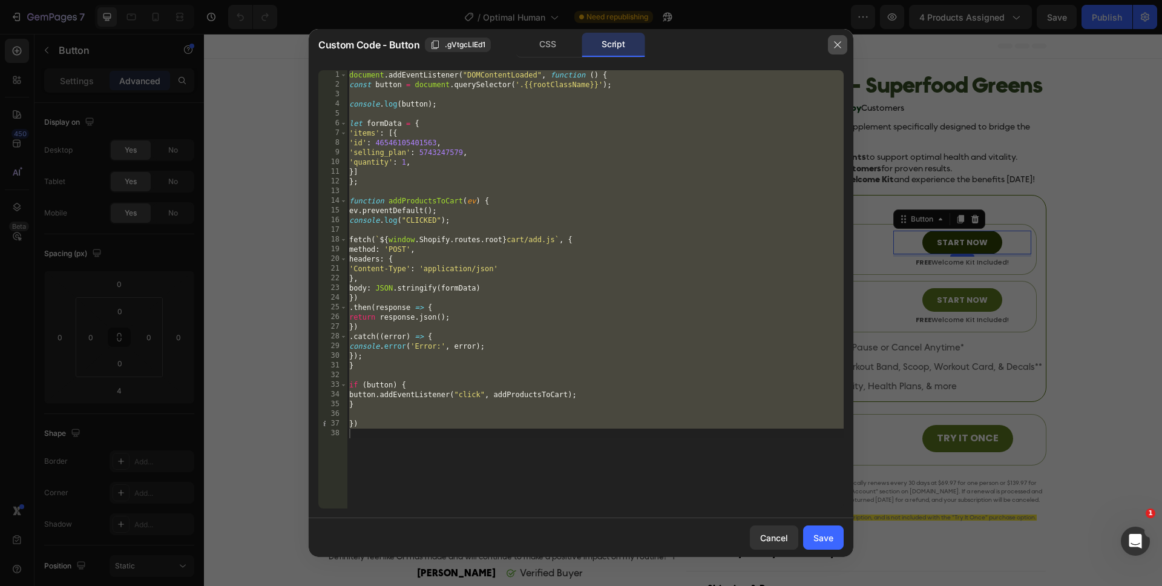
click at [835, 44] on icon "button" at bounding box center [838, 45] width 10 height 10
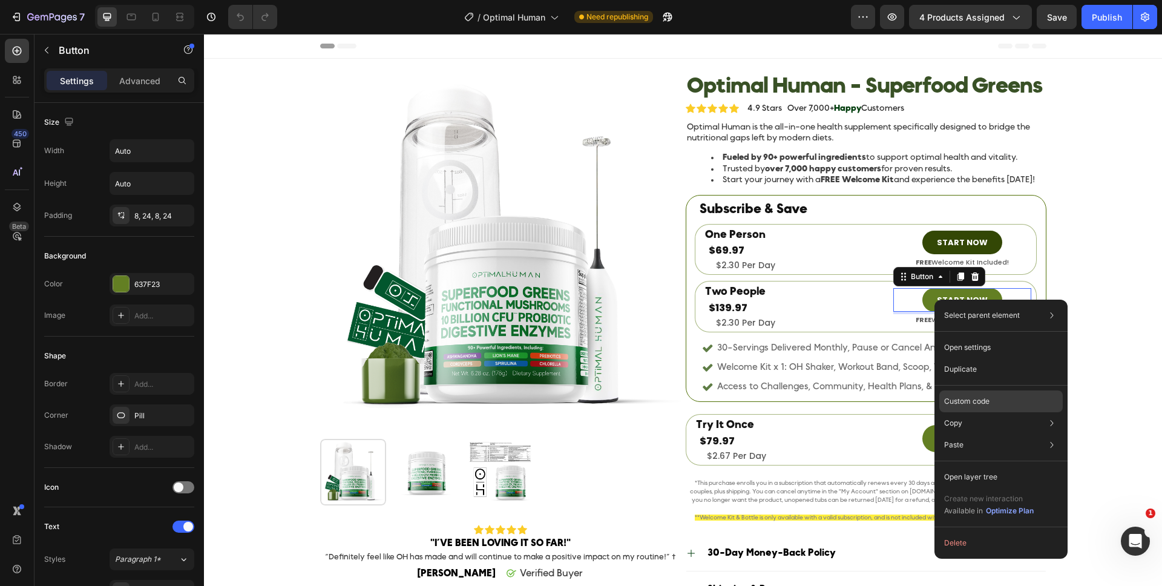
click at [1005, 434] on div "Custom code" at bounding box center [1000, 445] width 123 height 22
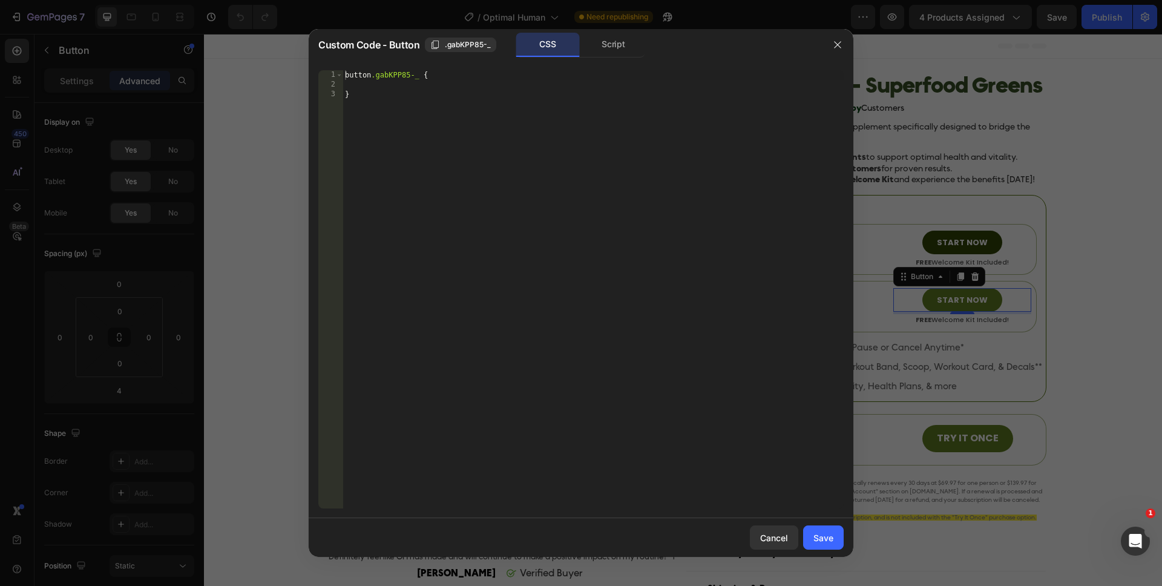
click at [611, 57] on div "Custom Code - Button .gabKPP85-_ CSS Script" at bounding box center [565, 44] width 513 height 31
click at [609, 52] on div "Script" at bounding box center [614, 45] width 64 height 24
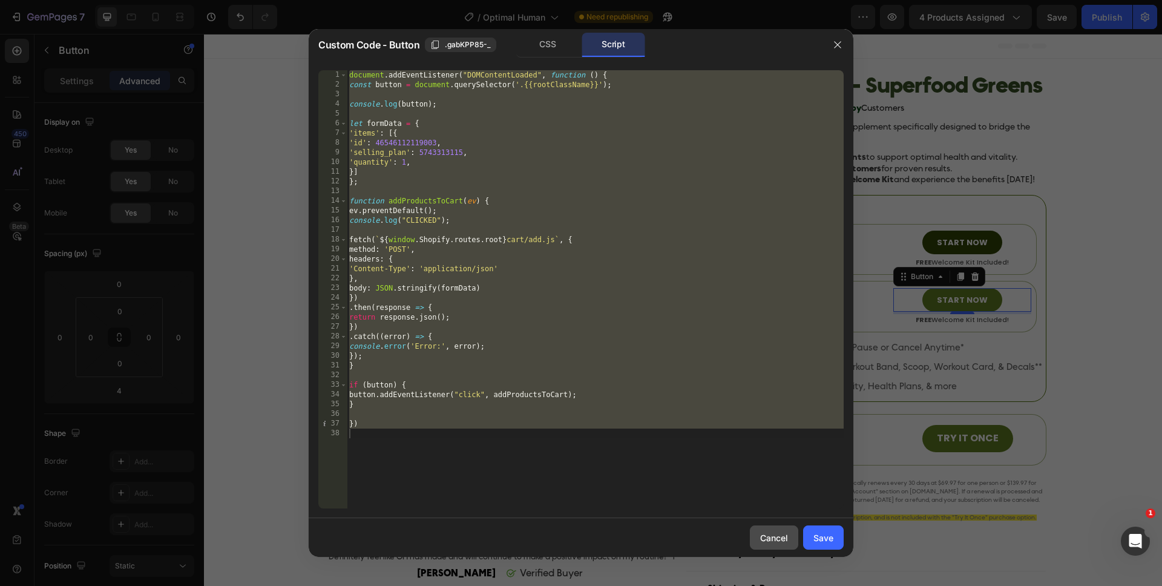
drag, startPoint x: 780, startPoint y: 540, endPoint x: 576, endPoint y: 507, distance: 206.8
click at [780, 540] on div "Cancel" at bounding box center [774, 537] width 28 height 13
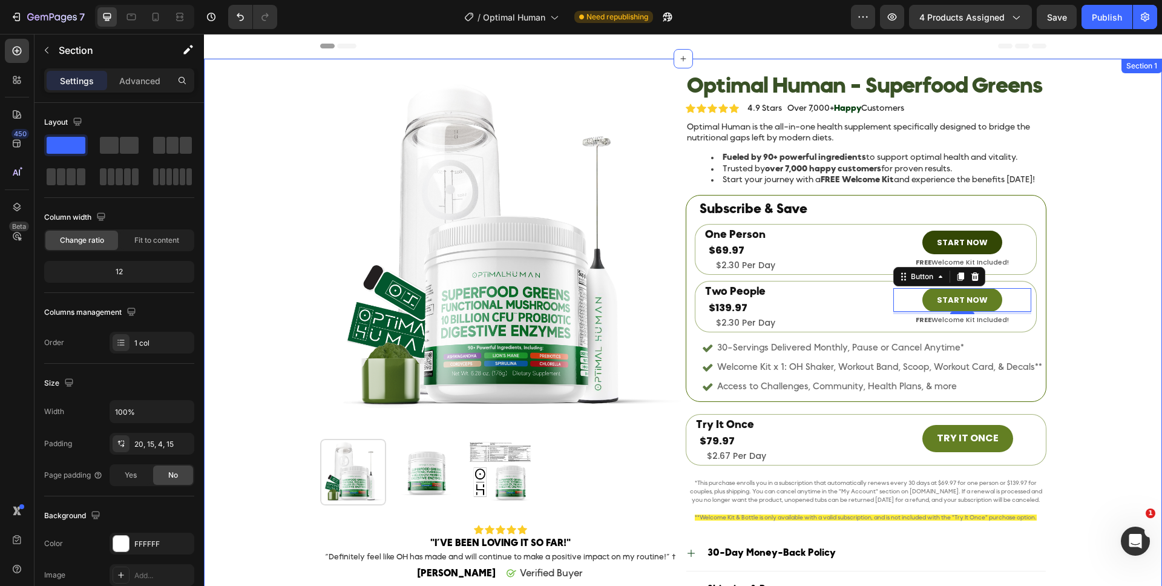
click at [1117, 364] on div "Product Images Product Optimal Human - Superfood Greens Product Title Product I…" at bounding box center [683, 398] width 940 height 654
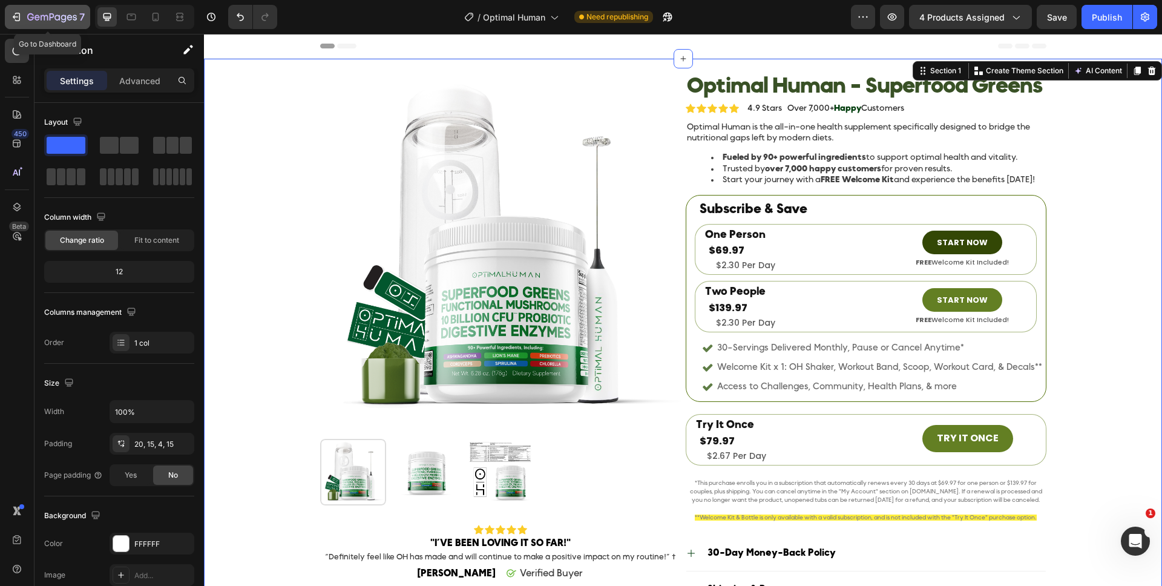
click at [48, 14] on icon "button" at bounding box center [52, 18] width 50 height 10
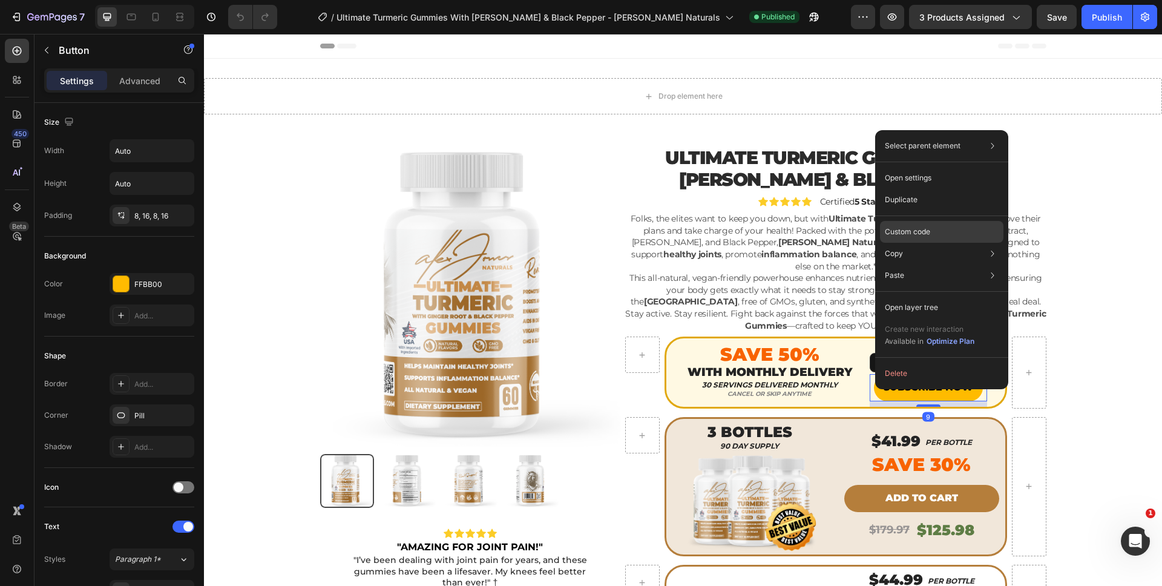
click at [899, 234] on p "Custom code" at bounding box center [907, 231] width 45 height 11
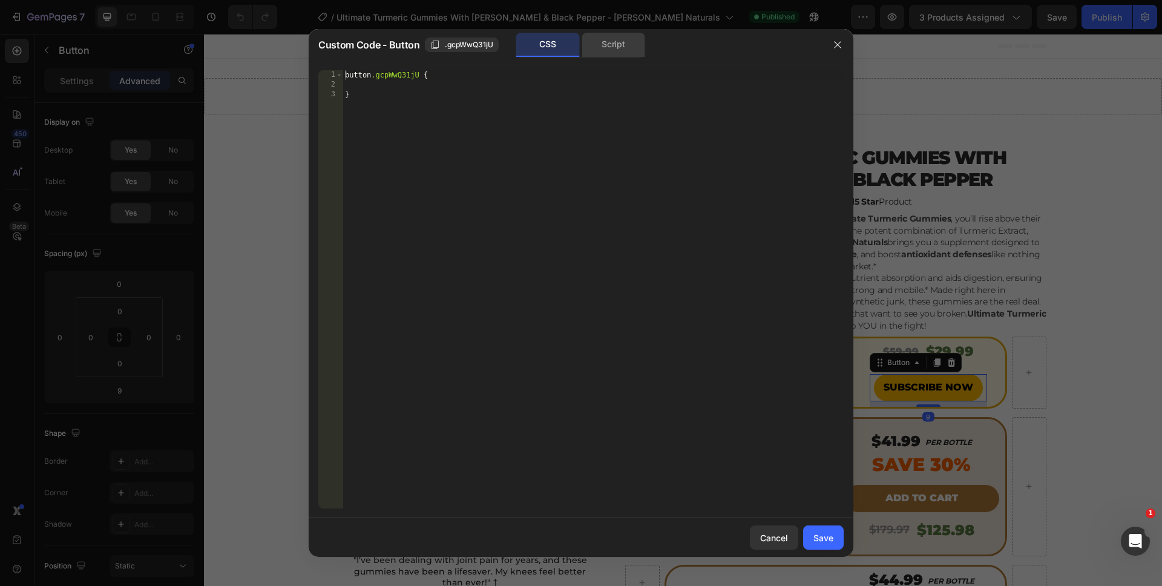
click at [636, 46] on div "Script" at bounding box center [614, 45] width 64 height 24
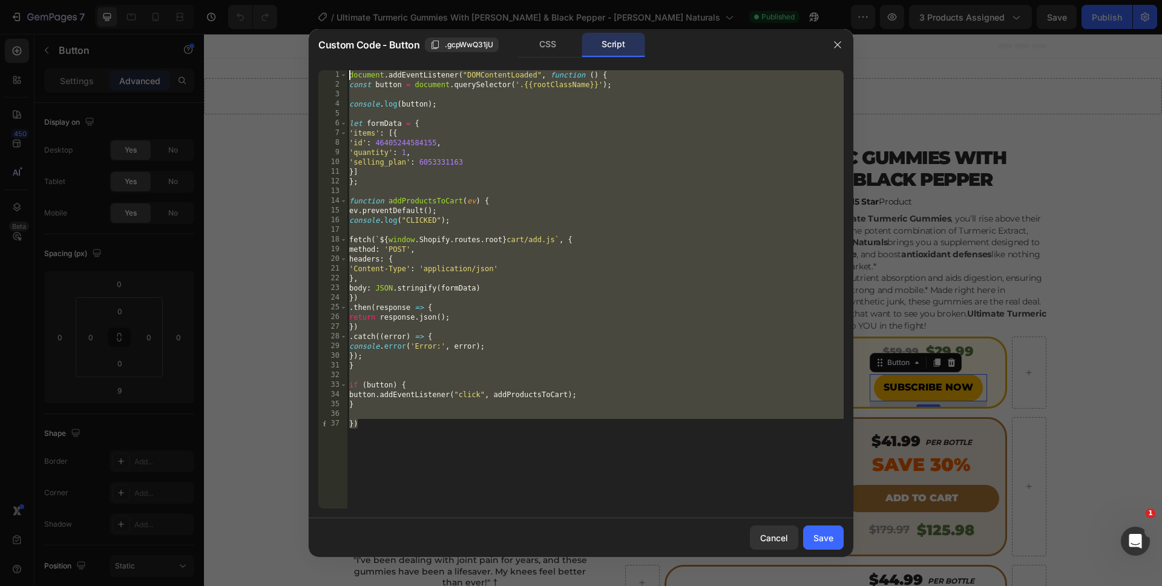
drag, startPoint x: 522, startPoint y: 453, endPoint x: 330, endPoint y: -59, distance: 547.1
click at [330, 0] on html "7 Version history / Ultimate Turmeric Gummies With [PERSON_NAME] & Black Pepper…" at bounding box center [581, 0] width 1162 height 0
type textarea "document.addEventListener("DOMContentLoaded", function () { const button = docu…"
click at [777, 528] on button "Cancel" at bounding box center [774, 537] width 48 height 24
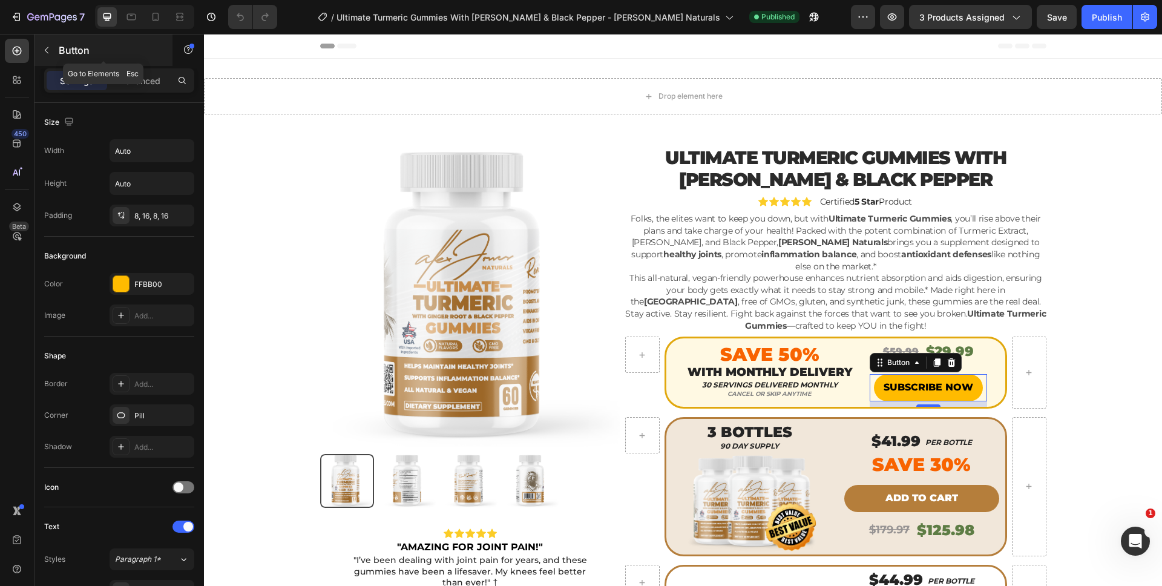
click at [47, 48] on icon "button" at bounding box center [47, 50] width 4 height 7
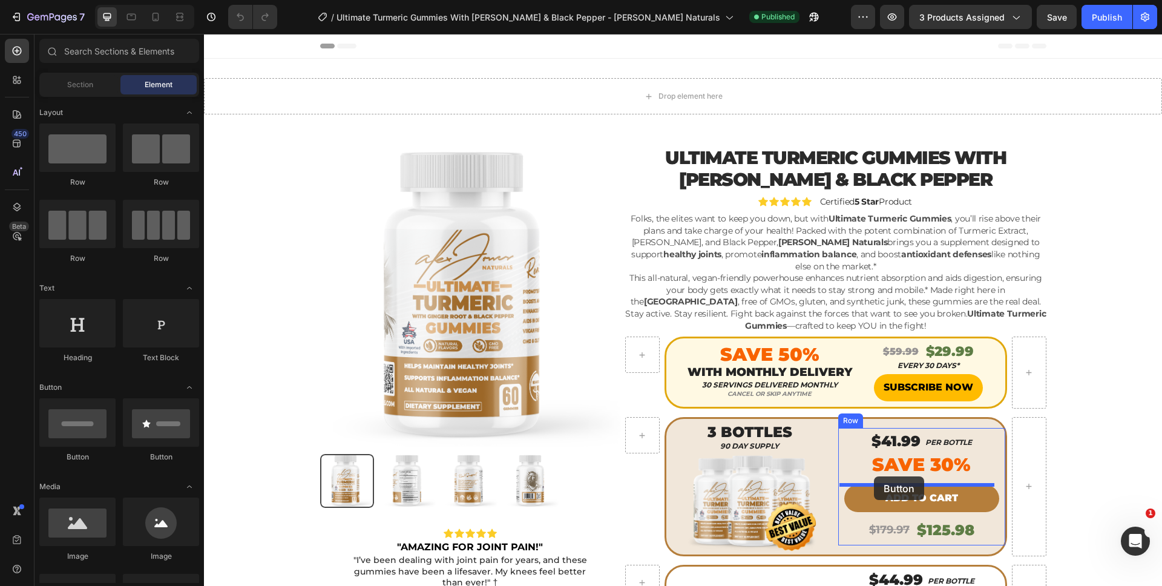
drag, startPoint x: 341, startPoint y: 448, endPoint x: 874, endPoint y: 476, distance: 533.9
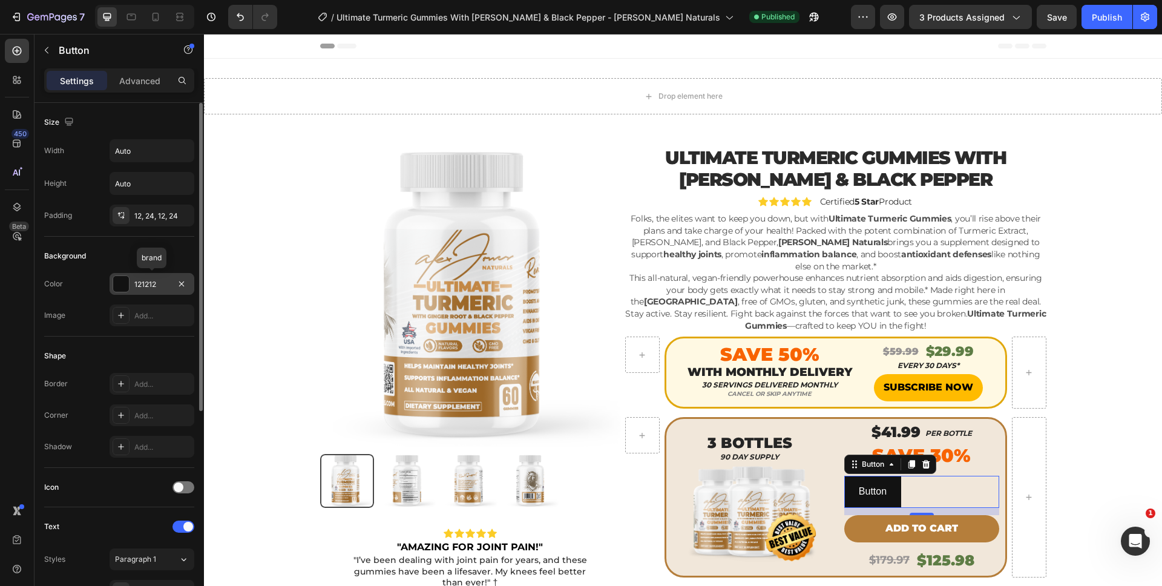
click at [124, 286] on div at bounding box center [121, 284] width 16 height 16
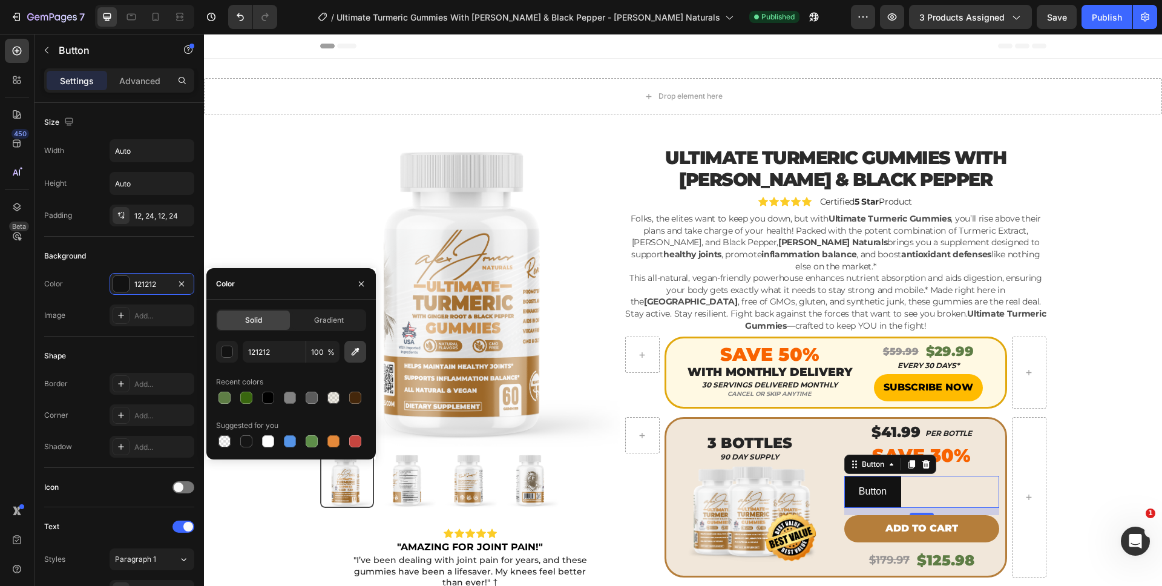
click at [358, 360] on button "button" at bounding box center [355, 352] width 22 height 22
type input "B57E3B"
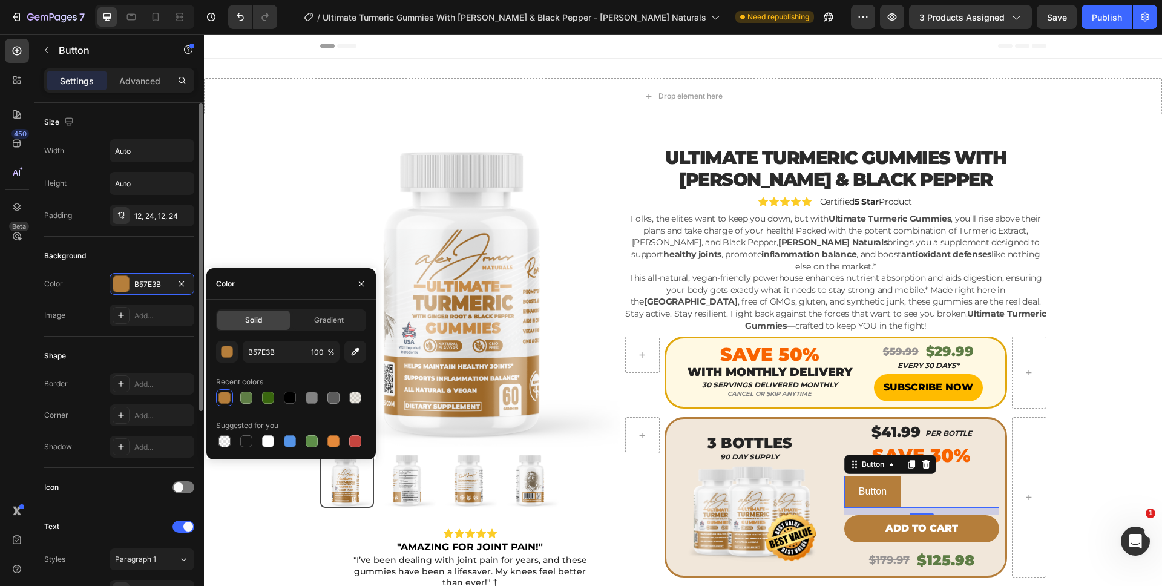
click at [89, 264] on div "Background" at bounding box center [119, 255] width 150 height 19
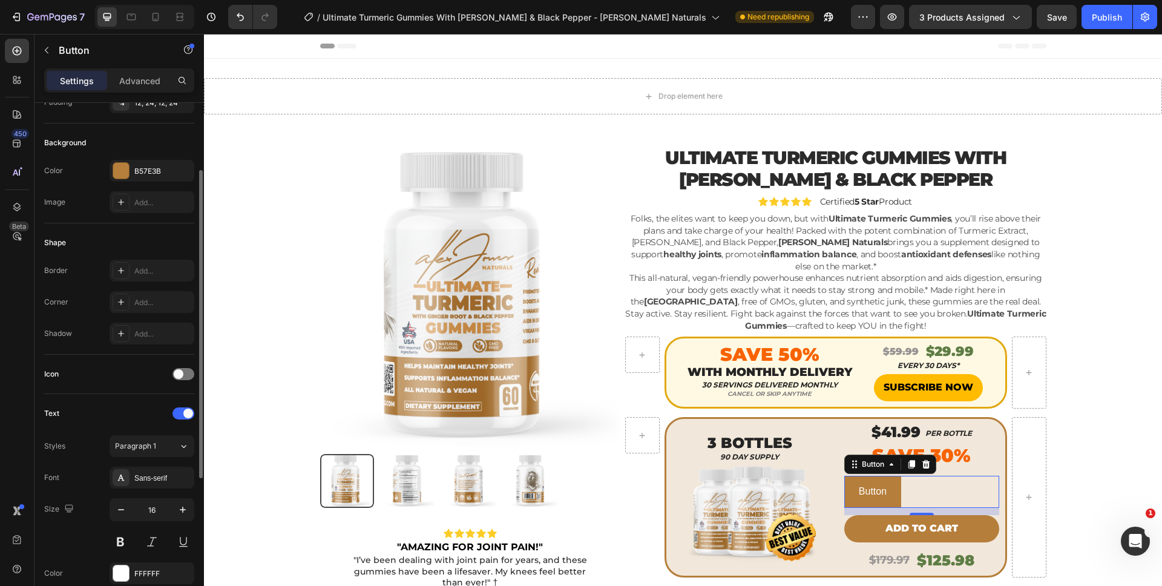
scroll to position [227, 0]
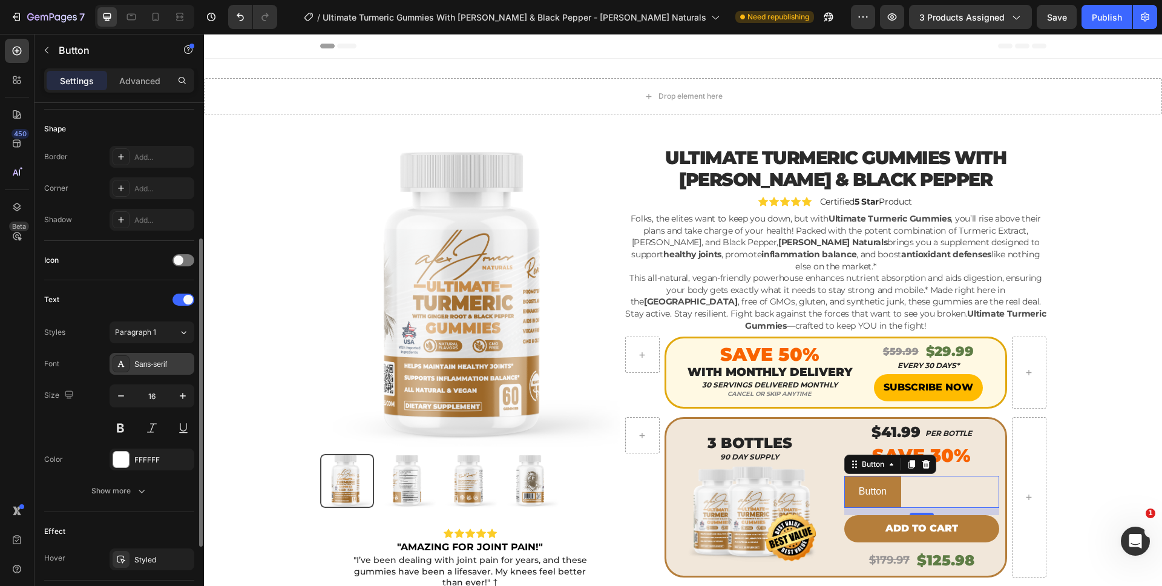
click at [143, 360] on div "Sans-serif" at bounding box center [162, 364] width 57 height 11
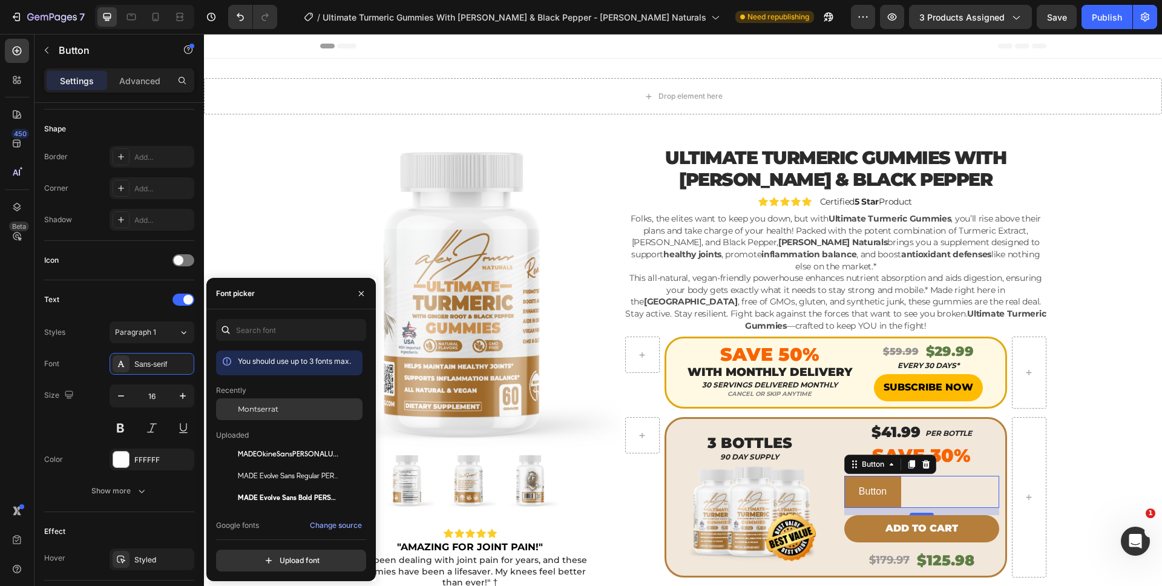
click at [254, 405] on span "Montserrat" at bounding box center [258, 409] width 41 height 11
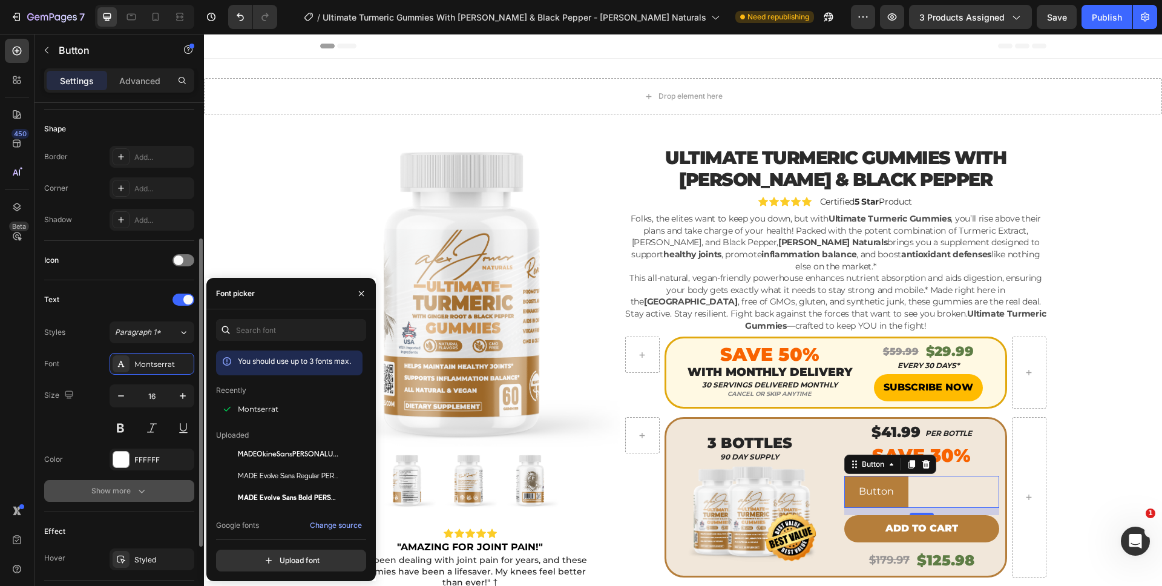
click at [136, 487] on icon "button" at bounding box center [142, 491] width 12 height 12
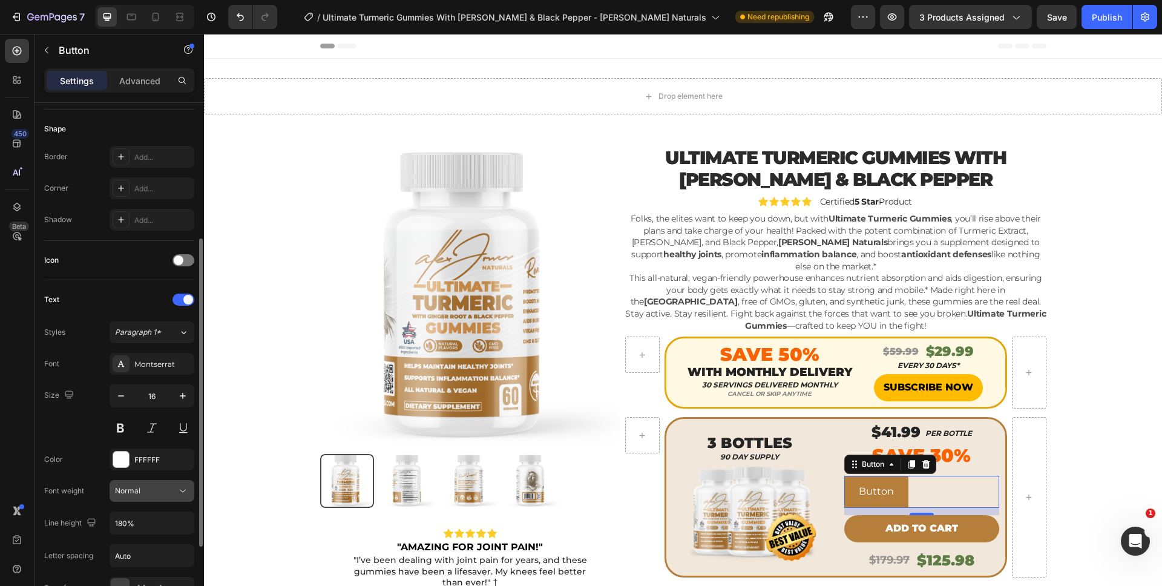
click at [136, 493] on span "Normal" at bounding box center [127, 490] width 25 height 9
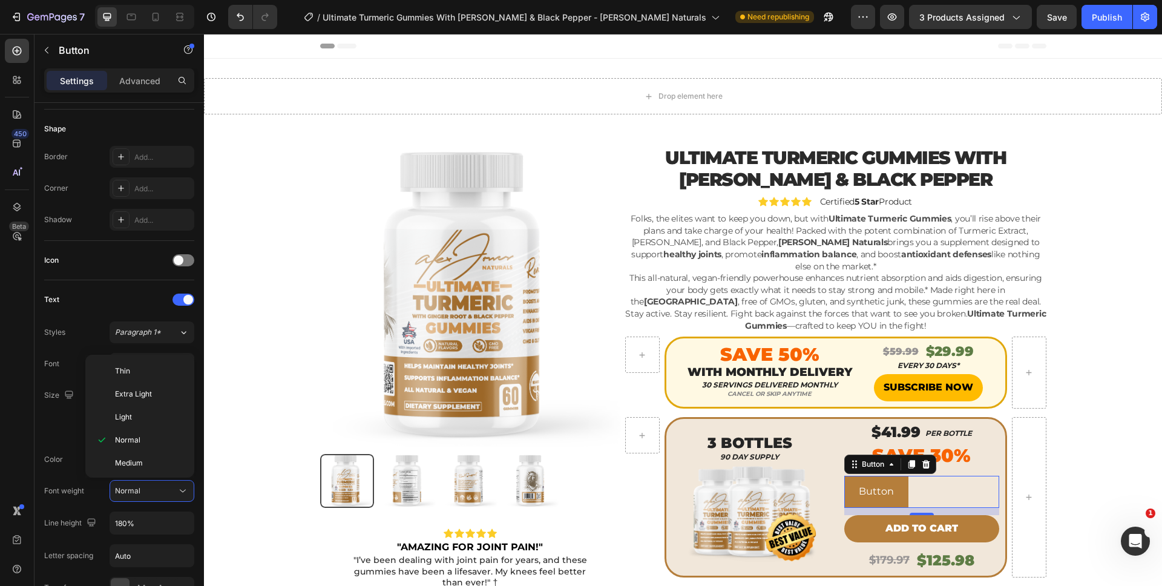
scroll to position [94, 0]
click at [126, 468] on div "Black" at bounding box center [137, 461] width 94 height 23
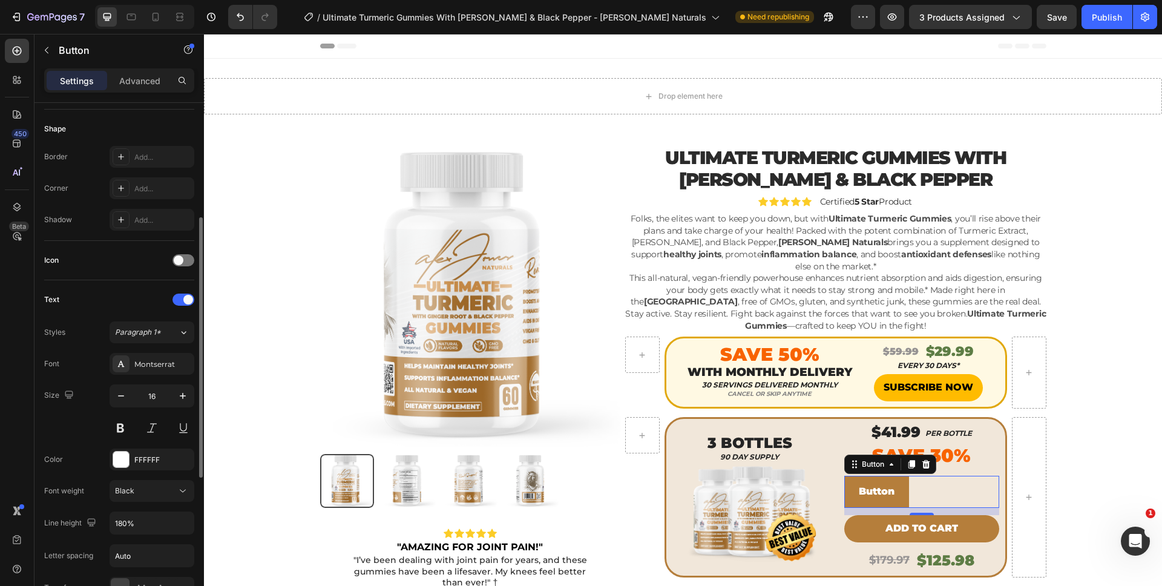
scroll to position [510, 0]
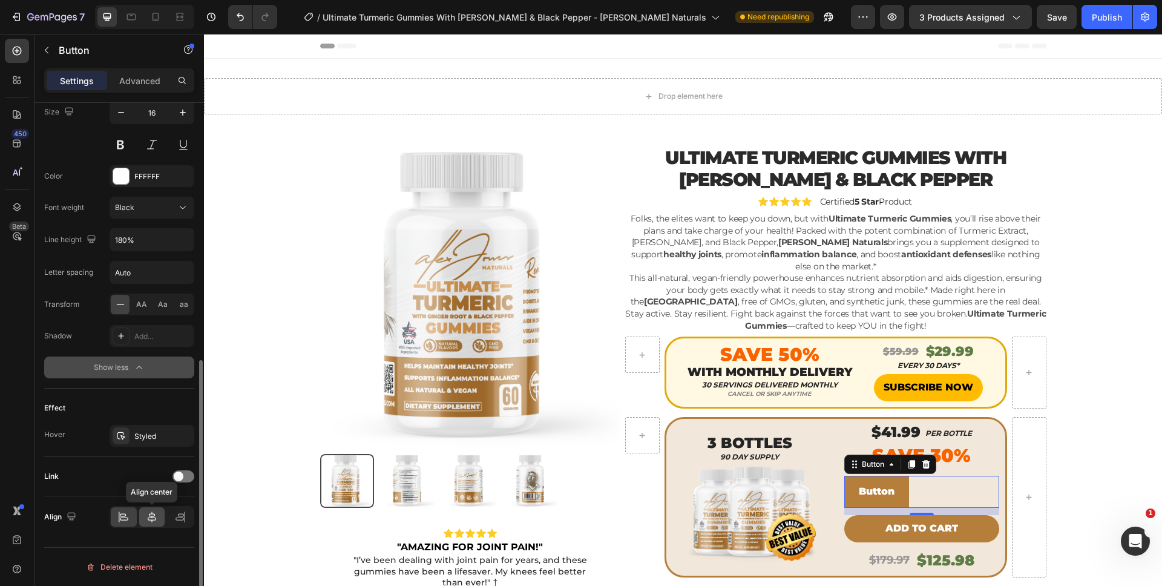
click at [140, 509] on div at bounding box center [152, 516] width 26 height 19
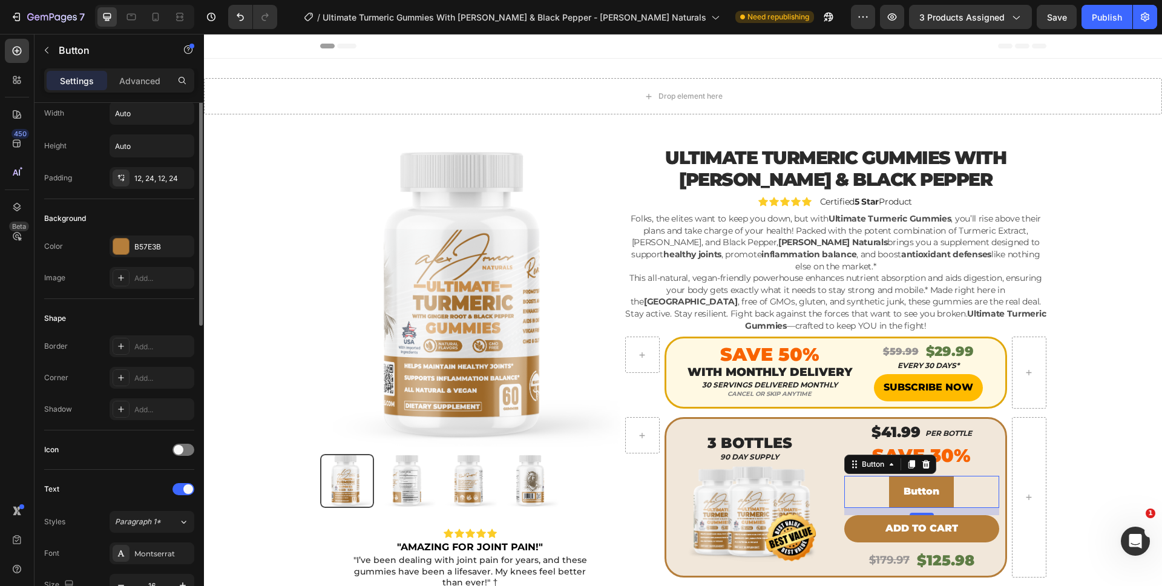
scroll to position [0, 0]
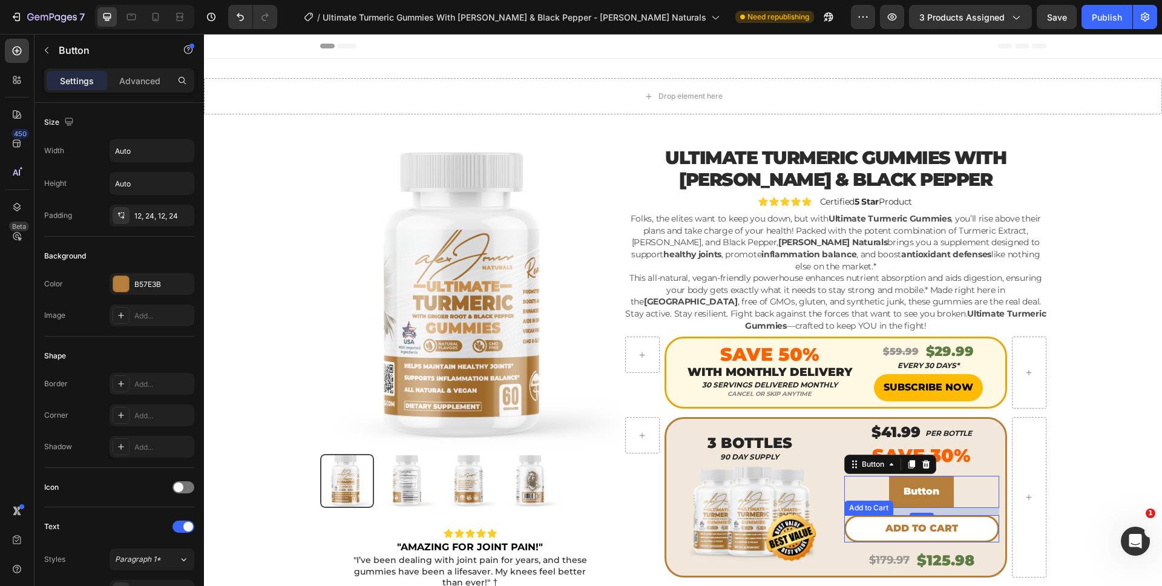
click at [859, 525] on button "Add to cart" at bounding box center [921, 528] width 155 height 27
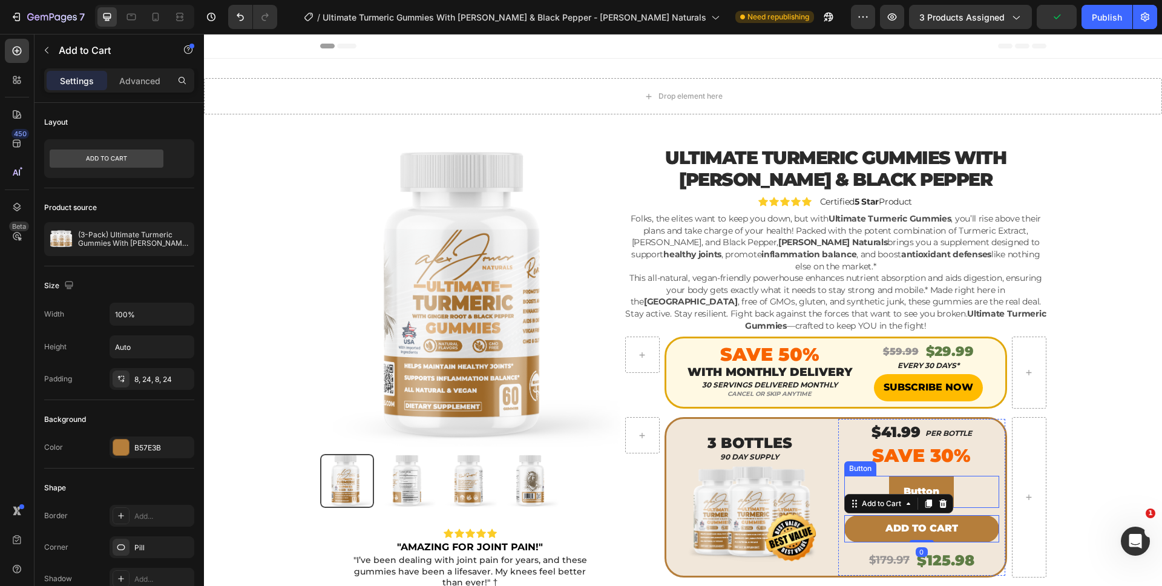
click at [954, 486] on div "Button Button" at bounding box center [921, 492] width 155 height 32
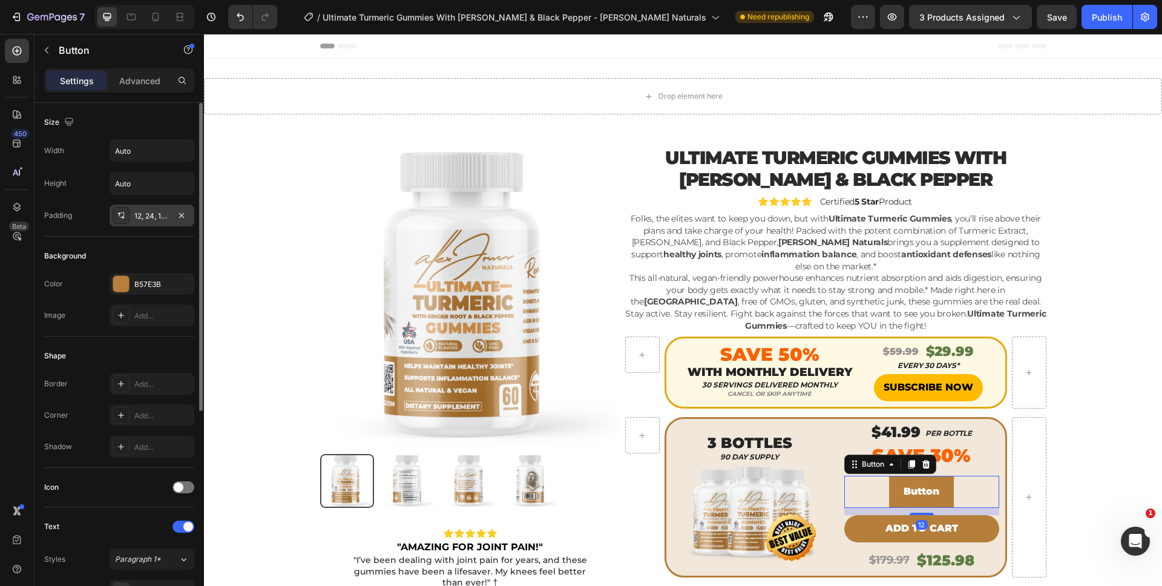
click at [162, 217] on div "12, 24, 12, 24" at bounding box center [151, 216] width 35 height 11
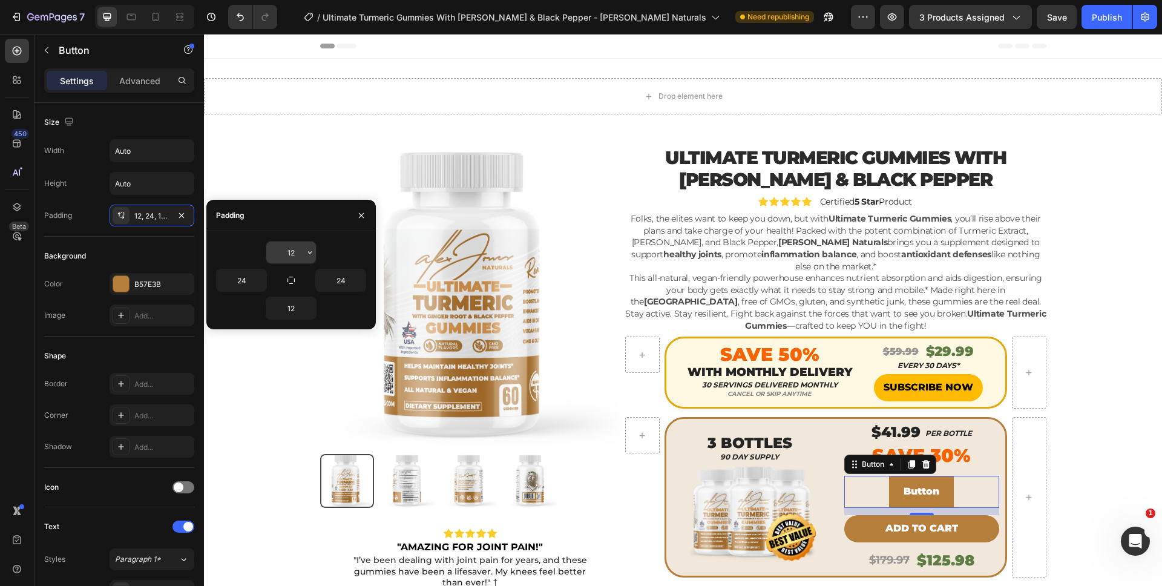
click at [308, 254] on icon "button" at bounding box center [310, 253] width 10 height 10
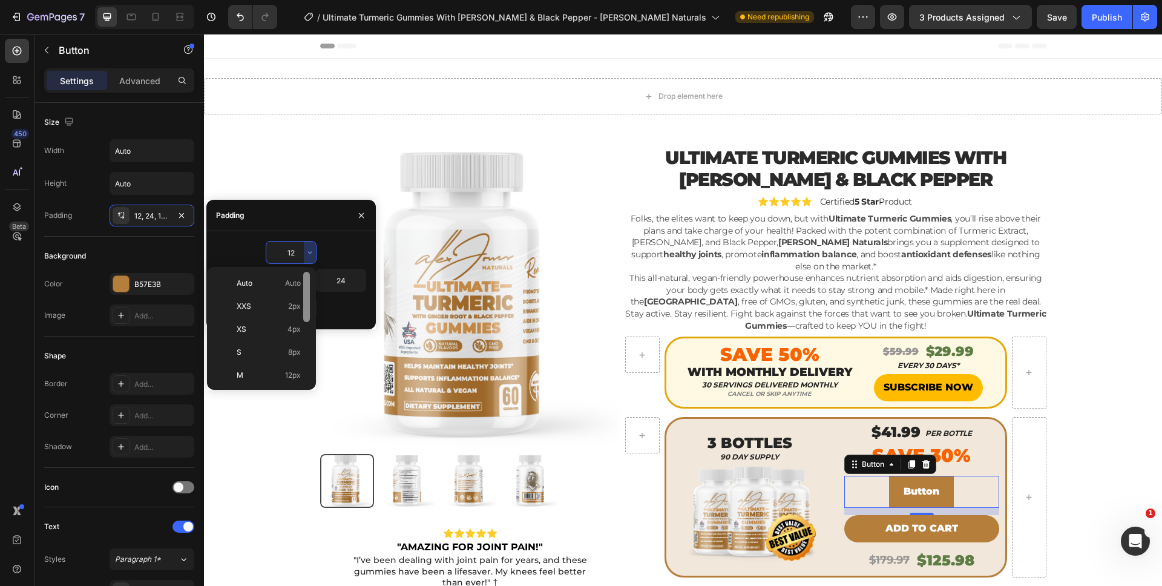
click at [302, 346] on div at bounding box center [306, 328] width 9 height 113
drag, startPoint x: 280, startPoint y: 349, endPoint x: 77, endPoint y: 307, distance: 206.3
click at [280, 349] on p "S 8px" at bounding box center [269, 352] width 64 height 11
type input "8"
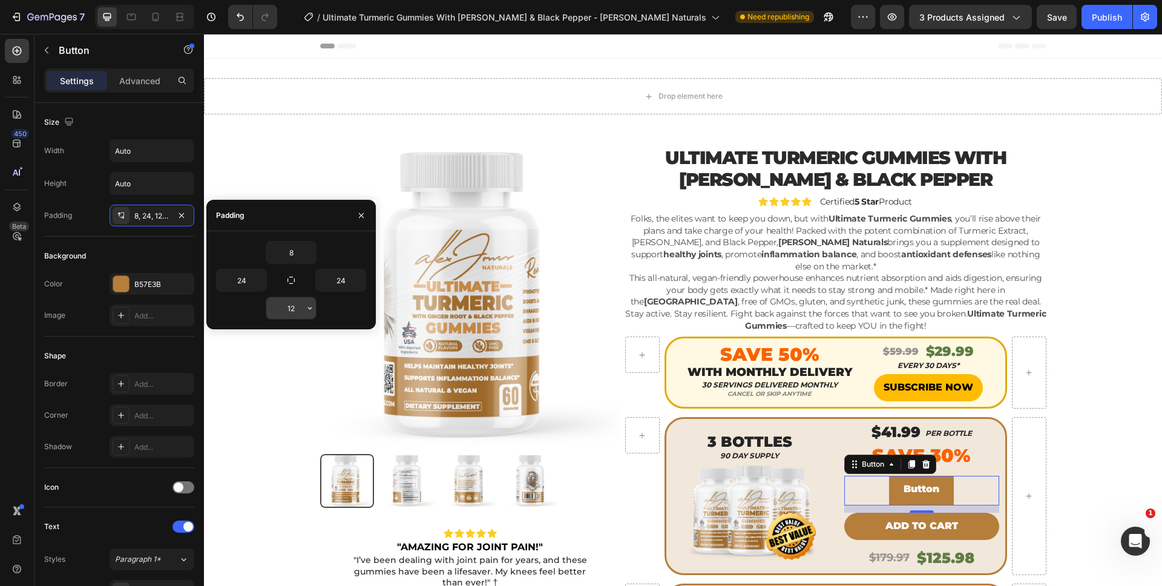
click at [295, 304] on input "12" at bounding box center [291, 308] width 50 height 22
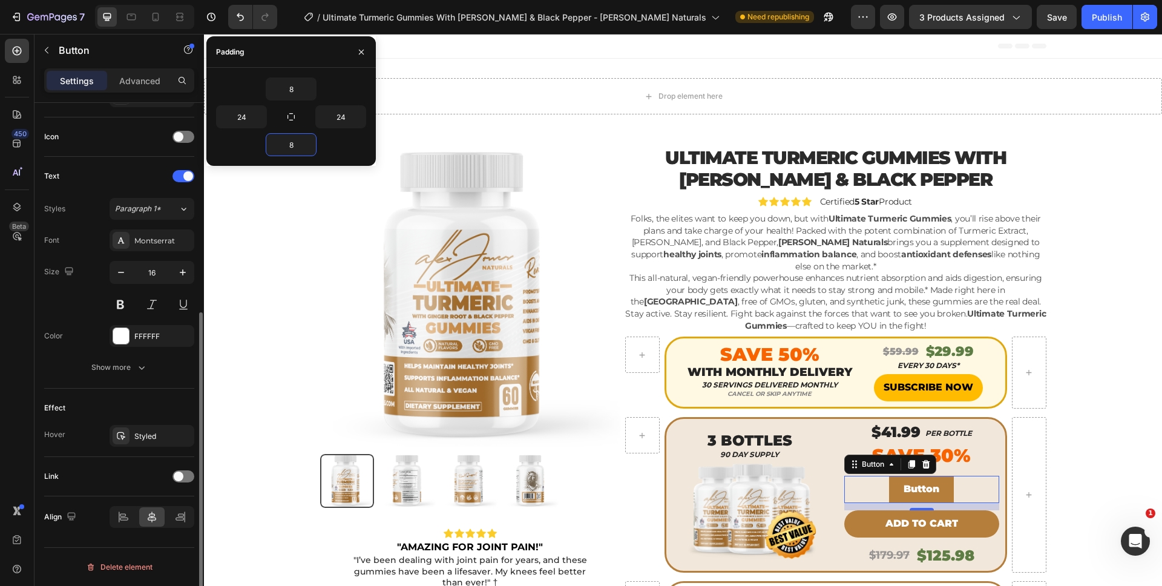
scroll to position [348, 0]
type input "8"
click at [898, 493] on button "Button" at bounding box center [921, 489] width 65 height 27
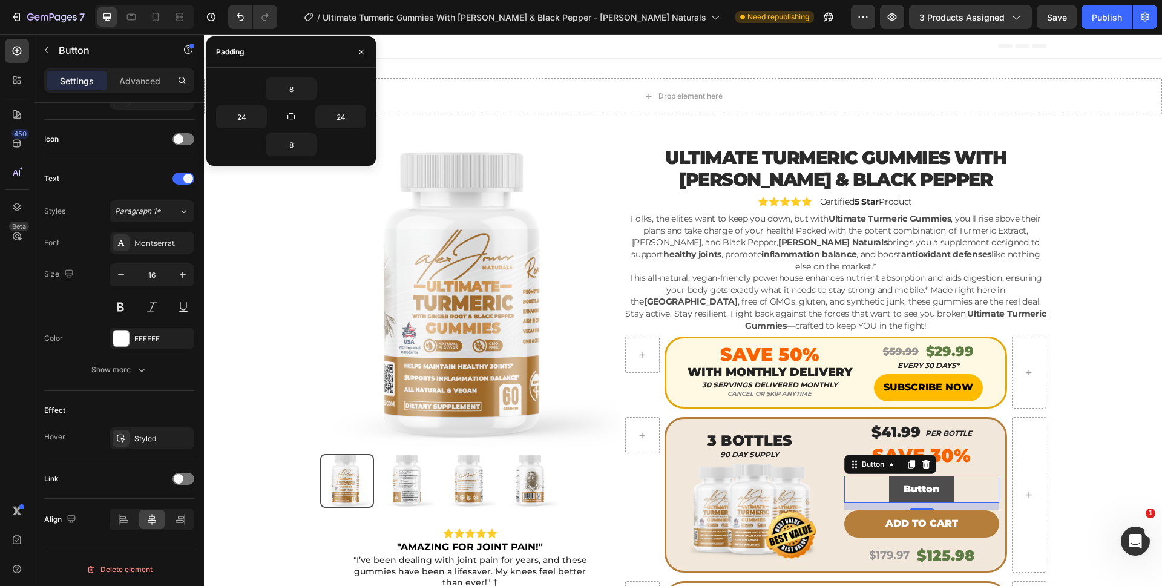
click at [898, 493] on button "Button" at bounding box center [921, 489] width 65 height 27
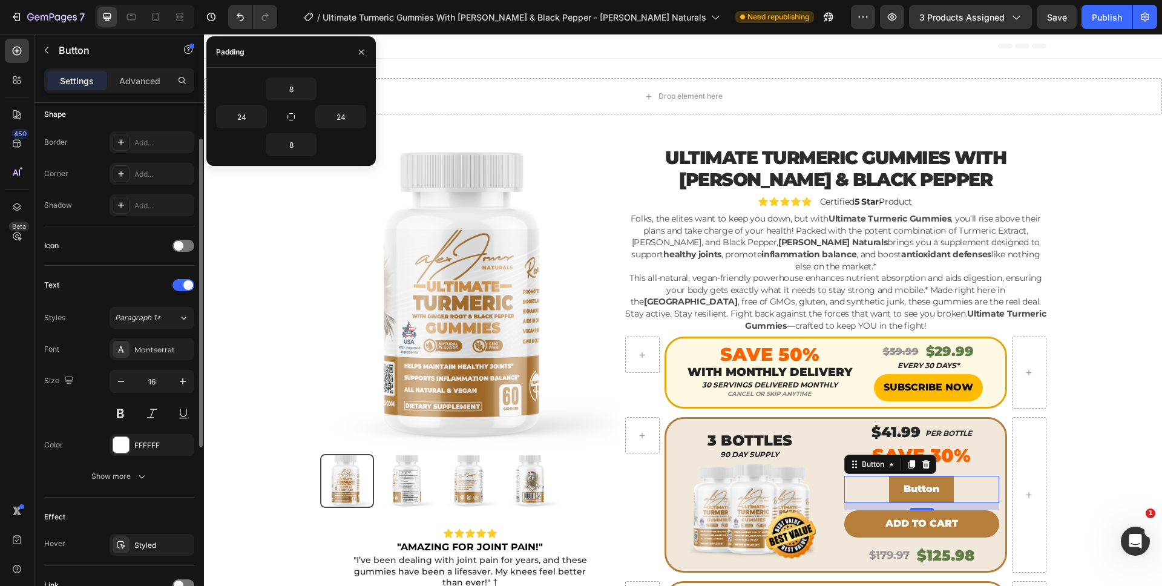
scroll to position [174, 0]
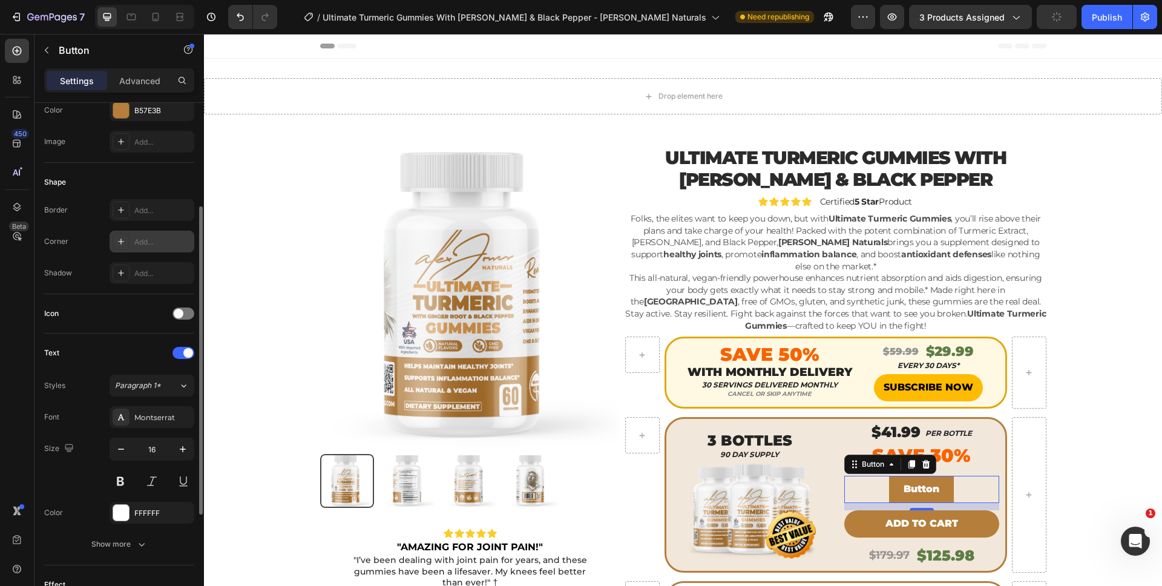
click at [148, 240] on div "Add..." at bounding box center [162, 242] width 57 height 11
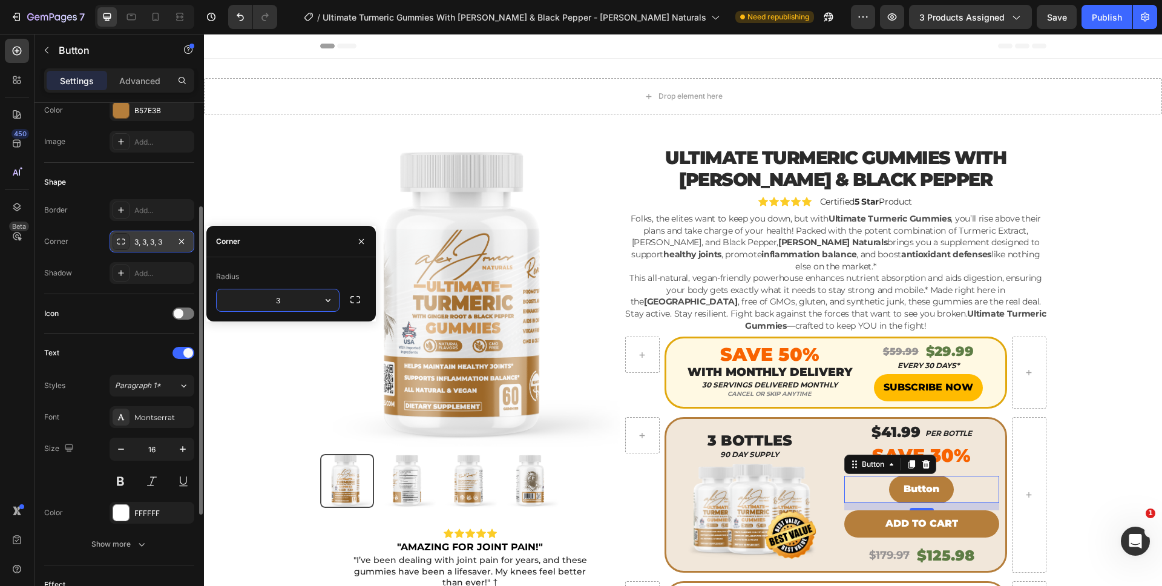
type input "35"
click at [85, 257] on div "Border Add... Corner 3, 3, 3, 3 Shadow Add..." at bounding box center [119, 241] width 150 height 85
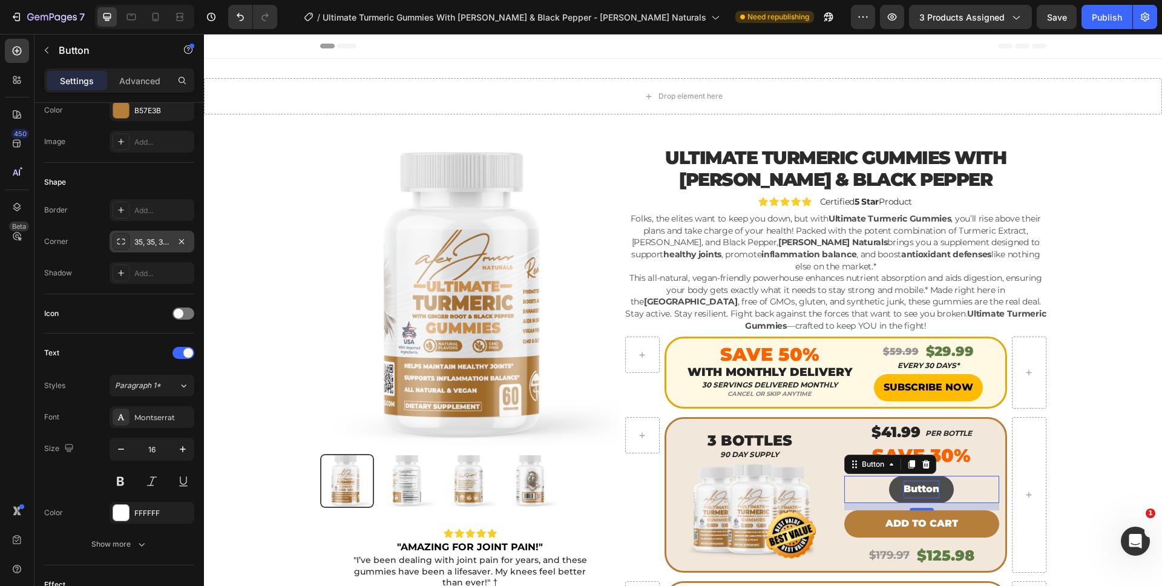
click at [910, 486] on p "Button" at bounding box center [922, 490] width 36 height 18
click at [895, 476] on button "ADD" at bounding box center [921, 489] width 53 height 27
click at [887, 476] on button "ADD TO" at bounding box center [922, 489] width 70 height 27
click at [97, 318] on div "Icon" at bounding box center [119, 313] width 150 height 19
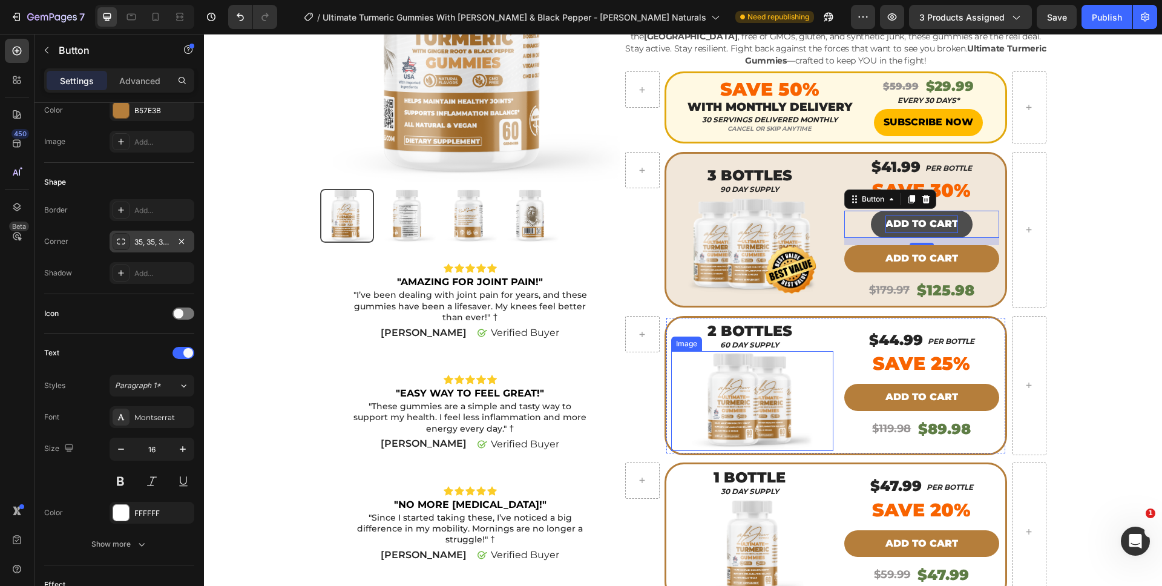
scroll to position [267, 0]
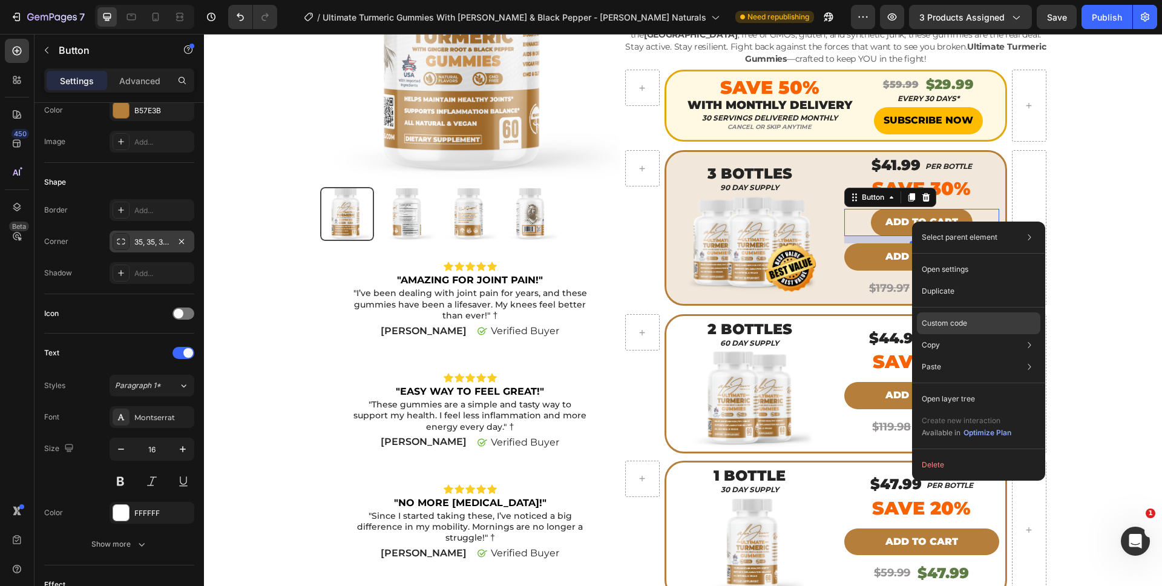
click at [948, 356] on div "Custom code" at bounding box center [978, 367] width 123 height 22
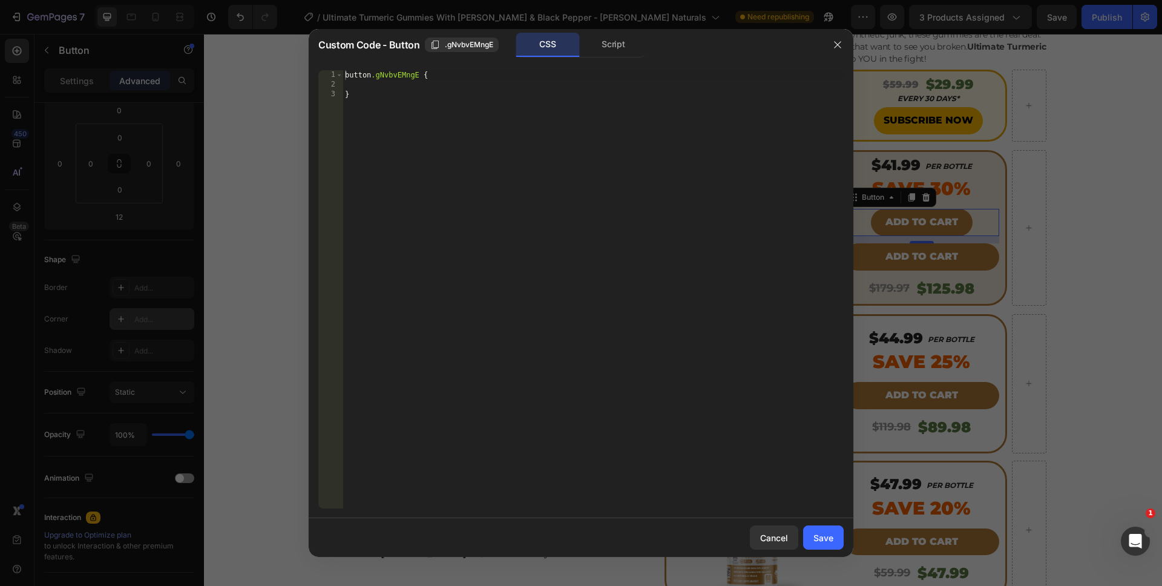
click at [625, 50] on div "Script" at bounding box center [614, 45] width 64 height 24
drag, startPoint x: 576, startPoint y: 232, endPoint x: 237, endPoint y: 34, distance: 392.8
click at [237, 34] on div "Custom Code - Button .gNvbvEMngE CSS Script //const currentElement = document.g…" at bounding box center [581, 293] width 1162 height 586
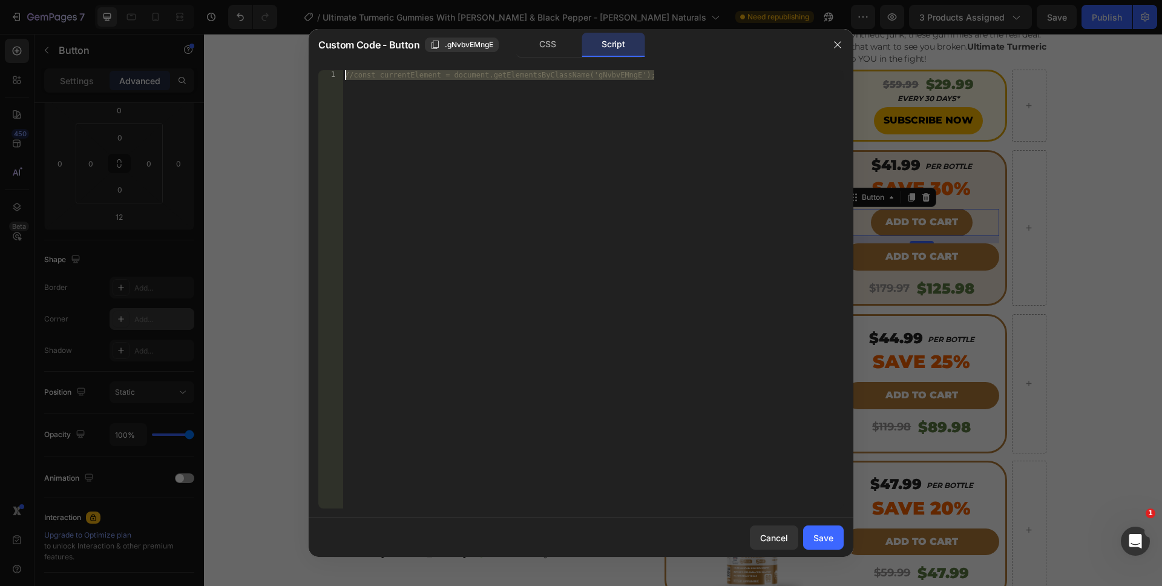
paste textarea "})"
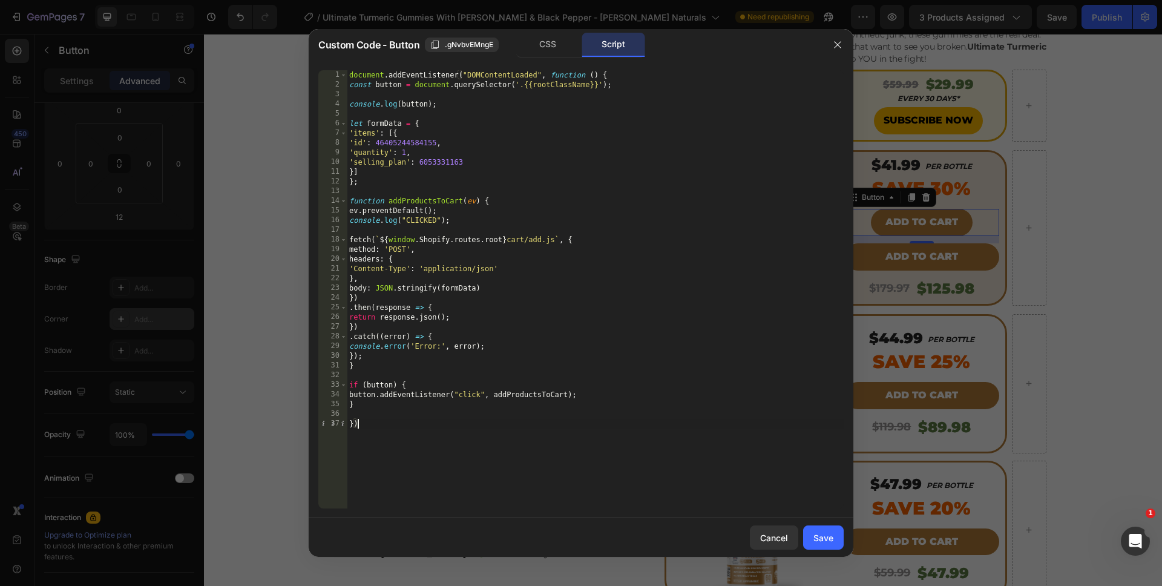
click at [429, 162] on div "document . addEventListener ( "DOMContentLoaded" , function ( ) { const button …" at bounding box center [595, 299] width 497 height 458
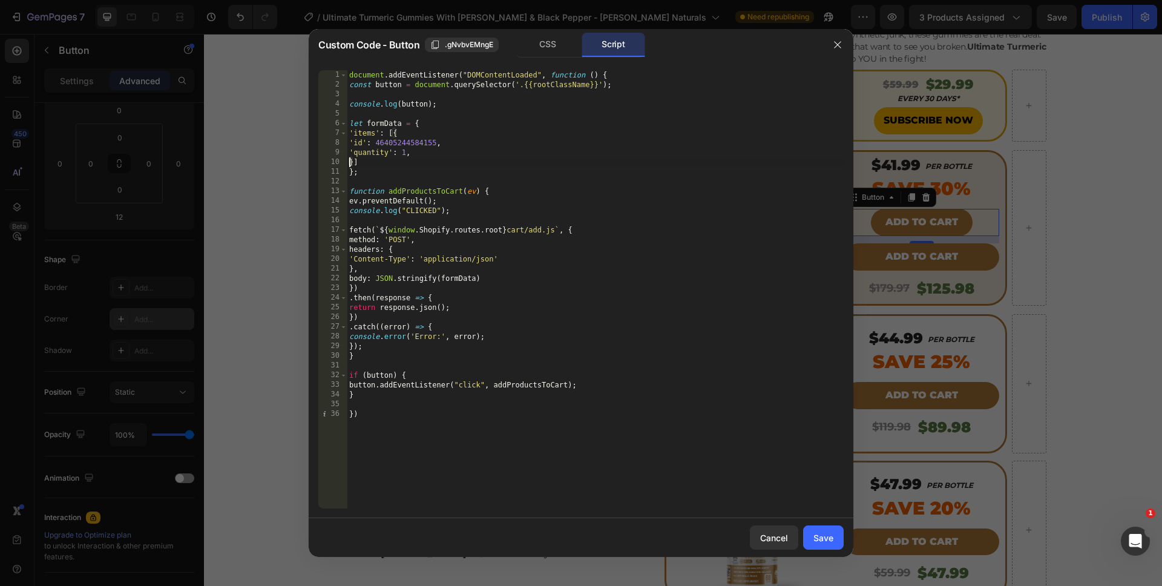
click at [402, 154] on div "document . addEventListener ( "DOMContentLoaded" , function ( ) { const button …" at bounding box center [595, 299] width 497 height 458
click at [498, 496] on div "document . addEventListener ( "DOMContentLoaded" , function ( ) { const button …" at bounding box center [595, 299] width 497 height 458
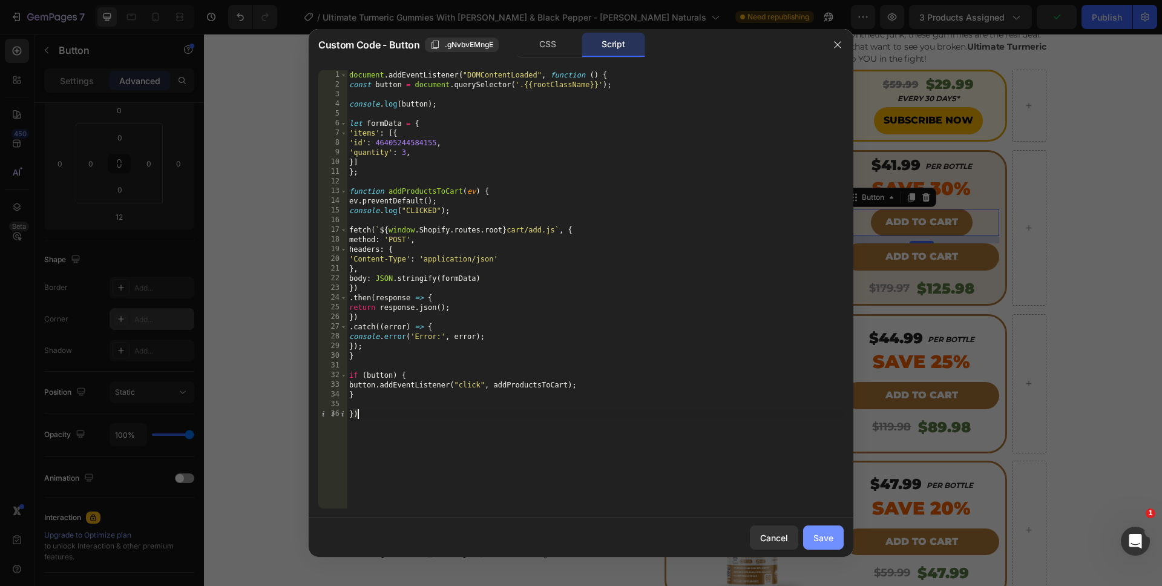
type textarea "})"
click at [833, 547] on button "Save" at bounding box center [823, 537] width 41 height 24
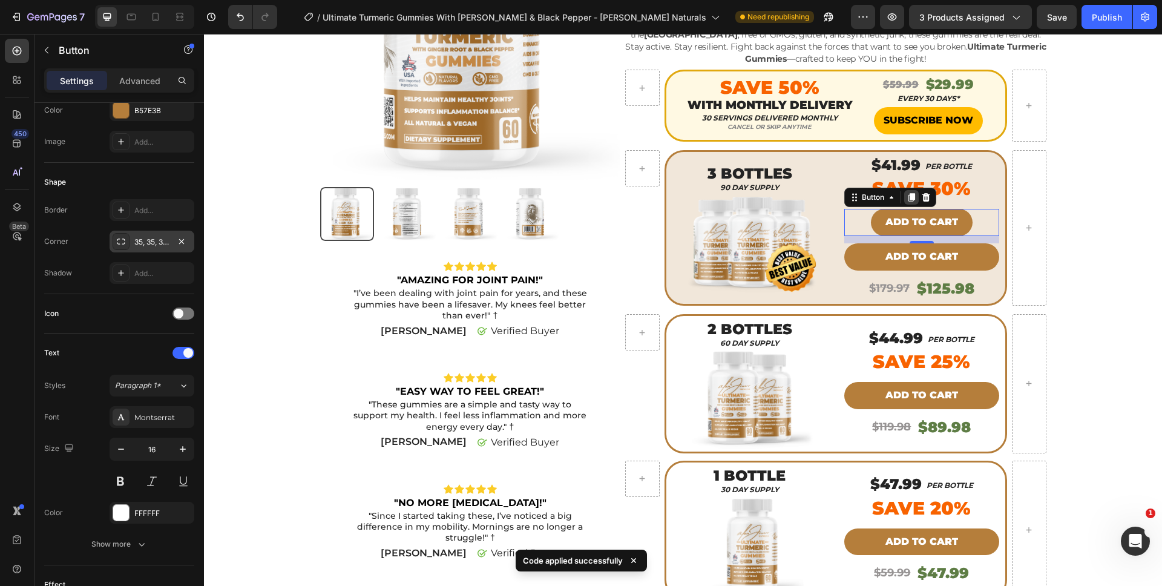
click at [909, 200] on icon at bounding box center [911, 198] width 7 height 8
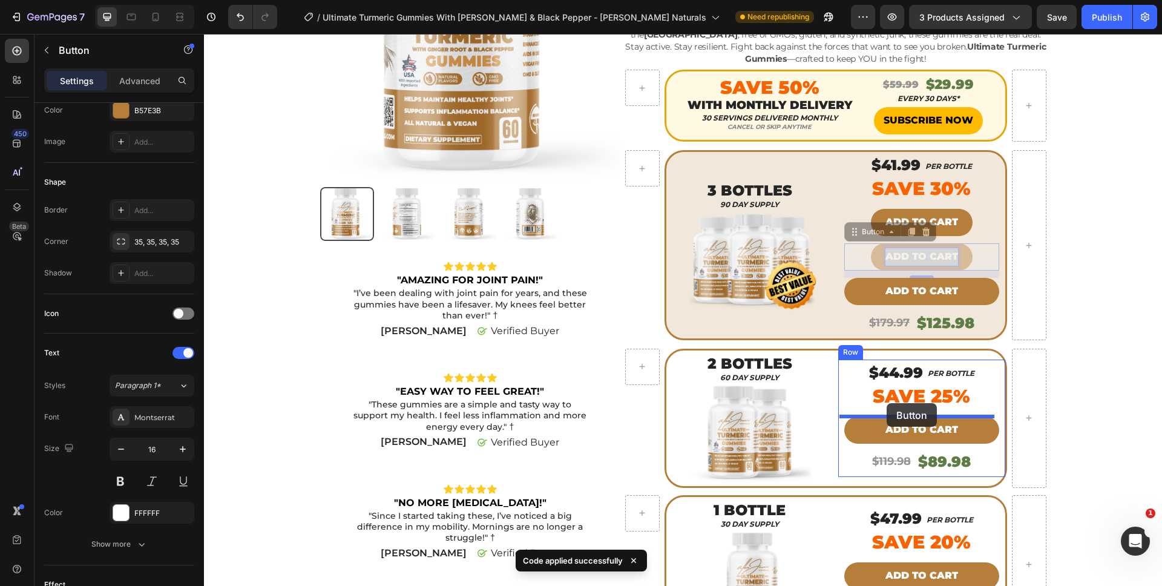
drag, startPoint x: 904, startPoint y: 248, endPoint x: 887, endPoint y: 403, distance: 155.9
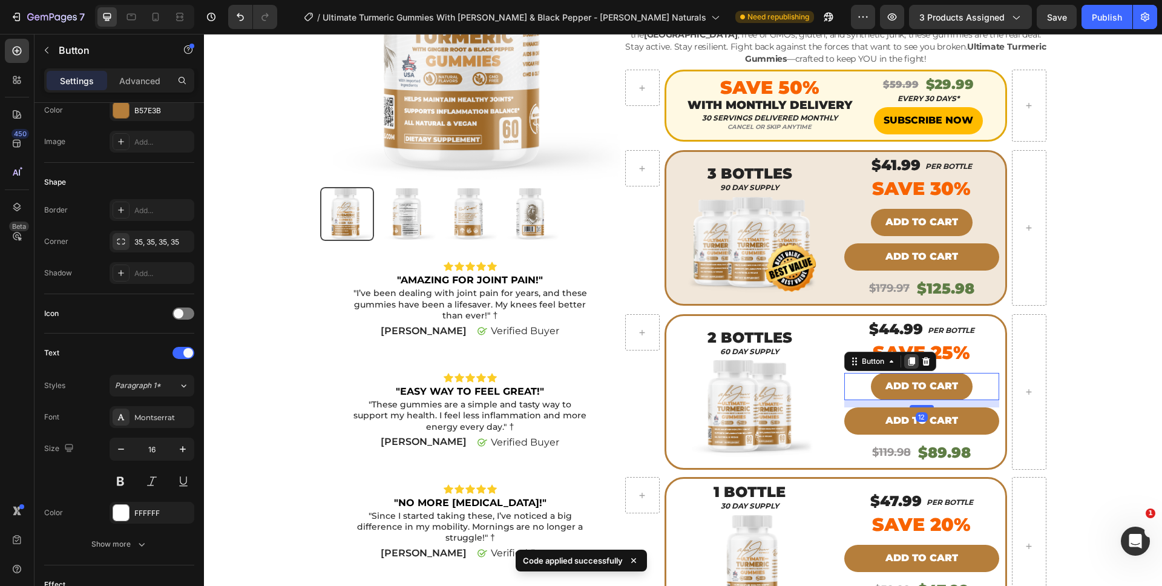
click at [908, 362] on icon at bounding box center [911, 362] width 7 height 8
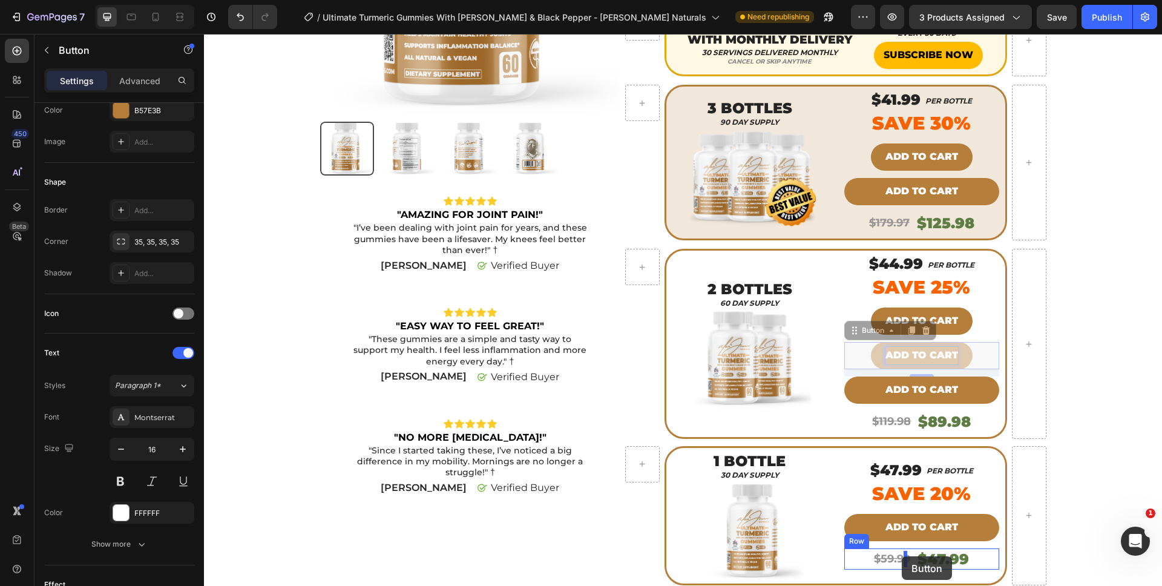
scroll to position [401, 0]
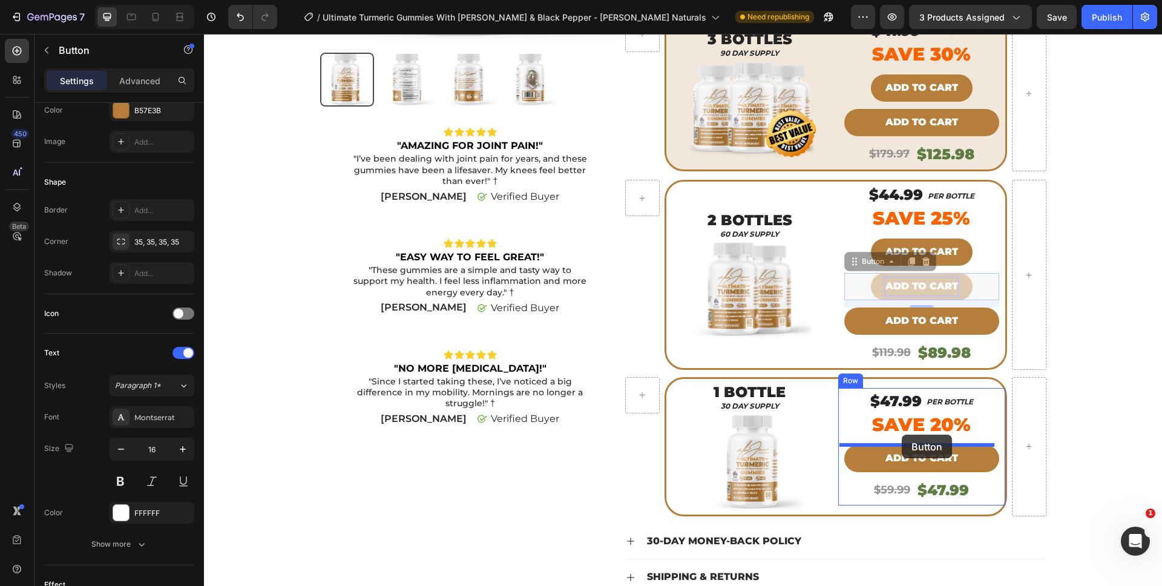
drag, startPoint x: 905, startPoint y: 412, endPoint x: 902, endPoint y: 435, distance: 22.6
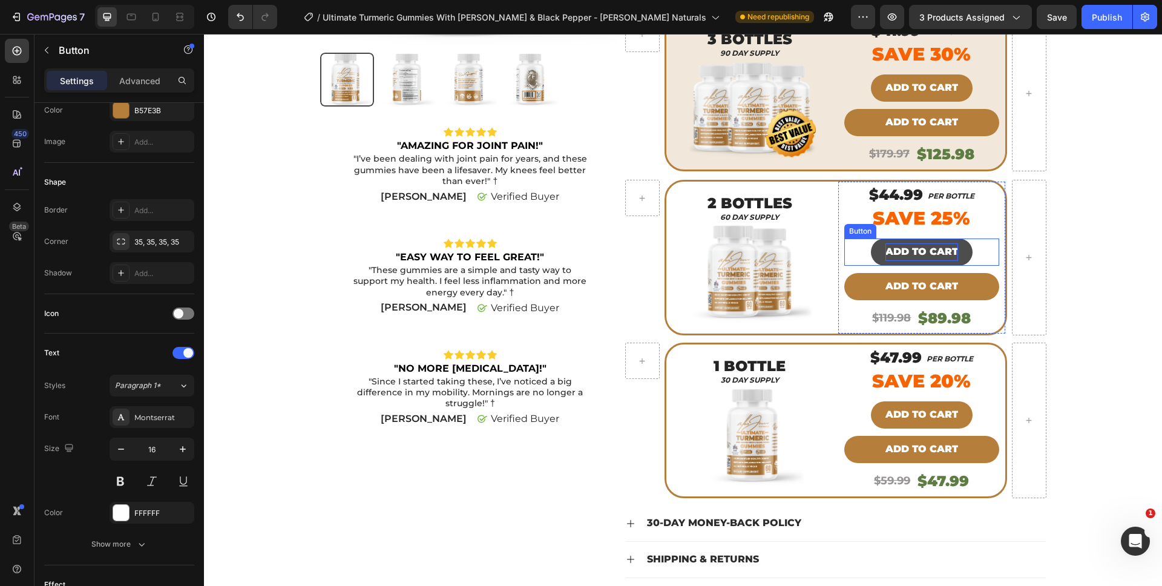
click at [909, 250] on p "ADD TO CART" at bounding box center [921, 252] width 73 height 18
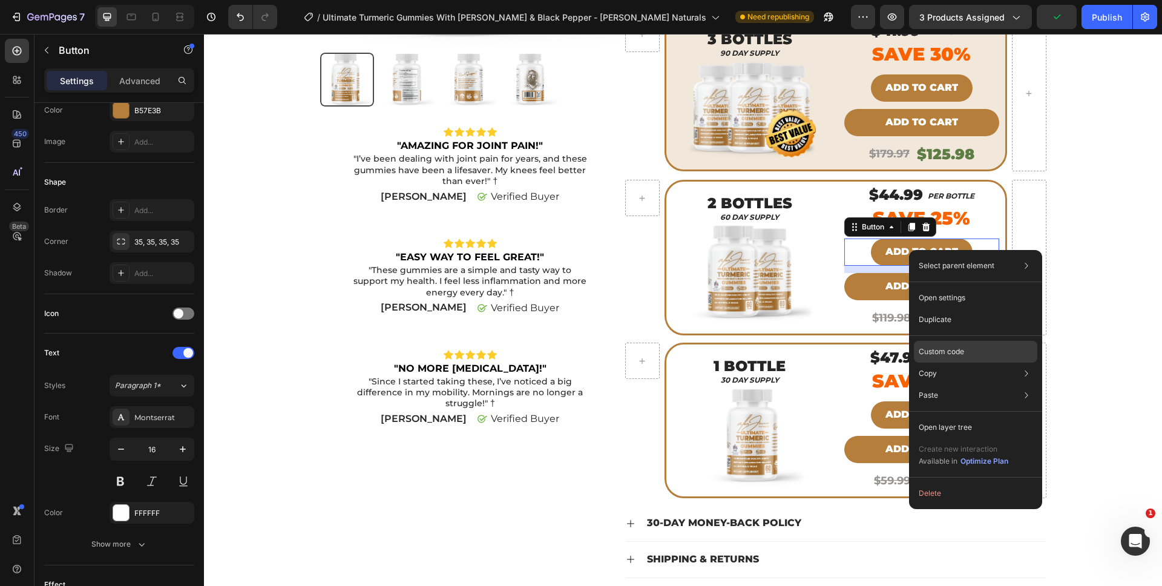
click at [949, 384] on div "Custom code" at bounding box center [975, 395] width 123 height 22
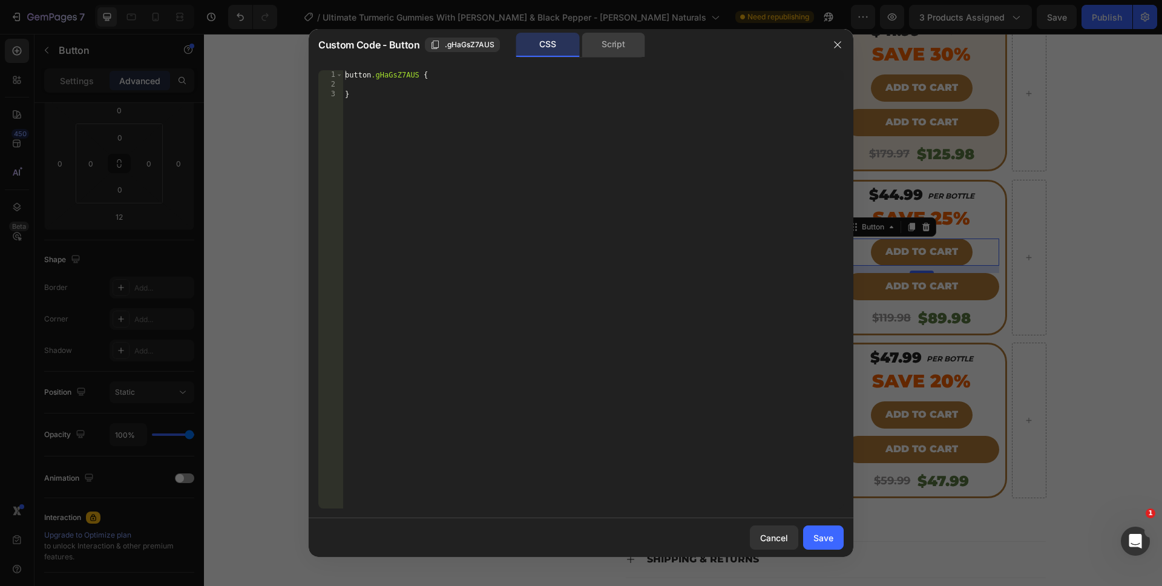
click at [588, 39] on div "Script" at bounding box center [614, 45] width 64 height 24
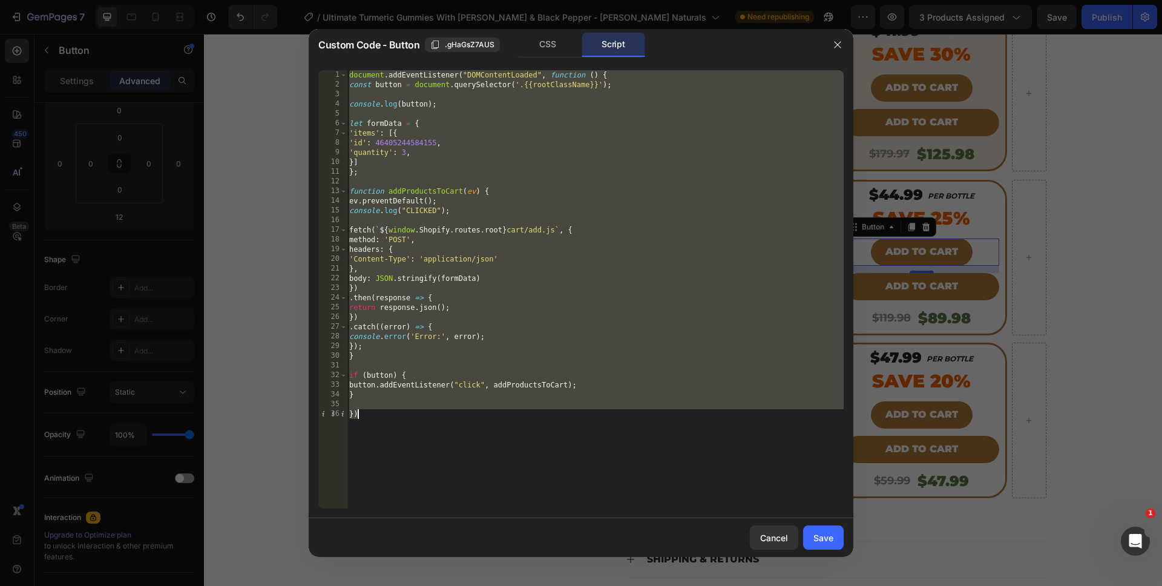
click at [404, 153] on div "document . addEventListener ( "DOMContentLoaded" , function ( ) { const button …" at bounding box center [595, 299] width 497 height 458
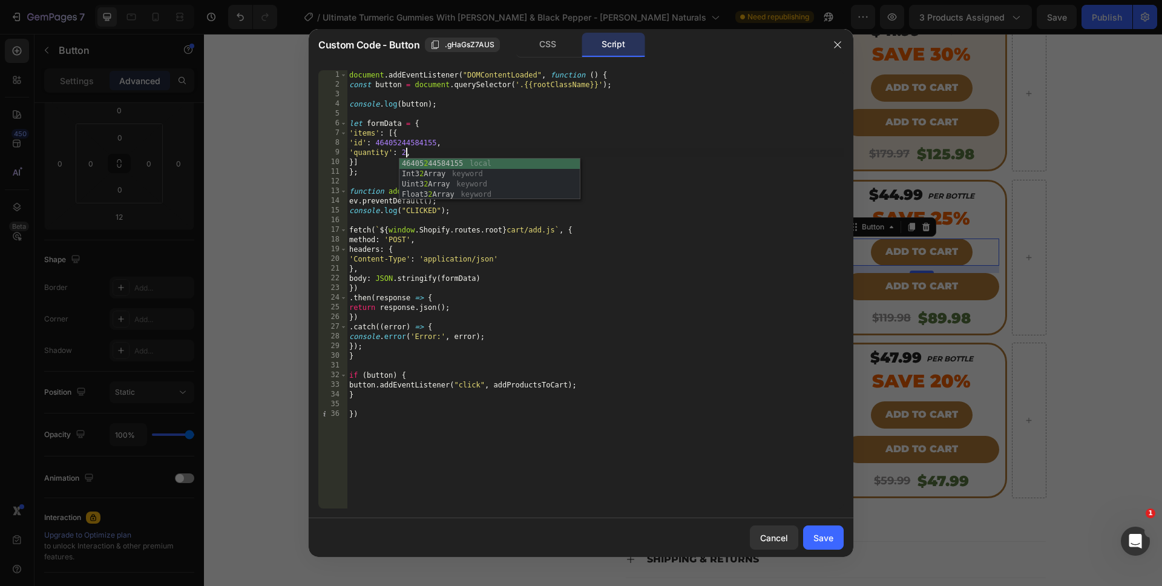
scroll to position [0, 4]
click at [478, 451] on div "document . addEventListener ( "DOMContentLoaded" , function ( ) { const button …" at bounding box center [595, 299] width 497 height 458
type textarea "})"
click at [813, 534] on div "Save" at bounding box center [823, 537] width 20 height 13
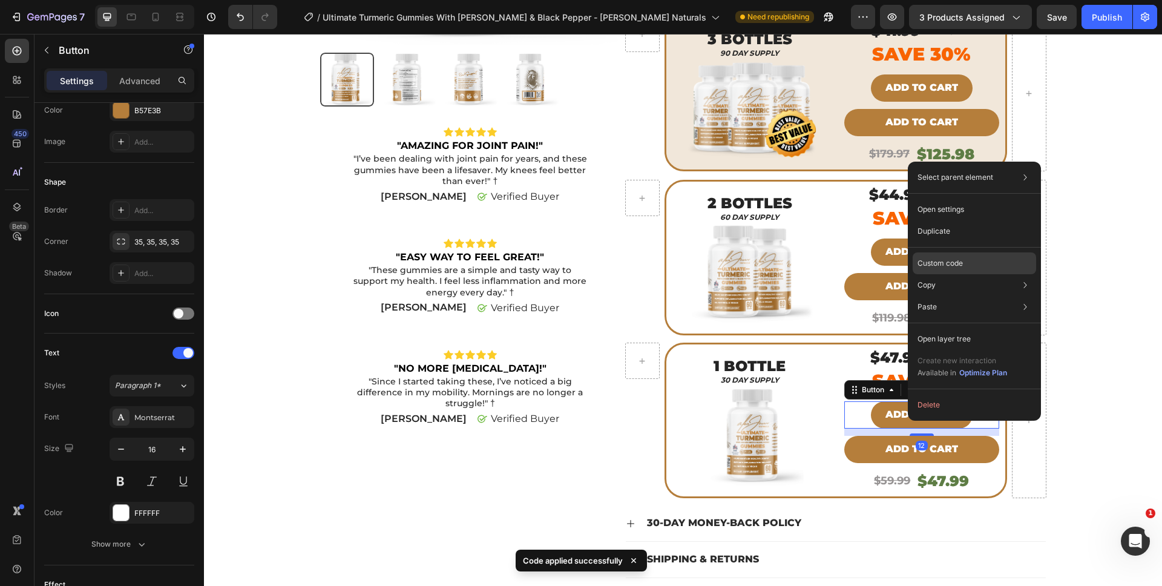
click at [947, 260] on p "Custom code" at bounding box center [940, 263] width 45 height 11
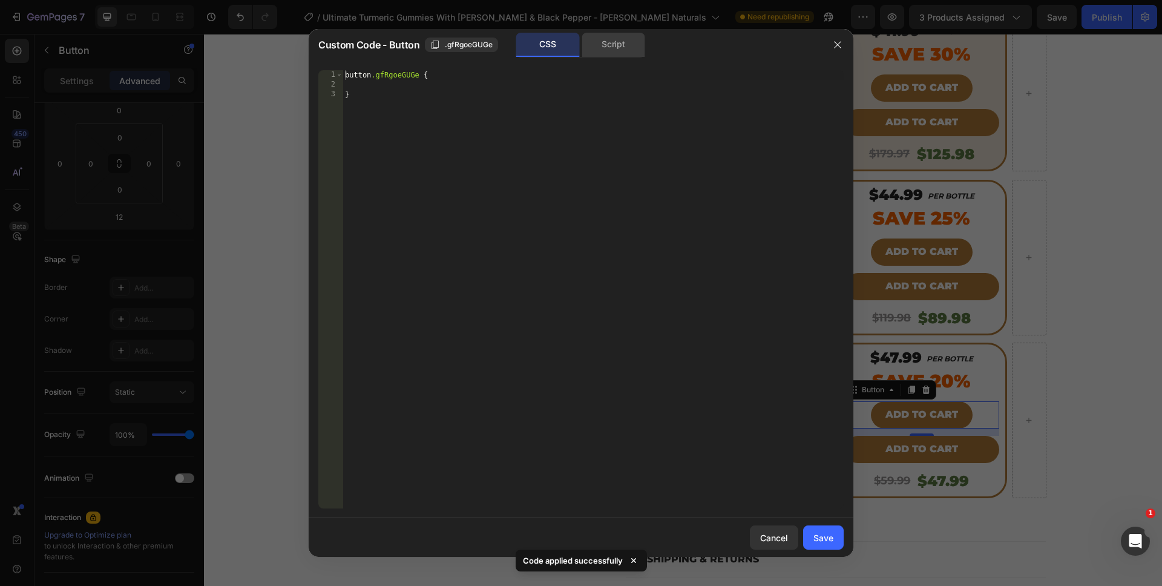
click at [603, 47] on div "Script" at bounding box center [614, 45] width 64 height 24
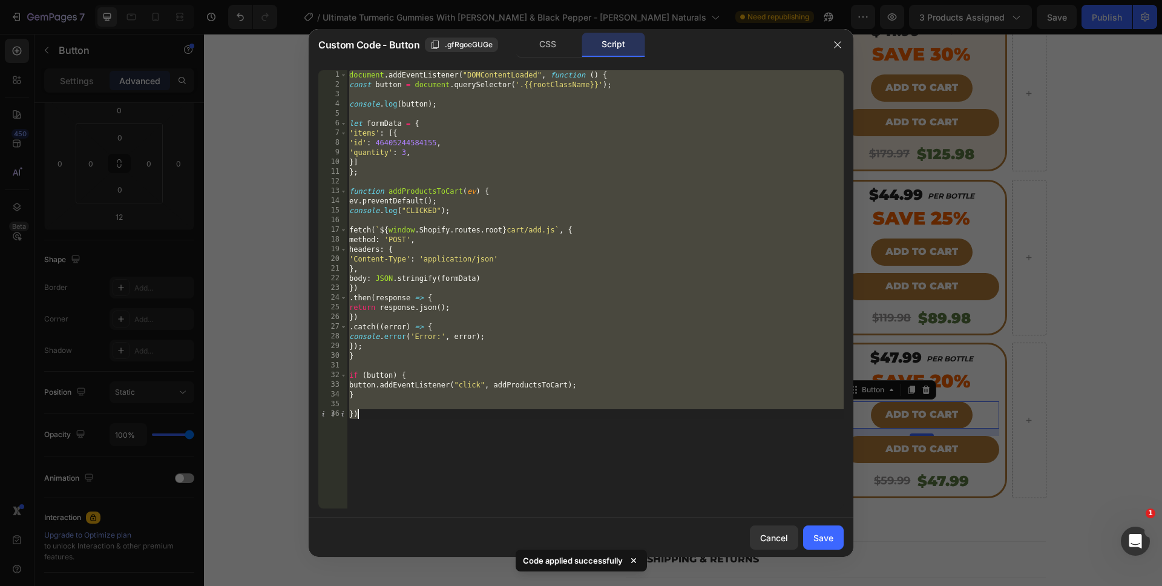
click at [402, 153] on div "document . addEventListener ( "DOMContentLoaded" , function ( ) { const button …" at bounding box center [595, 299] width 497 height 458
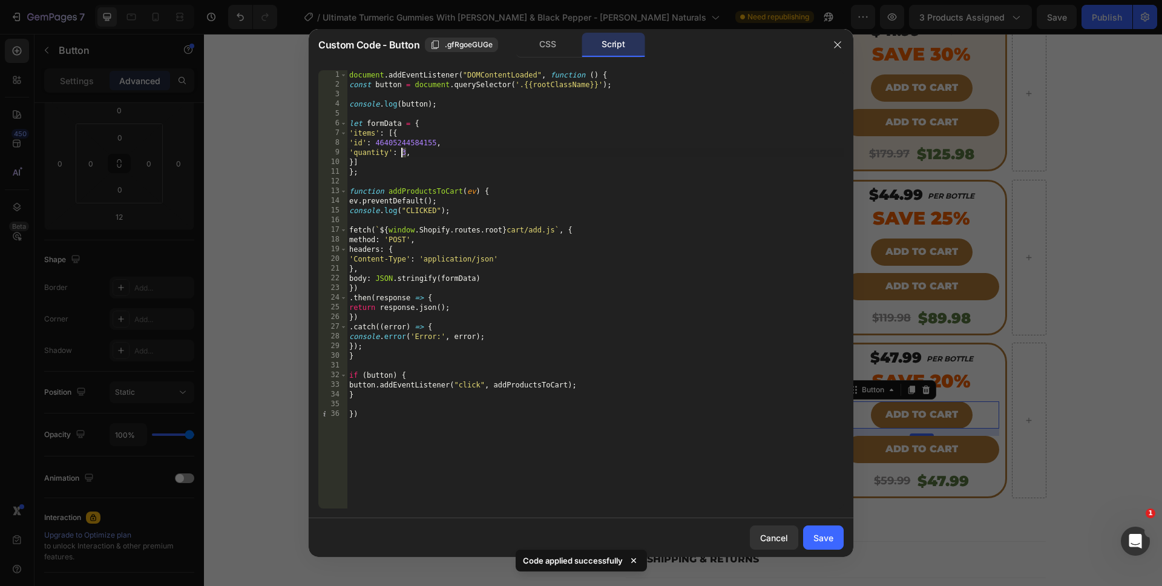
scroll to position [0, 4]
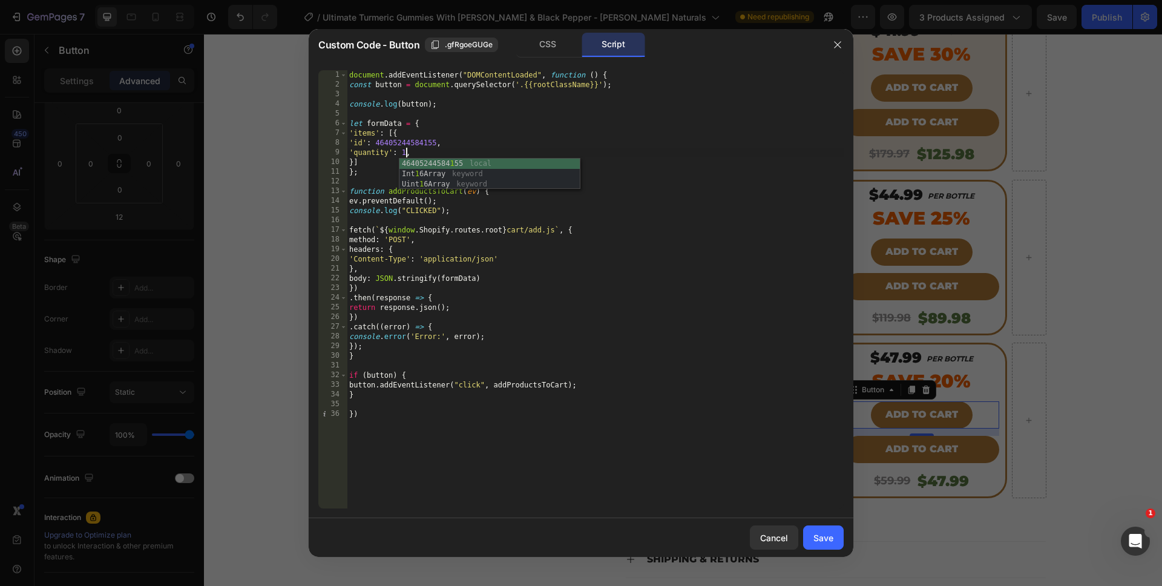
click at [485, 471] on div "document . addEventListener ( "DOMContentLoaded" , function ( ) { const button …" at bounding box center [595, 299] width 497 height 458
type textarea "})"
click at [823, 530] on button "Save" at bounding box center [823, 537] width 41 height 24
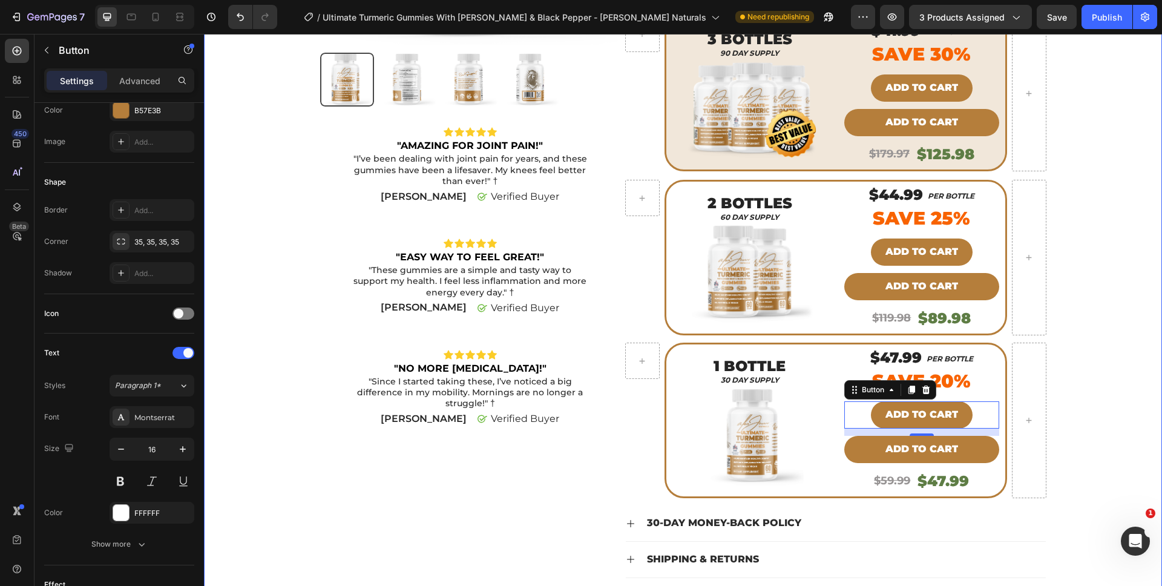
click at [1089, 432] on div "Product Images Icon Icon Icon Icon Icon Icon List "AMAZING FOR JOINT PAIN!" Tex…" at bounding box center [683, 186] width 940 height 882
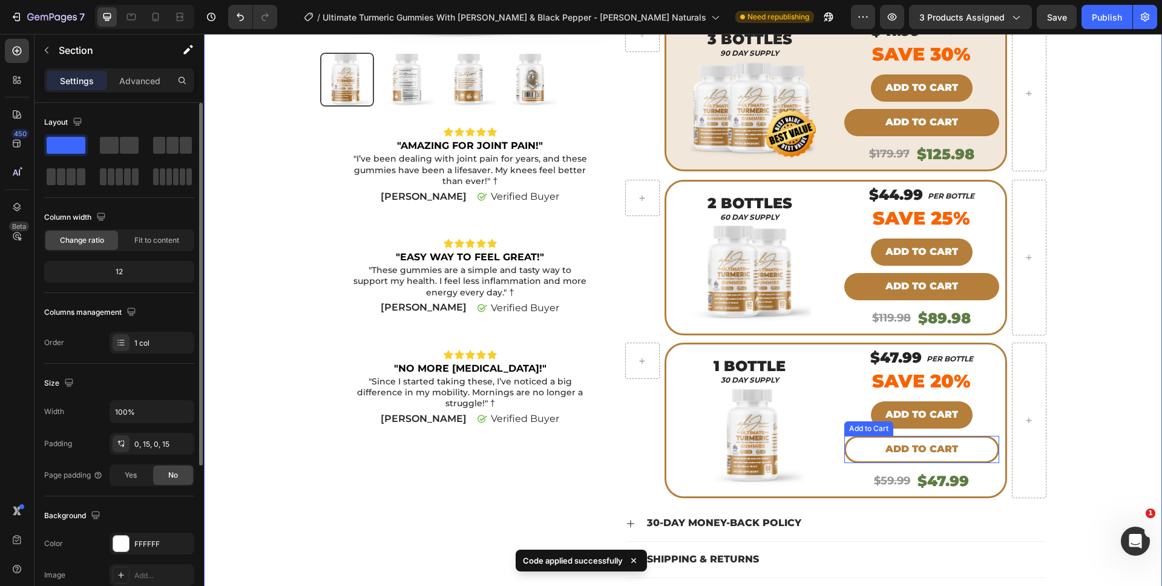
click at [978, 450] on button "Add to cart" at bounding box center [921, 449] width 155 height 27
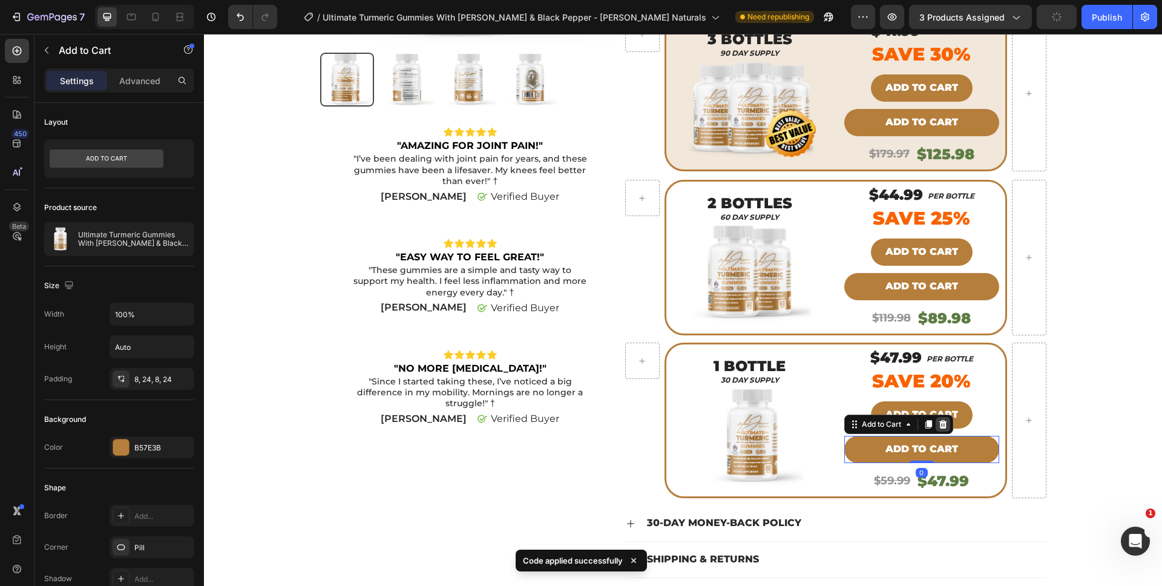
click at [941, 429] on icon at bounding box center [943, 424] width 10 height 10
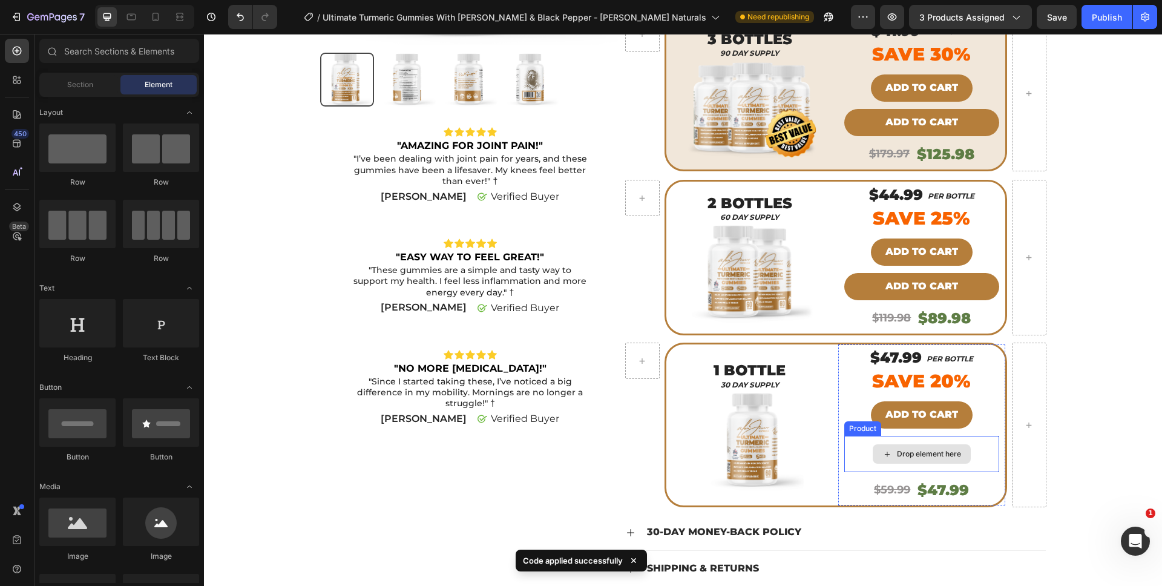
click at [957, 458] on div "Drop element here" at bounding box center [922, 453] width 98 height 19
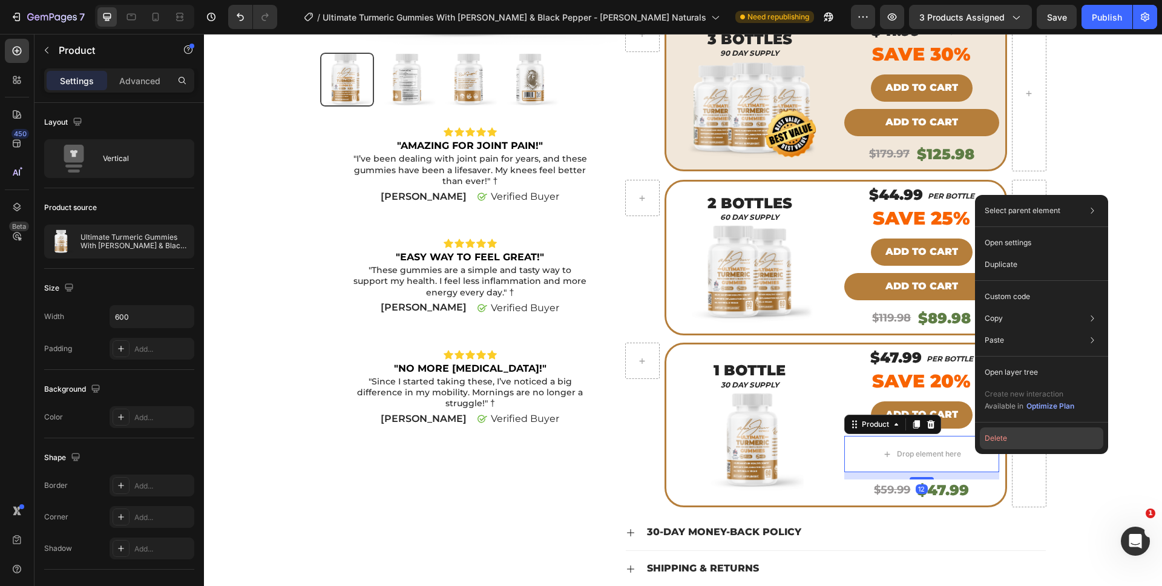
click at [991, 439] on button "Delete" at bounding box center [1041, 438] width 123 height 22
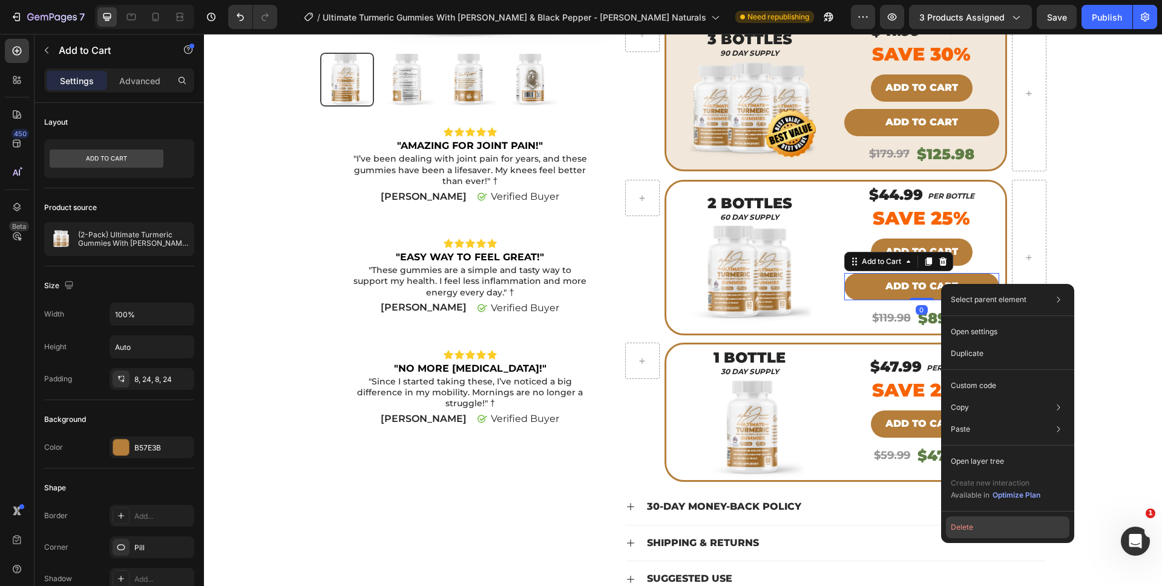
drag, startPoint x: 976, startPoint y: 523, endPoint x: 772, endPoint y: 484, distance: 207.7
click at [976, 523] on button "Delete" at bounding box center [1007, 527] width 123 height 22
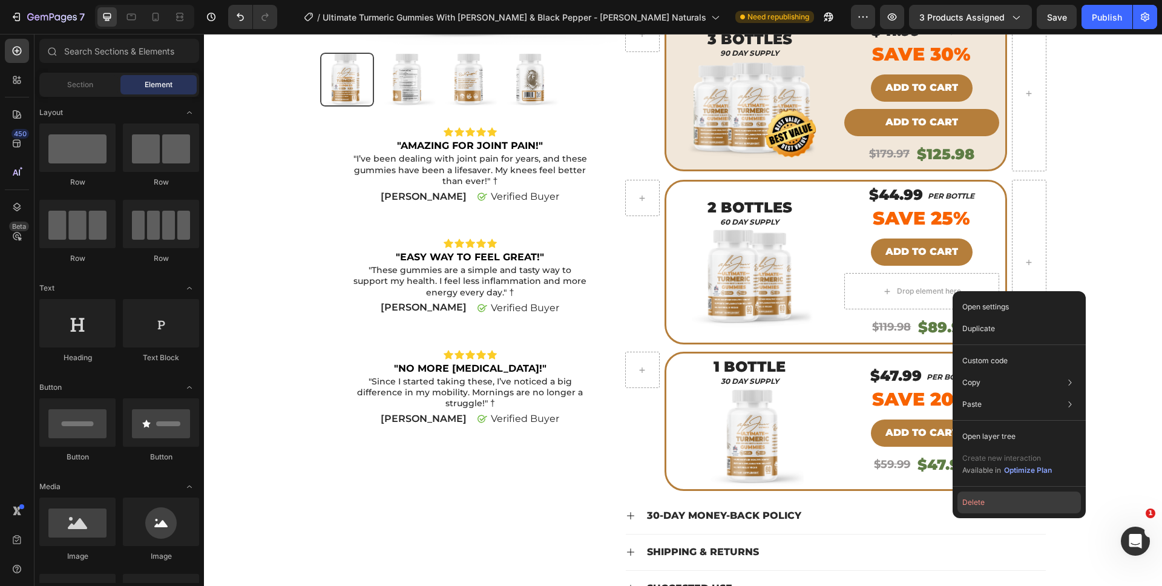
click at [988, 502] on button "Delete" at bounding box center [1018, 502] width 123 height 22
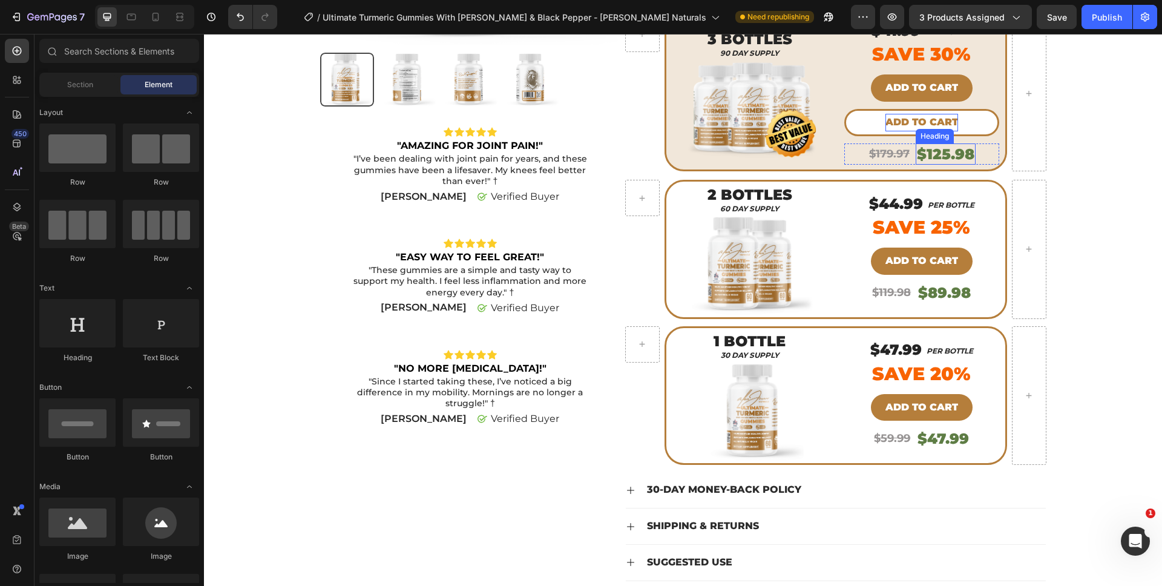
click at [926, 126] on div "Add to cart" at bounding box center [921, 123] width 73 height 18
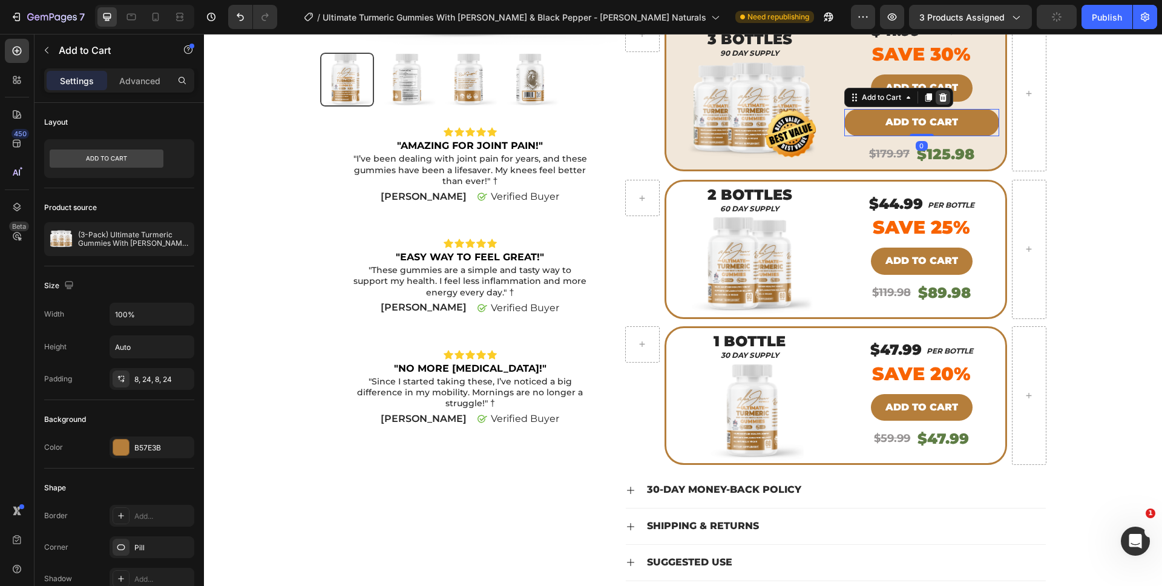
click at [941, 93] on icon at bounding box center [943, 98] width 10 height 10
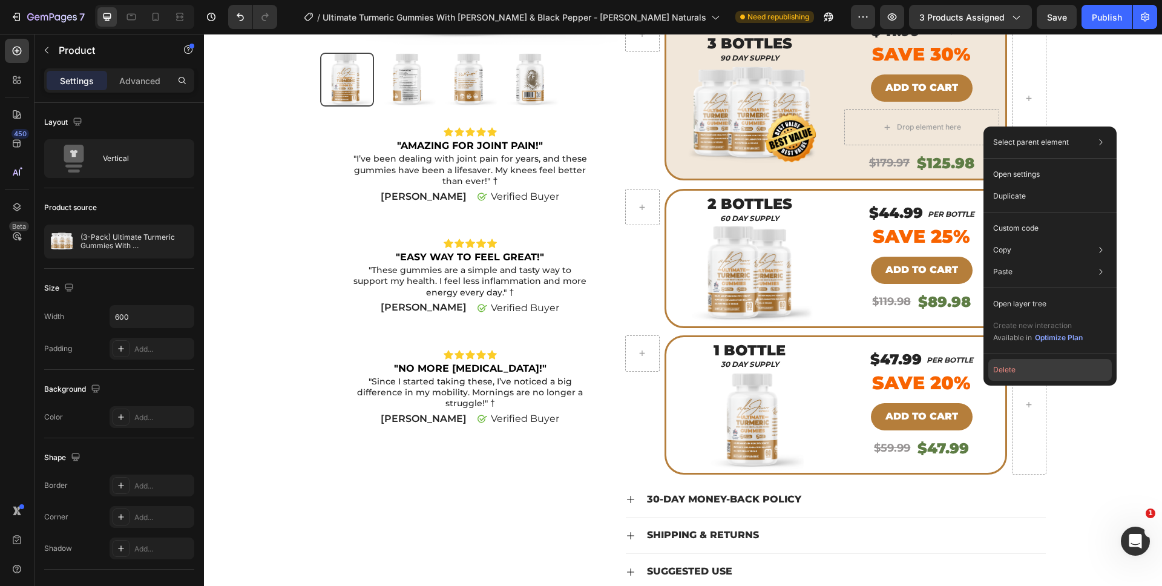
click at [1031, 374] on button "Delete" at bounding box center [1049, 370] width 123 height 22
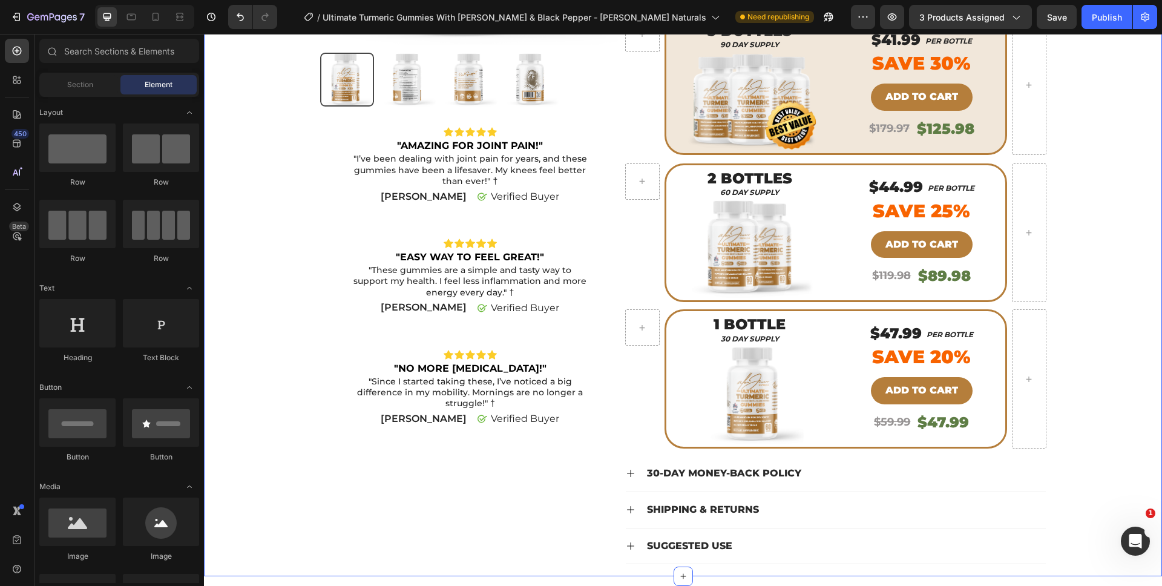
click at [1114, 359] on div "Product Images Icon Icon Icon Icon Icon Icon List "AMAZING FOR JOINT PAIN!" Tex…" at bounding box center [683, 161] width 940 height 832
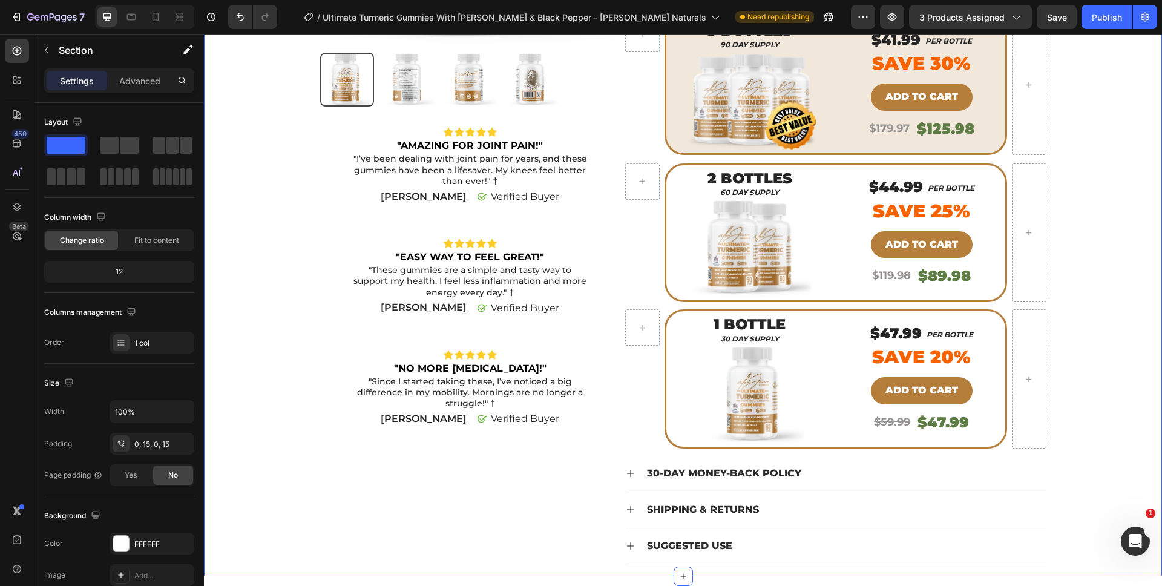
click at [1106, 362] on div "Product Images Icon Icon Icon Icon Icon Icon List "AMAZING FOR JOINT PAIN!" Tex…" at bounding box center [683, 161] width 940 height 832
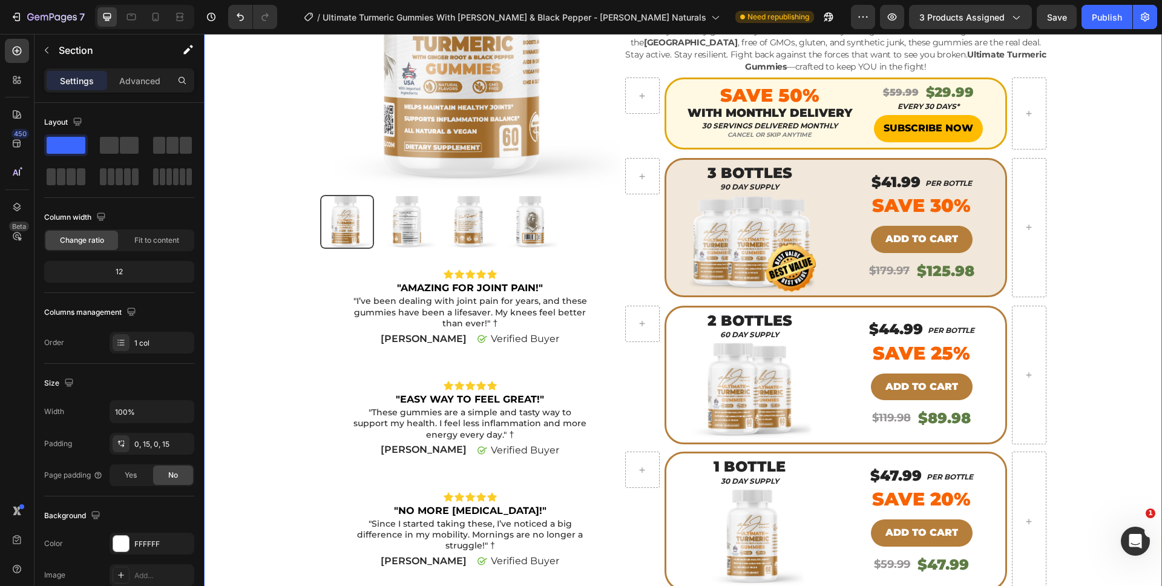
scroll to position [237, 0]
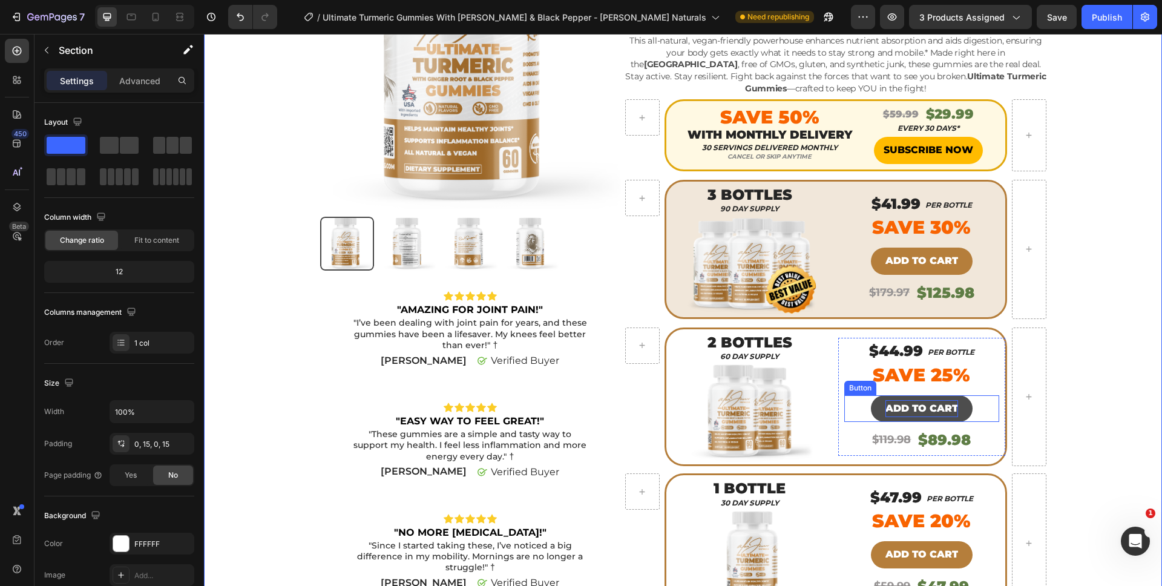
click at [907, 405] on p "ADD TO CART" at bounding box center [921, 409] width 73 height 18
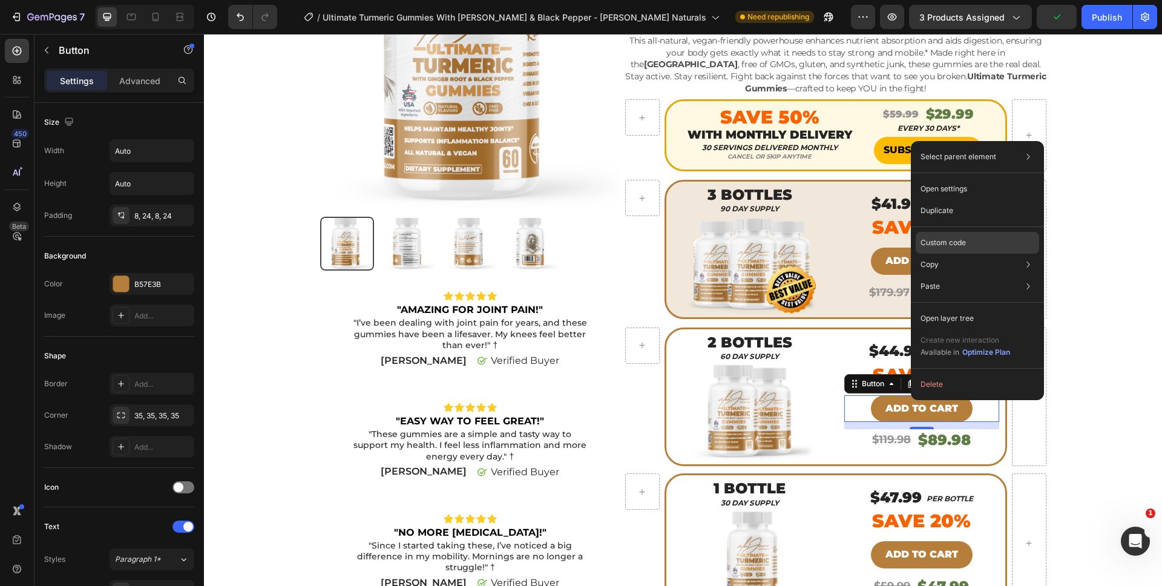
click at [951, 243] on p "Custom code" at bounding box center [943, 242] width 45 height 11
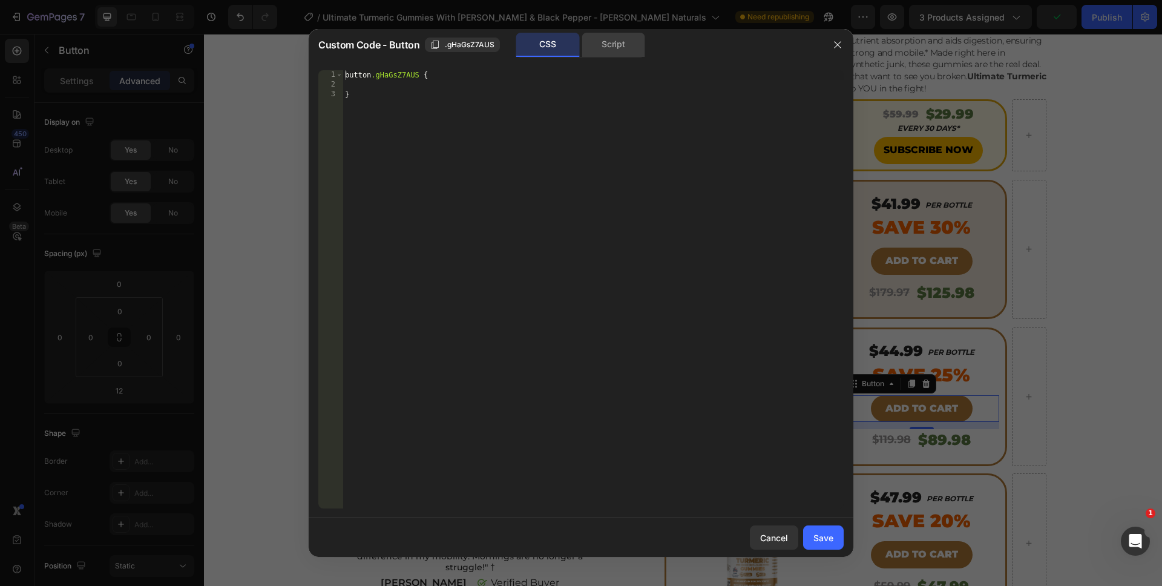
click at [603, 34] on div "Script" at bounding box center [614, 45] width 64 height 24
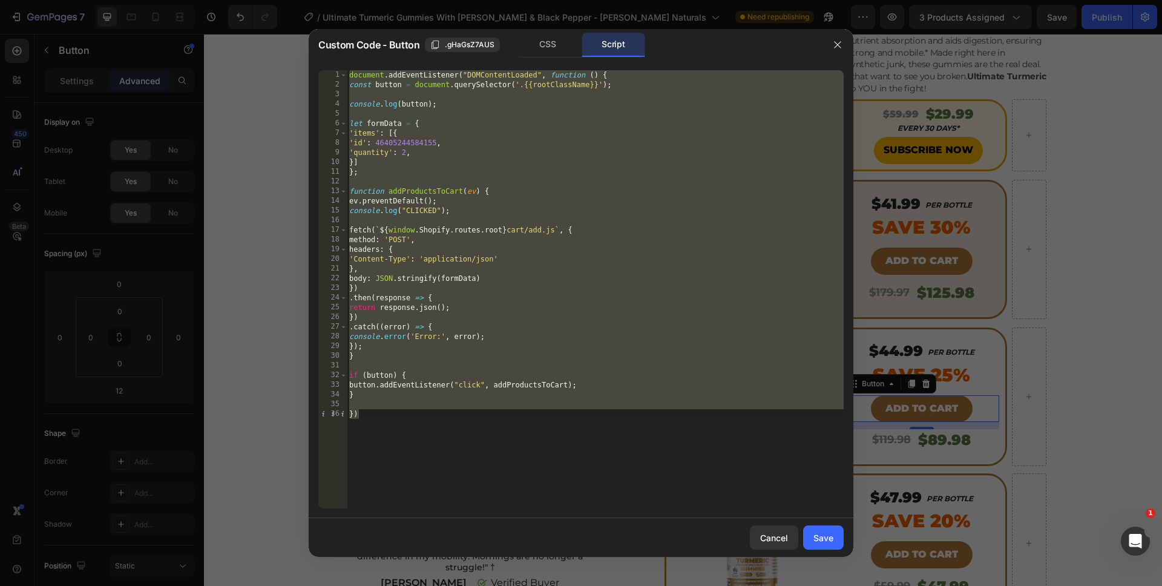
click at [1098, 352] on div at bounding box center [581, 293] width 1162 height 586
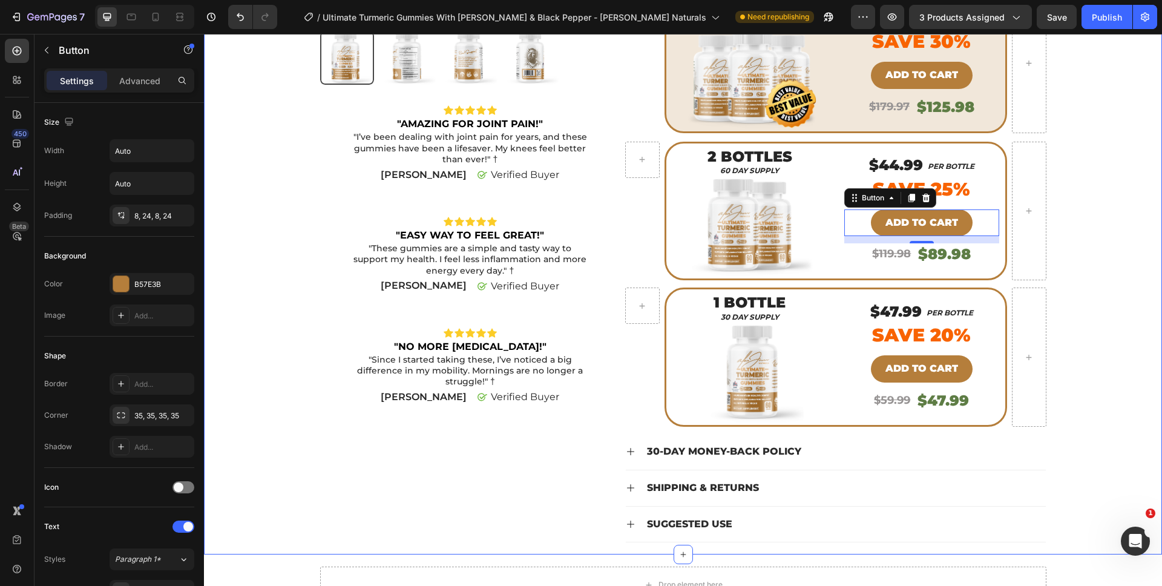
scroll to position [445, 0]
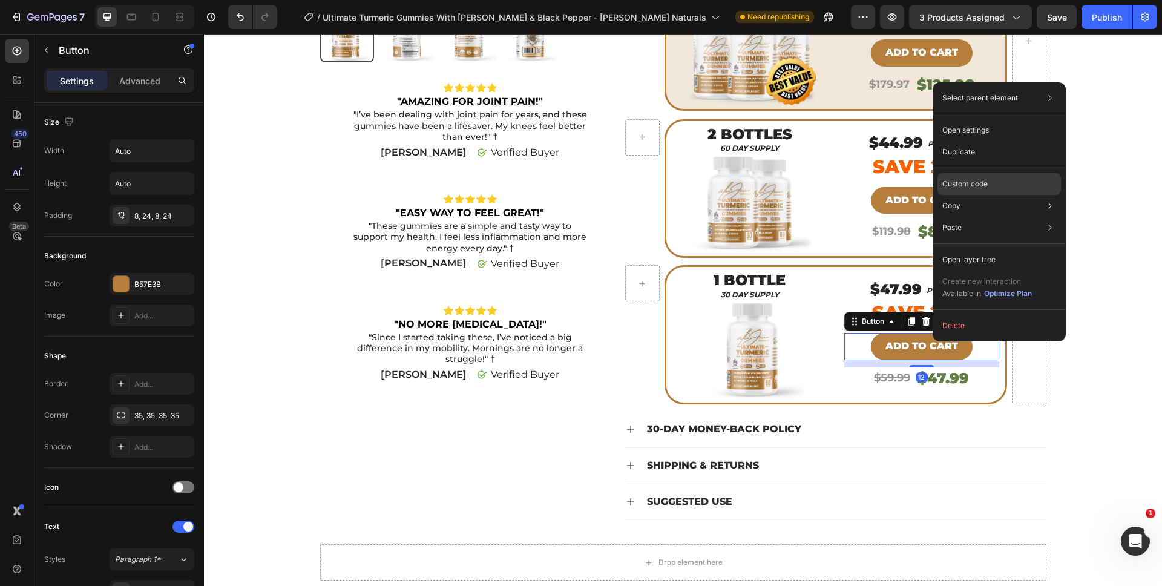
click at [976, 181] on p "Custom code" at bounding box center [964, 184] width 45 height 11
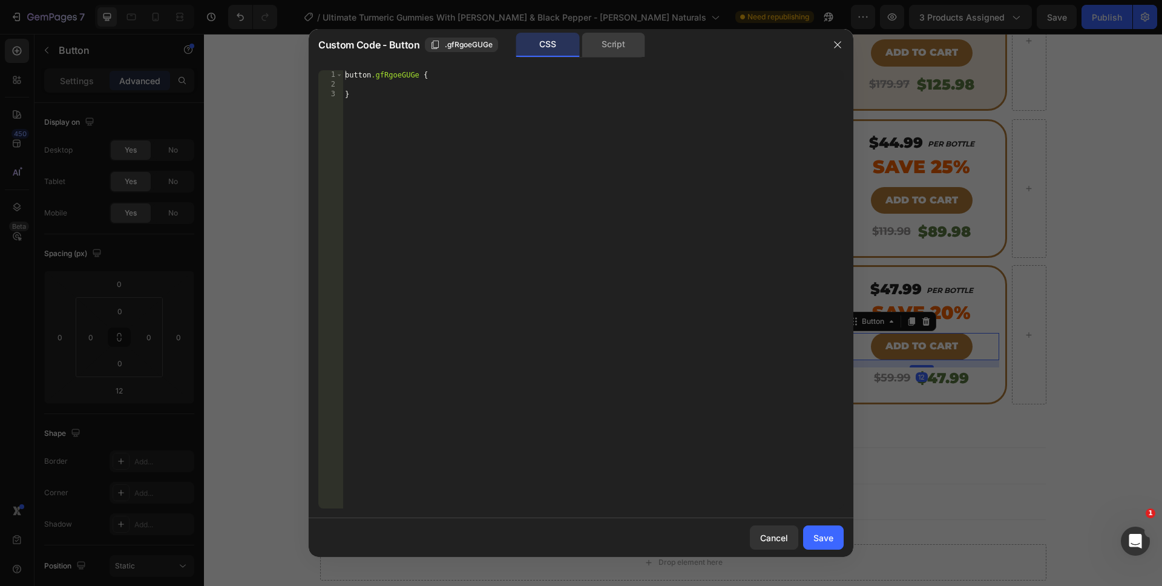
click at [625, 46] on div "Script" at bounding box center [614, 45] width 64 height 24
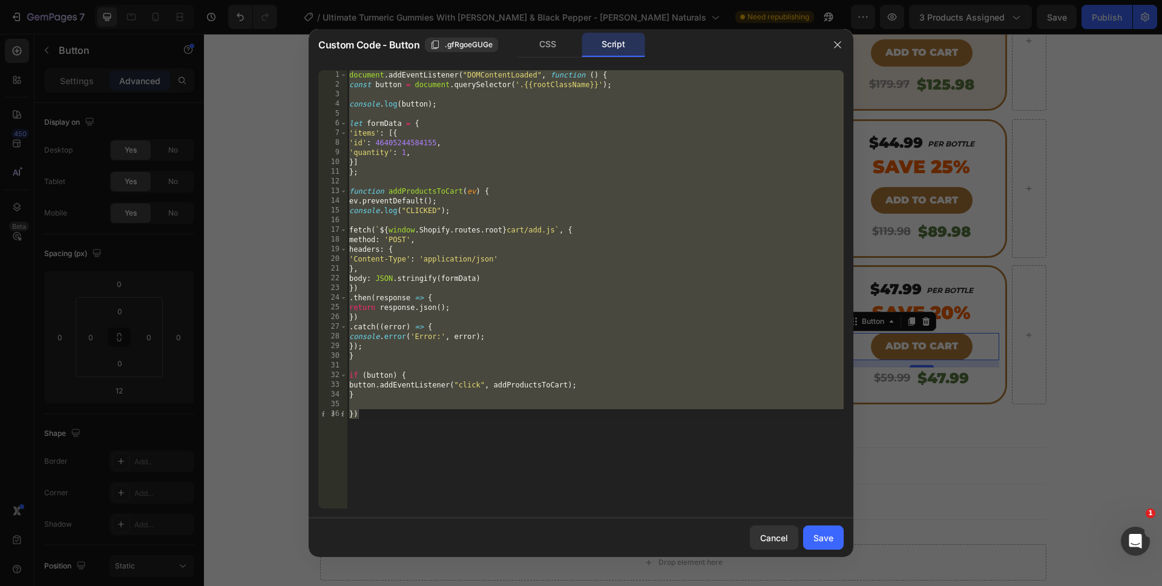
click at [1071, 278] on div at bounding box center [581, 293] width 1162 height 586
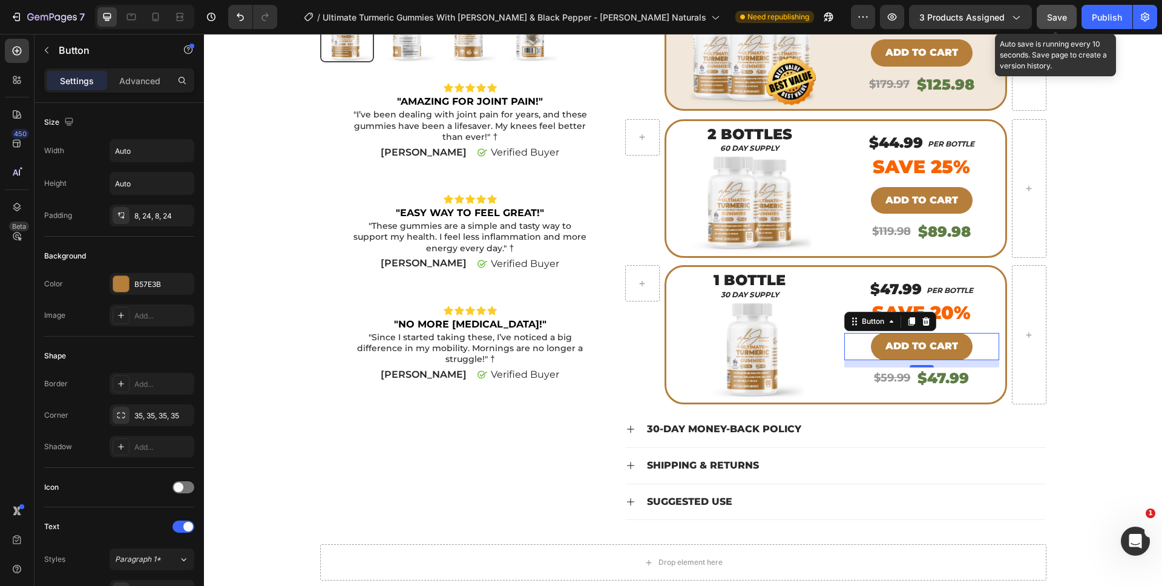
click at [1057, 18] on span "Save" at bounding box center [1057, 17] width 20 height 10
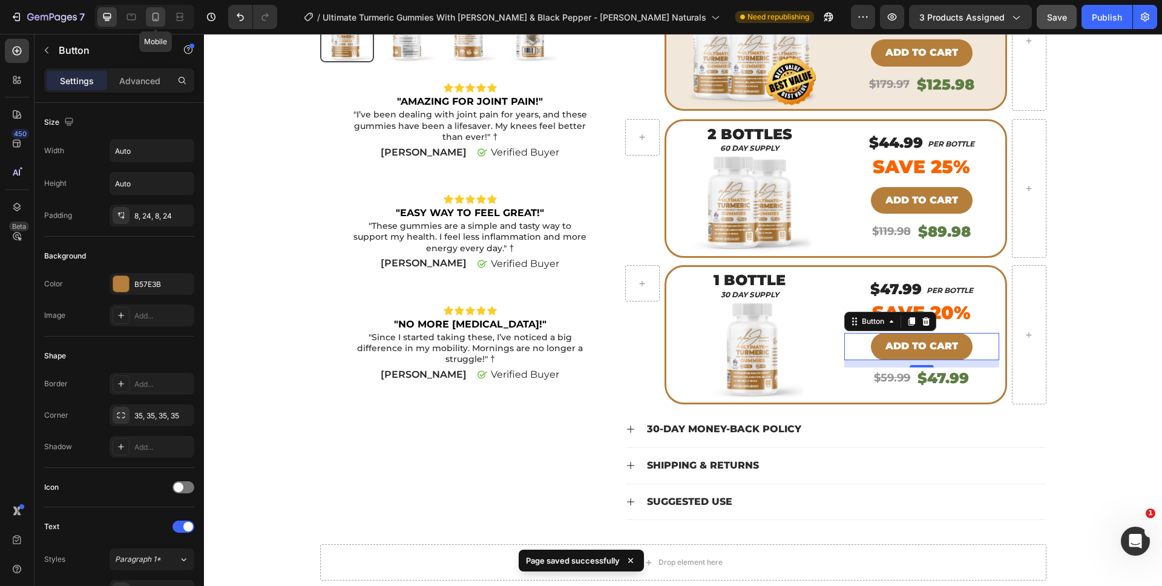
click at [151, 19] on icon at bounding box center [155, 17] width 12 height 12
type input "14"
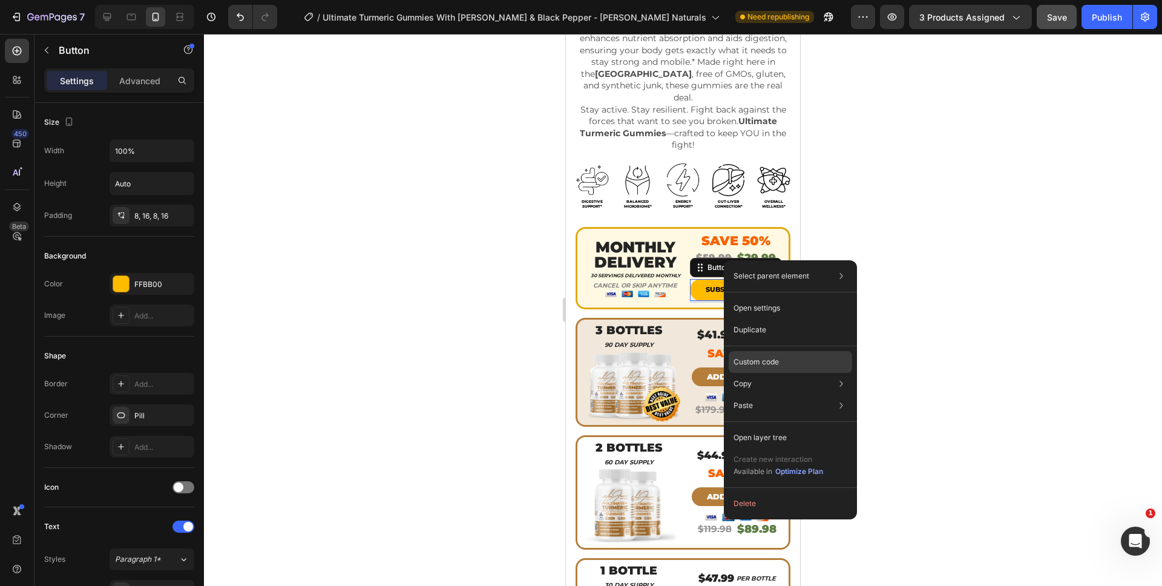
click at [782, 395] on div "Custom code" at bounding box center [790, 406] width 123 height 22
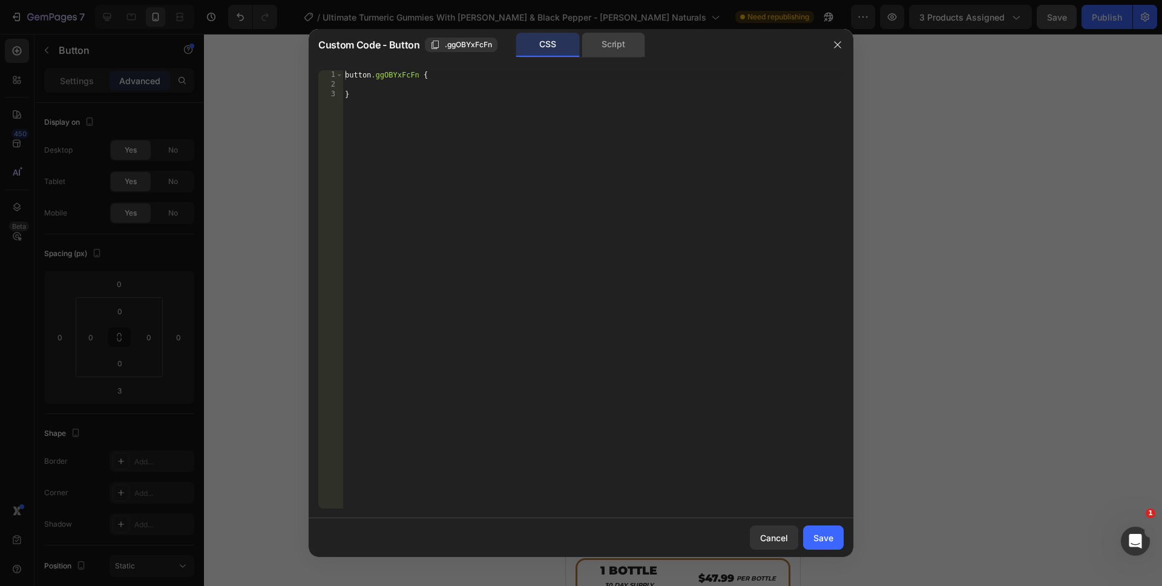
click at [606, 41] on div "Script" at bounding box center [614, 45] width 64 height 24
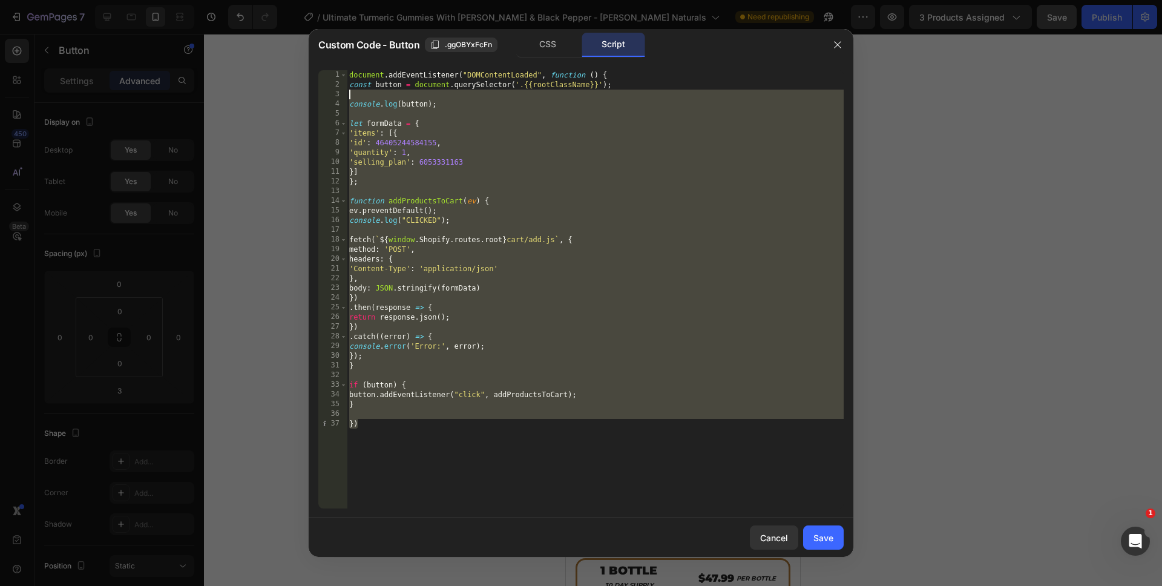
drag, startPoint x: 428, startPoint y: 484, endPoint x: 366, endPoint y: 50, distance: 438.4
click at [366, 50] on div "Custom Code - Button .ggOBYxFcFn CSS Script }) 1 2 3 4 5 6 7 8 9 10 11 12 13 14…" at bounding box center [581, 293] width 545 height 528
type textarea "document.addEventListener("DOMContentLoaded", function () { const button = docu…"
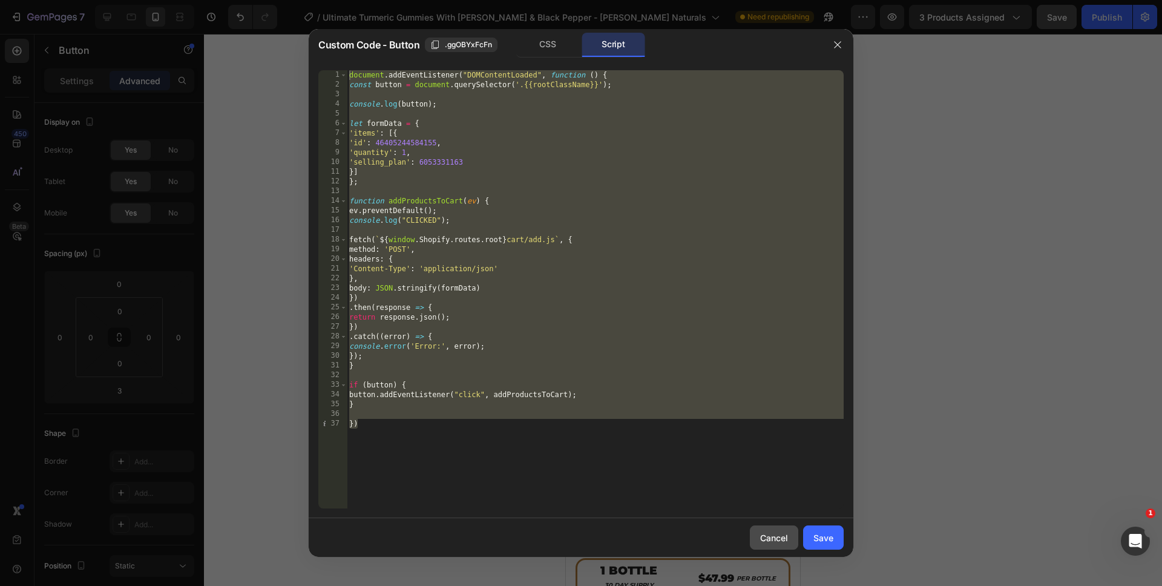
click at [759, 531] on button "Cancel" at bounding box center [774, 537] width 48 height 24
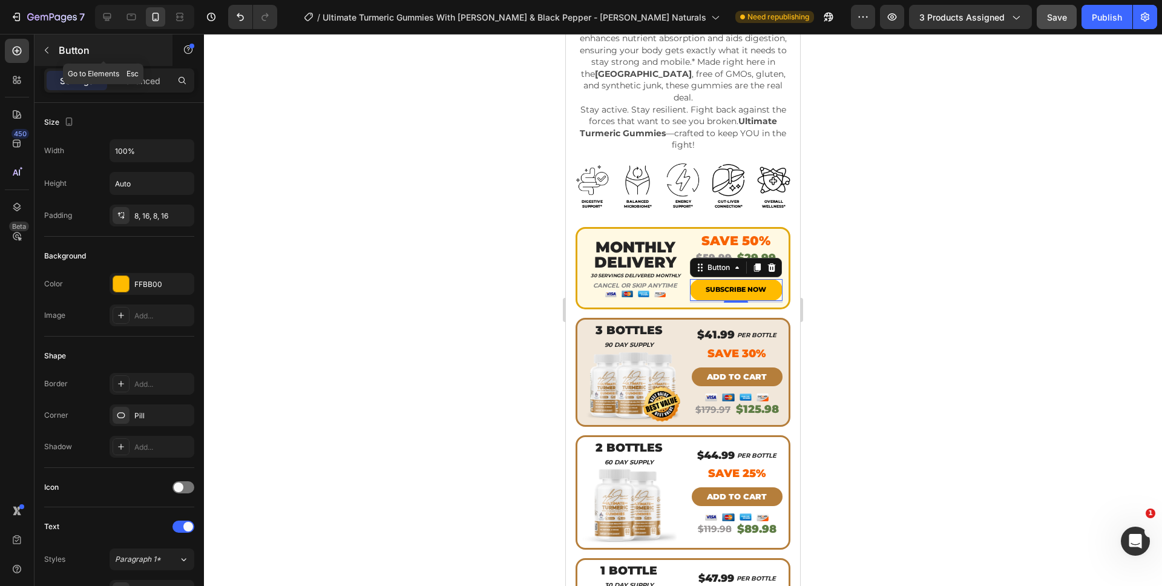
click at [51, 51] on button "button" at bounding box center [46, 50] width 19 height 19
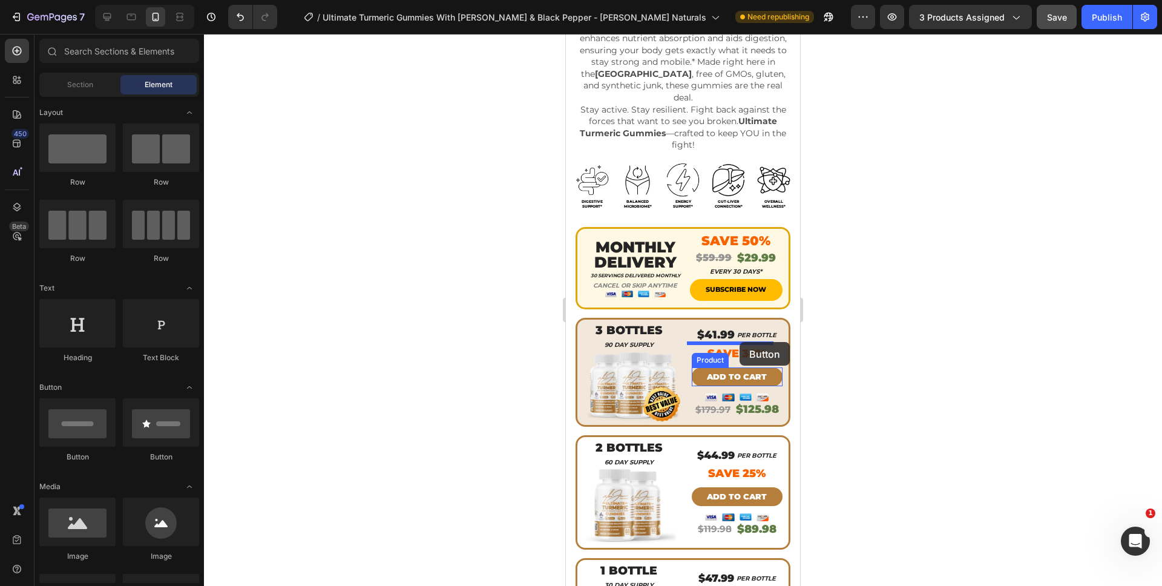
drag, startPoint x: 658, startPoint y: 453, endPoint x: 739, endPoint y: 342, distance: 136.9
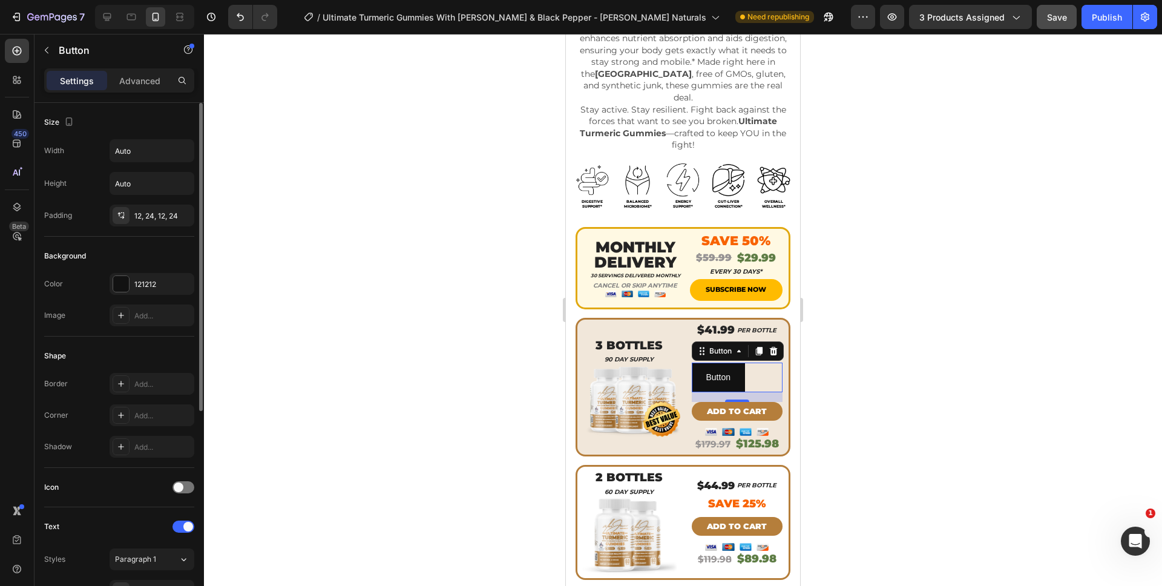
click at [108, 284] on div "Color 121212" at bounding box center [119, 284] width 150 height 22
click at [123, 288] on div at bounding box center [121, 284] width 16 height 16
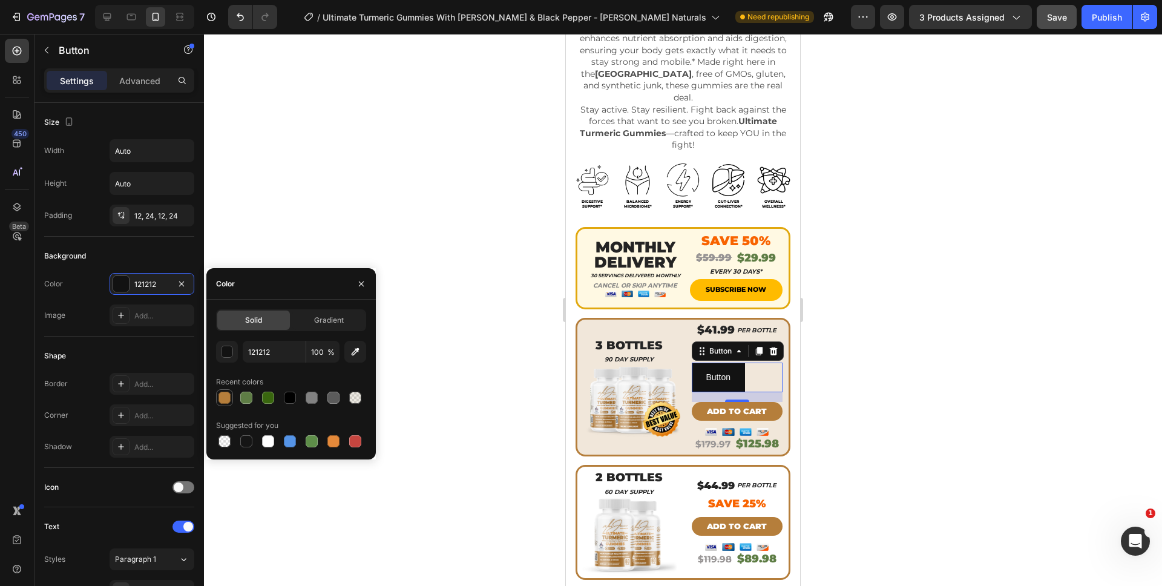
click at [224, 398] on div at bounding box center [224, 398] width 12 height 12
type input "B57E3B"
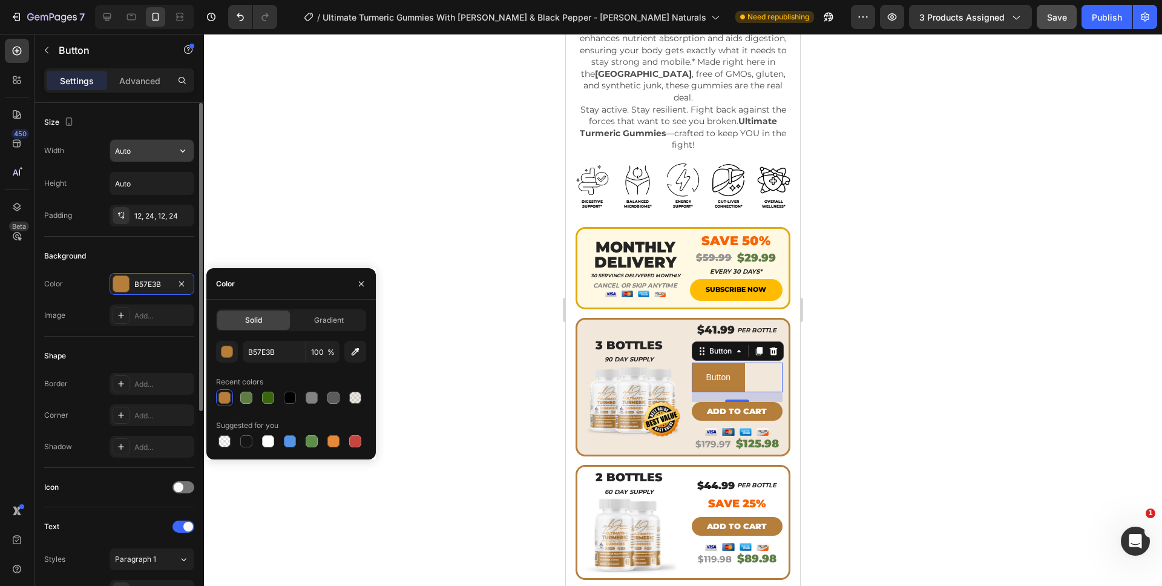
click at [136, 149] on input "Auto" at bounding box center [152, 151] width 84 height 22
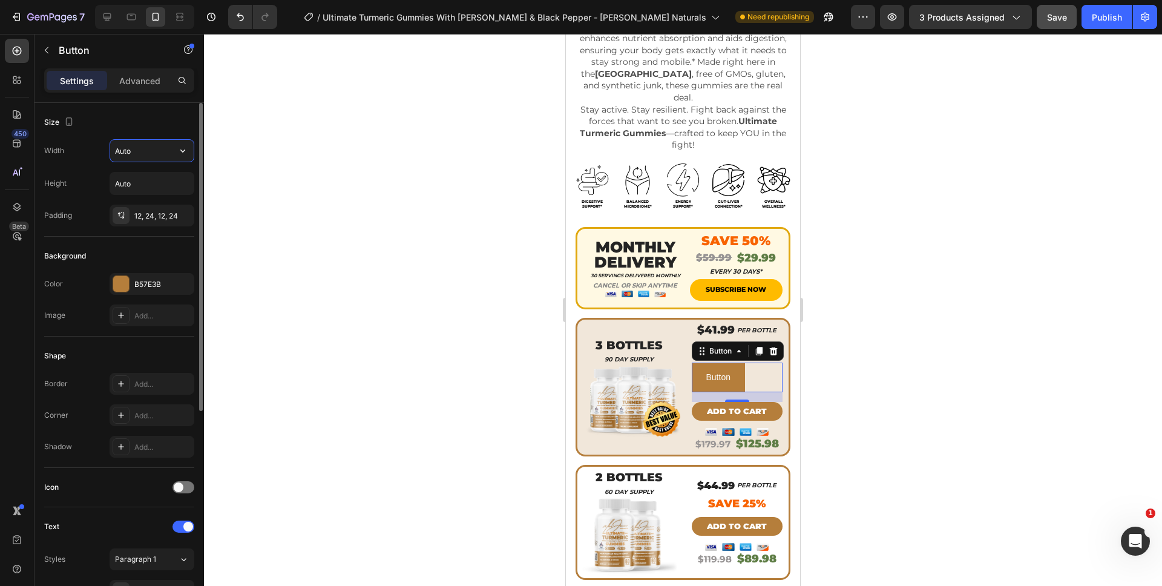
click at [170, 152] on input "Auto" at bounding box center [152, 151] width 84 height 22
click at [179, 154] on icon "button" at bounding box center [183, 151] width 12 height 12
click at [159, 199] on p "Full 100%" at bounding box center [148, 204] width 69 height 11
type input "100%"
click at [151, 212] on div "12, 24, 12, 24" at bounding box center [151, 216] width 35 height 11
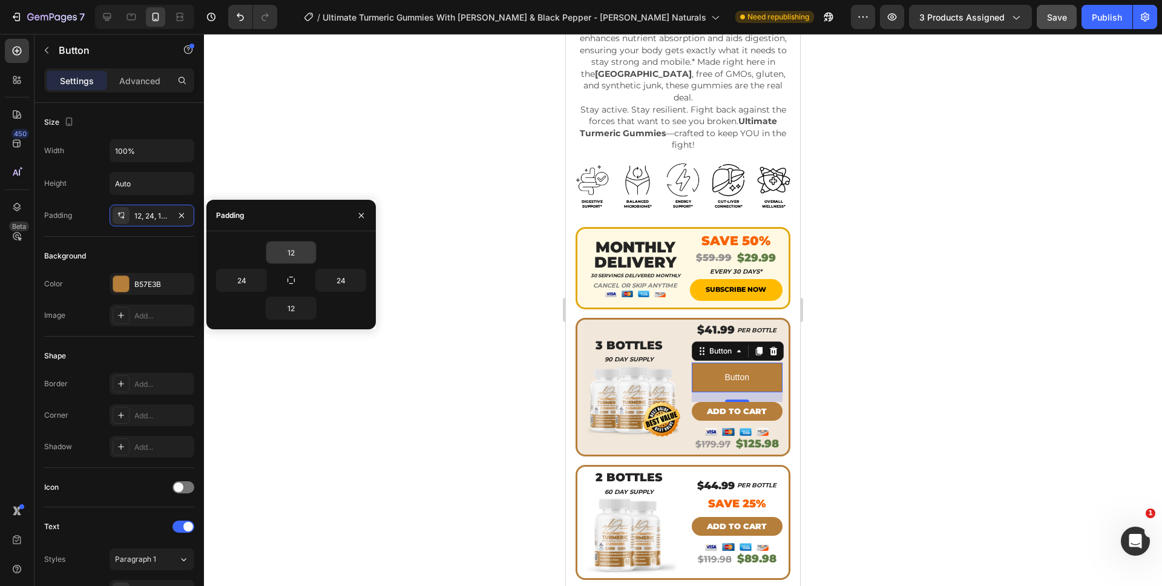
click at [284, 258] on input "12" at bounding box center [291, 252] width 50 height 22
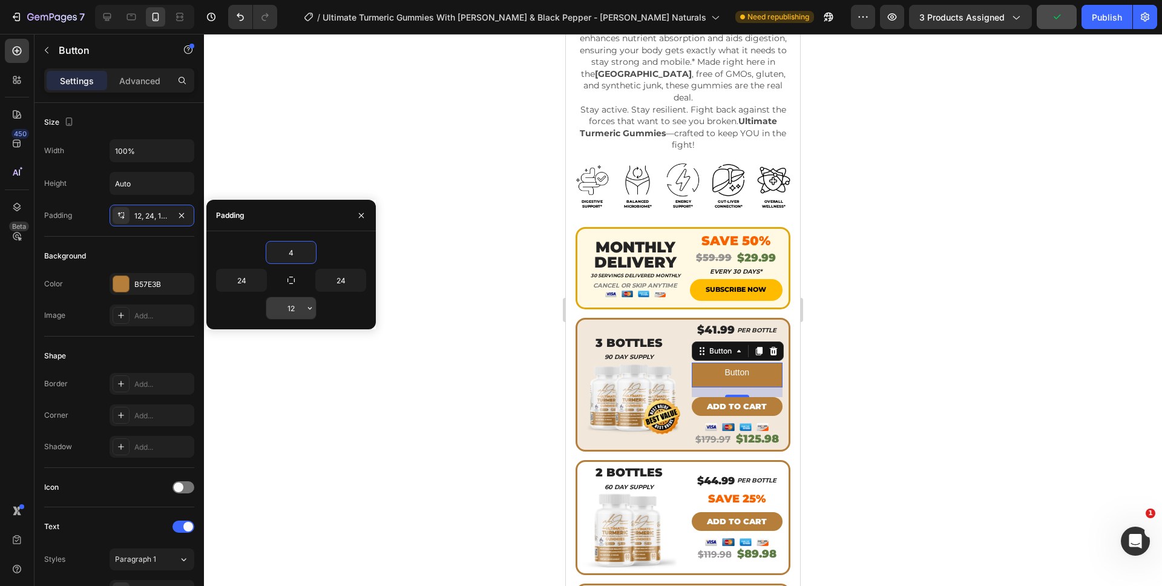
type input "4"
click at [283, 311] on input "12" at bounding box center [291, 308] width 50 height 22
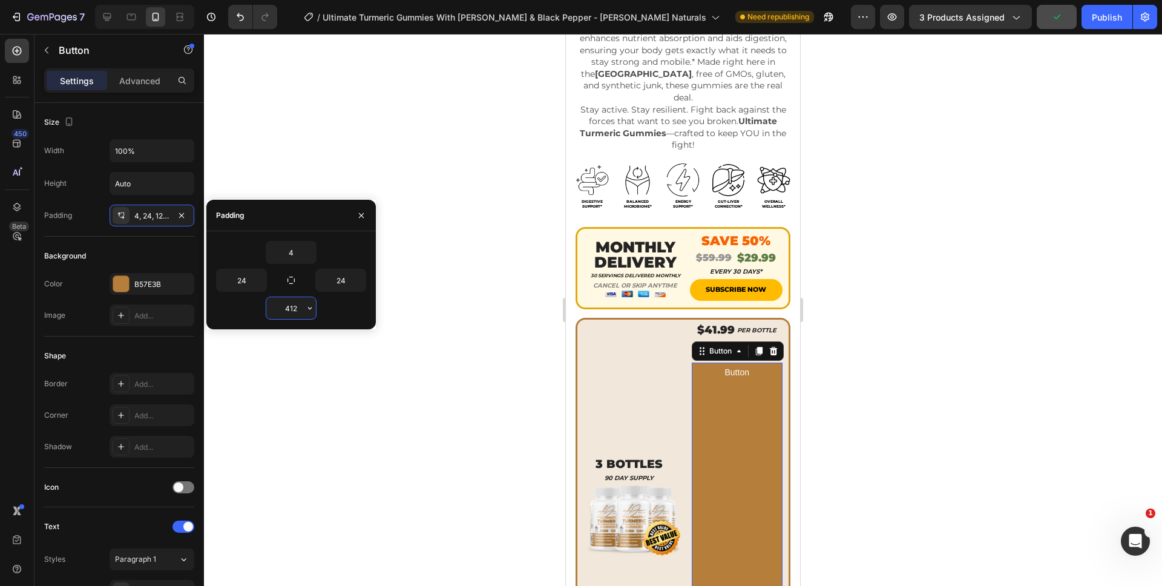
click at [287, 310] on input "412" at bounding box center [291, 308] width 50 height 22
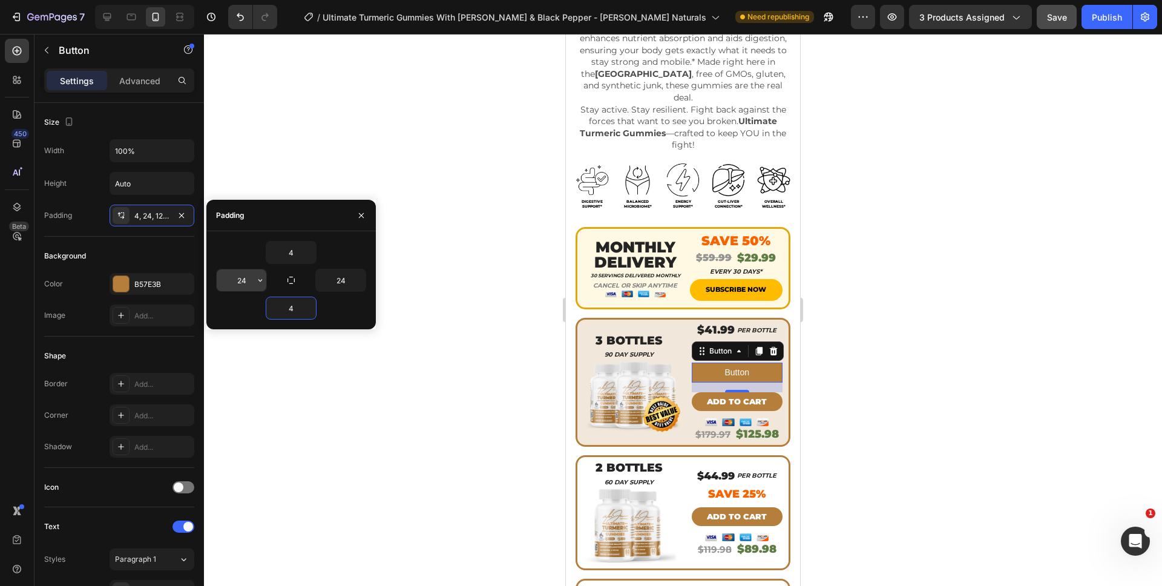
type input "4"
click at [241, 281] on input "24" at bounding box center [242, 280] width 50 height 22
type input "16"
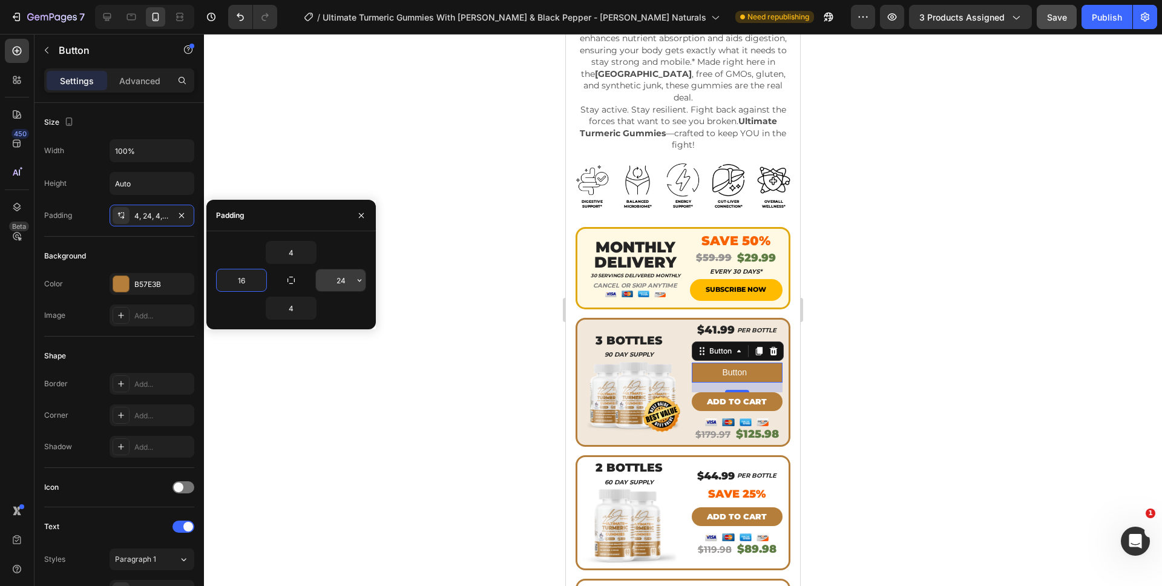
click at [339, 276] on input "24" at bounding box center [341, 280] width 50 height 22
type input "16"
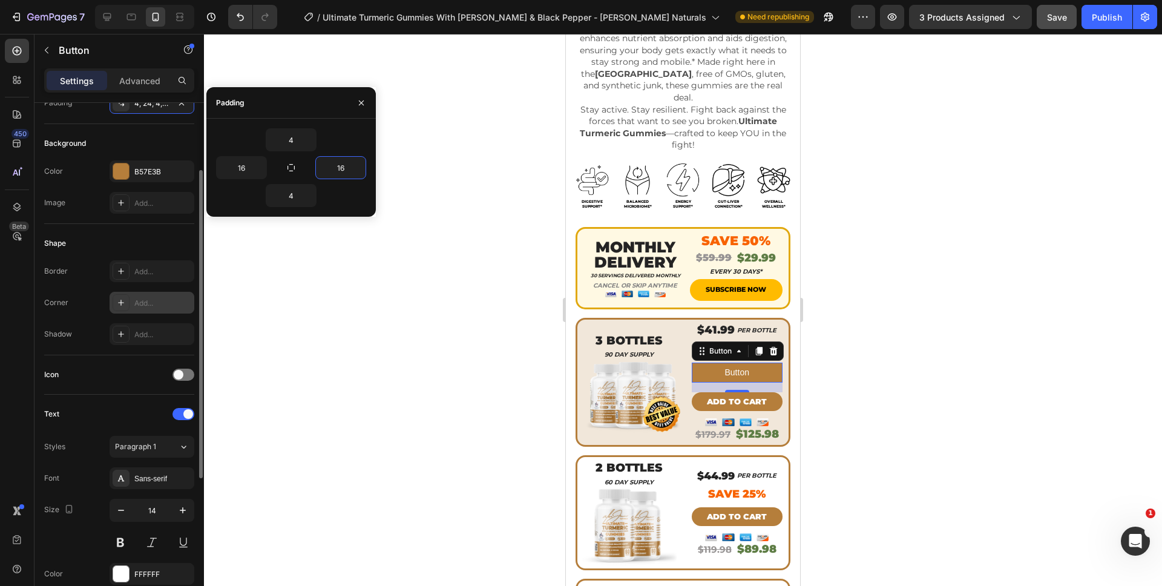
click at [165, 304] on div "Add..." at bounding box center [162, 303] width 57 height 11
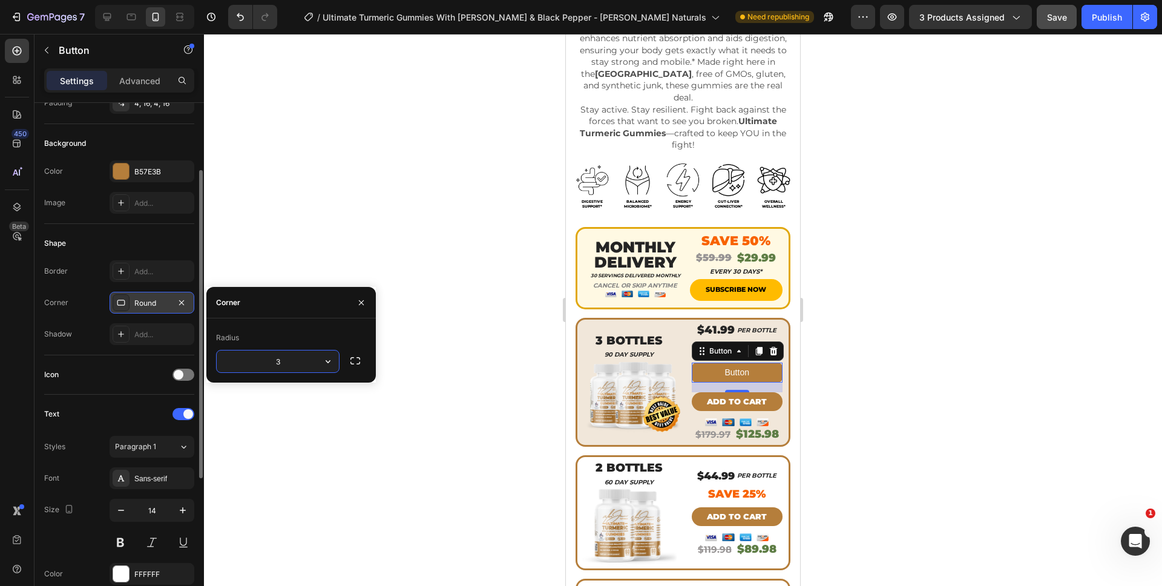
type input "35"
click at [162, 487] on div "Sans-serif" at bounding box center [152, 478] width 85 height 22
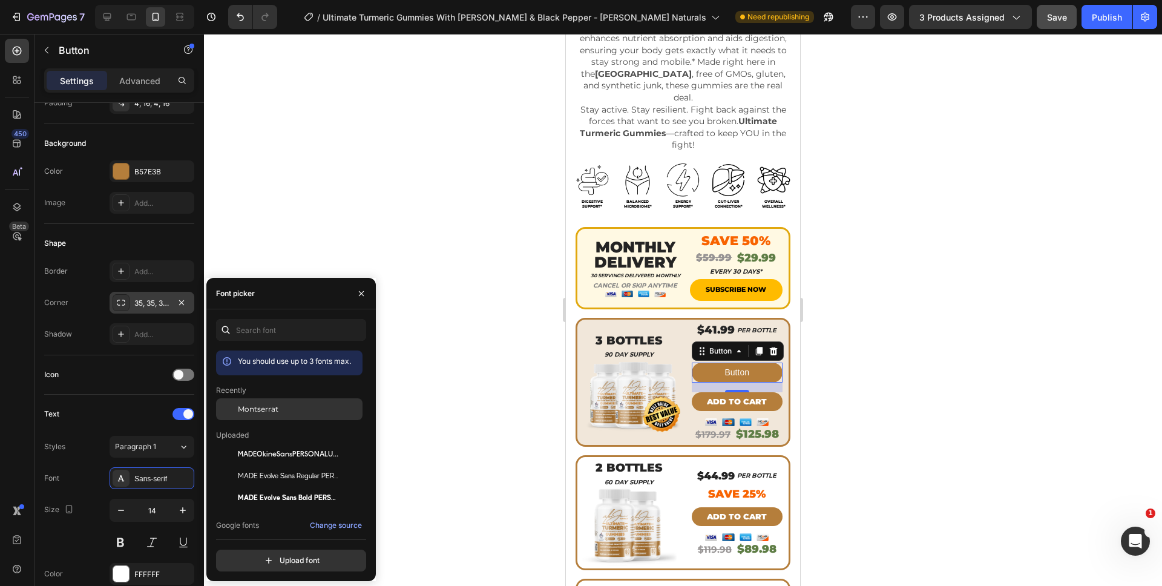
click at [254, 487] on div "Montserrat" at bounding box center [289, 498] width 146 height 22
click at [128, 515] on button "button" at bounding box center [121, 510] width 22 height 22
type input "13"
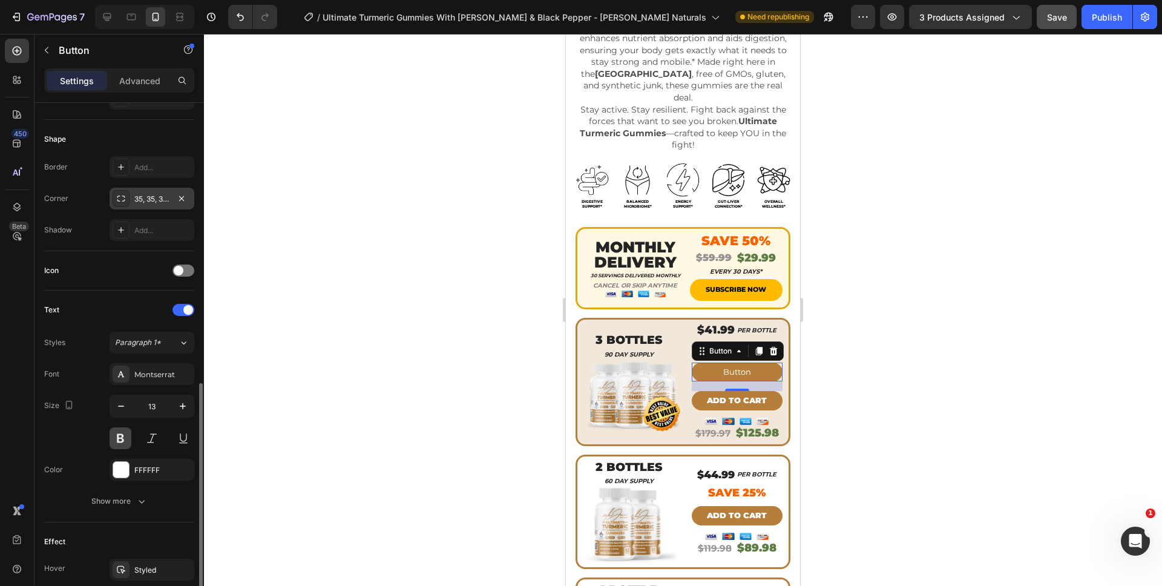
scroll to position [311, 0]
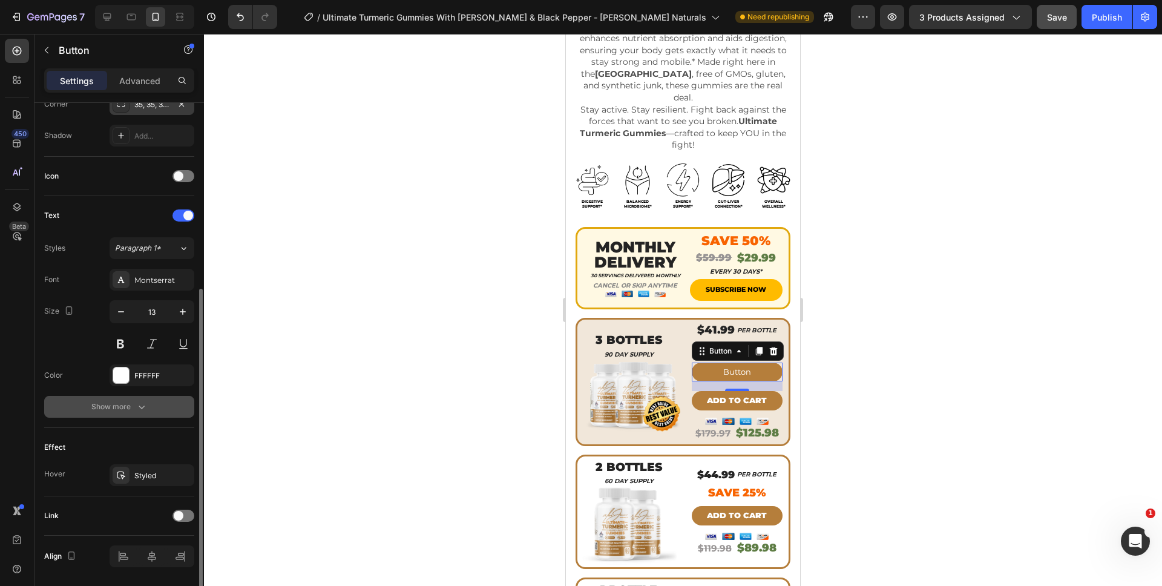
click at [131, 412] on div "Show more" at bounding box center [119, 407] width 56 height 12
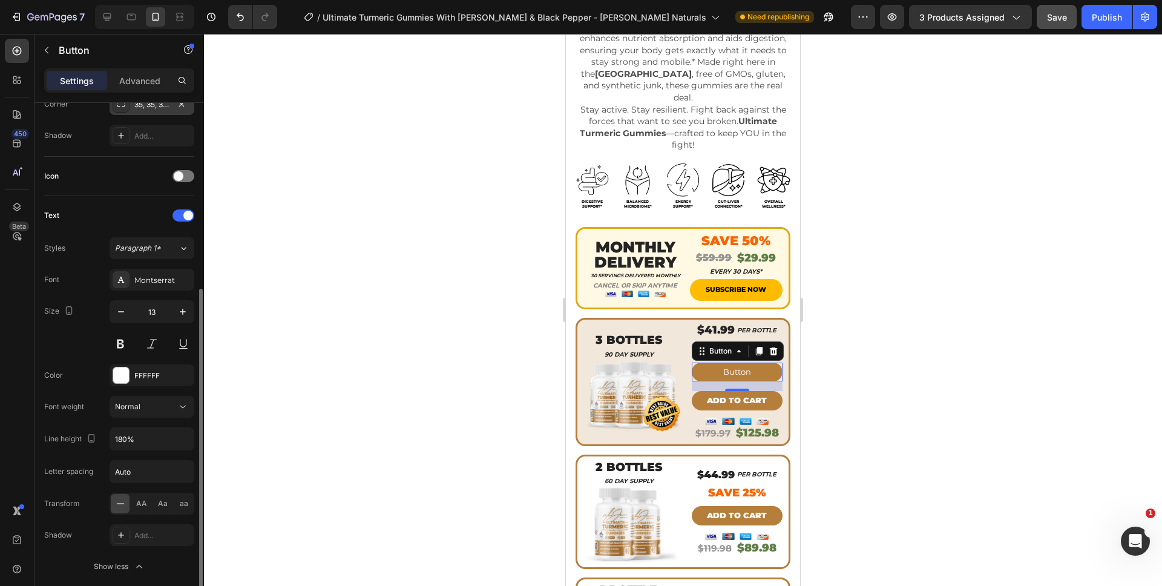
click at [140, 418] on div "Font Montserrat Size 13 Color FFFFFF Font weight Normal Line height 180% Letter…" at bounding box center [119, 423] width 150 height 309
click at [142, 415] on button "Normal" at bounding box center [152, 407] width 85 height 22
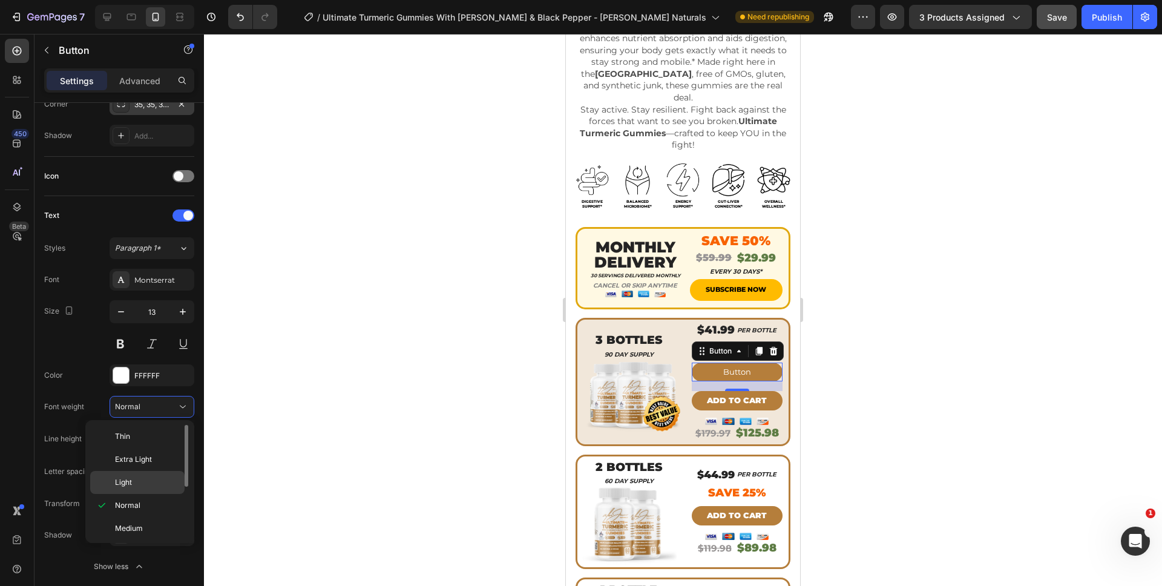
scroll to position [94, 0]
click at [145, 516] on div "Black" at bounding box center [137, 526] width 94 height 23
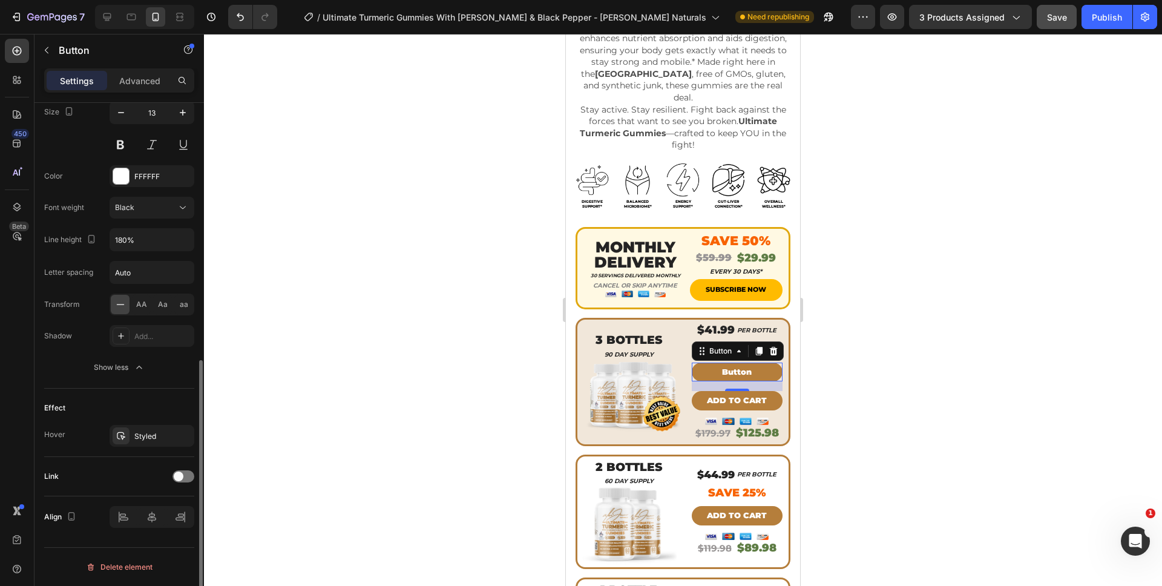
scroll to position [482, 0]
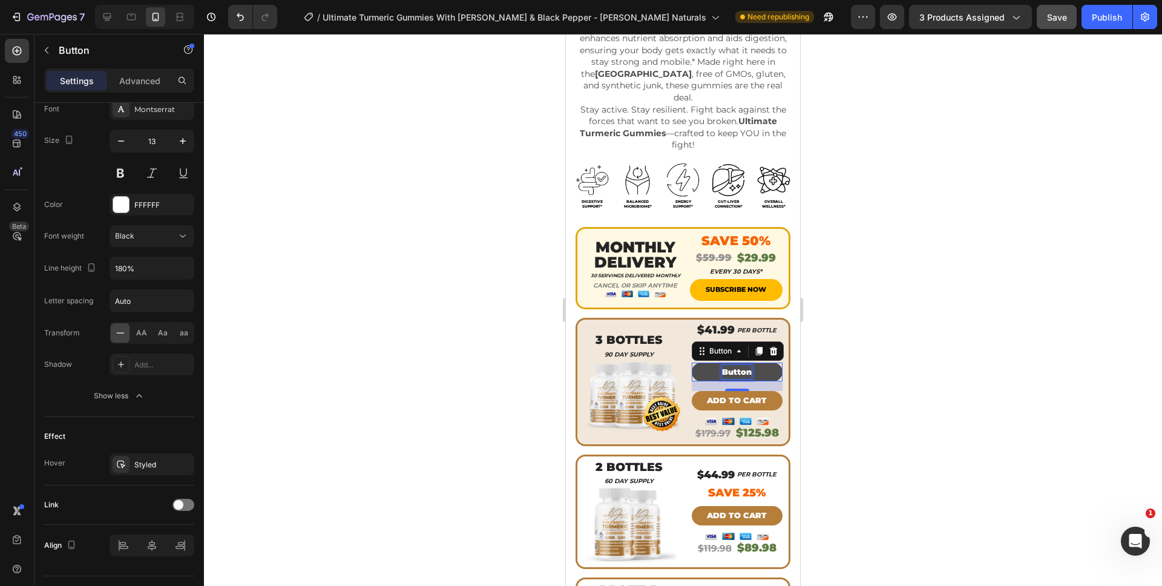
click at [740, 365] on p "Button" at bounding box center [737, 372] width 30 height 14
click at [692, 363] on button "ADD" at bounding box center [737, 372] width 91 height 19
click at [692, 363] on button "ADD TO" at bounding box center [737, 372] width 91 height 19
click at [131, 81] on p "Advanced" at bounding box center [139, 80] width 41 height 13
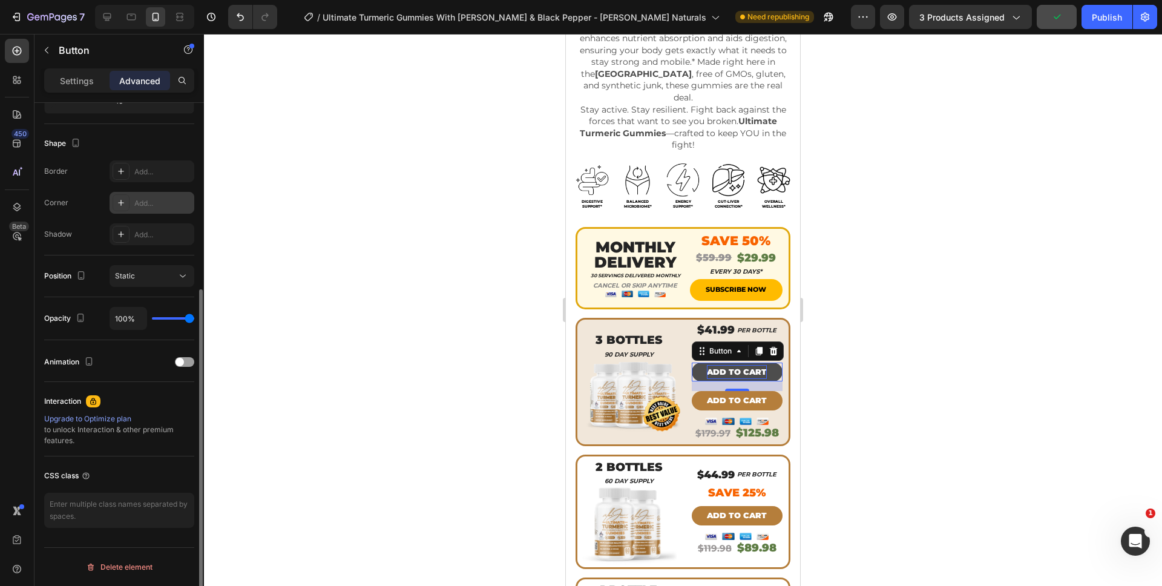
scroll to position [0, 0]
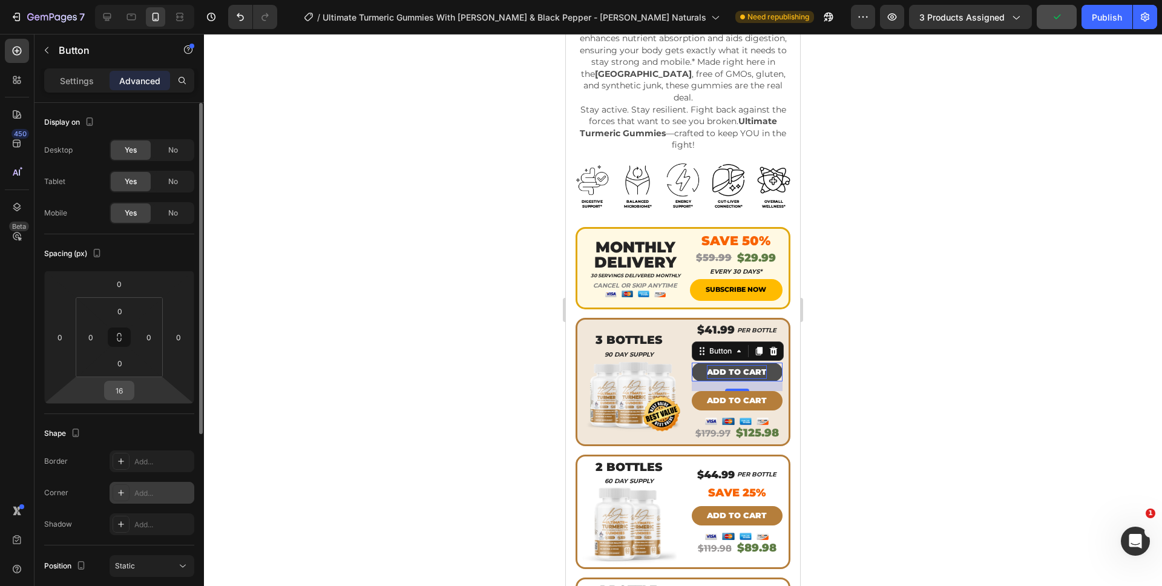
click at [111, 386] on input "16" at bounding box center [119, 390] width 24 height 18
type input "0"
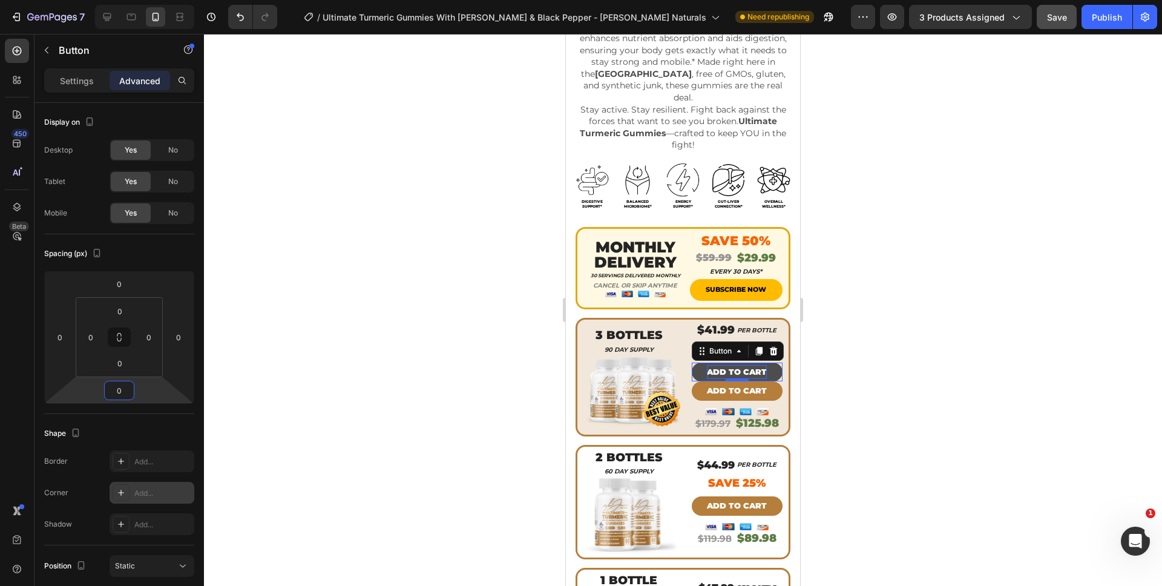
click at [841, 363] on div at bounding box center [683, 310] width 958 height 552
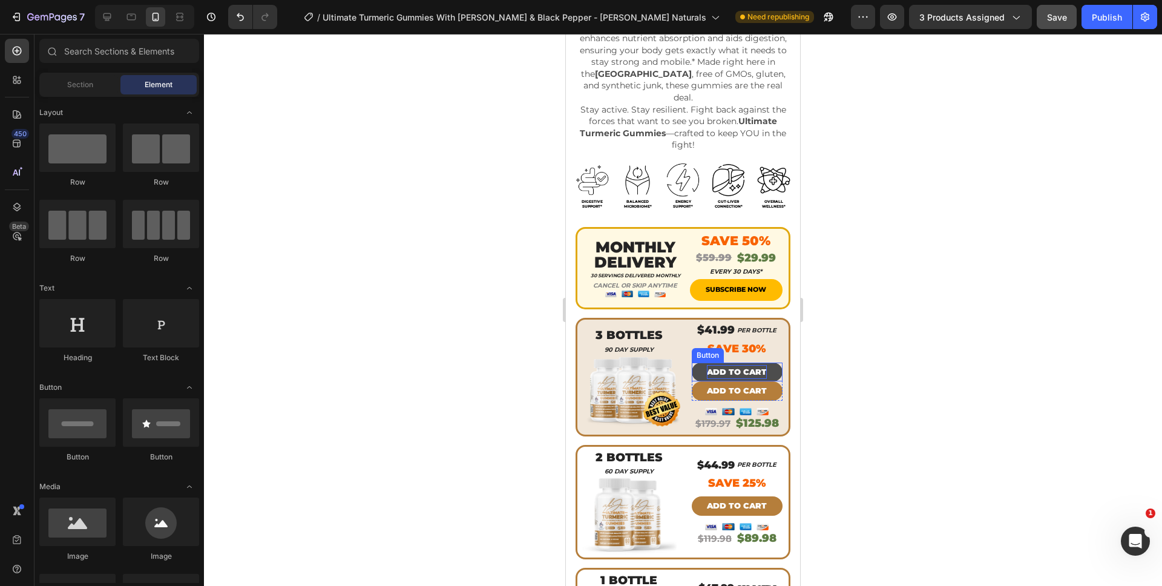
click at [763, 363] on button "ADD TO CART" at bounding box center [737, 372] width 91 height 19
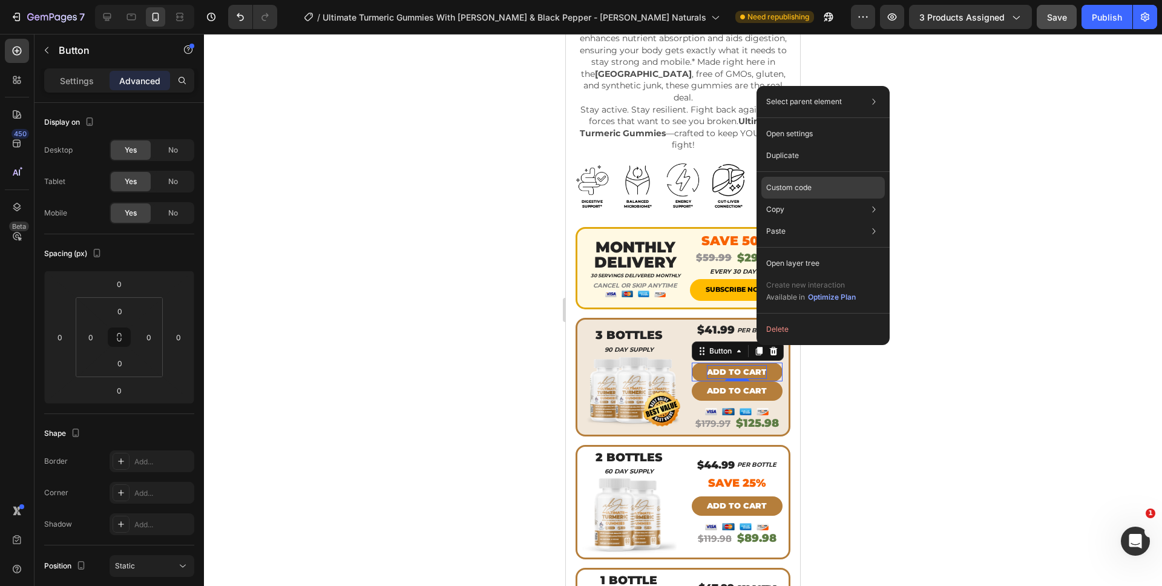
click at [777, 220] on div "Custom code" at bounding box center [822, 231] width 123 height 22
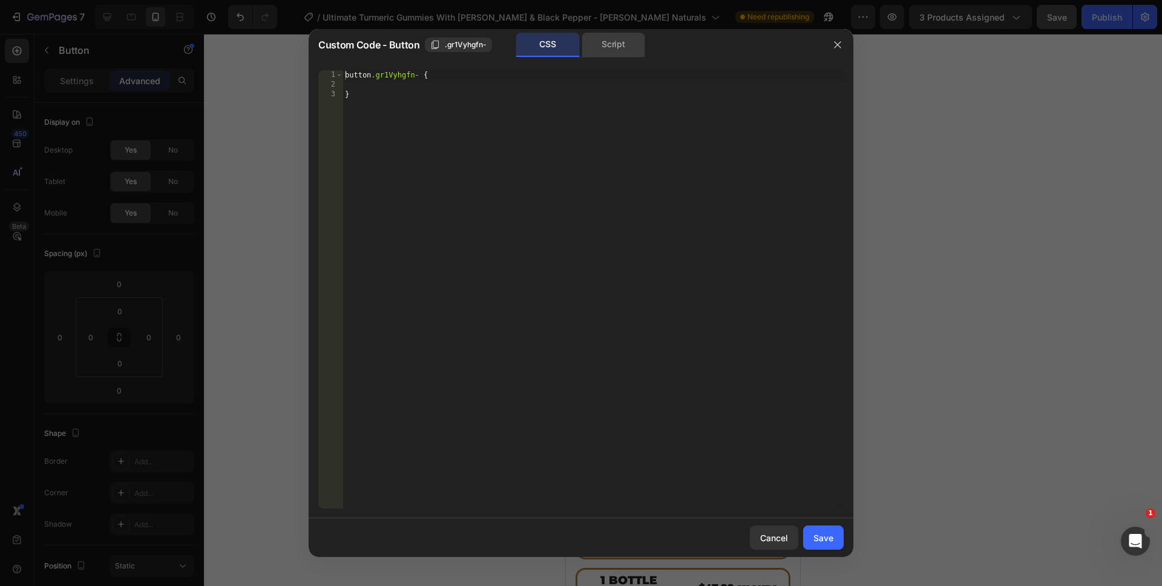
click at [614, 45] on div "Script" at bounding box center [614, 45] width 64 height 24
click at [525, 352] on div "//const currentElement = document.getElementsByClassName('gr1Vyhgfn-');" at bounding box center [593, 299] width 501 height 458
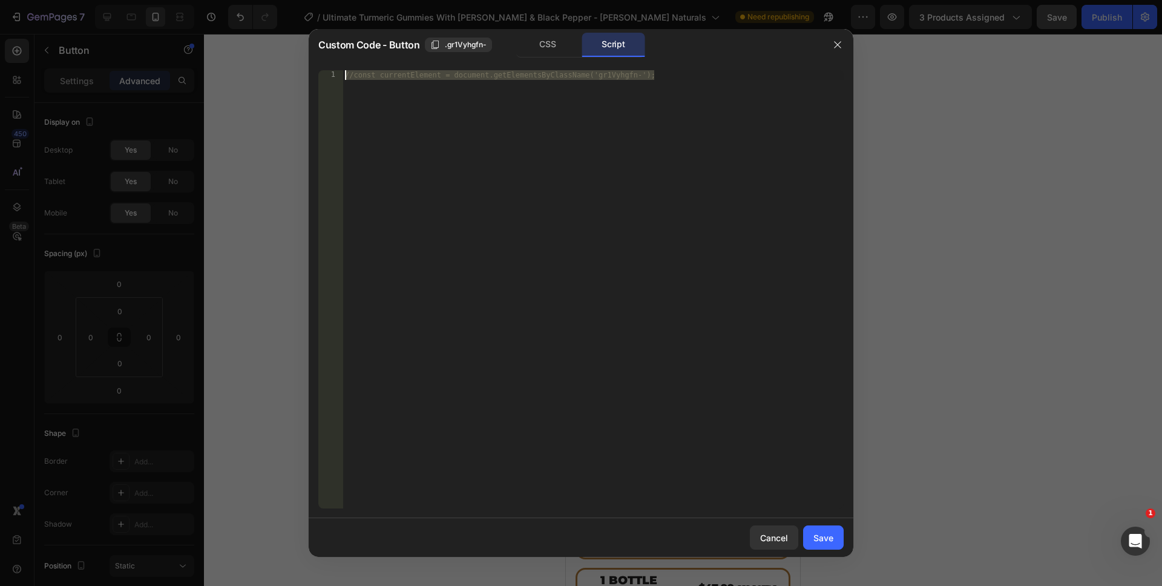
drag, startPoint x: 626, startPoint y: 215, endPoint x: 214, endPoint y: 69, distance: 437.8
click at [214, 69] on div "Custom Code - Button .gr1Vyhgfn- CSS Script //const currentElement = document.g…" at bounding box center [581, 293] width 1162 height 586
paste textarea "})"
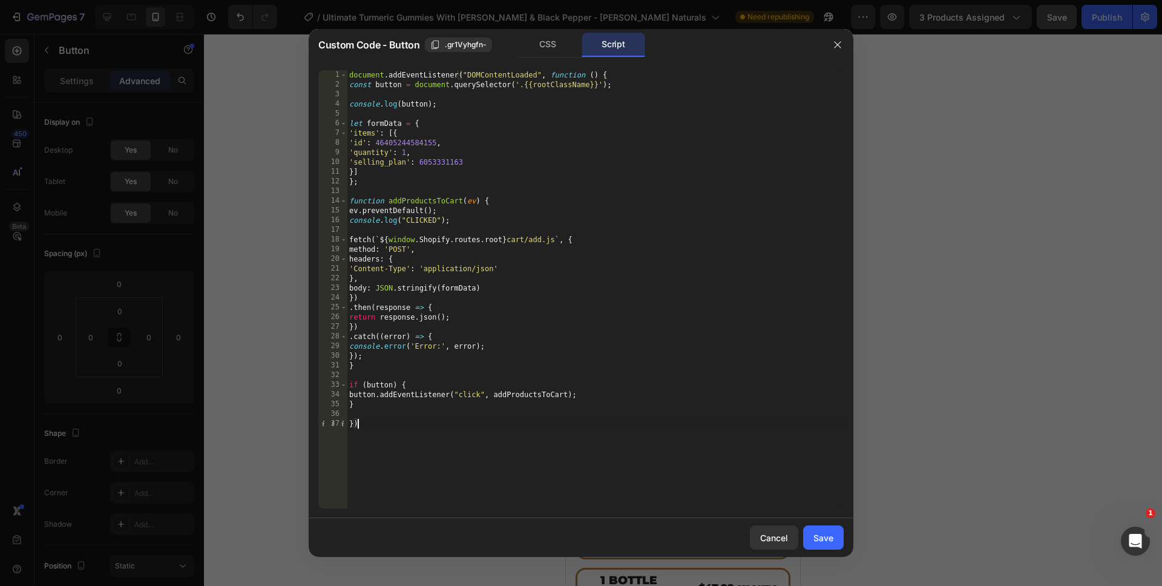
click at [436, 166] on div "document . addEventListener ( "DOMContentLoaded" , function ( ) { const button …" at bounding box center [595, 299] width 497 height 458
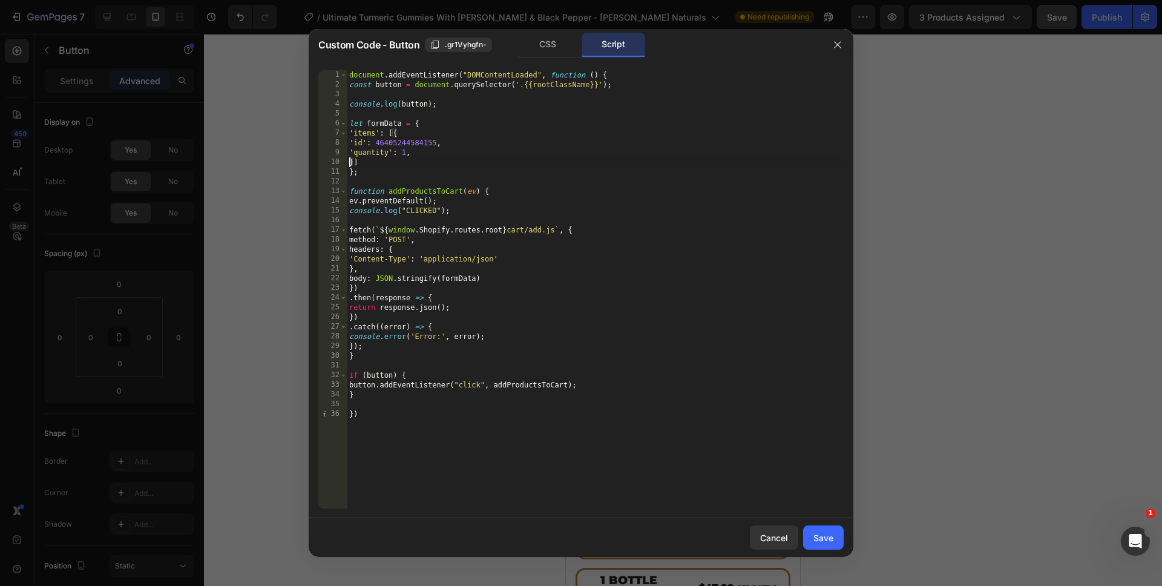
click at [402, 150] on div "document . addEventListener ( "DOMContentLoaded" , function ( ) { const button …" at bounding box center [595, 299] width 497 height 458
click at [502, 437] on div "document . addEventListener ( "DOMContentLoaded" , function ( ) { const button …" at bounding box center [595, 299] width 497 height 458
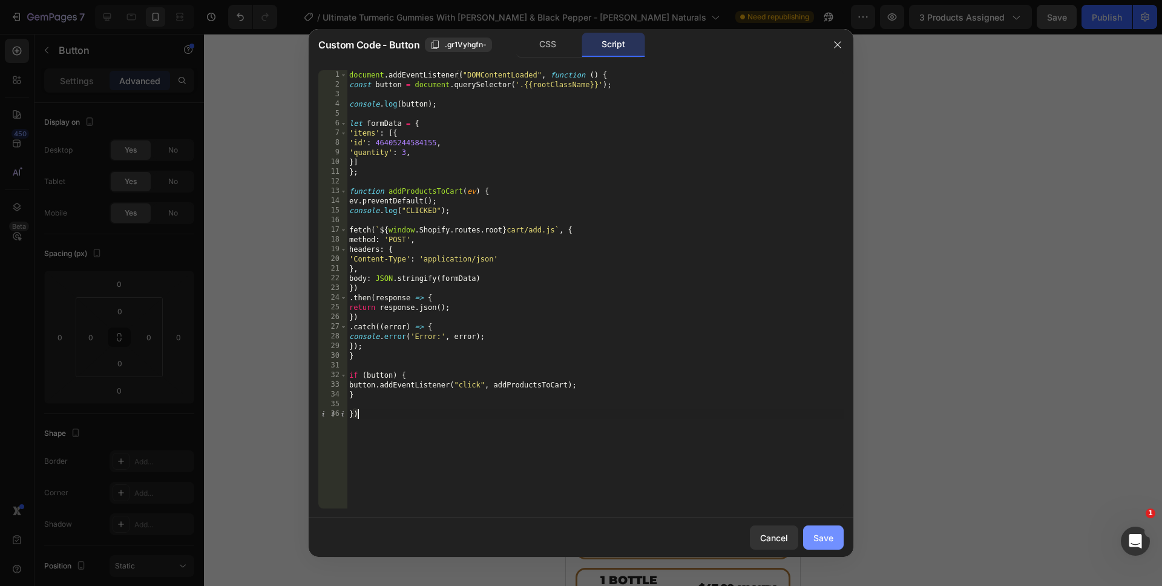
type textarea "})"
click at [828, 533] on div "Save" at bounding box center [823, 537] width 20 height 13
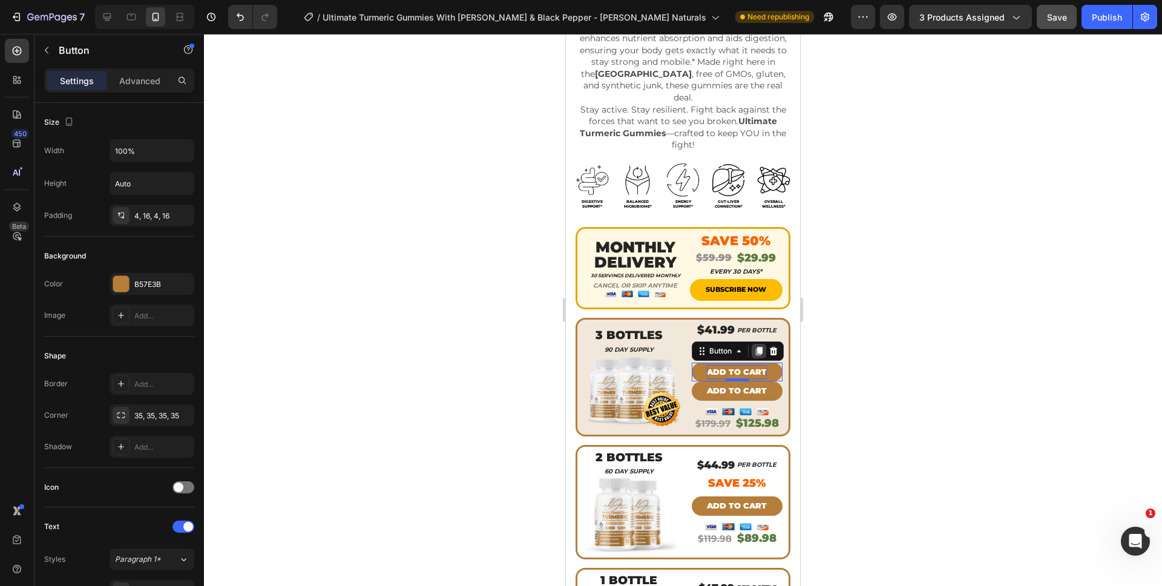
click at [755, 347] on icon at bounding box center [758, 351] width 7 height 8
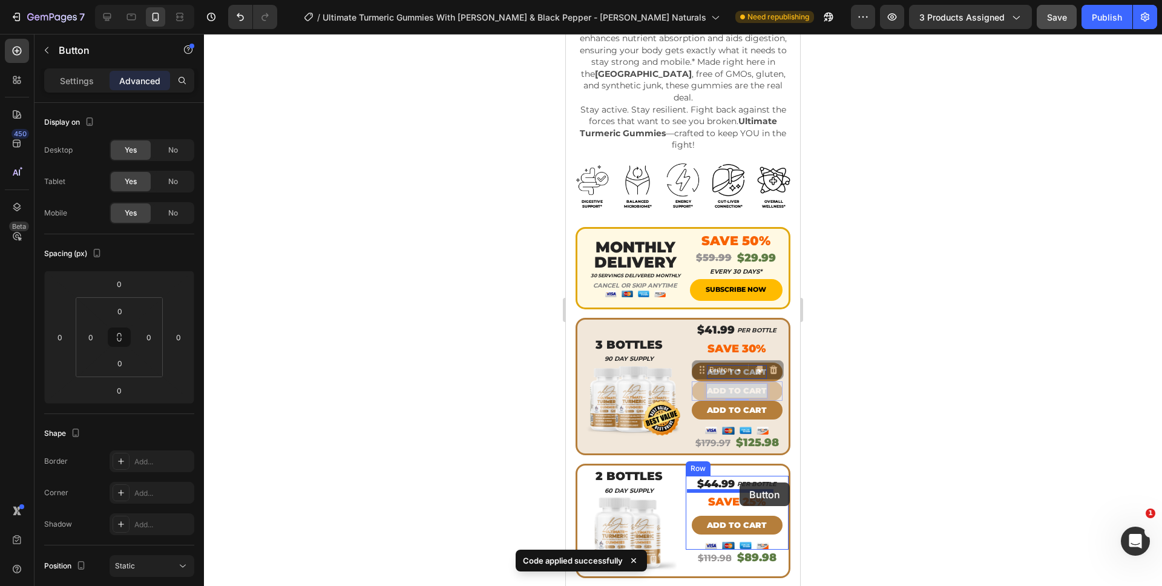
drag, startPoint x: 746, startPoint y: 362, endPoint x: 739, endPoint y: 463, distance: 101.3
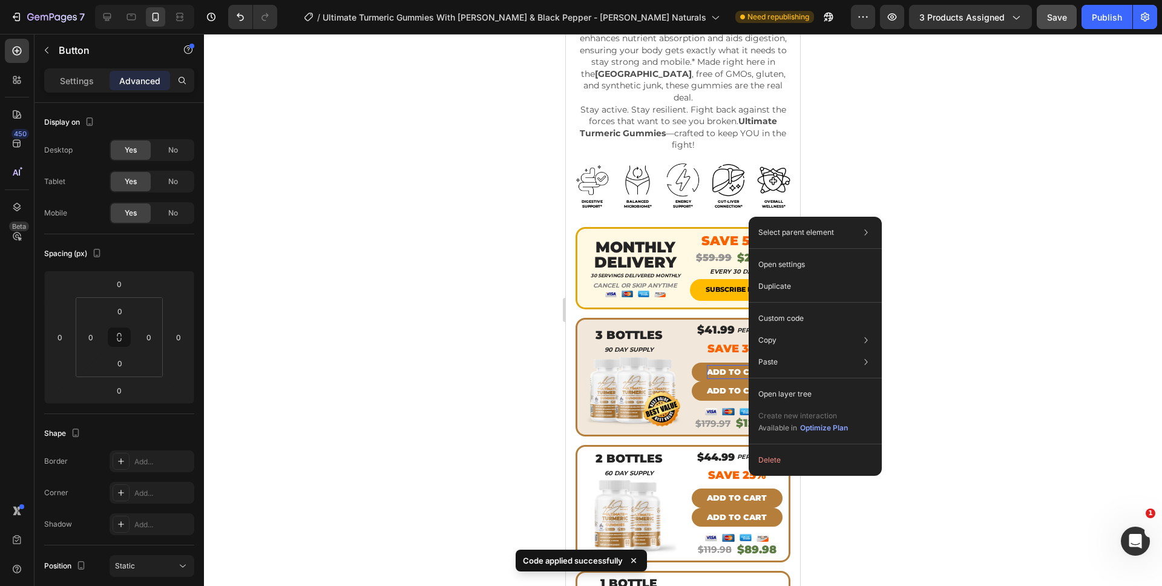
drag, startPoint x: 884, startPoint y: 525, endPoint x: 855, endPoint y: 510, distance: 33.6
click at [884, 525] on div at bounding box center [683, 310] width 958 height 552
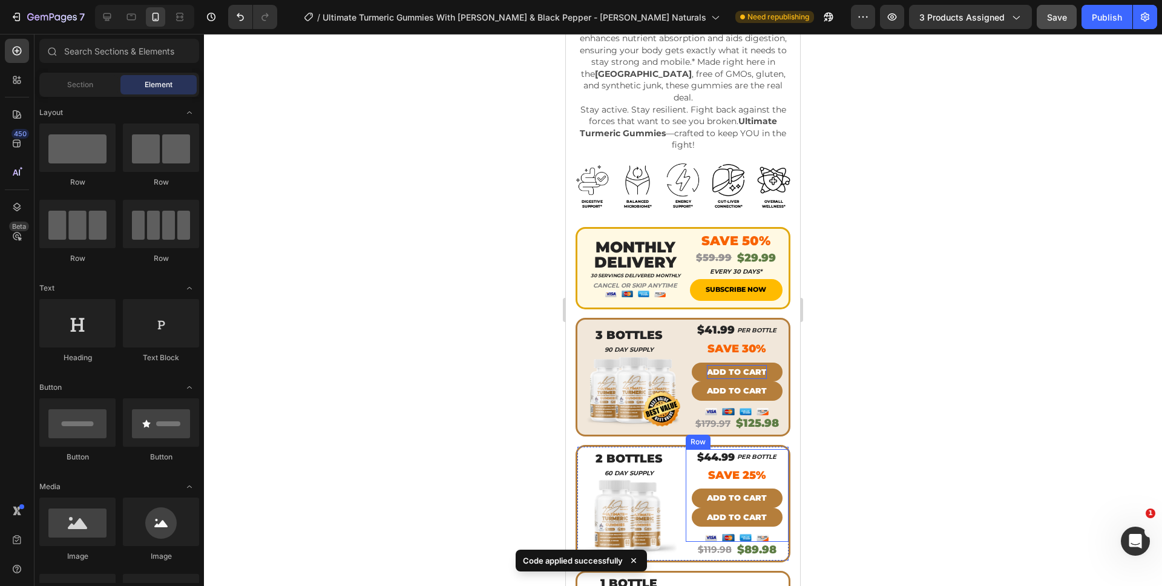
click at [754, 462] on div "$44.99 Heading PER BOTTLE Heading Row Save 25% Text block ADD TO CART Button Ad…" at bounding box center [737, 495] width 91 height 93
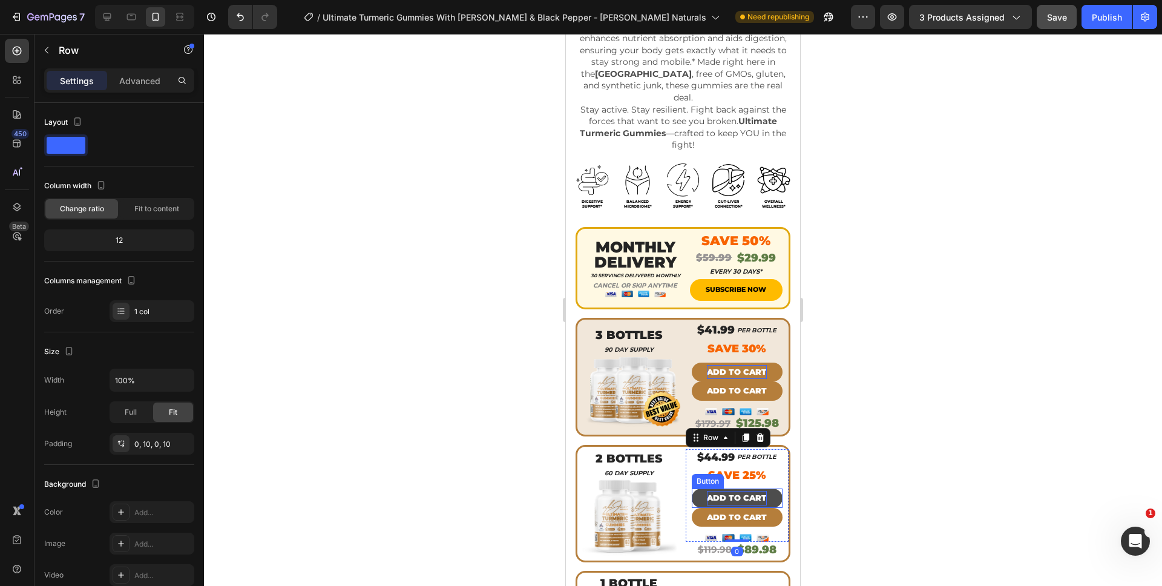
click at [755, 491] on p "ADD TO CART" at bounding box center [737, 498] width 60 height 14
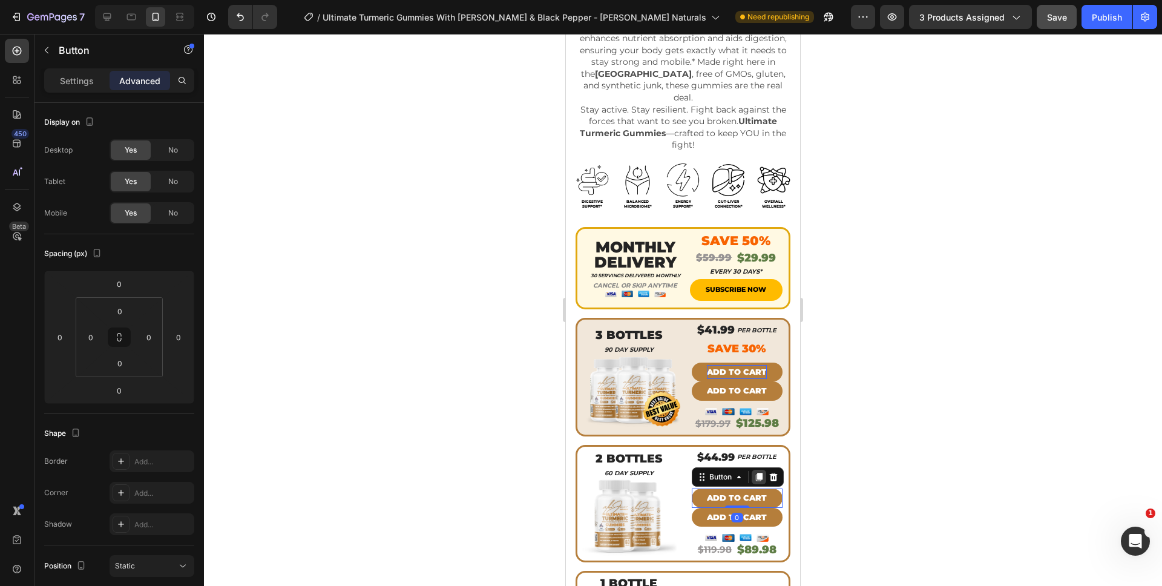
click at [755, 473] on icon at bounding box center [758, 477] width 7 height 8
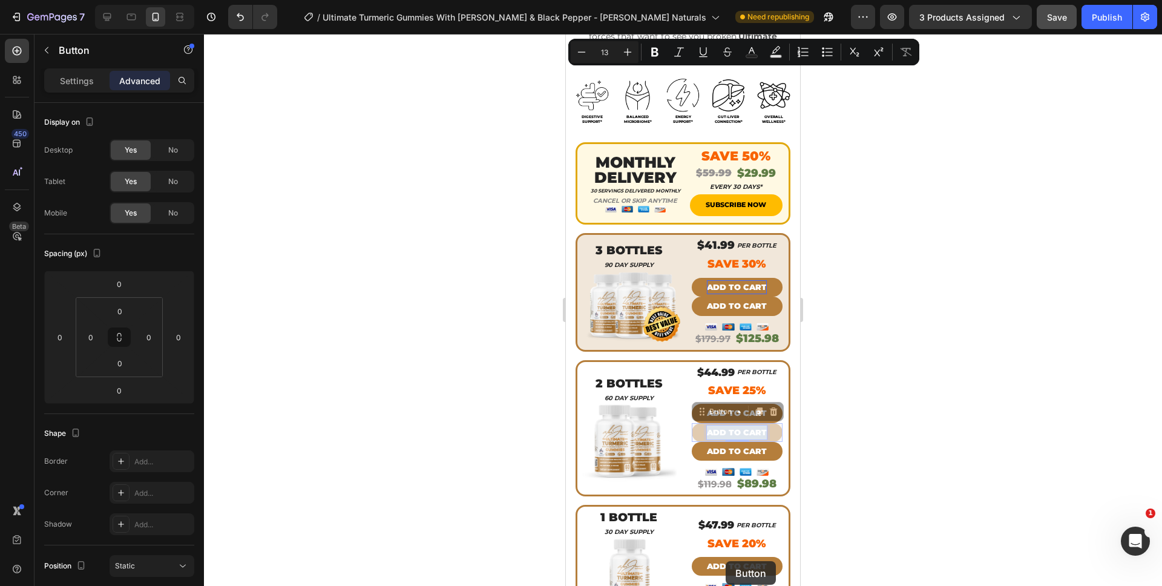
scroll to position [691, 0]
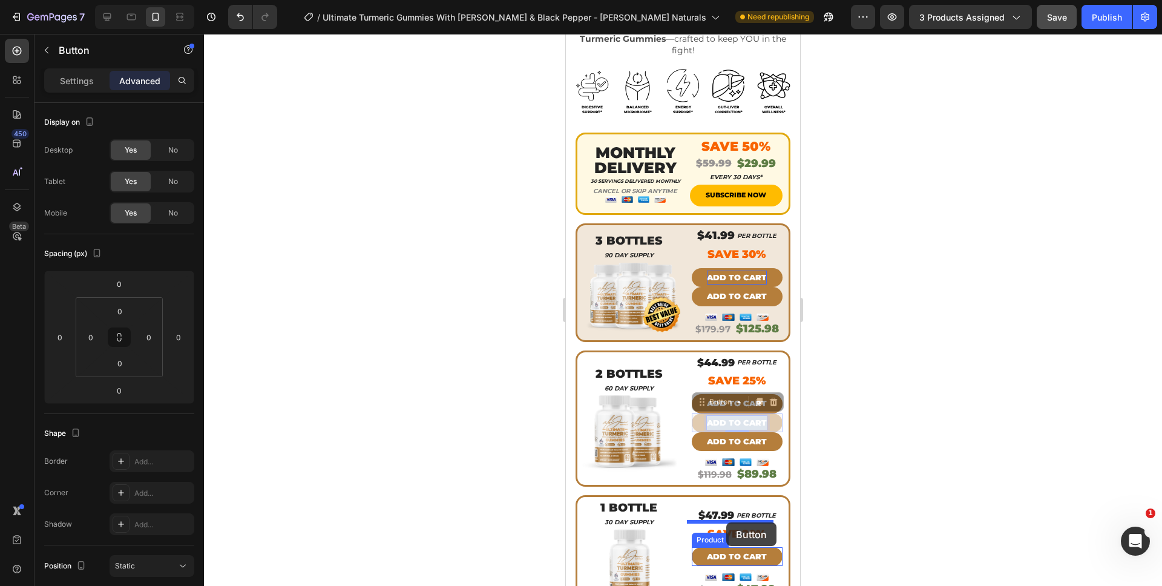
drag, startPoint x: 750, startPoint y: 495, endPoint x: 726, endPoint y: 522, distance: 36.4
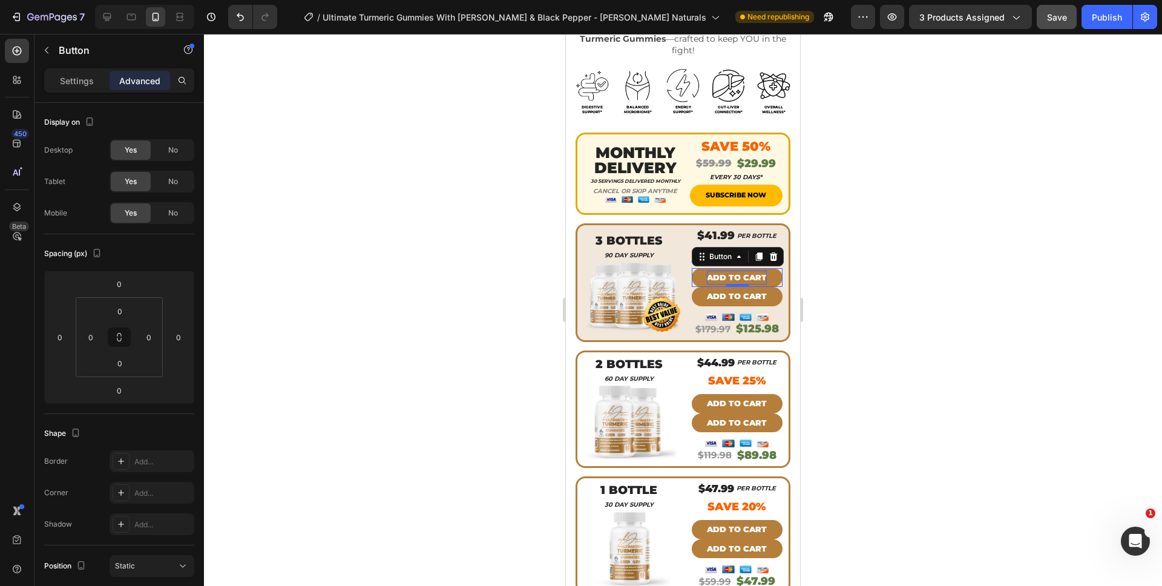
click at [741, 271] on p "ADD TO CART" at bounding box center [737, 278] width 60 height 14
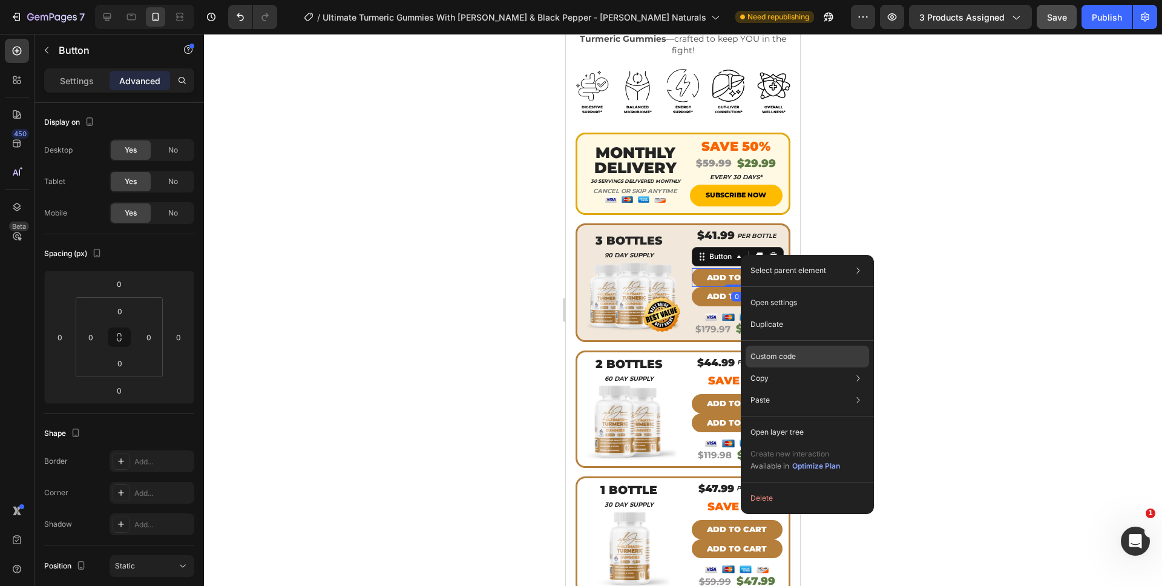
click at [779, 356] on p "Custom code" at bounding box center [772, 356] width 45 height 11
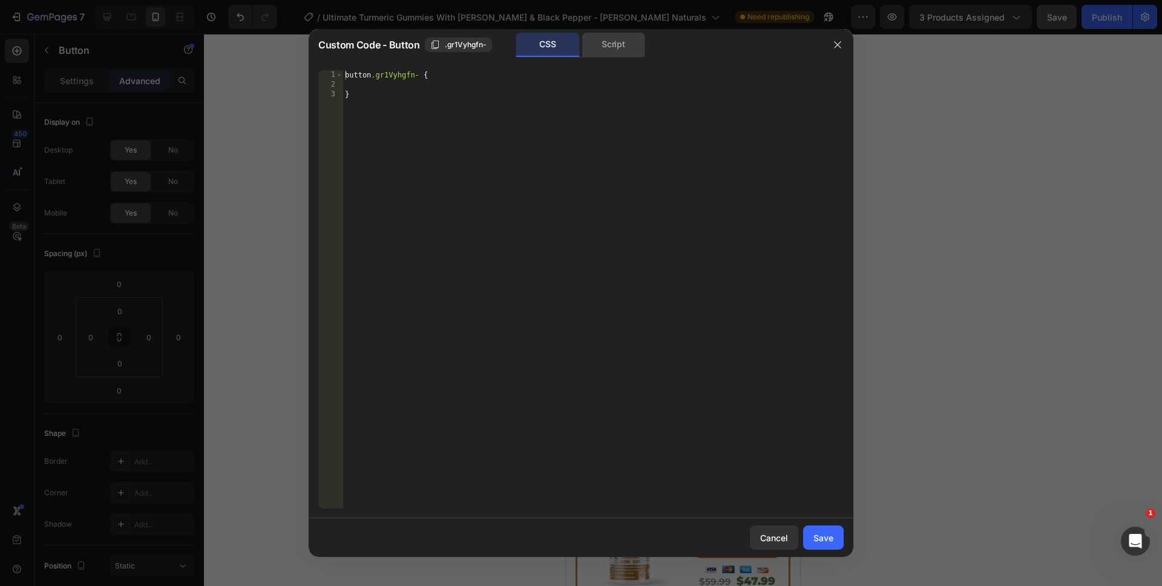
click at [607, 47] on div "Script" at bounding box center [614, 45] width 64 height 24
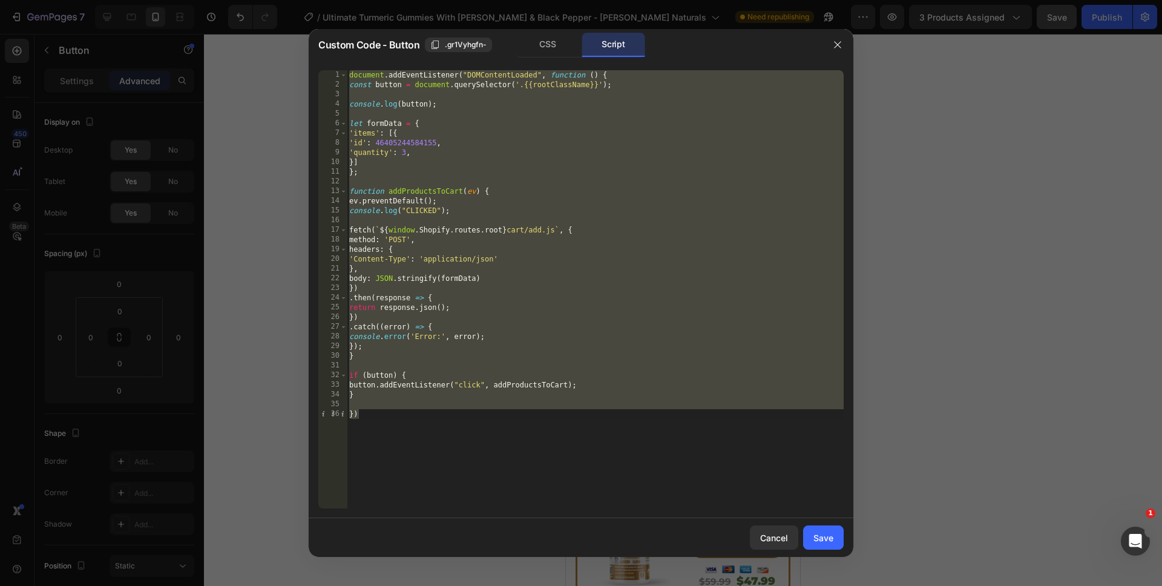
click at [847, 51] on div at bounding box center [837, 44] width 31 height 31
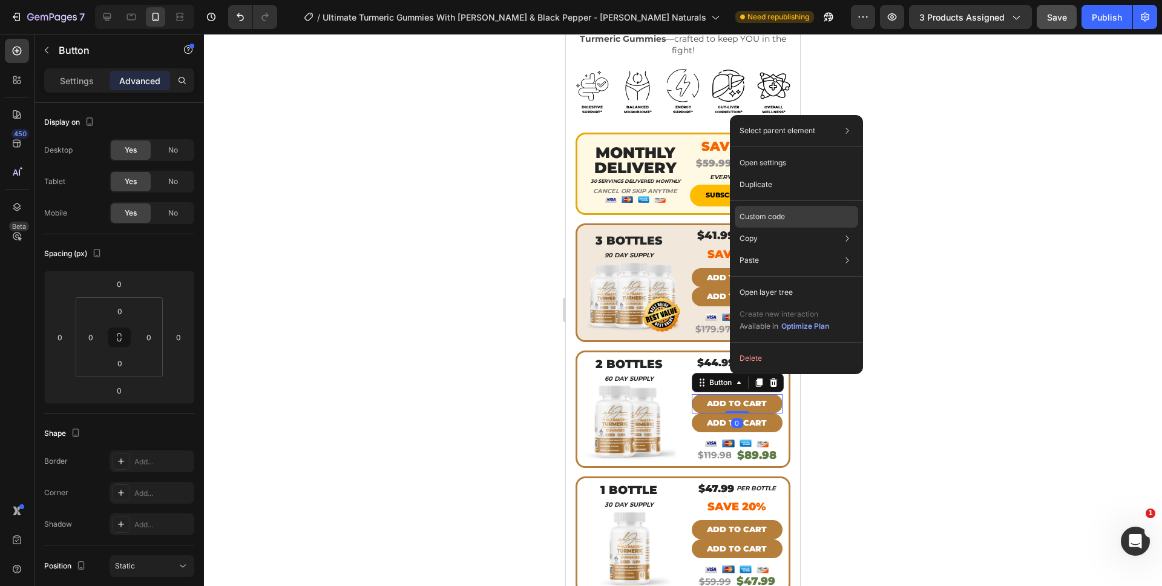
click at [764, 215] on p "Custom code" at bounding box center [762, 216] width 45 height 11
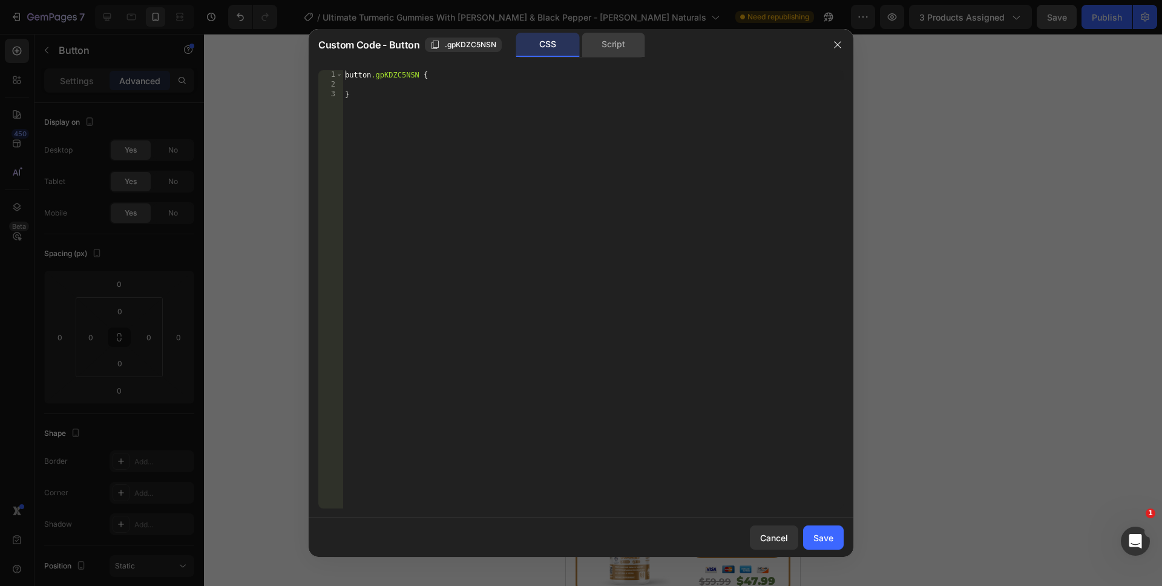
click at [629, 53] on div "Script" at bounding box center [614, 45] width 64 height 24
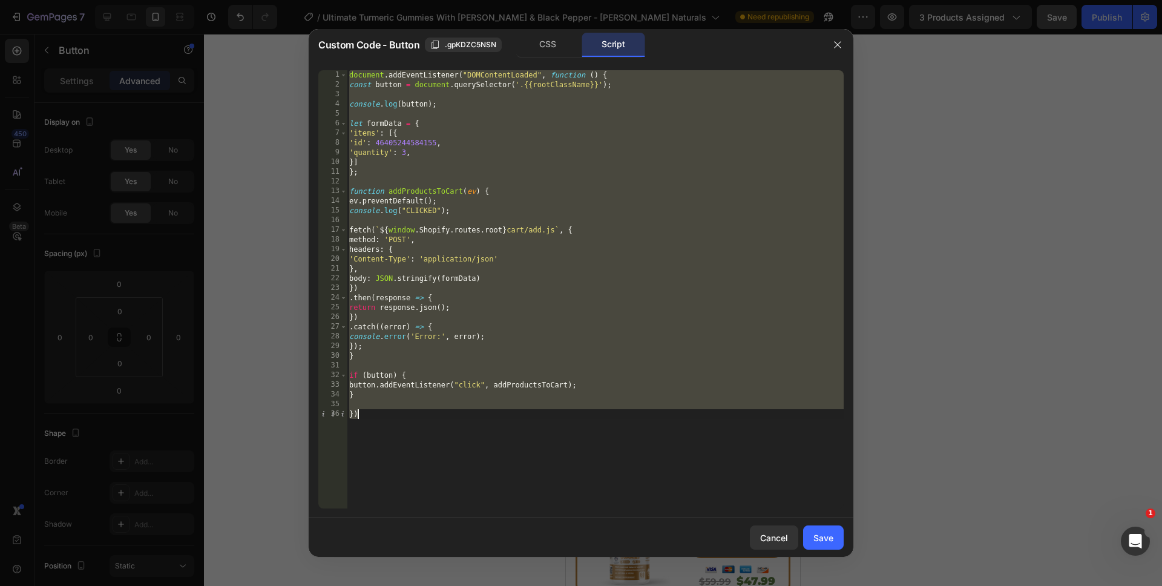
click at [401, 153] on div "document . addEventListener ( "DOMContentLoaded" , function ( ) { const button …" at bounding box center [595, 299] width 497 height 458
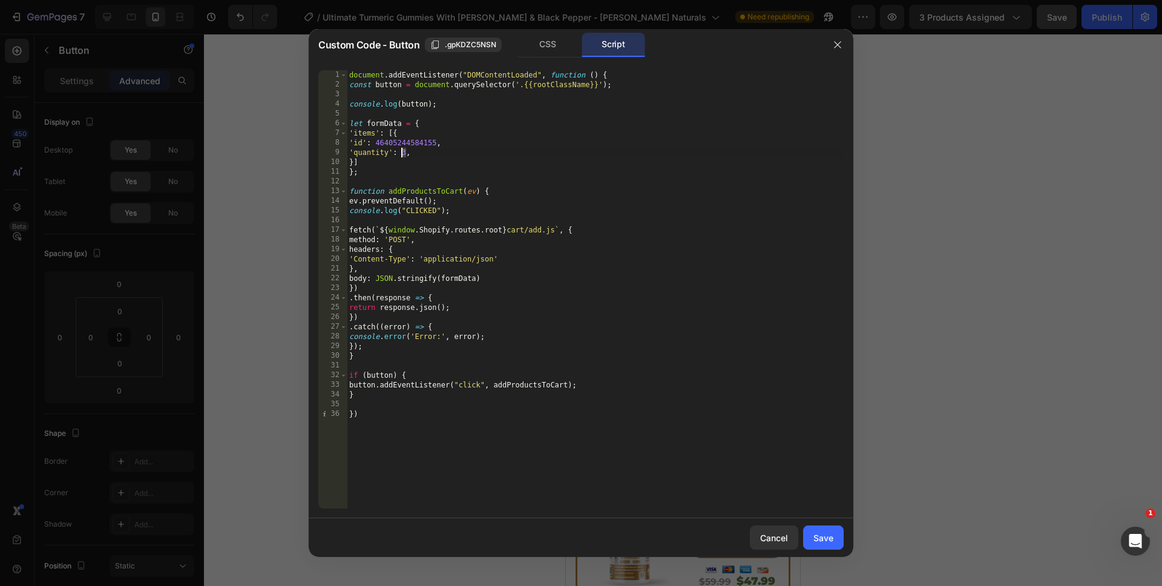
scroll to position [0, 4]
click at [478, 421] on div "document . addEventListener ( "DOMContentLoaded" , function ( ) { const button …" at bounding box center [595, 299] width 497 height 458
type textarea "})"
click at [814, 532] on div "Save" at bounding box center [823, 537] width 20 height 13
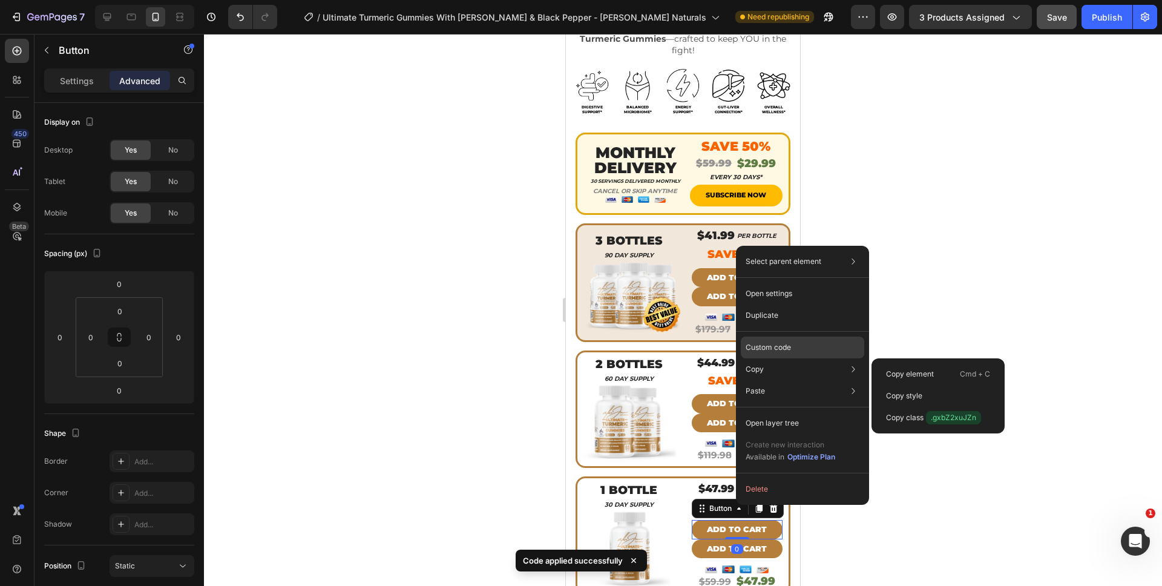
click at [767, 349] on p "Custom code" at bounding box center [768, 347] width 45 height 11
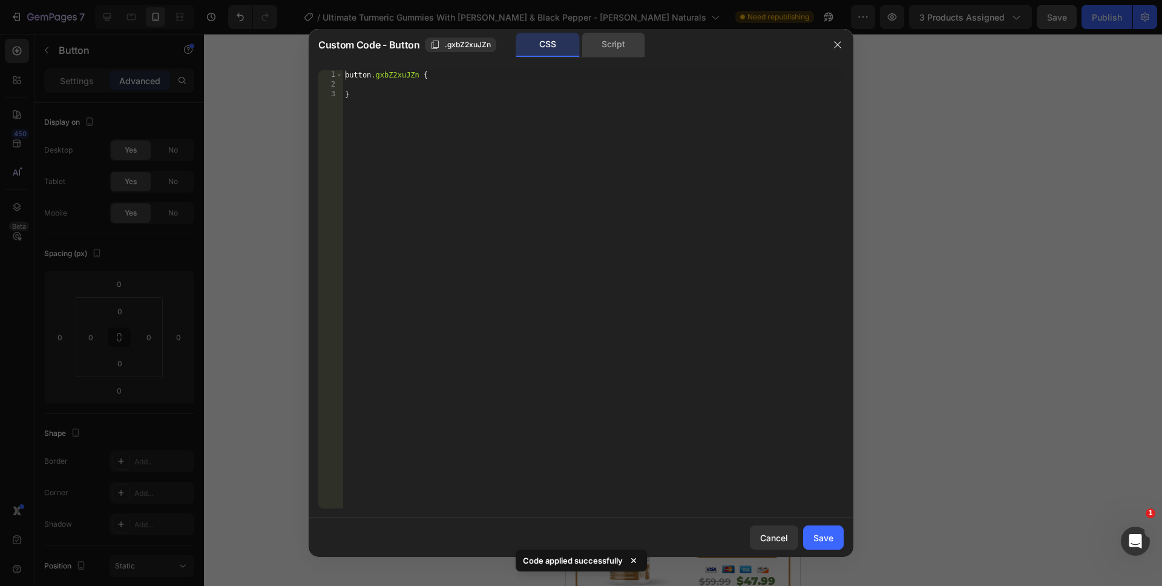
click at [619, 53] on div "Script" at bounding box center [614, 45] width 64 height 24
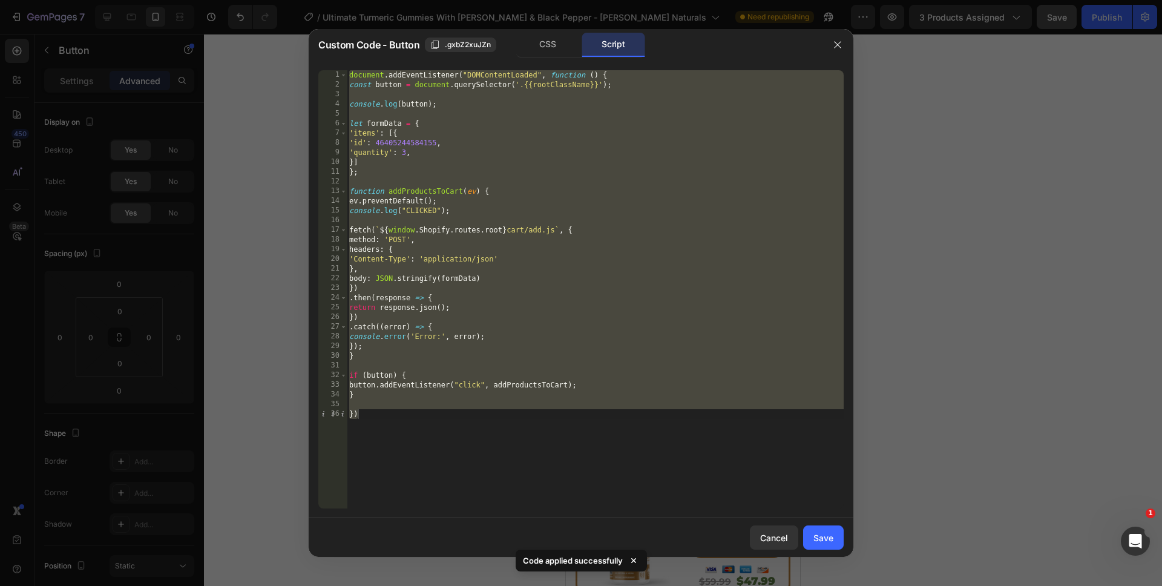
click at [401, 151] on div "document . addEventListener ( "DOMContentLoaded" , function ( ) { const button …" at bounding box center [595, 299] width 497 height 458
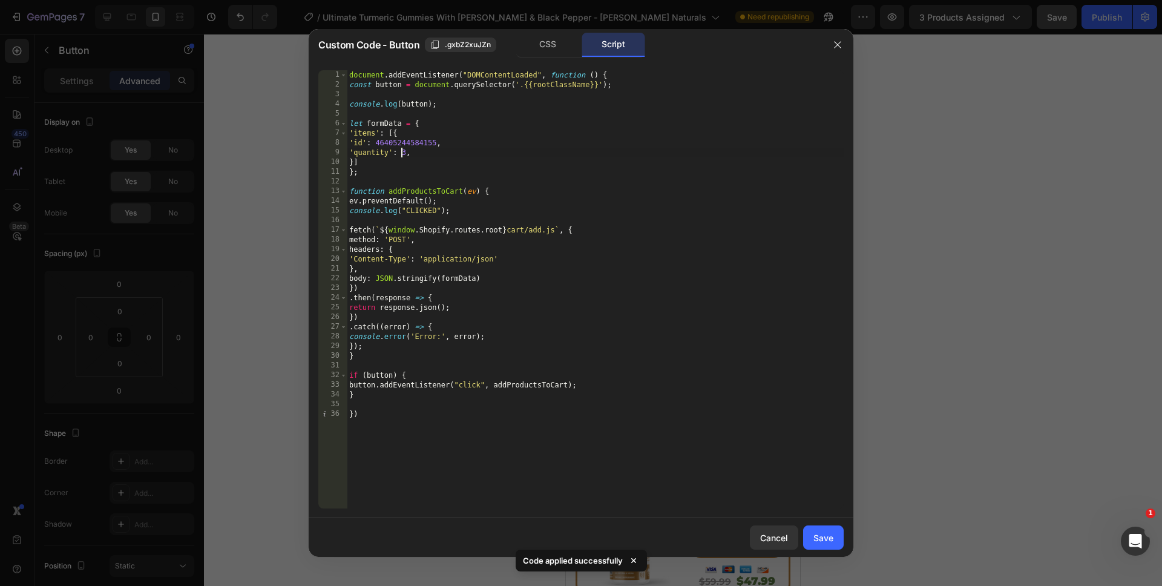
click at [401, 151] on div "document . addEventListener ( "DOMContentLoaded" , function ( ) { const button …" at bounding box center [595, 299] width 497 height 458
click at [467, 479] on div "document . addEventListener ( "DOMContentLoaded" , function ( ) { const button …" at bounding box center [595, 299] width 497 height 458
type textarea "})"
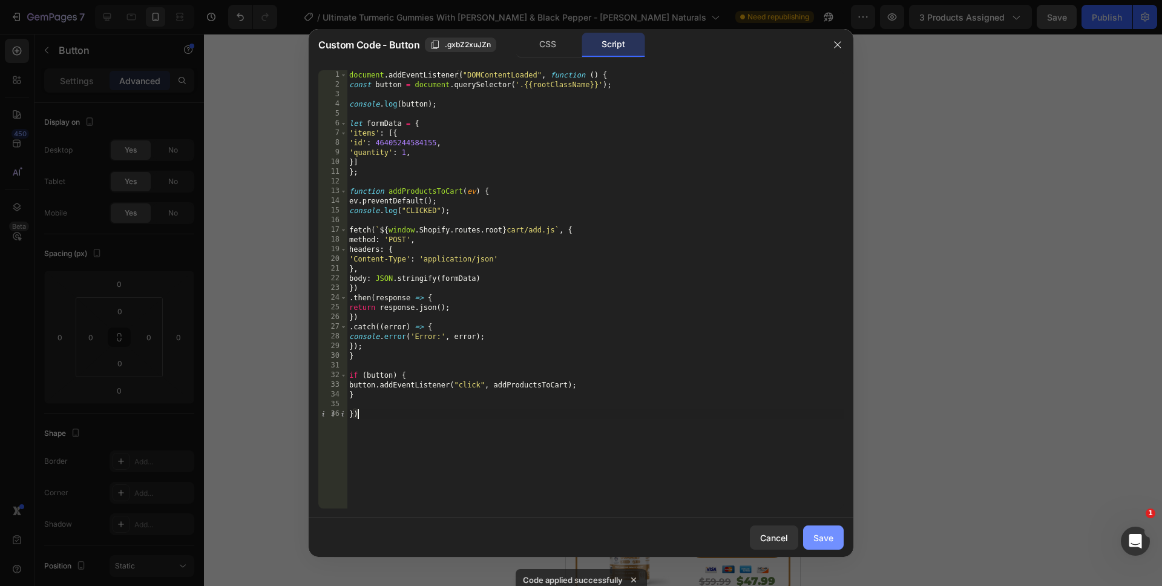
click at [815, 542] on div "Save" at bounding box center [823, 537] width 20 height 13
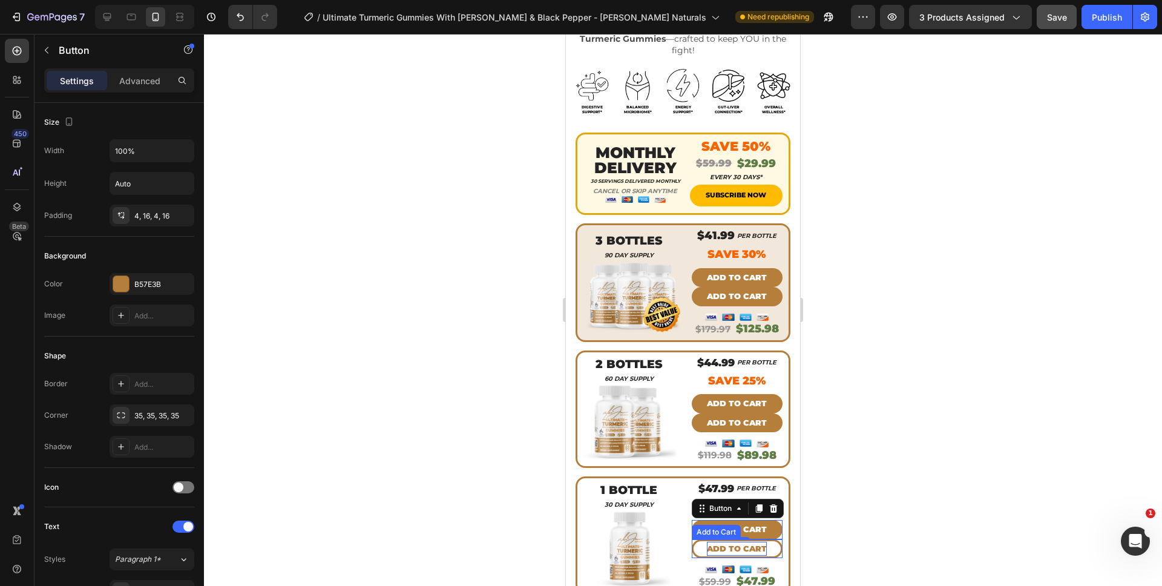
click at [740, 542] on div "Add to cart" at bounding box center [737, 549] width 60 height 14
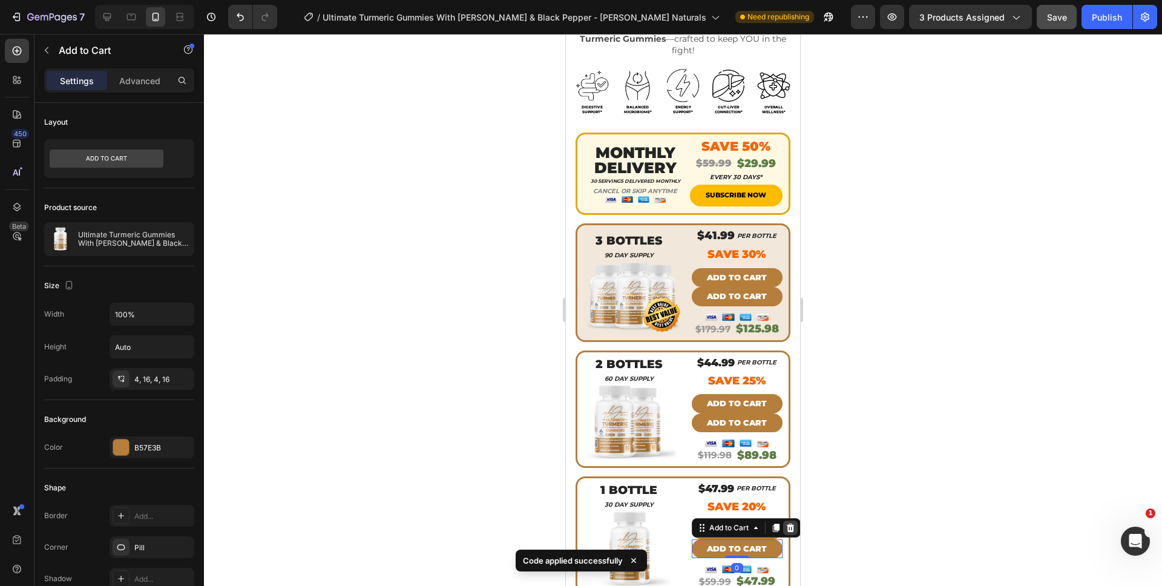
click at [789, 524] on icon at bounding box center [790, 528] width 8 height 8
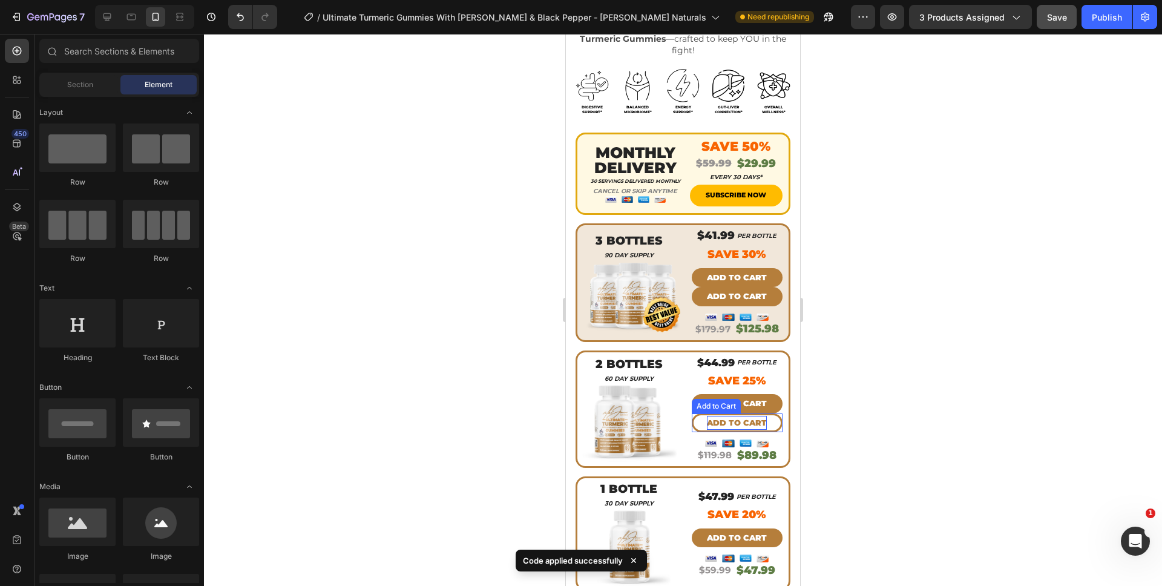
click at [738, 416] on div "Add to cart" at bounding box center [737, 423] width 60 height 14
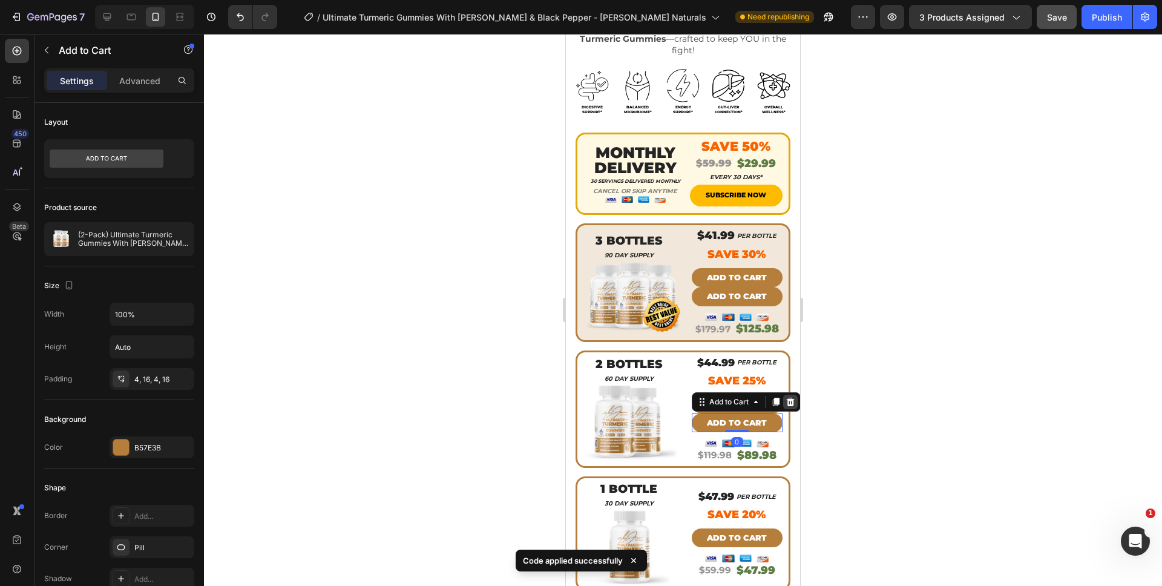
click at [786, 397] on icon at bounding box center [790, 401] width 8 height 8
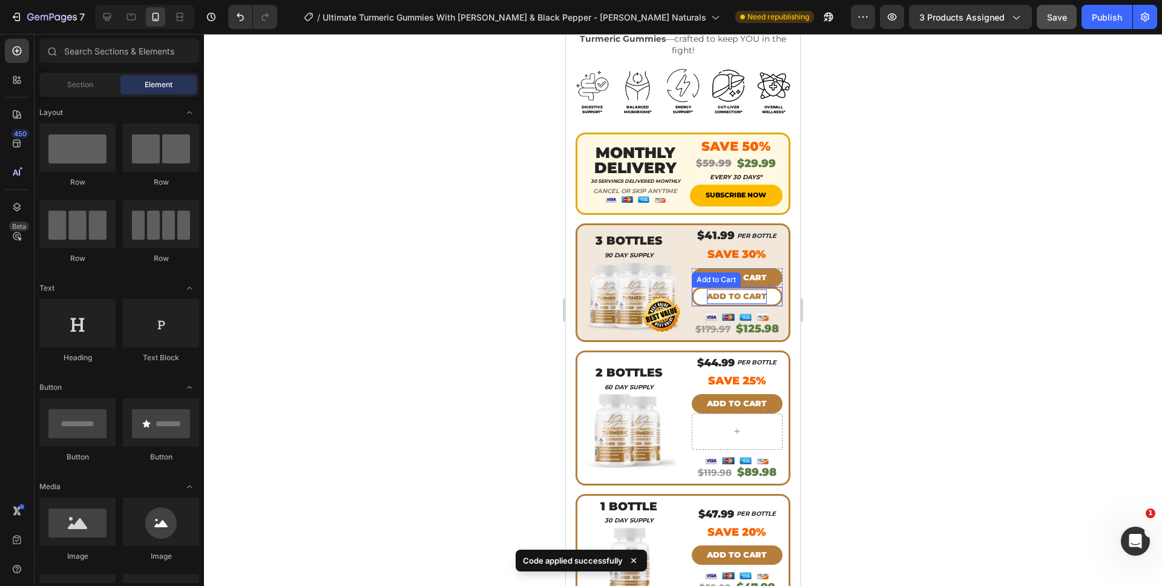
click at [732, 289] on div "Add to cart" at bounding box center [737, 296] width 60 height 14
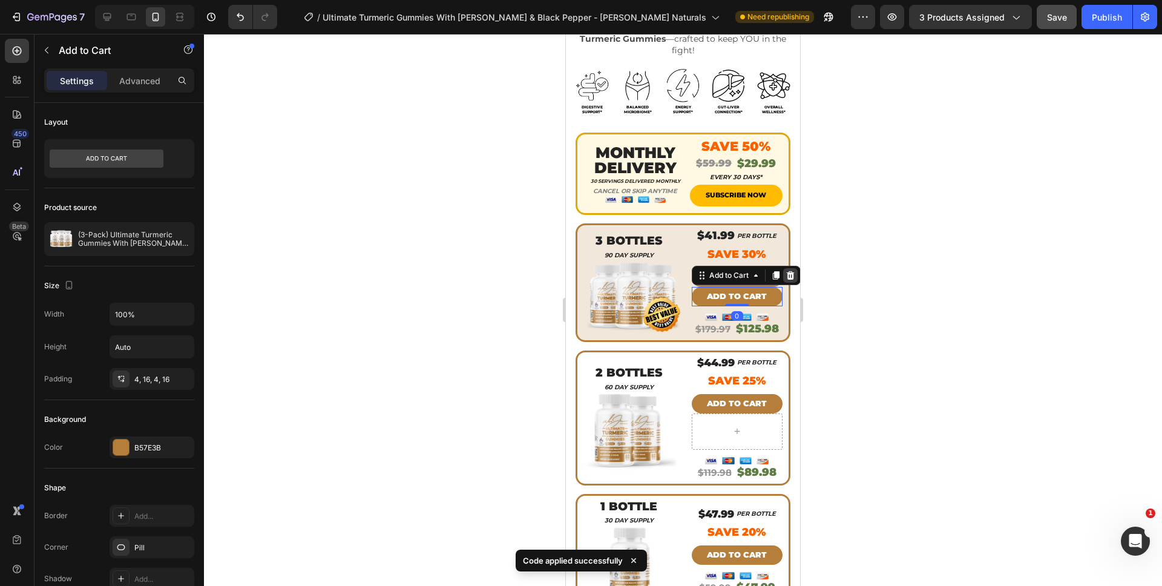
click at [787, 271] on icon at bounding box center [791, 276] width 10 height 10
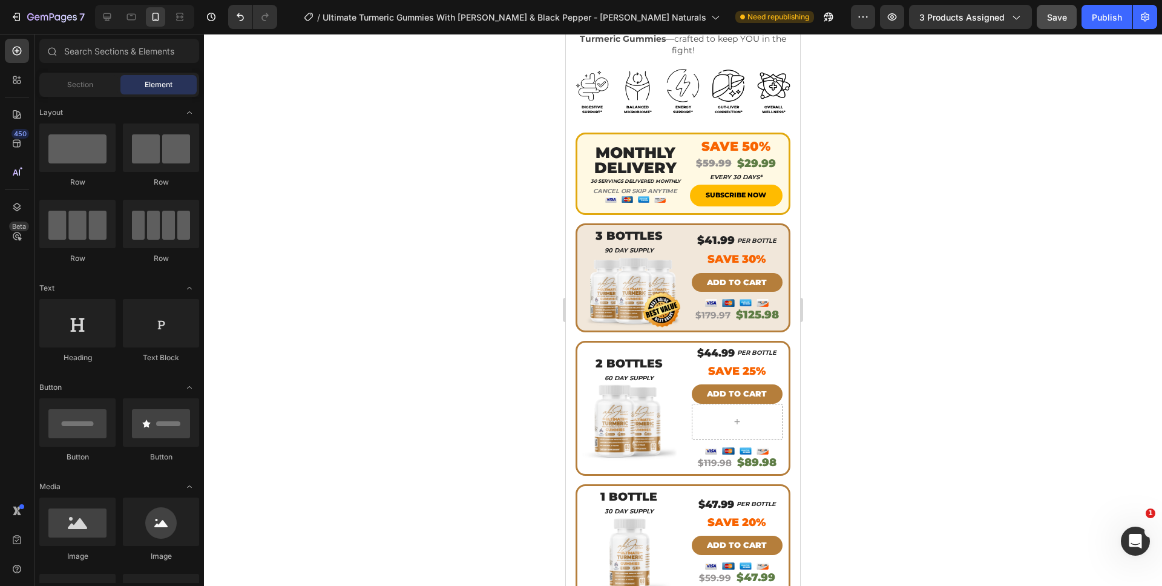
click at [842, 306] on div at bounding box center [683, 310] width 958 height 552
click at [1059, 19] on span "Save" at bounding box center [1057, 17] width 20 height 10
click at [850, 23] on div "/ Ultimate Turmeric Gummies With Ginger Root & Black Pepper - Alex Jones Natura…" at bounding box center [569, 17] width 564 height 24
click at [855, 23] on button "button" at bounding box center [863, 17] width 24 height 24
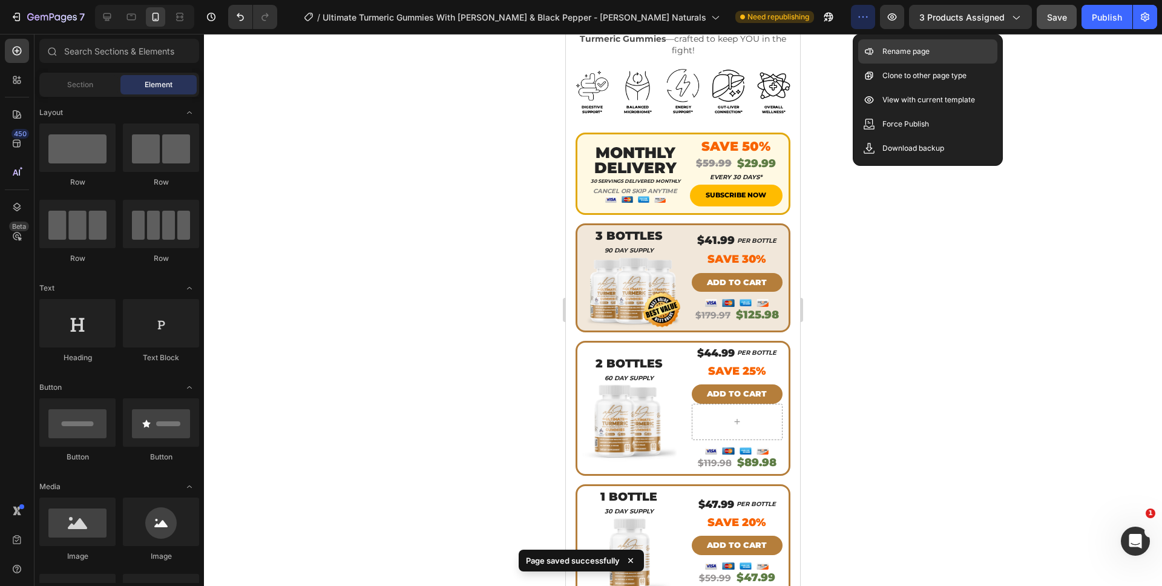
click at [871, 53] on icon at bounding box center [869, 51] width 12 height 12
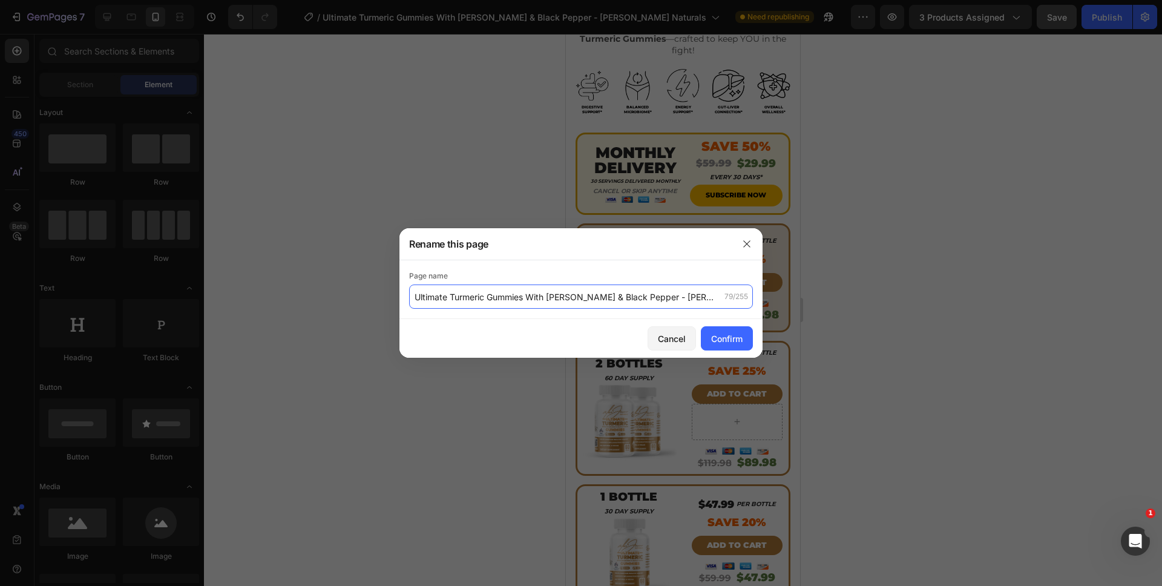
click at [416, 297] on input "Ultimate Turmeric Gummies With Ginger Root & Black Pepper - Alex Jones Naturals" at bounding box center [581, 296] width 344 height 24
type input "(READY FOR SINGLE) Ultimate Turmeric Gummies With [PERSON_NAME] & Black Pepper …"
click at [749, 340] on button "Confirm" at bounding box center [727, 338] width 52 height 24
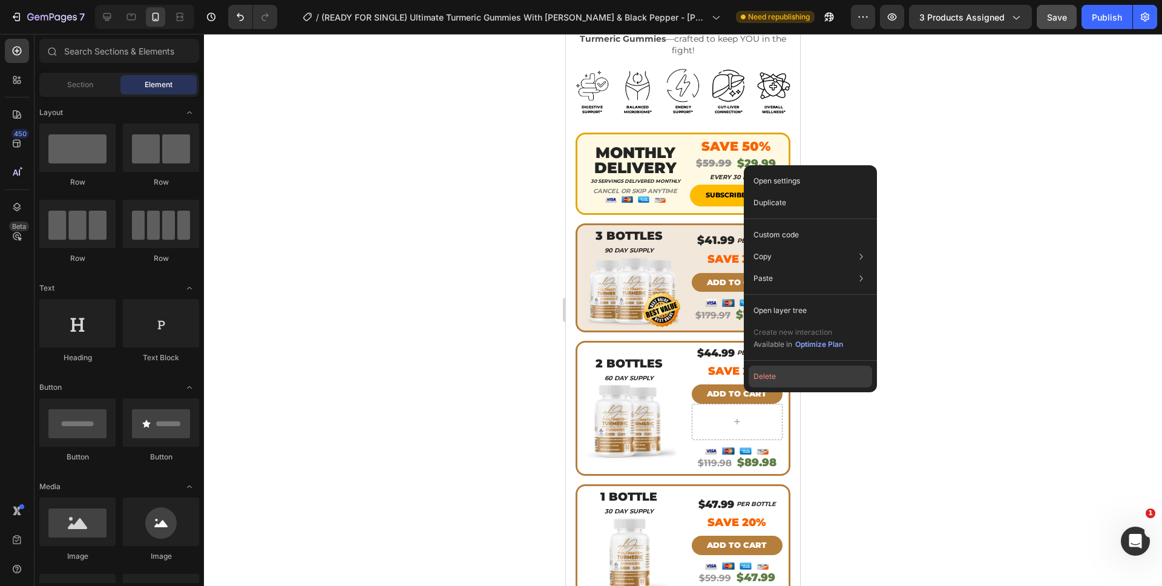
click at [781, 372] on button "Delete" at bounding box center [810, 377] width 123 height 22
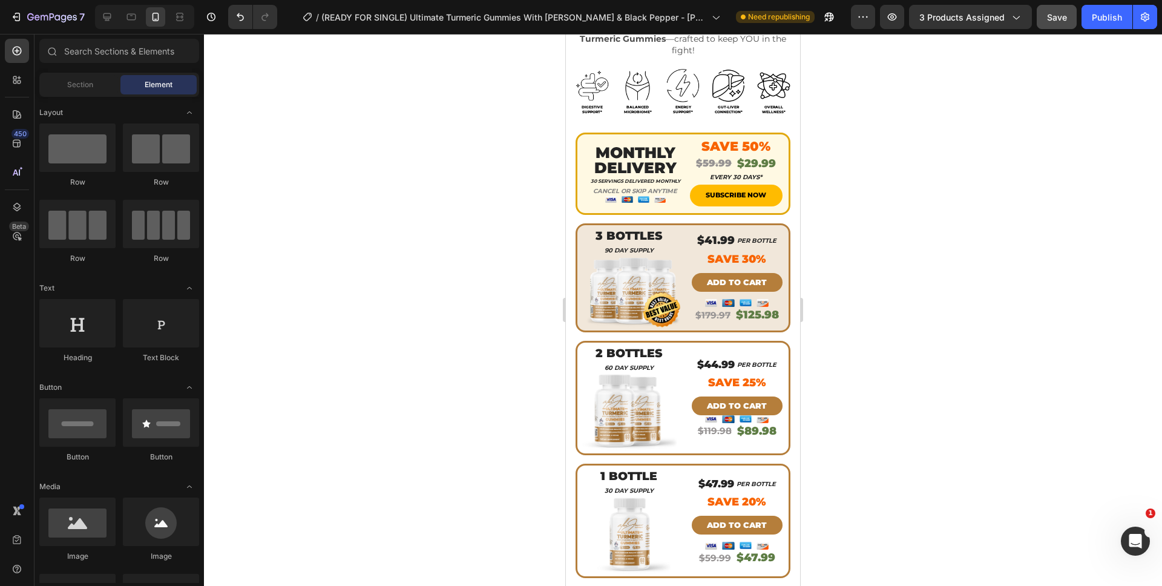
click at [854, 396] on div at bounding box center [683, 310] width 958 height 552
click at [724, 518] on p "ADD TO CART" at bounding box center [737, 525] width 60 height 14
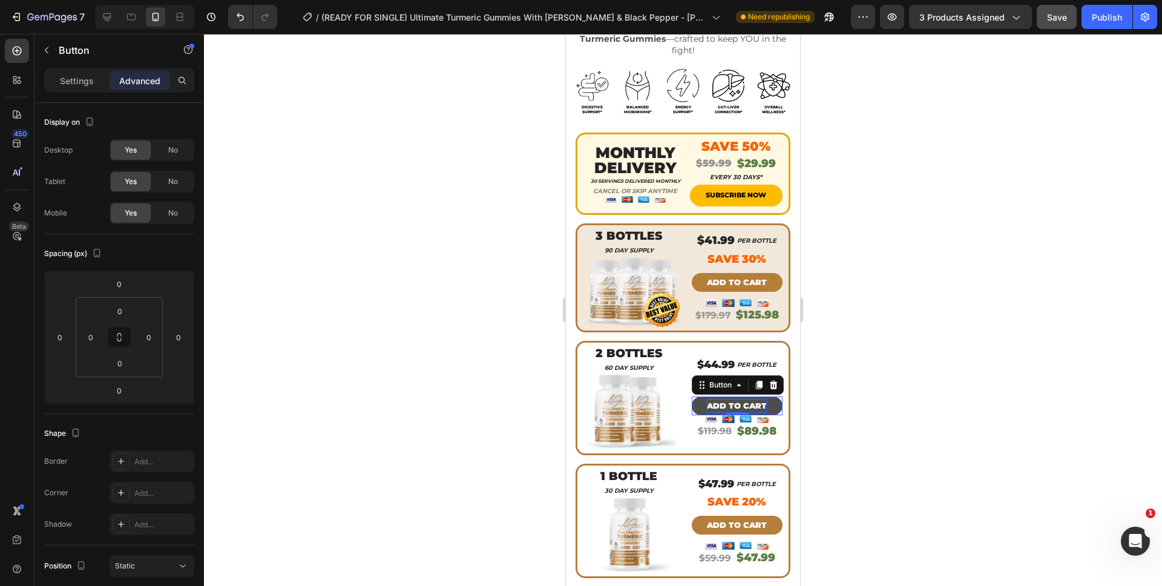
click at [726, 399] on p "ADD TO CART" at bounding box center [737, 406] width 60 height 14
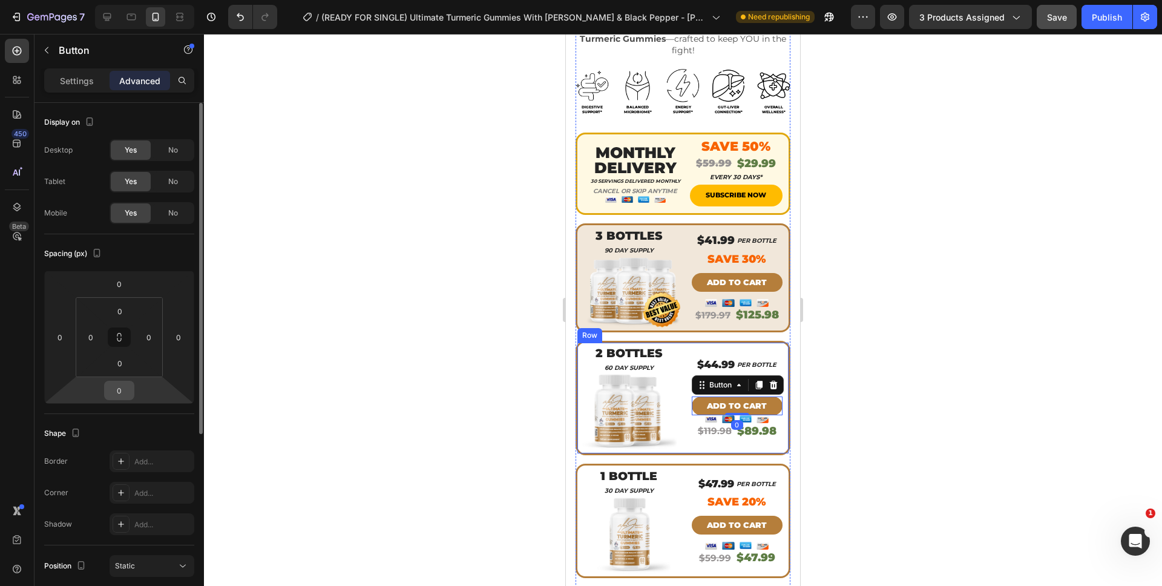
click at [125, 389] on input "0" at bounding box center [119, 390] width 24 height 18
type input "6"
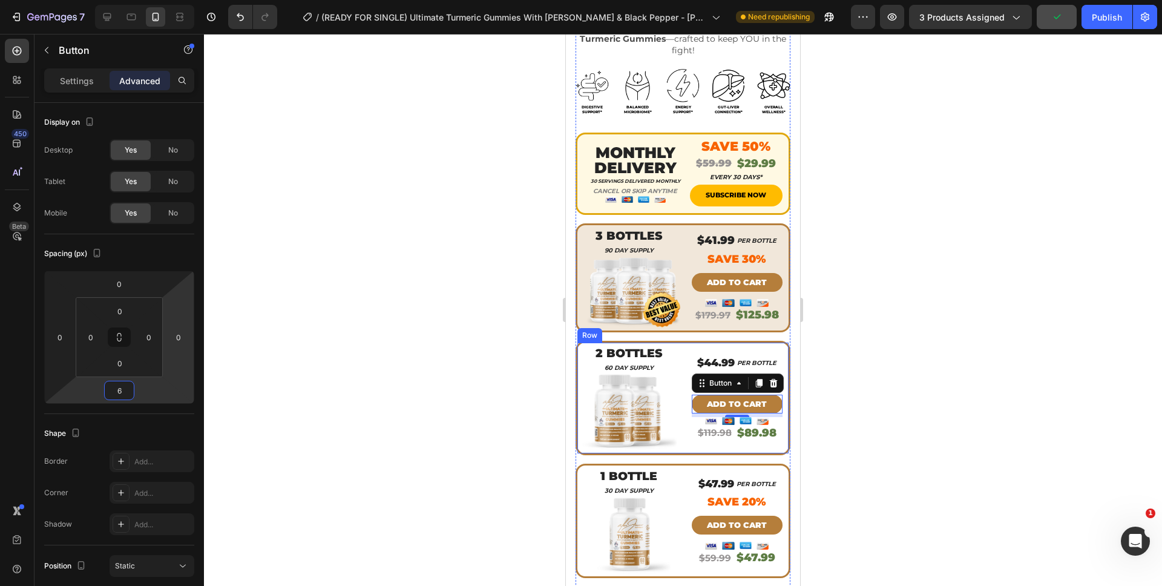
click at [297, 423] on div at bounding box center [683, 310] width 958 height 552
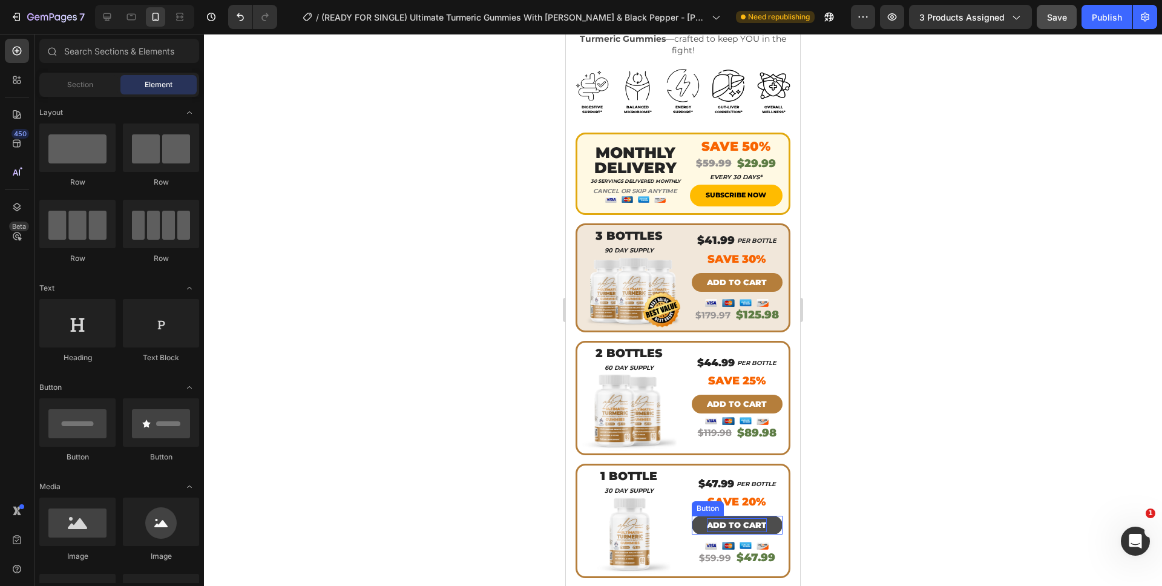
click at [730, 518] on p "ADD TO CART" at bounding box center [737, 525] width 60 height 14
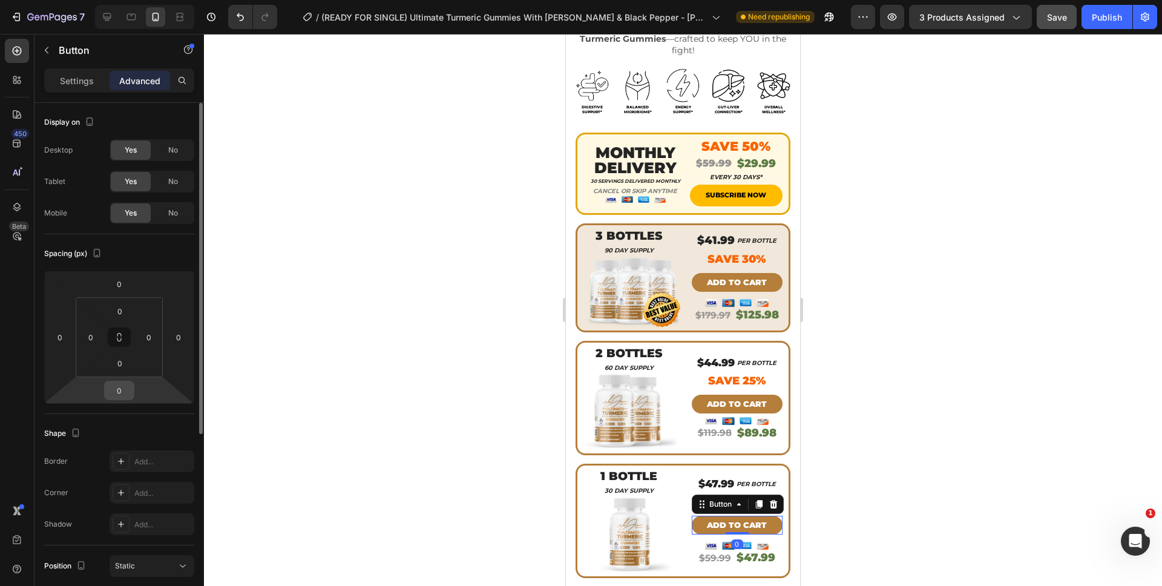
click at [124, 388] on input "0" at bounding box center [119, 390] width 24 height 18
type input "-6"
click at [464, 446] on div at bounding box center [683, 310] width 958 height 552
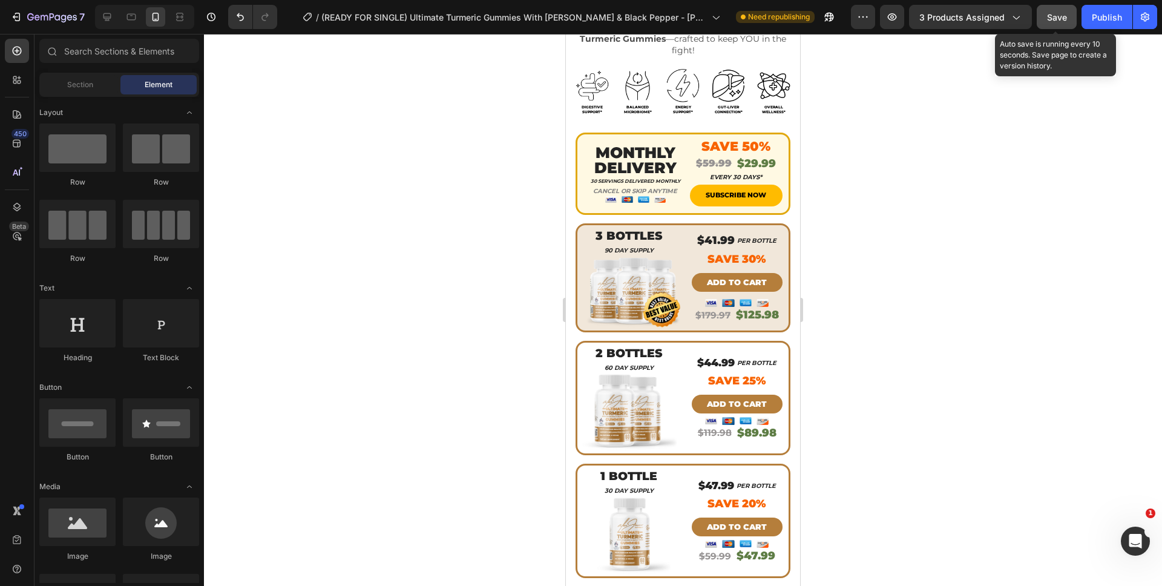
click at [1068, 15] on button "Save" at bounding box center [1057, 17] width 40 height 24
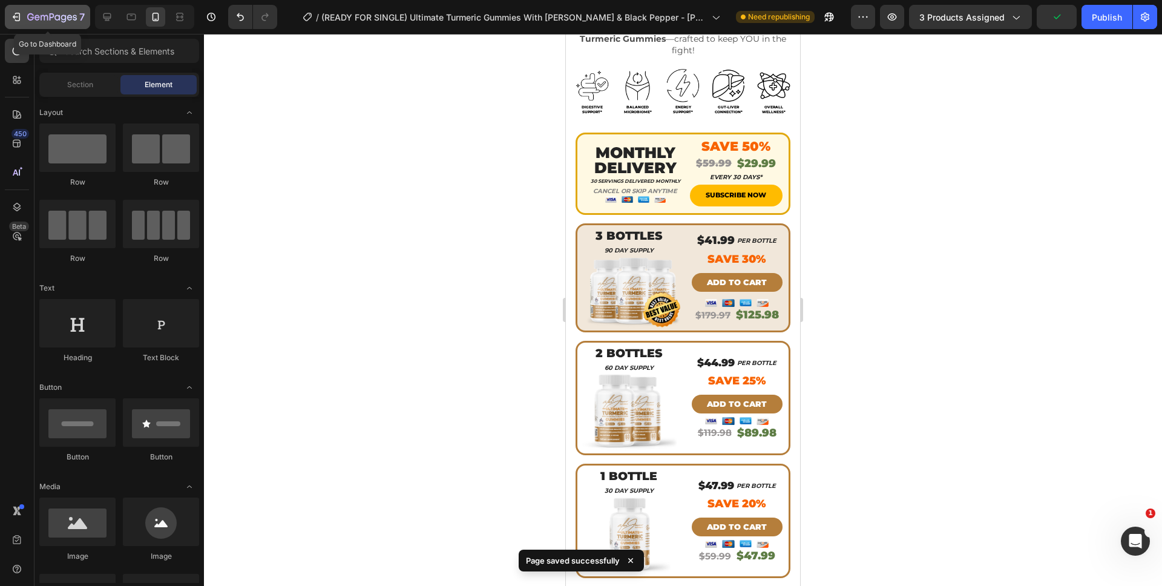
click at [57, 25] on button "7" at bounding box center [47, 17] width 85 height 24
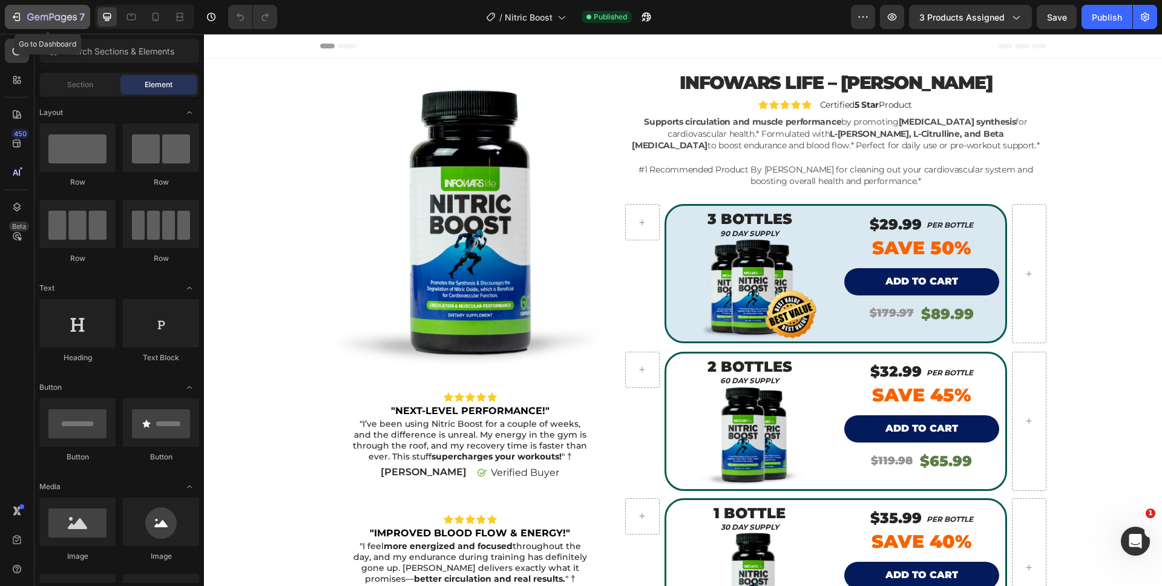
click at [35, 10] on div "7" at bounding box center [55, 17] width 57 height 15
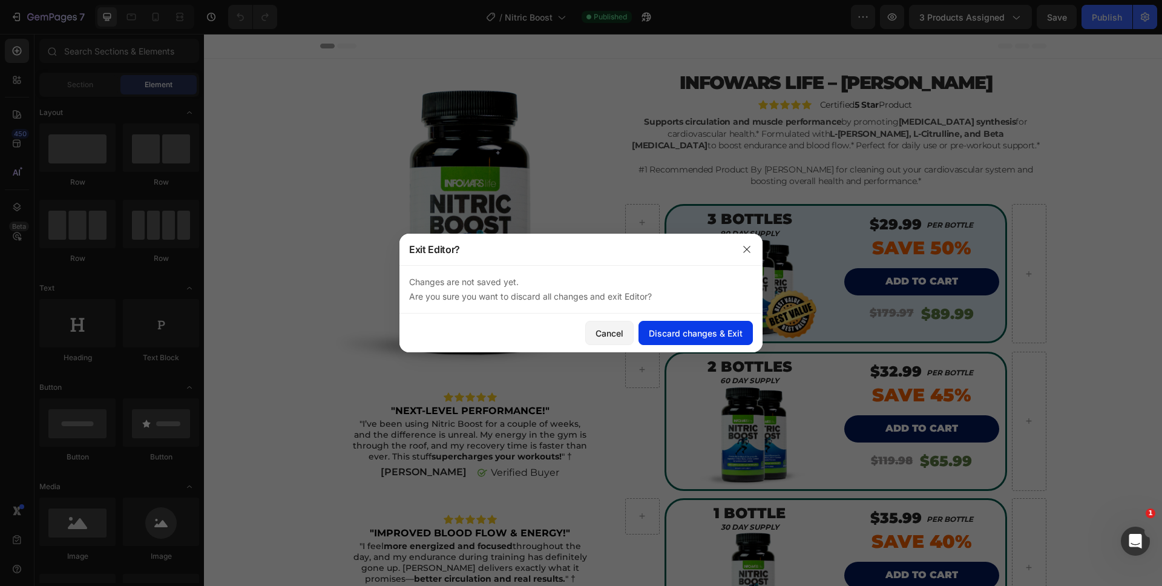
click at [703, 330] on div "Discard changes & Exit" at bounding box center [696, 333] width 94 height 13
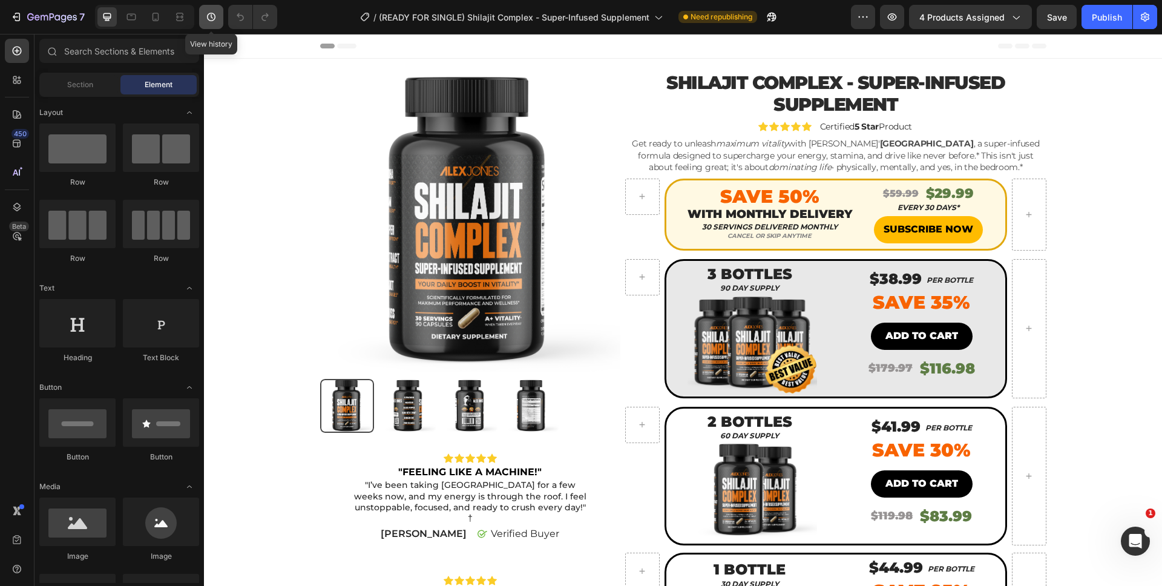
click at [203, 11] on button "button" at bounding box center [211, 17] width 24 height 24
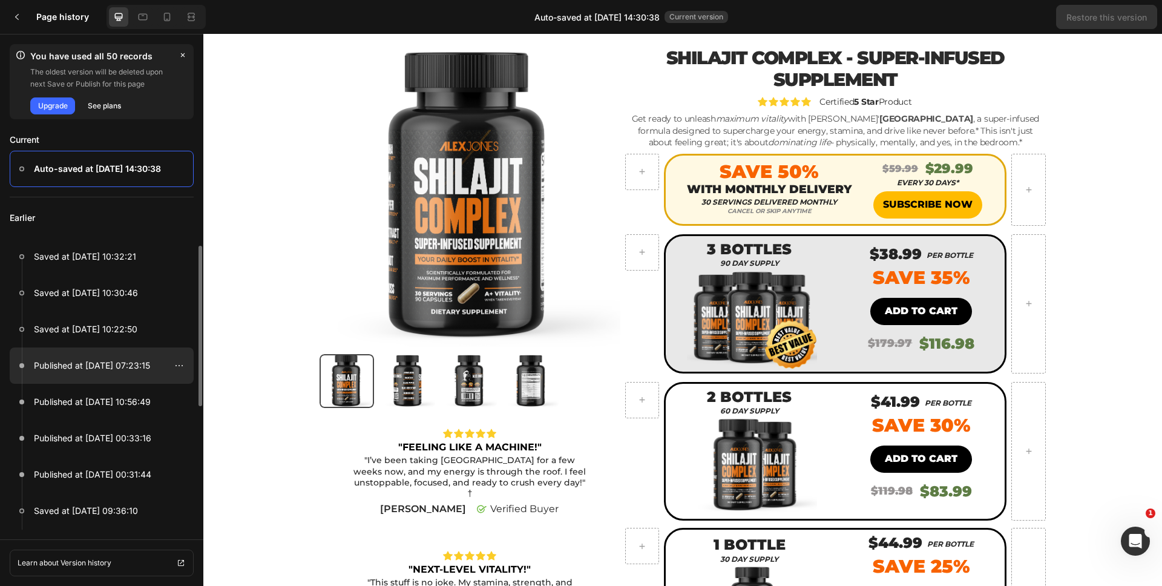
click at [148, 369] on p "Published at [DATE] 07:23:15" at bounding box center [92, 365] width 116 height 15
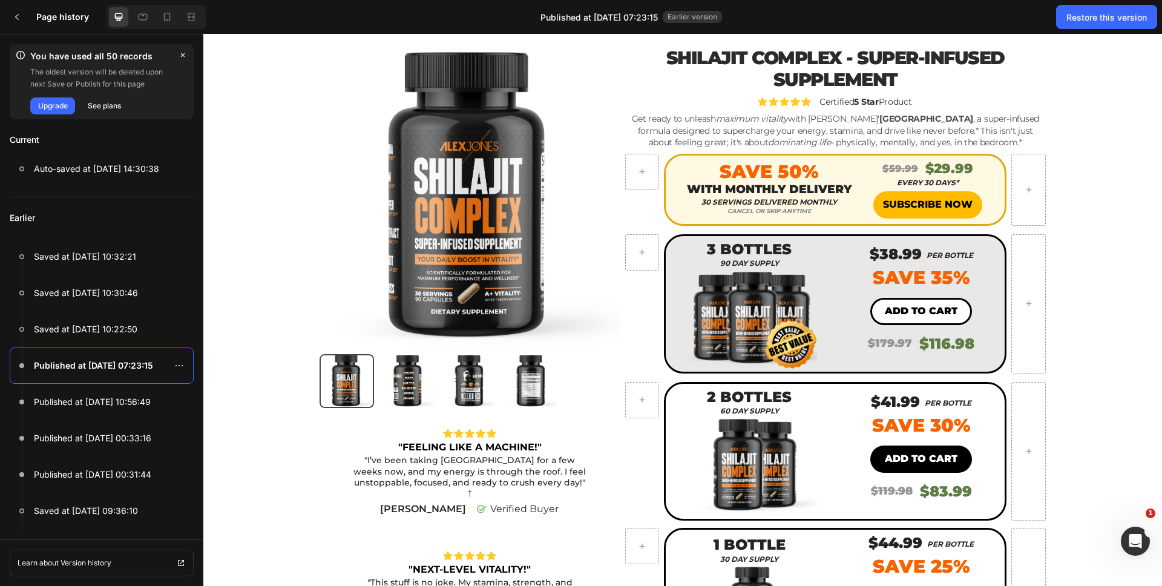
click at [872, 312] on button "Add to cart" at bounding box center [921, 311] width 102 height 27
click at [1089, 20] on div "Restore this version" at bounding box center [1106, 17] width 80 height 13
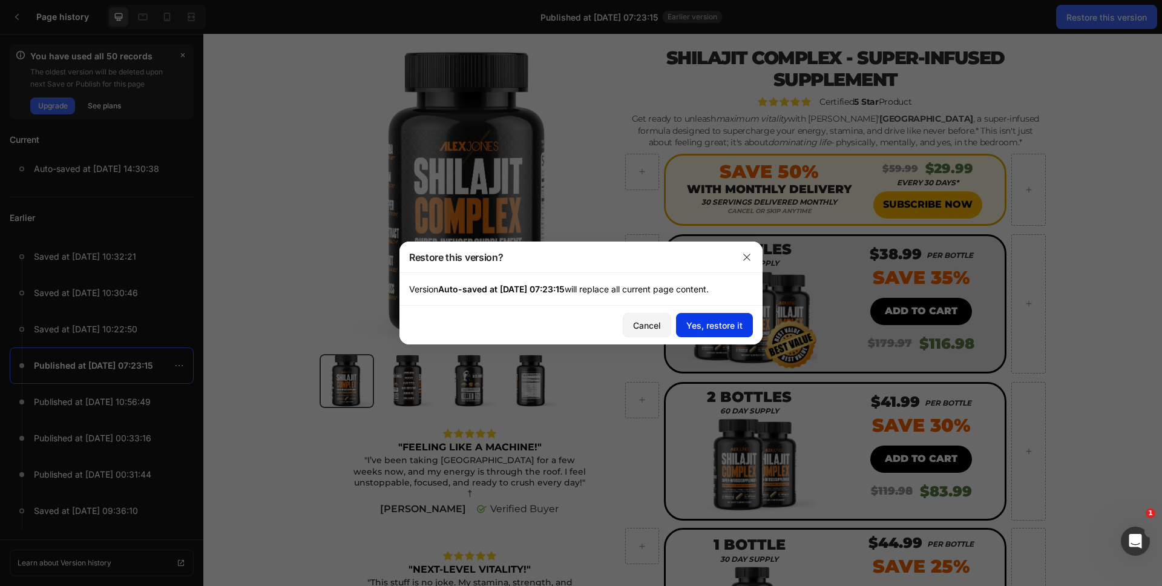
click at [706, 326] on div "Yes, restore it" at bounding box center [714, 325] width 56 height 13
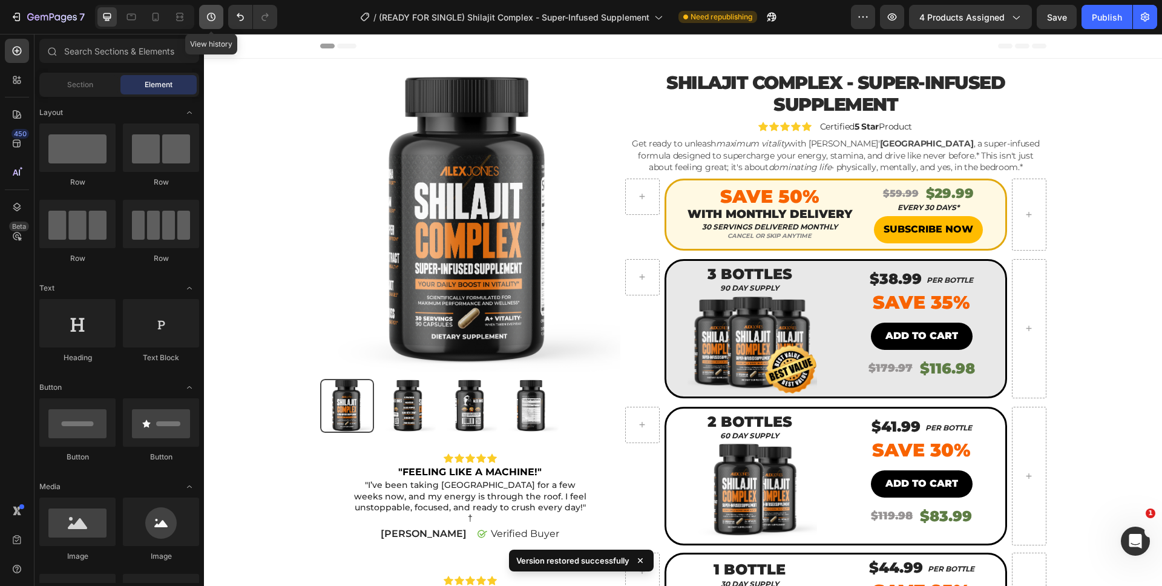
click at [219, 22] on button "button" at bounding box center [211, 17] width 24 height 24
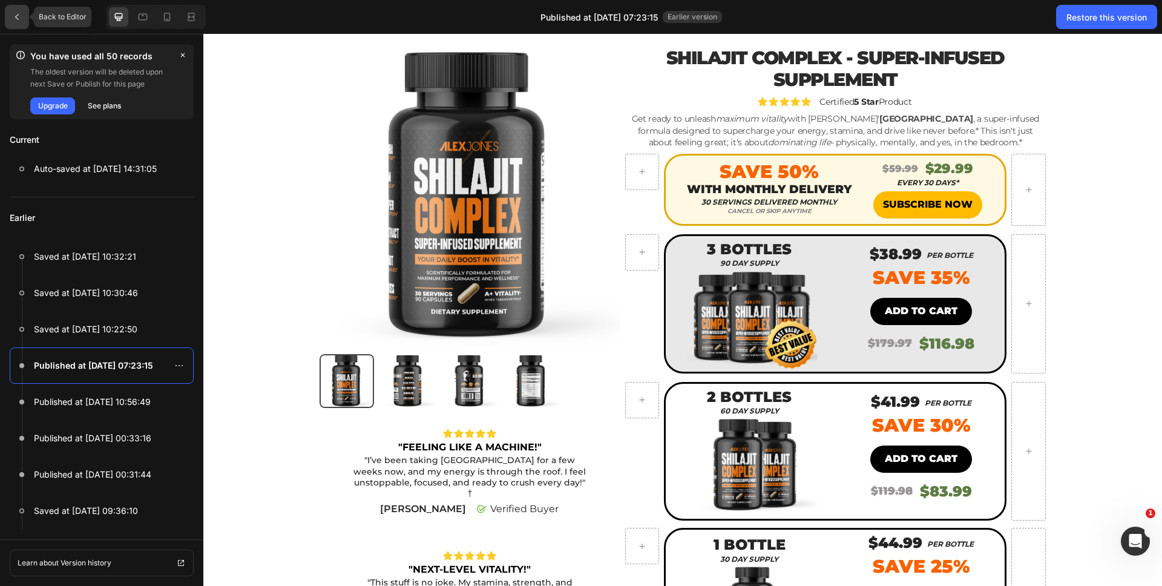
click at [18, 14] on icon at bounding box center [17, 17] width 10 height 10
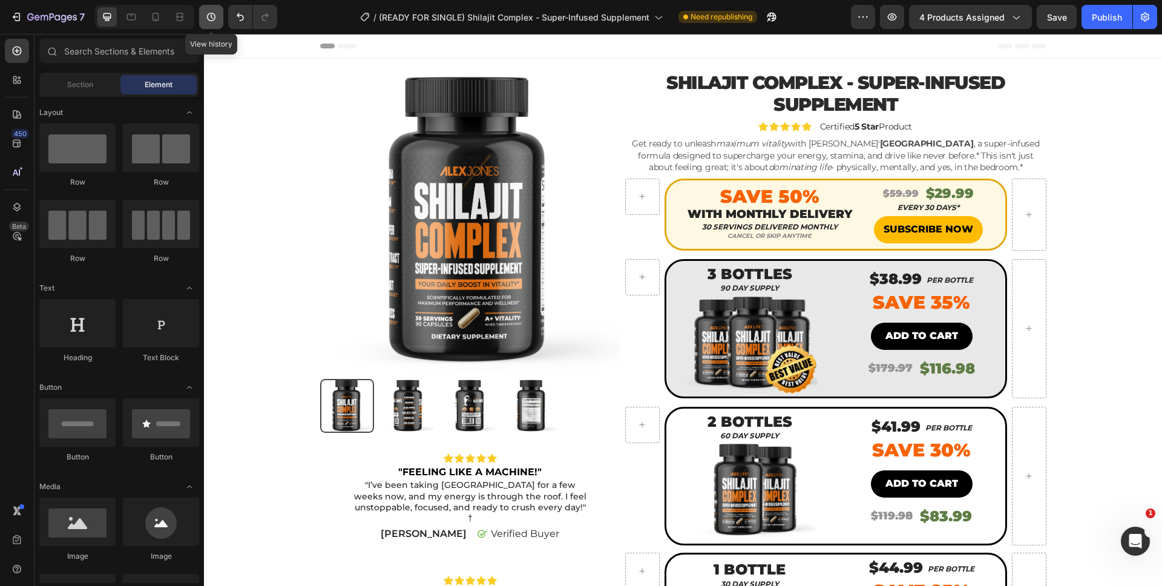
click at [207, 19] on icon "button" at bounding box center [211, 17] width 12 height 12
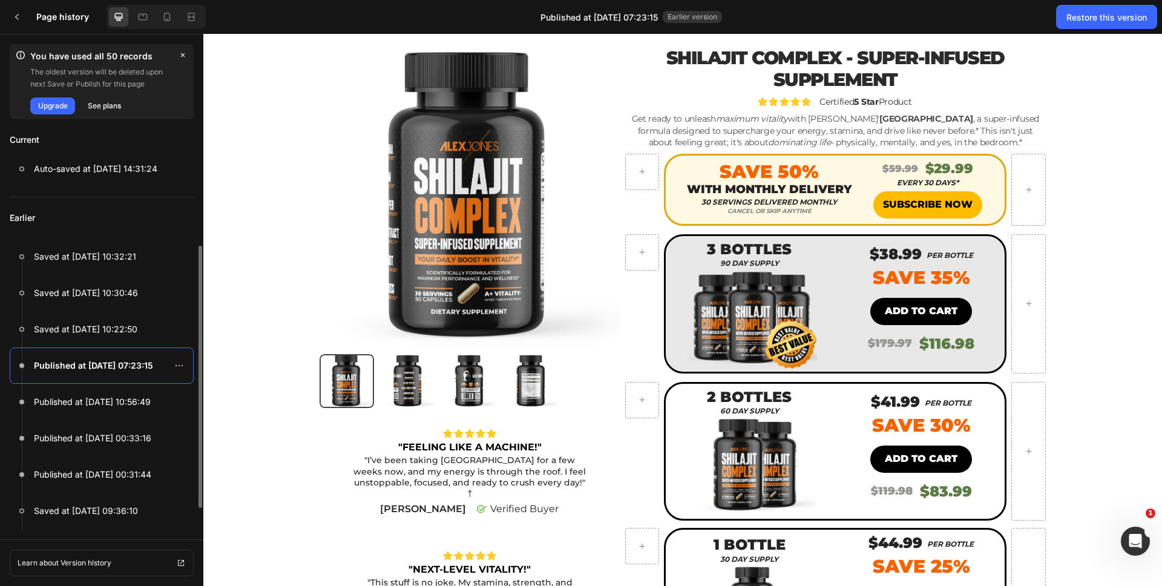
click at [113, 367] on p "Published at [DATE] 07:23:15" at bounding box center [93, 365] width 119 height 15
click at [1097, 7] on button "Restore this version" at bounding box center [1106, 17] width 101 height 24
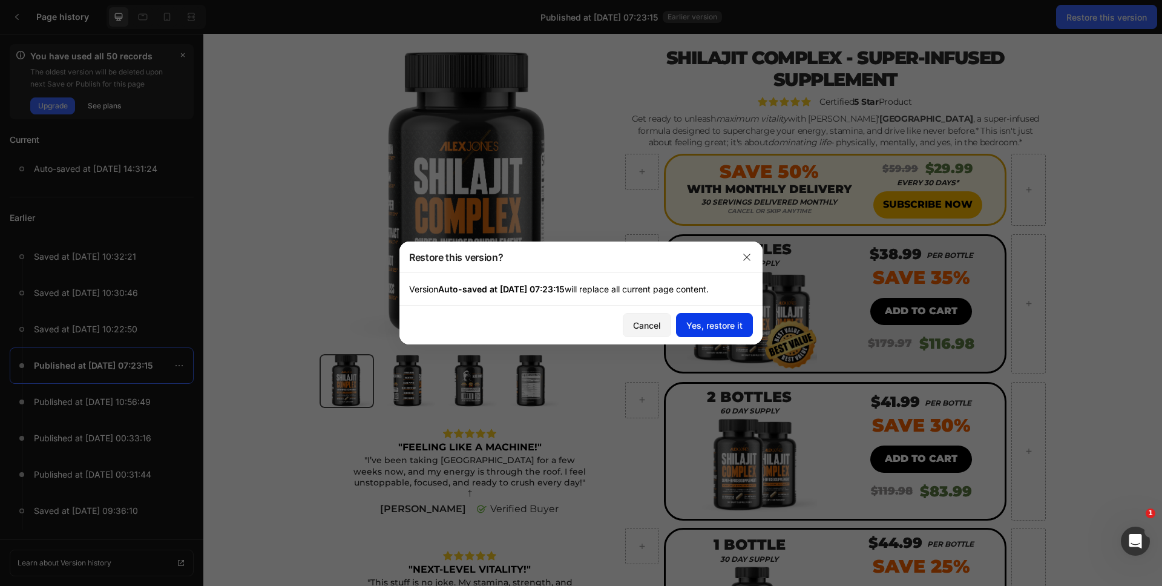
click at [723, 326] on div "Yes, restore it" at bounding box center [714, 325] width 56 height 13
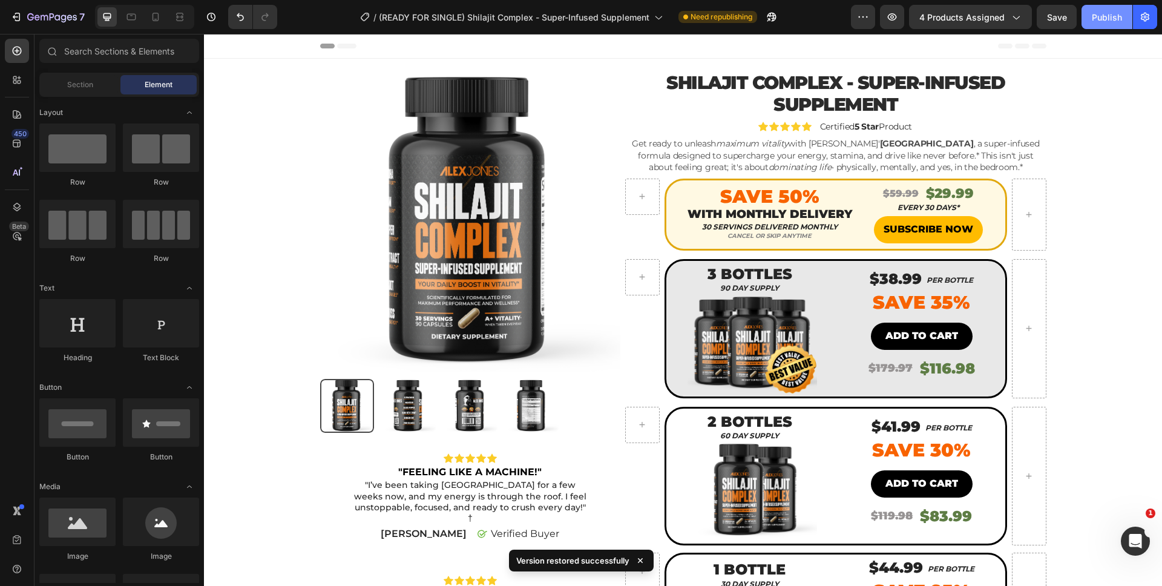
click at [1094, 19] on div "Publish" at bounding box center [1107, 17] width 30 height 13
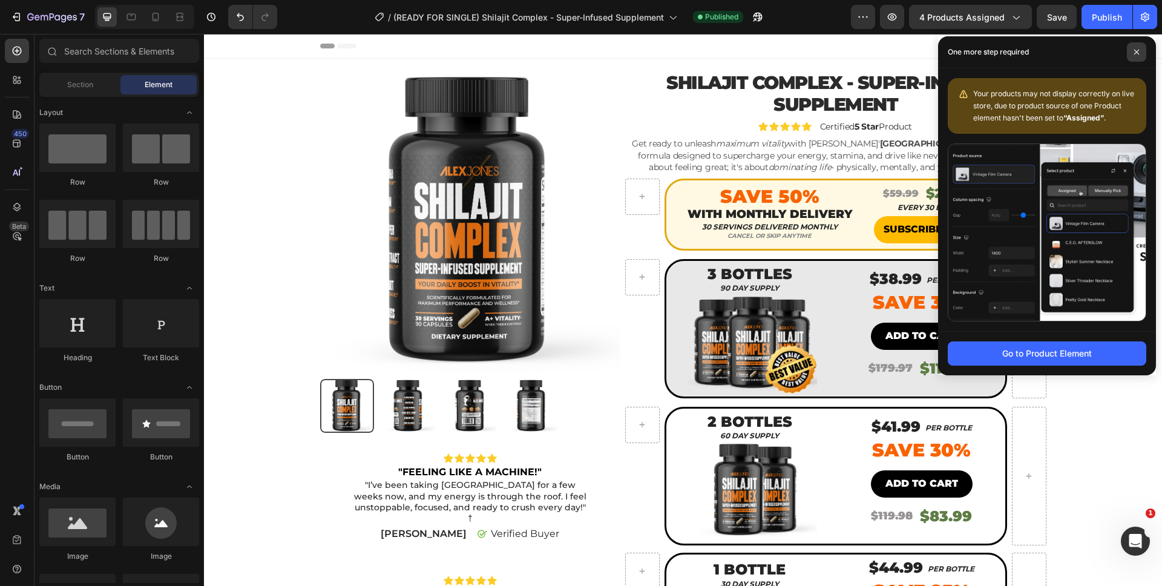
click at [1130, 56] on span at bounding box center [1136, 51] width 19 height 19
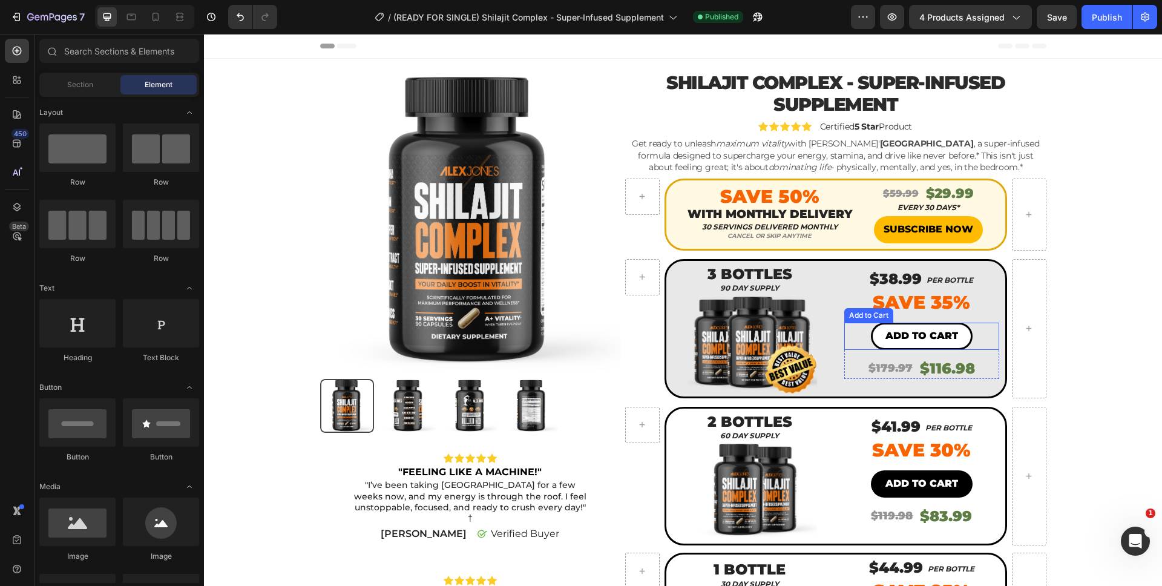
click at [898, 345] on button "Add to cart" at bounding box center [922, 336] width 102 height 27
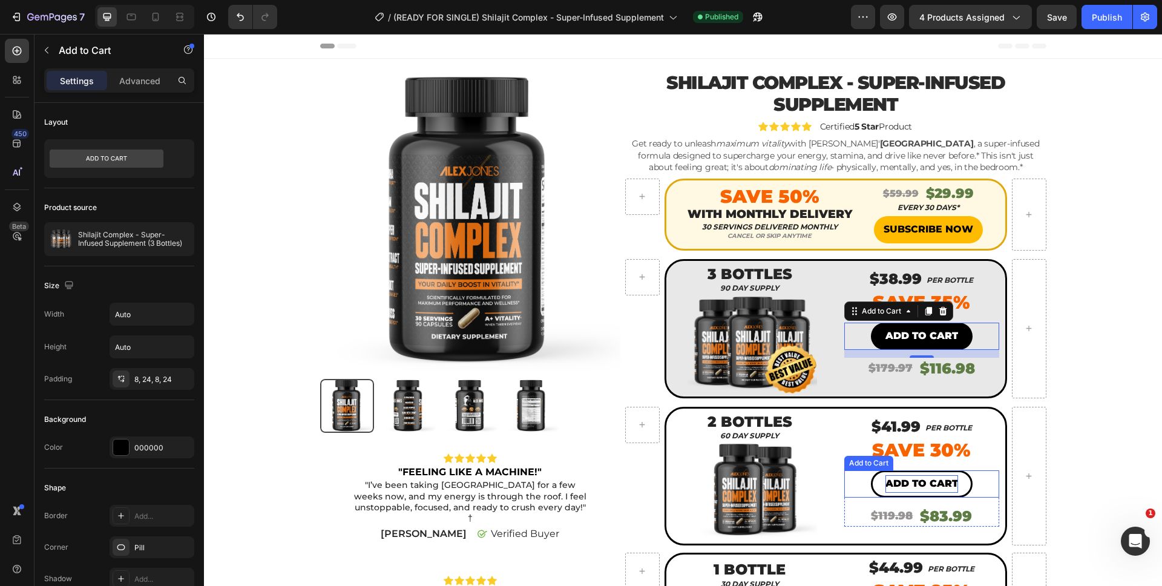
click at [910, 476] on div "Add to cart" at bounding box center [921, 484] width 73 height 18
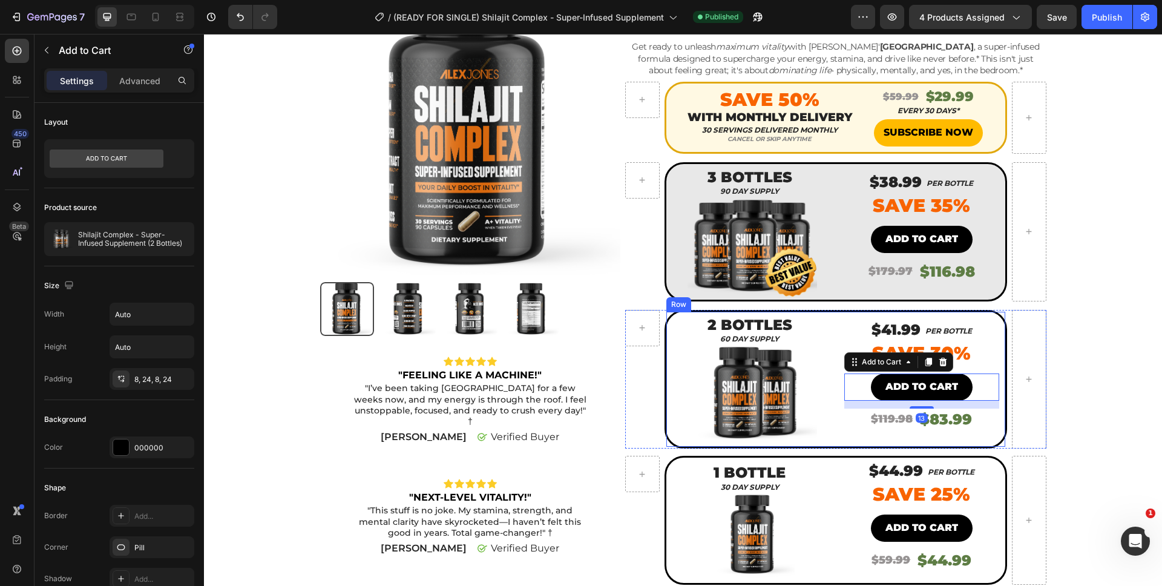
scroll to position [105, 0]
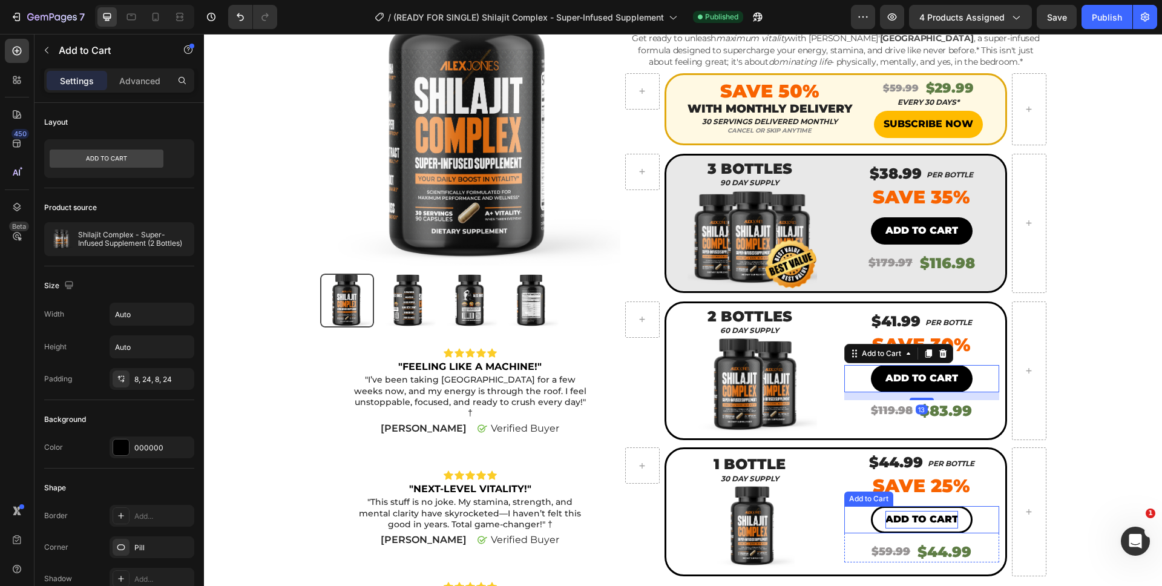
click at [928, 512] on div "Add to cart" at bounding box center [921, 520] width 73 height 18
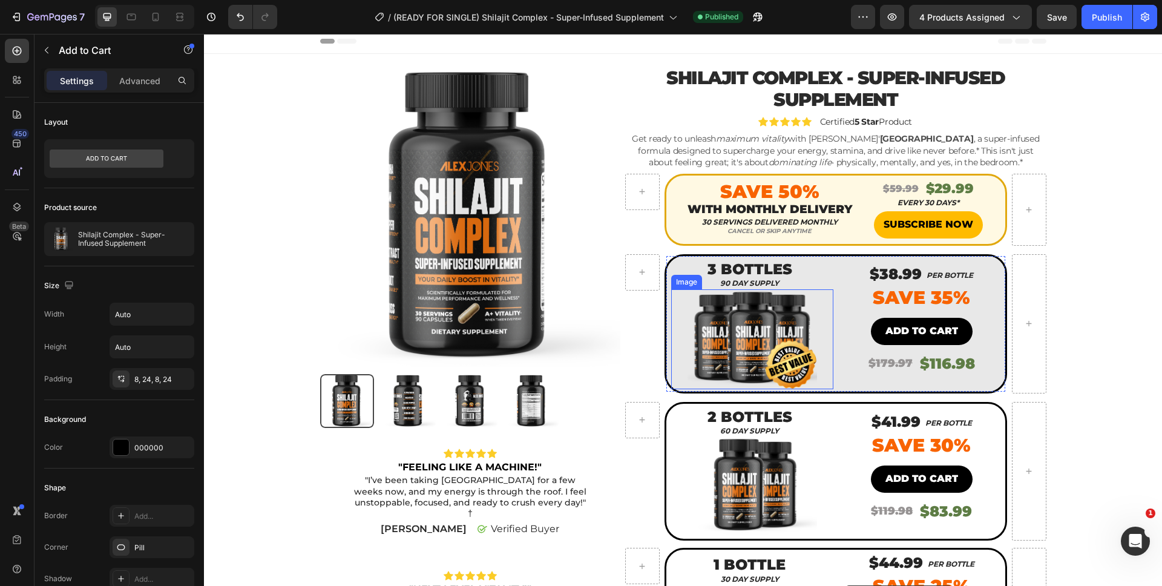
scroll to position [0, 0]
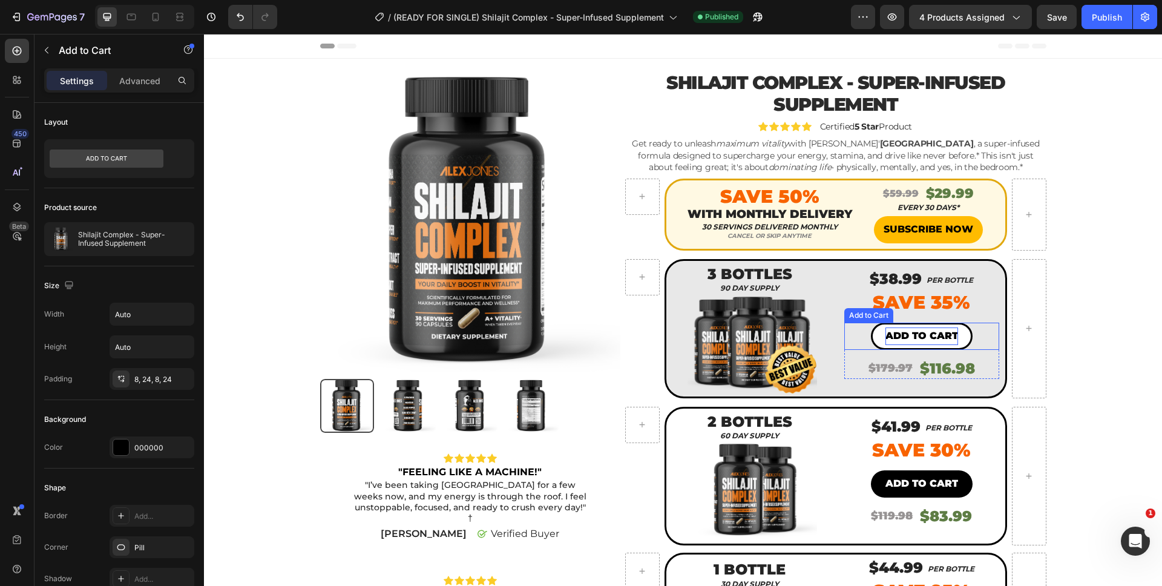
click at [923, 336] on div "Add to cart" at bounding box center [921, 336] width 73 height 18
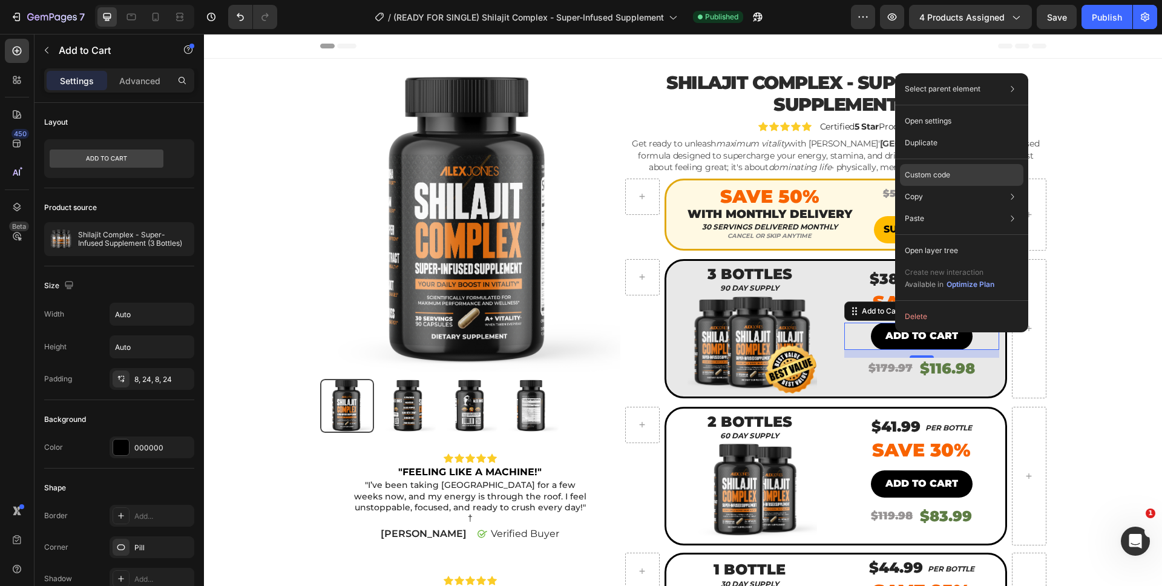
click at [933, 176] on p "Custom code" at bounding box center [927, 174] width 45 height 11
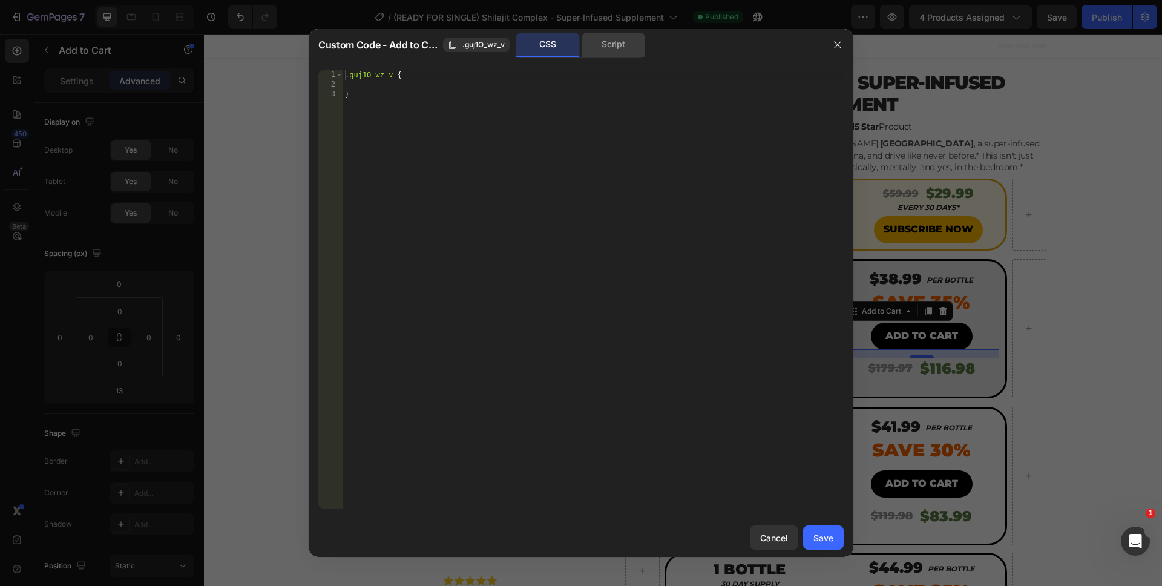
click at [635, 45] on div "Script" at bounding box center [614, 45] width 64 height 24
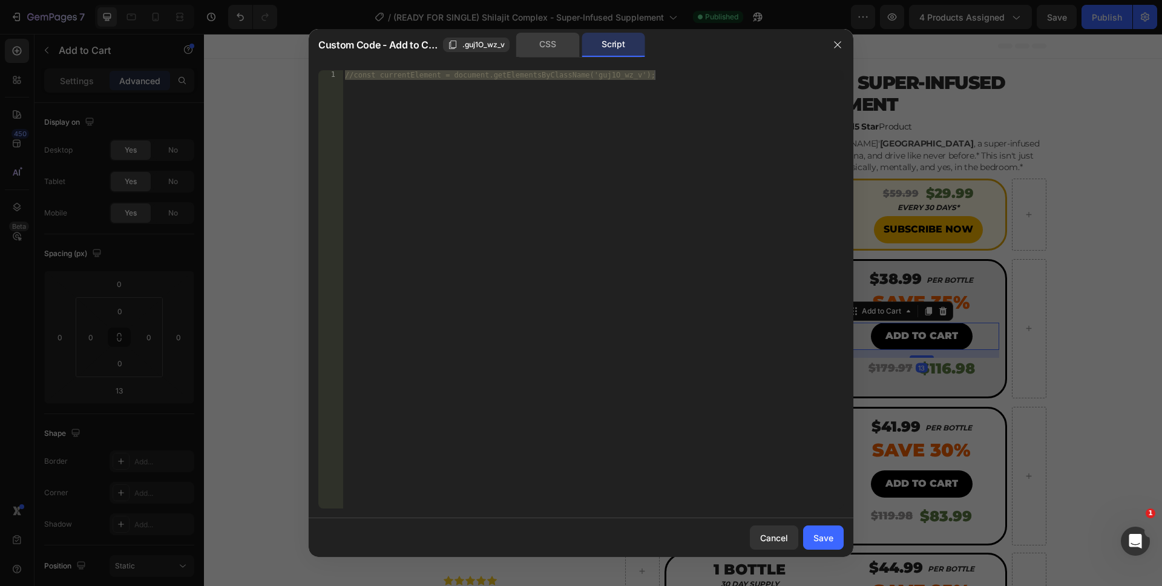
click at [553, 50] on div "CSS" at bounding box center [548, 45] width 64 height 24
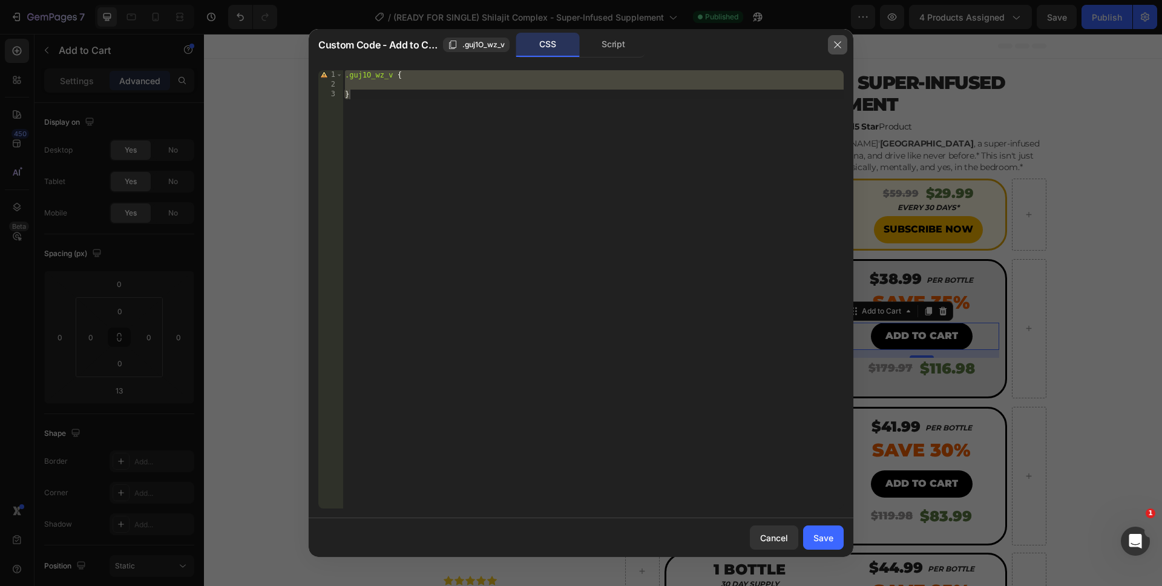
click at [831, 44] on button "button" at bounding box center [837, 44] width 19 height 19
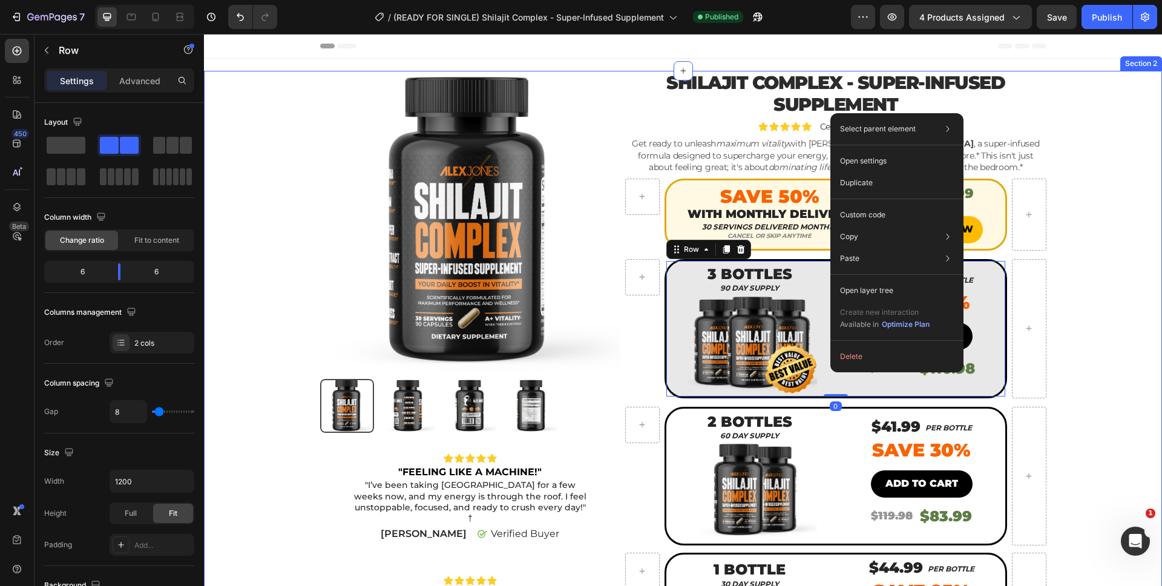
click at [1083, 394] on div "Product Images Icon Icon Icon Icon Icon Icon List "FEELING LIKE A MACHINE!" Tex…" at bounding box center [683, 441] width 940 height 740
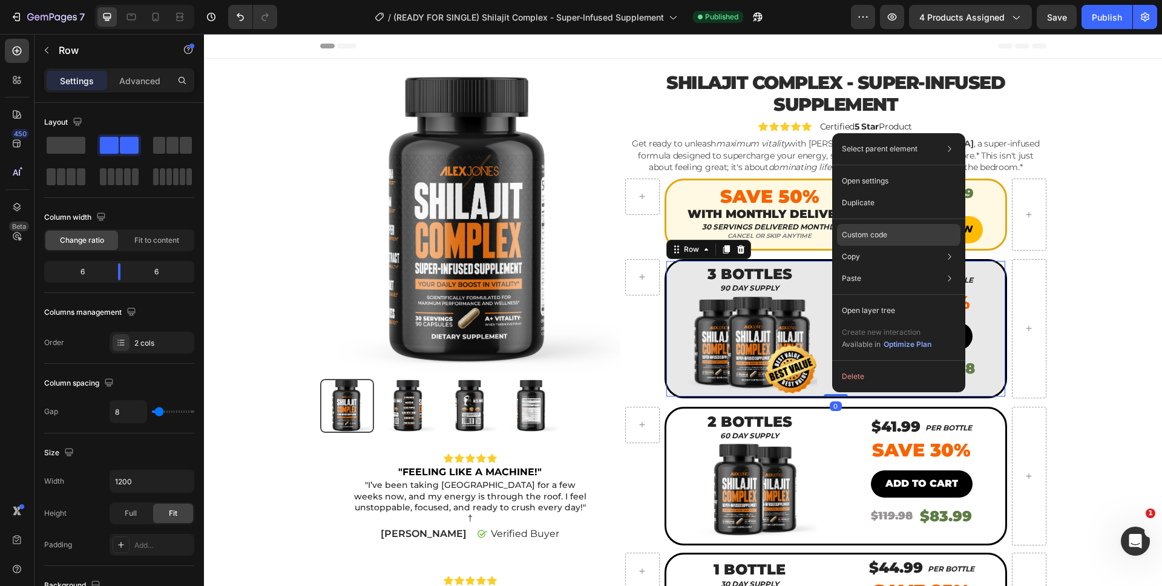
click at [870, 237] on p "Custom code" at bounding box center [864, 234] width 45 height 11
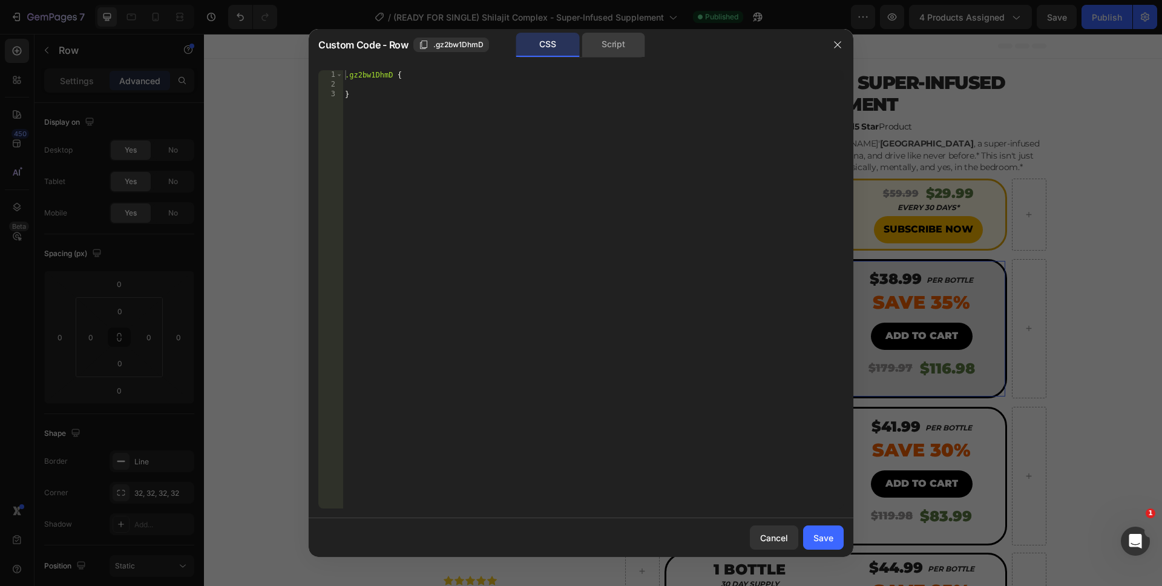
click at [613, 59] on div "Custom Code - Row .gz2bw1DhmD CSS Script" at bounding box center [565, 44] width 513 height 31
click at [612, 50] on div "Script" at bounding box center [614, 45] width 64 height 24
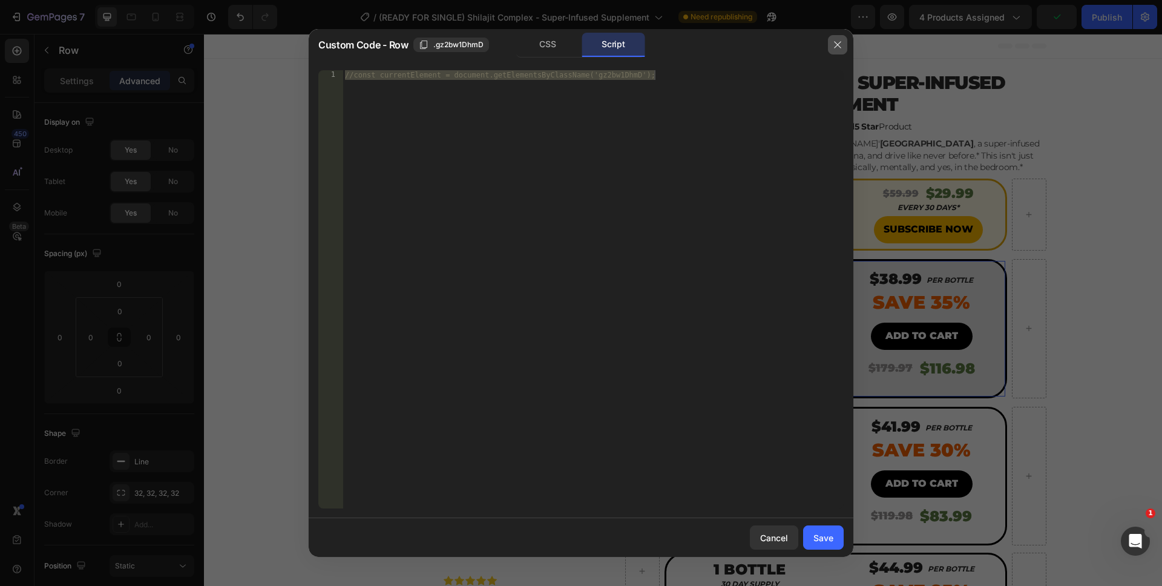
drag, startPoint x: 838, startPoint y: 47, endPoint x: 658, endPoint y: 7, distance: 184.7
click at [838, 47] on icon "button" at bounding box center [838, 45] width 10 height 10
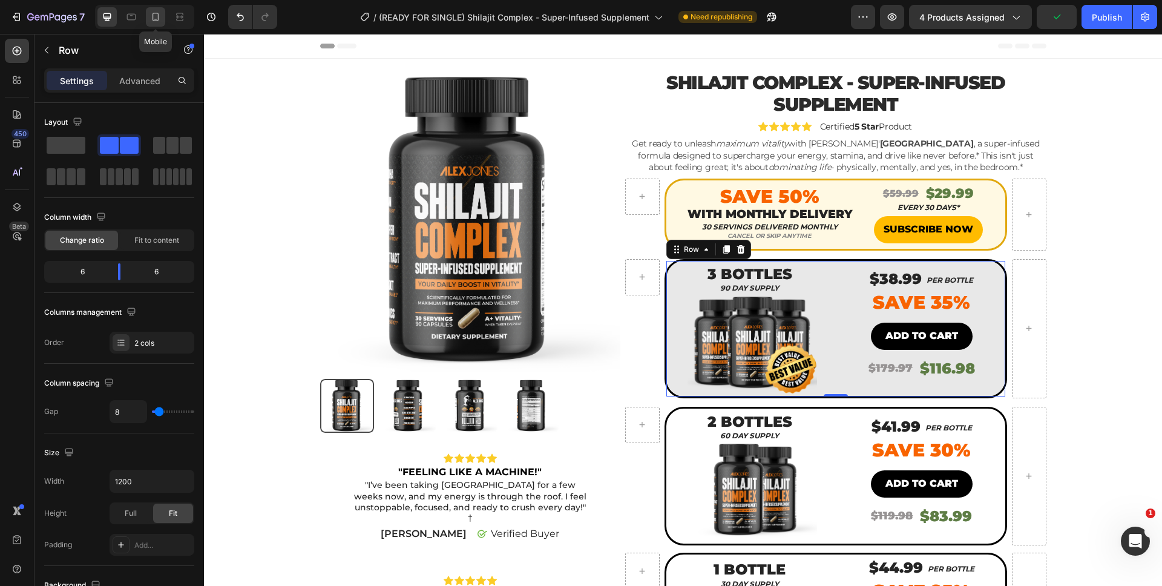
click at [156, 18] on icon at bounding box center [155, 17] width 12 height 12
type input "100%"
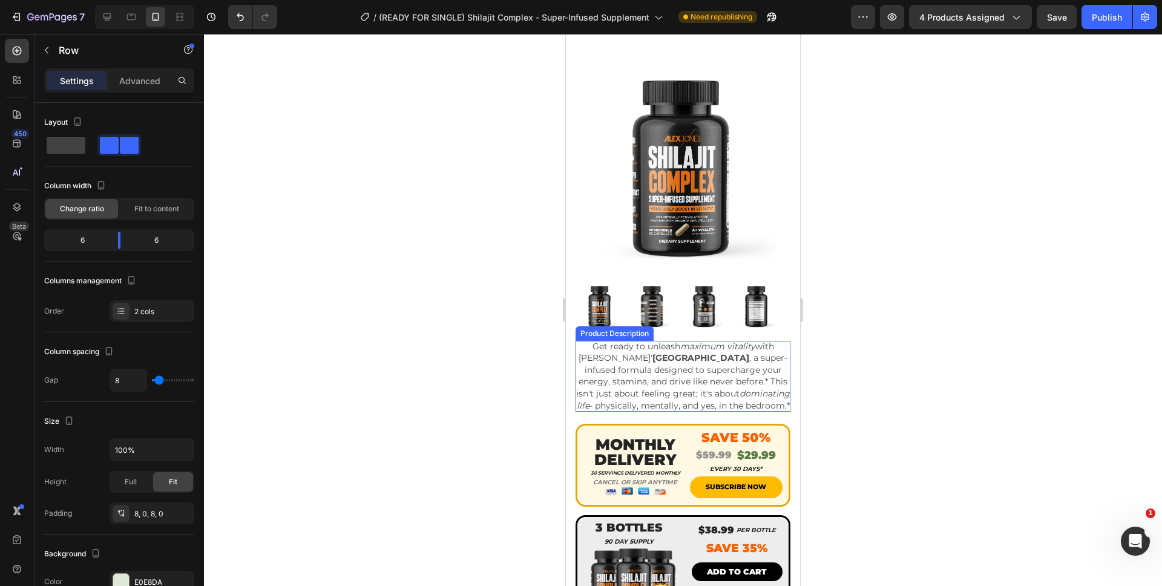
scroll to position [230, 0]
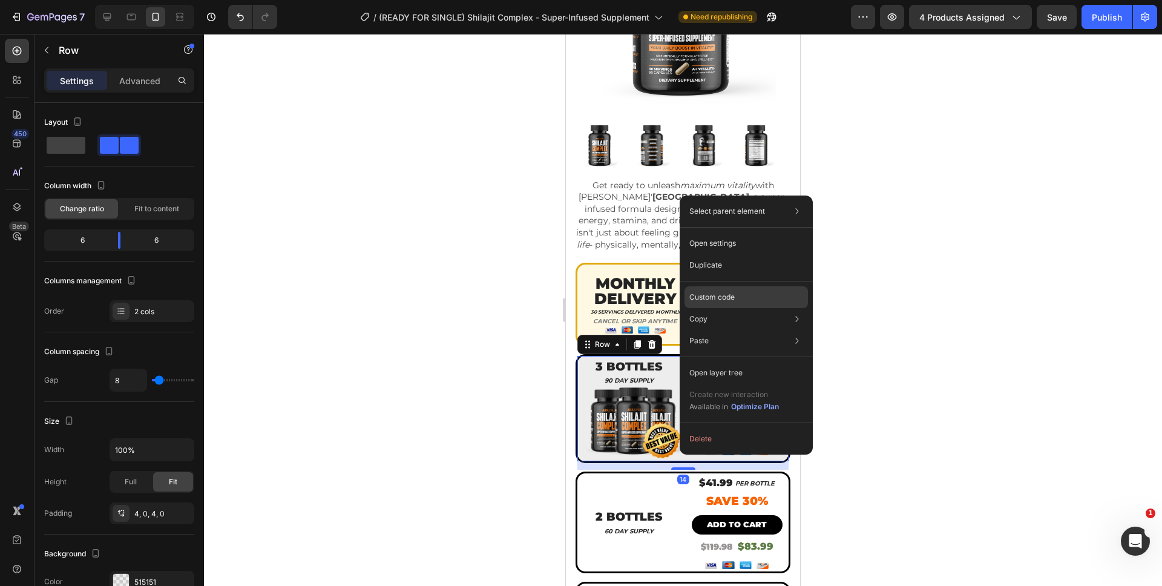
click at [713, 298] on p "Custom code" at bounding box center [711, 297] width 45 height 11
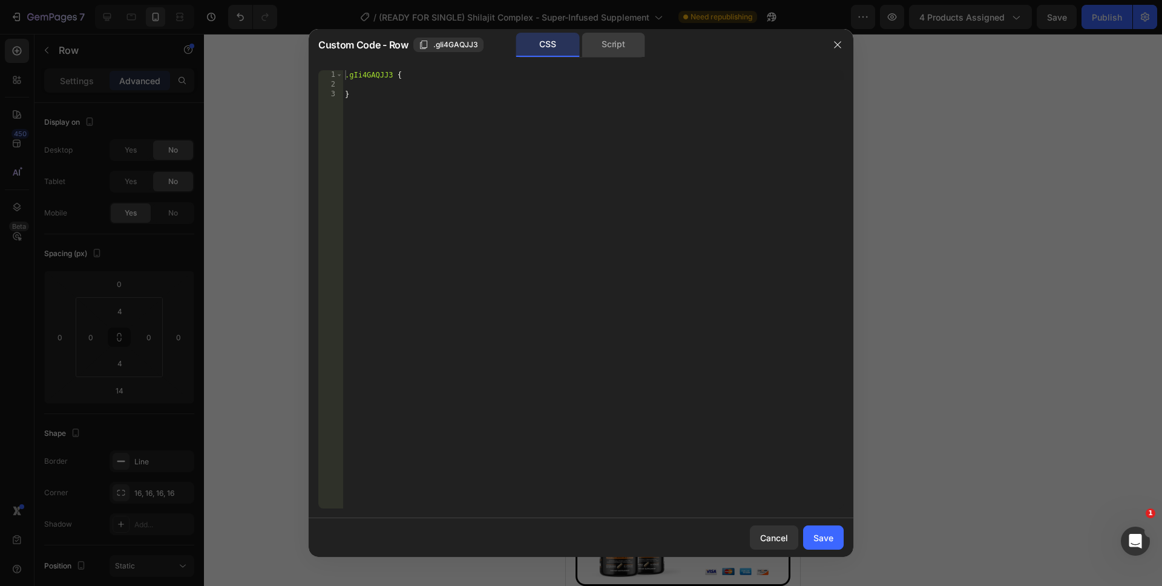
click at [599, 39] on div "Script" at bounding box center [614, 45] width 64 height 24
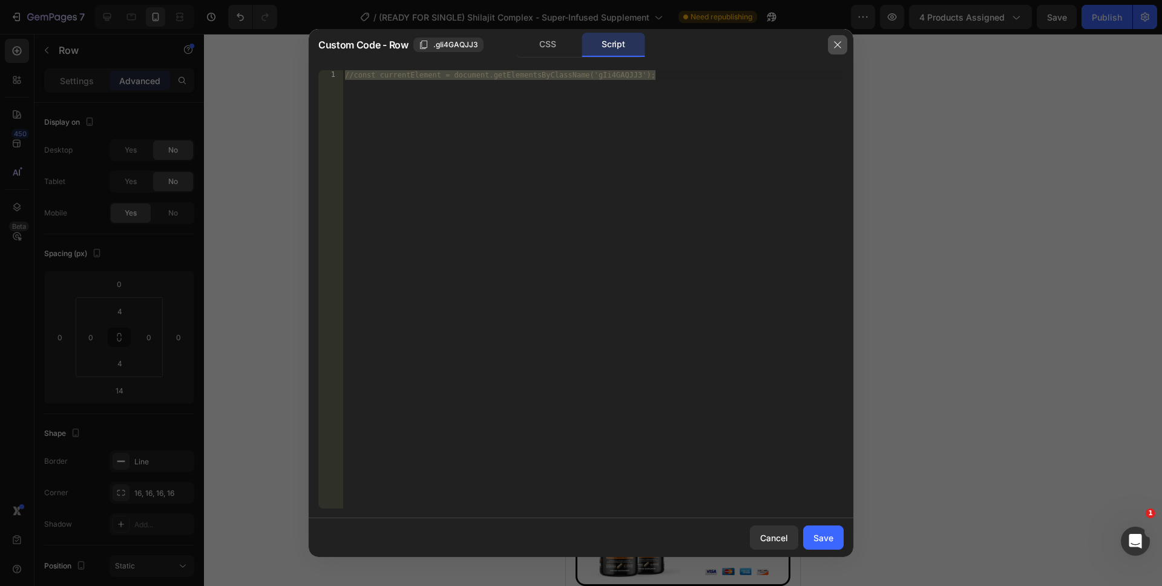
click at [831, 45] on button "button" at bounding box center [837, 44] width 19 height 19
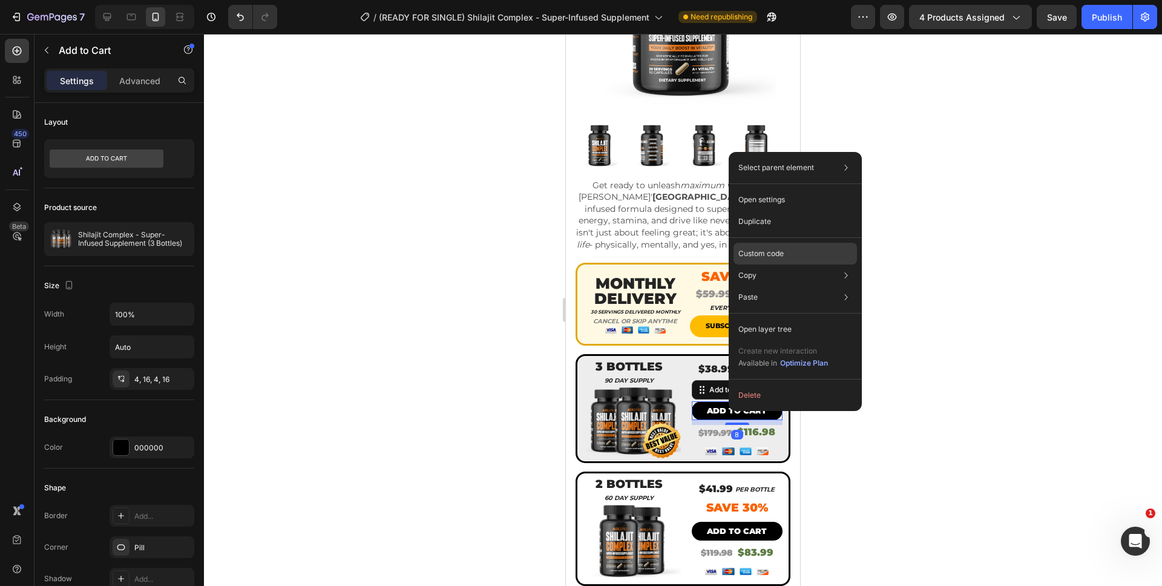
click at [769, 248] on p "Custom code" at bounding box center [760, 253] width 45 height 11
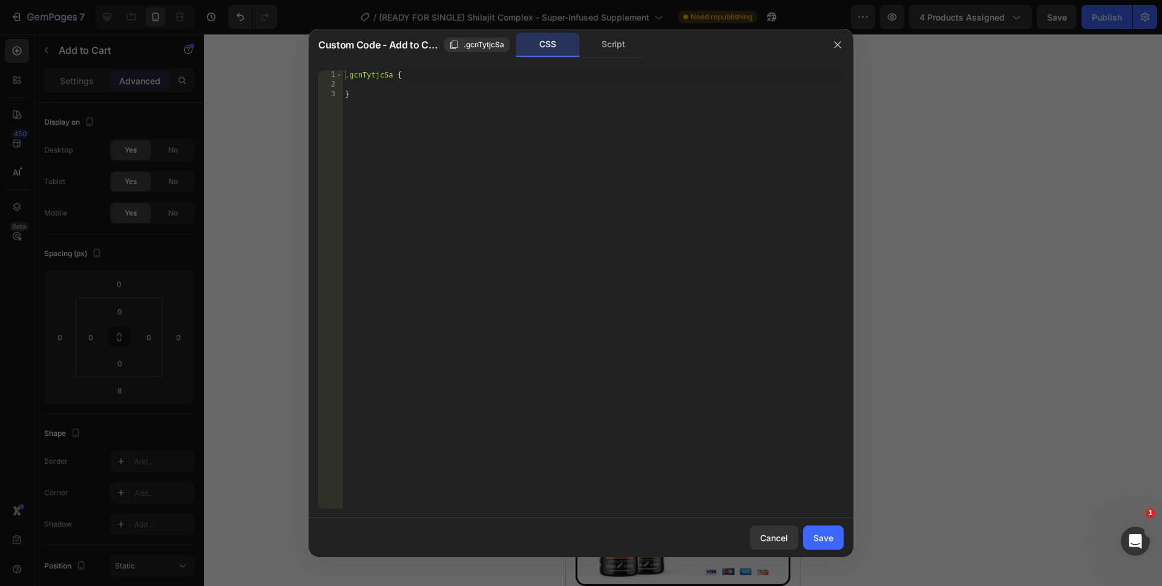
click at [623, 59] on div "Custom Code - Add to Cart .gcnTytjcSa CSS Script" at bounding box center [565, 44] width 513 height 31
click at [622, 56] on div "Script" at bounding box center [614, 45] width 64 height 24
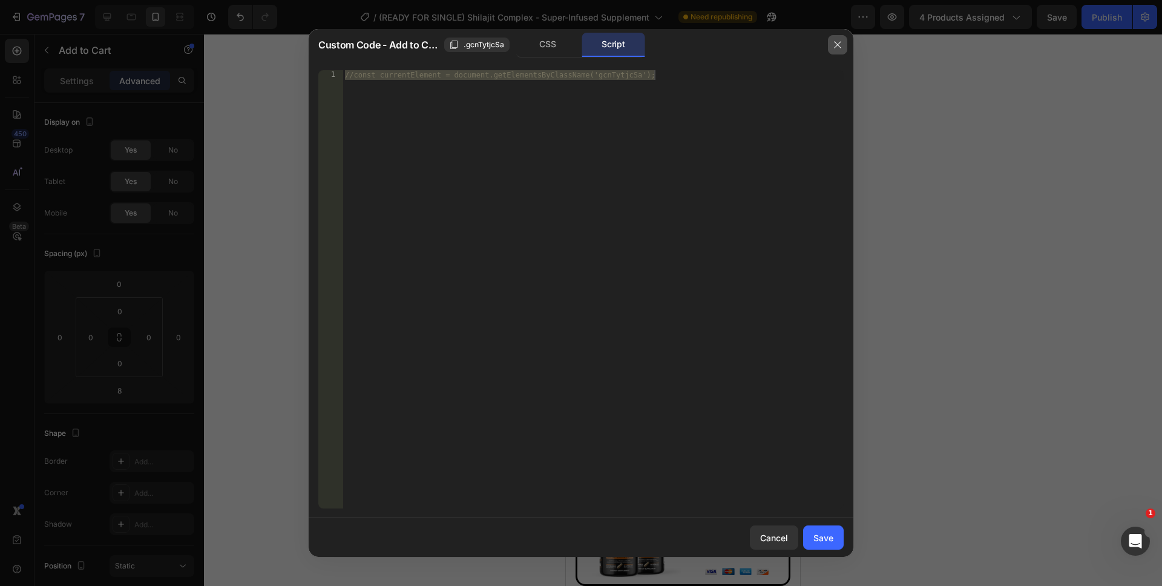
click at [838, 47] on icon "button" at bounding box center [838, 45] width 10 height 10
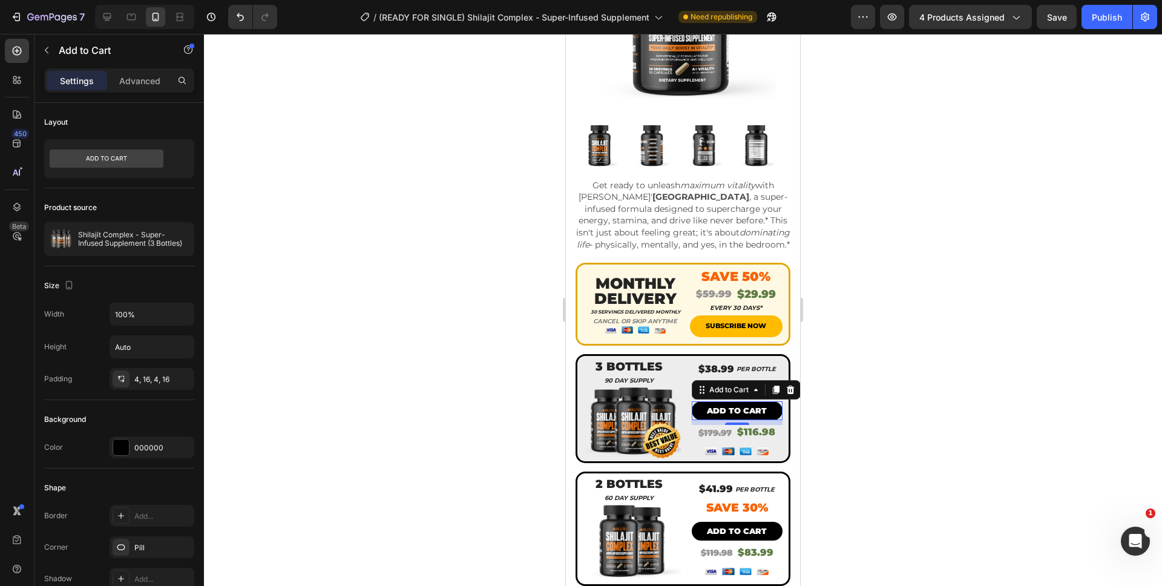
click at [1105, 24] on button "Publish" at bounding box center [1107, 17] width 51 height 24
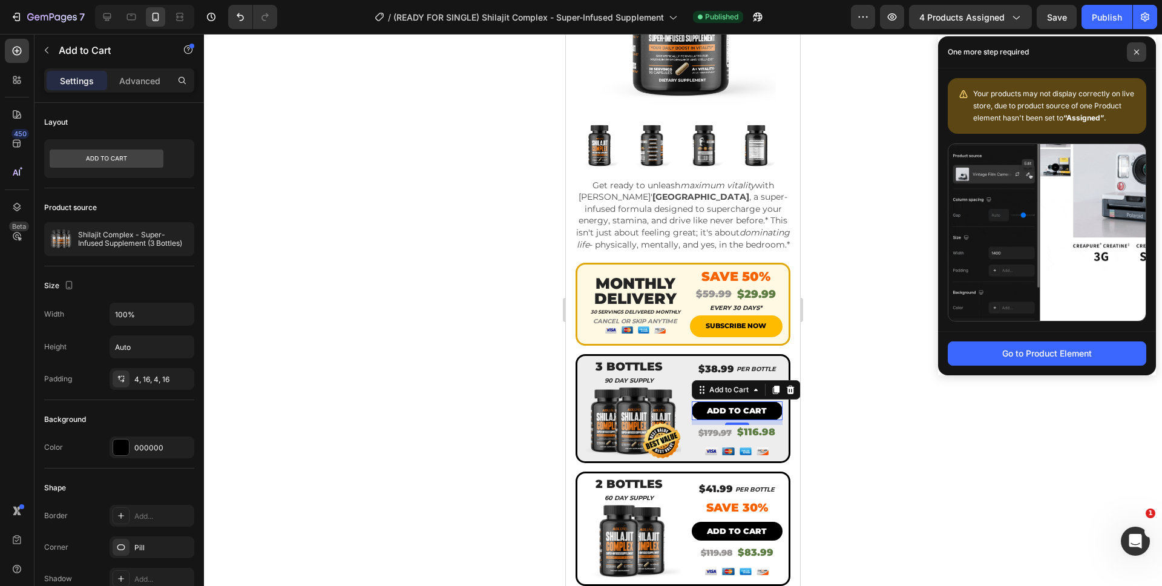
click at [1130, 50] on span at bounding box center [1136, 51] width 19 height 19
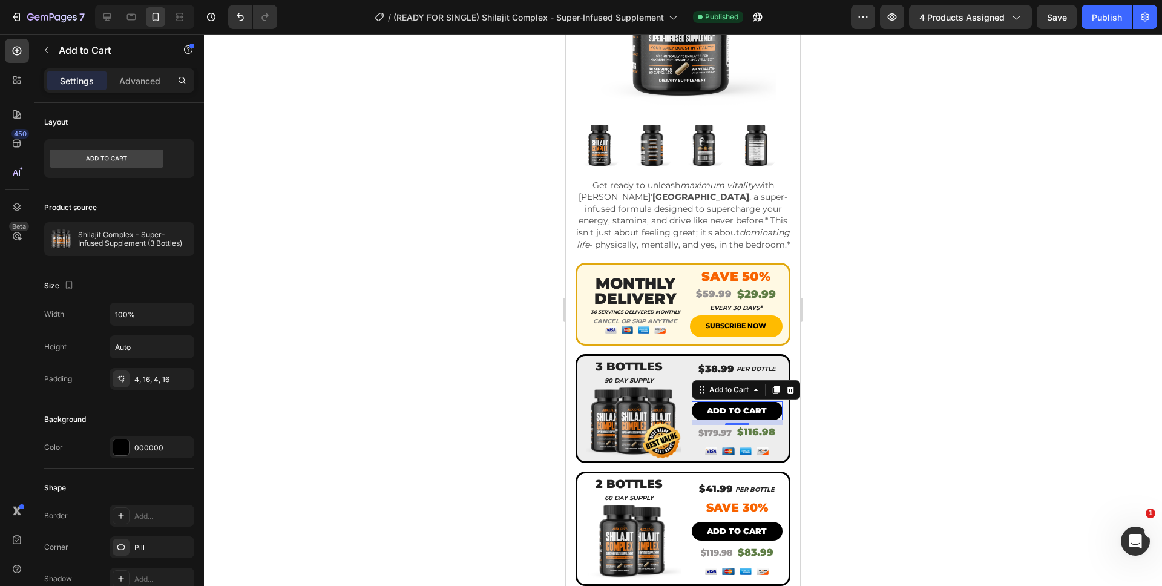
click at [922, 293] on div at bounding box center [683, 310] width 958 height 552
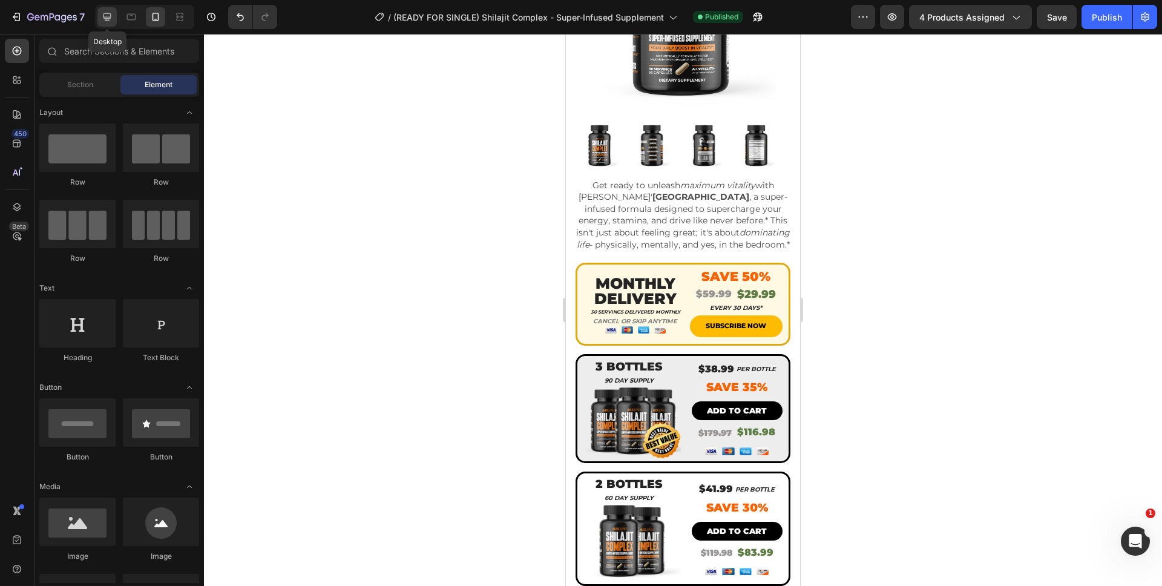
drag, startPoint x: 110, startPoint y: 22, endPoint x: 64, endPoint y: 73, distance: 69.0
click at [110, 22] on icon at bounding box center [107, 17] width 12 height 12
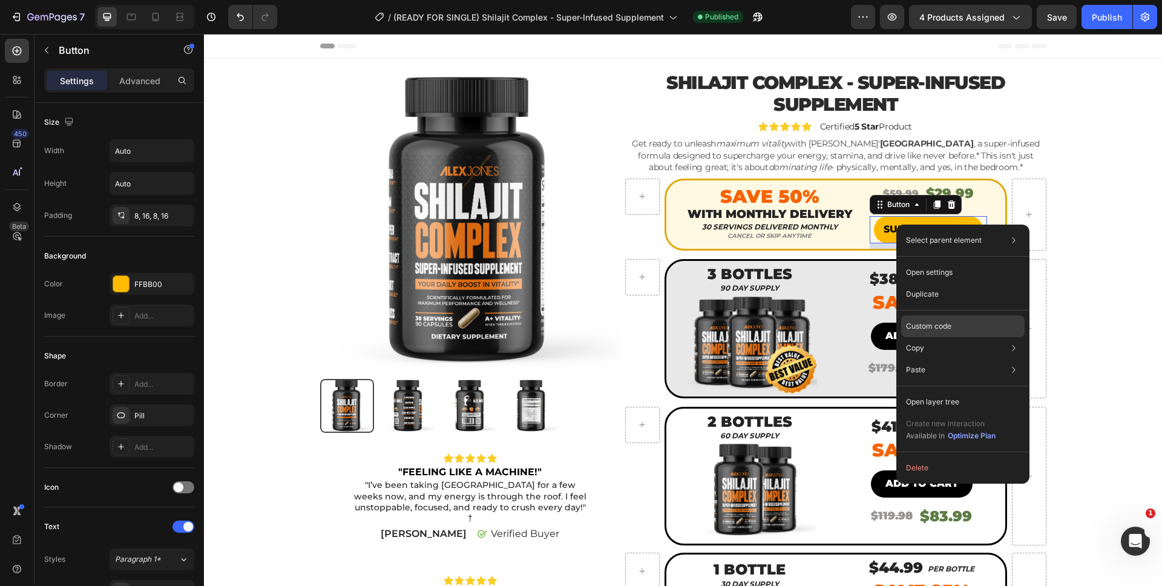
click at [949, 326] on p "Custom code" at bounding box center [928, 326] width 45 height 11
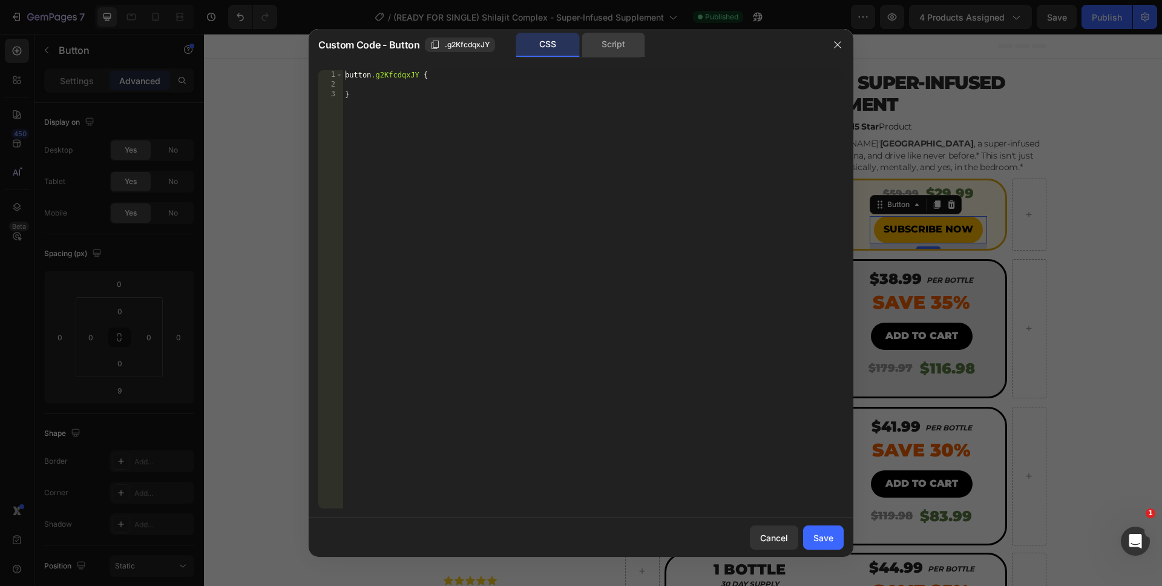
click at [633, 55] on div "Script" at bounding box center [614, 45] width 64 height 24
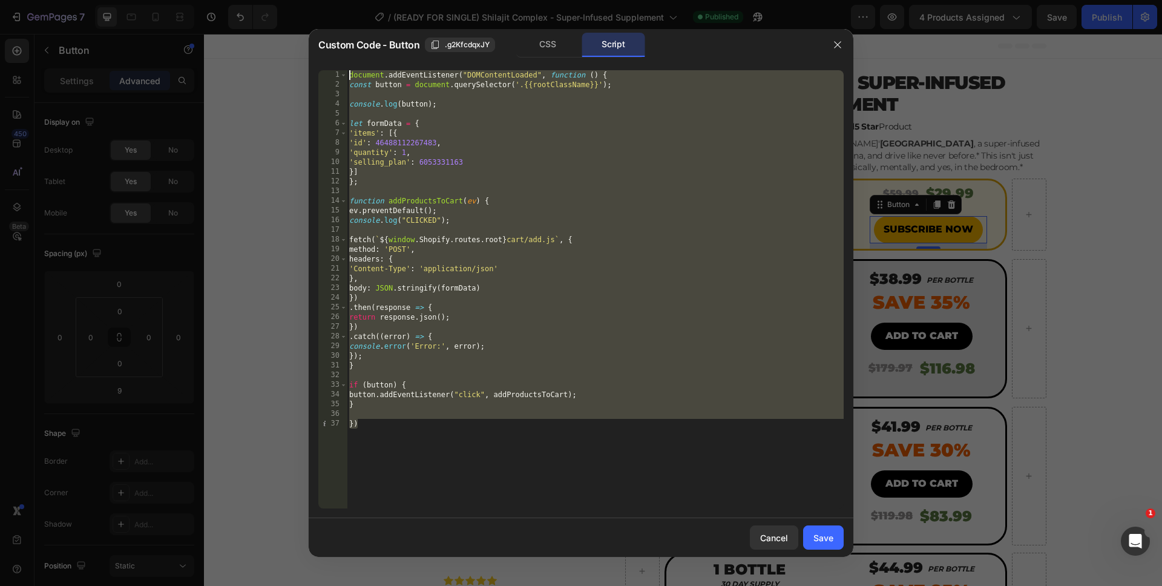
drag, startPoint x: 493, startPoint y: 450, endPoint x: 264, endPoint y: 55, distance: 455.8
click at [264, 55] on div "Custom Code - Button .g2KfcdqxJY CSS Script }) 1 2 3 4 5 6 7 8 9 10 11 12 13 14…" at bounding box center [581, 293] width 1162 height 586
click at [655, 484] on div "document . addEventListener ( "DOMContentLoaded" , function ( ) { const button …" at bounding box center [595, 299] width 497 height 458
type textarea "})"
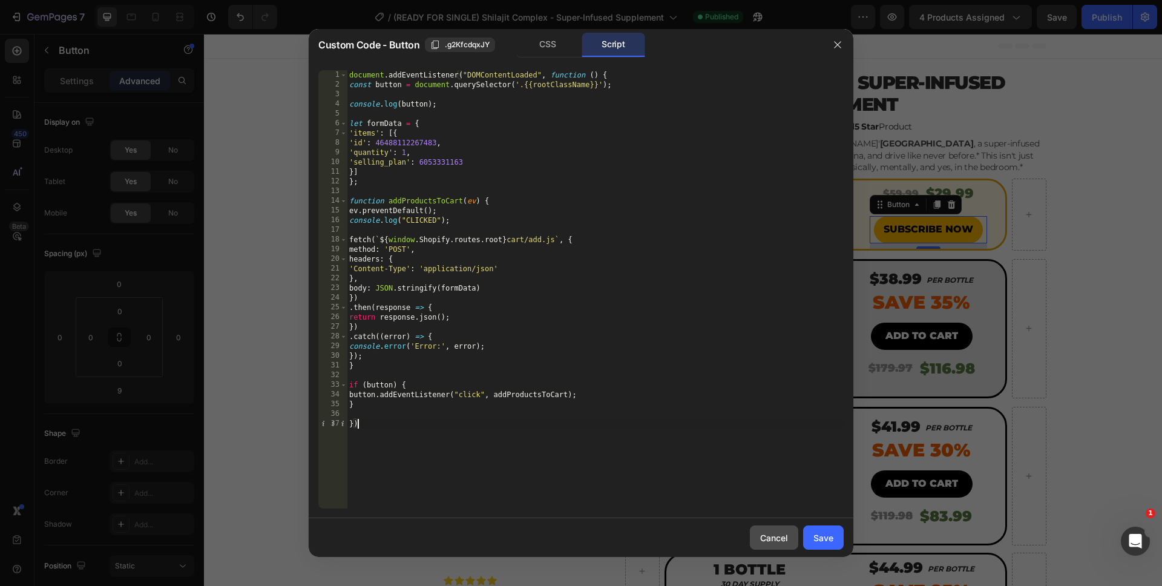
click at [787, 545] on button "Cancel" at bounding box center [774, 537] width 48 height 24
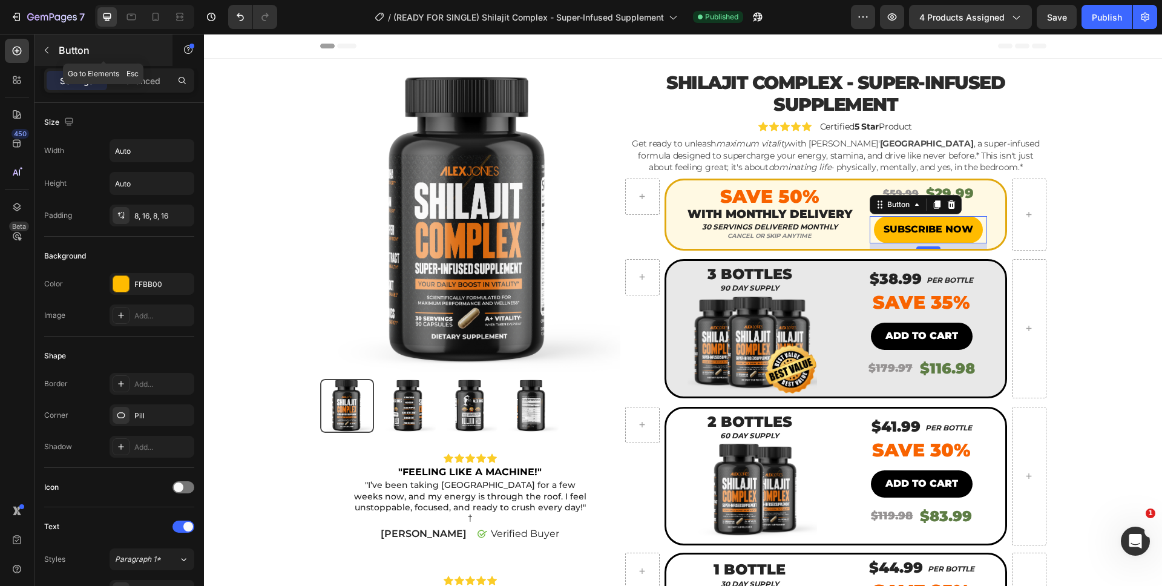
click at [47, 54] on icon "button" at bounding box center [47, 50] width 10 height 10
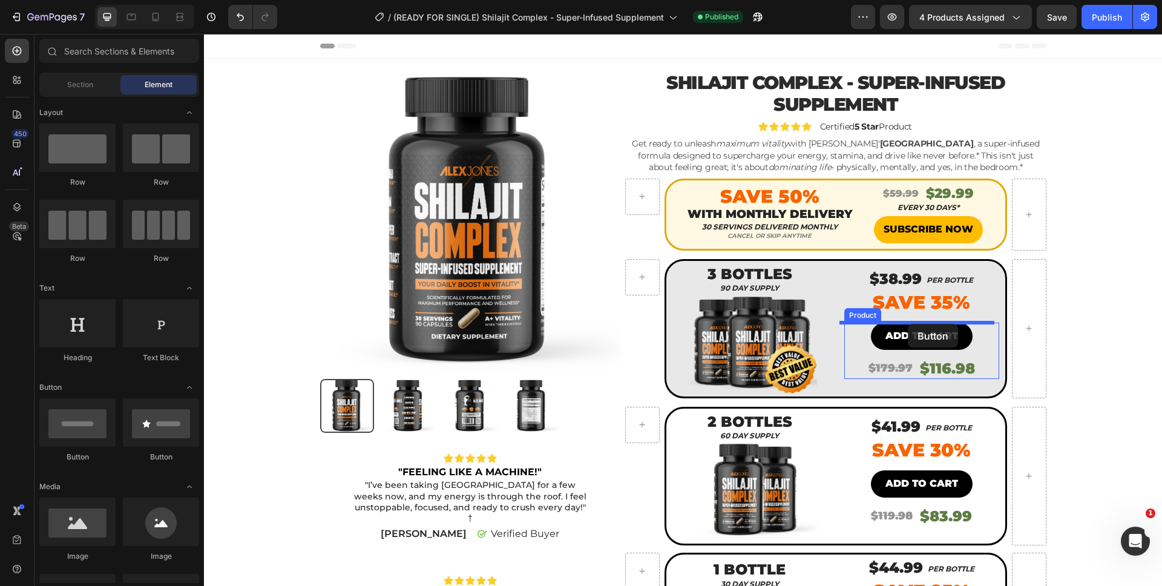
drag, startPoint x: 324, startPoint y: 440, endPoint x: 908, endPoint y: 324, distance: 594.9
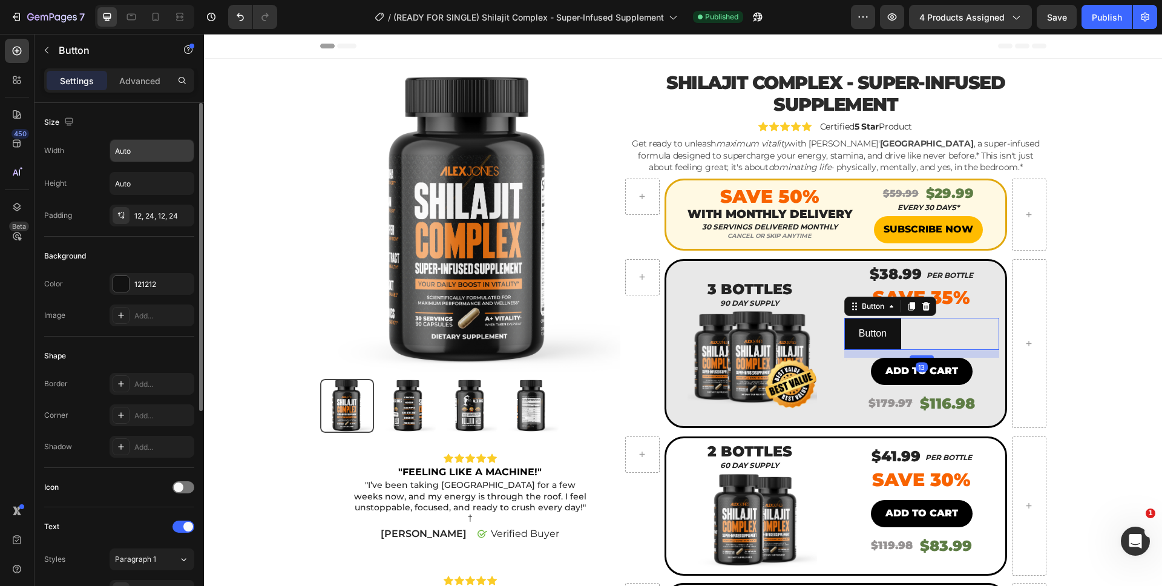
click at [133, 154] on input "Auto" at bounding box center [152, 151] width 84 height 22
click at [168, 285] on div "121212" at bounding box center [151, 284] width 35 height 11
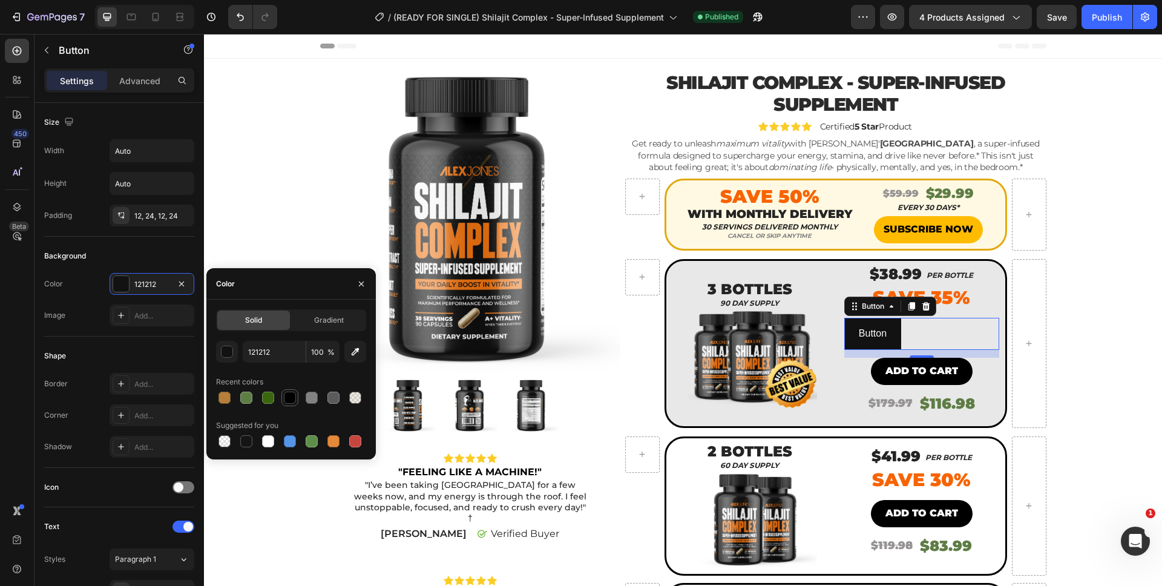
click at [289, 397] on div at bounding box center [290, 398] width 12 height 12
type input "000000"
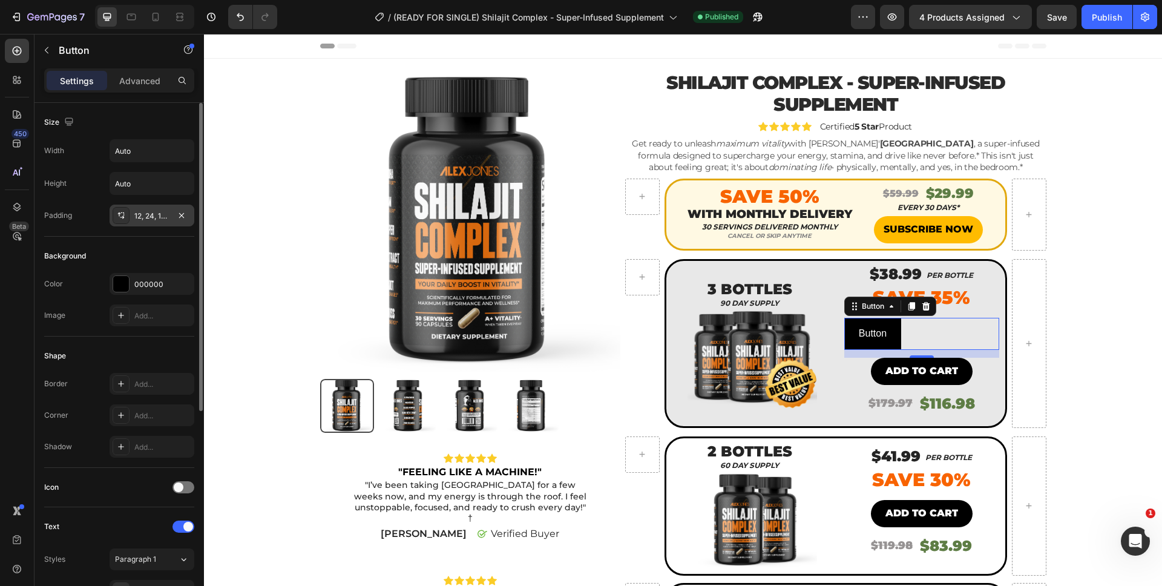
click at [138, 217] on div "12, 24, 12, 24" at bounding box center [151, 216] width 35 height 11
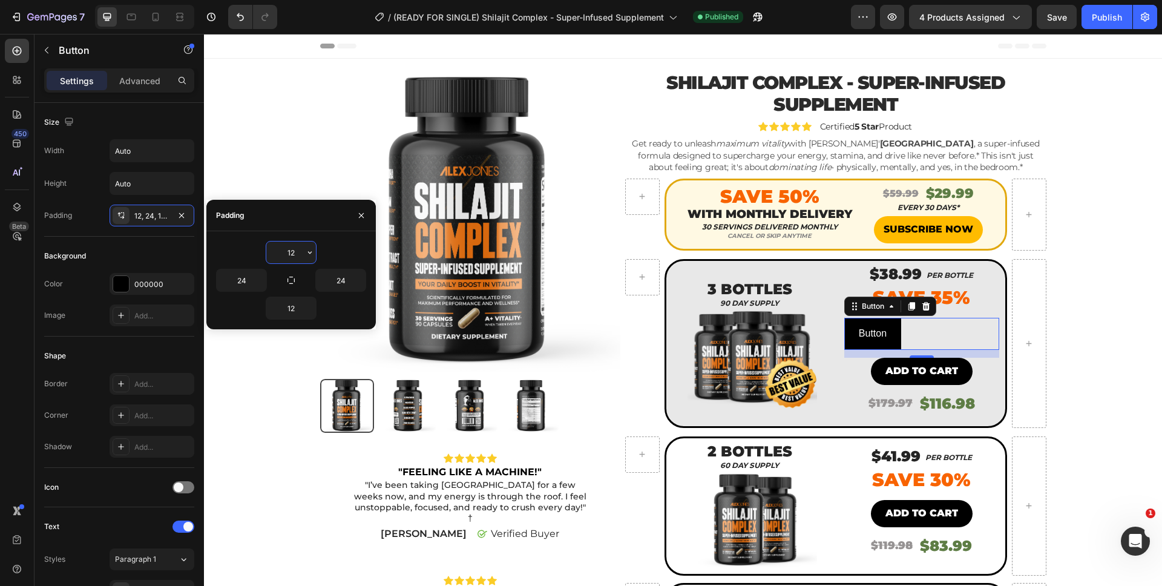
click at [300, 262] on input "12" at bounding box center [291, 252] width 50 height 22
click at [922, 370] on div "13" at bounding box center [922, 368] width 12 height 10
click at [921, 366] on div "13" at bounding box center [922, 368] width 12 height 10
click at [906, 373] on div "Add to cart" at bounding box center [921, 372] width 73 height 18
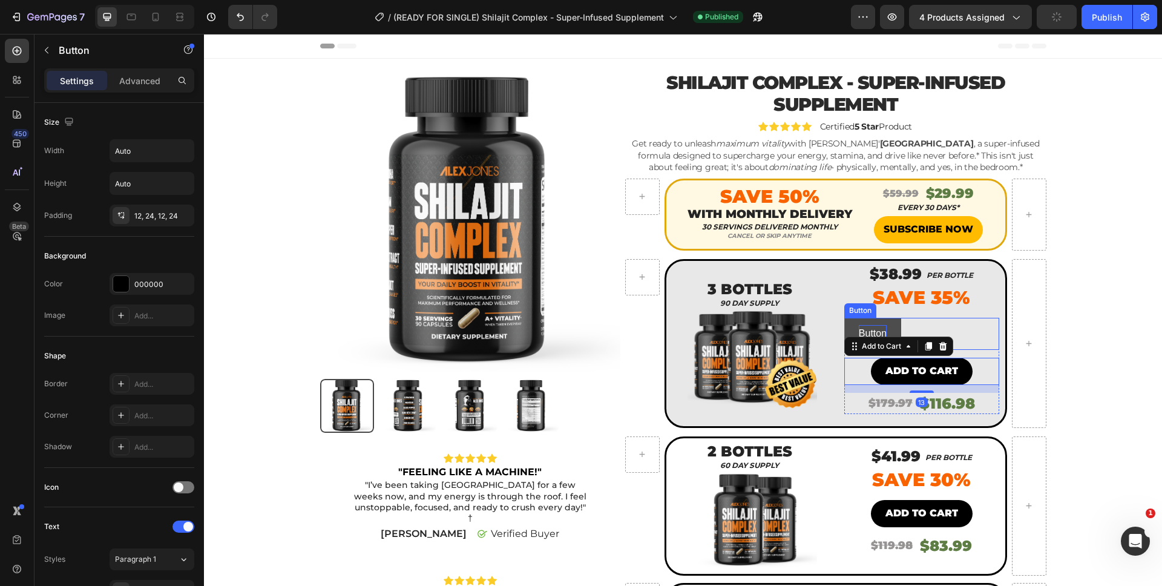
click at [869, 329] on p "Button" at bounding box center [873, 334] width 28 height 18
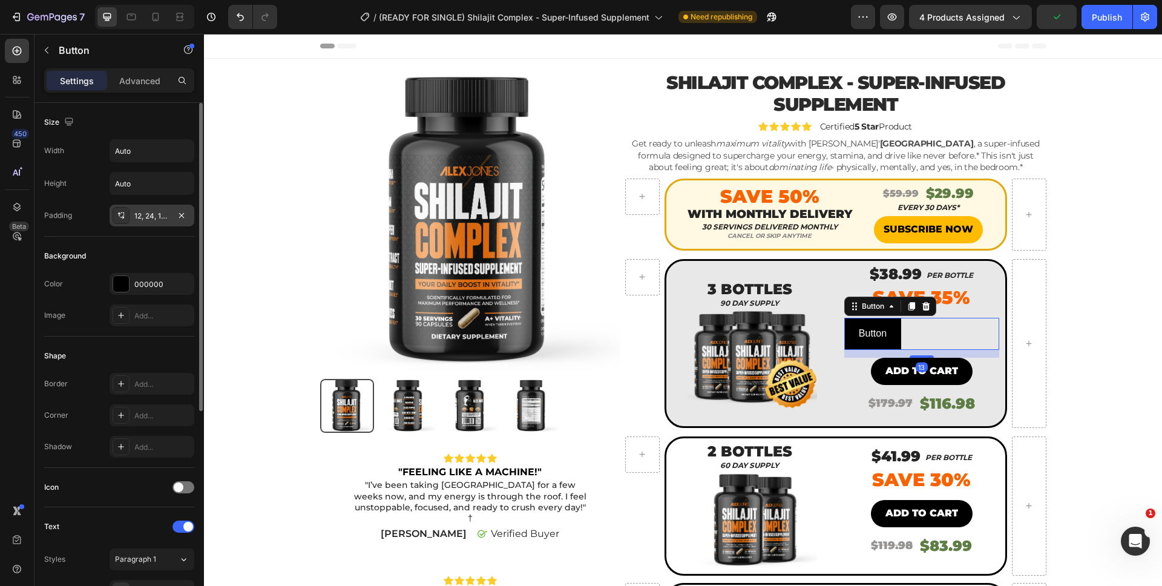
click at [157, 220] on div "12, 24, 12, 24" at bounding box center [151, 216] width 35 height 11
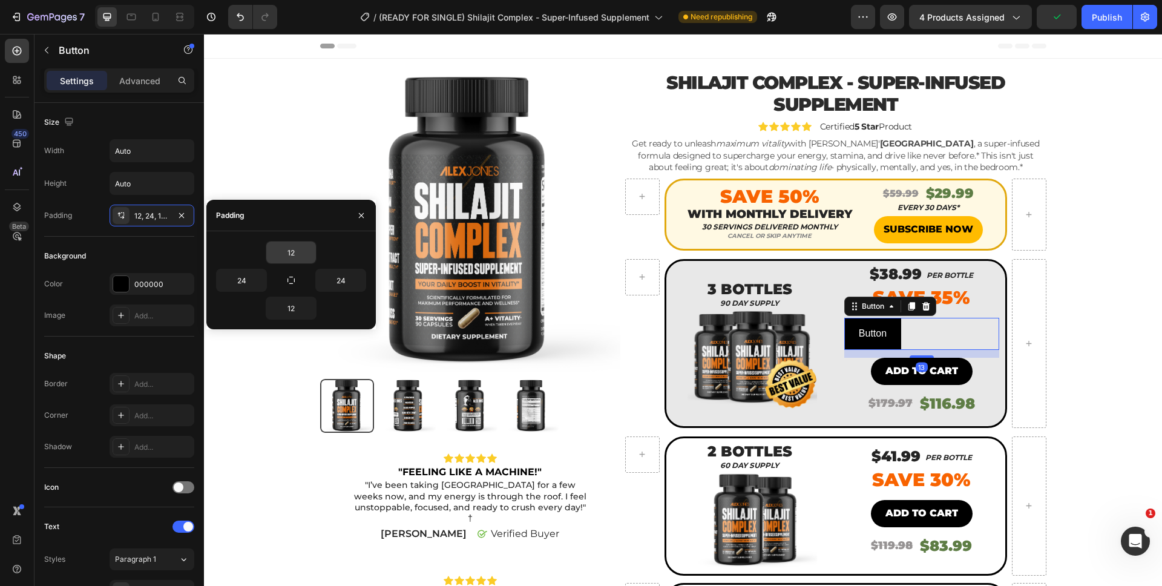
click at [290, 261] on input "12" at bounding box center [291, 252] width 50 height 22
type input "8"
click at [294, 306] on input "12" at bounding box center [291, 308] width 50 height 22
type input "8"
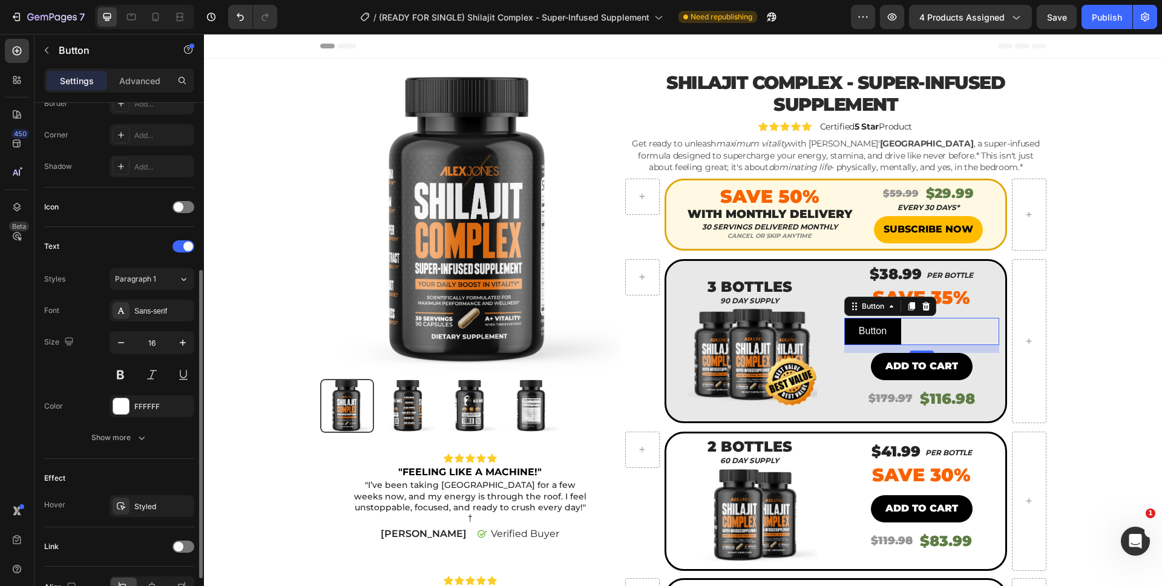
scroll to position [350, 0]
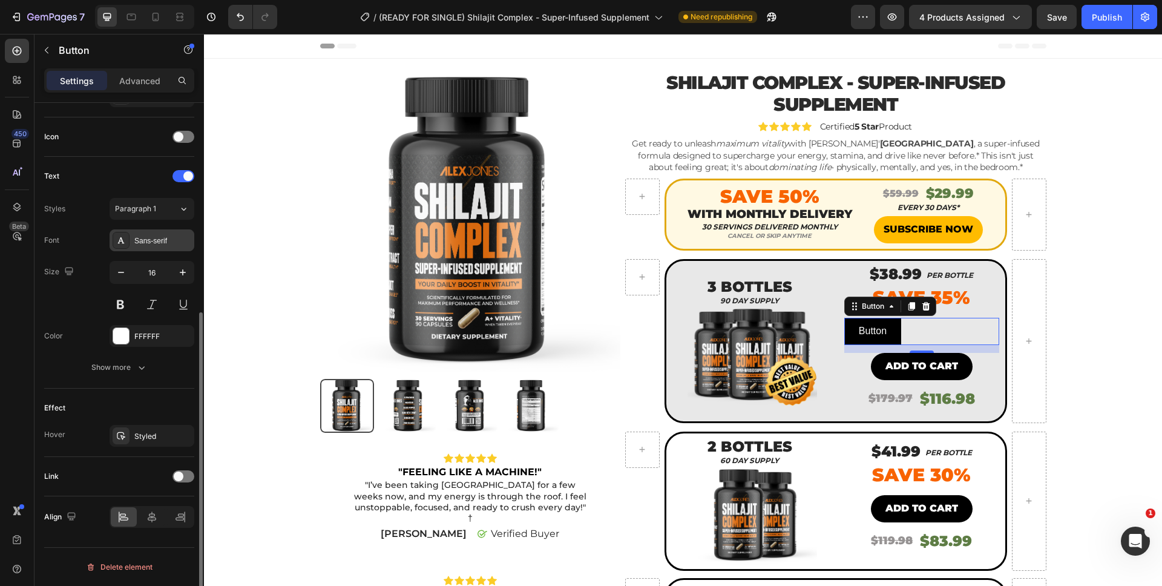
click at [160, 247] on div "Sans-serif" at bounding box center [152, 240] width 85 height 22
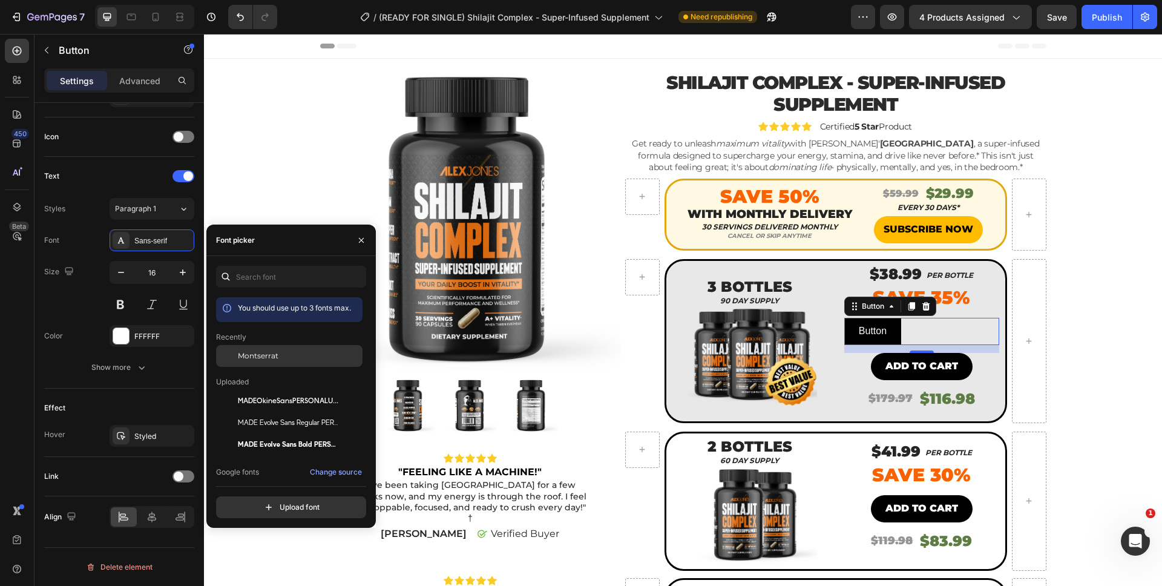
click at [265, 356] on span "Montserrat" at bounding box center [258, 355] width 41 height 11
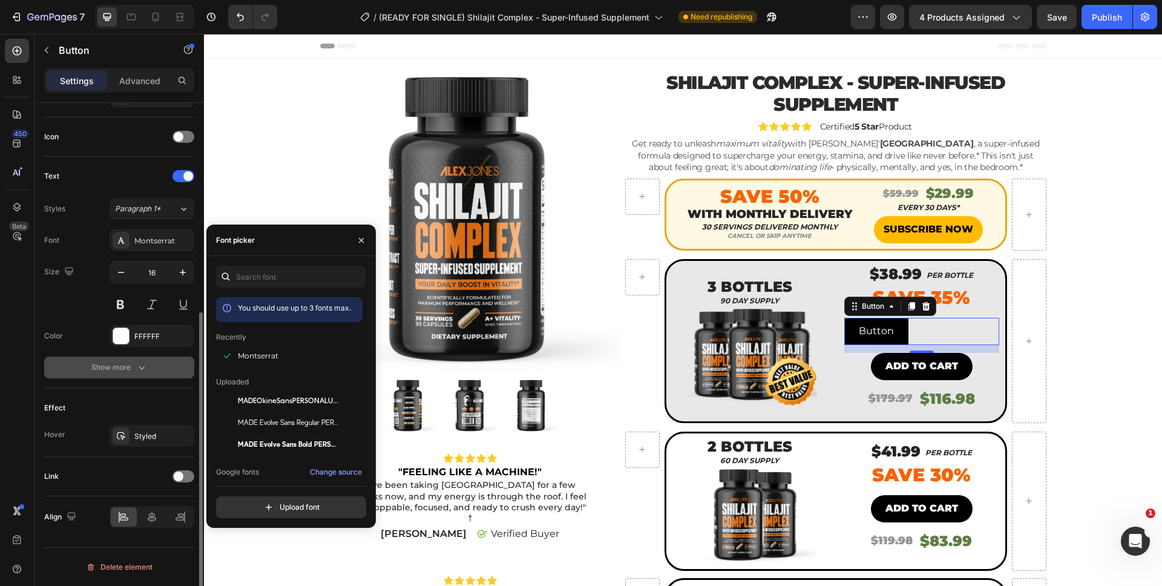
click at [143, 366] on icon "button" at bounding box center [142, 367] width 12 height 12
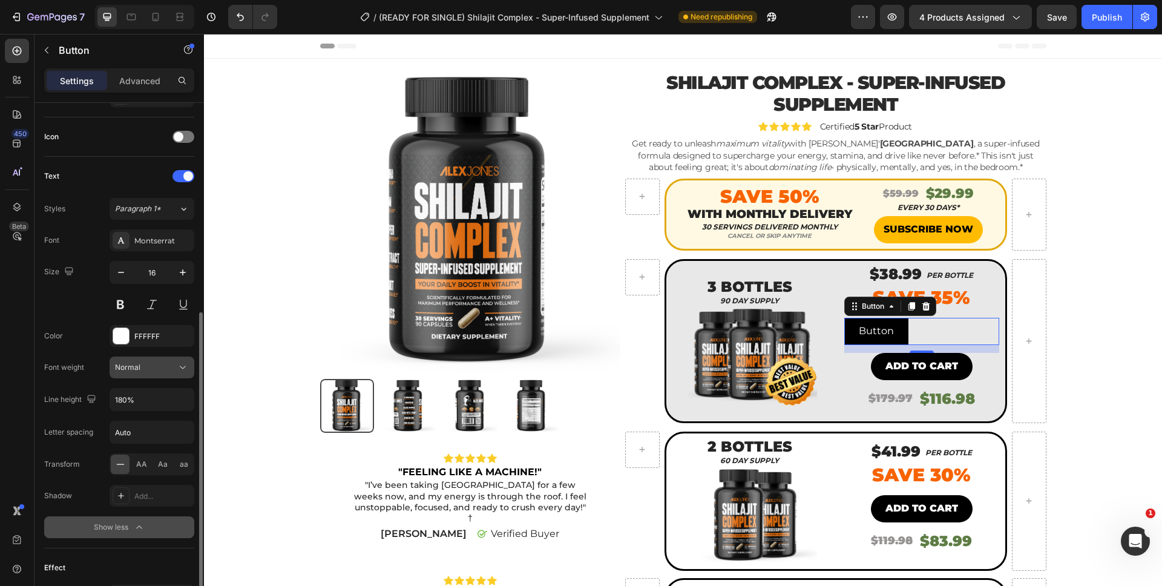
click at [156, 372] on div "Normal" at bounding box center [146, 367] width 62 height 11
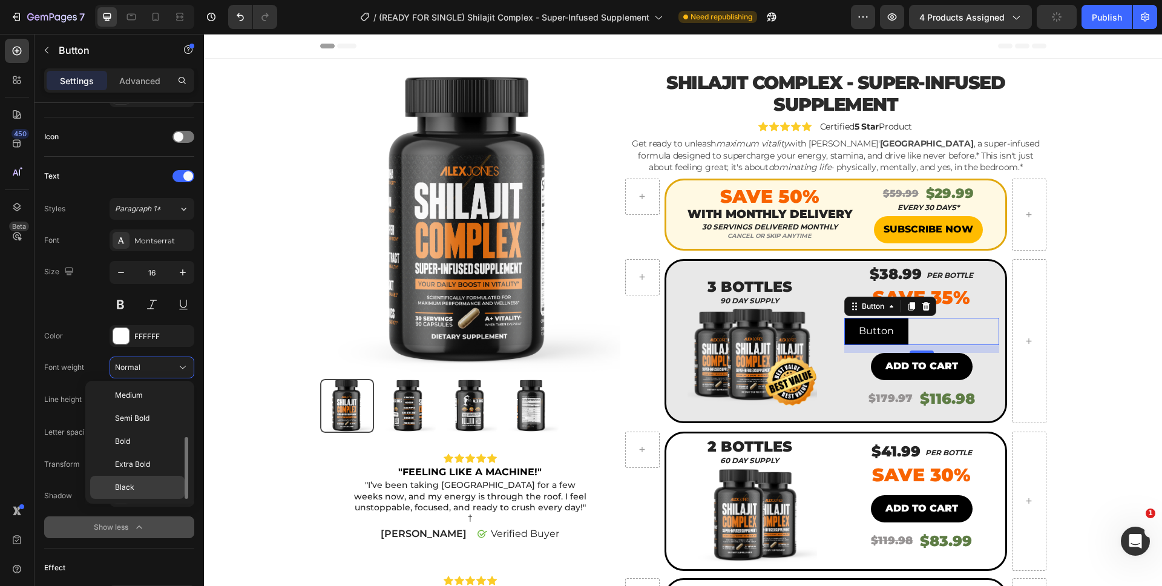
click at [131, 483] on span "Black" at bounding box center [124, 487] width 19 height 11
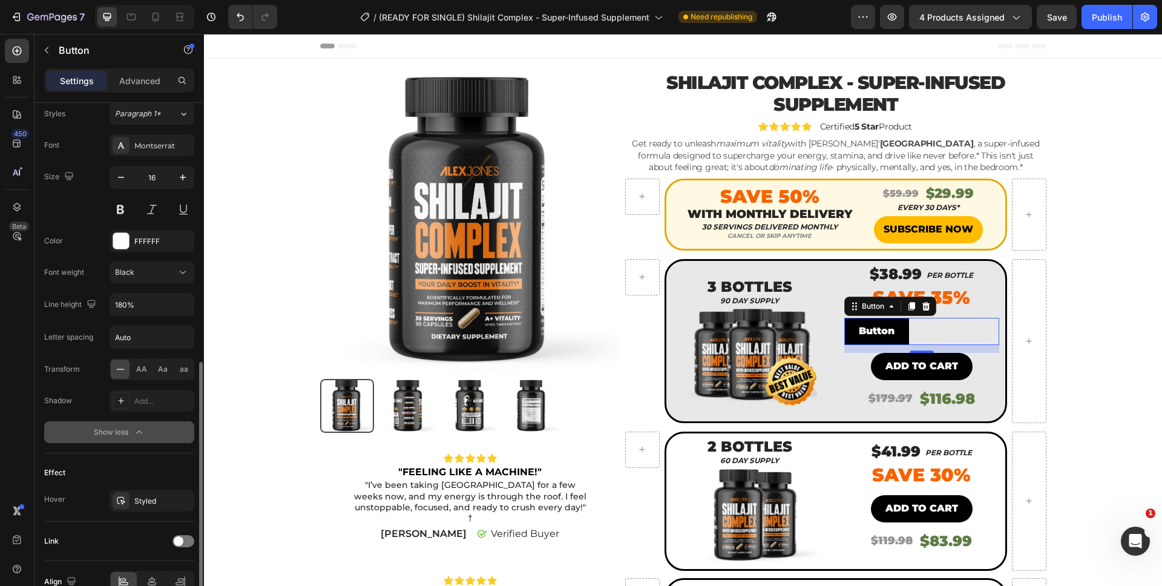
scroll to position [510, 0]
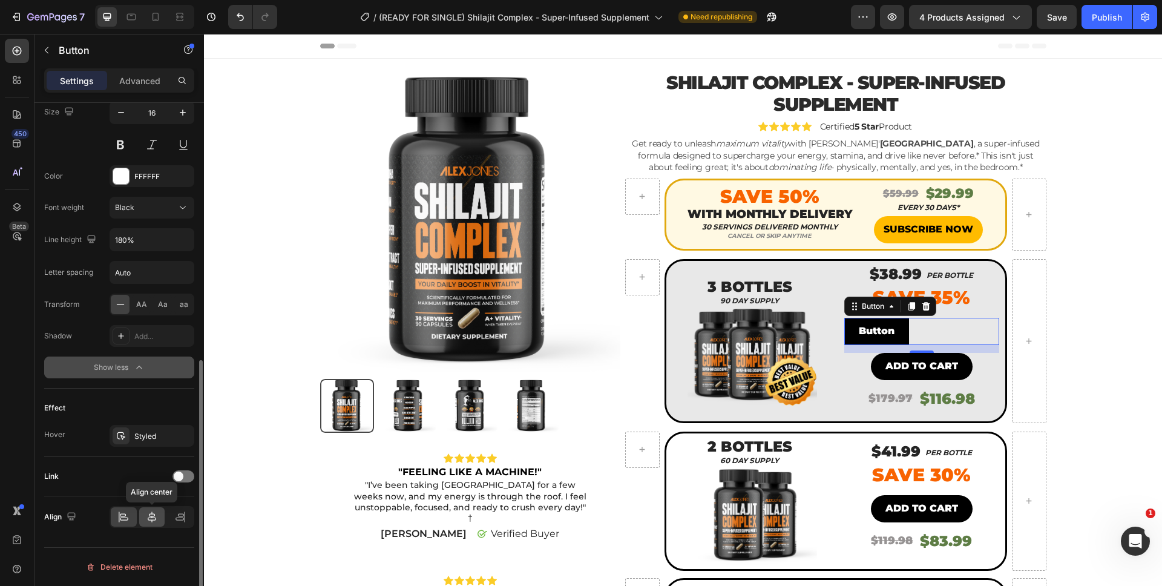
click at [153, 511] on icon at bounding box center [152, 517] width 12 height 12
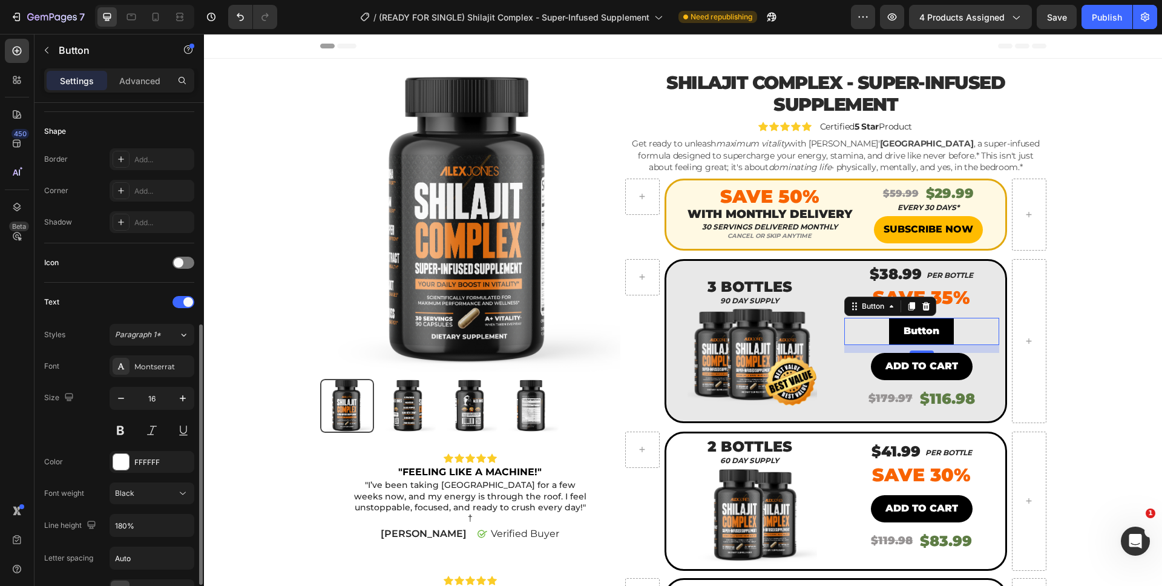
scroll to position [127, 0]
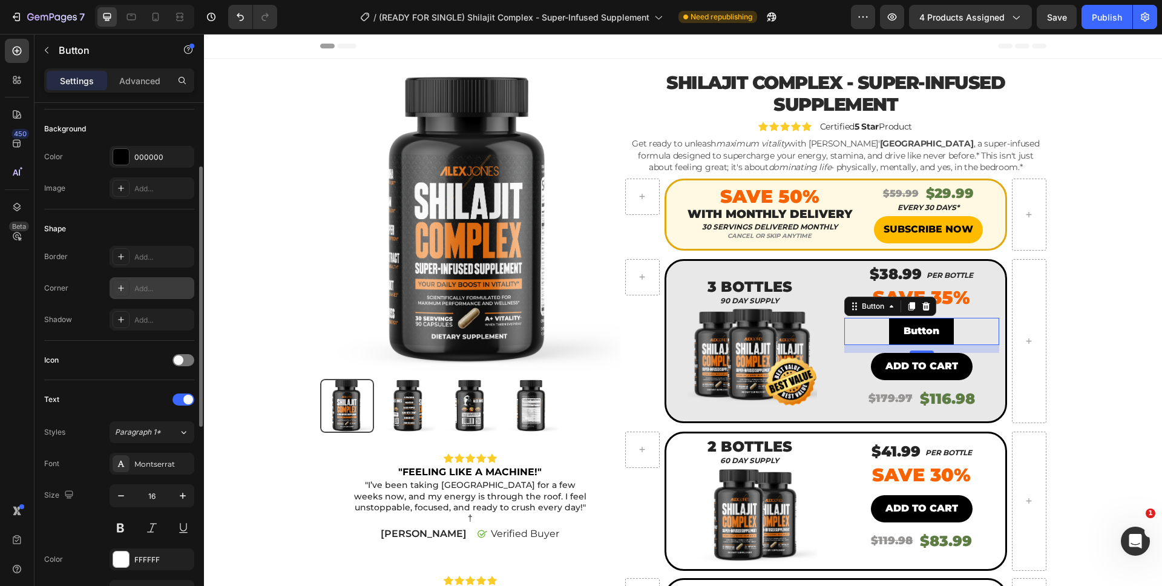
click at [141, 288] on div "Add..." at bounding box center [162, 288] width 57 height 11
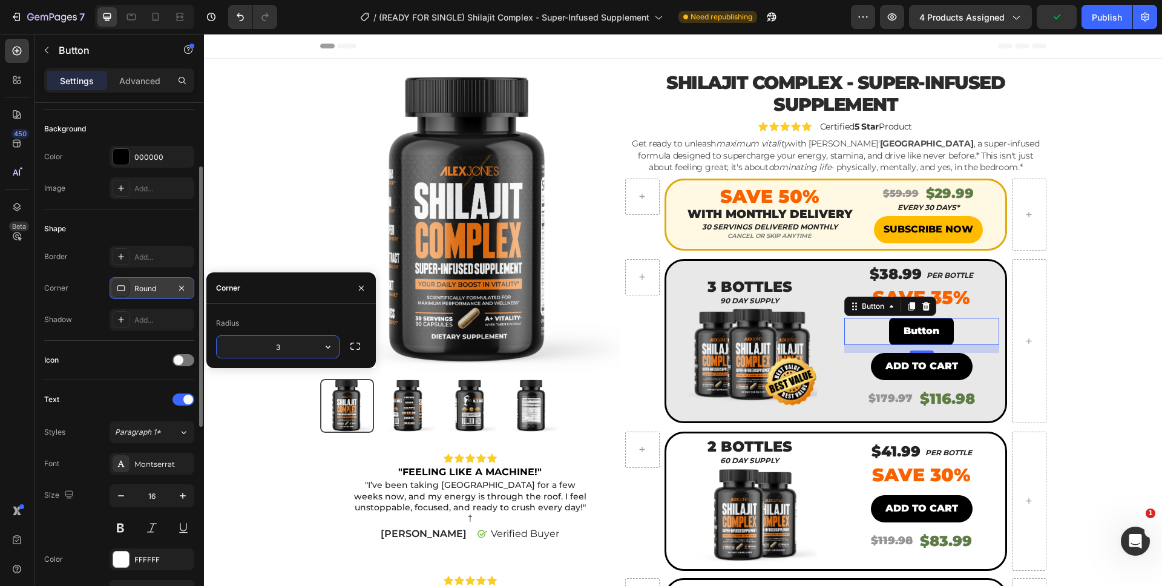
type input "35"
click at [89, 295] on div "Corner Round" at bounding box center [119, 288] width 150 height 22
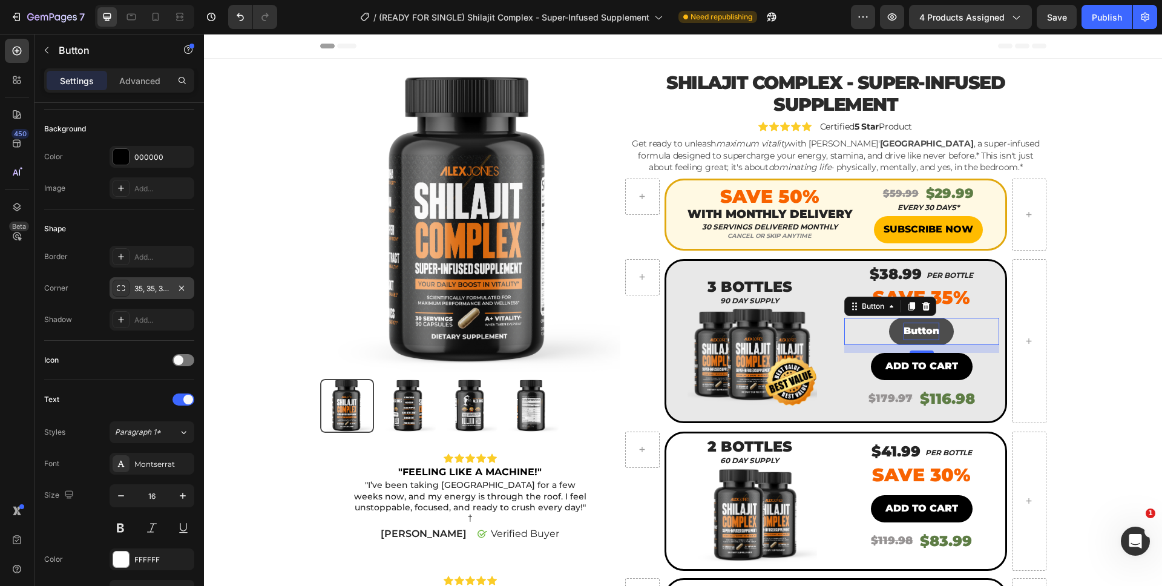
click at [927, 325] on p "Button" at bounding box center [922, 332] width 36 height 18
click at [895, 318] on button "ADD" at bounding box center [921, 331] width 53 height 27
click at [887, 318] on button "ADD TO" at bounding box center [922, 331] width 70 height 27
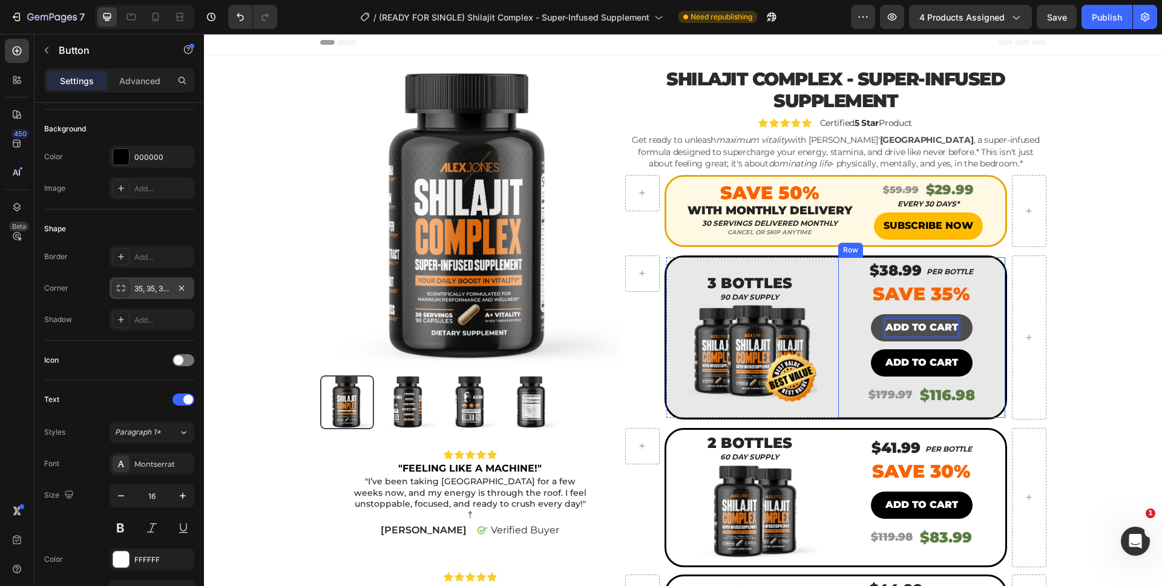
scroll to position [5, 0]
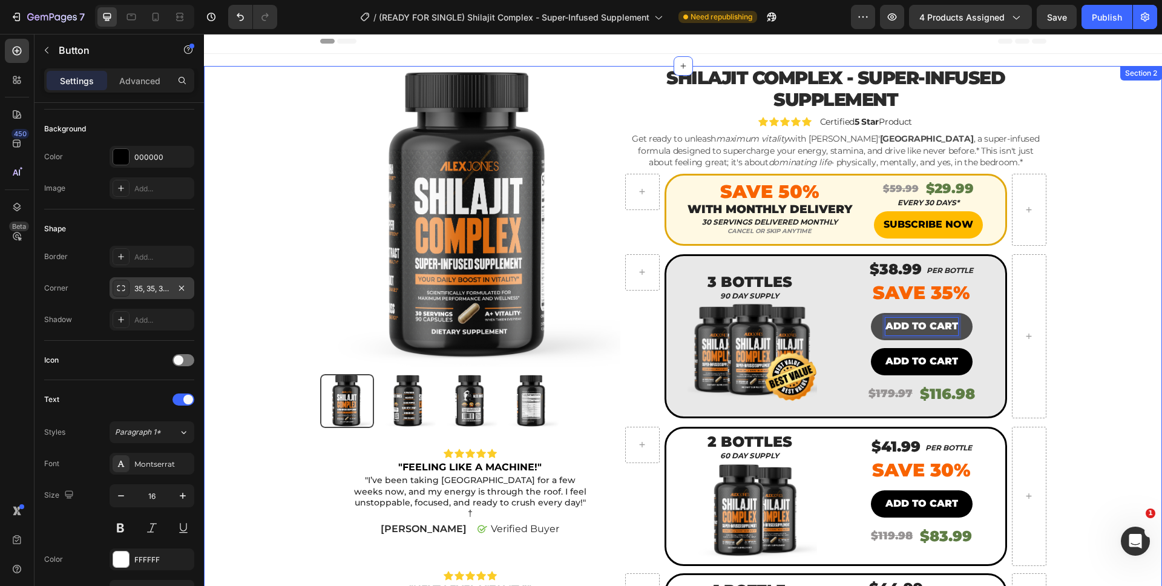
click at [1126, 323] on div "Product Images Icon Icon Icon Icon Icon Icon List "FEELING LIKE A MACHINE!" Tex…" at bounding box center [683, 448] width 940 height 764
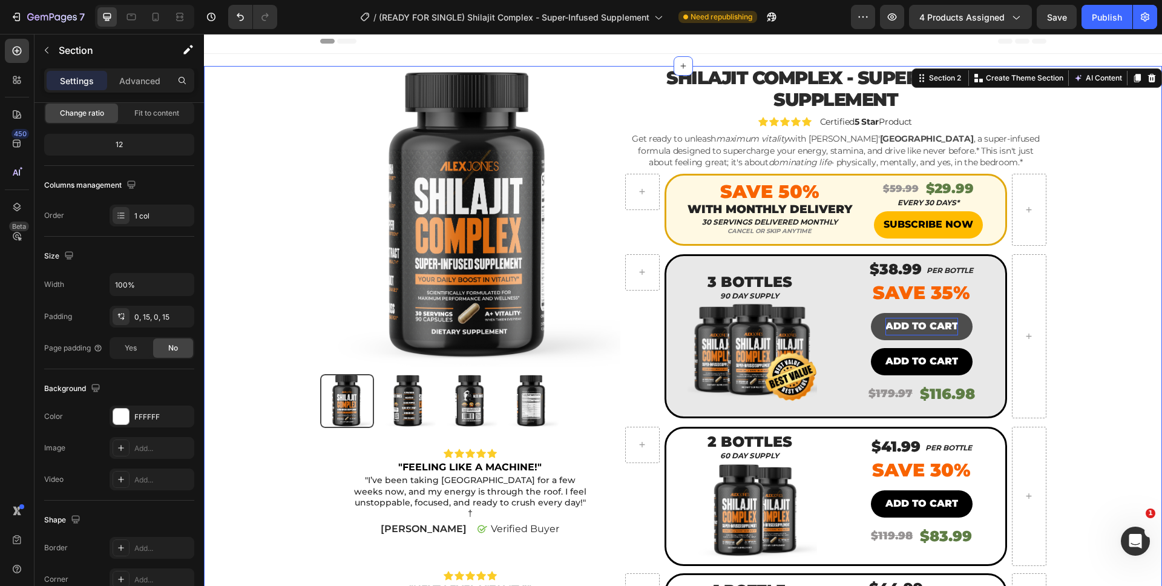
scroll to position [0, 0]
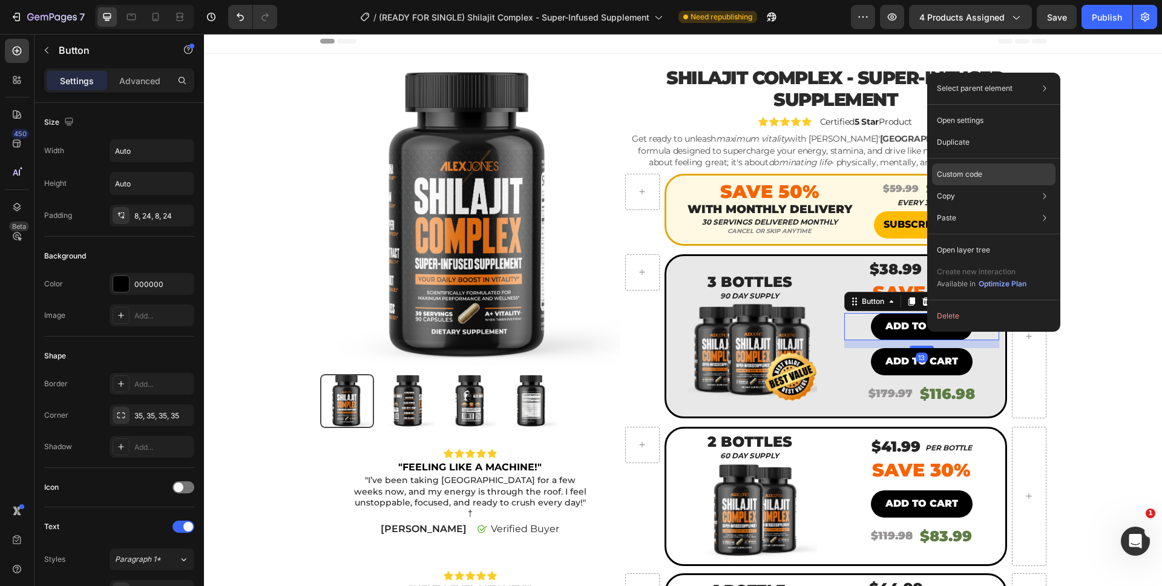
click at [964, 207] on div "Custom code" at bounding box center [993, 218] width 123 height 22
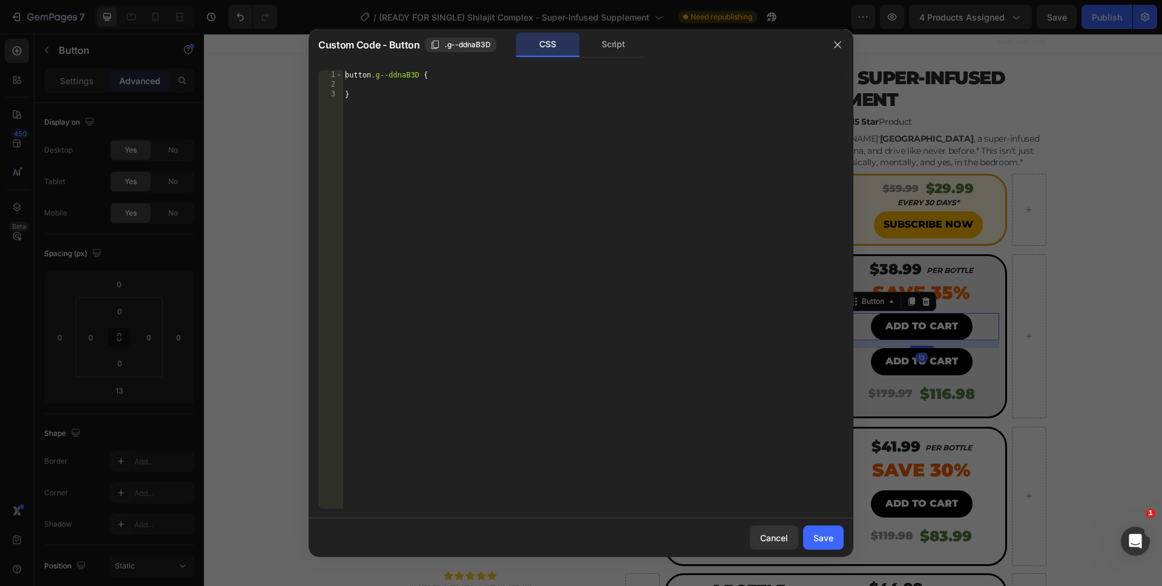
click at [616, 45] on div "Script" at bounding box center [614, 45] width 64 height 24
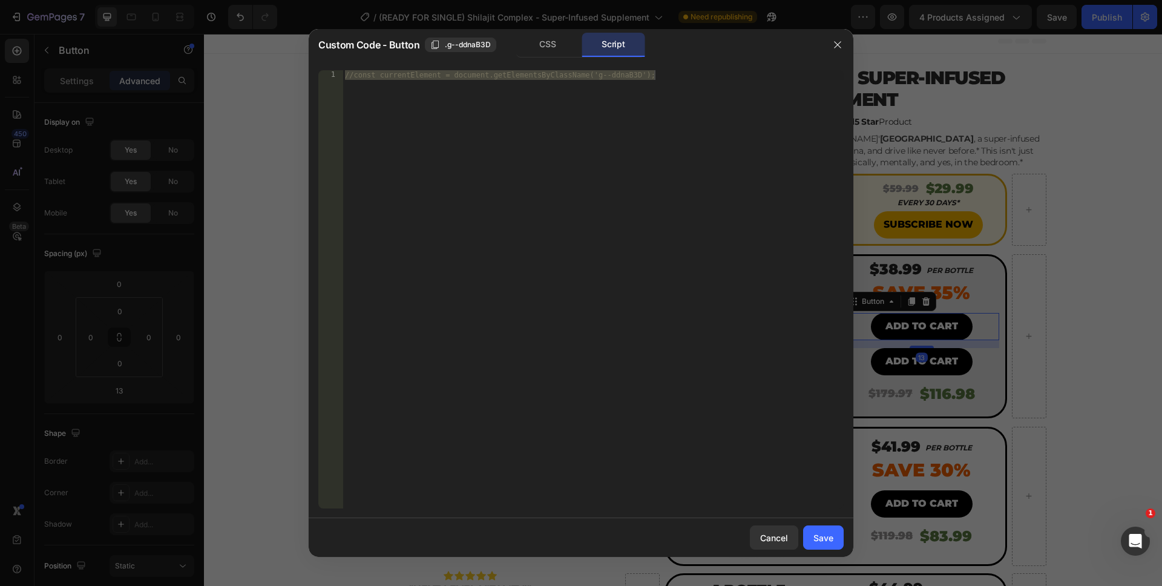
click at [570, 193] on div "//const currentElement = document.getElementsByClassName('g--ddnaB3D');" at bounding box center [593, 299] width 501 height 458
drag, startPoint x: 517, startPoint y: 159, endPoint x: 338, endPoint y: 39, distance: 215.5
click at [338, 39] on div "Custom Code - Button .g--ddnaB3D CSS Script //const currentElement = document.g…" at bounding box center [581, 293] width 545 height 528
paste textarea "})"
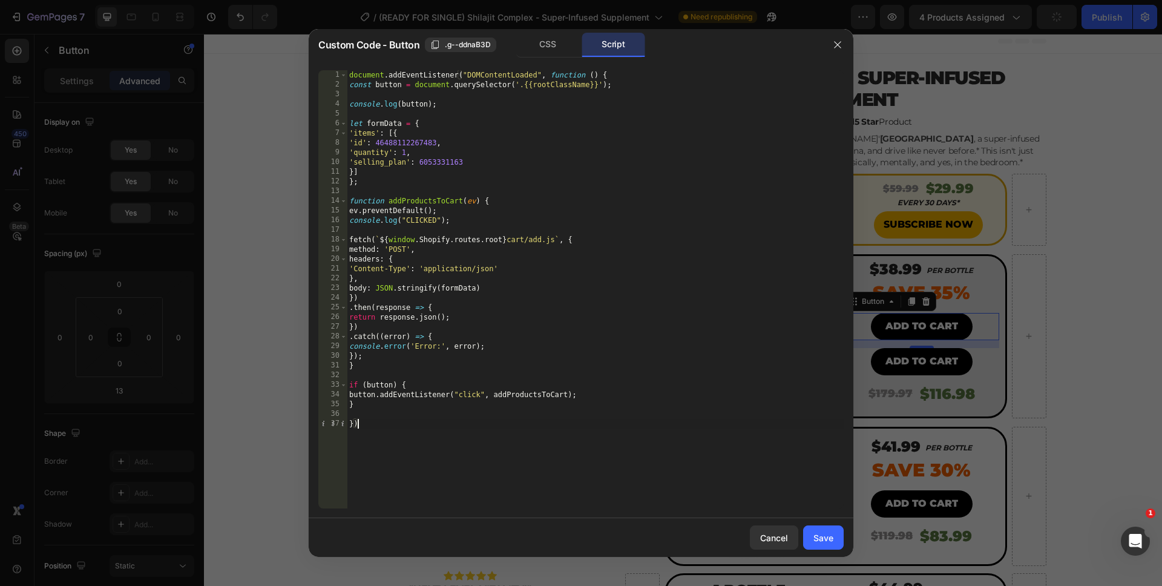
click at [432, 475] on div "document . addEventListener ( "DOMContentLoaded" , function ( ) { const button …" at bounding box center [595, 299] width 497 height 458
click at [409, 162] on div "document . addEventListener ( "DOMContentLoaded" , function ( ) { const button …" at bounding box center [595, 299] width 497 height 458
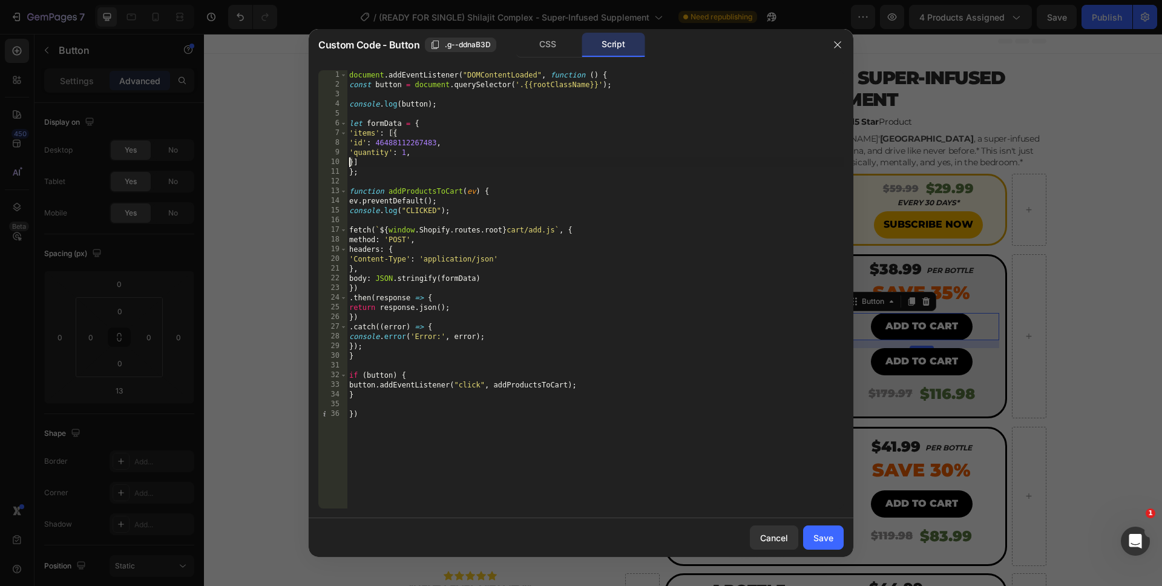
click at [403, 155] on div "document . addEventListener ( "DOMContentLoaded" , function ( ) { const button …" at bounding box center [595, 299] width 497 height 458
click at [391, 422] on div "document . addEventListener ( "DOMContentLoaded" , function ( ) { const button …" at bounding box center [595, 299] width 497 height 458
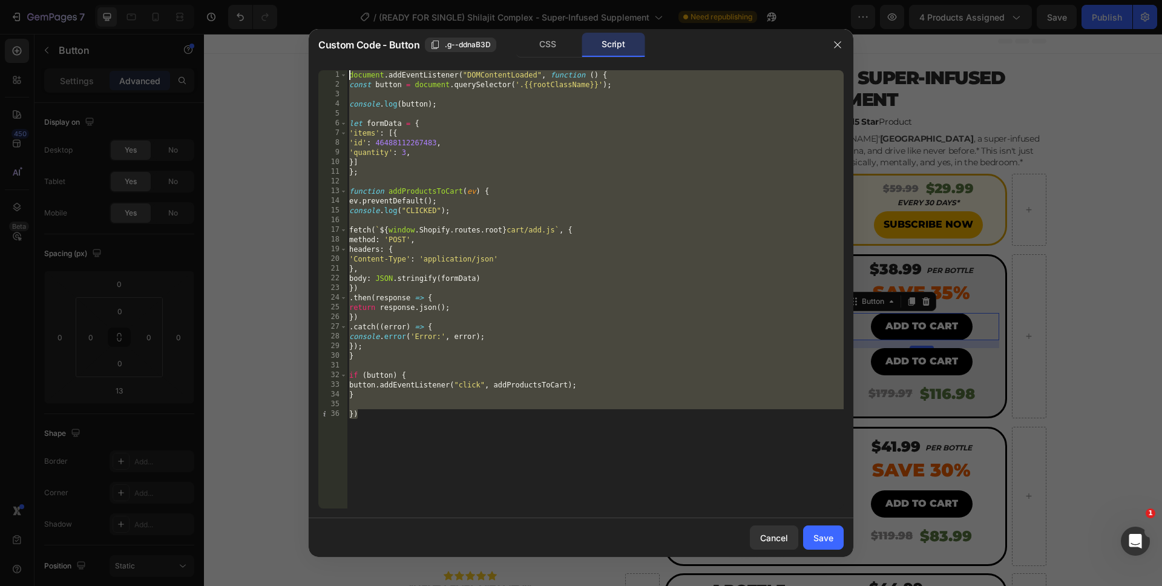
drag, startPoint x: 413, startPoint y: 453, endPoint x: 330, endPoint y: -33, distance: 493.0
click at [330, 0] on html "7 Version history / (READY FOR SINGLE) Shilajit Complex - Super-Infused Supplem…" at bounding box center [581, 0] width 1162 height 0
type textarea "})"
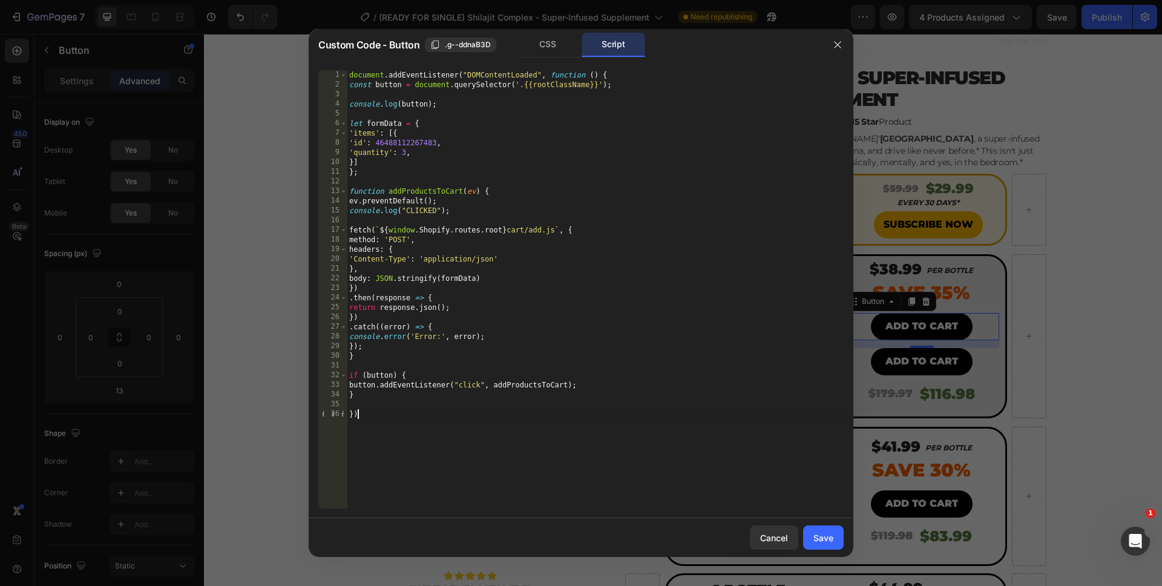
drag, startPoint x: 535, startPoint y: 469, endPoint x: 587, endPoint y: 478, distance: 52.8
click at [535, 469] on div "document . addEventListener ( "DOMContentLoaded" , function ( ) { const button …" at bounding box center [595, 299] width 497 height 458
drag, startPoint x: 829, startPoint y: 534, endPoint x: 671, endPoint y: 351, distance: 241.6
click at [829, 534] on div "Save" at bounding box center [823, 537] width 20 height 13
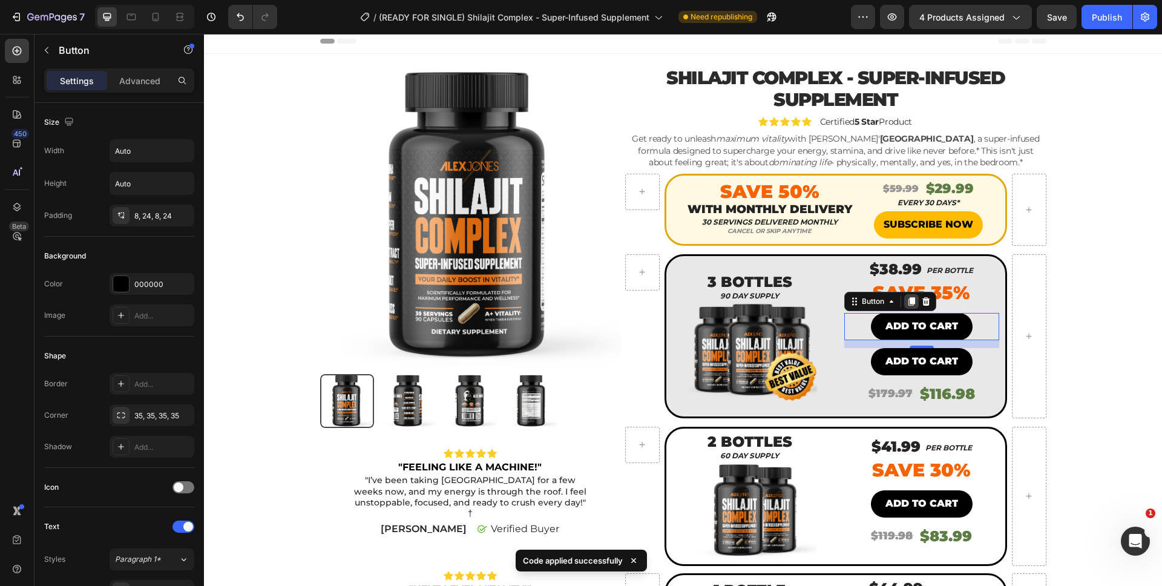
click at [907, 299] on icon at bounding box center [912, 302] width 10 height 10
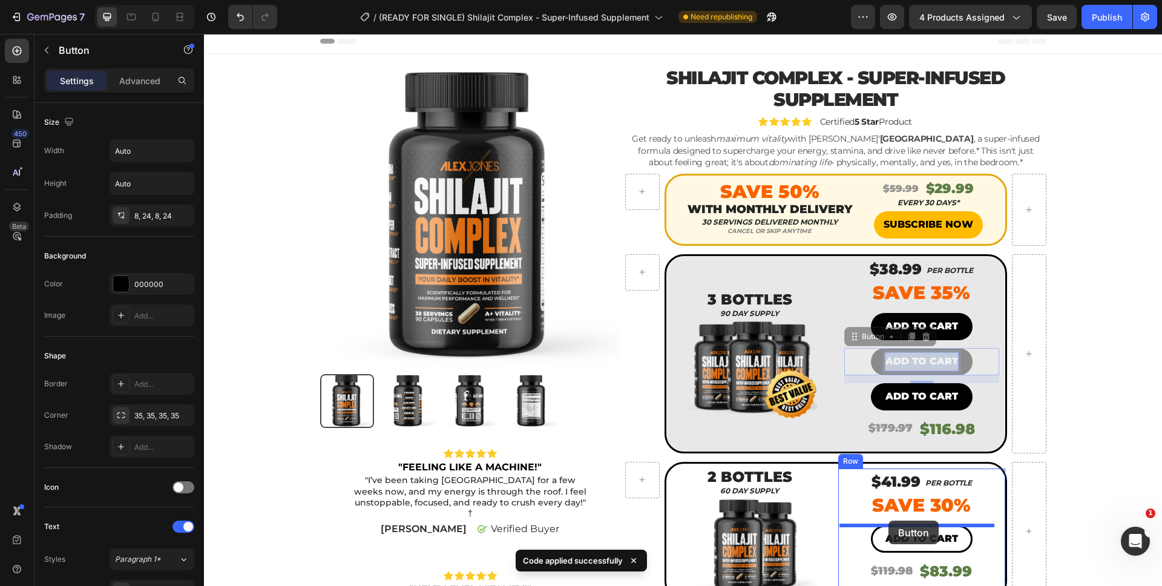
drag, startPoint x: 886, startPoint y: 362, endPoint x: 888, endPoint y: 520, distance: 158.0
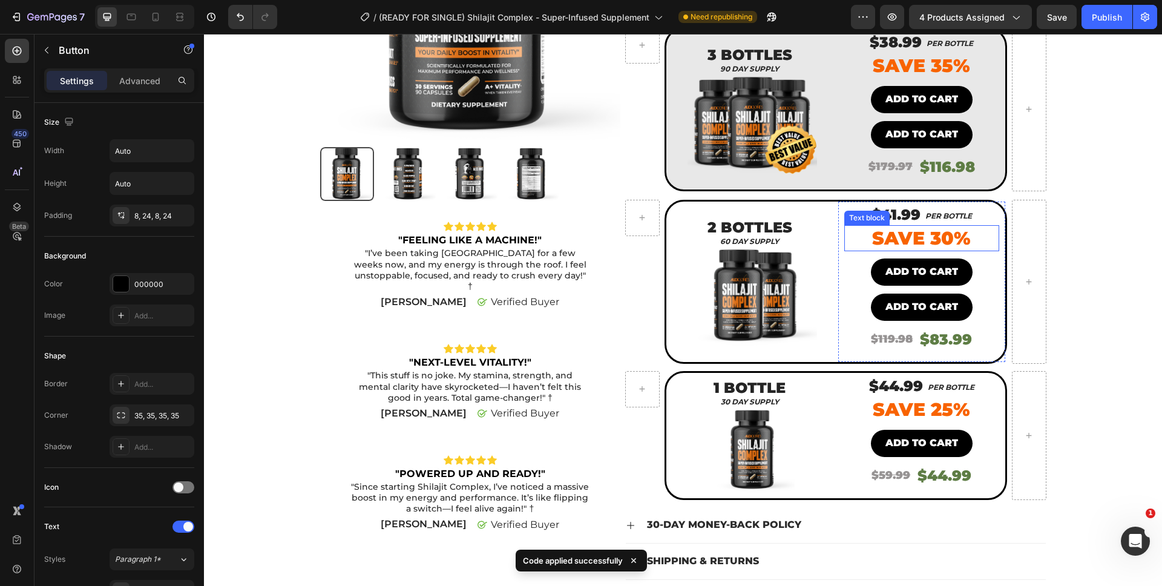
scroll to position [332, 0]
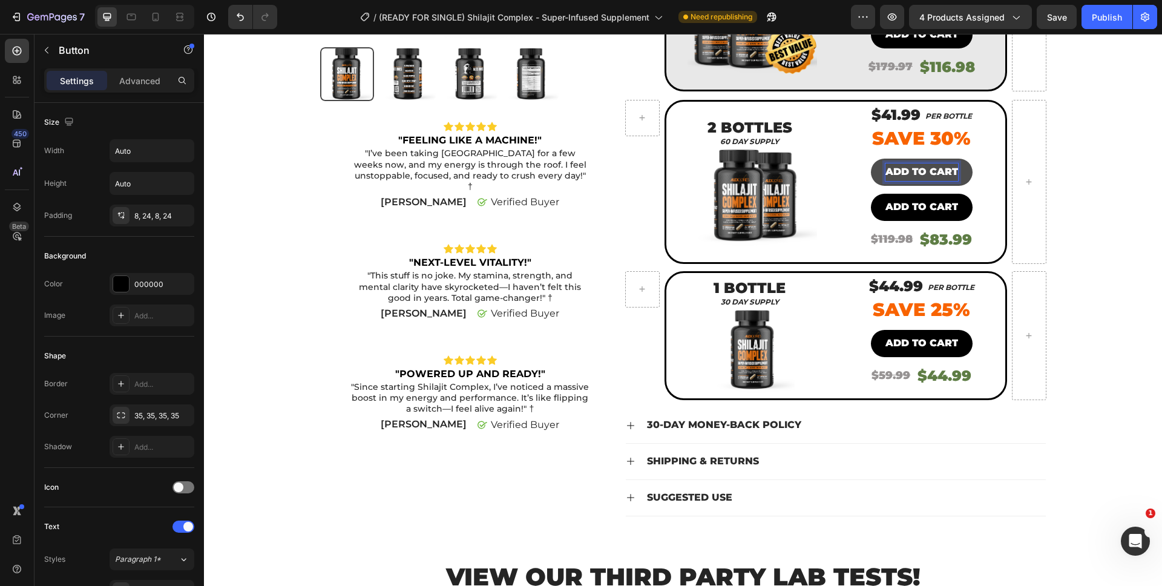
click at [922, 166] on p "ADD TO CART" at bounding box center [921, 172] width 73 height 18
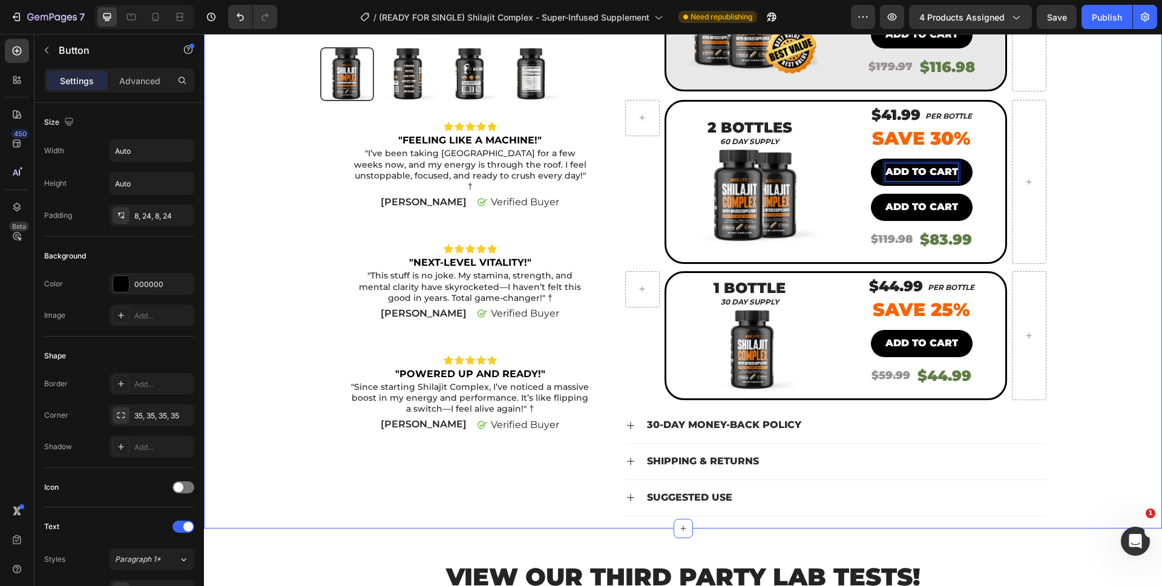
click at [1066, 176] on div "Product Images Icon Icon Icon Icon Icon Icon List "FEELING LIKE A MACHINE!" Tex…" at bounding box center [683, 133] width 940 height 789
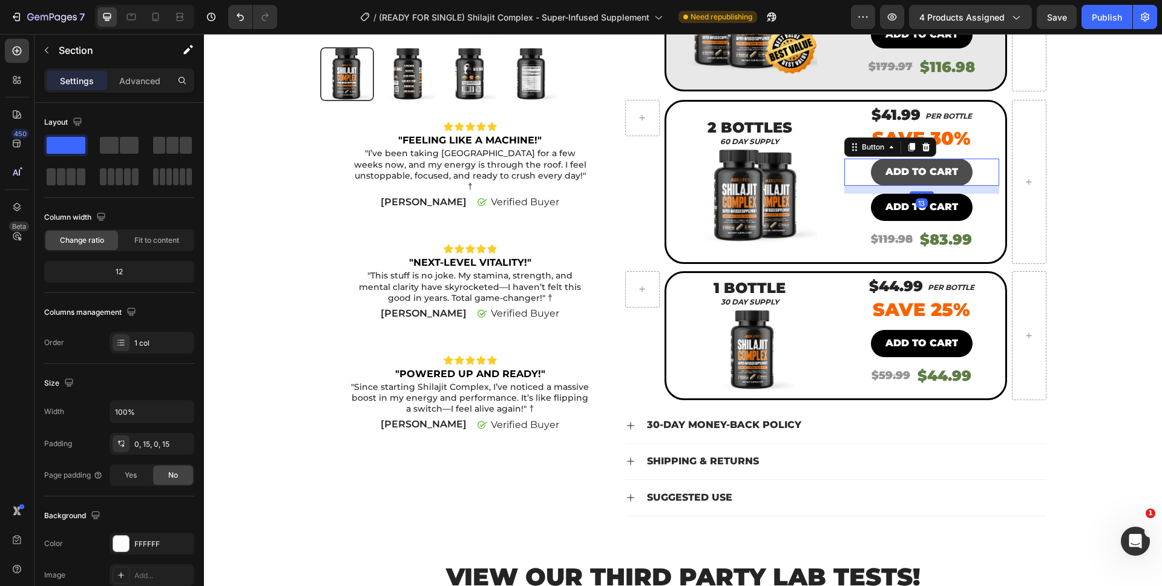
click at [956, 171] on button "ADD TO CART" at bounding box center [922, 172] width 102 height 27
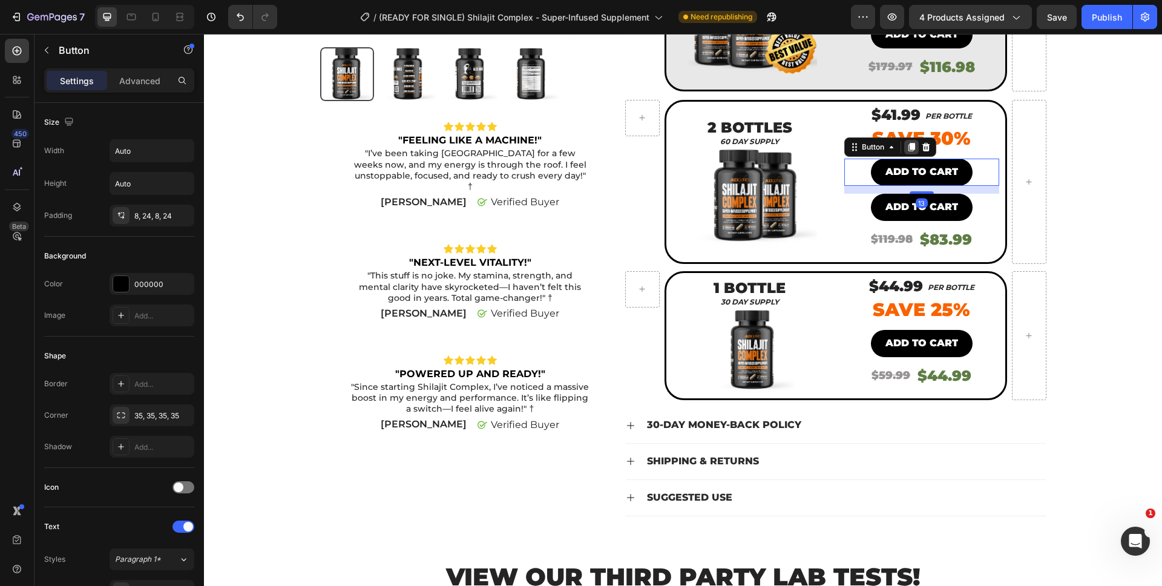
click at [909, 149] on icon at bounding box center [911, 147] width 7 height 8
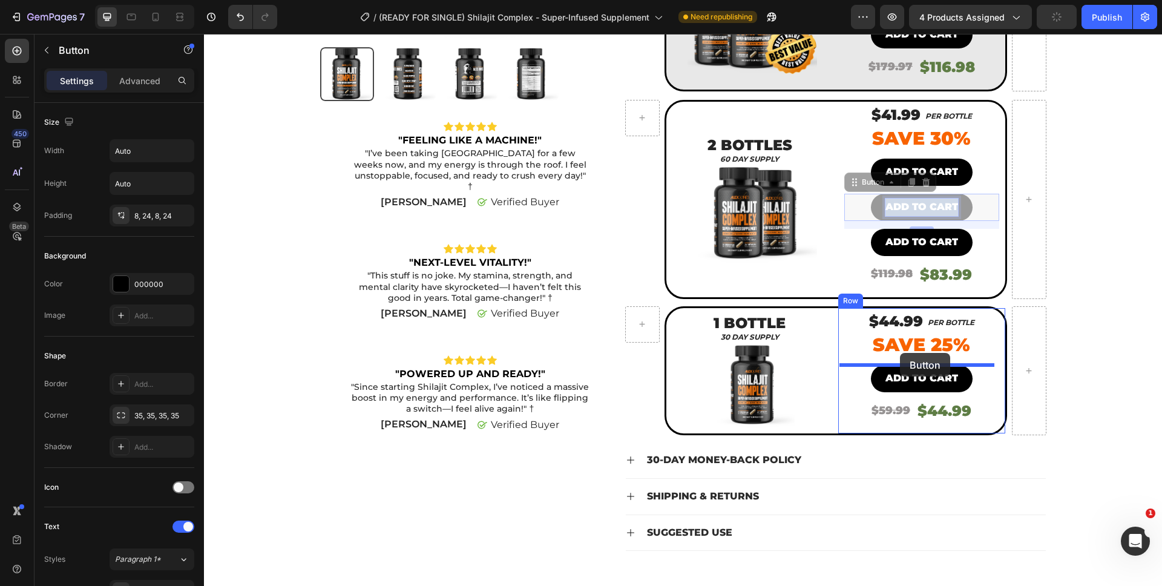
drag, startPoint x: 918, startPoint y: 200, endPoint x: 900, endPoint y: 353, distance: 153.6
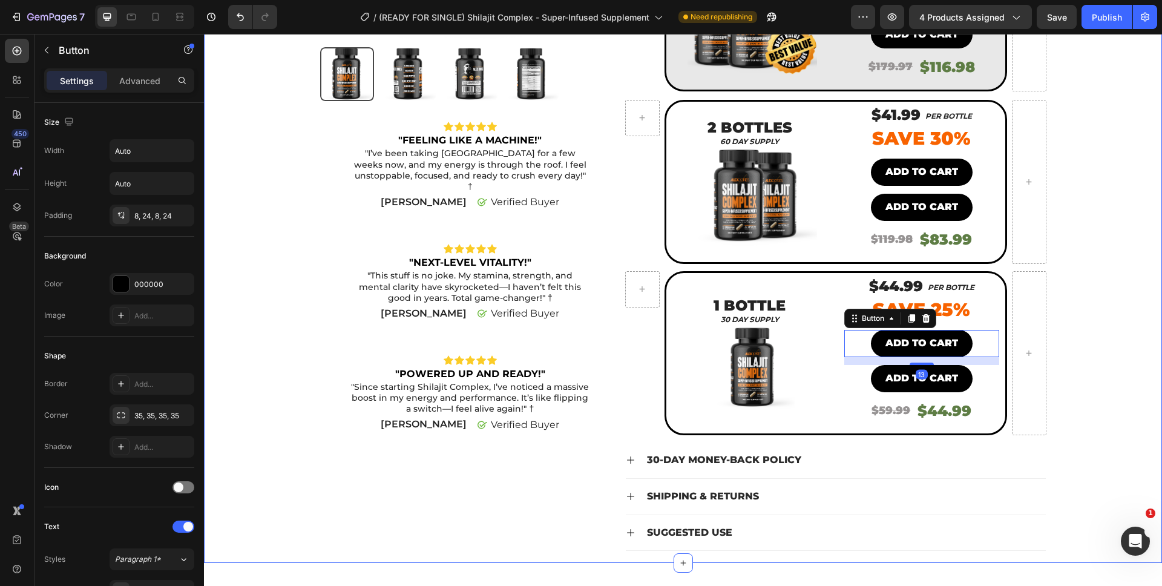
click at [1132, 369] on div "Product Images Icon Icon Icon Icon Icon Icon List "FEELING LIKE A MACHINE!" Tex…" at bounding box center [683, 151] width 940 height 824
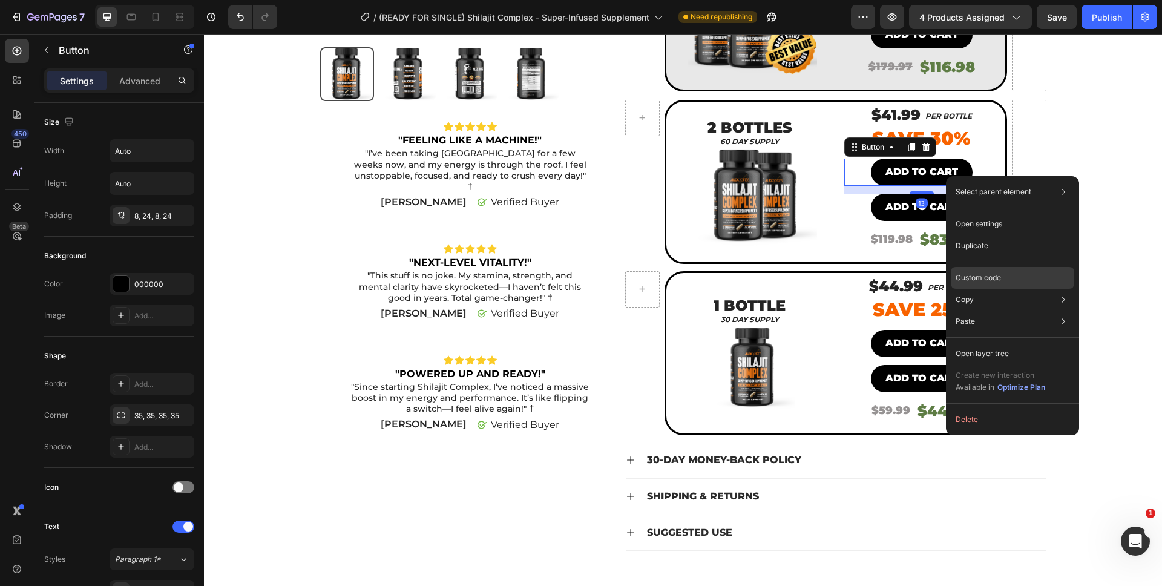
click at [979, 274] on p "Custom code" at bounding box center [978, 277] width 45 height 11
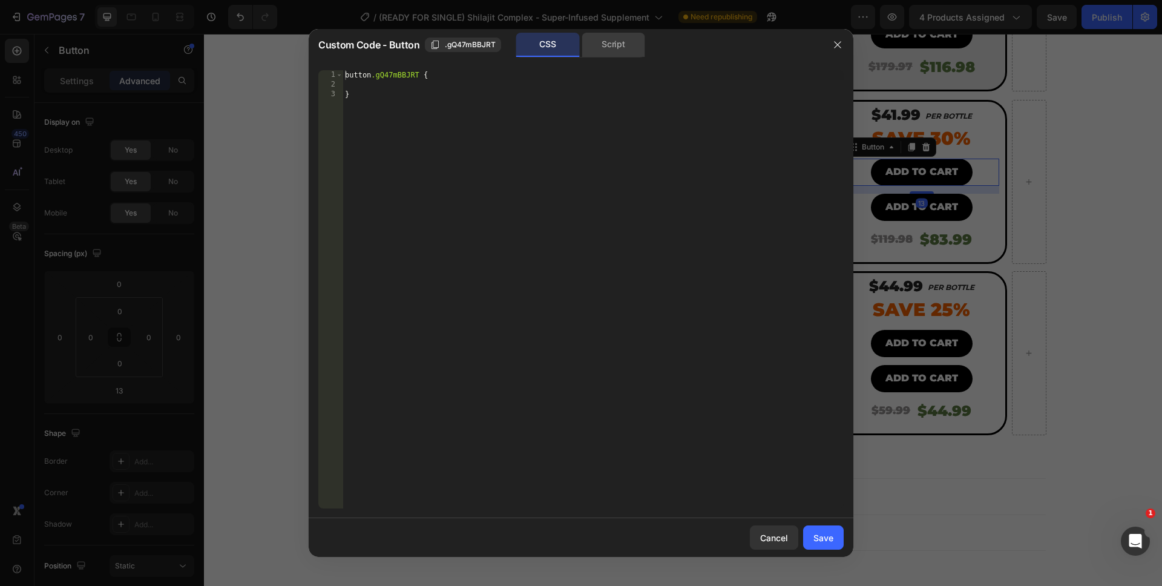
click at [601, 44] on div "Script" at bounding box center [614, 45] width 64 height 24
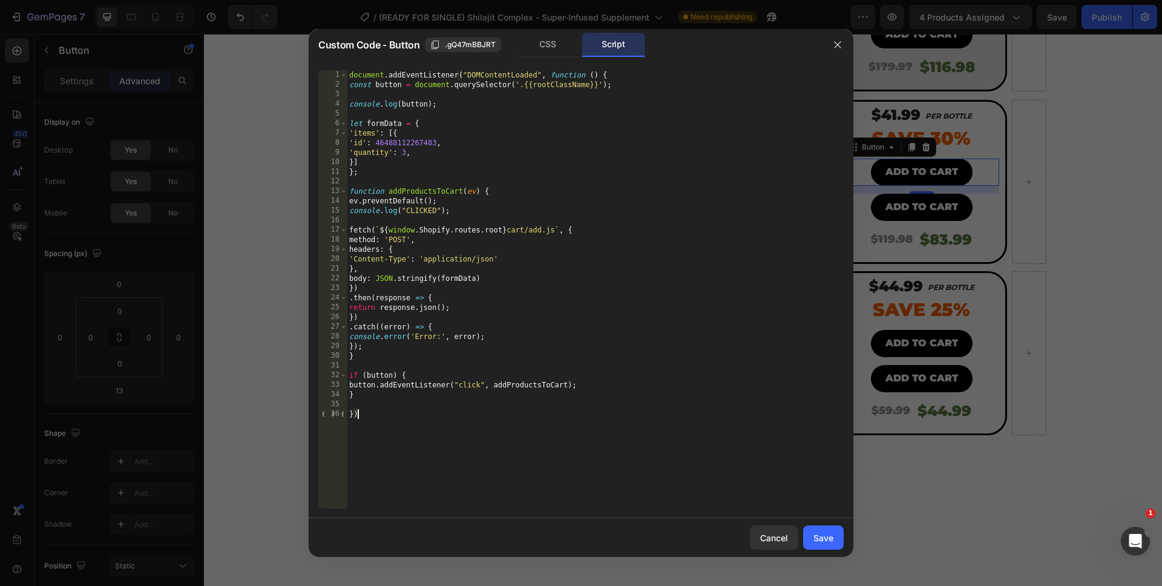
click at [505, 432] on div "document . addEventListener ( "DOMContentLoaded" , function ( ) { const button …" at bounding box center [595, 299] width 497 height 458
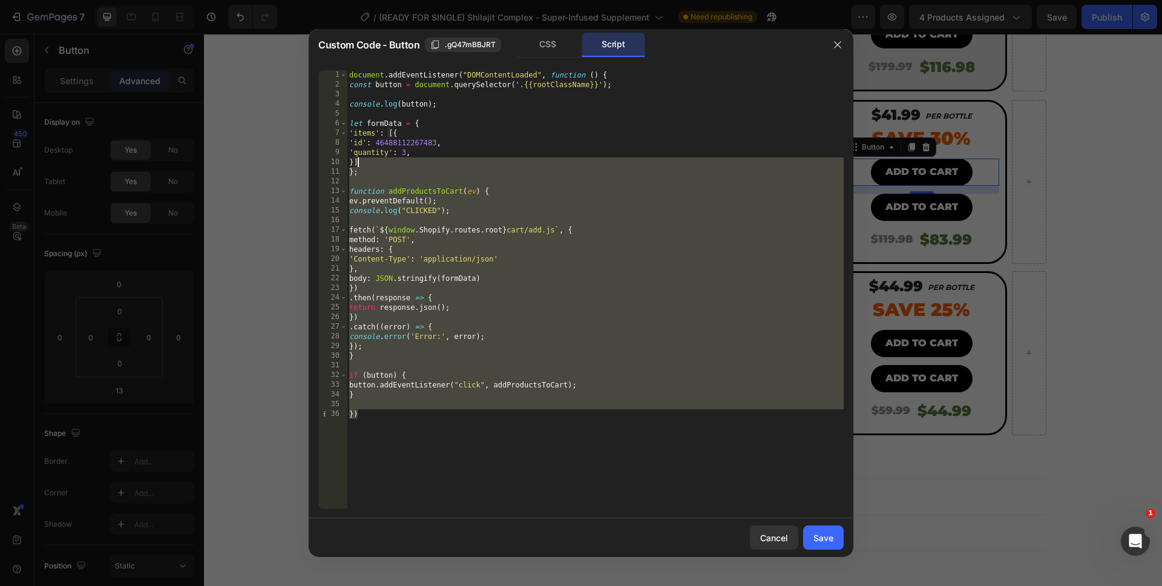
drag, startPoint x: 496, startPoint y: 456, endPoint x: 371, endPoint y: 116, distance: 362.3
click at [371, 116] on div "document . addEventListener ( "DOMContentLoaded" , function ( ) { const button …" at bounding box center [595, 299] width 497 height 458
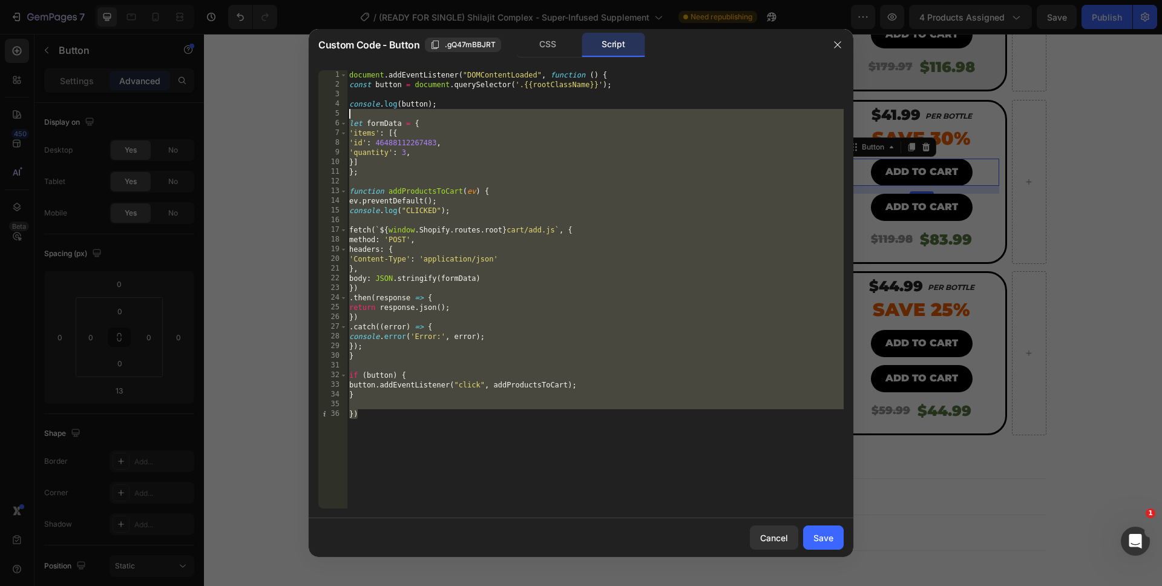
click at [415, 189] on div "document . addEventListener ( "DOMContentLoaded" , function ( ) { const button …" at bounding box center [595, 299] width 497 height 458
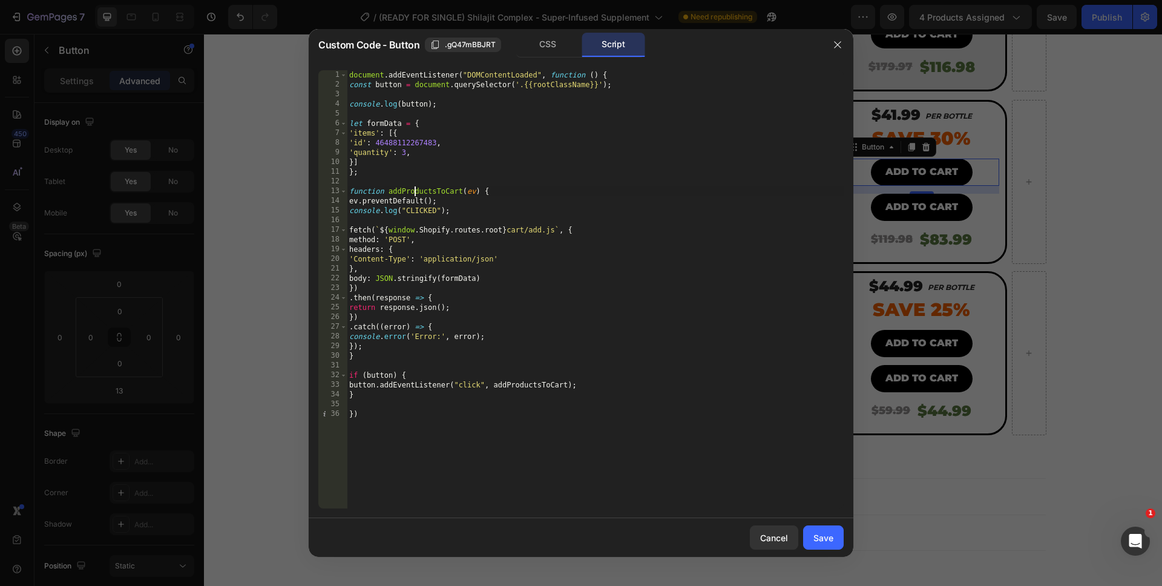
click at [404, 155] on div "document . addEventListener ( "DOMContentLoaded" , function ( ) { const button …" at bounding box center [595, 299] width 497 height 458
click at [483, 435] on div "document . addEventListener ( "DOMContentLoaded" , function ( ) { const button …" at bounding box center [595, 299] width 497 height 458
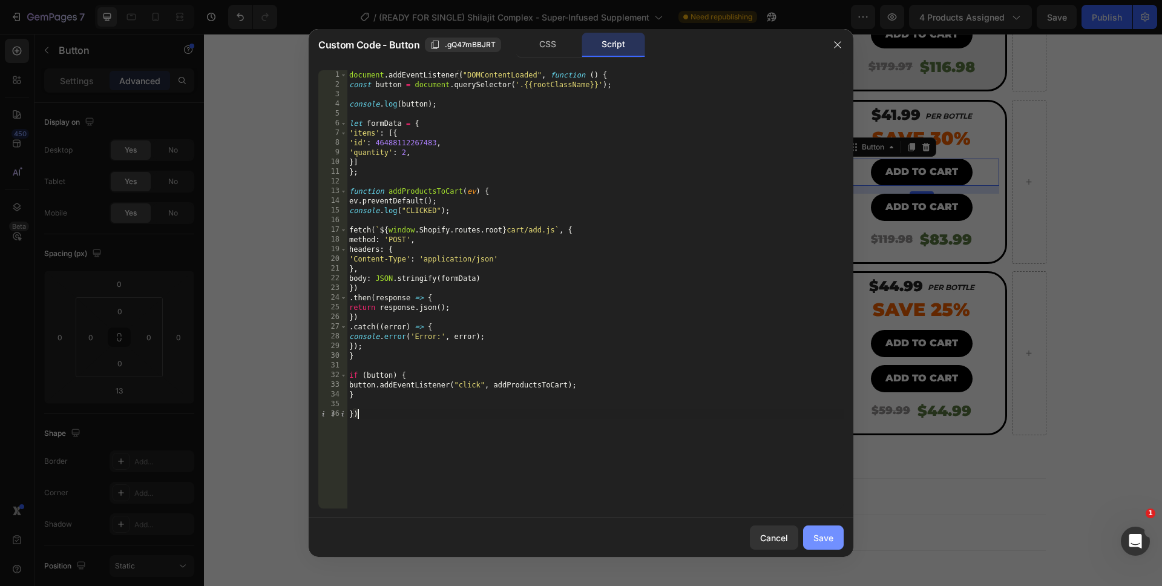
type textarea "})"
click at [832, 534] on div "Save" at bounding box center [823, 537] width 20 height 13
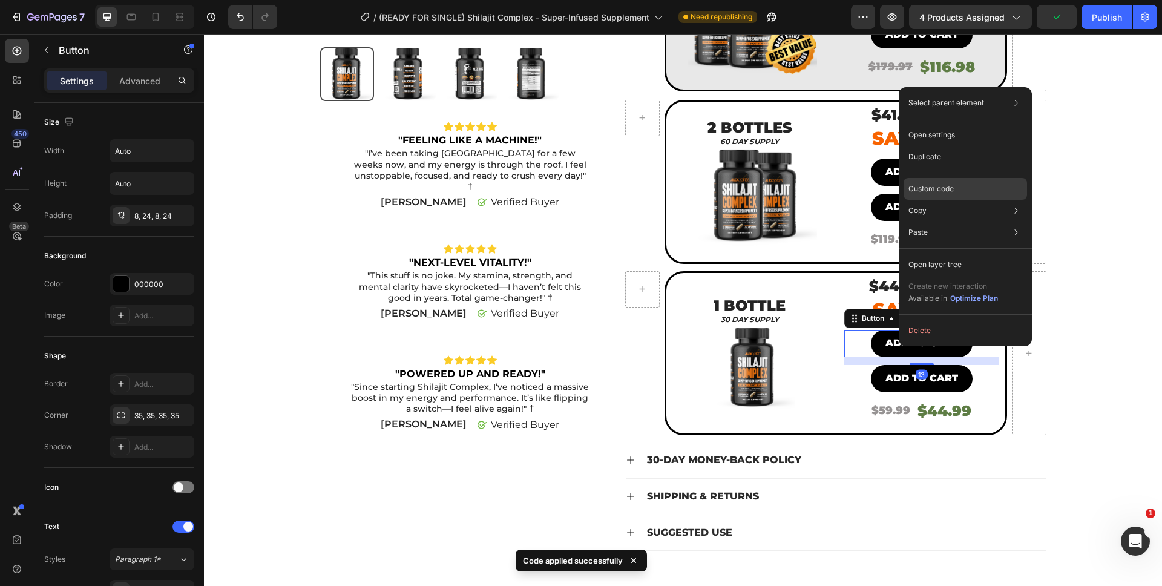
click at [945, 185] on p "Custom code" at bounding box center [930, 188] width 45 height 11
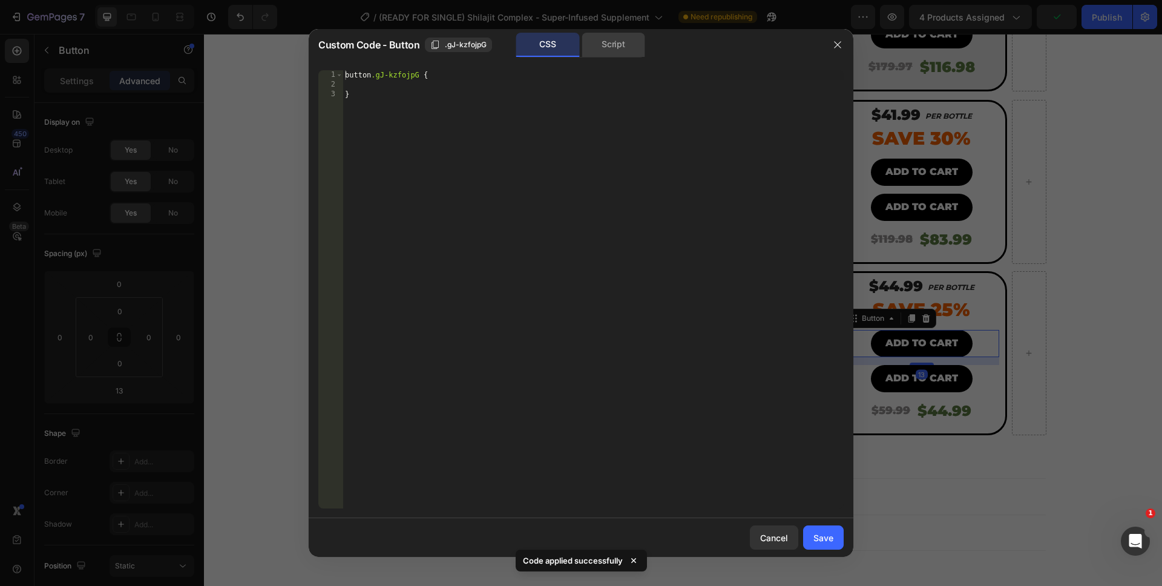
click at [600, 36] on div "Script" at bounding box center [614, 45] width 64 height 24
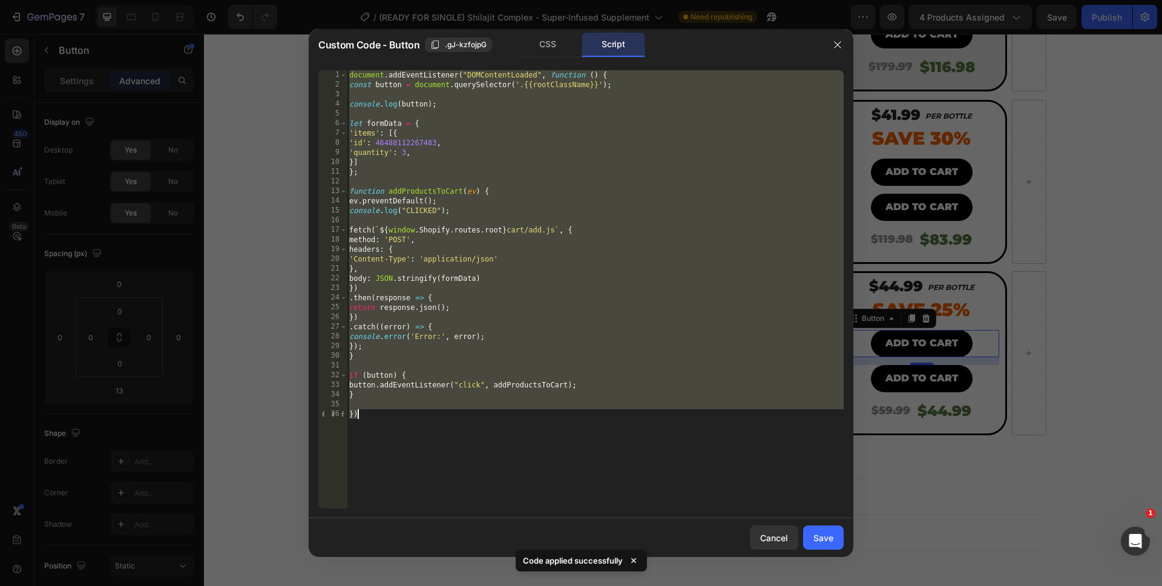
click at [402, 154] on div "document . addEventListener ( "DOMContentLoaded" , function ( ) { const button …" at bounding box center [595, 289] width 497 height 438
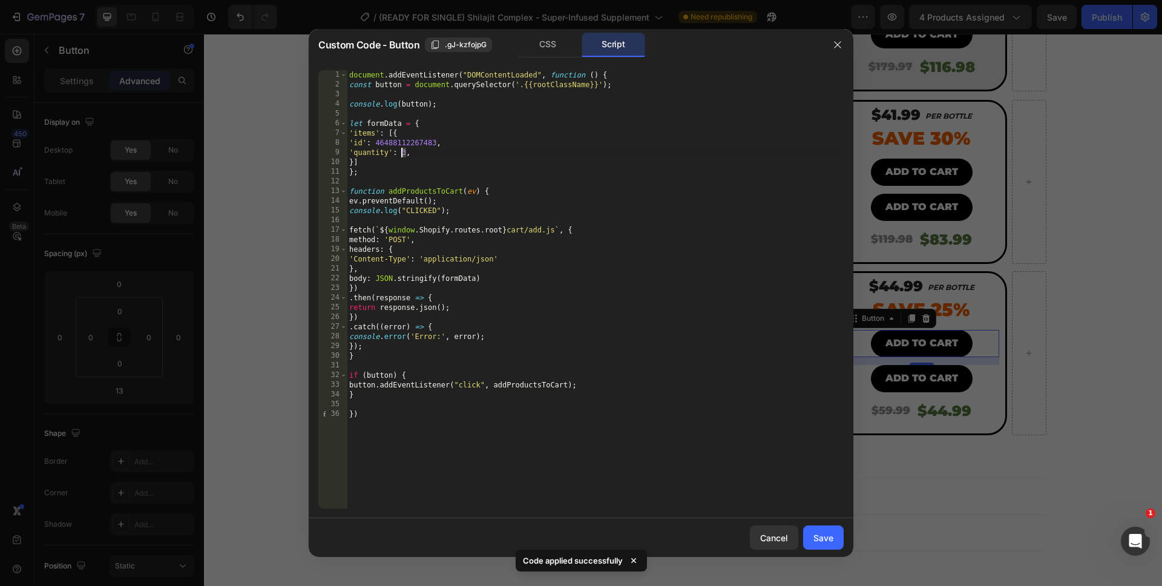
click at [402, 154] on div "document . addEventListener ( "DOMContentLoaded" , function ( ) { const button …" at bounding box center [595, 299] width 497 height 458
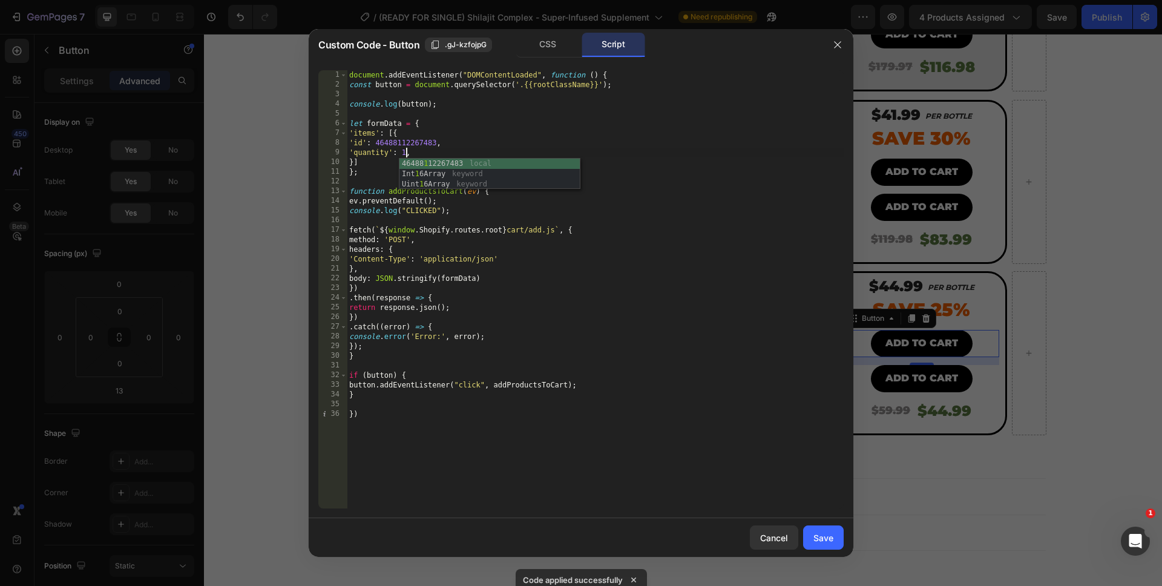
scroll to position [0, 4]
click at [545, 471] on div "document . addEventListener ( "DOMContentLoaded" , function ( ) { const button …" at bounding box center [595, 299] width 497 height 458
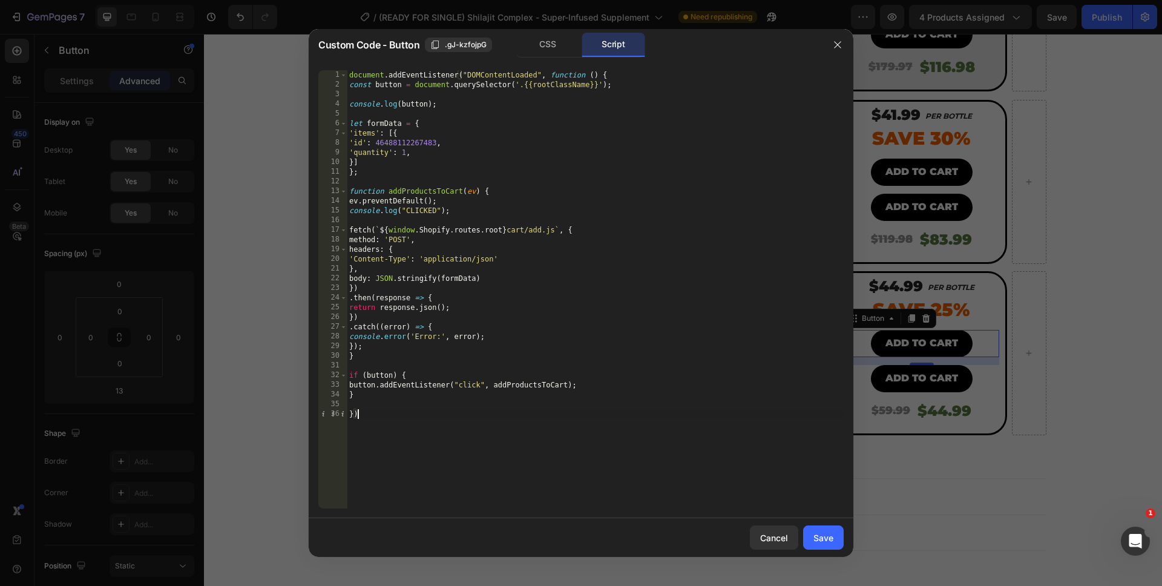
scroll to position [0, 0]
type textarea "})"
click at [829, 538] on div "Save" at bounding box center [823, 537] width 20 height 13
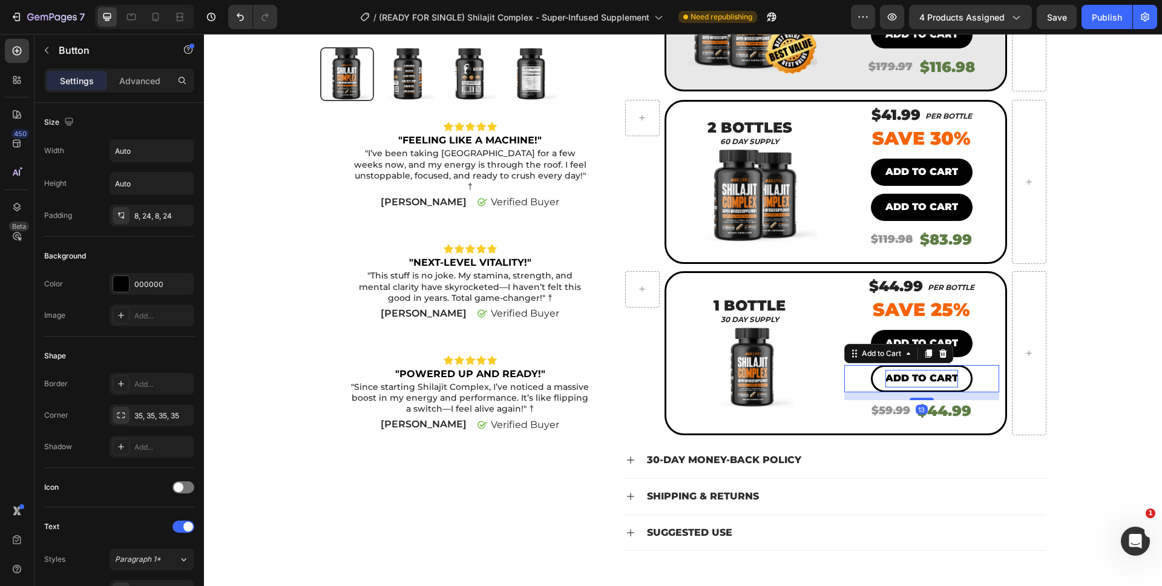
click at [940, 383] on div "Add to cart" at bounding box center [921, 379] width 73 height 18
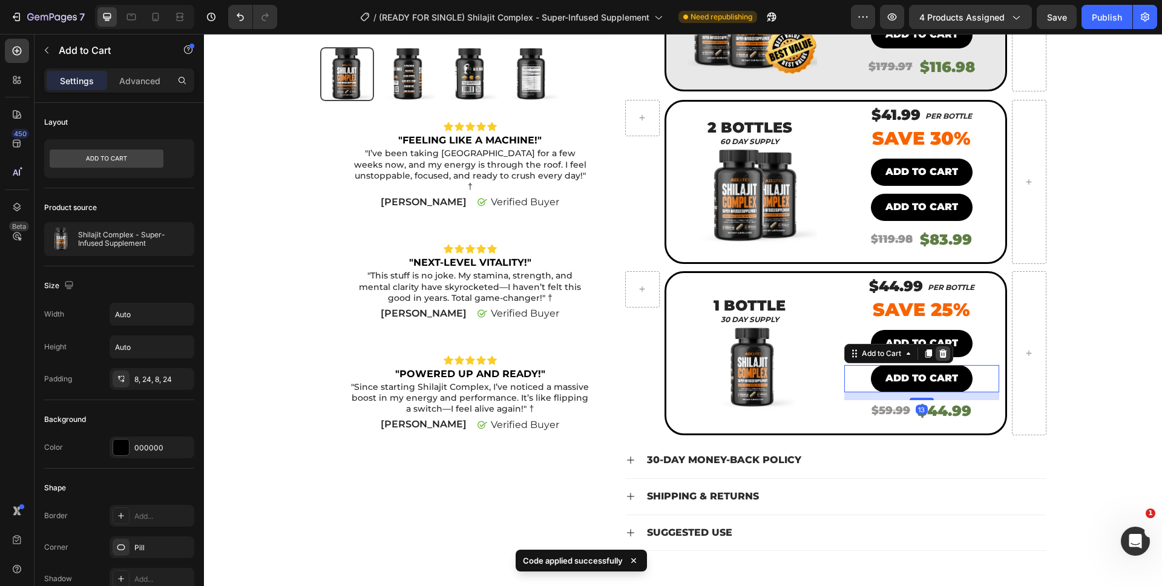
click at [942, 358] on div at bounding box center [943, 353] width 15 height 15
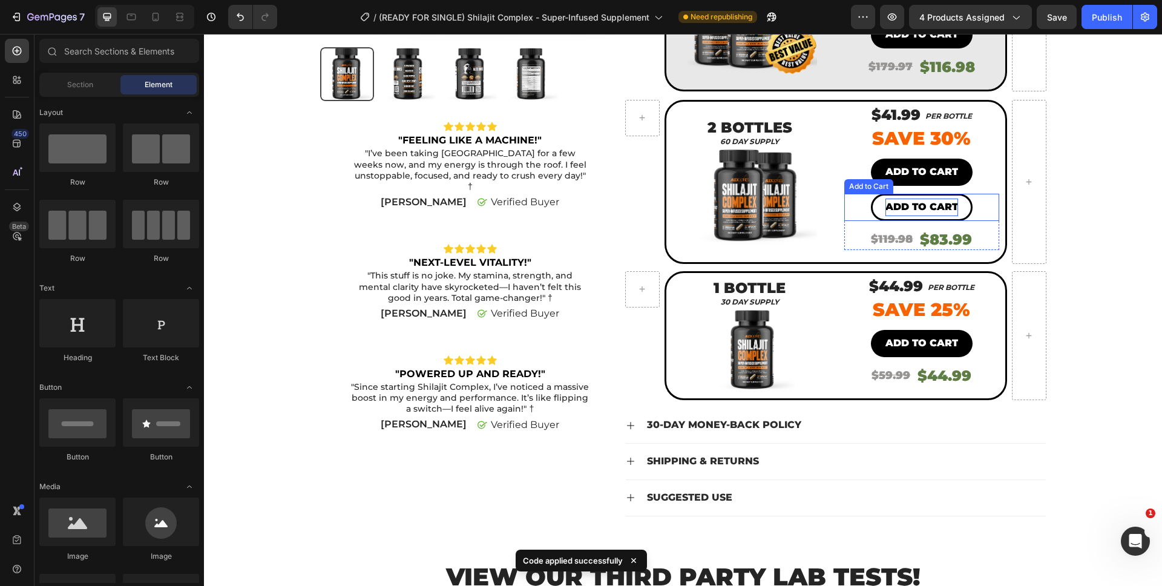
click at [925, 208] on div "Add to cart" at bounding box center [921, 208] width 73 height 18
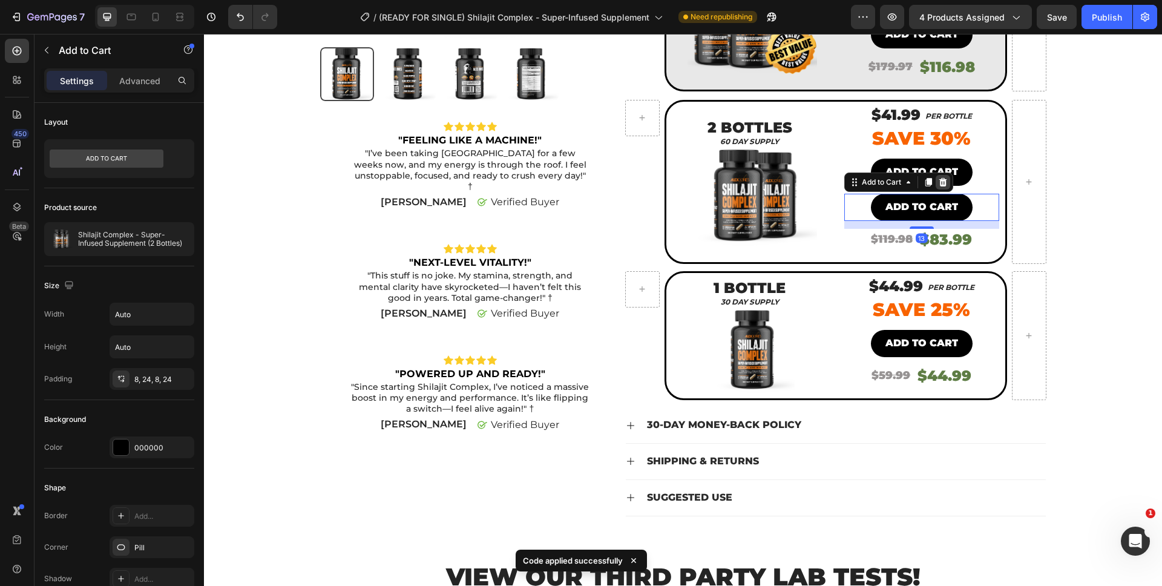
click at [938, 178] on icon at bounding box center [943, 182] width 10 height 10
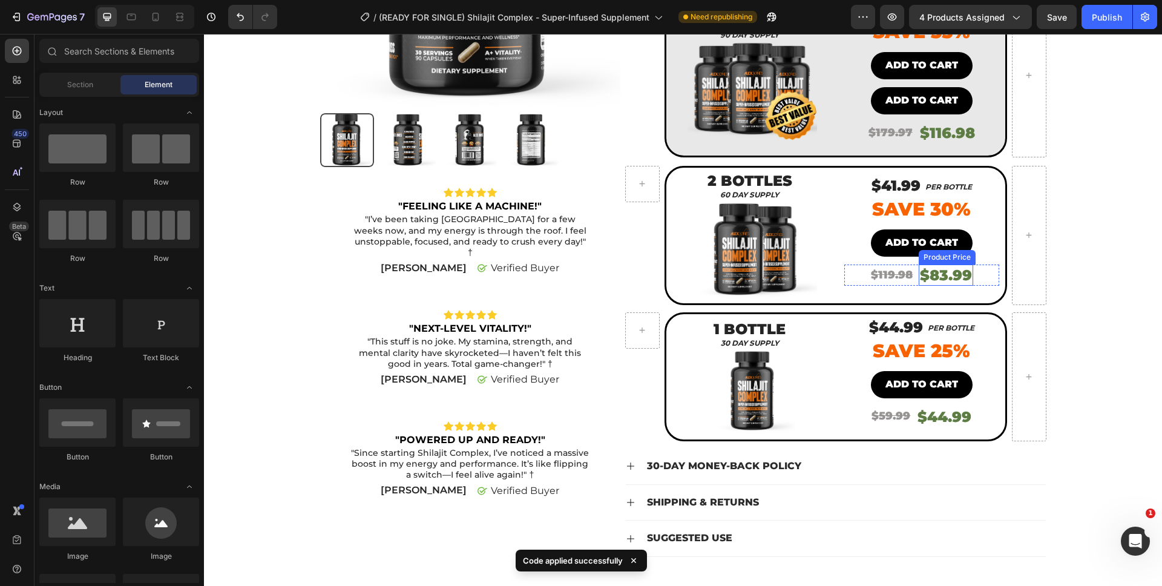
scroll to position [178, 0]
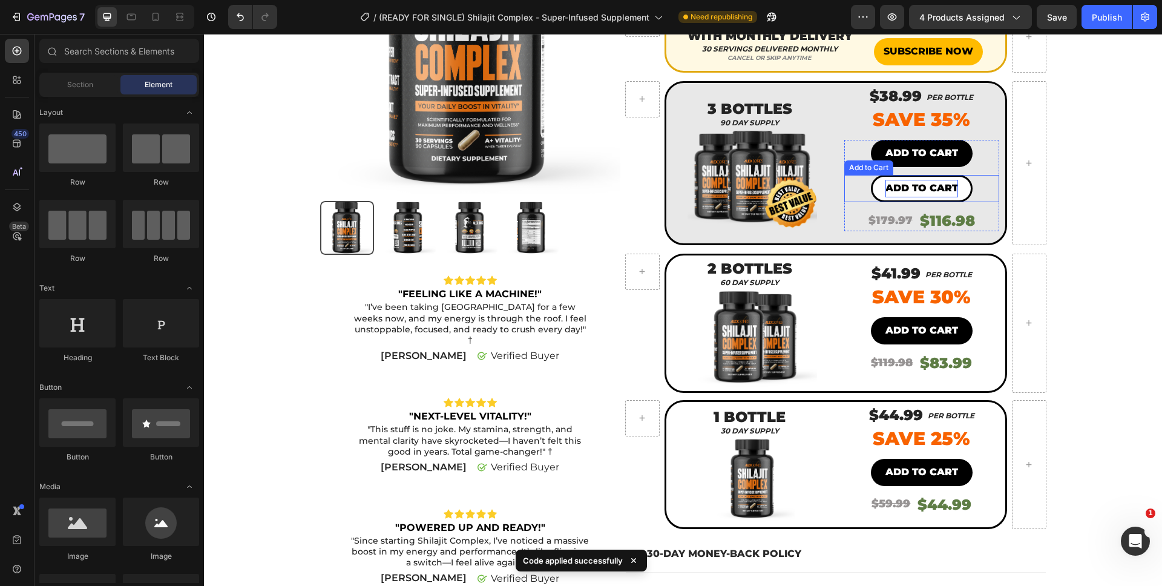
click at [923, 191] on div "Add to cart" at bounding box center [921, 189] width 73 height 18
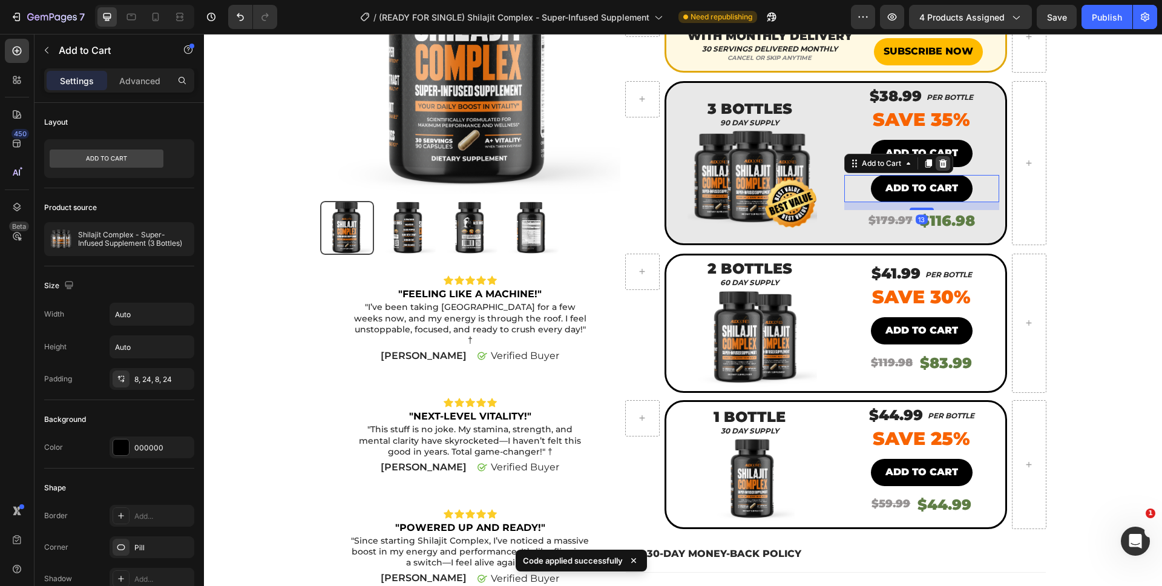
click at [938, 163] on icon at bounding box center [943, 164] width 10 height 10
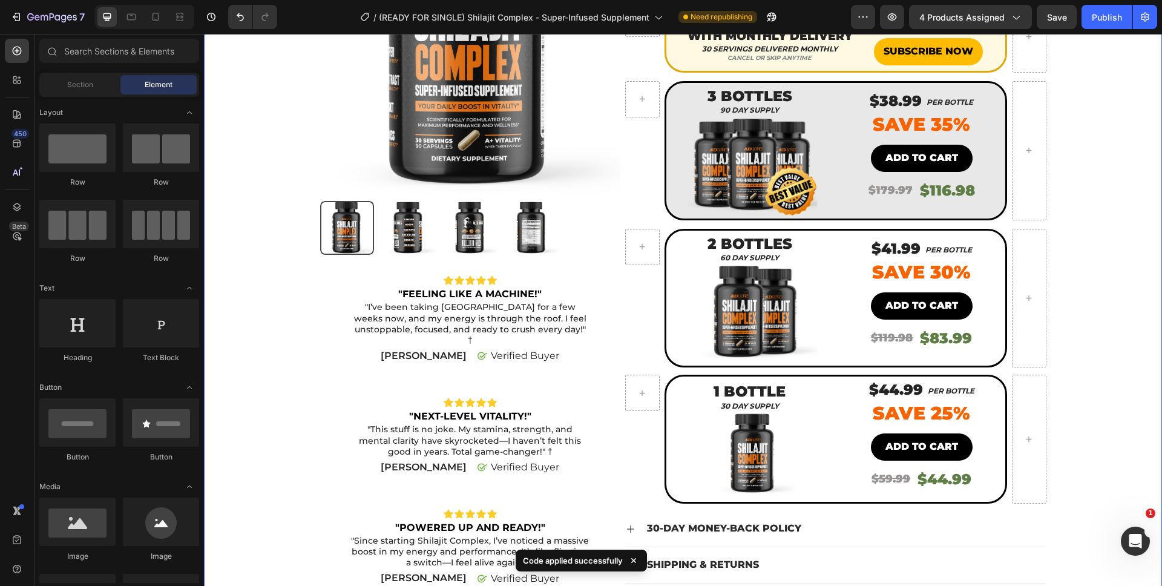
click at [1090, 271] on div "Product Images Icon Icon Icon Icon Icon Icon List "FEELING LIKE A MACHINE!" Tex…" at bounding box center [683, 263] width 940 height 740
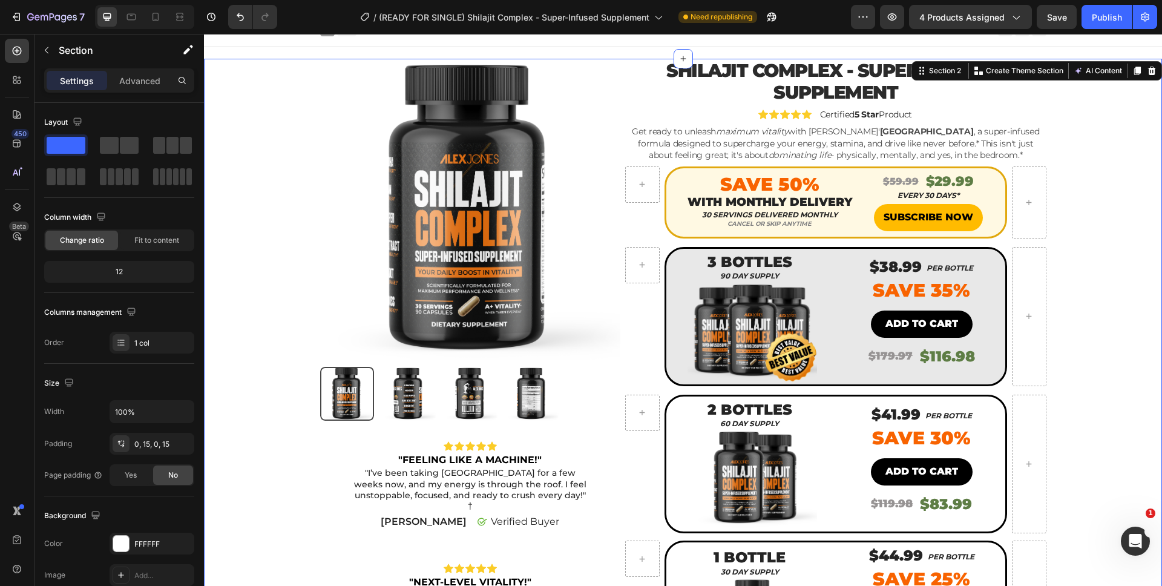
scroll to position [0, 0]
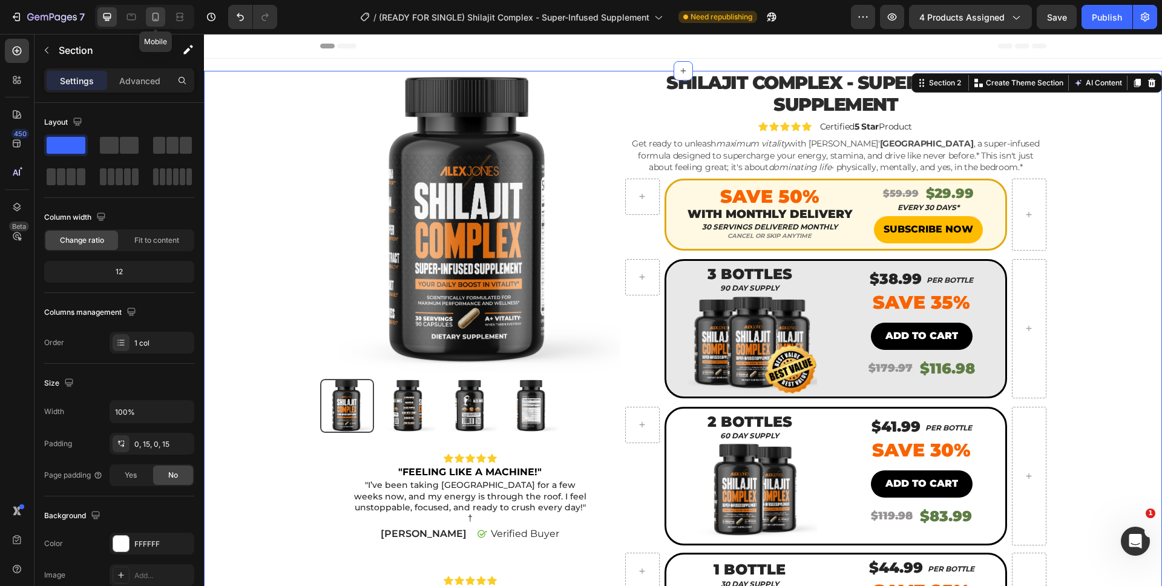
click at [151, 11] on icon at bounding box center [155, 17] width 12 height 12
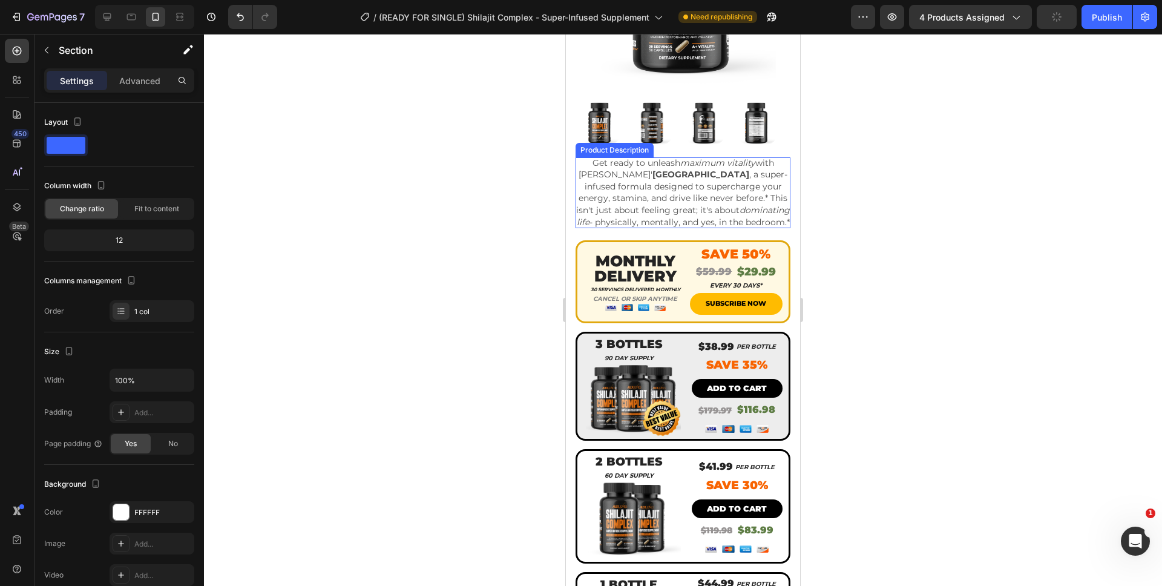
scroll to position [289, 0]
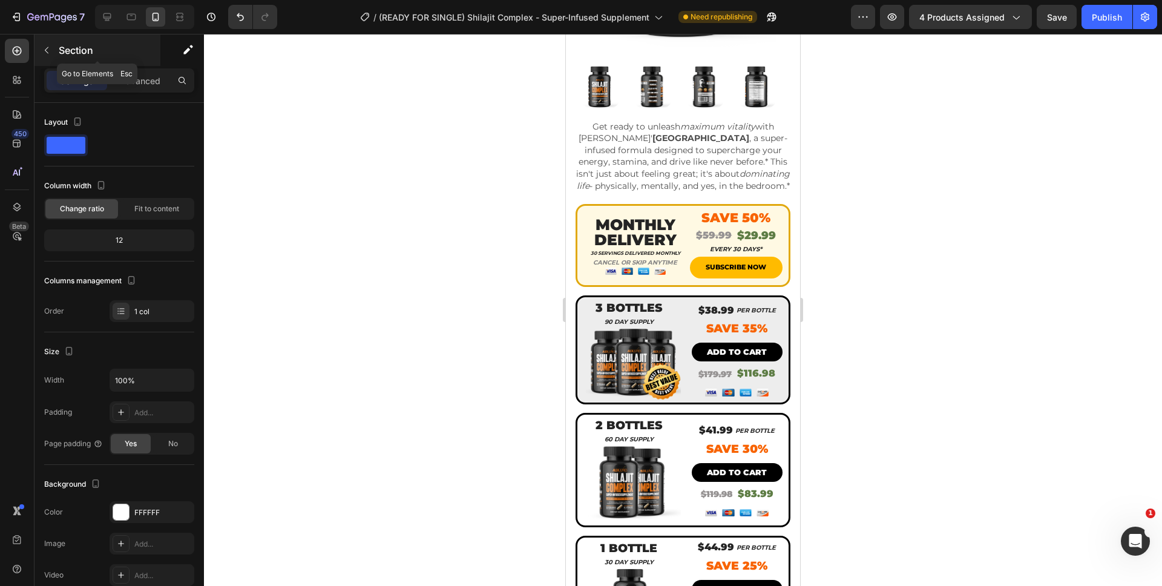
click at [49, 51] on icon "button" at bounding box center [47, 50] width 10 height 10
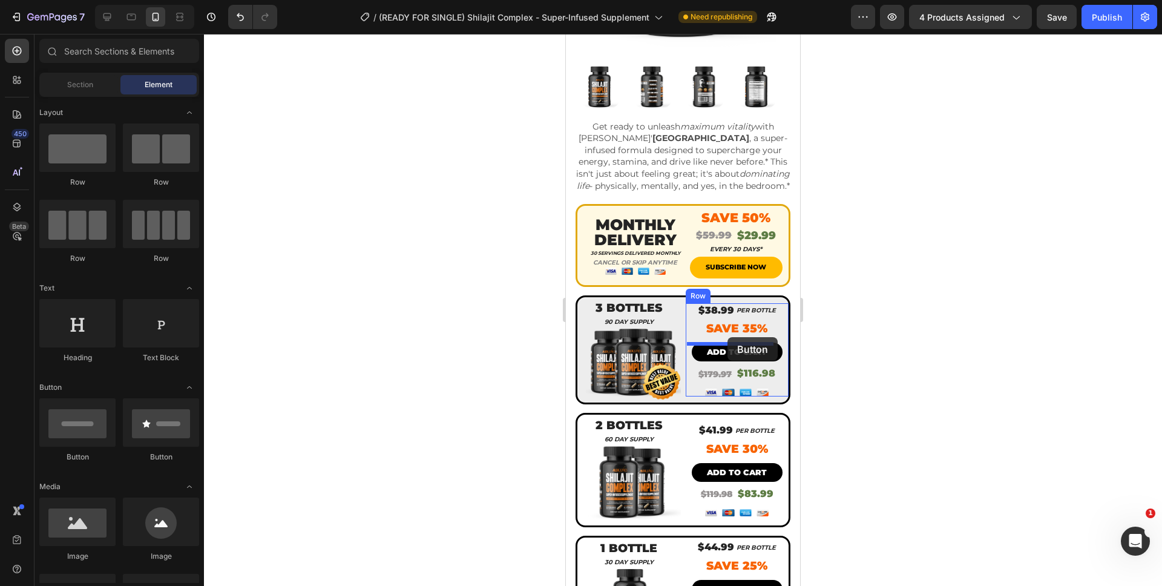
drag, startPoint x: 742, startPoint y: 435, endPoint x: 727, endPoint y: 337, distance: 99.1
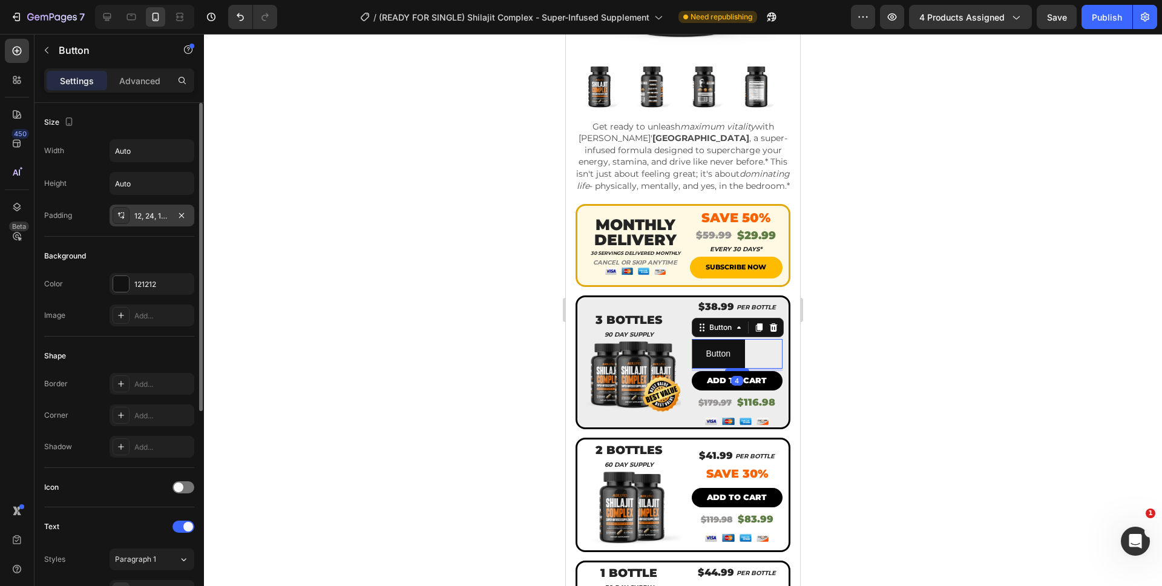
click at [139, 208] on div "12, 24, 12, 24" at bounding box center [152, 216] width 85 height 22
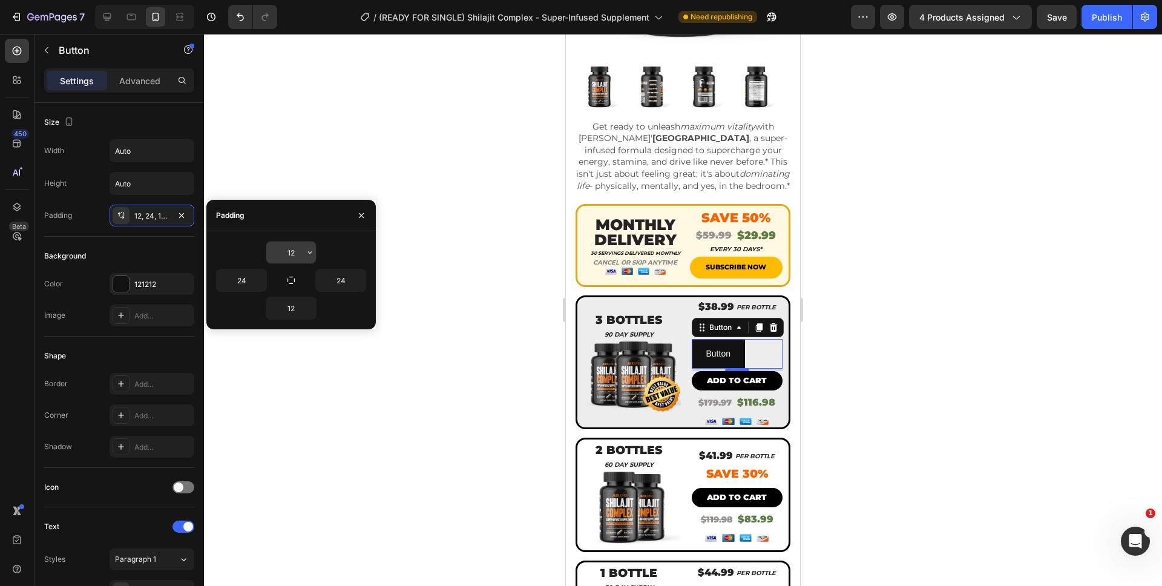
click at [291, 252] on input "12" at bounding box center [291, 252] width 50 height 22
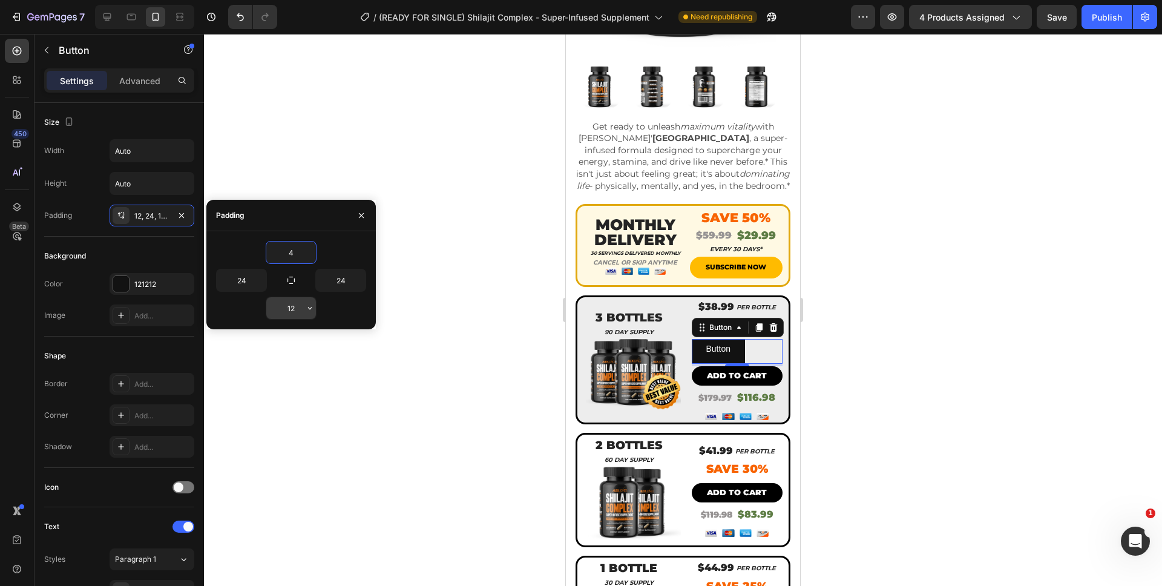
type input "4"
click at [291, 314] on input "12" at bounding box center [291, 308] width 50 height 22
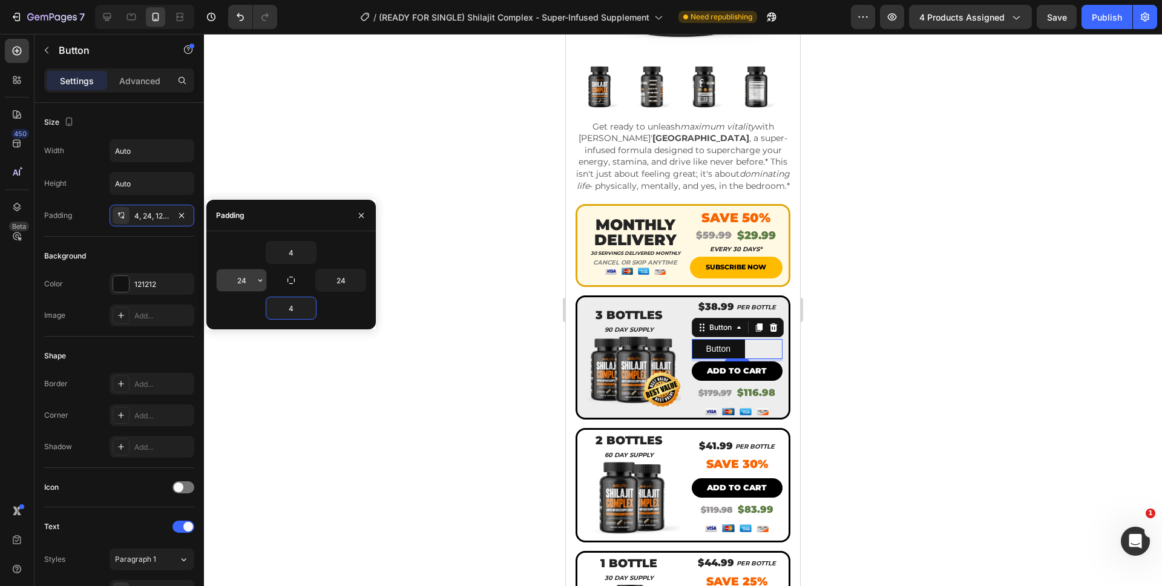
type input "4"
click at [243, 278] on input "24" at bounding box center [242, 280] width 50 height 22
type input "16"
click at [345, 280] on input "24" at bounding box center [341, 280] width 50 height 22
type input "16"
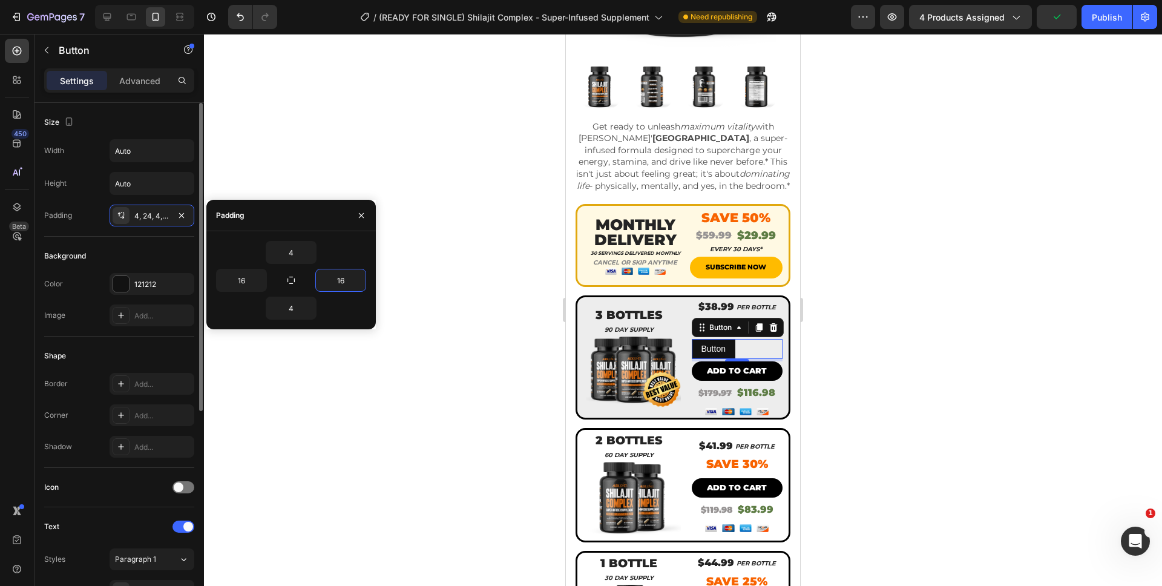
click at [175, 254] on div "Background" at bounding box center [119, 255] width 150 height 19
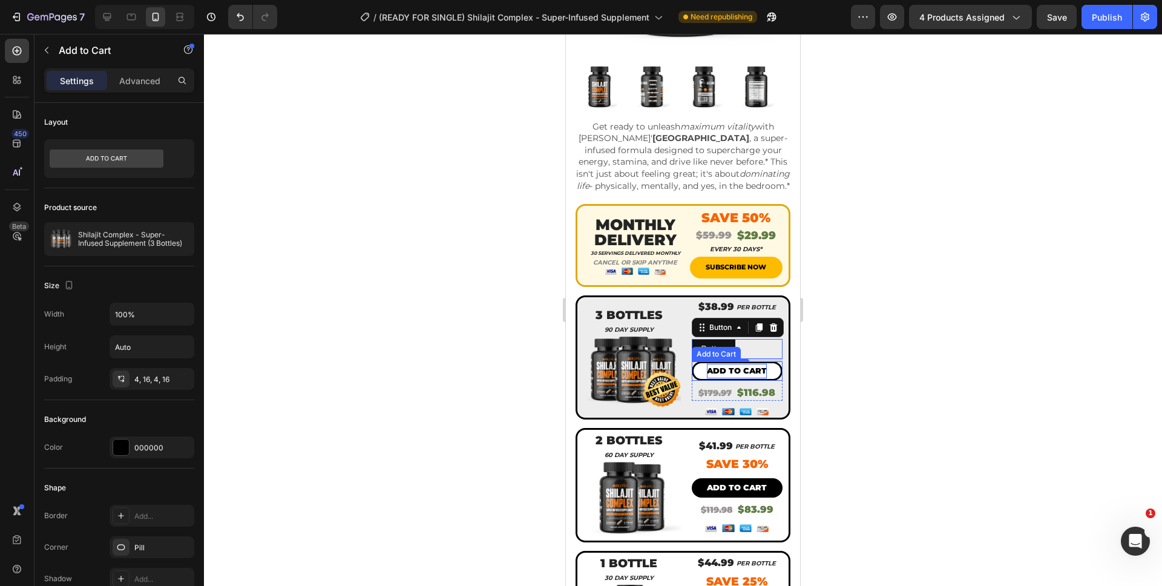
click at [708, 374] on div "Add to cart" at bounding box center [737, 371] width 60 height 14
click at [905, 391] on div at bounding box center [683, 310] width 958 height 552
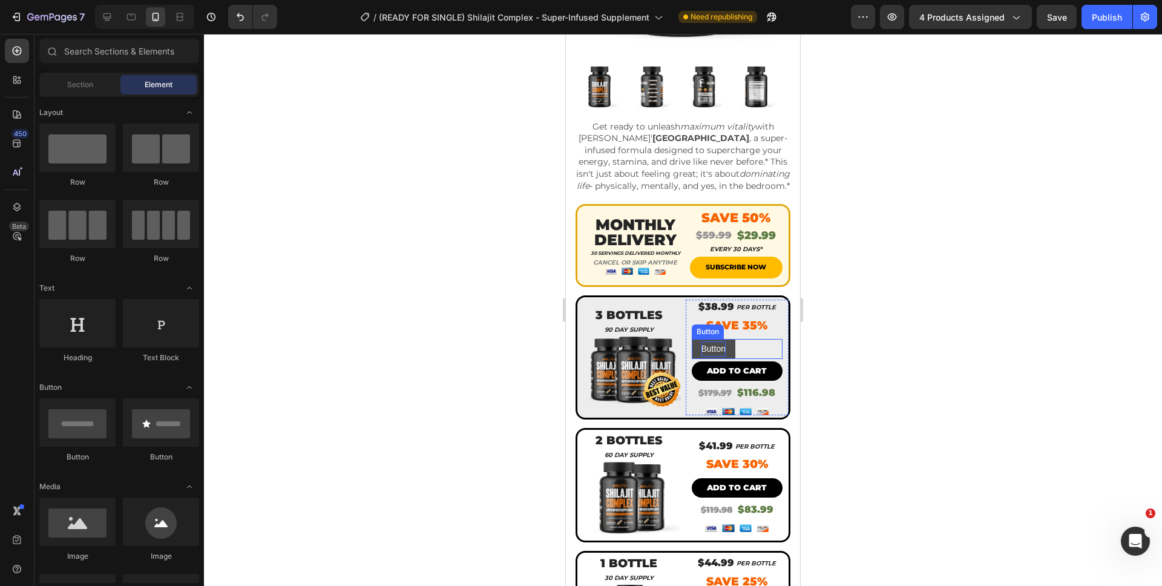
click at [704, 344] on p "Button" at bounding box center [713, 348] width 24 height 15
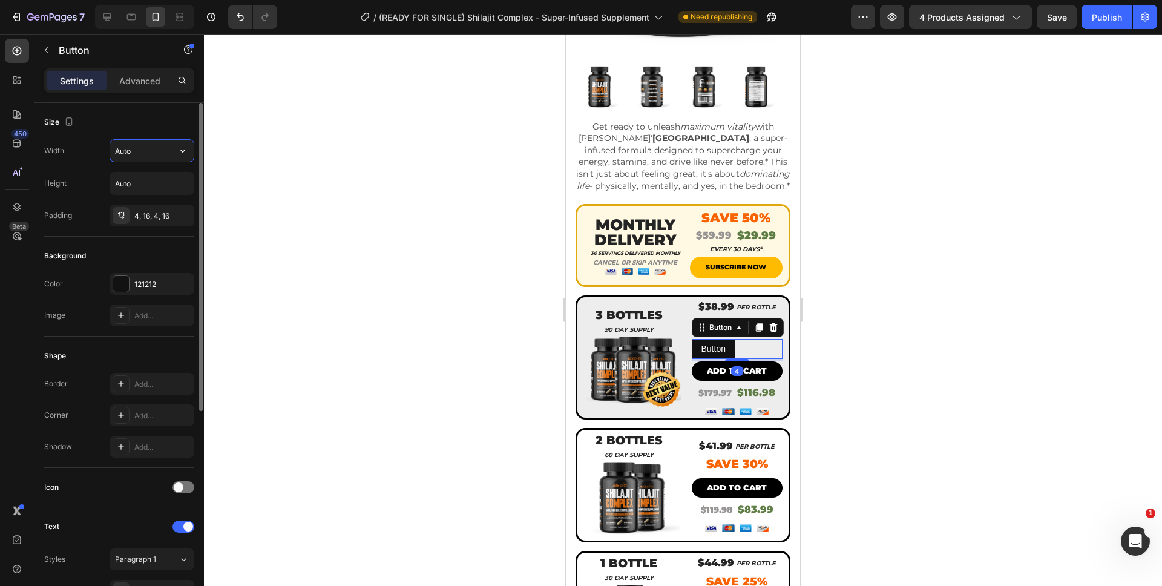
click at [136, 150] on input "Auto" at bounding box center [152, 151] width 84 height 22
click at [177, 158] on button "button" at bounding box center [183, 151] width 22 height 22
click at [154, 206] on p "Full 100%" at bounding box center [148, 204] width 69 height 11
type input "100%"
click at [118, 284] on div at bounding box center [121, 284] width 16 height 16
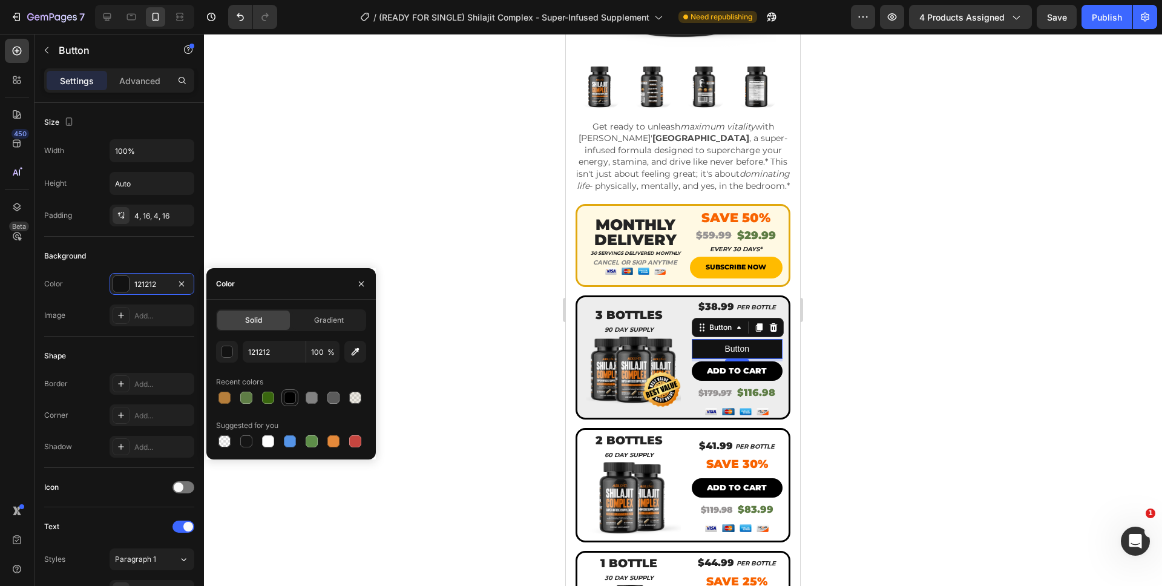
click at [286, 394] on div at bounding box center [290, 398] width 12 height 12
type input "000000"
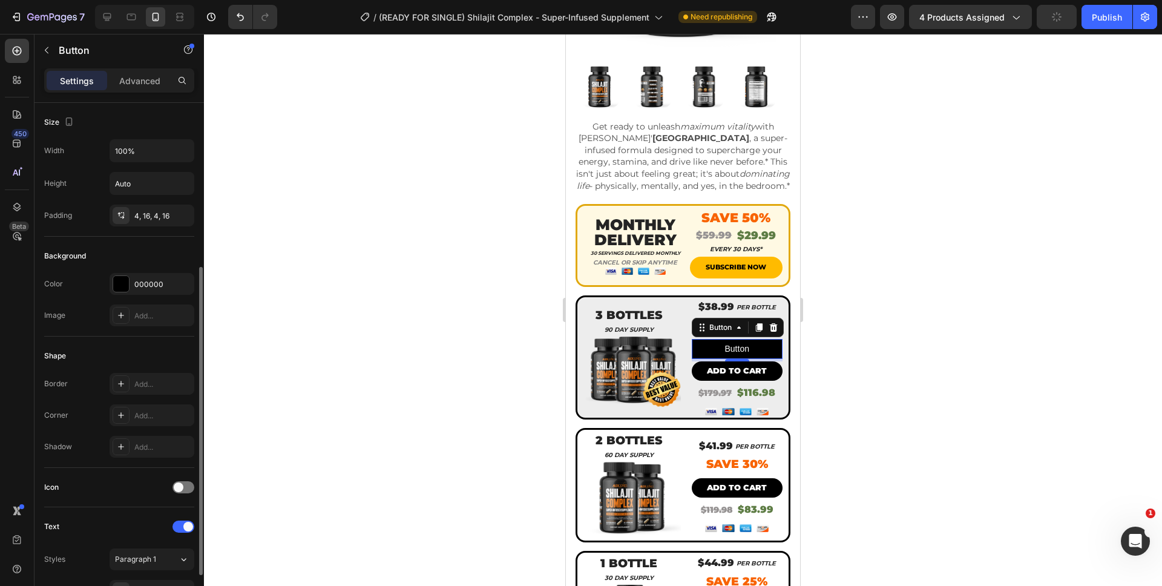
scroll to position [189, 0]
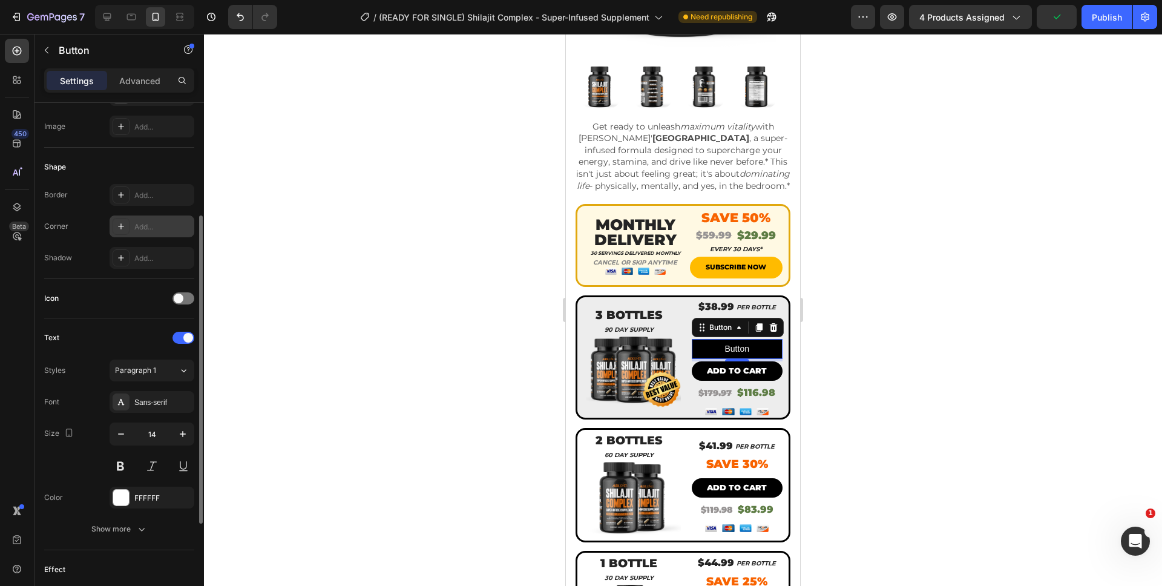
click at [149, 232] on div "Add..." at bounding box center [162, 227] width 57 height 11
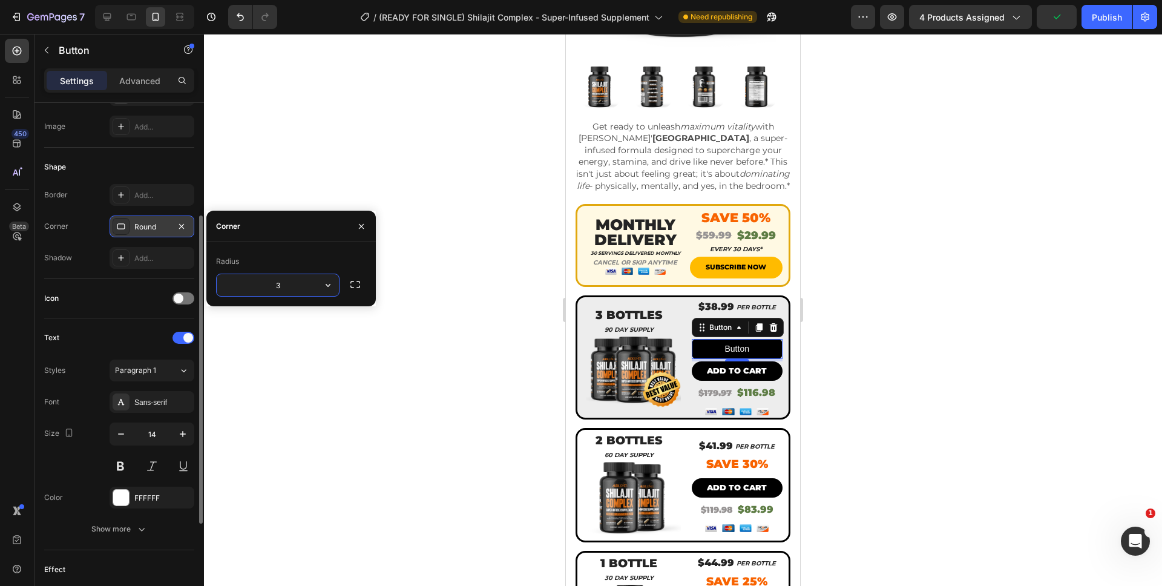
type input "35"
click at [72, 271] on div "Shape Border Add... Corner Round Shadow Add..." at bounding box center [119, 213] width 150 height 131
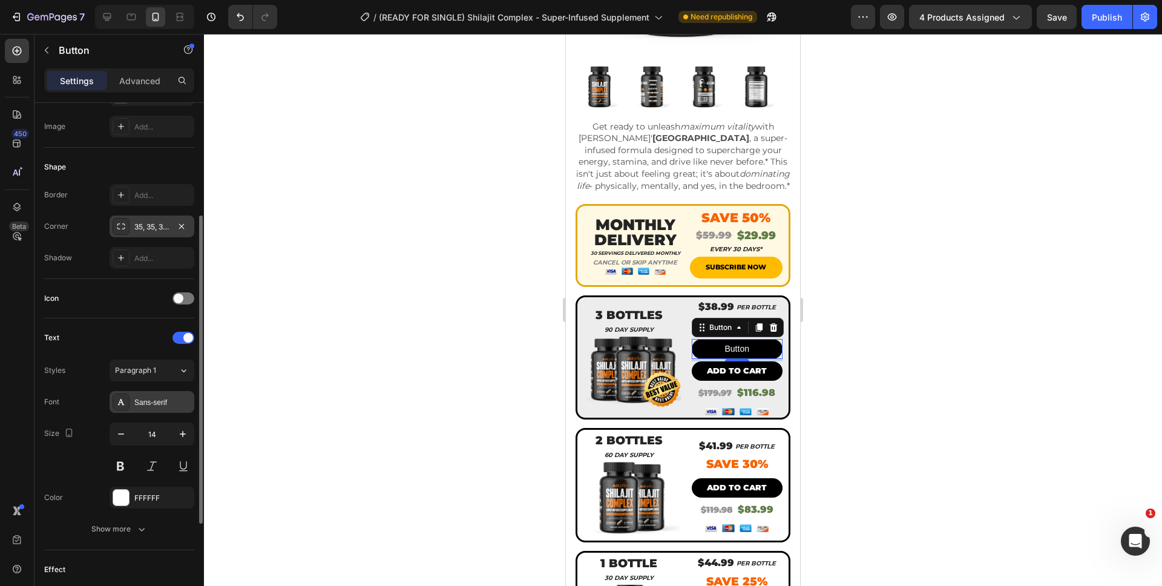
click at [137, 404] on div "Sans-serif" at bounding box center [162, 402] width 57 height 11
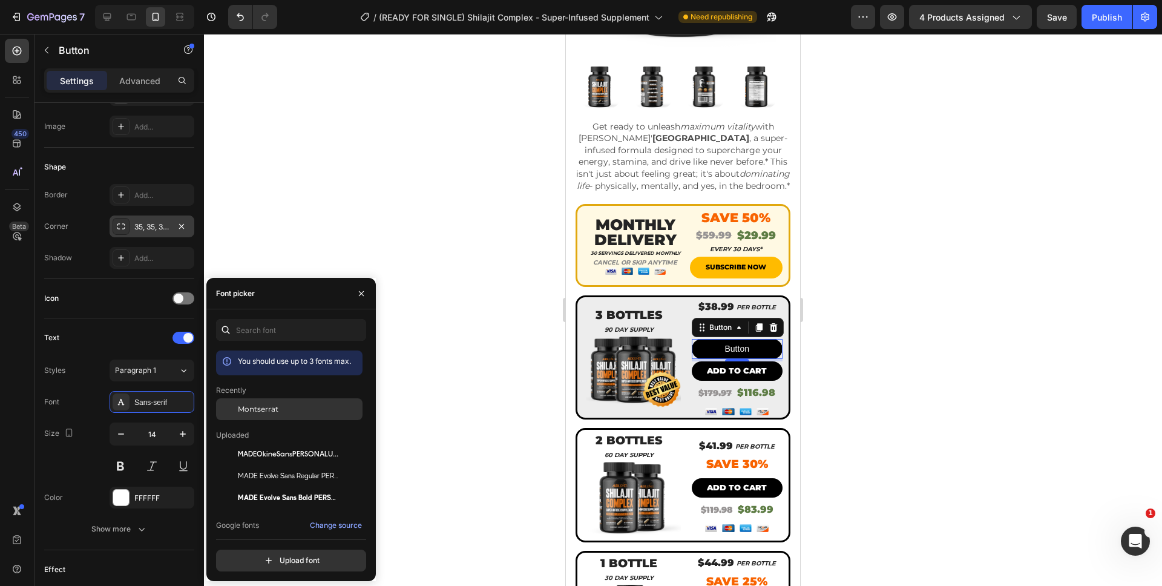
click at [261, 409] on span "Montserrat" at bounding box center [258, 409] width 41 height 11
click at [120, 432] on icon "button" at bounding box center [121, 434] width 12 height 12
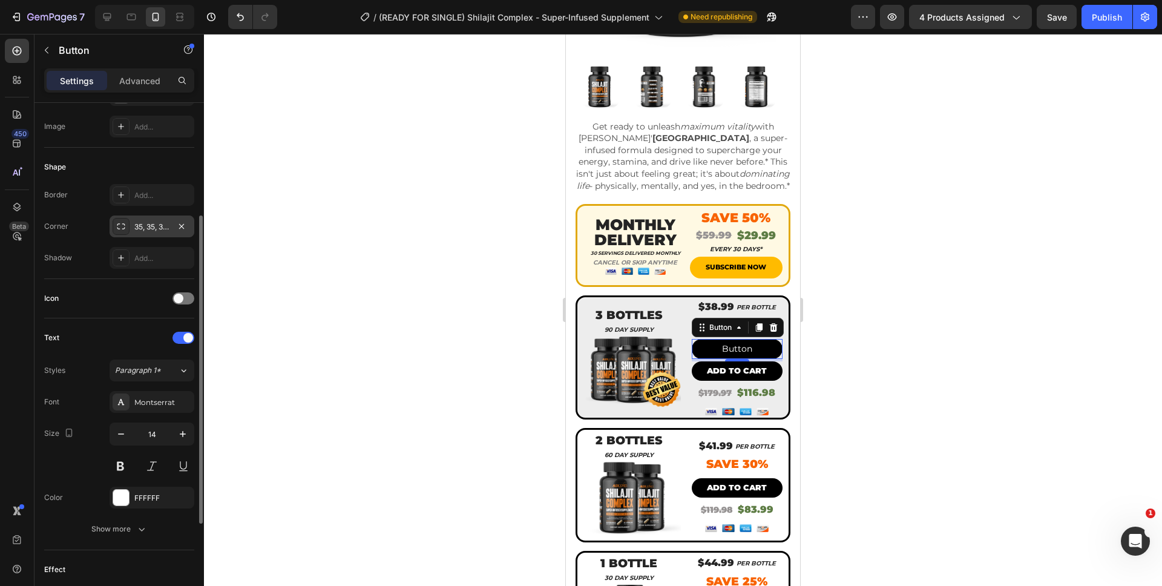
type input "13"
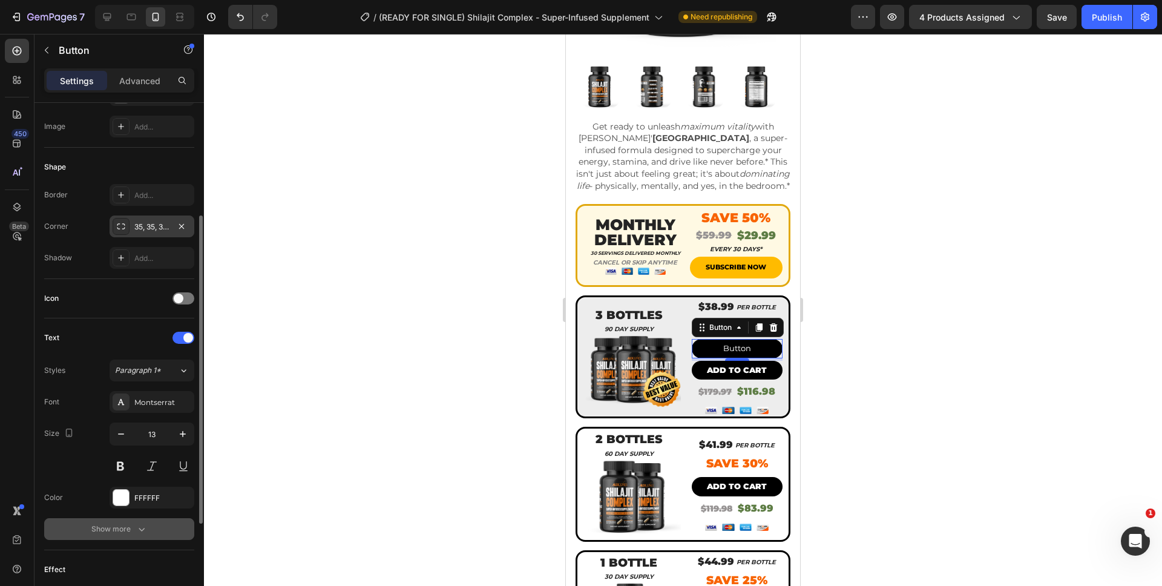
click at [123, 521] on button "Show more" at bounding box center [119, 529] width 150 height 22
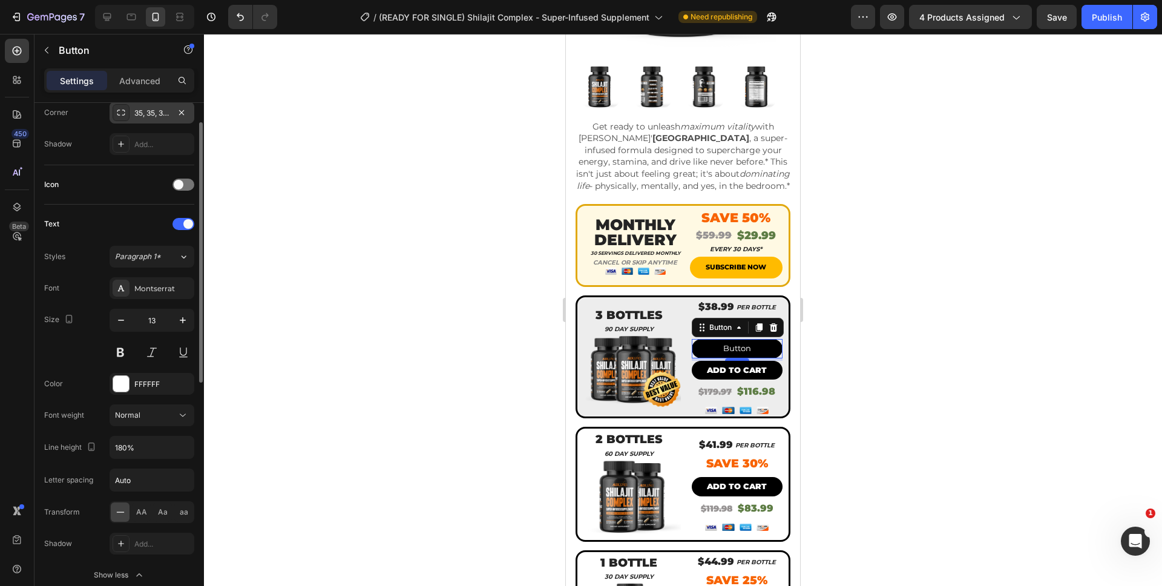
scroll to position [393, 0]
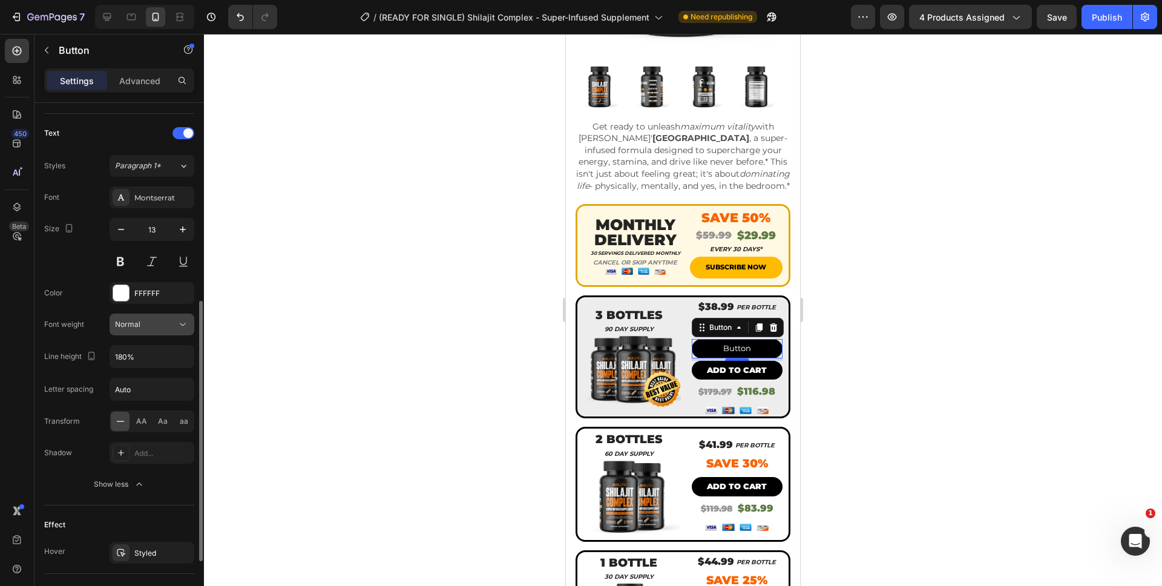
click at [156, 319] on div "Normal" at bounding box center [146, 324] width 62 height 11
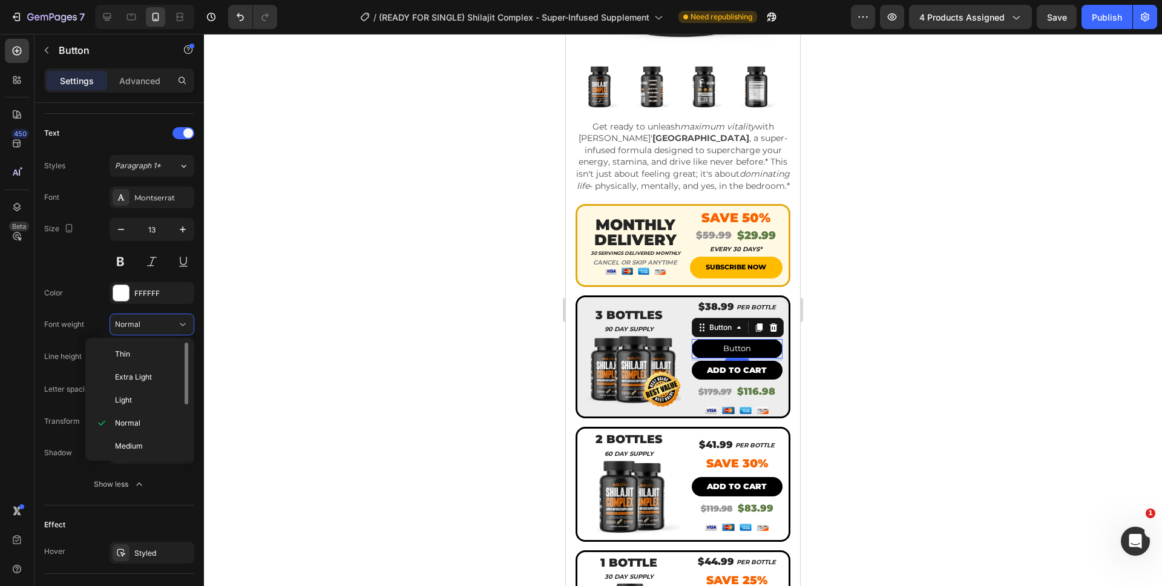
scroll to position [94, 0]
click at [149, 451] on div "Black" at bounding box center [137, 444] width 94 height 23
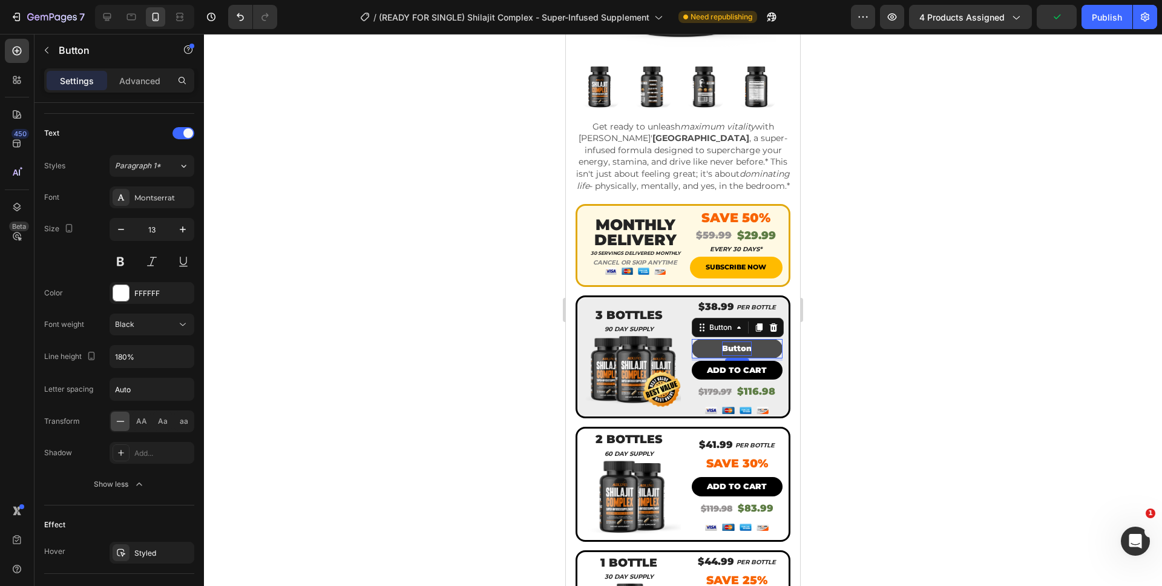
click at [734, 349] on p "Button" at bounding box center [737, 348] width 30 height 14
click at [692, 339] on button "ADD" at bounding box center [737, 348] width 91 height 19
click at [692, 339] on button "ADD TO" at bounding box center [737, 348] width 91 height 19
click at [852, 365] on div at bounding box center [683, 310] width 958 height 552
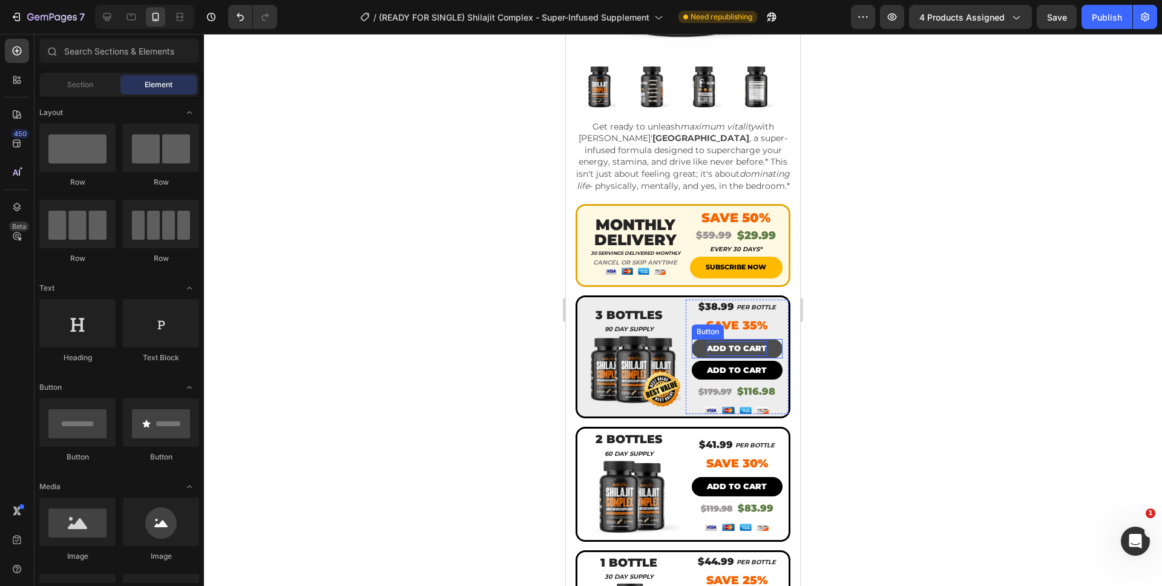
click at [751, 358] on button "ADD TO CART" at bounding box center [737, 348] width 91 height 19
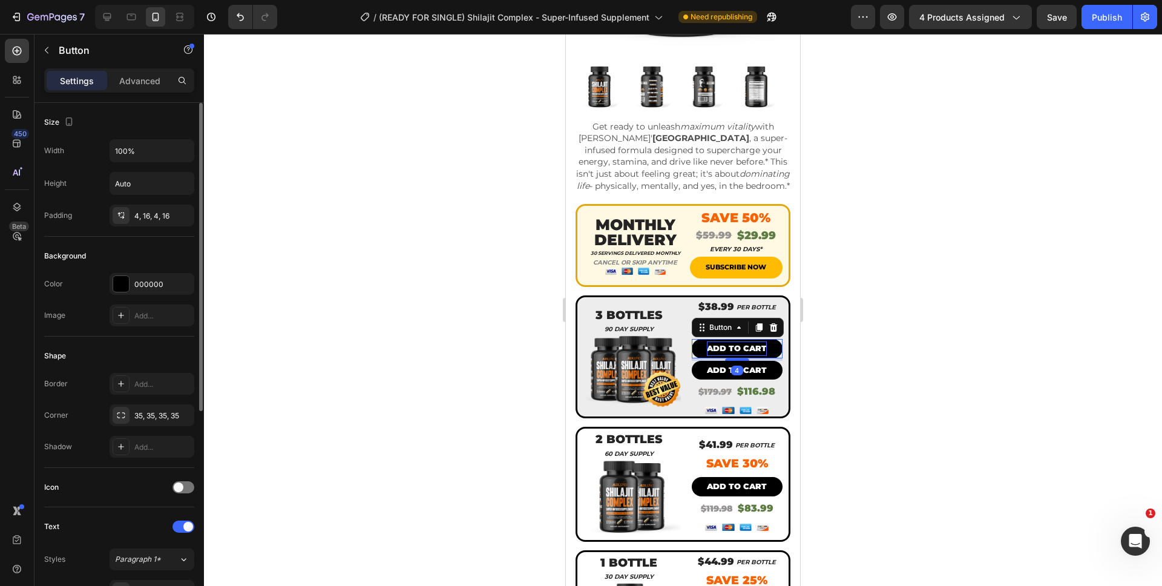
scroll to position [350, 0]
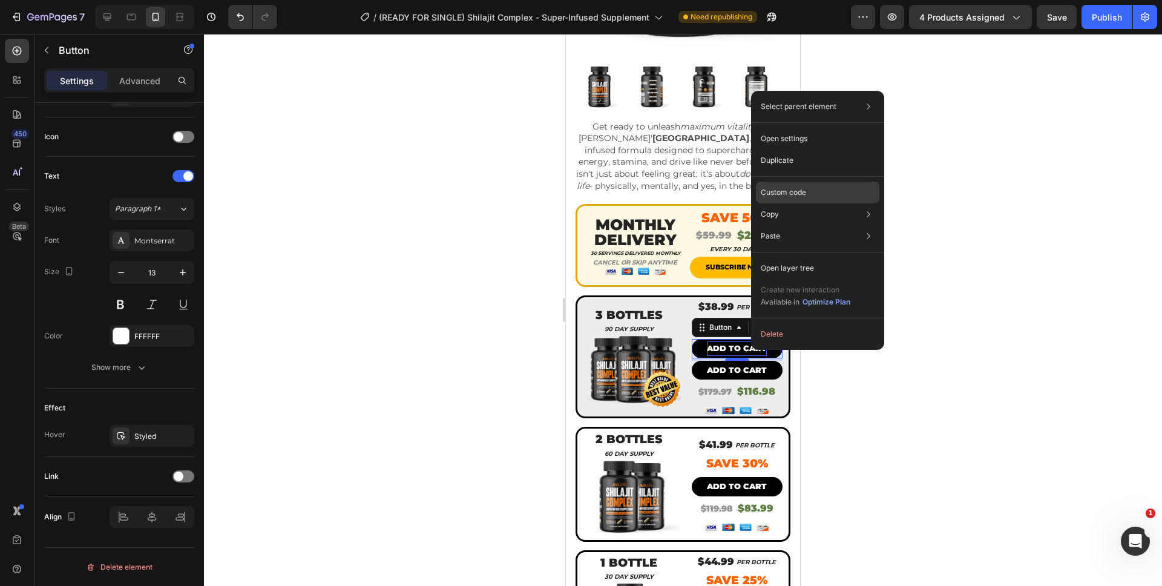
click at [800, 225] on div "Custom code" at bounding box center [817, 236] width 123 height 22
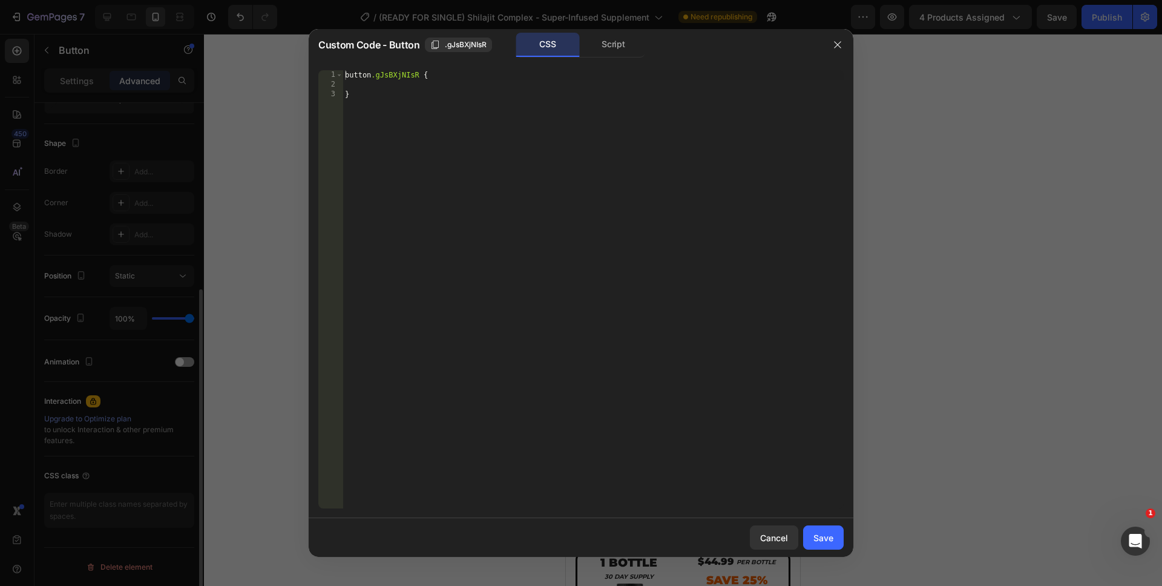
scroll to position [290, 0]
click at [634, 42] on div "Script" at bounding box center [614, 45] width 64 height 24
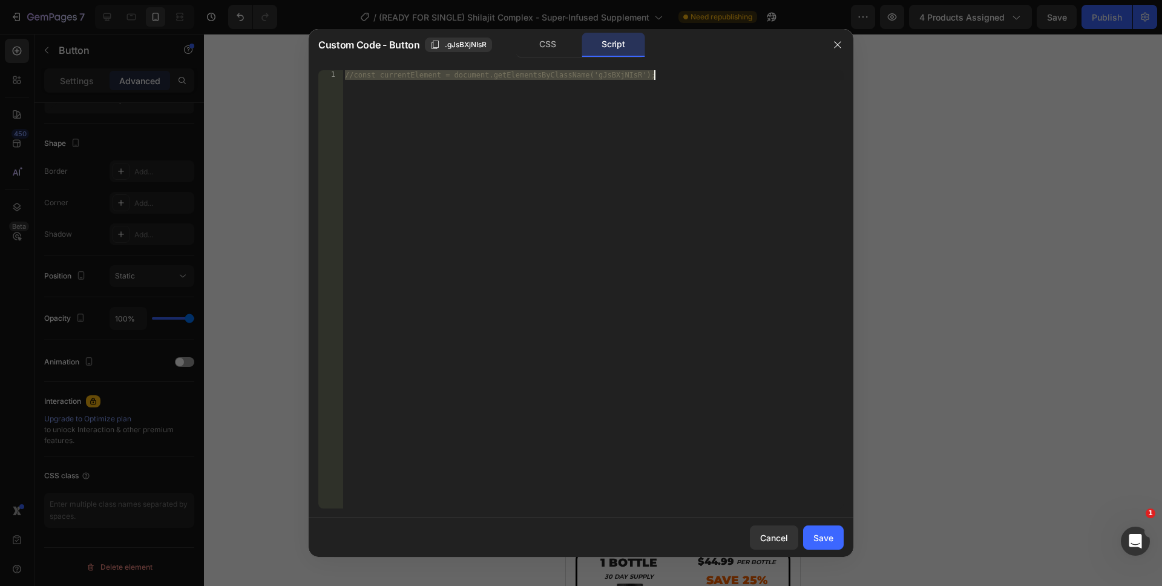
click at [605, 168] on div "//const currentElement = document.getElementsByClassName('gJsBXjNIsR');" at bounding box center [593, 299] width 501 height 458
drag, startPoint x: 545, startPoint y: 149, endPoint x: 295, endPoint y: 33, distance: 276.2
click at [295, 33] on div "Custom Code - Button .gJsBXjNIsR CSS Script //const currentElement = document.g…" at bounding box center [581, 293] width 1162 height 586
paste textarea "})"
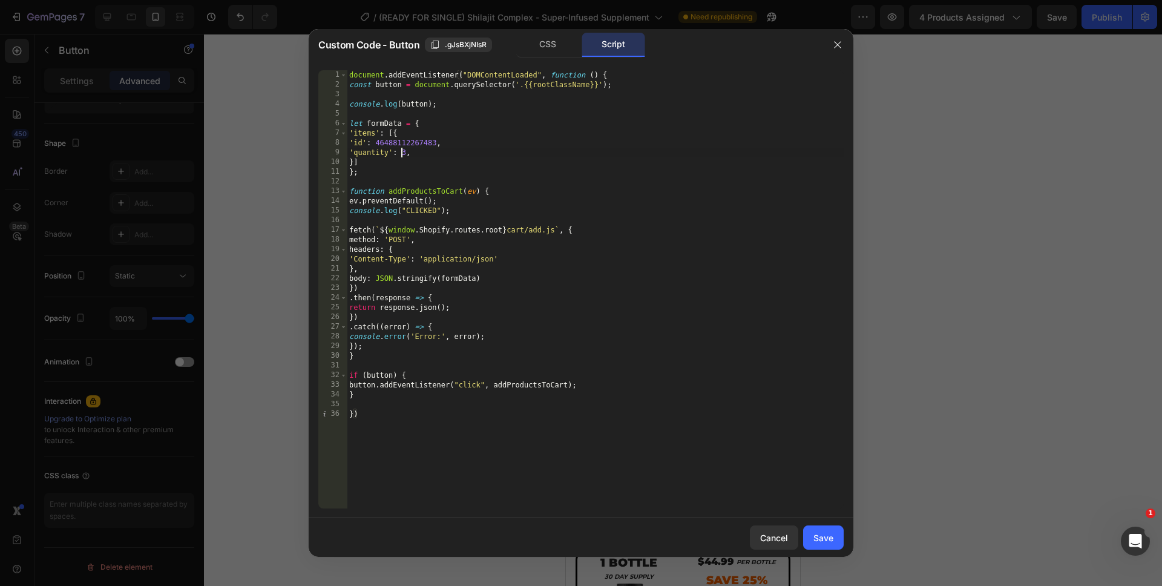
click at [402, 151] on div "document . addEventListener ( "DOMContentLoaded" , function ( ) { const button …" at bounding box center [595, 299] width 497 height 458
type textarea "'quantity': 3,"
drag, startPoint x: 760, startPoint y: 532, endPoint x: 184, endPoint y: 471, distance: 579.4
click at [760, 532] on div "Cancel" at bounding box center [774, 537] width 28 height 13
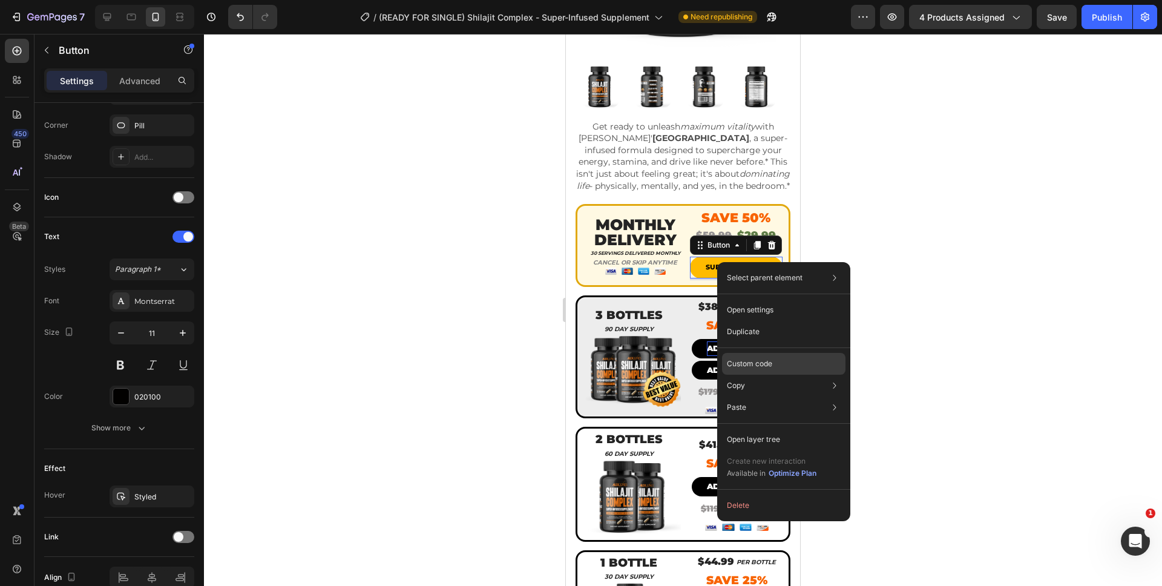
click at [761, 364] on p "Custom code" at bounding box center [749, 363] width 45 height 11
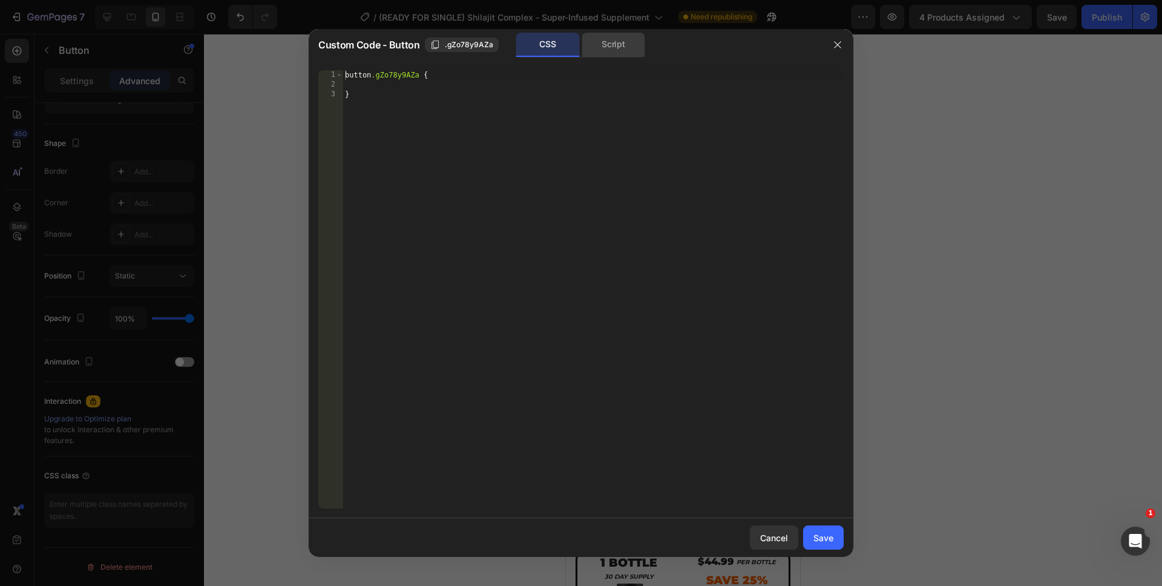
click at [609, 50] on div "Script" at bounding box center [614, 45] width 64 height 24
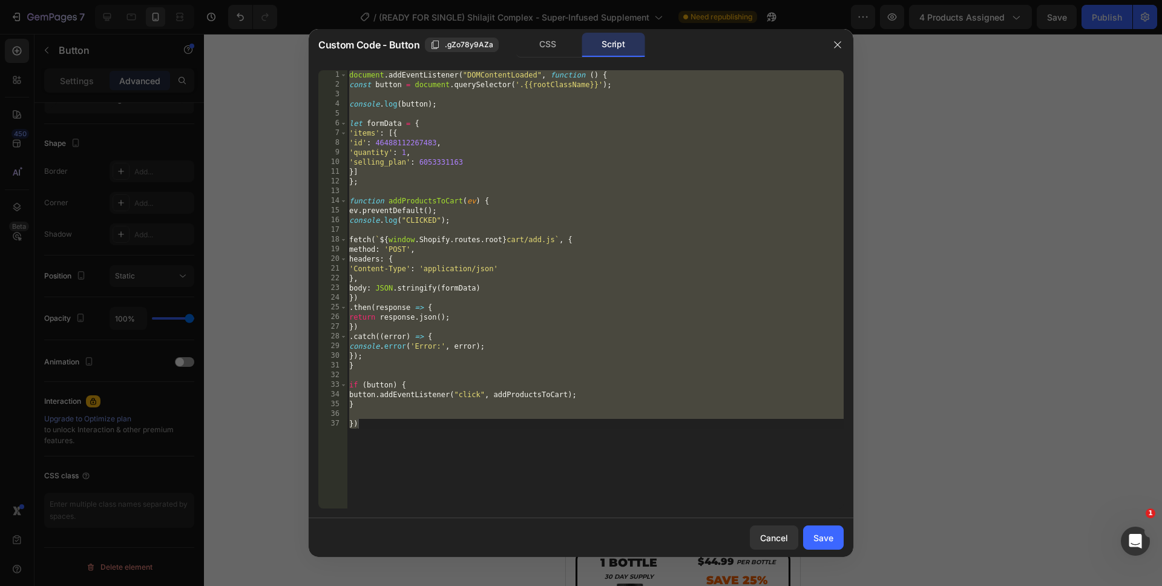
click at [499, 407] on div "document . addEventListener ( "DOMContentLoaded" , function ( ) { const button …" at bounding box center [595, 299] width 497 height 458
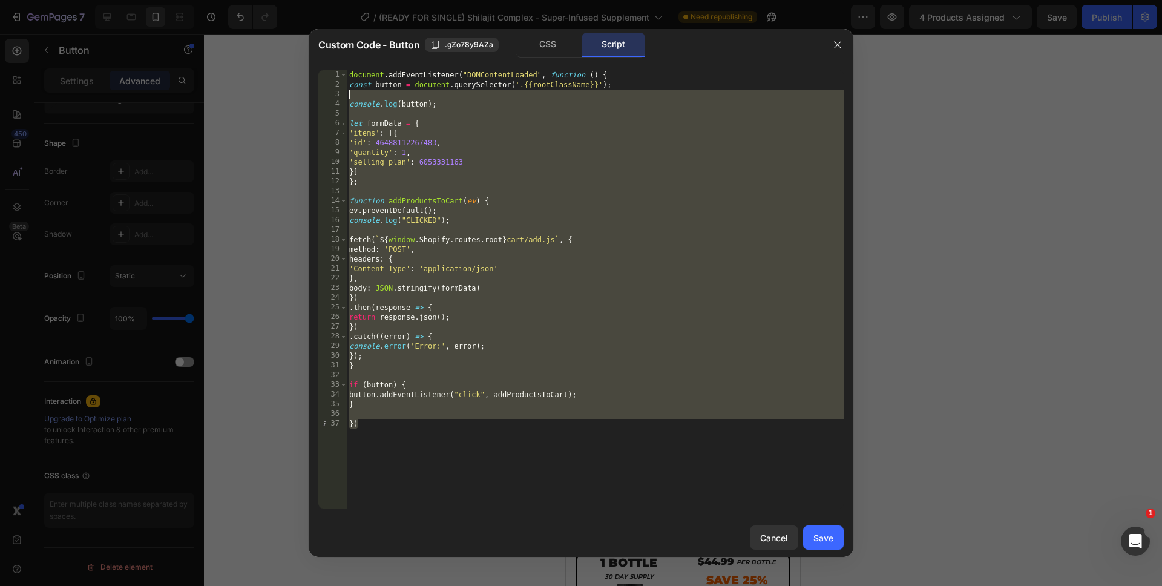
drag, startPoint x: 453, startPoint y: 460, endPoint x: 298, endPoint y: 25, distance: 461.4
click at [298, 25] on div "Custom Code - Button .gZo78y9AZa CSS Script } 1 2 3 4 5 6 7 8 9 10 11 12 13 14 …" at bounding box center [581, 293] width 1162 height 586
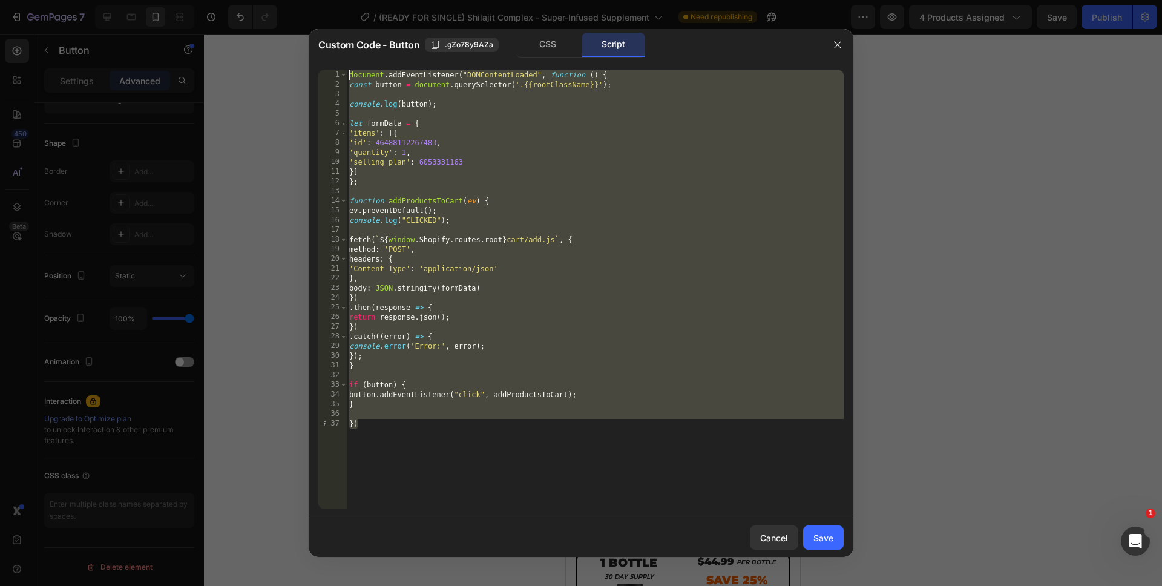
click at [495, 468] on div "document . addEventListener ( "DOMContentLoaded" , function ( ) { const button …" at bounding box center [595, 299] width 497 height 458
type textarea "})"
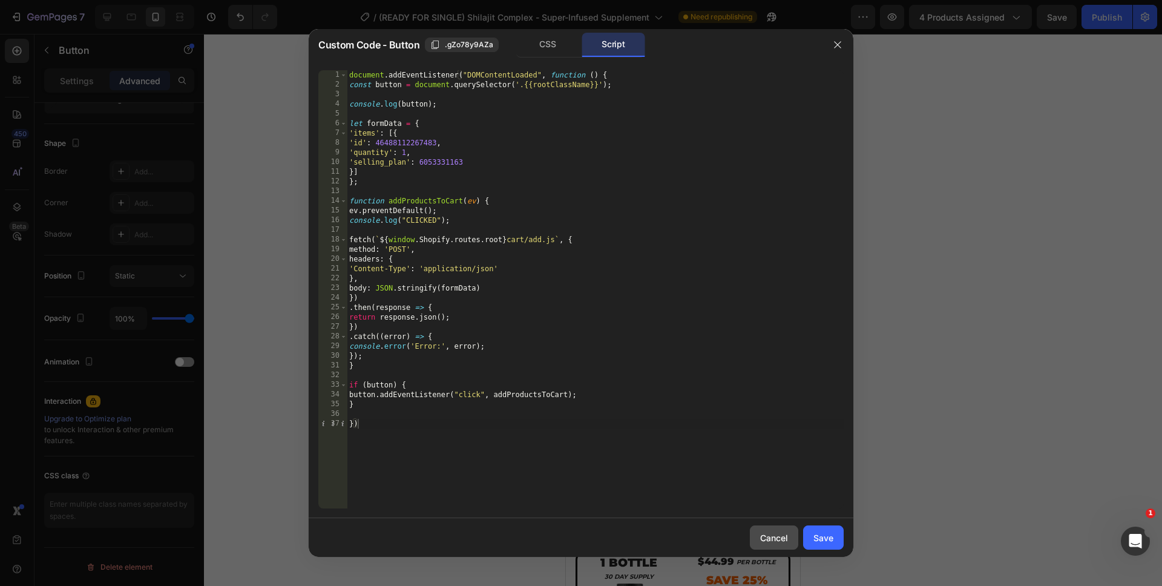
click at [772, 536] on div "Cancel" at bounding box center [774, 537] width 28 height 13
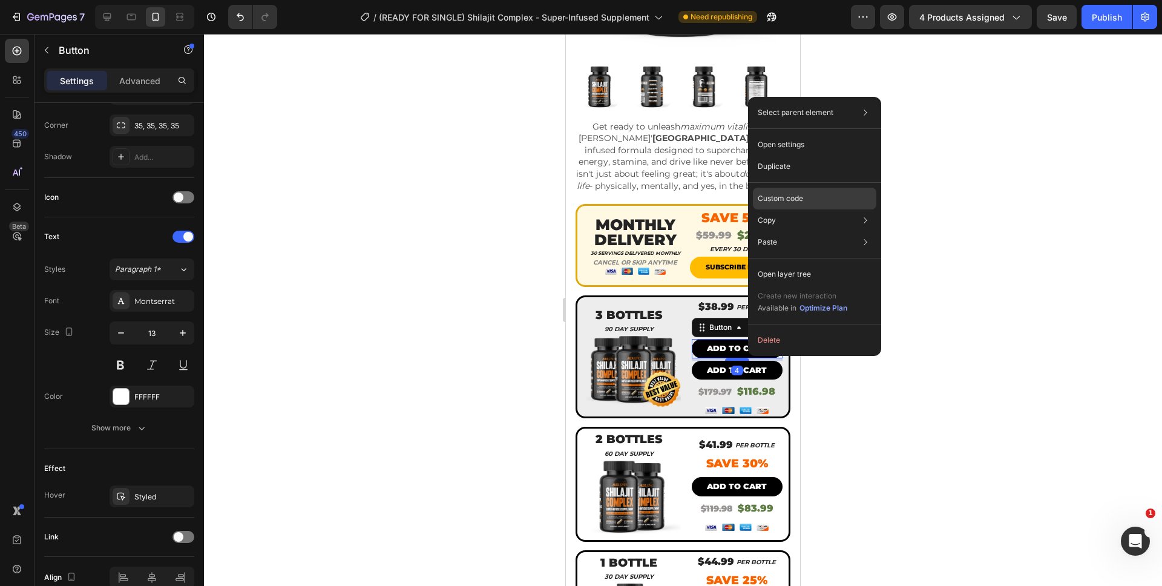
click at [785, 231] on div "Custom code" at bounding box center [814, 242] width 123 height 22
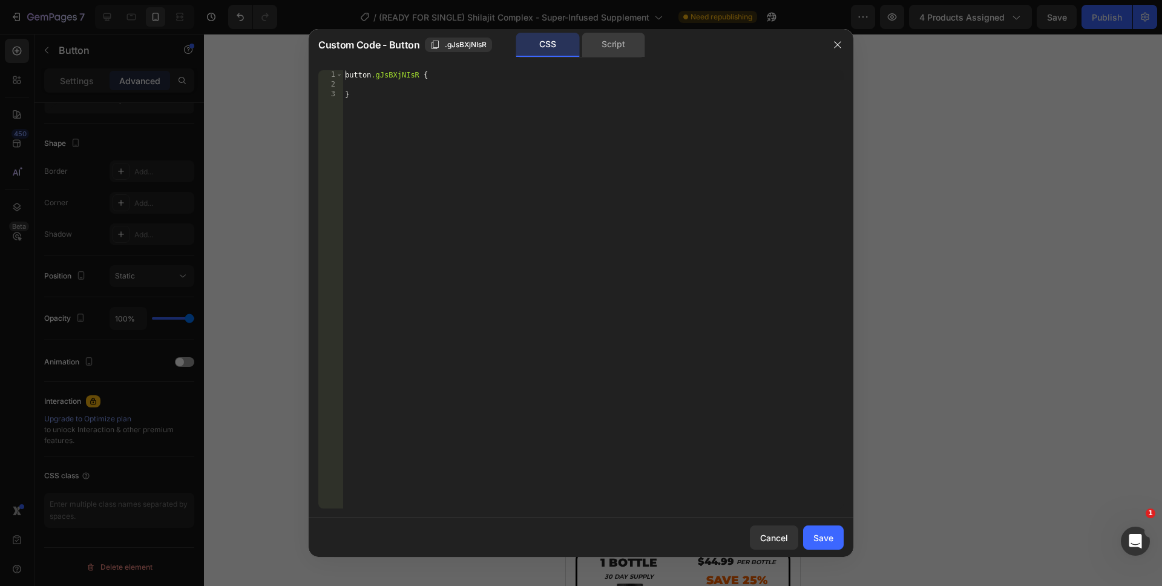
click at [603, 51] on div "Script" at bounding box center [614, 45] width 64 height 24
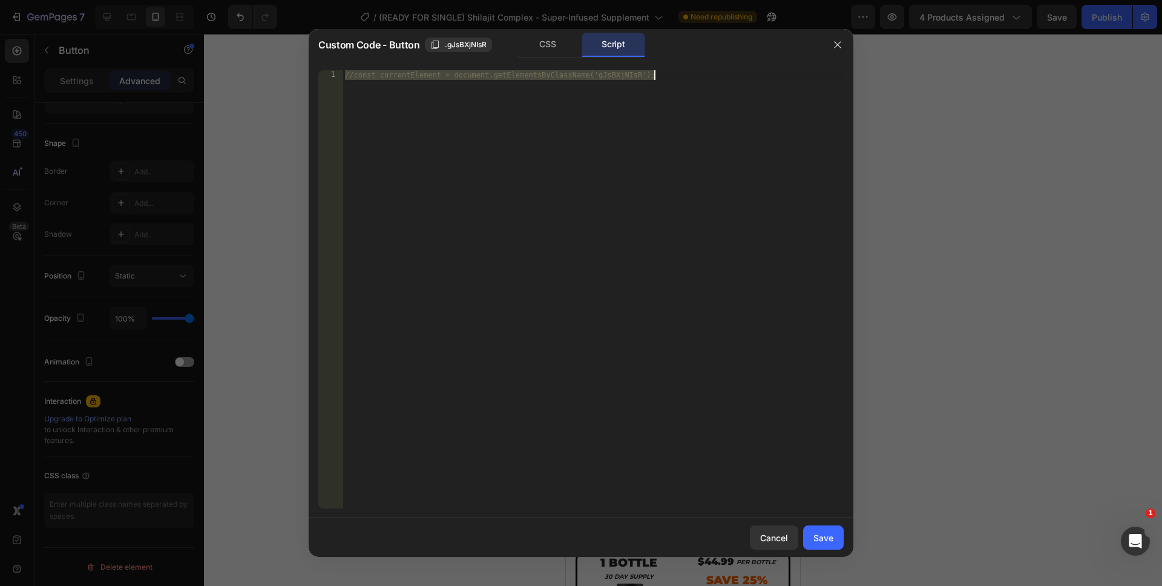
click at [545, 258] on div "//const currentElement = document.getElementsByClassName('gJsBXjNIsR');" at bounding box center [593, 299] width 501 height 458
drag, startPoint x: 498, startPoint y: 184, endPoint x: 289, endPoint y: 53, distance: 246.4
click at [289, 53] on div "Custom Code - Button .gJsBXjNIsR CSS Script //const currentElement = document.g…" at bounding box center [581, 293] width 1162 height 586
paste textarea "})"
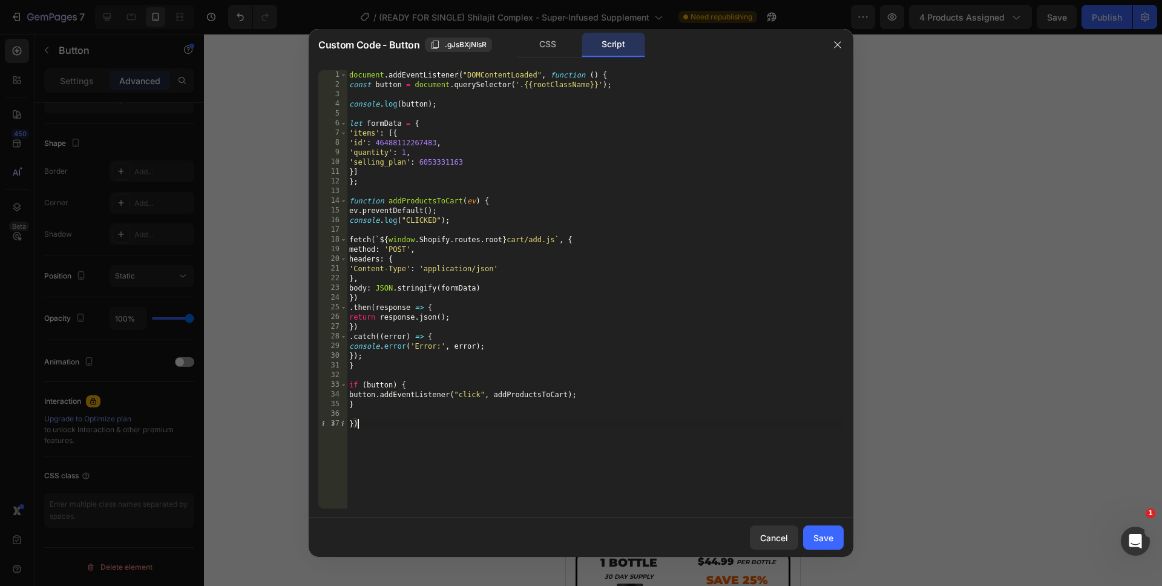
click at [443, 450] on div "document . addEventListener ( "DOMContentLoaded" , function ( ) { const button …" at bounding box center [595, 299] width 497 height 458
click at [404, 162] on div "document . addEventListener ( "DOMContentLoaded" , function ( ) { const button …" at bounding box center [595, 299] width 497 height 458
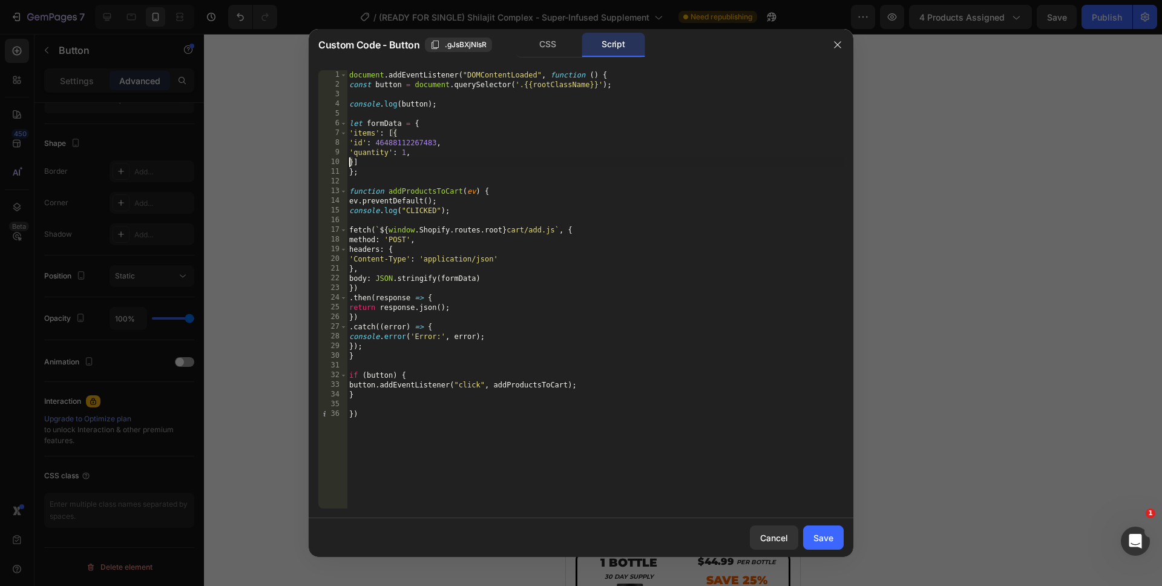
click at [403, 156] on div "document . addEventListener ( "DOMContentLoaded" , function ( ) { const button …" at bounding box center [595, 299] width 497 height 458
click at [459, 456] on div "document . addEventListener ( "DOMContentLoaded" , function ( ) { const button …" at bounding box center [595, 299] width 497 height 458
type textarea "})"
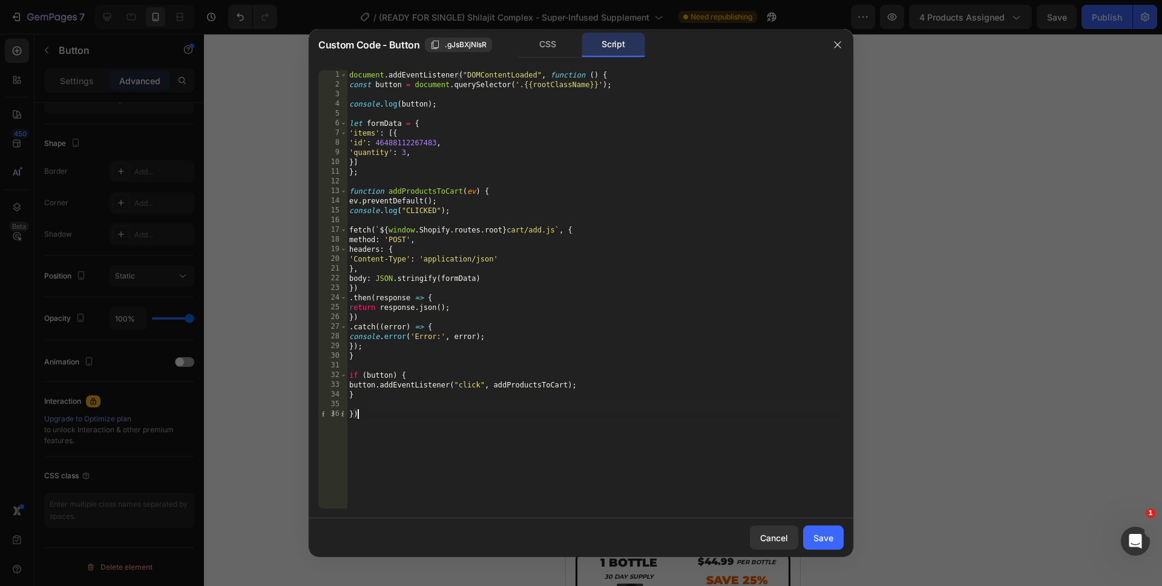
scroll to position [0, 0]
click at [823, 534] on div "Save" at bounding box center [823, 537] width 20 height 13
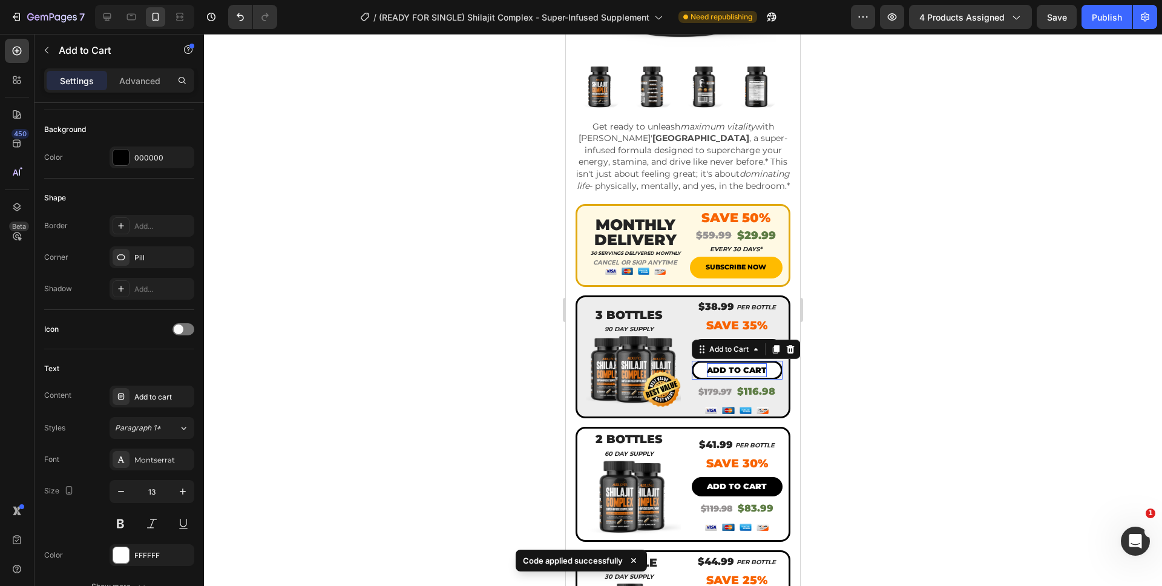
click at [741, 375] on div "Add to cart" at bounding box center [737, 370] width 60 height 14
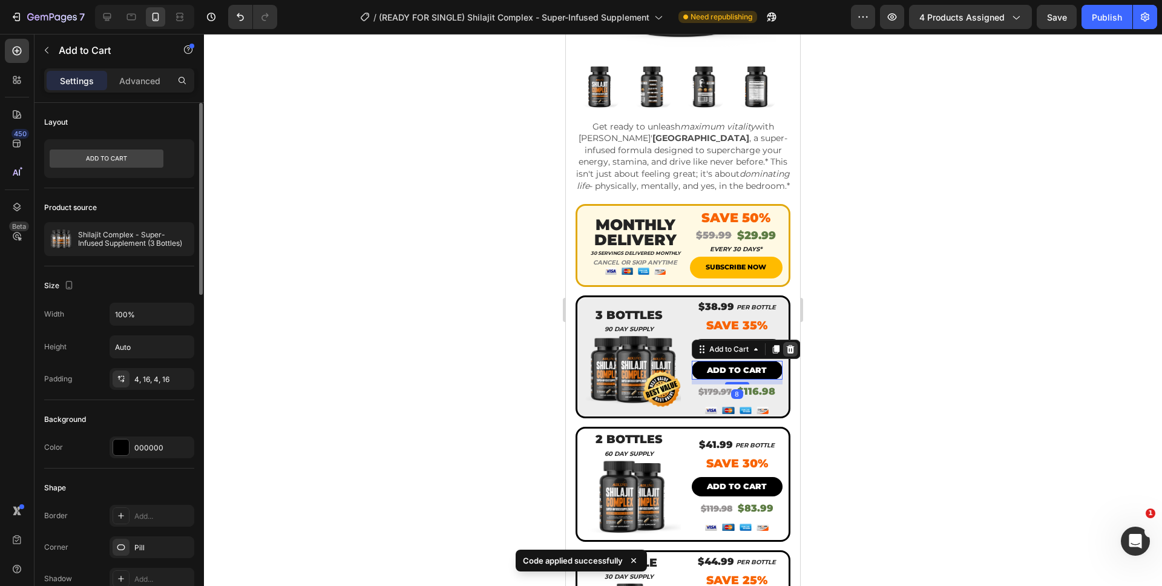
click at [787, 353] on icon at bounding box center [791, 349] width 10 height 10
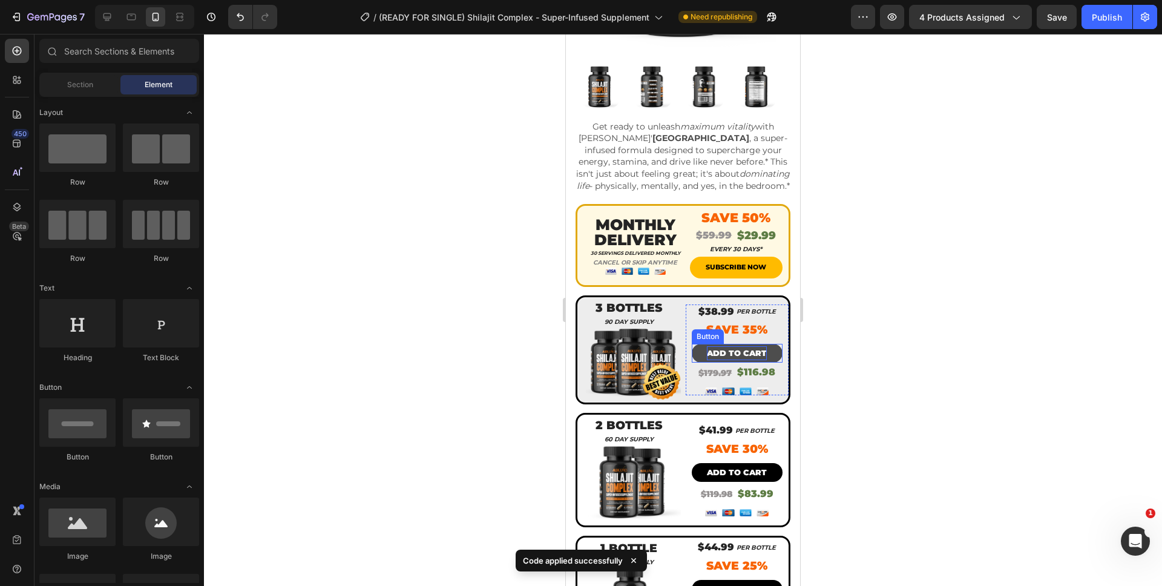
click at [744, 353] on p "ADD TO CART" at bounding box center [737, 353] width 60 height 14
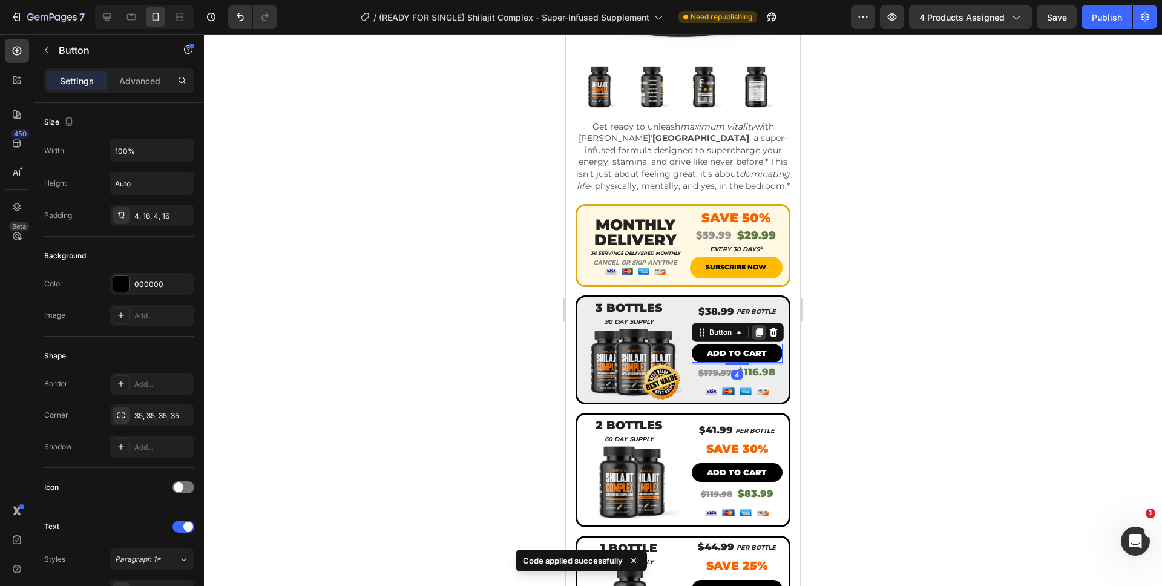
click at [754, 333] on icon at bounding box center [759, 332] width 10 height 10
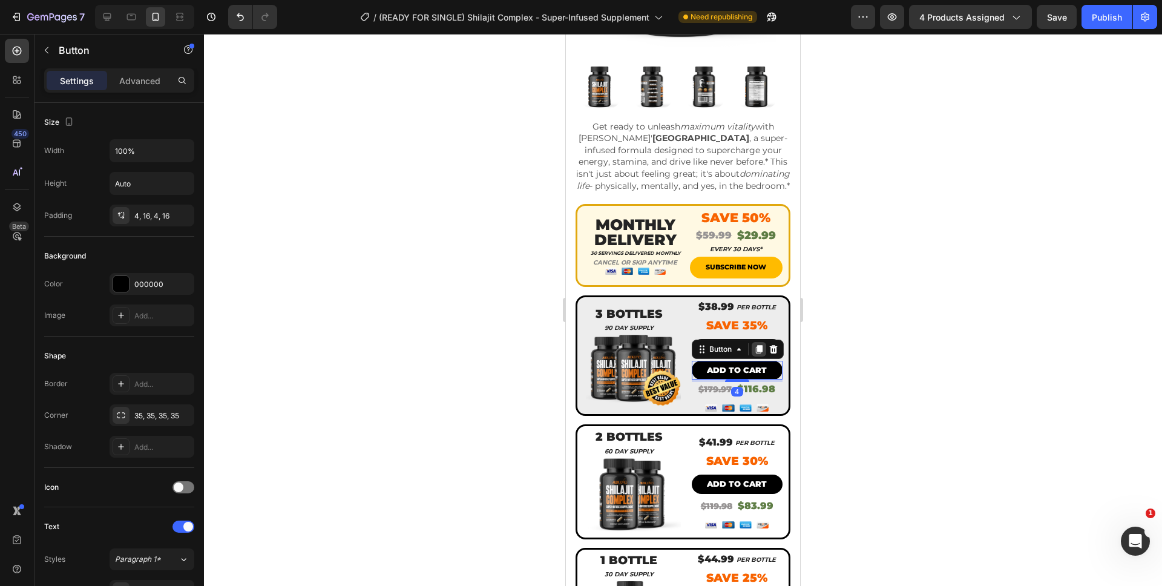
click at [755, 354] on icon at bounding box center [759, 349] width 10 height 10
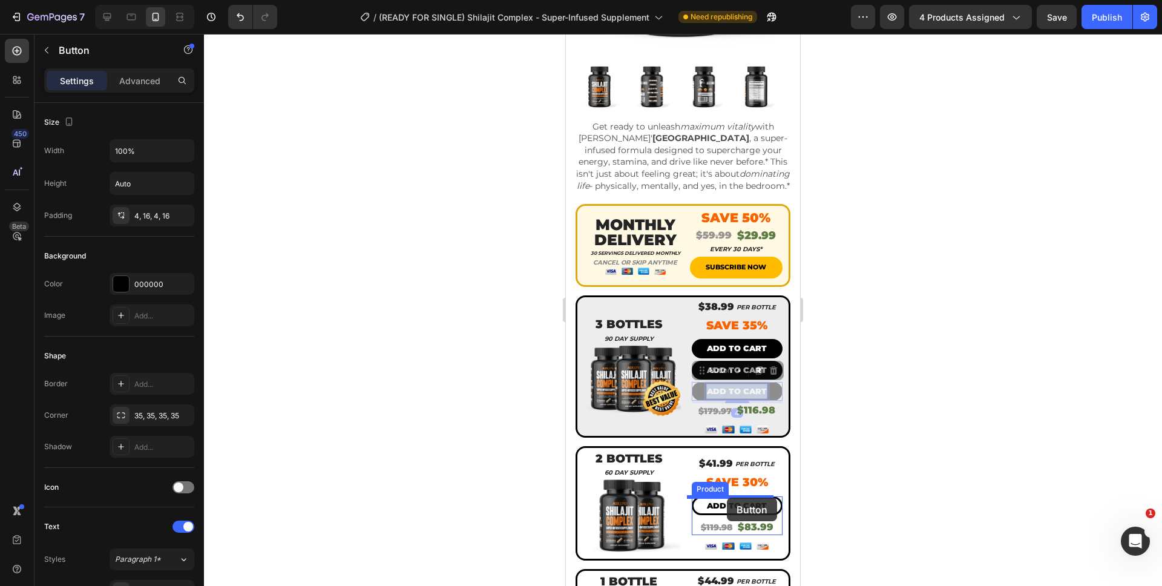
drag, startPoint x: 744, startPoint y: 392, endPoint x: 727, endPoint y: 498, distance: 107.3
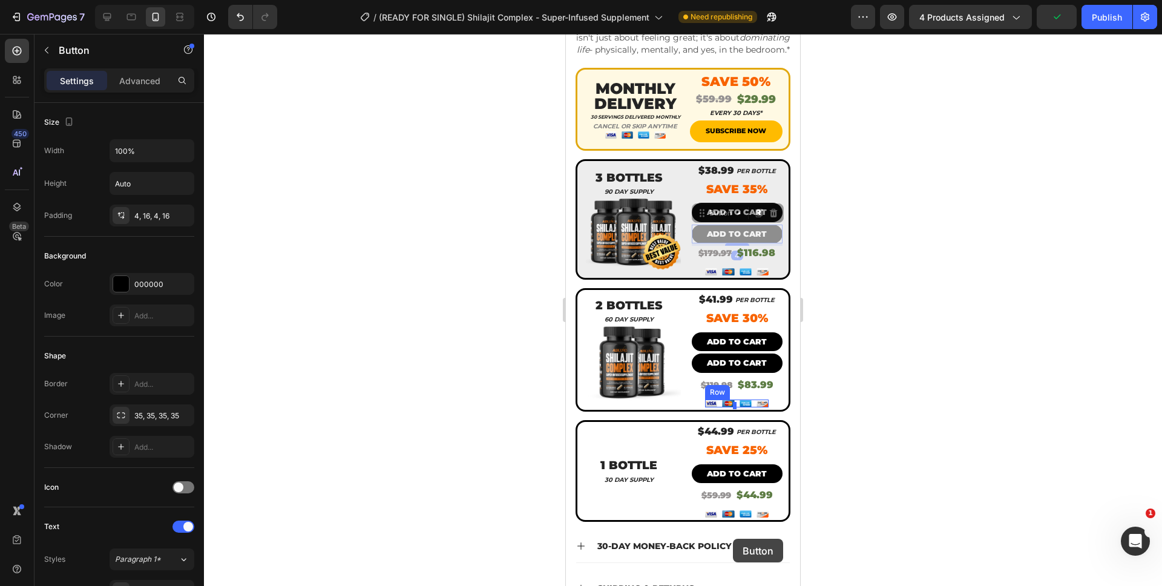
scroll to position [430, 0]
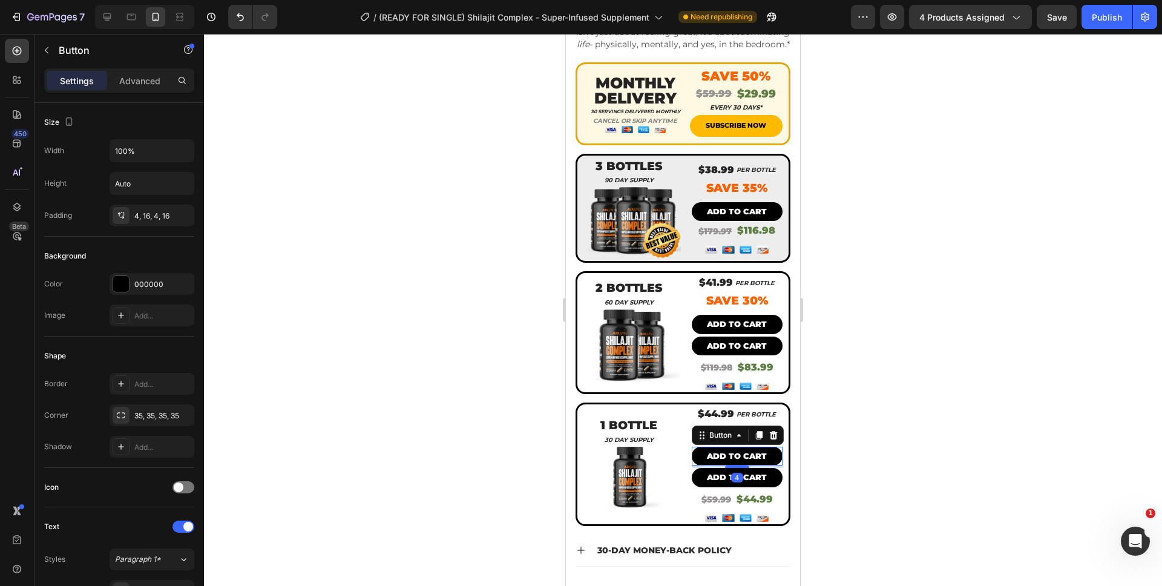
click at [878, 485] on div at bounding box center [683, 310] width 958 height 552
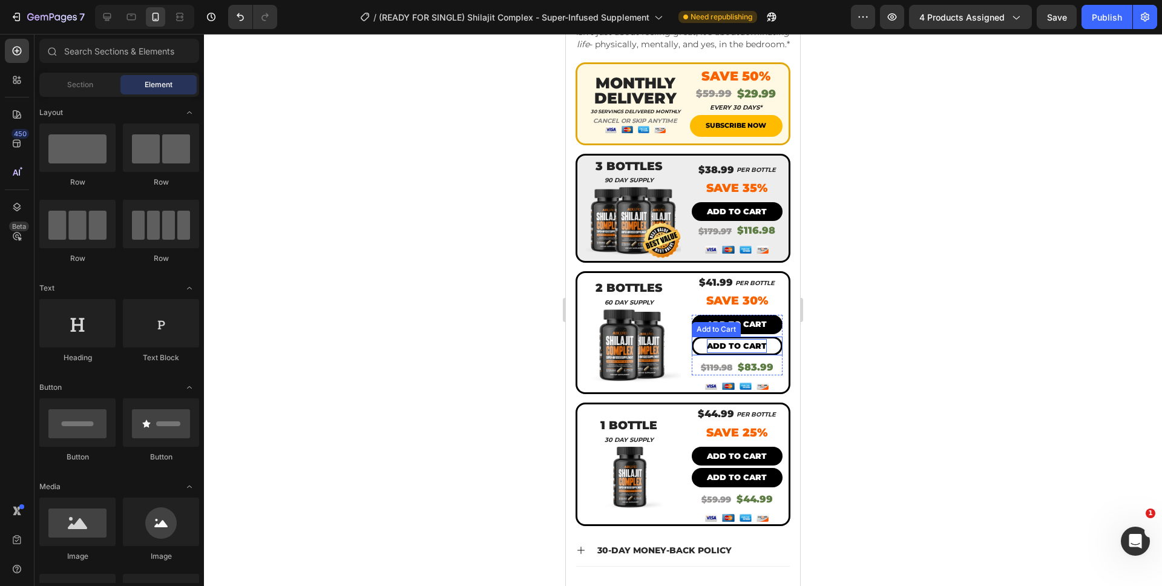
click at [734, 341] on div "Add to cart" at bounding box center [737, 346] width 60 height 14
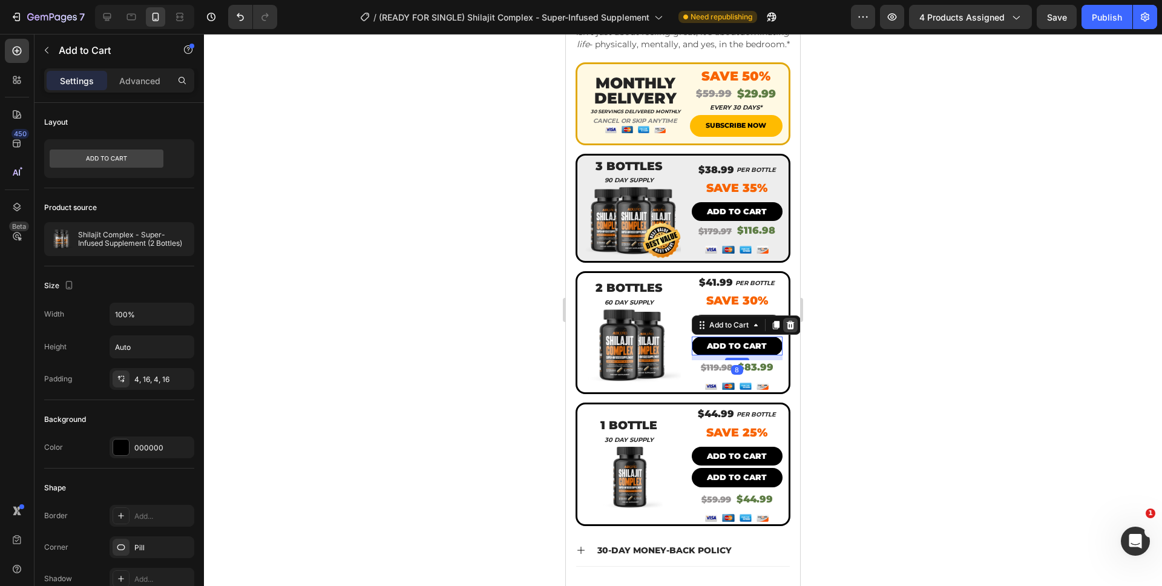
click at [787, 327] on icon at bounding box center [790, 324] width 8 height 8
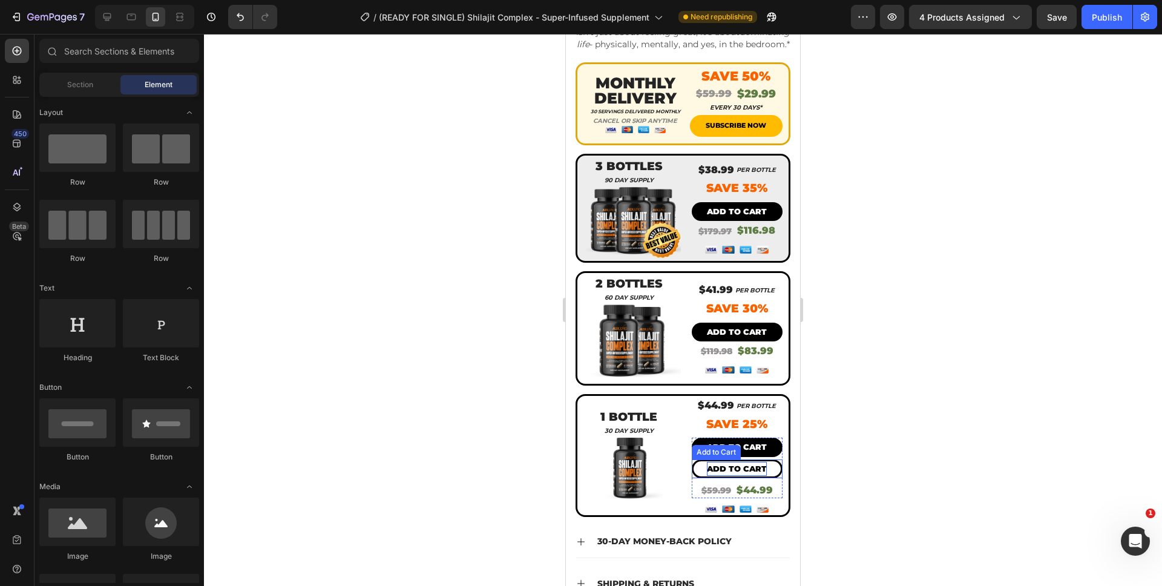
click at [736, 462] on div "Add to cart" at bounding box center [737, 469] width 60 height 14
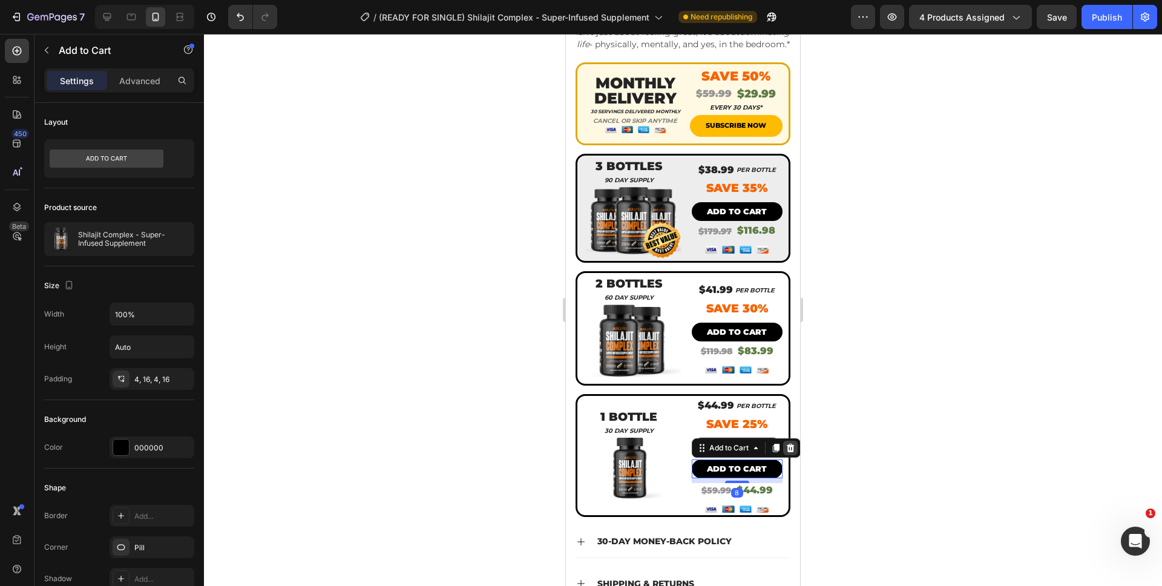
click at [787, 444] on icon at bounding box center [791, 448] width 10 height 10
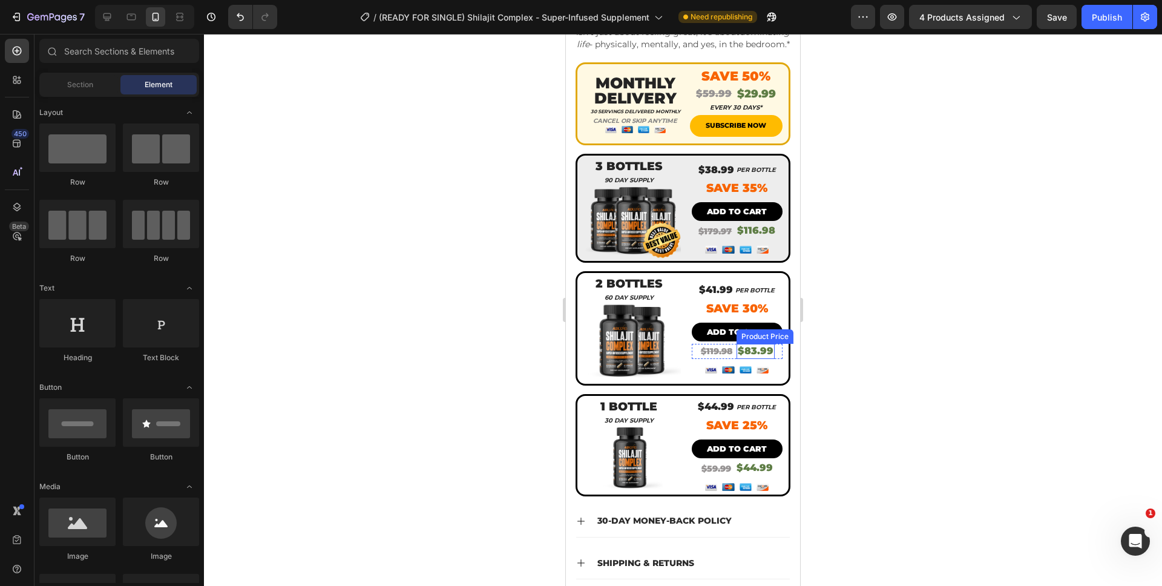
click at [752, 331] on div "Product Price" at bounding box center [765, 336] width 52 height 11
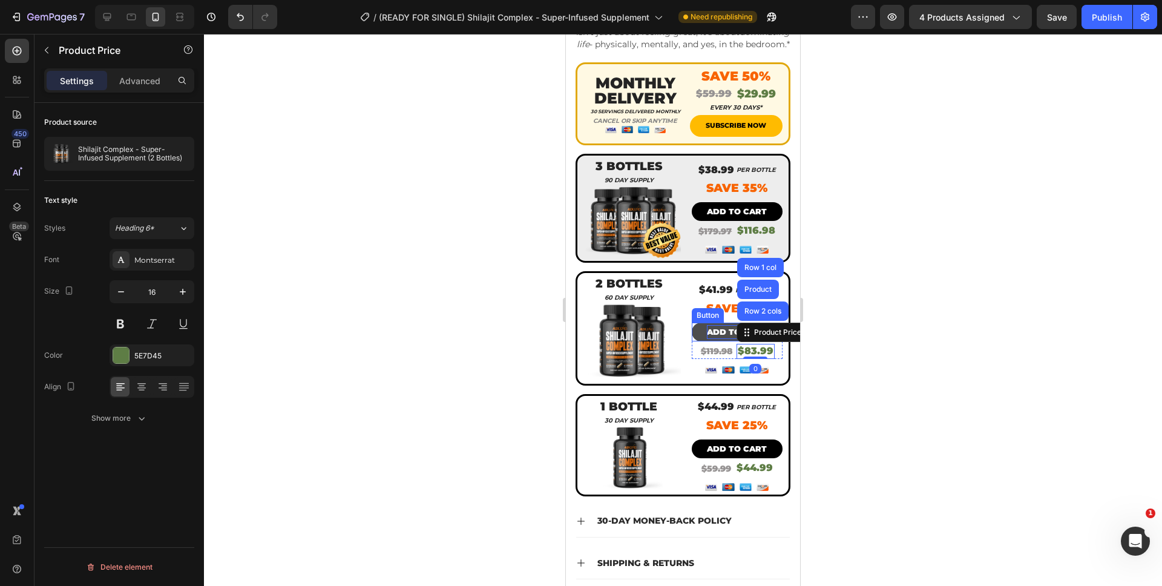
click at [712, 329] on p "ADD TO CART" at bounding box center [737, 332] width 60 height 14
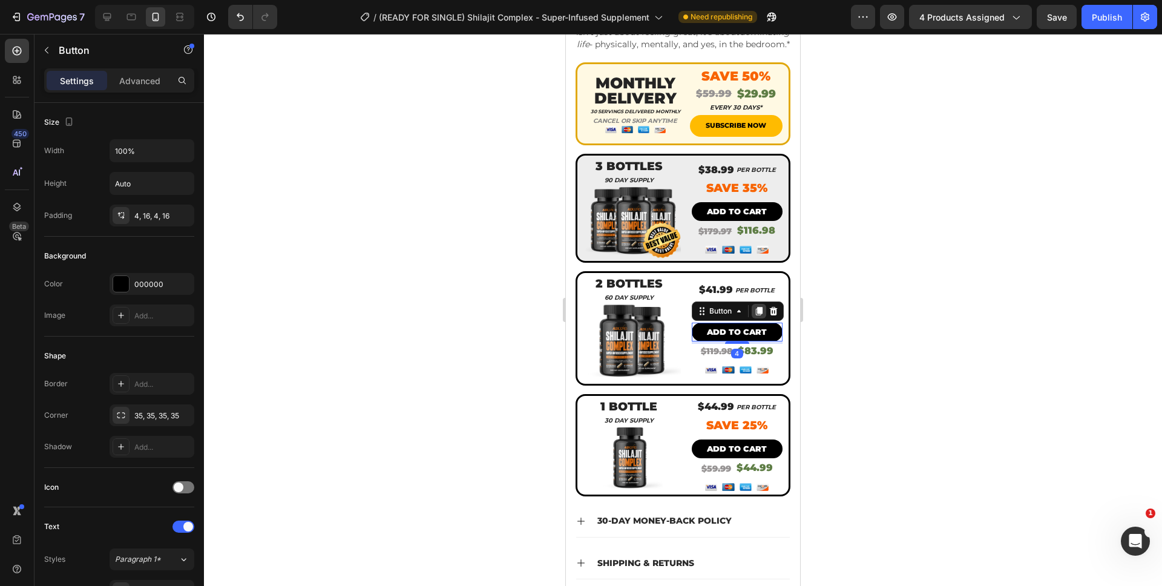
click at [755, 310] on icon at bounding box center [758, 311] width 7 height 8
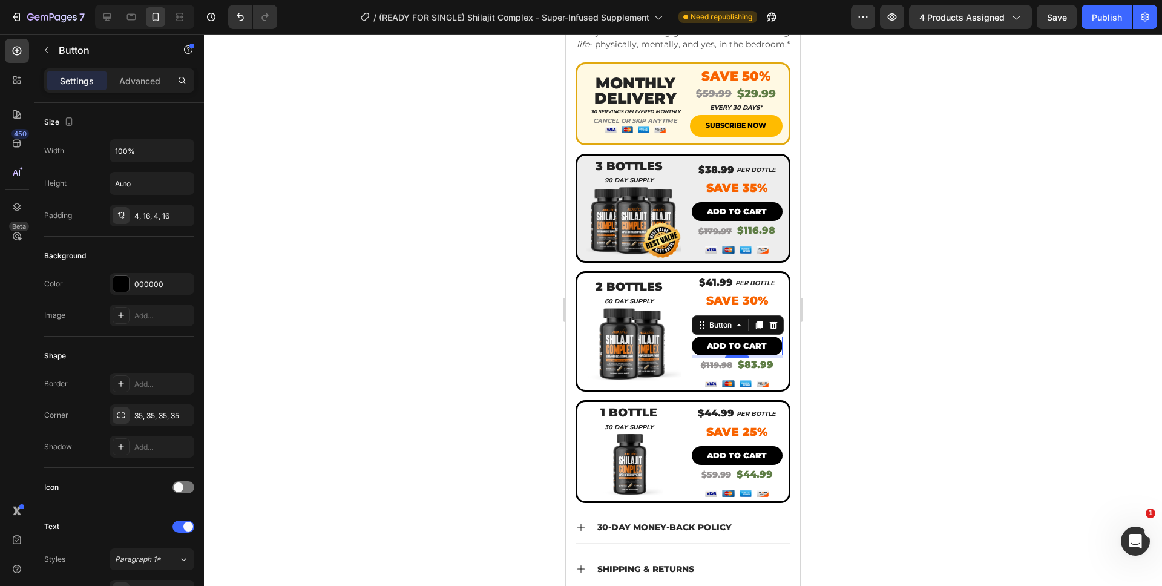
click at [826, 351] on div at bounding box center [683, 310] width 958 height 552
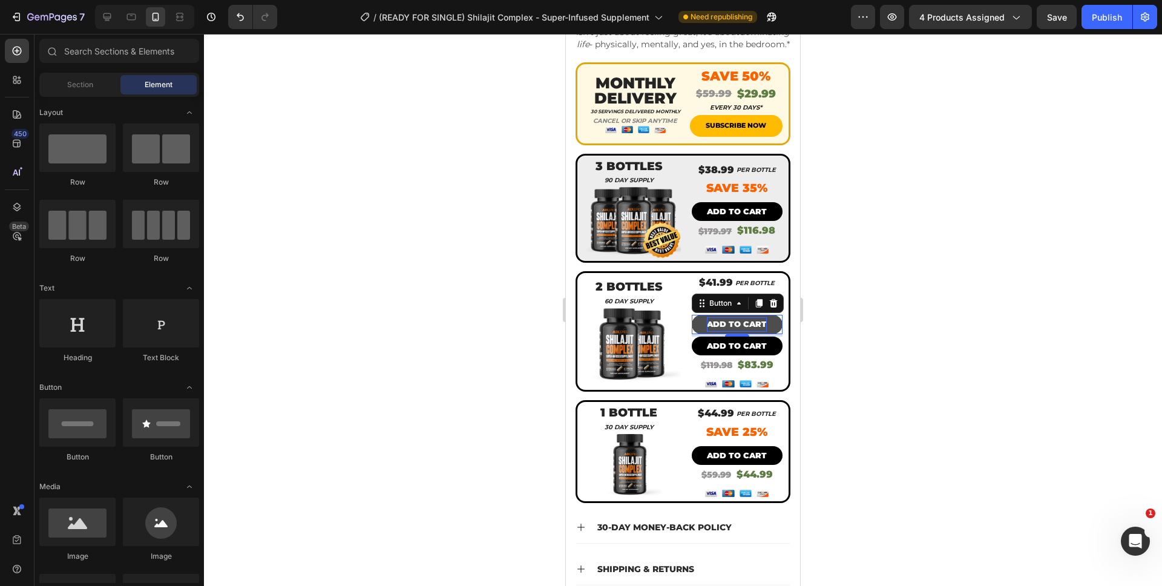
click at [752, 326] on p "ADD TO CART" at bounding box center [737, 324] width 60 height 14
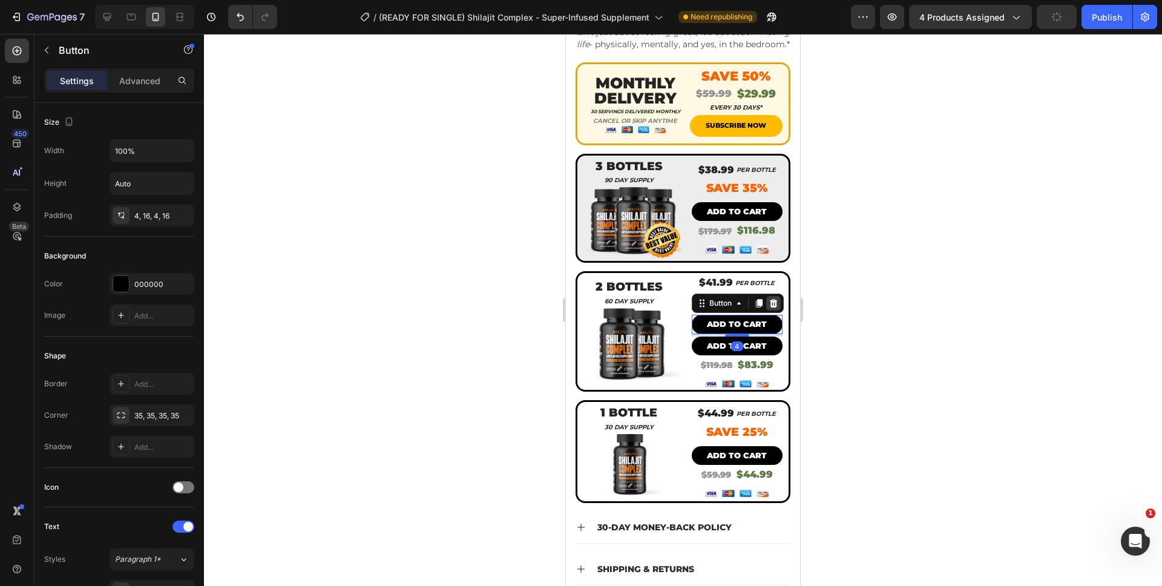
click at [769, 303] on icon at bounding box center [774, 303] width 10 height 10
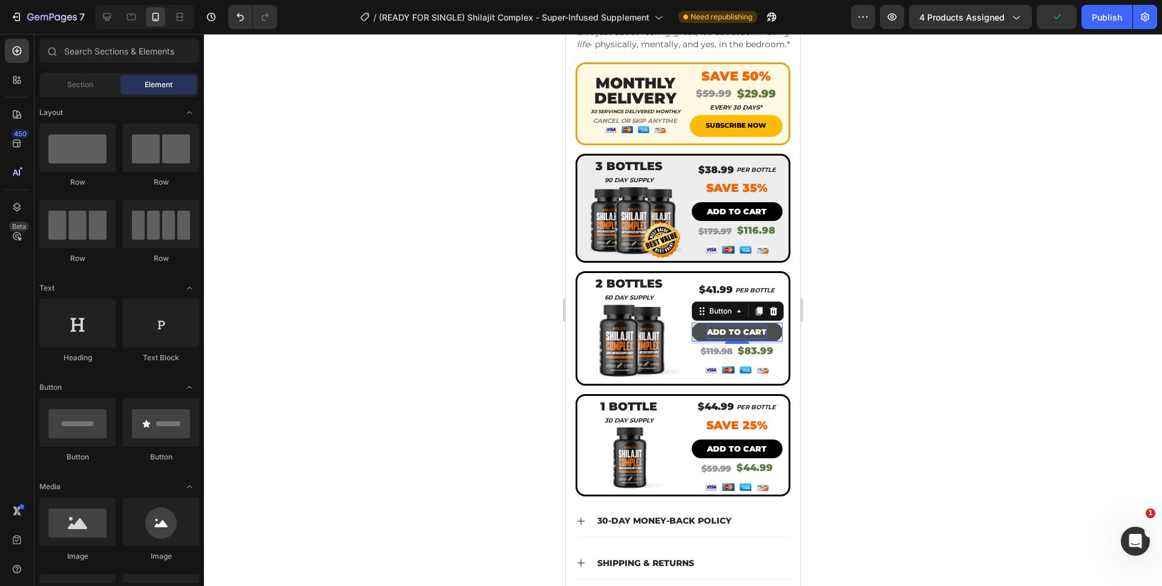
click at [749, 325] on p "ADD TO CART" at bounding box center [737, 332] width 60 height 14
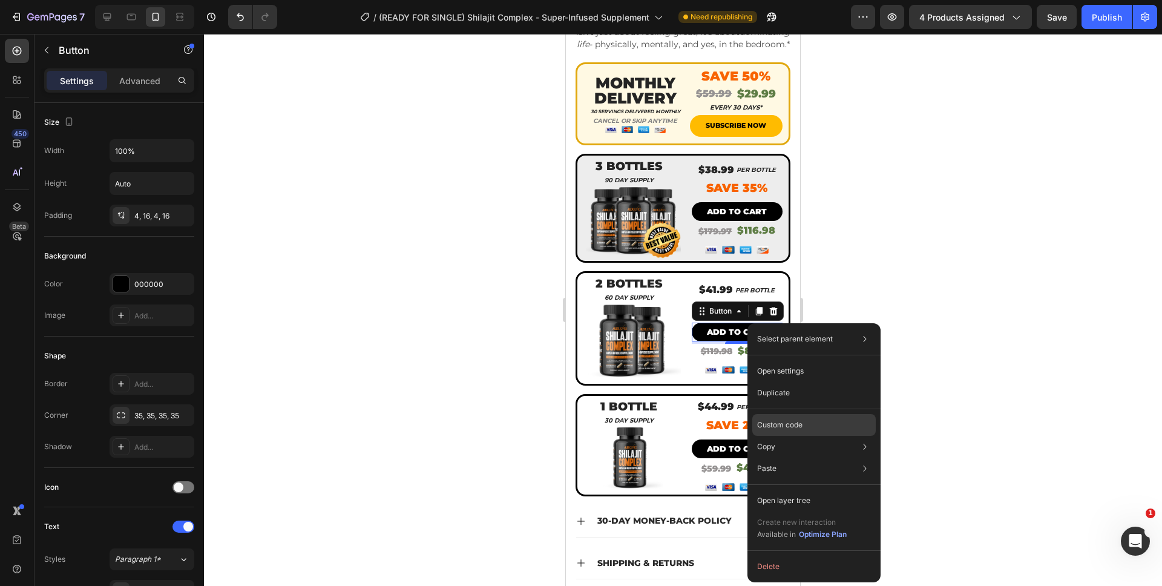
click at [783, 458] on div "Custom code" at bounding box center [813, 469] width 123 height 22
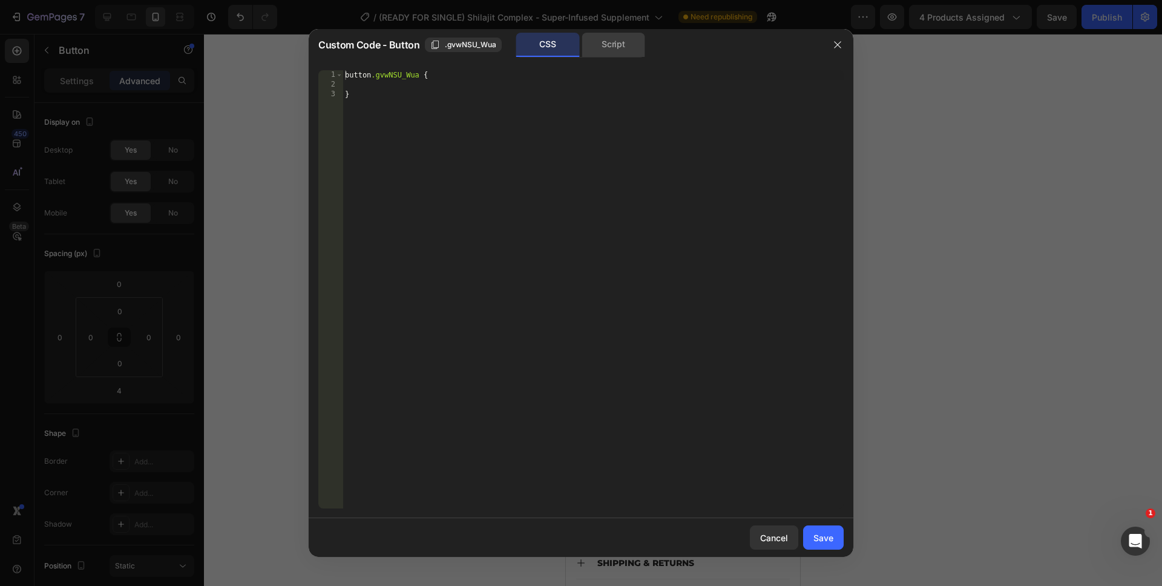
click at [612, 53] on div "Script" at bounding box center [614, 45] width 64 height 24
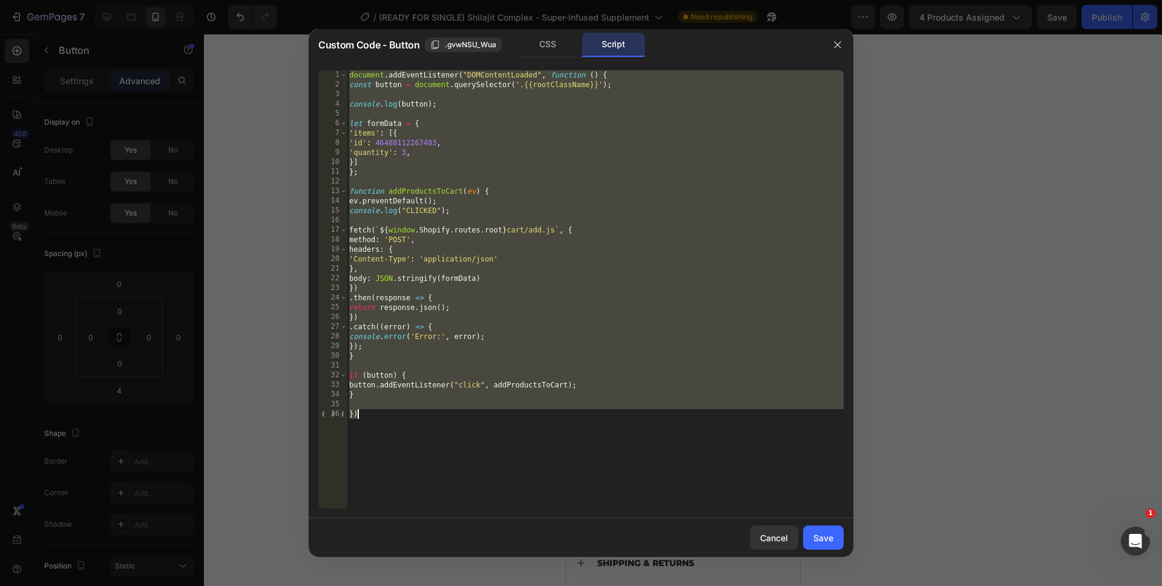
click at [403, 153] on div "document . addEventListener ( "DOMContentLoaded" , function ( ) { const button …" at bounding box center [595, 299] width 497 height 458
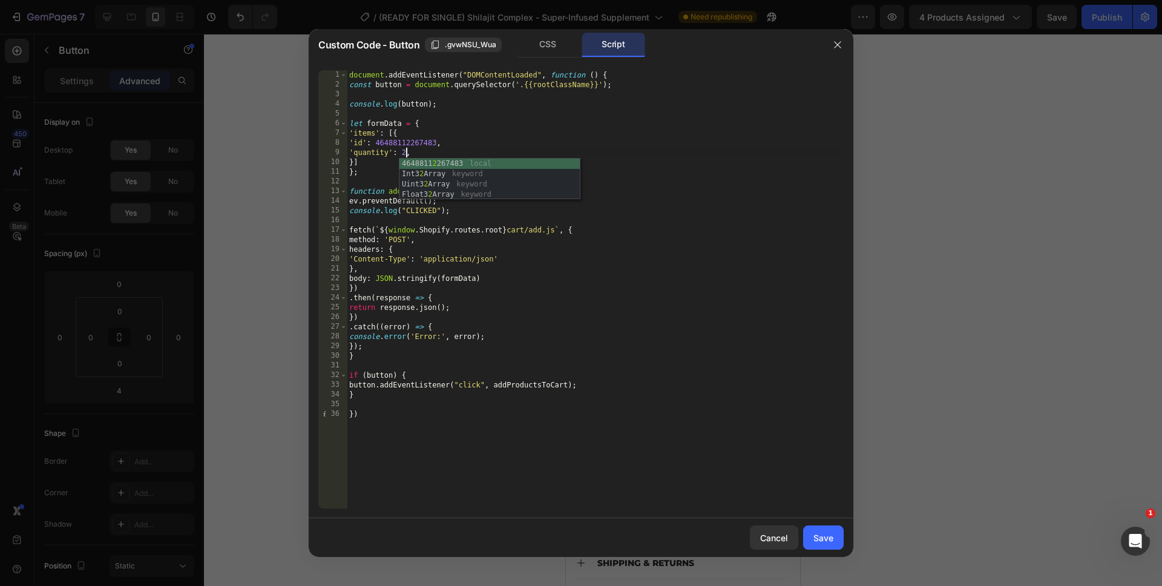
scroll to position [0, 4]
click at [566, 490] on div "document . addEventListener ( "DOMContentLoaded" , function ( ) { const button …" at bounding box center [595, 299] width 497 height 458
type textarea "})"
click at [815, 536] on div "Save" at bounding box center [823, 537] width 20 height 13
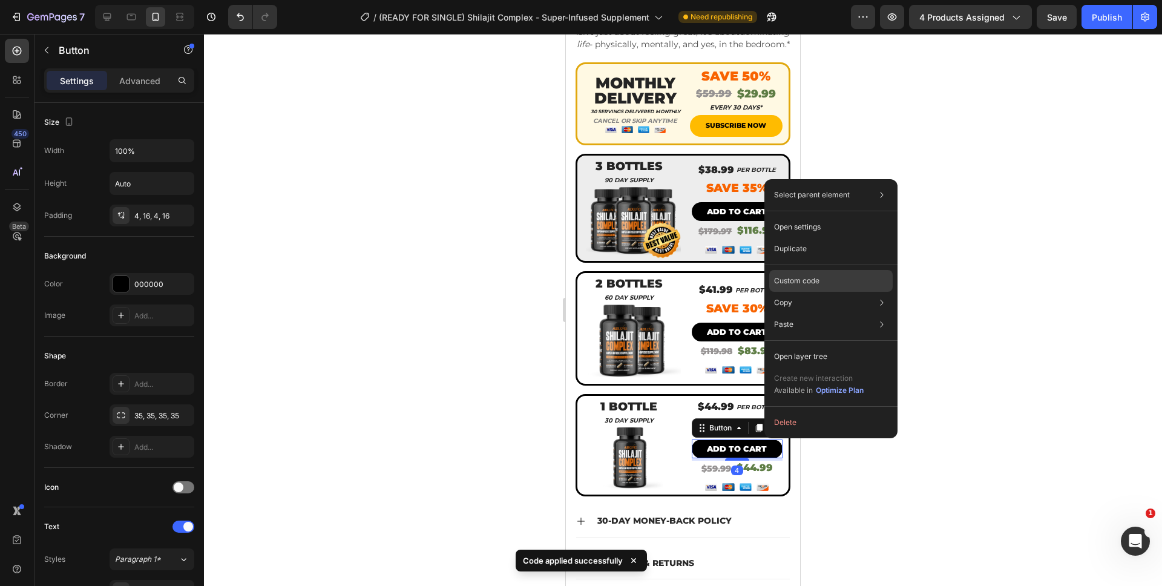
click at [800, 279] on p "Custom code" at bounding box center [796, 280] width 45 height 11
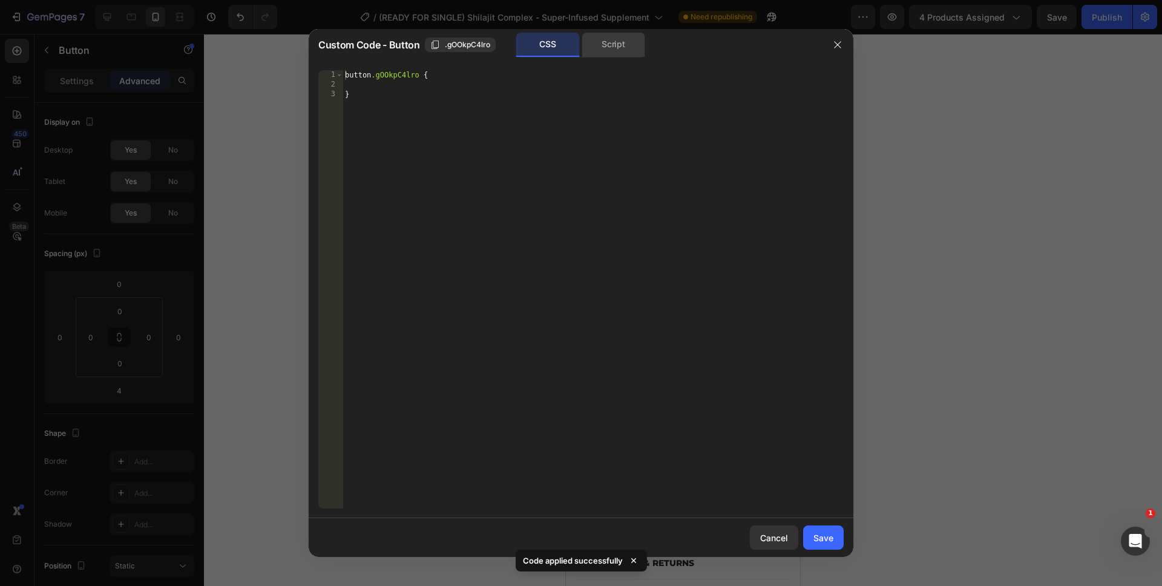
click at [631, 50] on div "Script" at bounding box center [614, 45] width 64 height 24
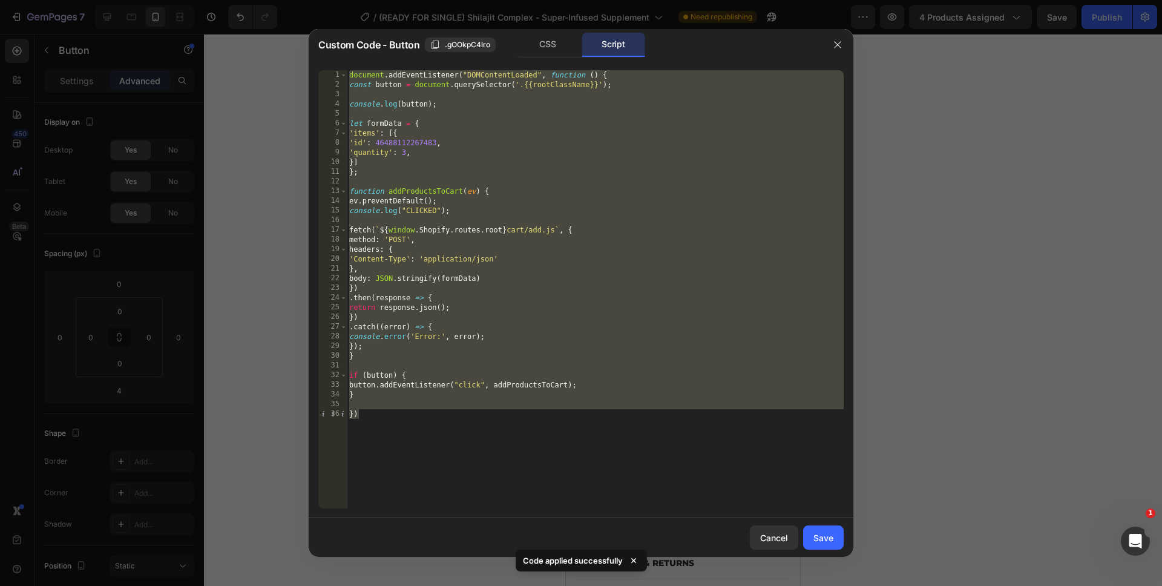
click at [402, 152] on div "document . addEventListener ( "DOMContentLoaded" , function ( ) { const button …" at bounding box center [595, 299] width 497 height 458
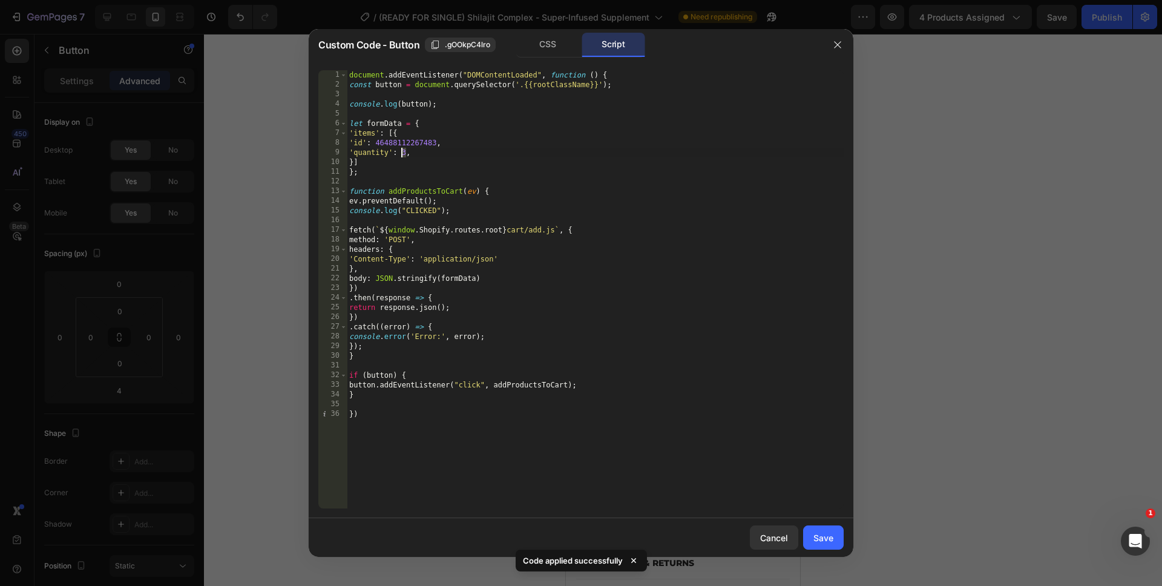
click at [402, 152] on div "document . addEventListener ( "DOMContentLoaded" , function ( ) { const button …" at bounding box center [595, 299] width 497 height 458
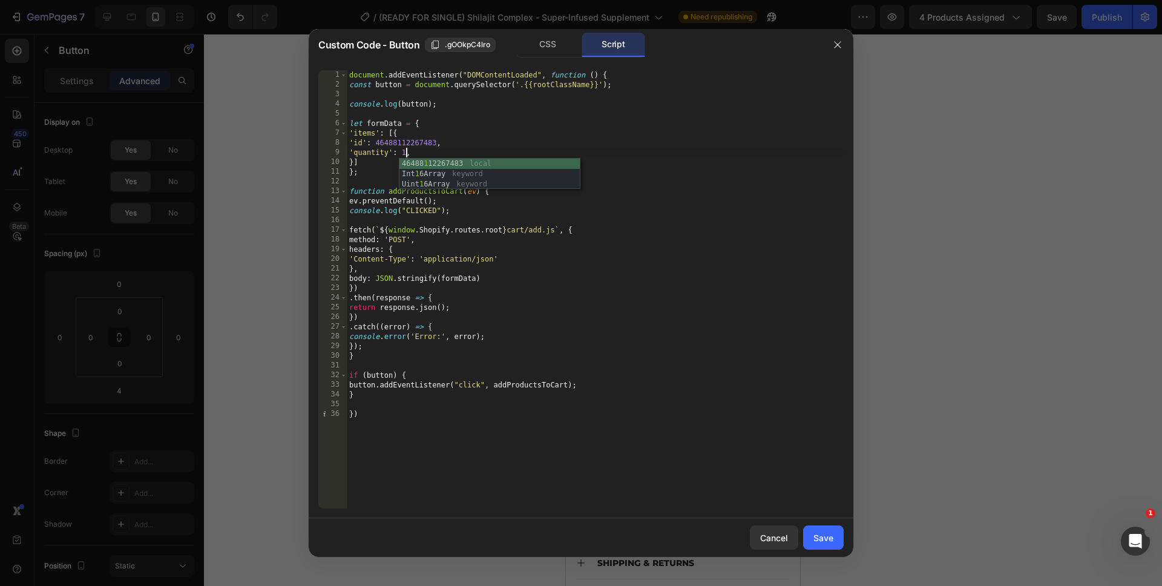
click at [468, 476] on div "document . addEventListener ( "DOMContentLoaded" , function ( ) { const button …" at bounding box center [595, 299] width 497 height 458
type textarea "})"
click at [835, 537] on button "Save" at bounding box center [823, 537] width 41 height 24
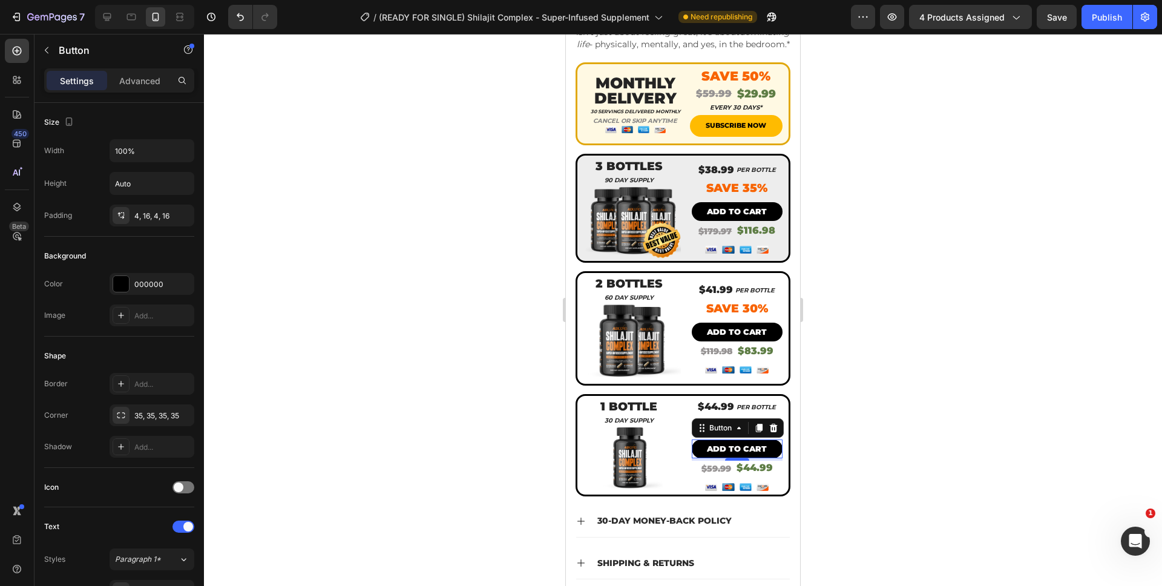
click at [890, 519] on div at bounding box center [683, 310] width 958 height 552
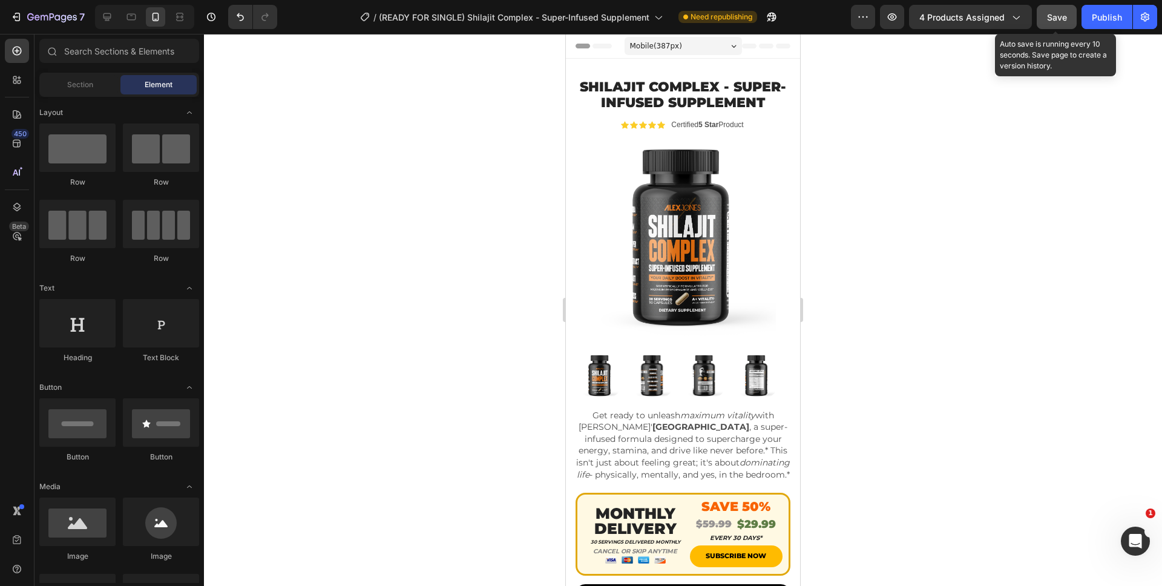
click at [1068, 7] on button "Save" at bounding box center [1057, 17] width 40 height 24
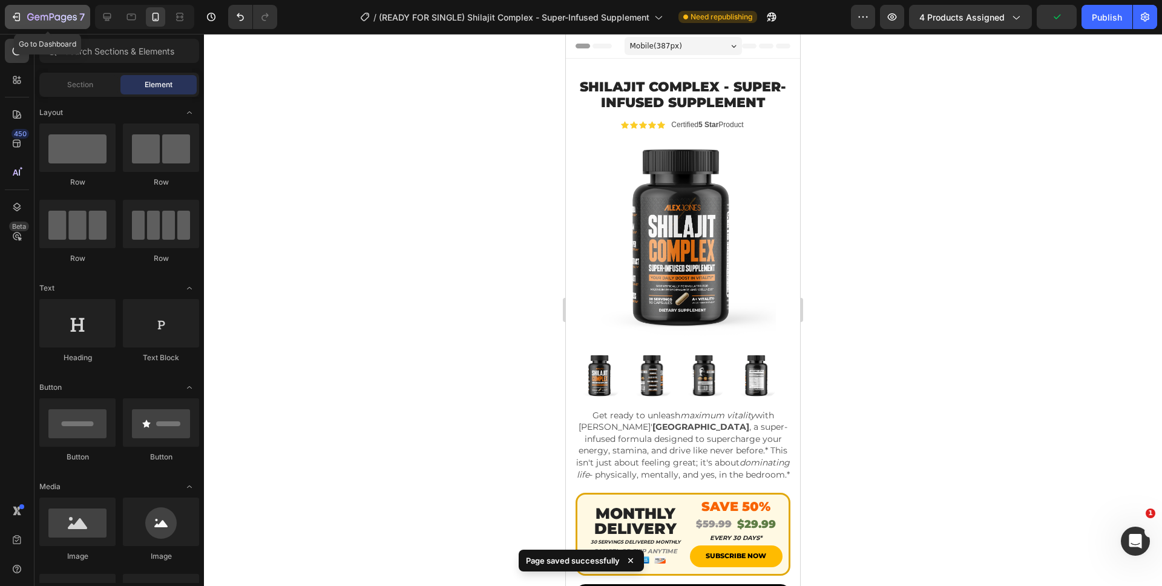
click at [59, 13] on icon "button" at bounding box center [52, 18] width 50 height 10
